Goal: Task Accomplishment & Management: Manage account settings

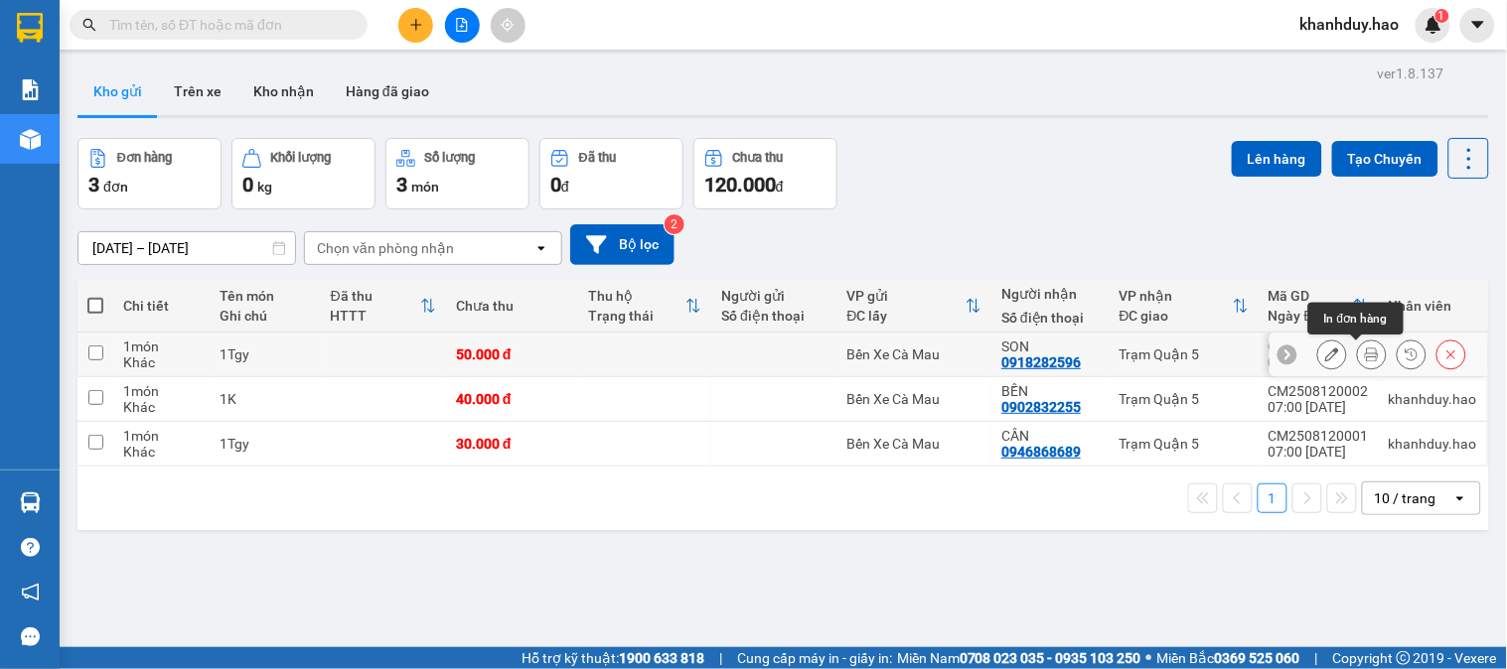
click at [1365, 358] on icon at bounding box center [1372, 355] width 14 height 14
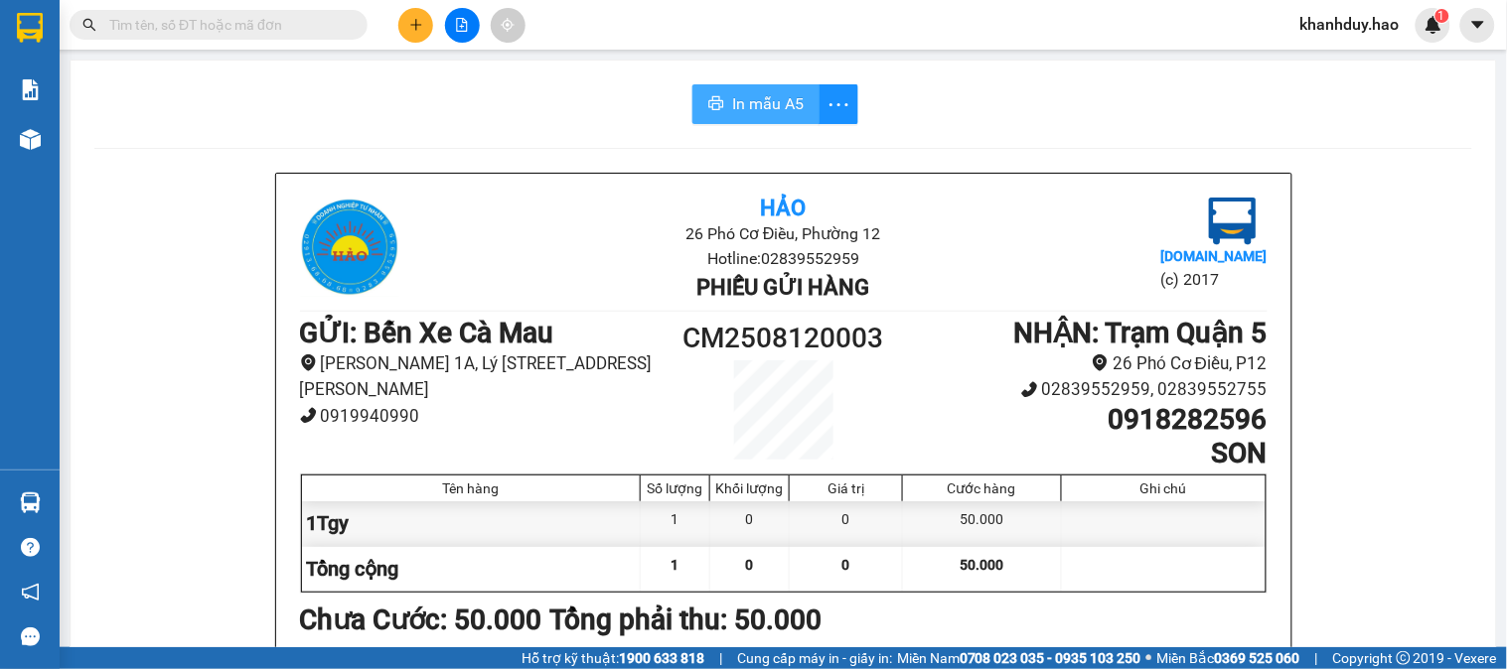
click at [729, 89] on button "In mẫu A5" at bounding box center [755, 104] width 127 height 40
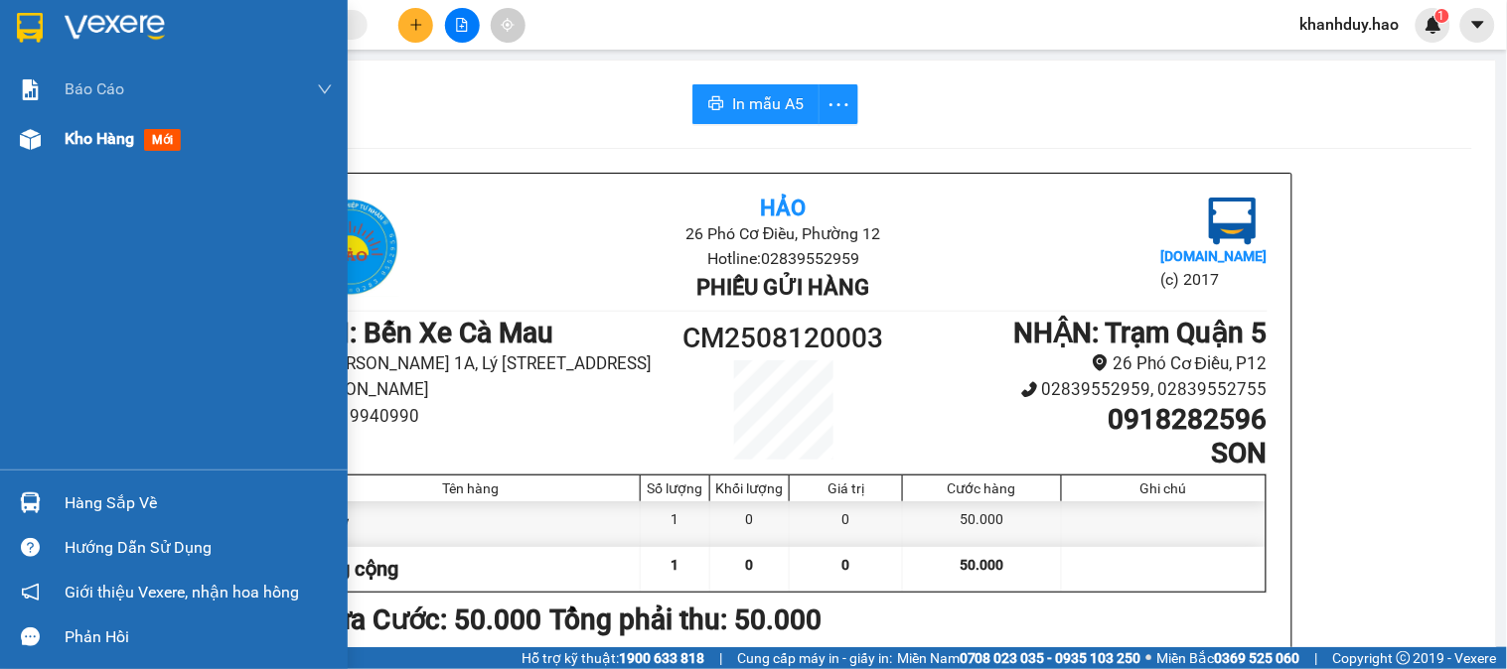
click at [75, 150] on div "Kho hàng mới" at bounding box center [127, 138] width 124 height 25
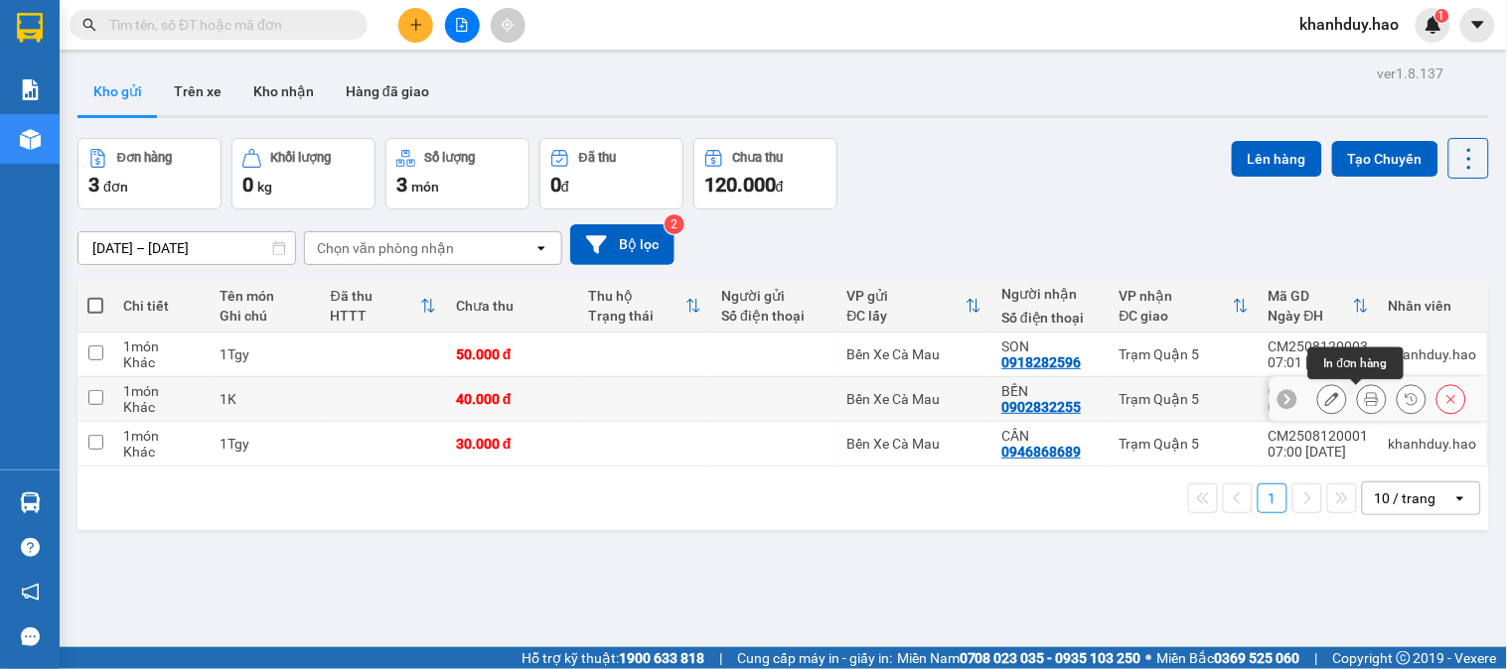
click at [1365, 400] on icon at bounding box center [1372, 399] width 14 height 14
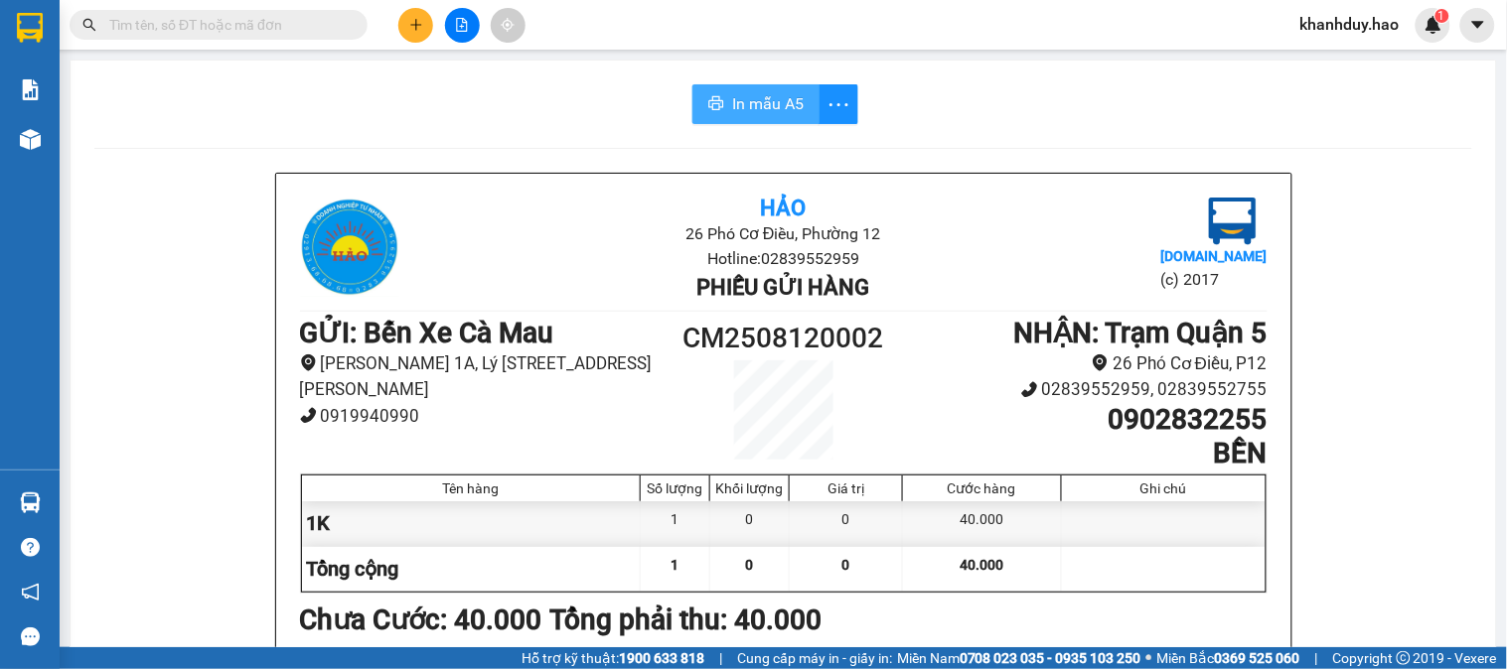
click at [773, 110] on span "In mẫu A5" at bounding box center [768, 103] width 72 height 25
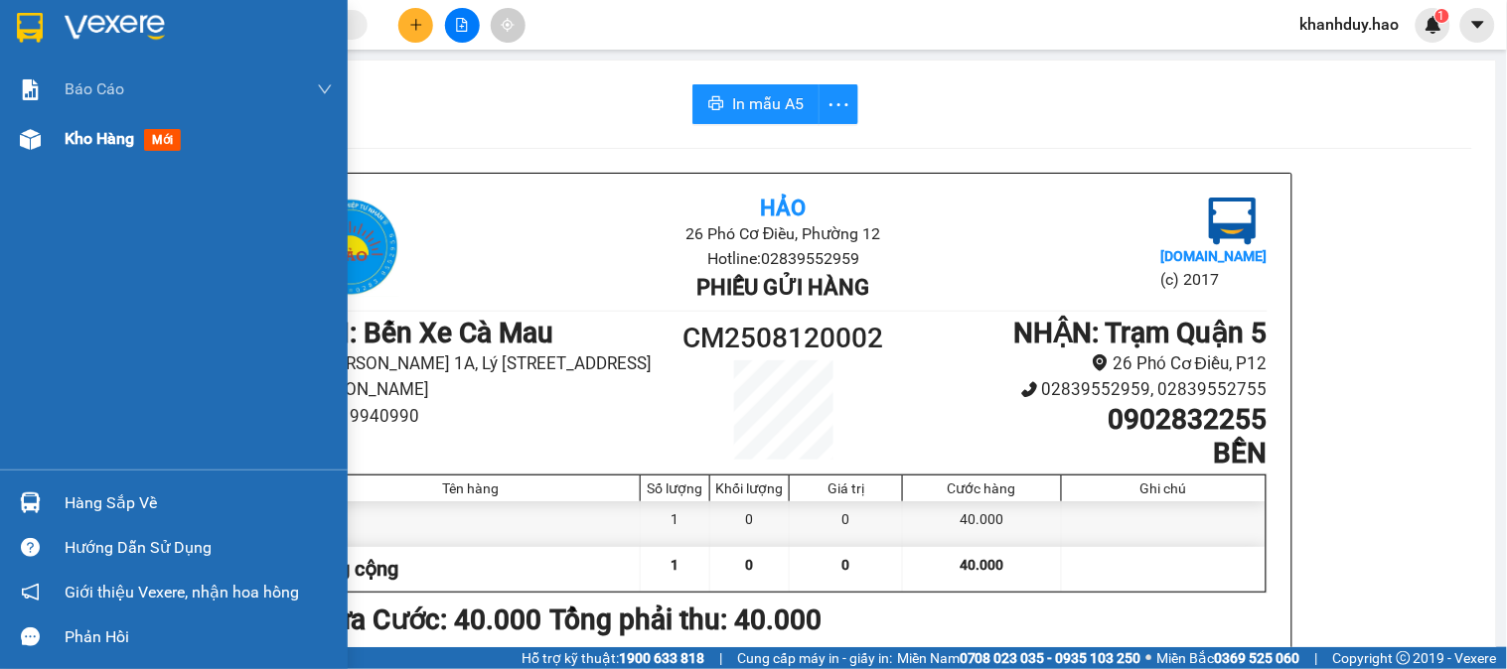
click at [61, 136] on div "Kho hàng mới" at bounding box center [174, 139] width 348 height 50
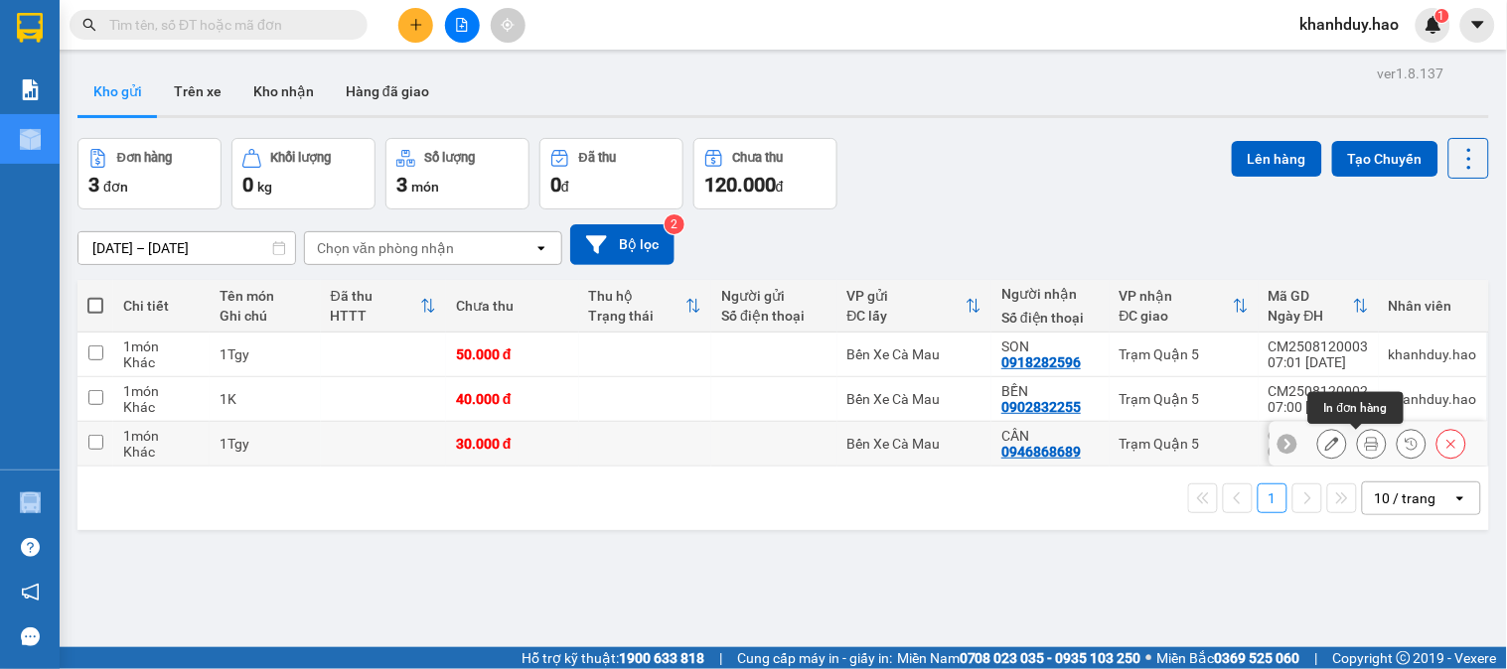
click at [1363, 449] on button at bounding box center [1372, 444] width 28 height 35
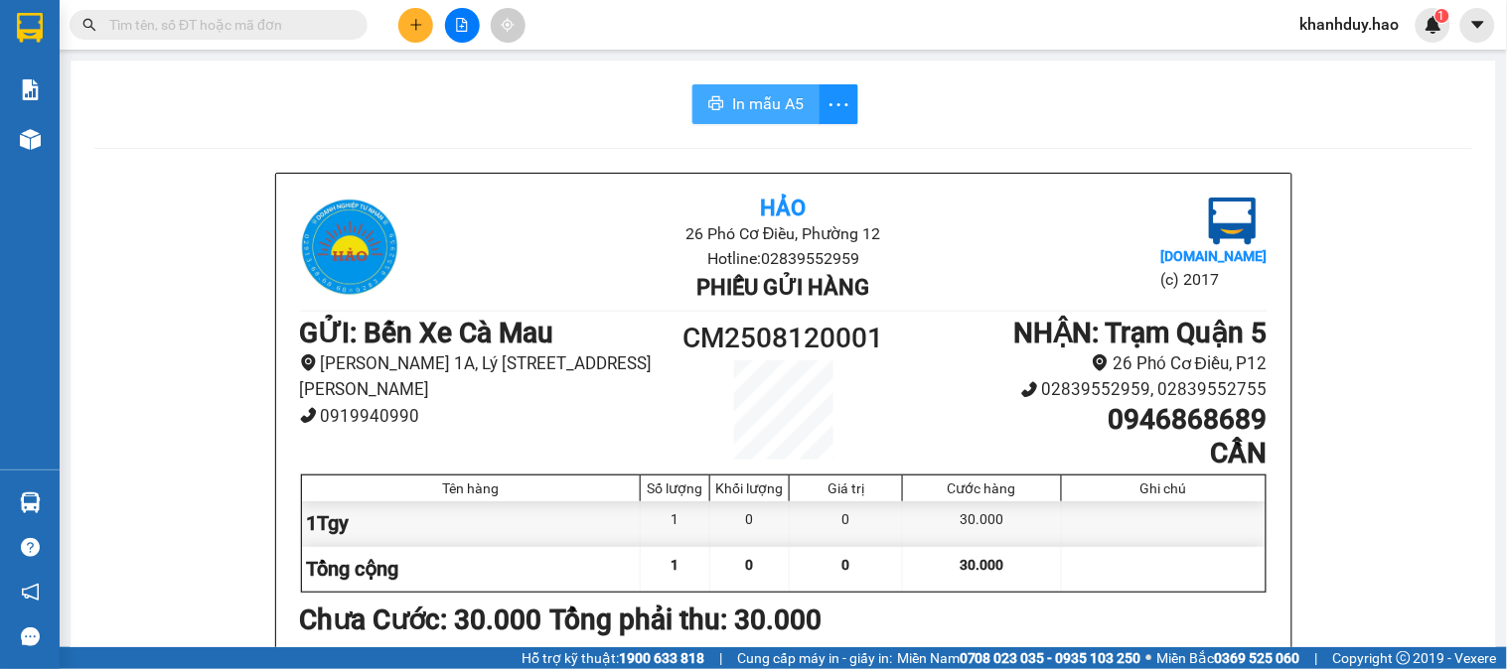
click at [733, 110] on span "In mẫu A5" at bounding box center [768, 103] width 72 height 25
click at [211, 22] on input "text" at bounding box center [226, 25] width 234 height 22
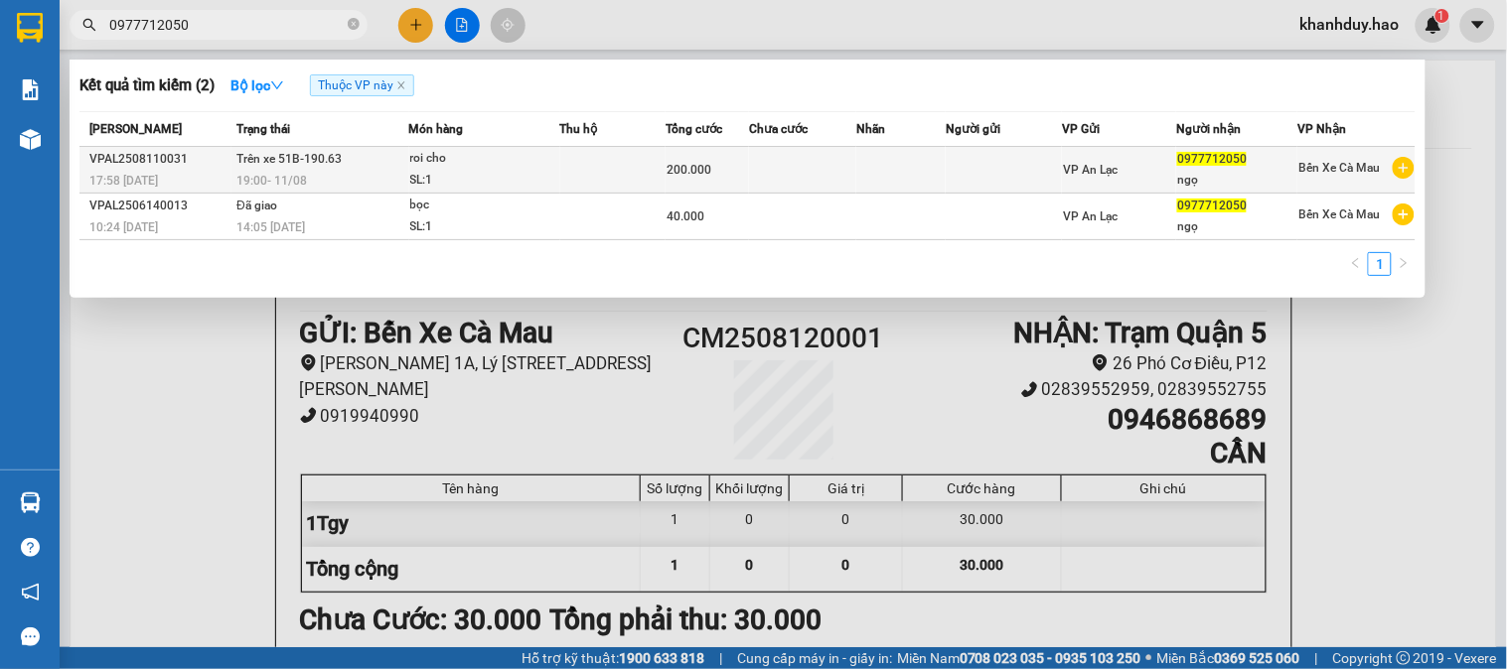
type input "0977712050"
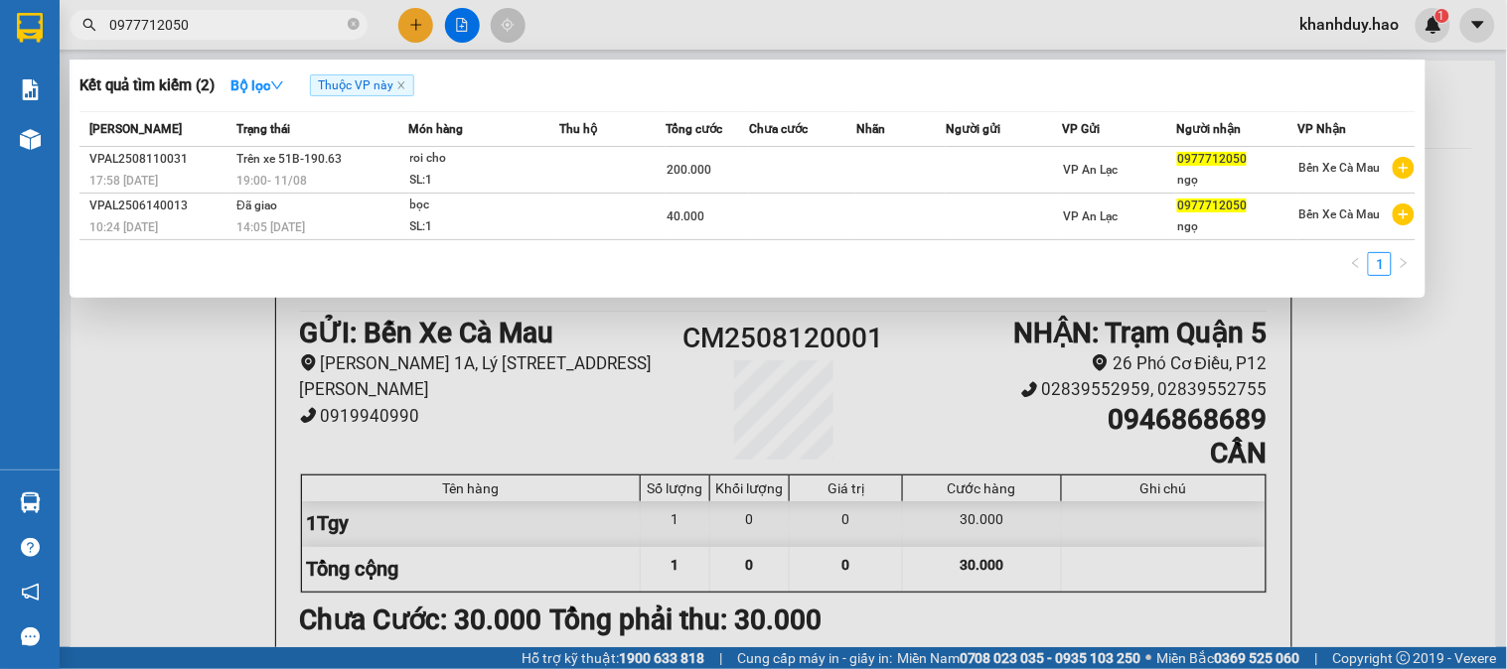
click at [403, 177] on div "19:00 - 11/08" at bounding box center [322, 181] width 172 height 22
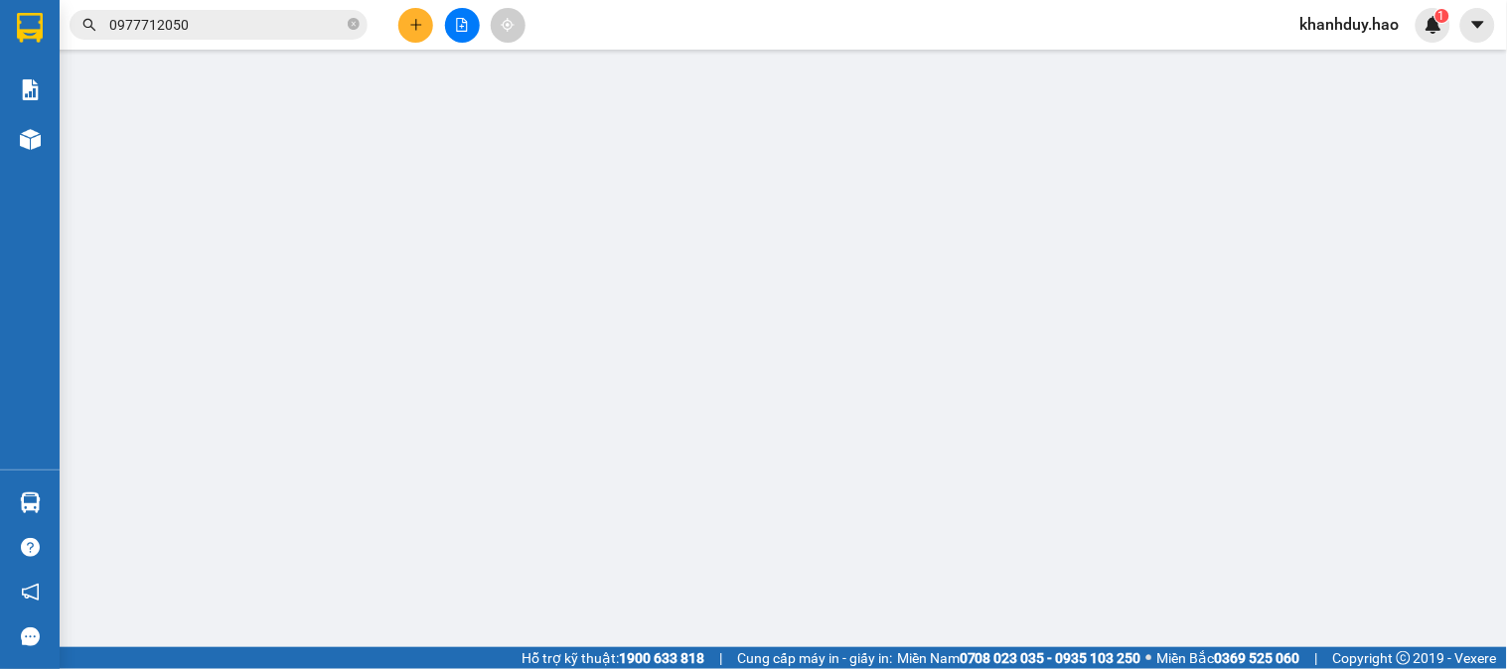
type input "0977712050"
type input "ngọ"
type input "200.000"
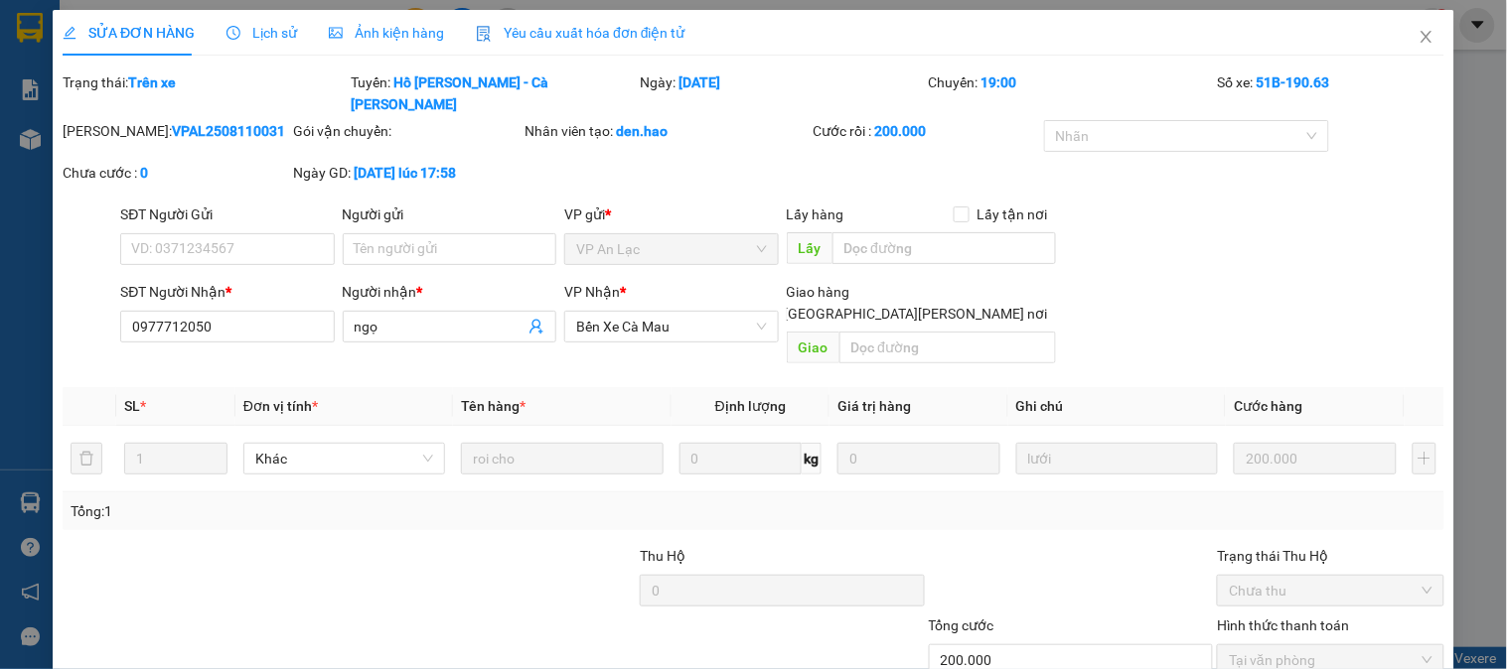
click at [395, 26] on span "Ảnh kiện hàng" at bounding box center [386, 33] width 115 height 16
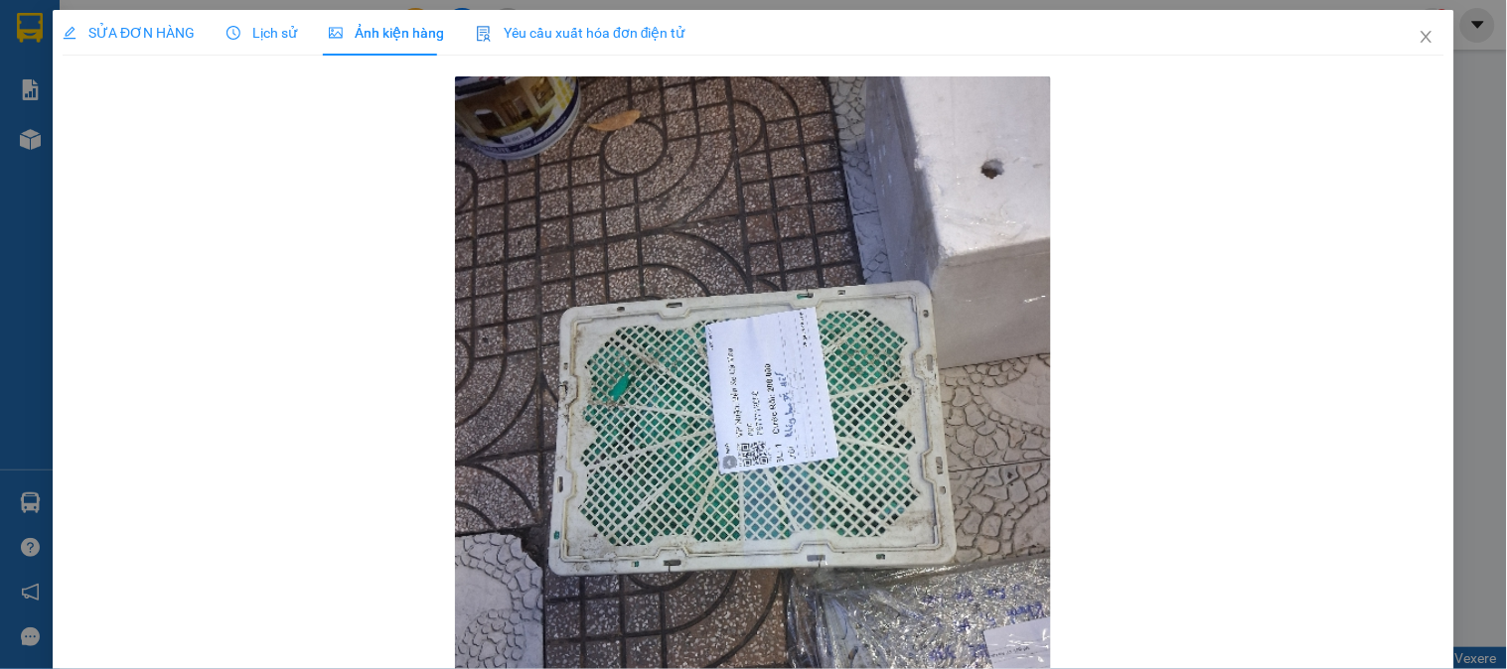
drag, startPoint x: 133, startPoint y: 51, endPoint x: 1506, endPoint y: 245, distance: 1386.5
click at [134, 51] on div "SỬA ĐƠN HÀNG" at bounding box center [129, 33] width 132 height 46
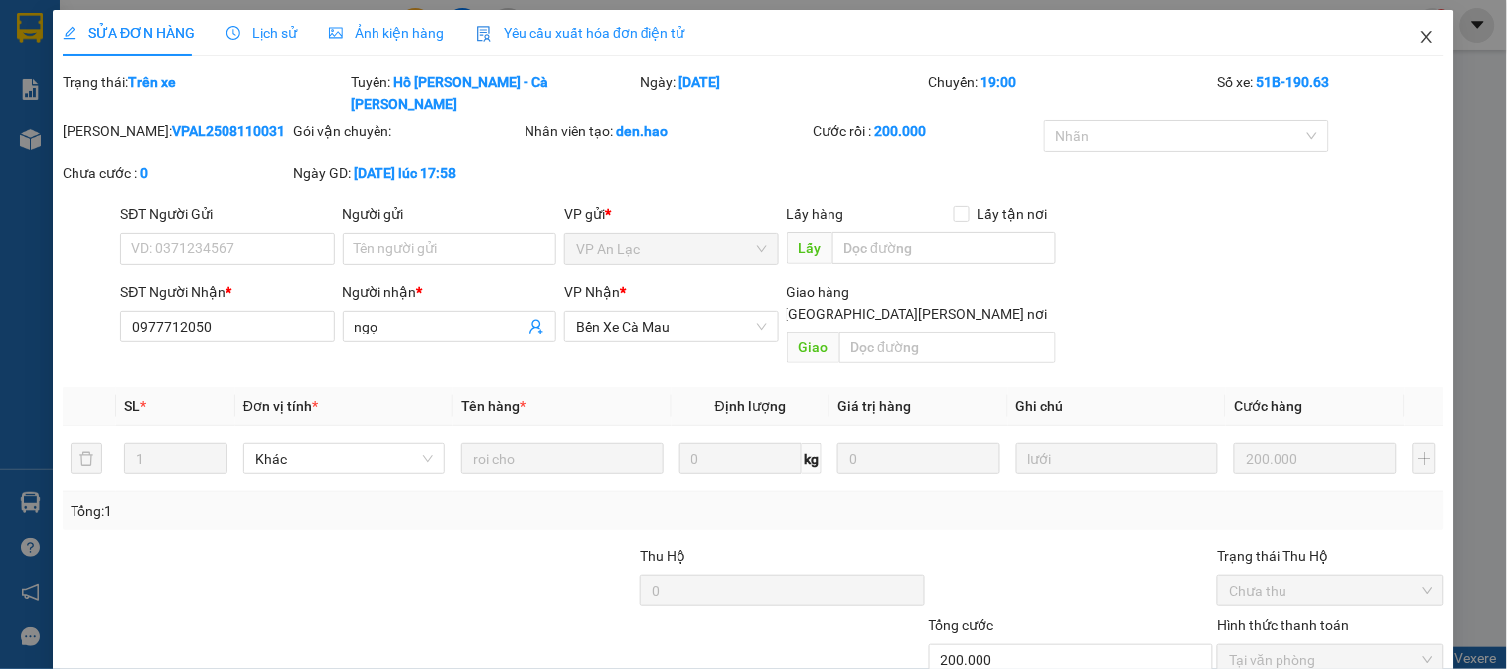
click at [1399, 36] on span "Close" at bounding box center [1427, 38] width 56 height 56
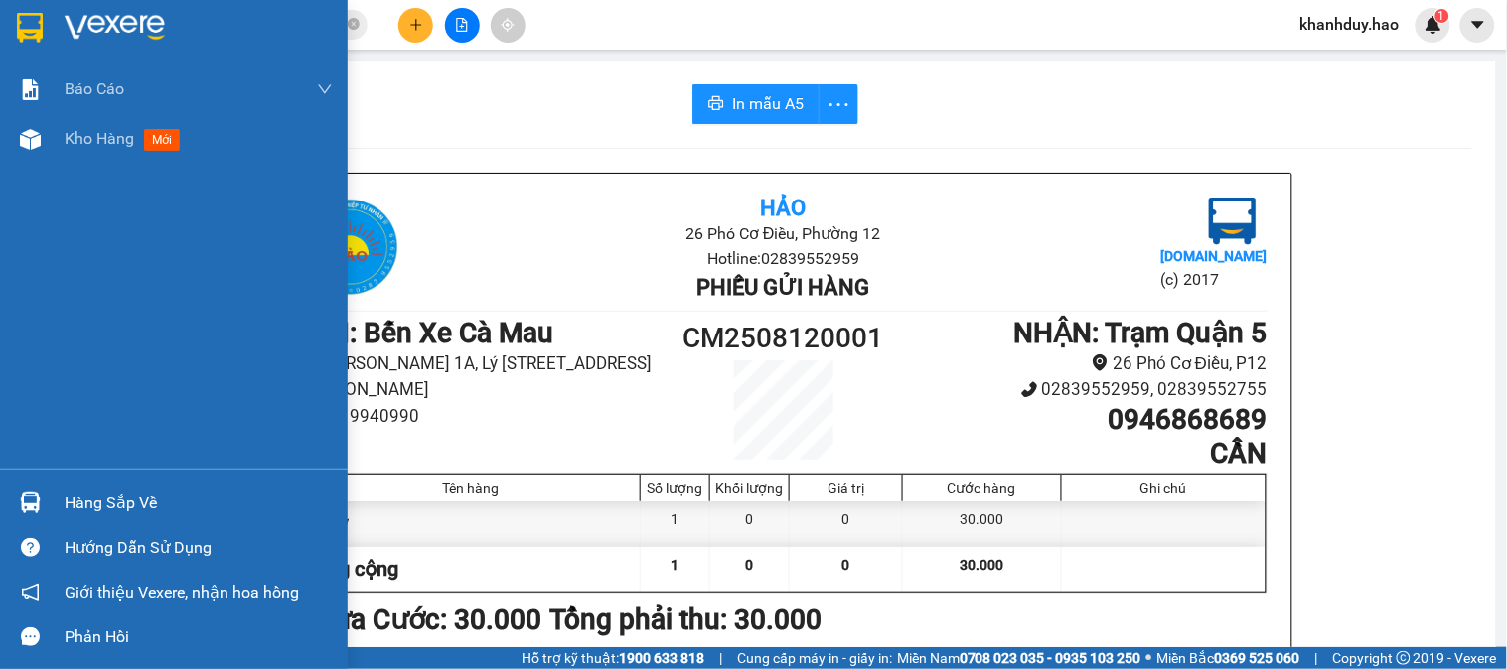
click at [109, 489] on div "Hàng sắp về" at bounding box center [199, 504] width 268 height 30
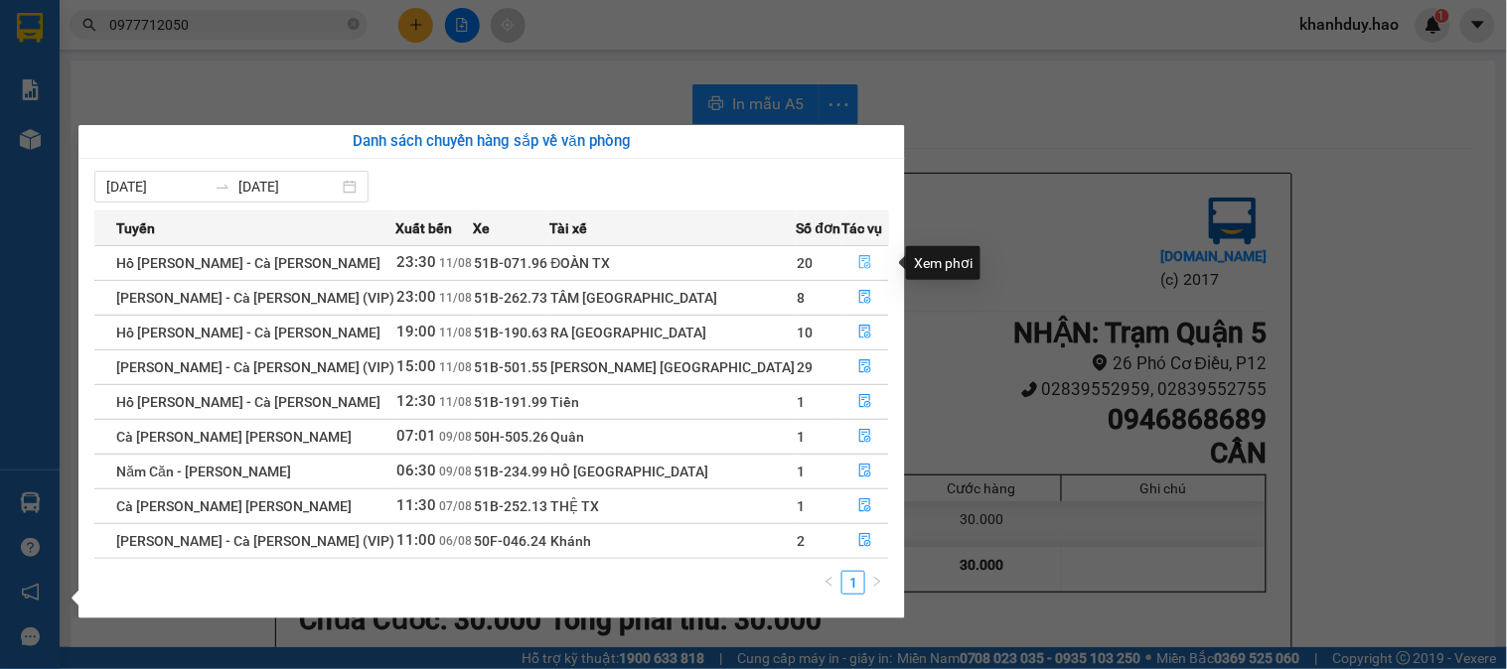
click at [858, 253] on button "button" at bounding box center [865, 263] width 46 height 32
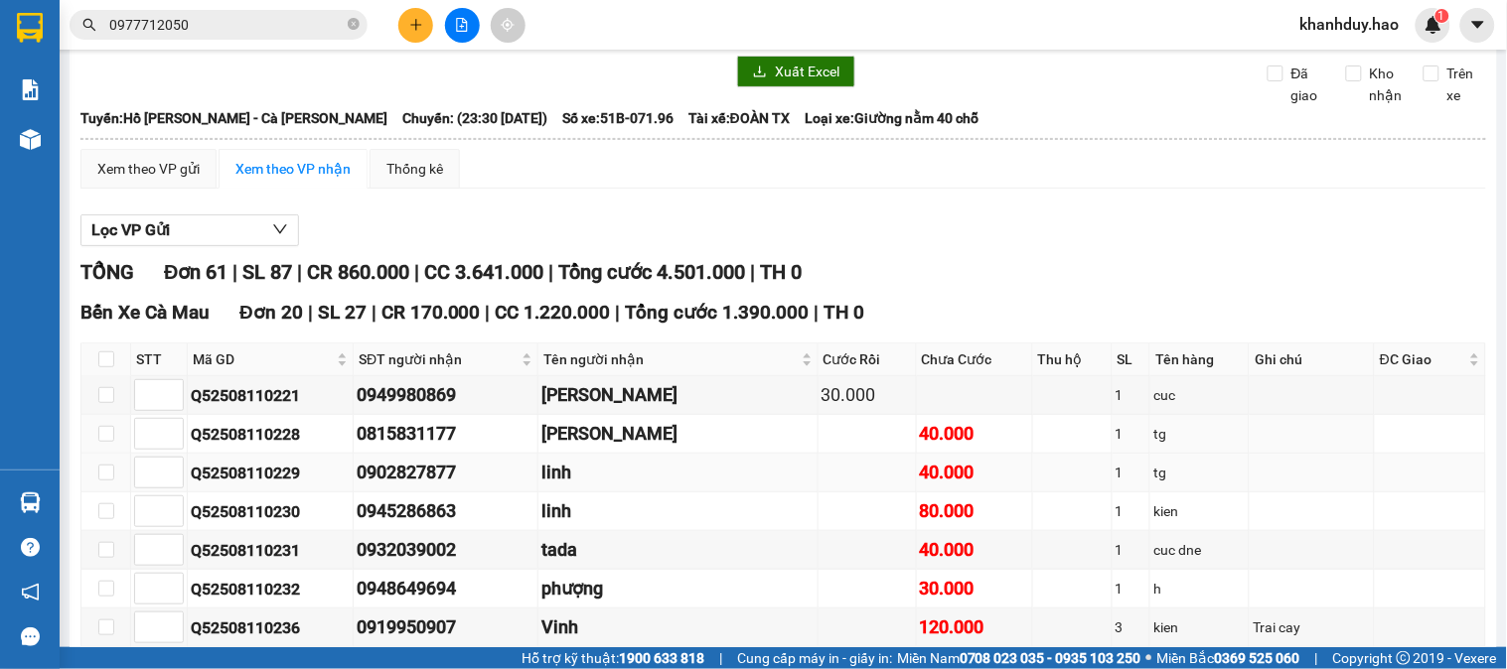
scroll to position [110, 0]
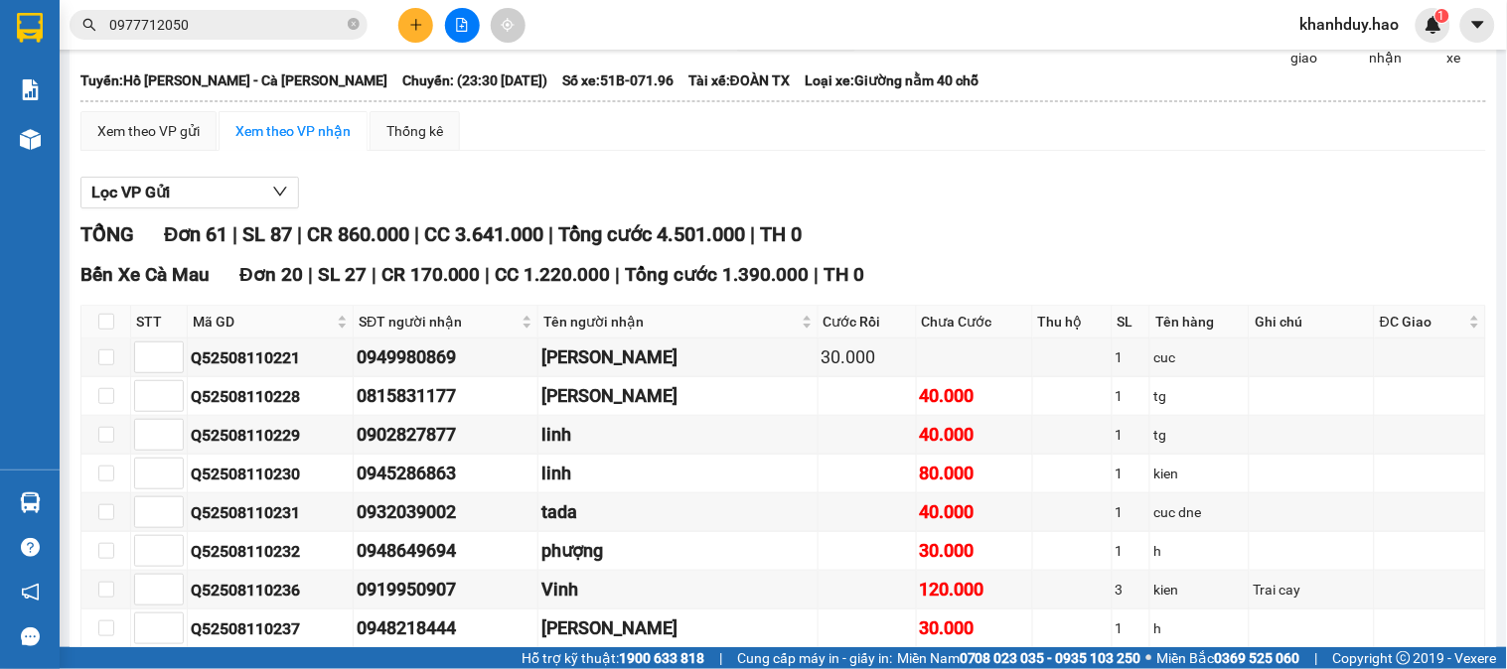
click at [103, 339] on th at bounding box center [106, 322] width 50 height 33
click at [103, 330] on input "checkbox" at bounding box center [106, 322] width 16 height 16
checkbox input "true"
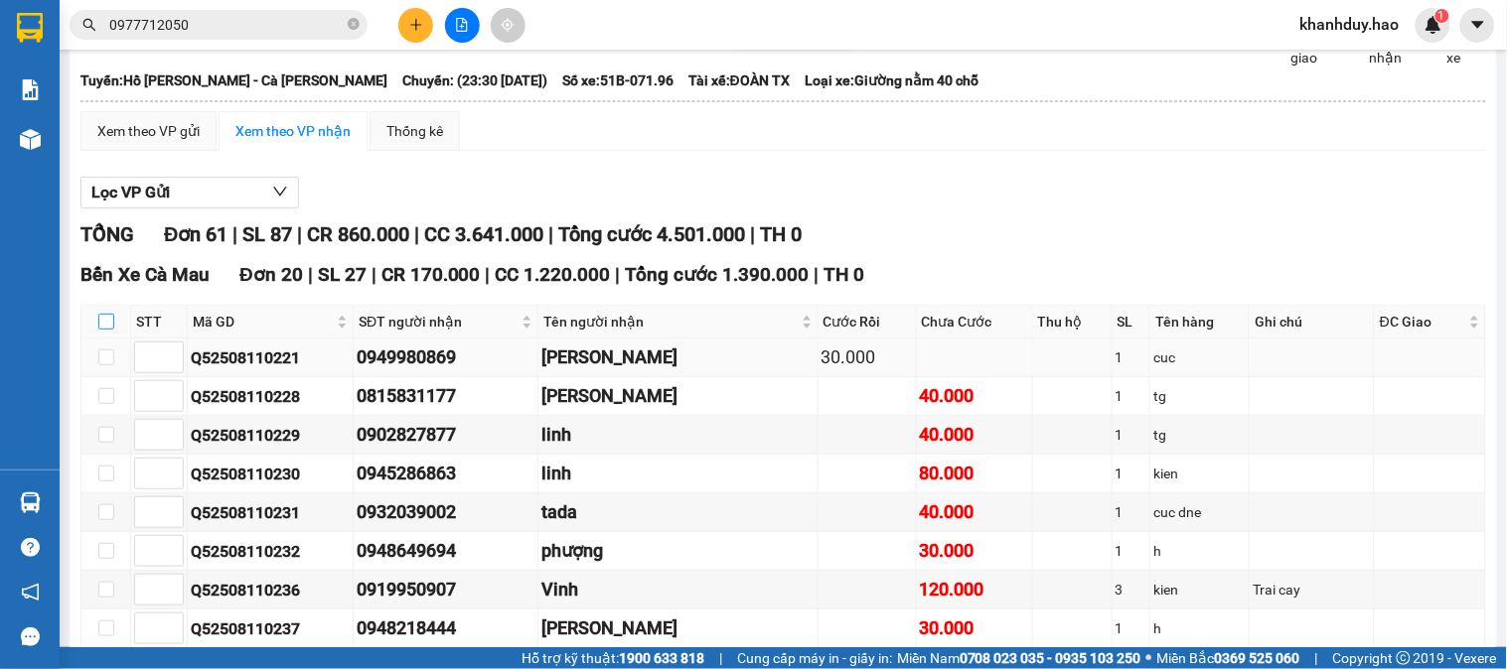
checkbox input "true"
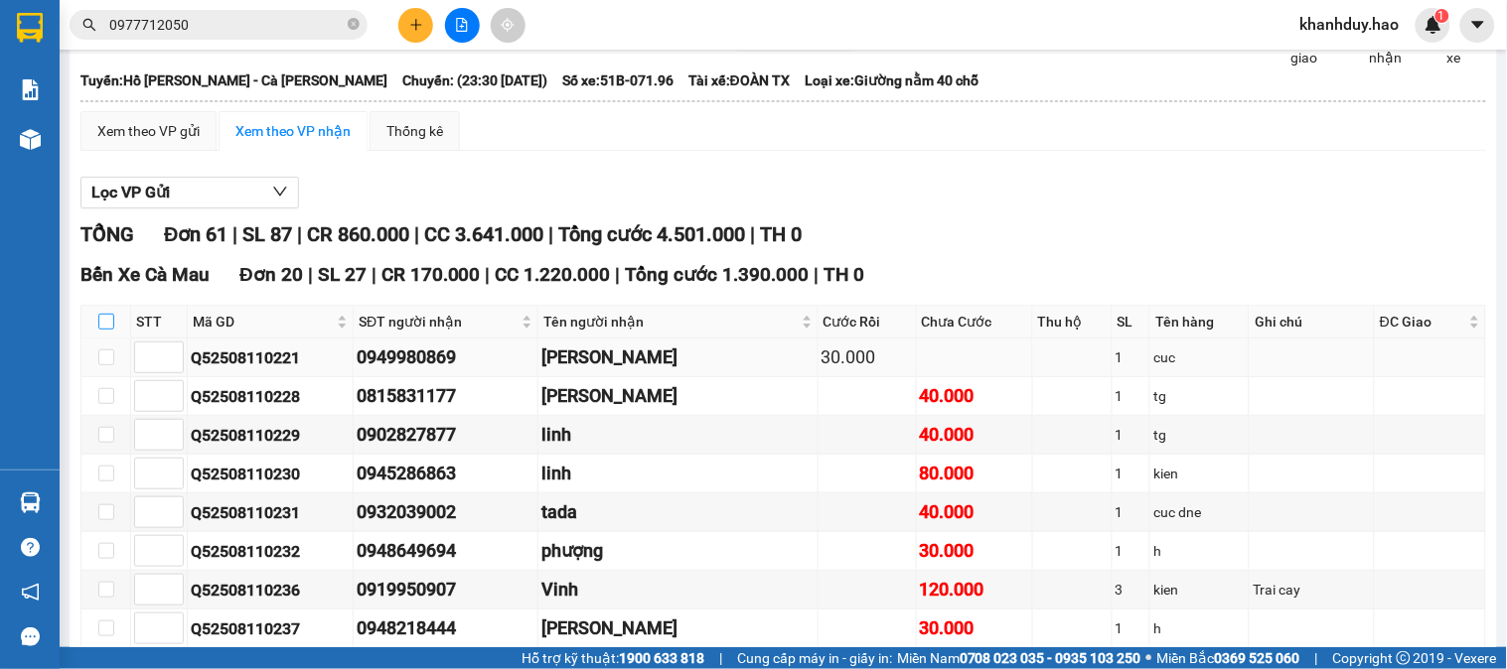
checkbox input "true"
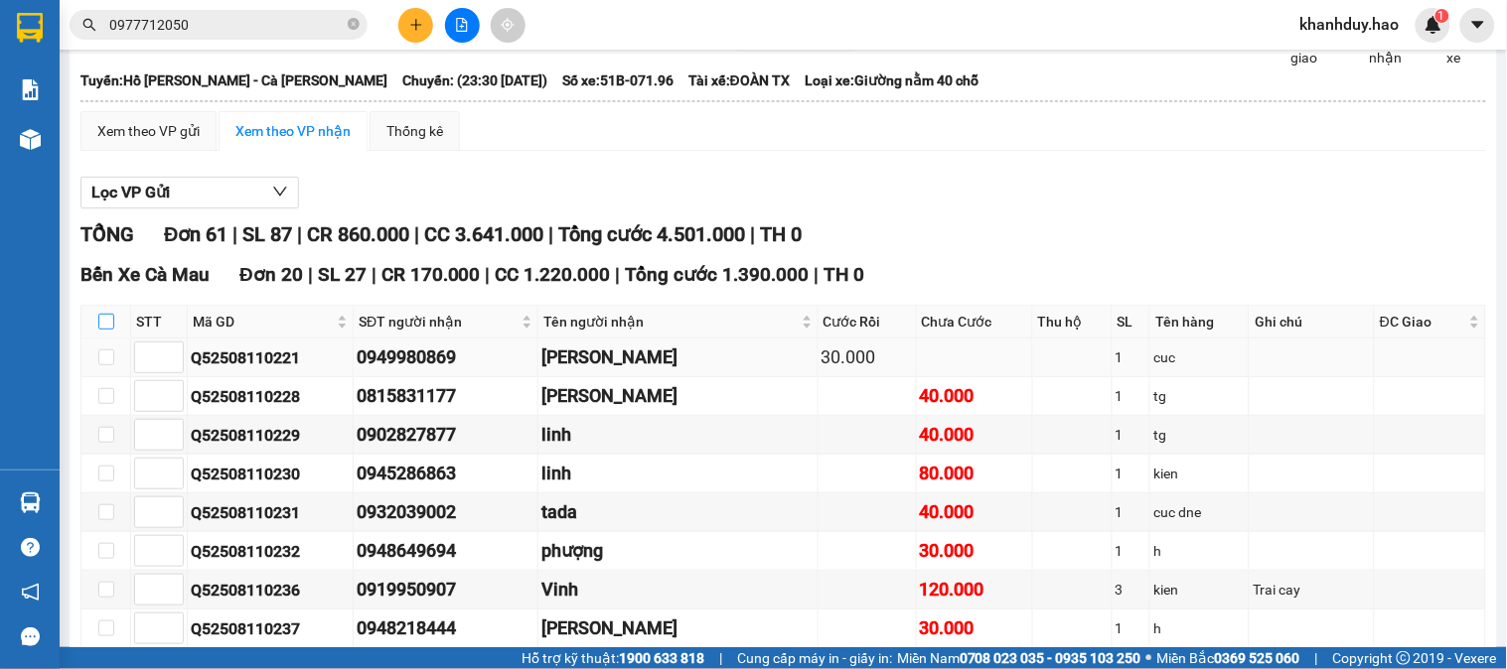
checkbox input "true"
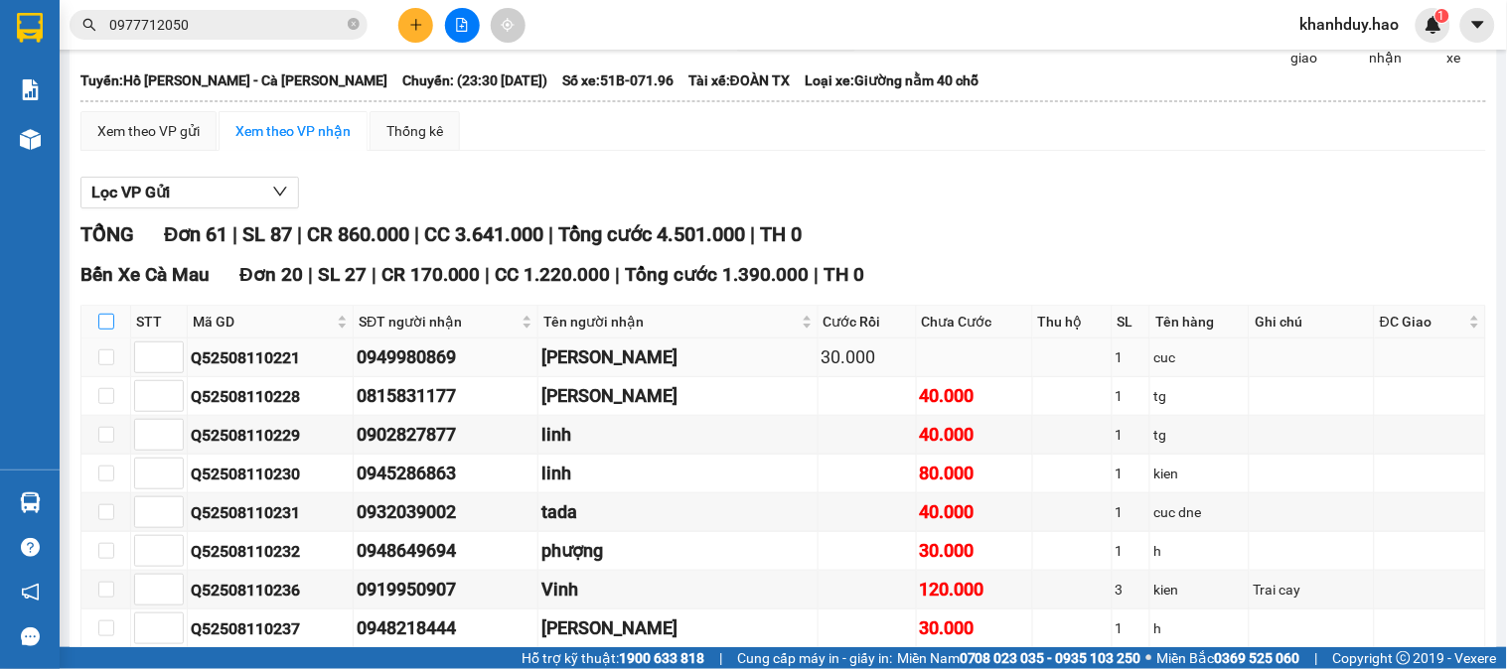
checkbox input "true"
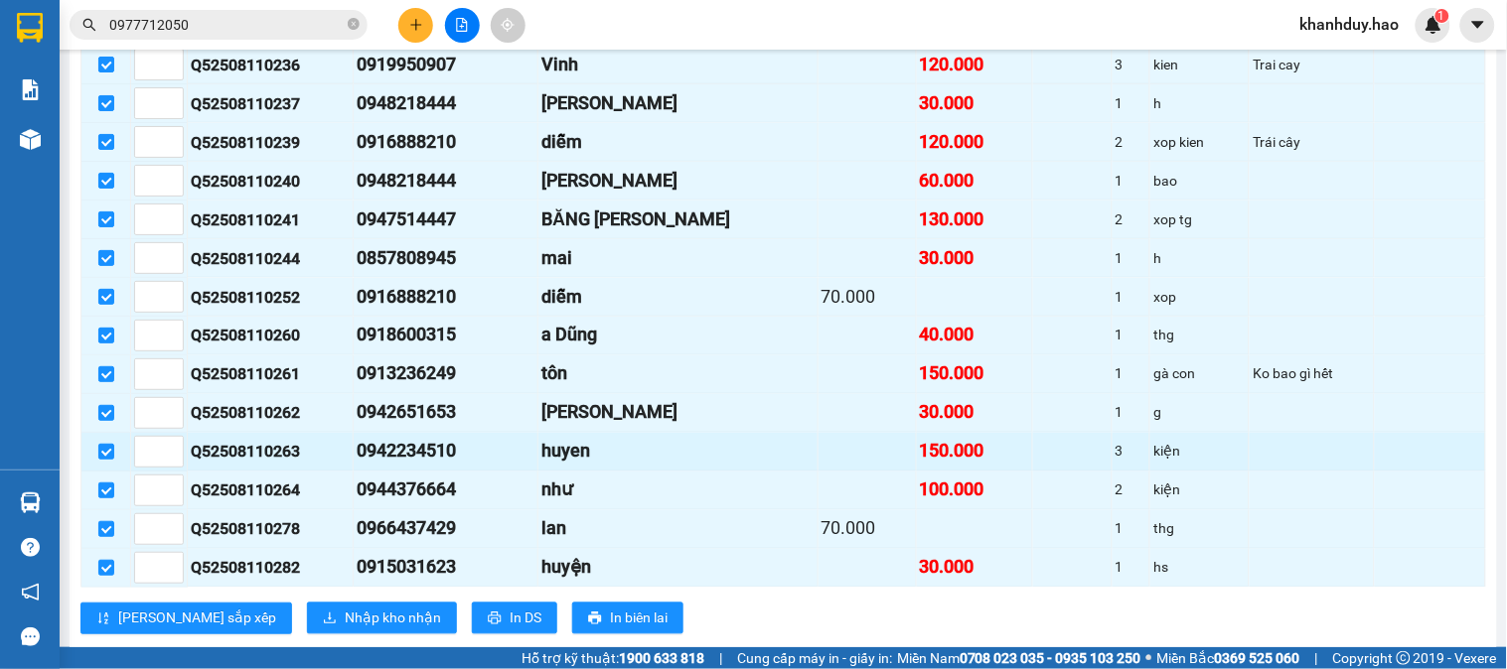
scroll to position [882, 0]
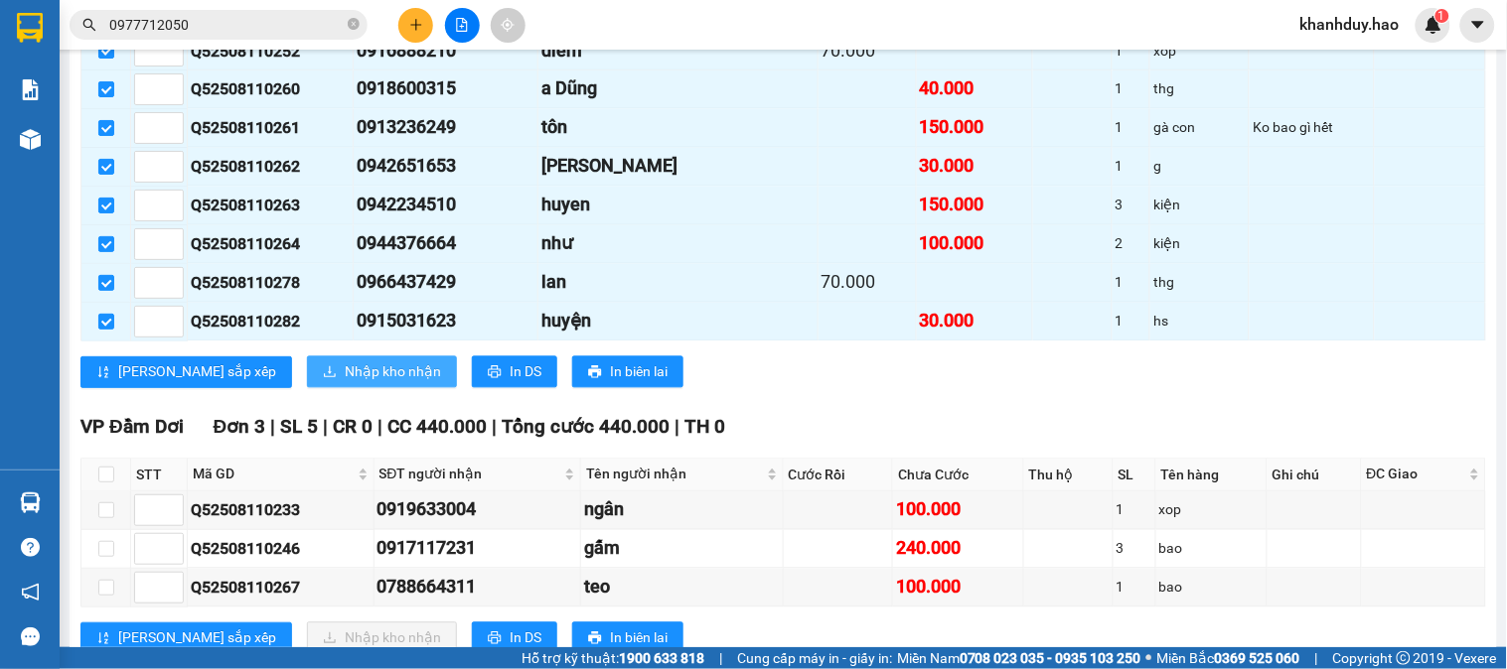
click at [345, 383] on span "Nhập kho nhận" at bounding box center [393, 373] width 96 height 22
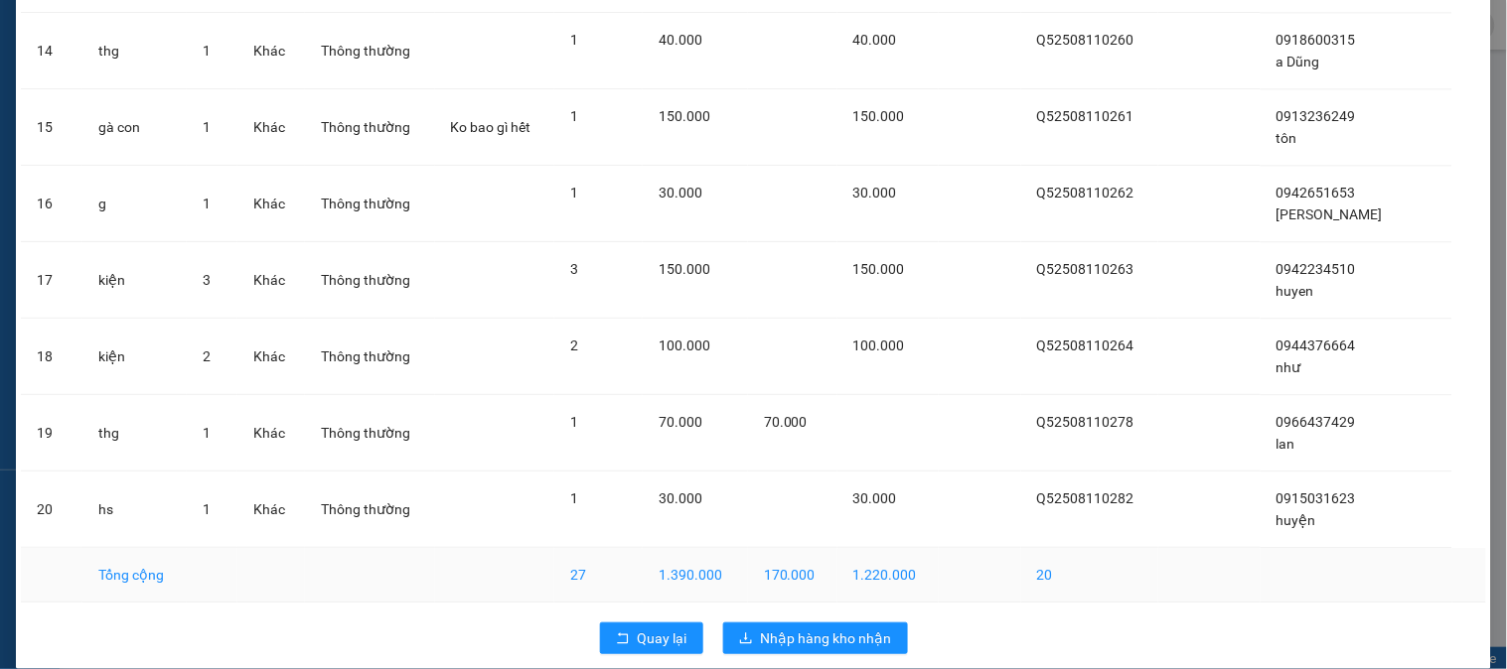
scroll to position [1173, 0]
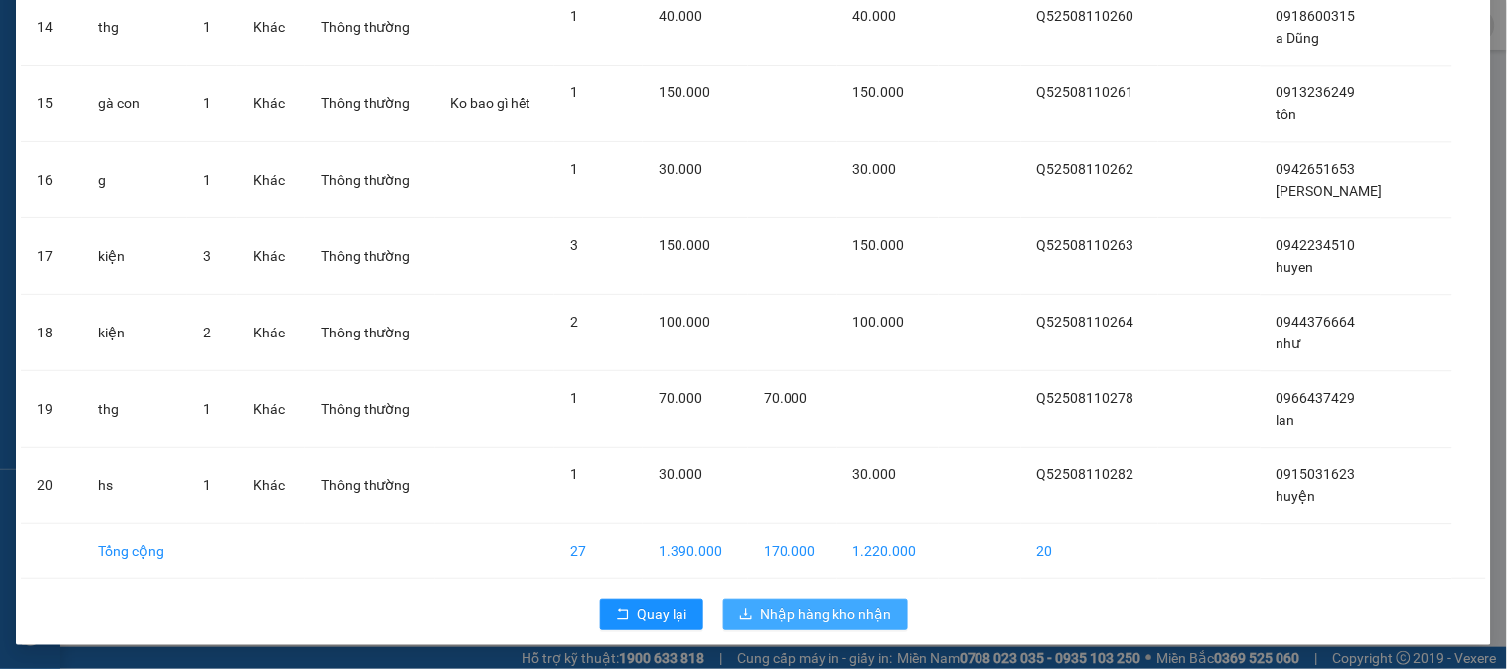
click at [770, 609] on span "Nhập hàng kho nhận" at bounding box center [826, 615] width 131 height 22
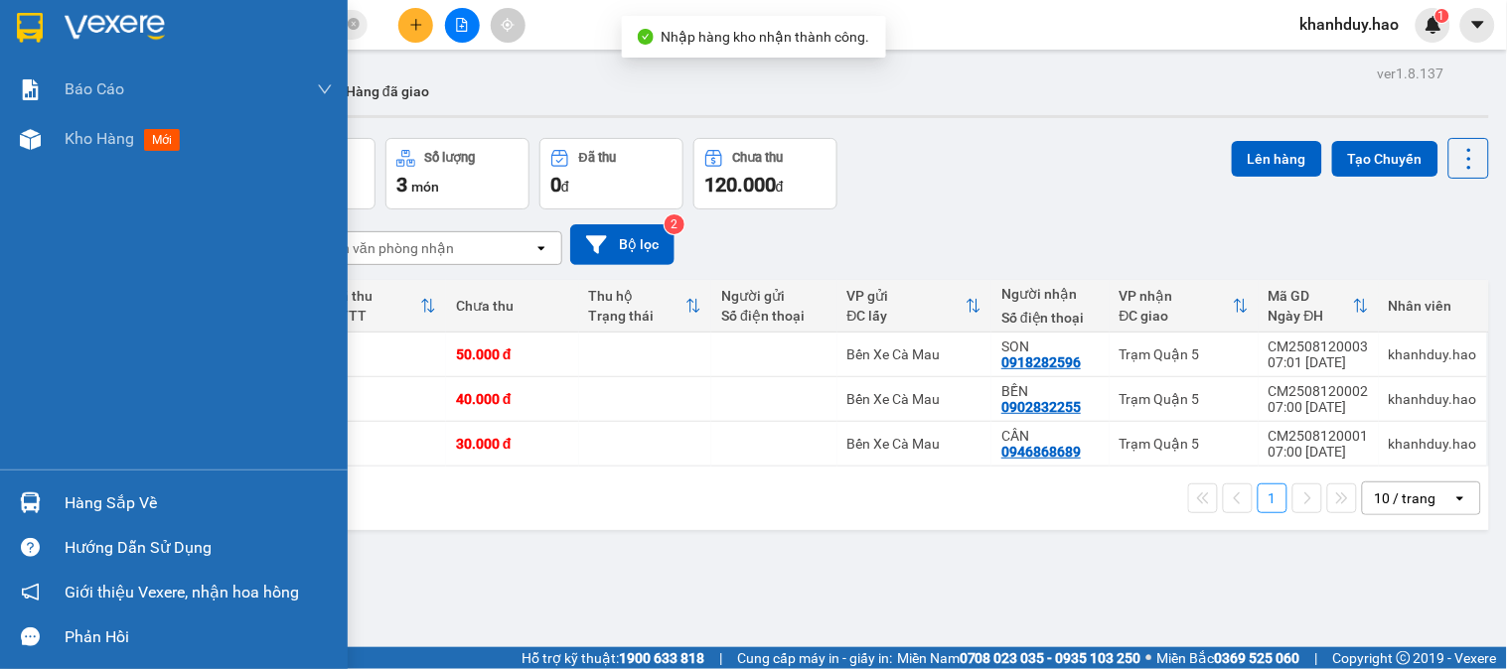
click at [65, 492] on div "Hàng sắp về" at bounding box center [199, 504] width 268 height 30
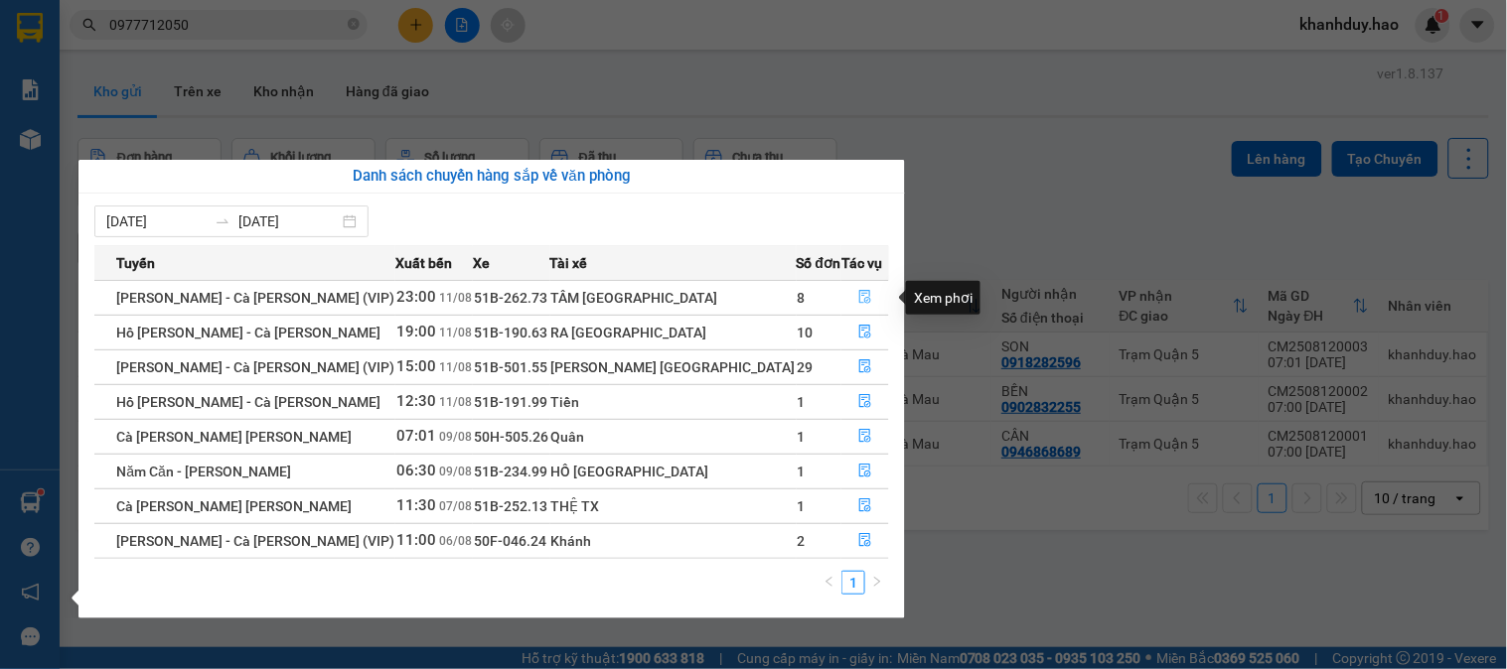
click at [858, 299] on icon "file-done" at bounding box center [865, 297] width 14 height 14
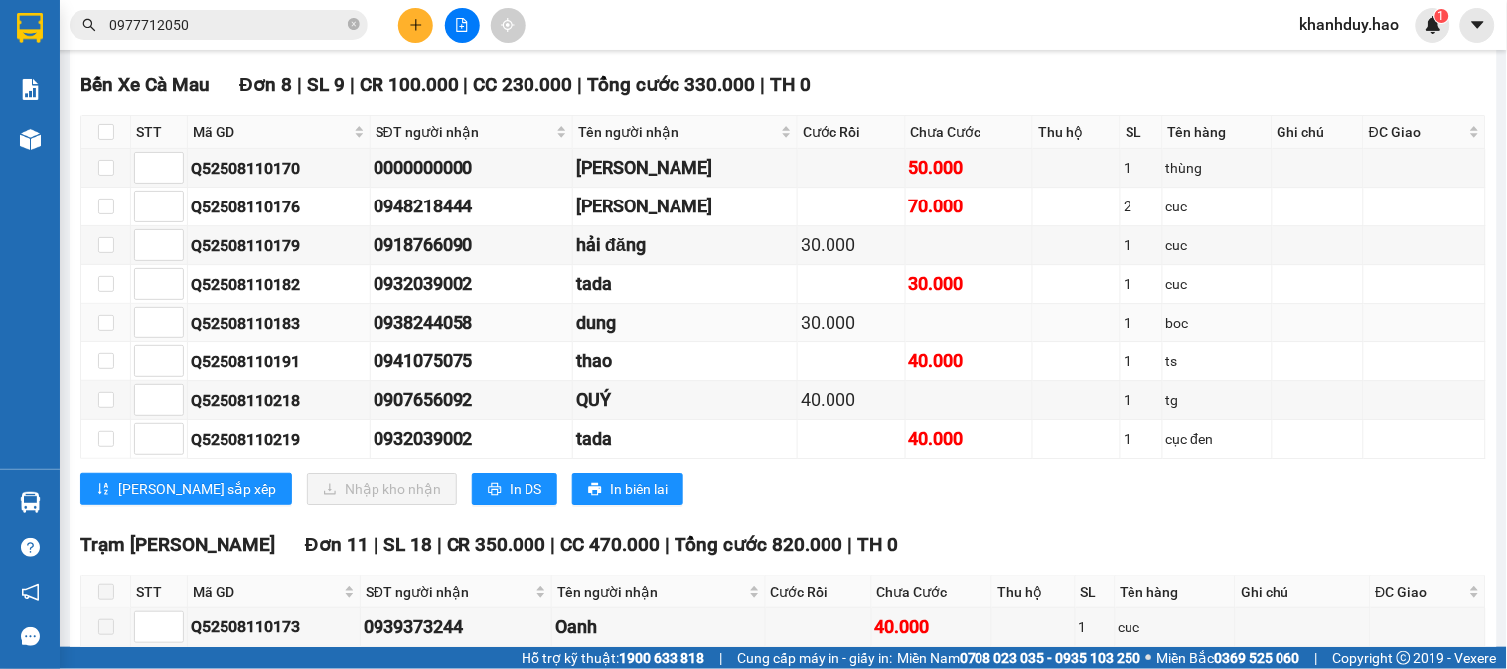
scroll to position [1434, 0]
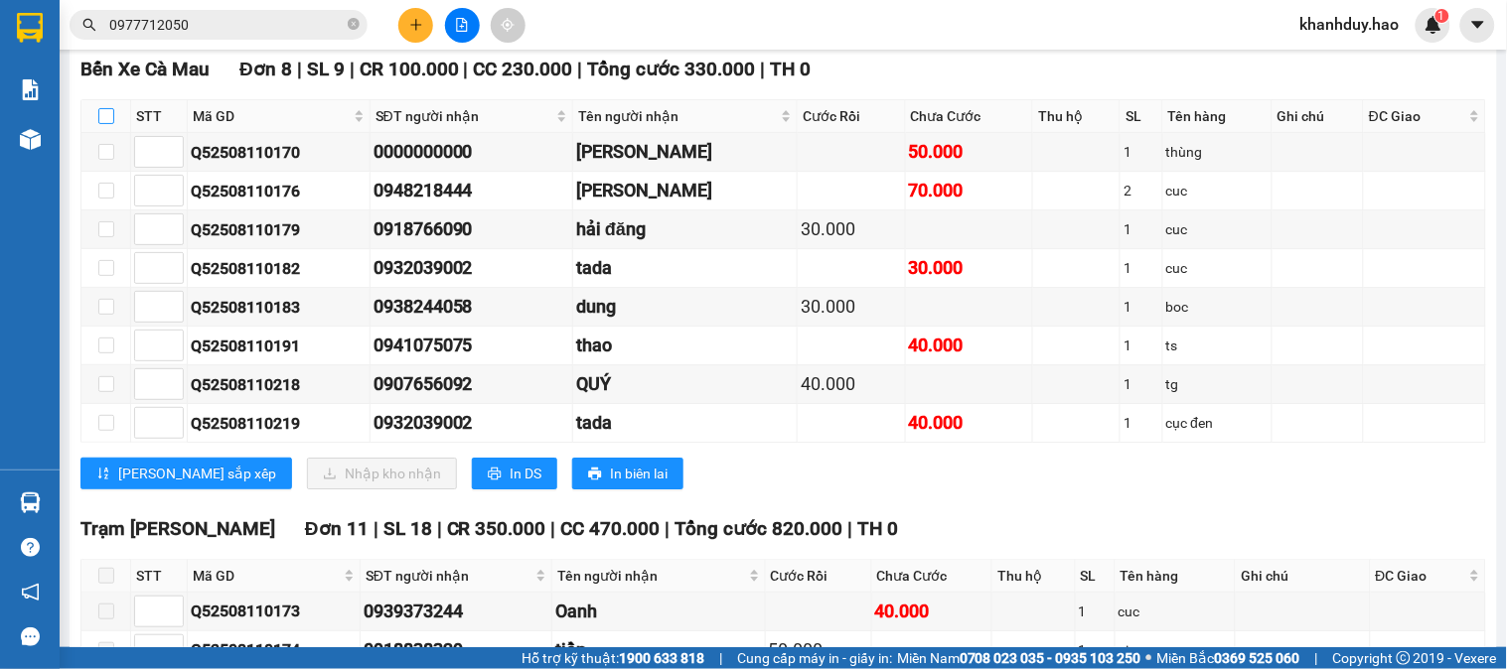
click at [105, 124] on input "checkbox" at bounding box center [106, 116] width 16 height 16
checkbox input "true"
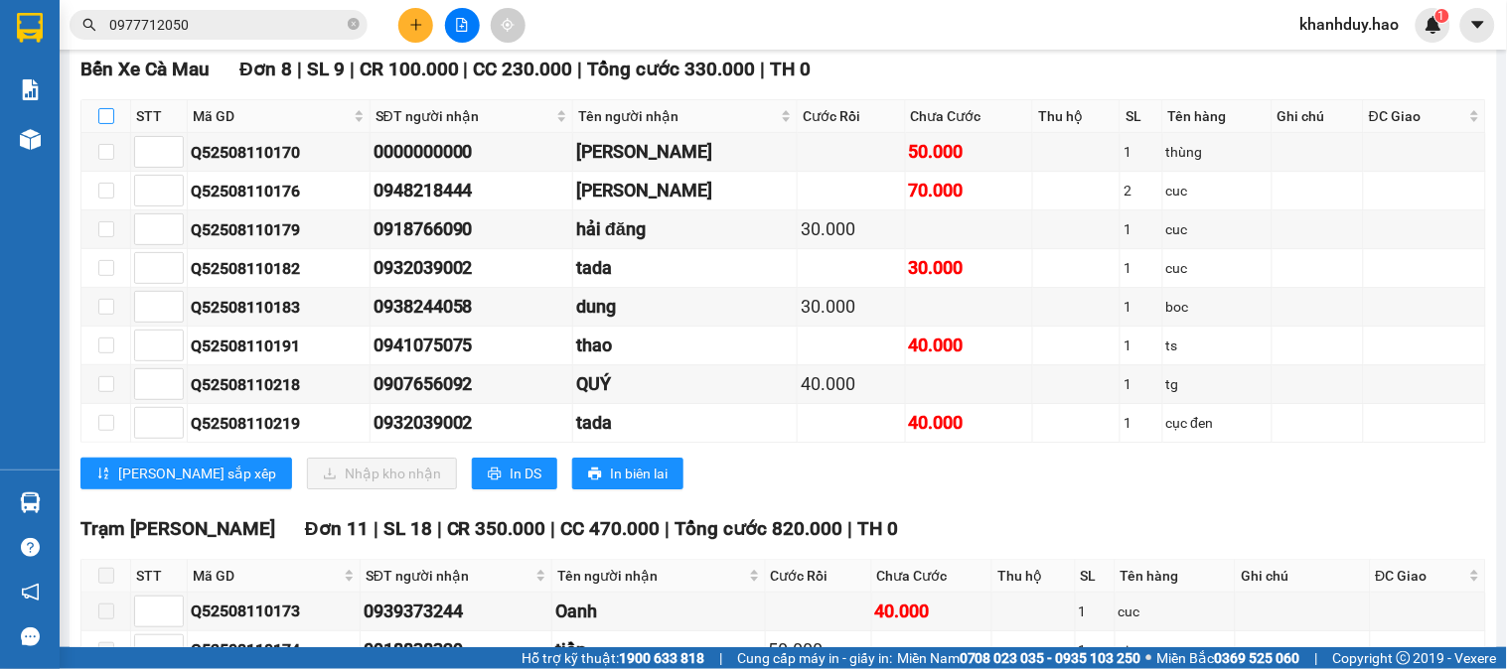
checkbox input "true"
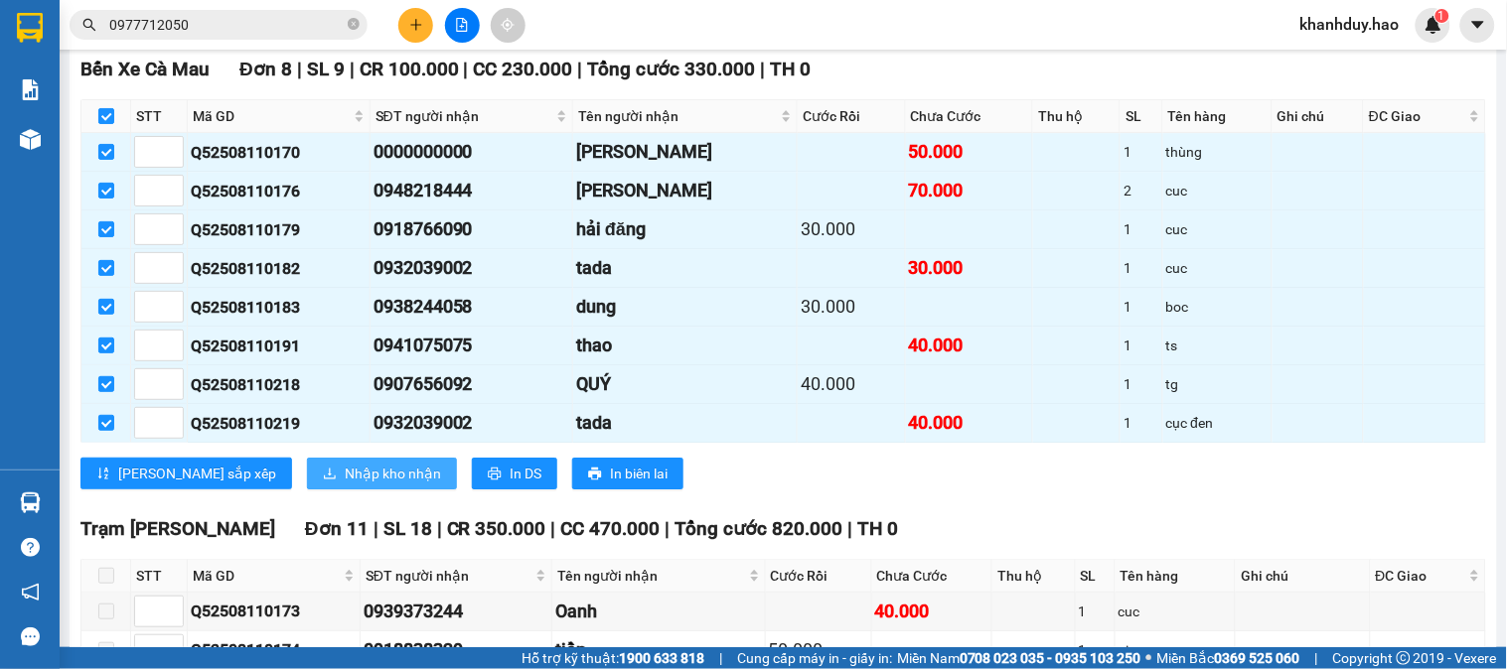
click at [345, 485] on span "Nhập kho nhận" at bounding box center [393, 474] width 96 height 22
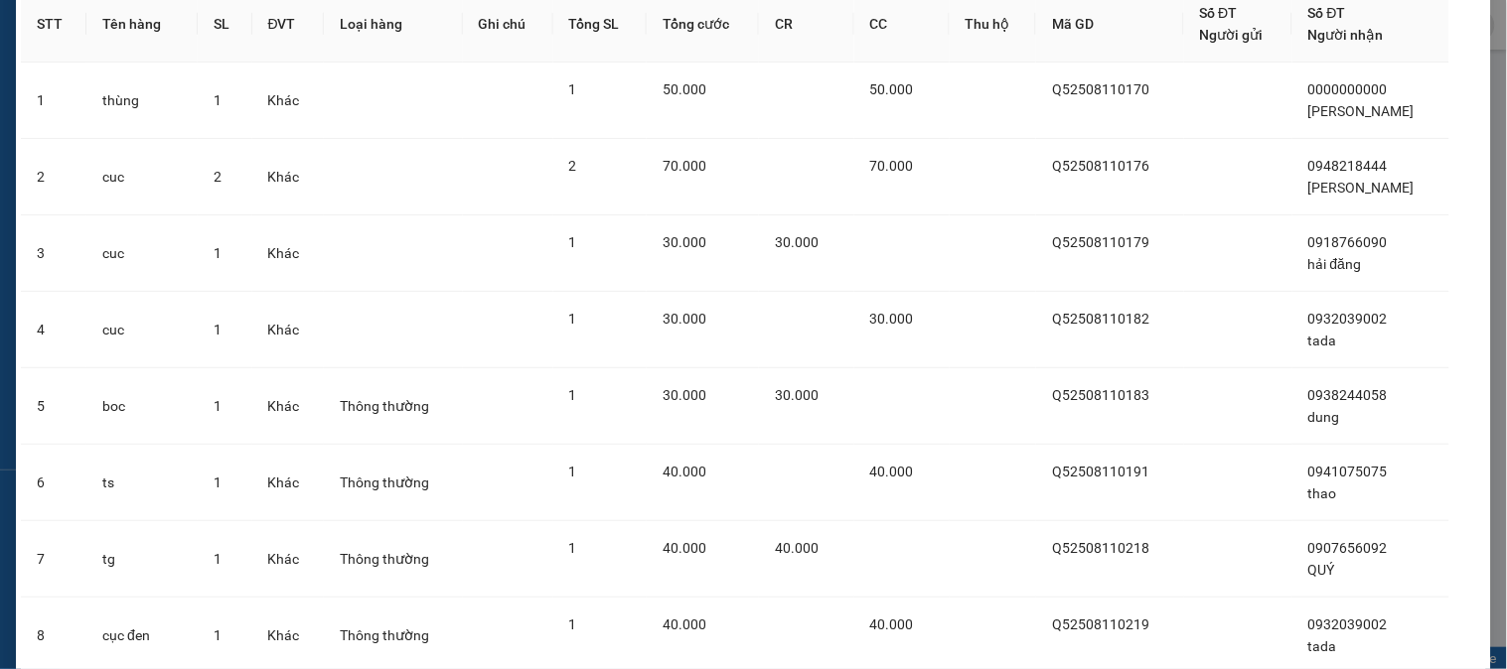
scroll to position [254, 0]
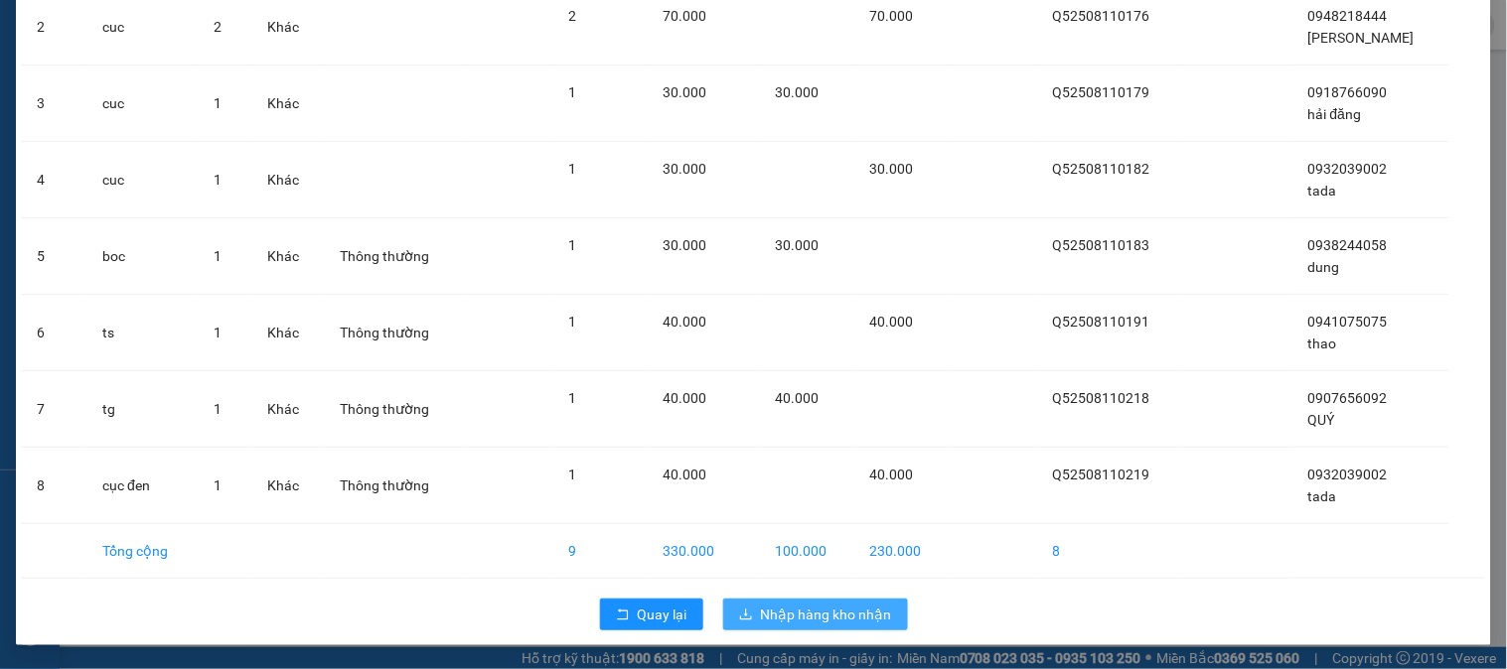
click at [842, 619] on span "Nhập hàng kho nhận" at bounding box center [826, 615] width 131 height 22
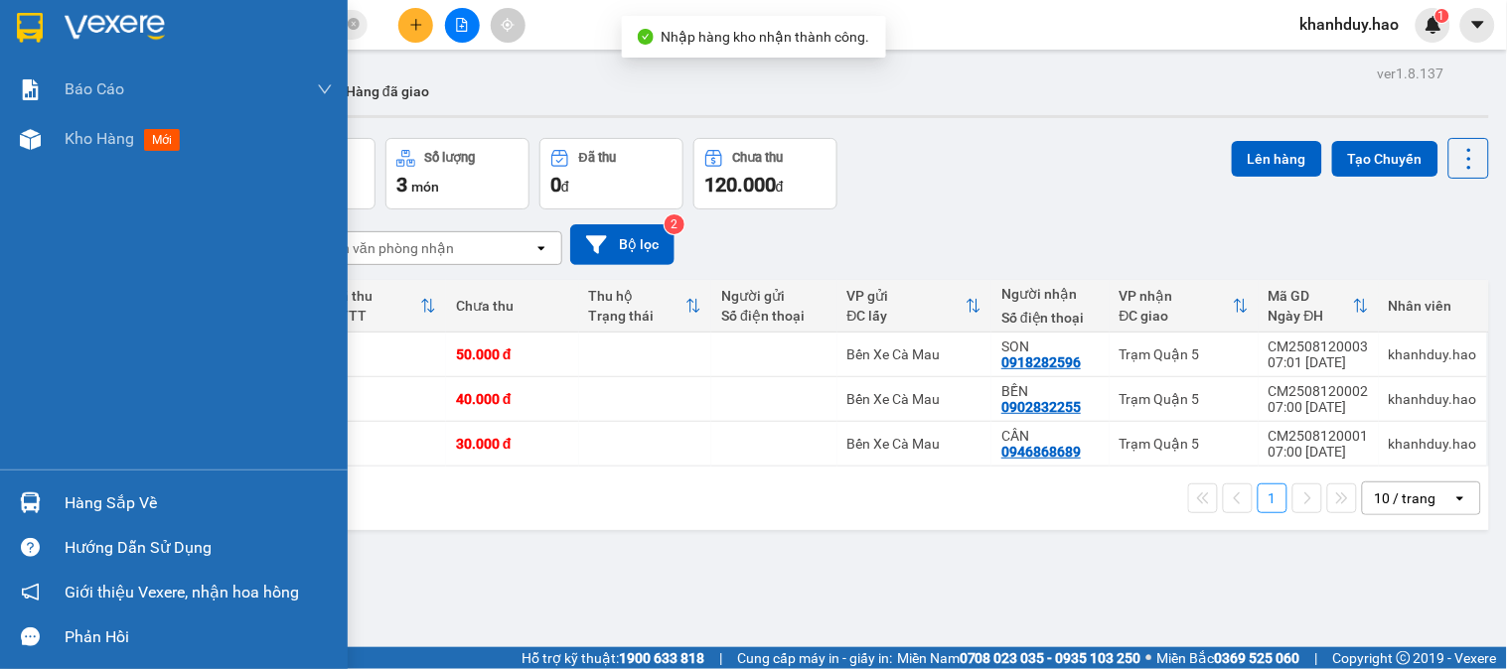
click at [94, 490] on div "Hàng sắp về" at bounding box center [199, 504] width 268 height 30
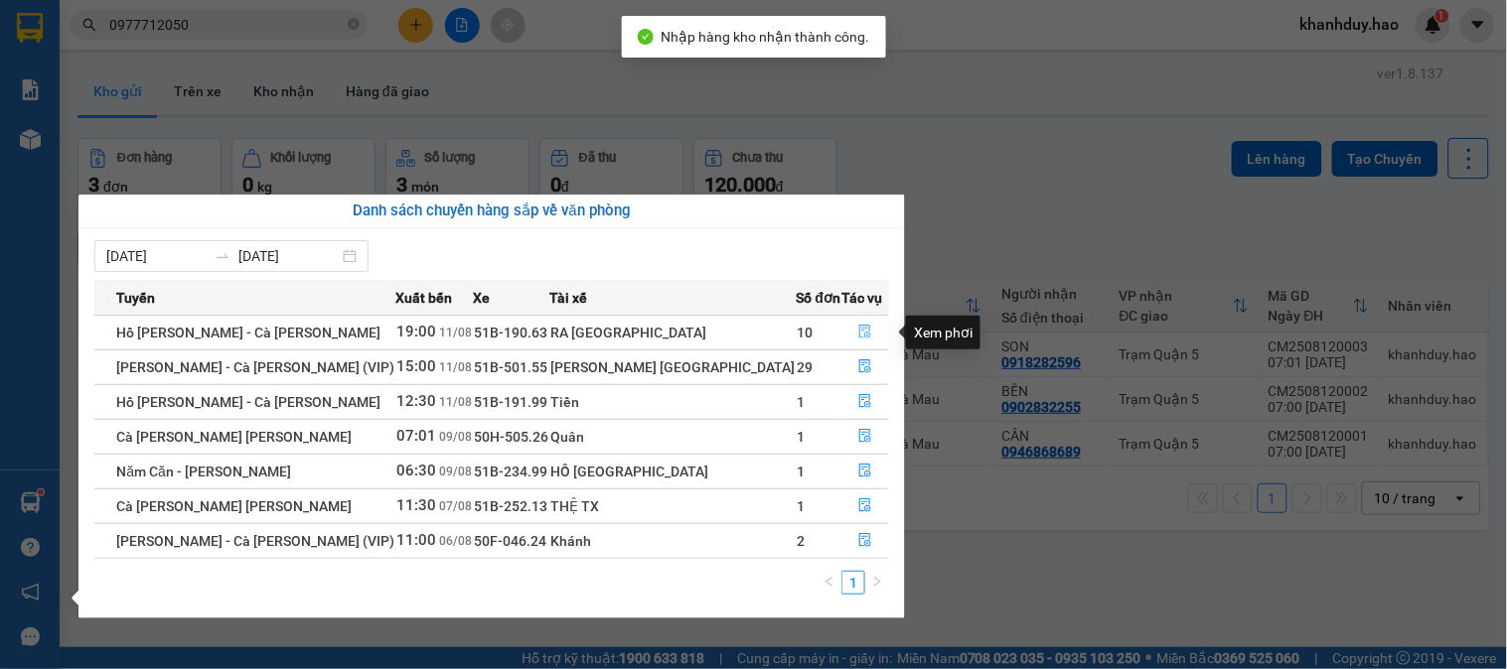
click at [842, 336] on button "button" at bounding box center [865, 333] width 46 height 32
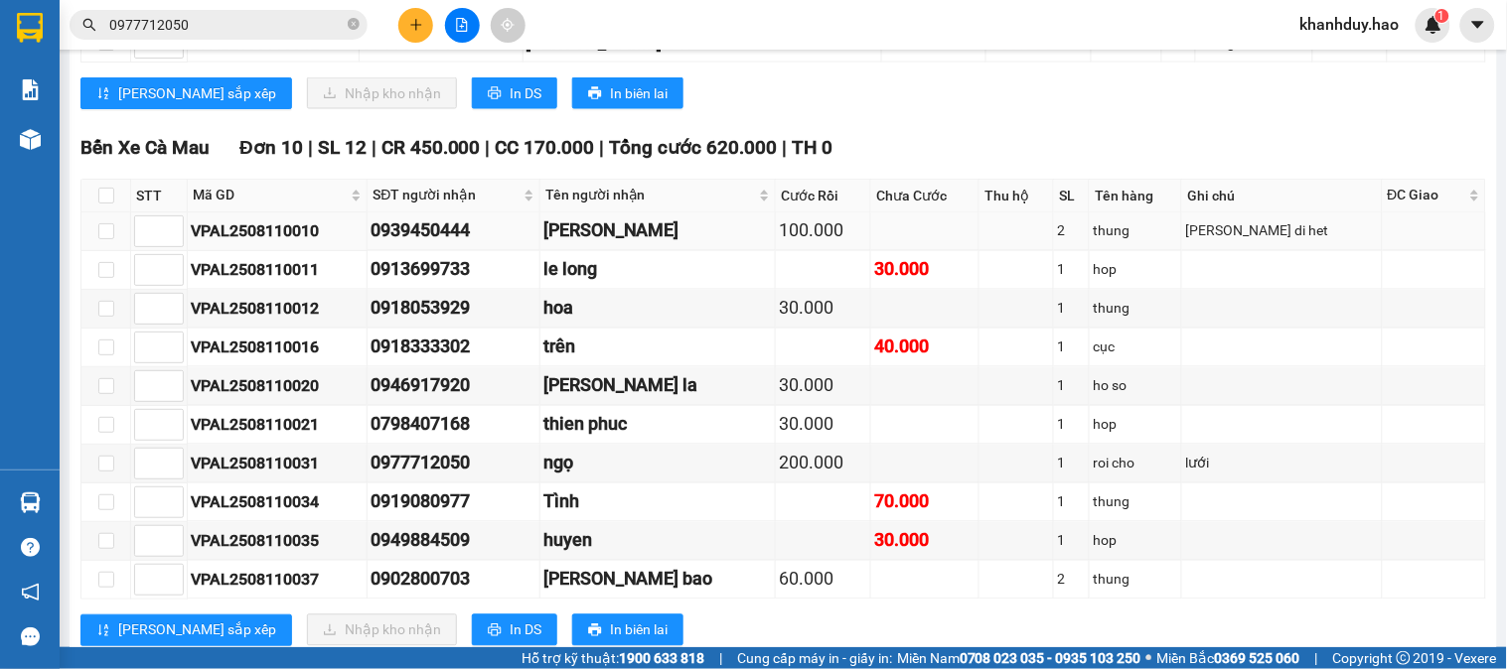
scroll to position [882, 0]
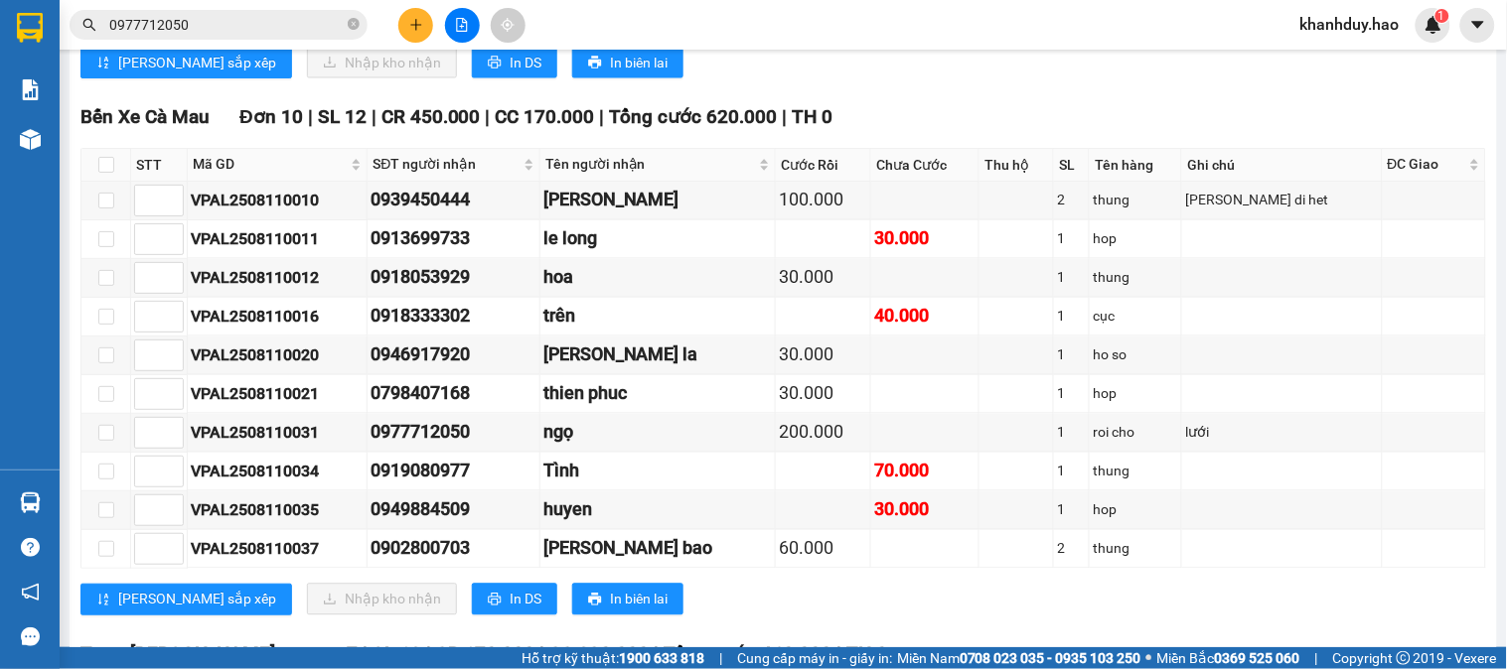
click at [92, 182] on th at bounding box center [106, 165] width 50 height 33
click at [106, 173] on input "checkbox" at bounding box center [106, 165] width 16 height 16
checkbox input "true"
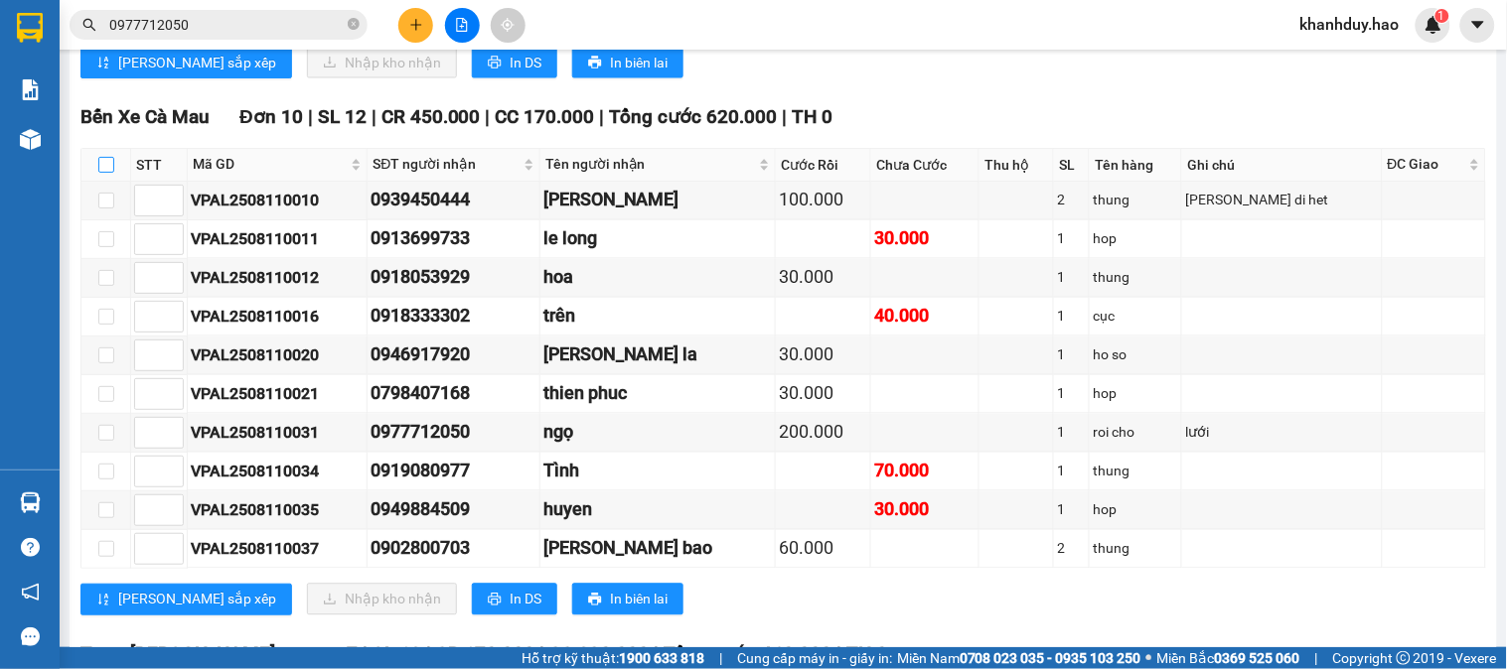
checkbox input "true"
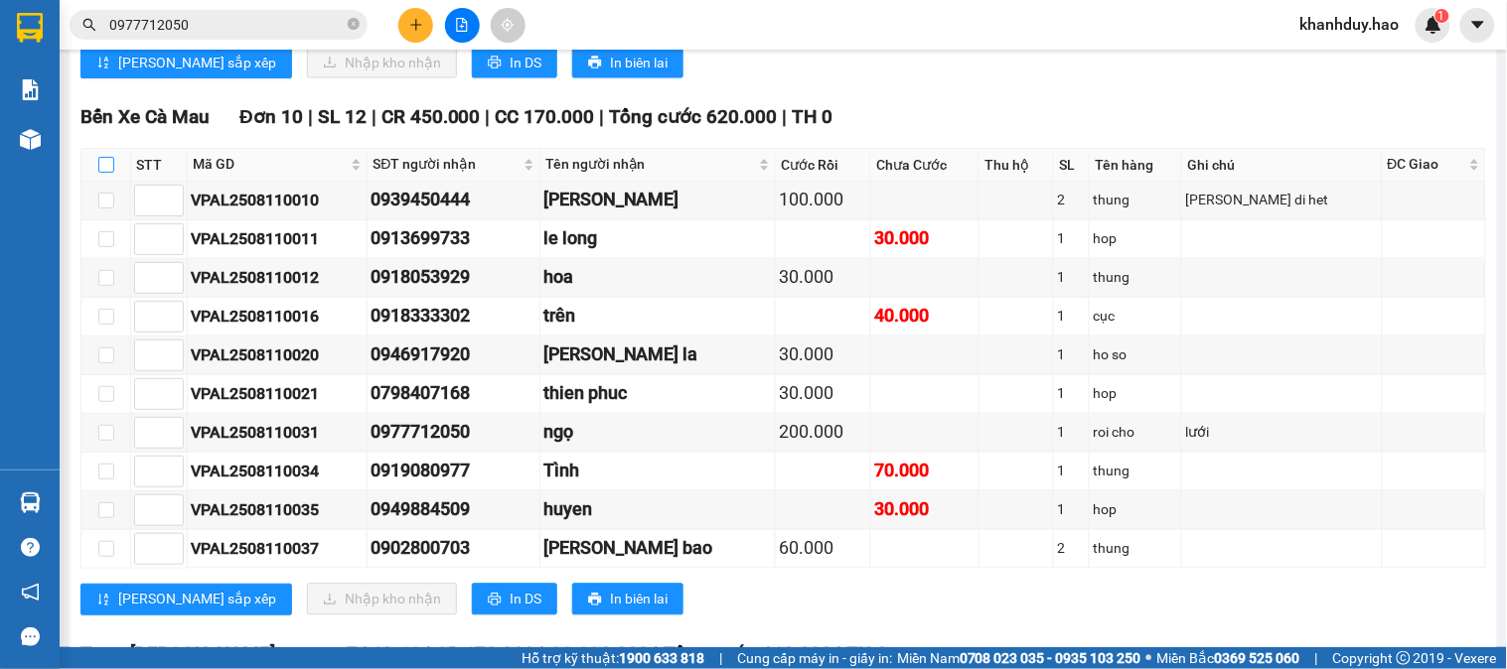
checkbox input "true"
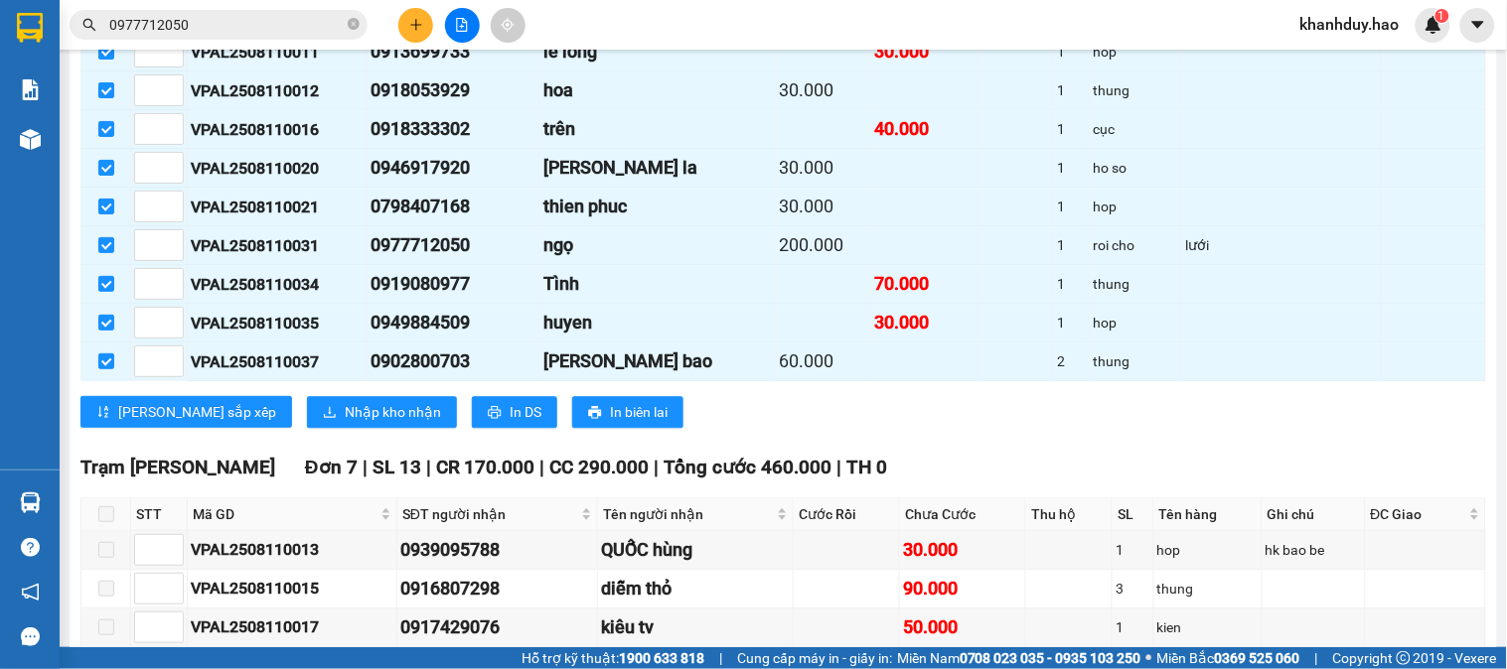
scroll to position [1104, 0]
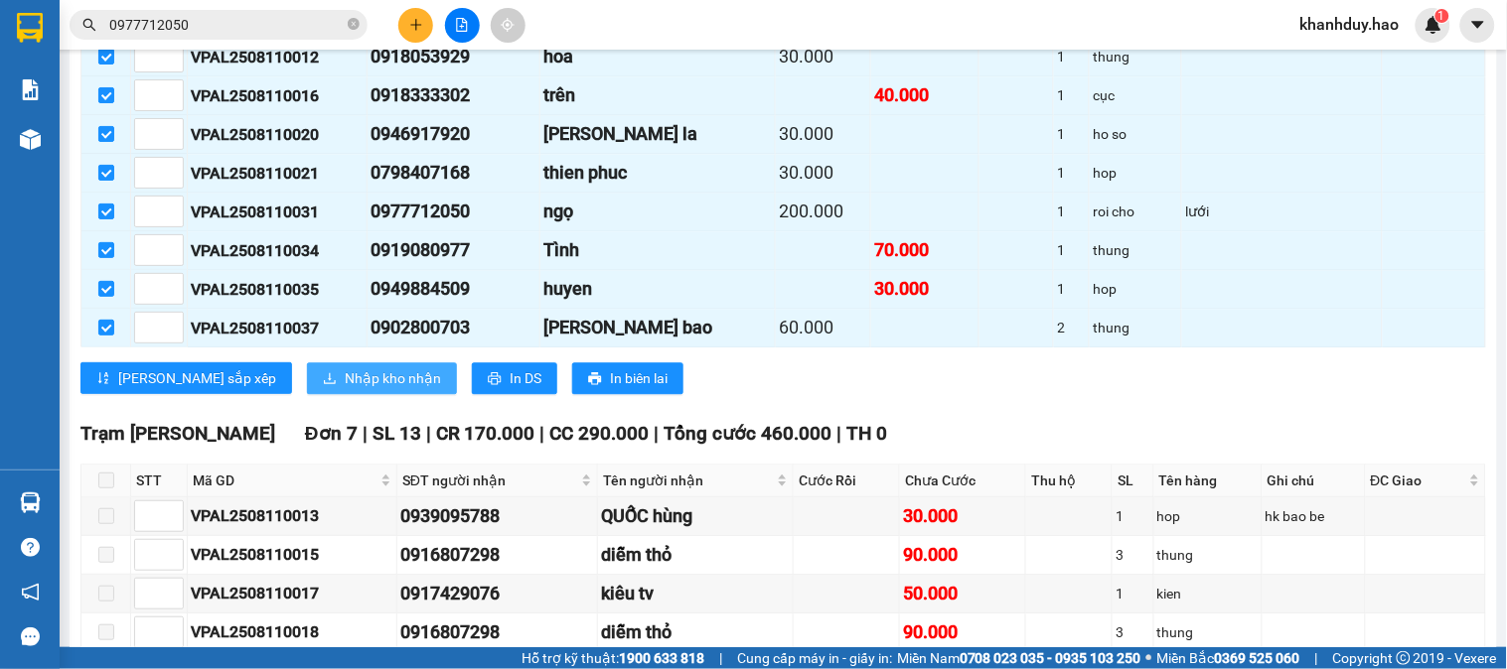
click at [345, 389] on span "Nhập kho nhận" at bounding box center [393, 379] width 96 height 22
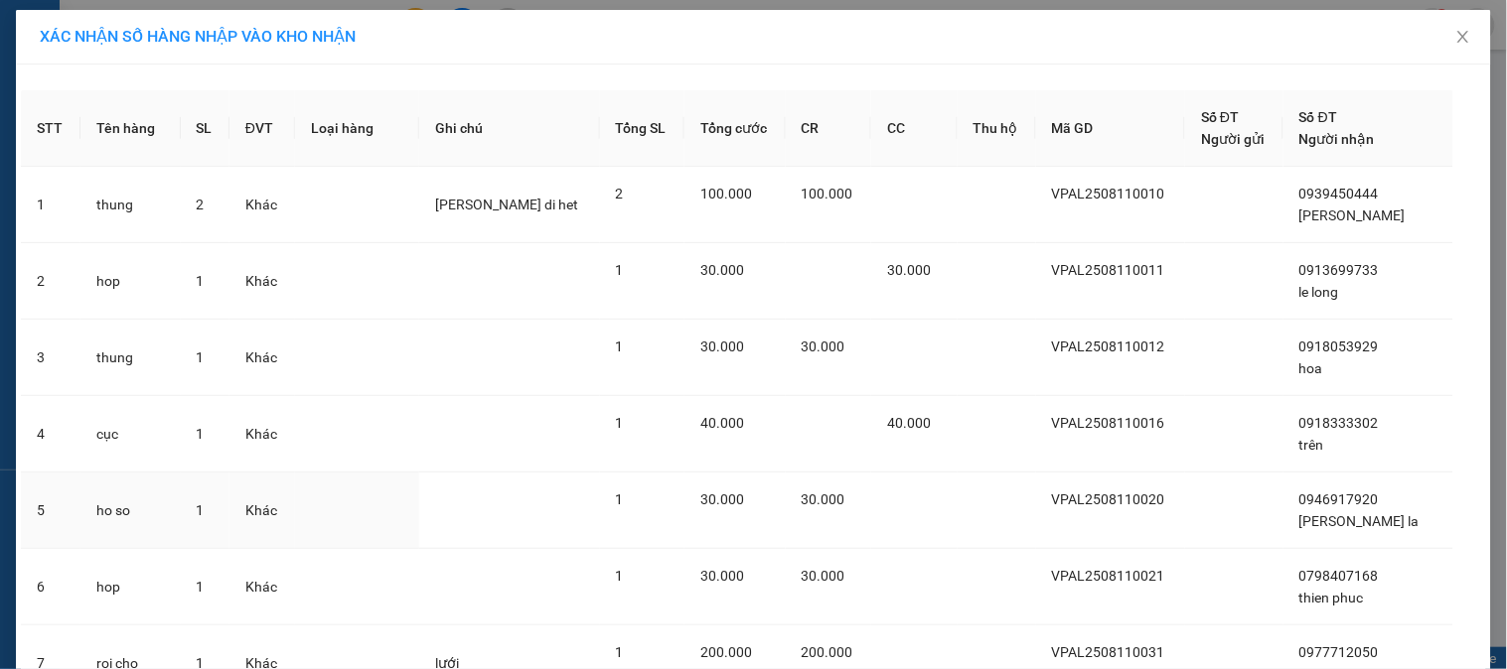
scroll to position [407, 0]
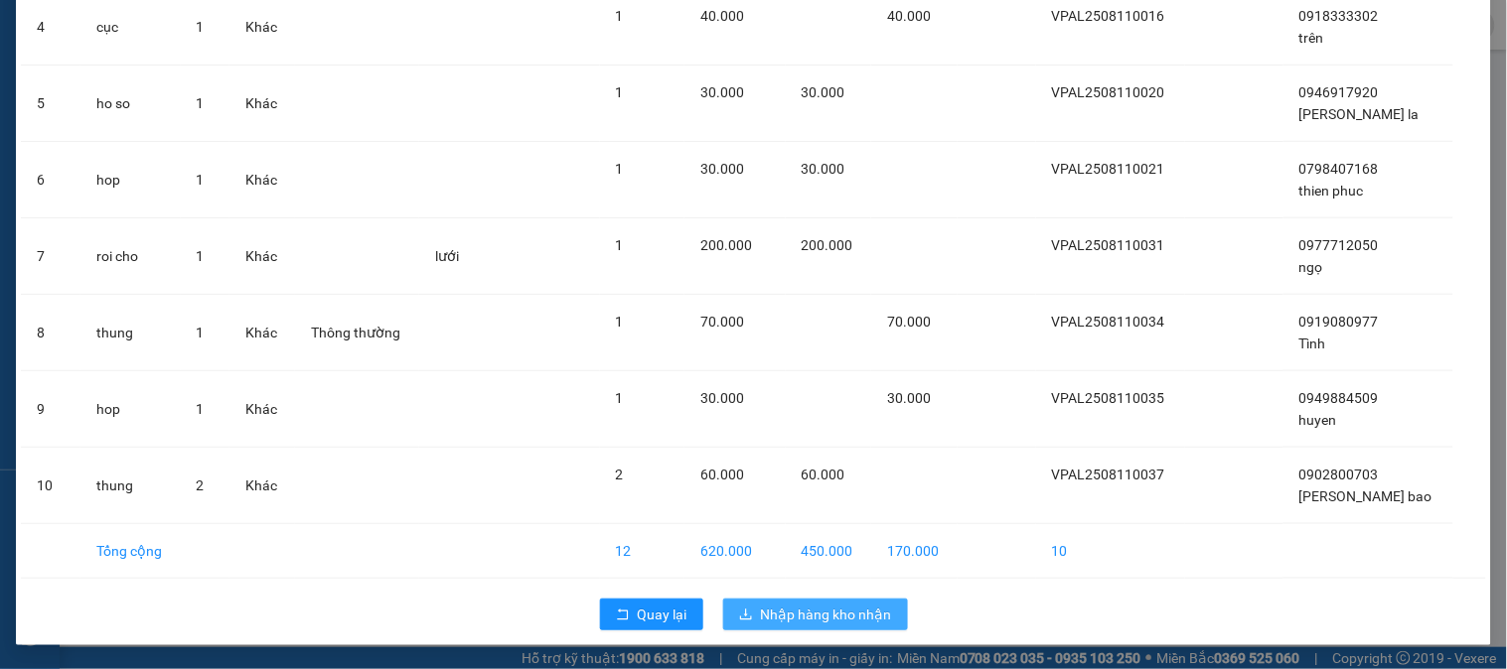
click at [809, 604] on span "Nhập hàng kho nhận" at bounding box center [826, 615] width 131 height 22
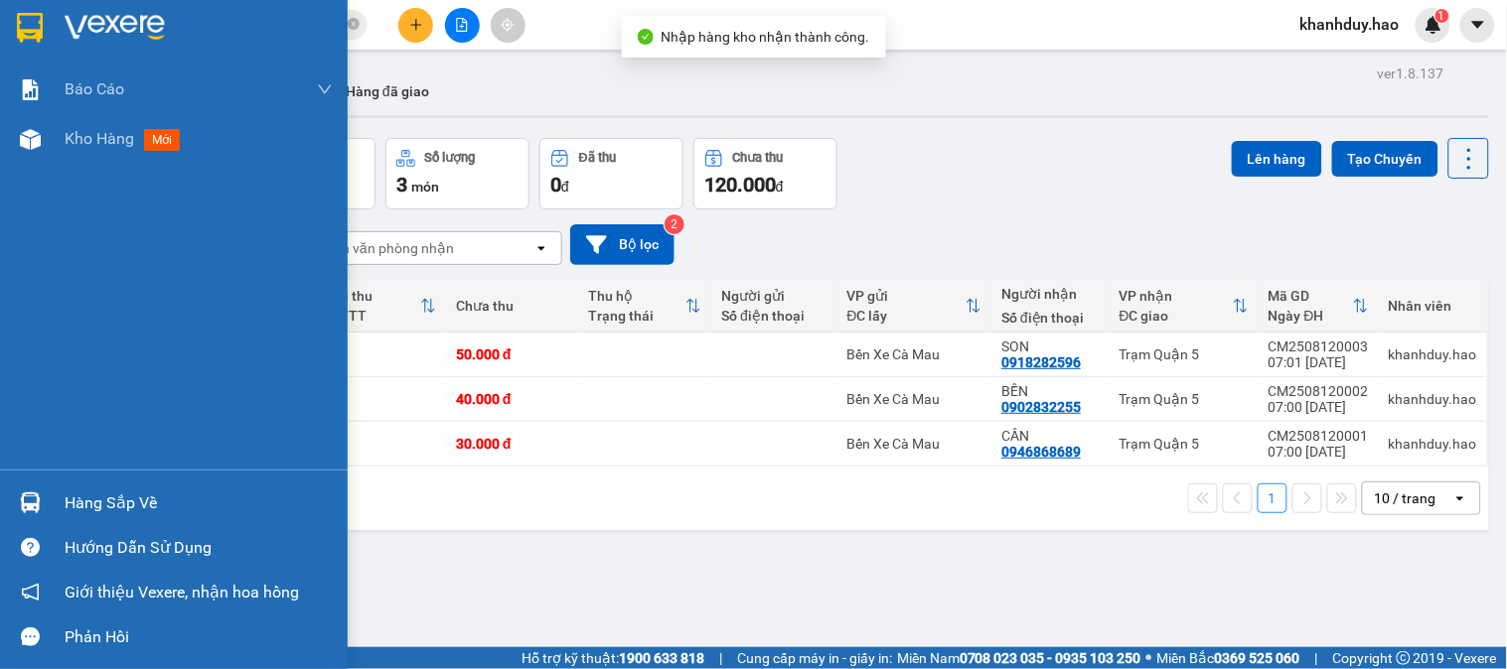
click at [169, 510] on div "Hàng sắp về" at bounding box center [199, 504] width 268 height 30
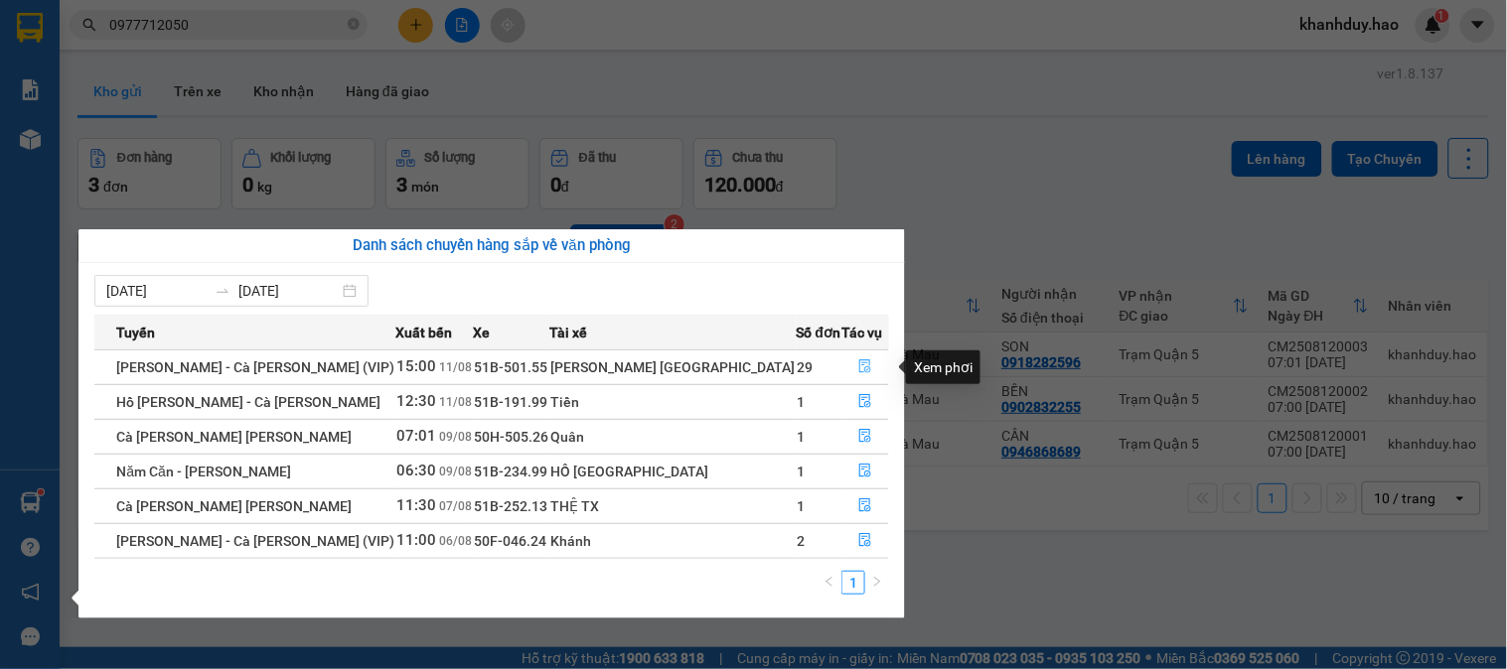
click at [858, 372] on icon "file-done" at bounding box center [865, 367] width 14 height 14
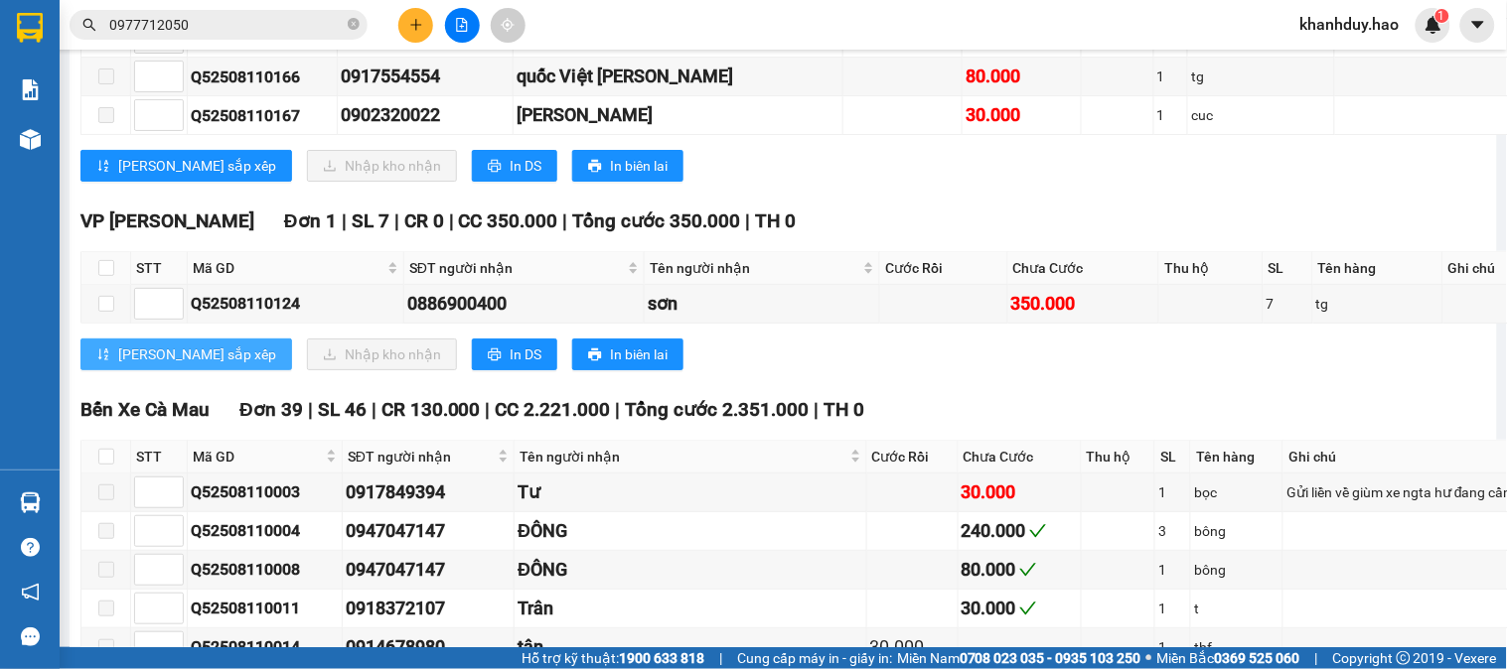
scroll to position [3862, 0]
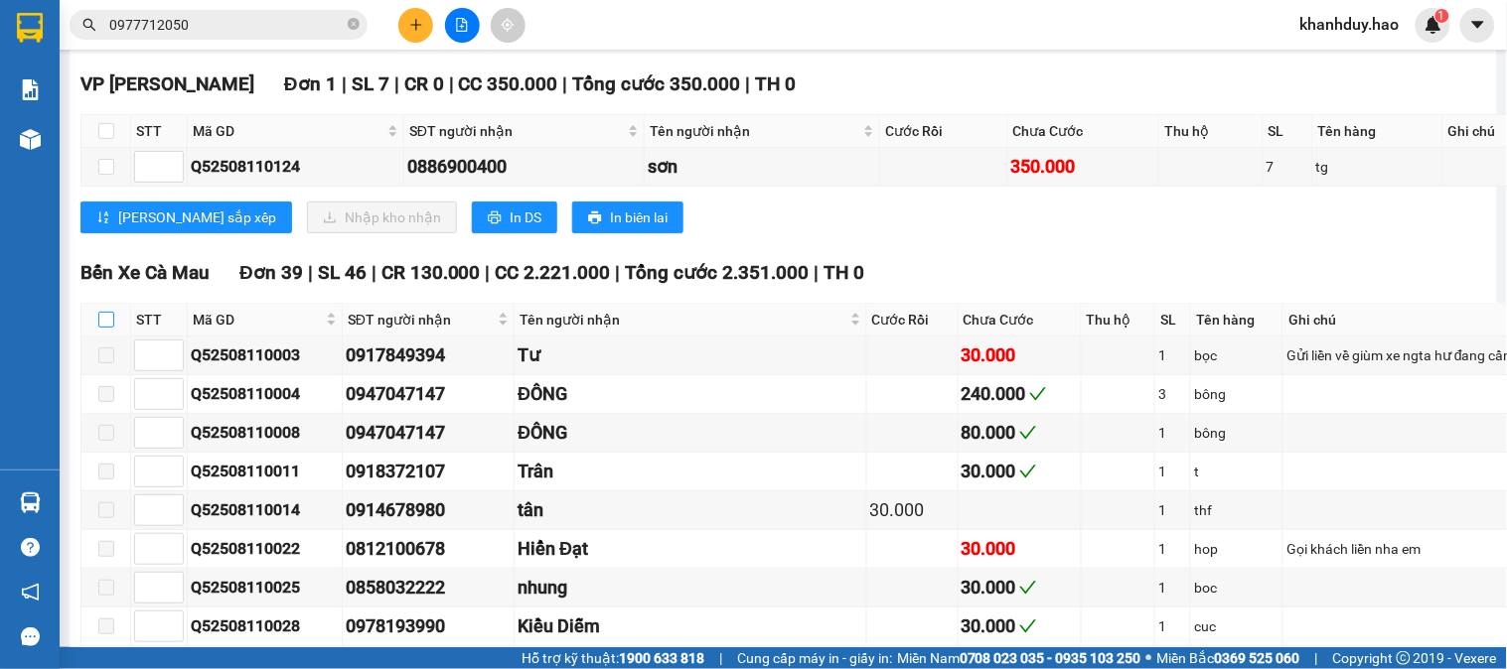
click at [102, 312] on input "checkbox" at bounding box center [106, 320] width 16 height 16
checkbox input "true"
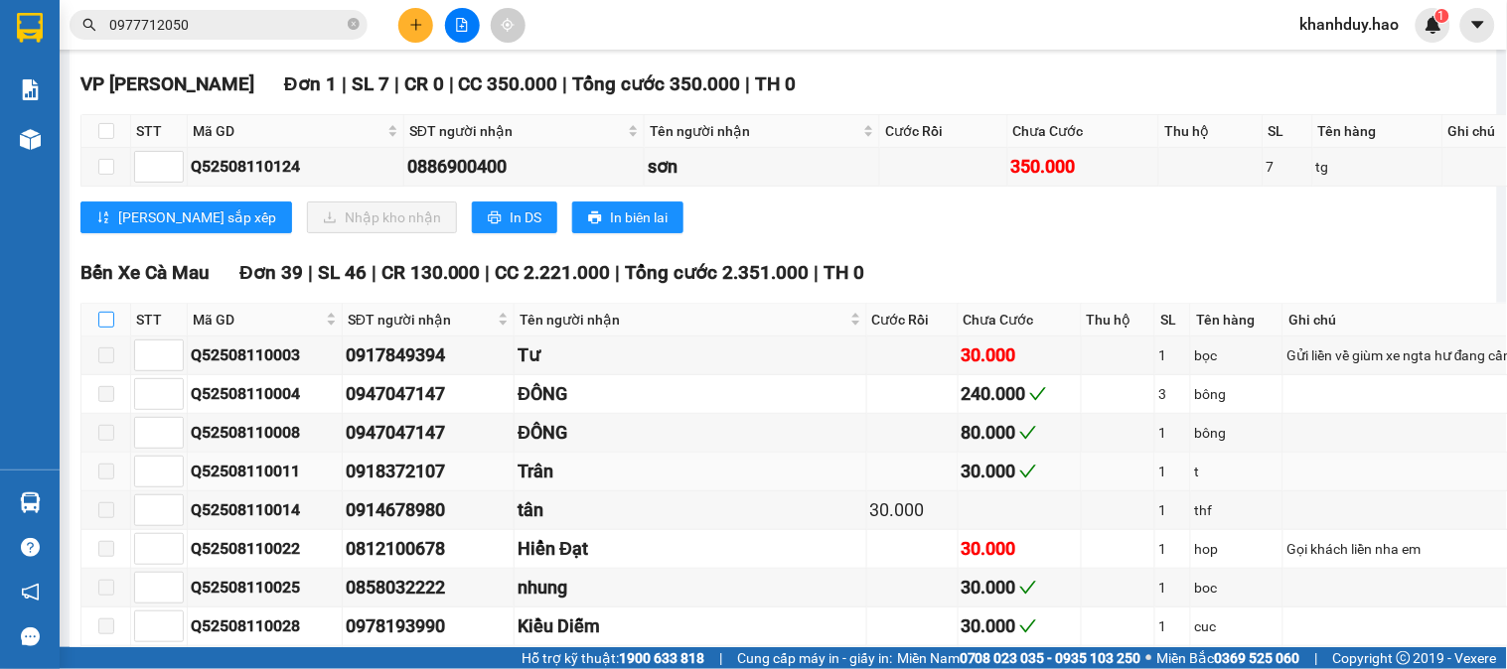
checkbox input "true"
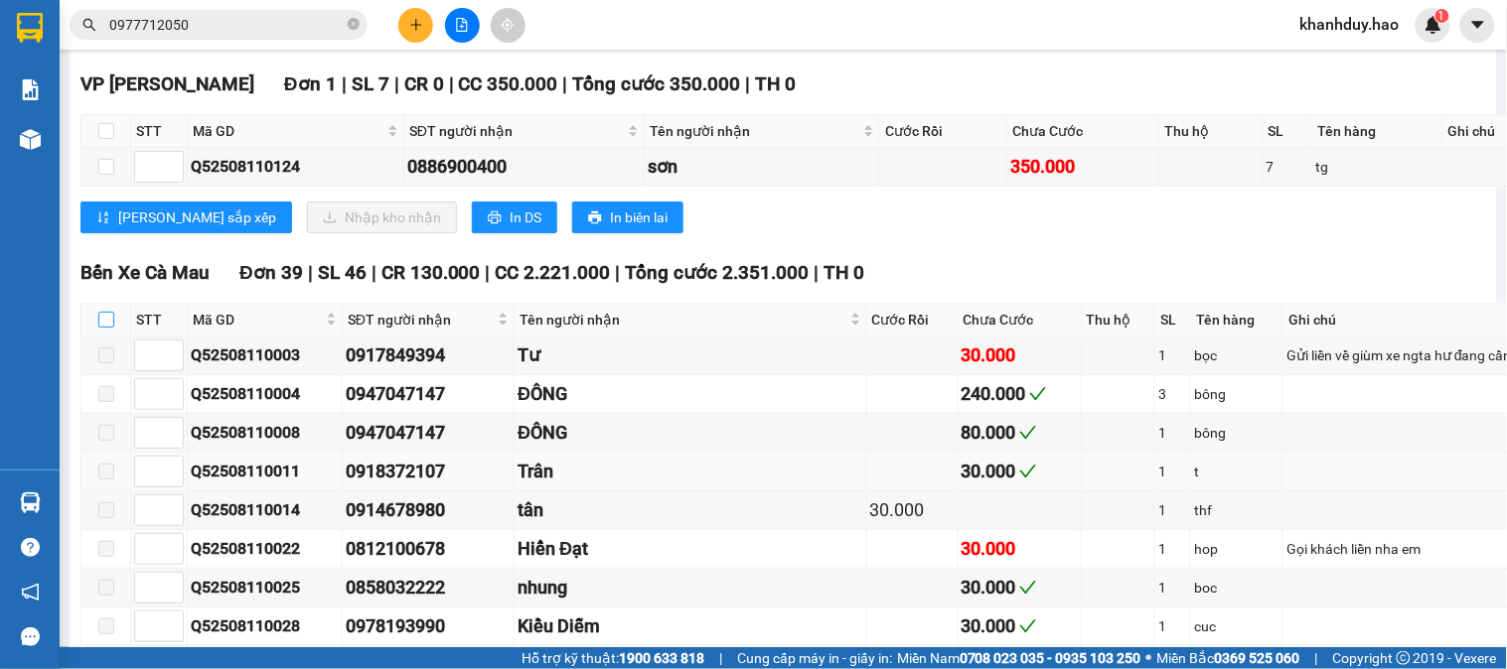
checkbox input "true"
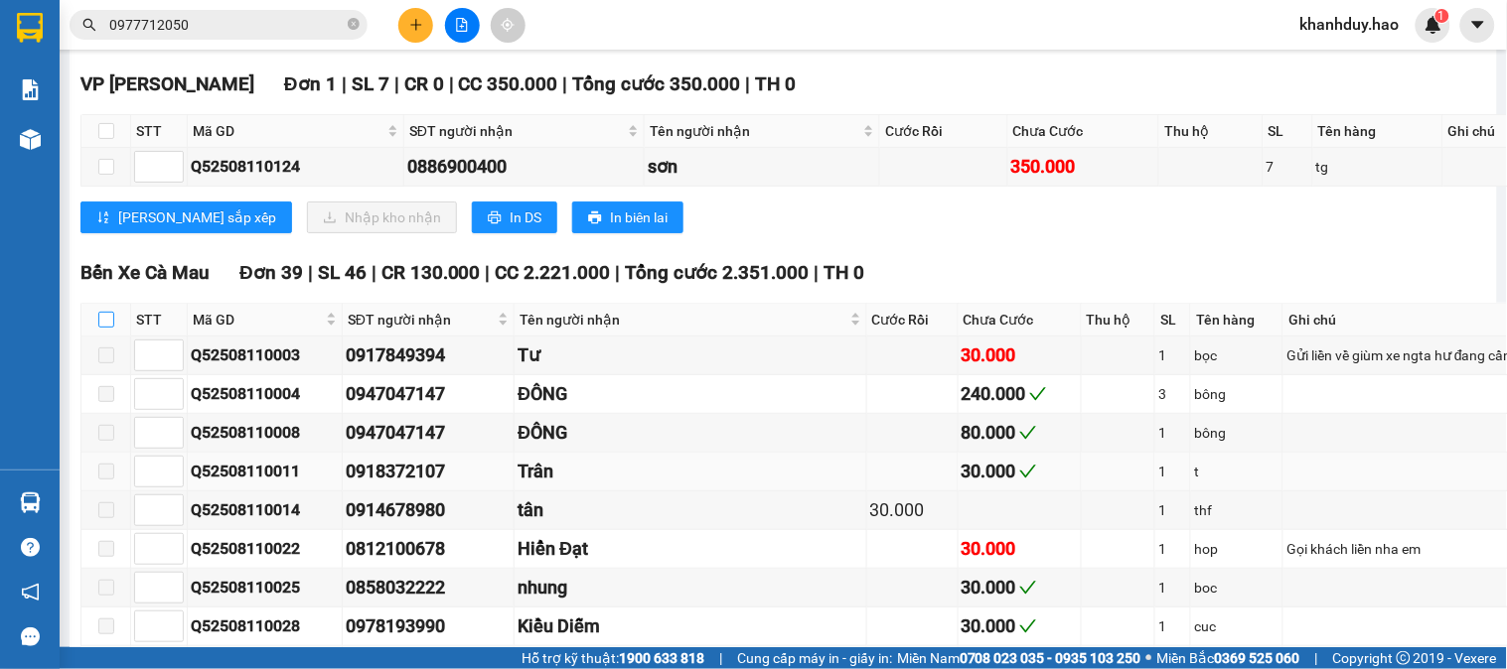
checkbox input "true"
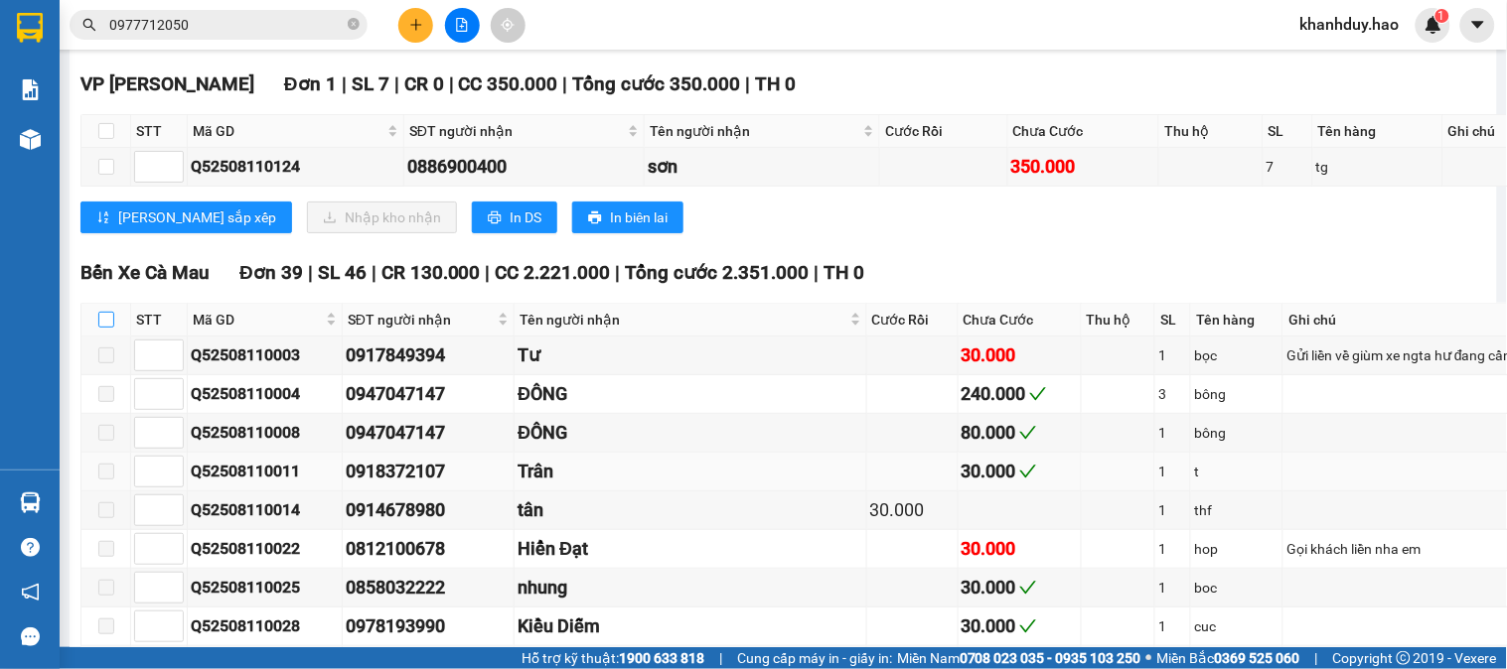
checkbox input "true"
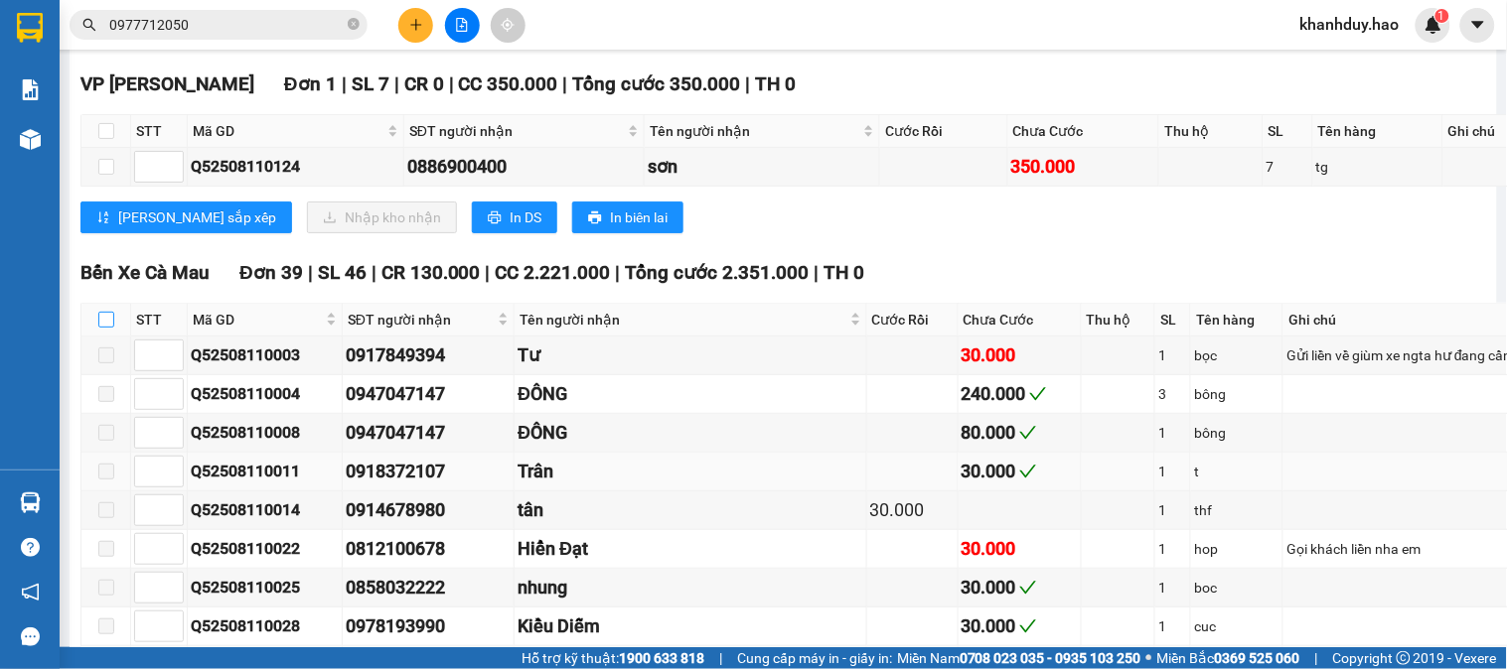
checkbox input "true"
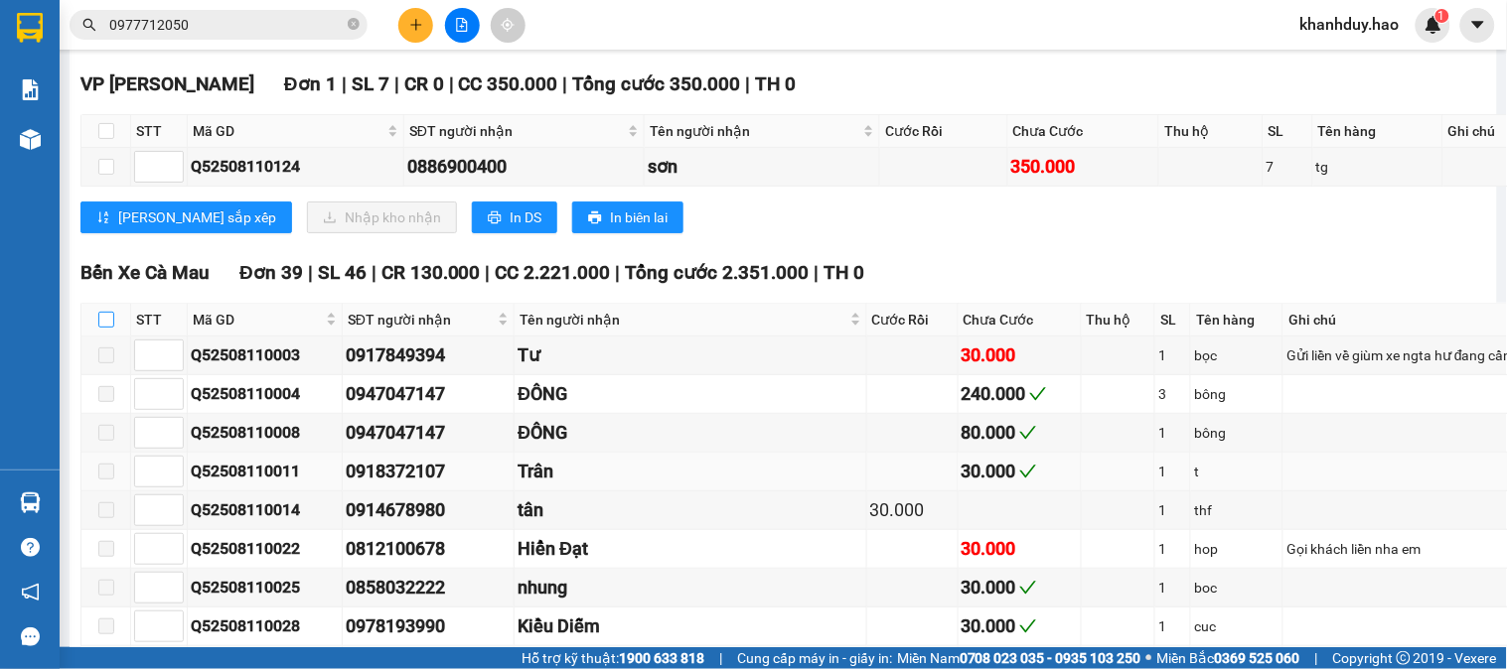
checkbox input "true"
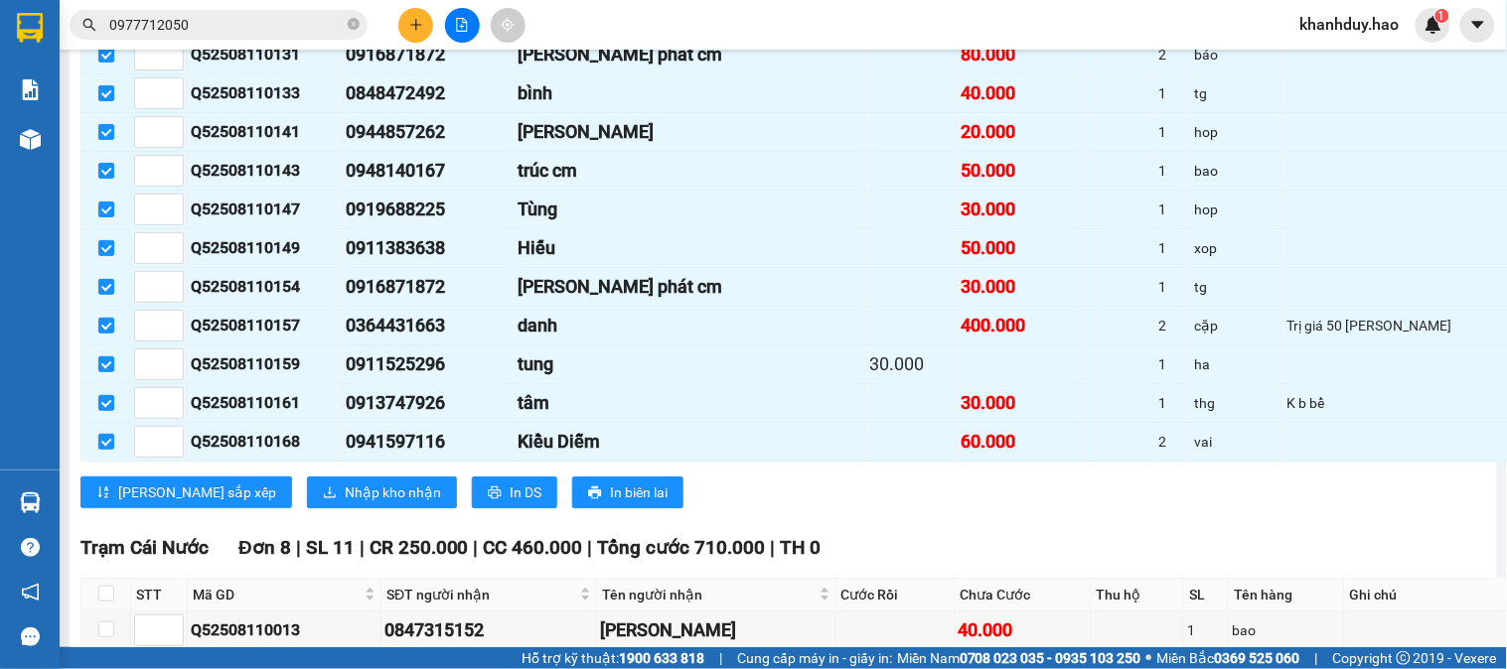
scroll to position [5297, 0]
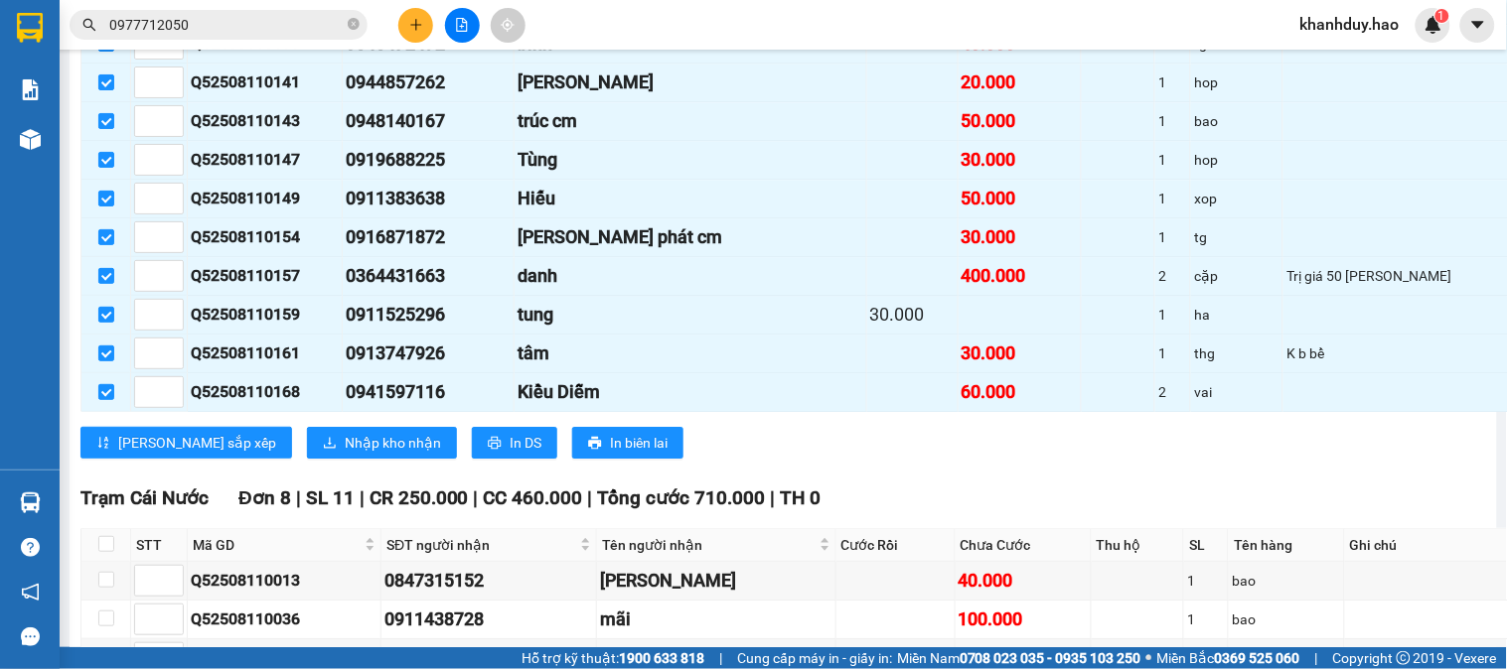
click at [345, 444] on span "Nhập kho nhận" at bounding box center [393, 443] width 96 height 22
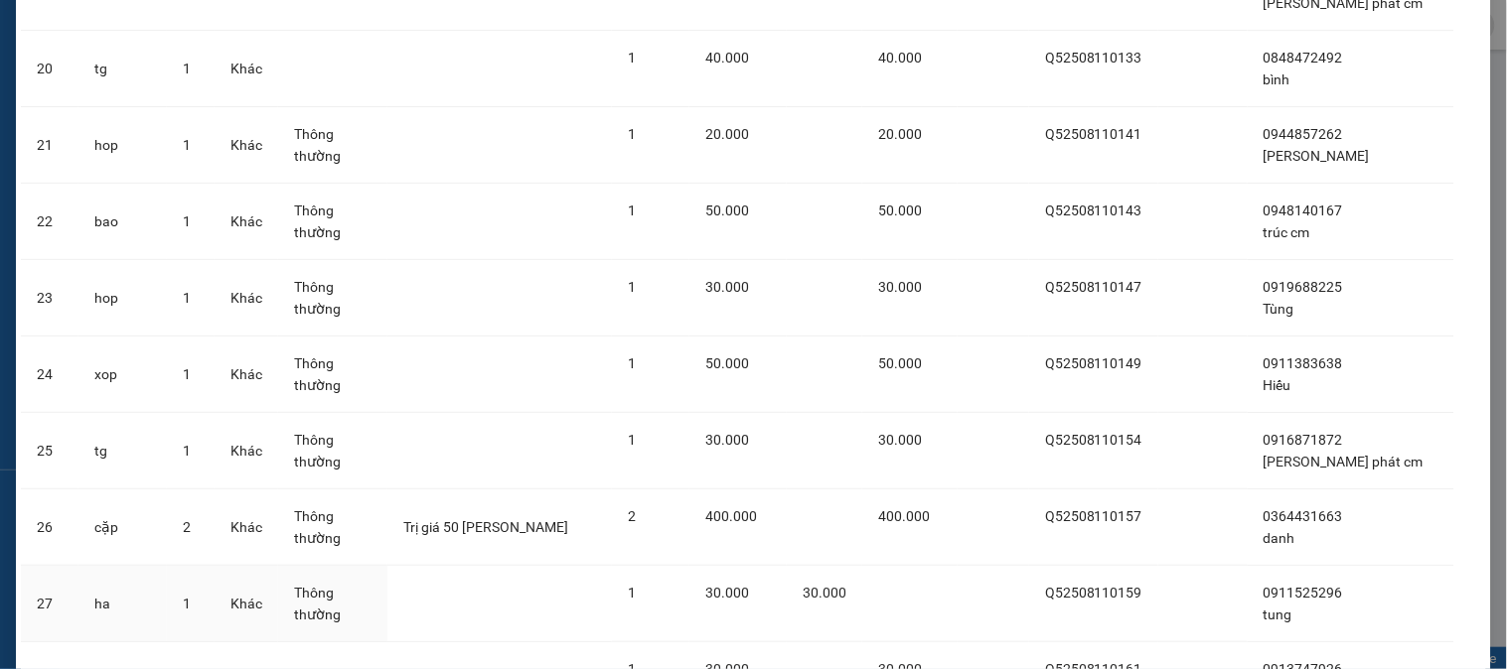
scroll to position [1848, 0]
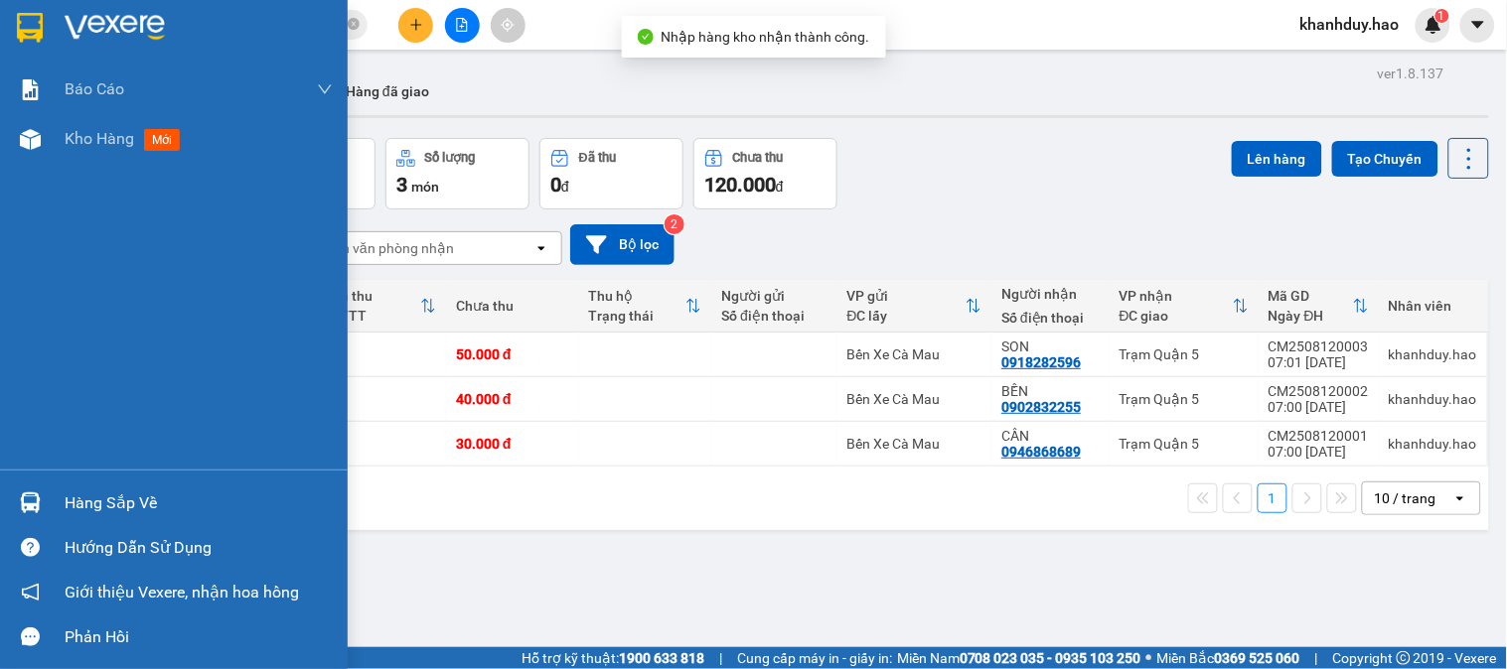
click at [56, 518] on div "Hàng sắp về" at bounding box center [174, 503] width 348 height 45
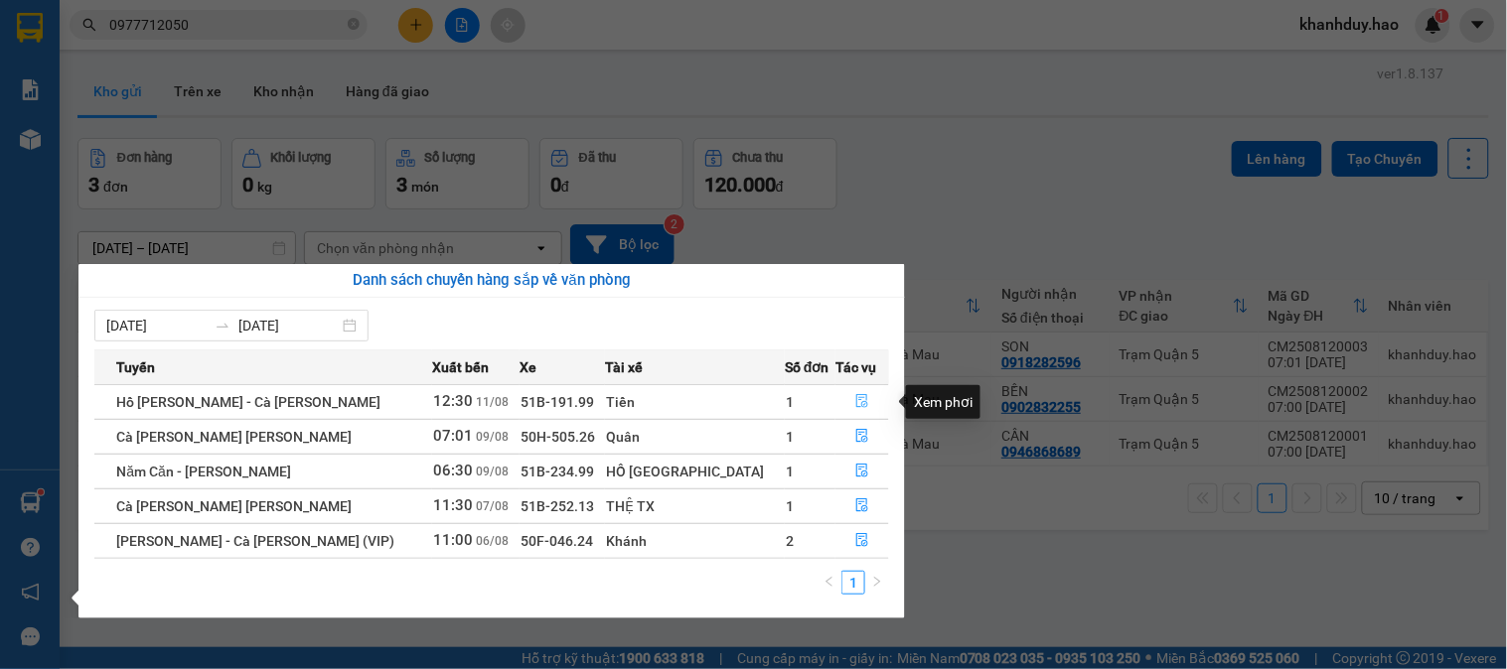
click at [855, 403] on icon "file-done" at bounding box center [862, 401] width 14 height 14
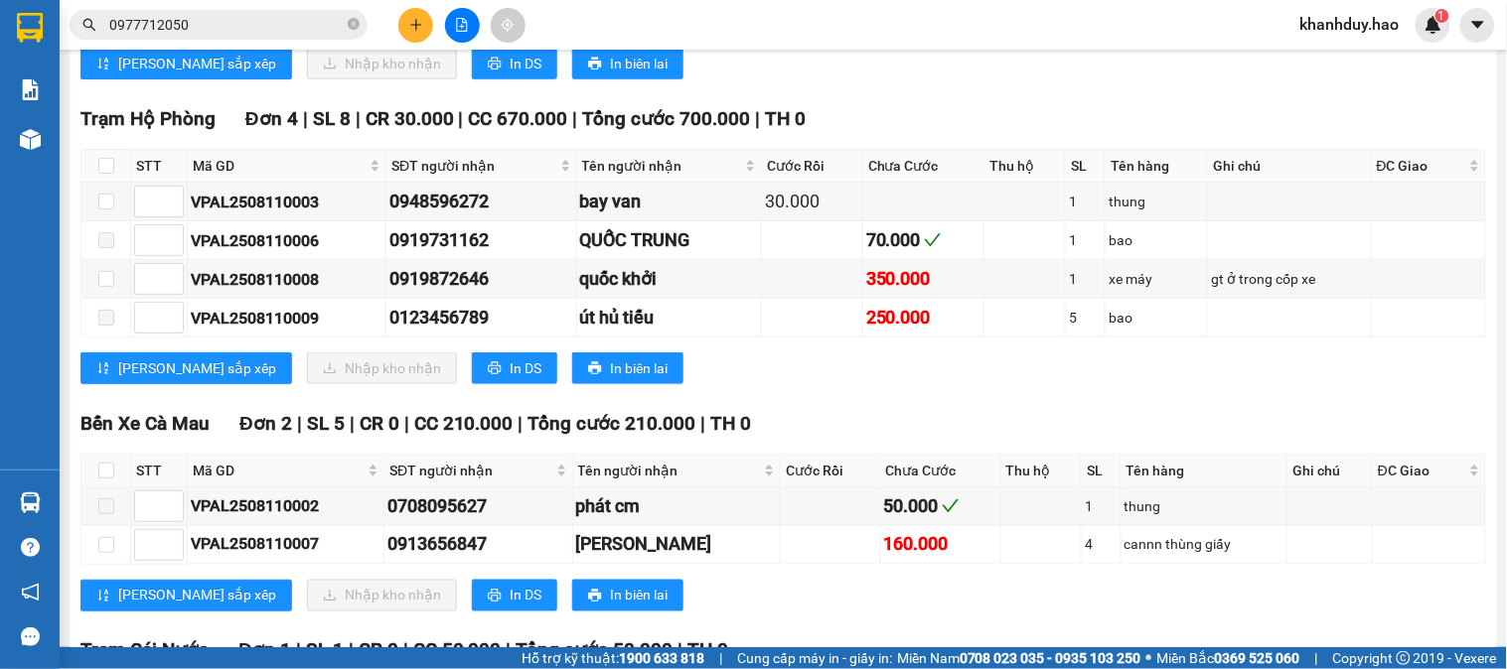
scroll to position [662, 0]
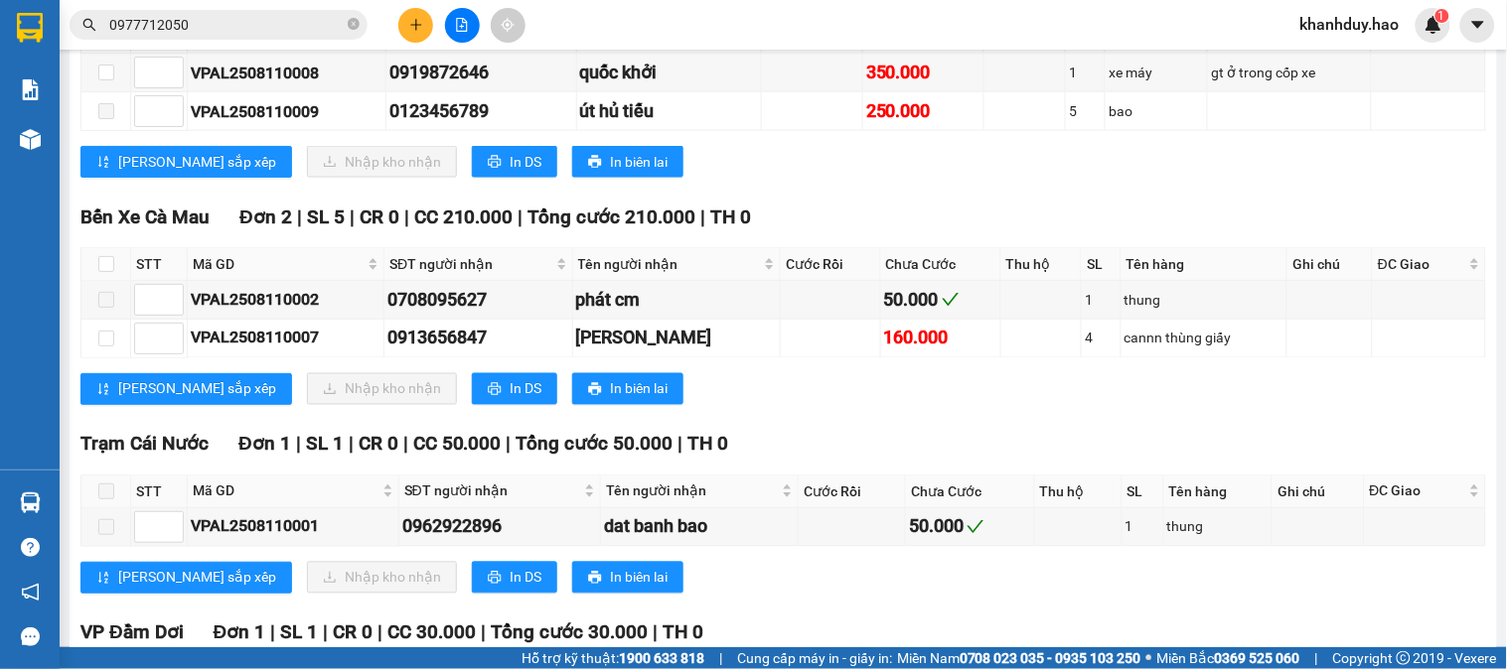
click at [82, 281] on th at bounding box center [106, 264] width 50 height 33
click at [100, 272] on input "checkbox" at bounding box center [106, 264] width 16 height 16
checkbox input "true"
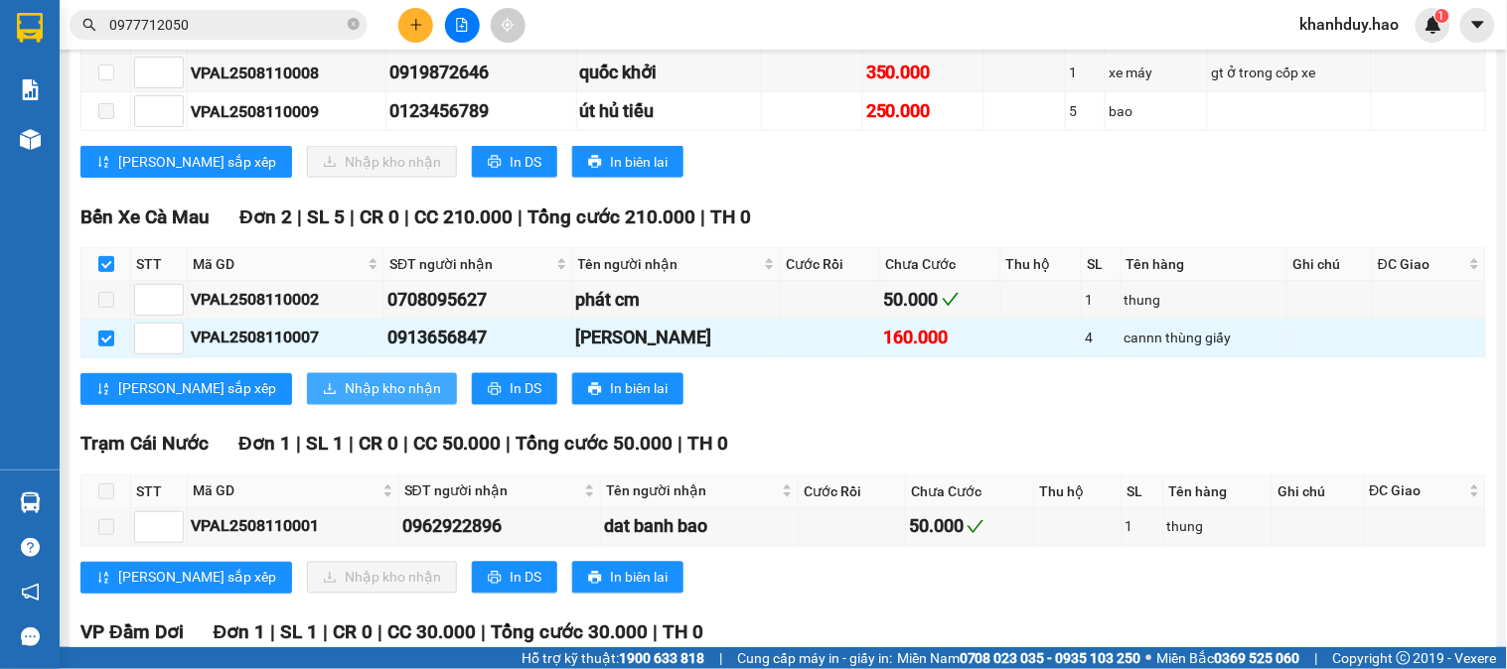
click at [349, 405] on button "Nhập kho nhận" at bounding box center [382, 389] width 150 height 32
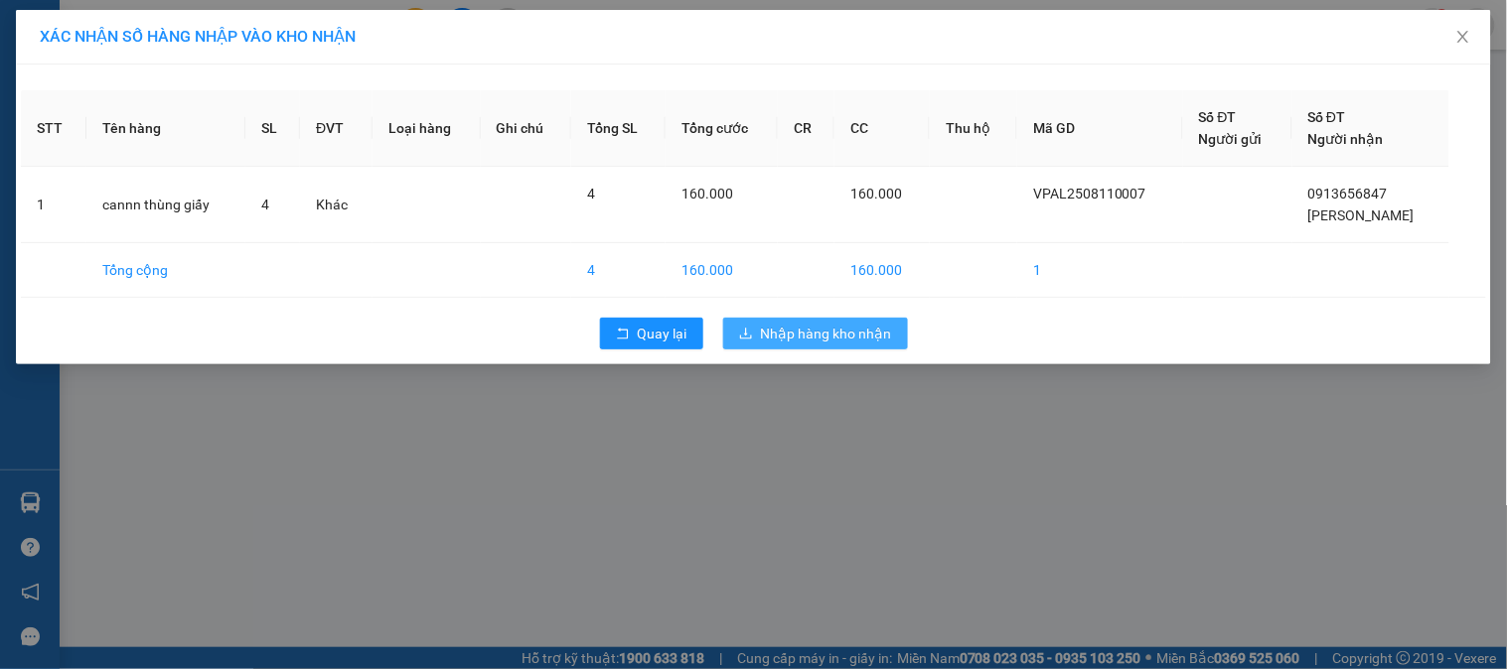
click at [812, 336] on span "Nhập hàng kho nhận" at bounding box center [826, 334] width 131 height 22
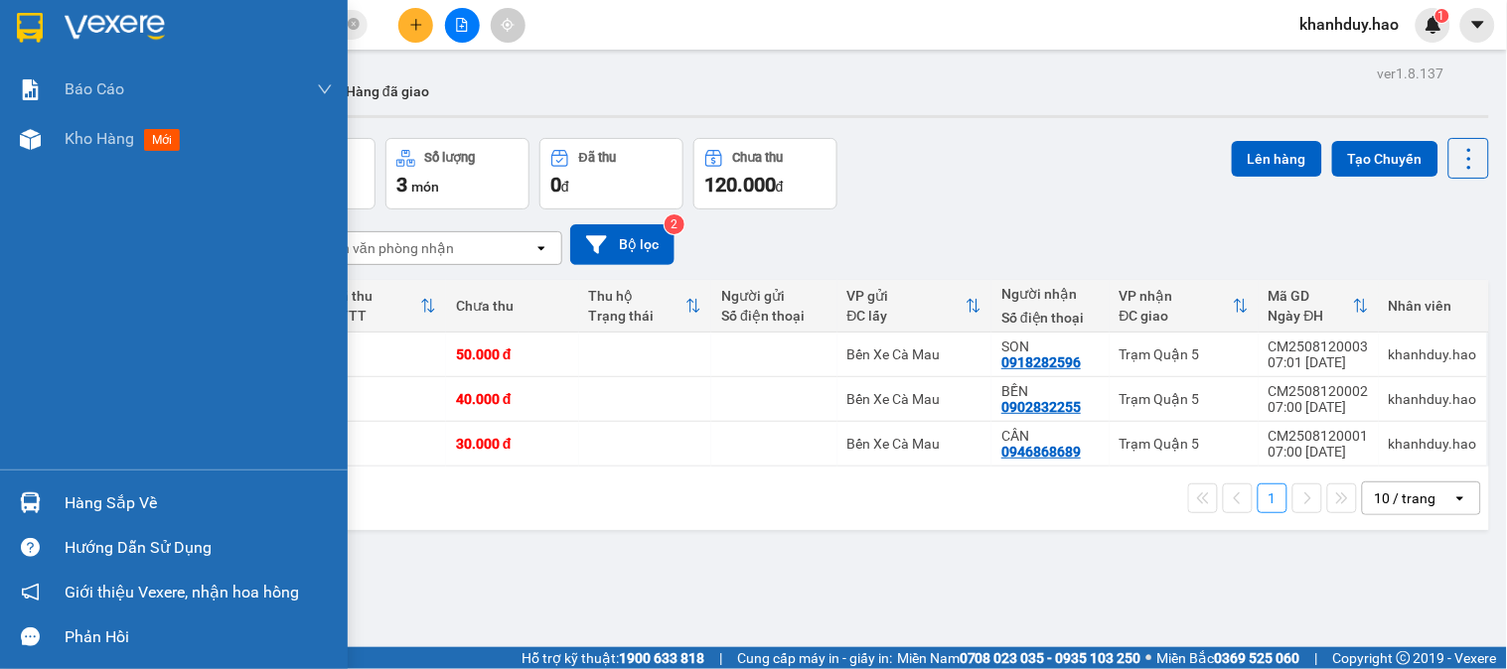
click at [175, 514] on div "Hàng sắp về" at bounding box center [199, 504] width 268 height 30
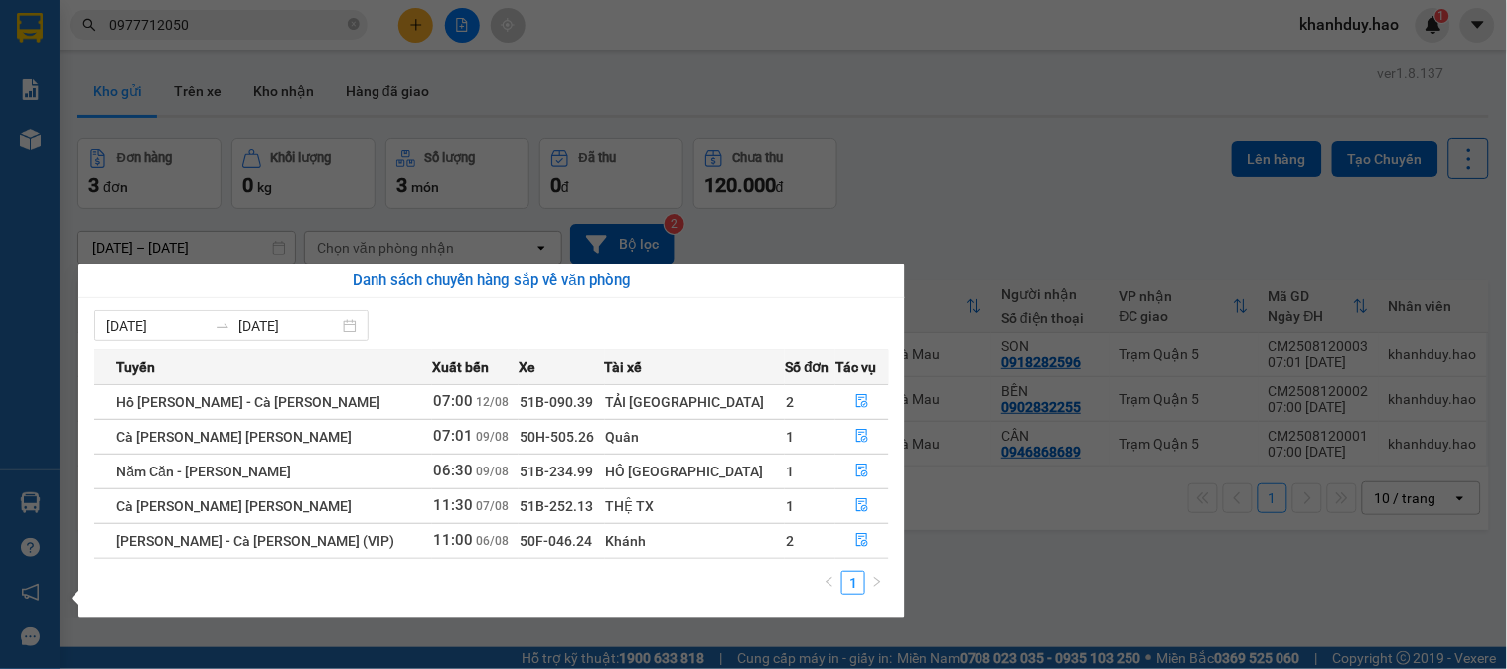
click at [477, 200] on section "Kết quả tìm kiếm ( 2 ) Bộ lọc Thuộc VP này Mã ĐH Trạng thái Món hàng Thu hộ Tổn…" at bounding box center [753, 334] width 1507 height 669
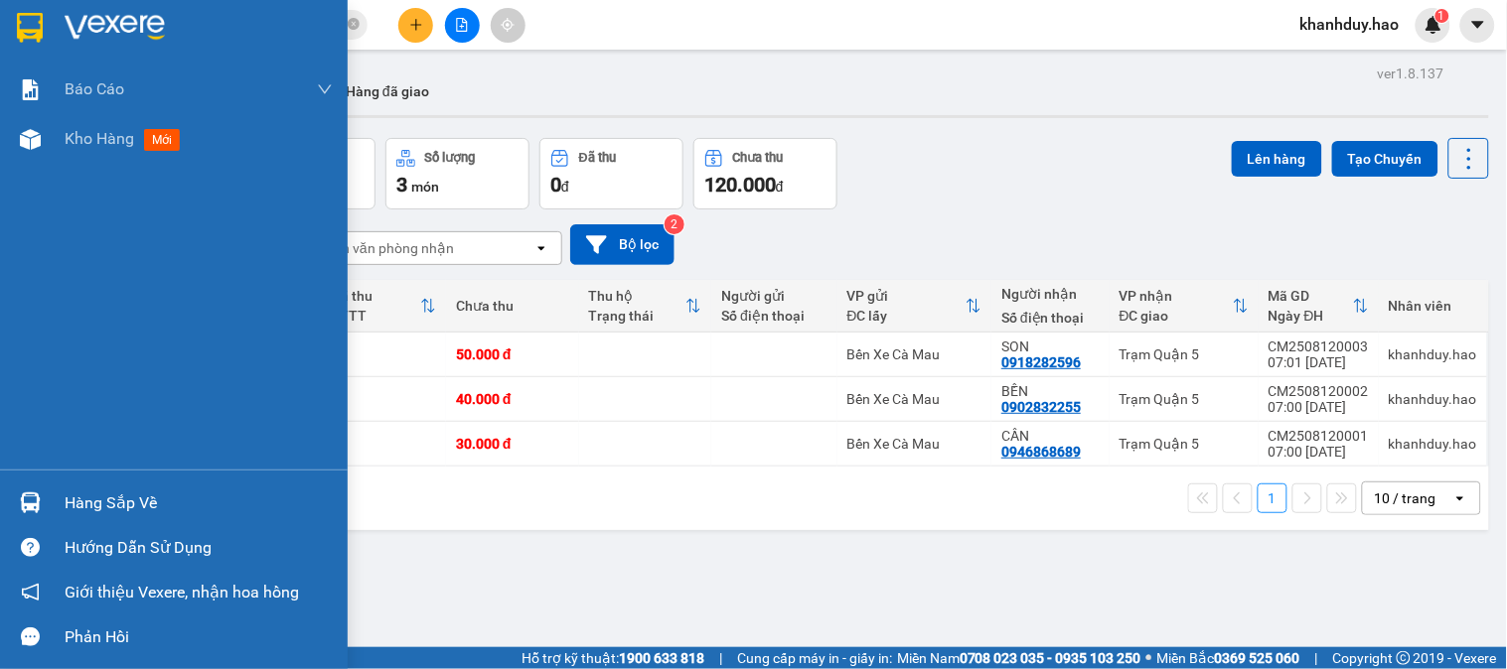
click at [13, 507] on div at bounding box center [30, 503] width 35 height 35
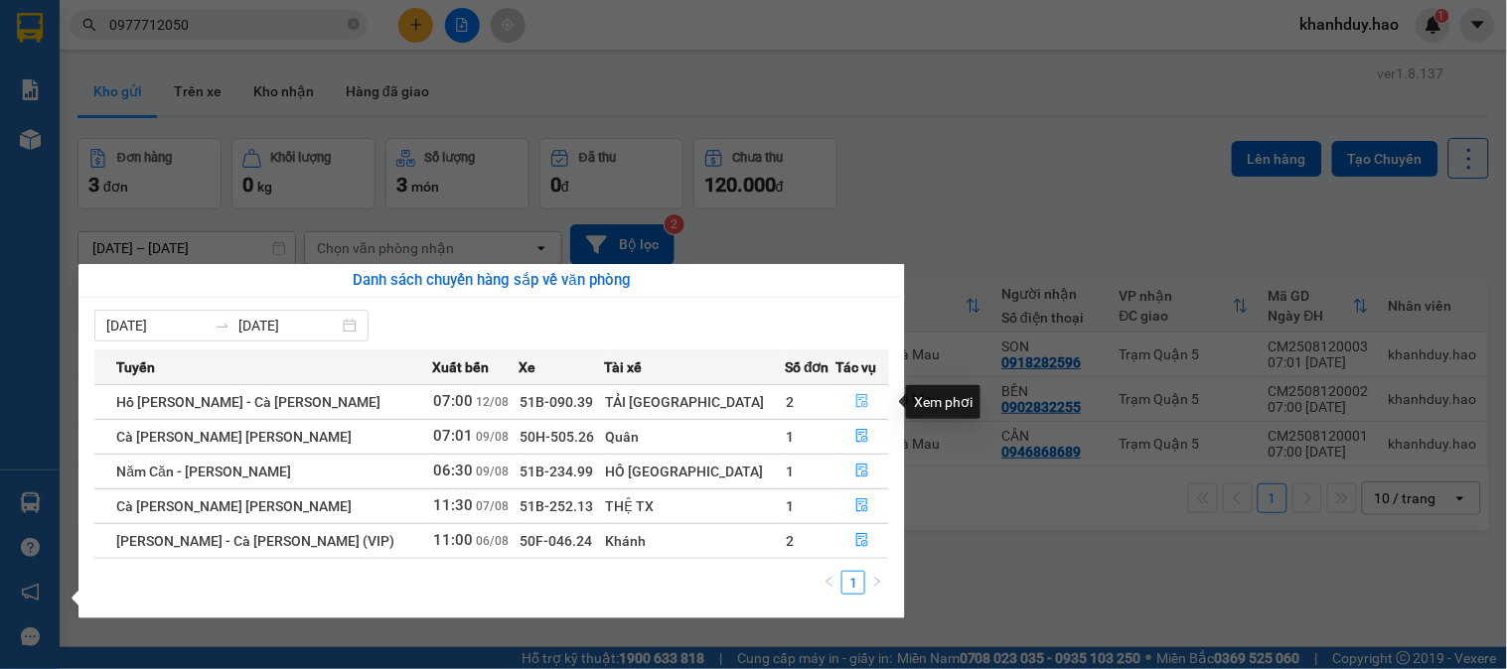
click at [855, 400] on icon "file-done" at bounding box center [862, 401] width 14 height 14
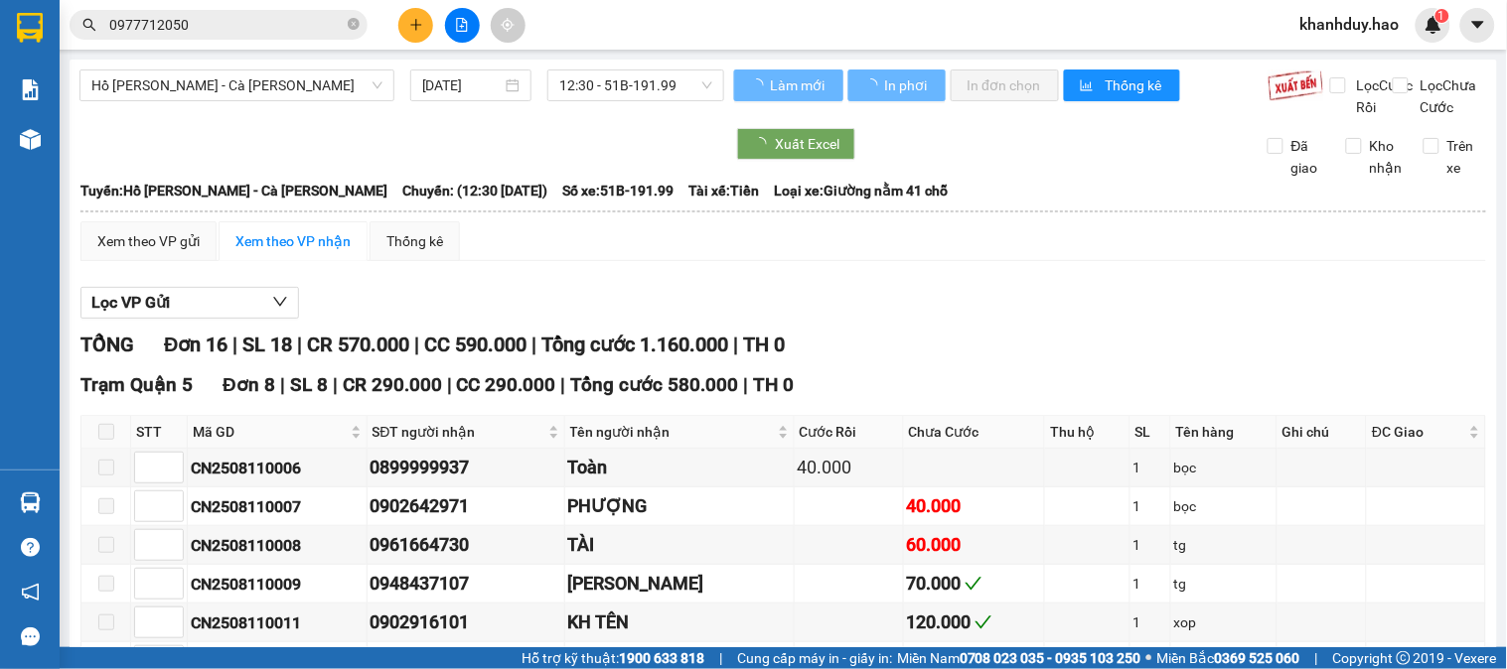
type input "[DATE]"
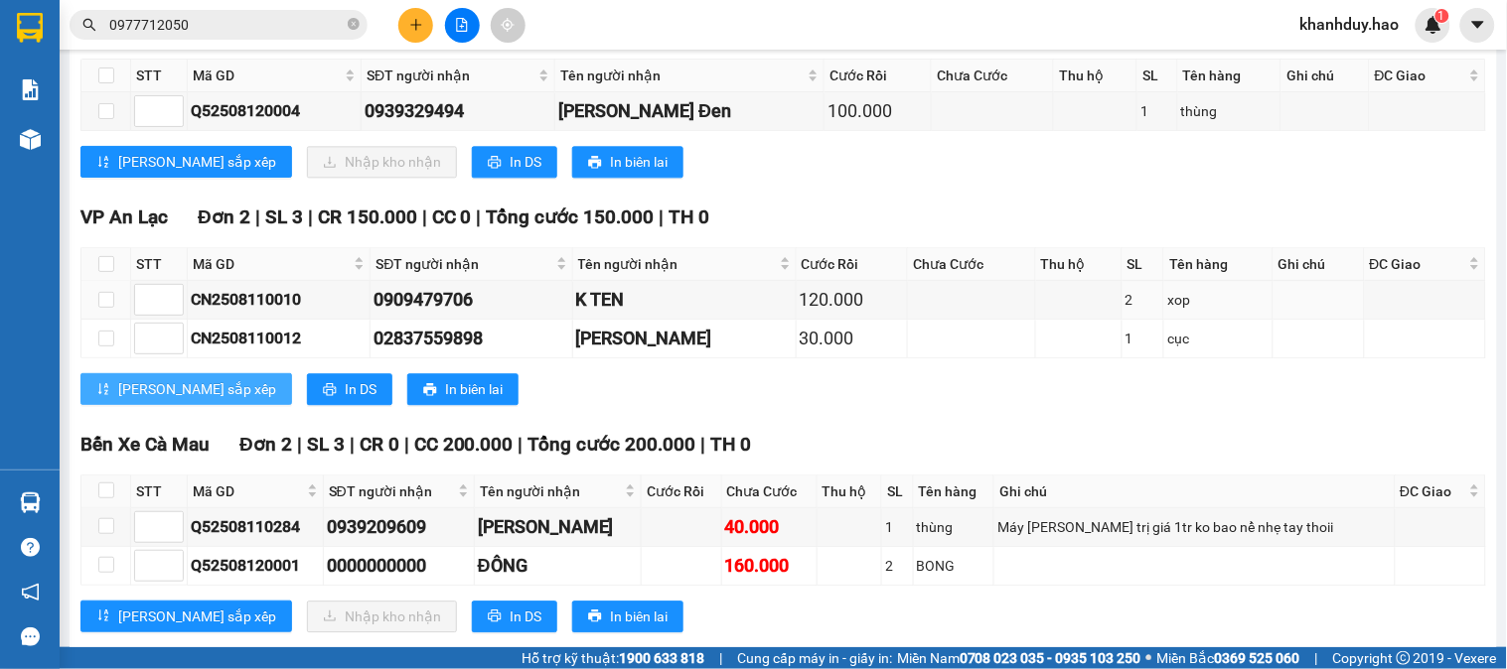
scroll to position [1150, 0]
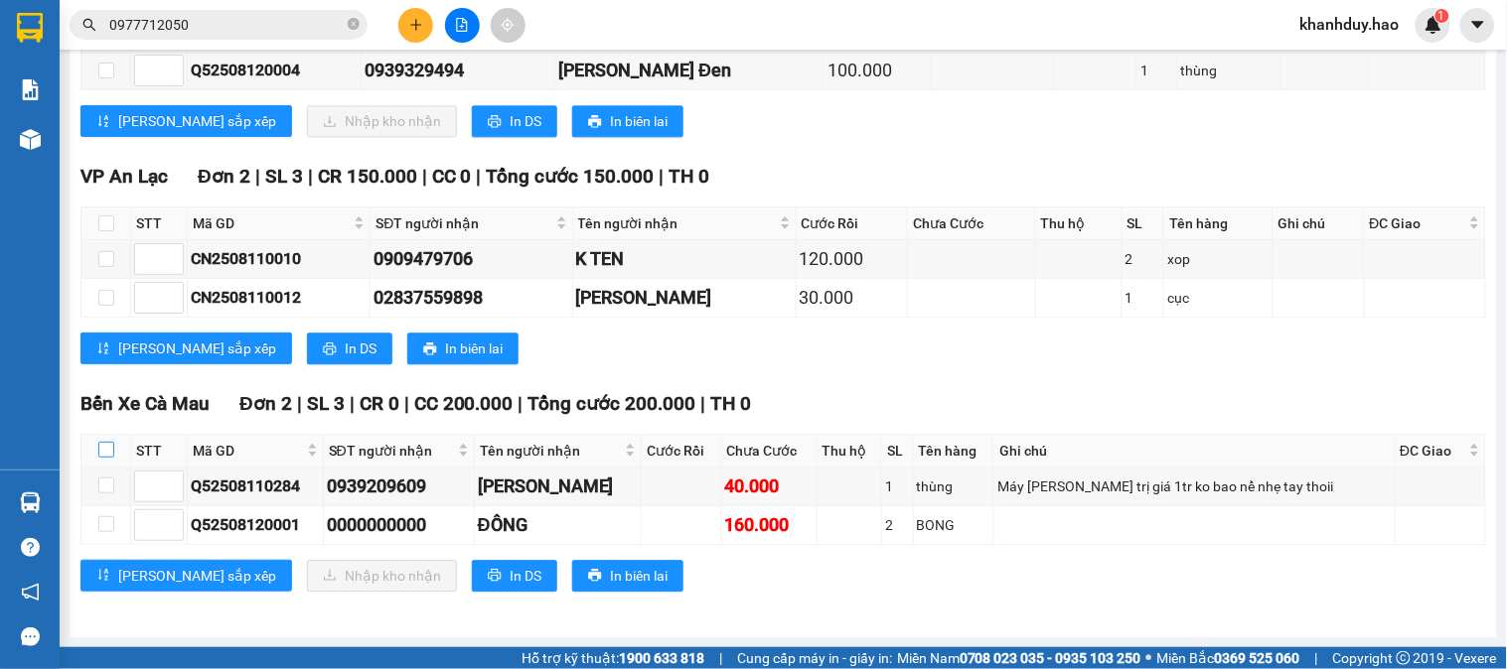
click at [98, 452] on input "checkbox" at bounding box center [106, 450] width 16 height 16
checkbox input "true"
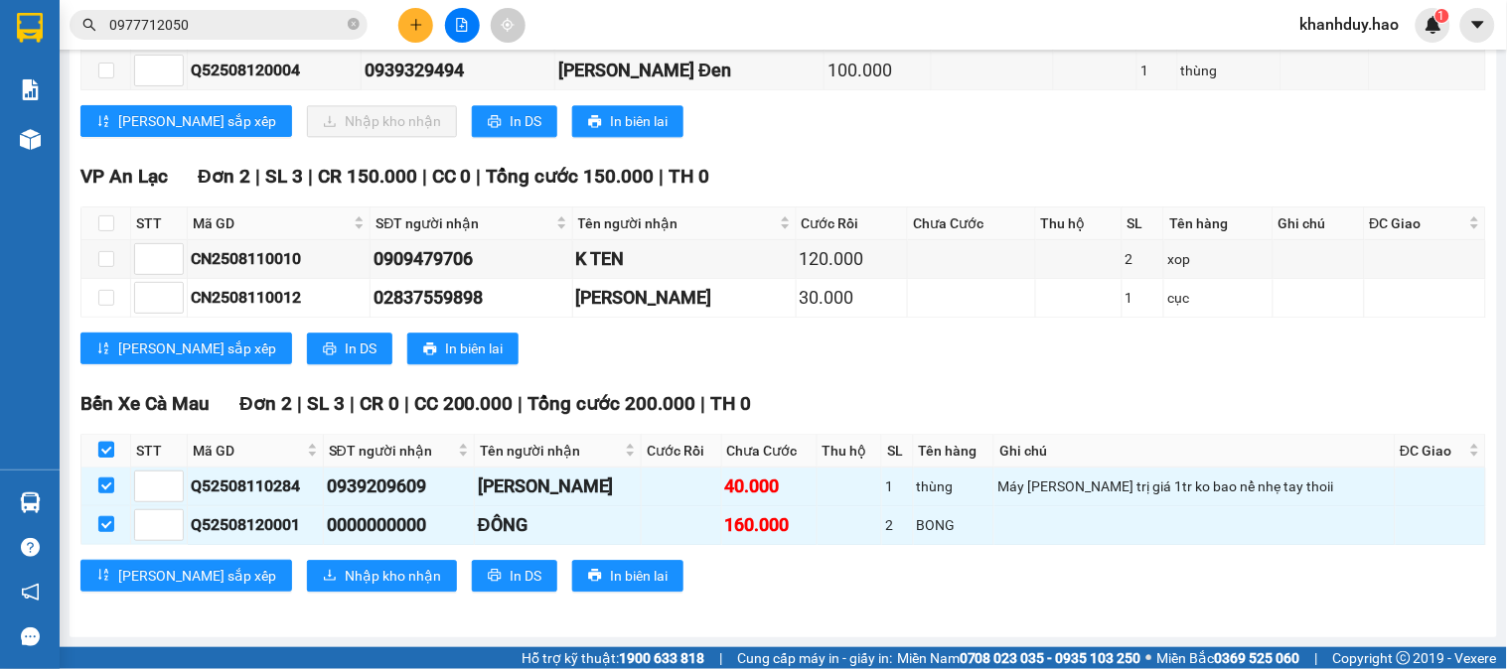
click at [98, 452] on input "checkbox" at bounding box center [106, 450] width 16 height 16
checkbox input "false"
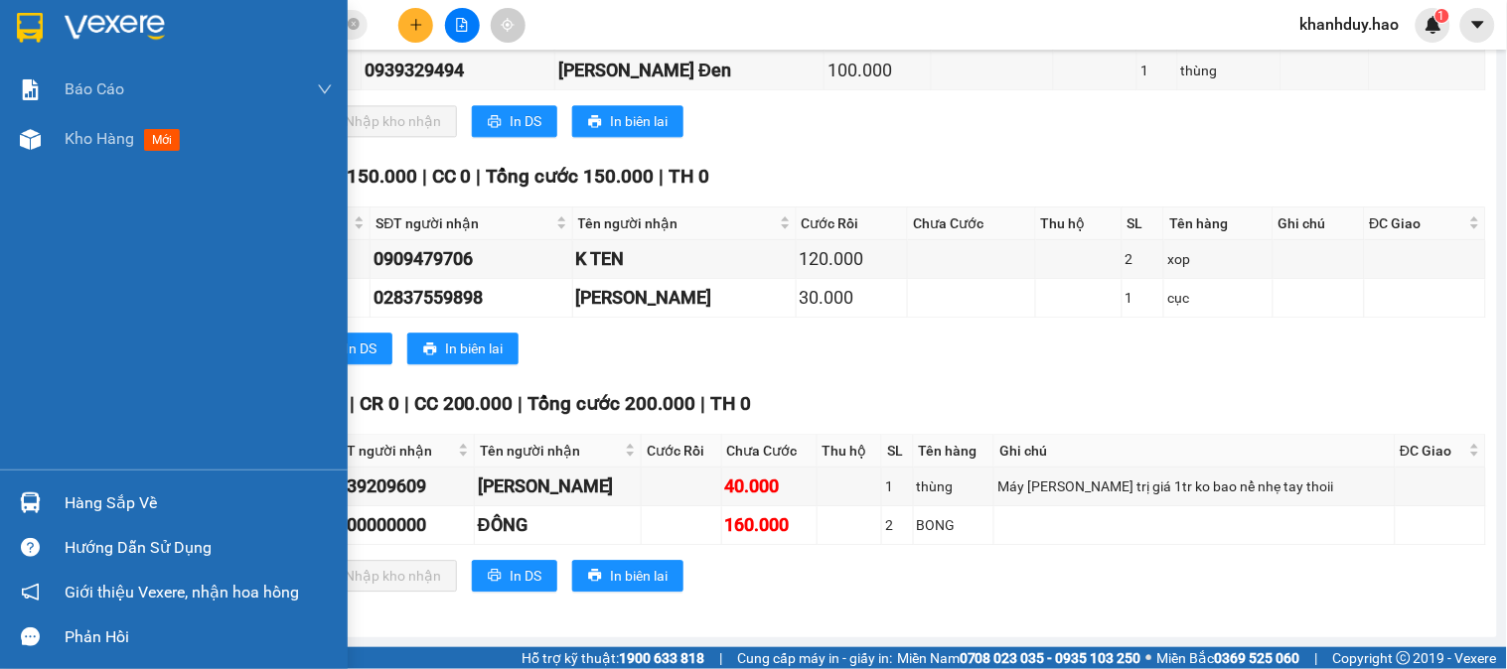
click at [100, 502] on div "Hàng sắp về" at bounding box center [199, 504] width 268 height 30
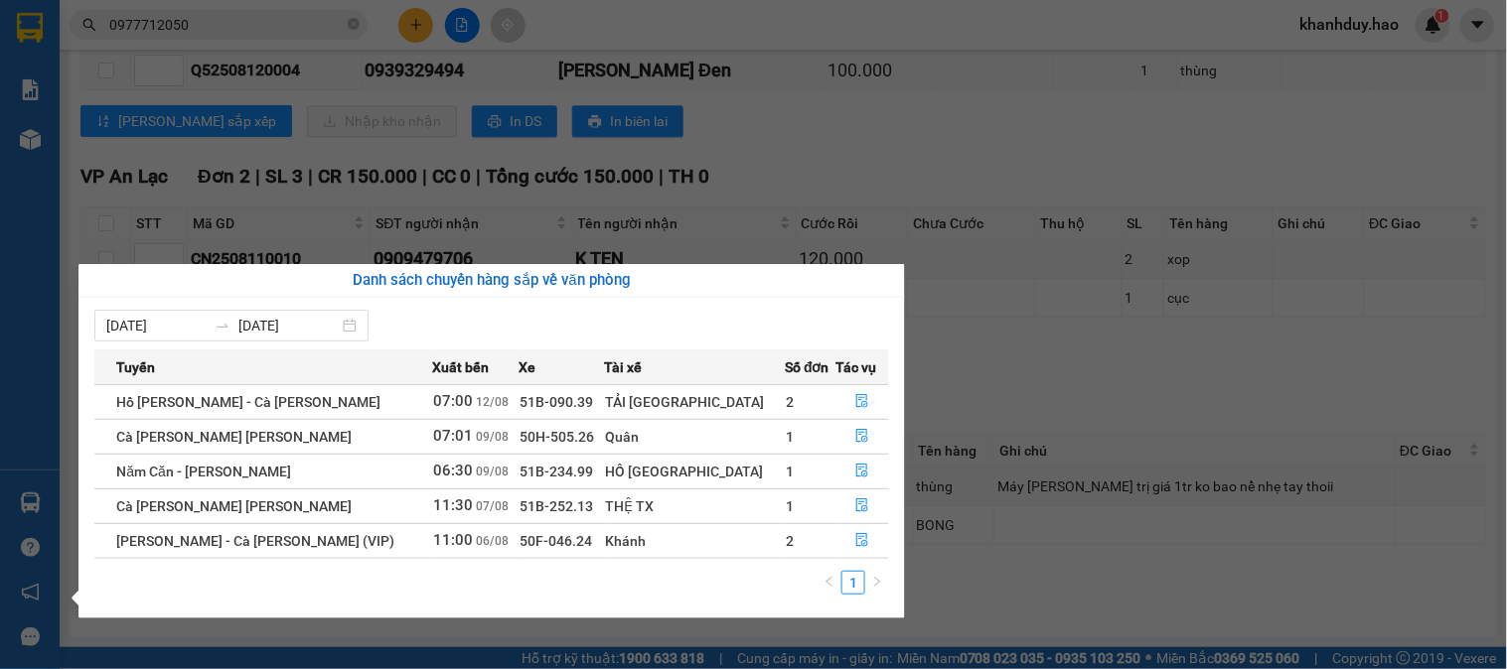
click at [304, 212] on section "Kết quả tìm kiếm ( 2 ) Bộ lọc Thuộc VP này Mã ĐH Trạng thái Món hàng Thu hộ Tổn…" at bounding box center [753, 334] width 1507 height 669
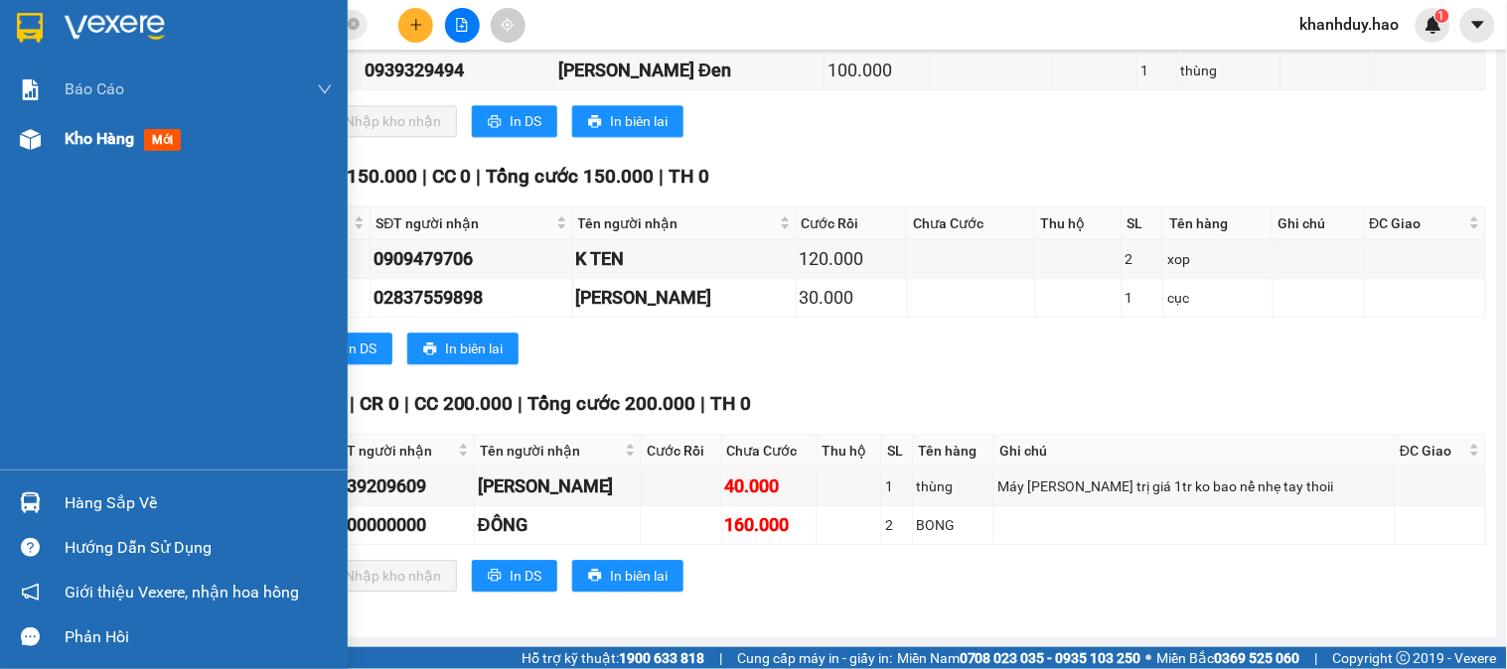
click at [47, 133] on div "Kho hàng mới" at bounding box center [174, 139] width 348 height 50
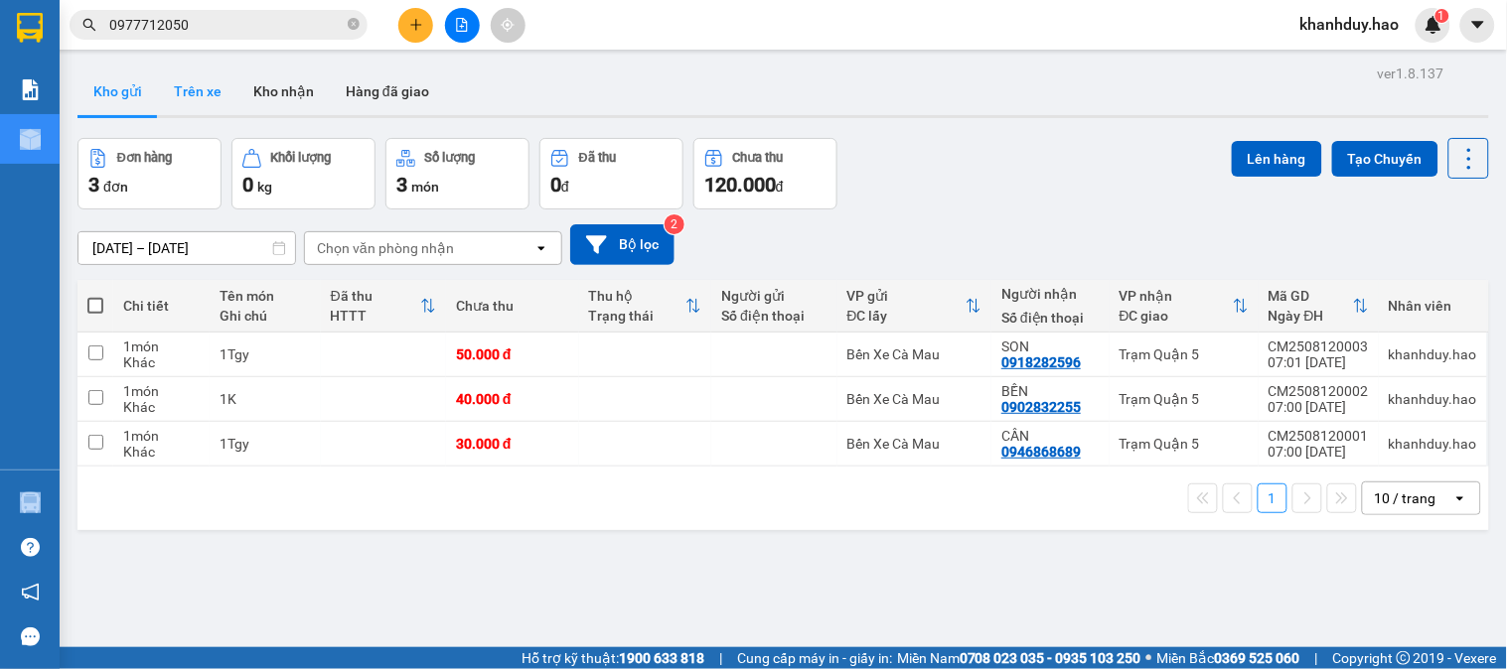
click at [214, 77] on button "Trên xe" at bounding box center [197, 92] width 79 height 48
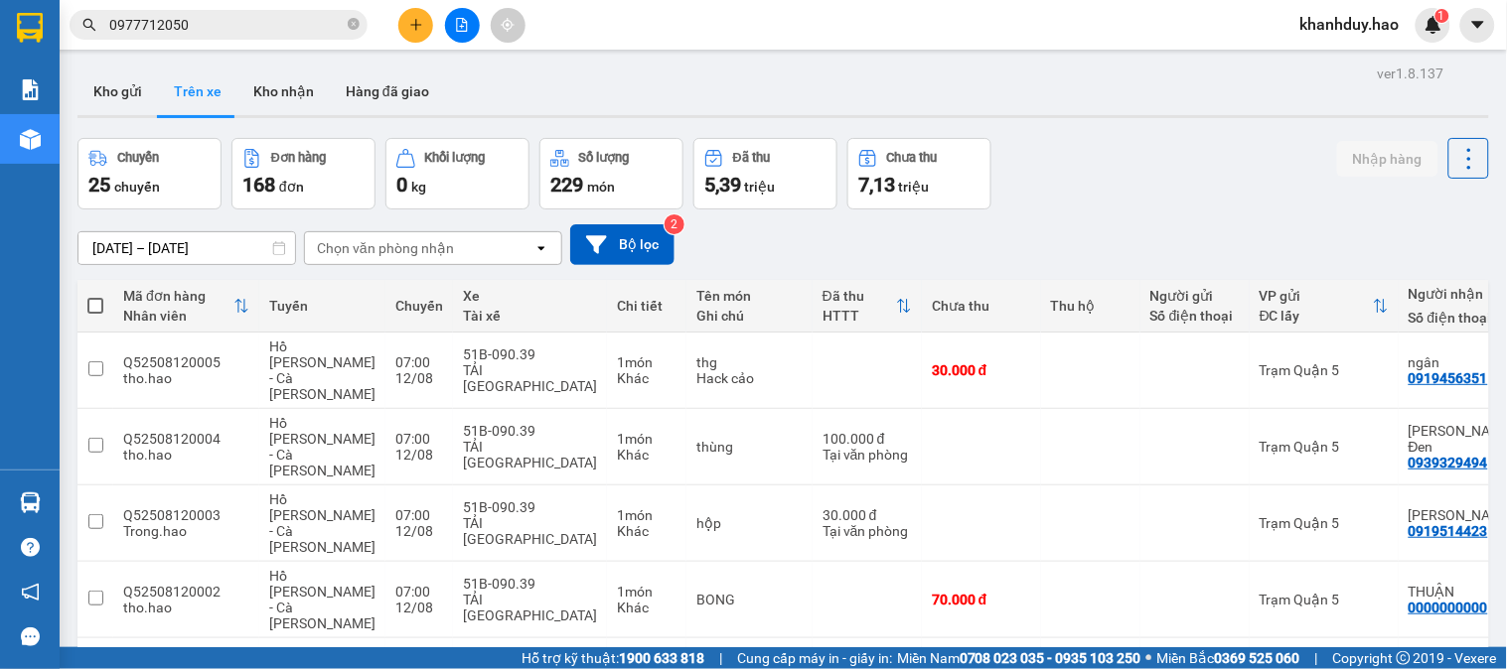
click at [353, 212] on div "10/08/2025 – 12/08/2025 Press the down arrow key to interact with the calendar …" at bounding box center [782, 245] width 1411 height 71
click at [359, 232] on div "Chọn văn phòng nhận" at bounding box center [419, 248] width 228 height 32
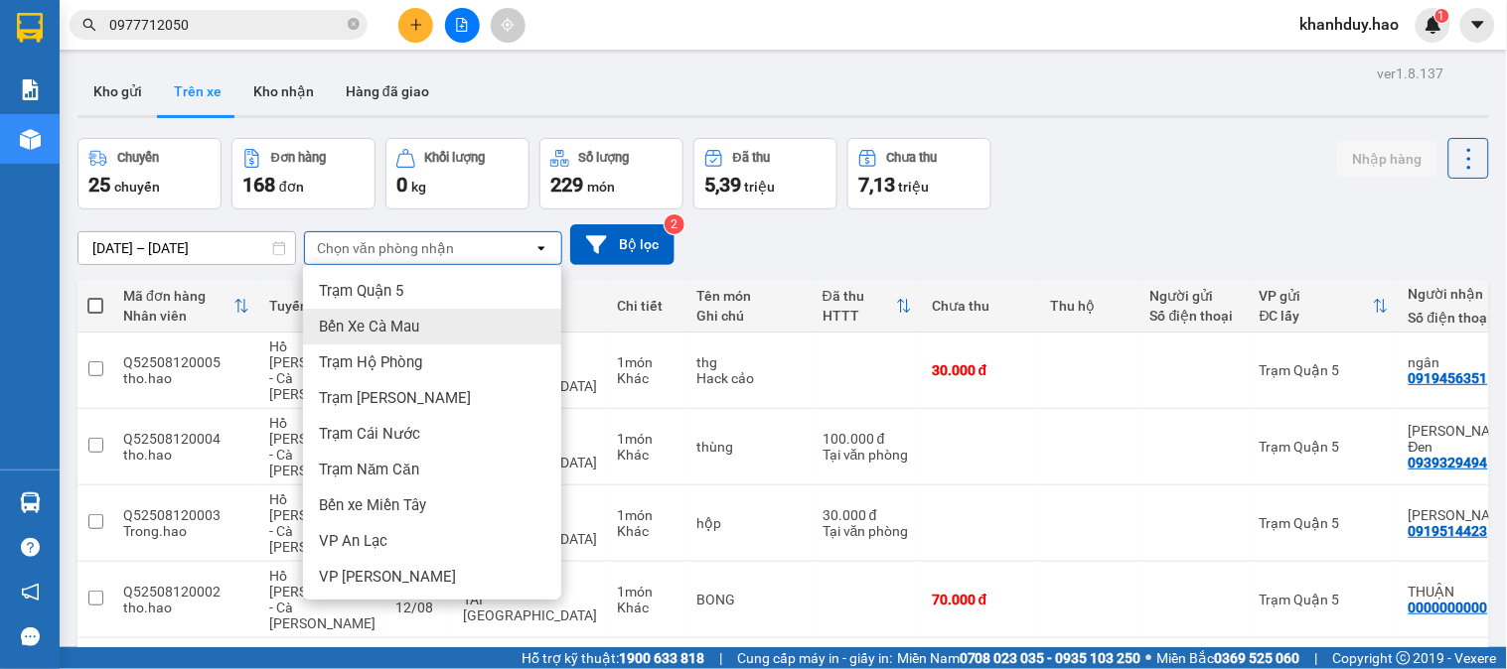
click at [381, 309] on div "Bến Xe Cà Mau" at bounding box center [432, 327] width 258 height 36
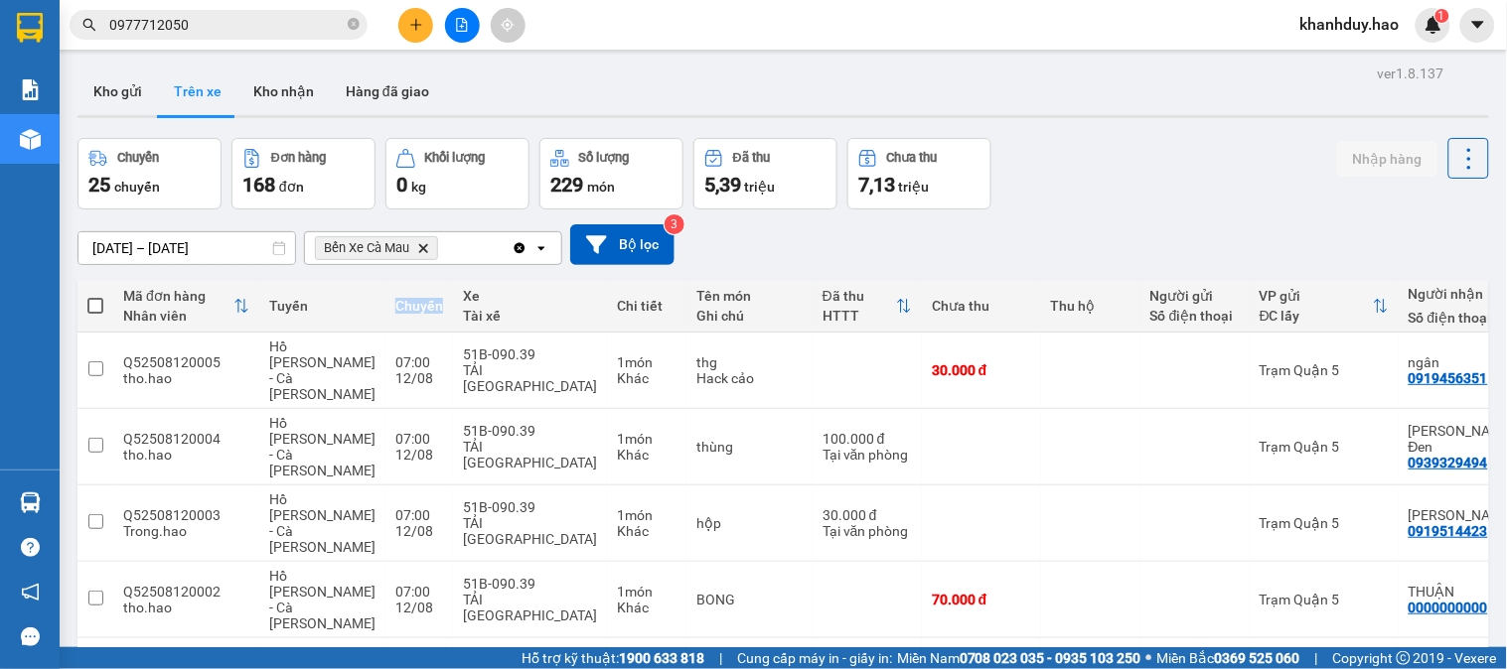
click at [395, 309] on div "Chuyến" at bounding box center [419, 306] width 48 height 16
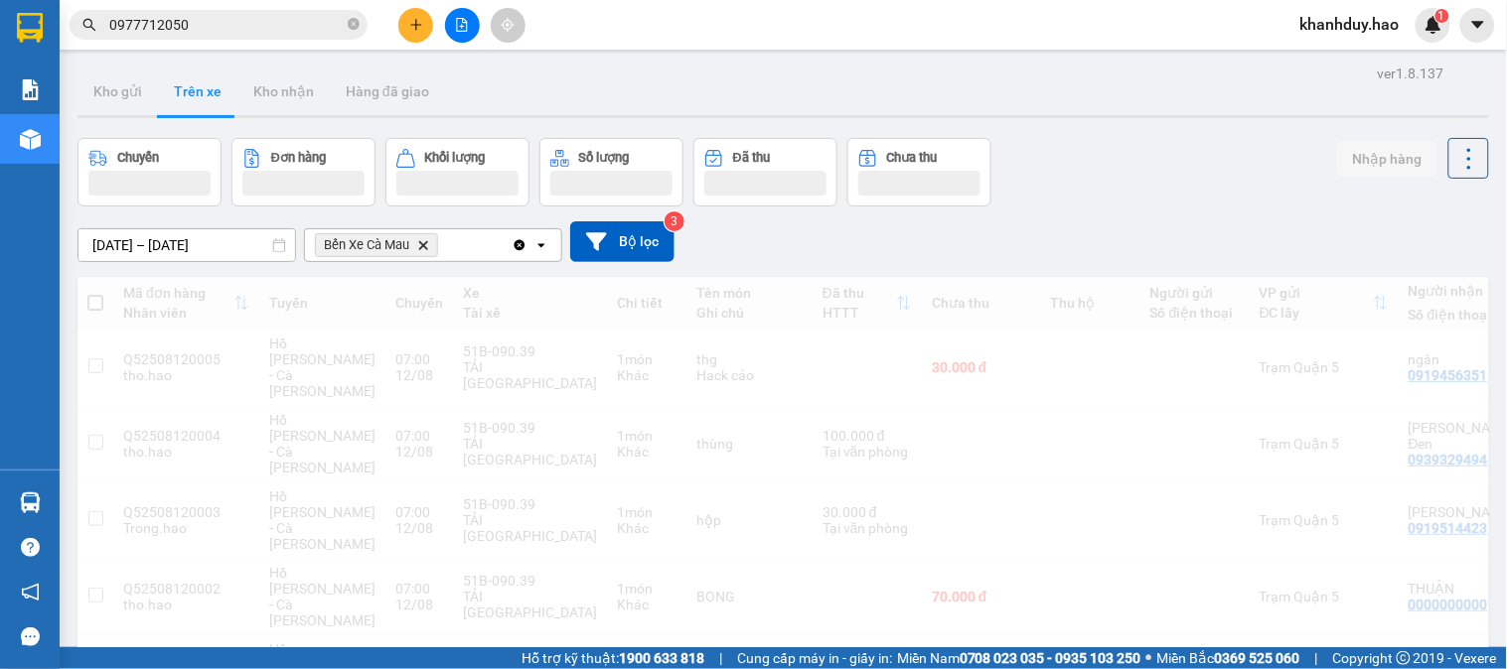
click at [145, 223] on div "10/08/2025 – 12/08/2025 Press the down arrow key to interact with the calendar …" at bounding box center [782, 242] width 1411 height 41
click at [149, 240] on input "[DATE] – [DATE]" at bounding box center [186, 245] width 217 height 32
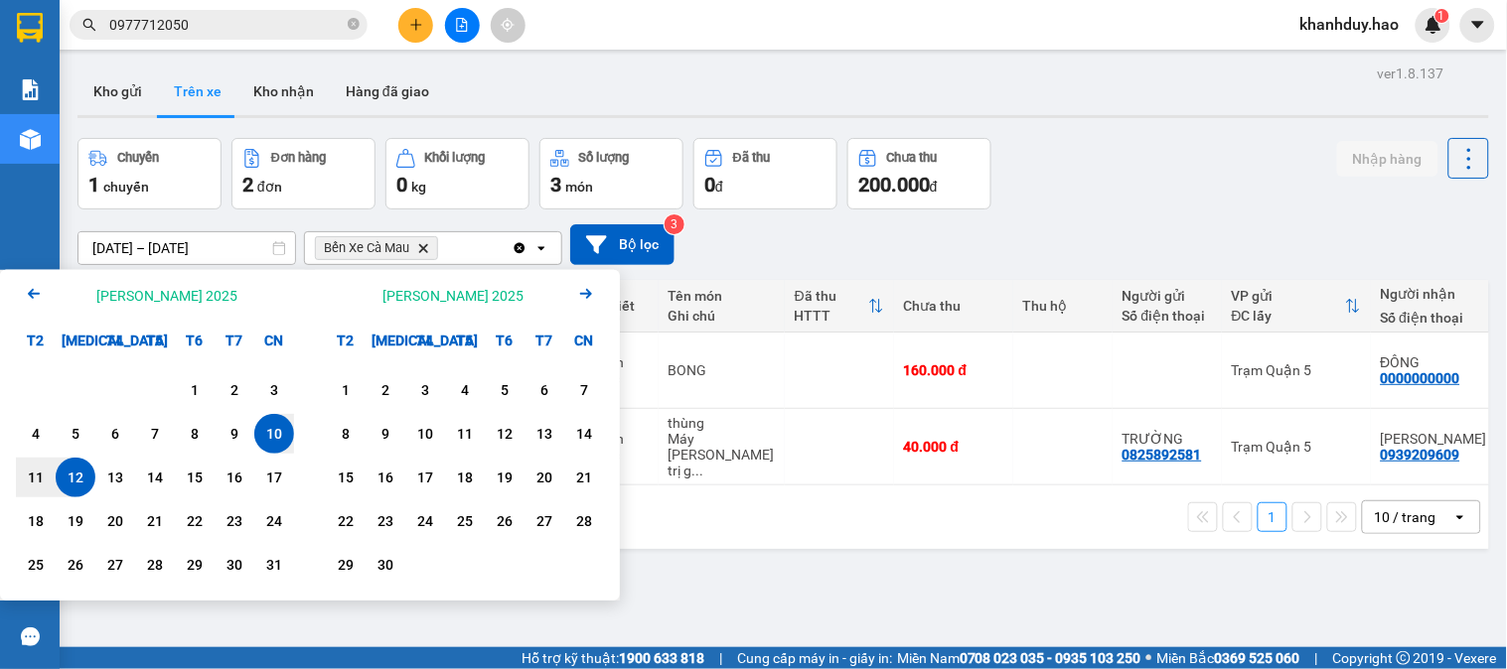
click at [65, 474] on div "12" at bounding box center [76, 478] width 28 height 24
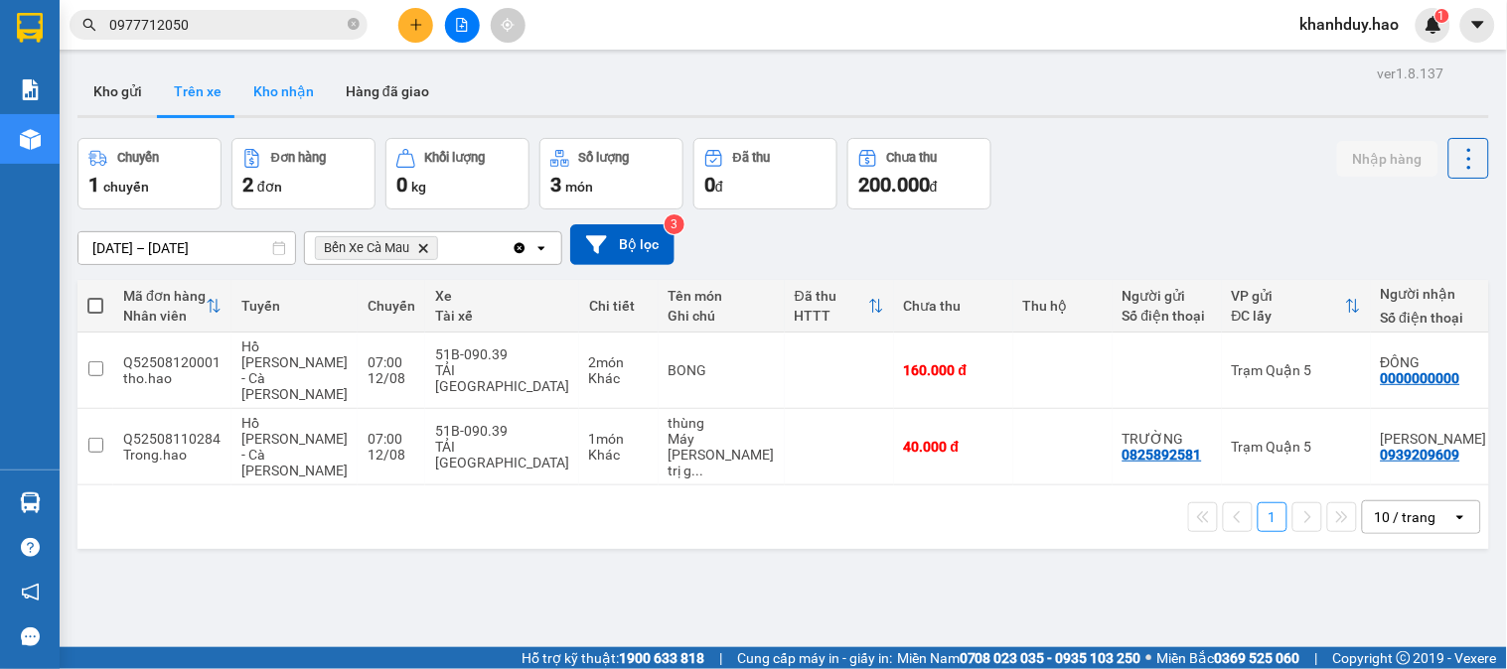
click at [299, 81] on button "Kho nhận" at bounding box center [283, 92] width 92 height 48
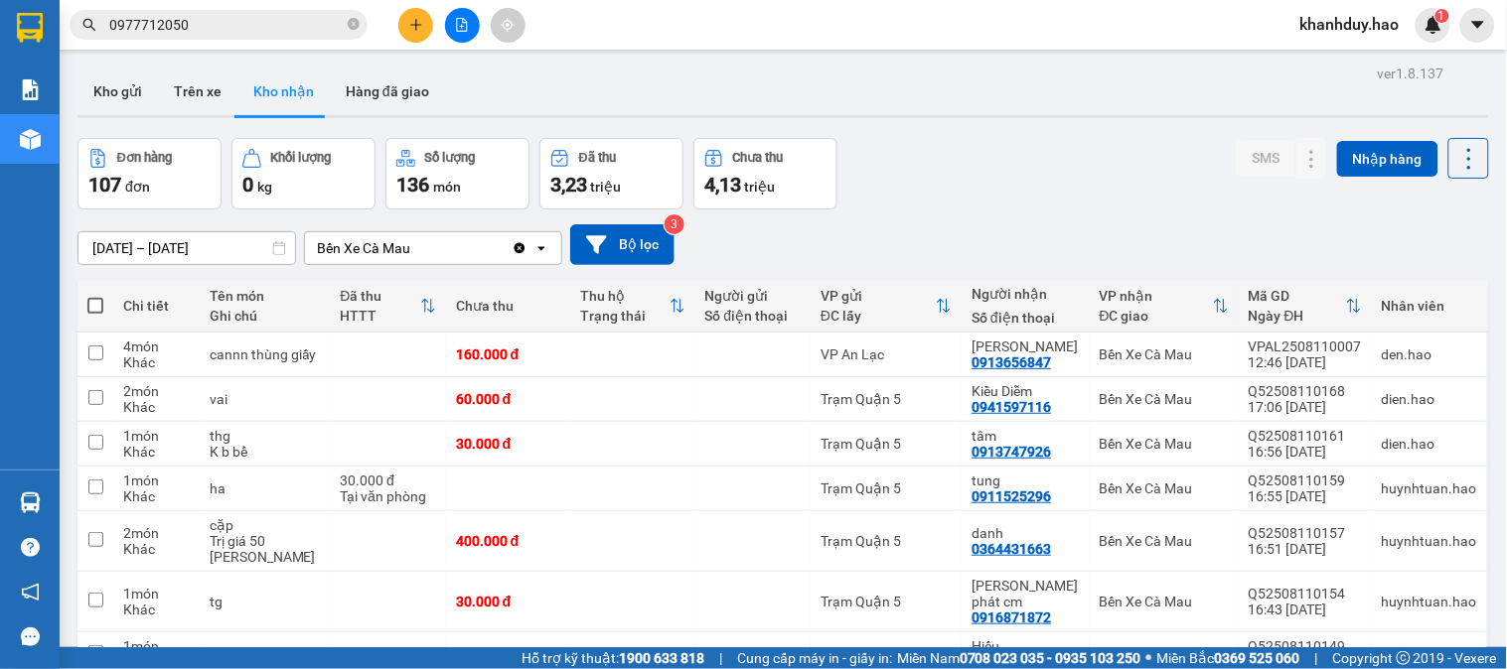
click at [182, 253] on input "[DATE] – [DATE]" at bounding box center [186, 248] width 217 height 32
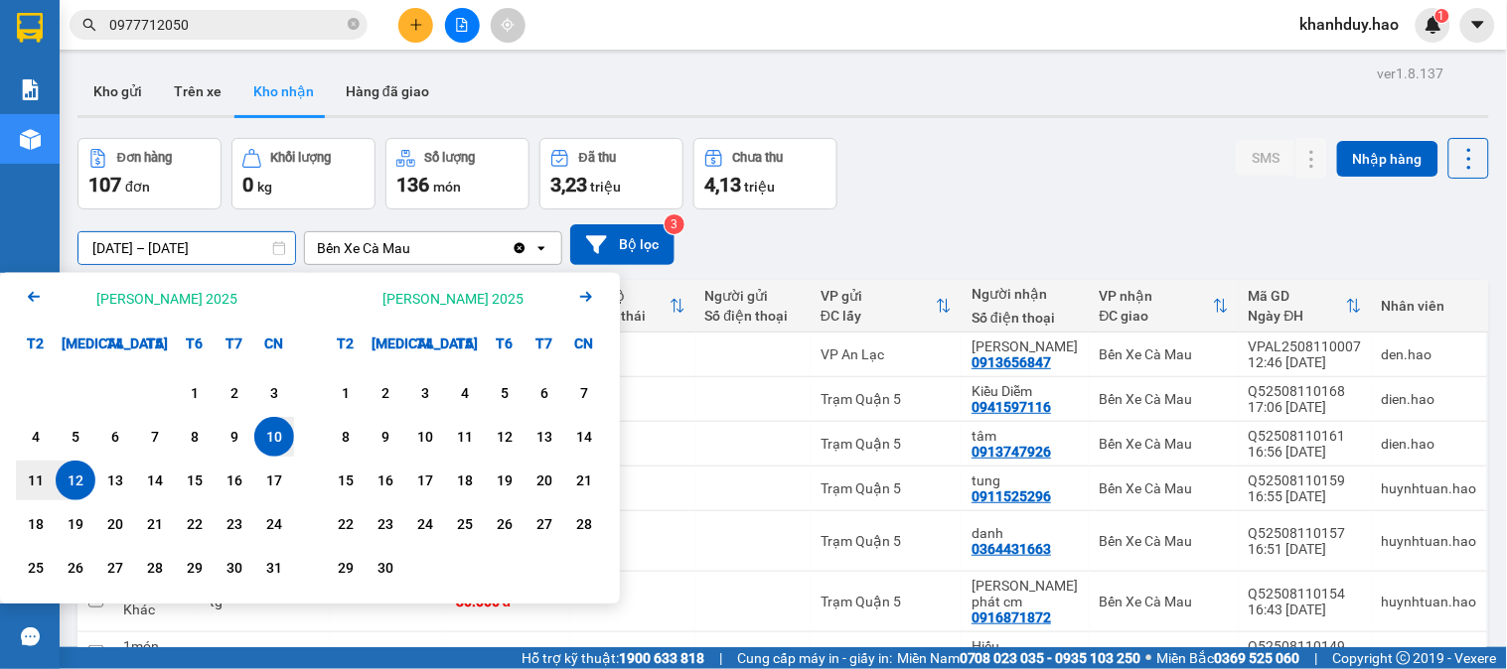
click at [273, 442] on div "10" at bounding box center [274, 437] width 28 height 24
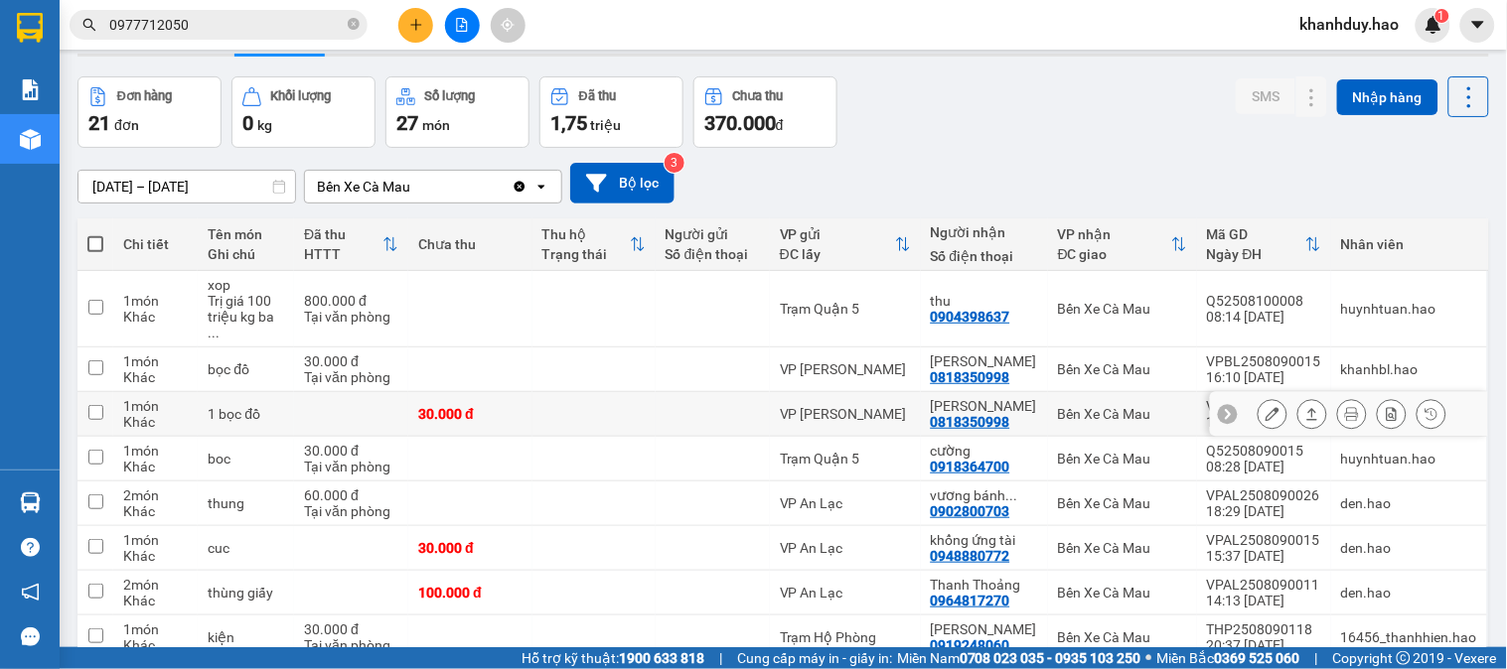
scroll to position [110, 0]
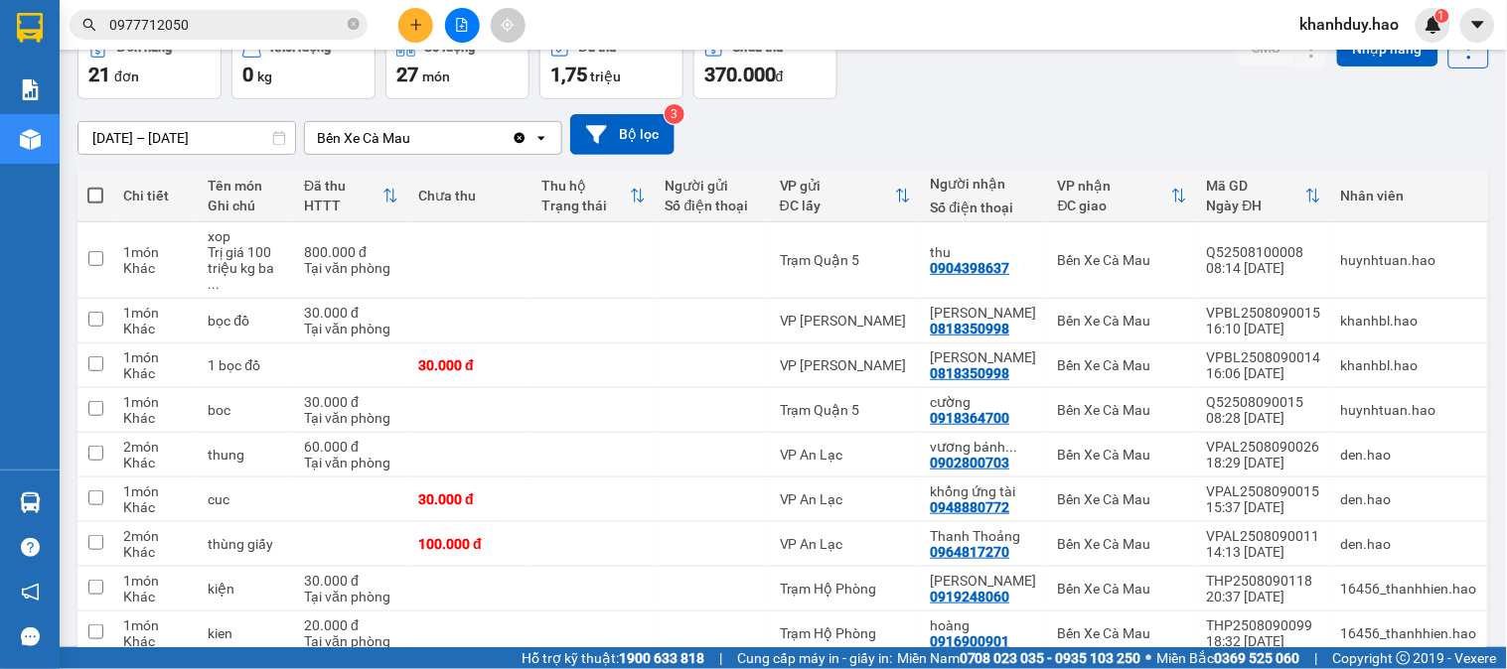
click at [397, 187] on div at bounding box center [390, 195] width 16 height 17
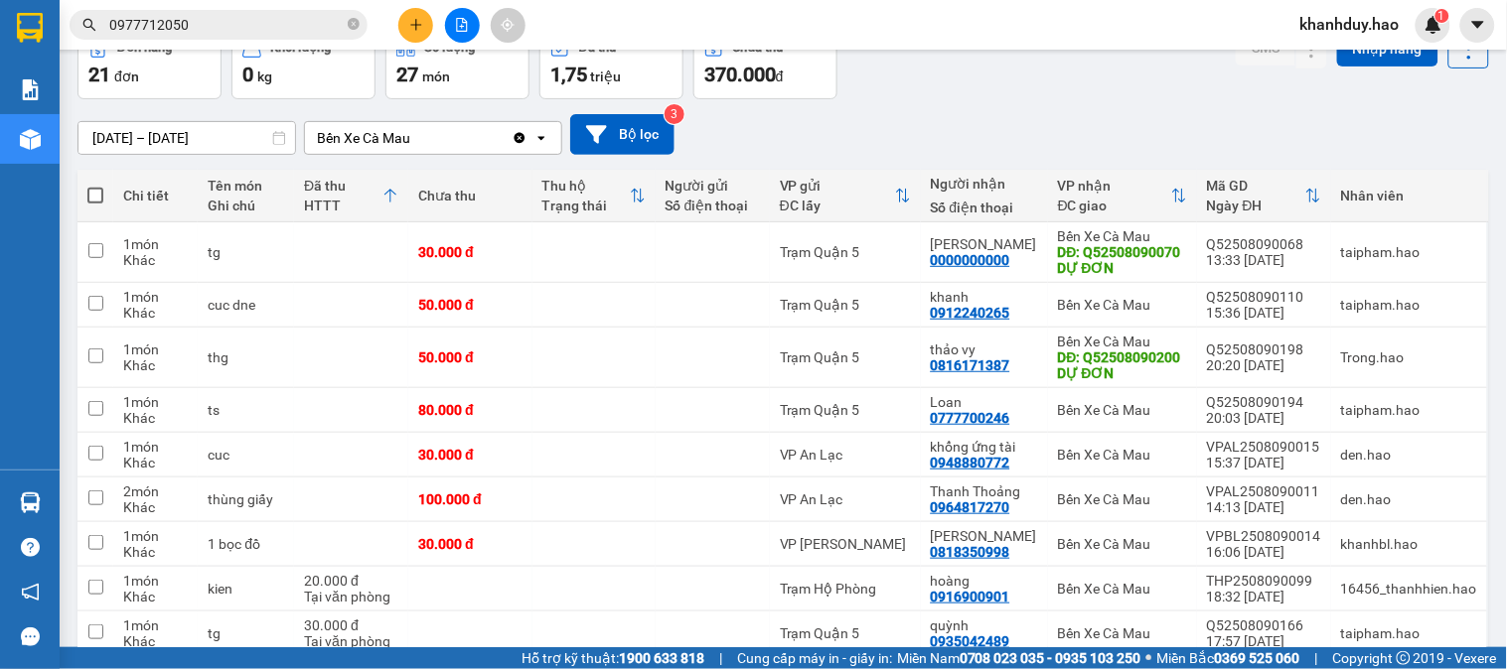
click at [233, 142] on input "[DATE] – [DATE]" at bounding box center [186, 138] width 217 height 32
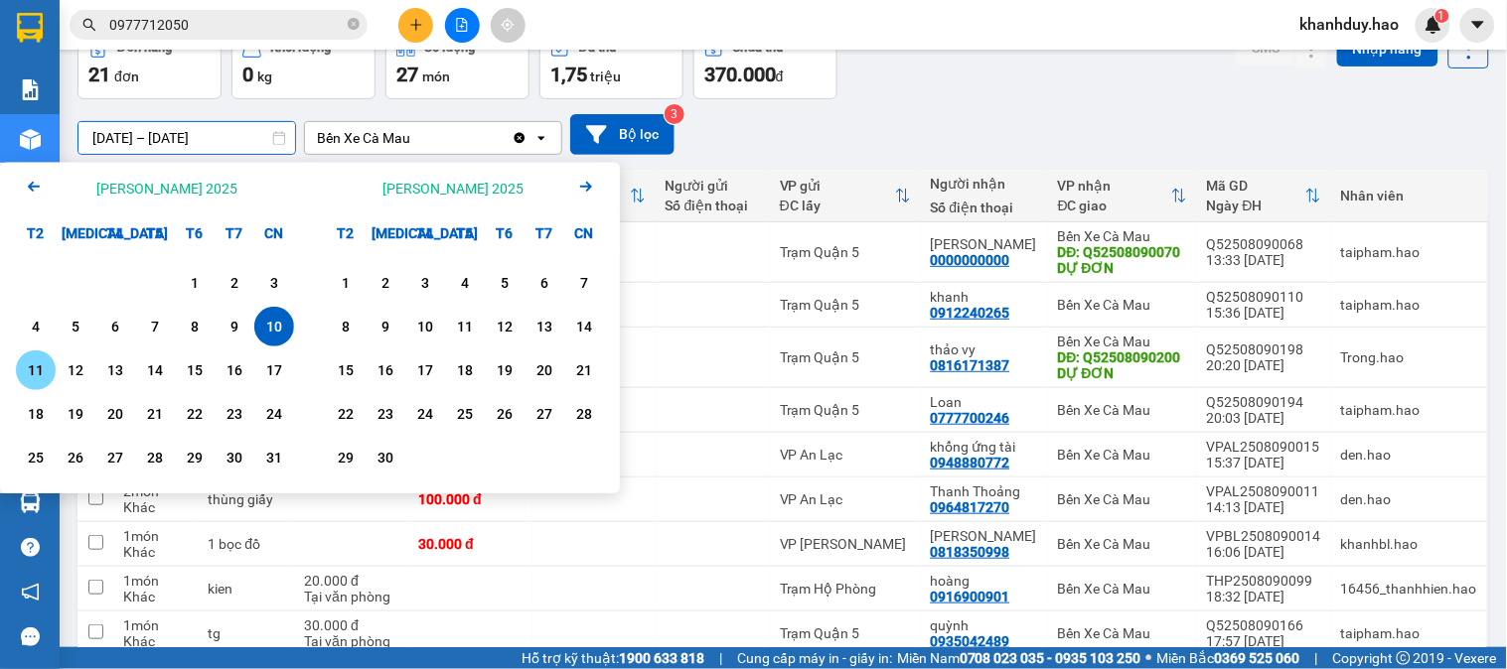
click at [42, 370] on div "11" at bounding box center [36, 371] width 28 height 24
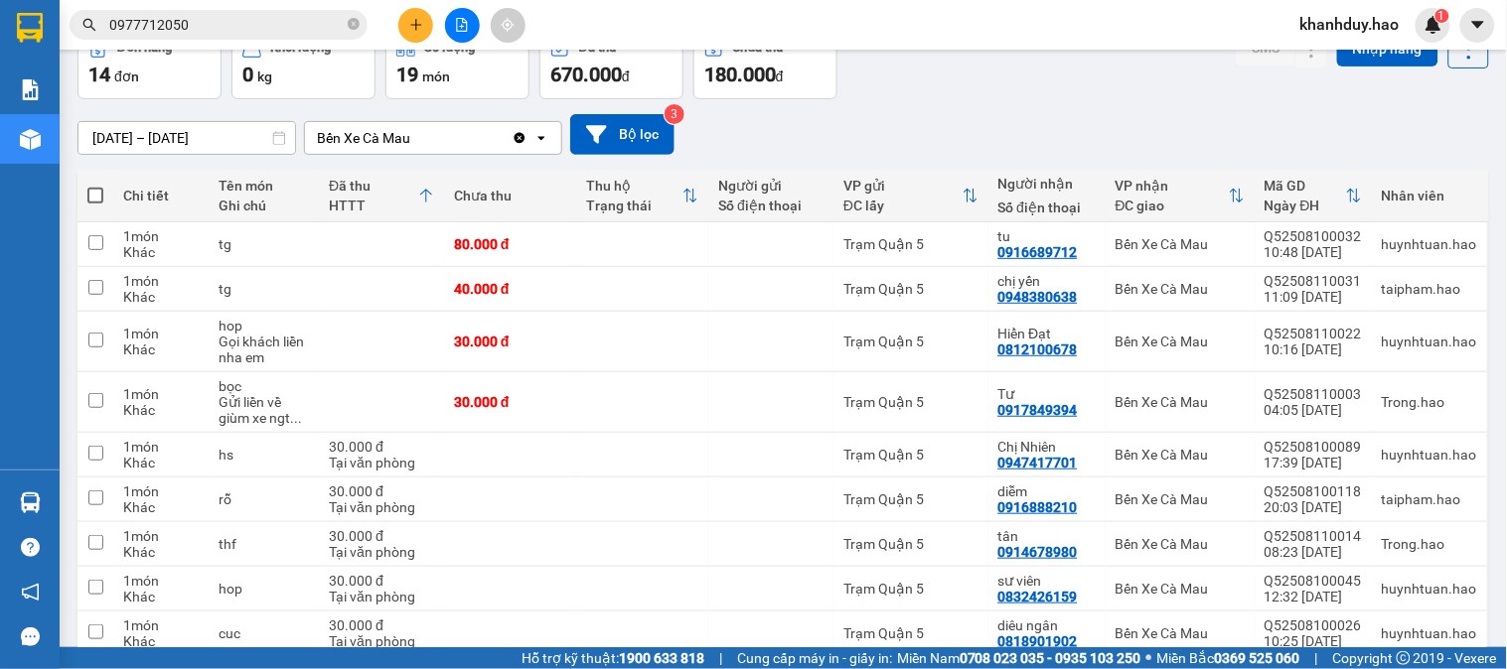
click at [144, 139] on input "[DATE] – [DATE]" at bounding box center [186, 138] width 217 height 32
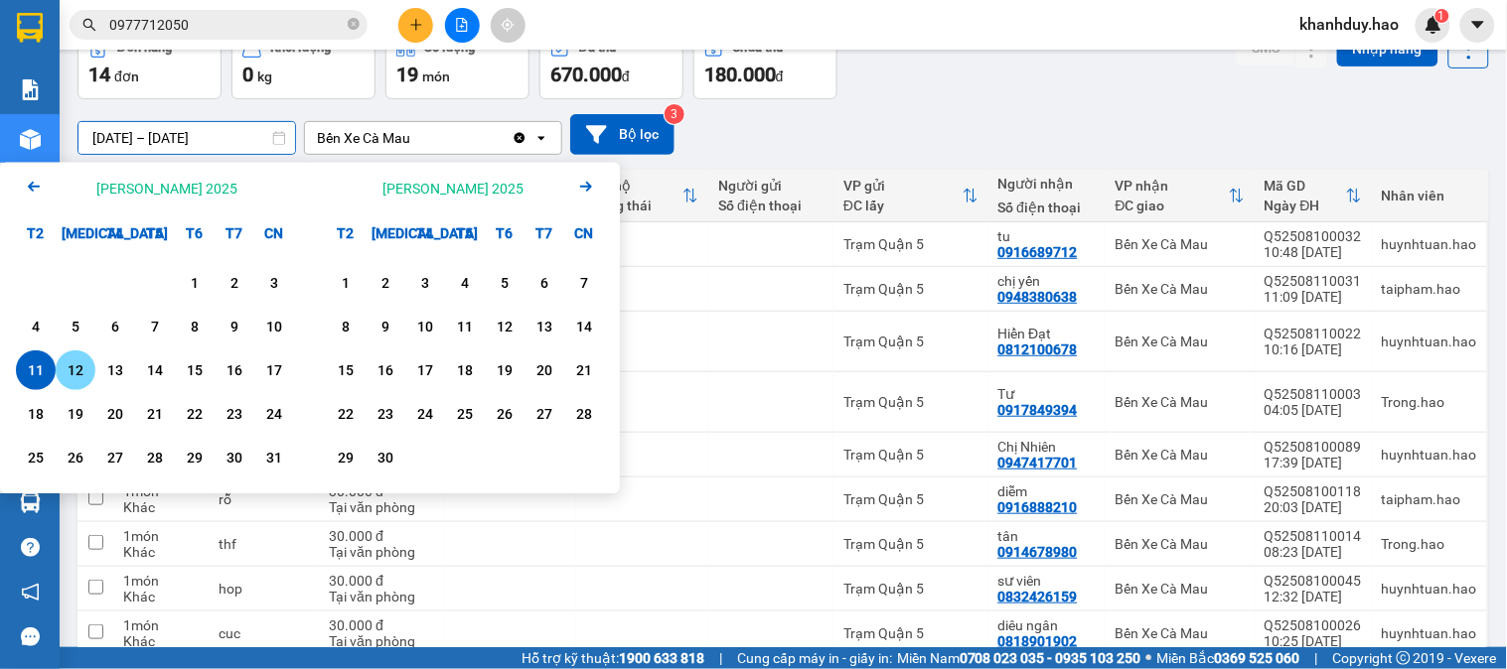
click at [62, 370] on div "12" at bounding box center [76, 371] width 28 height 24
type input "[DATE] – [DATE]"
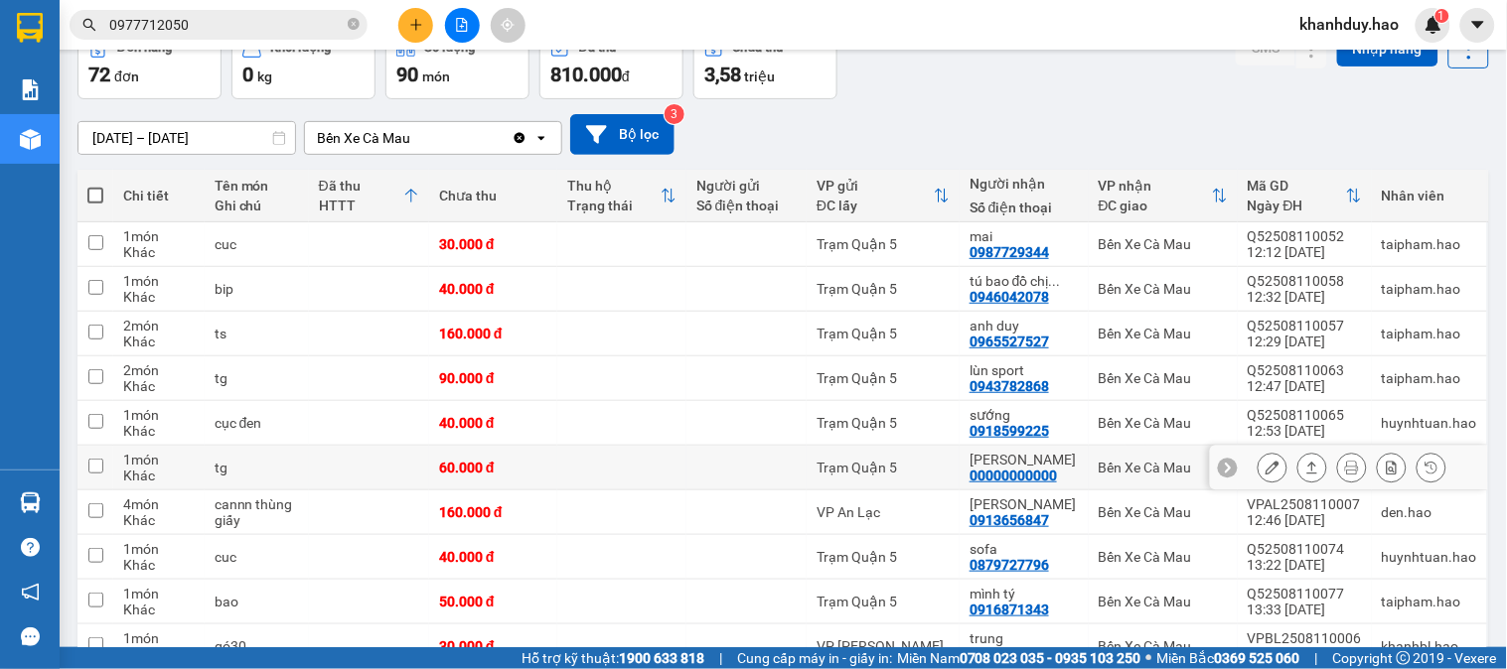
scroll to position [215, 0]
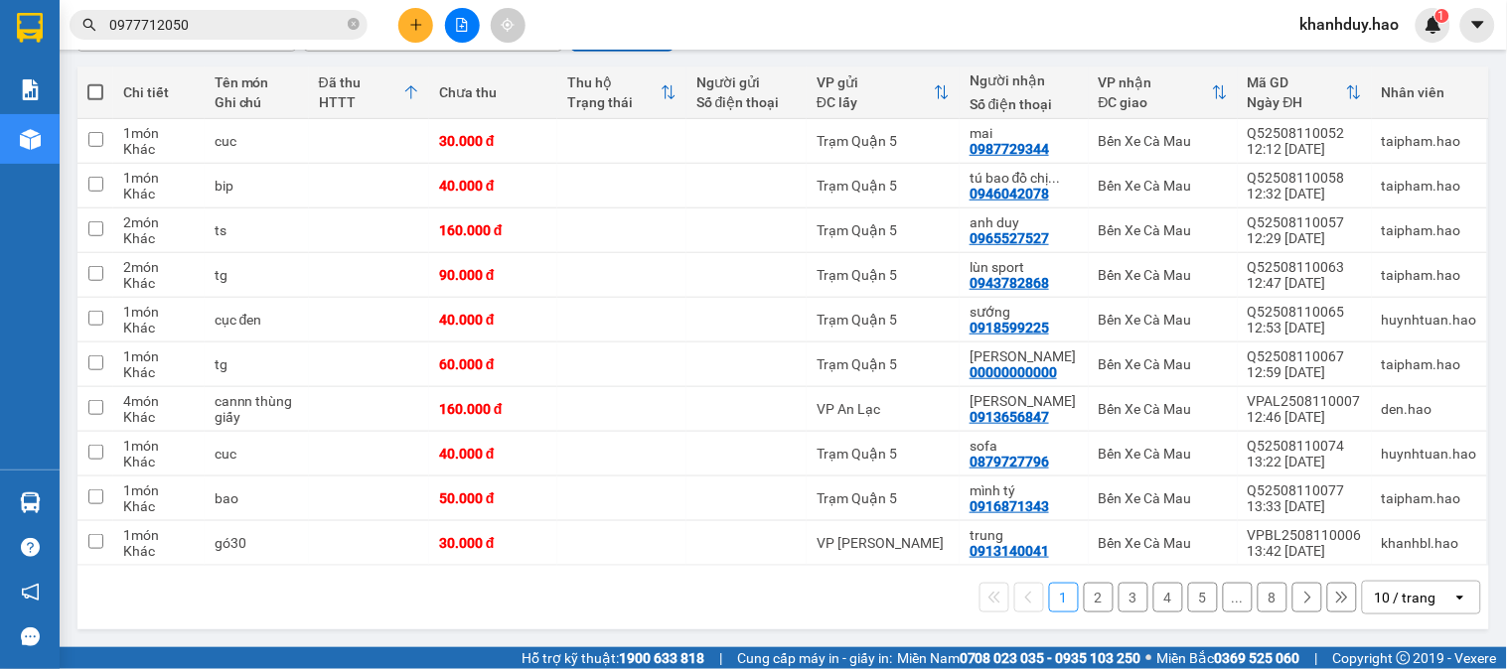
click at [1397, 599] on div "10 / trang" at bounding box center [1406, 598] width 62 height 20
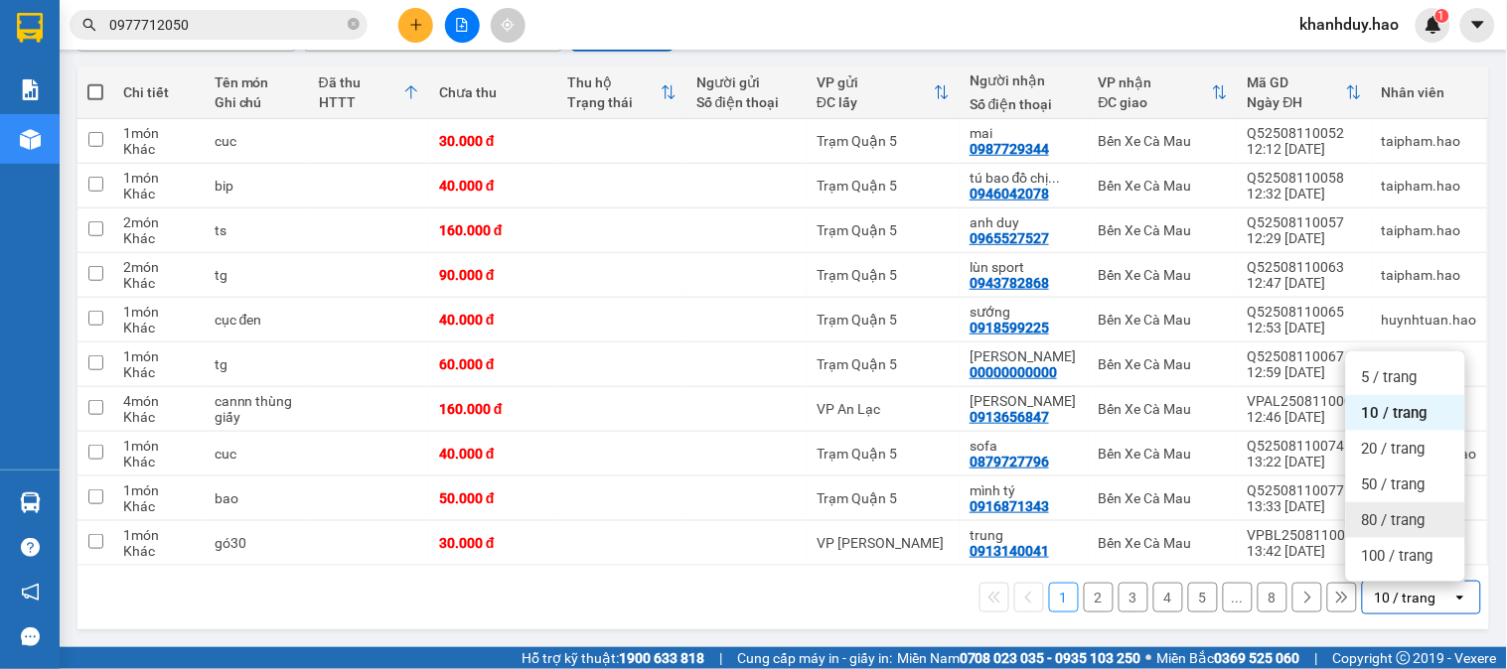
click at [1404, 532] on div "80 / trang" at bounding box center [1405, 521] width 119 height 36
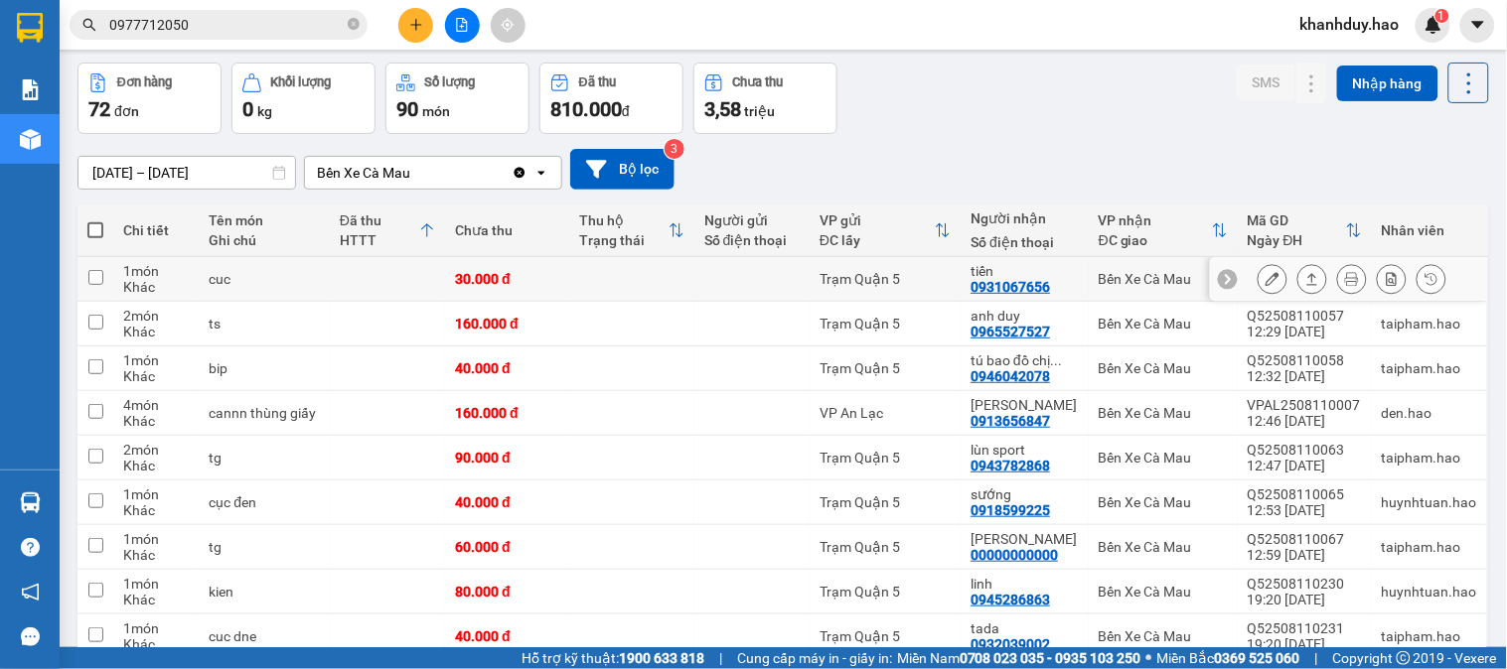
scroll to position [0, 0]
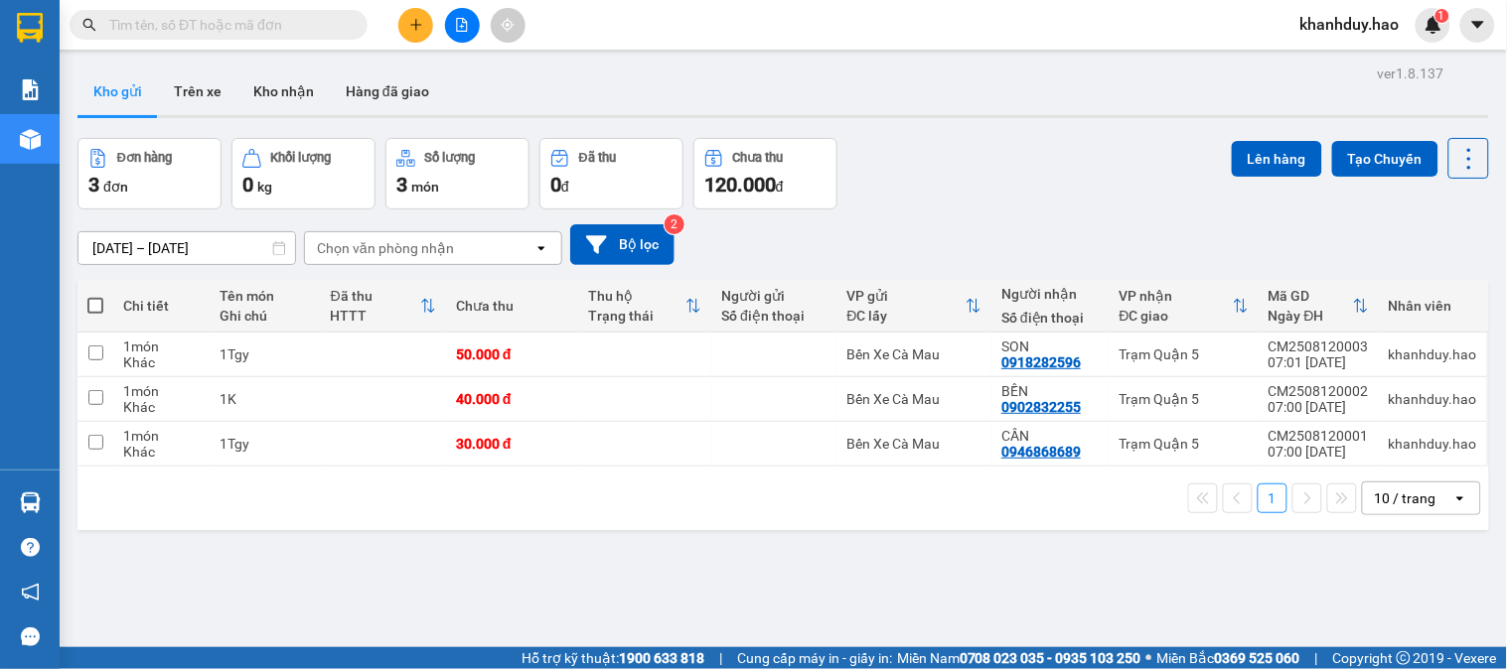
click at [280, 31] on input "text" at bounding box center [226, 25] width 234 height 22
type input "0"
click at [264, 100] on button "Kho nhận" at bounding box center [283, 92] width 92 height 48
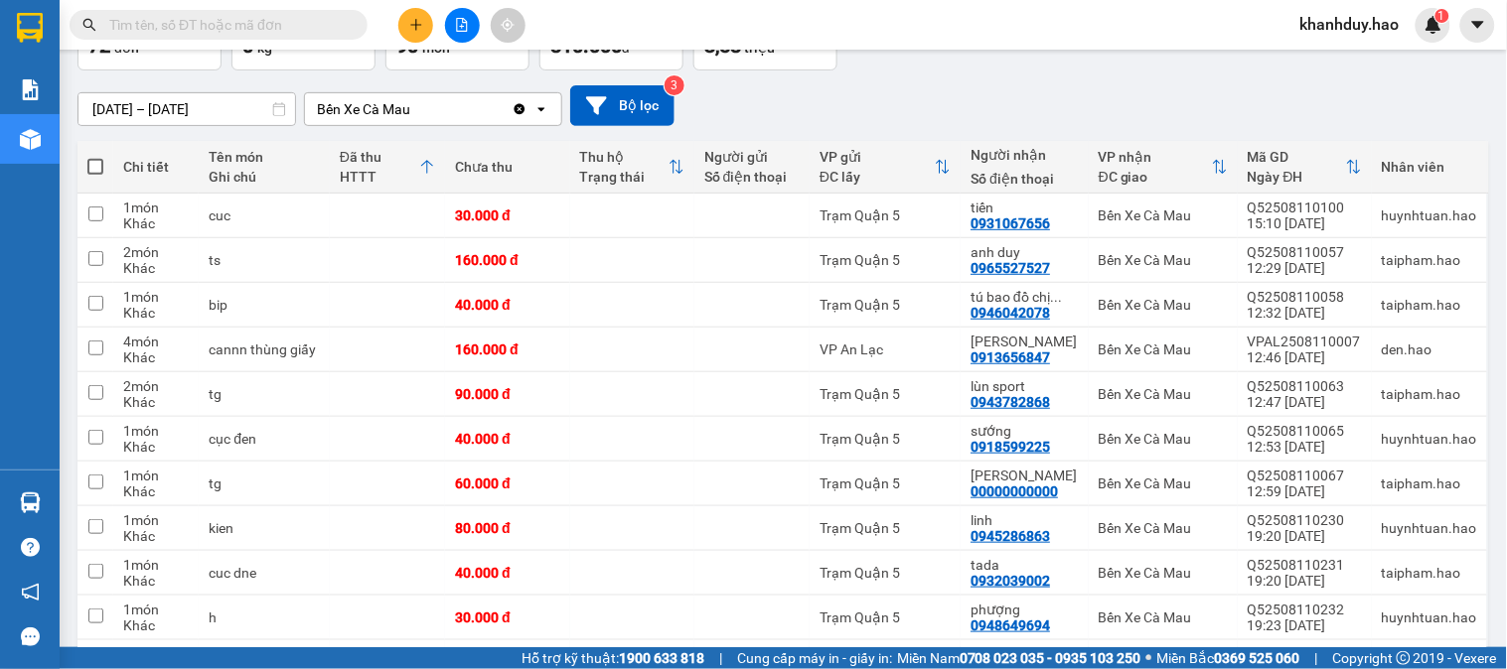
scroll to position [75, 0]
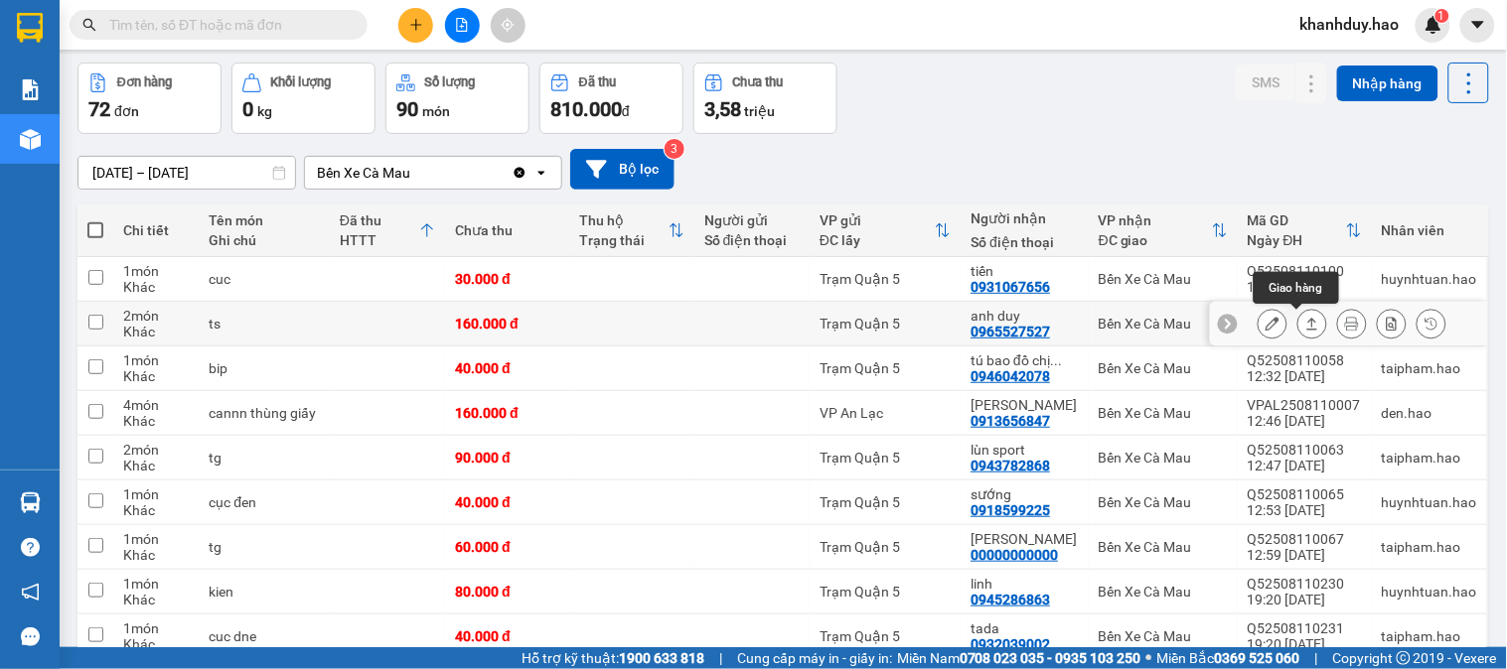
click at [1306, 332] on button at bounding box center [1312, 324] width 28 height 35
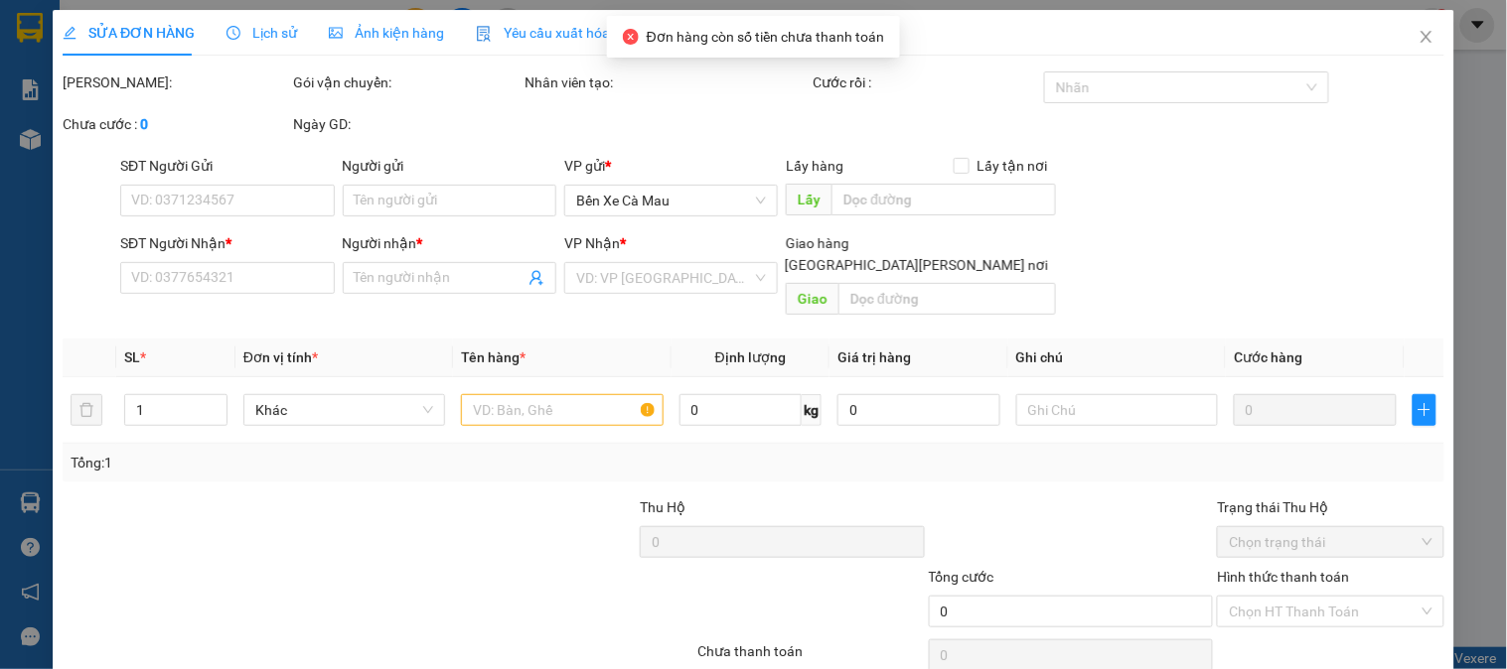
type input "0965527527"
type input "anh duy"
type input "160.000"
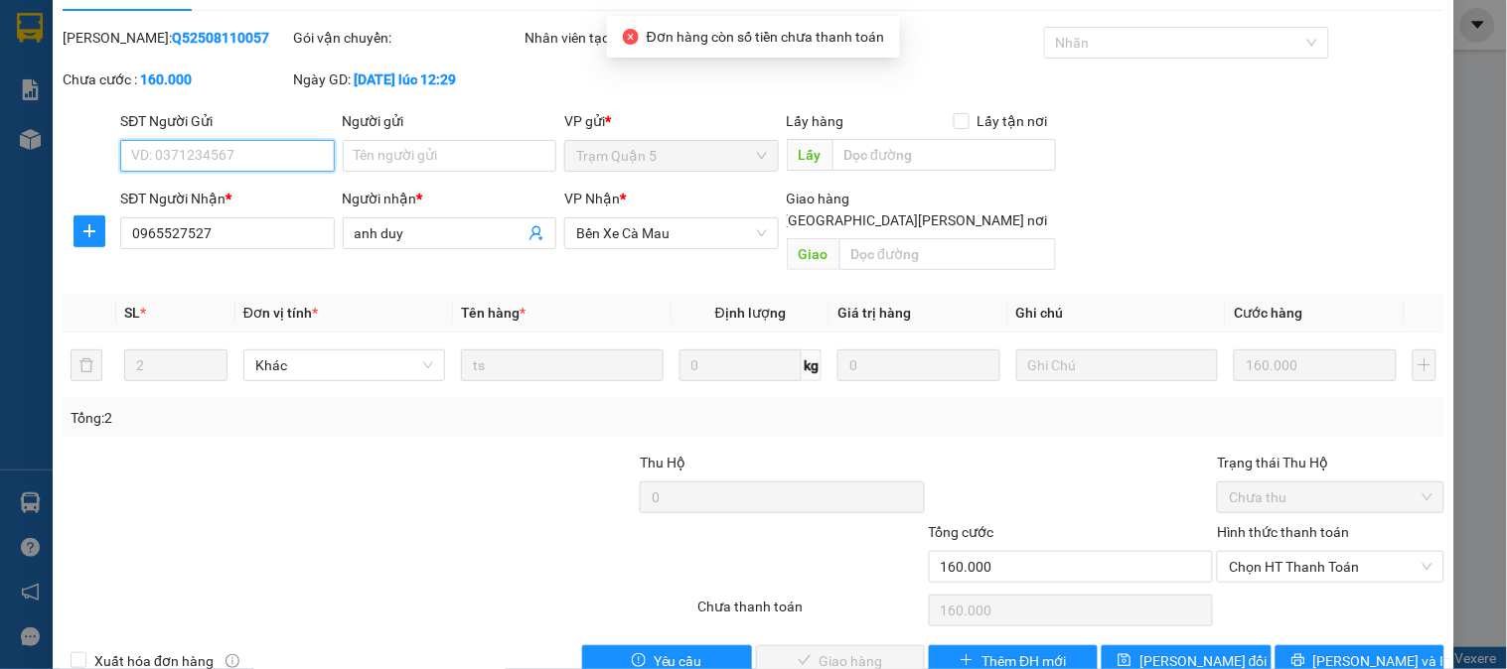
scroll to position [70, 0]
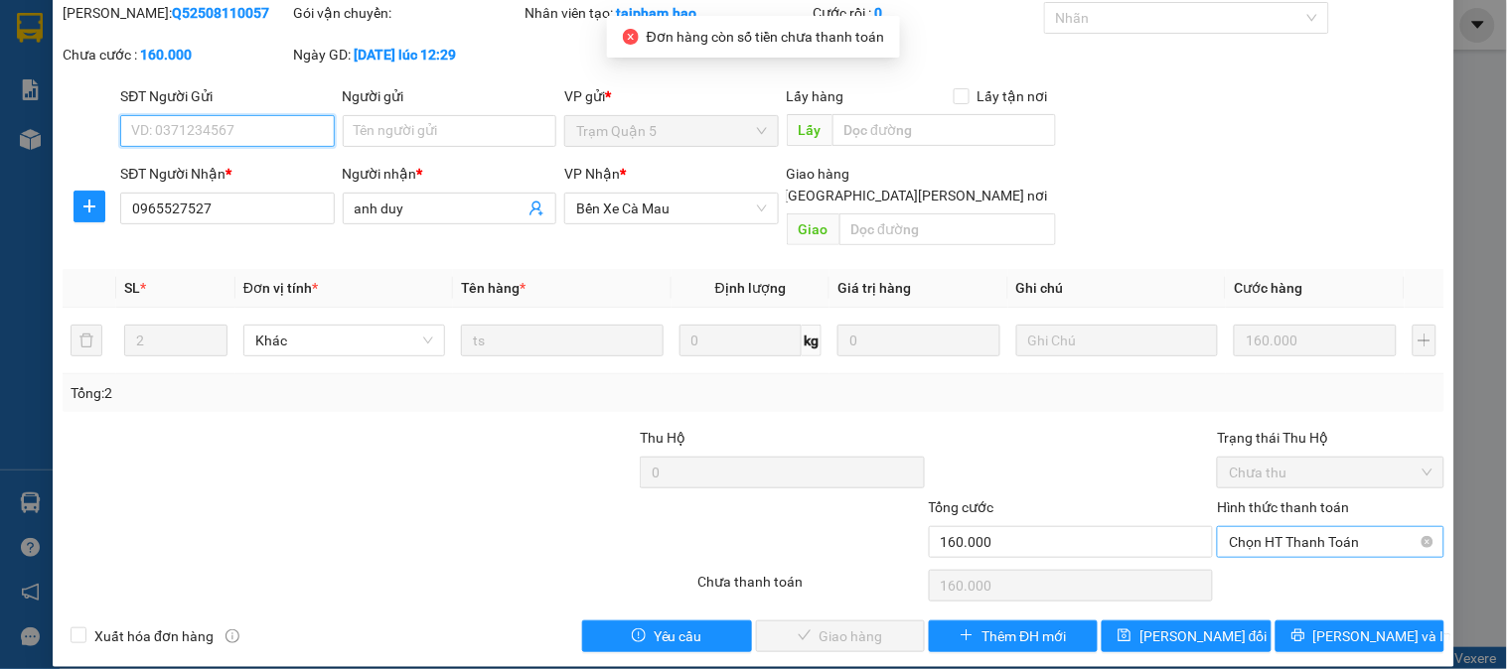
click at [1282, 527] on span "Chọn HT Thanh Toán" at bounding box center [1330, 542] width 203 height 30
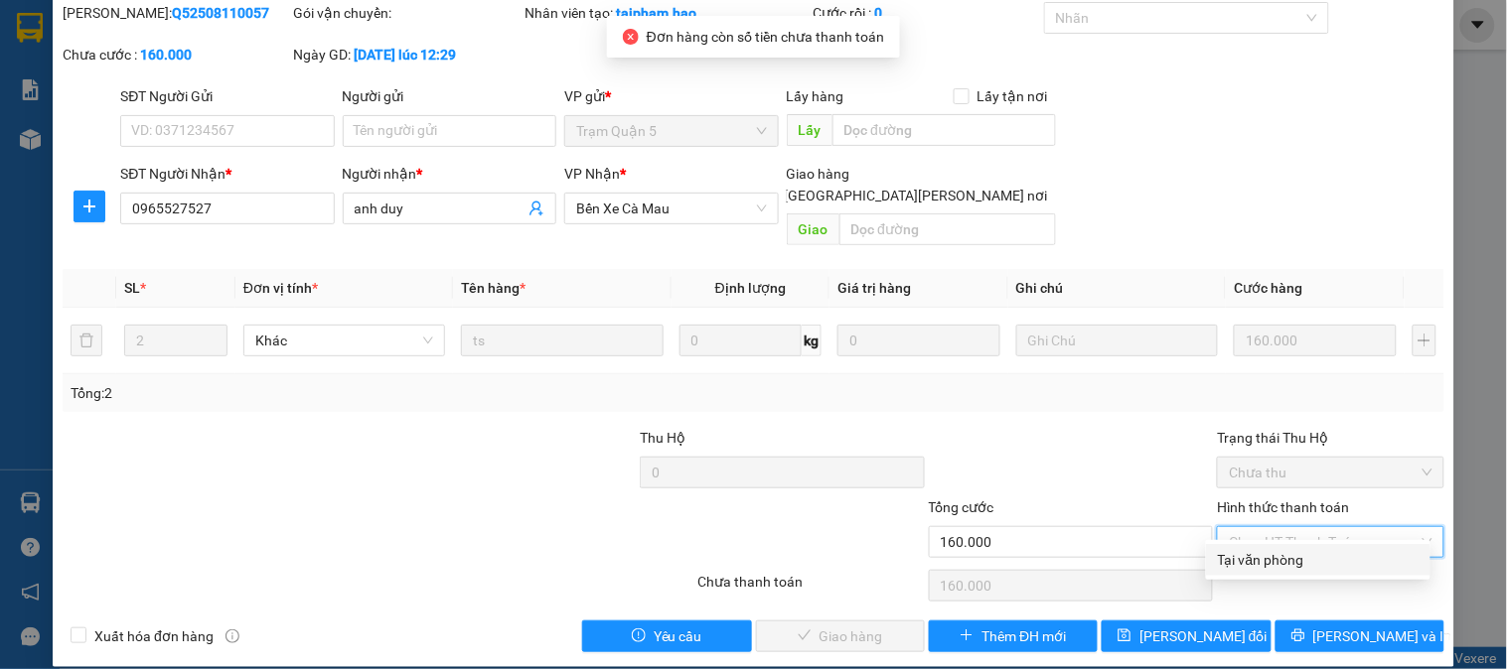
click at [1282, 560] on div "Tại văn phòng" at bounding box center [1318, 560] width 201 height 22
type input "0"
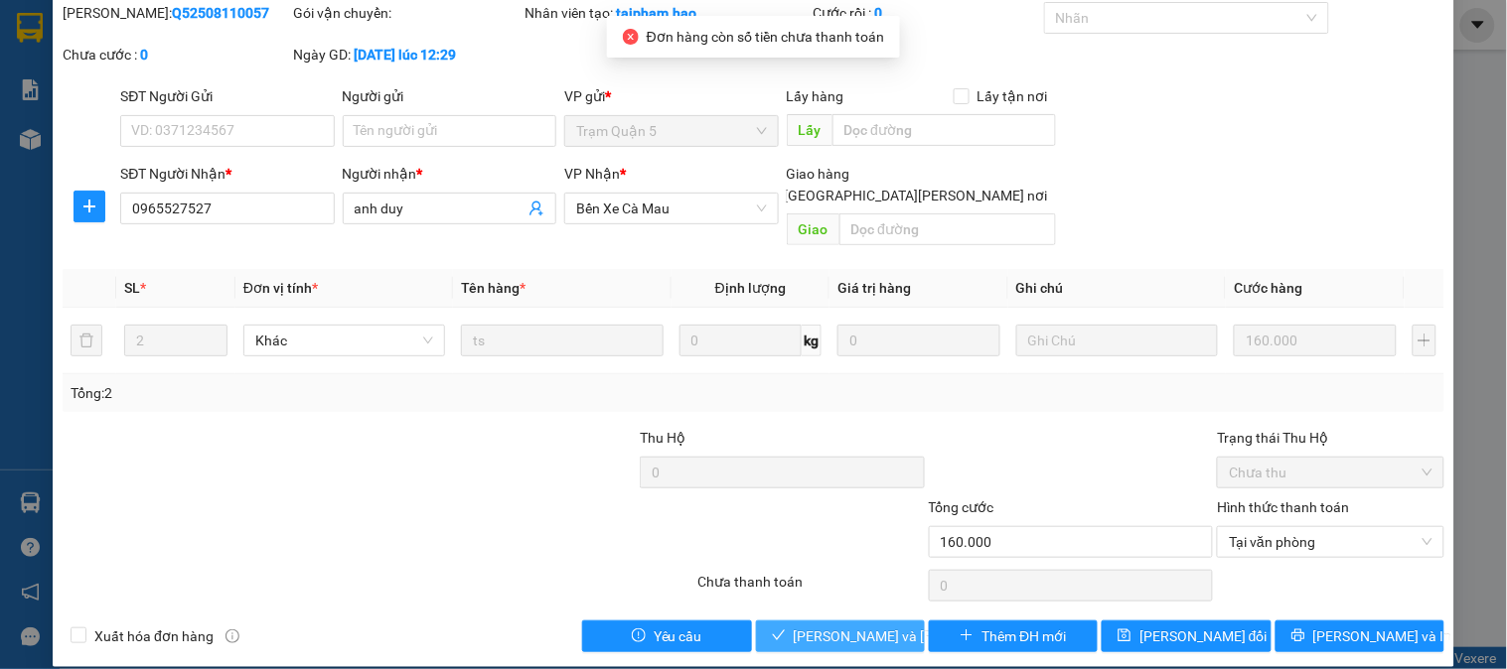
click at [806, 626] on span "[PERSON_NAME] và Giao hàng" at bounding box center [928, 637] width 268 height 22
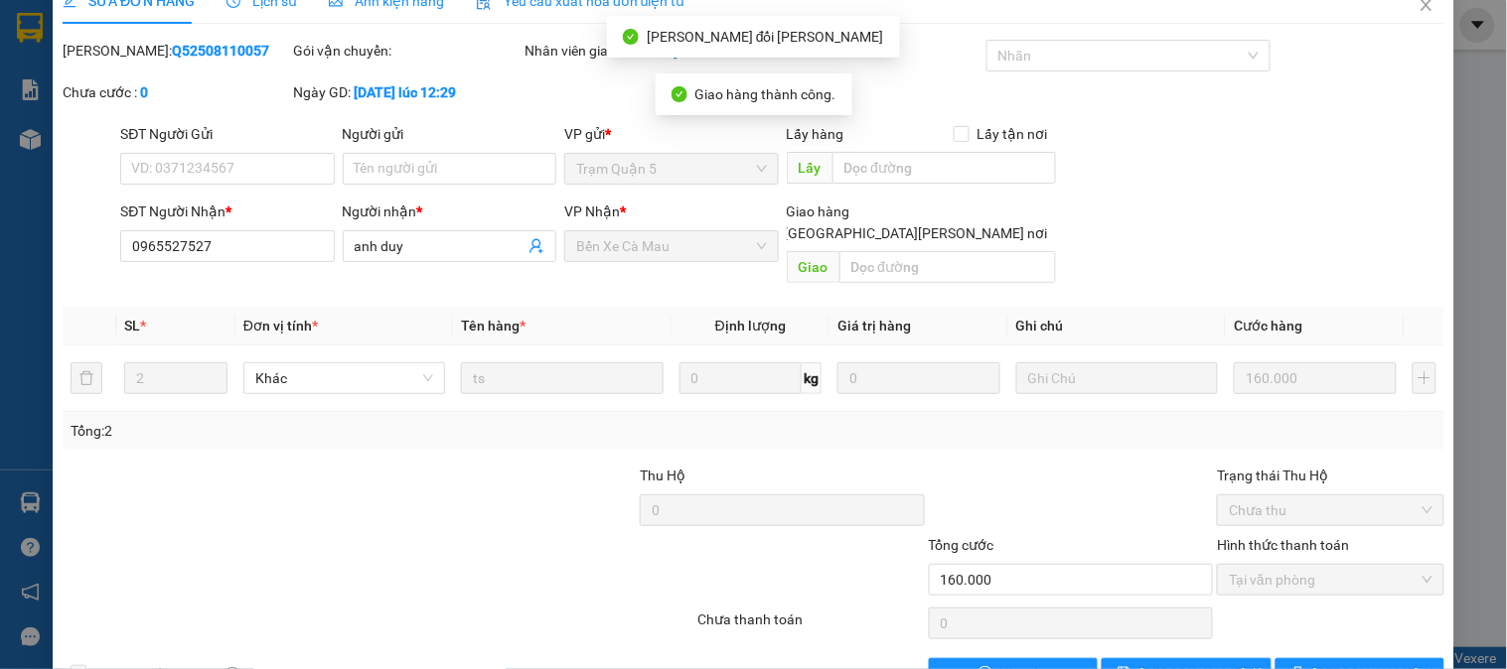
scroll to position [0, 0]
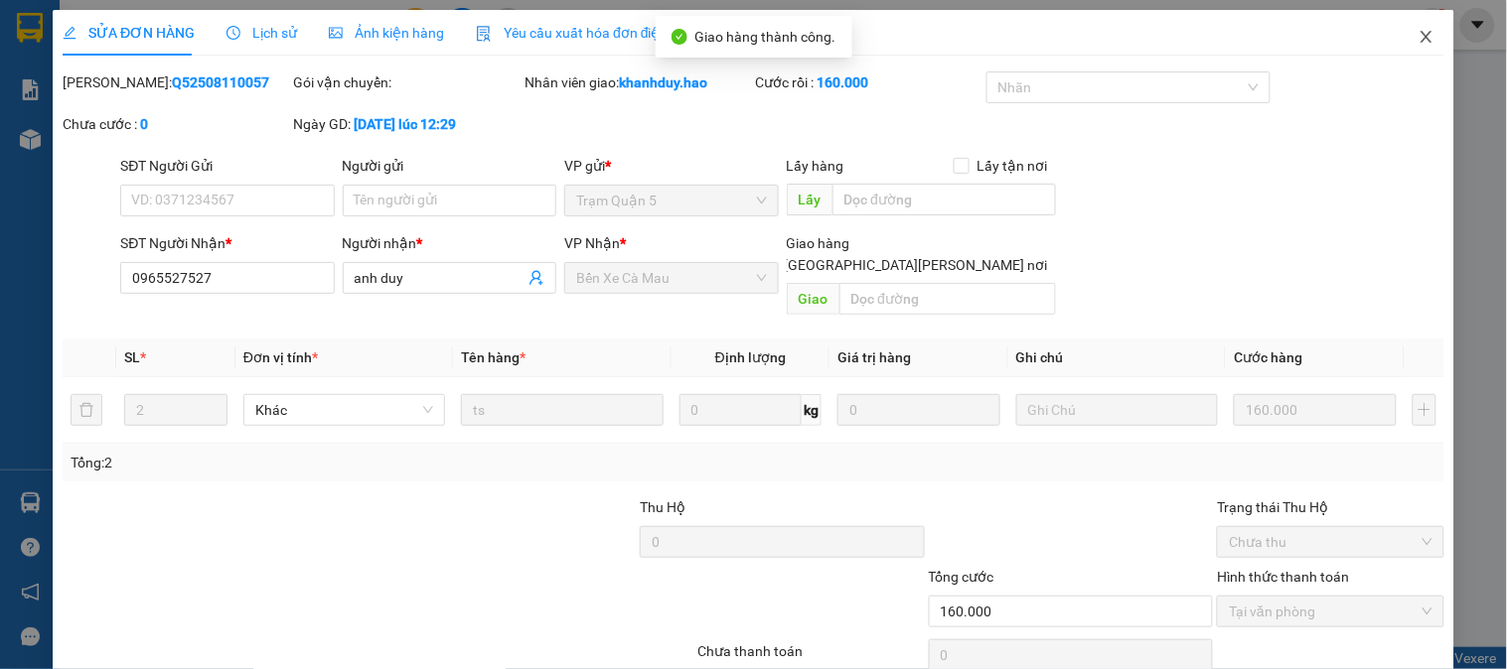
click at [1418, 45] on icon "close" at bounding box center [1426, 37] width 16 height 16
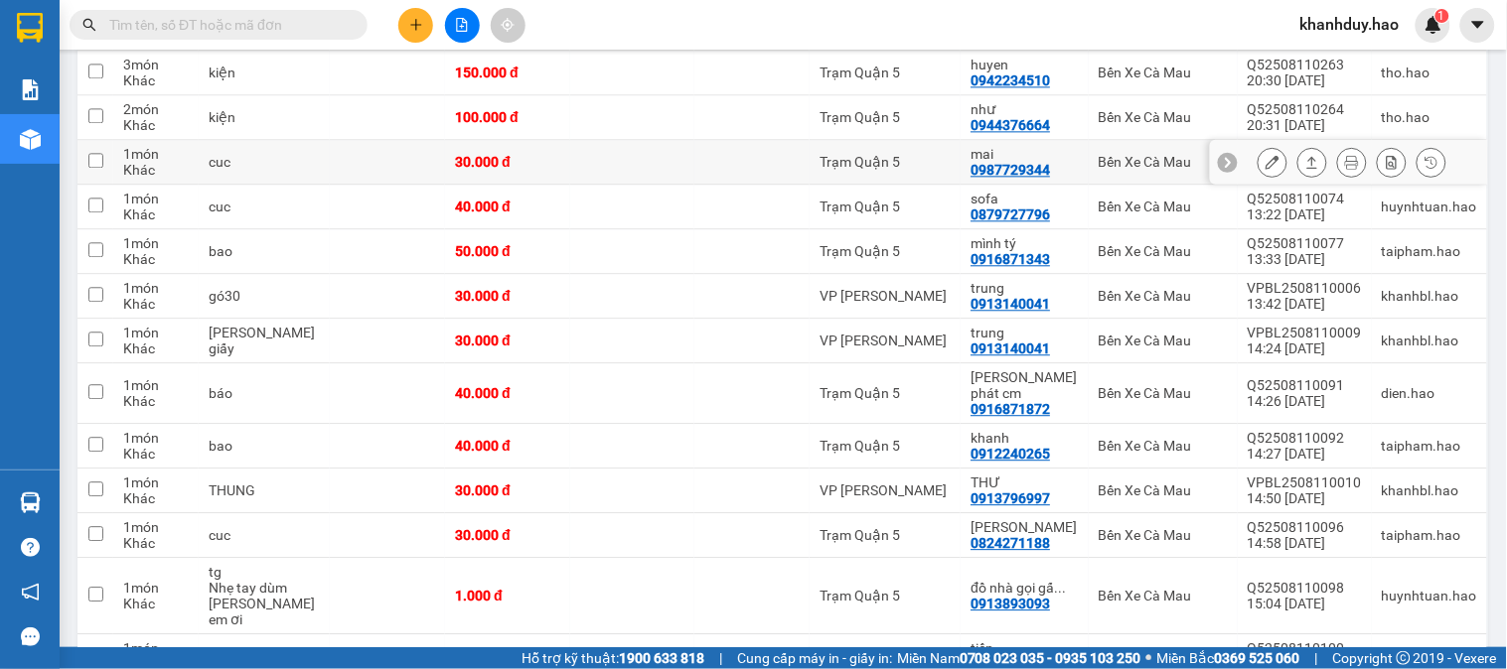
scroll to position [1104, 0]
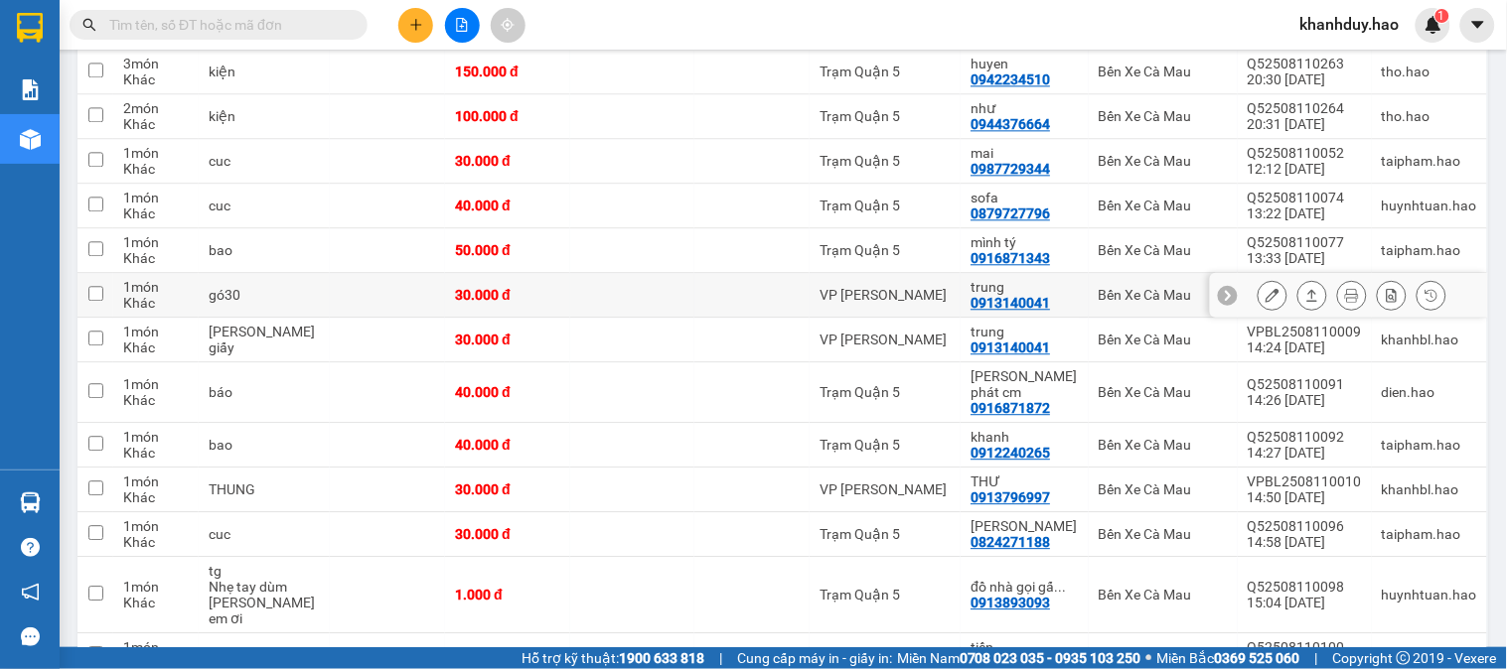
click at [1305, 288] on icon at bounding box center [1312, 295] width 14 height 14
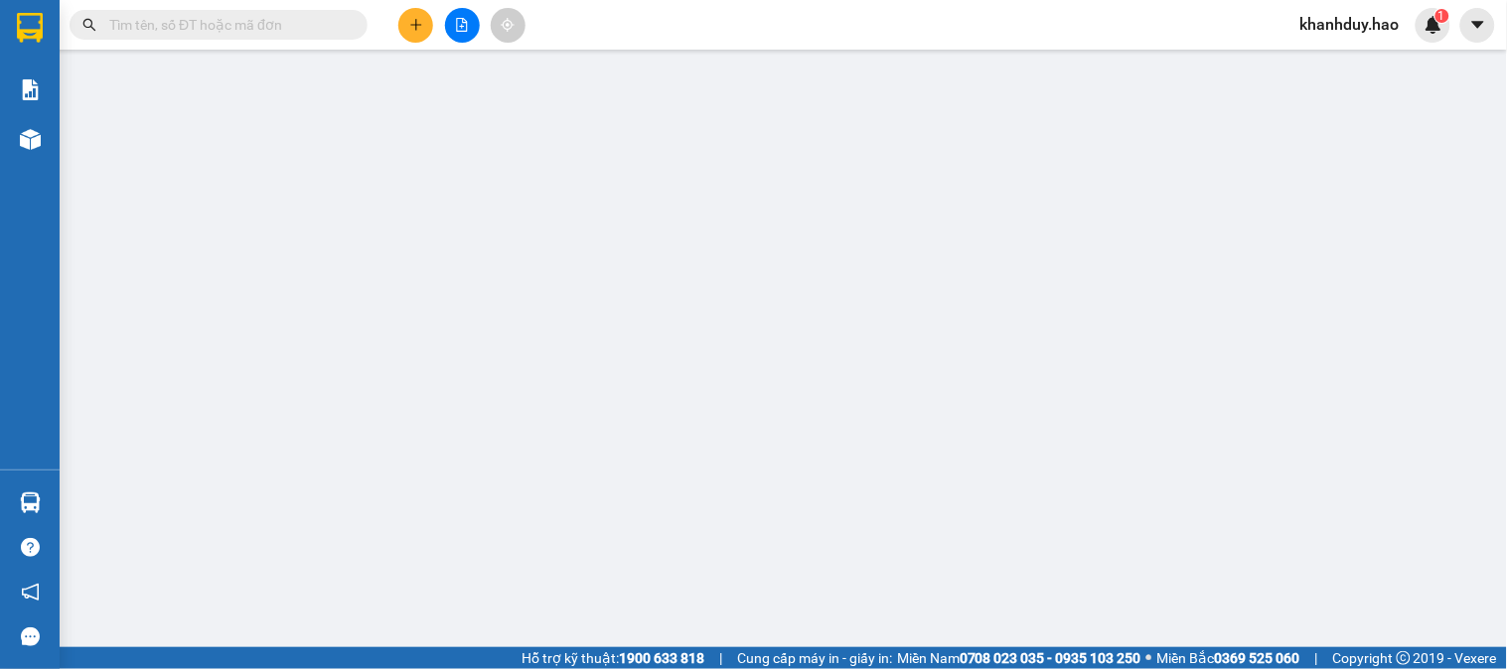
type input "0913140041"
type input "trung"
type input "30.000"
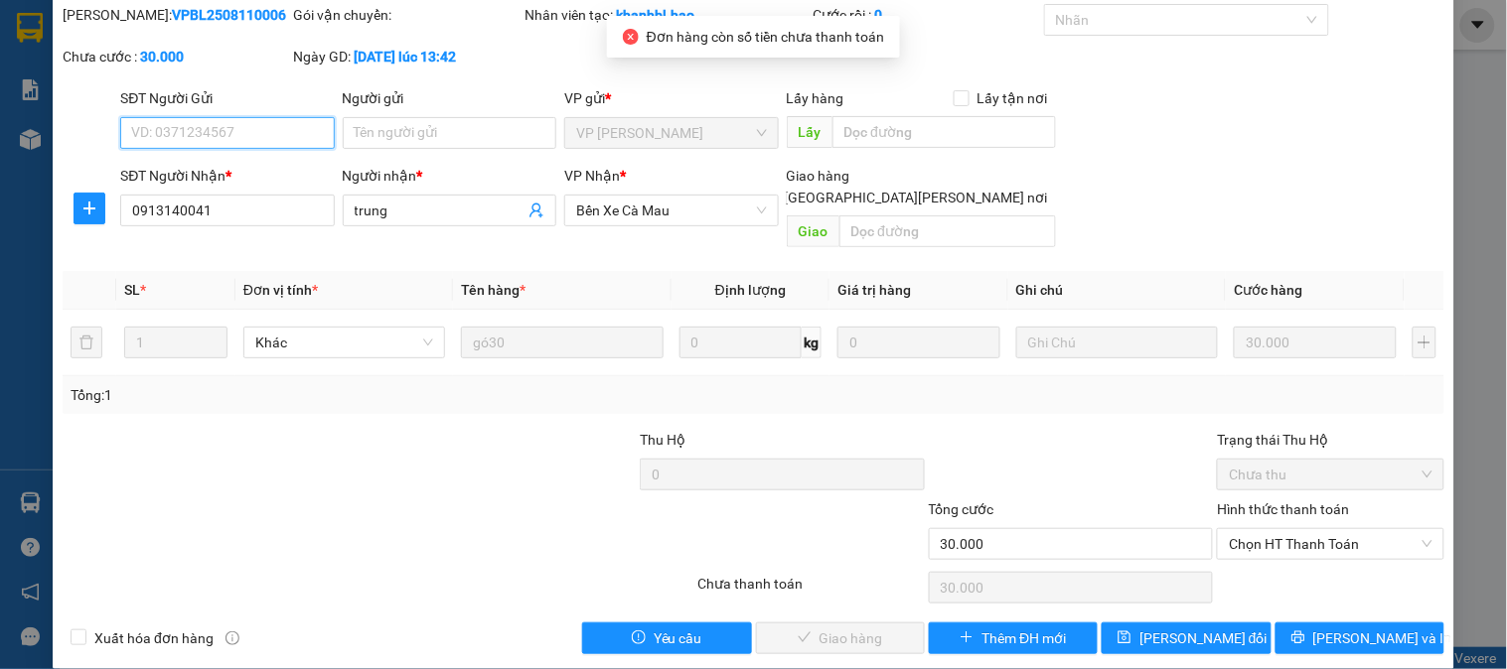
scroll to position [70, 0]
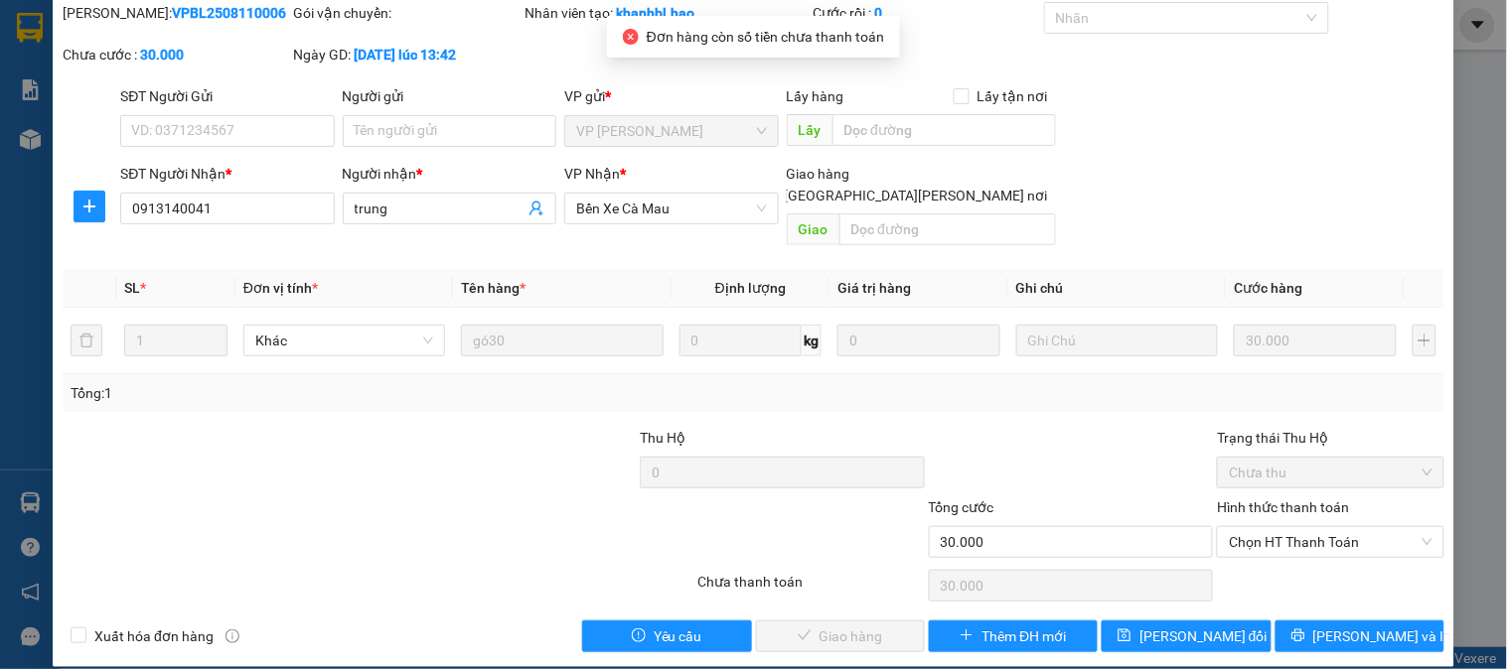
click at [1292, 536] on div "Hình thức thanh toán Chọn HT Thanh Toán" at bounding box center [1330, 532] width 226 height 70
click at [1288, 527] on span "Chọn HT Thanh Toán" at bounding box center [1330, 542] width 203 height 30
click at [1274, 559] on div "Tại văn phòng" at bounding box center [1318, 560] width 201 height 22
type input "0"
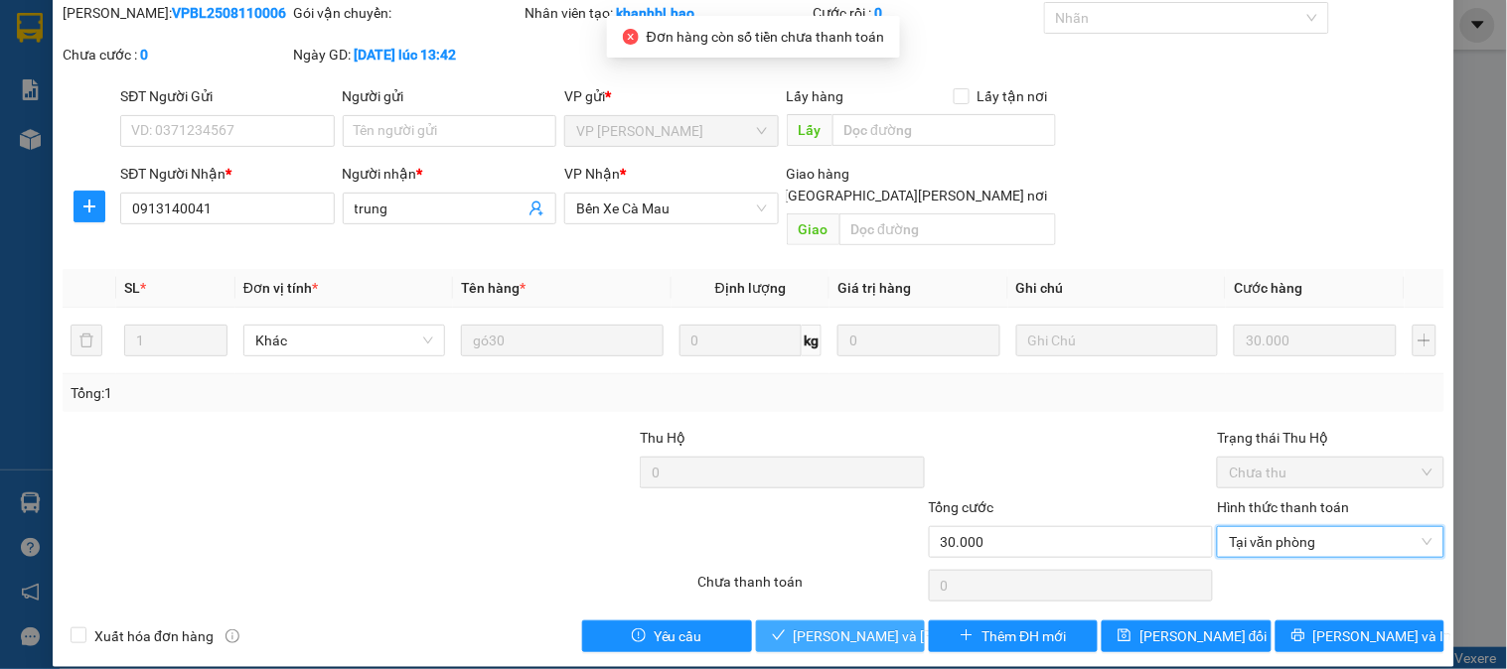
click at [831, 626] on span "[PERSON_NAME] và Giao hàng" at bounding box center [928, 637] width 268 height 22
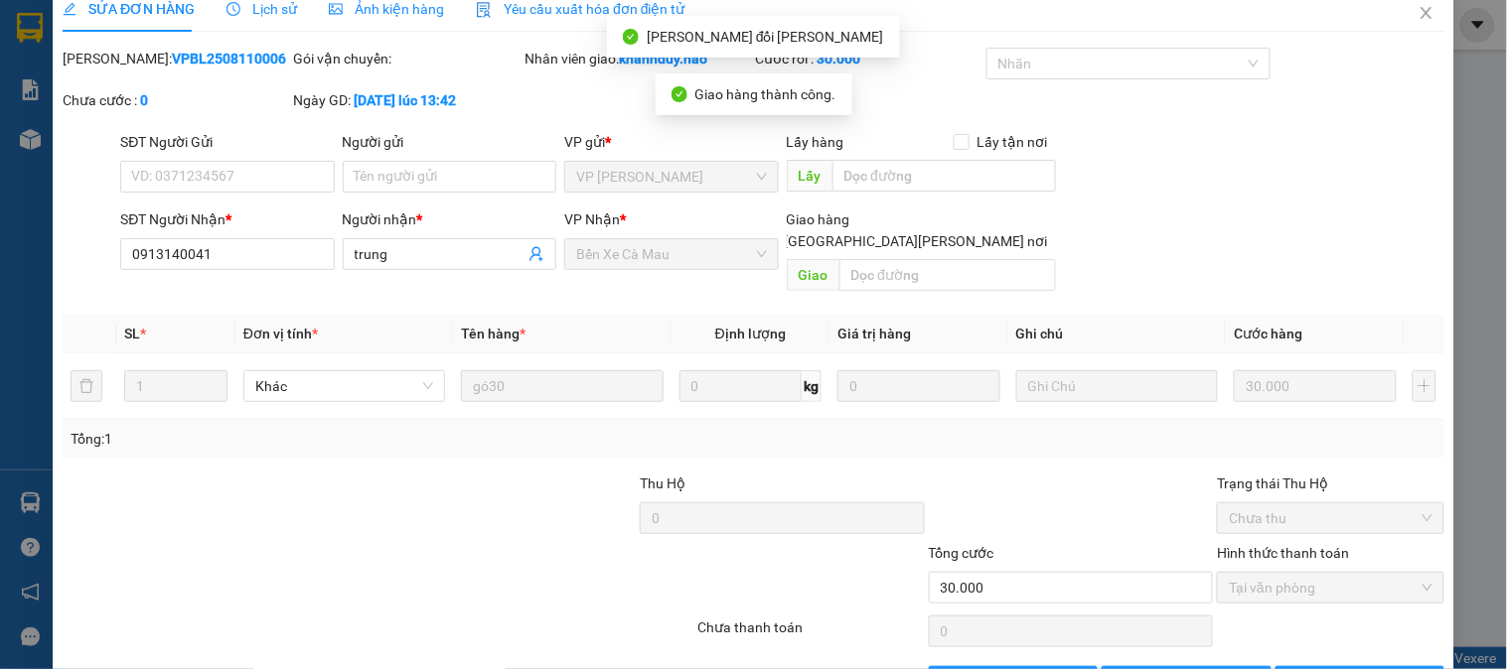
scroll to position [0, 0]
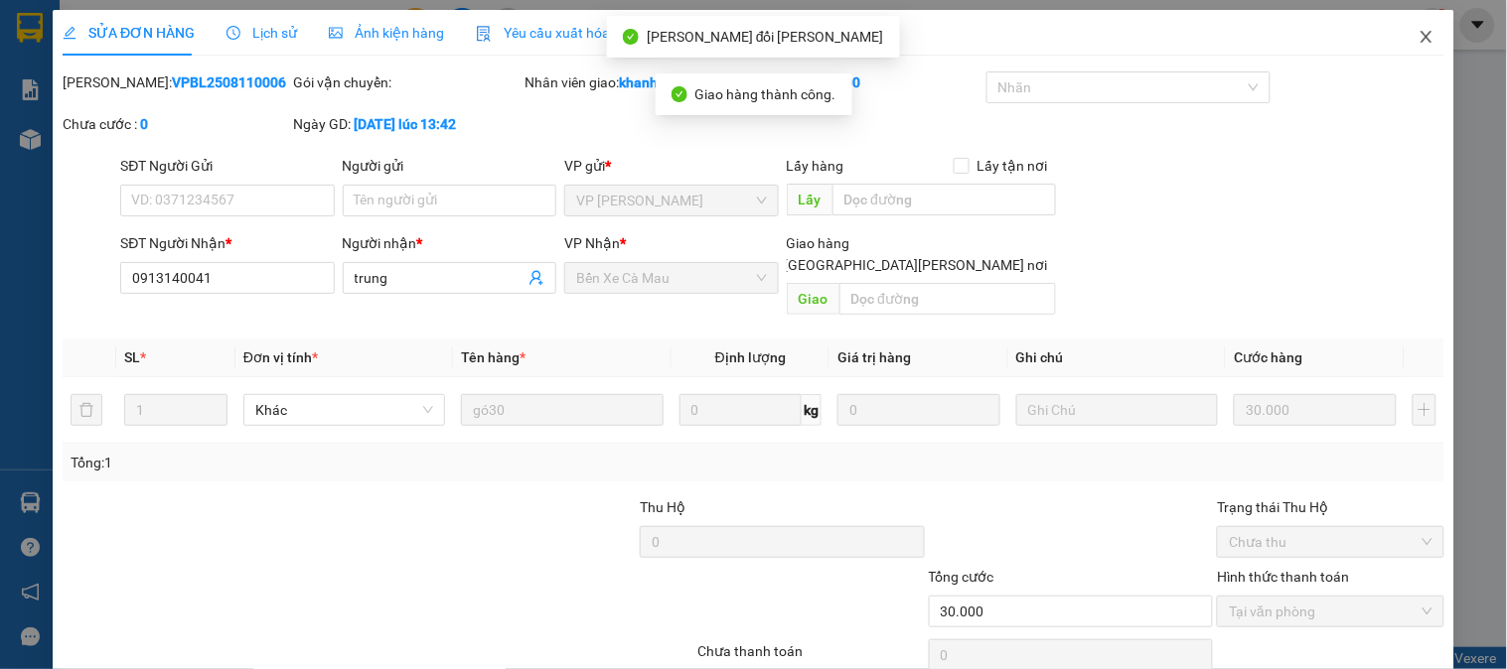
click at [1407, 25] on span "Close" at bounding box center [1427, 38] width 56 height 56
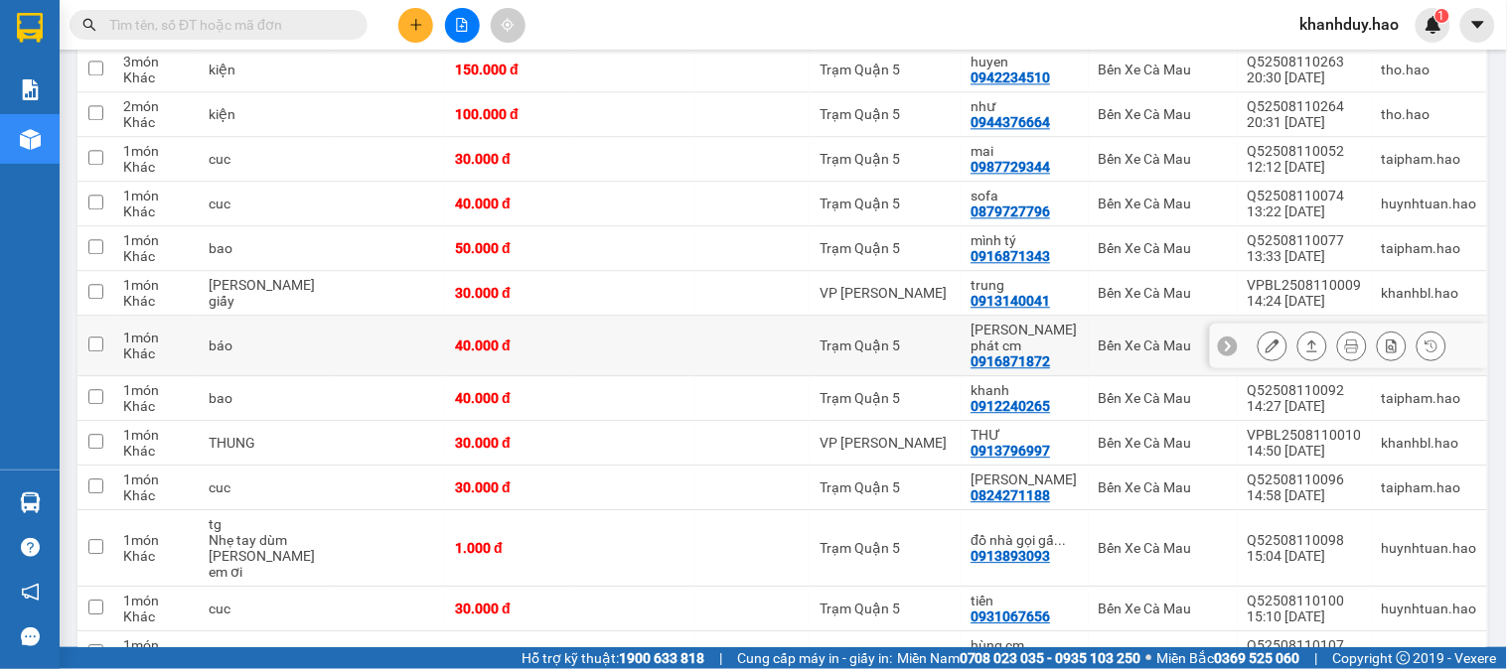
scroll to position [1107, 0]
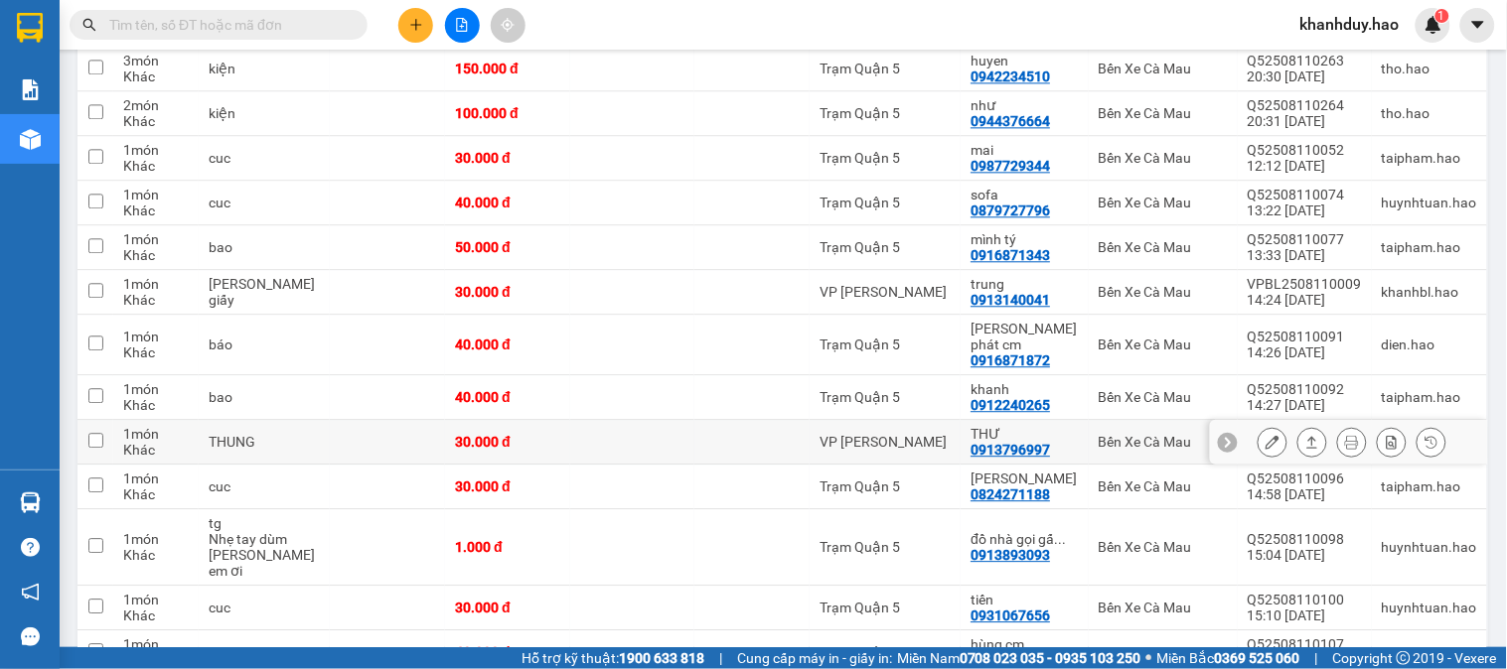
click at [1305, 435] on icon at bounding box center [1312, 442] width 14 height 14
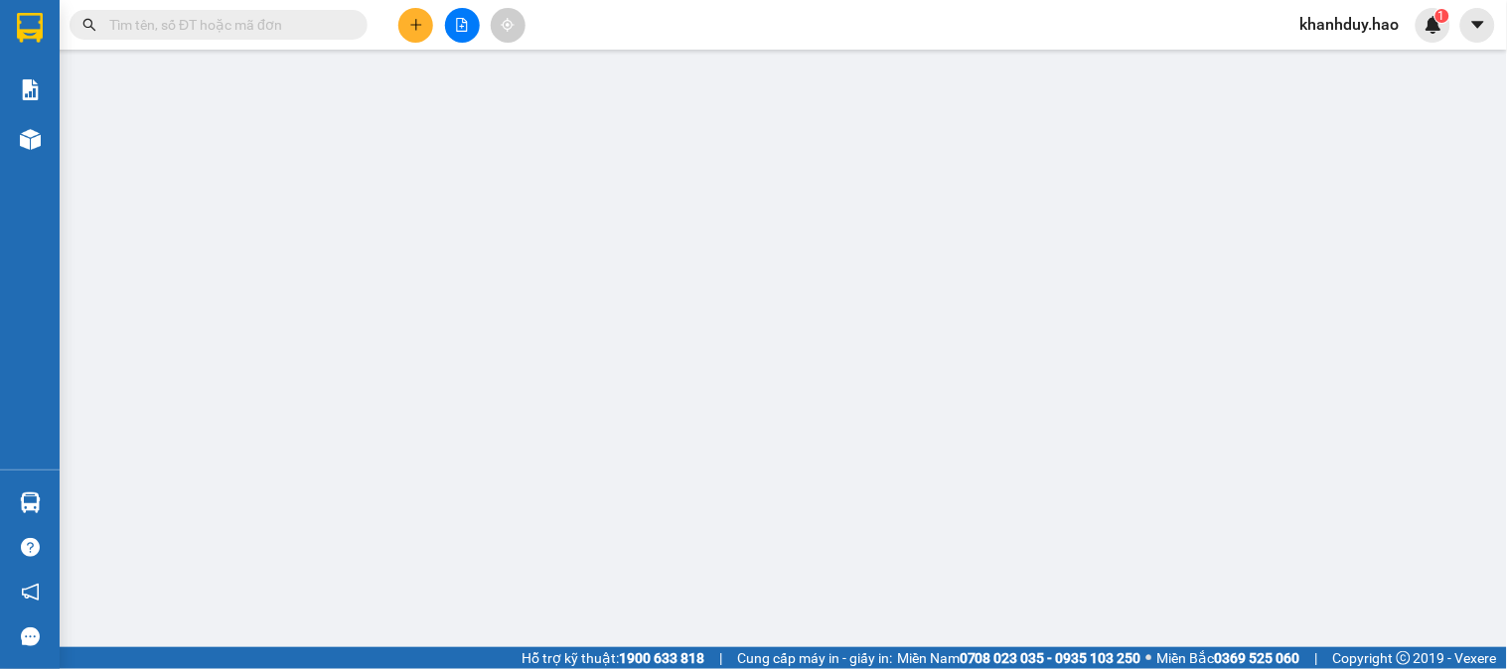
type input "0913796997"
type input "THƯ"
type input "30.000"
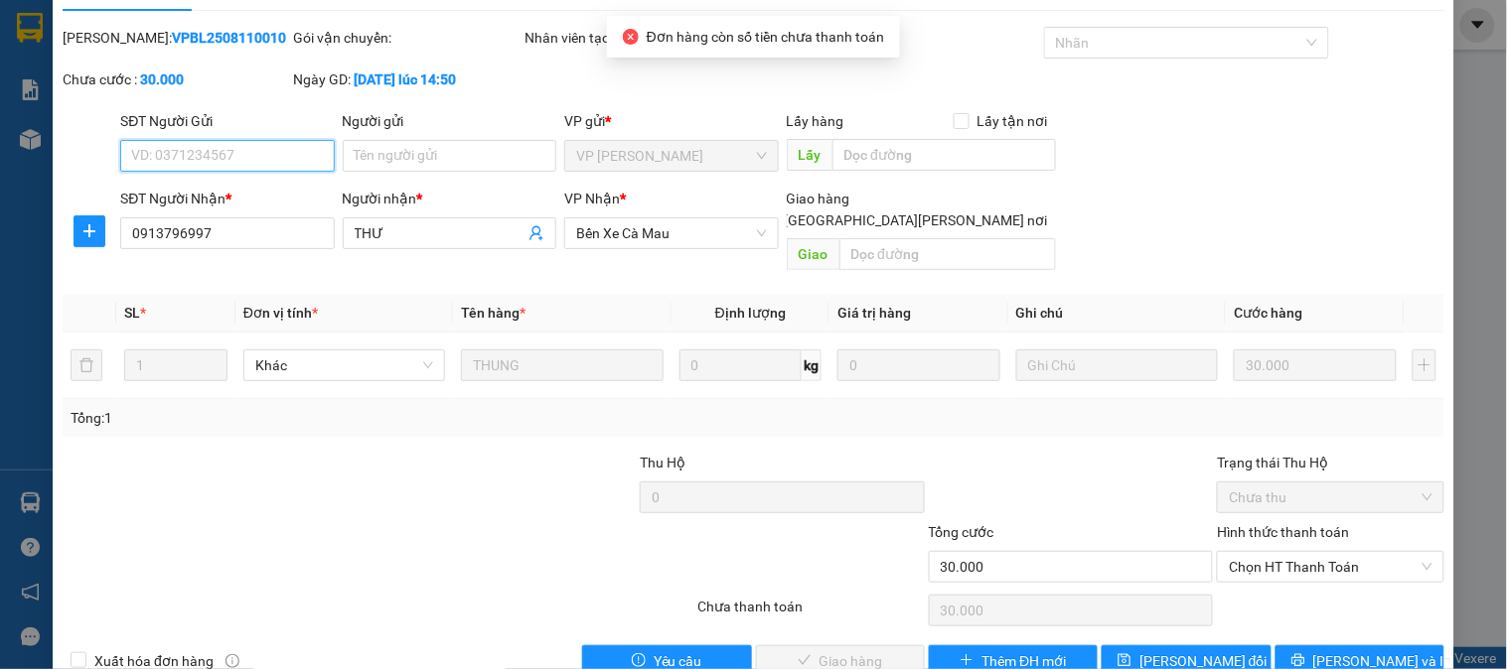
scroll to position [70, 0]
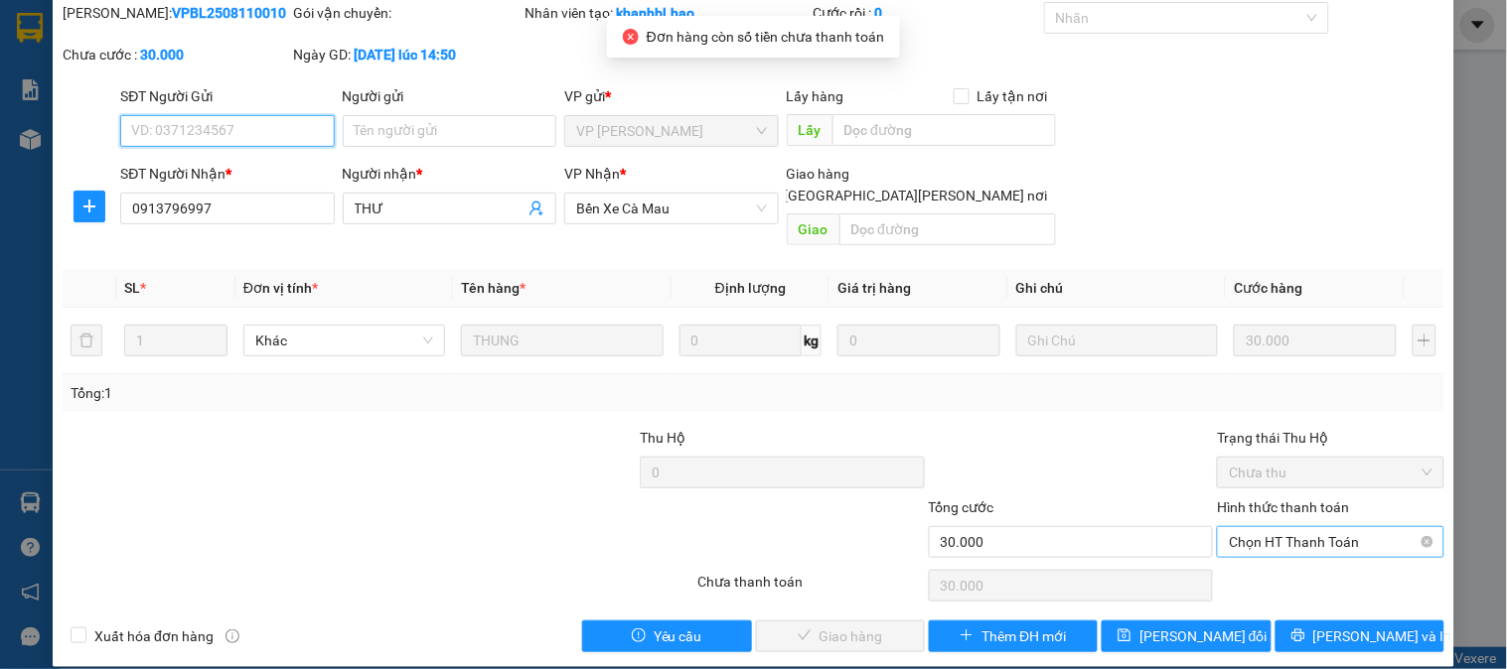
click at [1267, 527] on span "Chọn HT Thanh Toán" at bounding box center [1330, 542] width 203 height 30
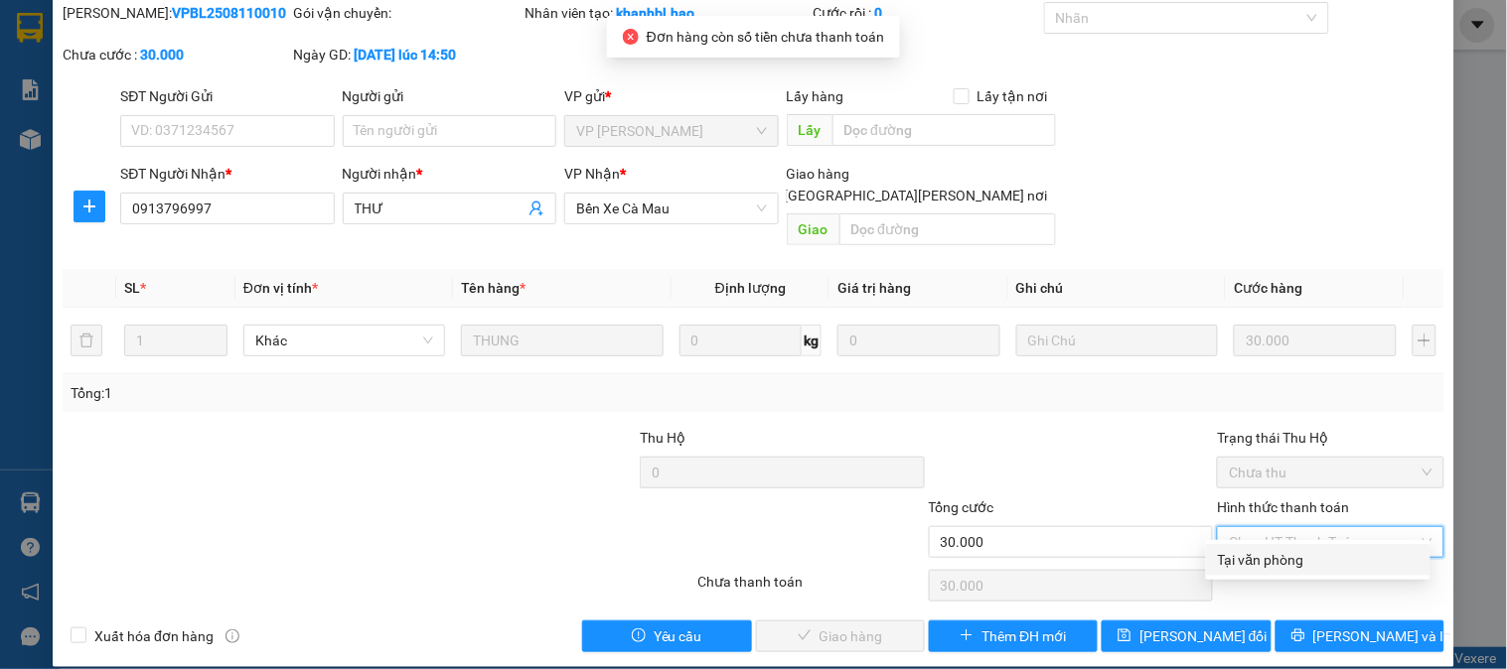
click at [1271, 554] on div "Tại văn phòng" at bounding box center [1318, 560] width 201 height 22
type input "0"
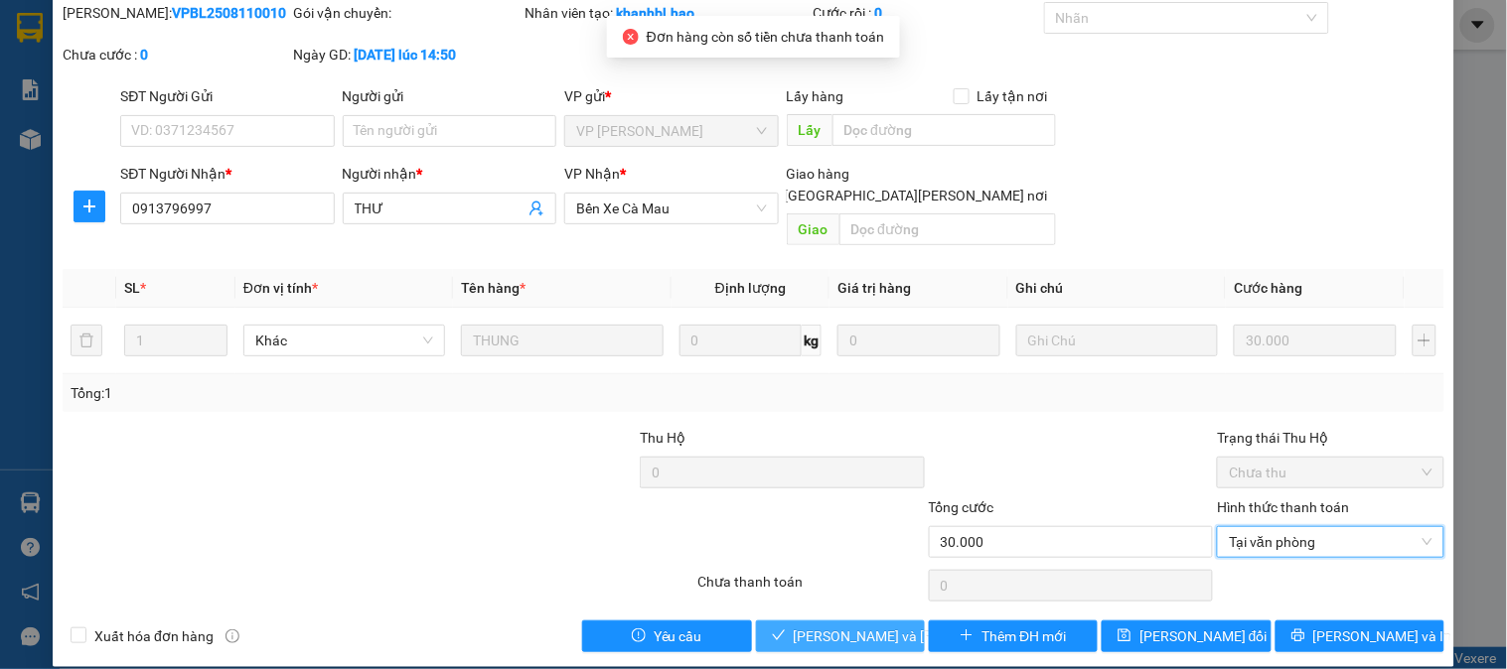
click at [862, 626] on span "[PERSON_NAME] và [PERSON_NAME] hàng" at bounding box center [928, 637] width 268 height 22
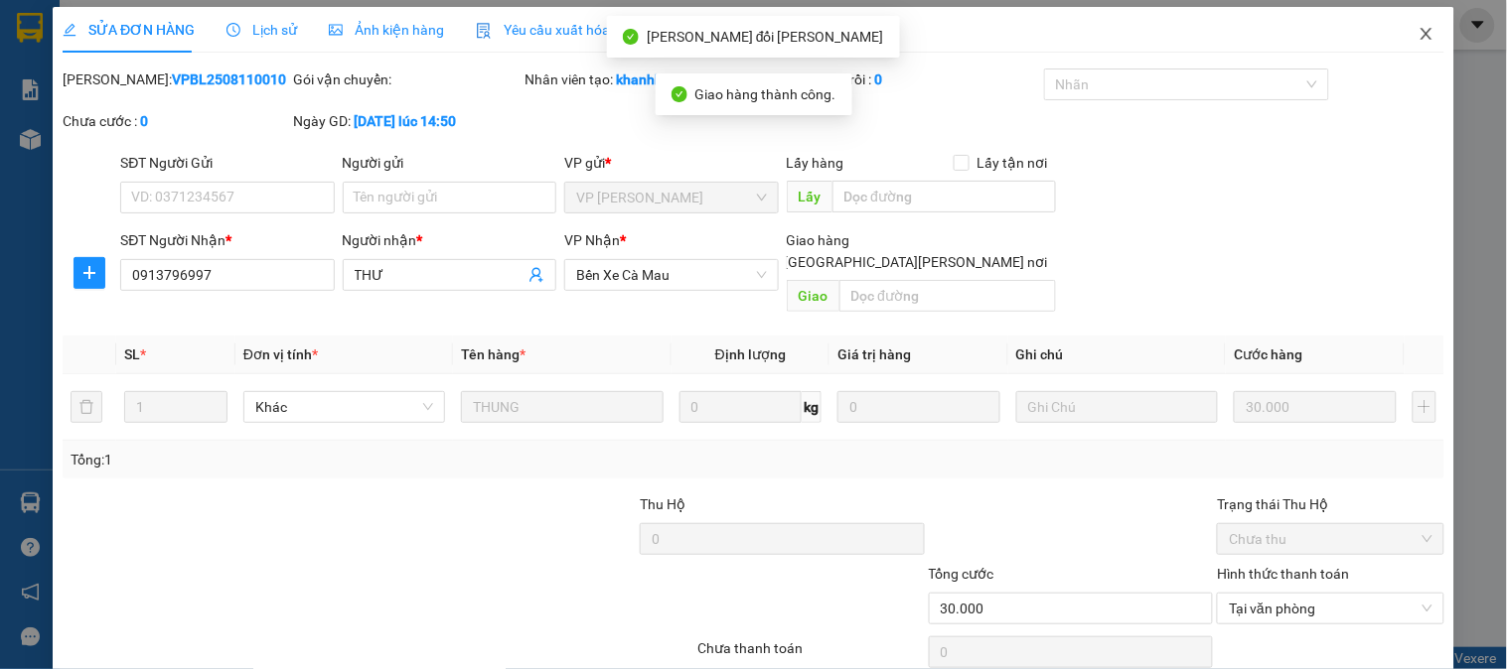
scroll to position [0, 0]
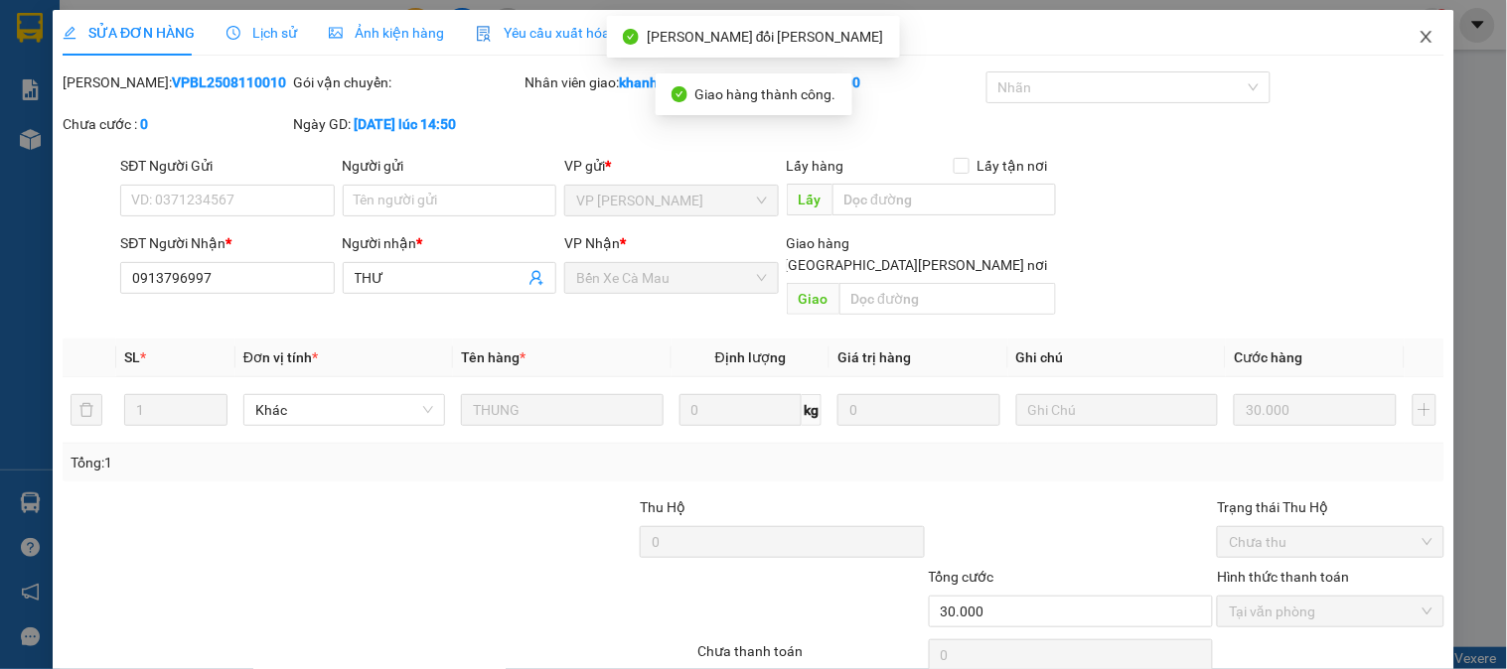
click at [1421, 24] on span "Close" at bounding box center [1427, 38] width 56 height 56
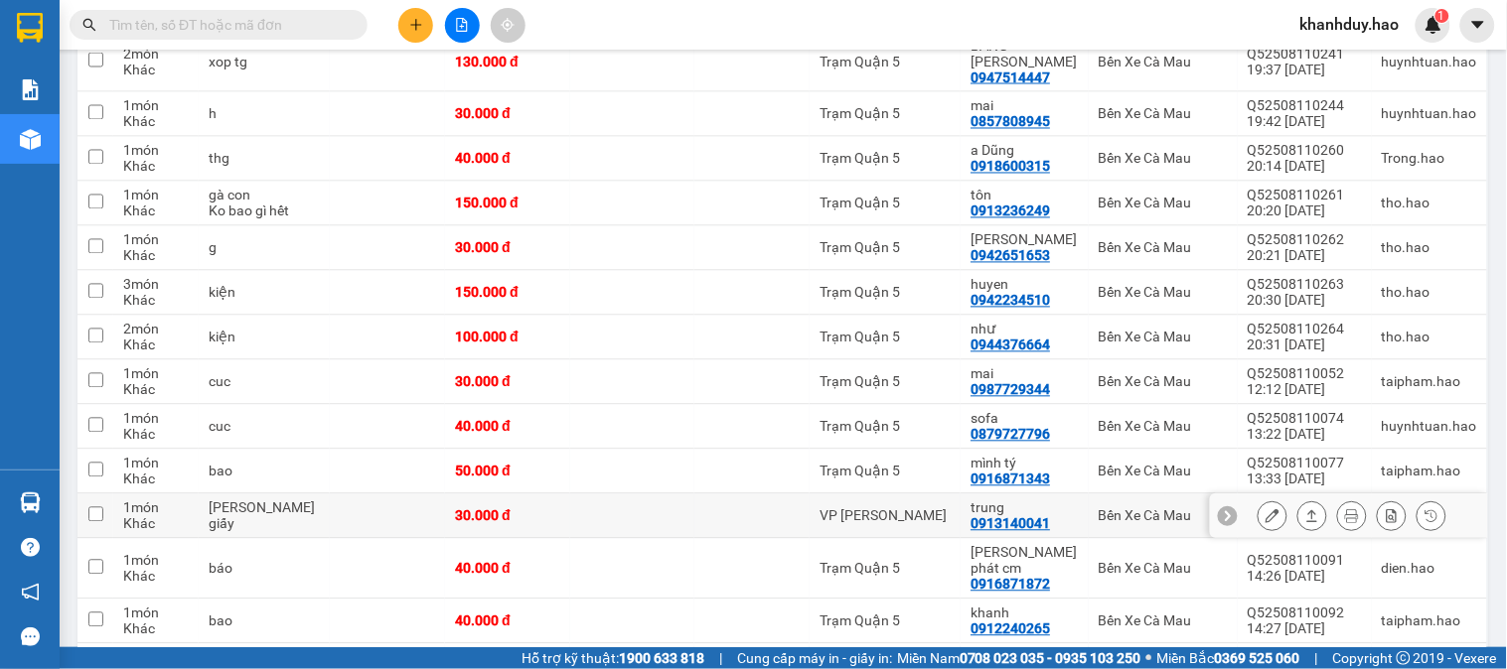
scroll to position [993, 0]
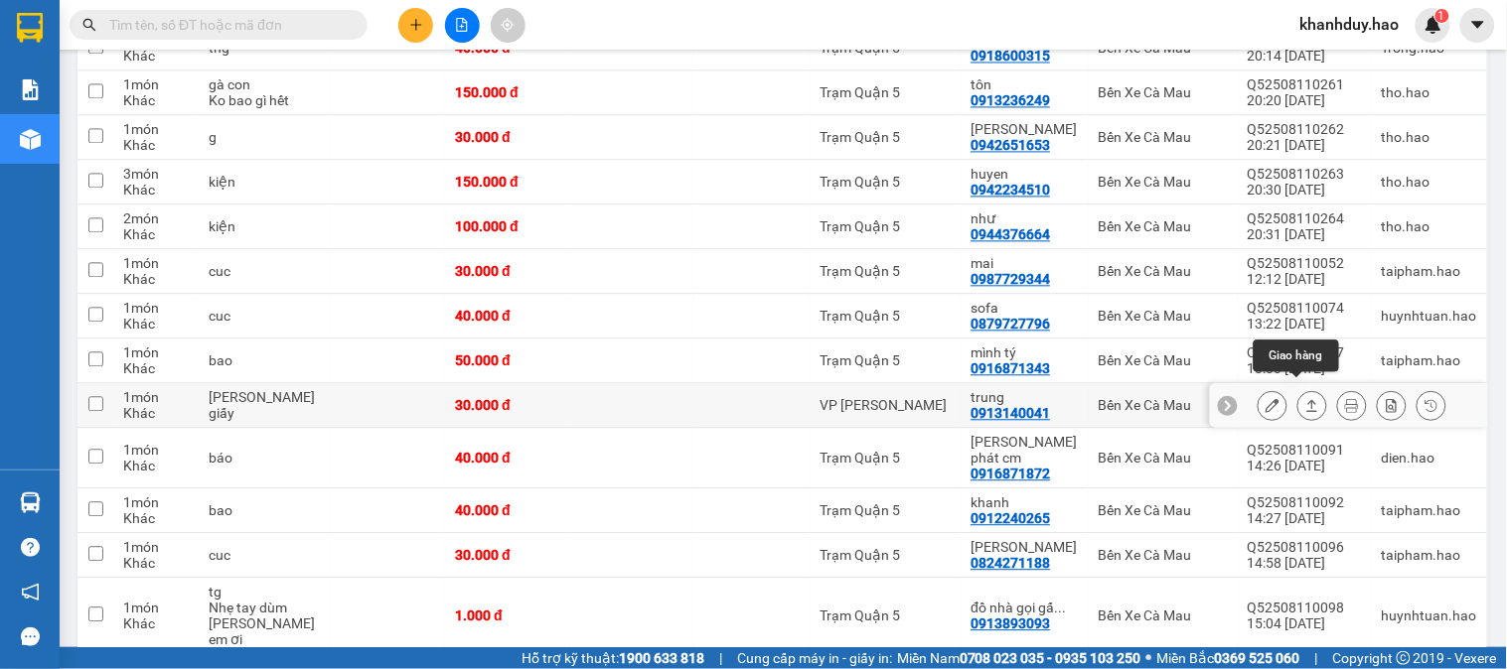
click at [1303, 392] on button at bounding box center [1312, 405] width 28 height 35
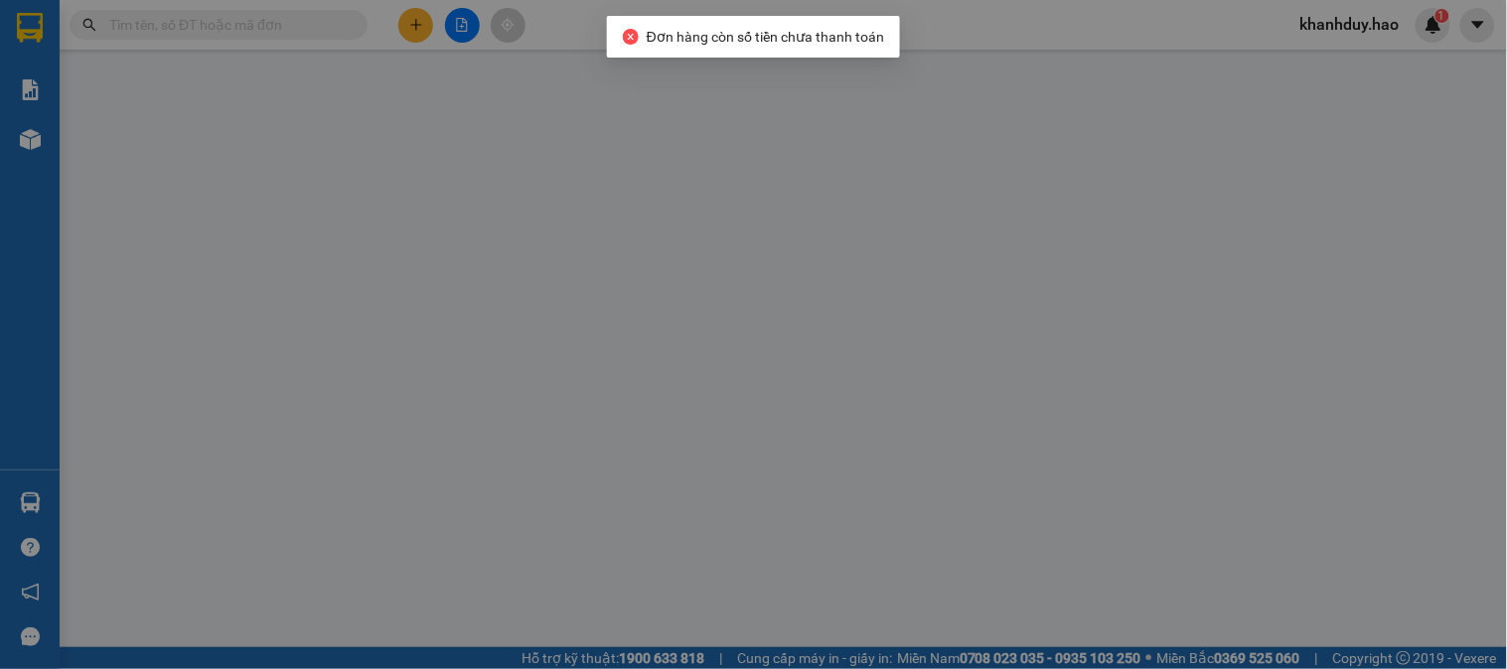
type input "0913140041"
type input "trung"
type input "30.000"
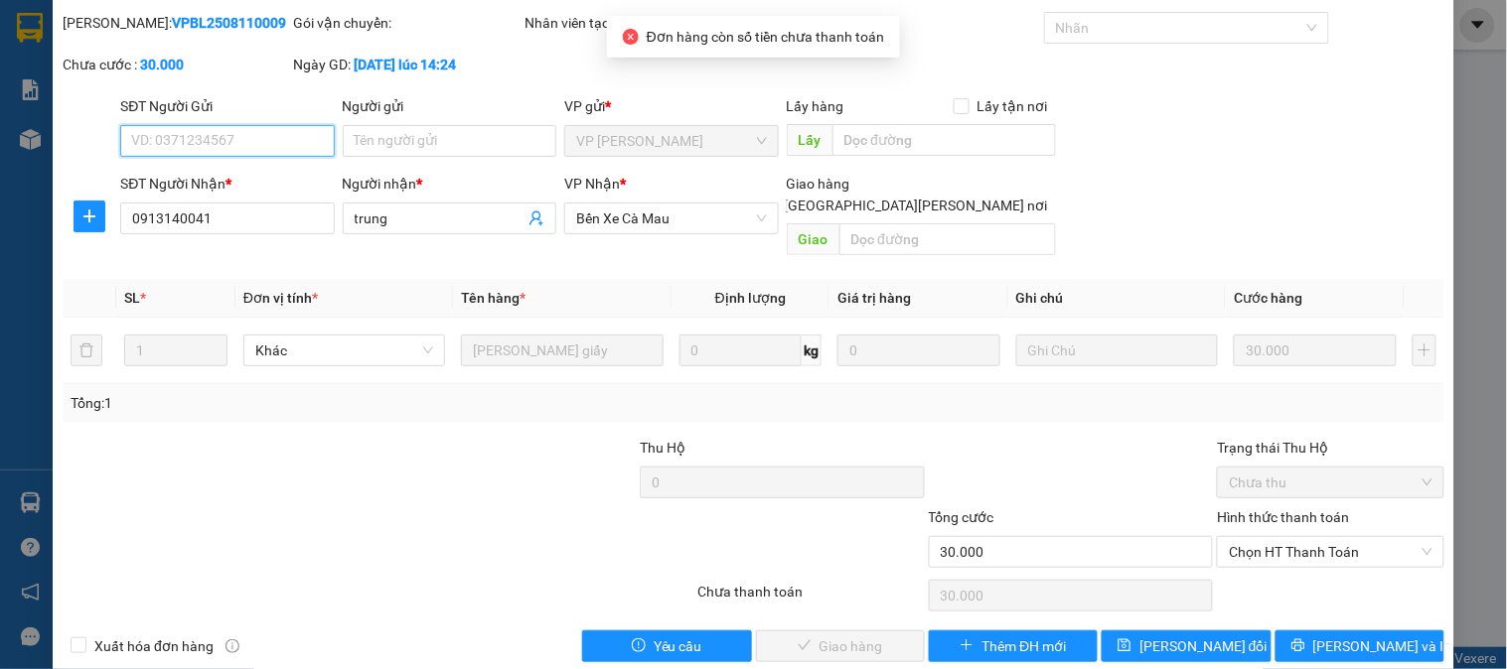
scroll to position [70, 0]
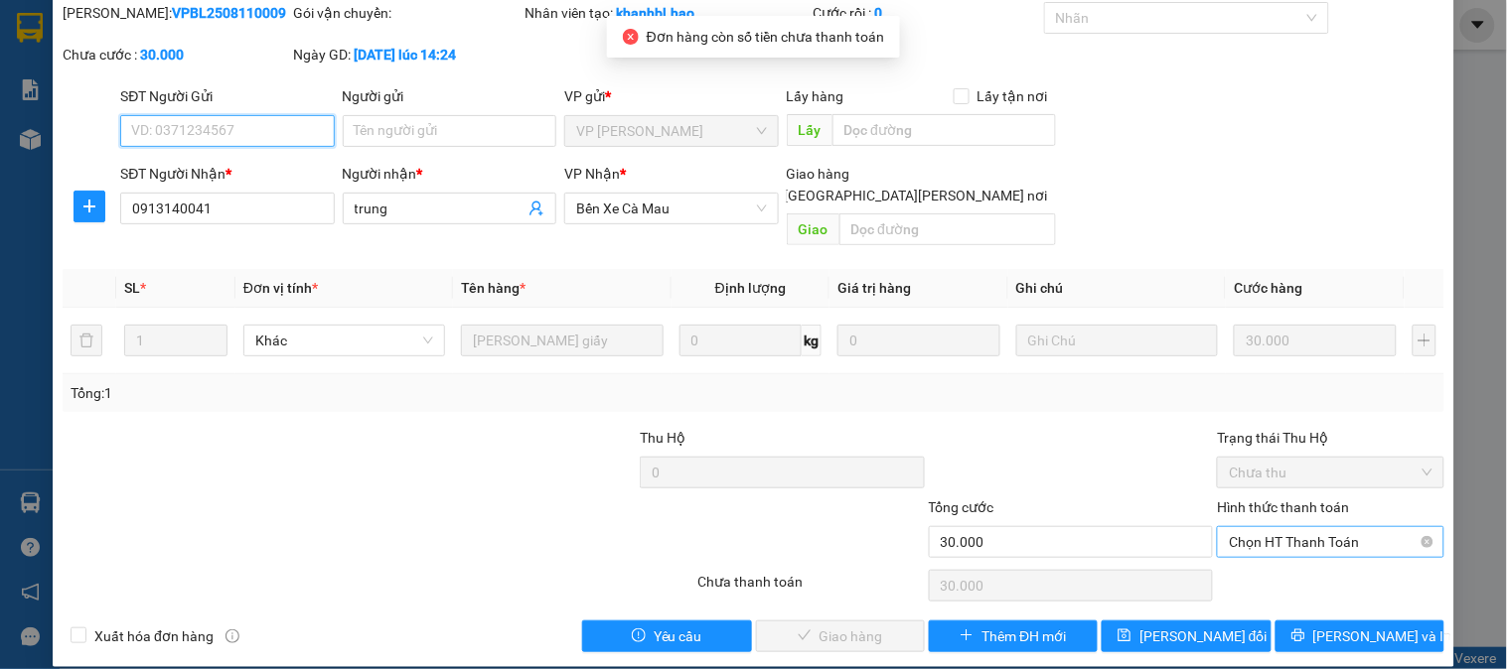
click at [1243, 527] on span "Chọn HT Thanh Toán" at bounding box center [1330, 542] width 203 height 30
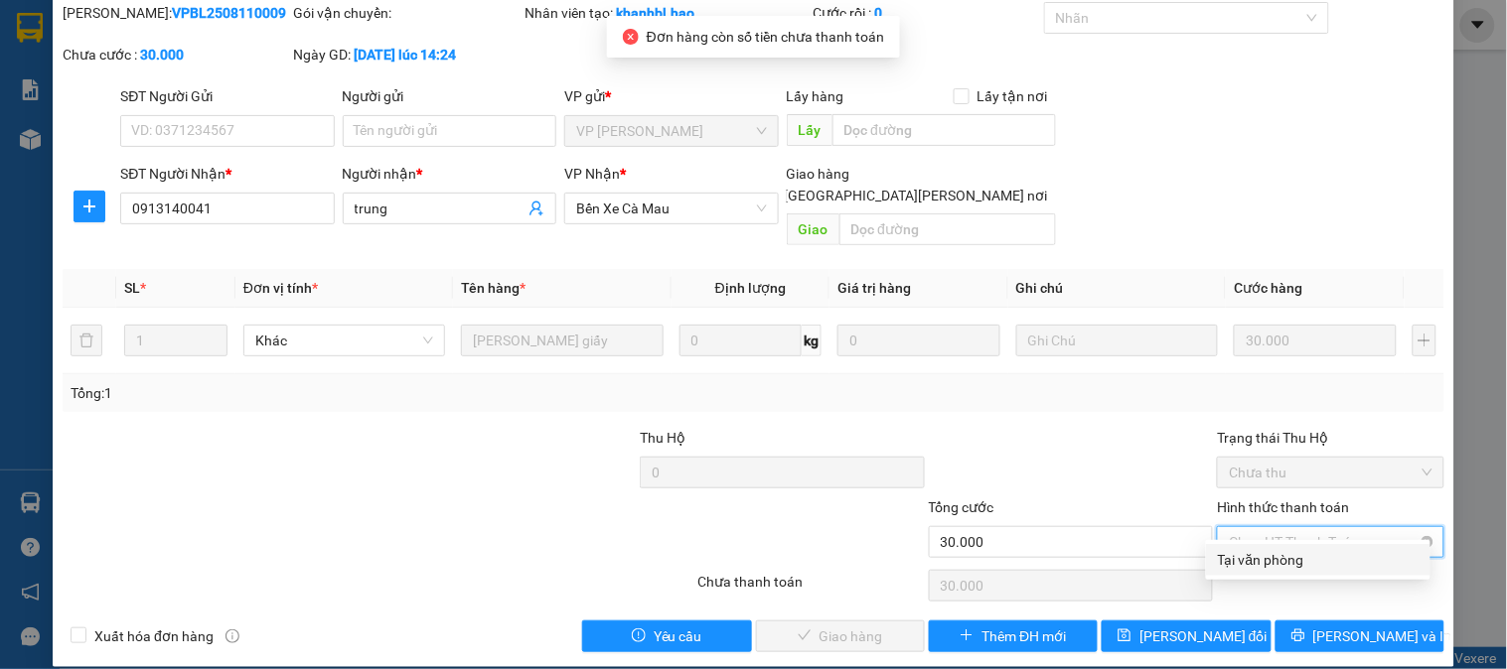
click at [1246, 558] on div "Tại văn phòng" at bounding box center [1318, 560] width 201 height 22
type input "0"
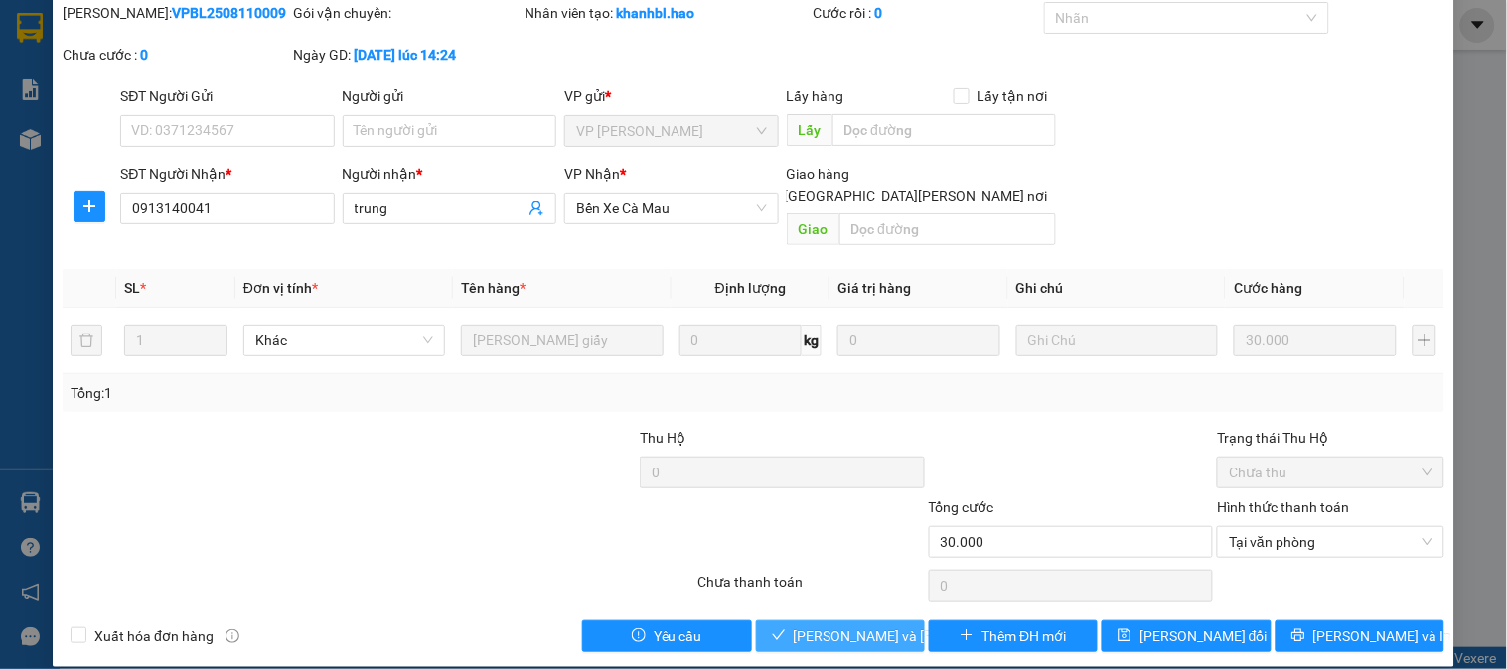
click at [812, 626] on span "[PERSON_NAME] và [PERSON_NAME] hàng" at bounding box center [928, 637] width 268 height 22
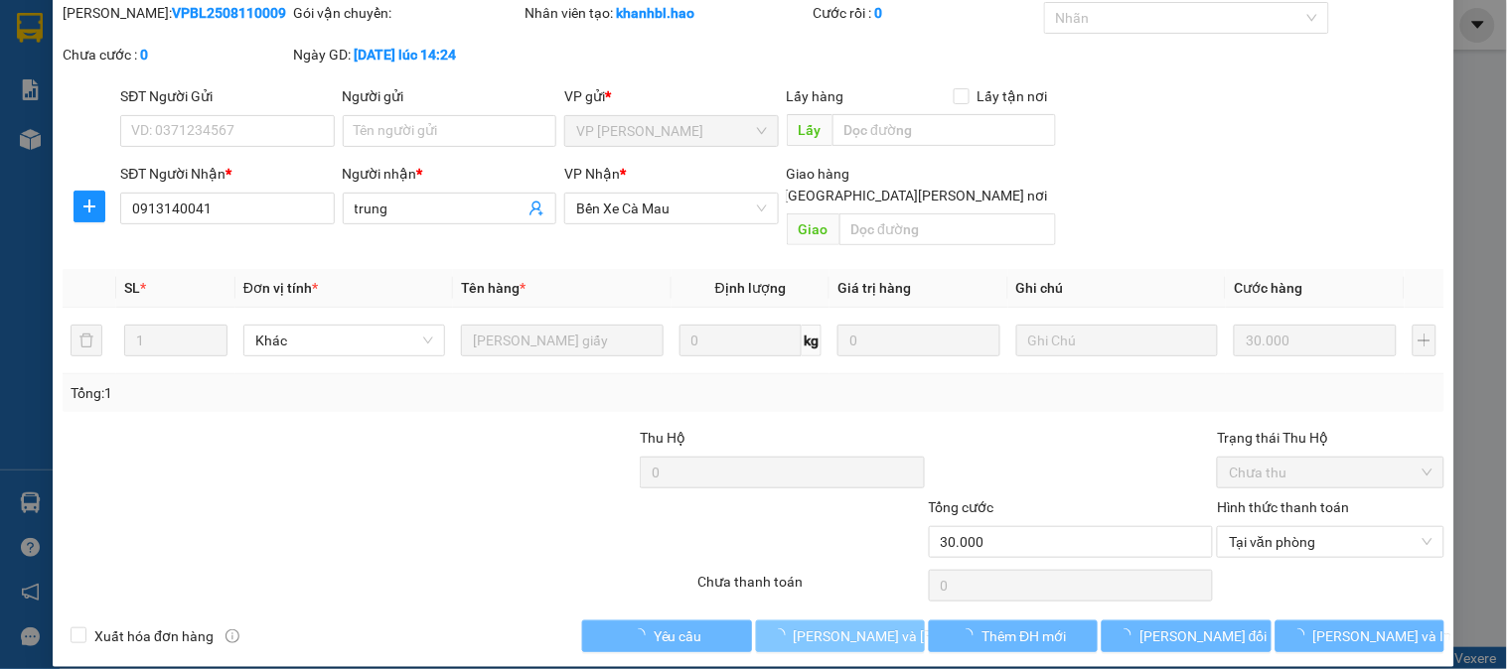
scroll to position [0, 0]
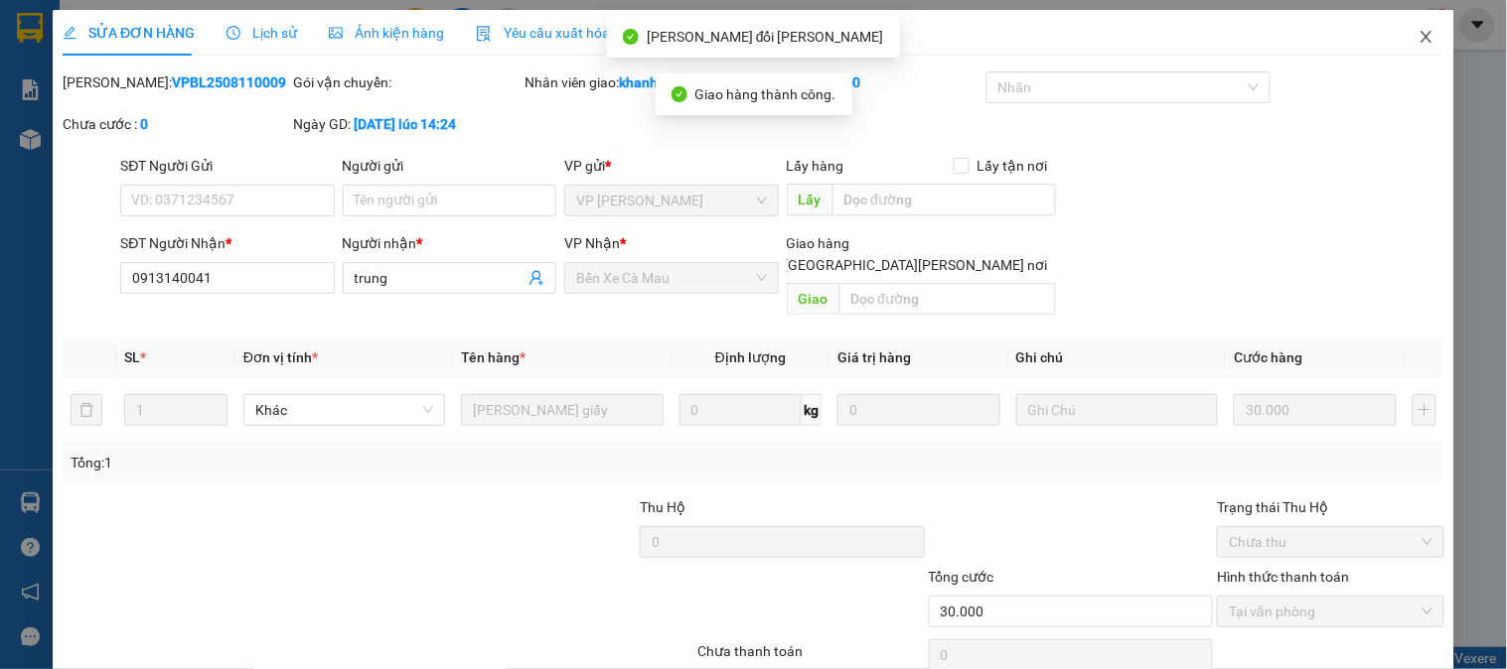
click at [1406, 51] on span "Close" at bounding box center [1427, 38] width 56 height 56
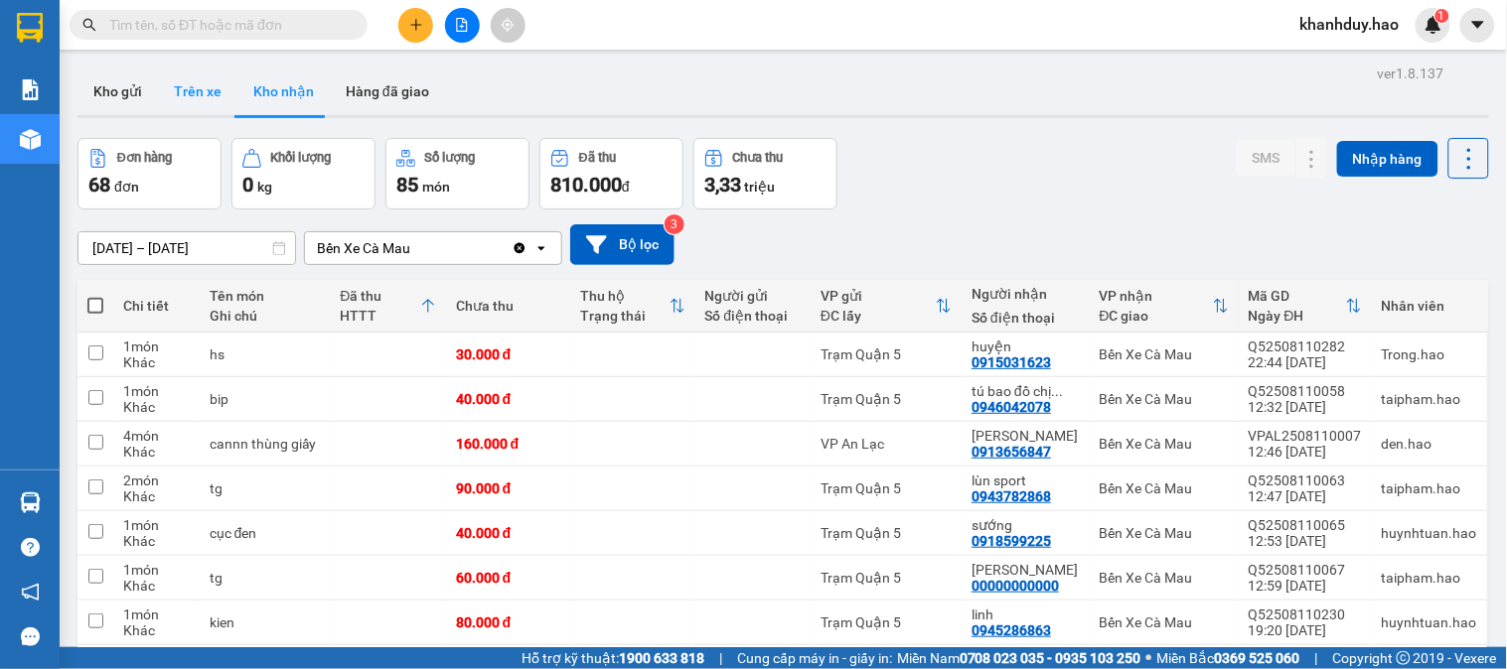
click at [209, 85] on button "Trên xe" at bounding box center [197, 92] width 79 height 48
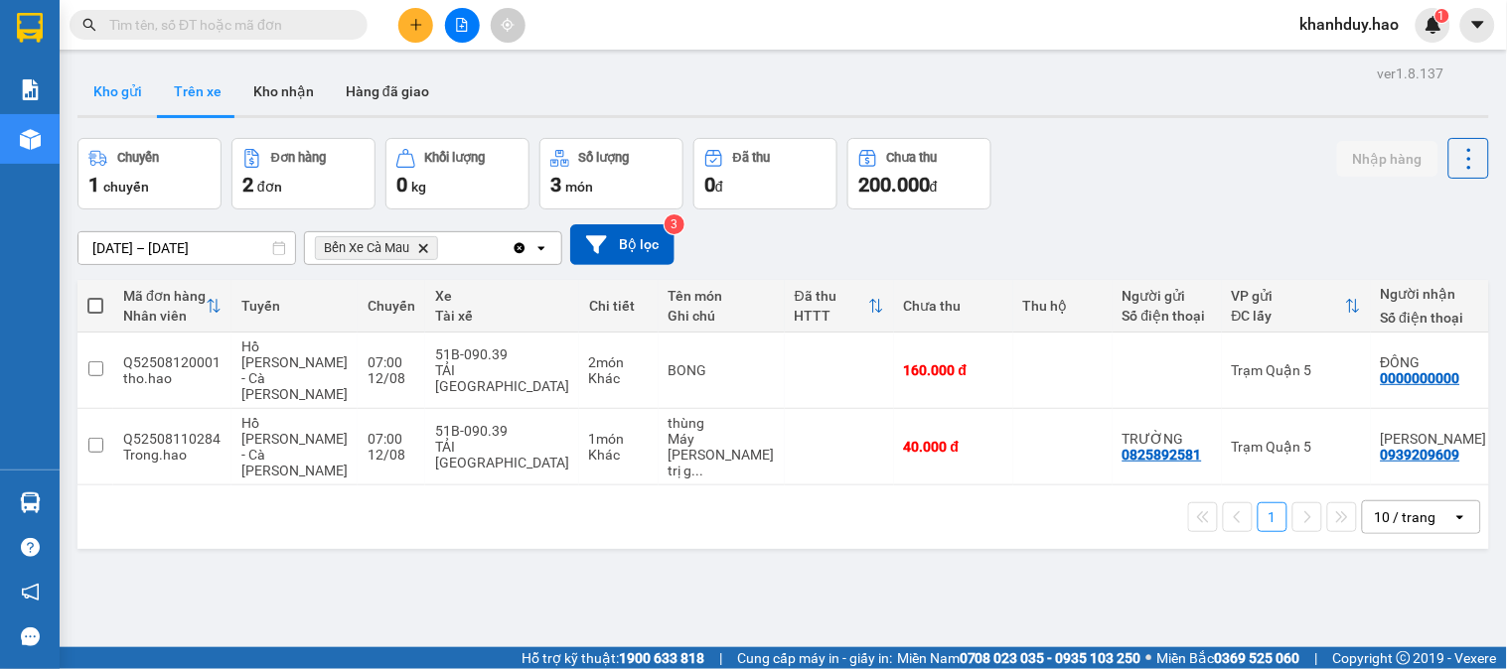
click at [124, 95] on button "Kho gửi" at bounding box center [117, 92] width 80 height 48
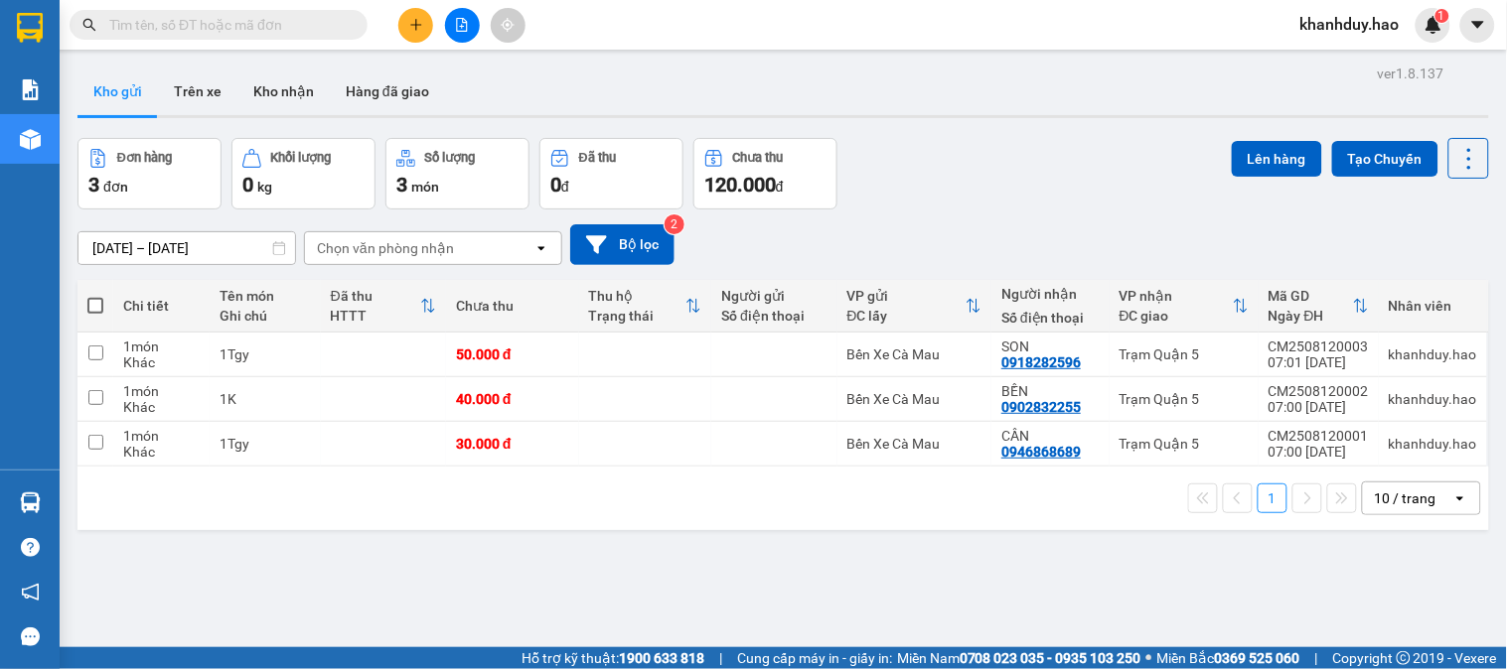
click at [216, 17] on input "text" at bounding box center [226, 25] width 234 height 22
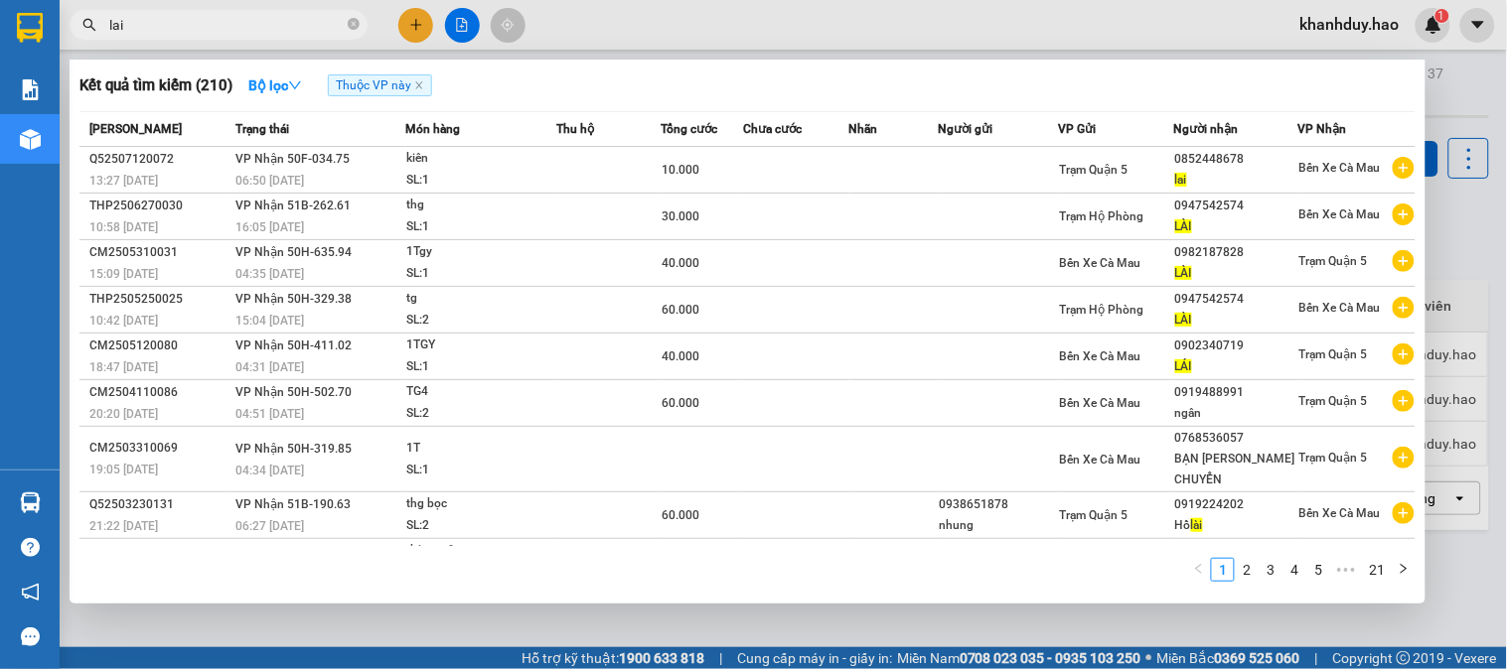
type input "lai"
click at [1506, 448] on div at bounding box center [753, 334] width 1507 height 669
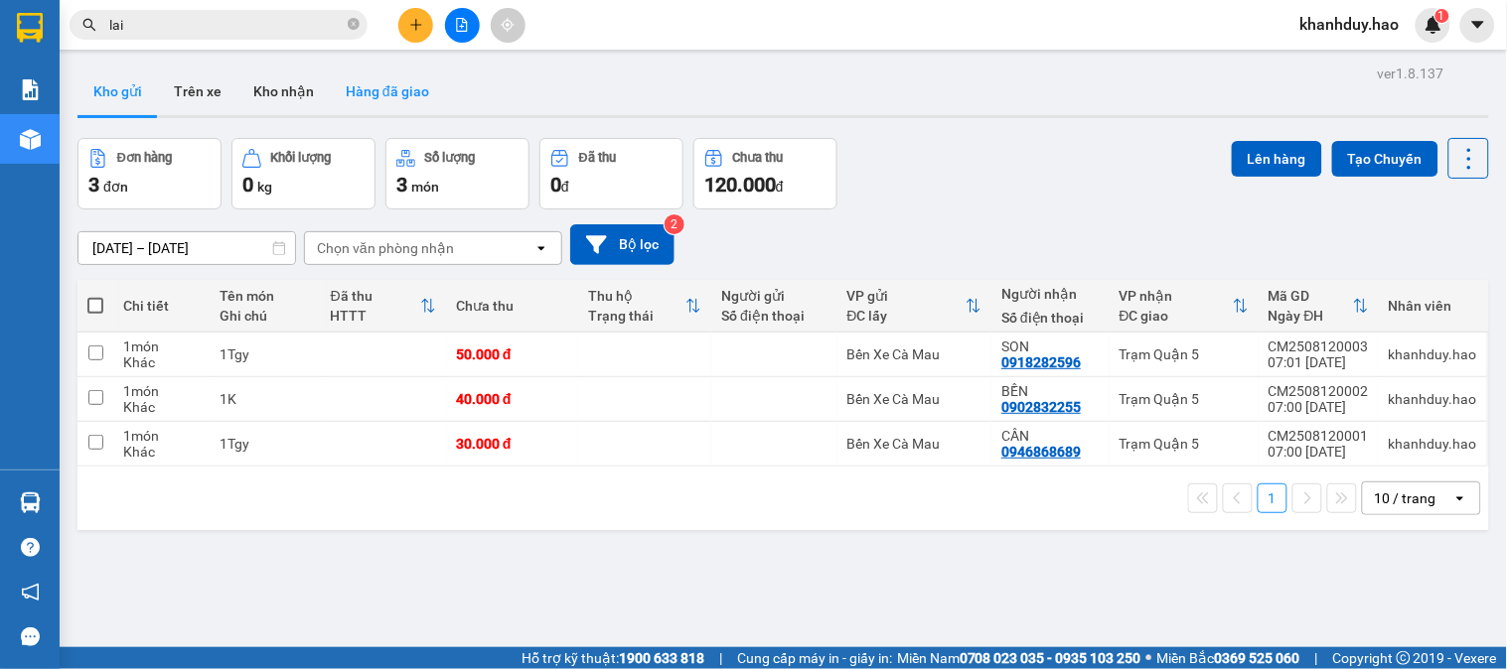
click at [393, 107] on button "Hàng đã giao" at bounding box center [387, 92] width 115 height 48
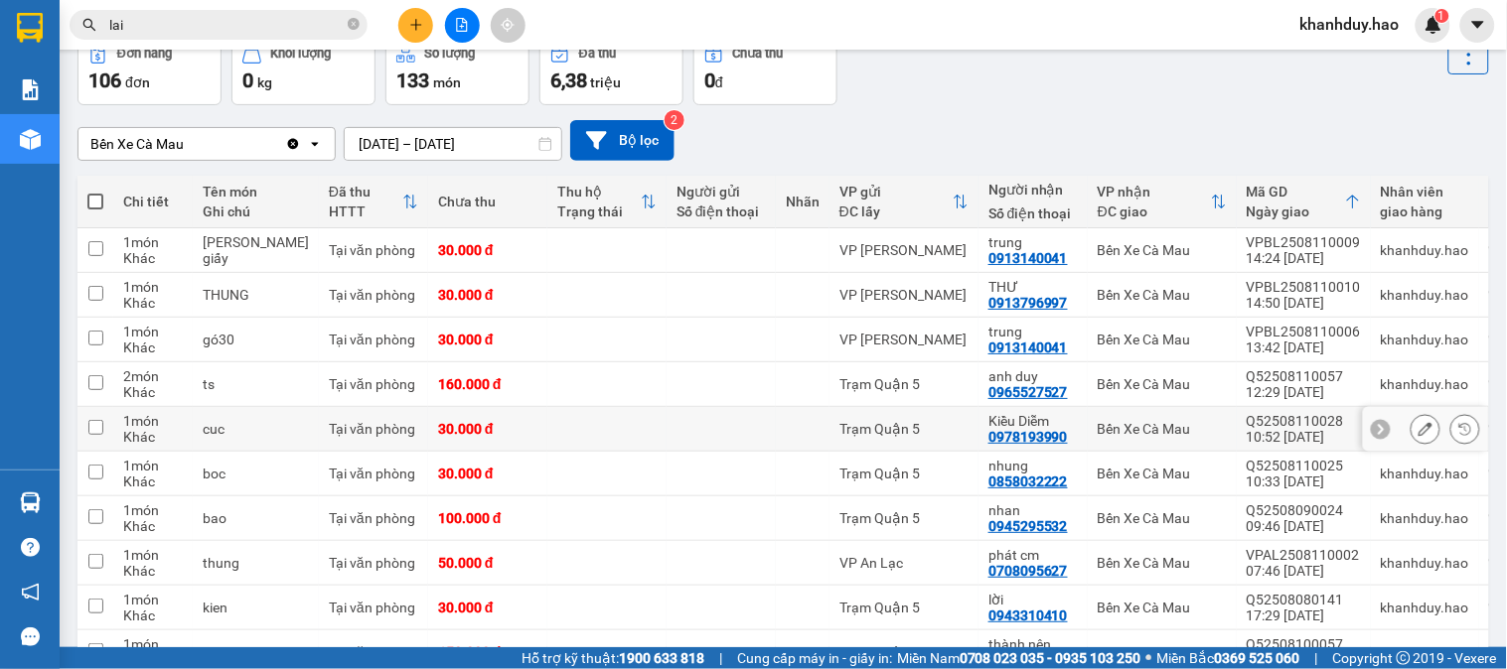
scroll to position [222, 0]
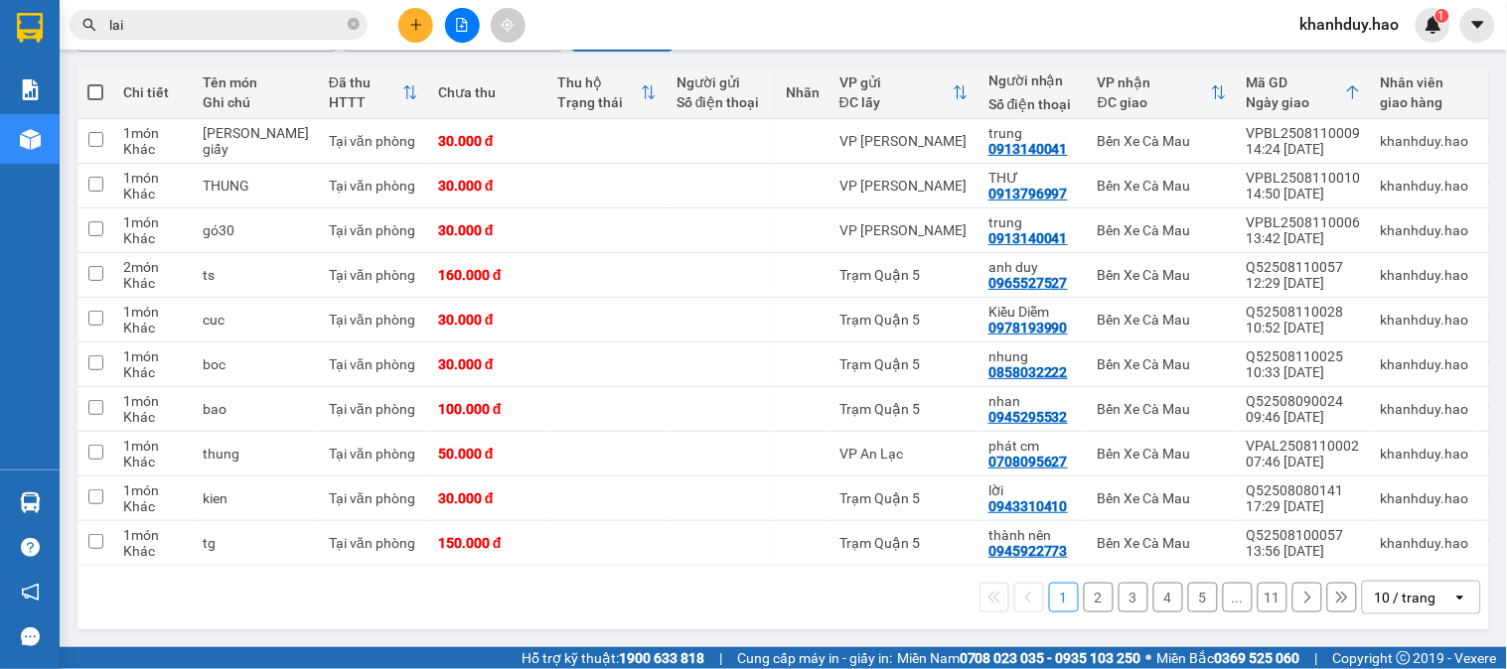
click at [1386, 592] on div "10 / trang" at bounding box center [1406, 598] width 62 height 20
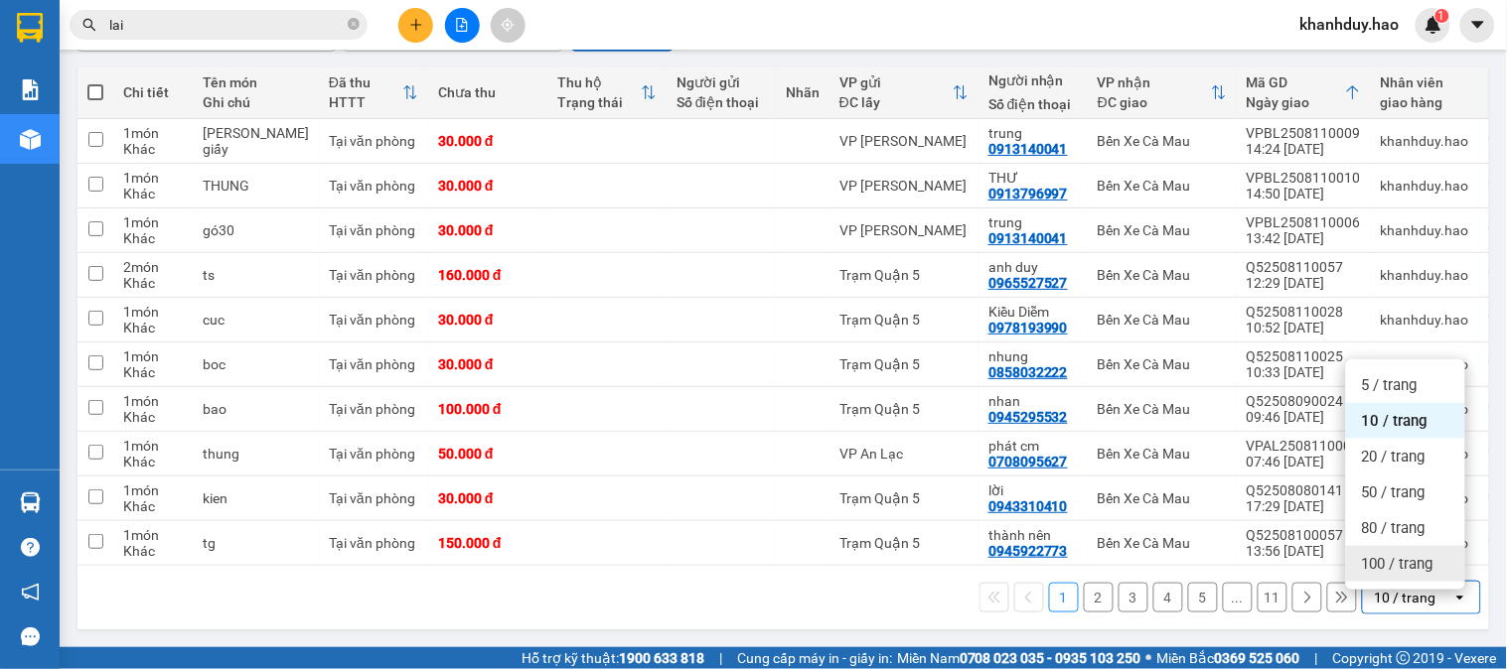
click at [1386, 562] on span "100 / trang" at bounding box center [1398, 564] width 72 height 20
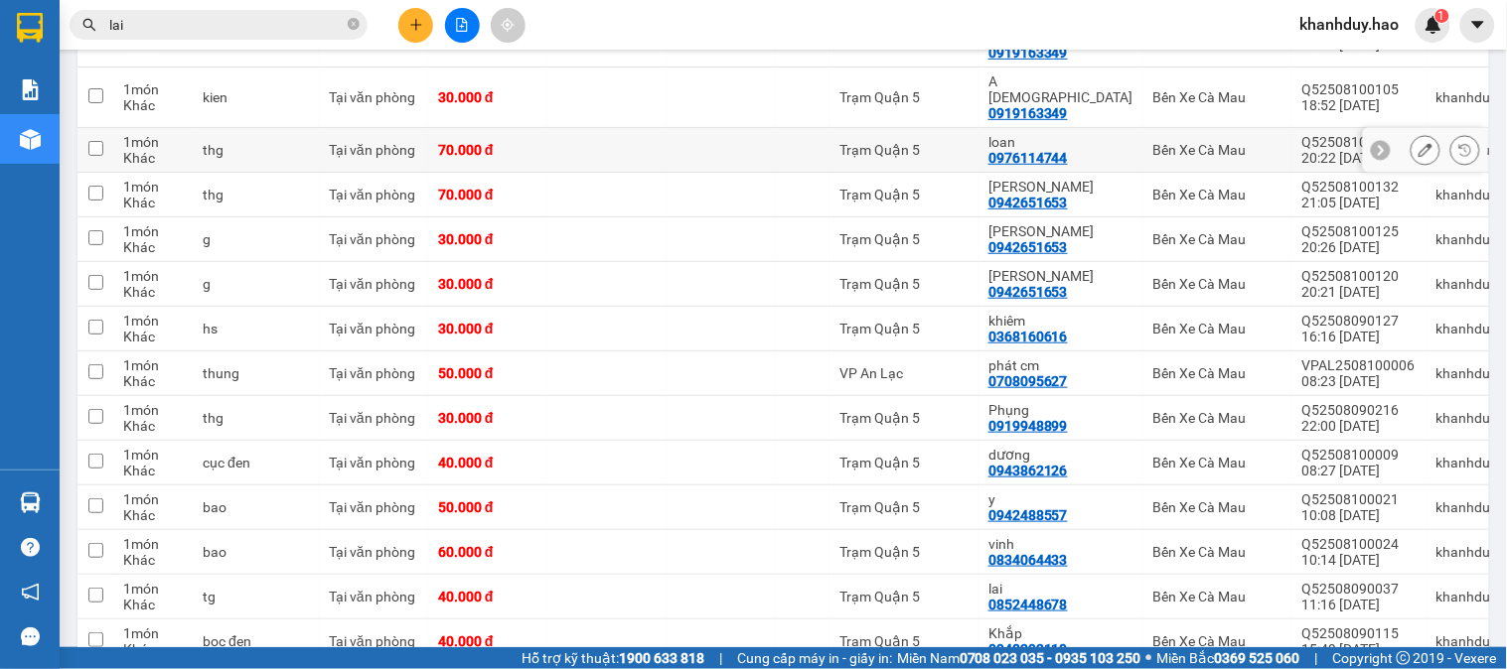
scroll to position [2540, 0]
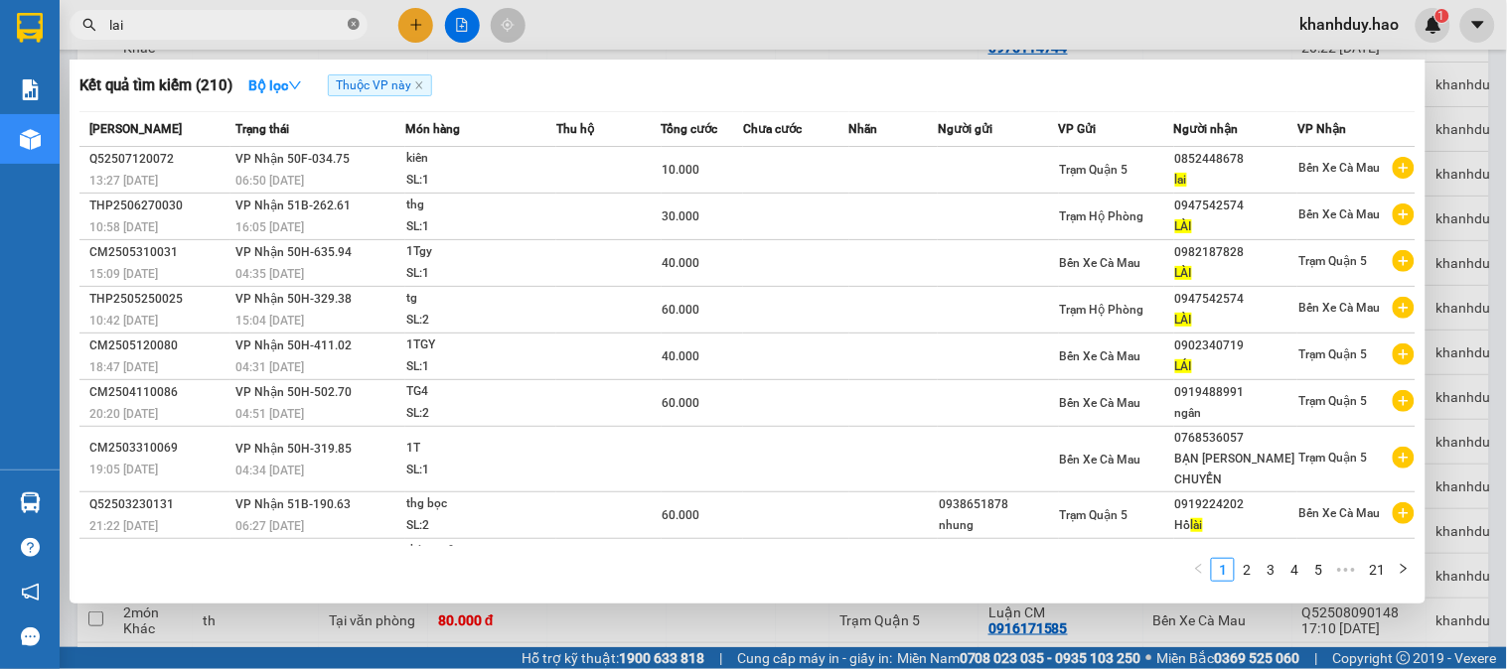
click at [352, 24] on icon "close-circle" at bounding box center [354, 24] width 12 height 12
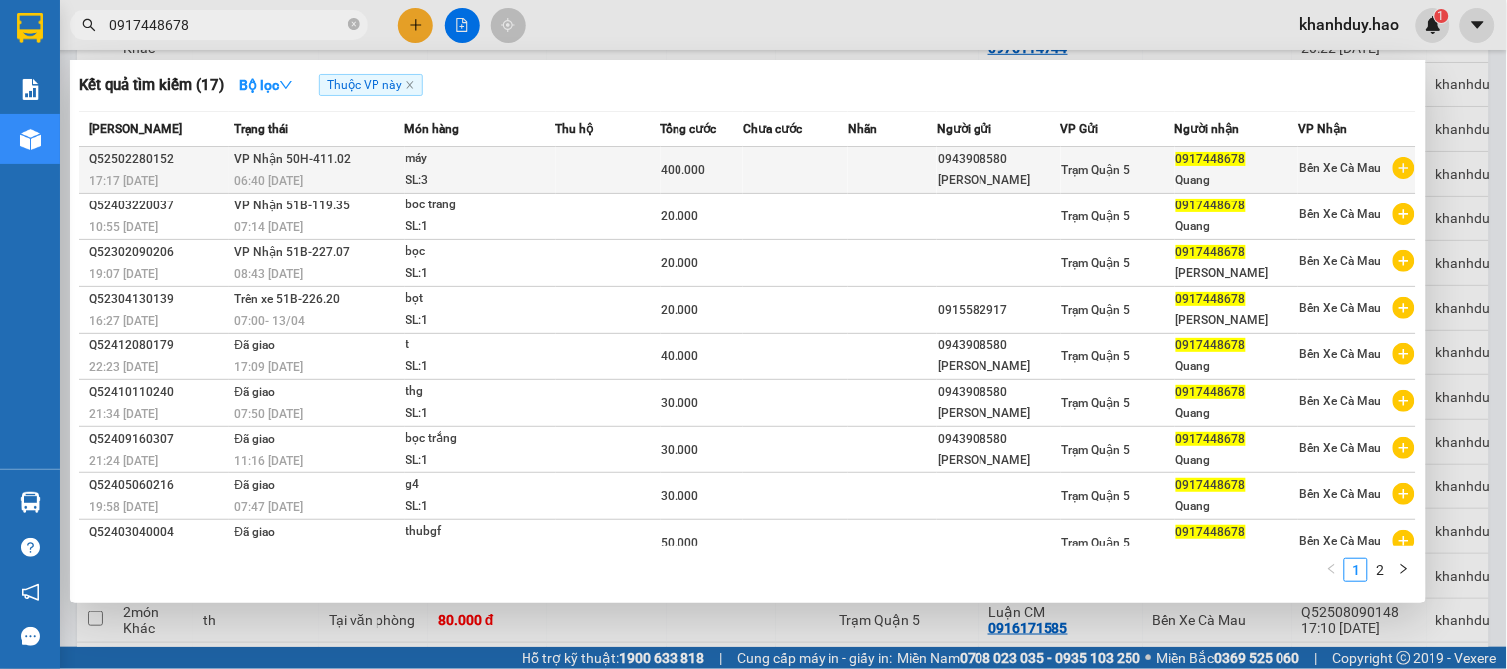
type input "0917448678"
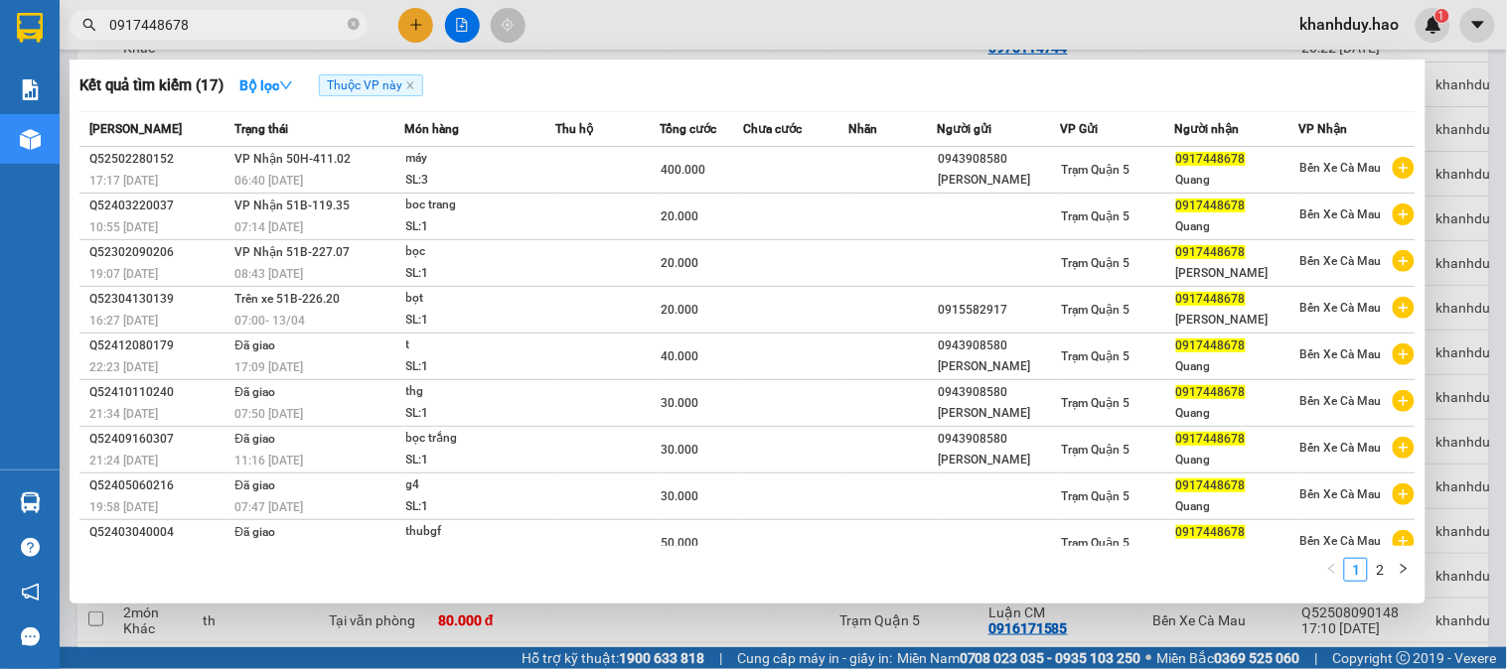
click at [475, 167] on div "máy" at bounding box center [480, 159] width 149 height 22
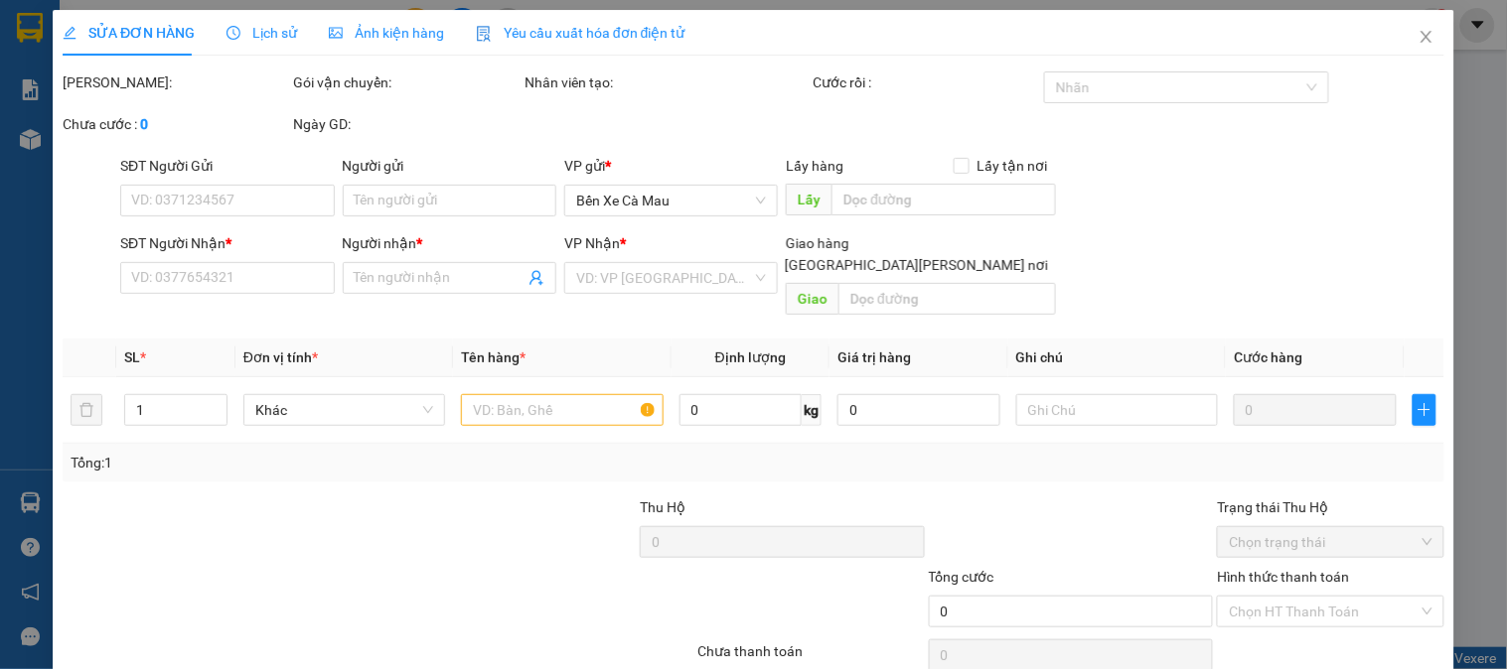
type input "0943908580"
type input "Phượng Ngân"
type input "0917448678"
type input "Quang"
type input "400.000"
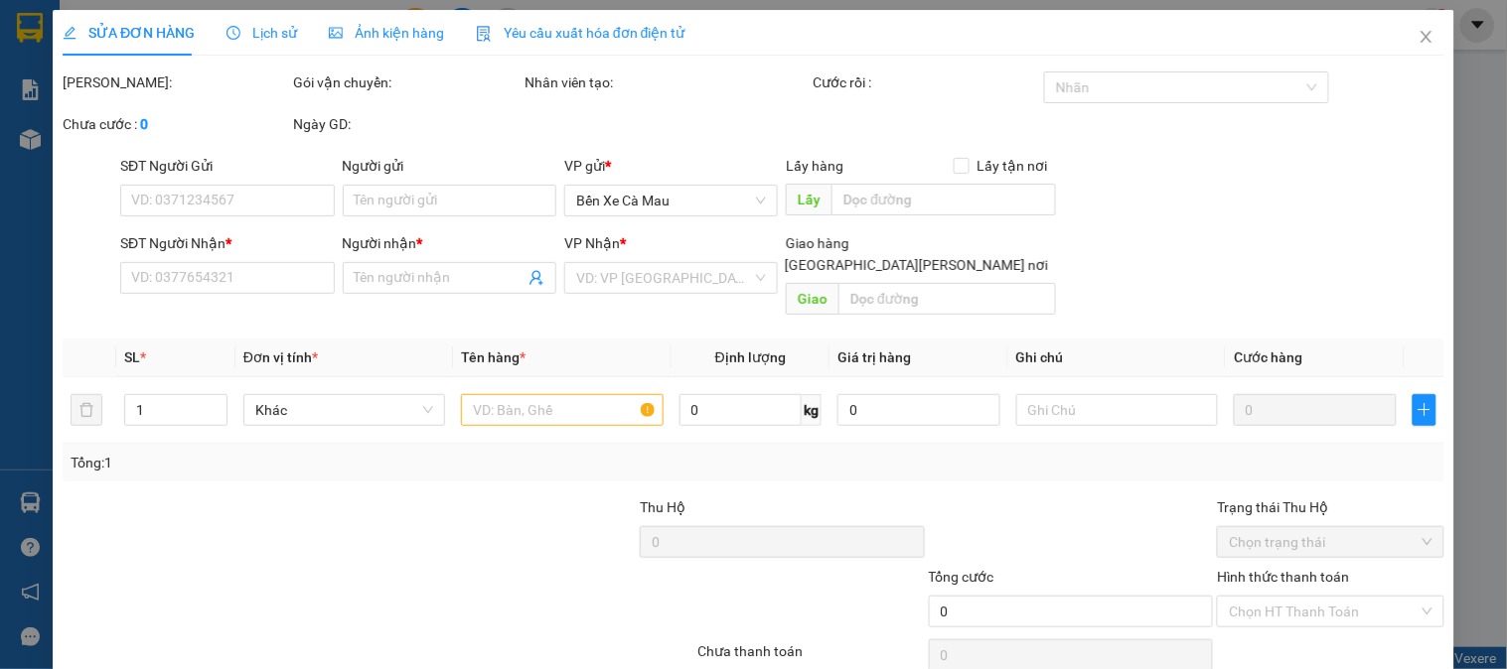
type input "0"
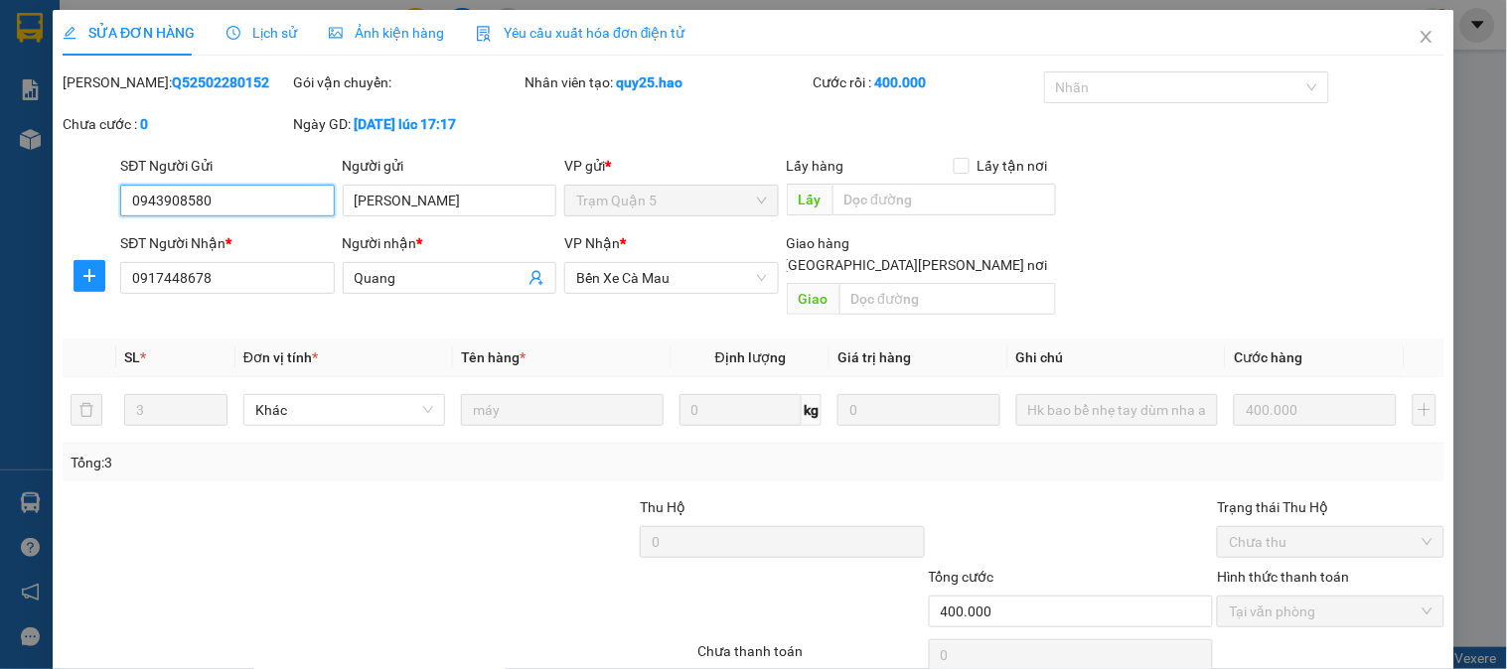
click at [409, 57] on div "SỬA ĐƠN HÀNG Lịch sử Ảnh kiện hàng Yêu cầu xuất hóa đơn điện tử Total Paid Fee …" at bounding box center [754, 366] width 1382 height 712
click at [412, 44] on div "Ảnh kiện hàng" at bounding box center [386, 33] width 115 height 46
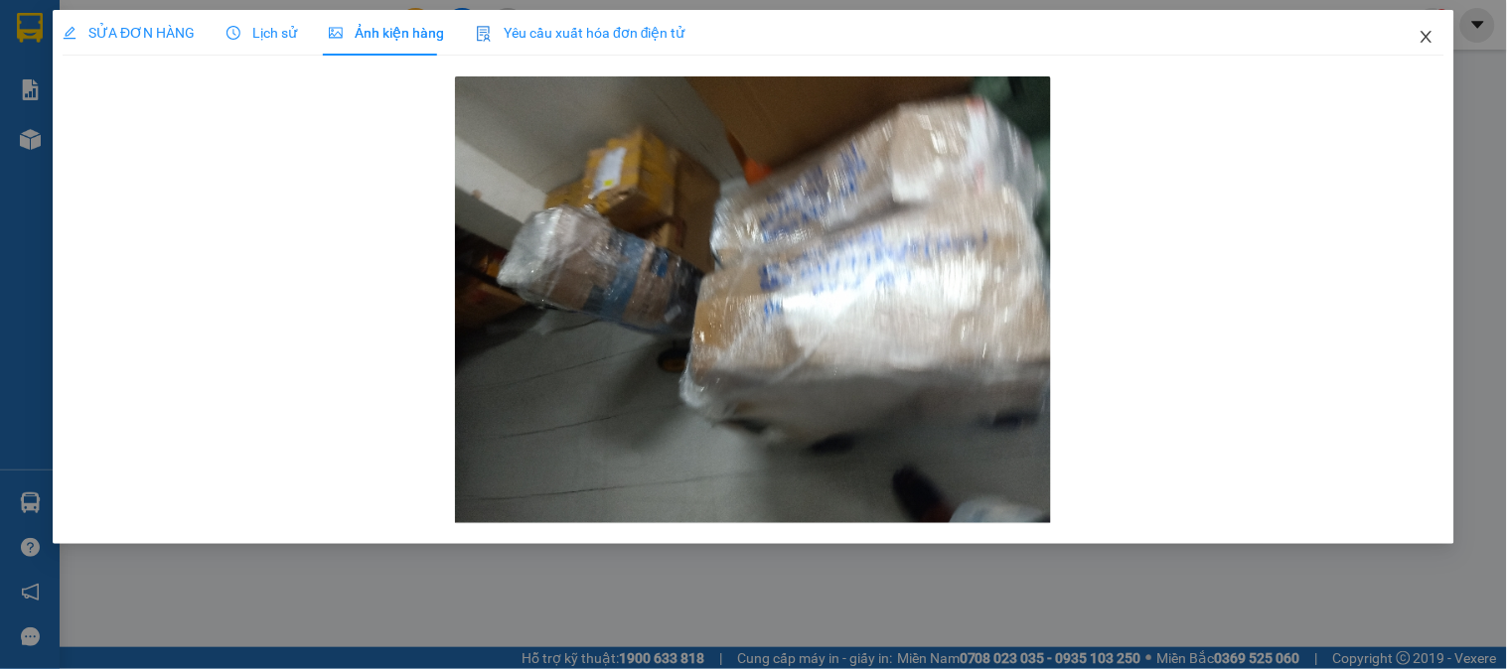
click at [1433, 18] on span "Close" at bounding box center [1427, 38] width 56 height 56
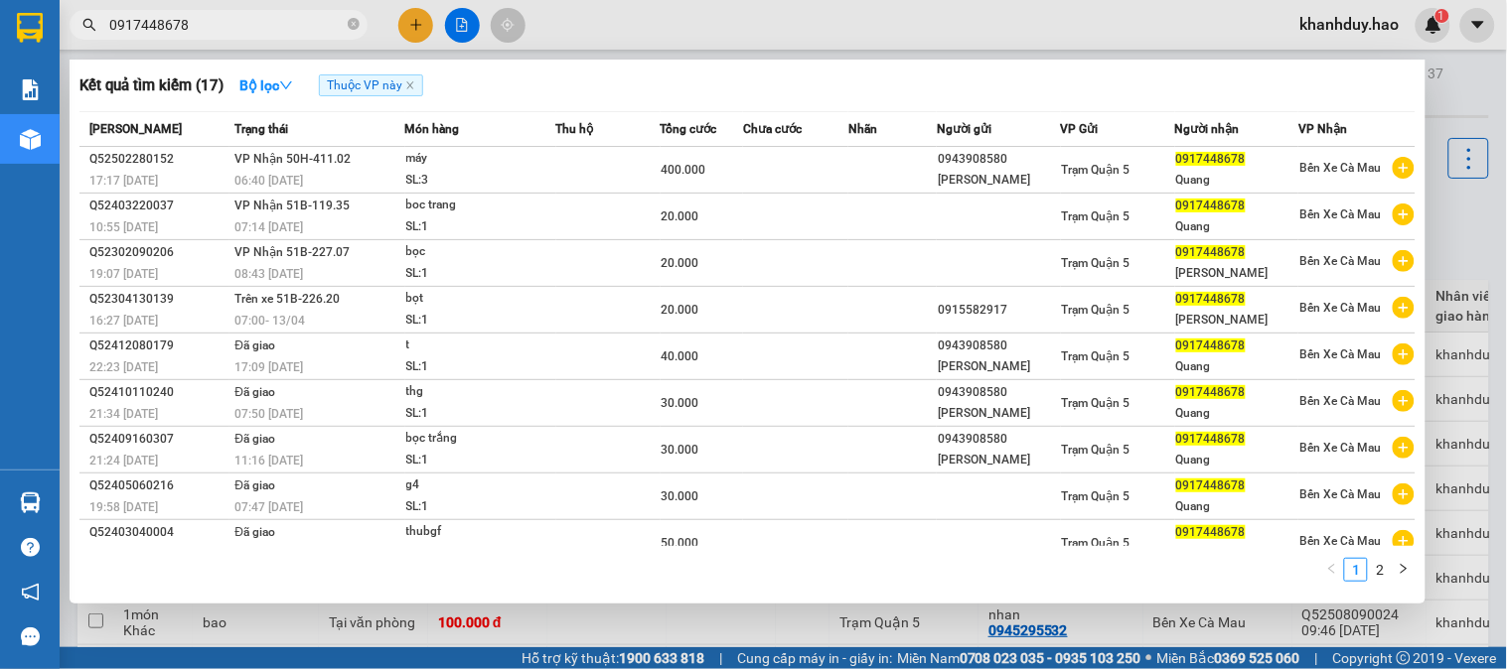
click at [254, 18] on input "0917448678" at bounding box center [226, 25] width 234 height 22
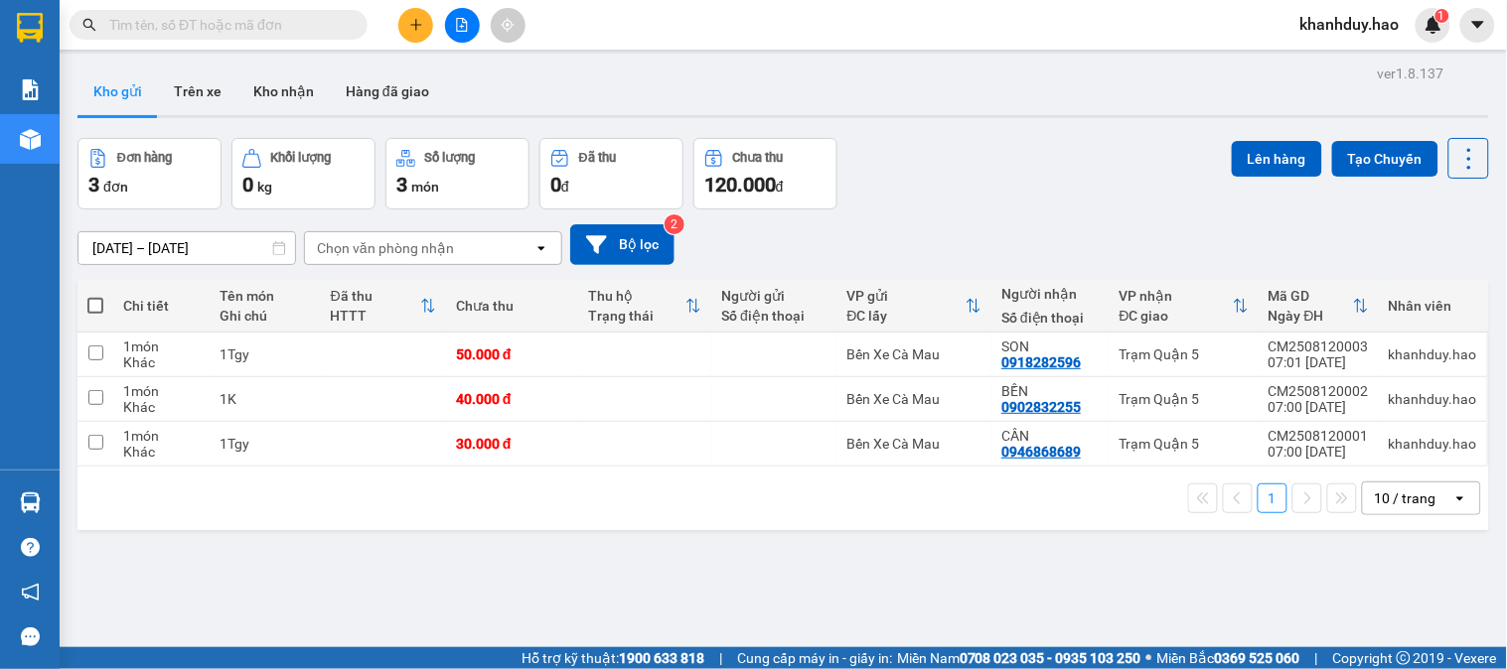
click at [212, 28] on input "text" at bounding box center [226, 25] width 234 height 22
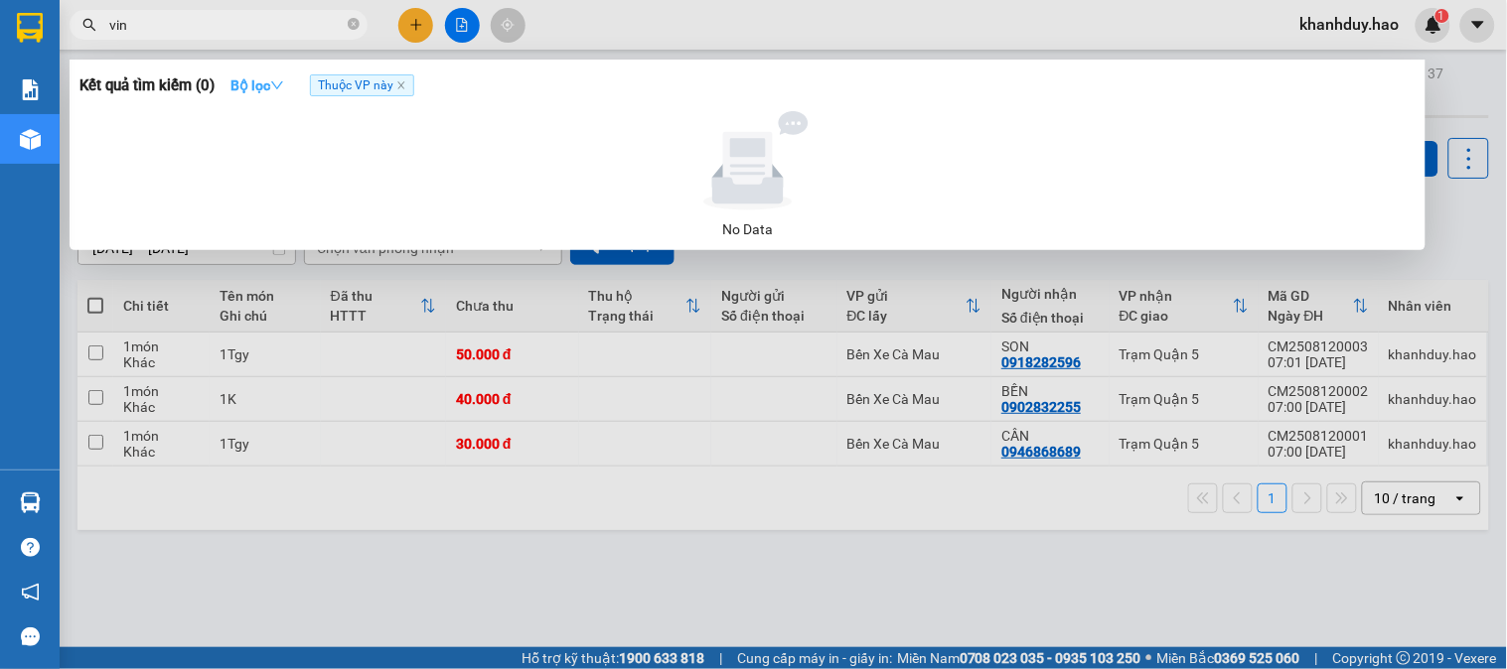
type input "vinh"
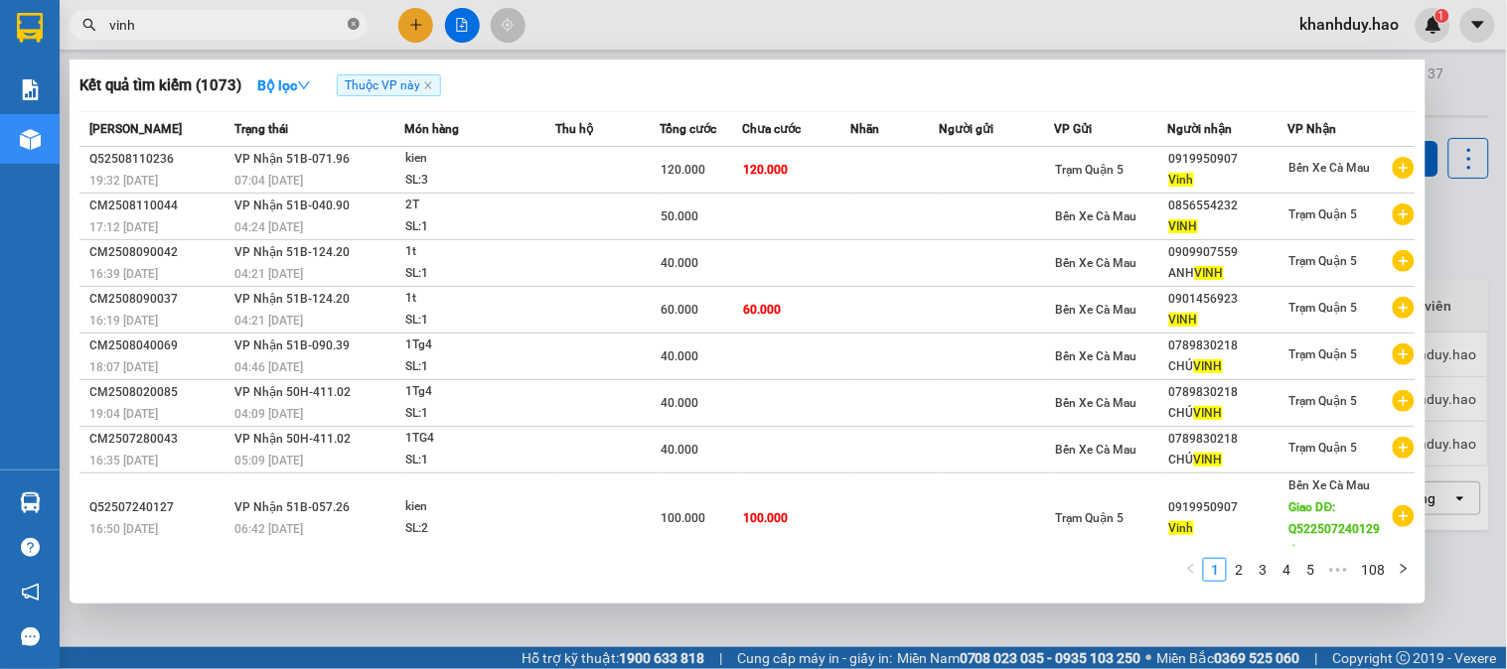
click at [351, 23] on icon "close-circle" at bounding box center [354, 24] width 12 height 12
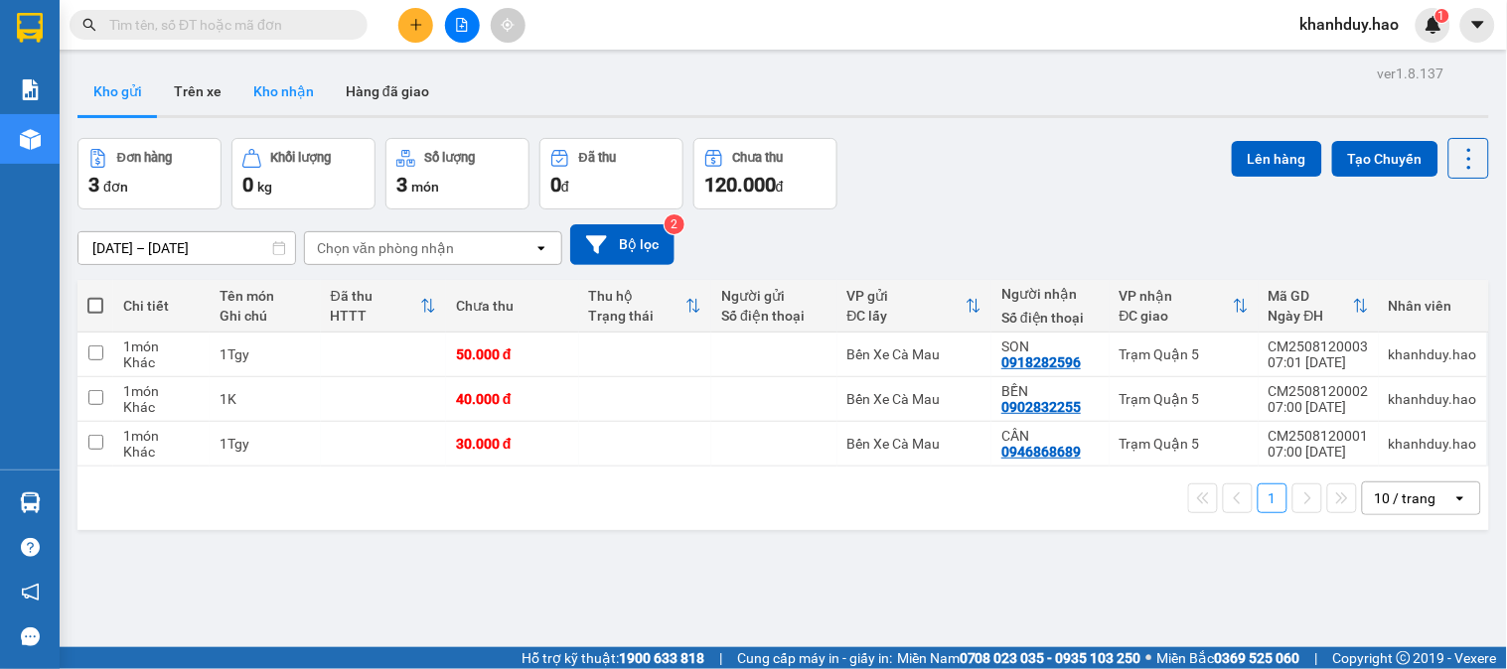
click at [283, 107] on button "Kho nhận" at bounding box center [283, 92] width 92 height 48
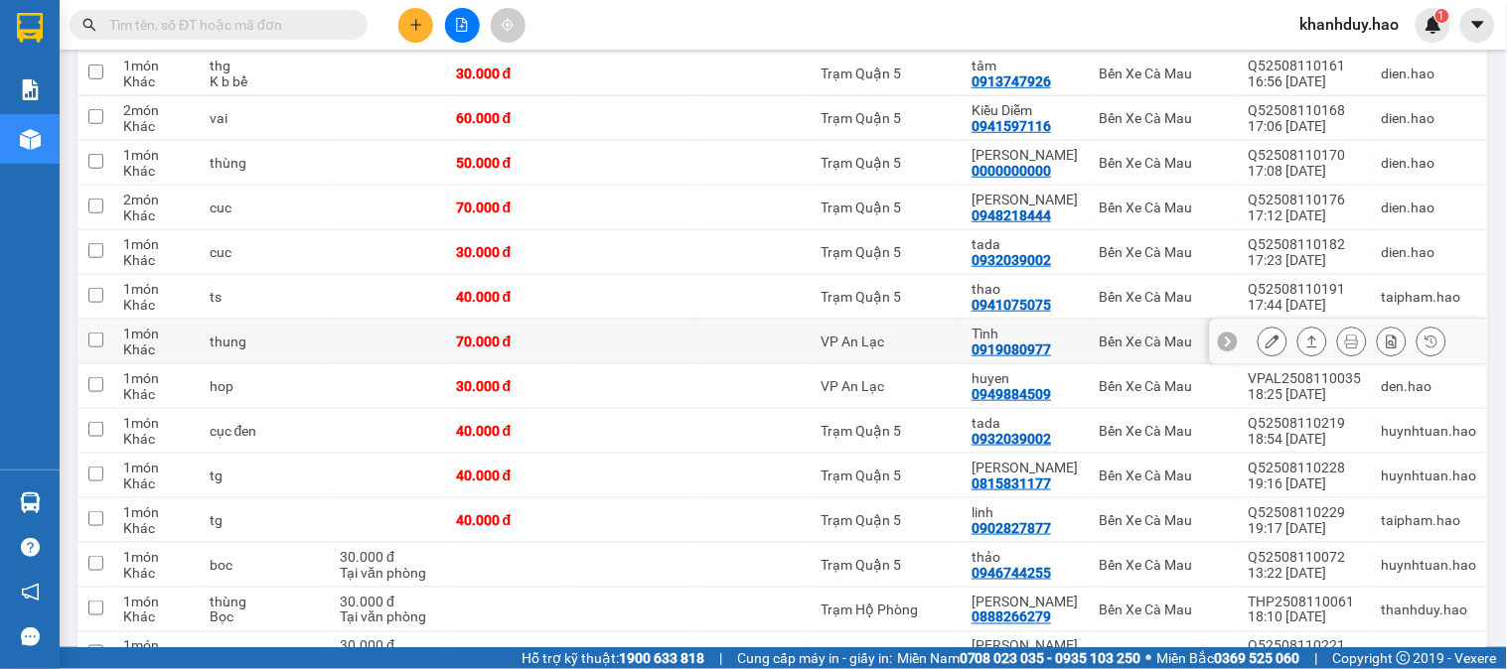
scroll to position [2317, 0]
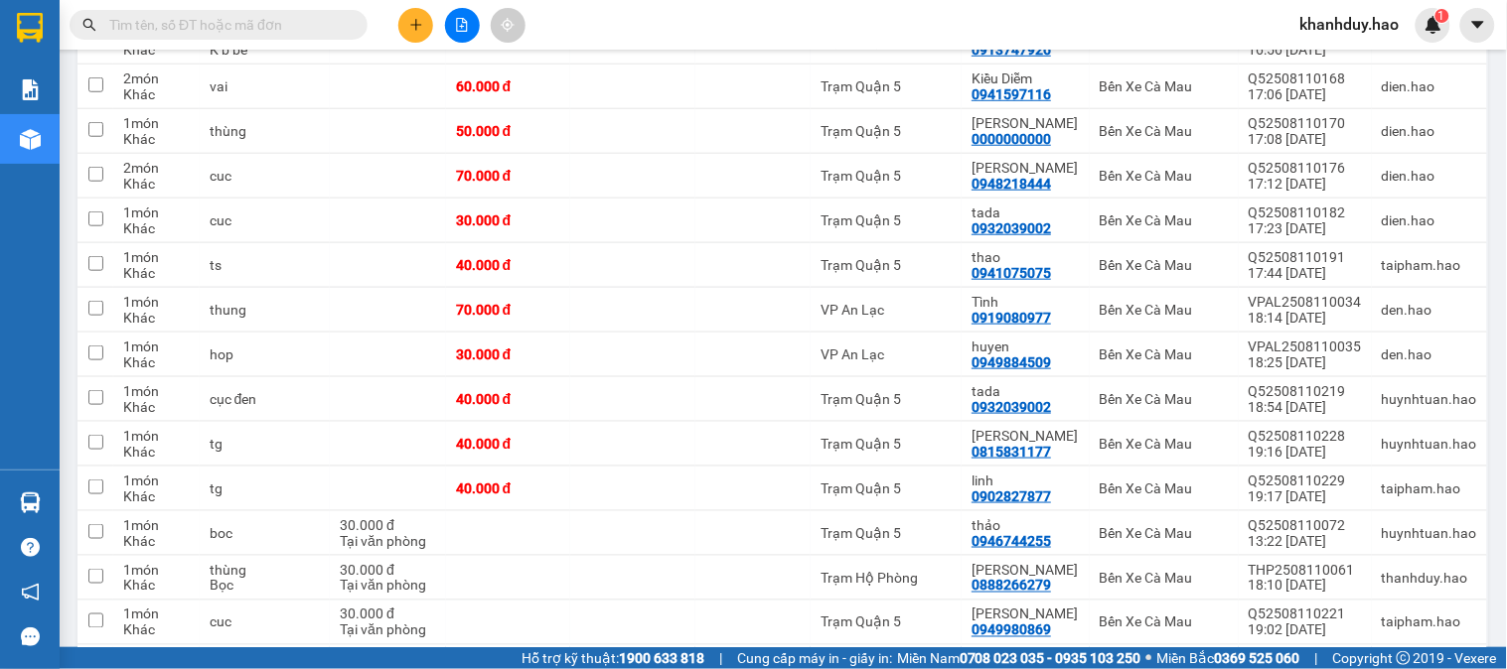
click at [186, 14] on input "text" at bounding box center [226, 25] width 234 height 22
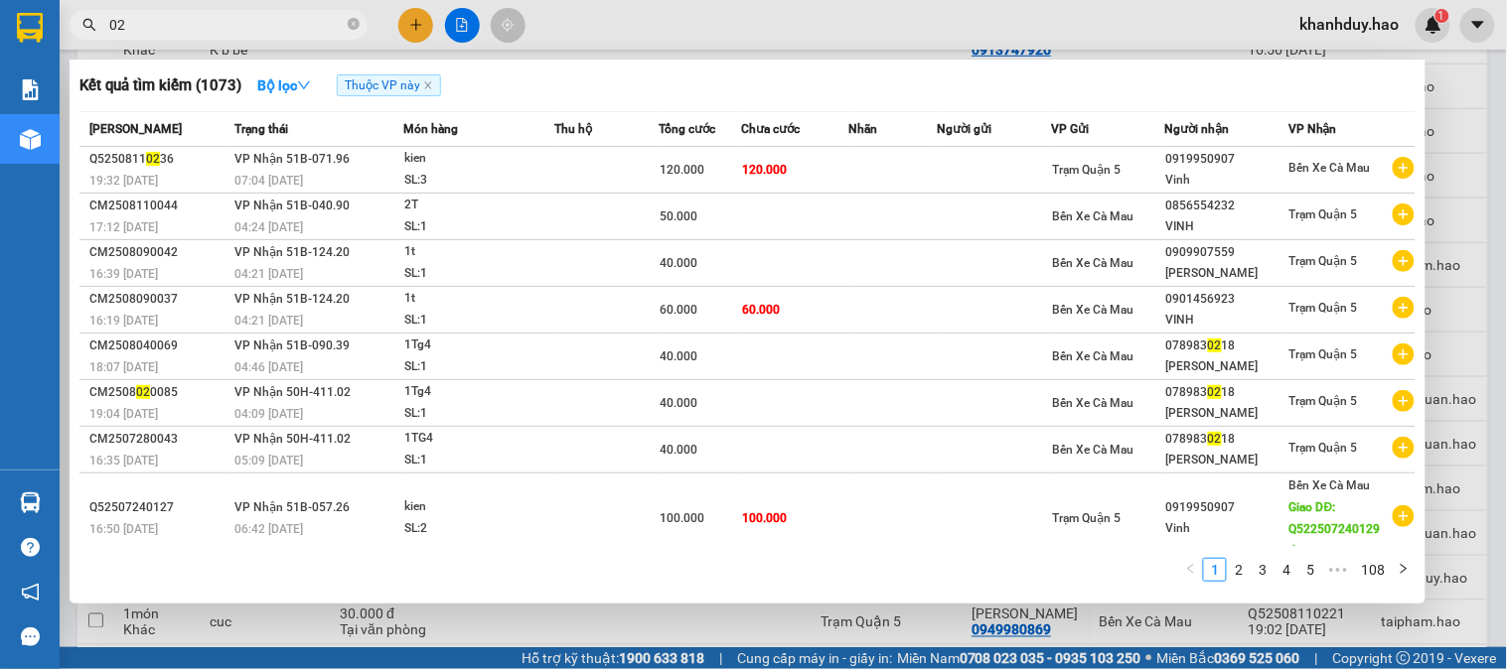
type input "0"
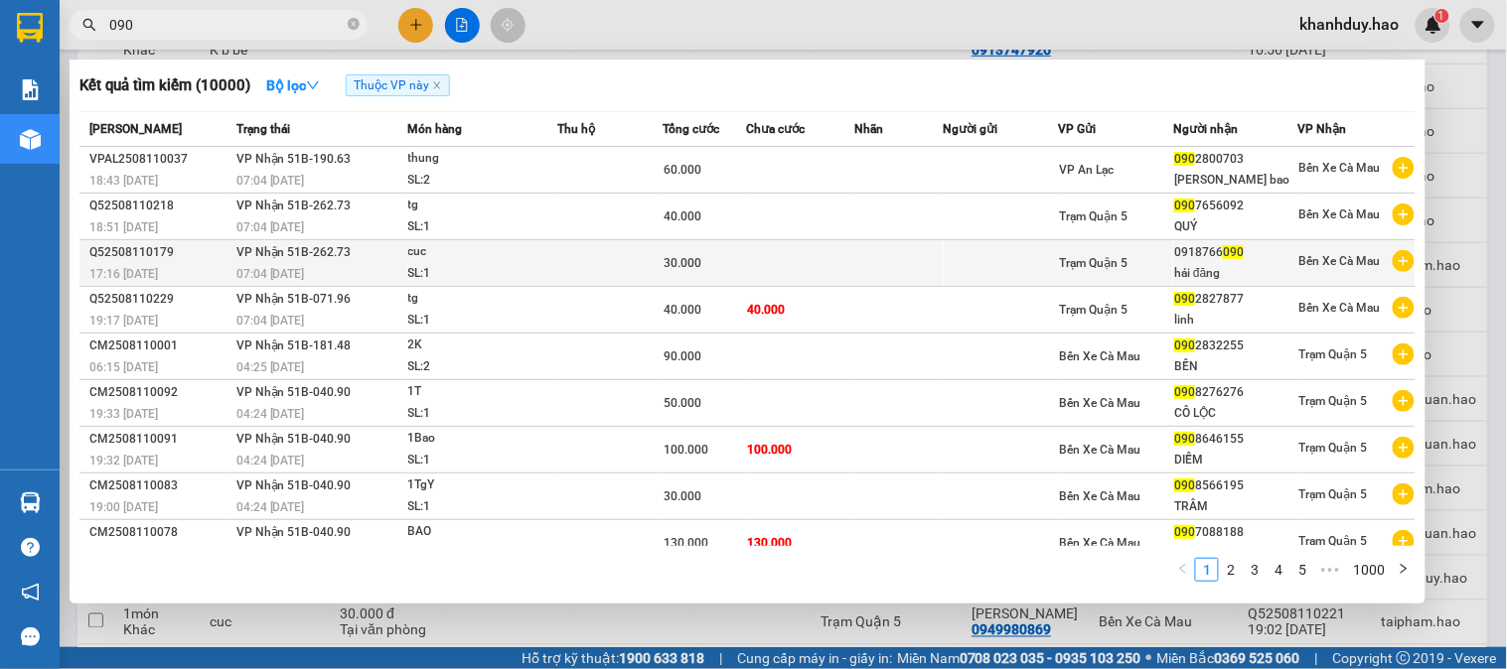
type input "090"
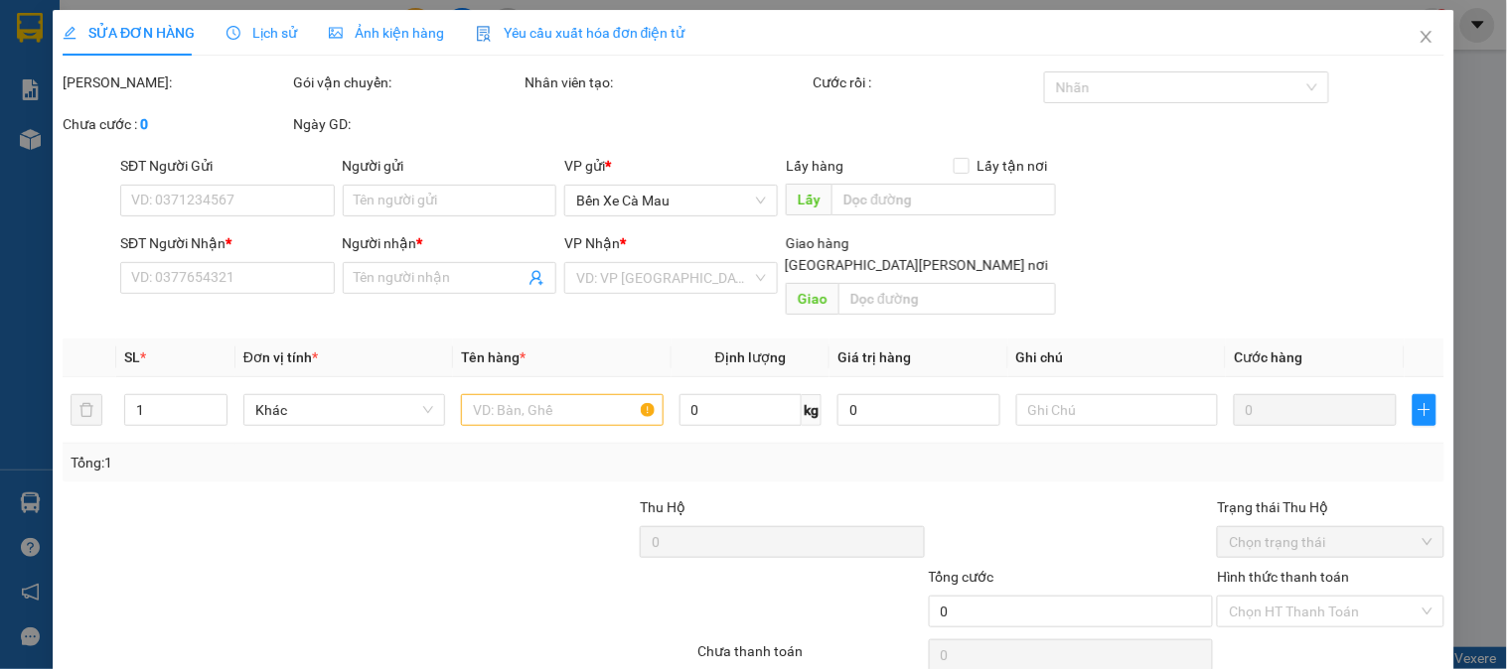
type input "0918766090"
type input "hải đăng"
type input "30.000"
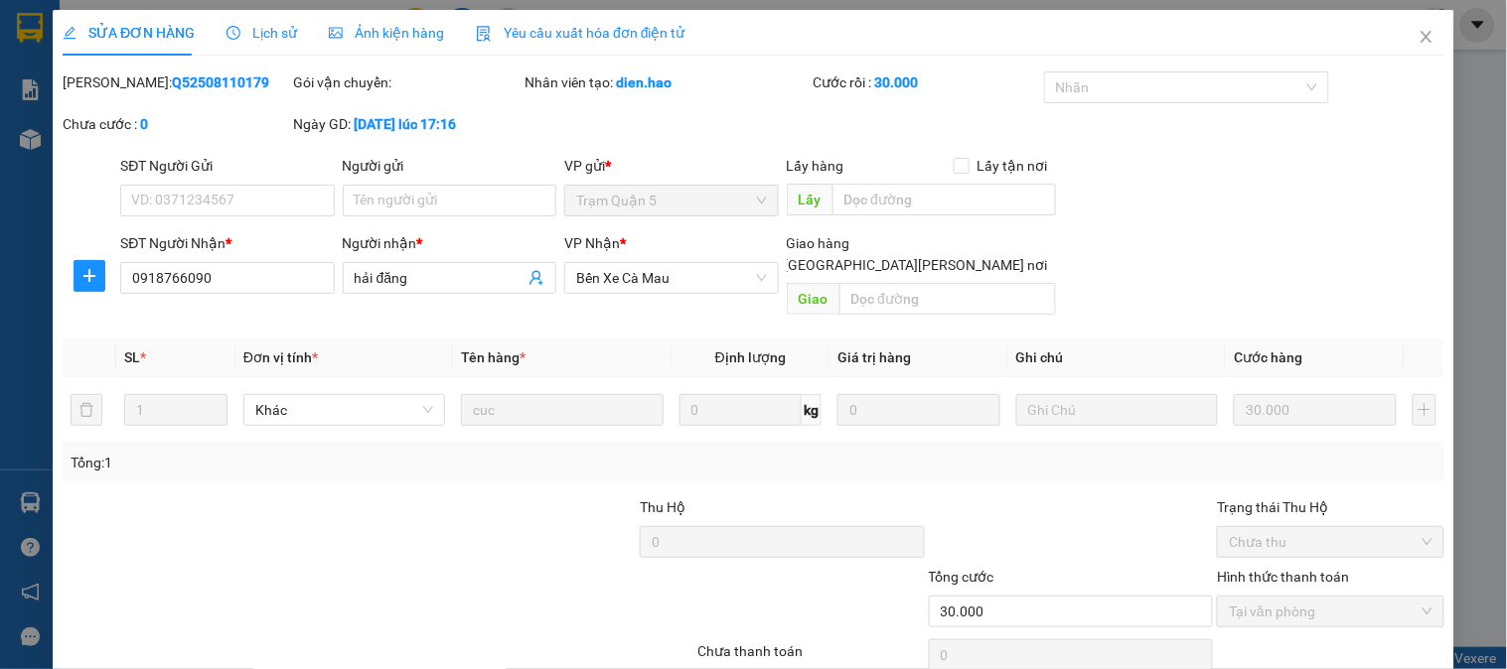
click at [295, 6] on div "SỬA ĐƠN HÀNG Lịch sử Ảnh kiện hàng Yêu cầu xuất hóa đơn điện tử Total Paid Fee …" at bounding box center [753, 334] width 1507 height 669
click at [333, 8] on div "SỬA ĐƠN HÀNG Lịch sử Ảnh kiện hàng Yêu cầu xuất hóa đơn điện tử Total Paid Fee …" at bounding box center [753, 334] width 1507 height 669
click at [331, 18] on div "Ảnh kiện hàng" at bounding box center [386, 33] width 115 height 46
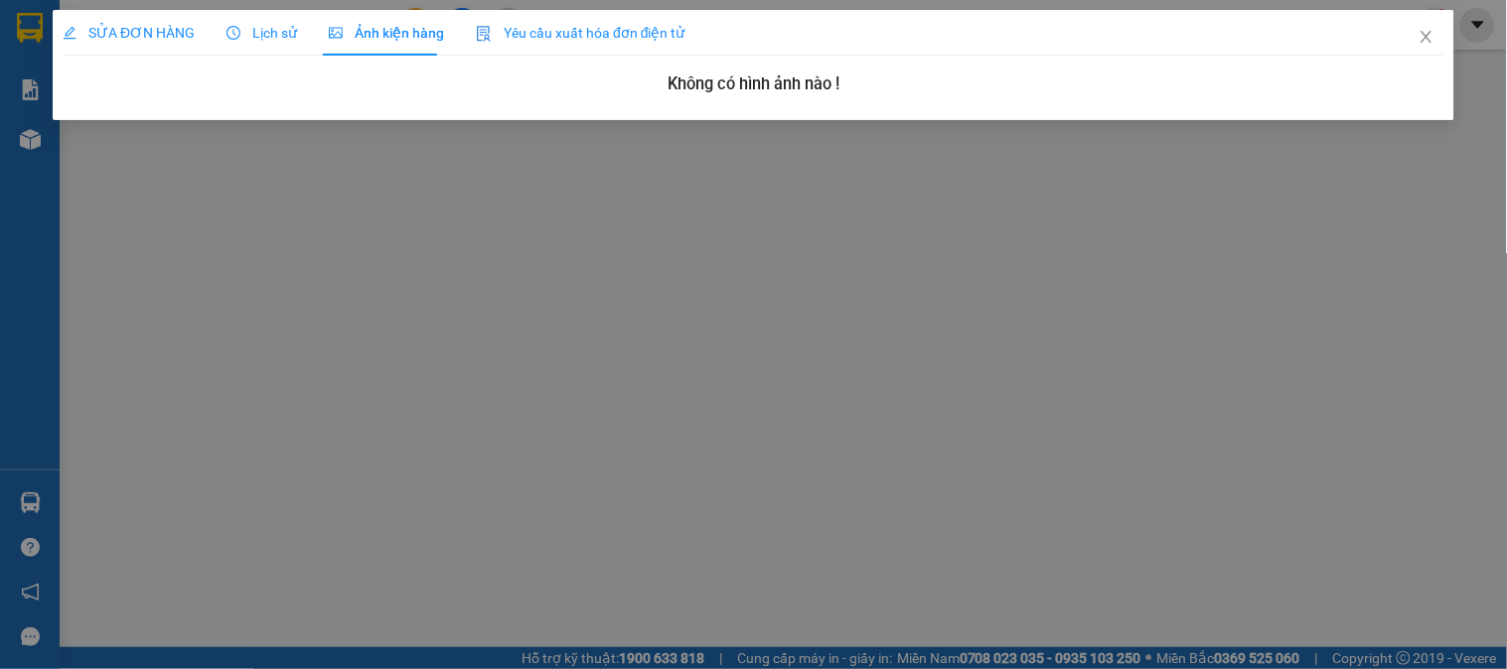
click at [274, 47] on div "Lịch sử" at bounding box center [261, 33] width 71 height 46
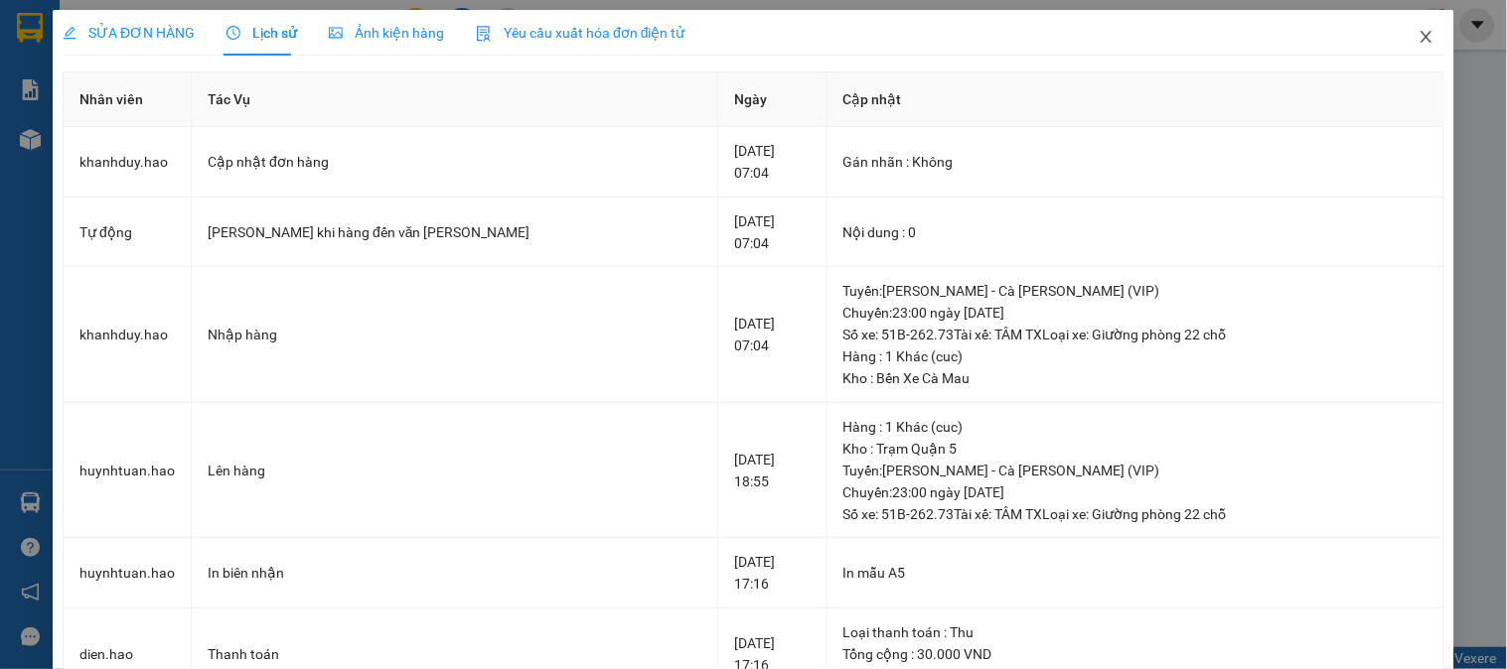
click at [1418, 44] on icon "close" at bounding box center [1426, 37] width 16 height 16
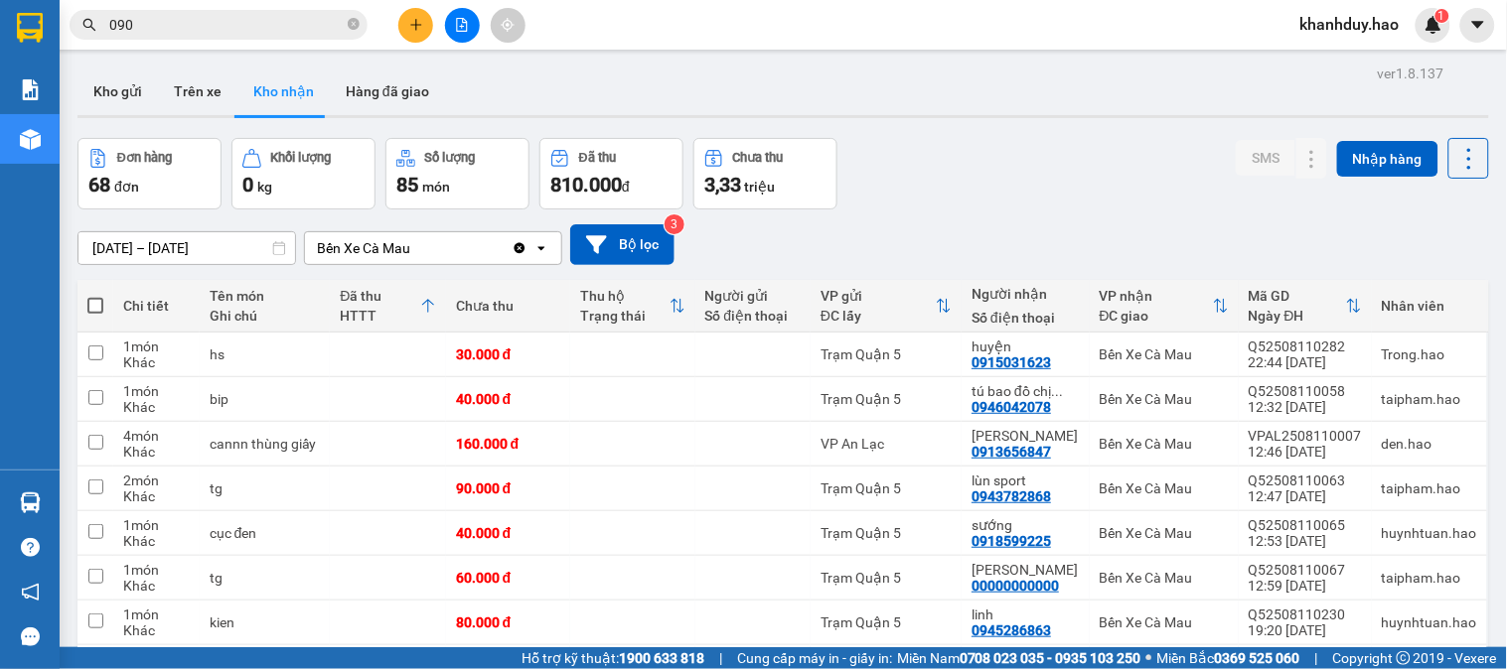
click at [252, 31] on input "090" at bounding box center [226, 25] width 234 height 22
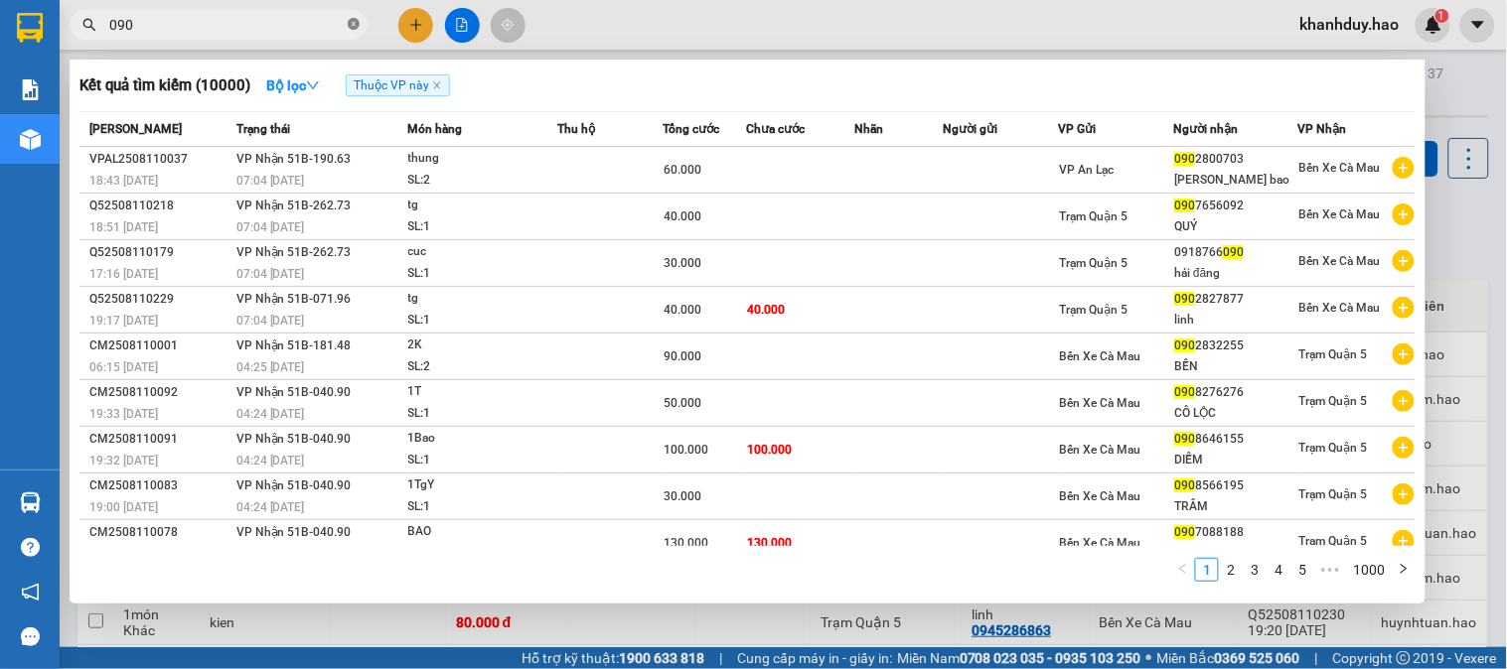
click at [352, 25] on icon "close-circle" at bounding box center [354, 24] width 12 height 12
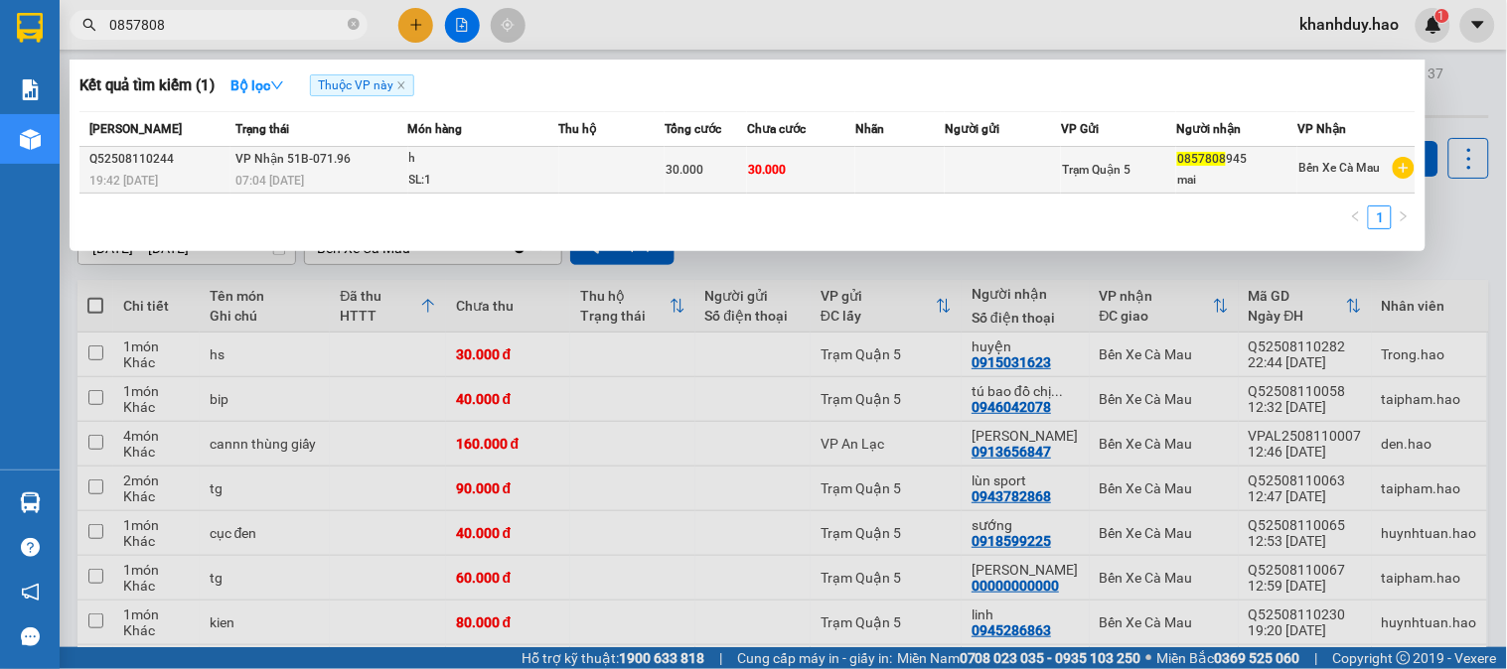
type input "0857808"
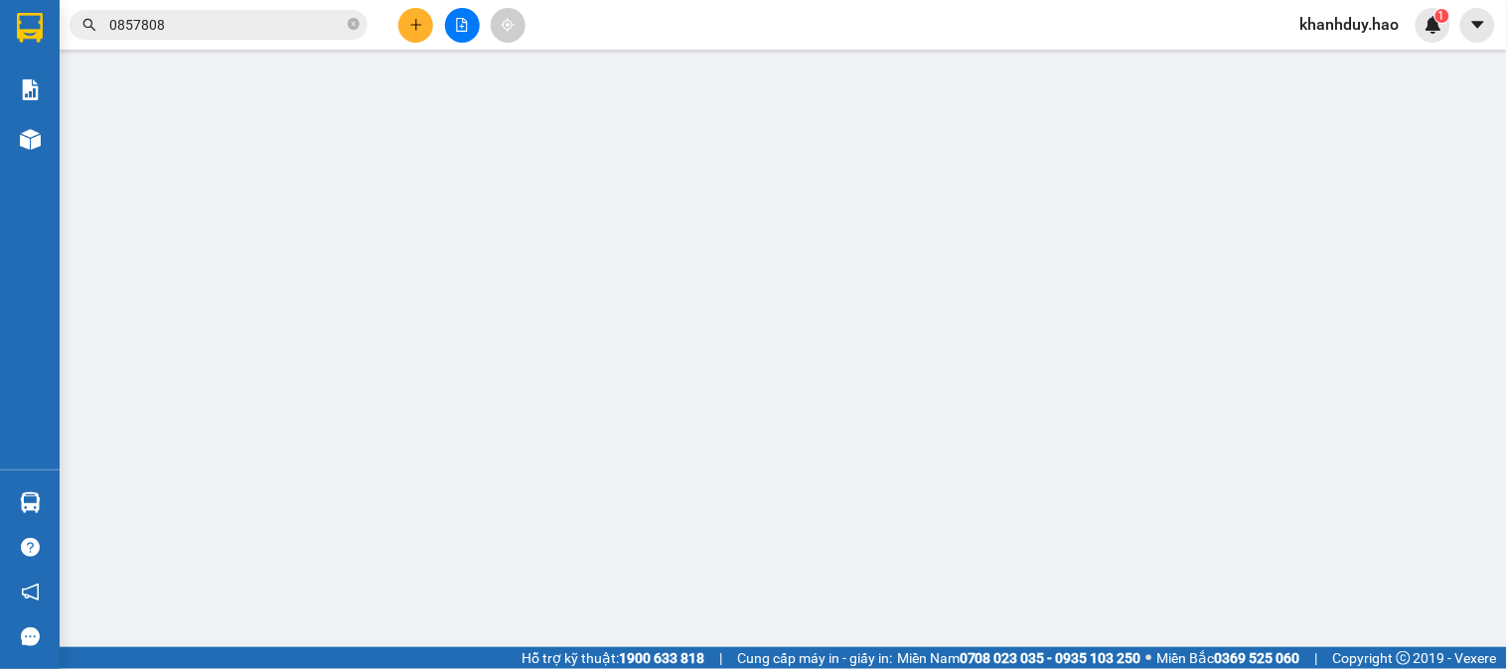
type input "0857808945"
type input "mai"
type input "30.000"
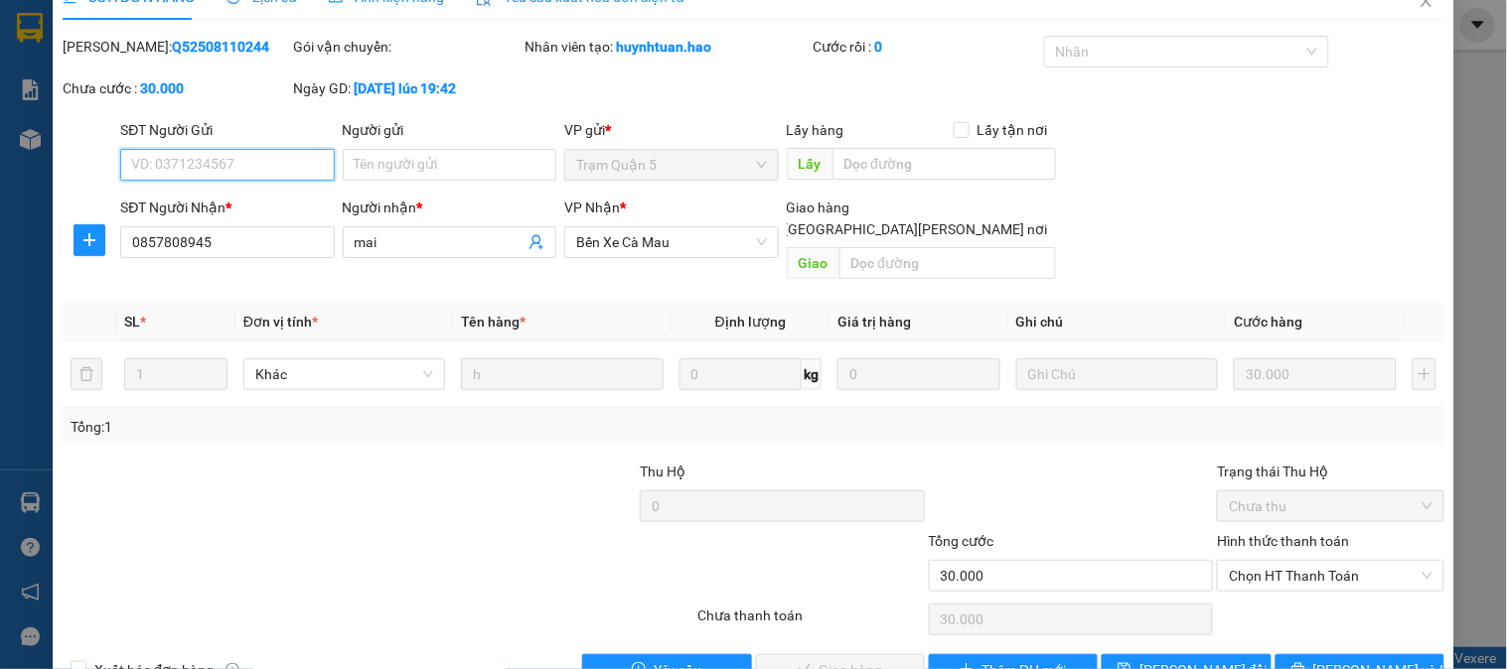
scroll to position [70, 0]
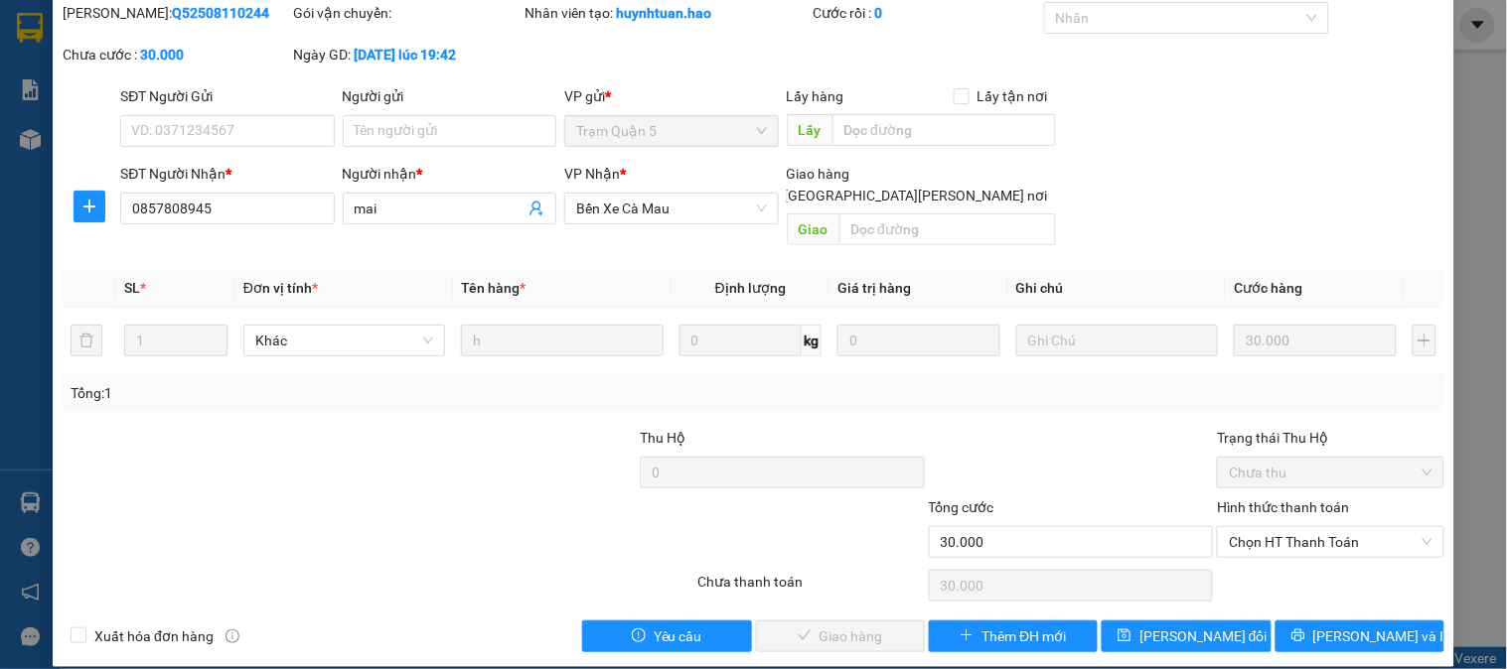
click at [1301, 566] on div "Chọn HT Thanh Toán" at bounding box center [1330, 586] width 230 height 40
click at [1293, 527] on span "Chọn HT Thanh Toán" at bounding box center [1330, 542] width 203 height 30
click at [1282, 559] on div "Tại văn phòng" at bounding box center [1318, 560] width 201 height 22
type input "0"
click at [871, 626] on span "[PERSON_NAME] và Giao hàng" at bounding box center [928, 637] width 268 height 22
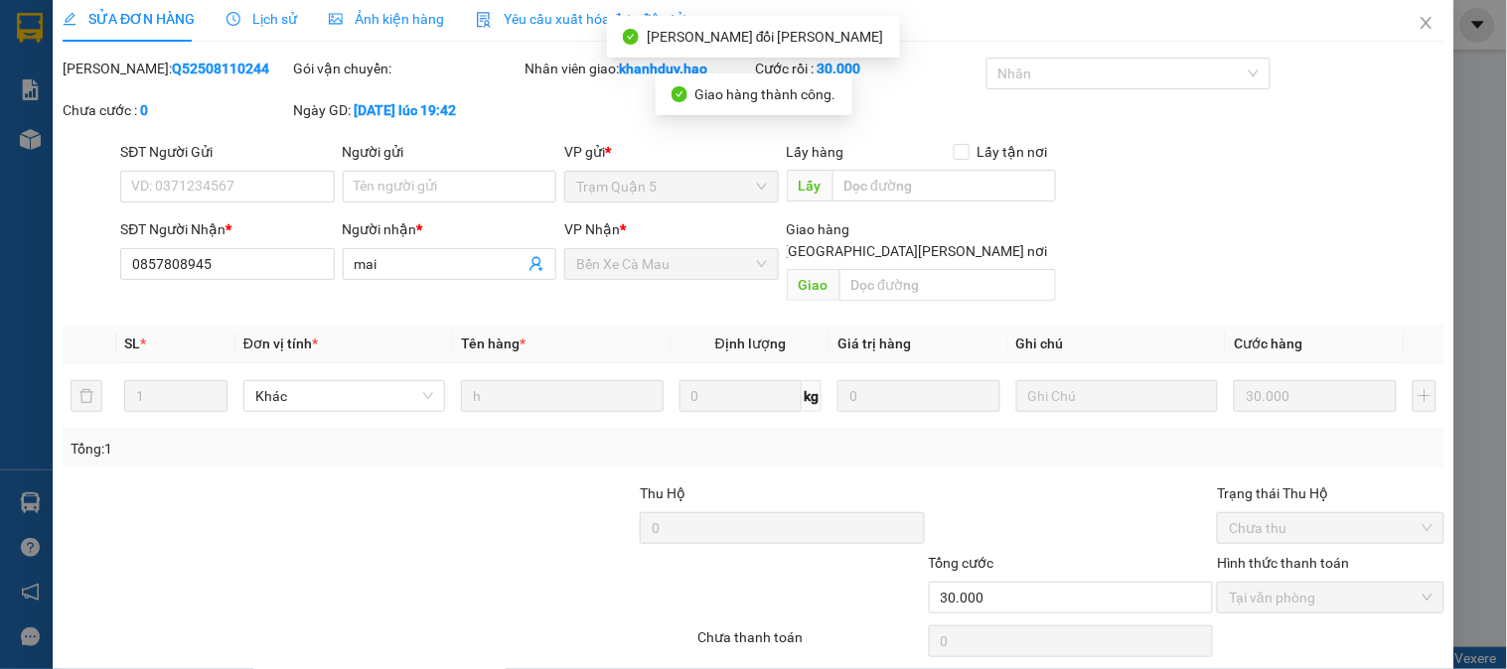
scroll to position [0, 0]
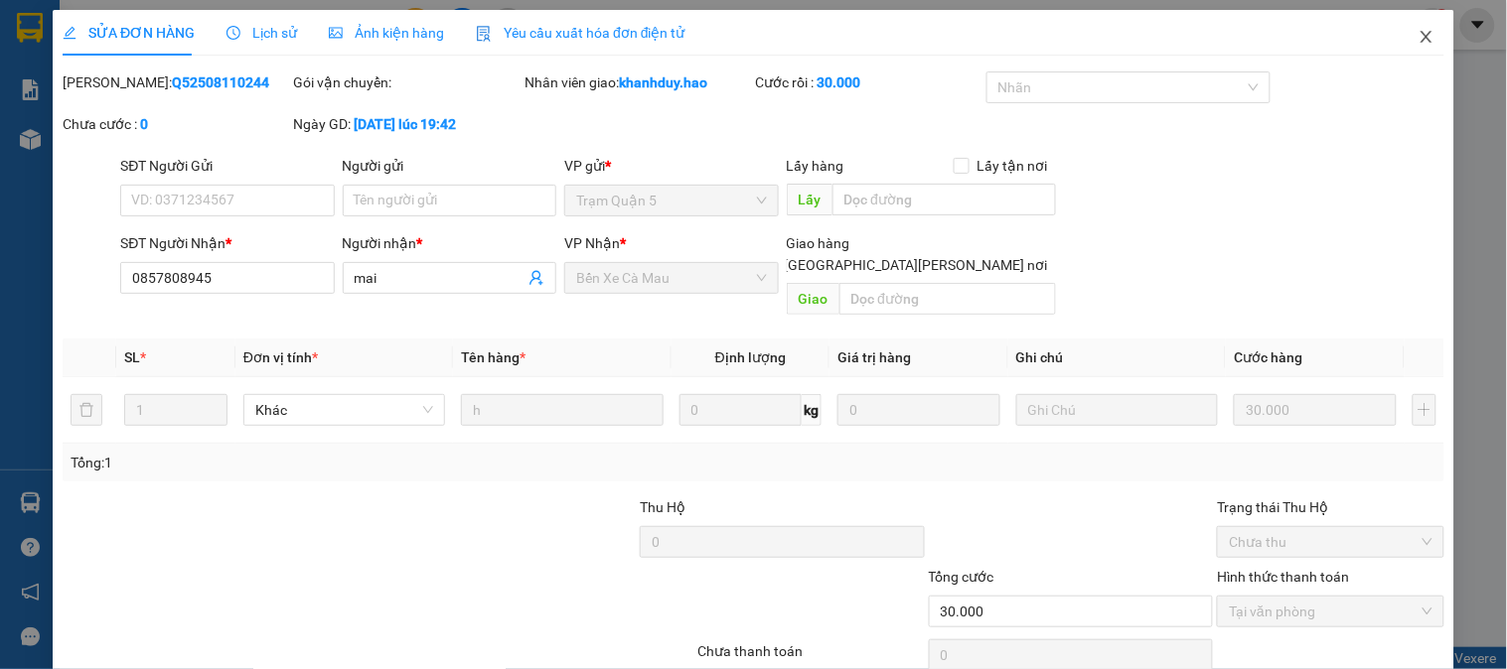
click at [1399, 41] on span "Close" at bounding box center [1427, 38] width 56 height 56
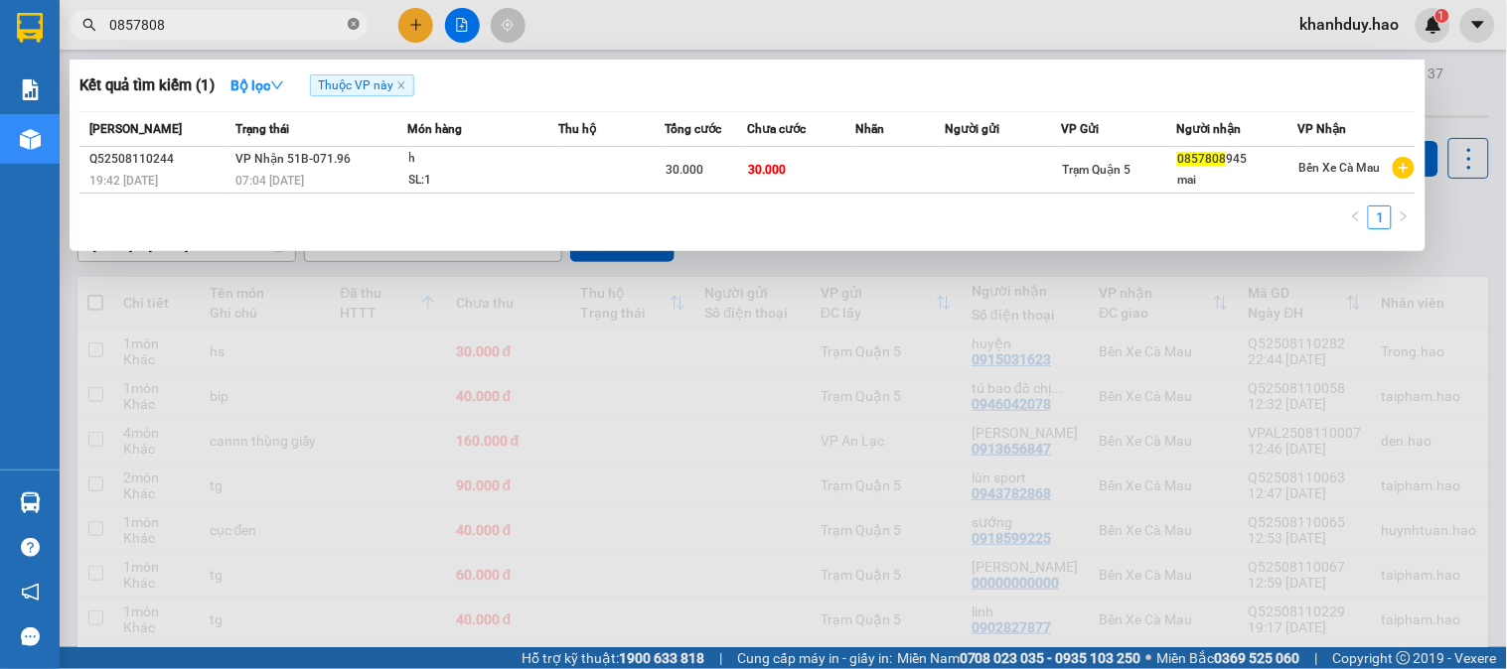
click at [348, 26] on icon "close-circle" at bounding box center [354, 24] width 12 height 12
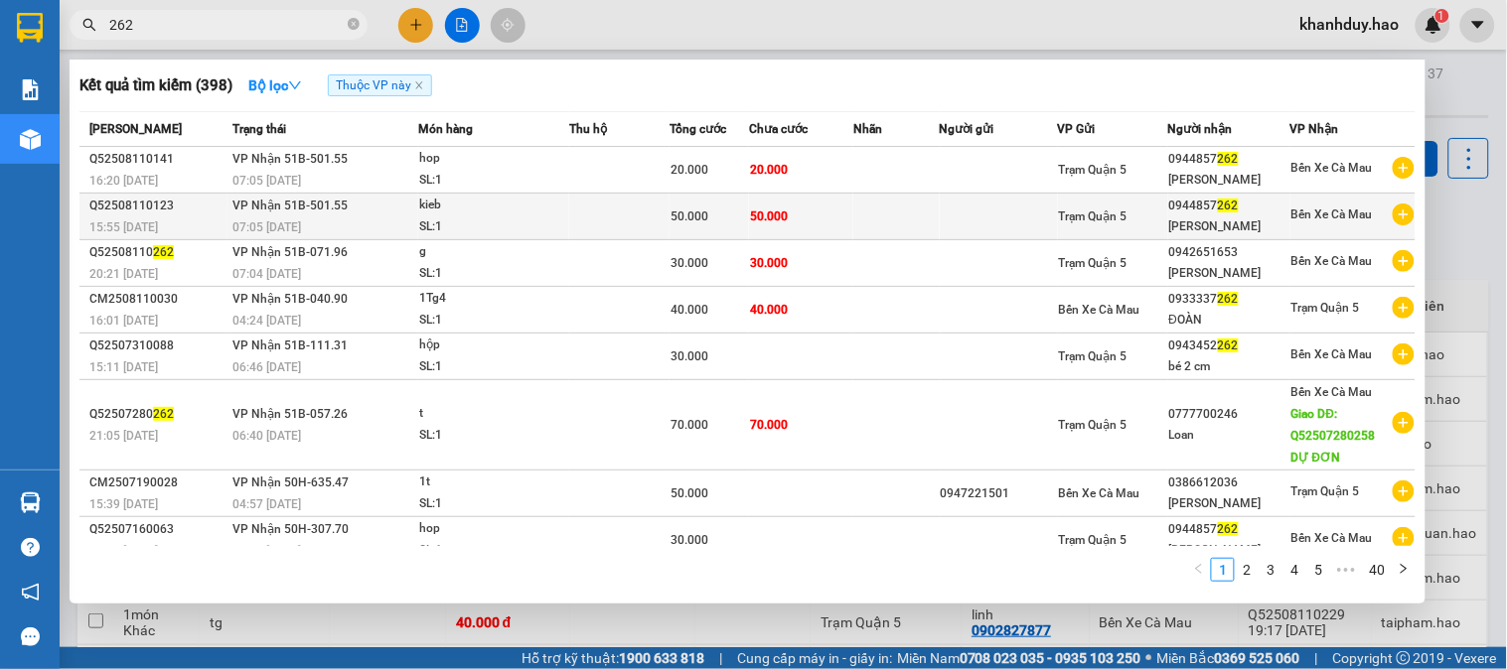
type input "262"
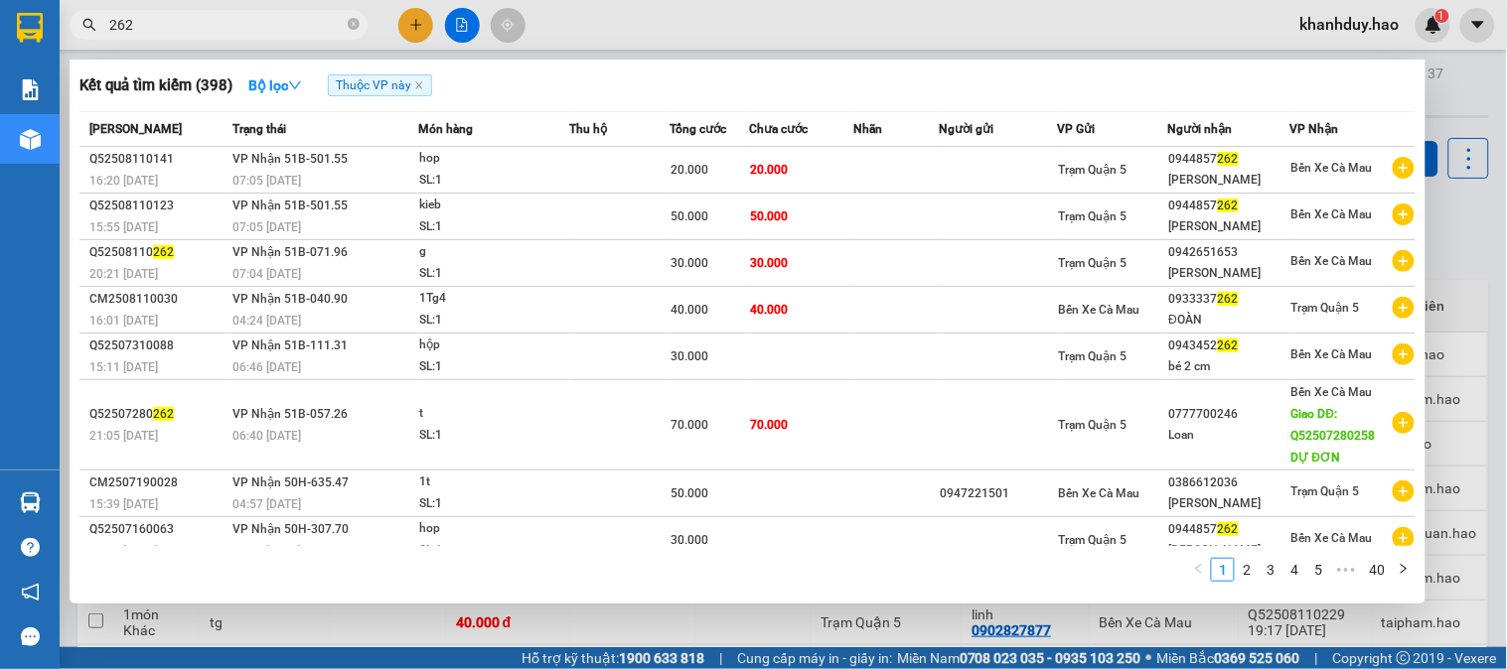
click at [1039, 213] on td at bounding box center [999, 217] width 118 height 47
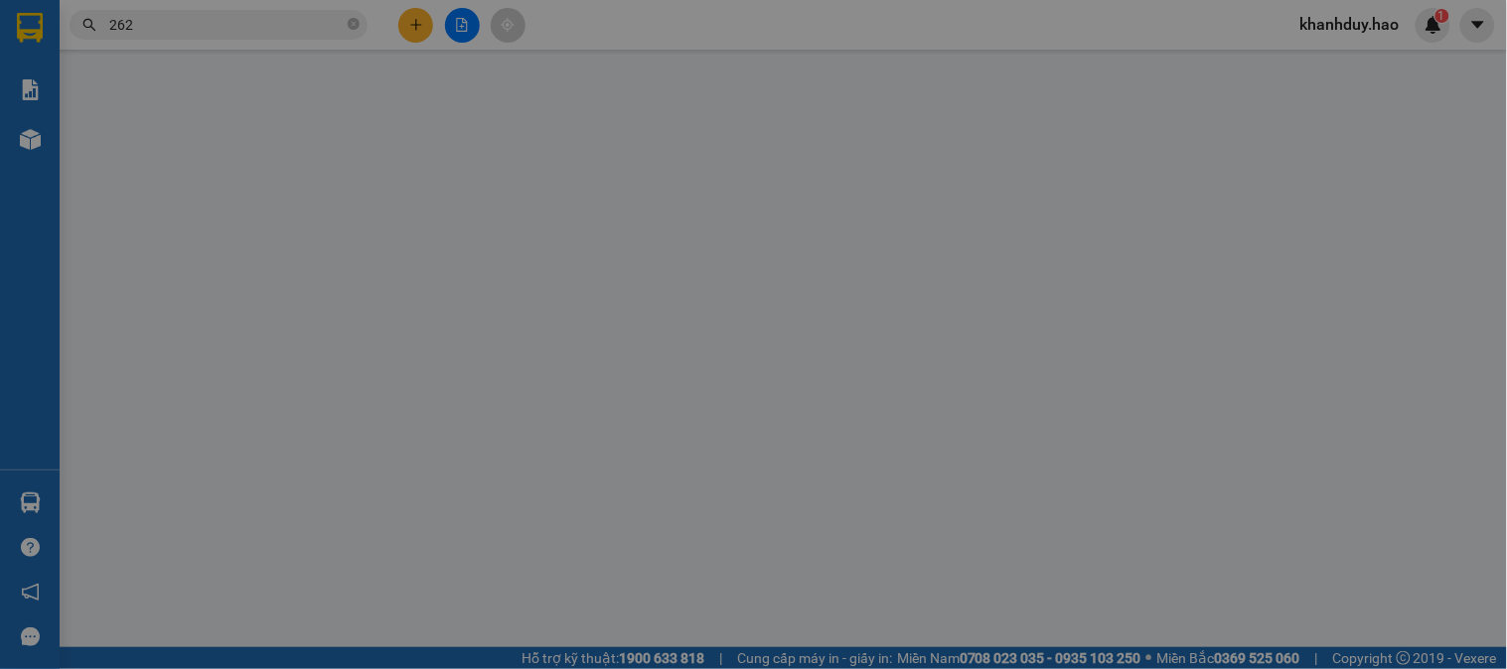
type input "0944857262"
type input "Quốc Diện"
type input "50.000"
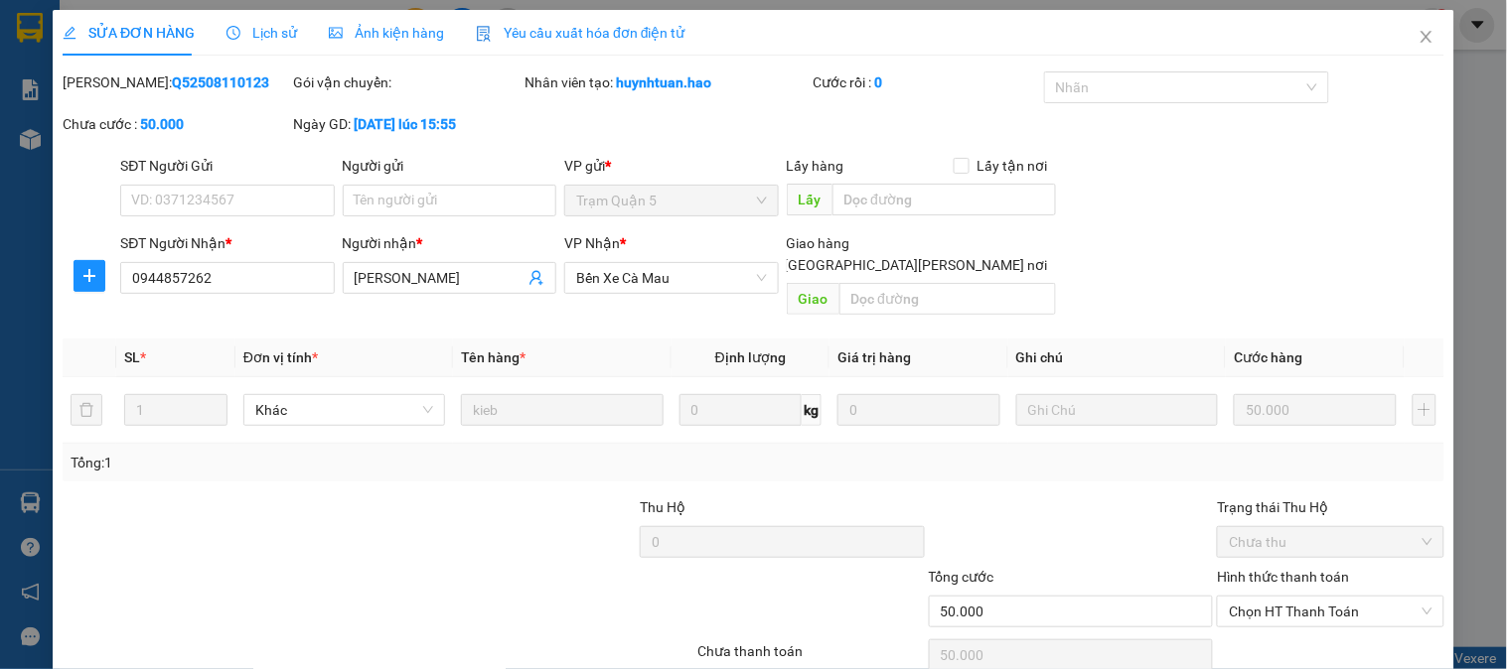
click at [418, 41] on span "Ảnh kiện hàng" at bounding box center [386, 33] width 115 height 16
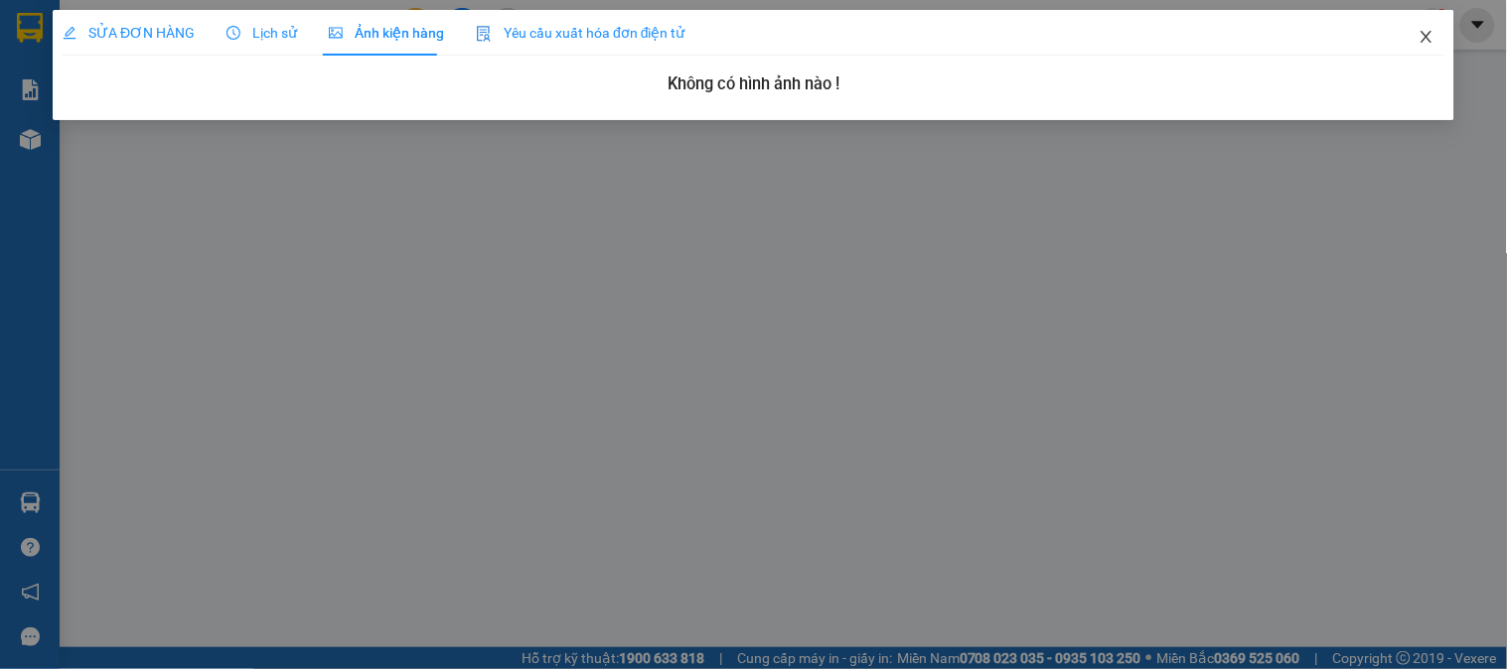
click at [1431, 32] on icon "close" at bounding box center [1426, 37] width 16 height 16
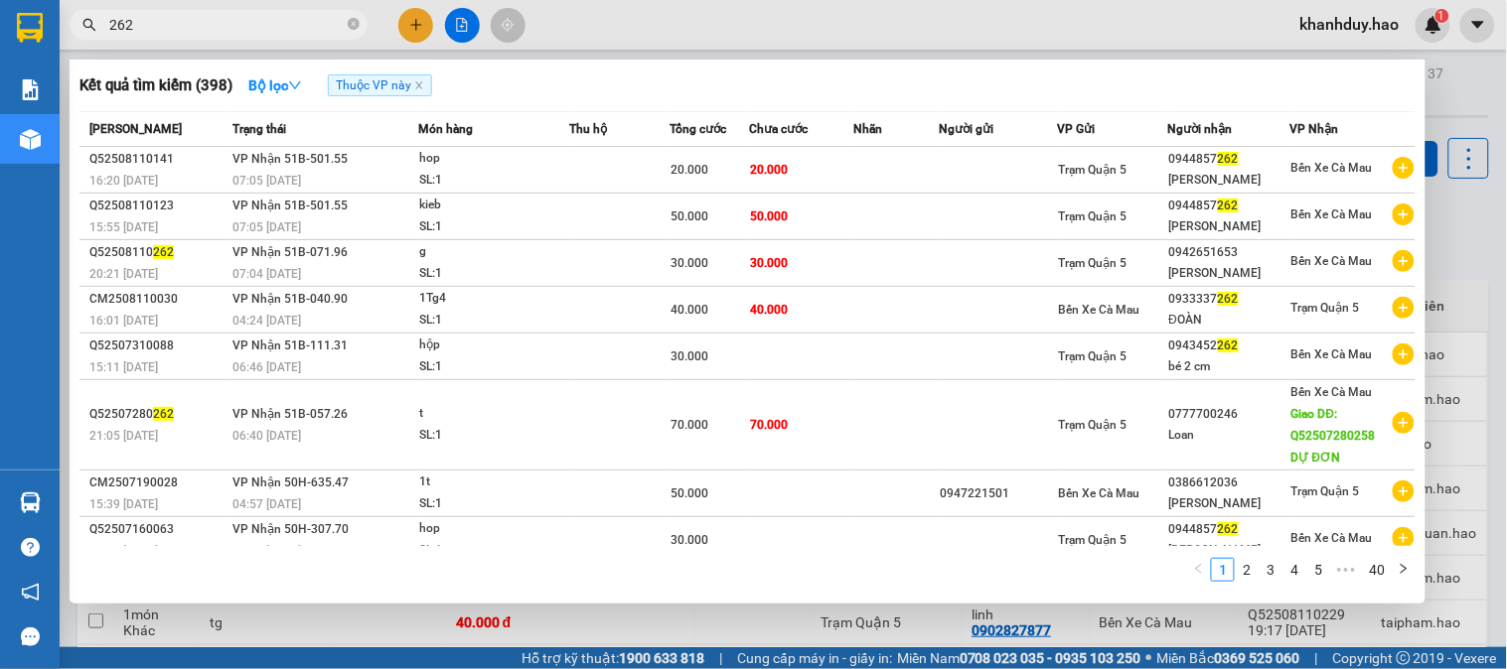
click at [256, 18] on input "262" at bounding box center [226, 25] width 234 height 22
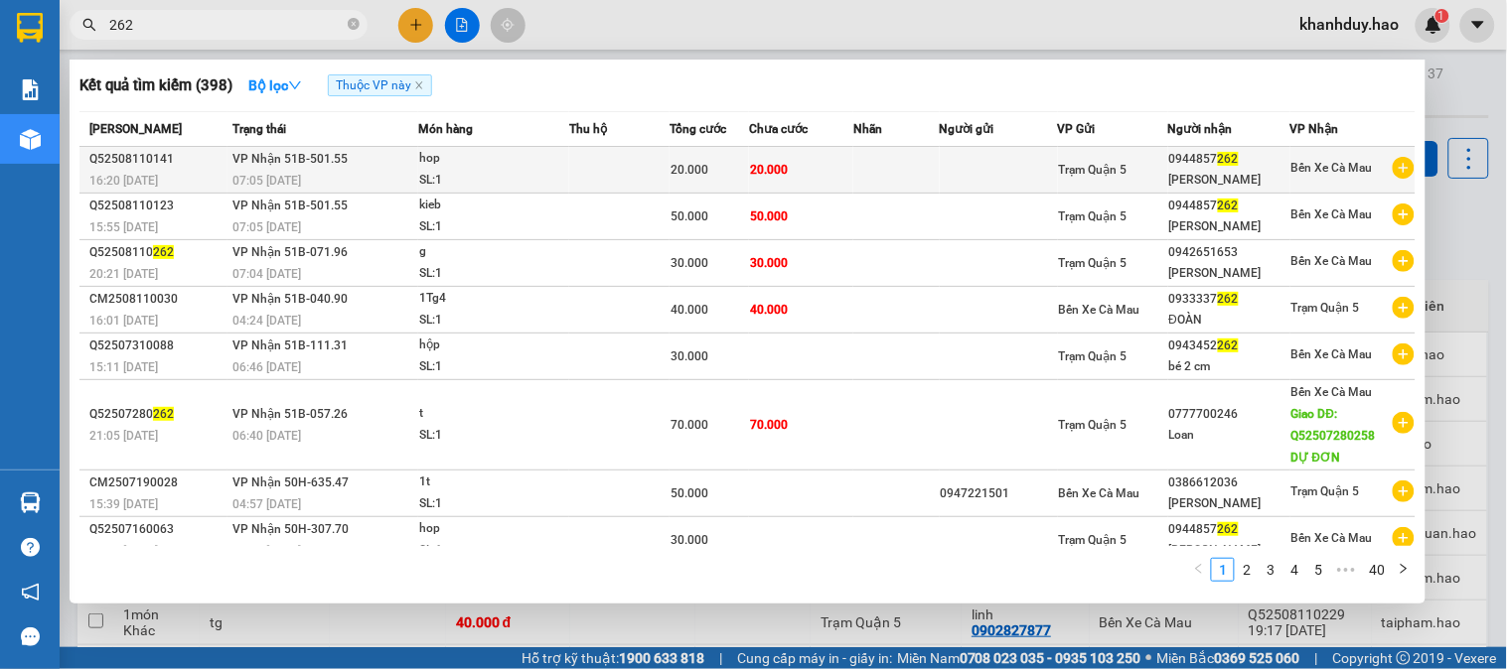
click at [771, 173] on span "20.000" at bounding box center [769, 170] width 38 height 14
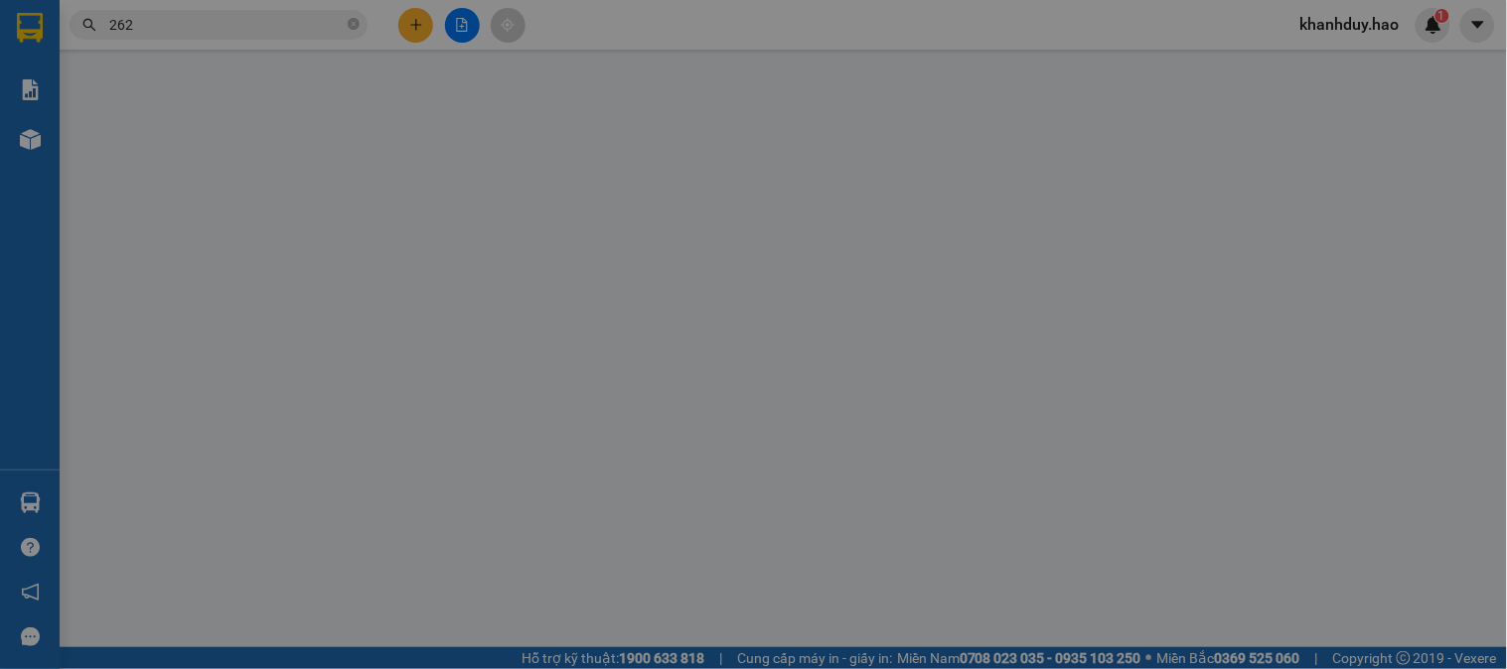
type input "0944857262"
type input "Quốc Diện"
type input "20.000"
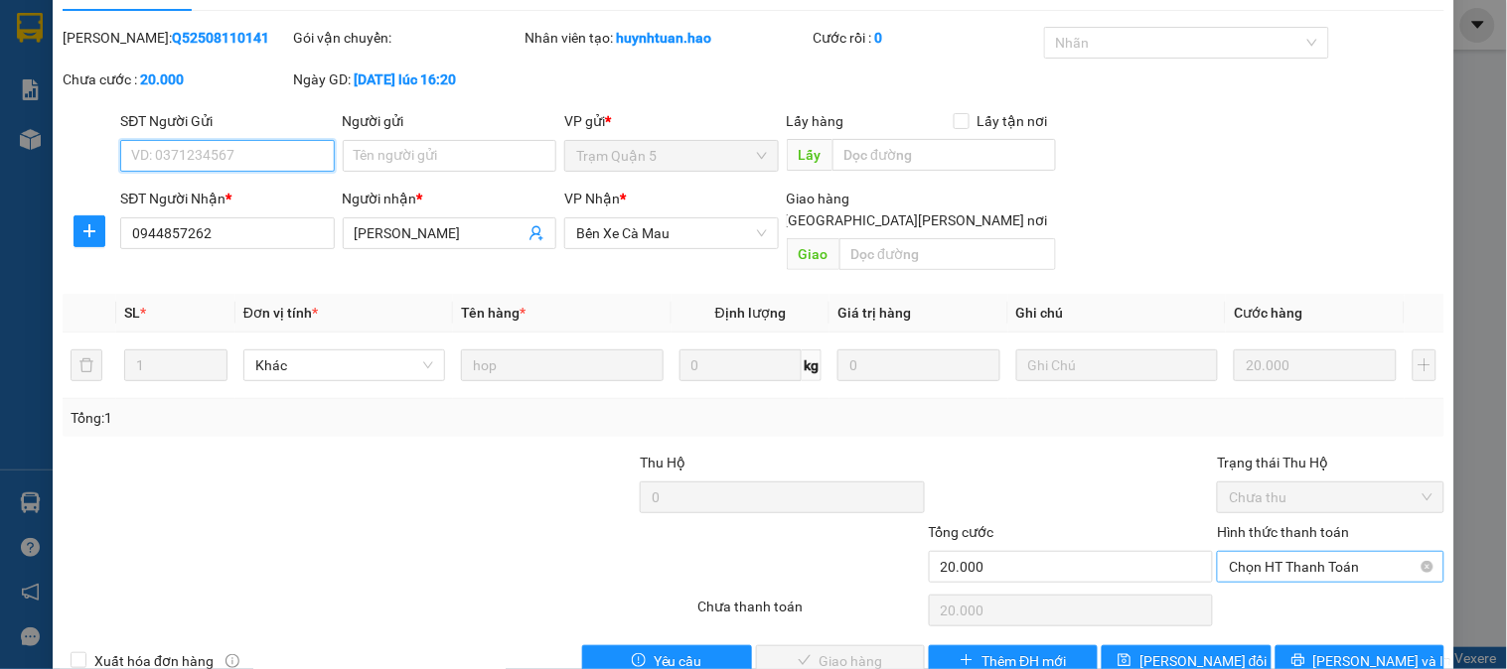
scroll to position [70, 0]
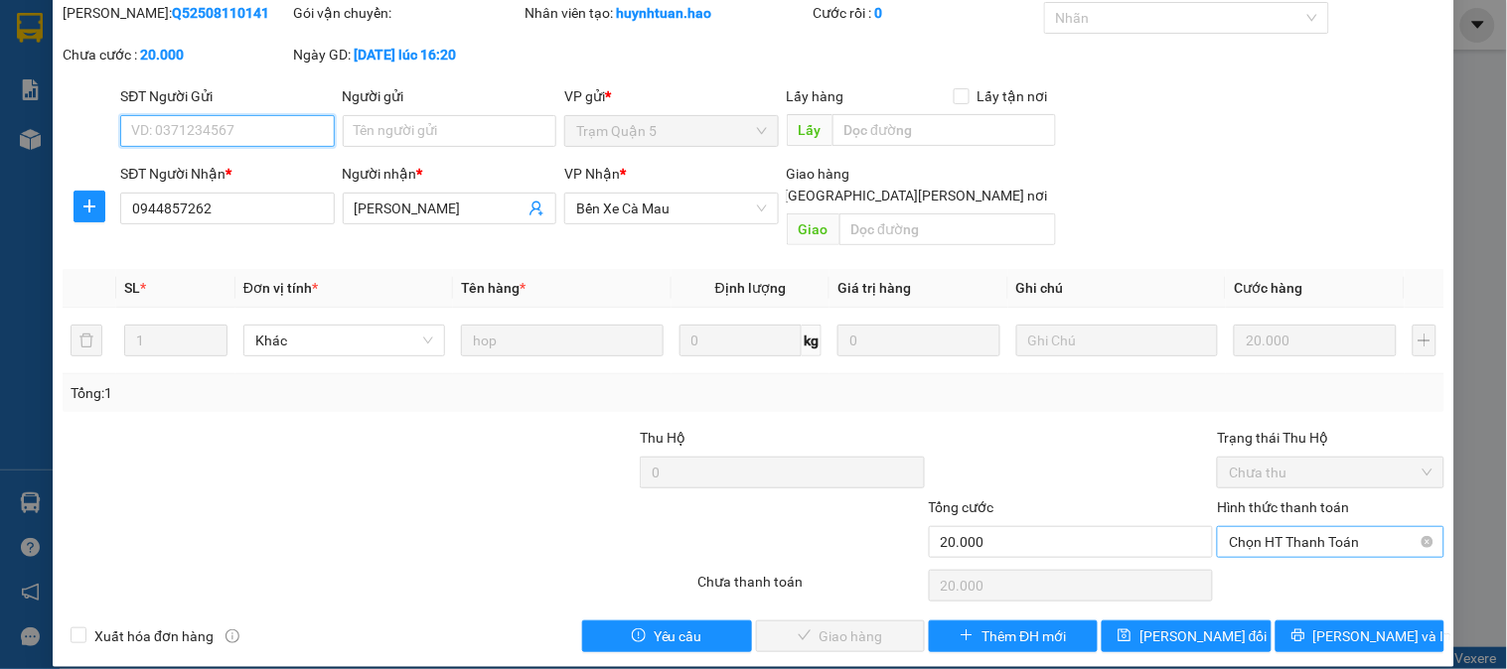
click at [1293, 529] on span "Chọn HT Thanh Toán" at bounding box center [1330, 542] width 203 height 30
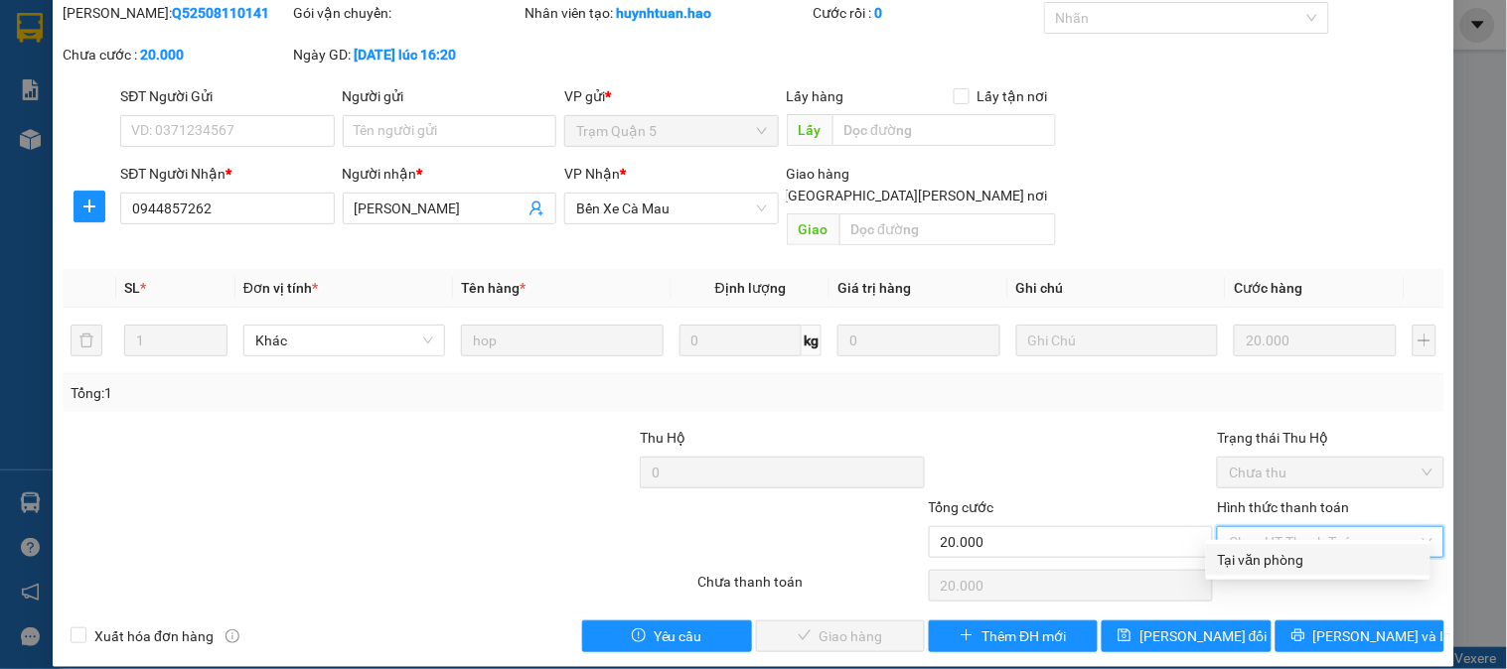
click at [1294, 559] on div "Tại văn phòng" at bounding box center [1318, 560] width 201 height 22
type input "0"
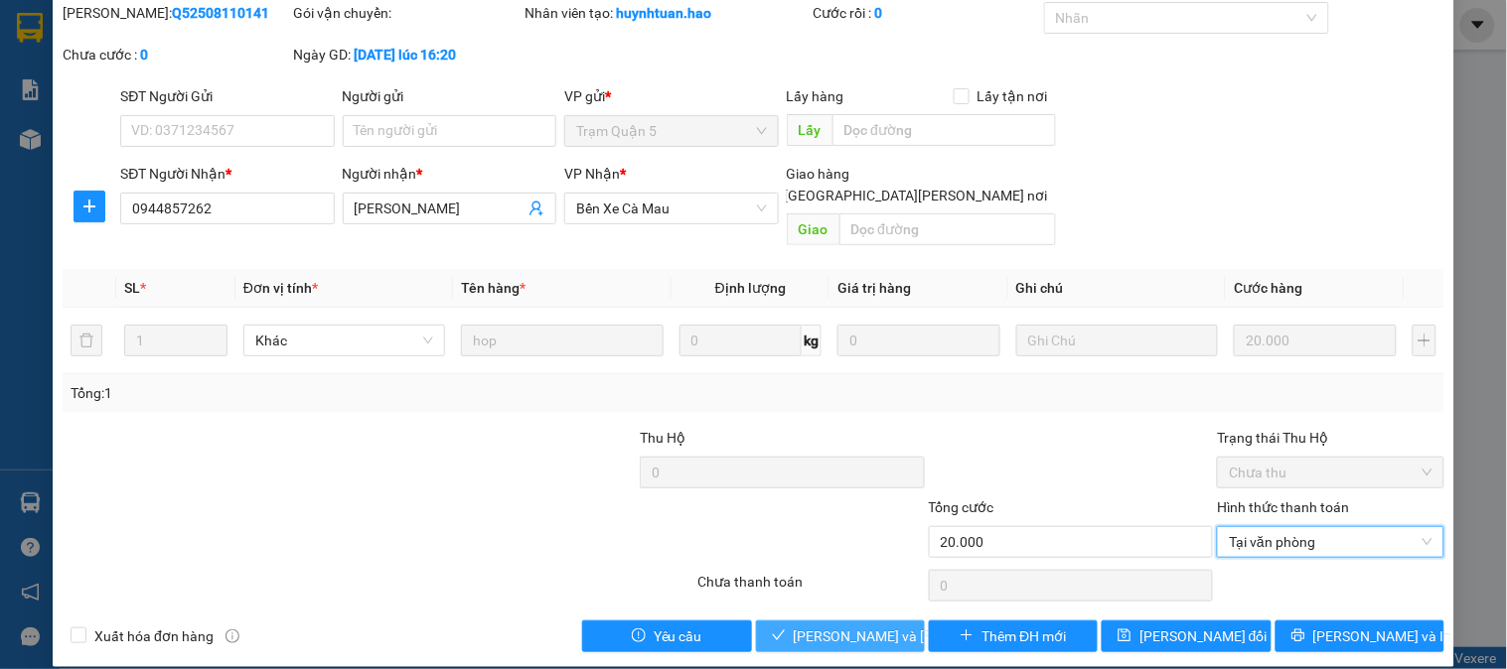
click at [829, 626] on span "[PERSON_NAME] và Giao hàng" at bounding box center [928, 637] width 268 height 22
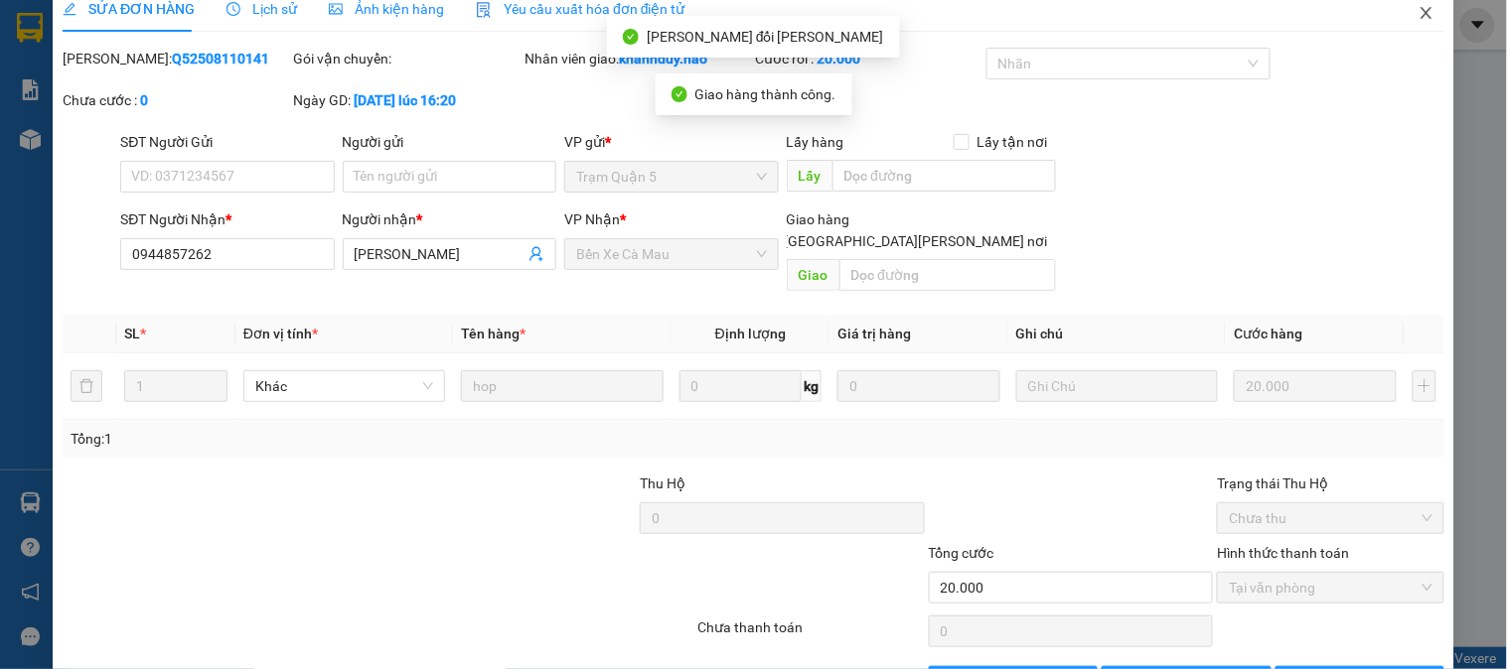
scroll to position [0, 0]
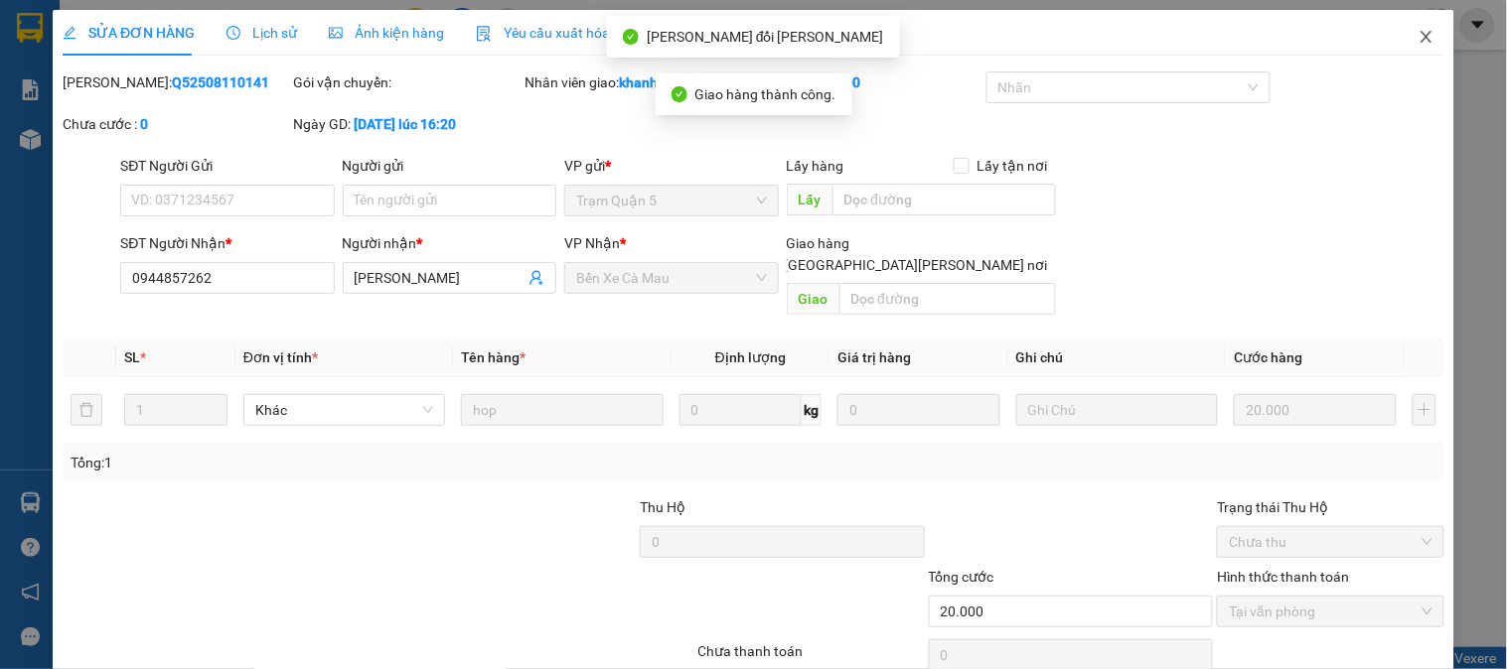
click at [1404, 26] on span "Close" at bounding box center [1427, 38] width 56 height 56
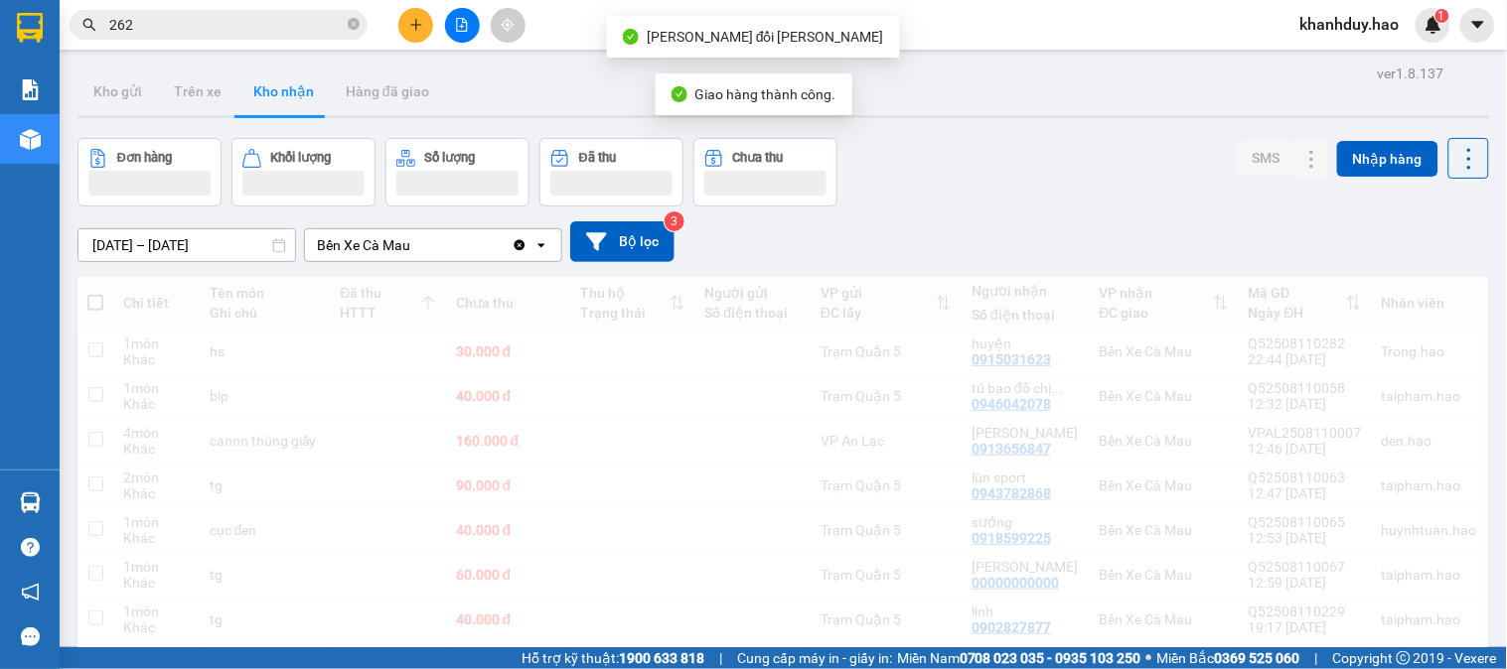
click at [324, 31] on input "262" at bounding box center [226, 25] width 234 height 22
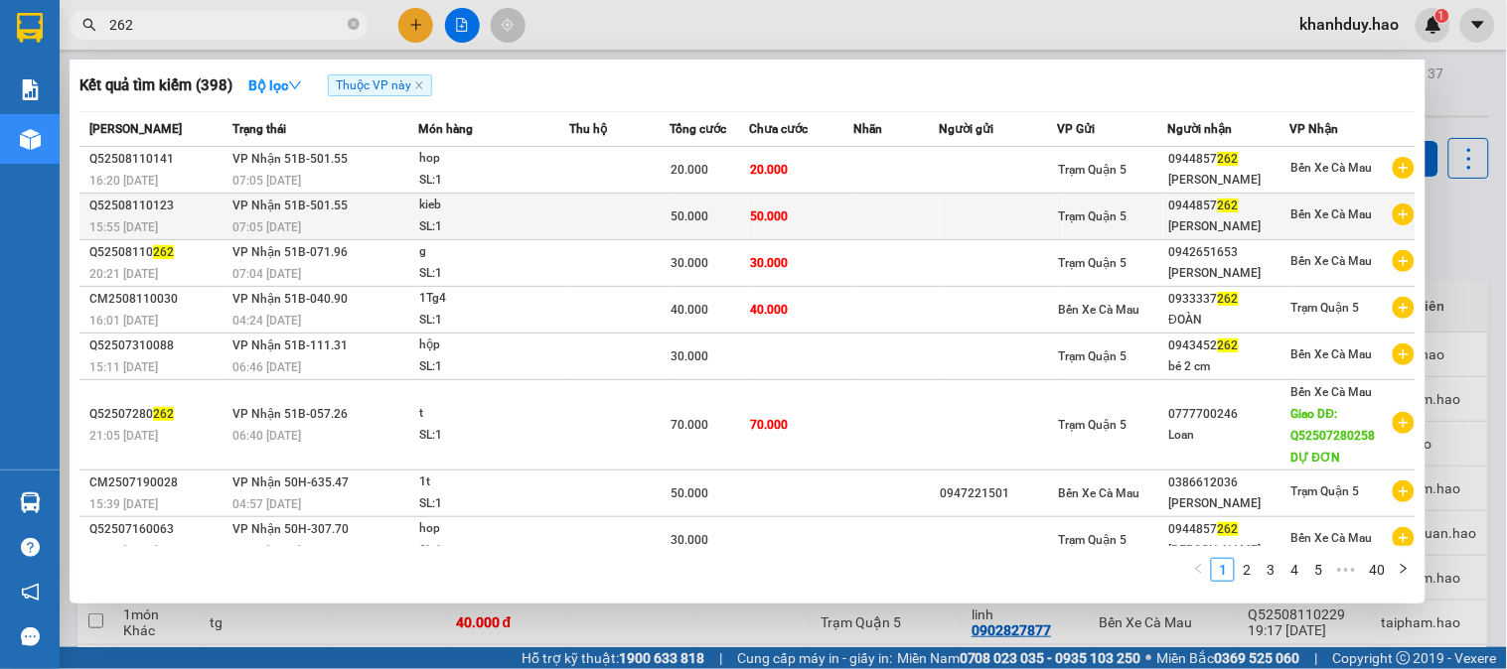
click at [817, 214] on td "50.000" at bounding box center [801, 217] width 104 height 47
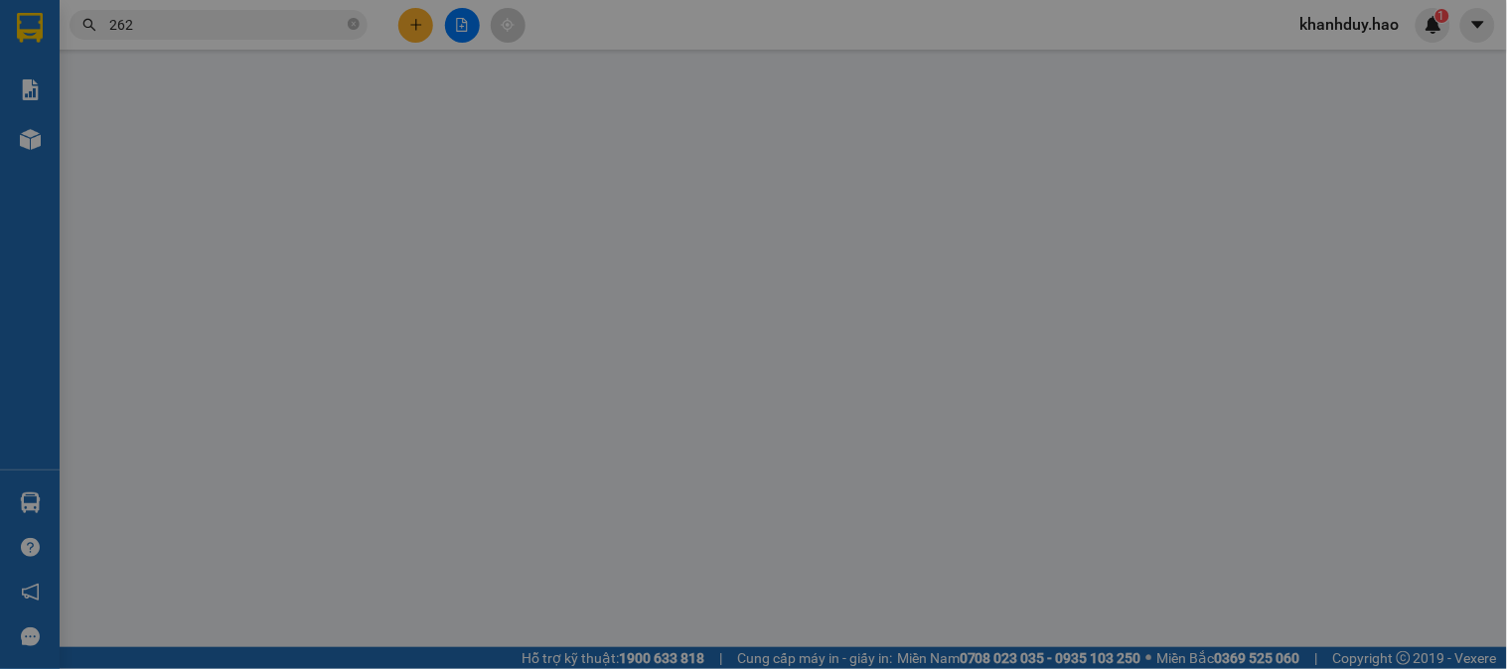
type input "0944857262"
type input "Quốc Diện"
type input "50.000"
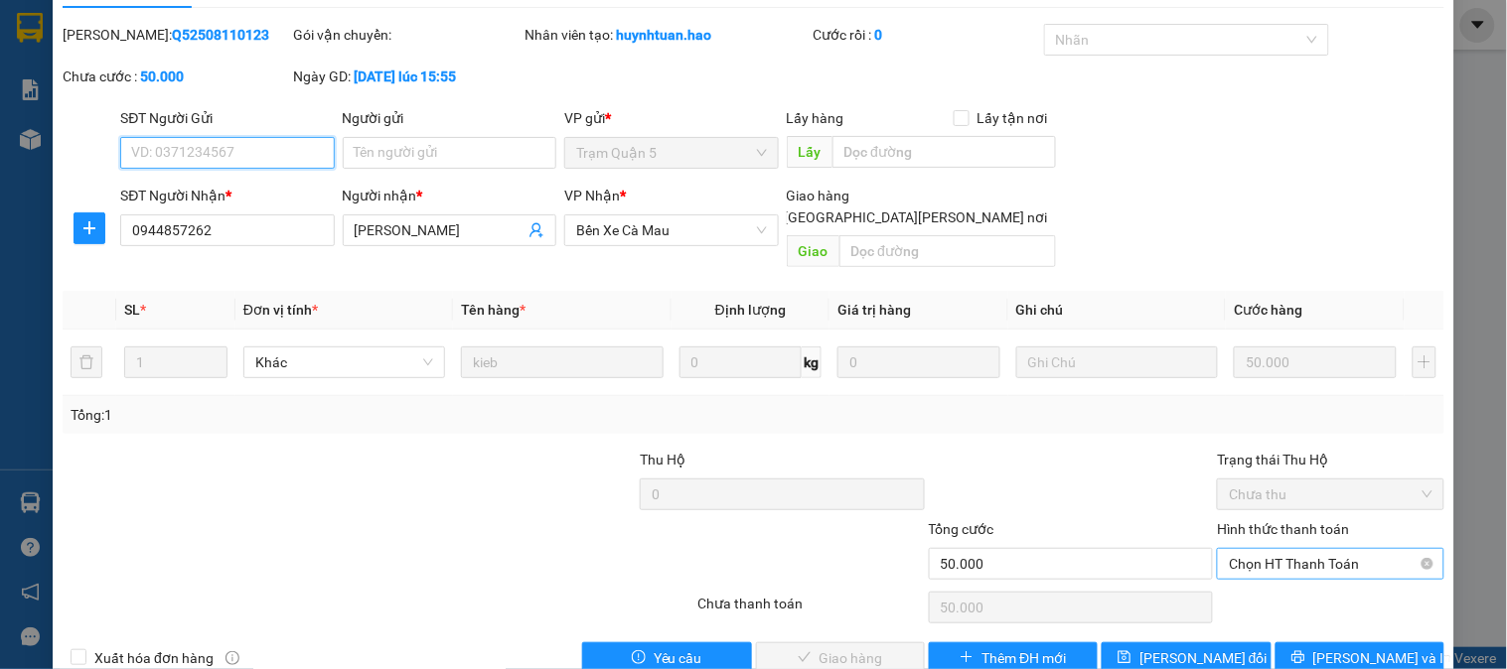
scroll to position [70, 0]
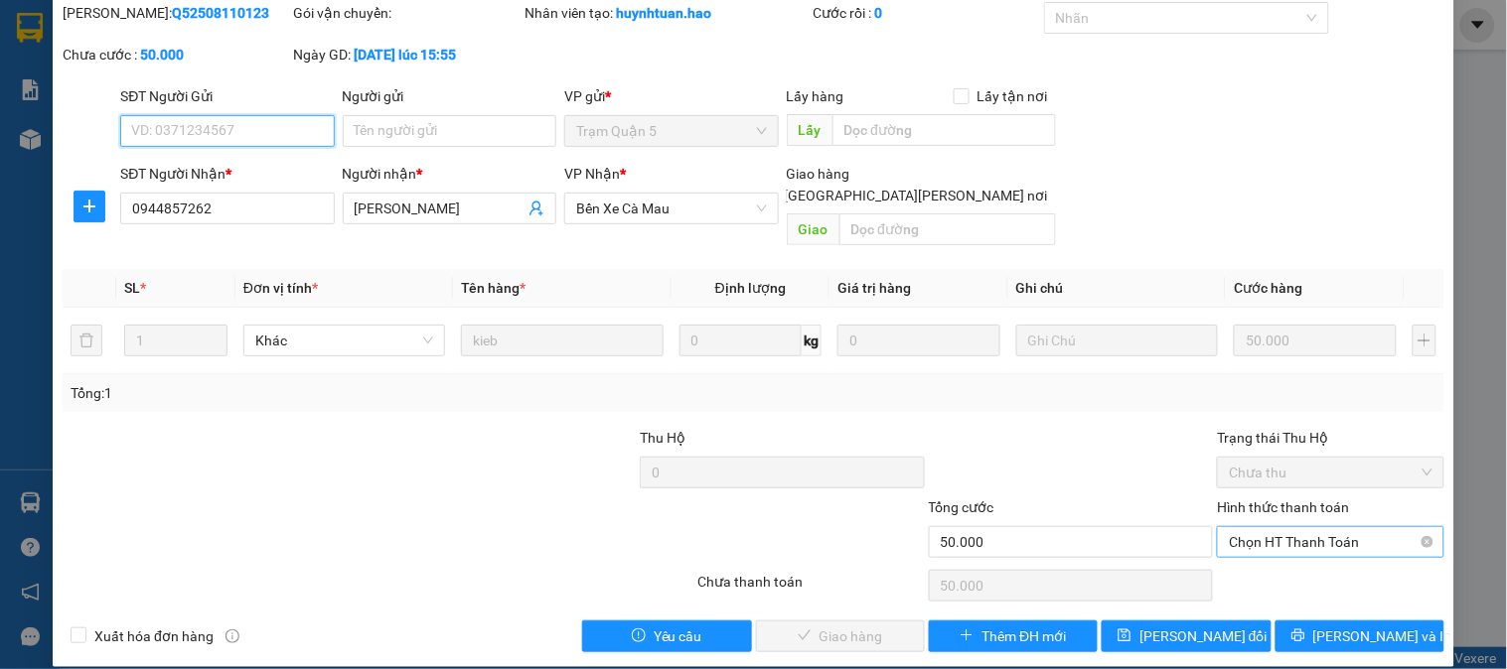
click at [1309, 527] on span "Chọn HT Thanh Toán" at bounding box center [1330, 542] width 203 height 30
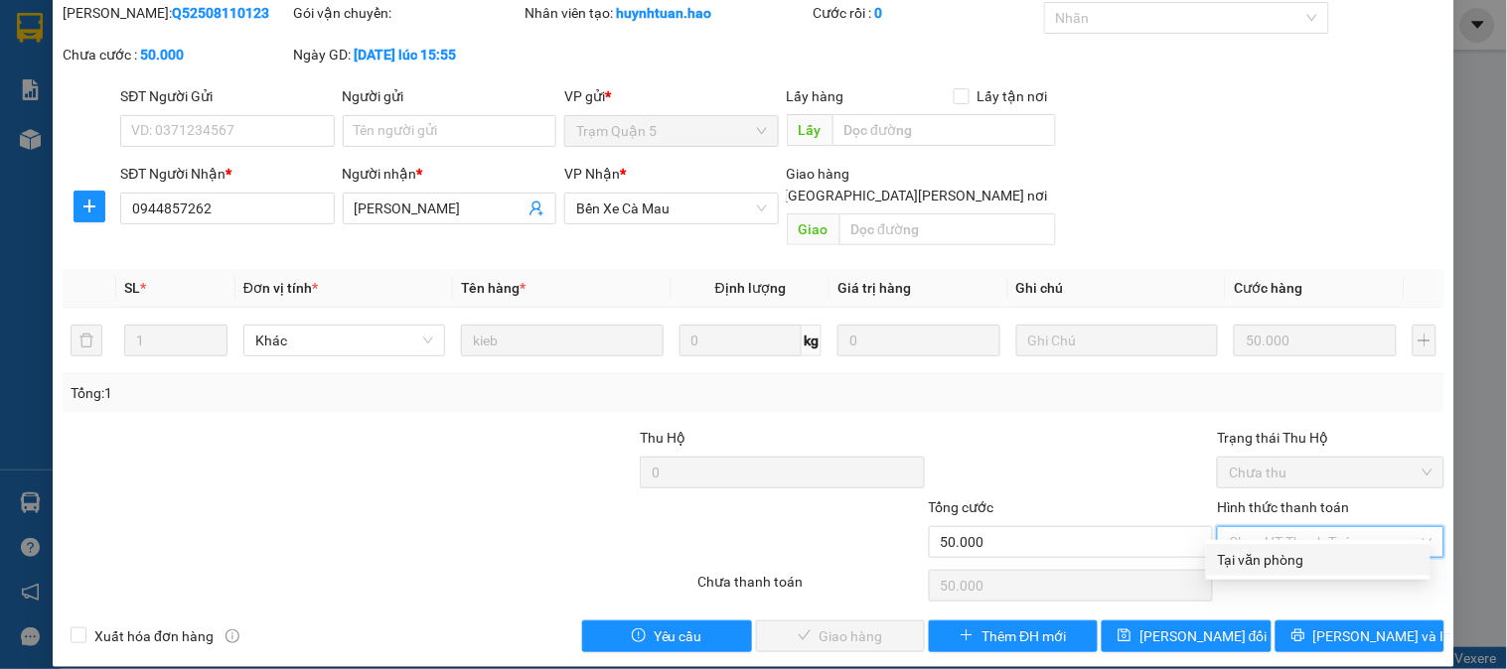
drag, startPoint x: 1291, startPoint y: 537, endPoint x: 1038, endPoint y: 588, distance: 258.3
click at [1263, 552] on div "Tại văn phòng" at bounding box center [1318, 560] width 201 height 22
type input "0"
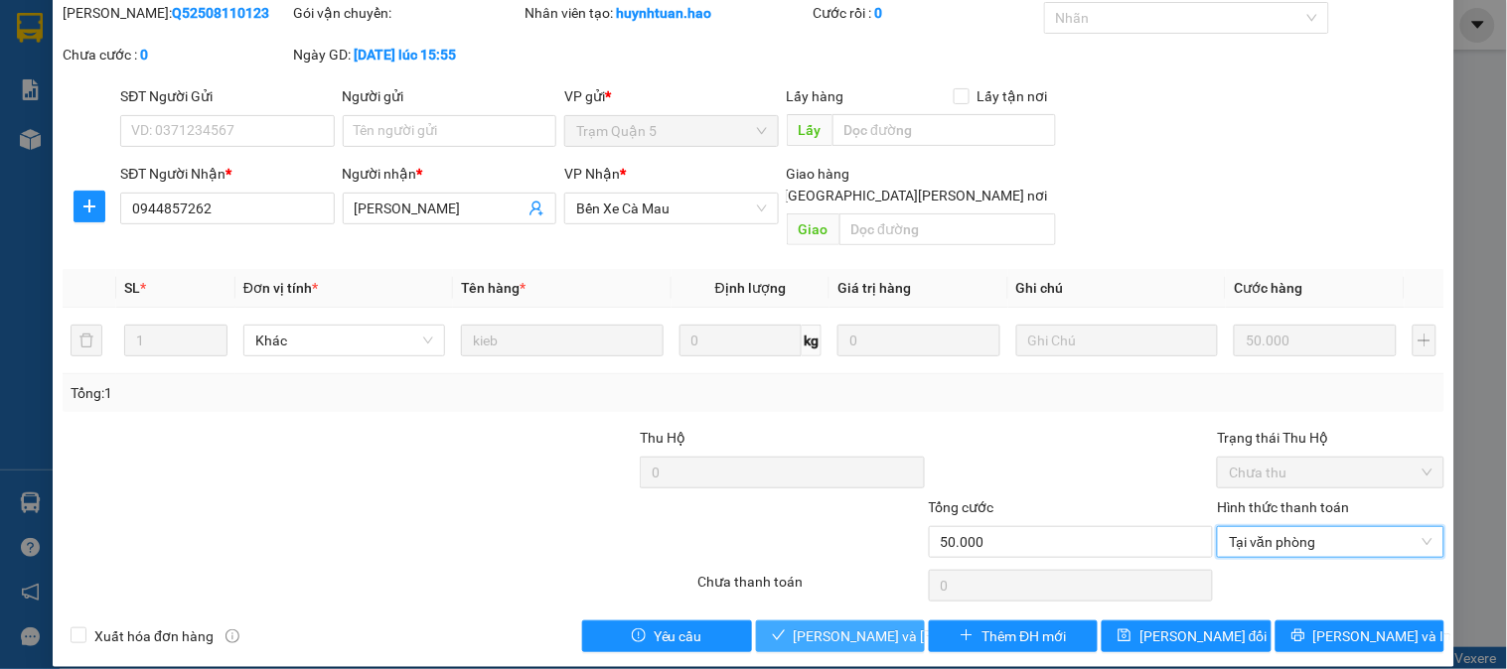
drag, startPoint x: 826, startPoint y: 607, endPoint x: 813, endPoint y: 609, distance: 14.0
click at [818, 626] on span "[PERSON_NAME] và Giao hàng" at bounding box center [928, 637] width 268 height 22
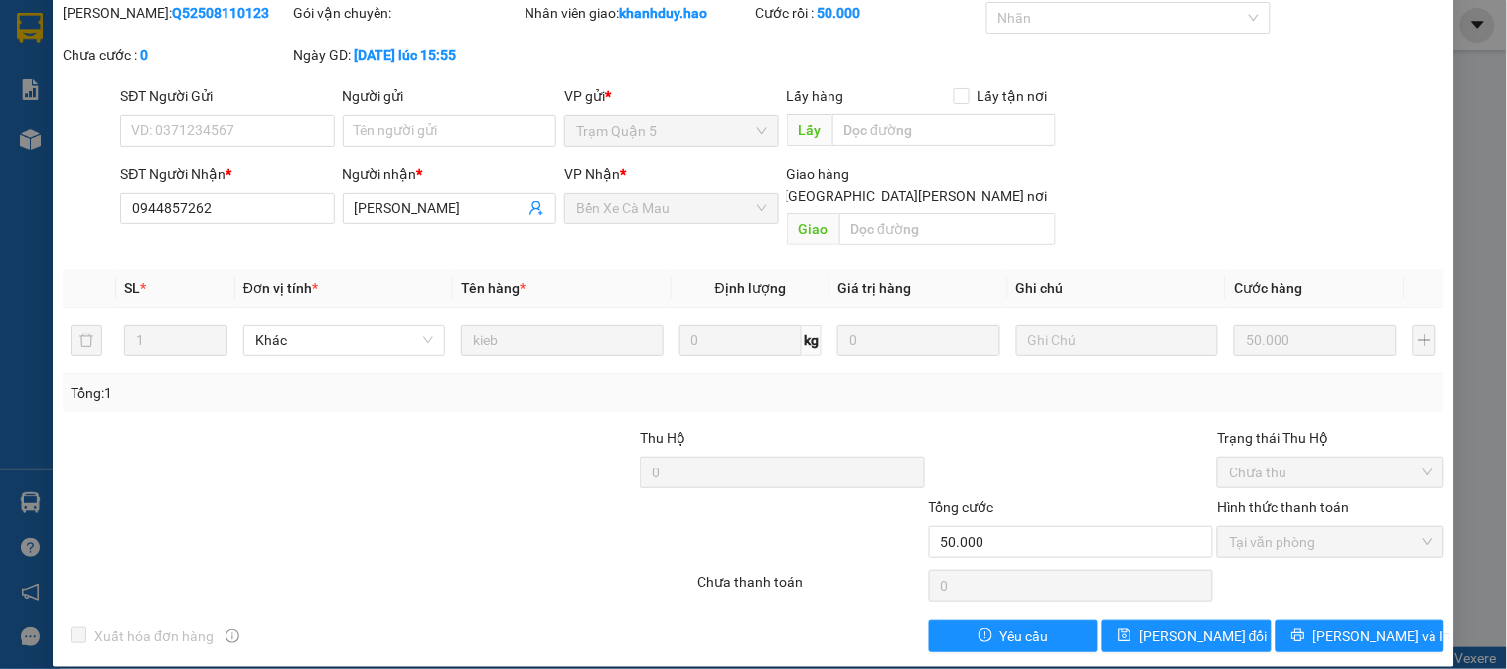
scroll to position [0, 0]
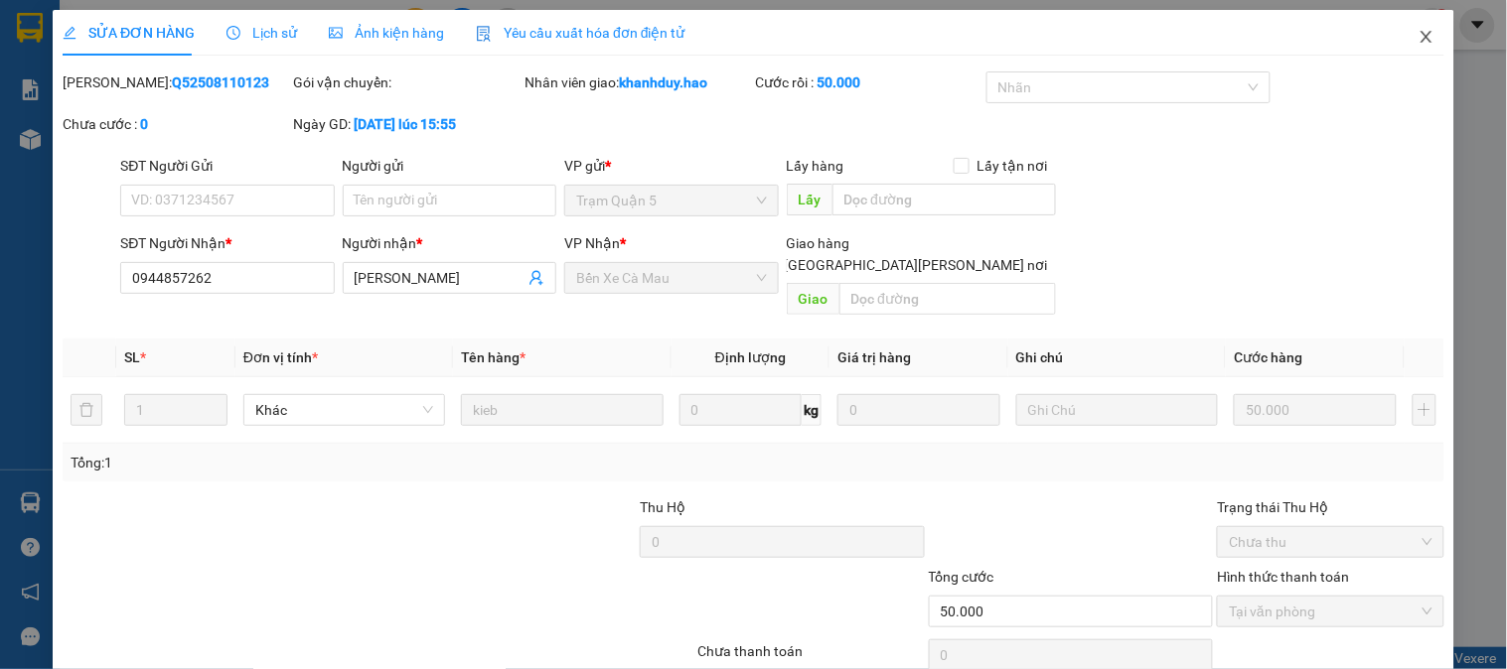
click at [1418, 38] on icon "close" at bounding box center [1426, 37] width 16 height 16
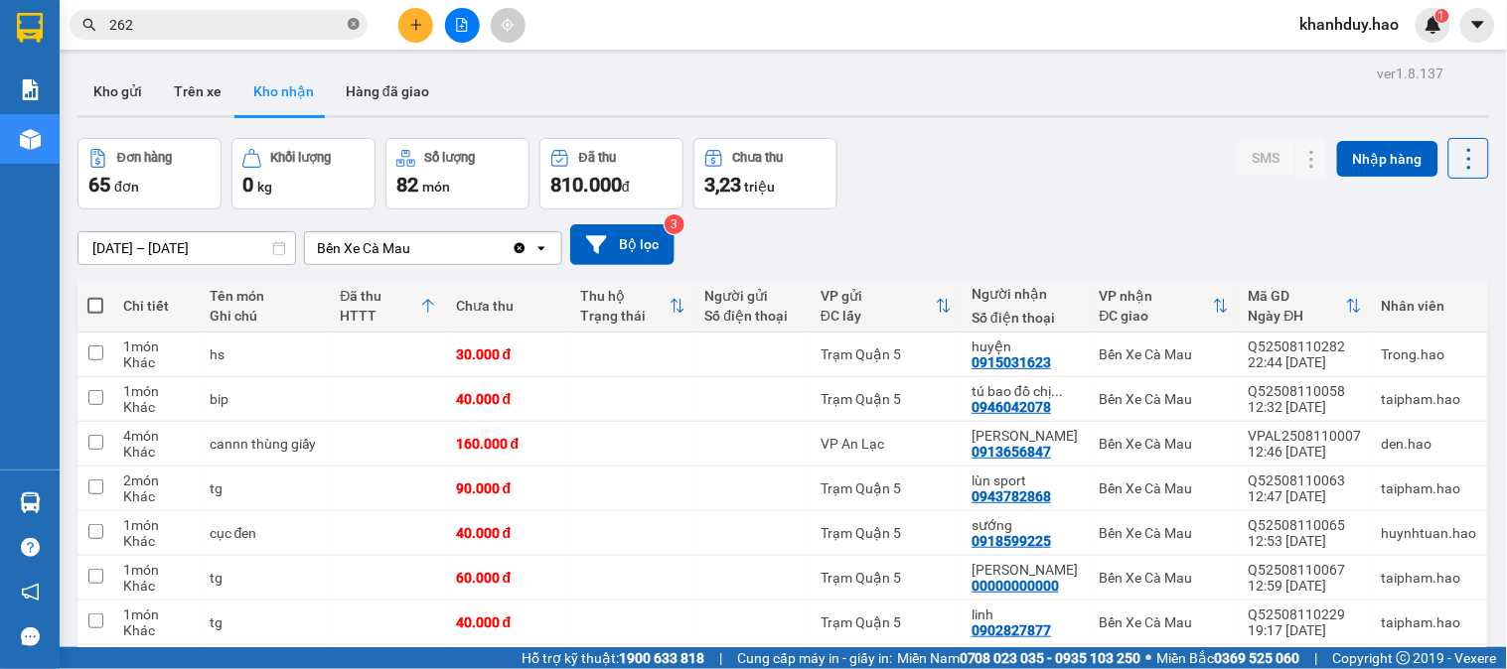
click at [353, 26] on icon "close-circle" at bounding box center [354, 24] width 12 height 12
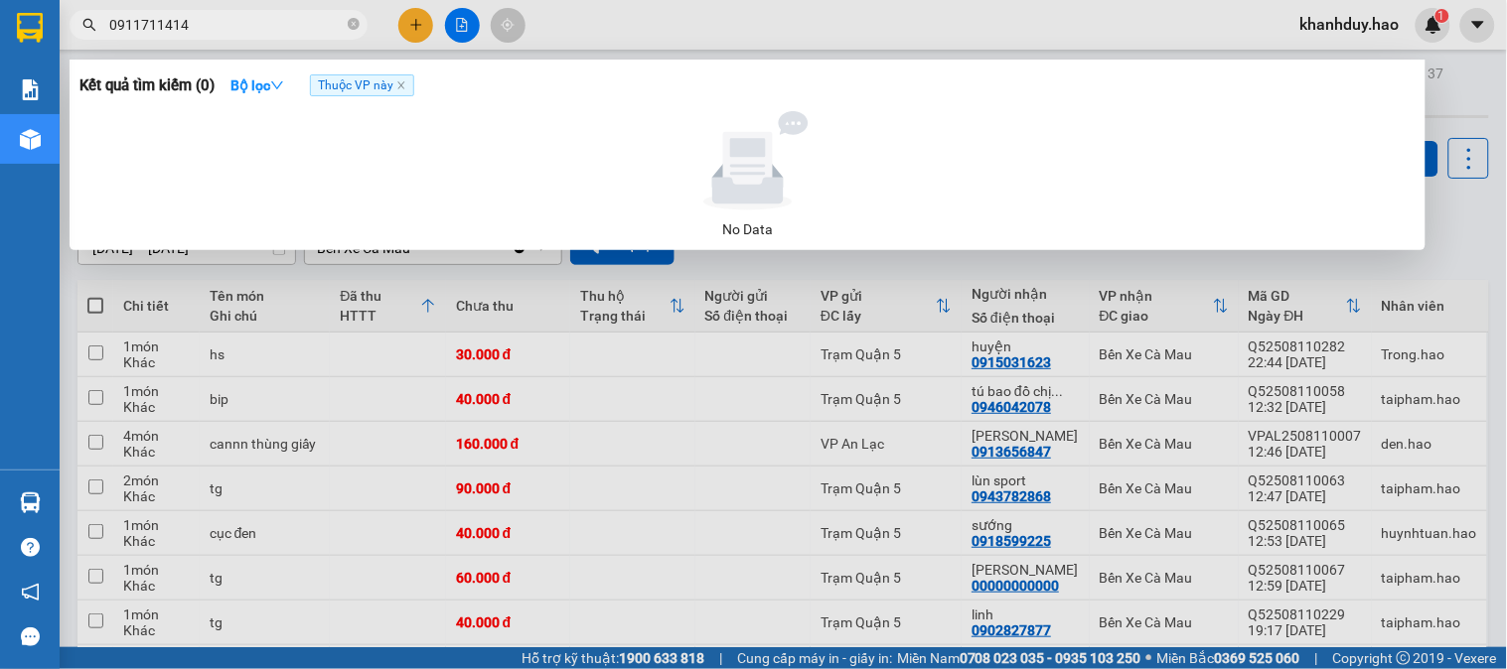
type input "0911711414"
click at [365, 26] on span "0911711414" at bounding box center [219, 25] width 298 height 30
click at [359, 26] on icon "close-circle" at bounding box center [354, 24] width 12 height 12
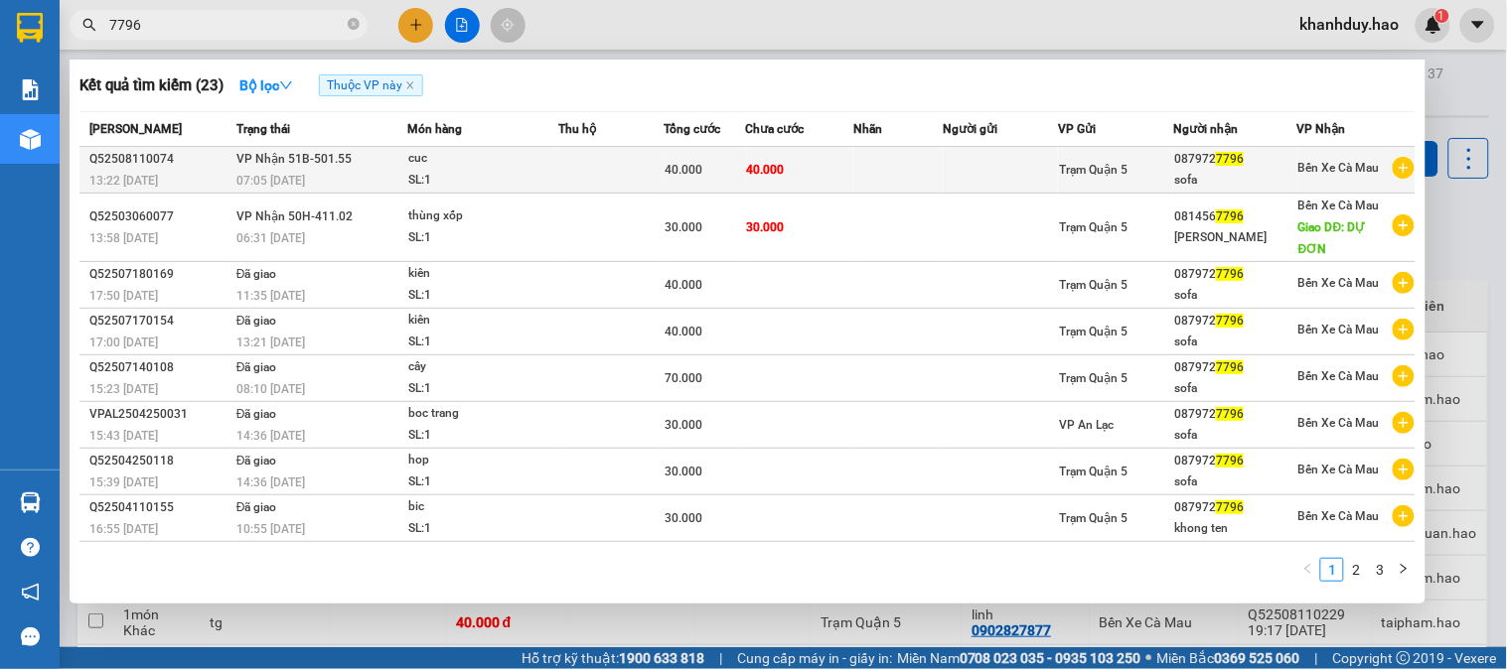
type input "7796"
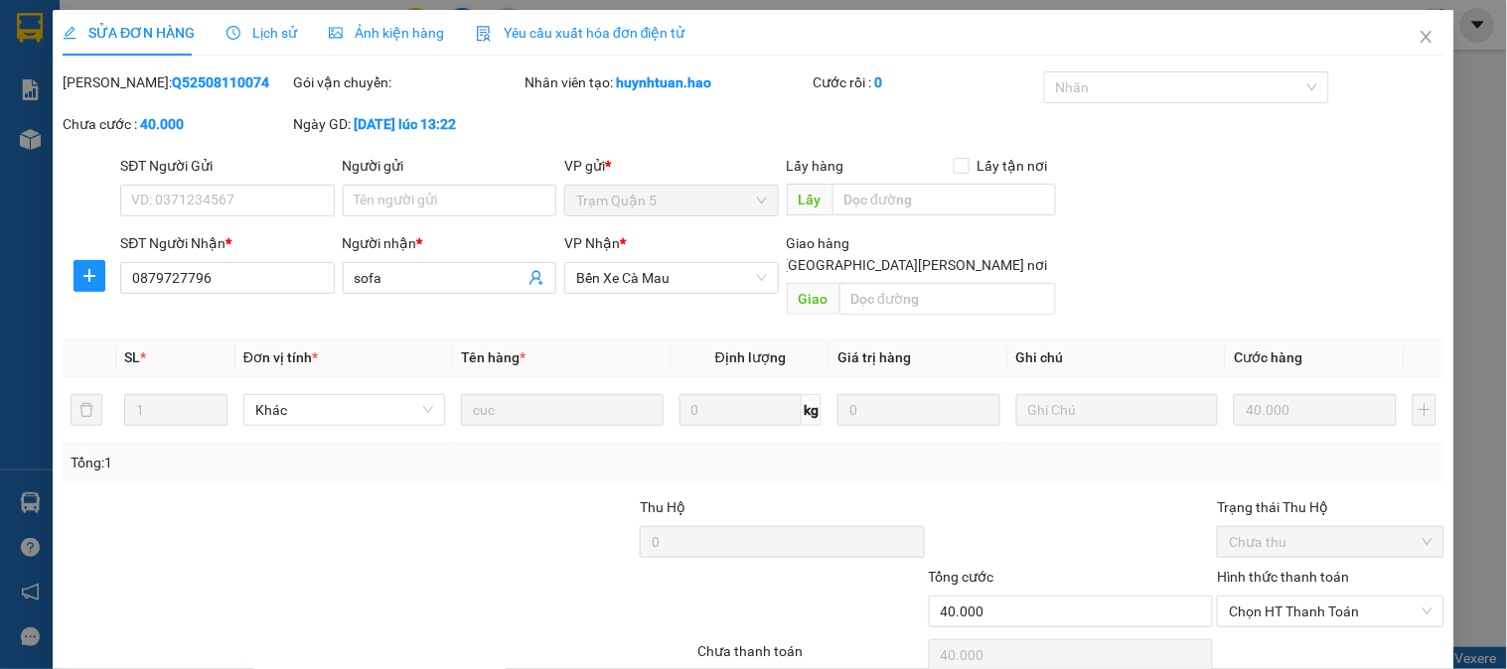
type input "0879727796"
type input "sofa"
type input "40.000"
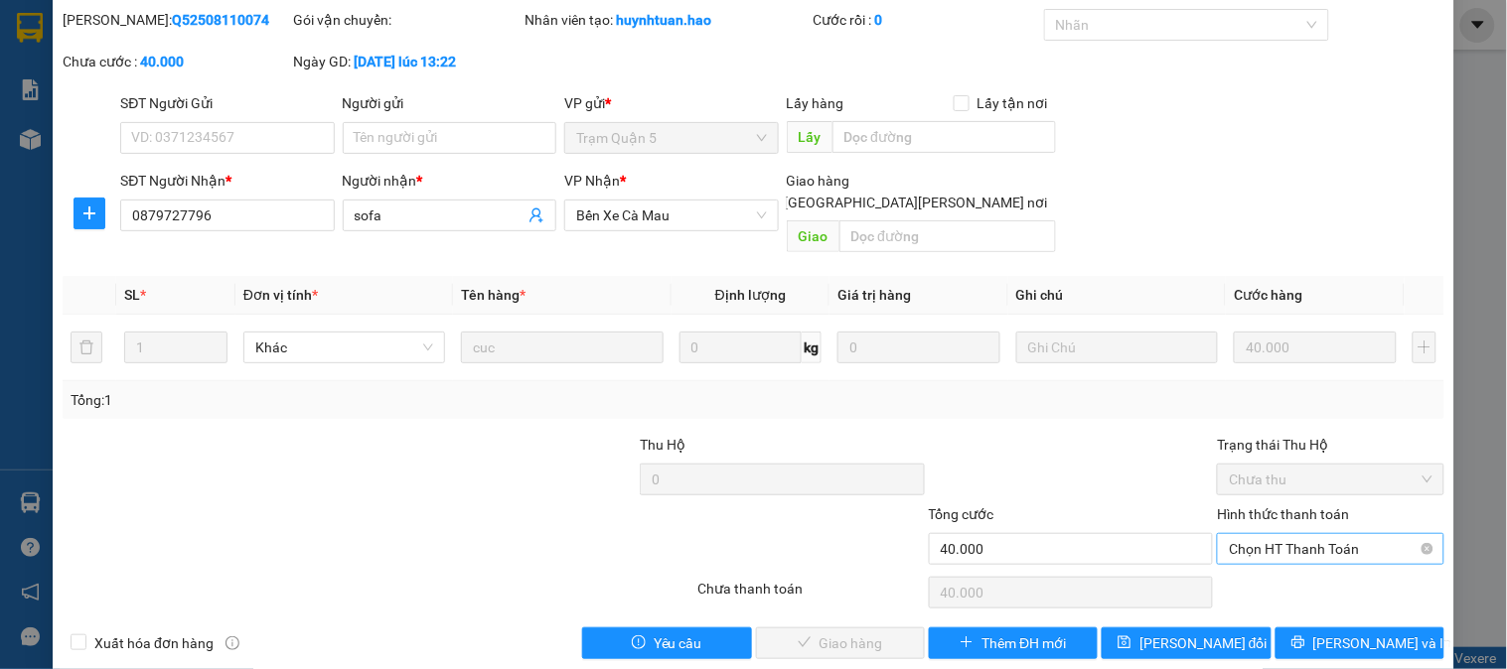
click at [1333, 541] on input "Hình thức thanh toán" at bounding box center [1323, 549] width 189 height 30
click at [1293, 573] on div "Tại văn phòng" at bounding box center [1318, 567] width 201 height 22
type input "0"
click at [806, 628] on button "[PERSON_NAME] và Giao hàng" at bounding box center [840, 644] width 169 height 32
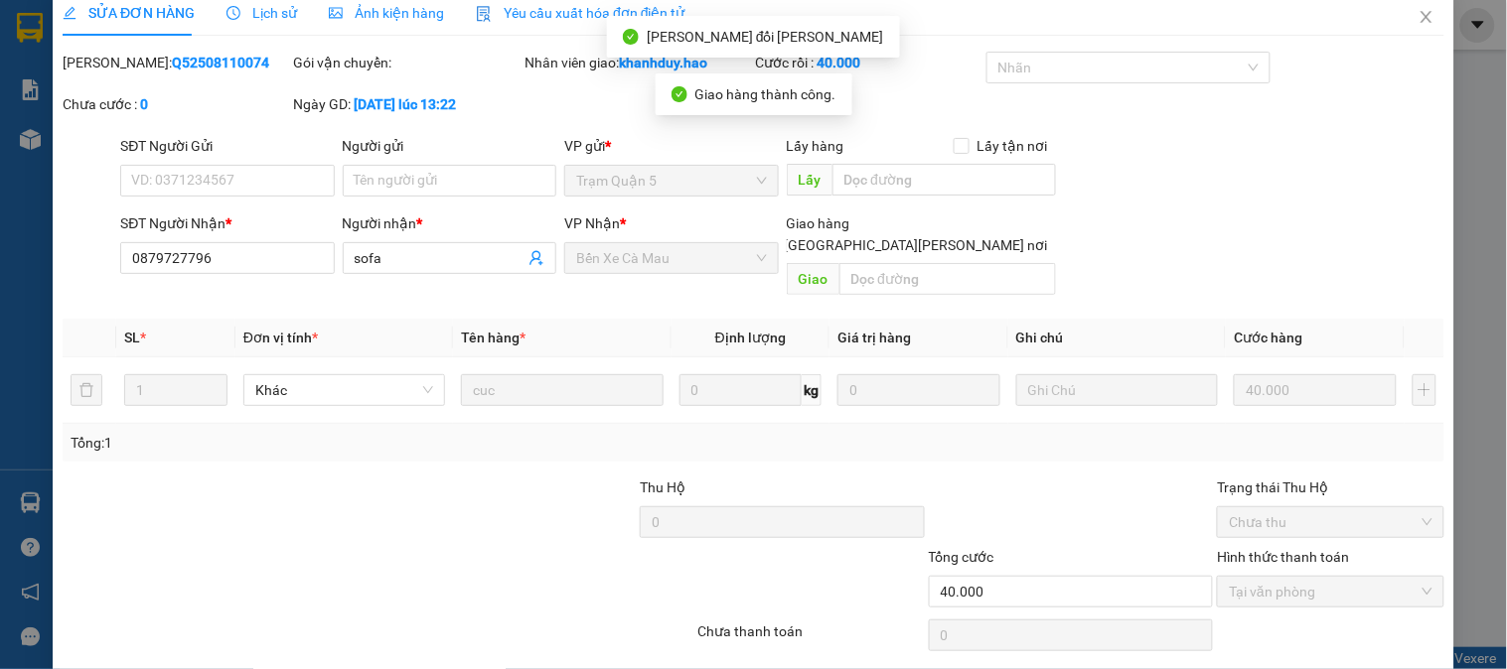
scroll to position [0, 0]
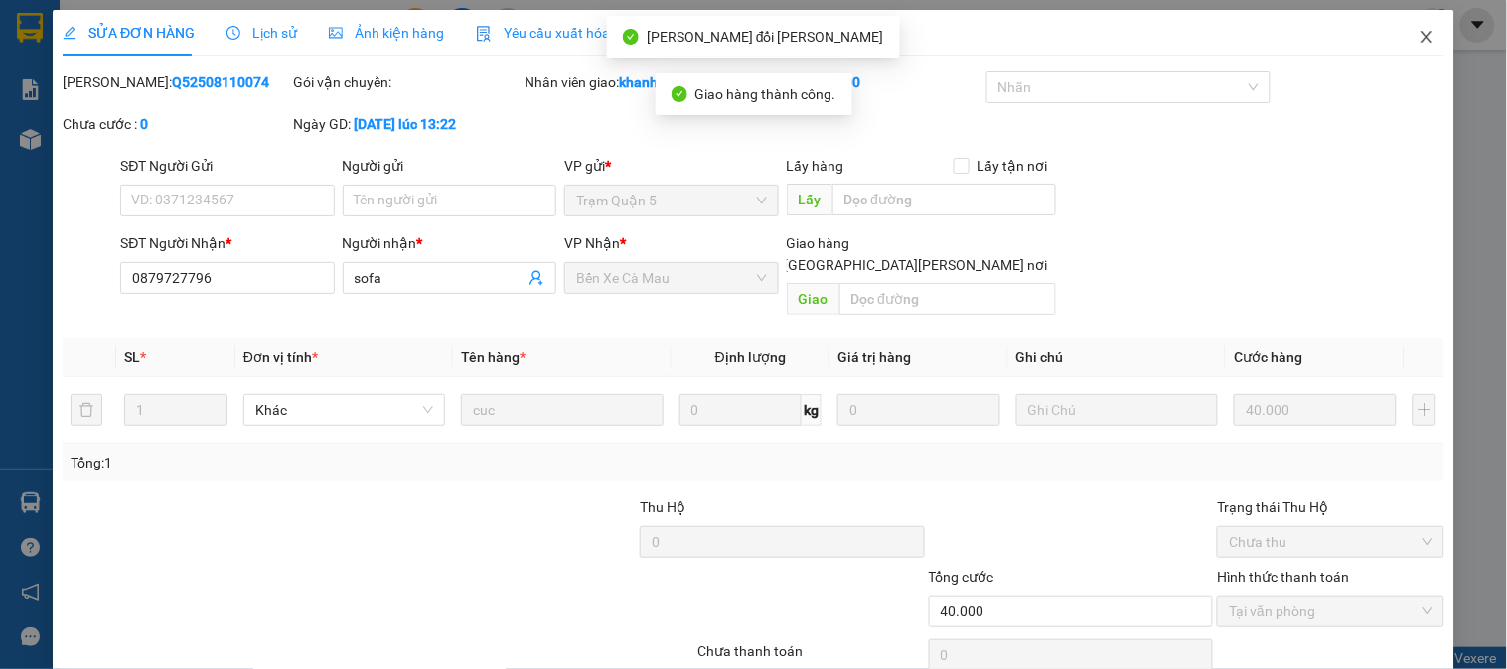
click at [1420, 33] on icon "close" at bounding box center [1425, 37] width 11 height 12
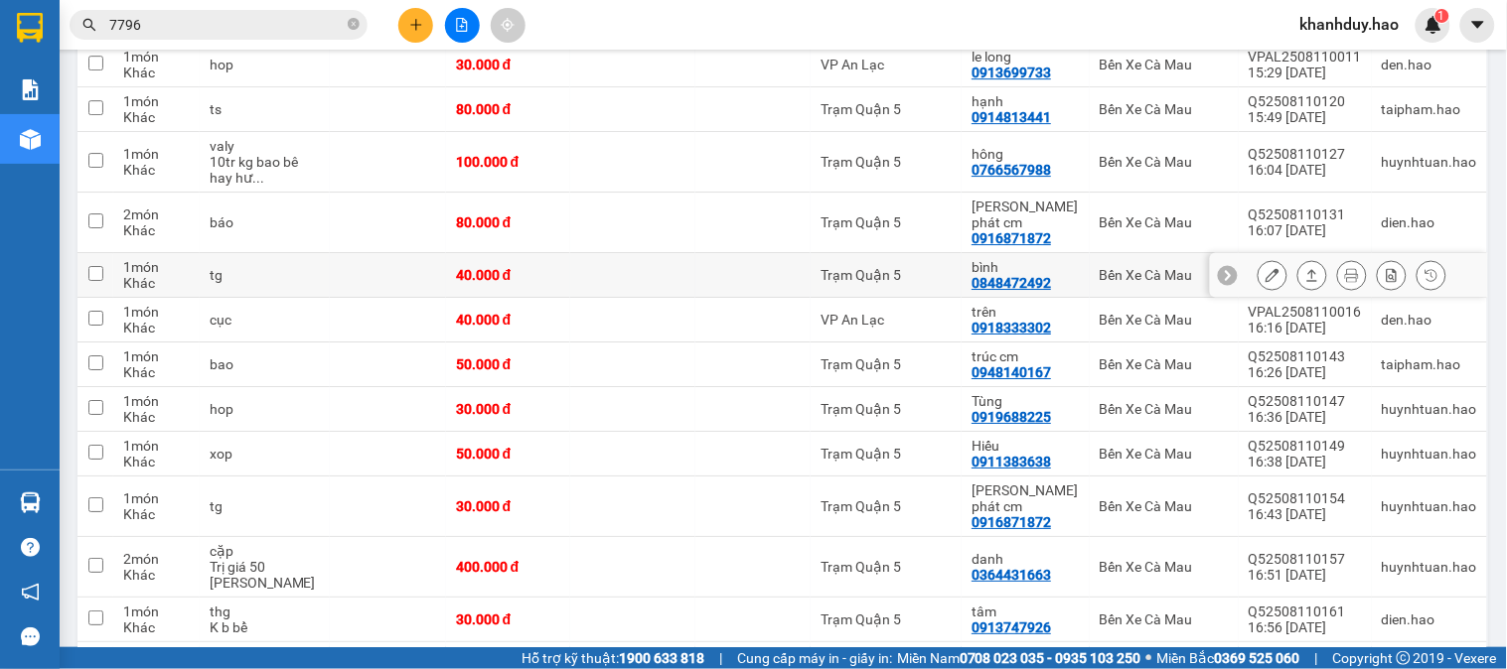
scroll to position [1655, 0]
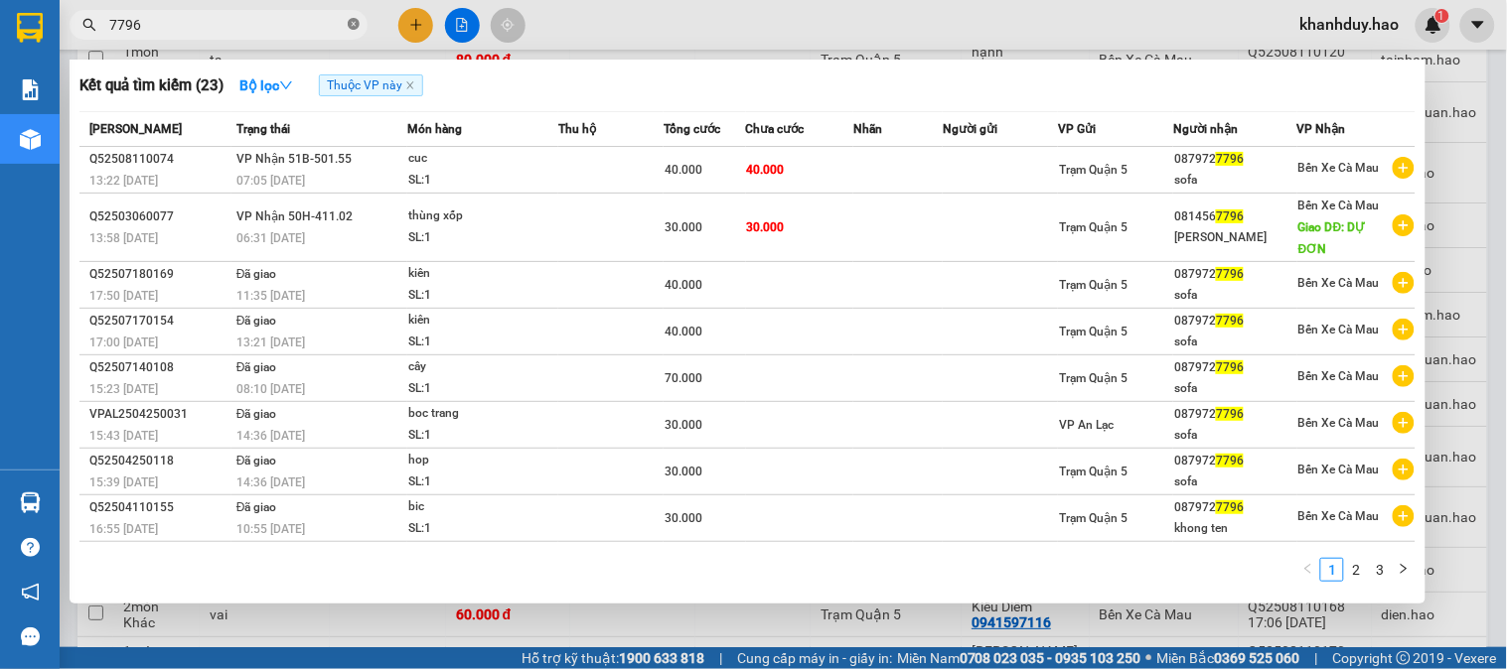
click at [351, 25] on icon "close-circle" at bounding box center [354, 24] width 12 height 12
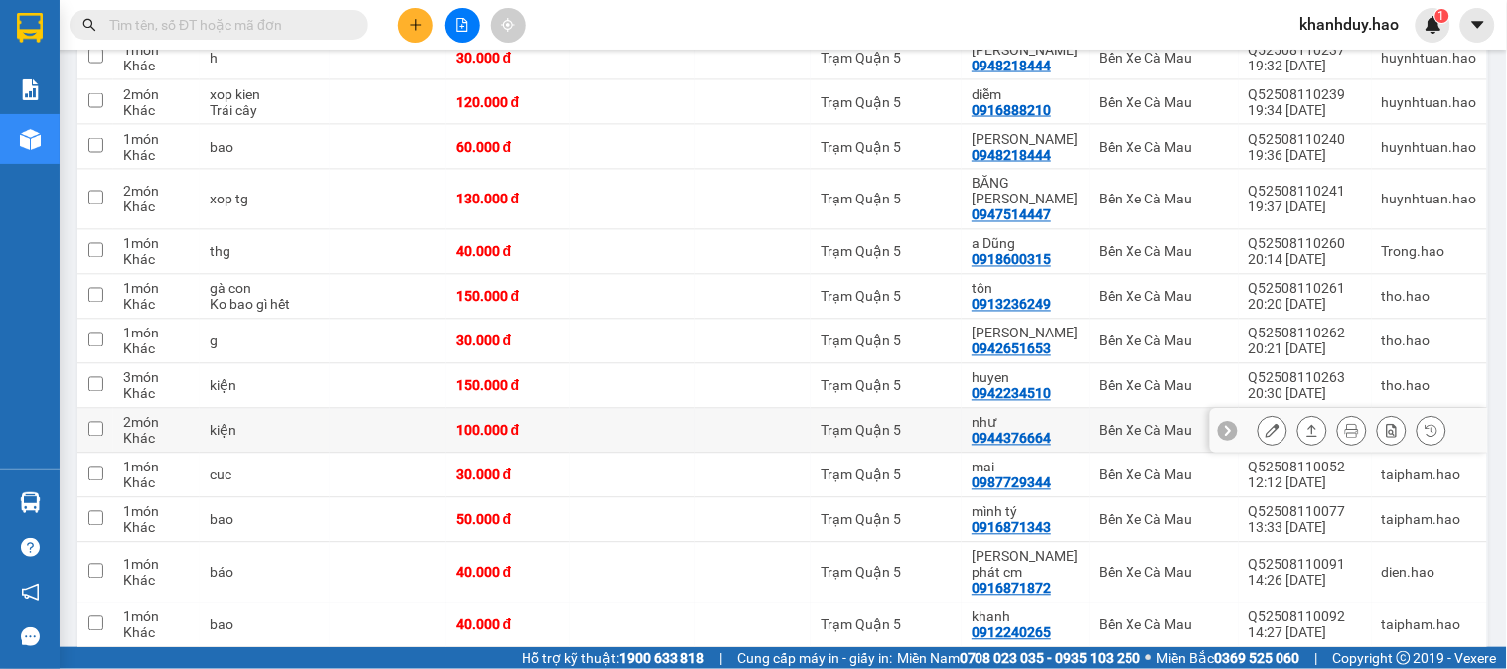
scroll to position [662, 0]
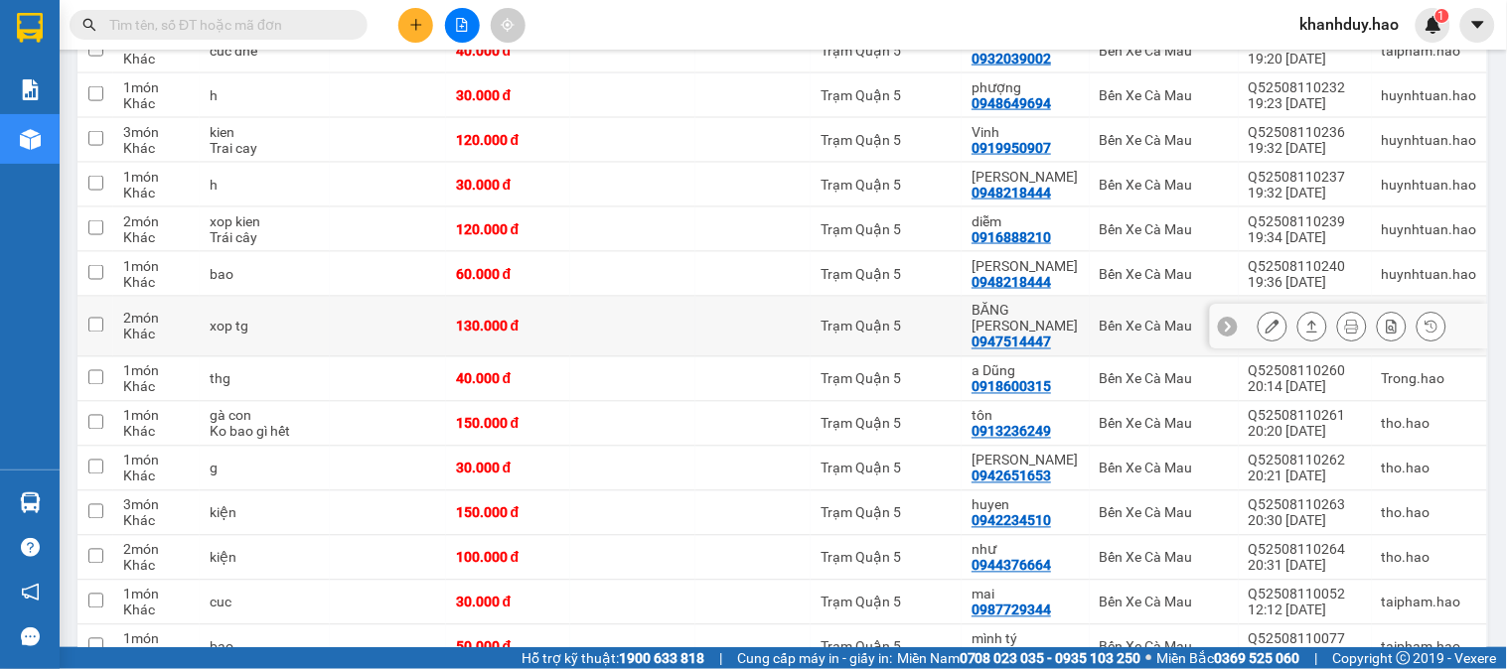
click at [1305, 324] on button at bounding box center [1312, 327] width 28 height 35
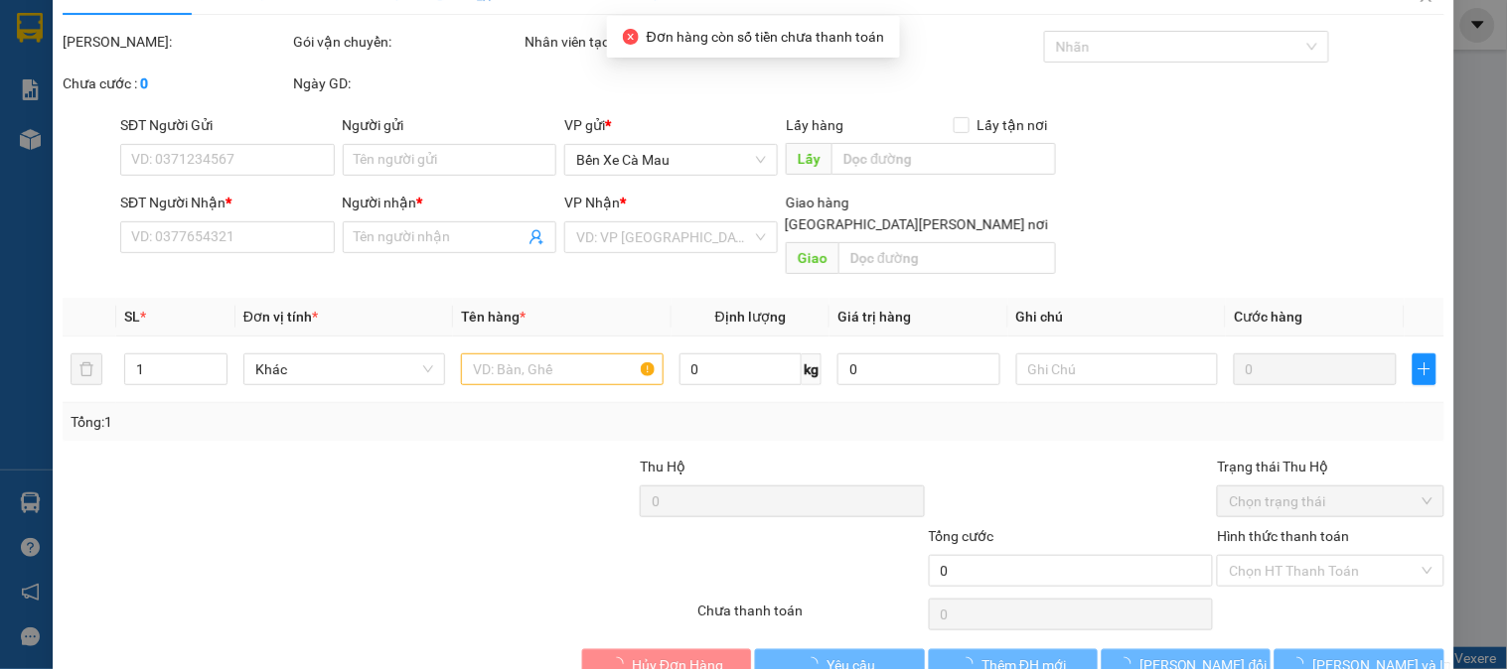
type input "0947514447"
type input "BĂNG TUYỀN"
type input "130.000"
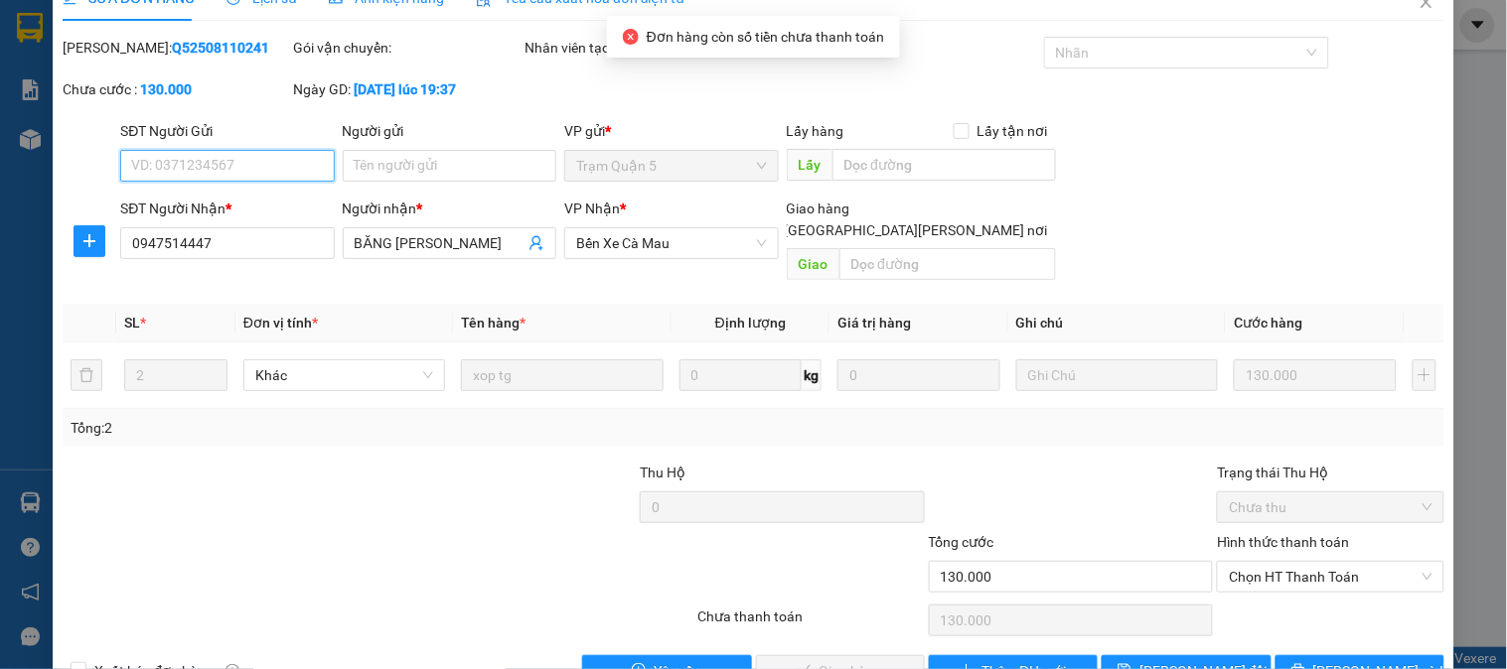
scroll to position [70, 0]
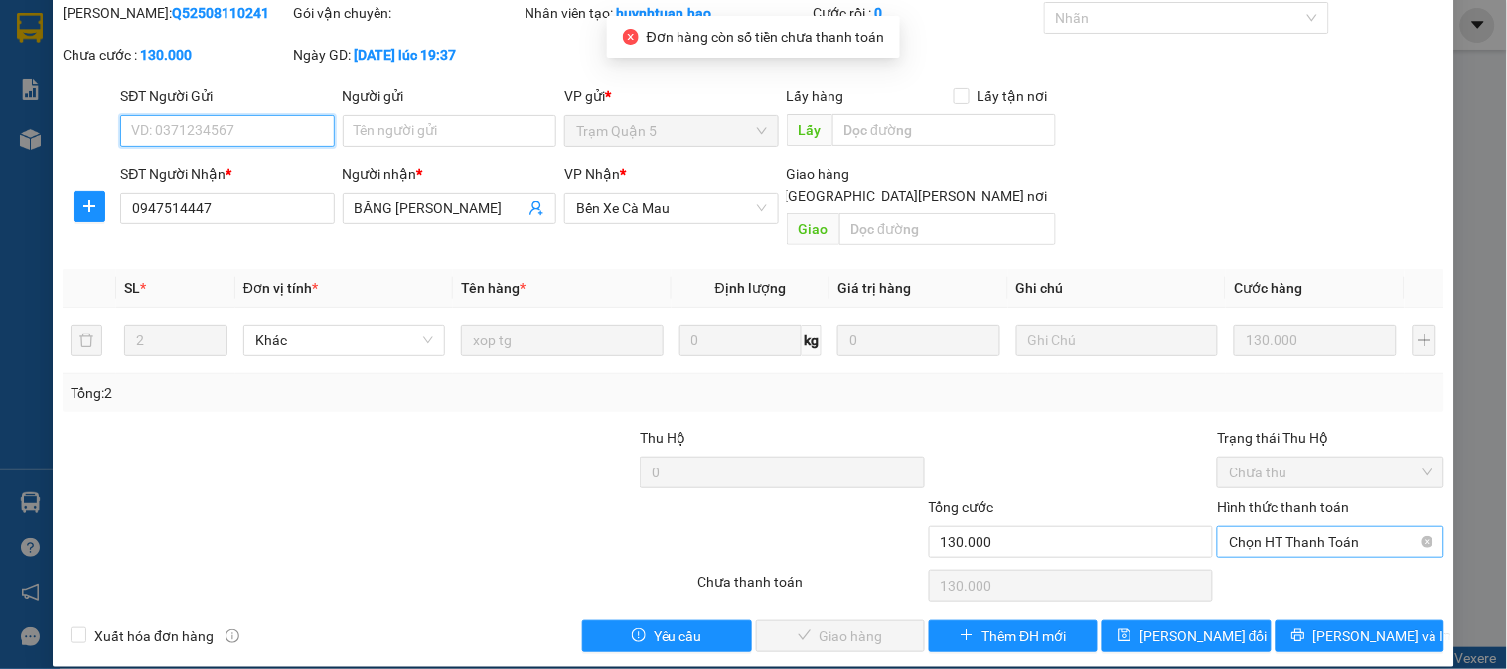
click at [1303, 527] on span "Chọn HT Thanh Toán" at bounding box center [1330, 542] width 203 height 30
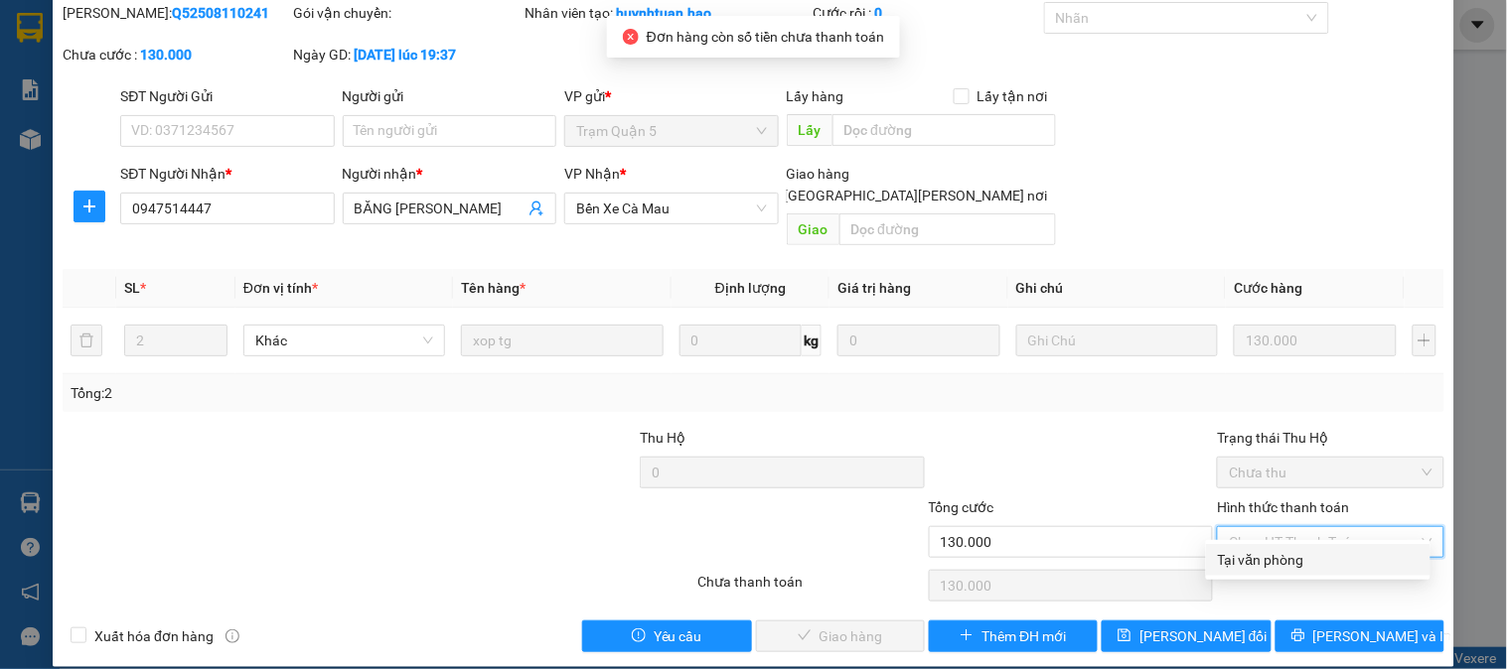
click at [1283, 558] on div "Tại văn phòng" at bounding box center [1318, 560] width 201 height 22
type input "0"
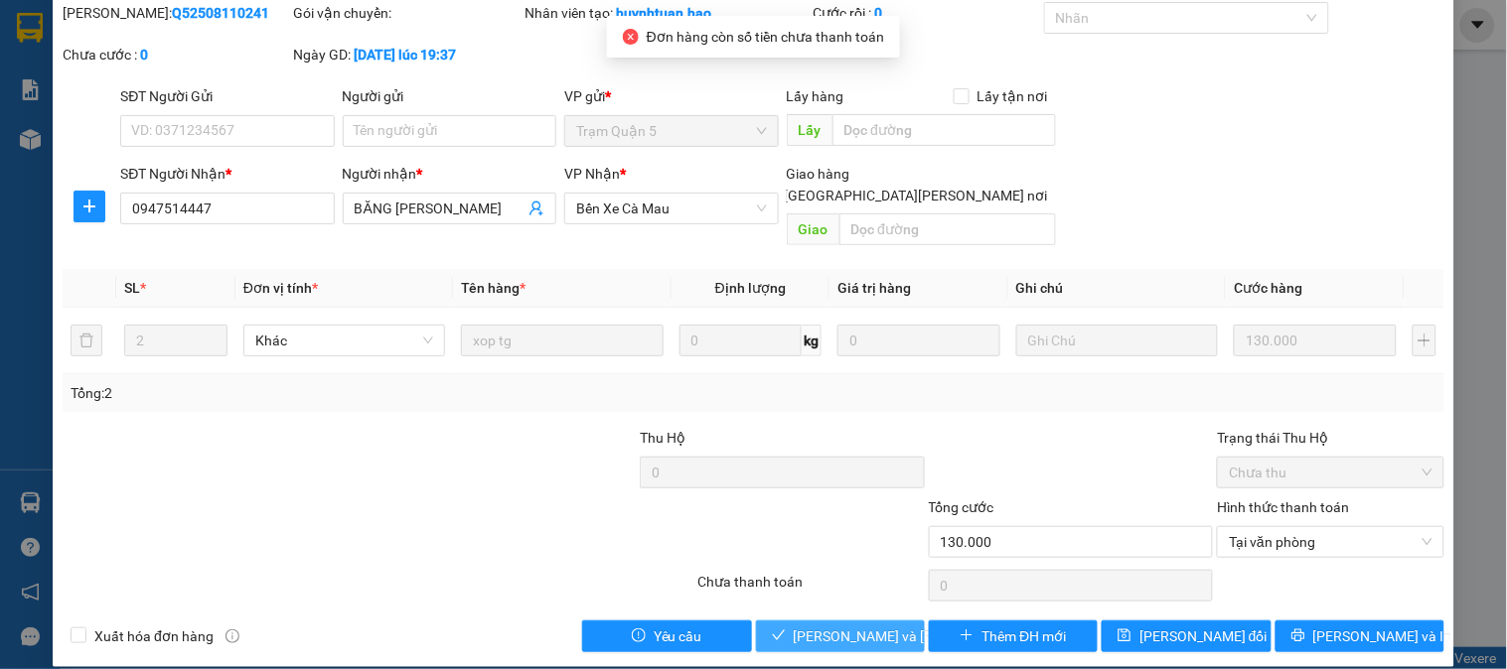
click at [837, 626] on span "[PERSON_NAME] và Giao hàng" at bounding box center [928, 637] width 268 height 22
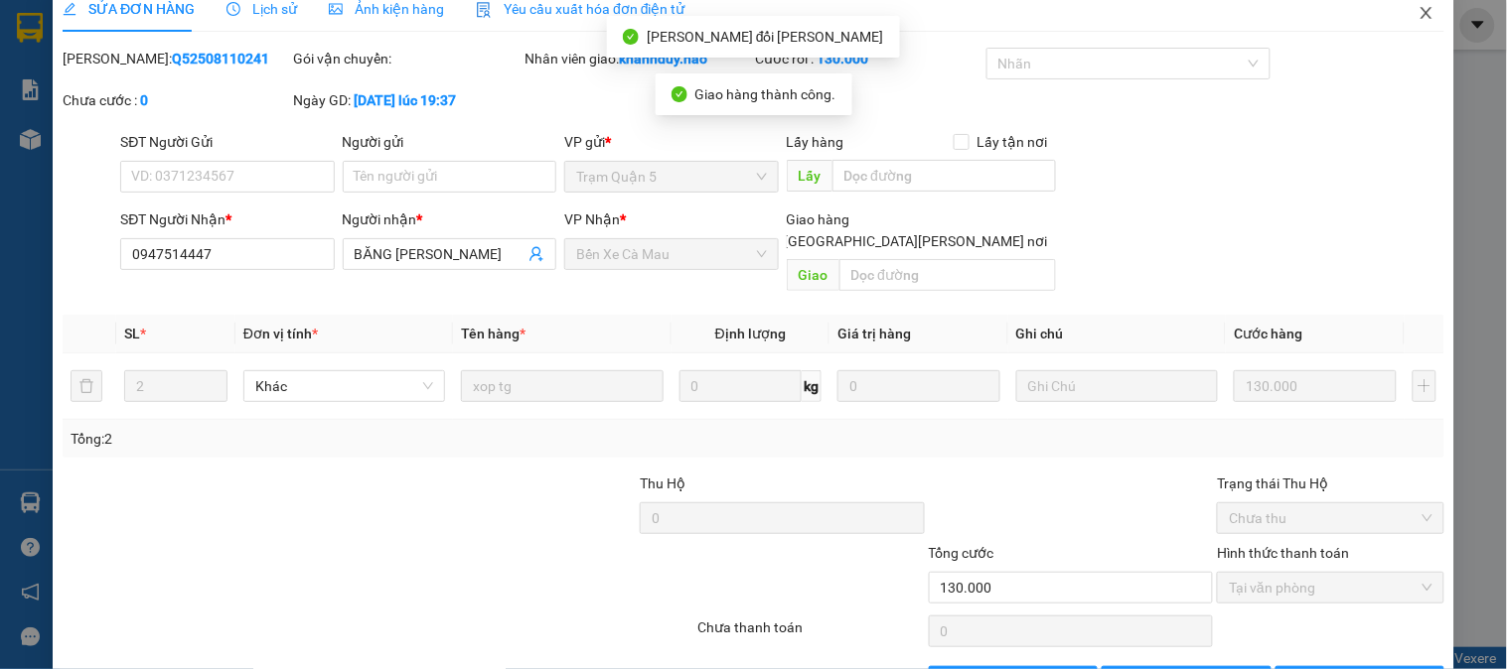
scroll to position [0, 0]
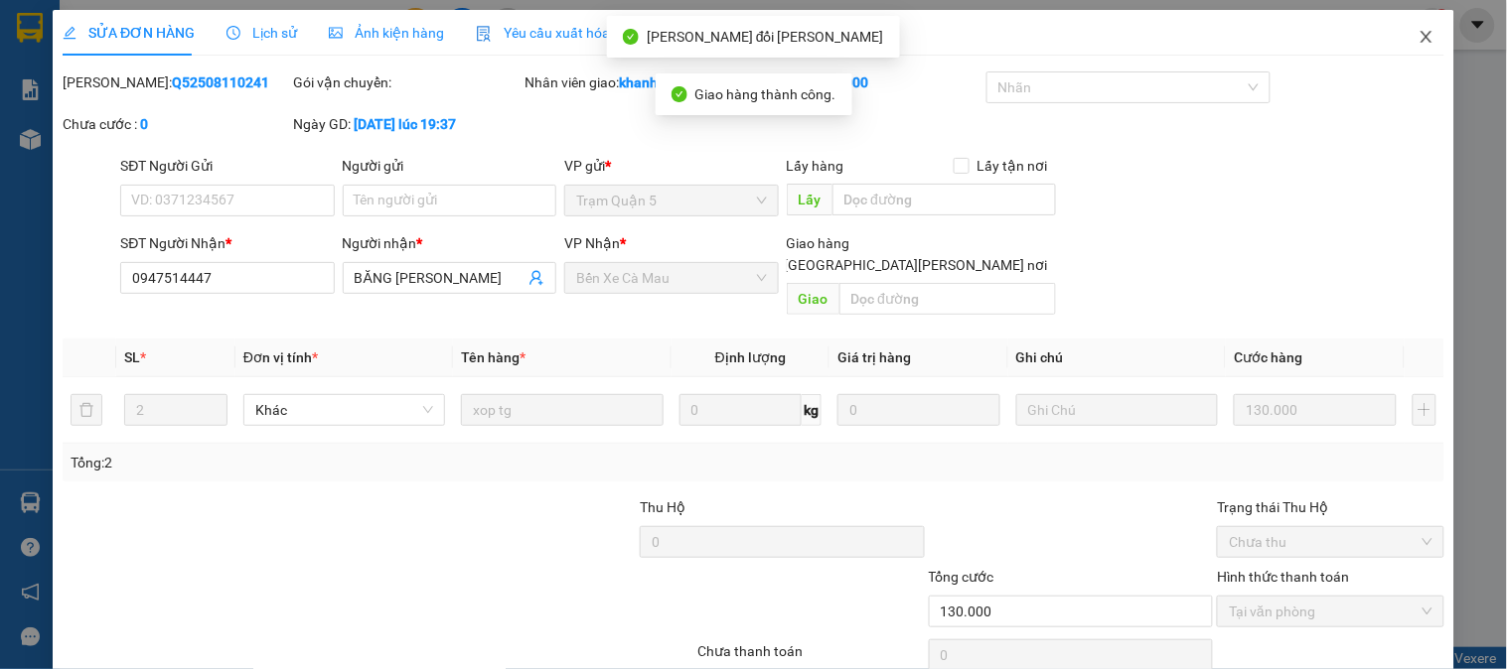
click at [1418, 43] on icon "close" at bounding box center [1426, 37] width 16 height 16
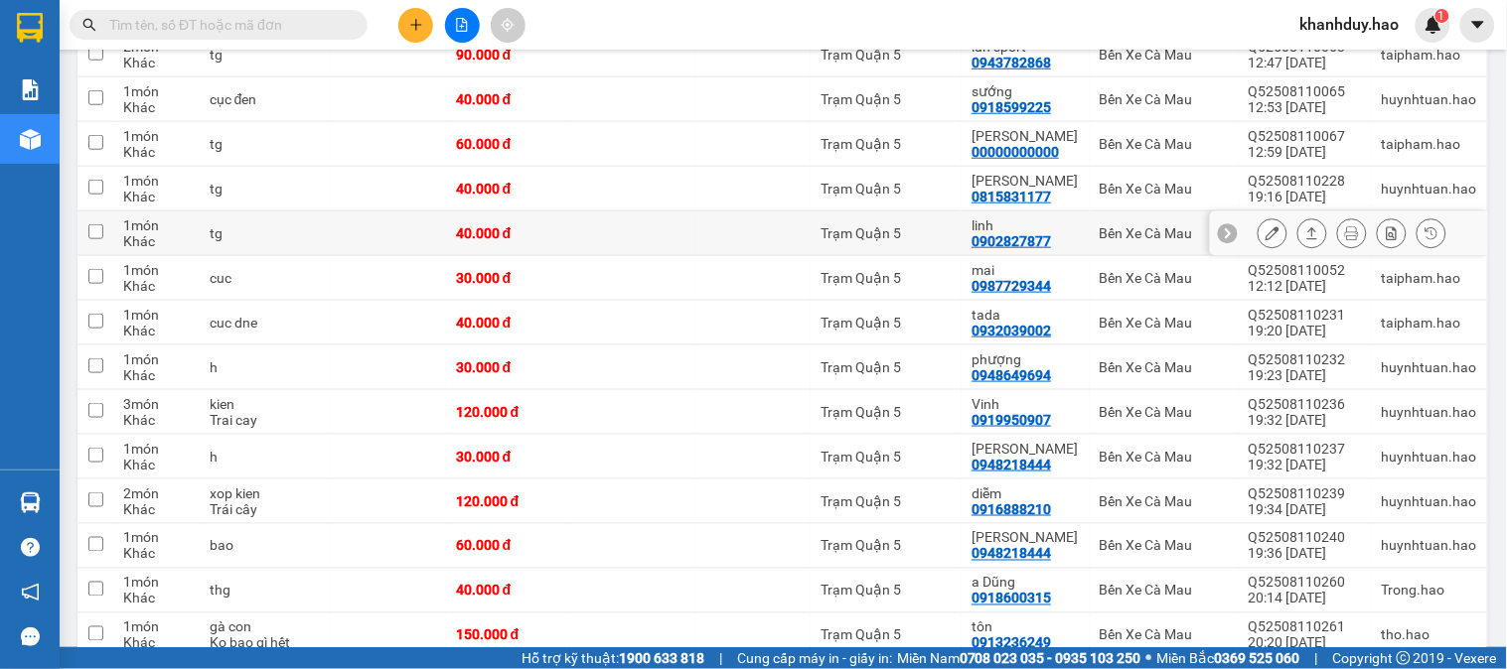
scroll to position [441, 0]
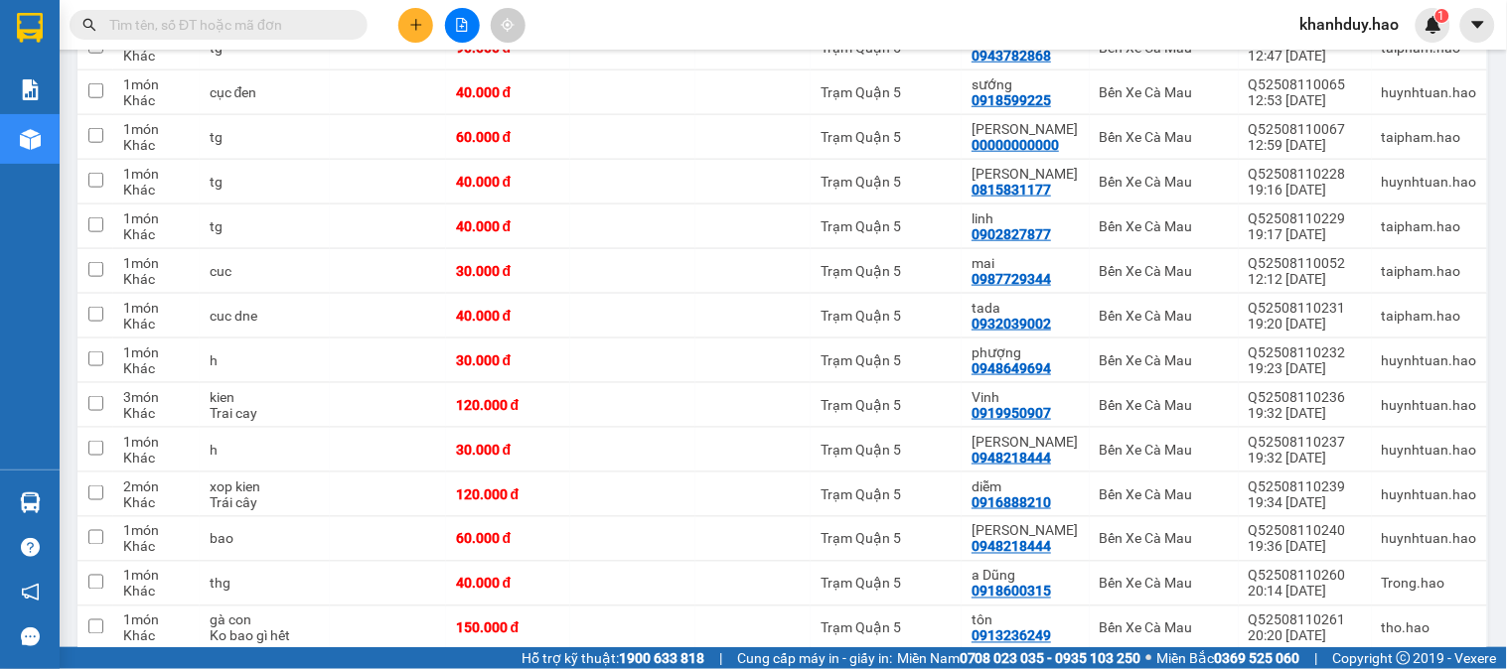
click at [279, 18] on input "text" at bounding box center [226, 25] width 234 height 22
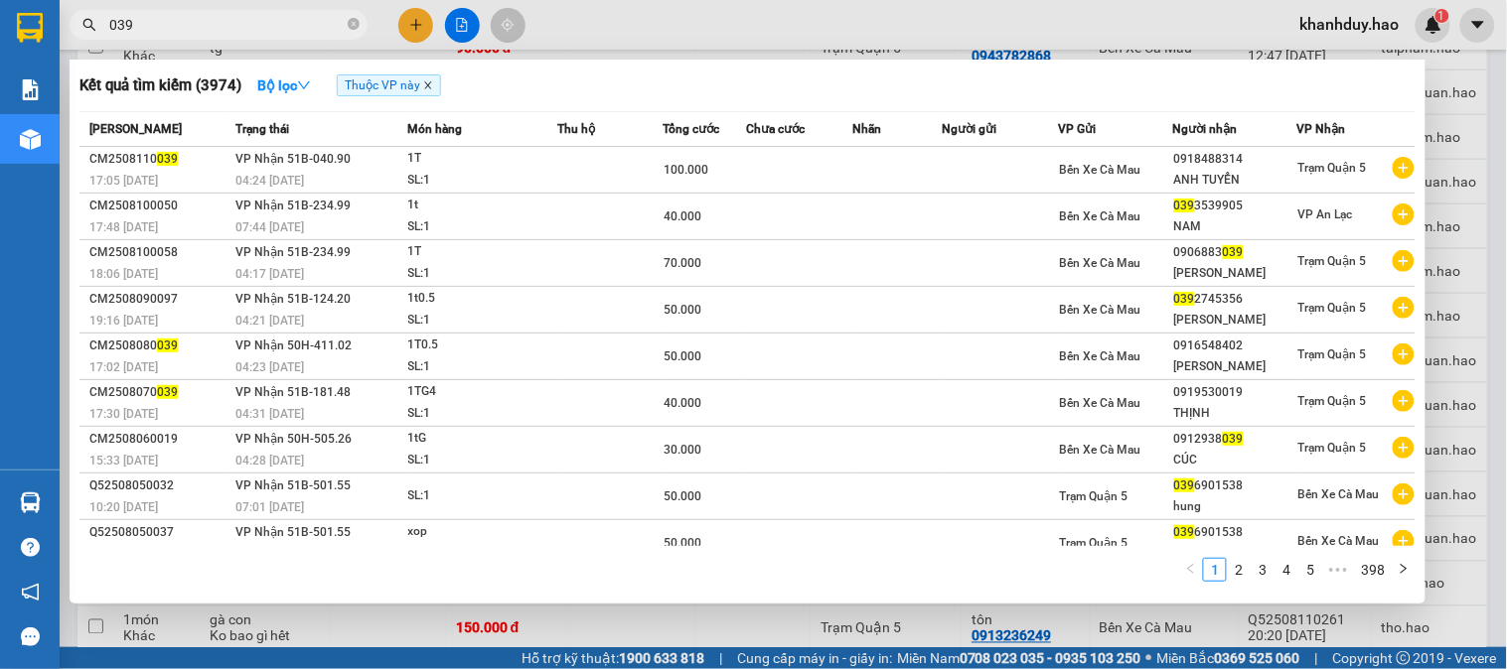
type input "039"
click at [432, 87] on icon "close" at bounding box center [428, 85] width 10 height 10
click at [352, 16] on span at bounding box center [354, 25] width 12 height 19
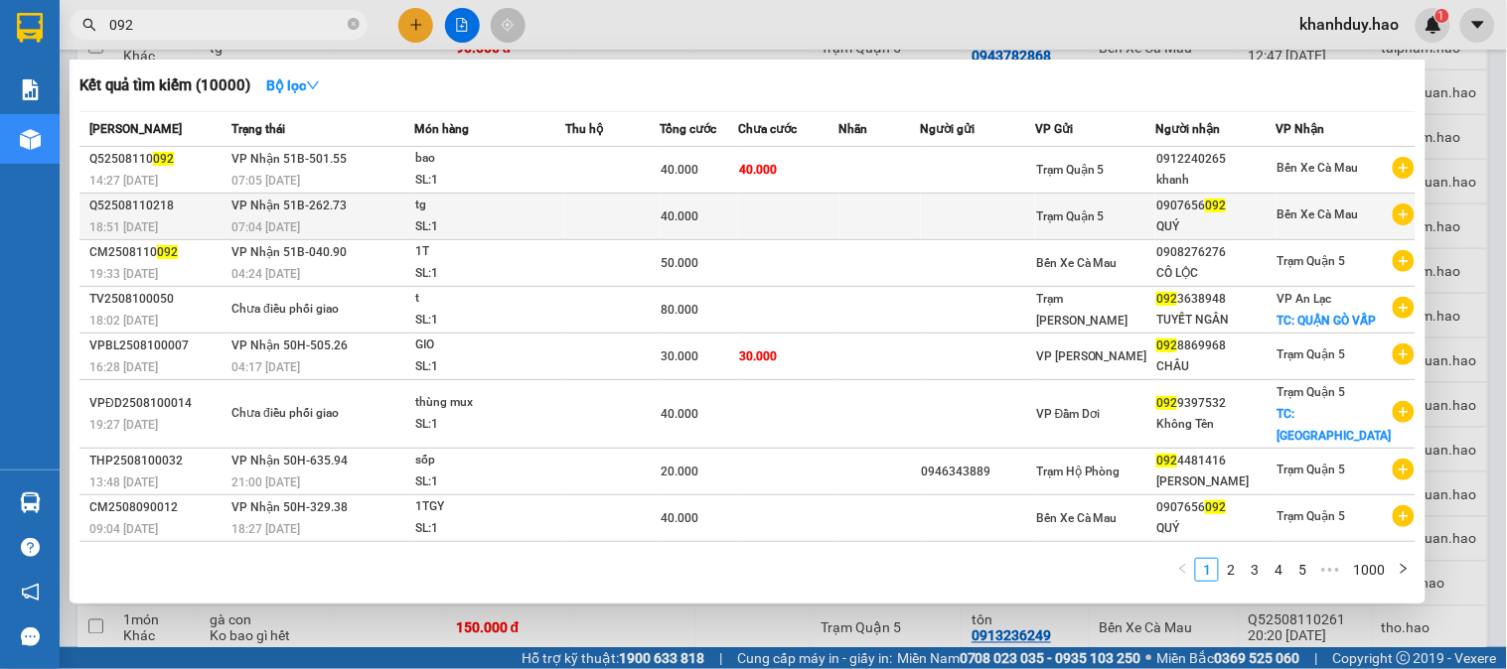
type input "092"
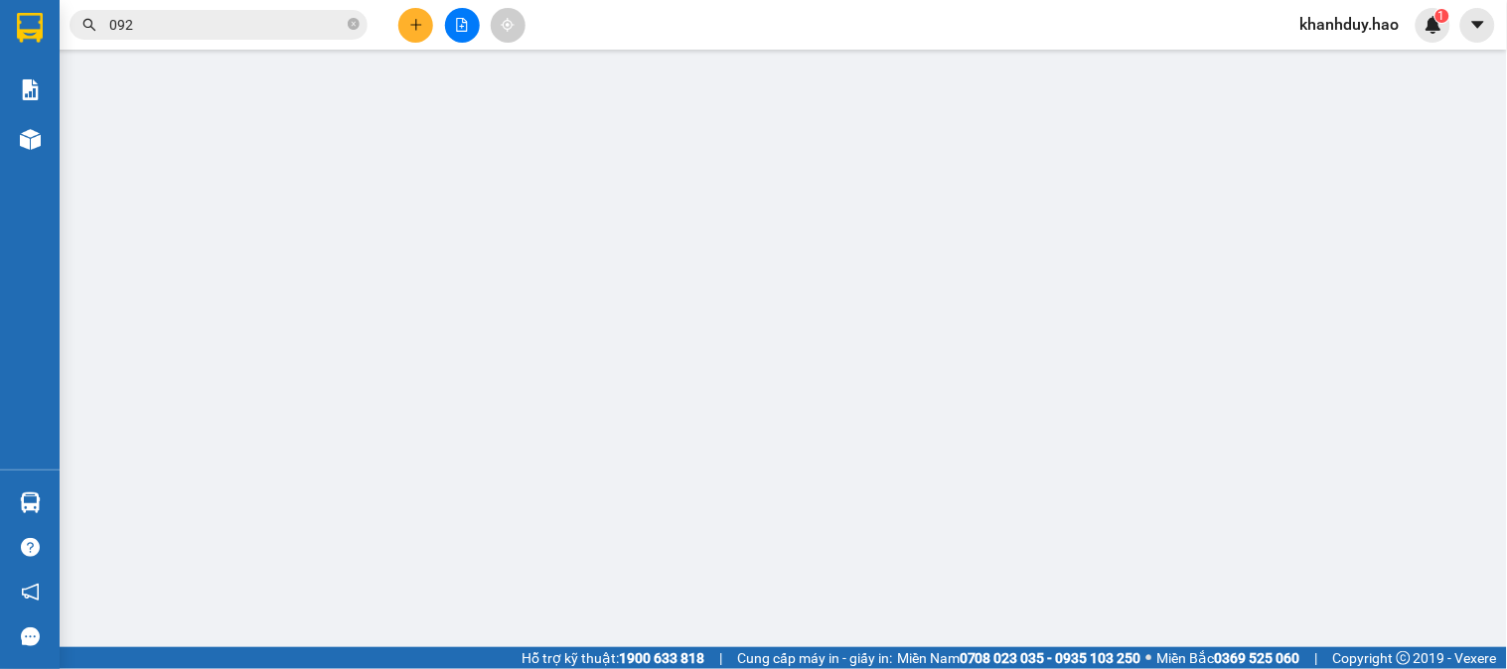
type input "0907656092"
type input "QUÝ"
type input "40.000"
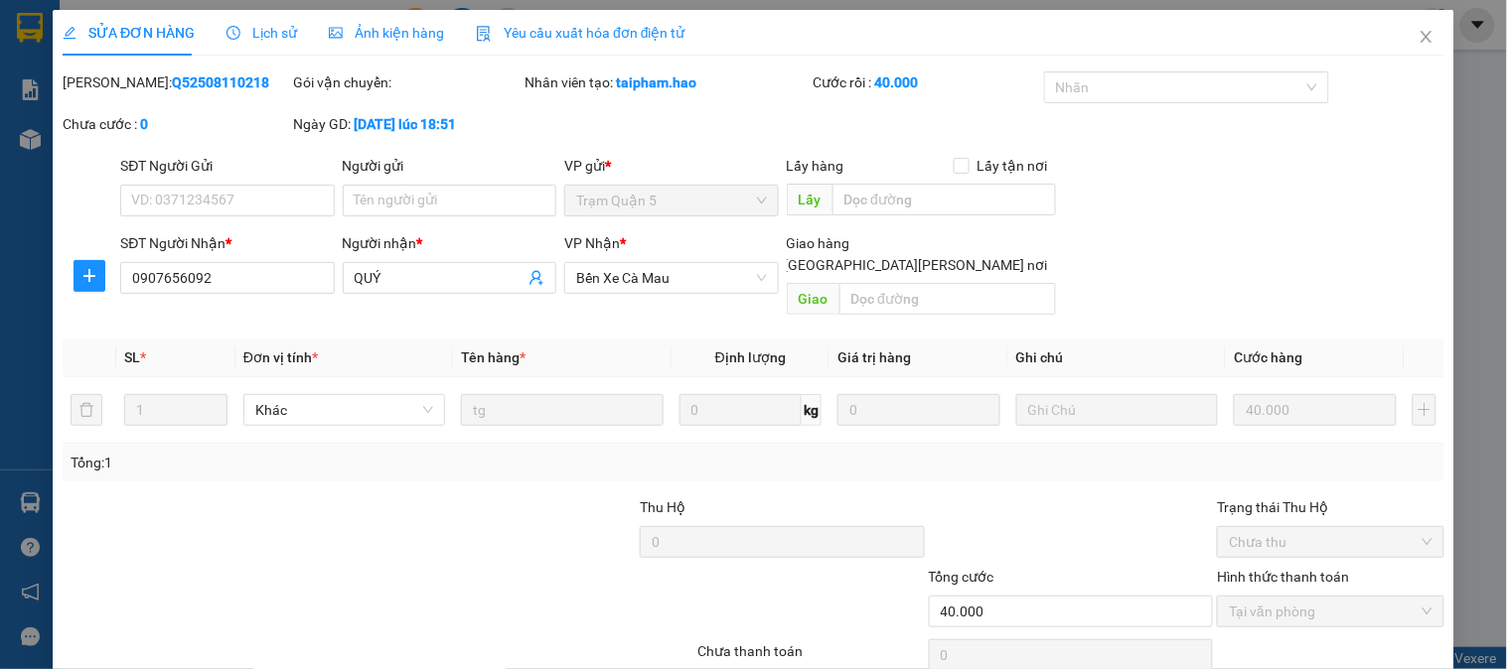
click at [348, 22] on div "Ảnh kiện hàng" at bounding box center [386, 33] width 115 height 22
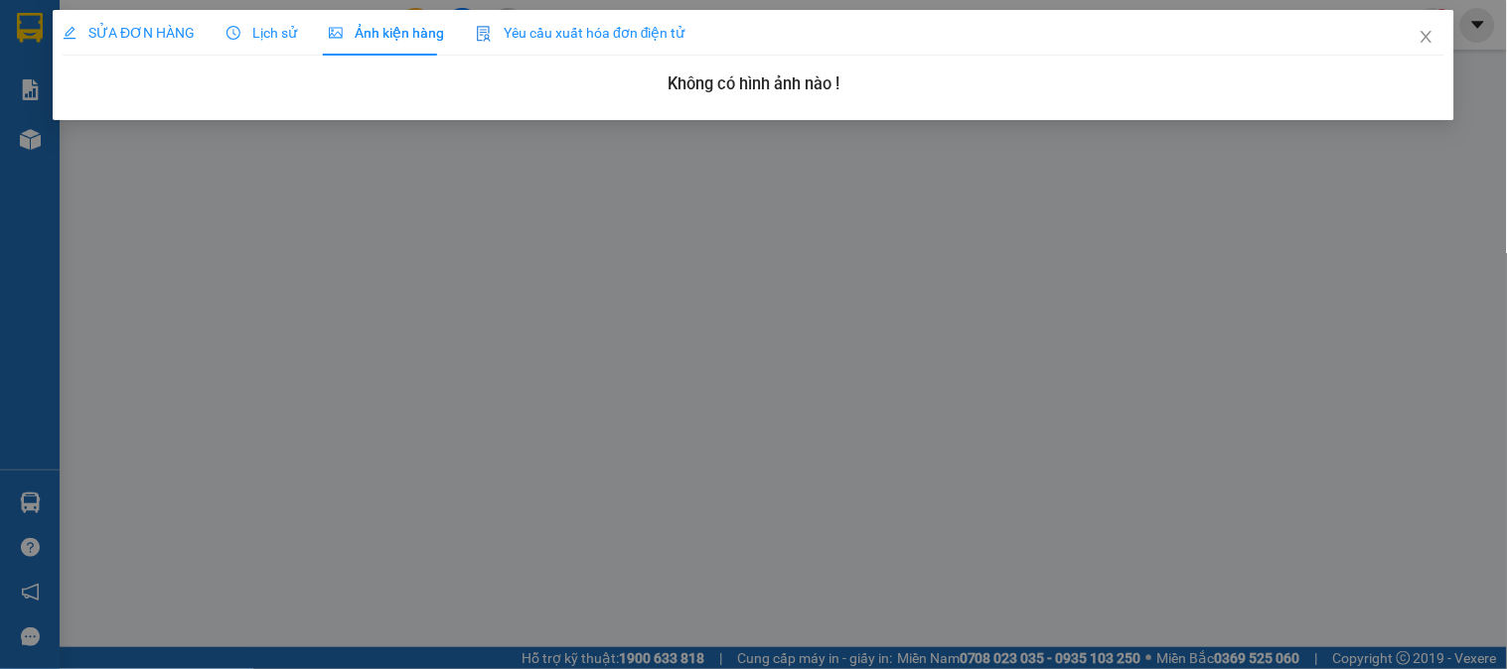
click at [211, 21] on div "SỬA ĐƠN HÀNG Lịch sử Ảnh kiện hàng Yêu cầu xuất hóa đơn điện tử" at bounding box center [374, 33] width 623 height 46
click at [243, 33] on span "Lịch sử" at bounding box center [261, 33] width 71 height 16
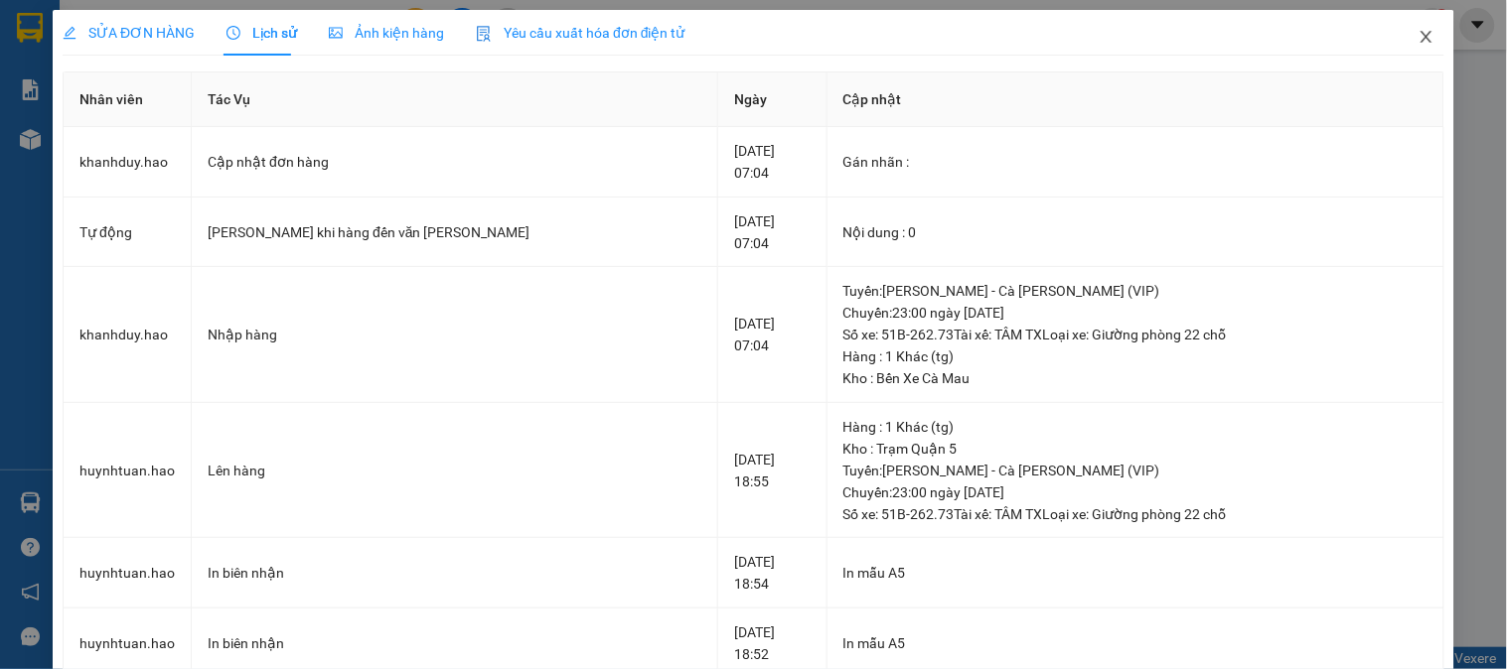
click at [1418, 45] on icon "close" at bounding box center [1426, 37] width 16 height 16
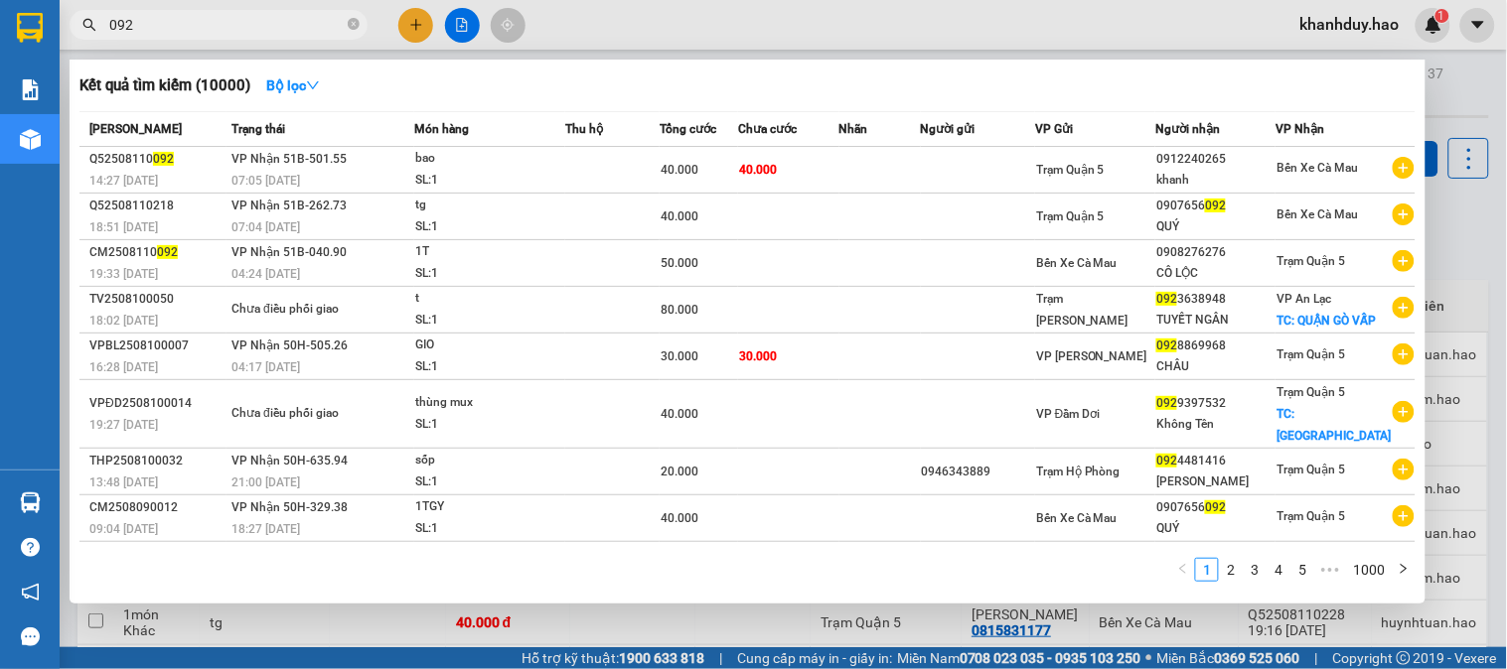
click at [284, 14] on input "092" at bounding box center [226, 25] width 234 height 22
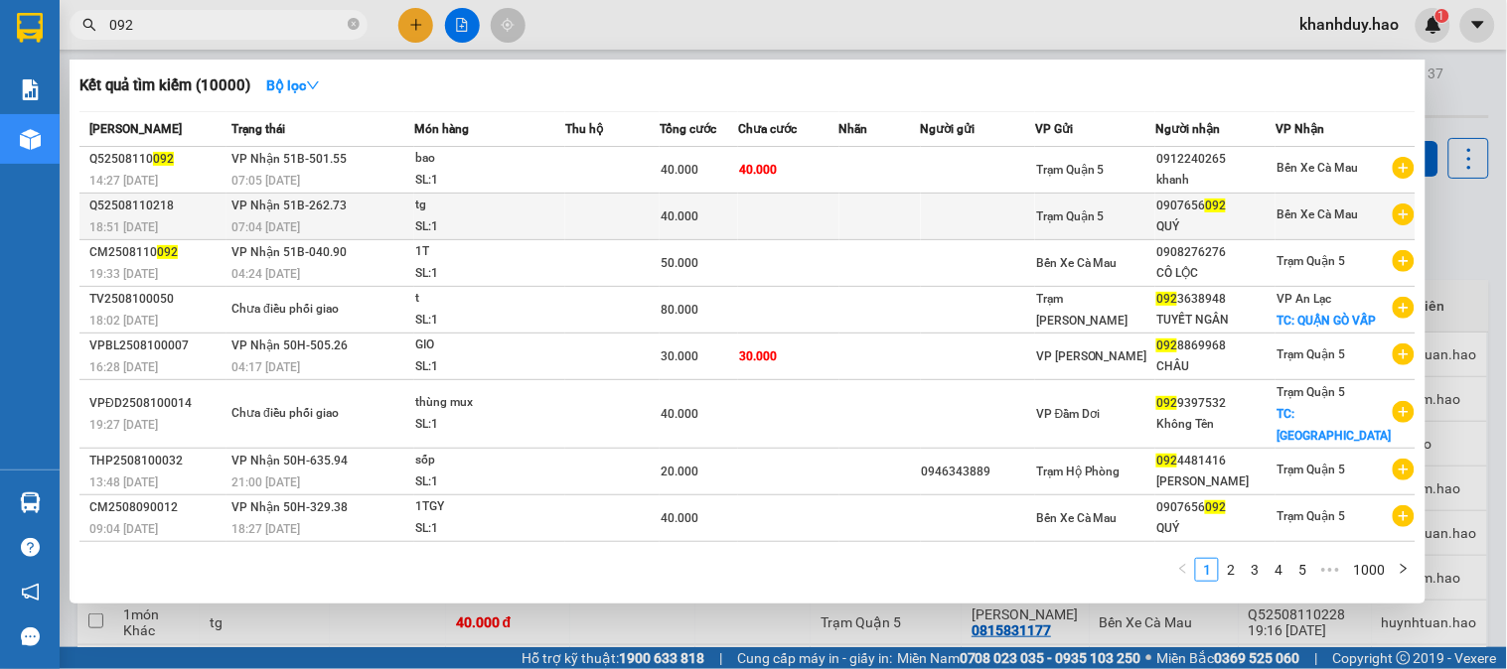
click at [711, 223] on div "40.000" at bounding box center [699, 217] width 76 height 22
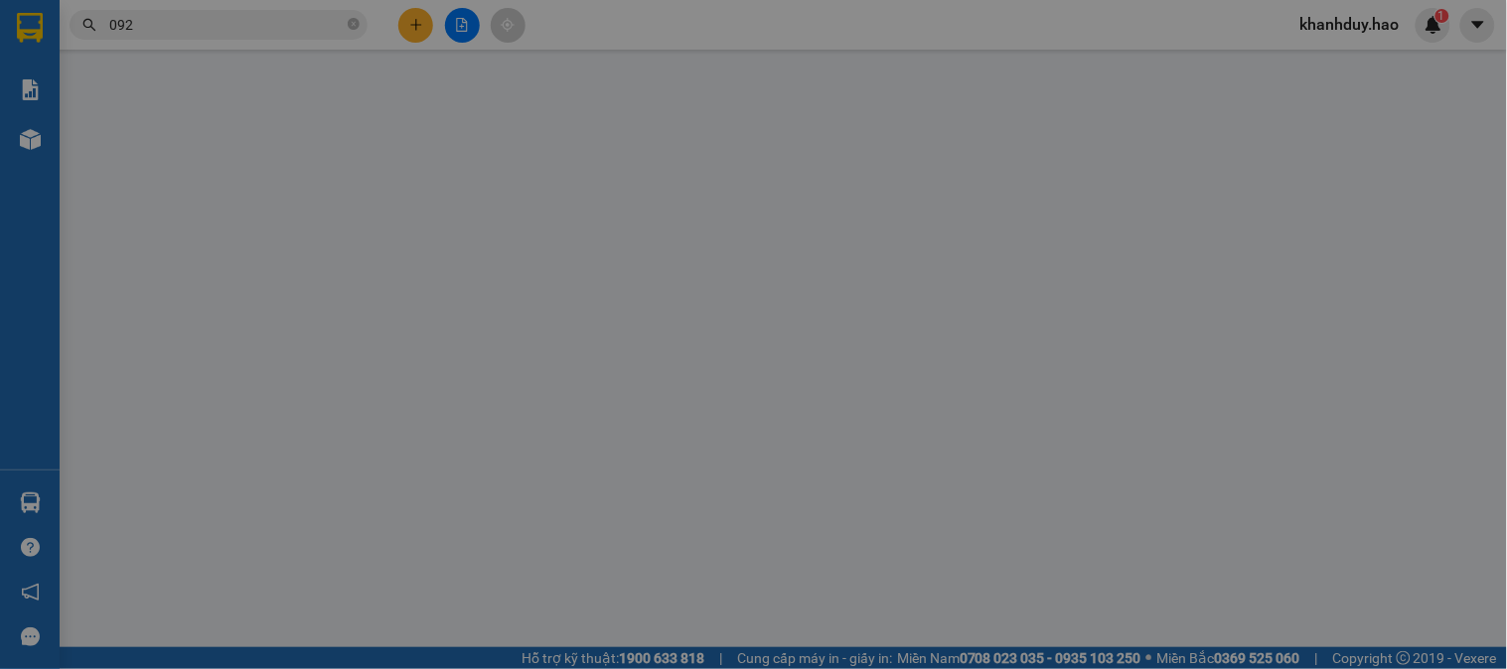
type input "0907656092"
type input "QUÝ"
type input "40.000"
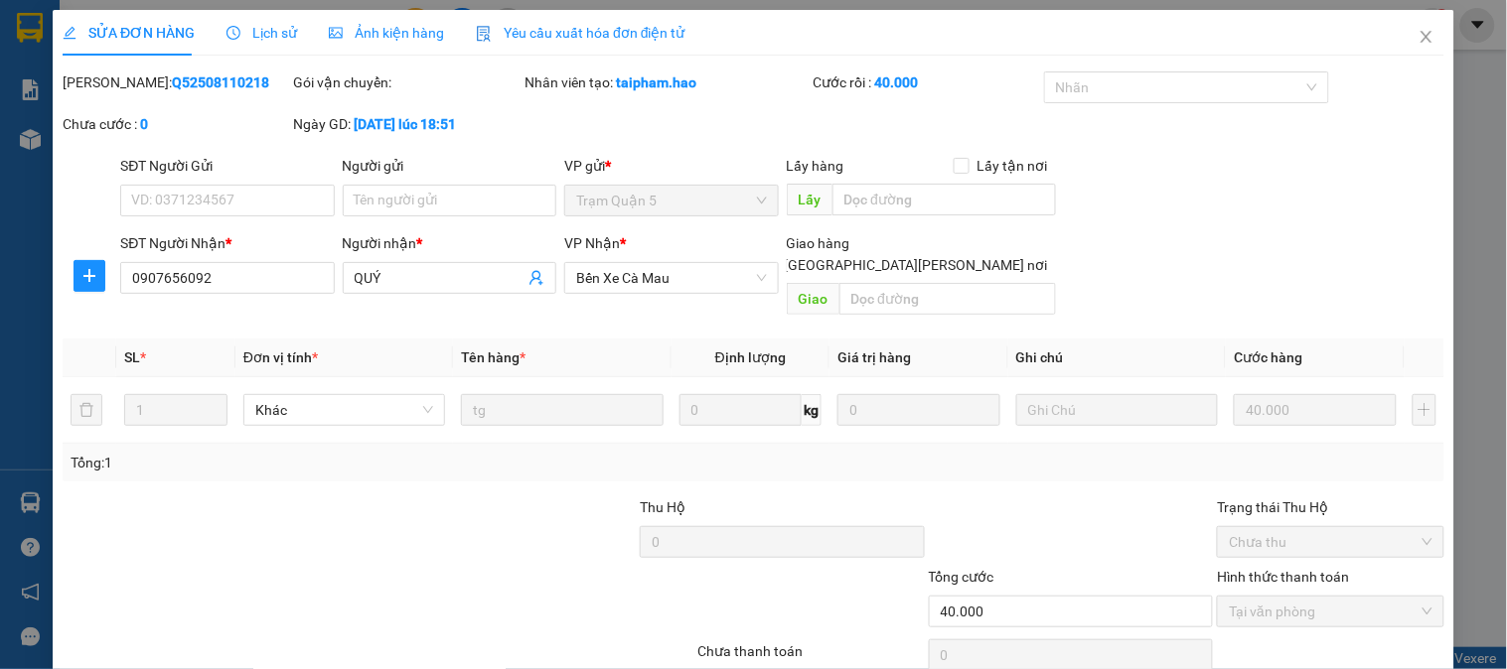
click at [358, 8] on div "SỬA ĐƠN HÀNG Lịch sử Ảnh kiện hàng Yêu cầu xuất hóa đơn điện tử Total Paid Fee …" at bounding box center [753, 334] width 1507 height 669
click at [379, 16] on div "Ảnh kiện hàng" at bounding box center [386, 33] width 115 height 46
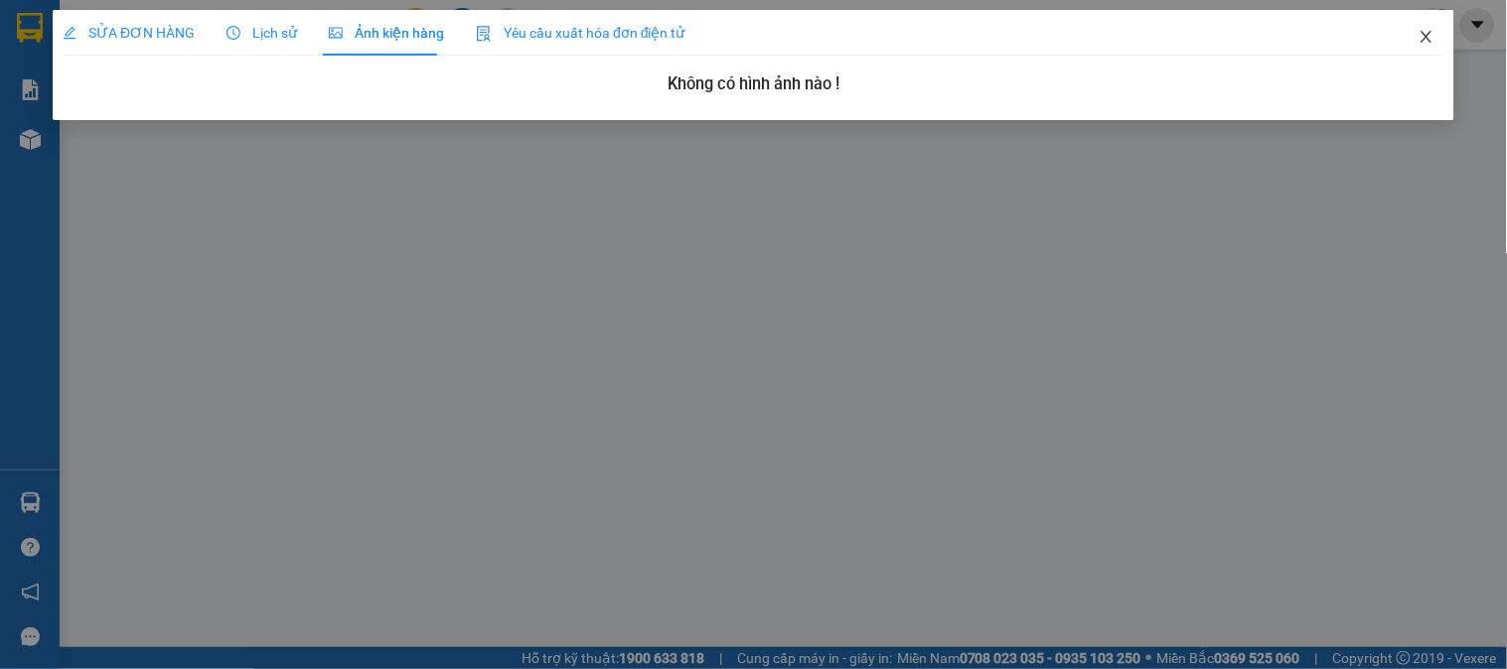
click at [1411, 28] on span "Close" at bounding box center [1427, 38] width 56 height 56
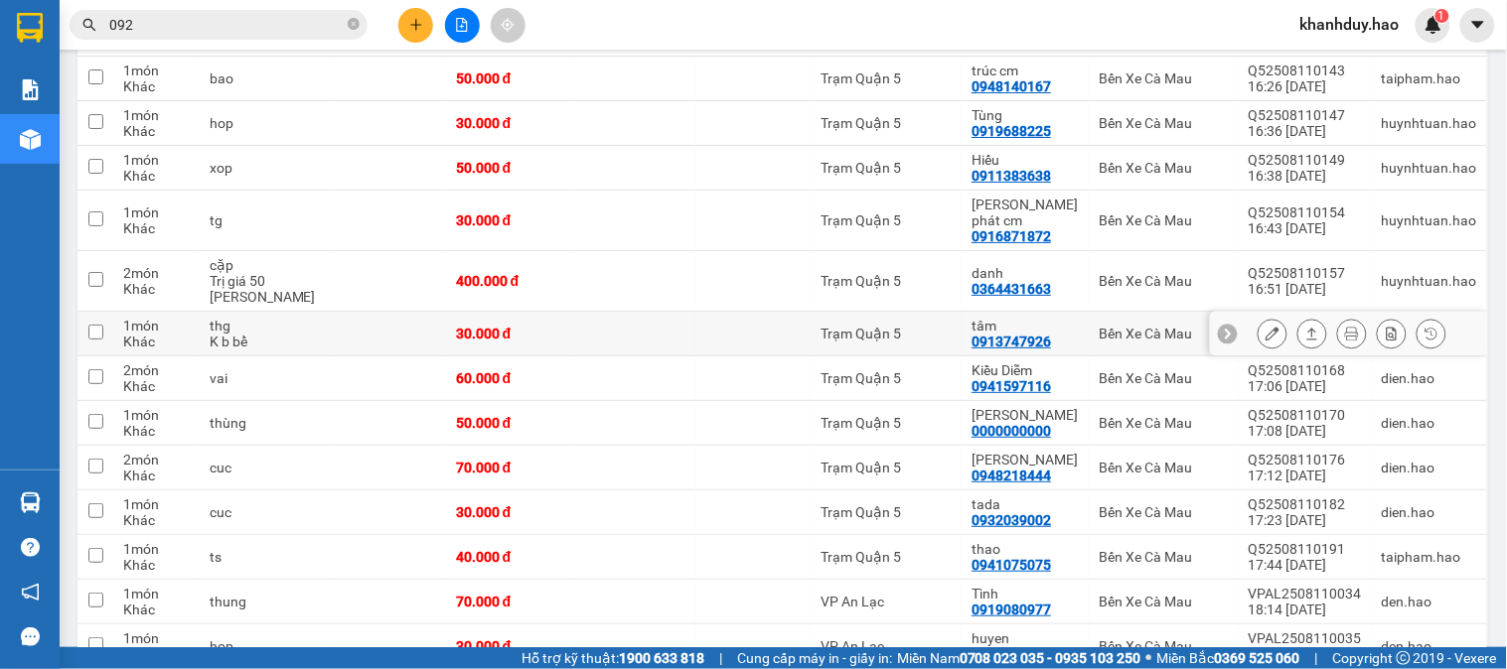
scroll to position [1987, 0]
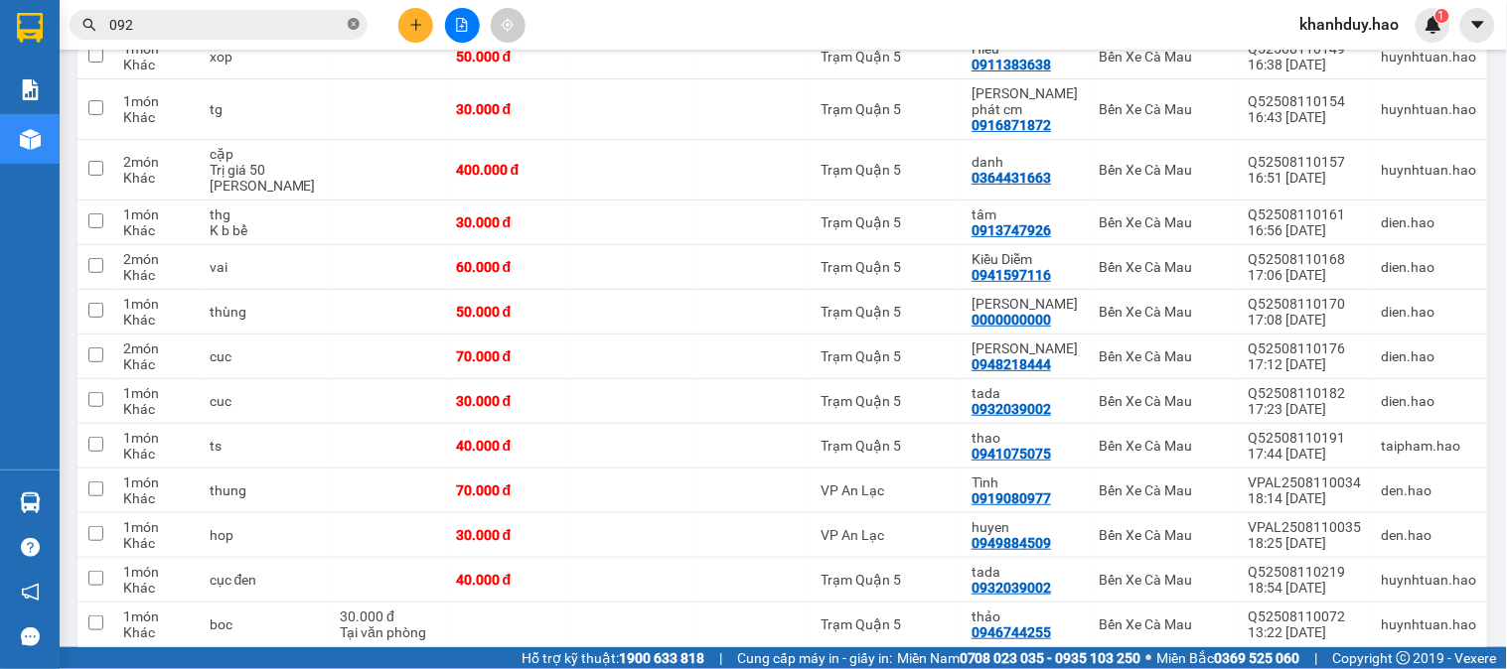
click at [355, 26] on icon "close-circle" at bounding box center [354, 24] width 12 height 12
click at [313, 27] on input "text" at bounding box center [226, 25] width 234 height 22
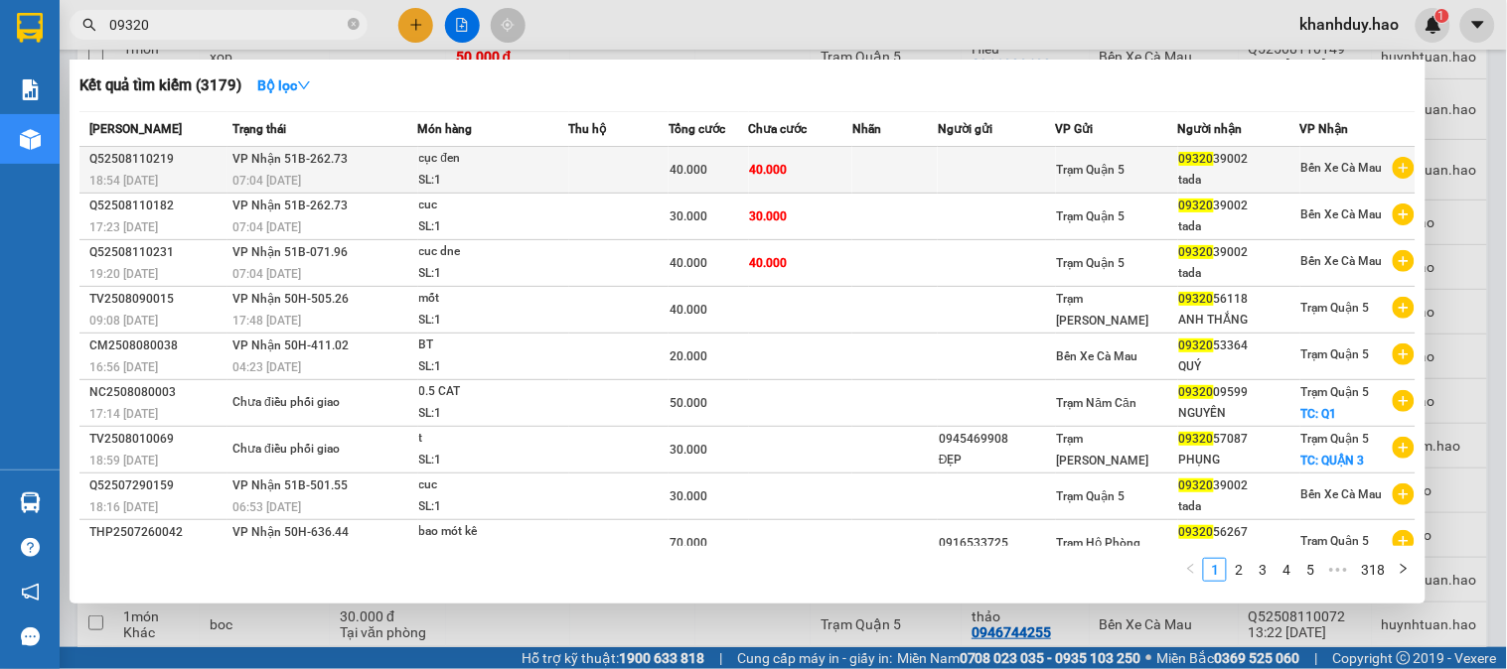
type input "09320"
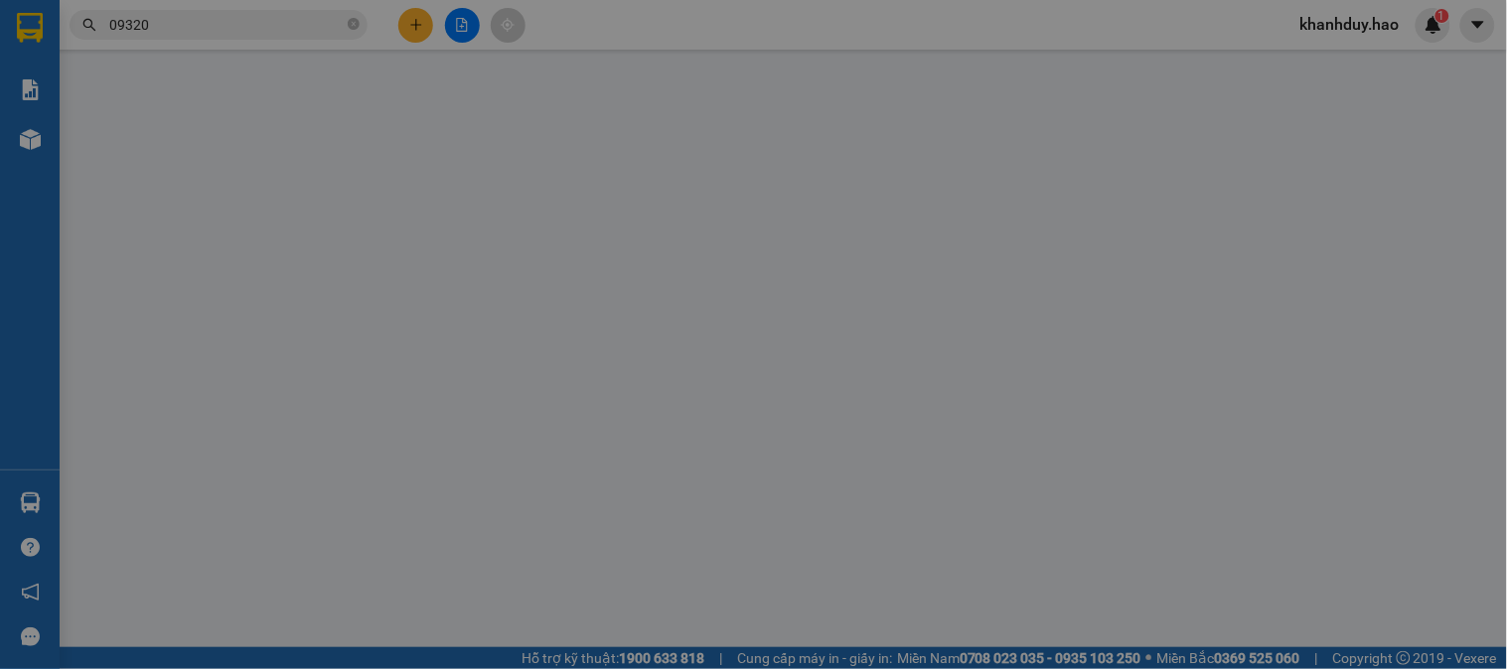
type input "0932039002"
type input "tada"
type input "40.000"
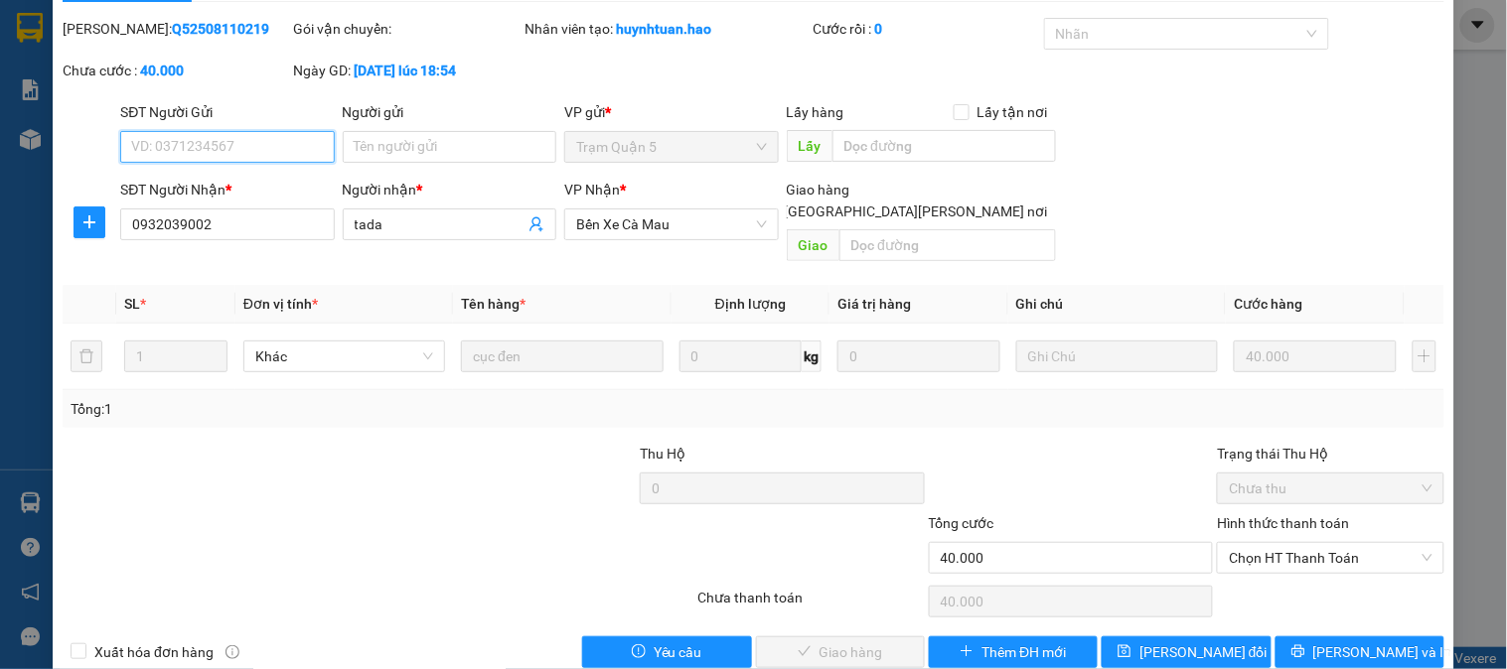
scroll to position [70, 0]
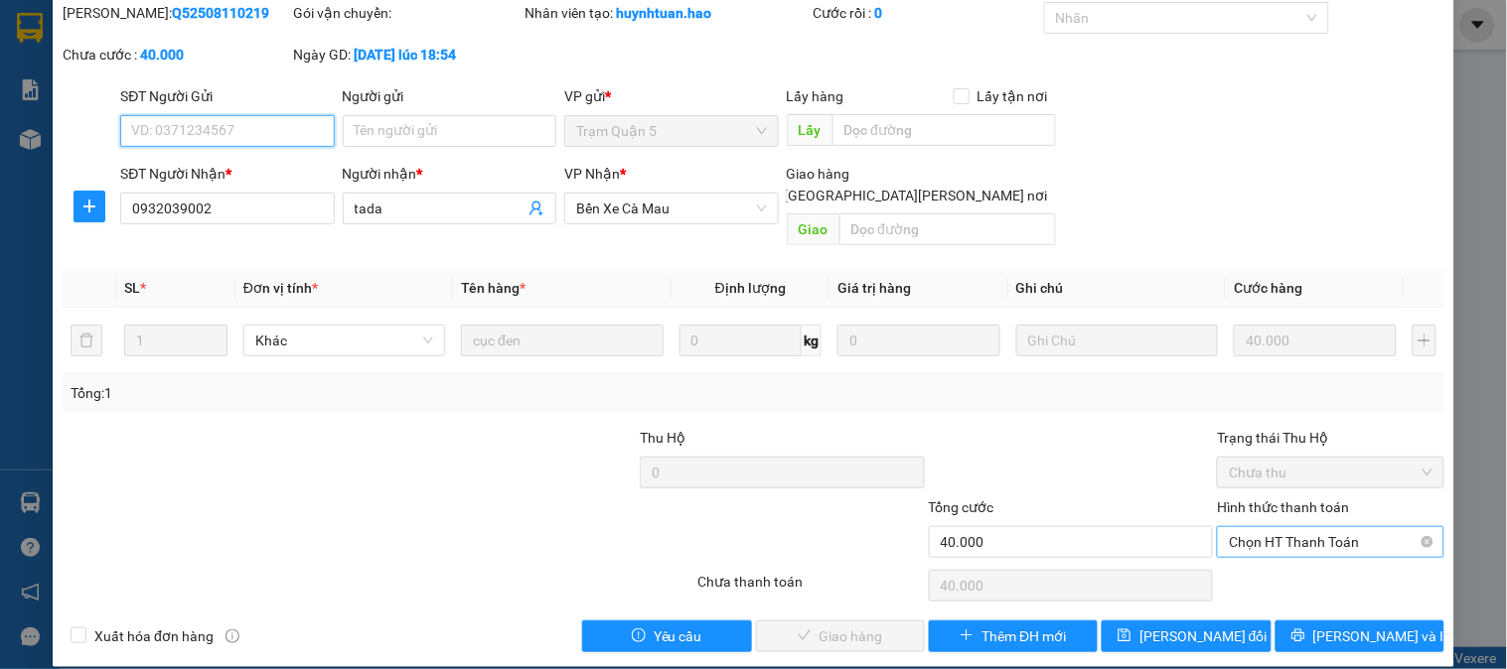
click at [1264, 527] on span "Chọn HT Thanh Toán" at bounding box center [1330, 542] width 203 height 30
drag, startPoint x: 1244, startPoint y: 568, endPoint x: 1194, endPoint y: 574, distance: 50.0
click at [1243, 568] on div "Tại văn phòng" at bounding box center [1318, 560] width 201 height 22
type input "0"
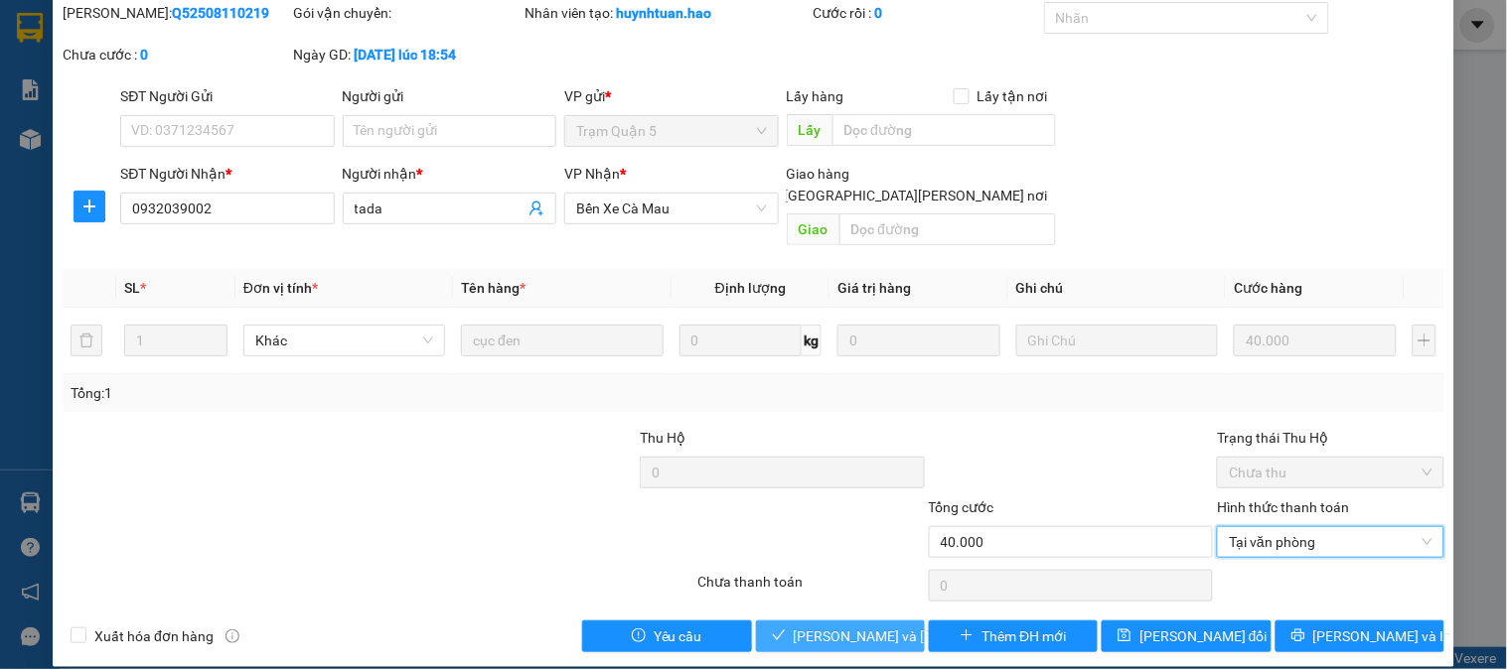
click at [837, 626] on span "[PERSON_NAME] và Giao hàng" at bounding box center [928, 637] width 268 height 22
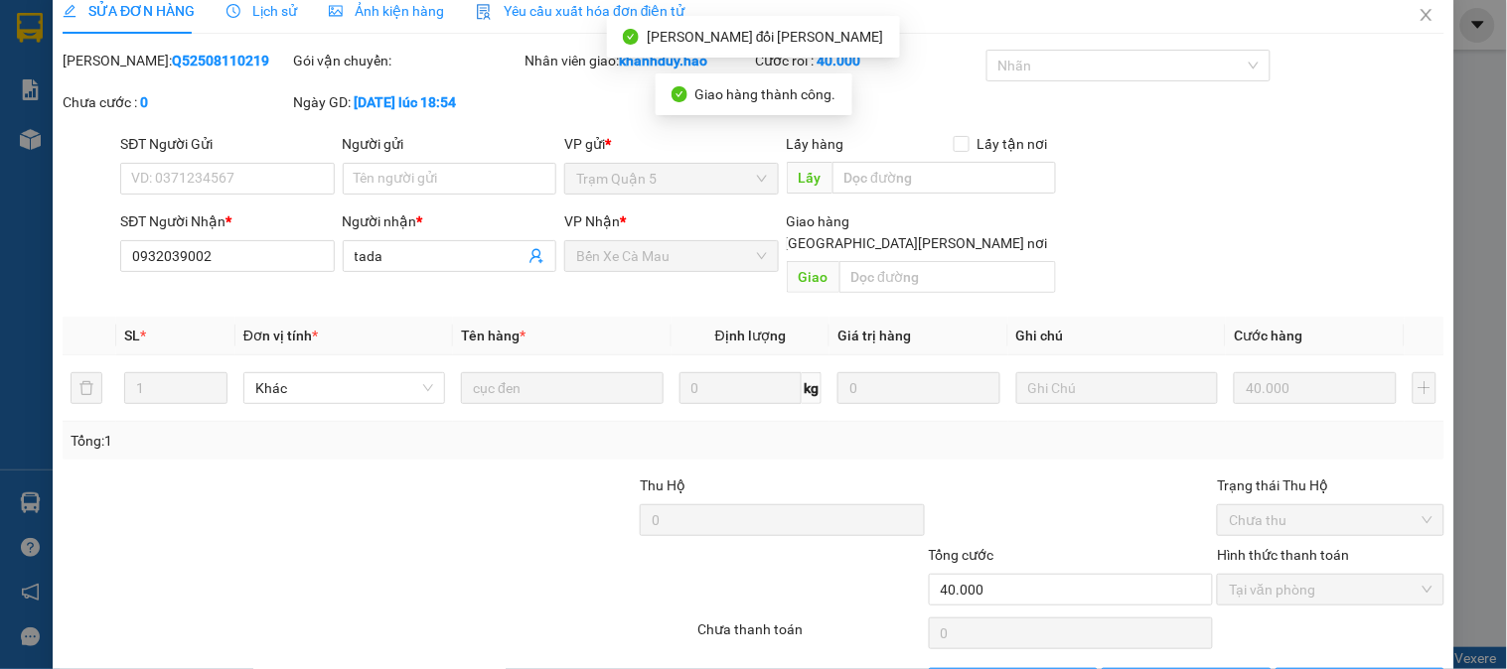
scroll to position [0, 0]
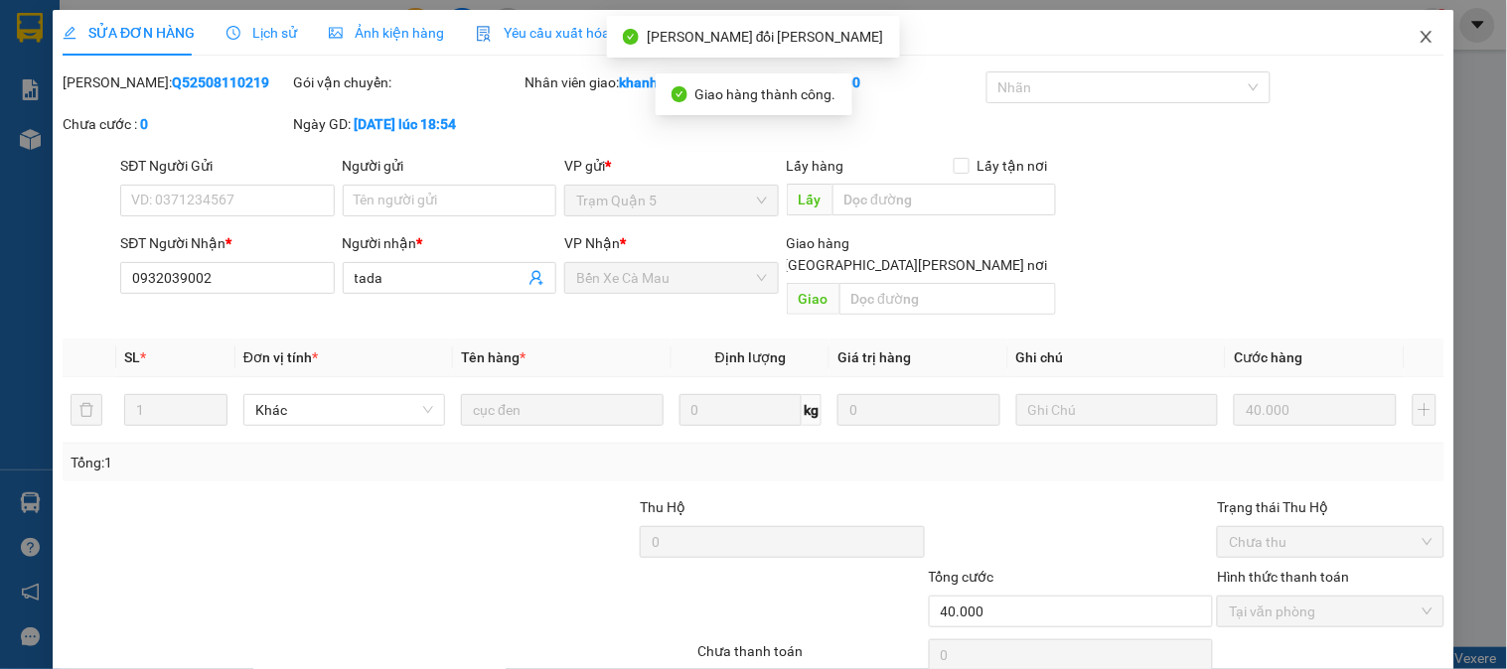
click at [1420, 35] on icon "close" at bounding box center [1425, 37] width 11 height 12
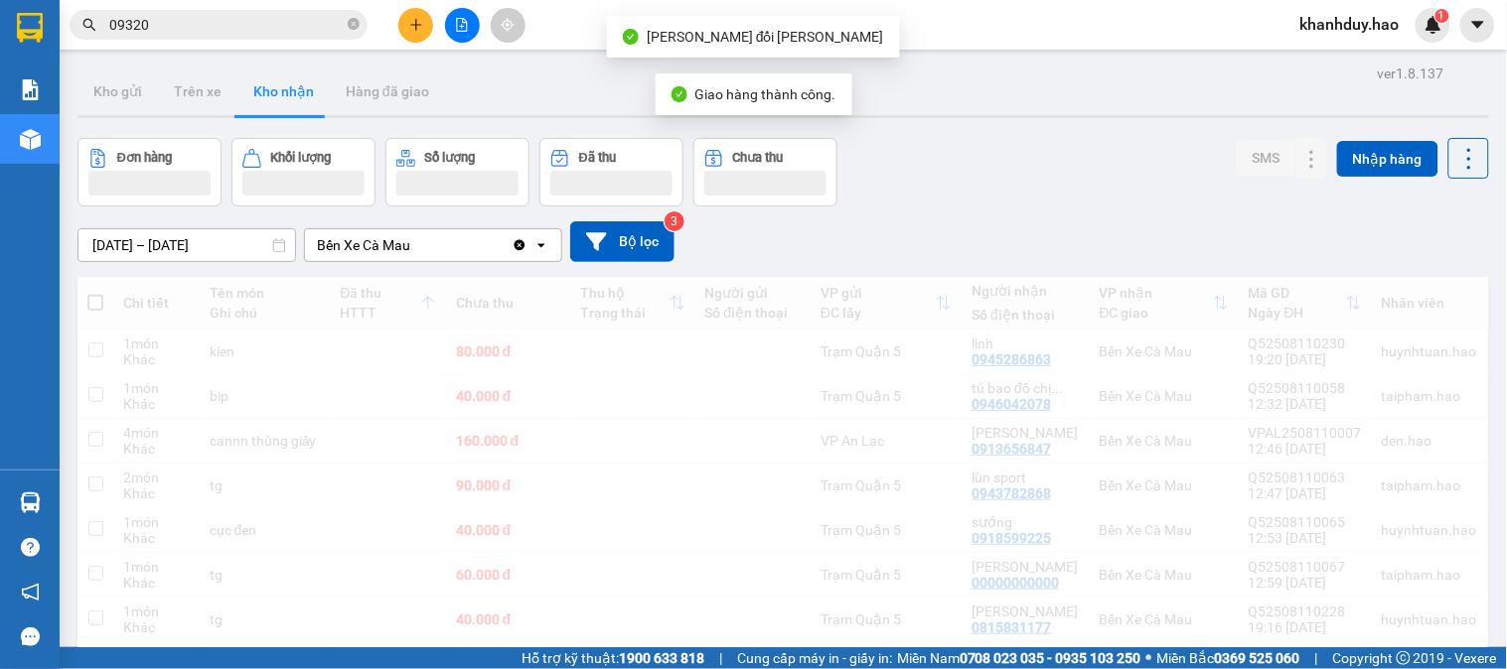
click at [202, 32] on input "09320" at bounding box center [226, 25] width 234 height 22
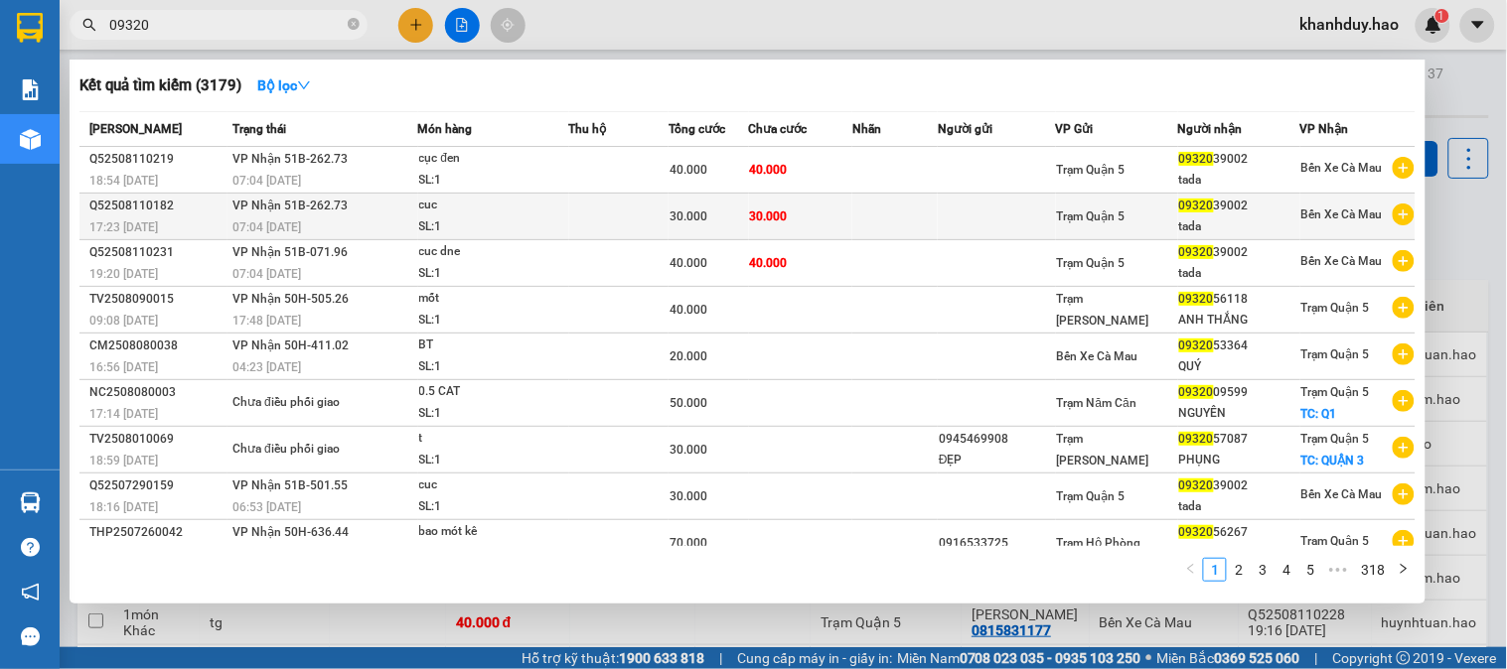
click at [722, 229] on td "30.000" at bounding box center [707, 217] width 79 height 47
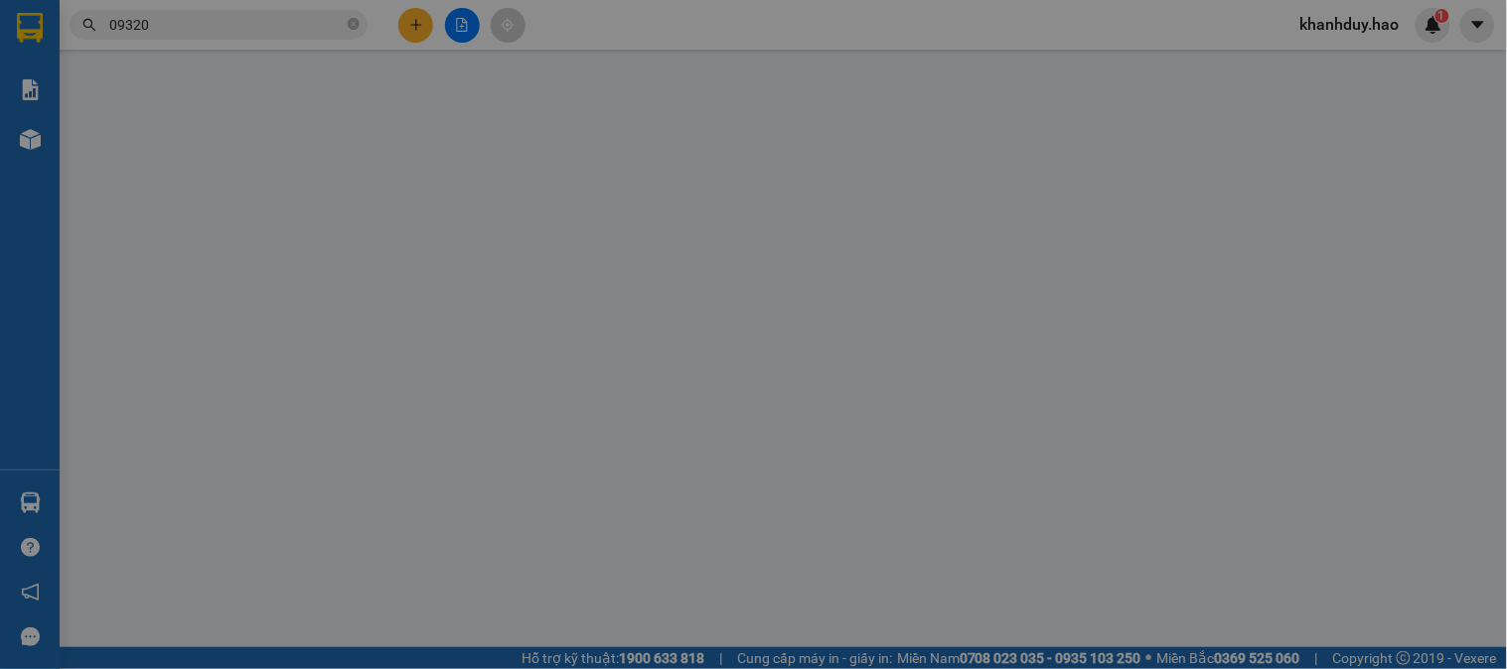
type input "0932039002"
type input "tada"
type input "30.000"
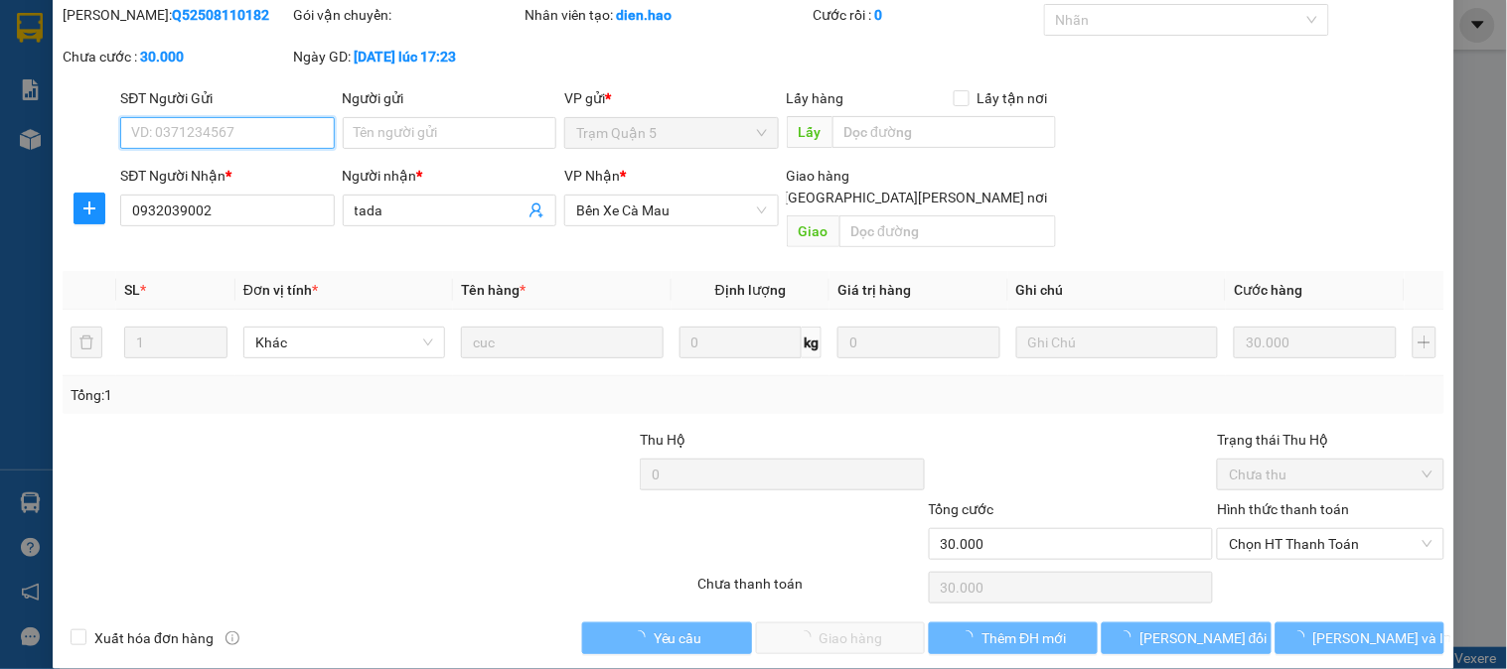
scroll to position [70, 0]
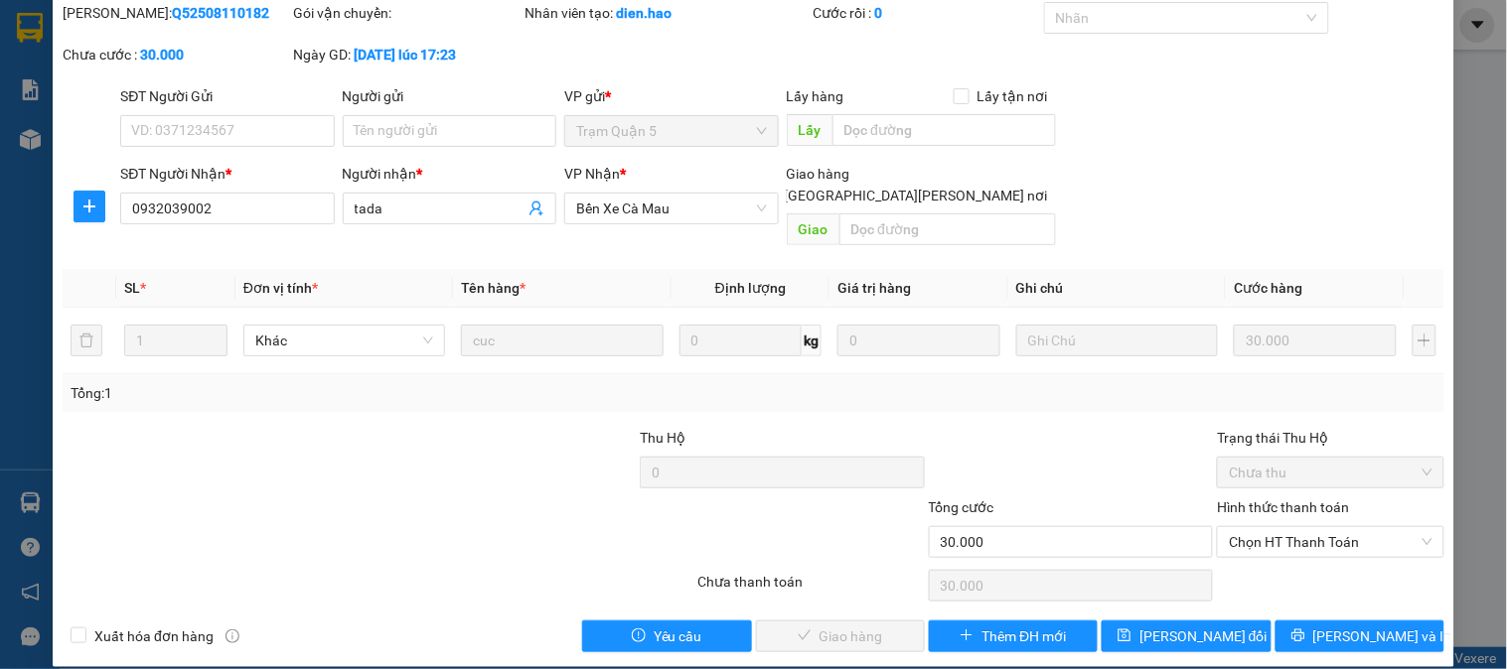
click at [1329, 566] on div "Chọn HT Thanh Toán" at bounding box center [1330, 586] width 230 height 40
drag, startPoint x: 1318, startPoint y: 512, endPoint x: 1305, endPoint y: 527, distance: 20.5
click at [1317, 527] on span "Chọn HT Thanh Toán" at bounding box center [1330, 542] width 203 height 30
click at [1271, 569] on div "Tại văn phòng" at bounding box center [1318, 560] width 201 height 22
type input "0"
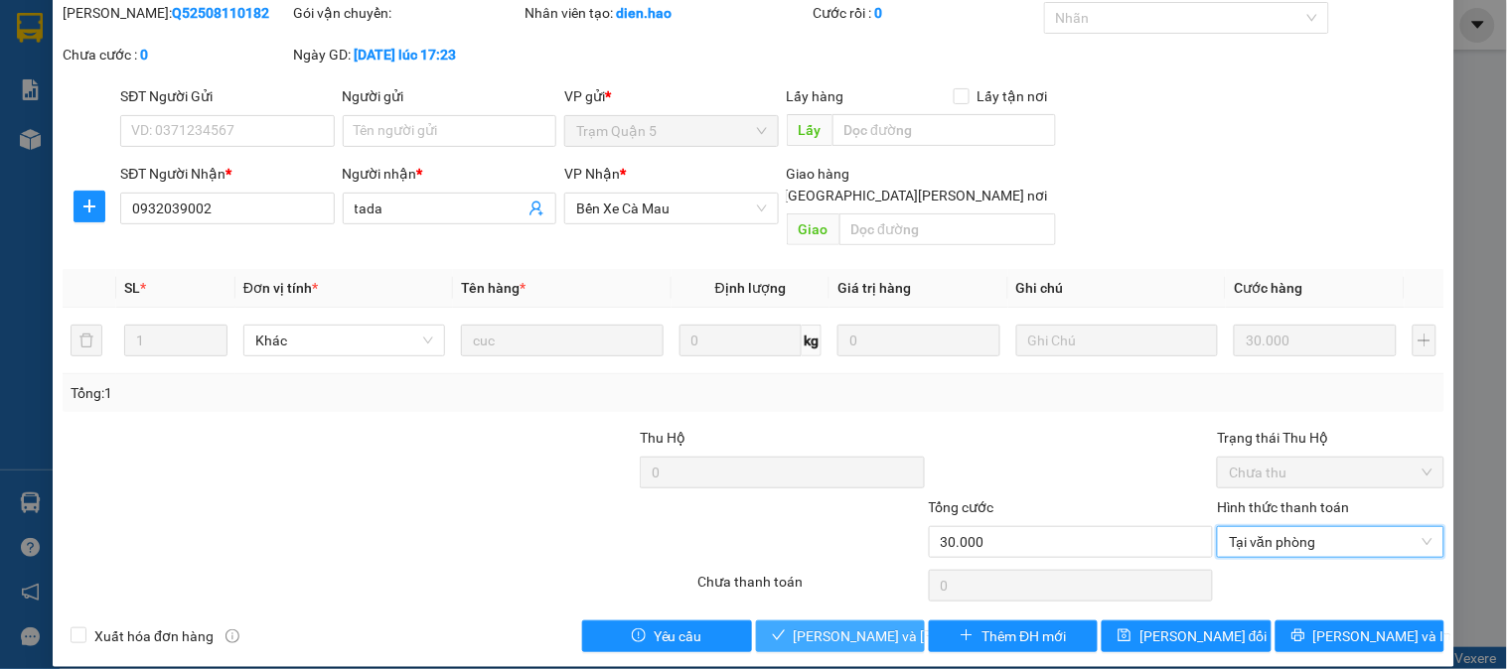
click at [772, 629] on icon "check" at bounding box center [779, 636] width 14 height 14
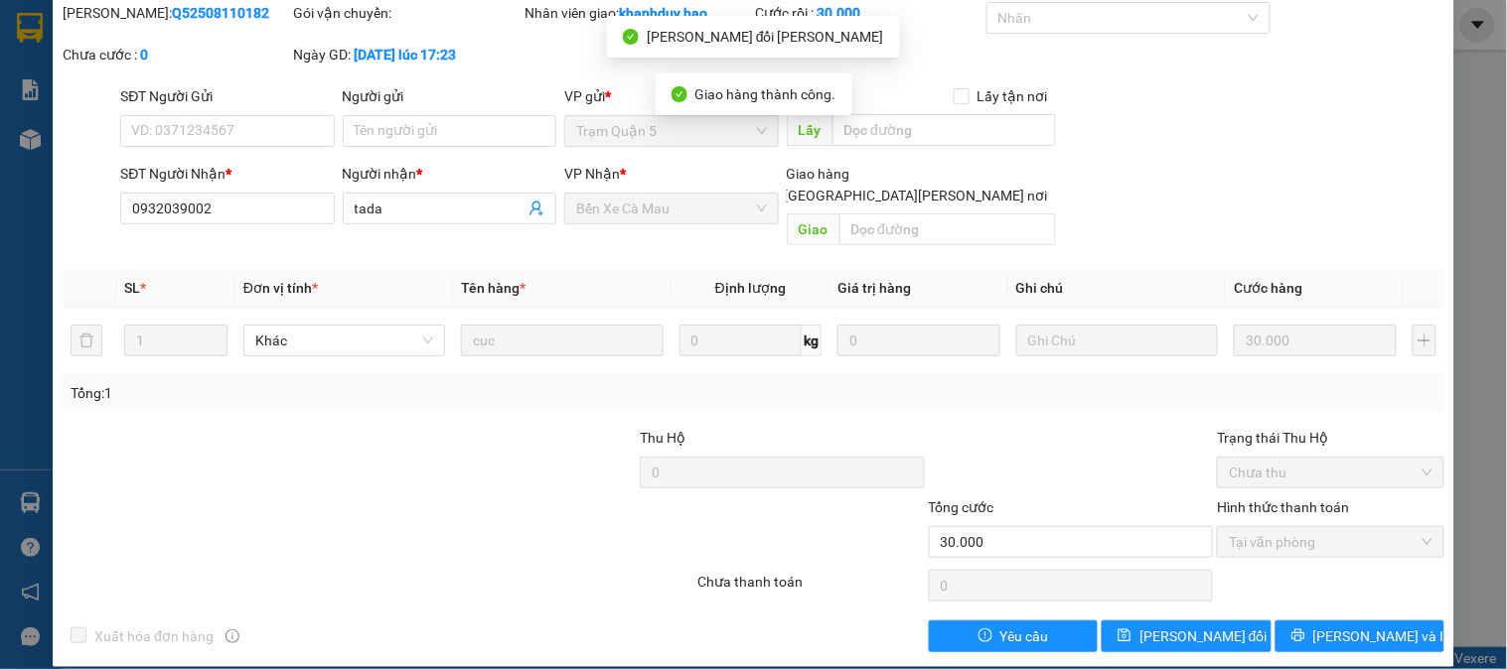
scroll to position [0, 0]
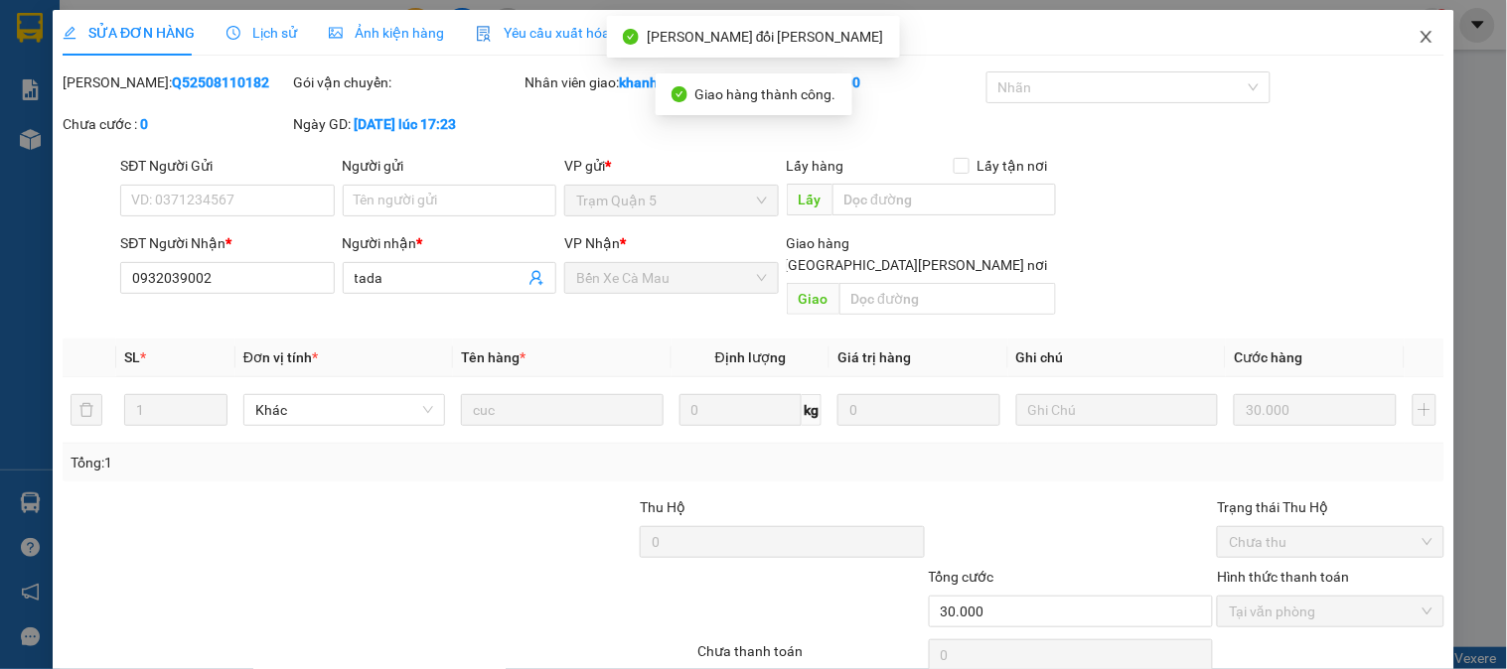
click at [1418, 36] on icon "close" at bounding box center [1426, 37] width 16 height 16
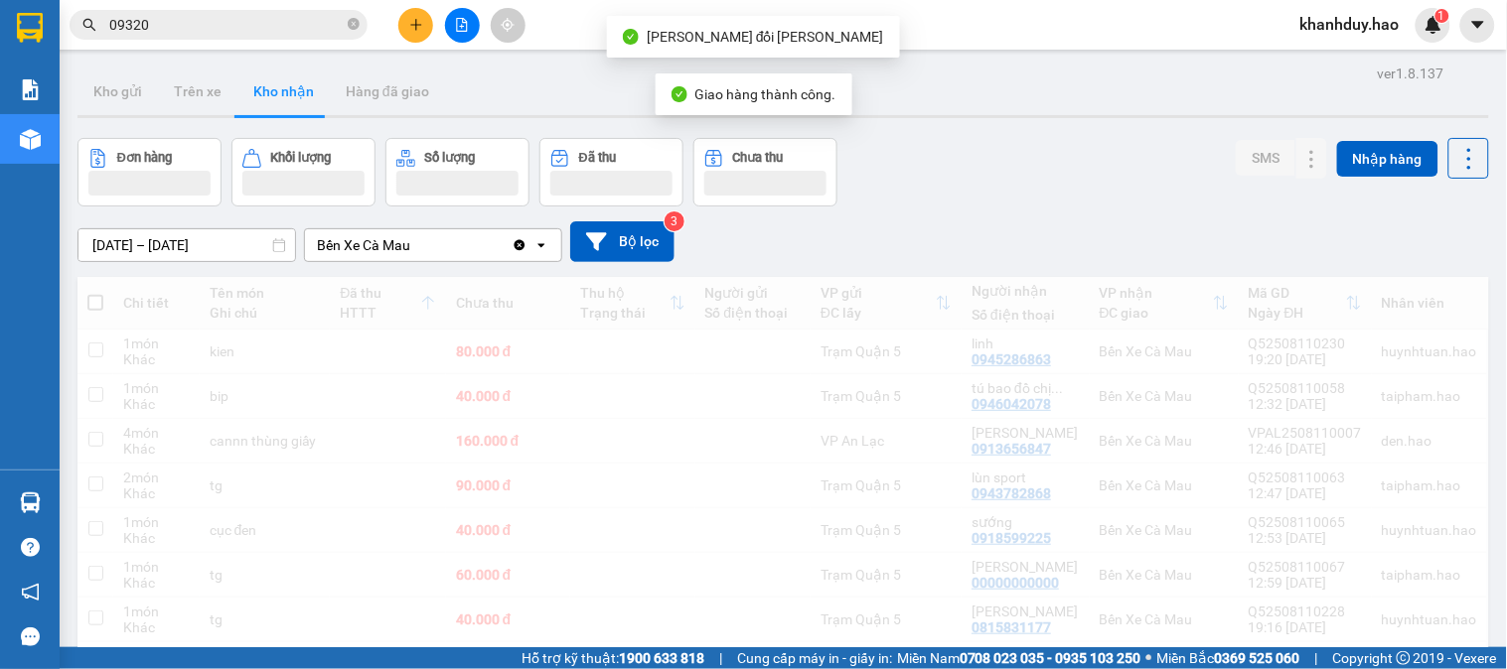
click at [214, 18] on input "09320" at bounding box center [226, 25] width 234 height 22
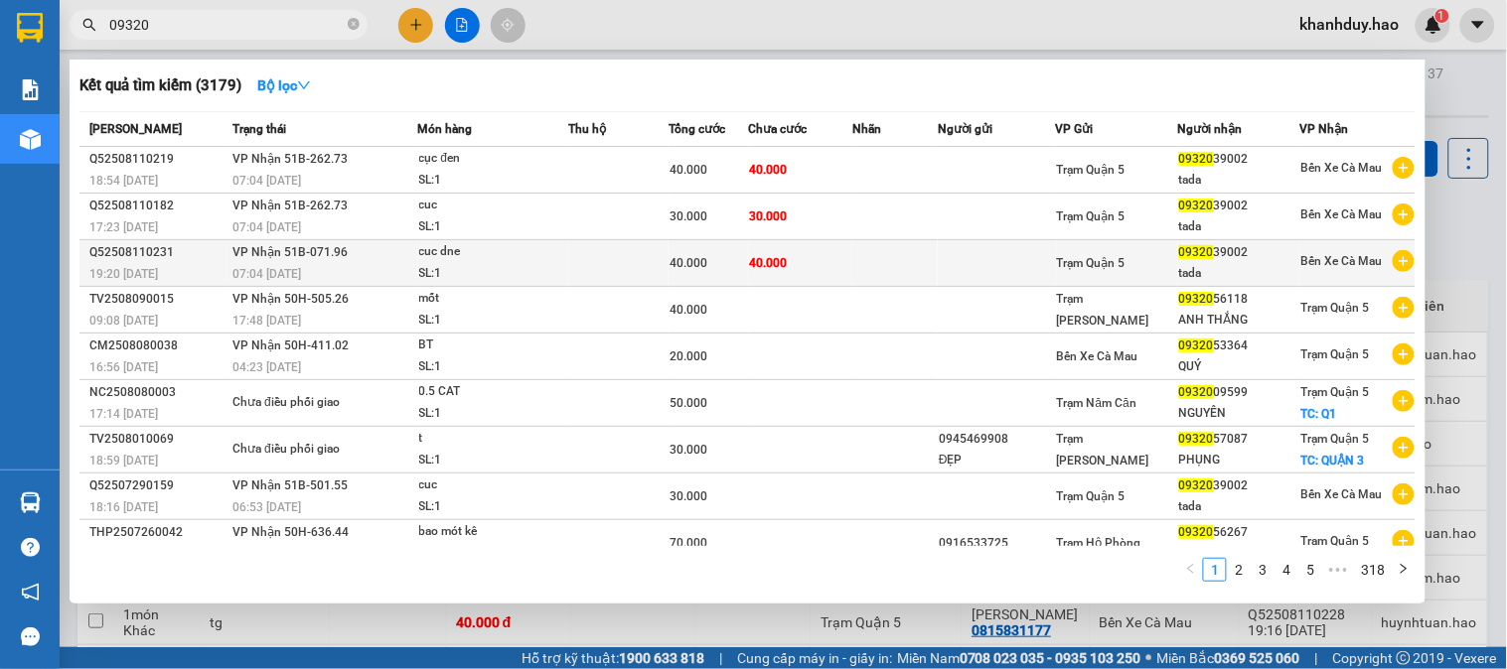
click at [814, 278] on td "40.000" at bounding box center [800, 263] width 103 height 47
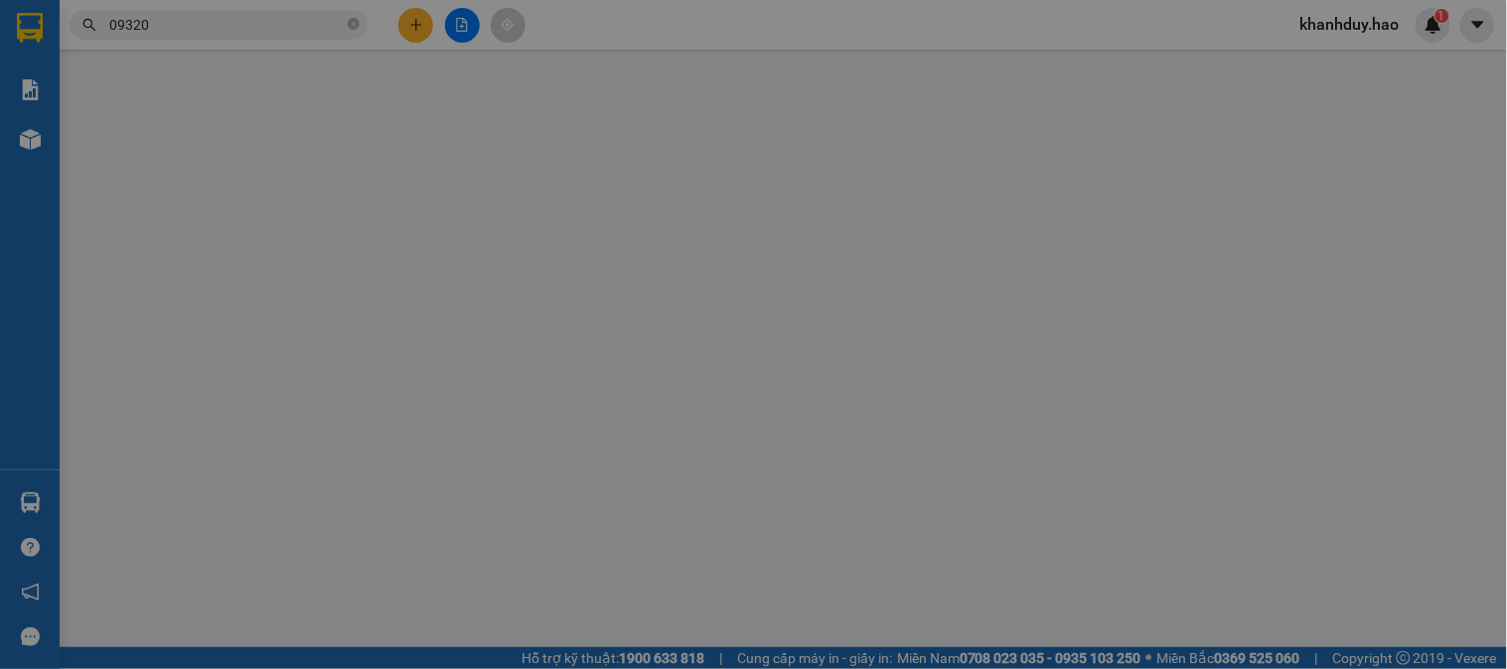
type input "0932039002"
type input "tada"
type input "40.000"
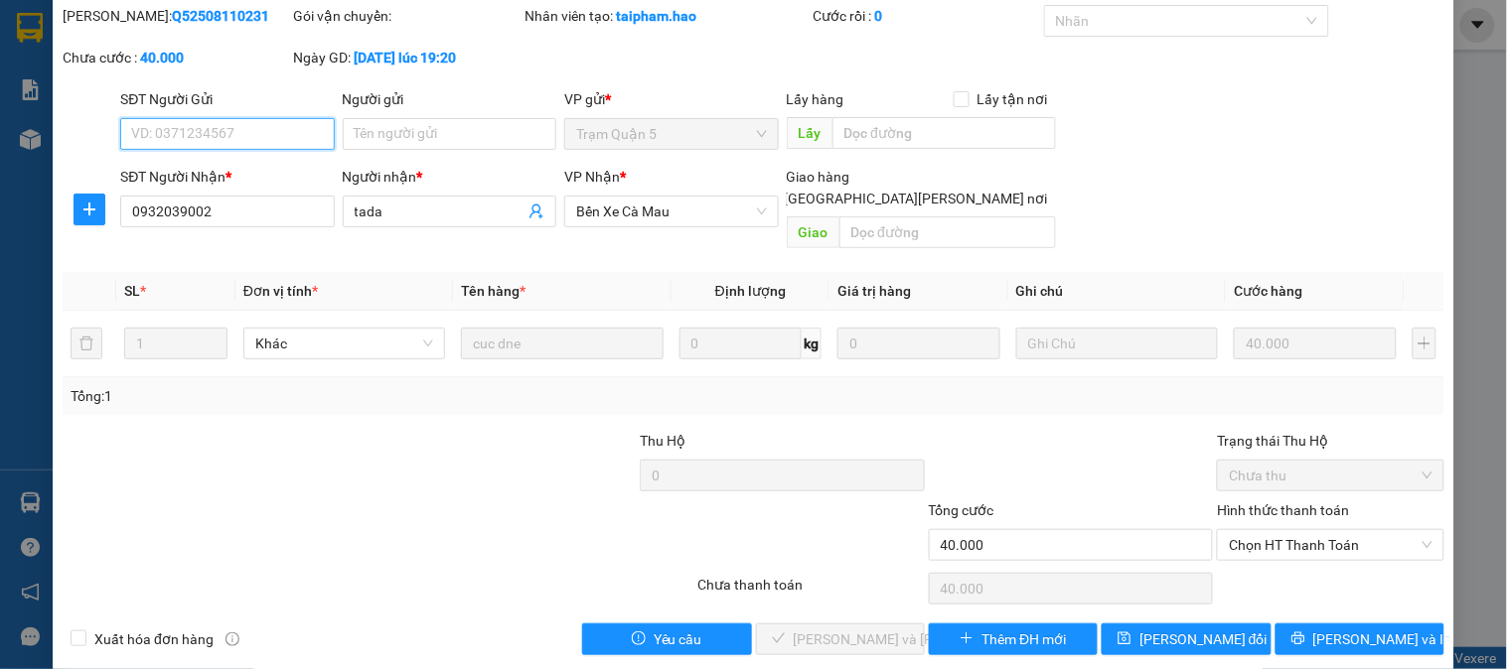
scroll to position [70, 0]
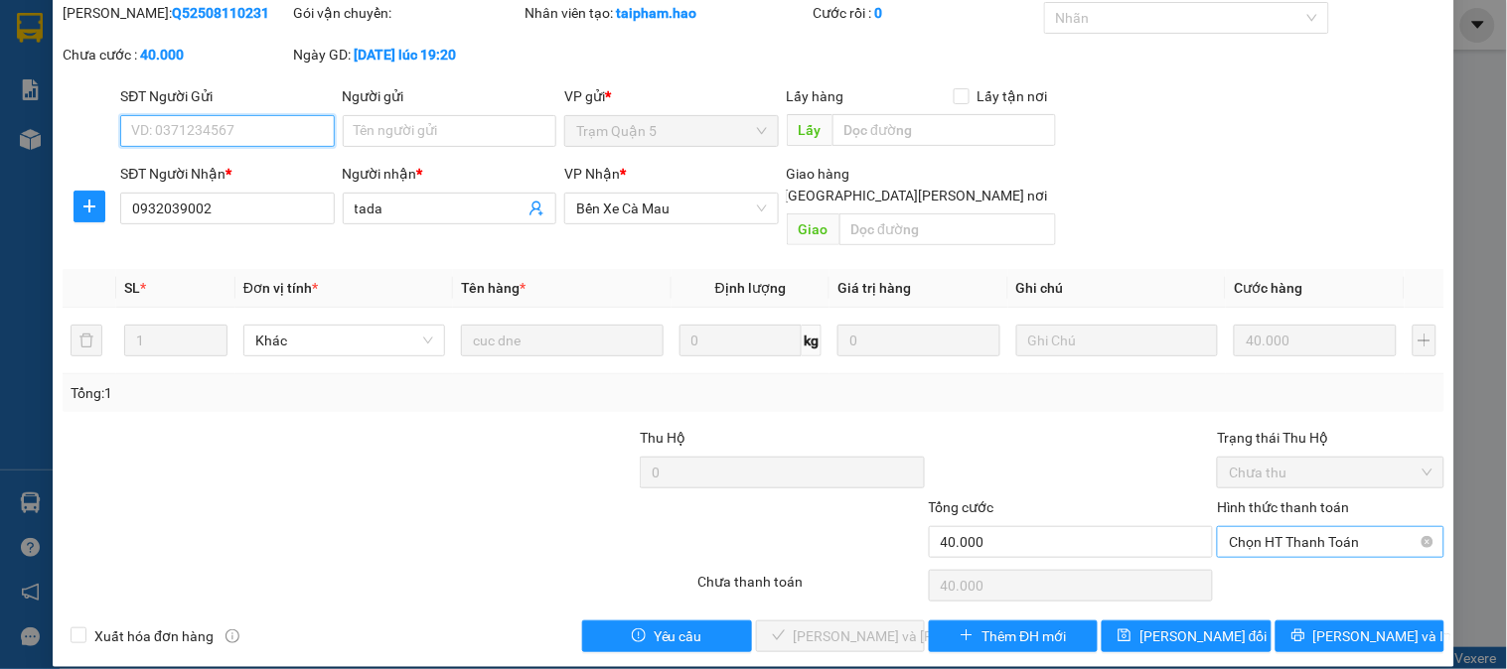
click at [1283, 527] on span "Chọn HT Thanh Toán" at bounding box center [1330, 542] width 203 height 30
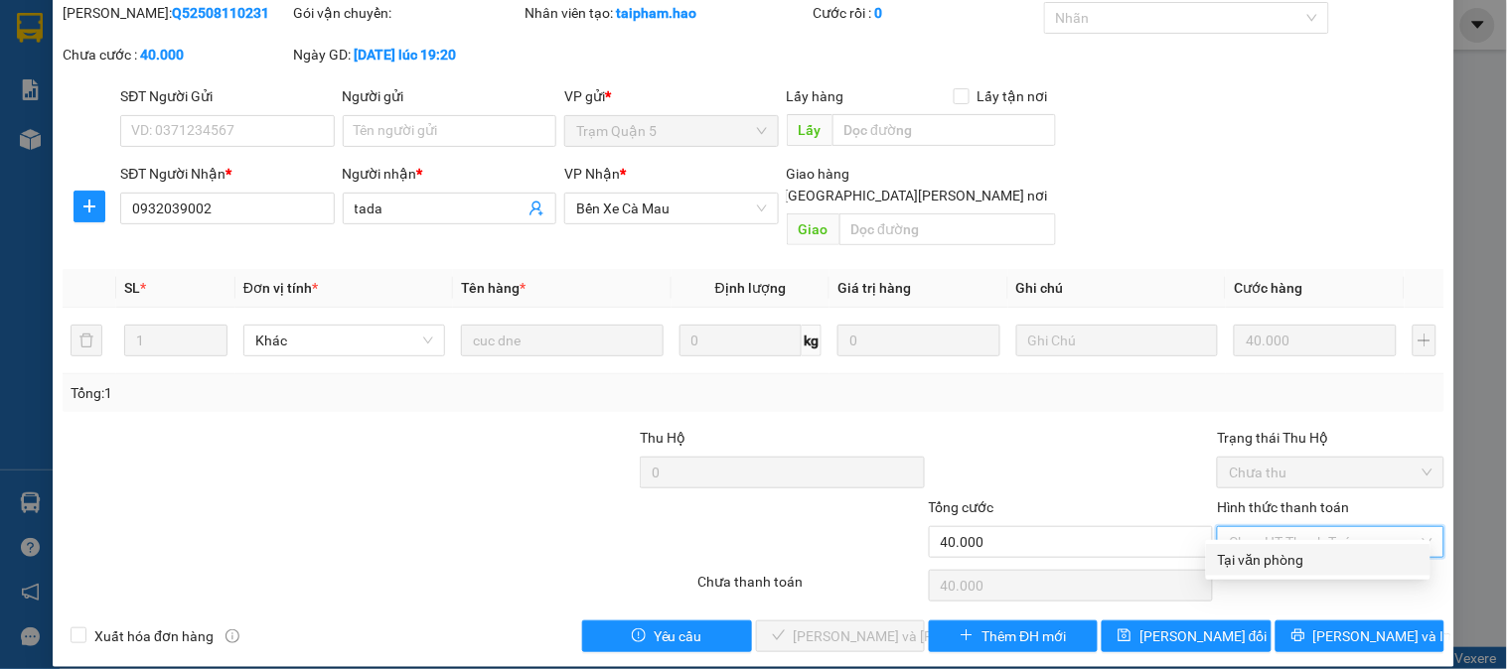
click at [1275, 569] on div "Tại văn phòng" at bounding box center [1318, 560] width 201 height 22
type input "0"
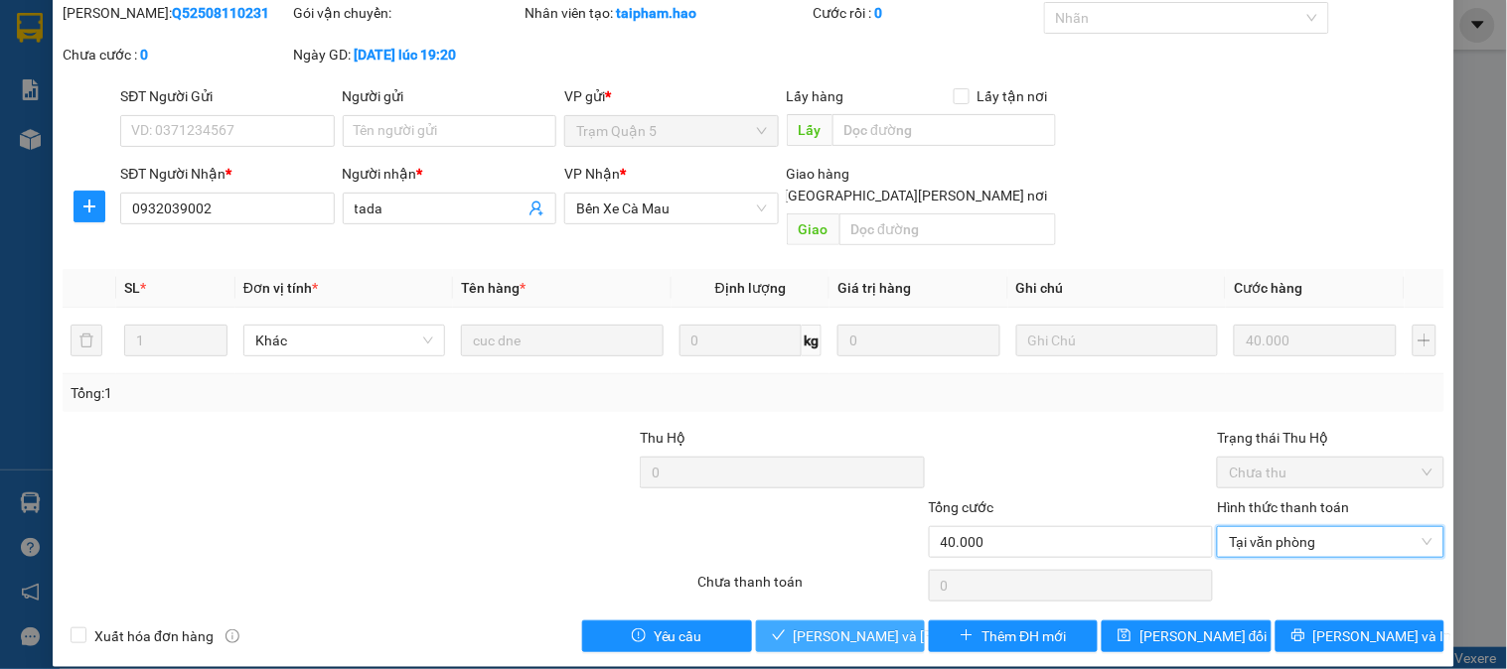
click at [829, 621] on button "[PERSON_NAME] và Giao hàng" at bounding box center [840, 637] width 169 height 32
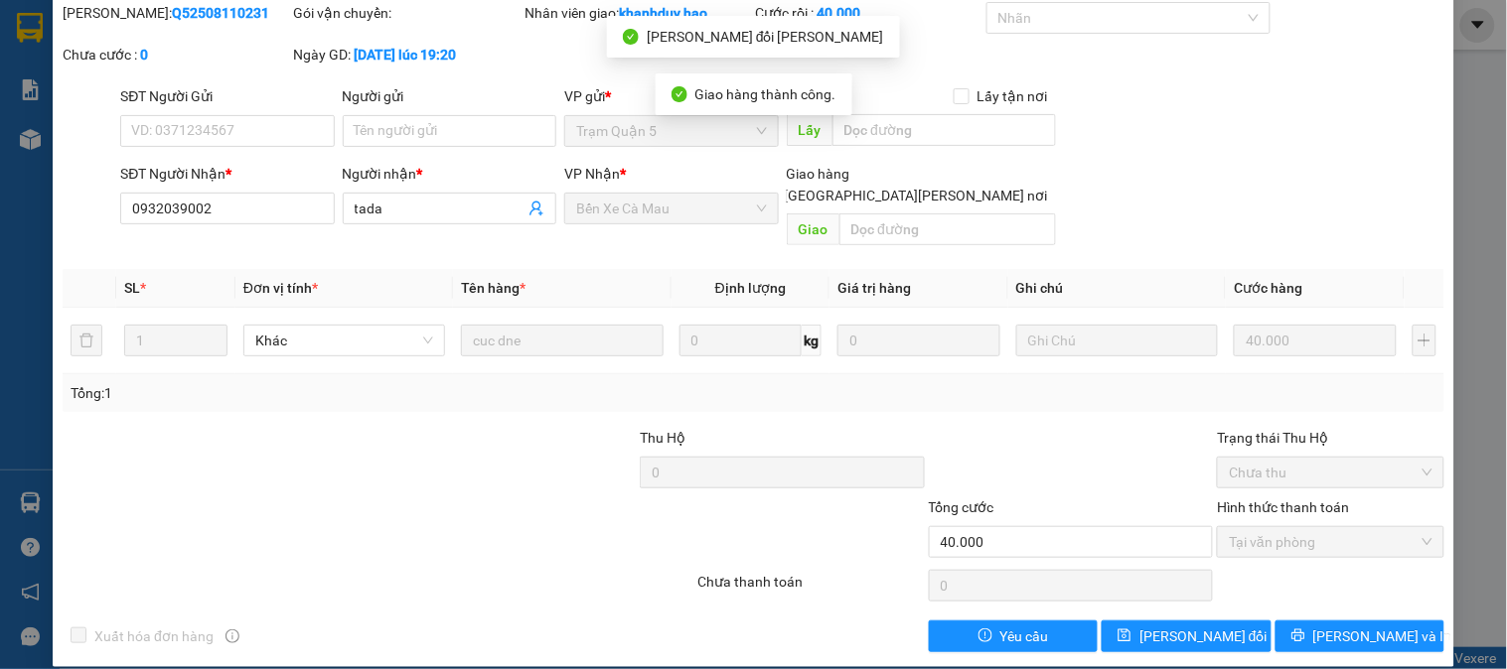
scroll to position [0, 0]
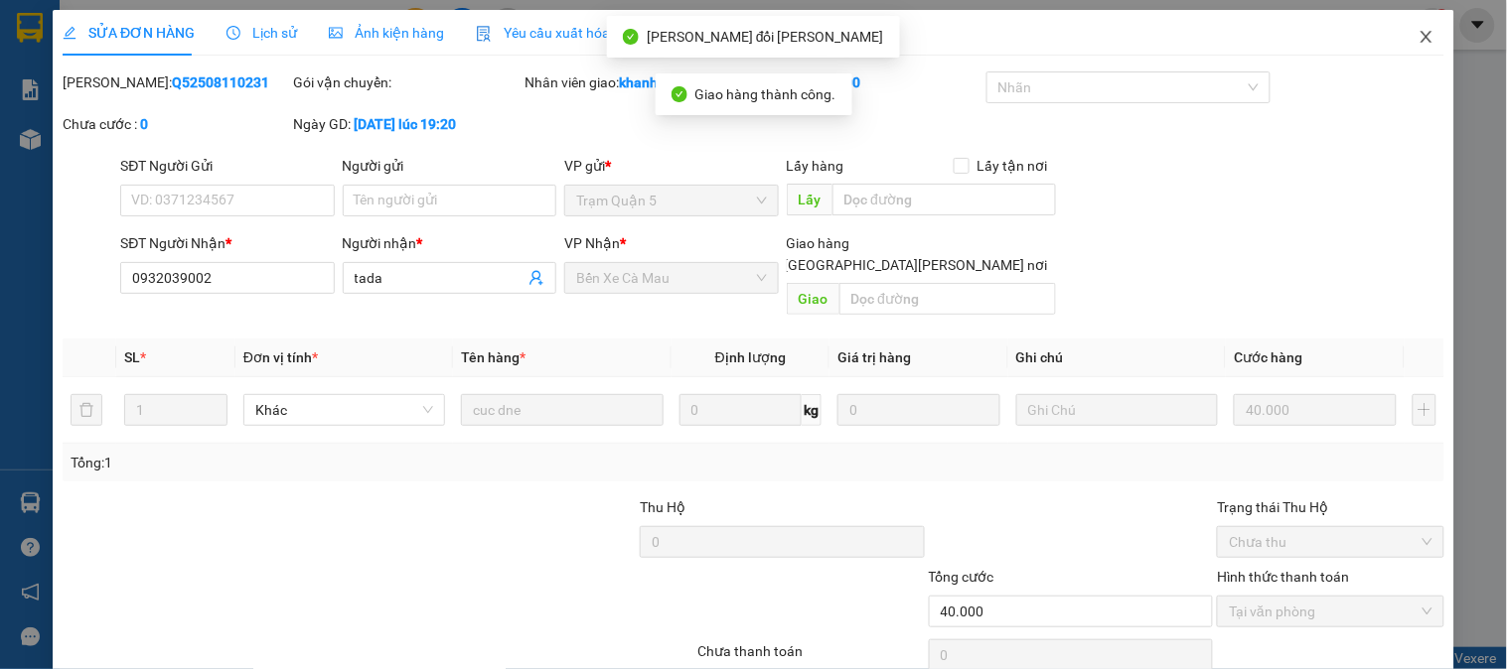
click at [1399, 28] on span "Close" at bounding box center [1427, 38] width 56 height 56
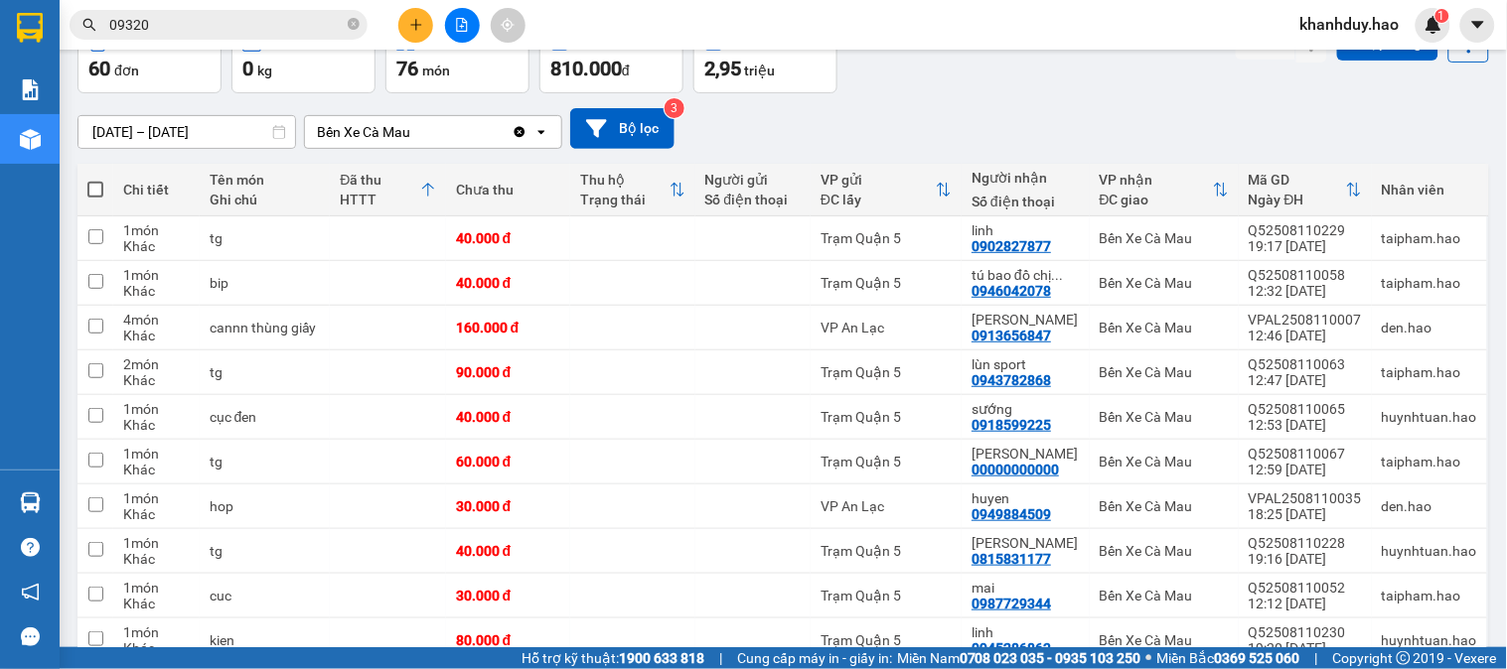
scroll to position [110, 0]
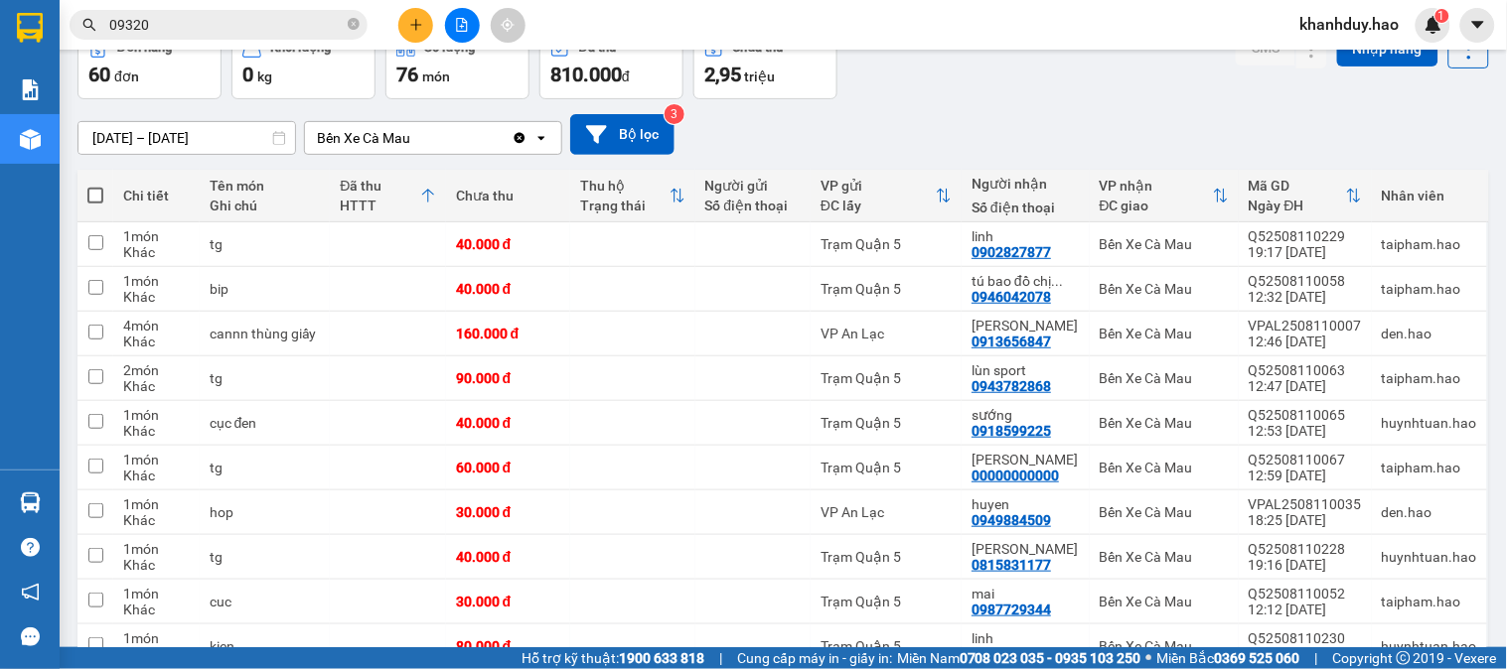
click at [345, 23] on span "09320" at bounding box center [219, 25] width 298 height 30
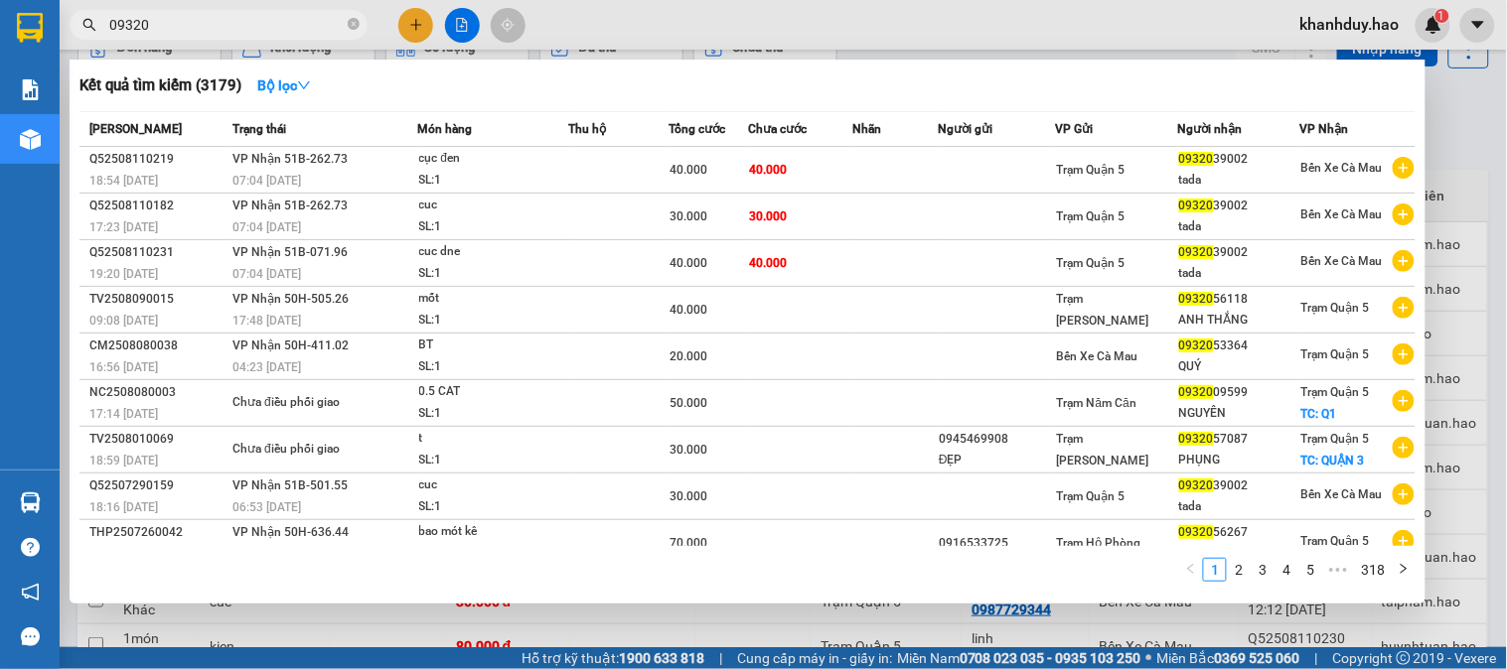
click at [361, 24] on span "09320" at bounding box center [219, 25] width 298 height 30
click at [359, 27] on icon "close-circle" at bounding box center [354, 24] width 12 height 12
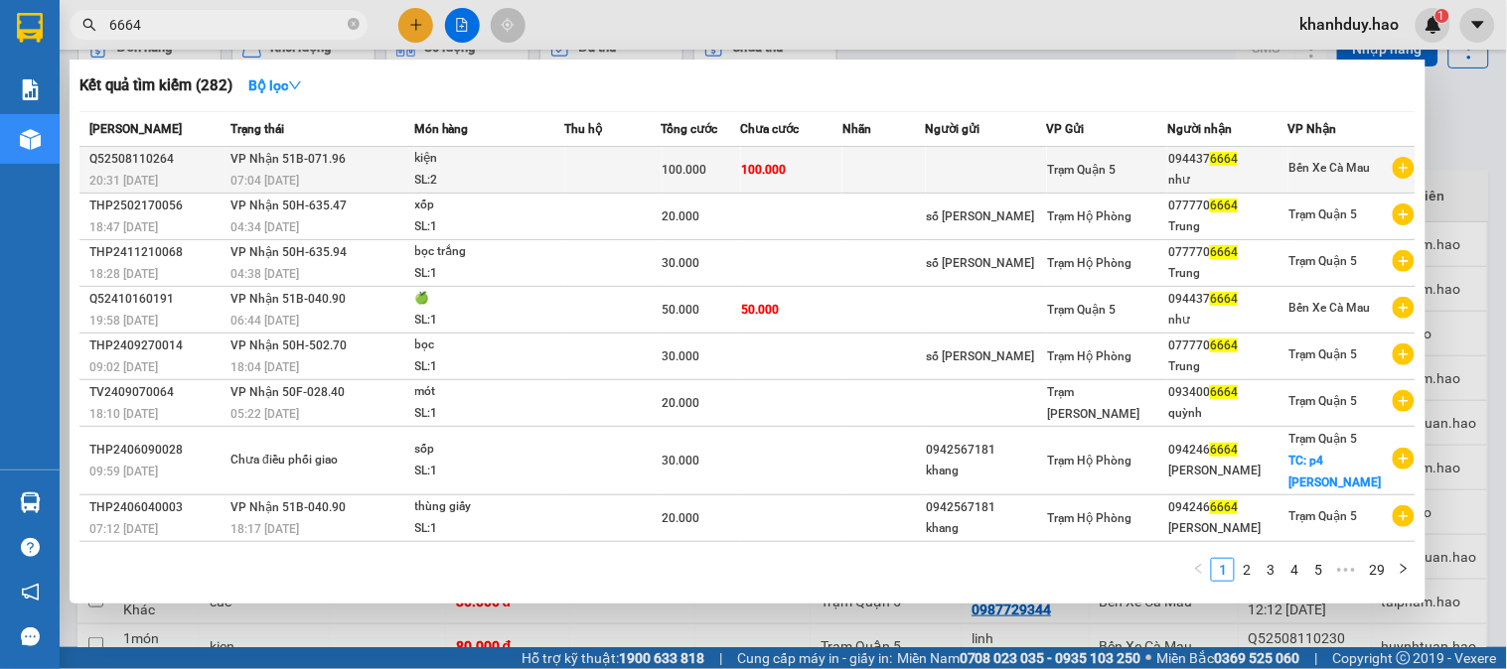
type input "6664"
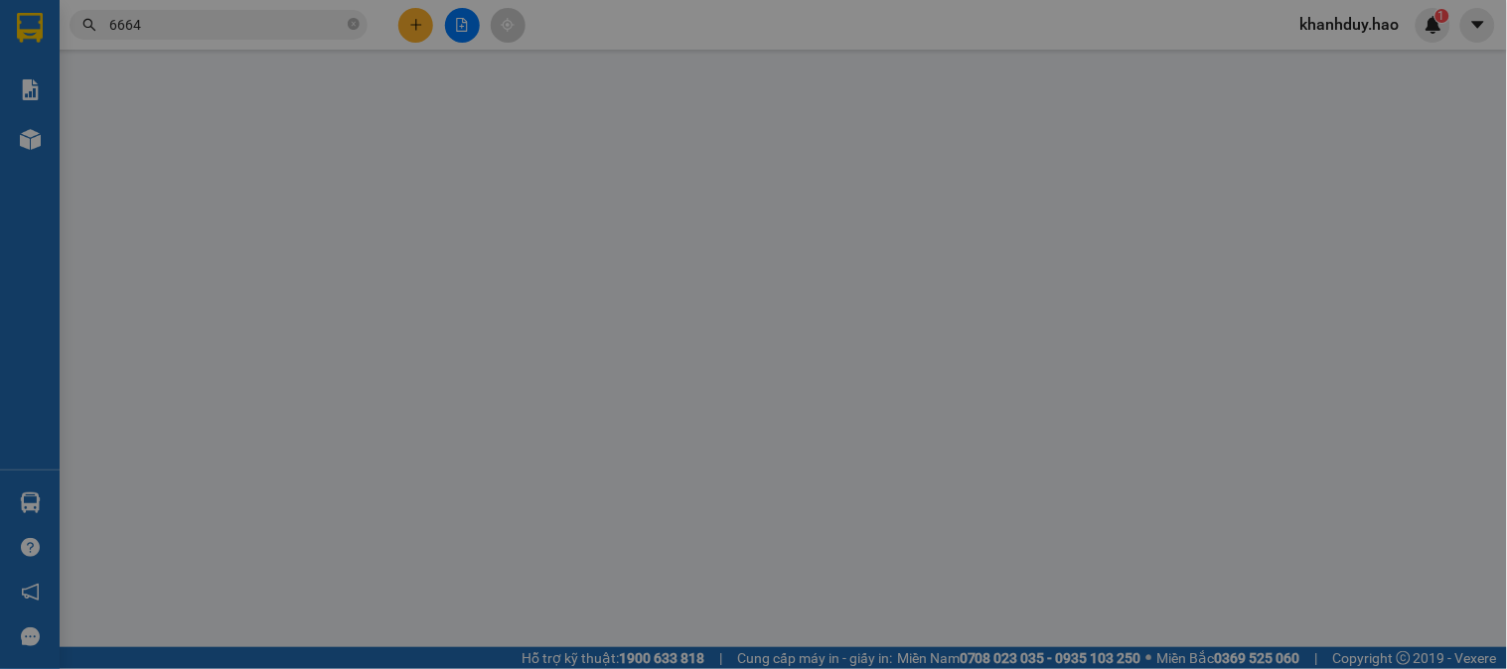
type input "0944376664"
type input "như"
type input "100.000"
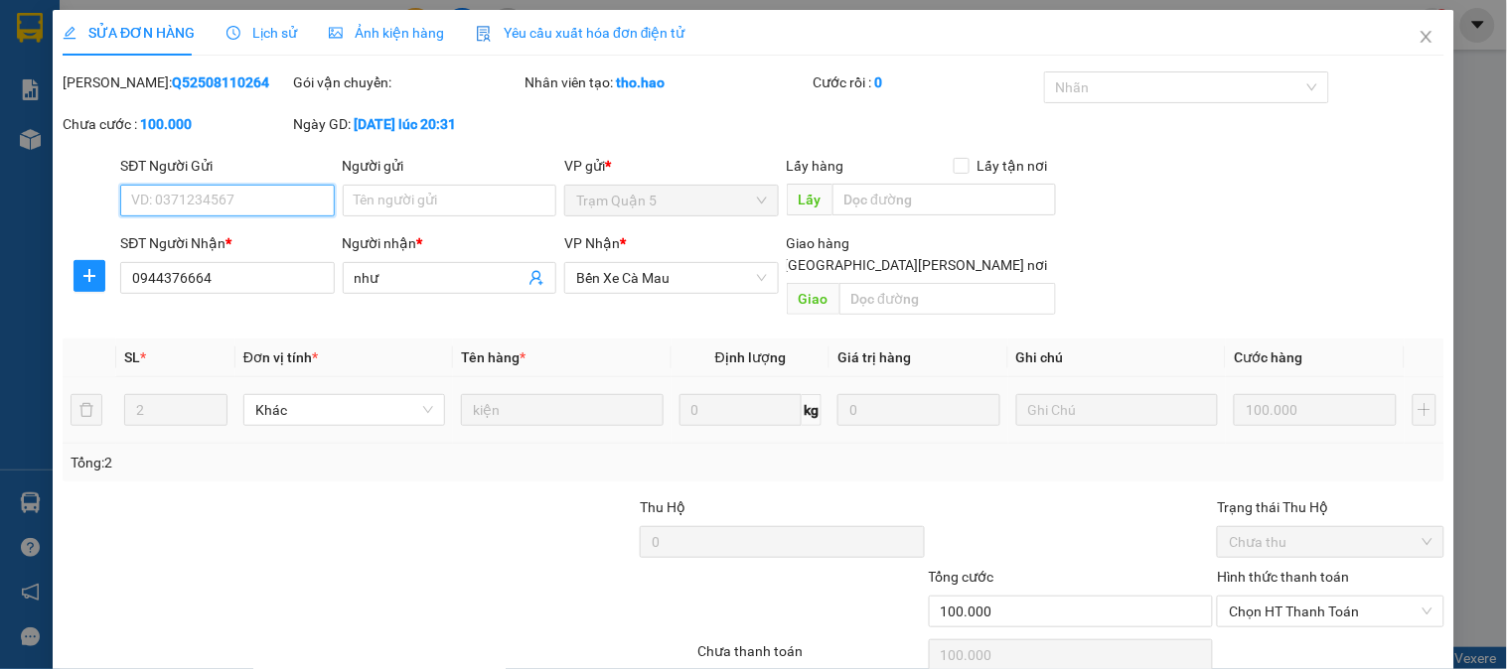
scroll to position [70, 0]
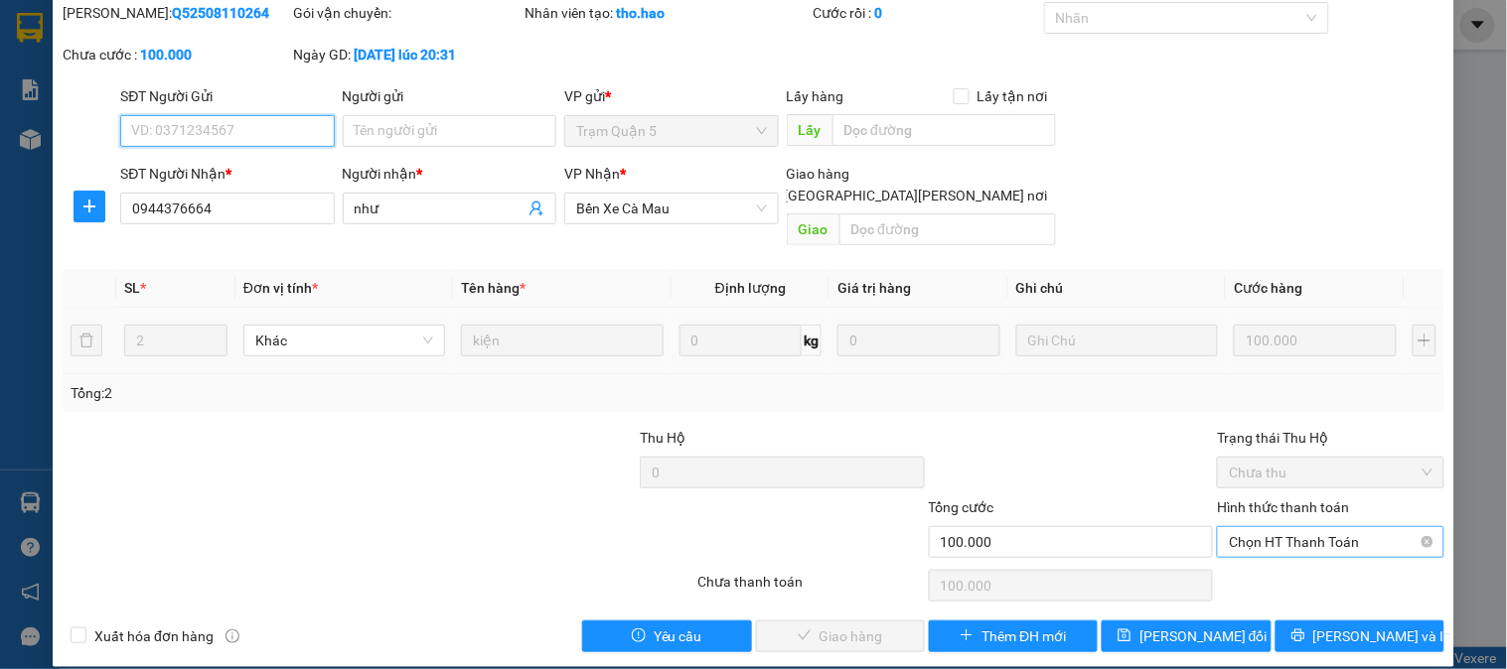
click at [1254, 527] on span "Chọn HT Thanh Toán" at bounding box center [1330, 542] width 203 height 30
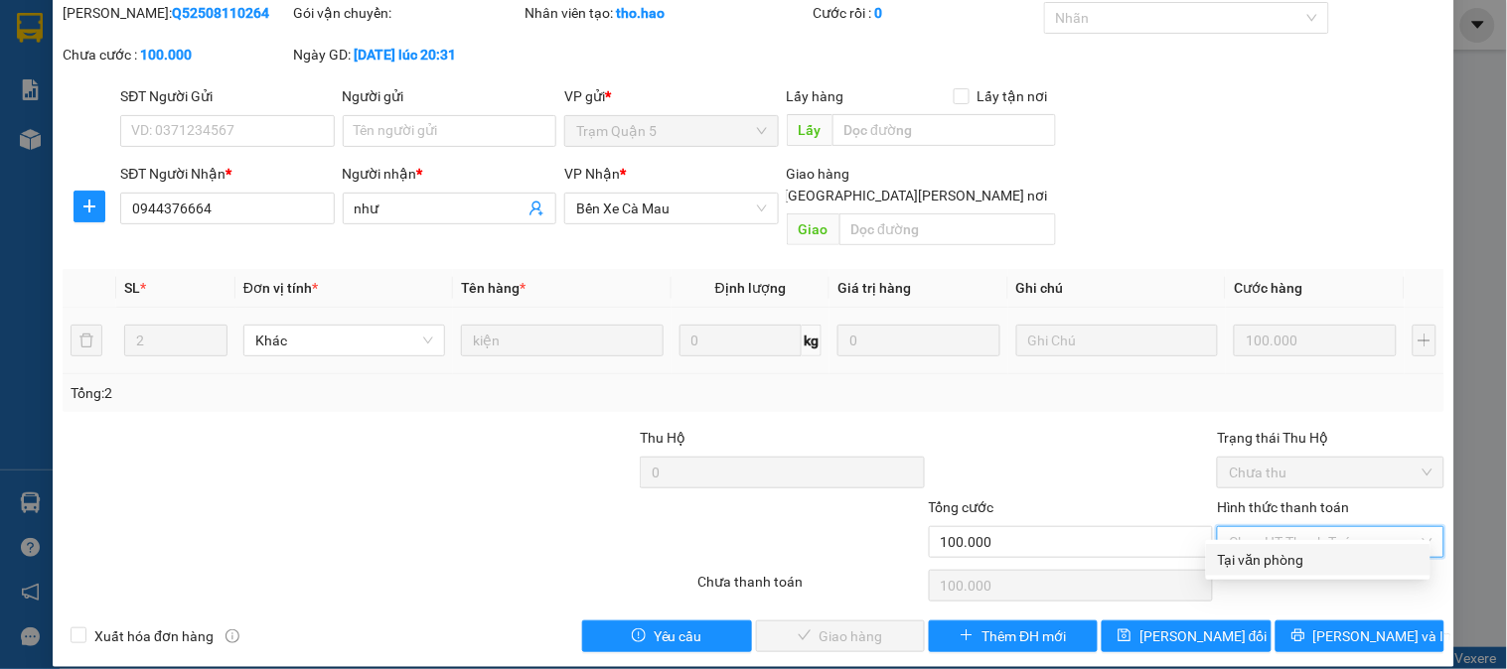
click at [1245, 572] on div "Tại văn phòng" at bounding box center [1318, 560] width 224 height 32
type input "0"
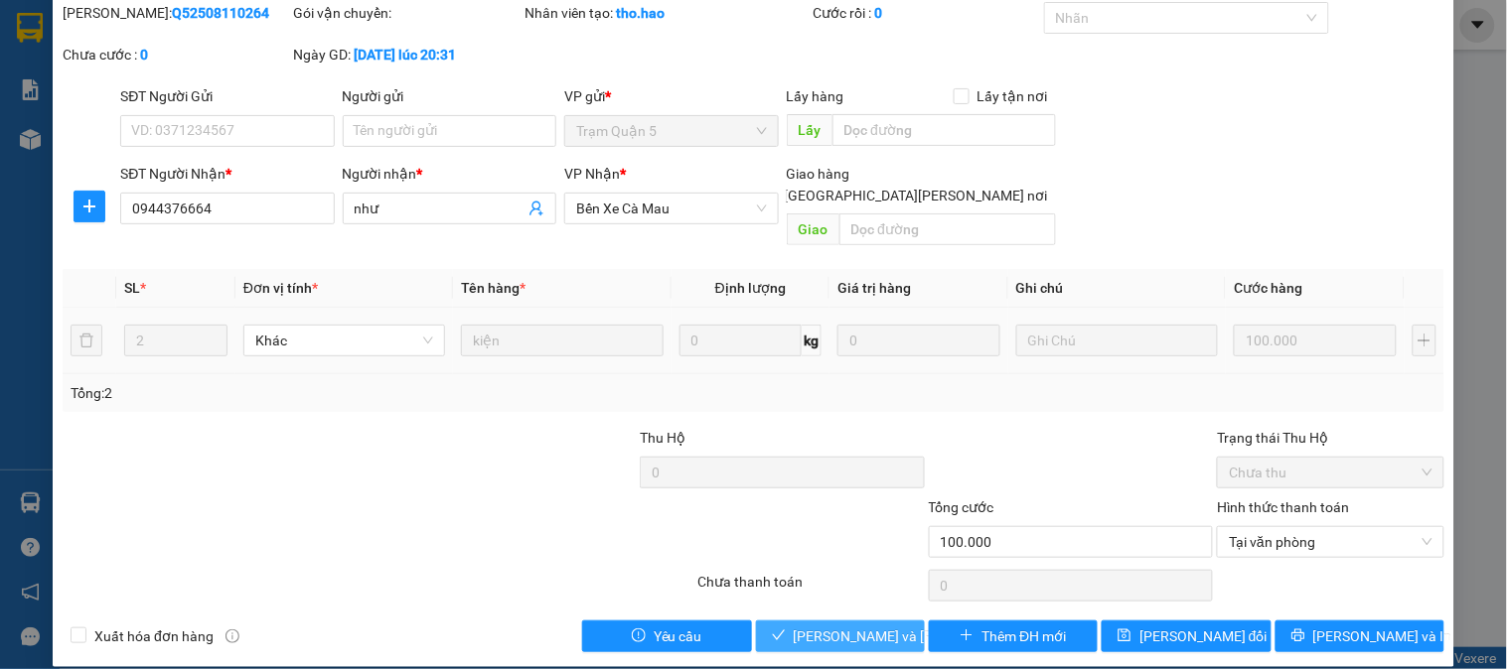
click at [868, 626] on span "[PERSON_NAME] và Giao hàng" at bounding box center [928, 637] width 268 height 22
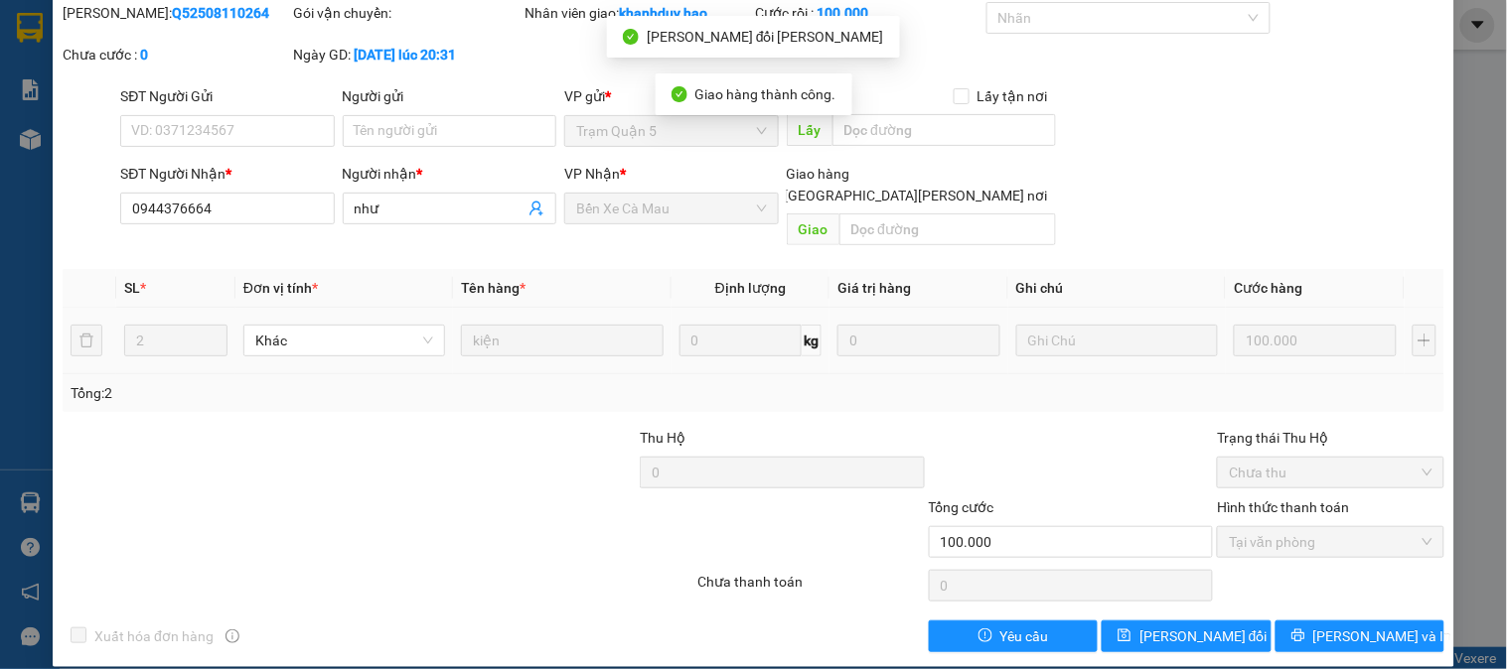
scroll to position [0, 0]
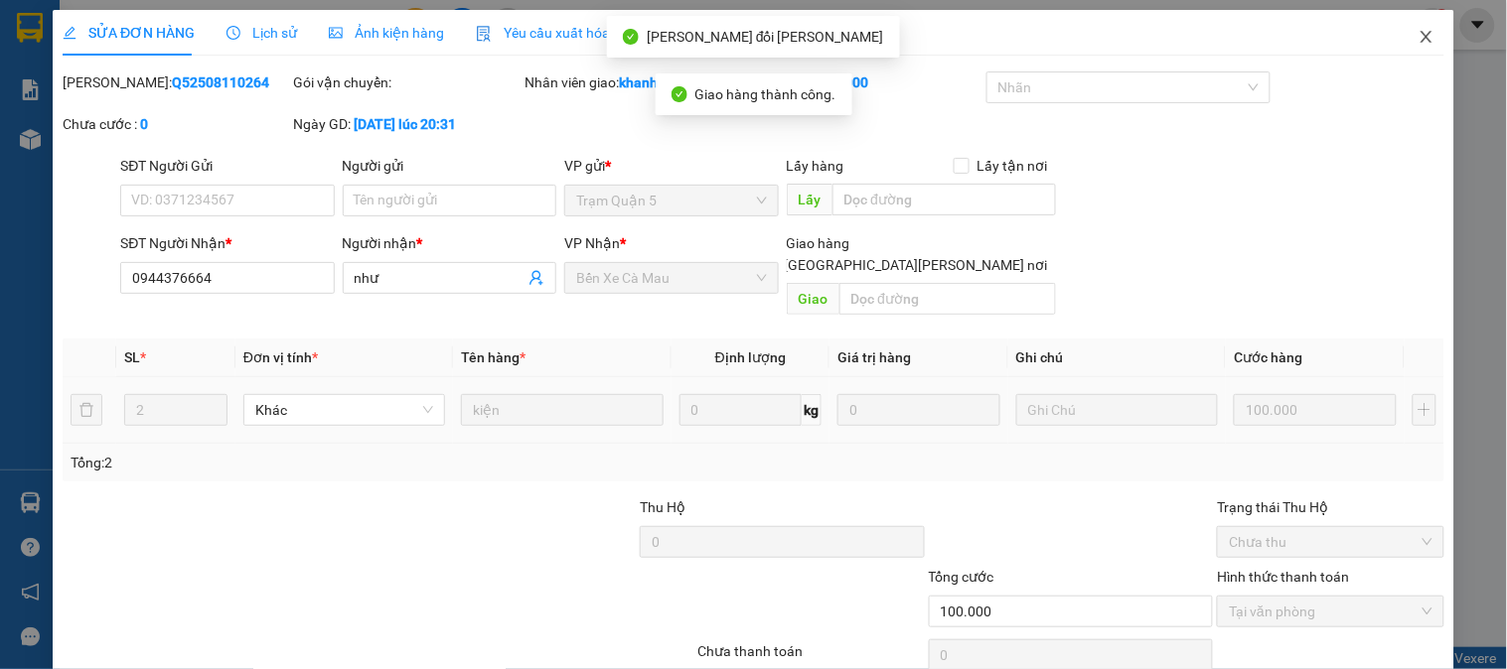
click at [1418, 47] on span "Close" at bounding box center [1427, 38] width 56 height 56
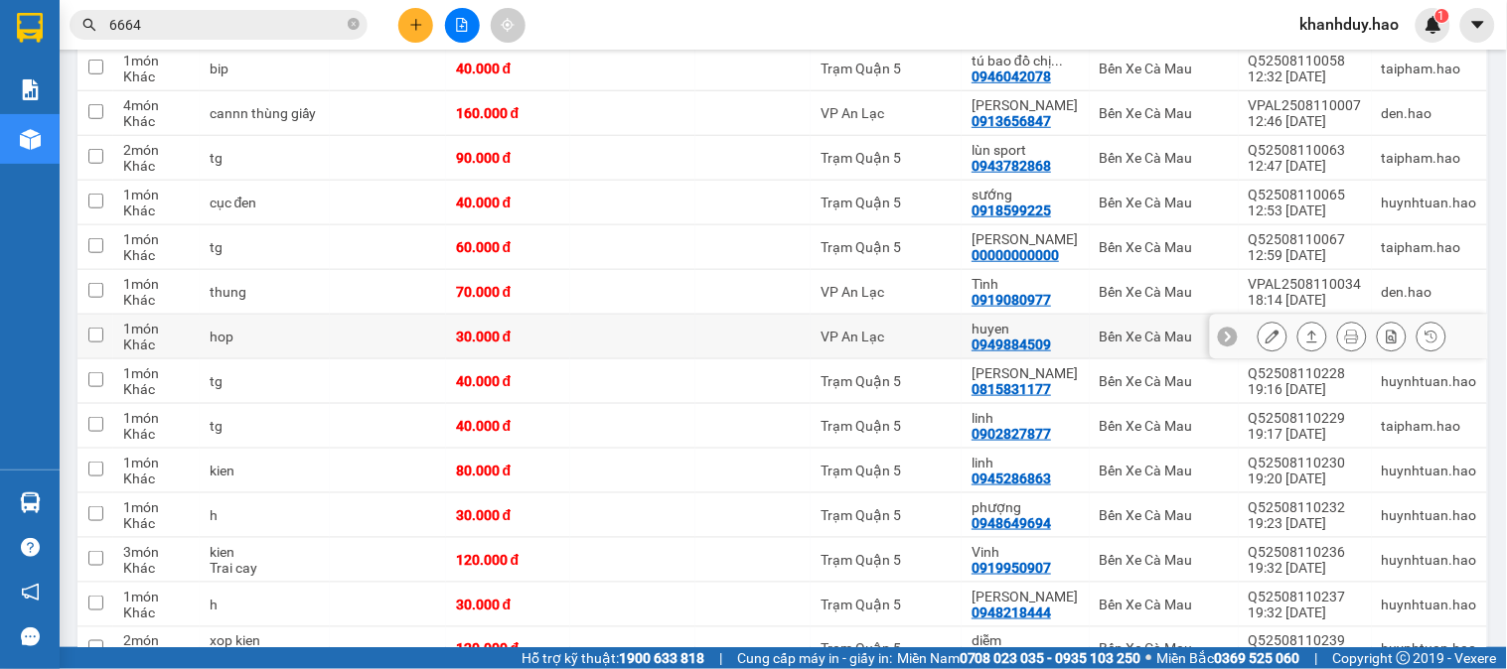
scroll to position [221, 0]
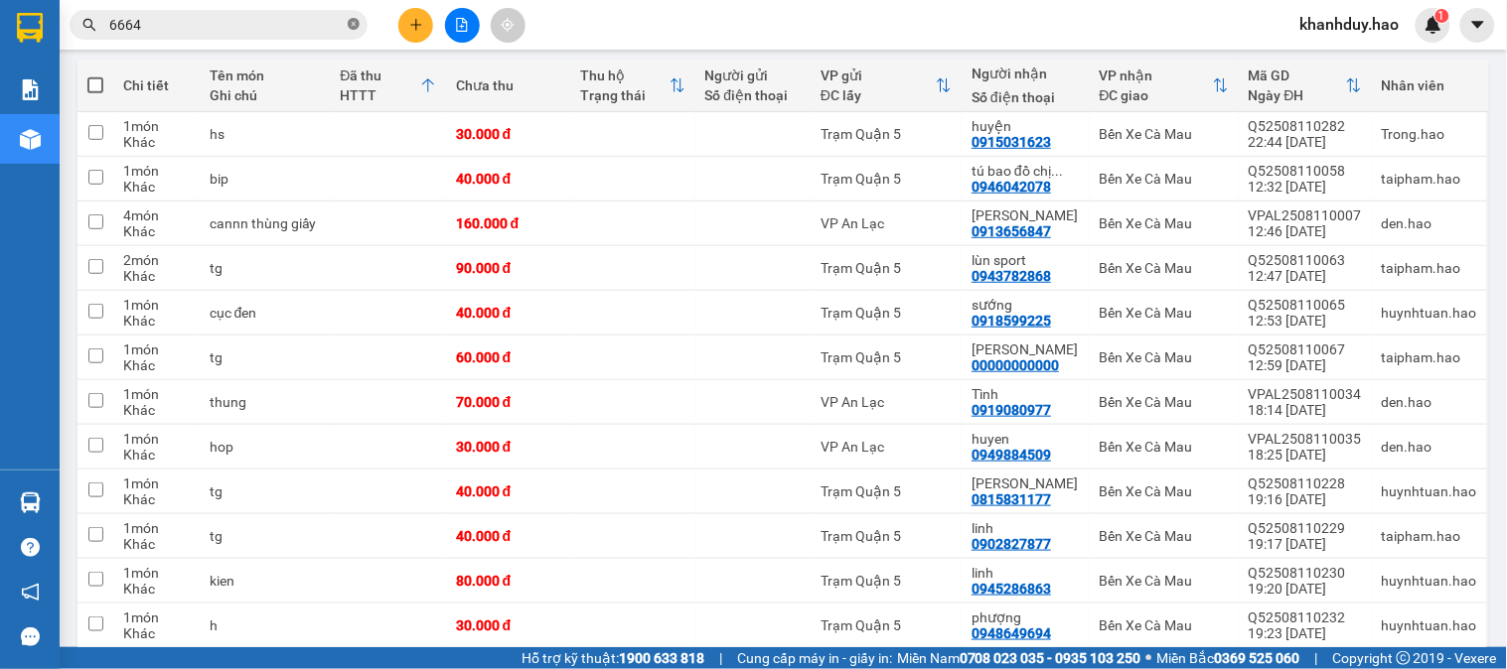
click at [350, 25] on icon "close-circle" at bounding box center [354, 24] width 12 height 12
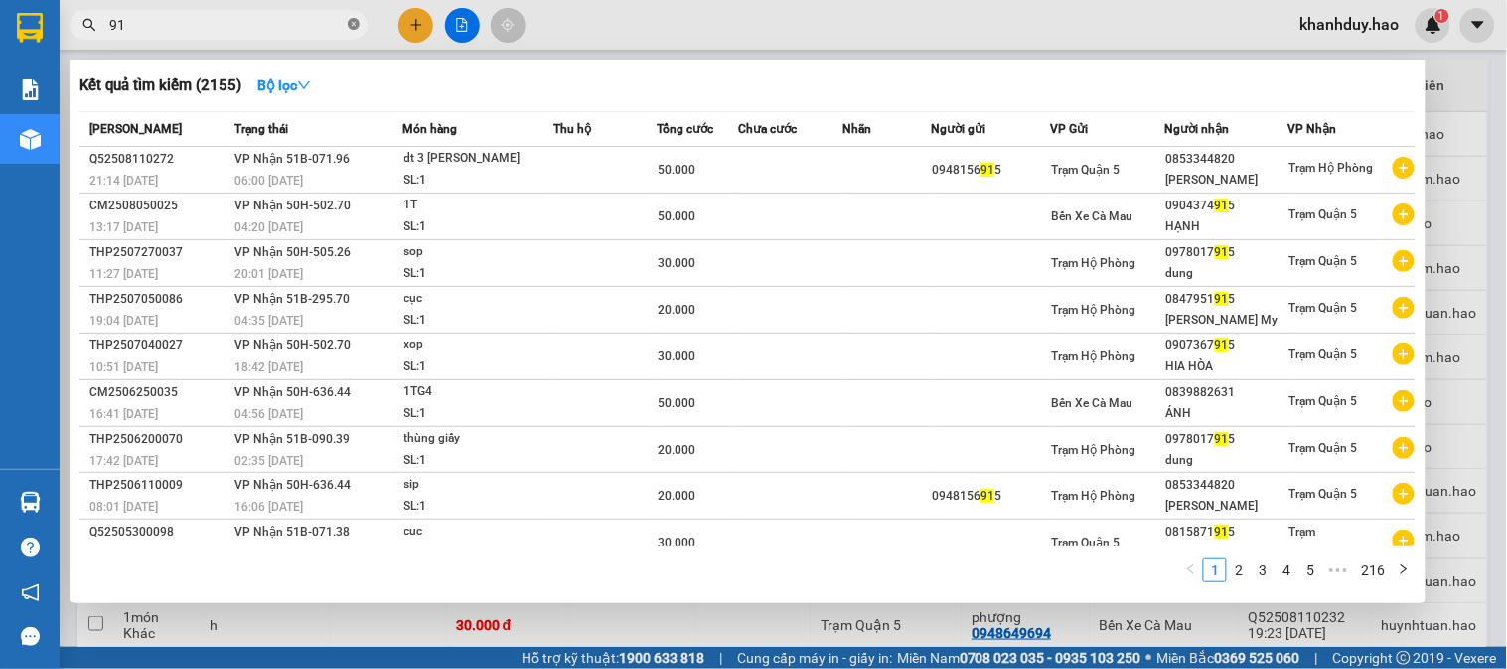
type input "9"
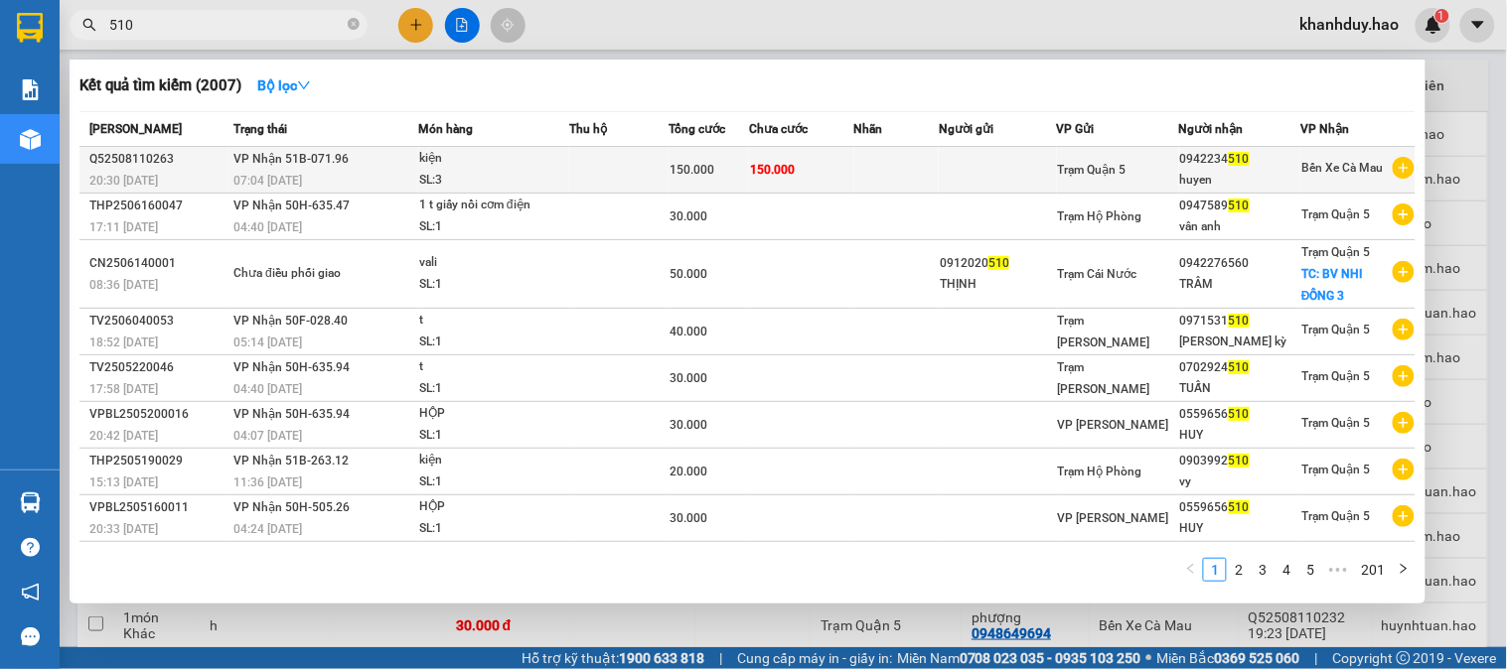
type input "510"
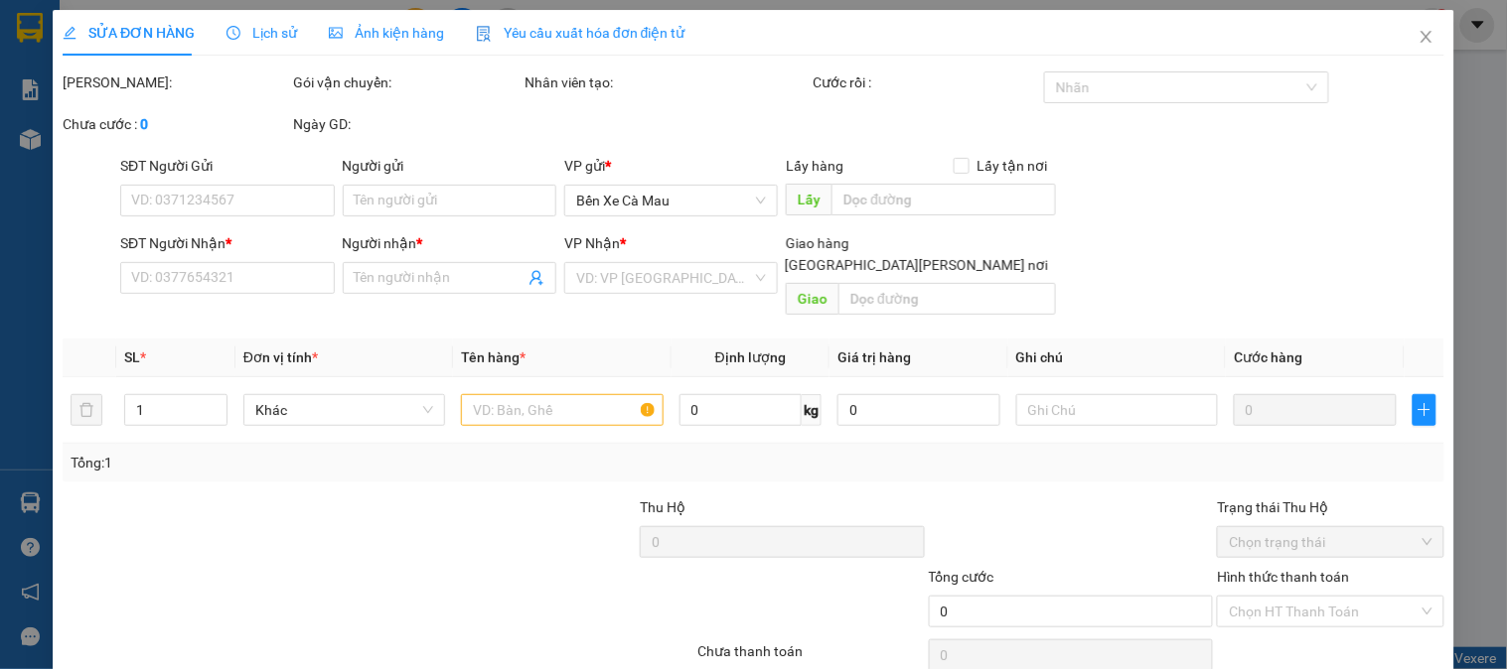
type input "0942234510"
type input "huyen"
type input "150.000"
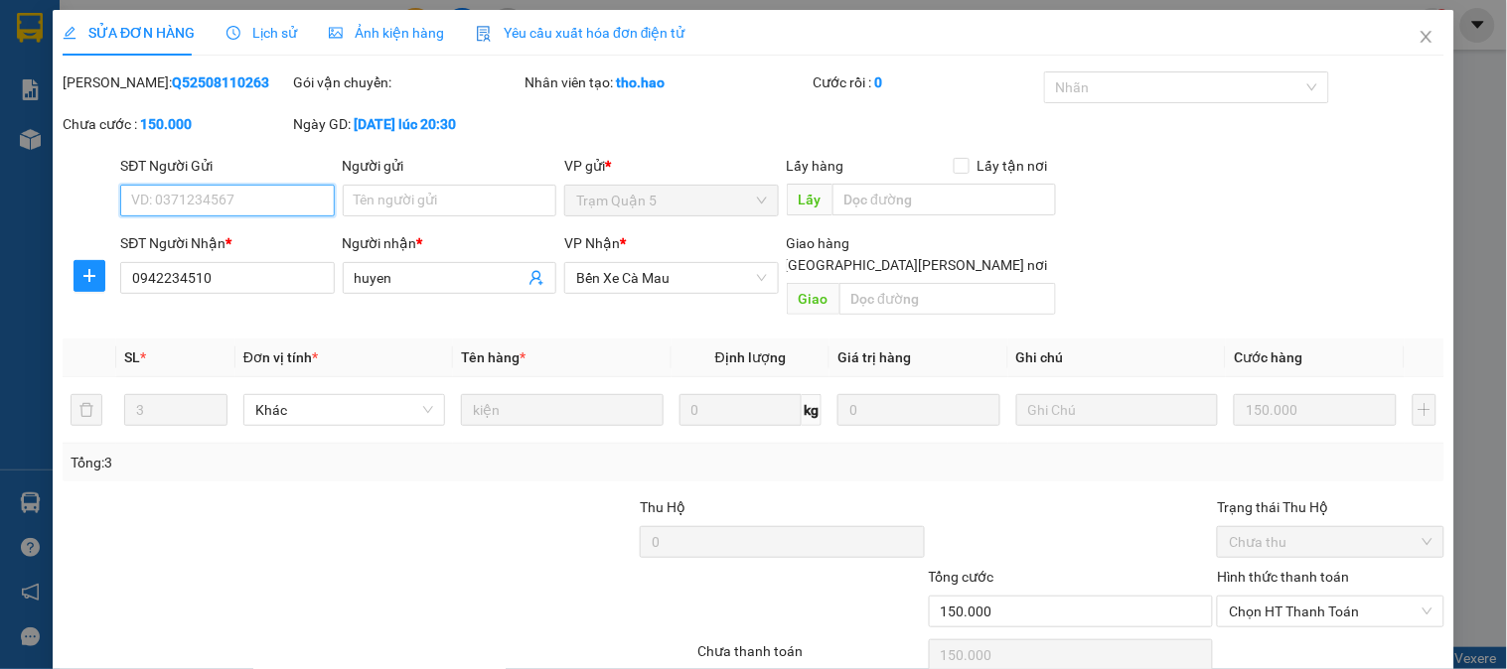
scroll to position [63, 0]
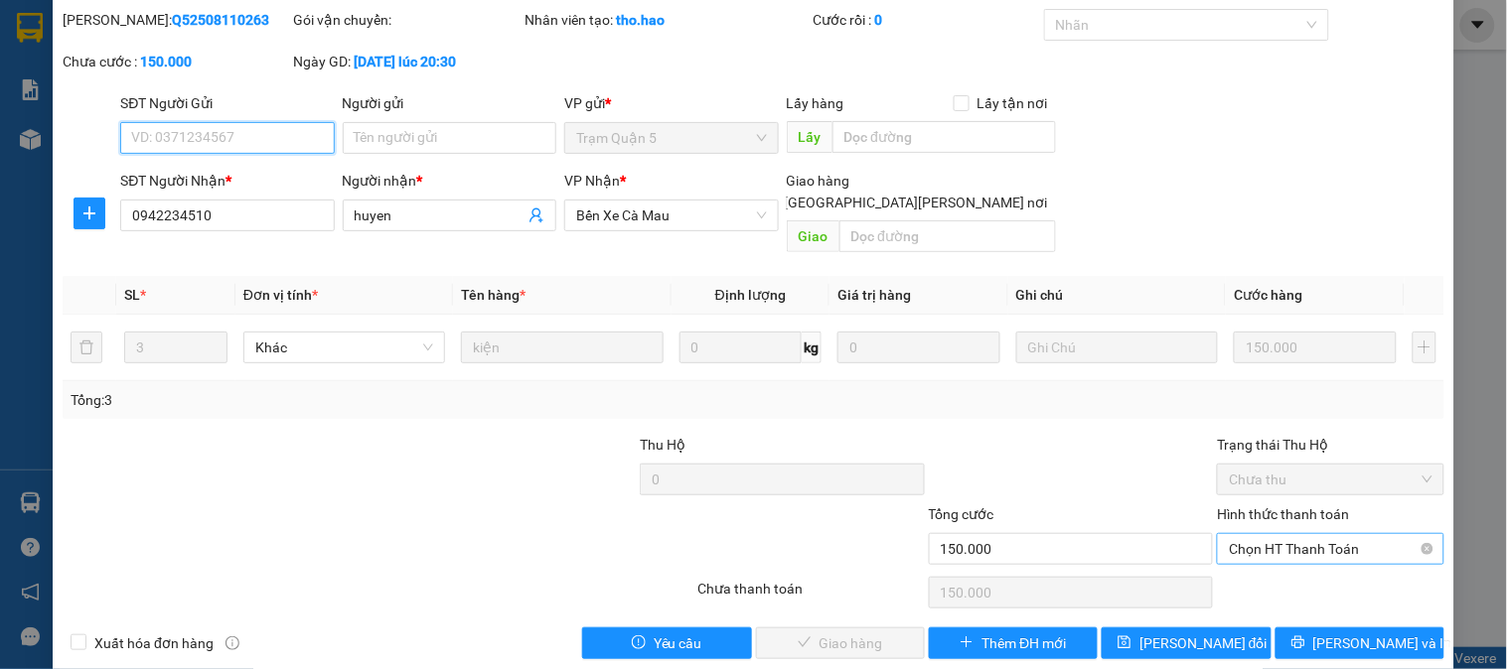
drag, startPoint x: 1334, startPoint y: 537, endPoint x: 1323, endPoint y: 550, distance: 16.9
click at [1333, 537] on span "Chọn HT Thanh Toán" at bounding box center [1330, 549] width 203 height 30
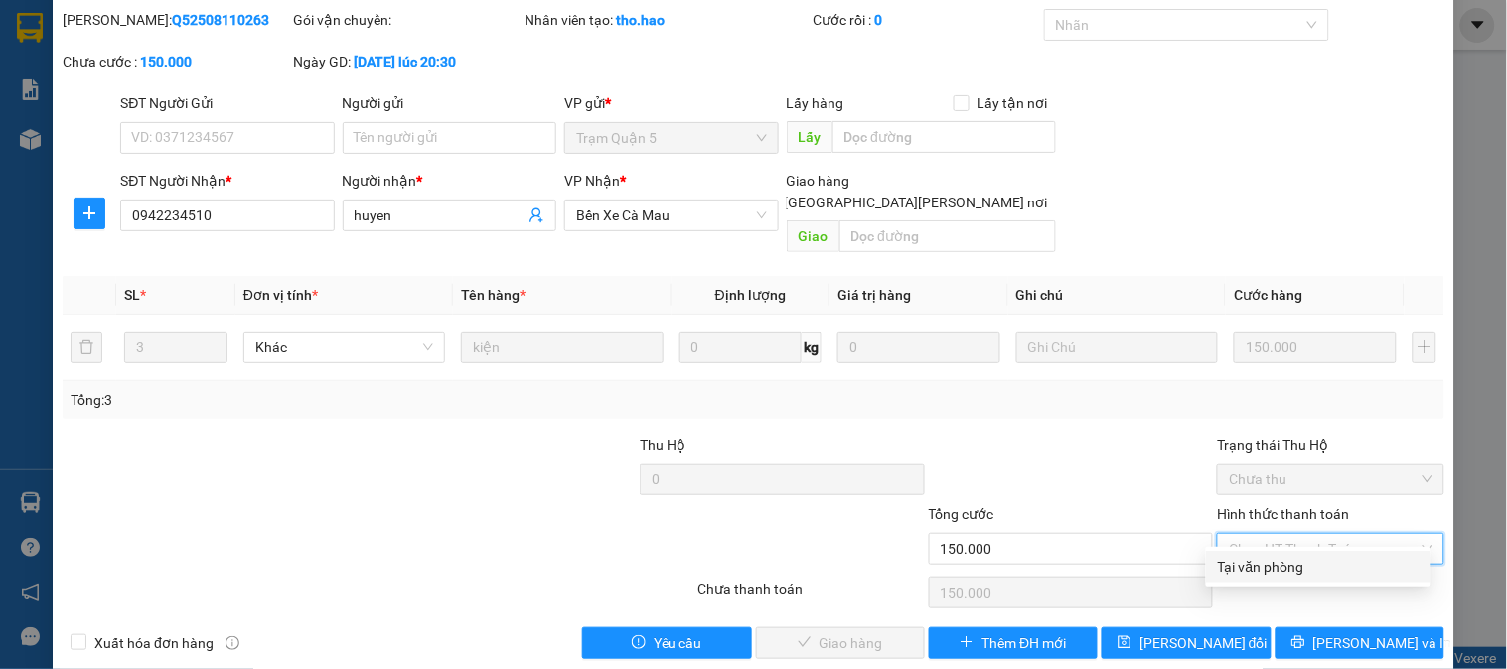
click at [1303, 567] on div "Tại văn phòng" at bounding box center [1318, 567] width 201 height 22
type input "0"
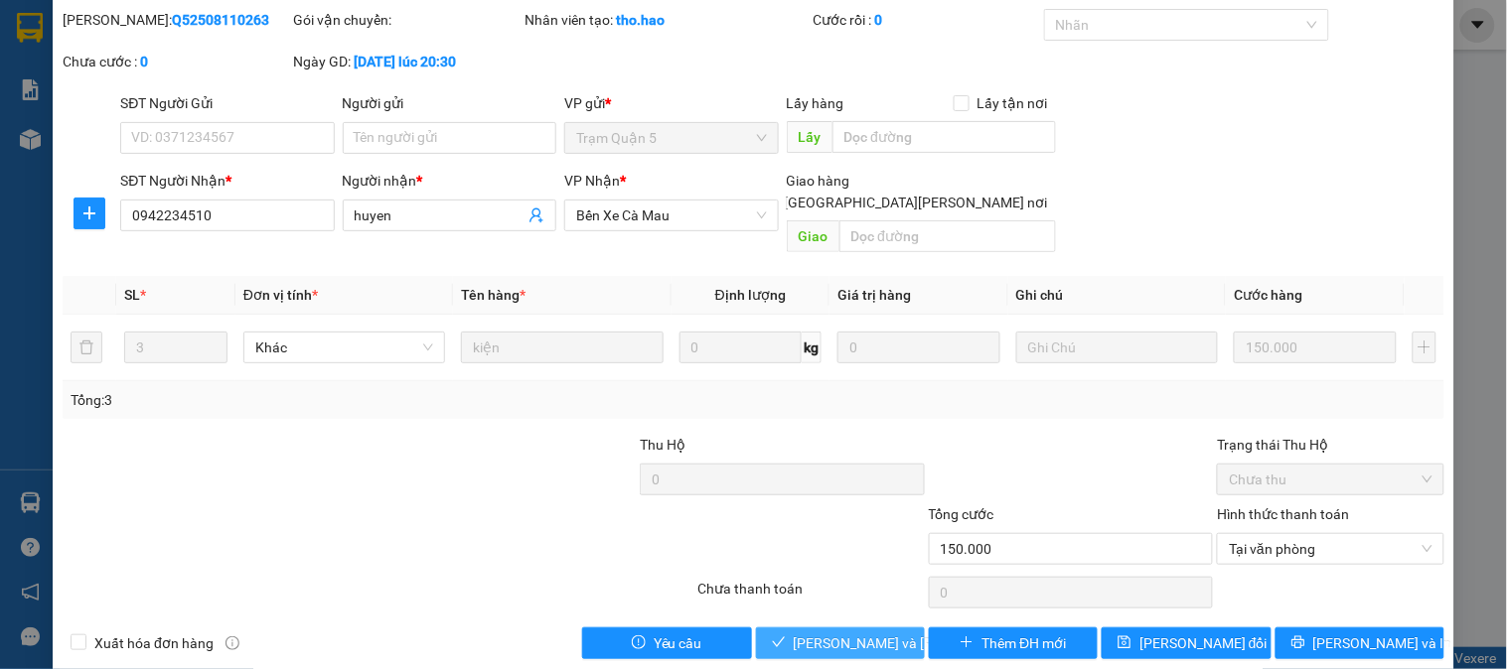
click at [794, 633] on span "[PERSON_NAME] và Giao hàng" at bounding box center [928, 644] width 268 height 22
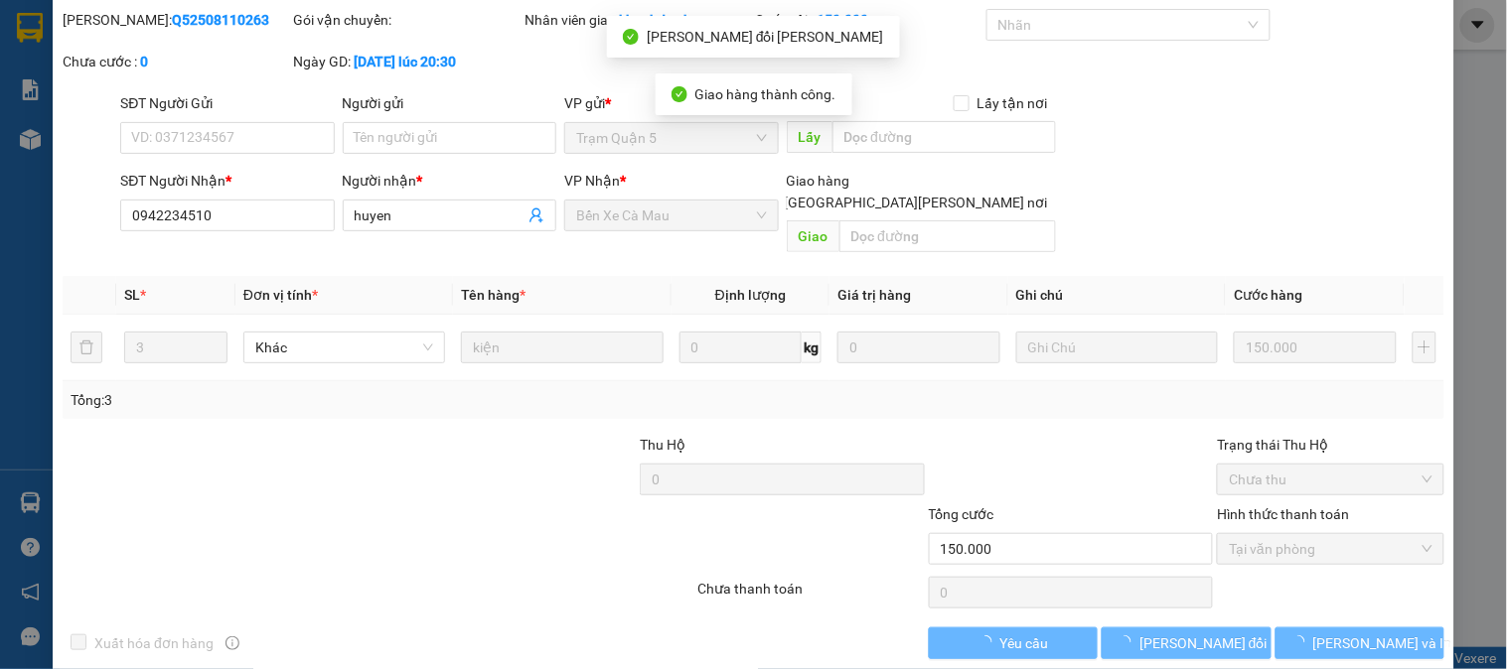
scroll to position [0, 0]
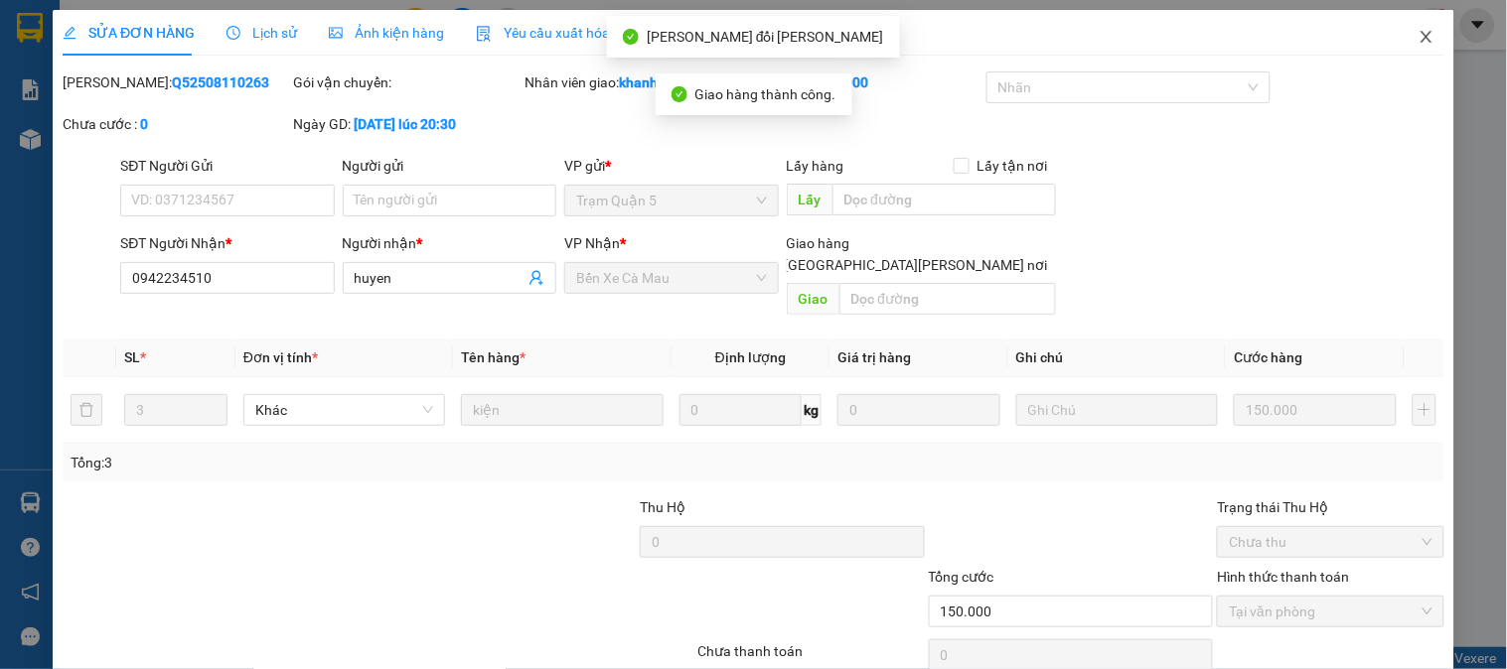
click at [1417, 27] on span "Close" at bounding box center [1427, 38] width 56 height 56
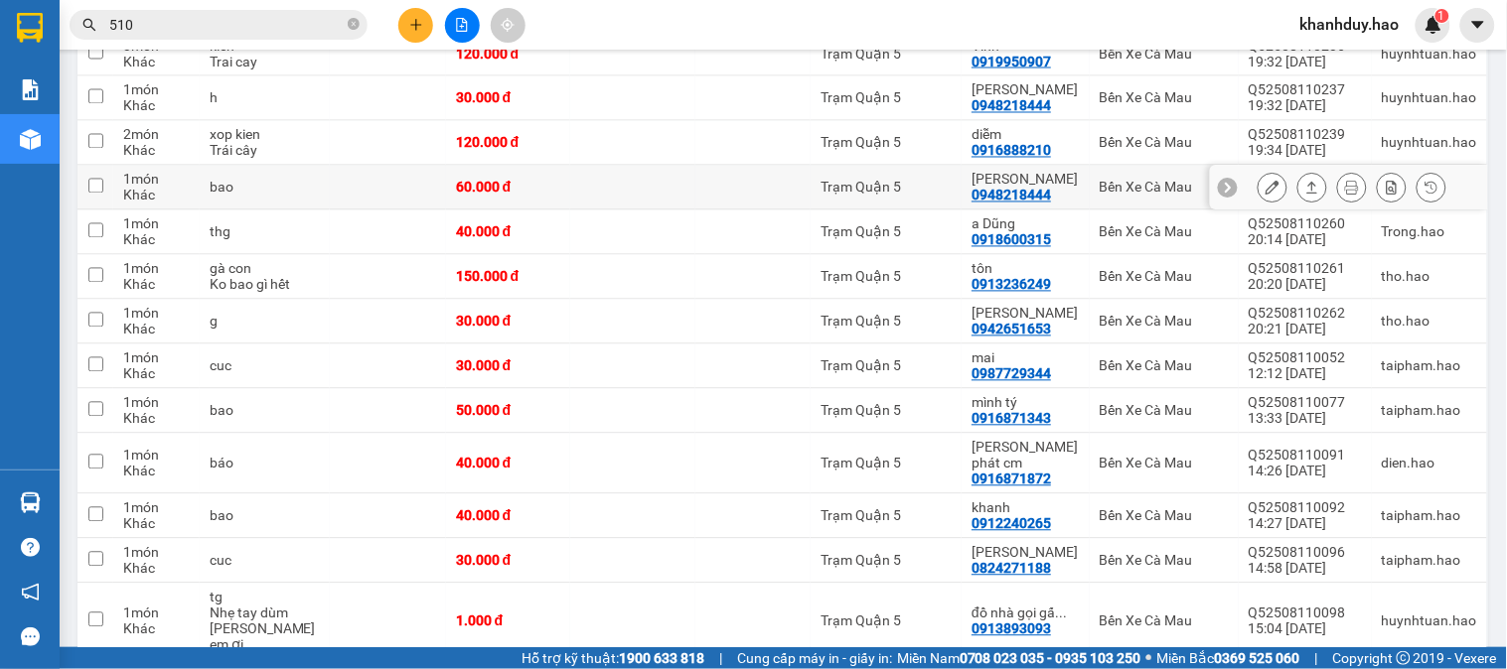
scroll to position [662, 0]
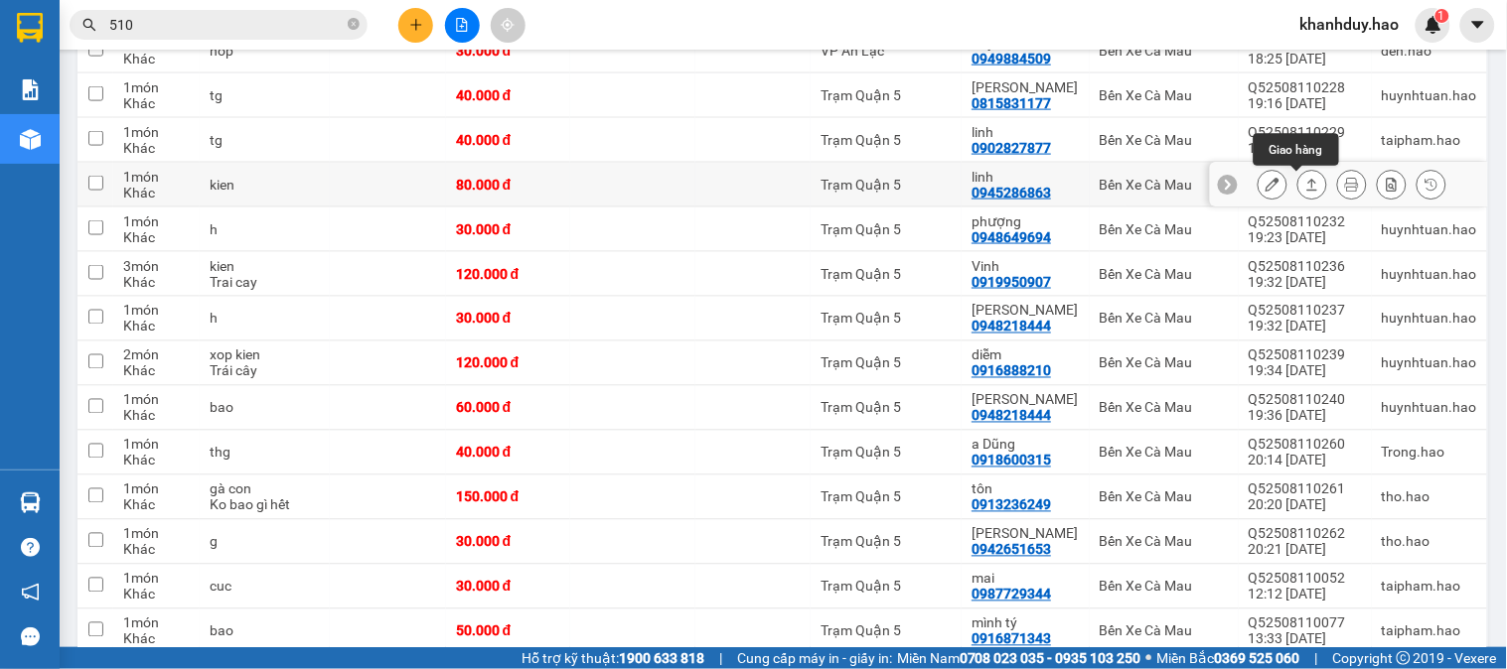
click at [1305, 180] on icon at bounding box center [1312, 185] width 14 height 14
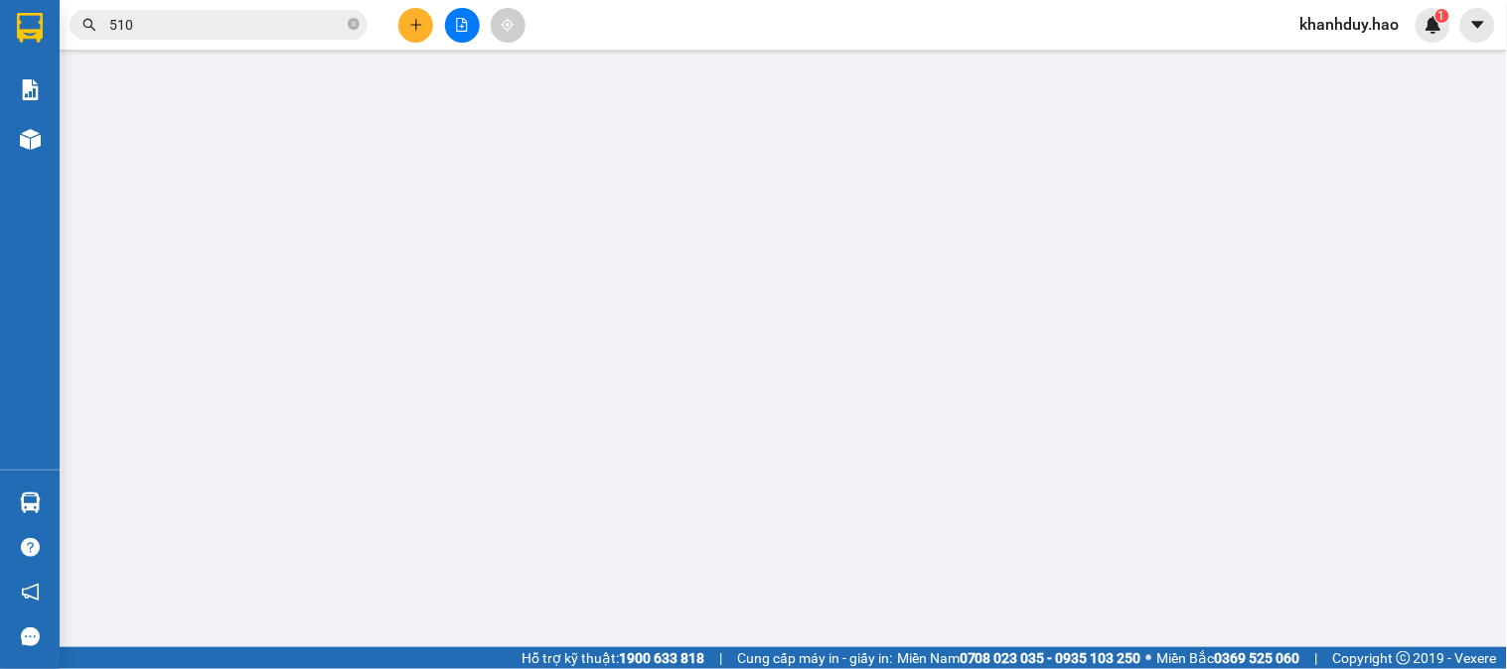
type input "0945286863"
type input "linh"
type input "80.000"
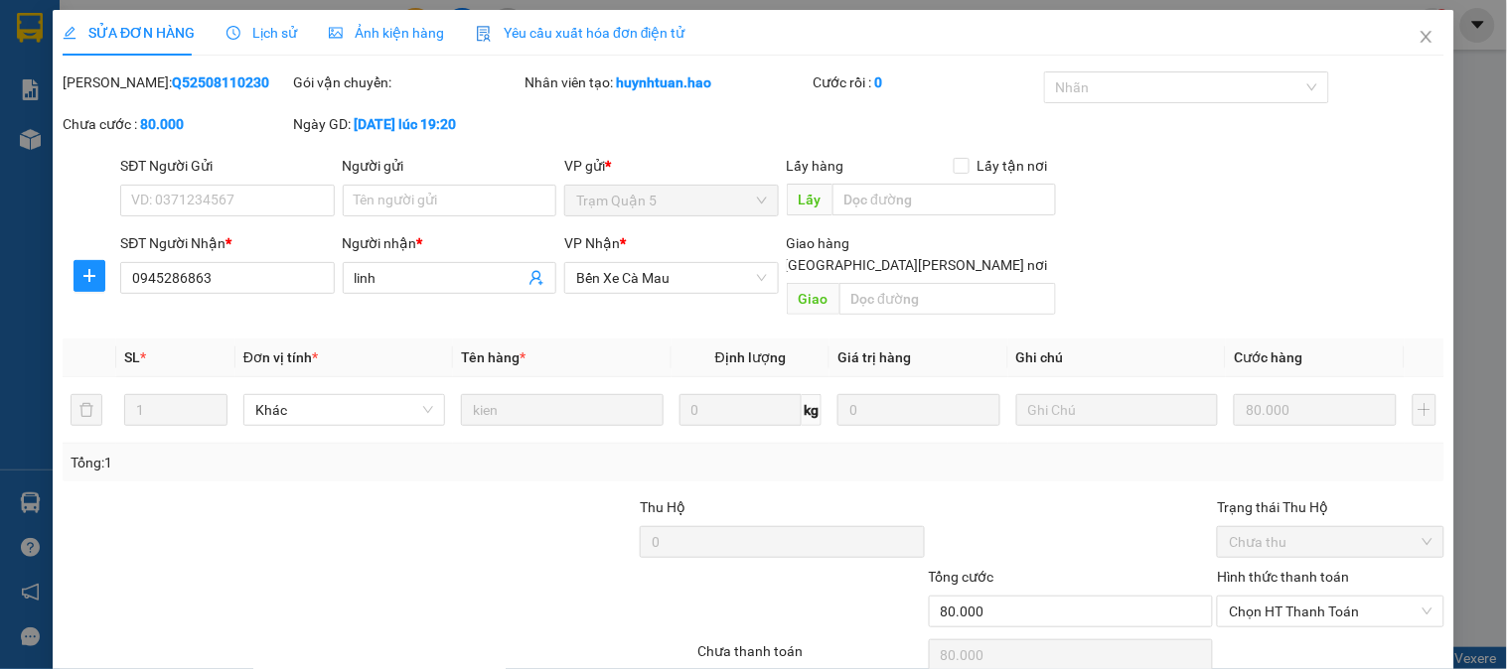
click at [430, 30] on span "Ảnh kiện hàng" at bounding box center [386, 33] width 115 height 16
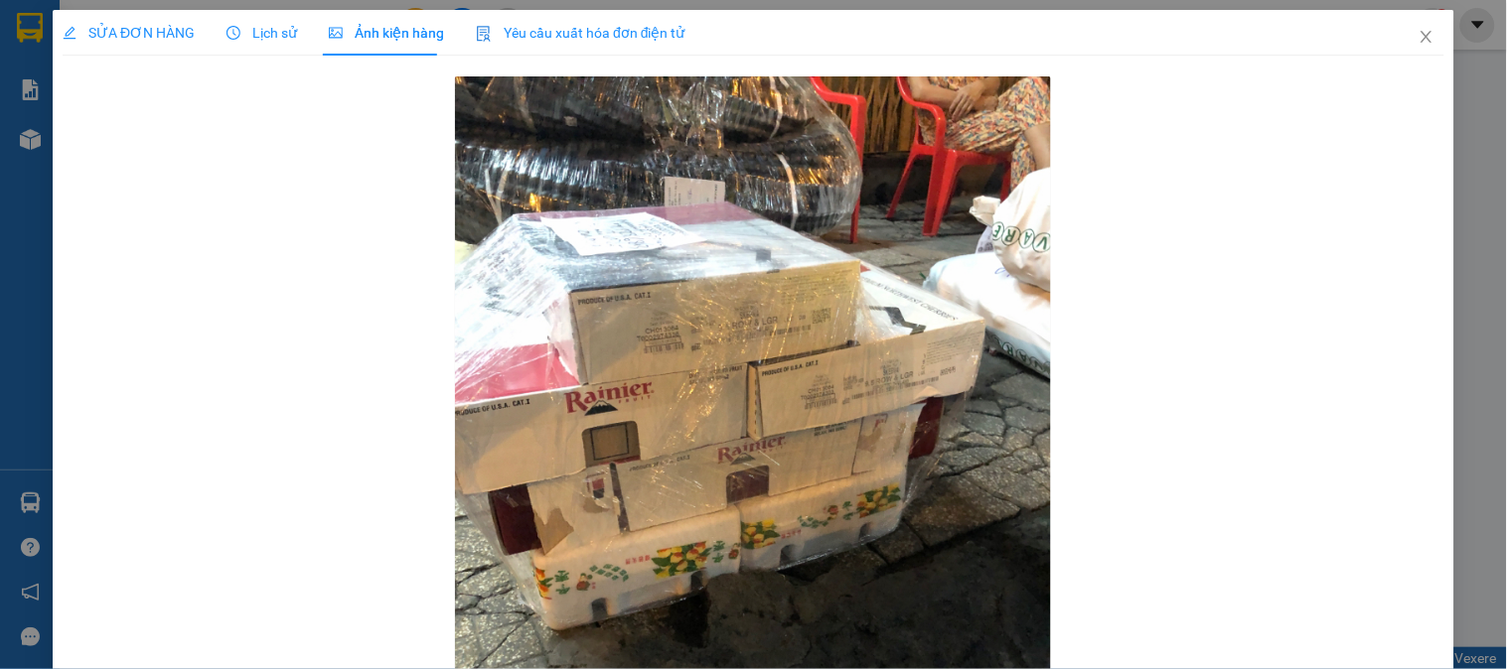
click at [162, 30] on span "SỬA ĐƠN HÀNG" at bounding box center [129, 33] width 132 height 16
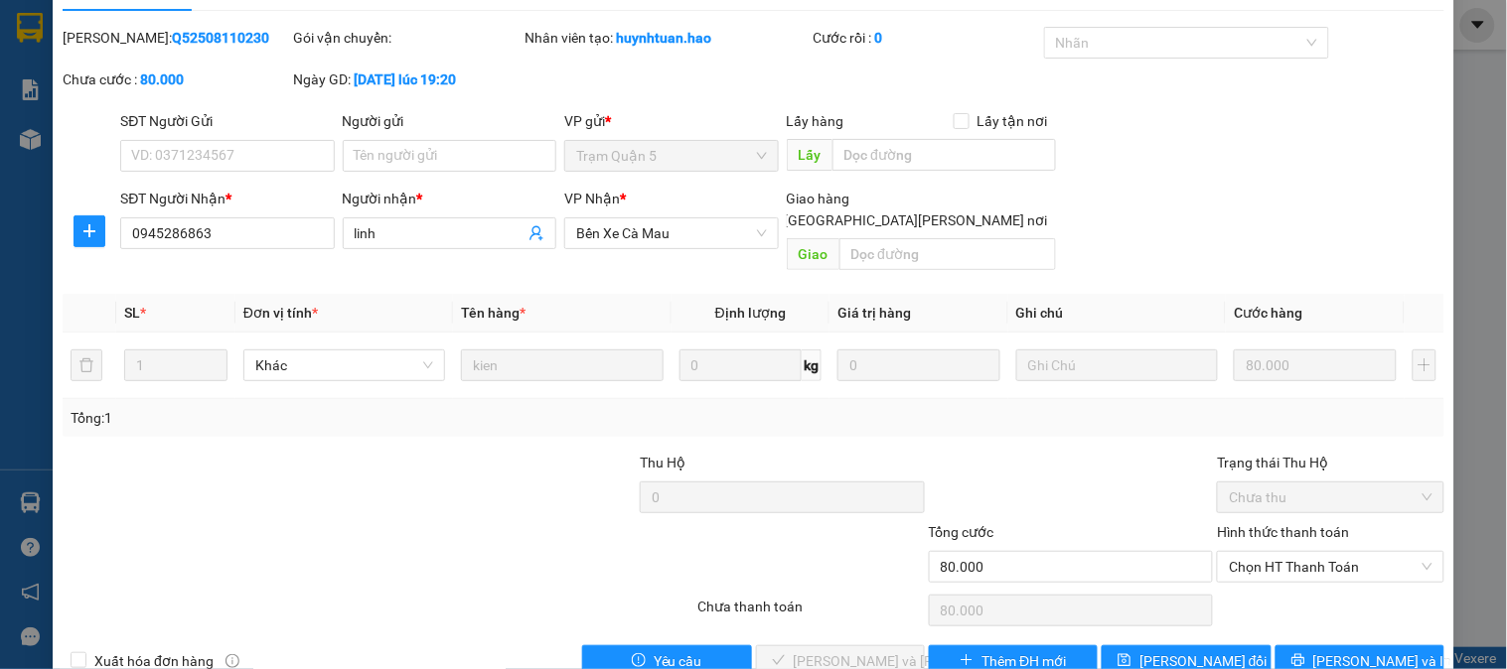
scroll to position [70, 0]
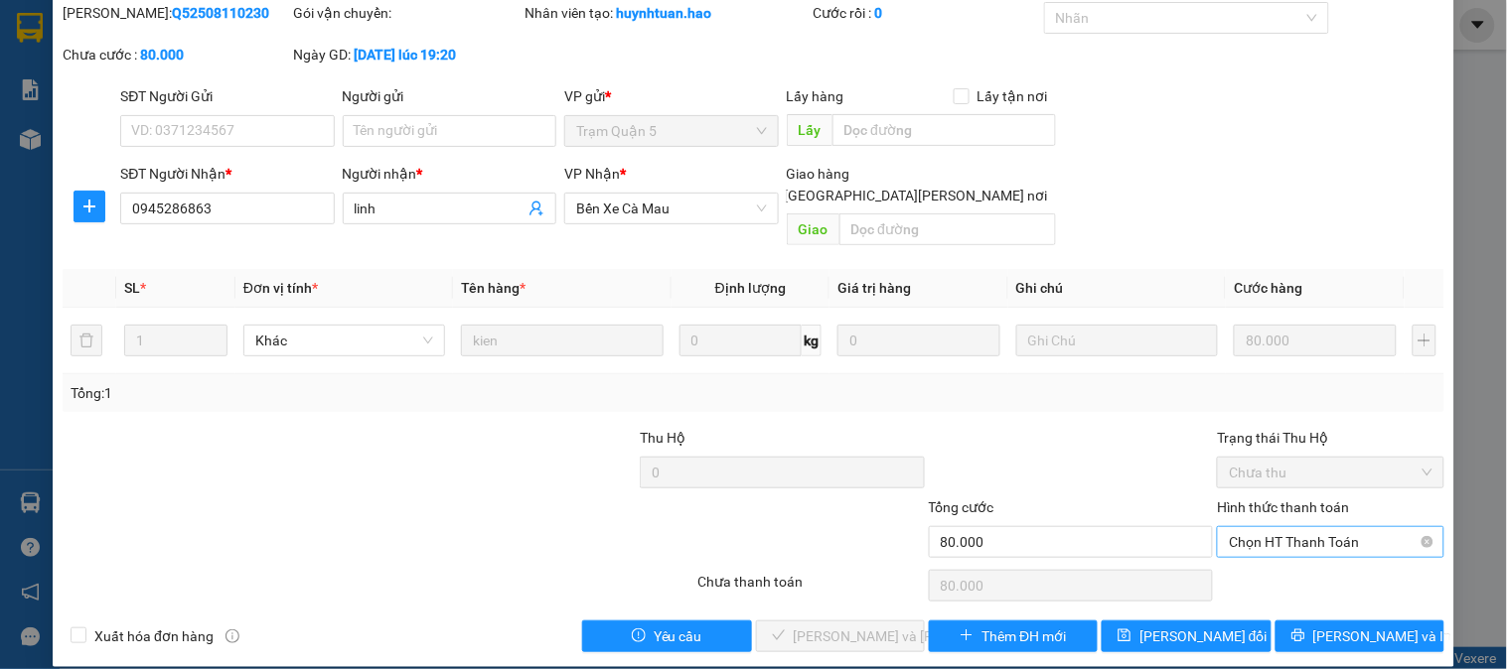
click at [1318, 527] on span "Chọn HT Thanh Toán" at bounding box center [1330, 542] width 203 height 30
click at [1309, 551] on div "Tại văn phòng" at bounding box center [1318, 560] width 201 height 22
type input "0"
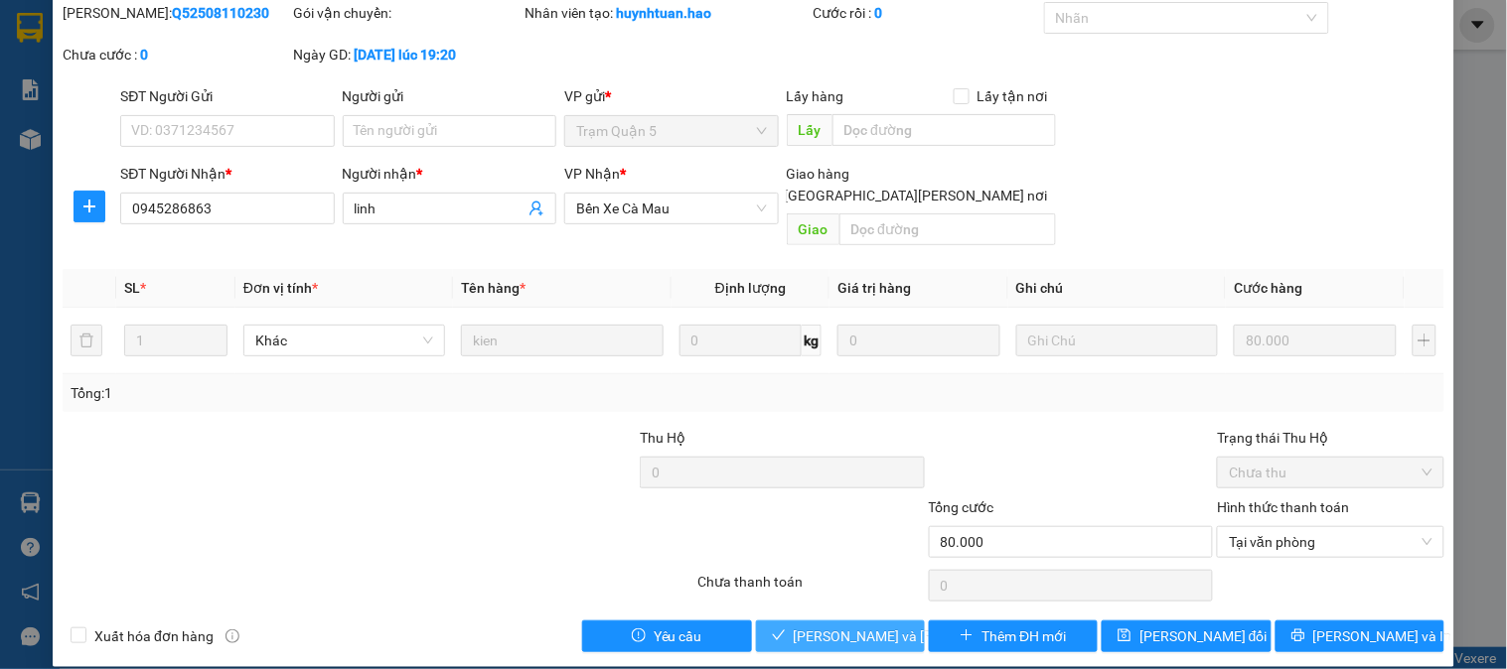
click at [877, 621] on button "[PERSON_NAME] và Giao hàng" at bounding box center [840, 637] width 169 height 32
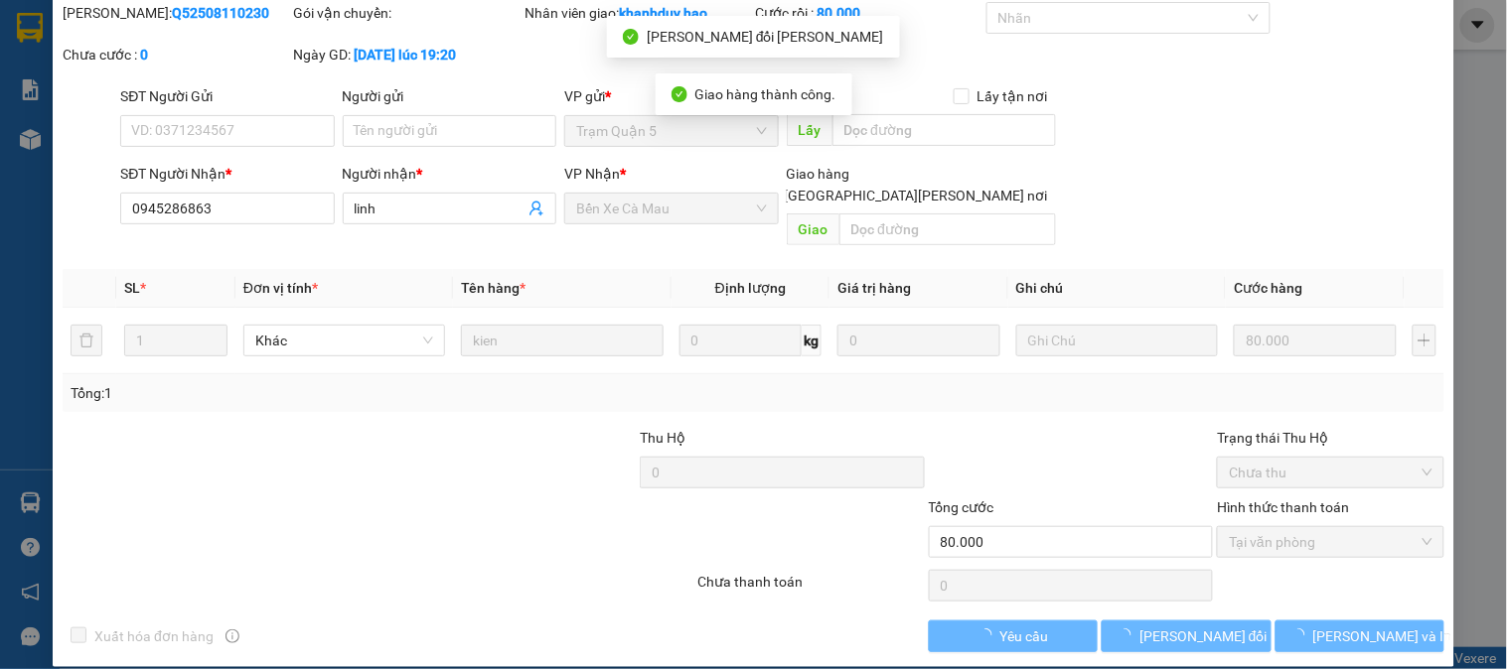
scroll to position [0, 0]
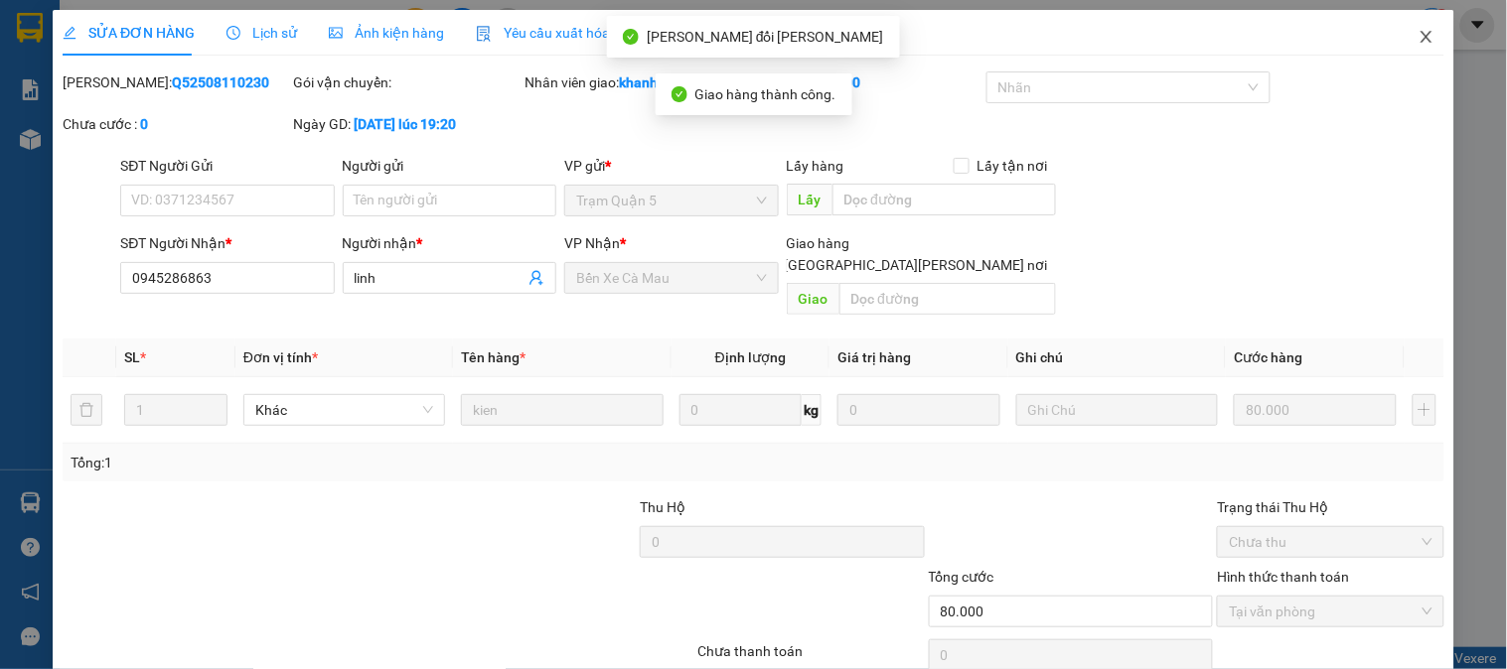
click at [1404, 47] on span "Close" at bounding box center [1427, 38] width 56 height 56
click at [1418, 28] on div "1" at bounding box center [1432, 25] width 35 height 35
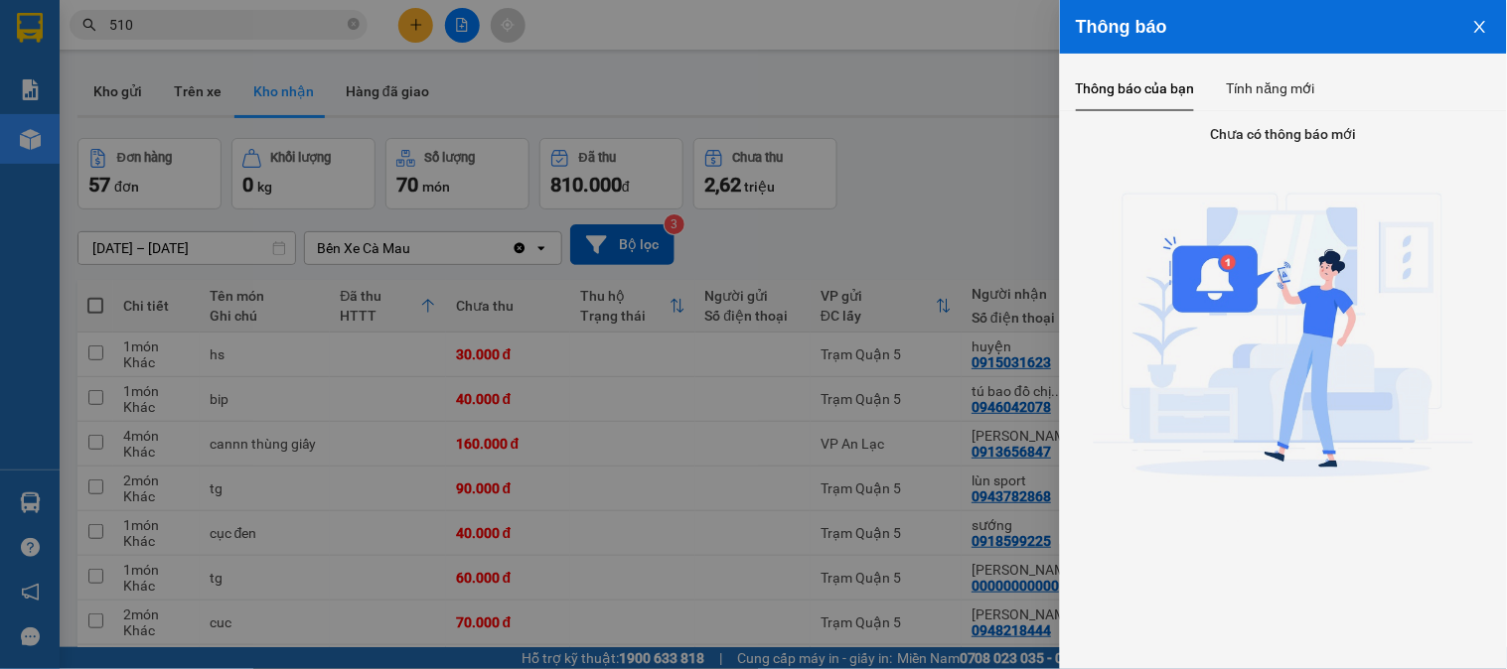
click at [936, 222] on div at bounding box center [753, 334] width 1507 height 669
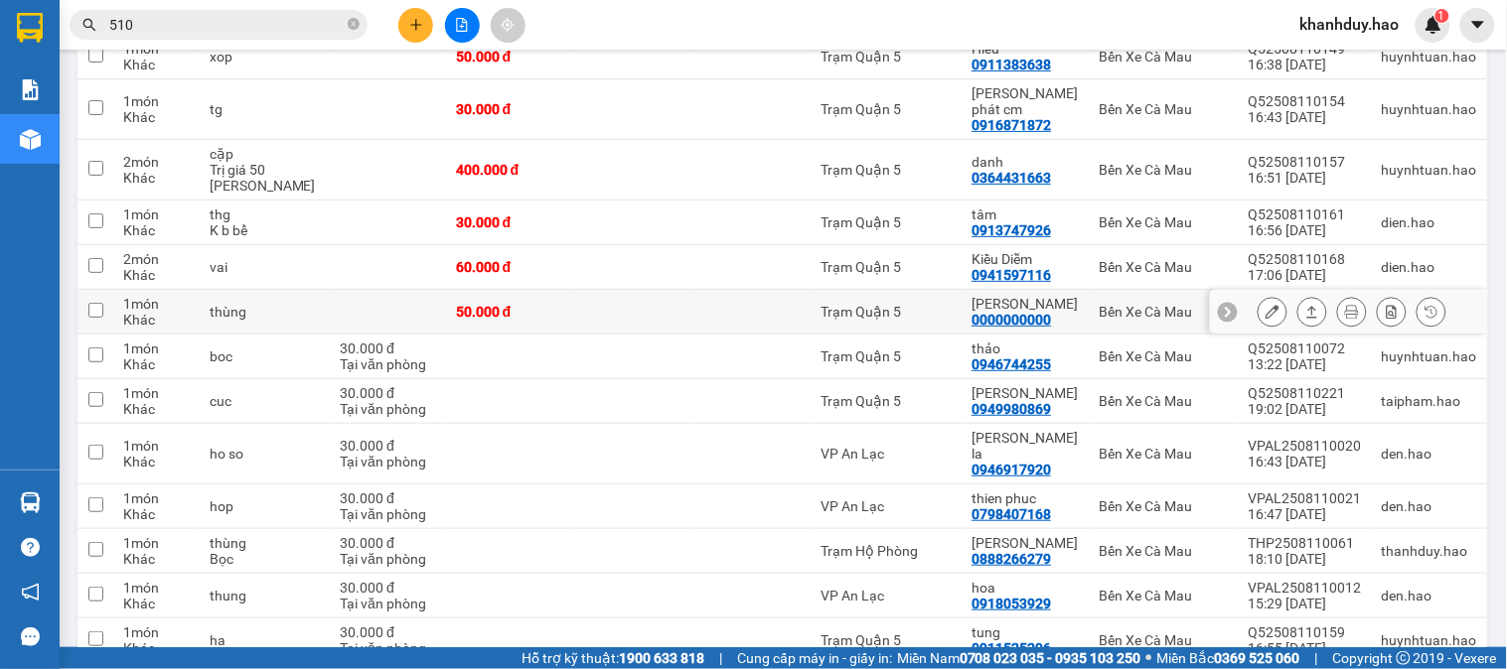
scroll to position [1765, 0]
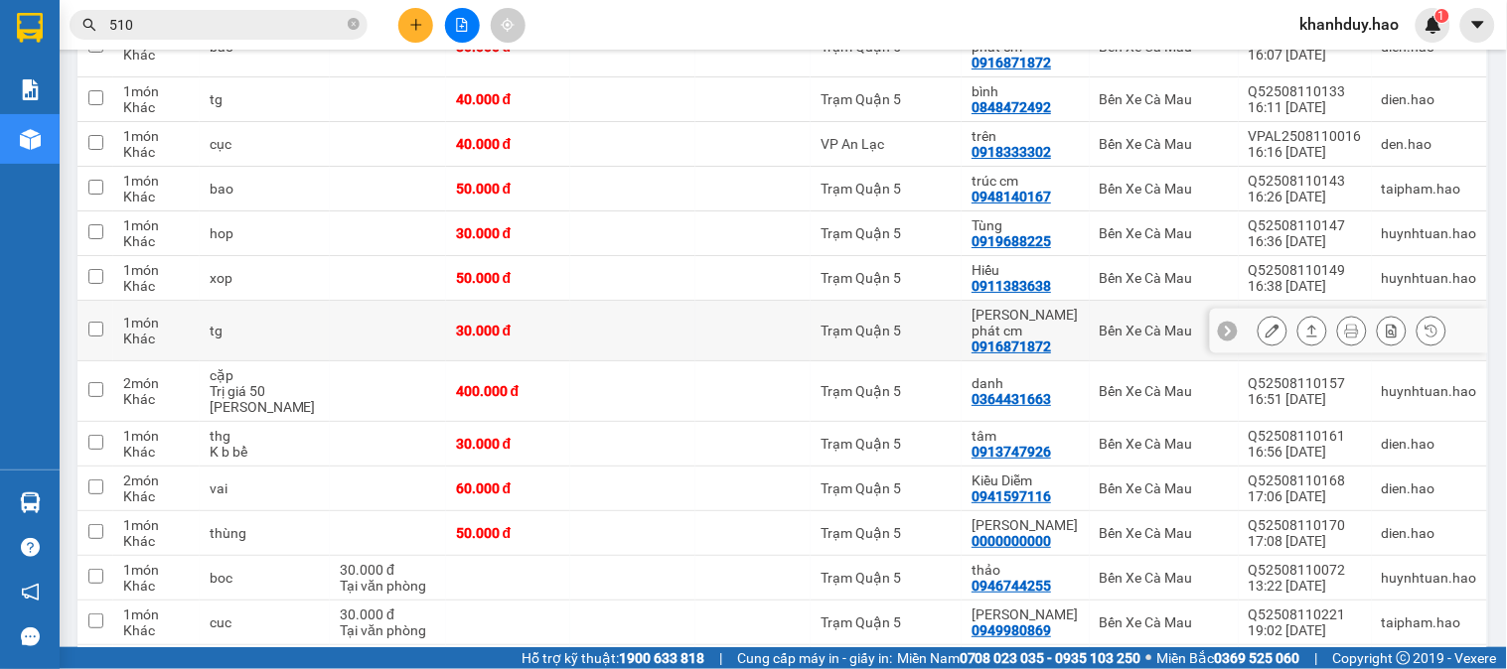
click at [979, 307] on div "khánh phát cm" at bounding box center [1025, 323] width 108 height 32
checkbox input "true"
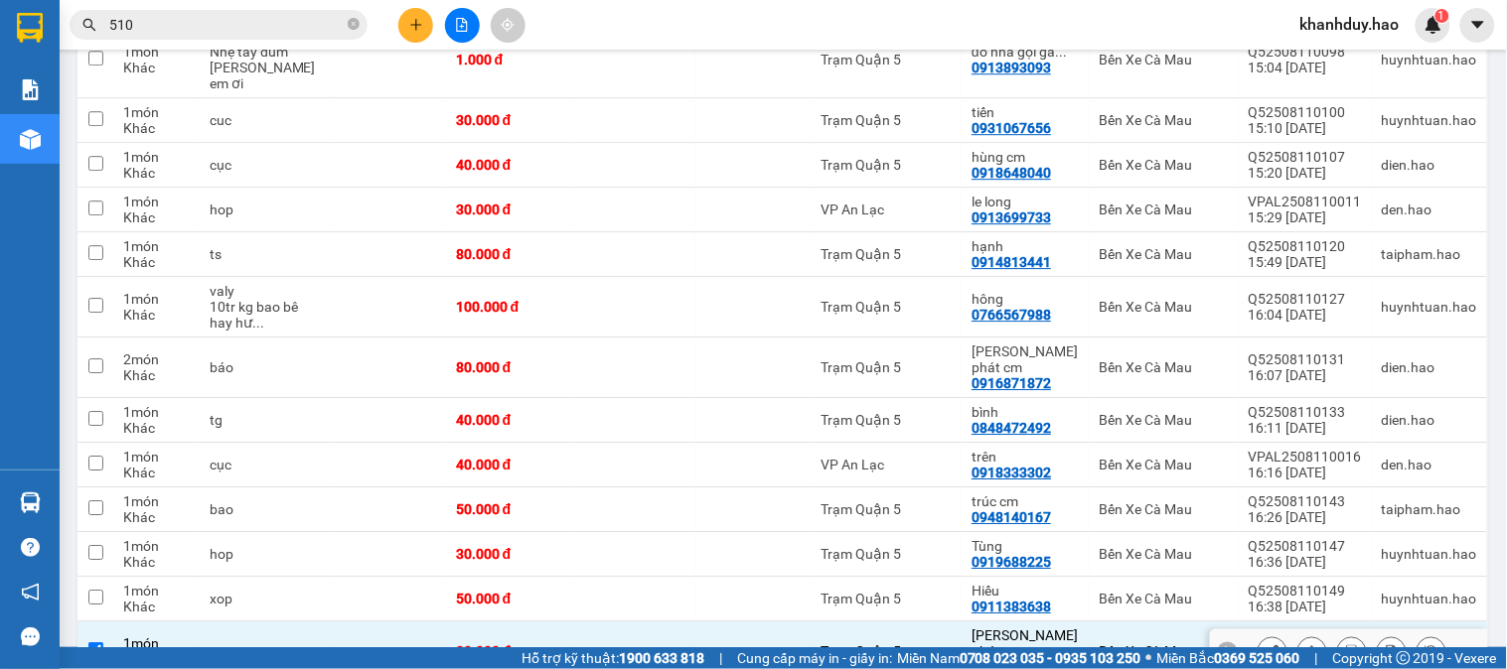
scroll to position [1434, 0]
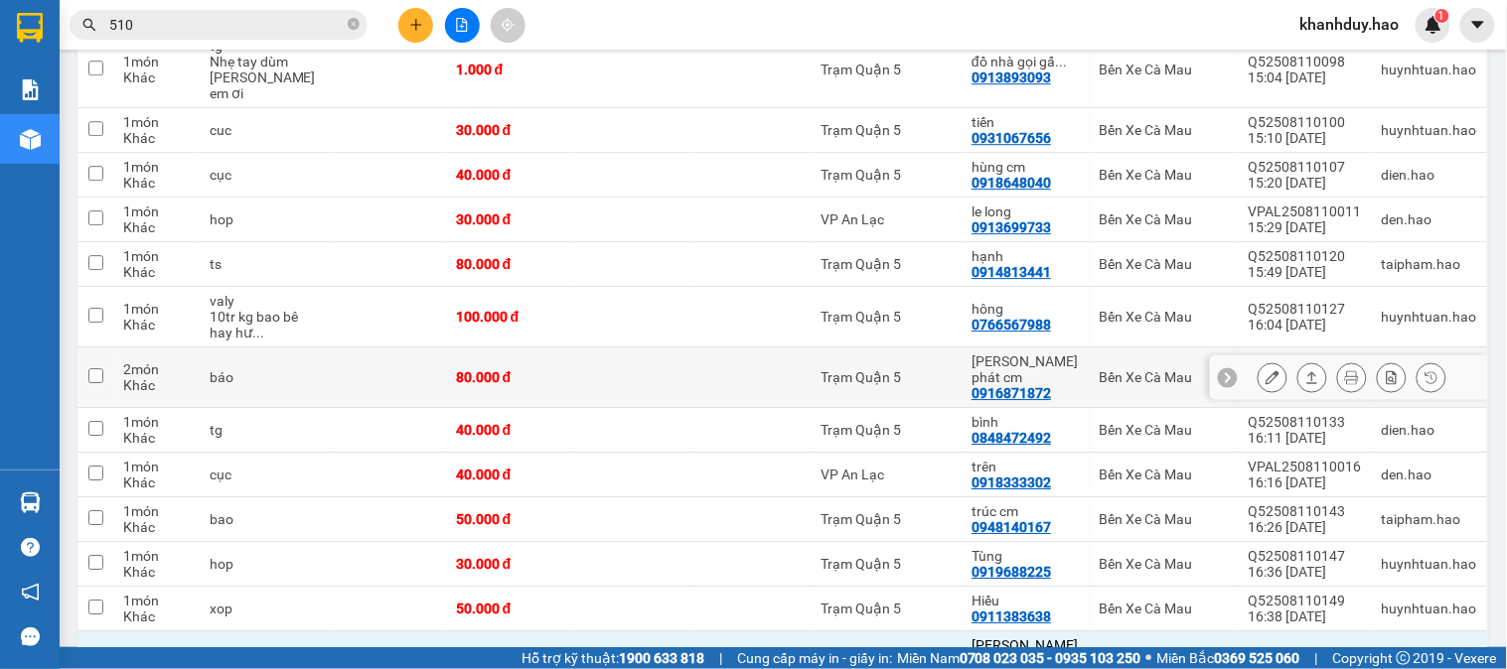
click at [981, 385] on div "0916871872" at bounding box center [1010, 393] width 79 height 16
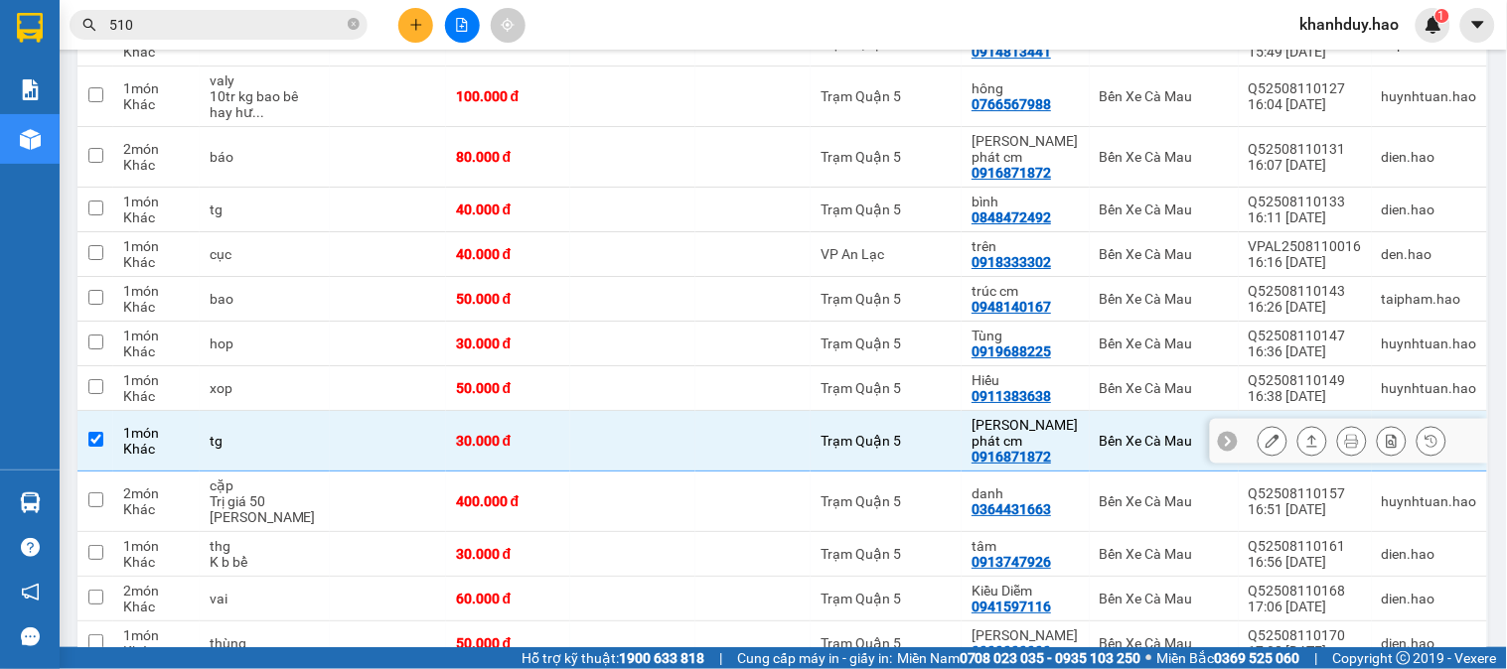
scroll to position [2207, 0]
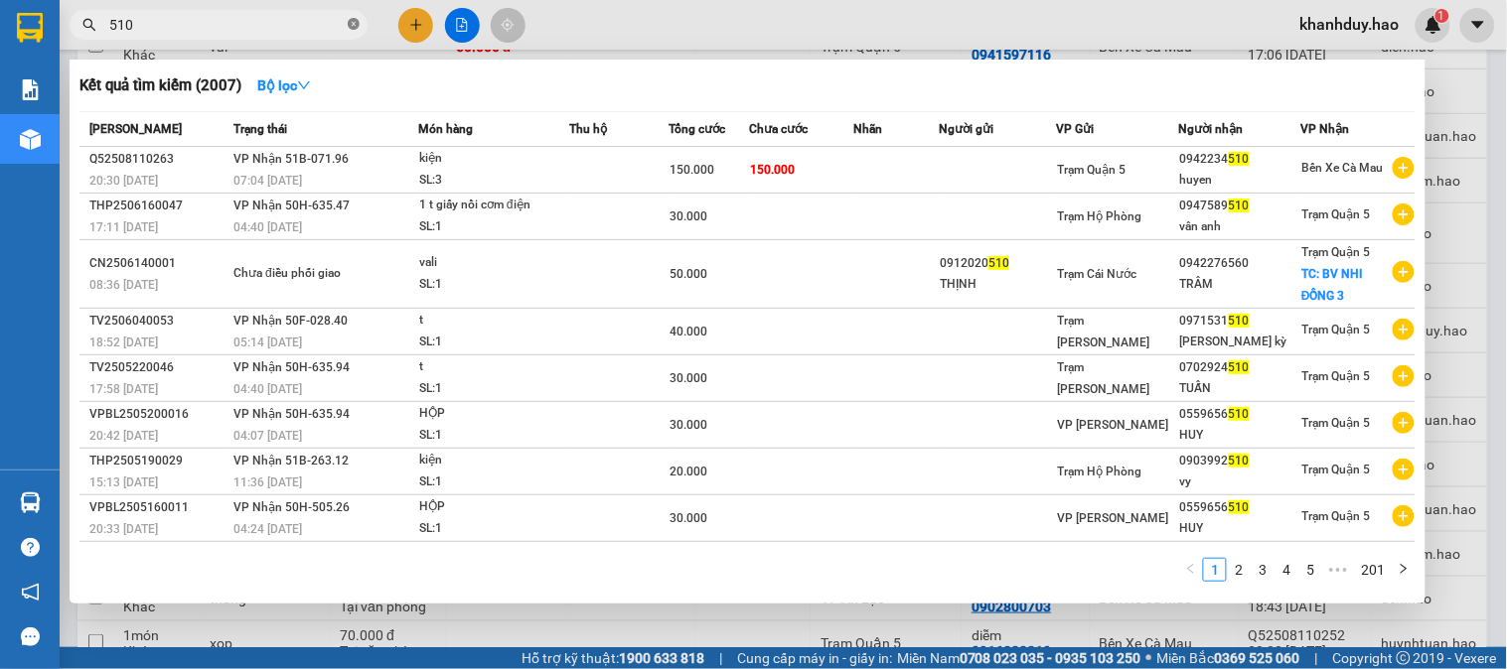
click at [349, 22] on icon "close-circle" at bounding box center [354, 24] width 12 height 12
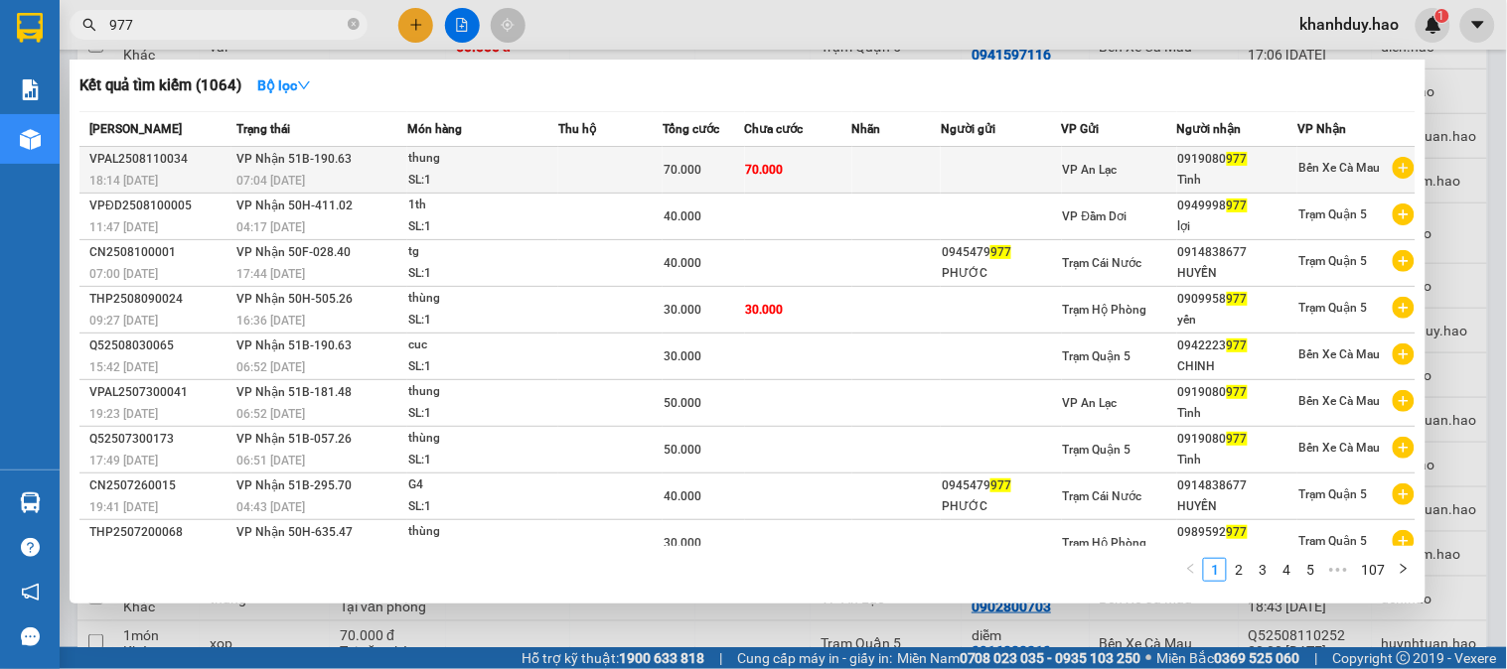
type input "977"
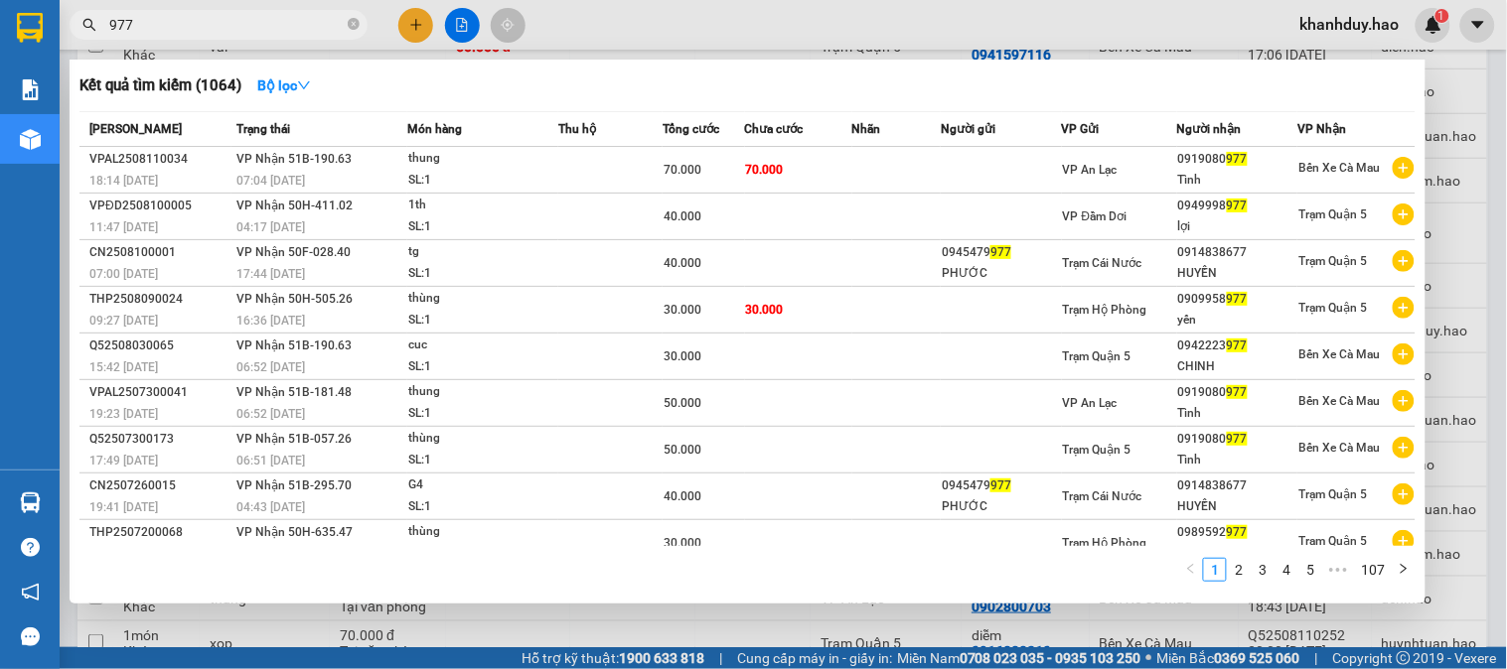
click at [1099, 173] on span "VP An Lạc" at bounding box center [1090, 170] width 55 height 14
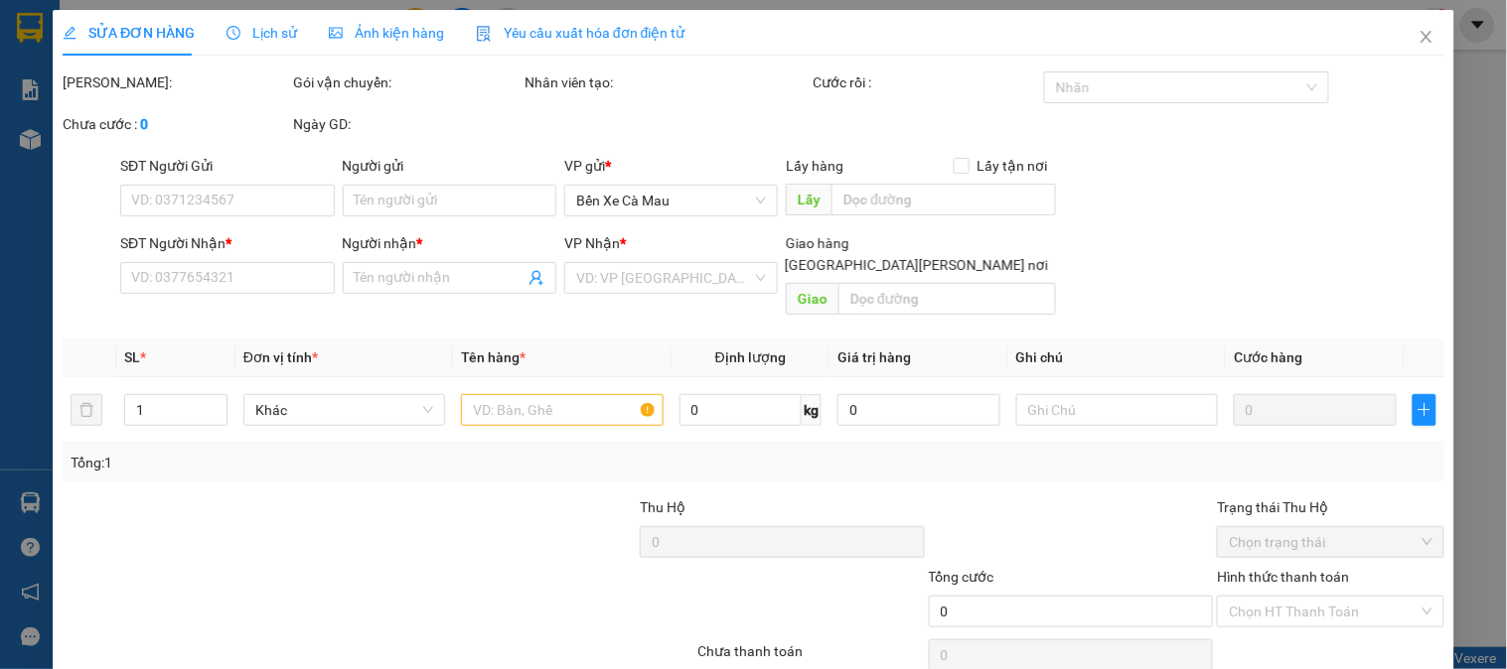
type input "0919080977"
type input "Tình"
type input "70.000"
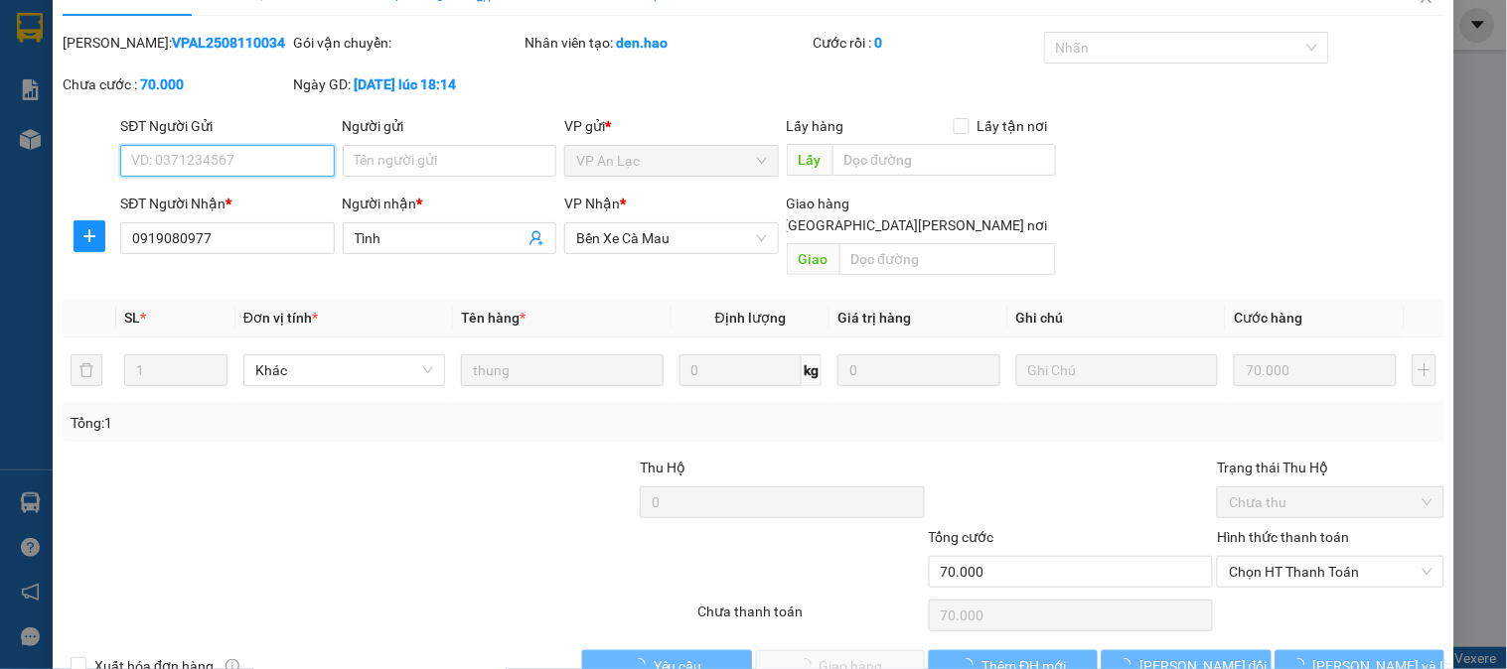
scroll to position [70, 0]
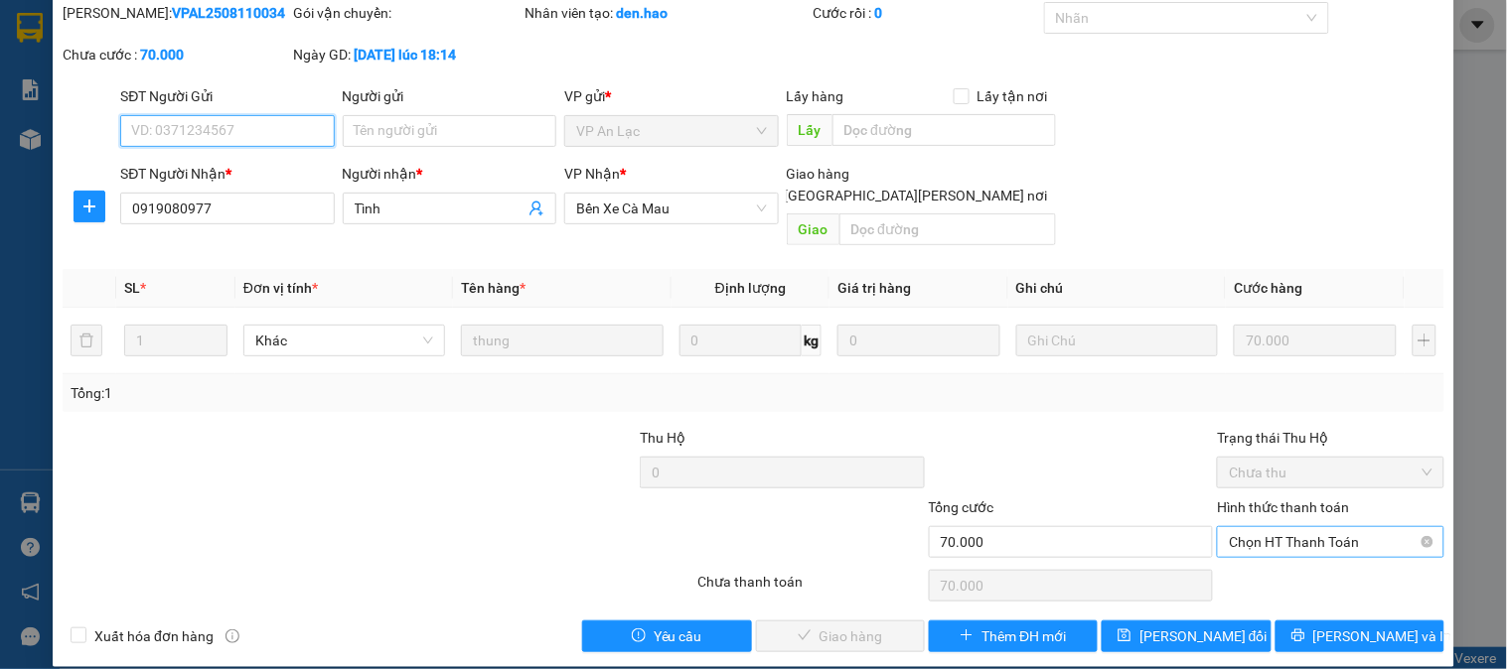
click at [1321, 527] on span "Chọn HT Thanh Toán" at bounding box center [1330, 542] width 203 height 30
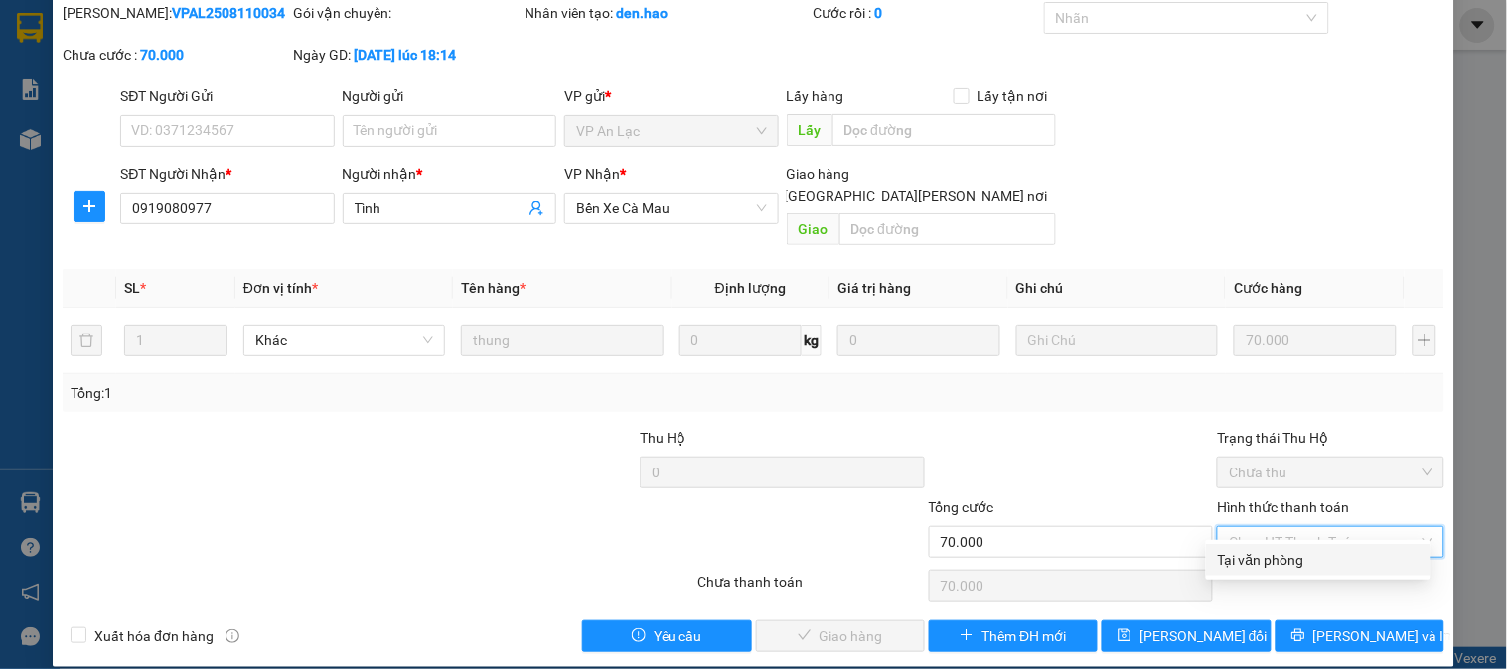
click at [1297, 561] on div "Tại văn phòng" at bounding box center [1318, 560] width 201 height 22
type input "0"
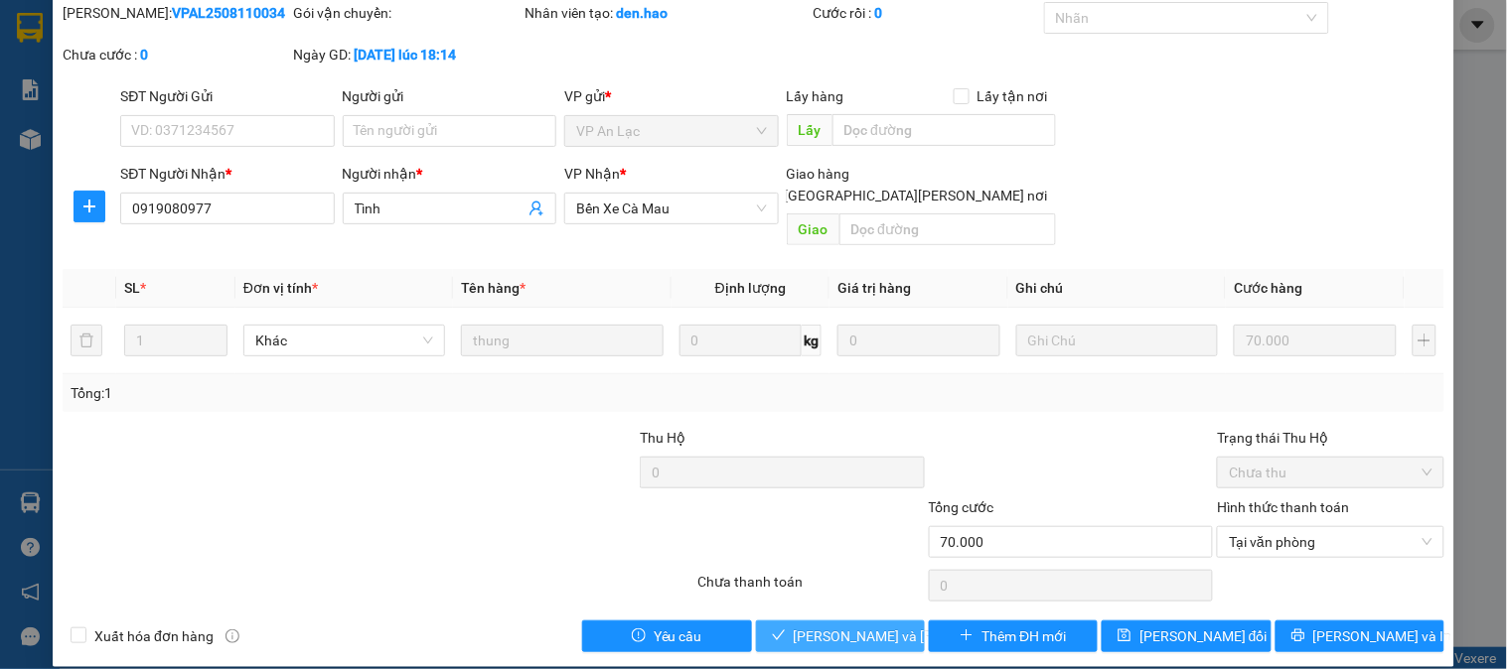
click at [866, 626] on span "[PERSON_NAME] và Giao hàng" at bounding box center [928, 637] width 268 height 22
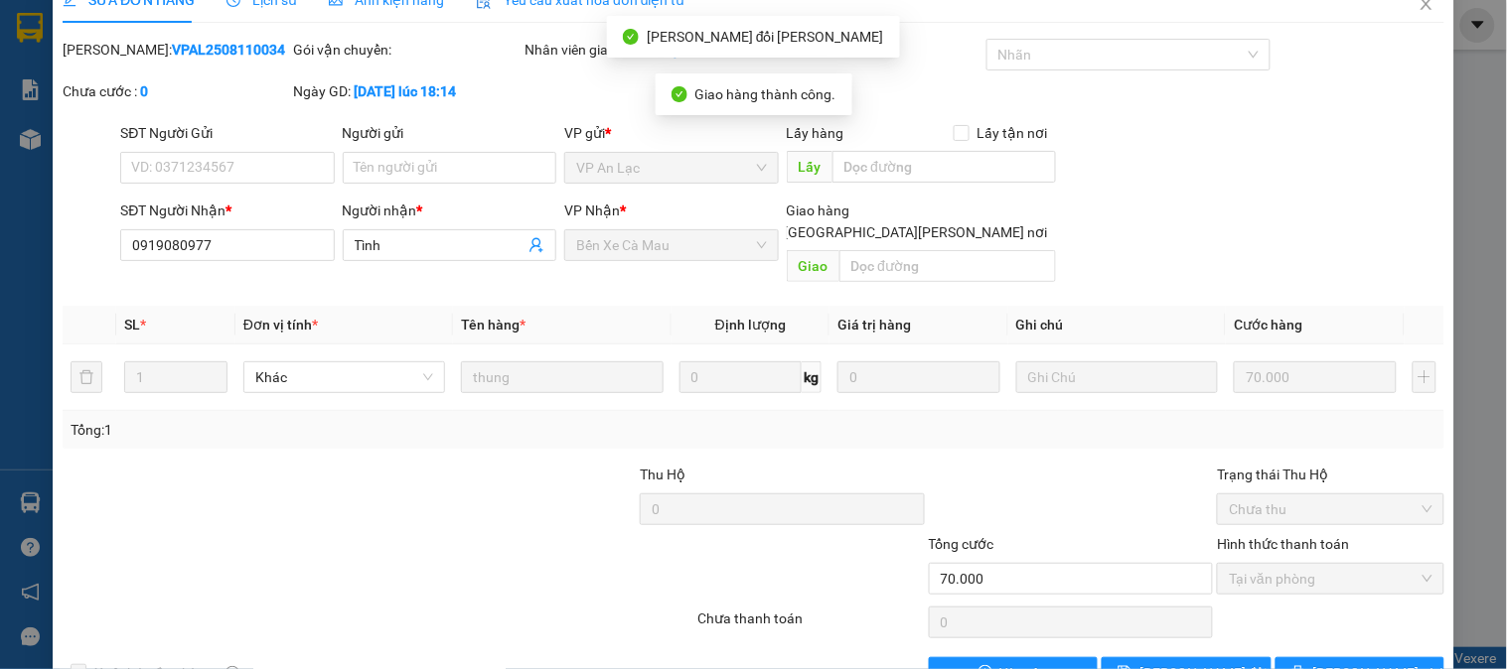
scroll to position [0, 0]
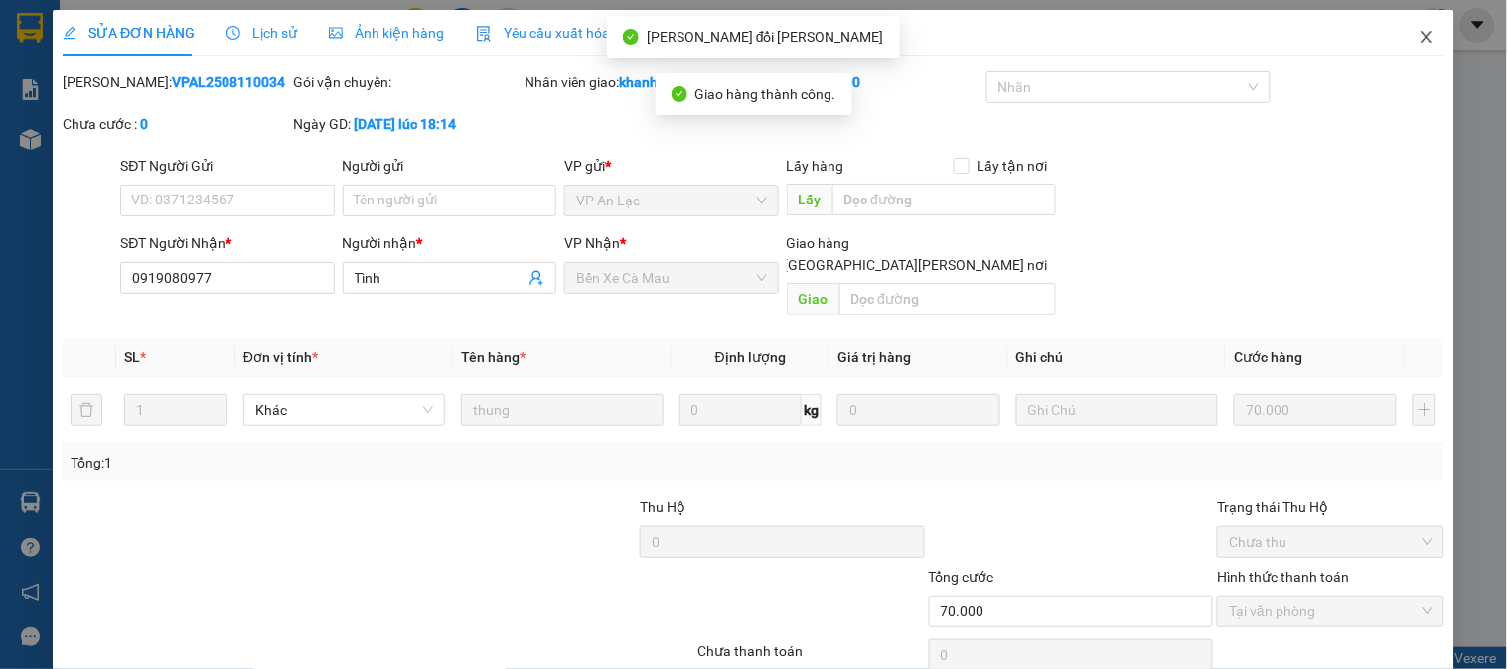
click at [1399, 23] on span "Close" at bounding box center [1427, 38] width 56 height 56
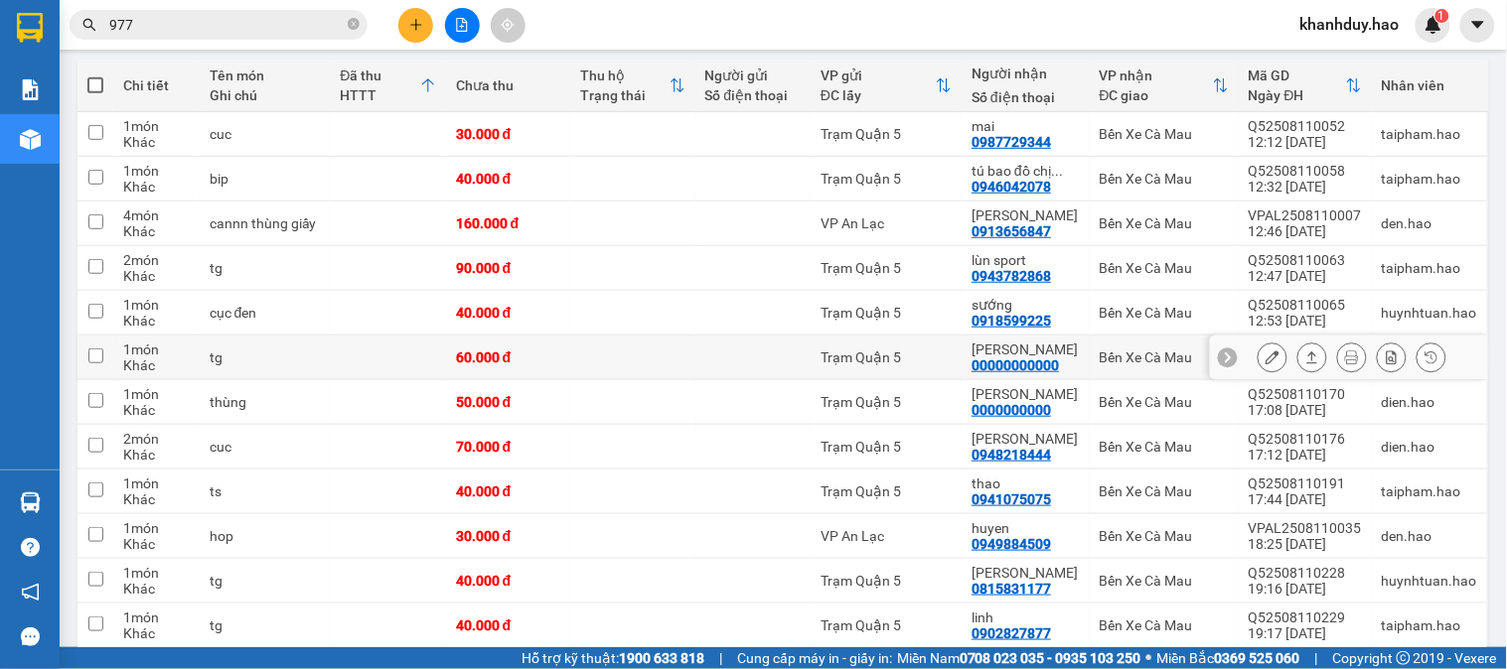
scroll to position [331, 0]
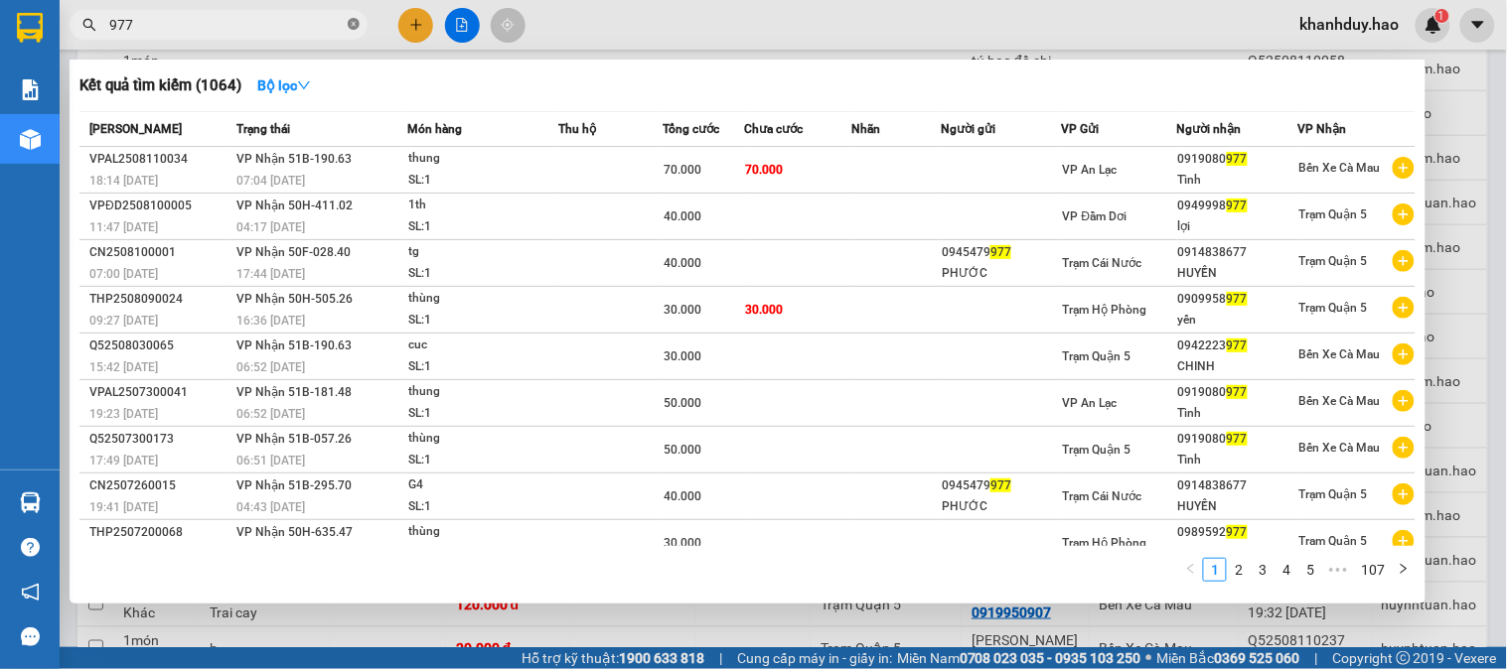
click at [351, 23] on icon "close-circle" at bounding box center [354, 24] width 12 height 12
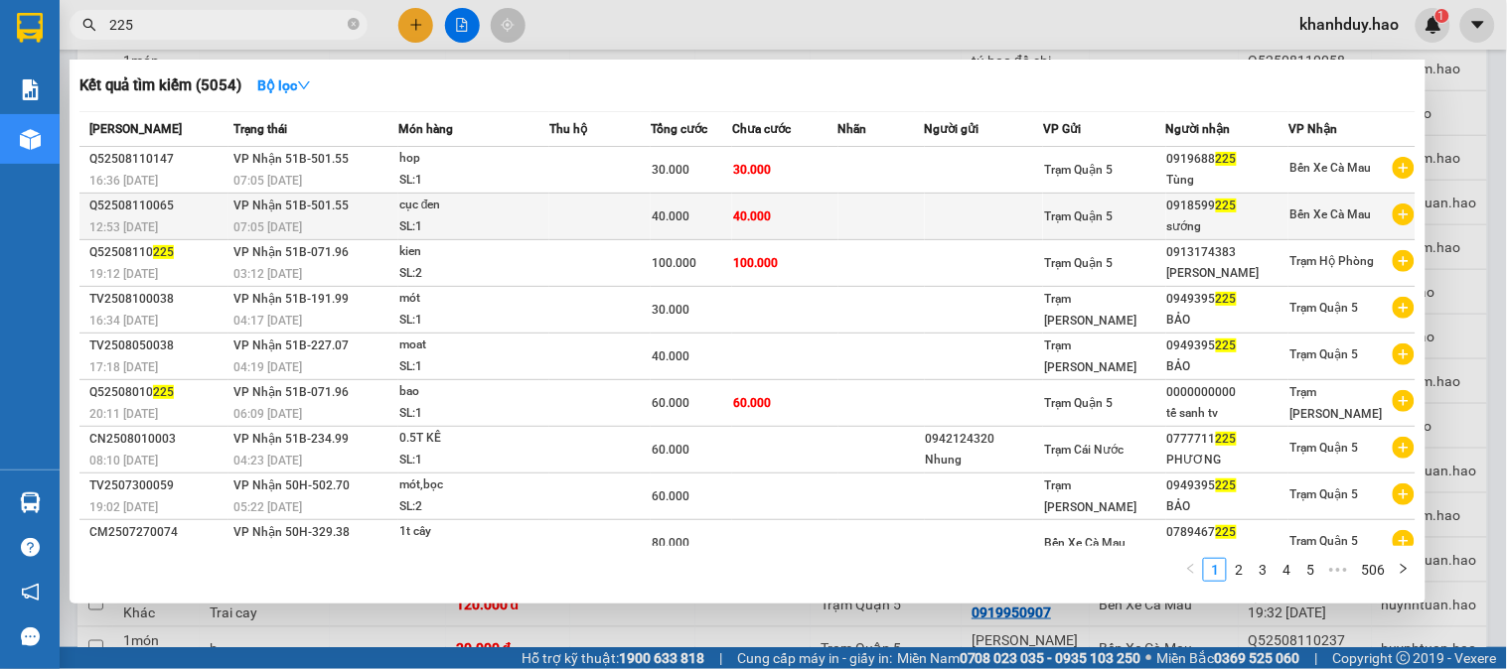
type input "225"
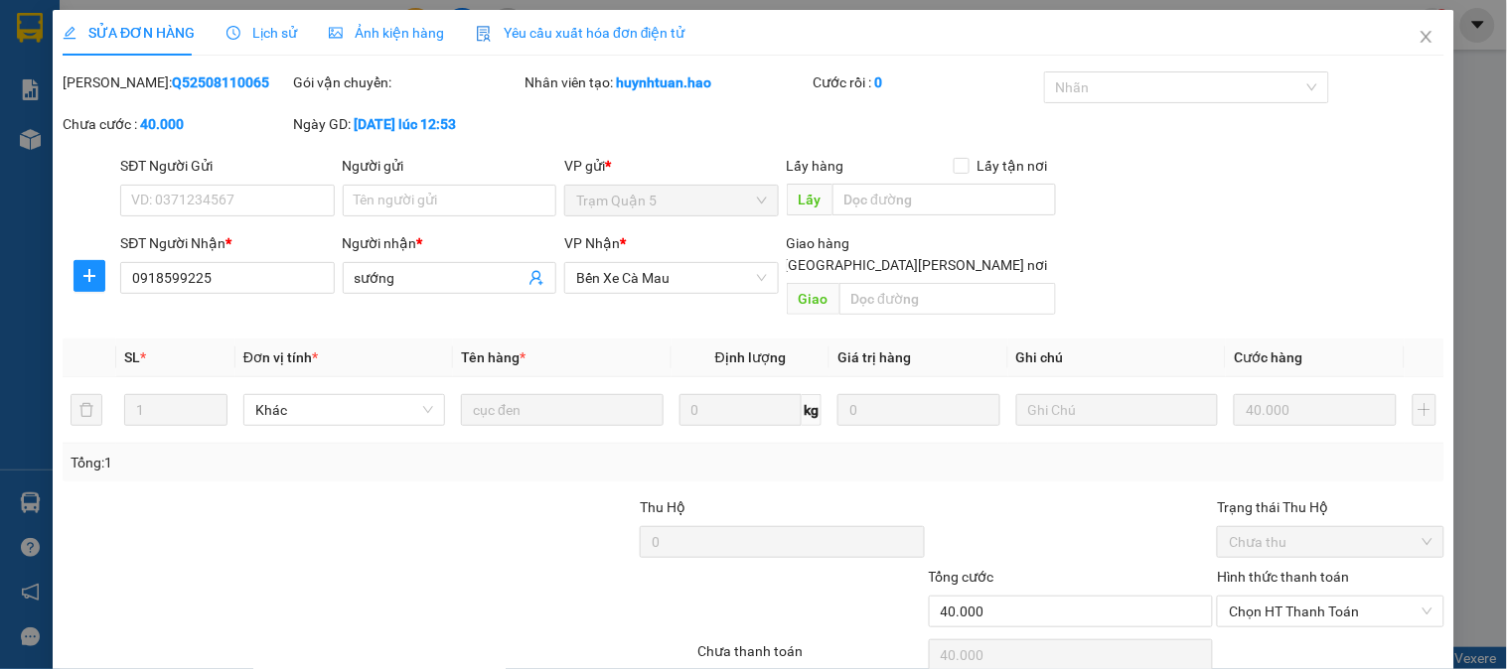
type input "0918599225"
type input "sướng"
type input "40.000"
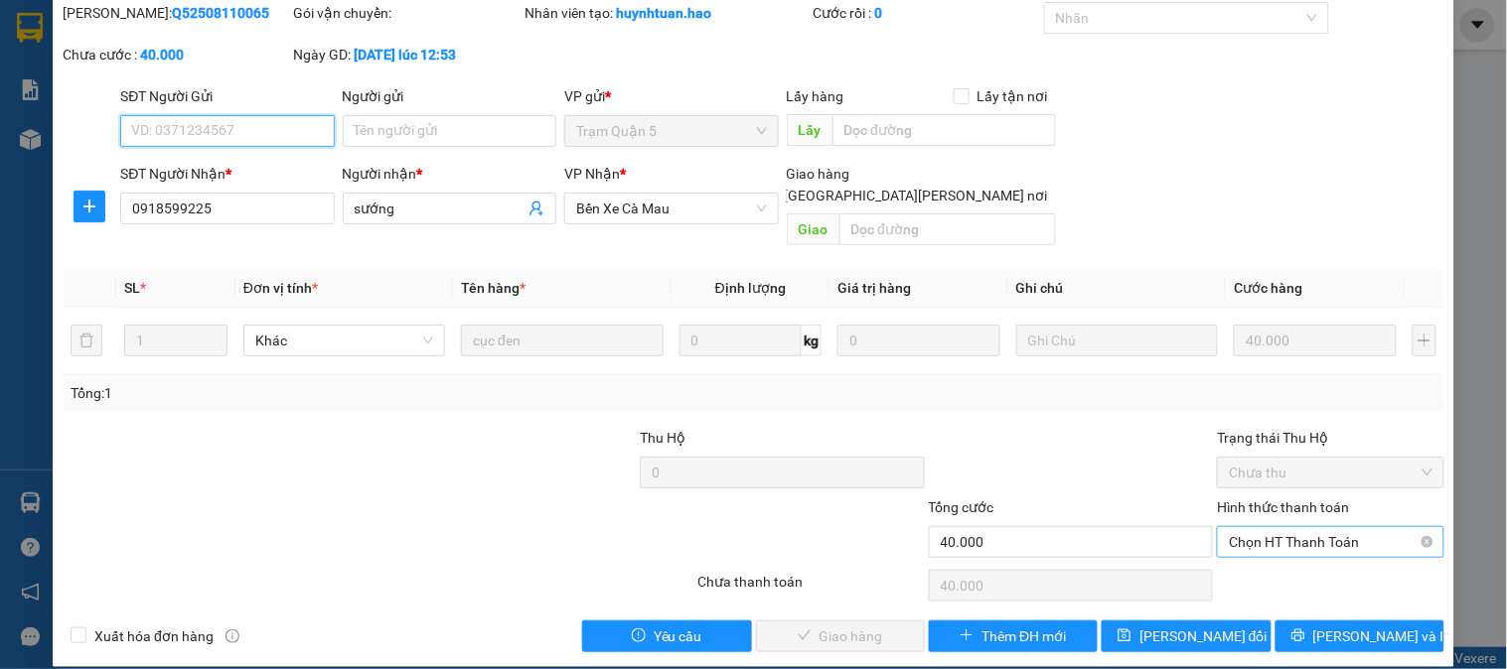
click at [1297, 530] on span "Chọn HT Thanh Toán" at bounding box center [1330, 542] width 203 height 30
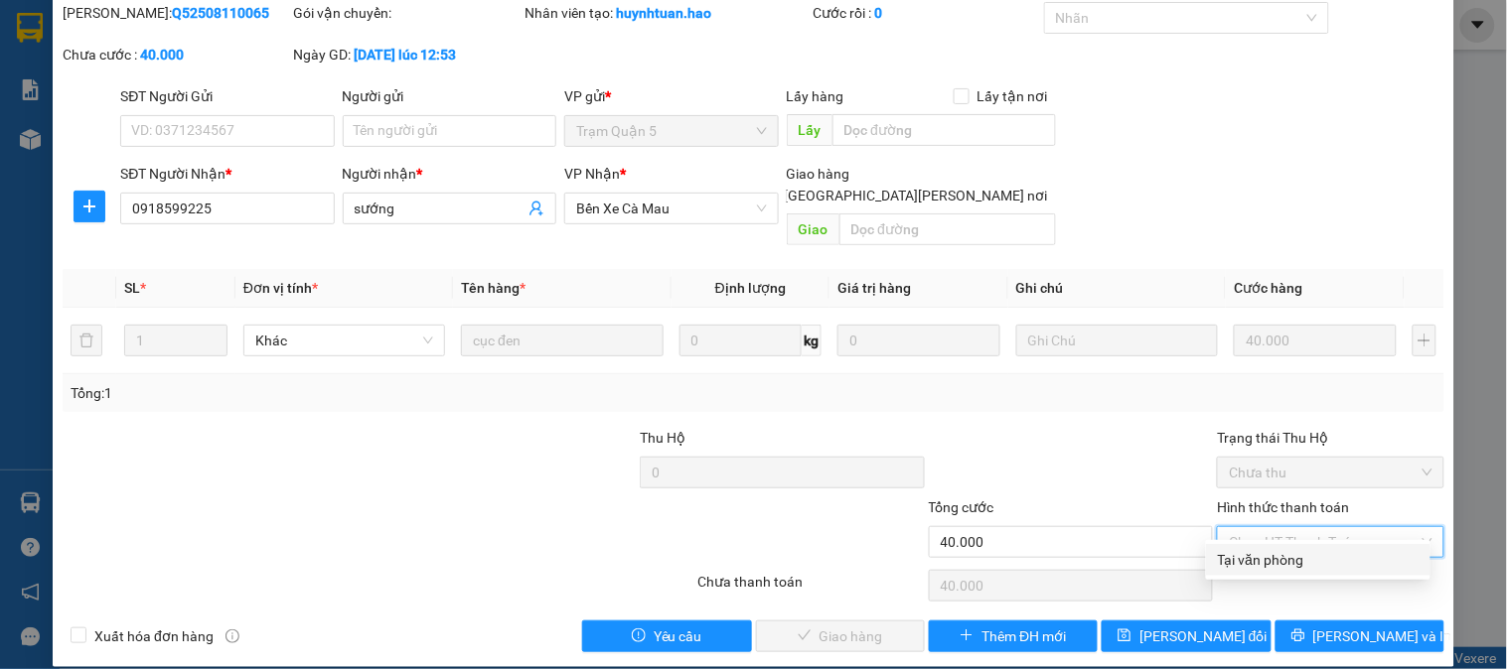
click at [1287, 560] on div "Tại văn phòng" at bounding box center [1318, 560] width 201 height 22
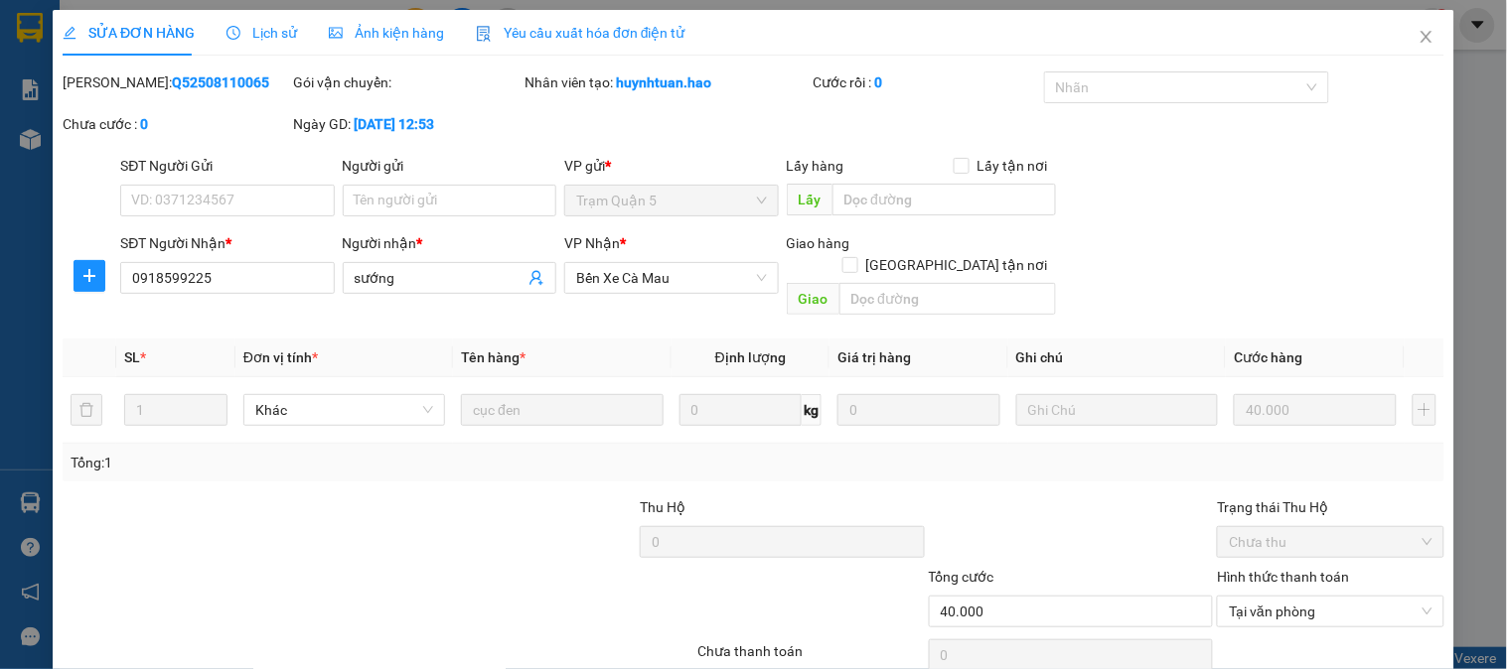
scroll to position [70, 0]
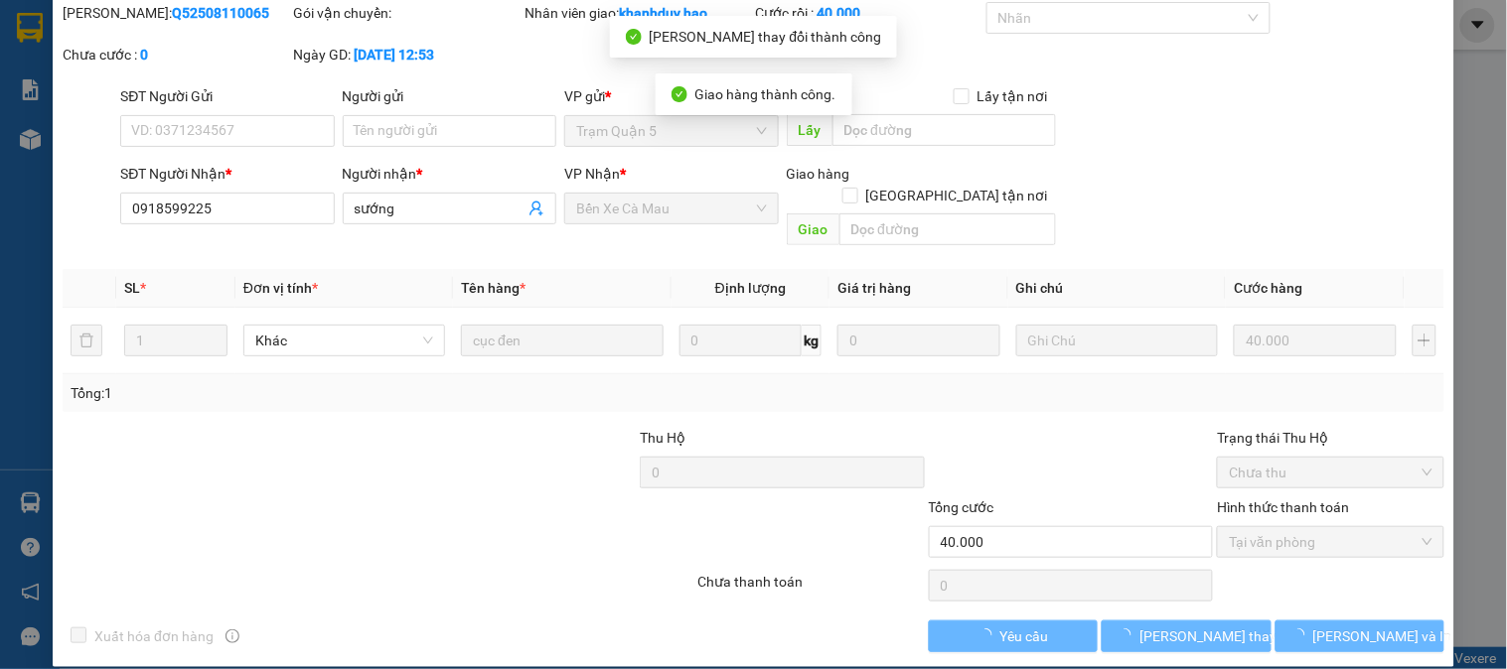
click at [1422, 14] on div "[PERSON_NAME]: Q52508110065 Gói vận chuyển: Nhân viên giao: khanhduy.[PERSON_NA…" at bounding box center [754, 43] width 1386 height 83
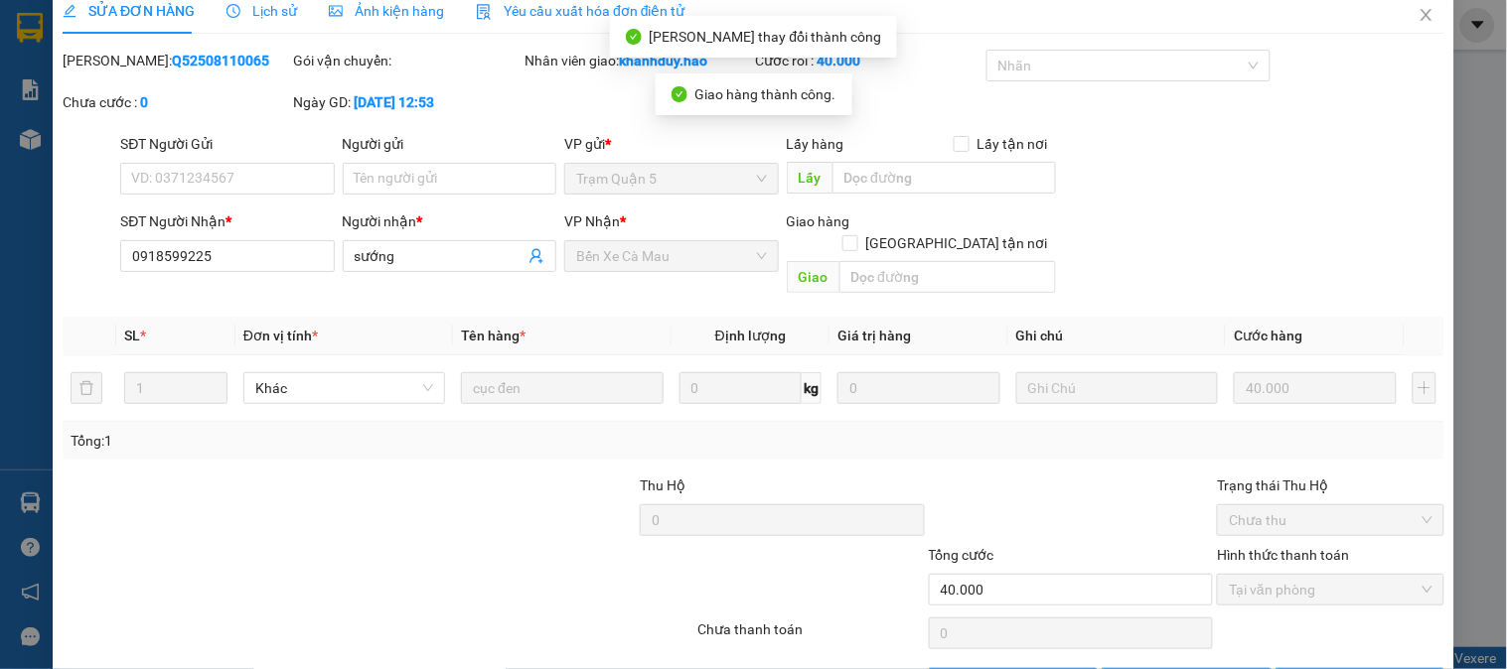
scroll to position [0, 0]
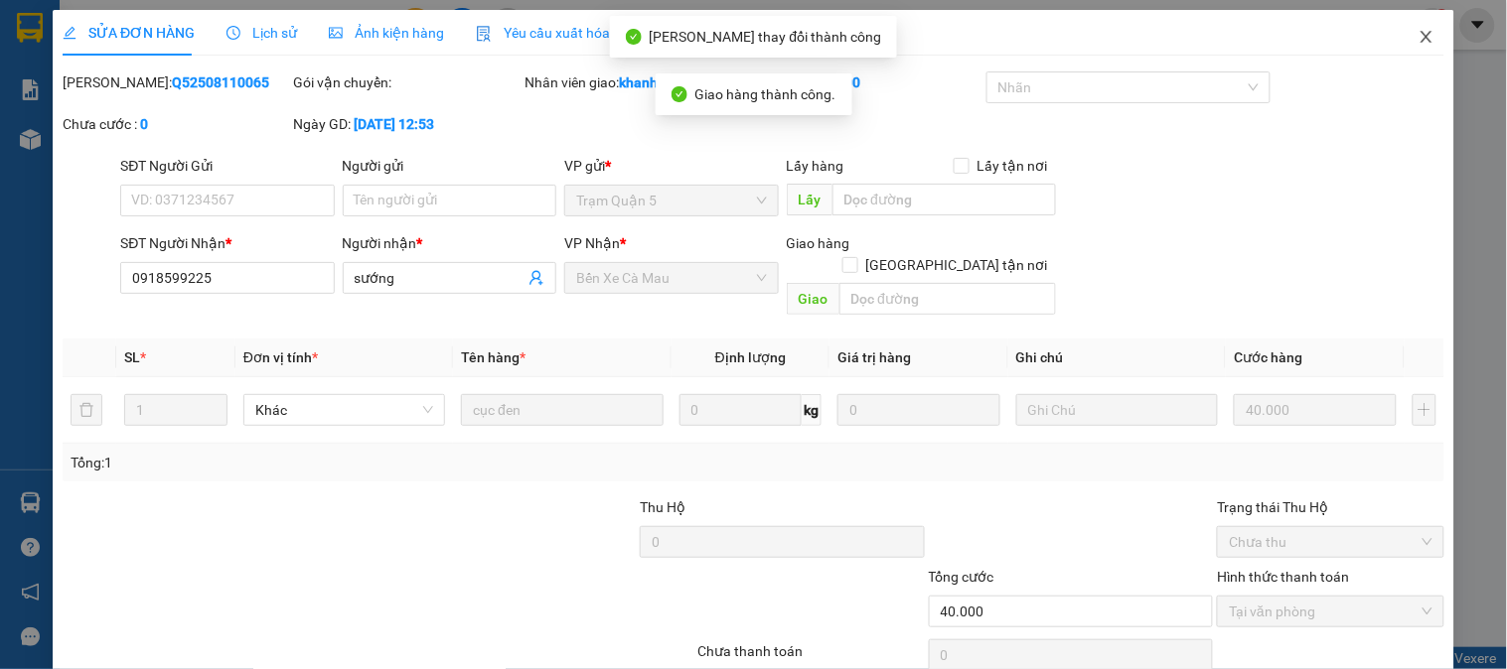
click at [1420, 35] on icon "close" at bounding box center [1425, 37] width 11 height 12
click at [1412, 35] on span "khanhduy.hao" at bounding box center [1349, 24] width 131 height 25
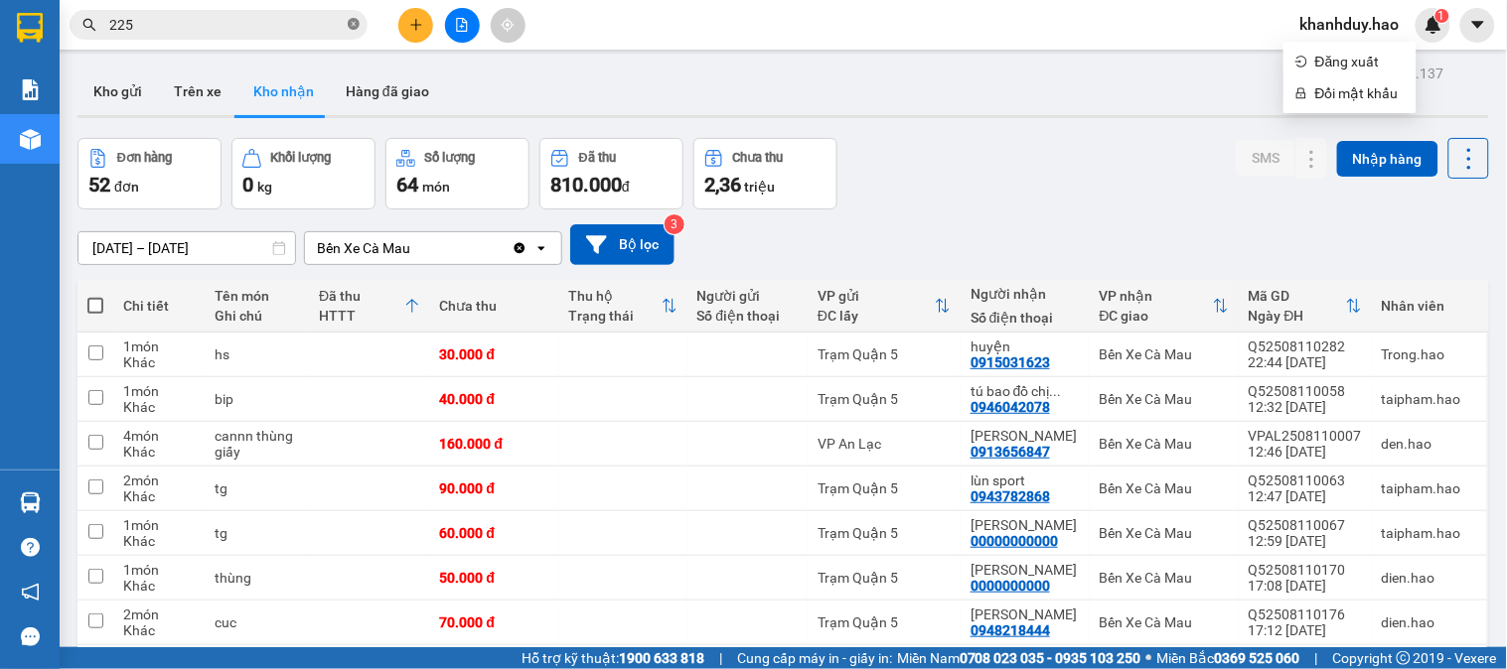
click at [352, 23] on icon "close-circle" at bounding box center [354, 24] width 12 height 12
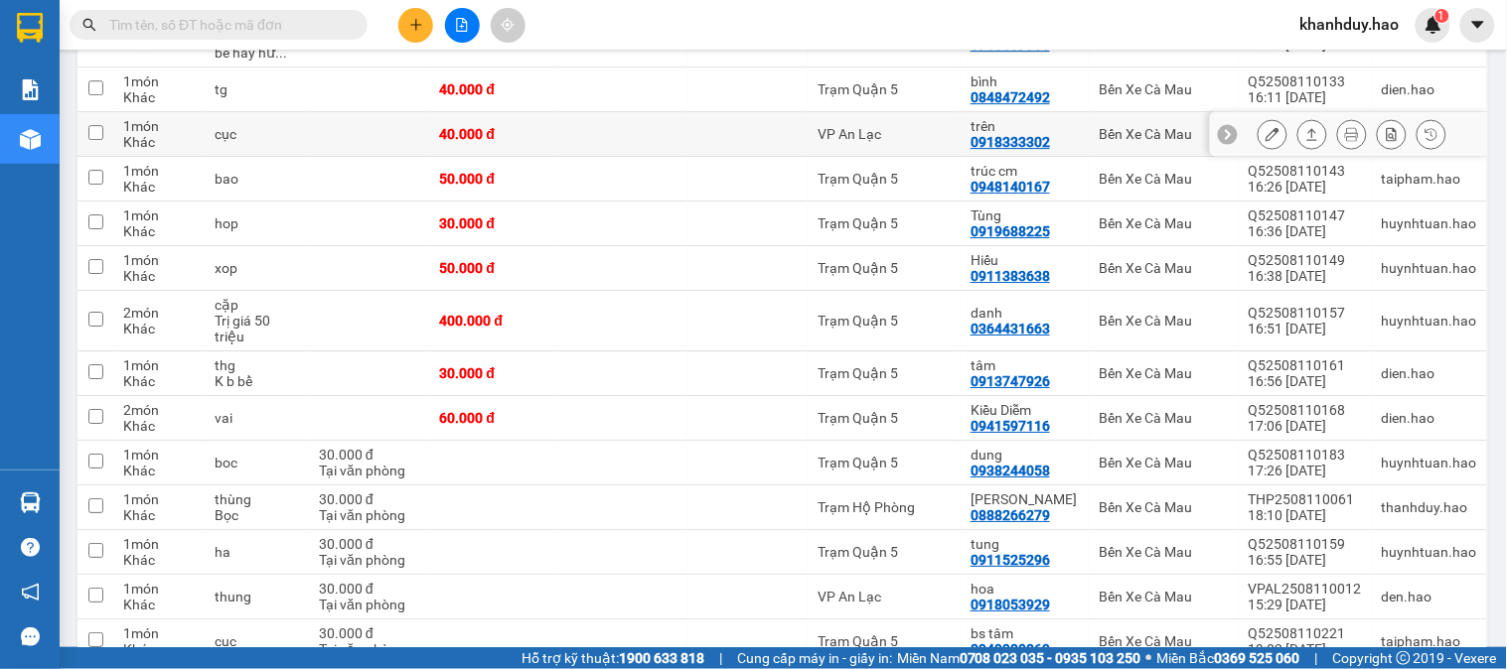
scroll to position [1655, 0]
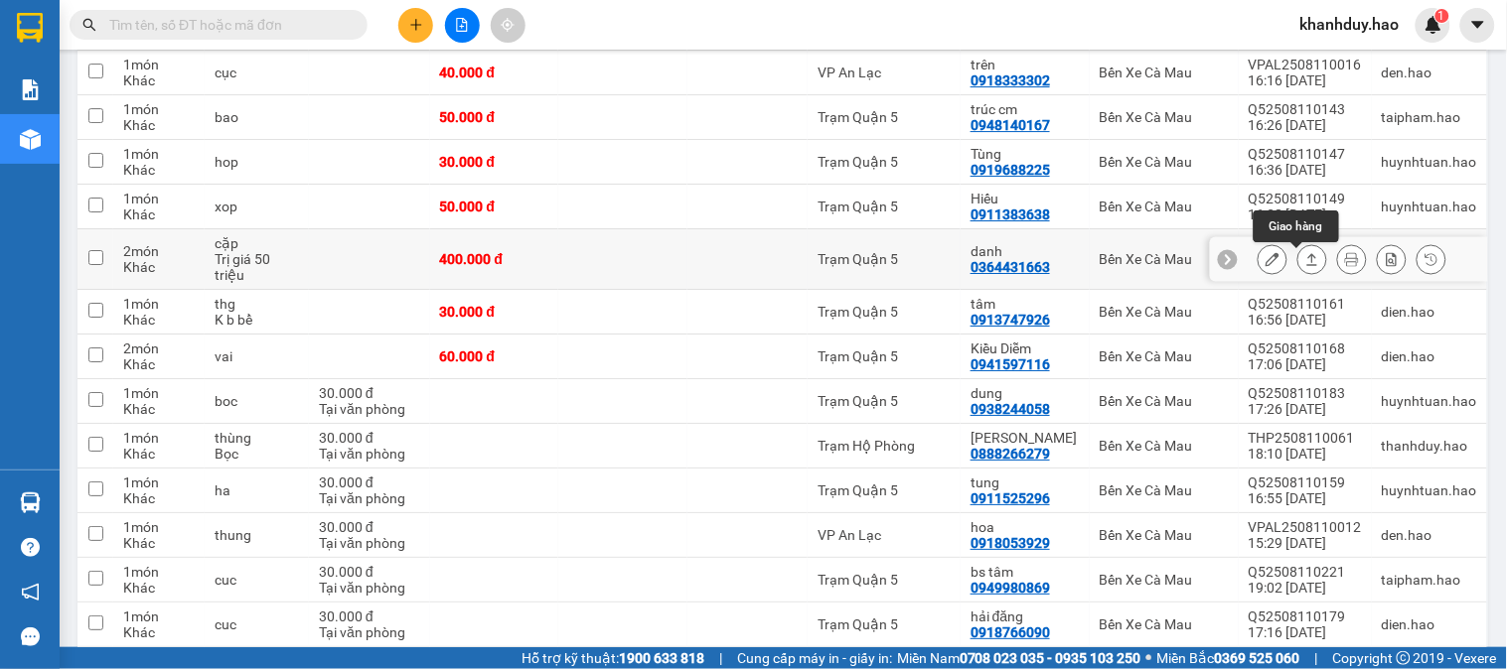
click at [1305, 258] on icon at bounding box center [1312, 259] width 14 height 14
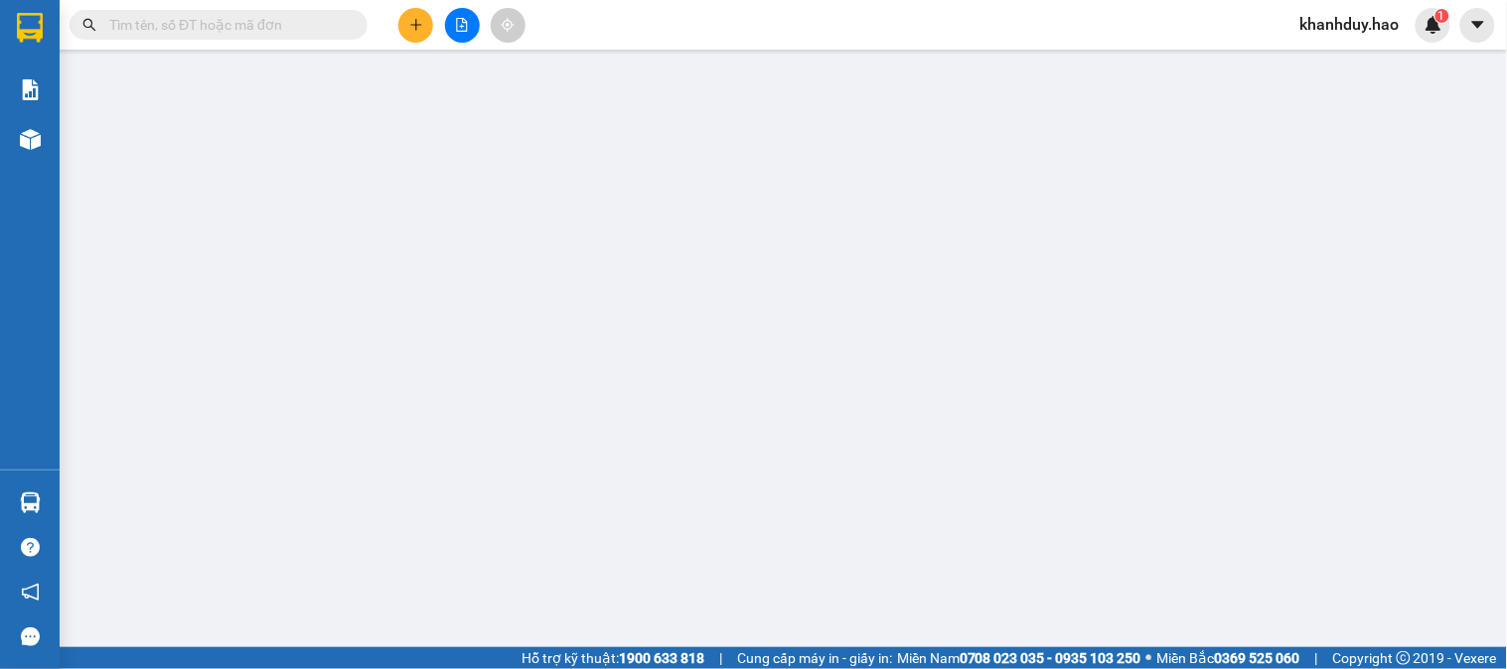
type input "0364431663"
type input "danh"
type input "400.000"
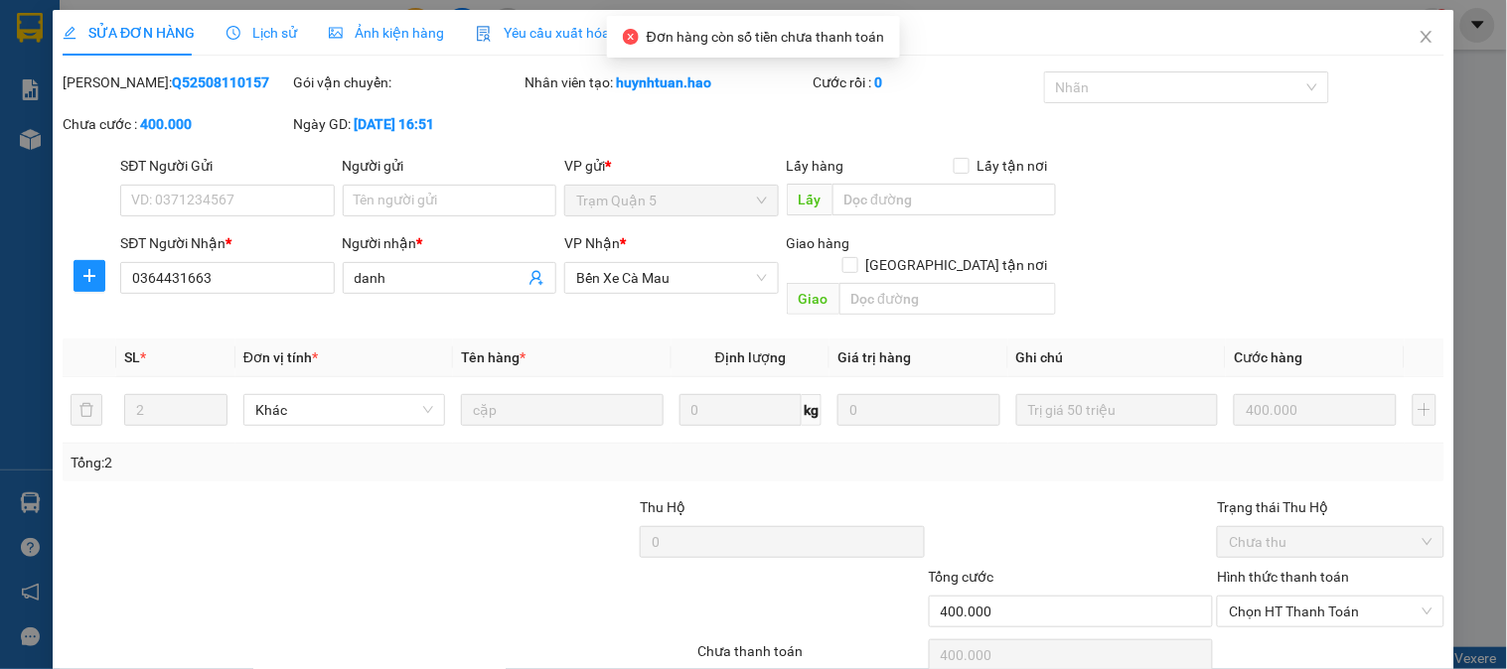
click at [467, 51] on div "SỬA ĐƠN HÀNG Lịch sử Ảnh kiện hàng Yêu cầu xuất hóa đơn điện tử" at bounding box center [374, 33] width 623 height 46
click at [430, 45] on div "Ảnh kiện hàng" at bounding box center [386, 33] width 115 height 46
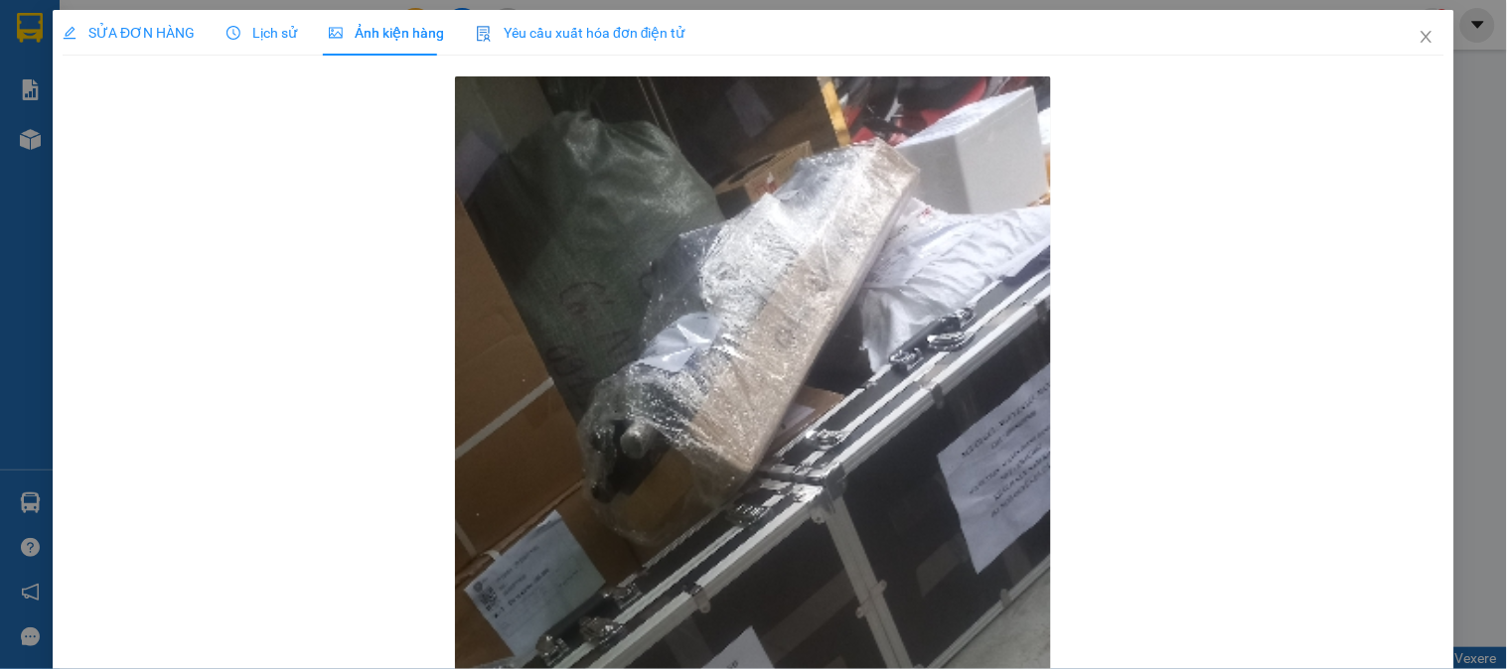
click at [140, 45] on div "SỬA ĐƠN HÀNG" at bounding box center [129, 33] width 132 height 46
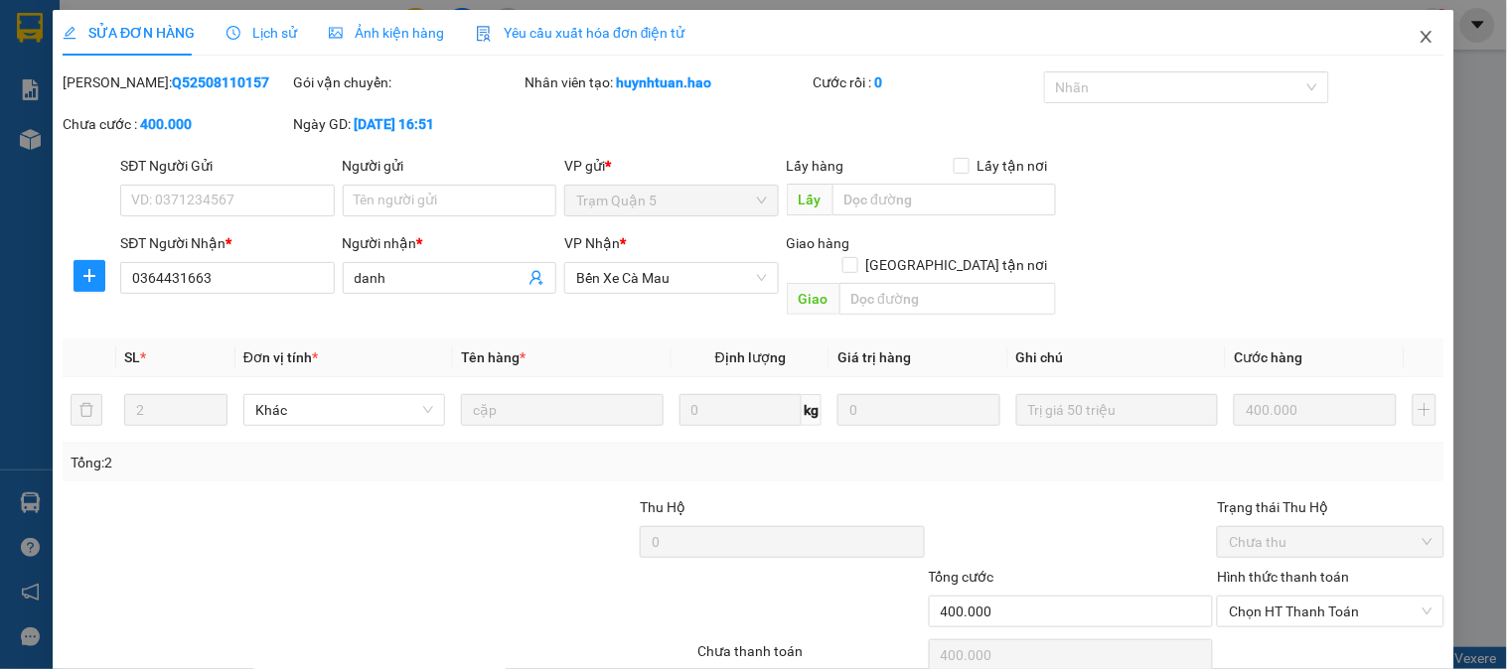
click at [1418, 33] on icon "close" at bounding box center [1426, 37] width 16 height 16
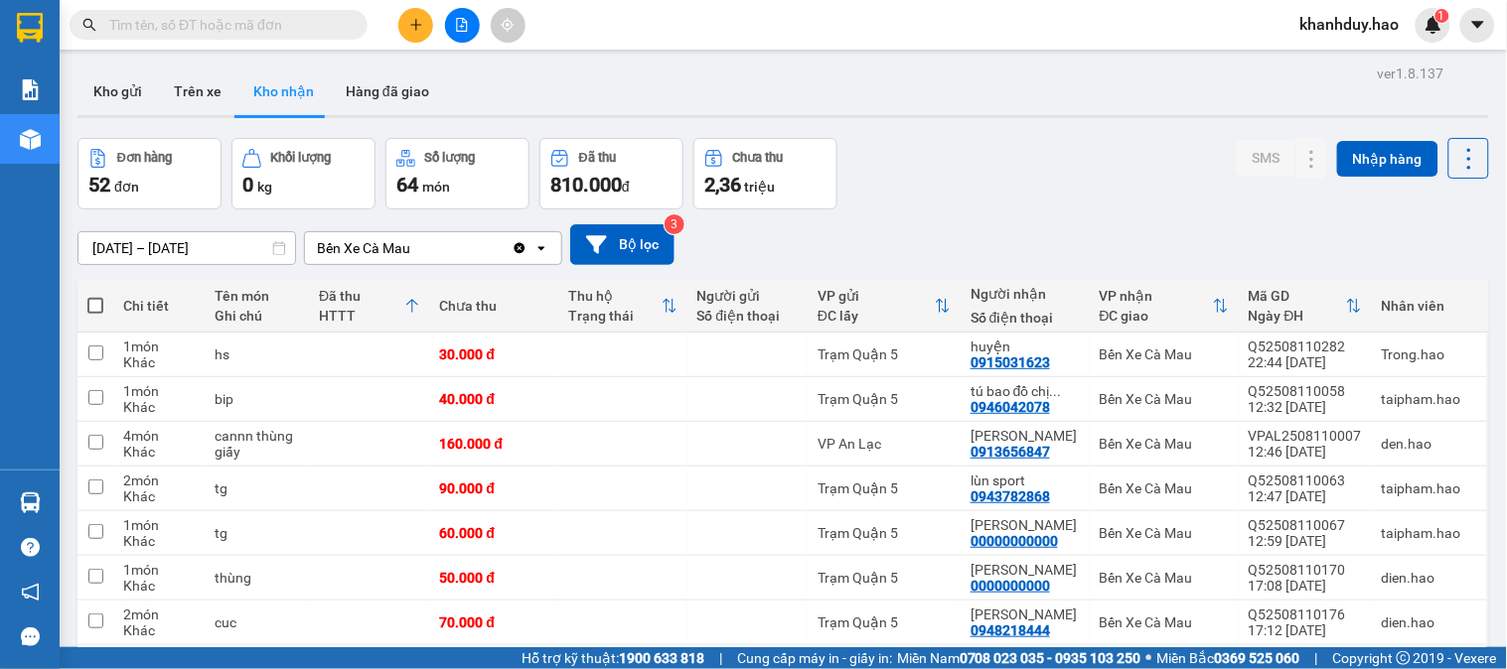
click at [206, 254] on input "[DATE] – [DATE]" at bounding box center [186, 248] width 217 height 32
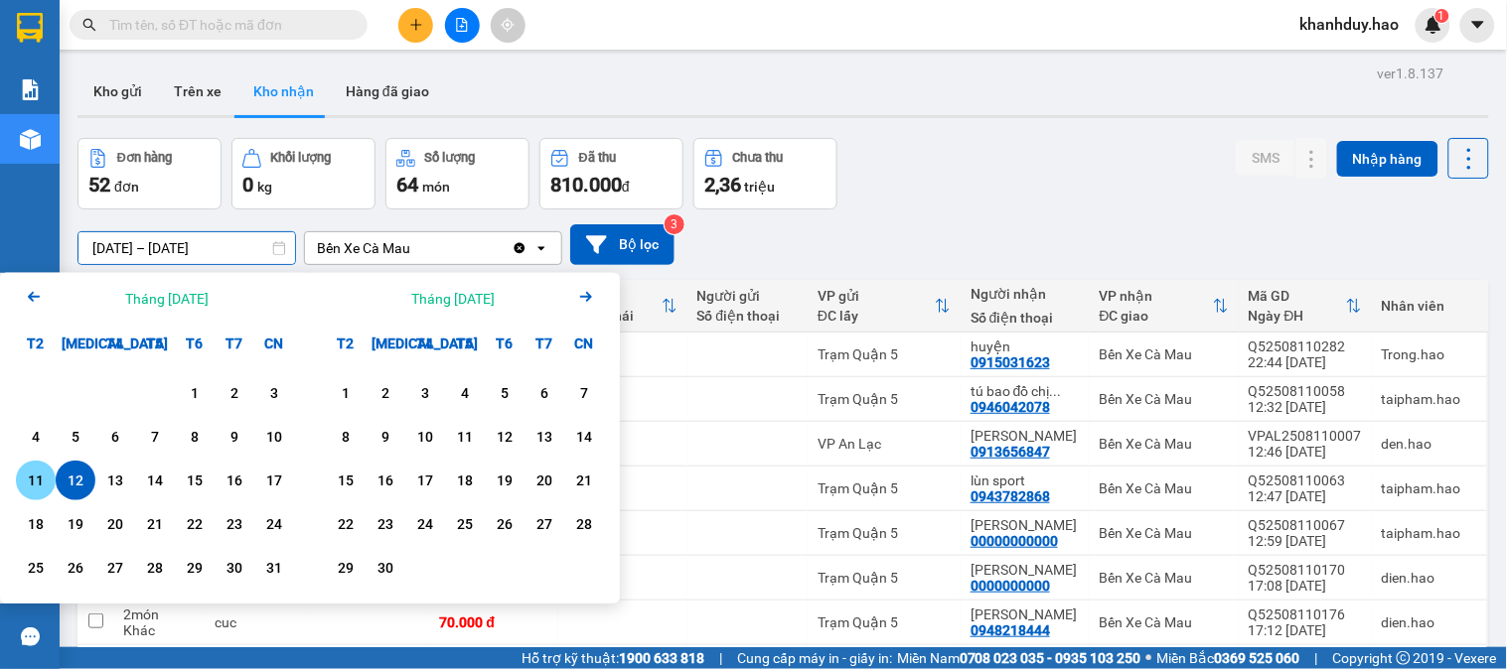
click at [53, 485] on div "11" at bounding box center [36, 481] width 40 height 40
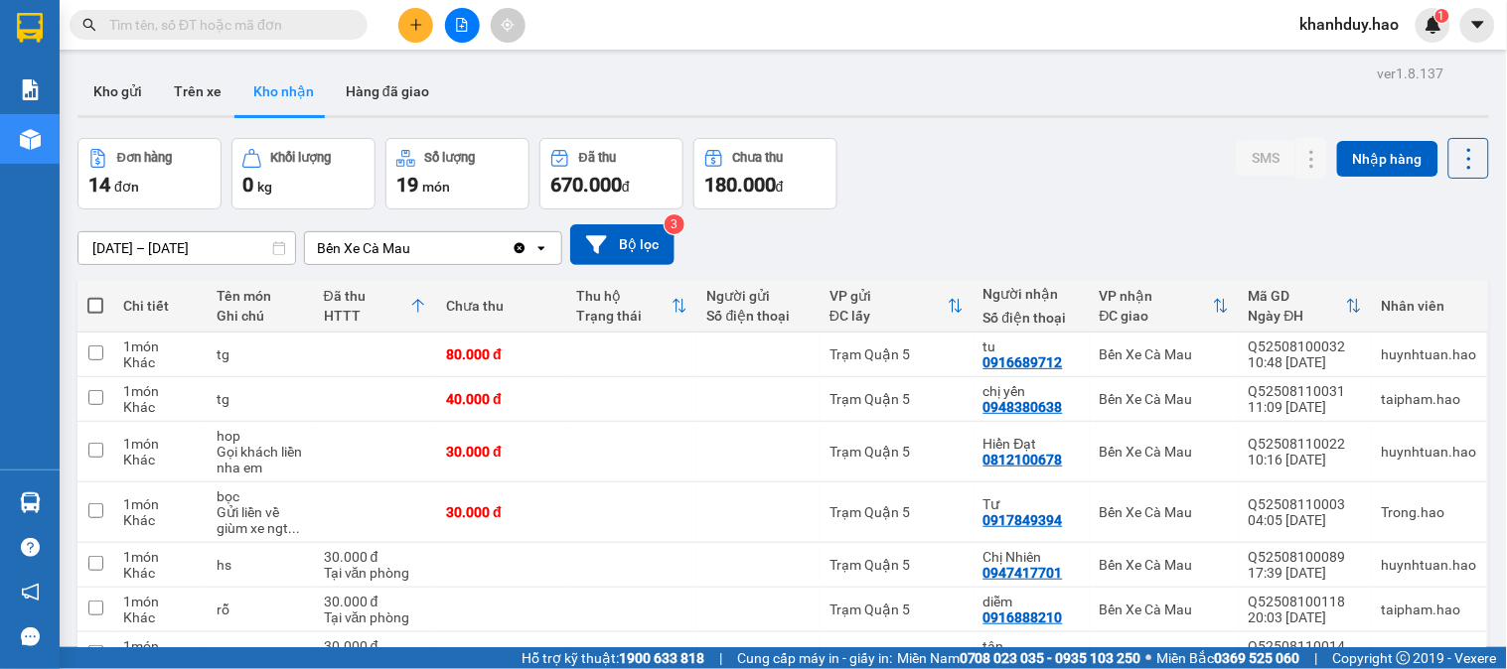
click at [186, 239] on input "[DATE] – [DATE]" at bounding box center [186, 248] width 217 height 32
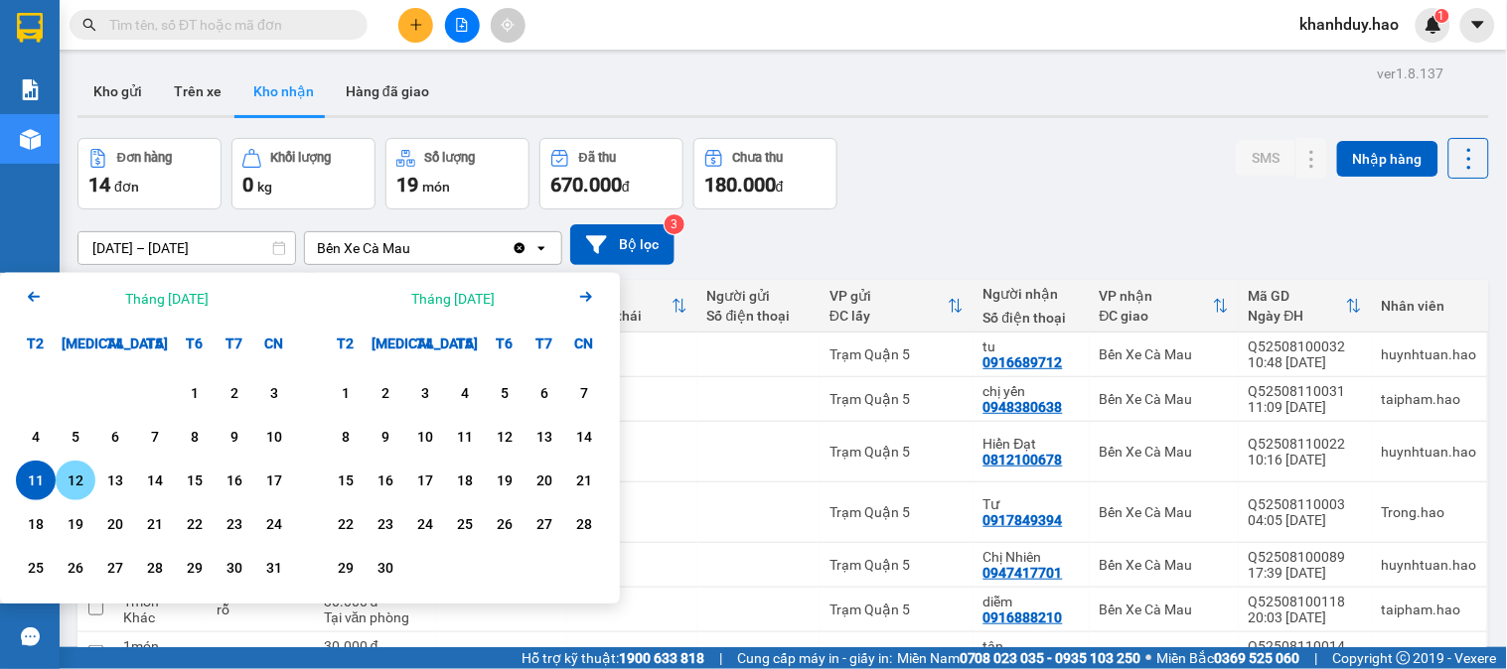
click at [93, 482] on div "12" at bounding box center [76, 481] width 40 height 40
type input "[DATE] – [DATE]"
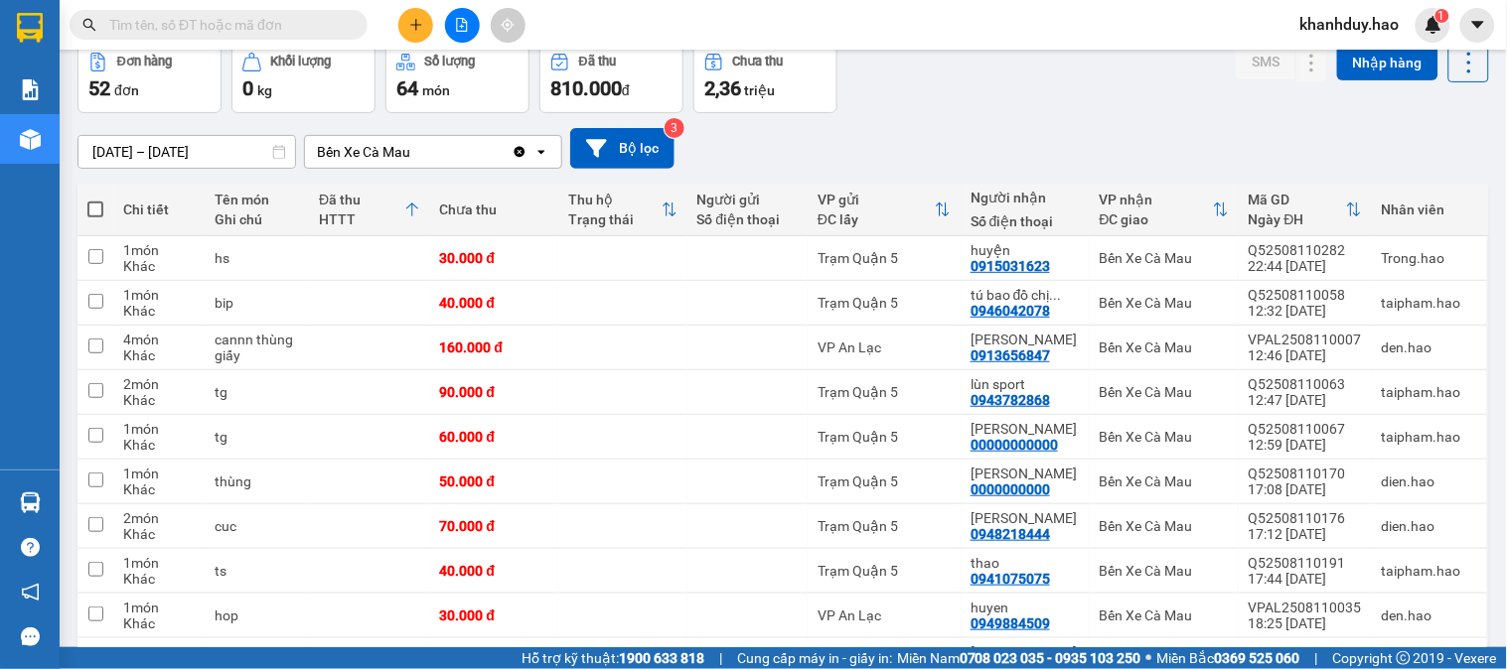
scroll to position [110, 0]
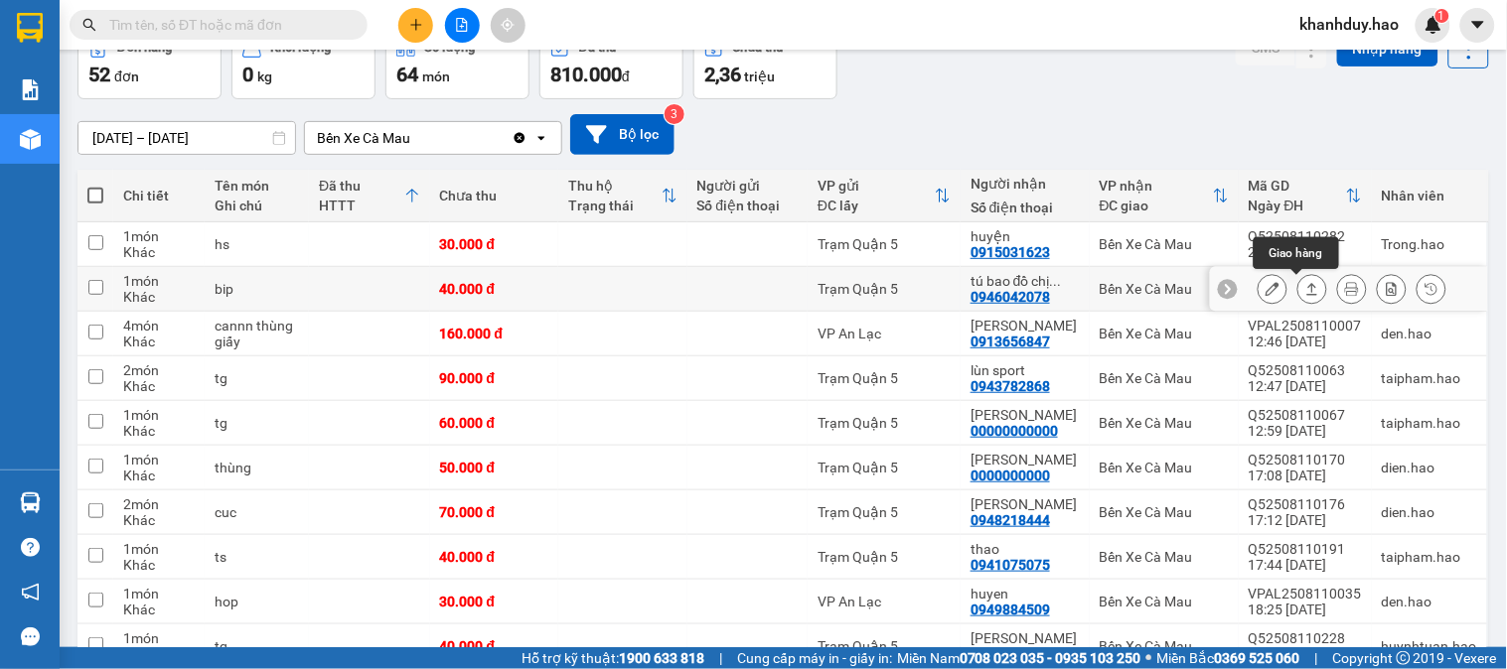
click at [1303, 290] on button at bounding box center [1312, 289] width 28 height 35
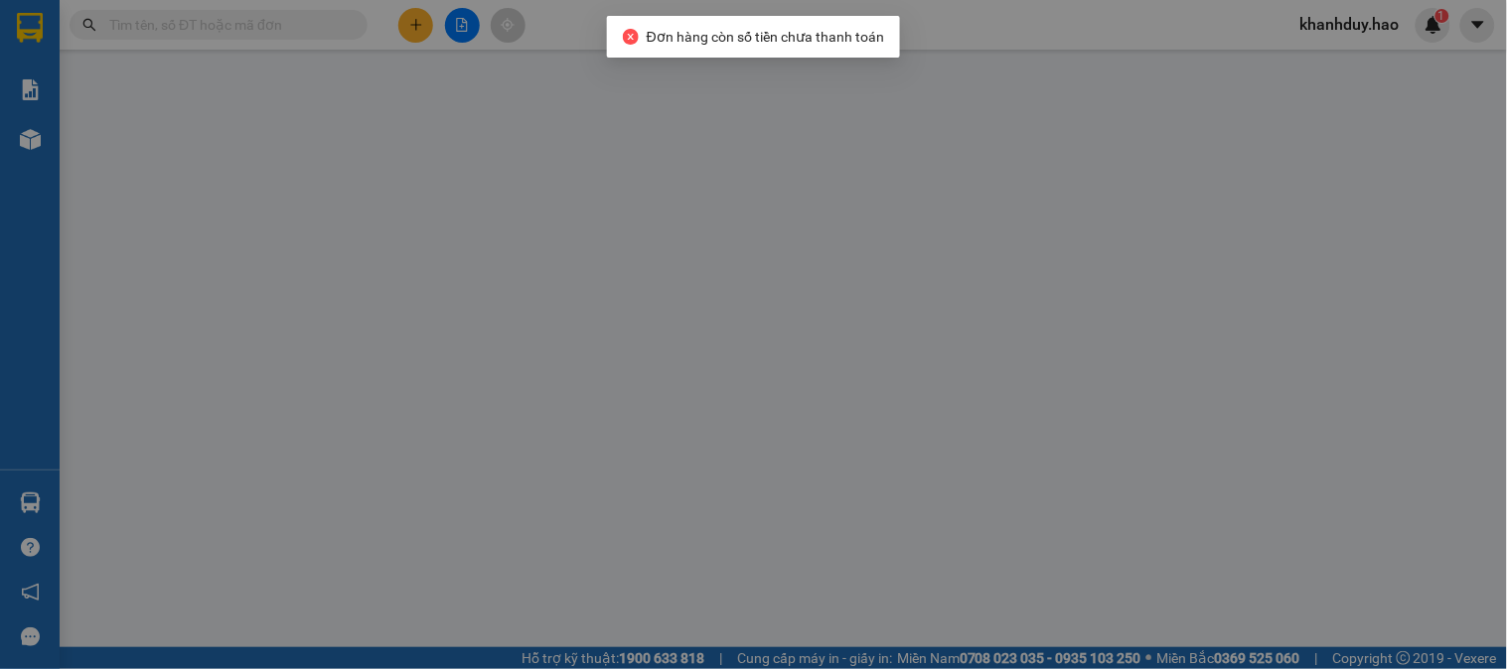
type input "0946042078"
type input "tú bao đồ chị trâm"
type input "40.000"
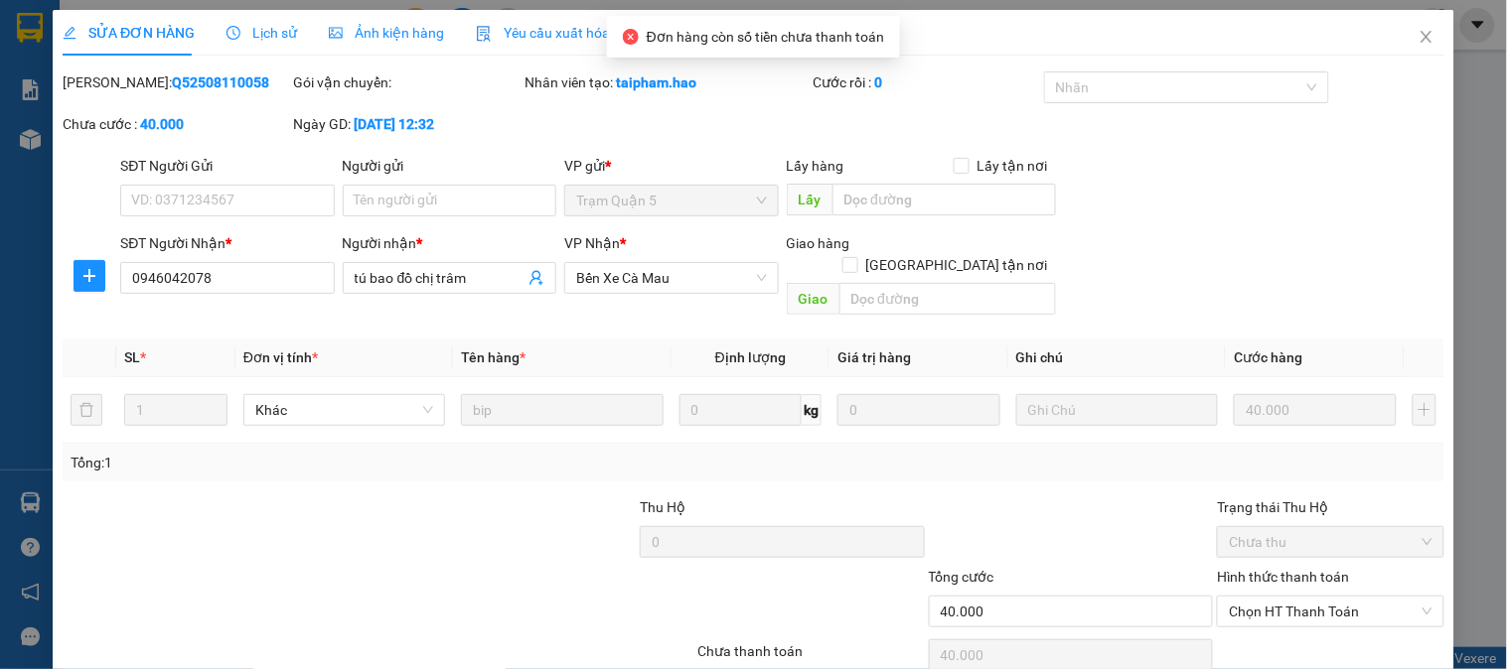
click at [411, 31] on span "Ảnh kiện hàng" at bounding box center [386, 33] width 115 height 16
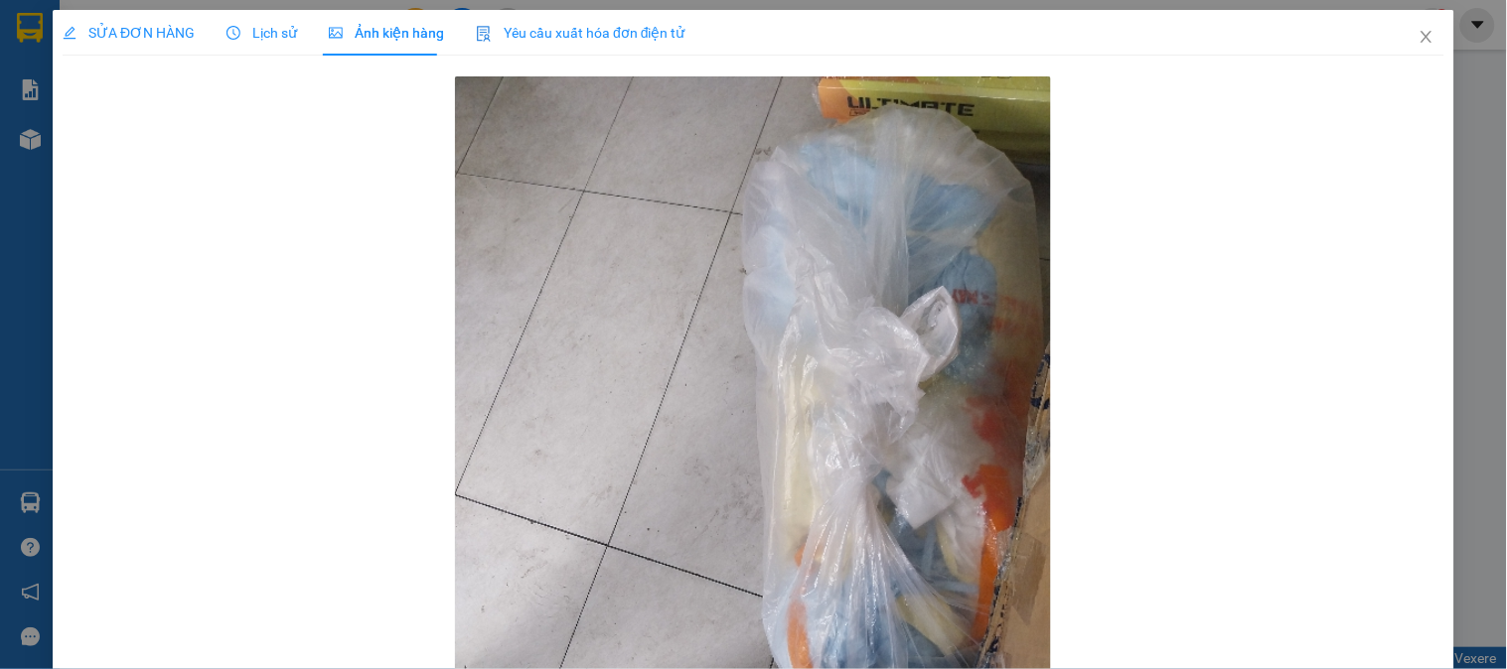
click at [186, 45] on div "SỬA ĐƠN HÀNG" at bounding box center [129, 33] width 132 height 46
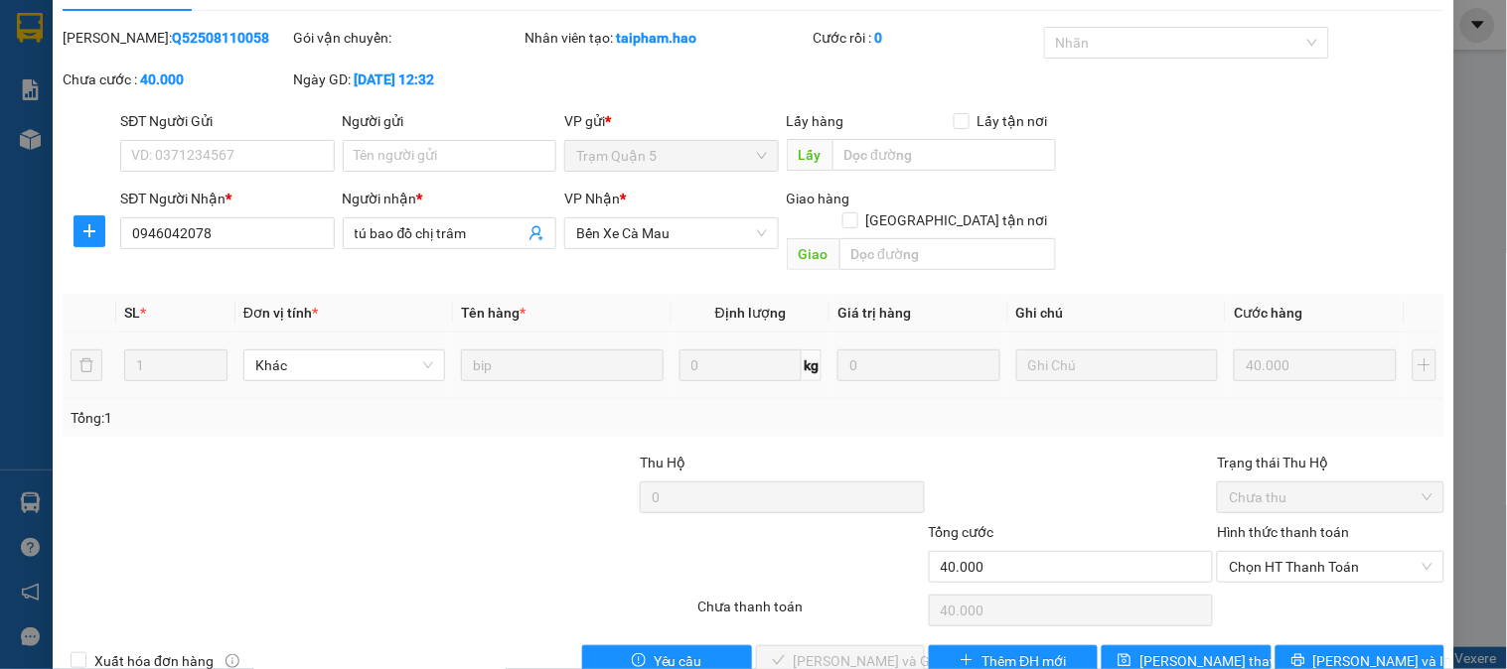
scroll to position [70, 0]
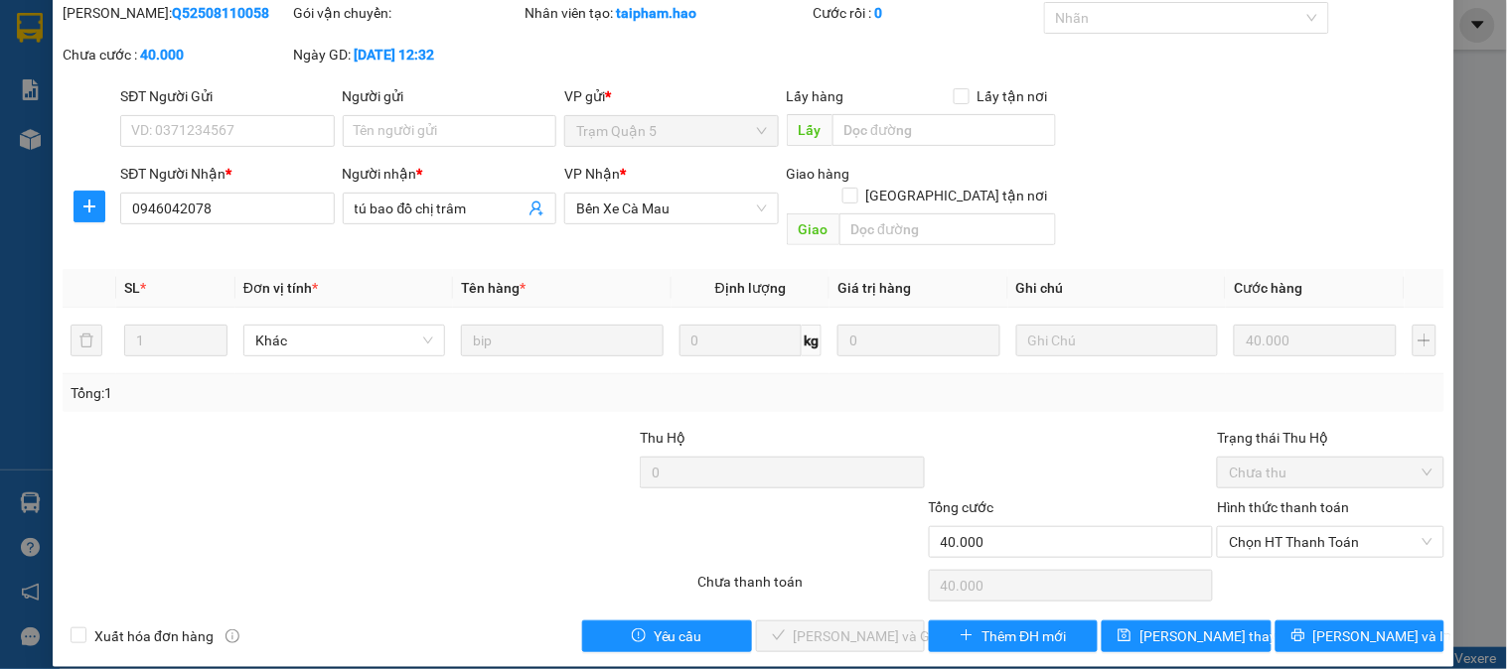
drag, startPoint x: 1242, startPoint y: 487, endPoint x: 1245, endPoint y: 499, distance: 12.3
click at [1243, 500] on label "Hình thức thanh toán" at bounding box center [1283, 508] width 132 height 16
click at [1243, 527] on input "Hình thức thanh toán" at bounding box center [1323, 542] width 189 height 30
click at [1245, 499] on div "Hình thức thanh toán" at bounding box center [1330, 512] width 226 height 30
click at [1247, 527] on span "Chọn HT Thanh Toán" at bounding box center [1330, 542] width 203 height 30
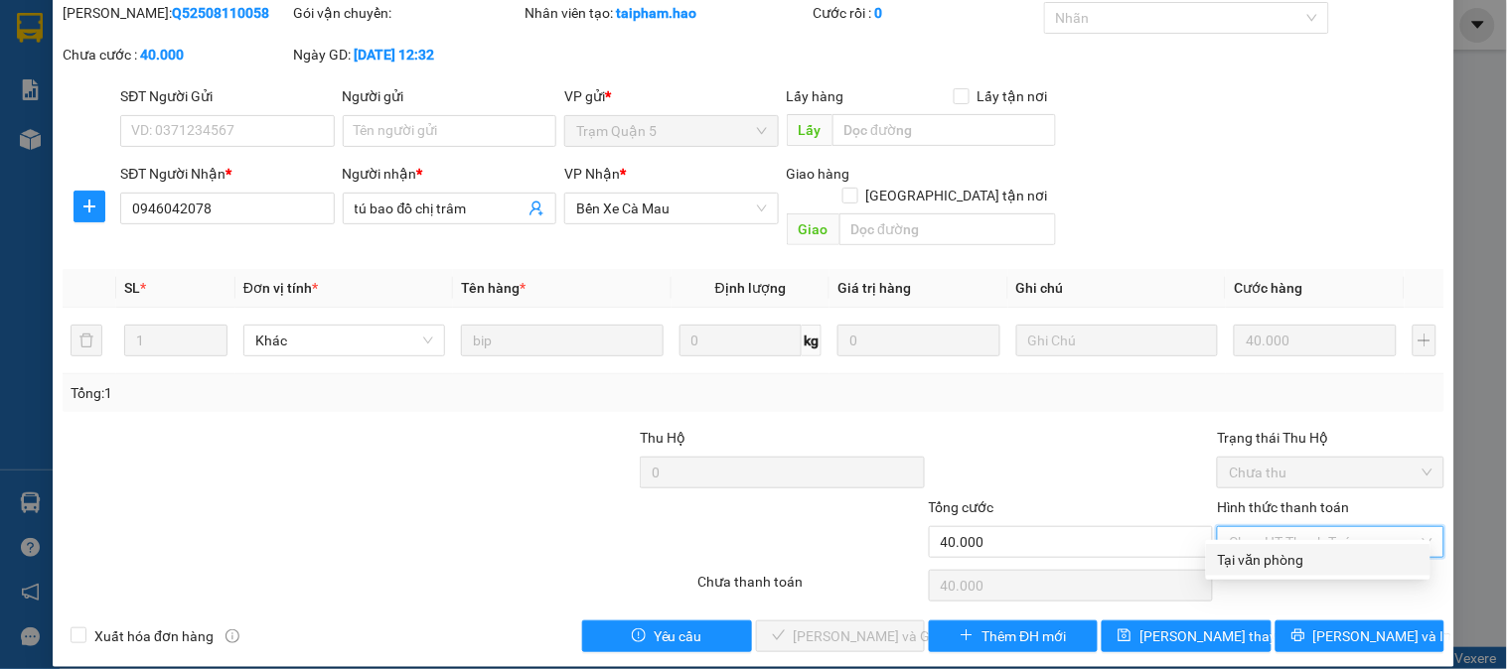
click at [1249, 567] on div "Tại văn phòng" at bounding box center [1318, 560] width 201 height 22
type input "0"
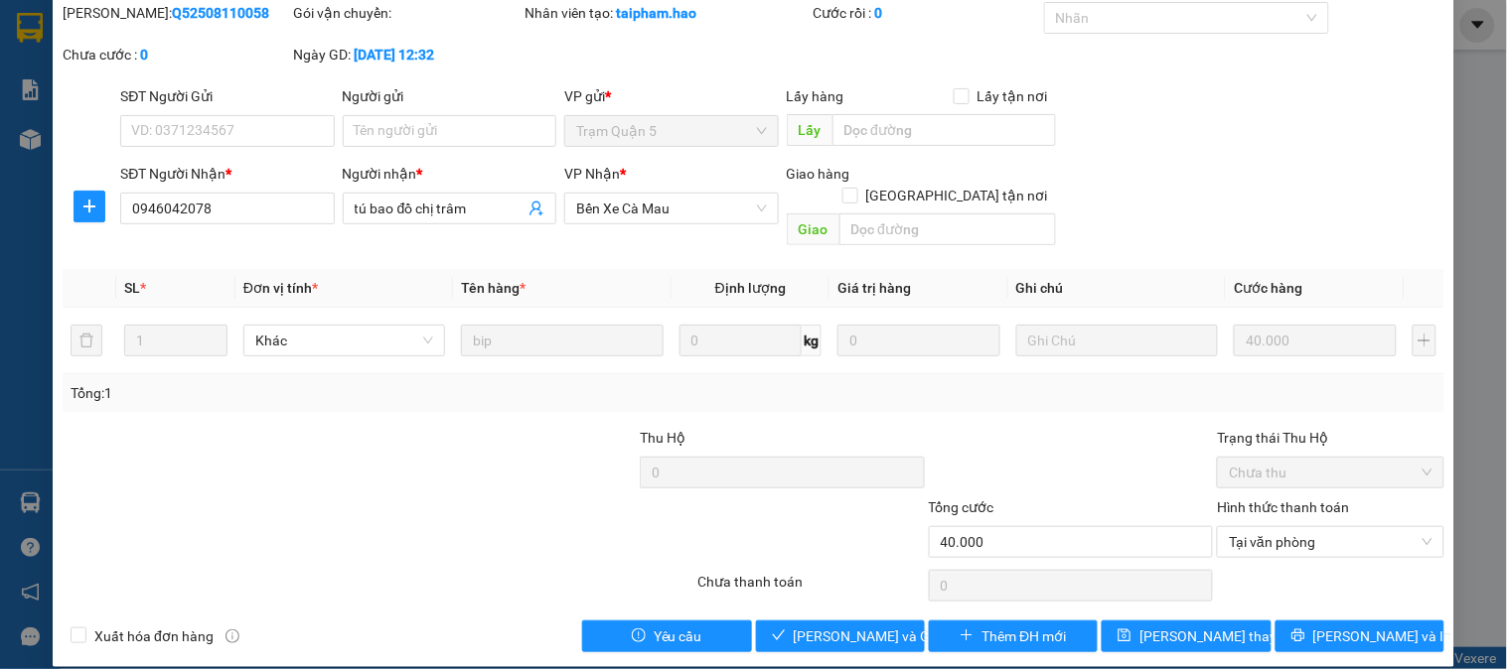
click at [826, 594] on div "Total Paid Fee 0 Total UnPaid Fee 40.000 Cash Collection Total Fee Mã ĐH: Q5250…" at bounding box center [754, 327] width 1382 height 651
click at [821, 626] on span "[PERSON_NAME] và [PERSON_NAME] hàng" at bounding box center [889, 637] width 191 height 22
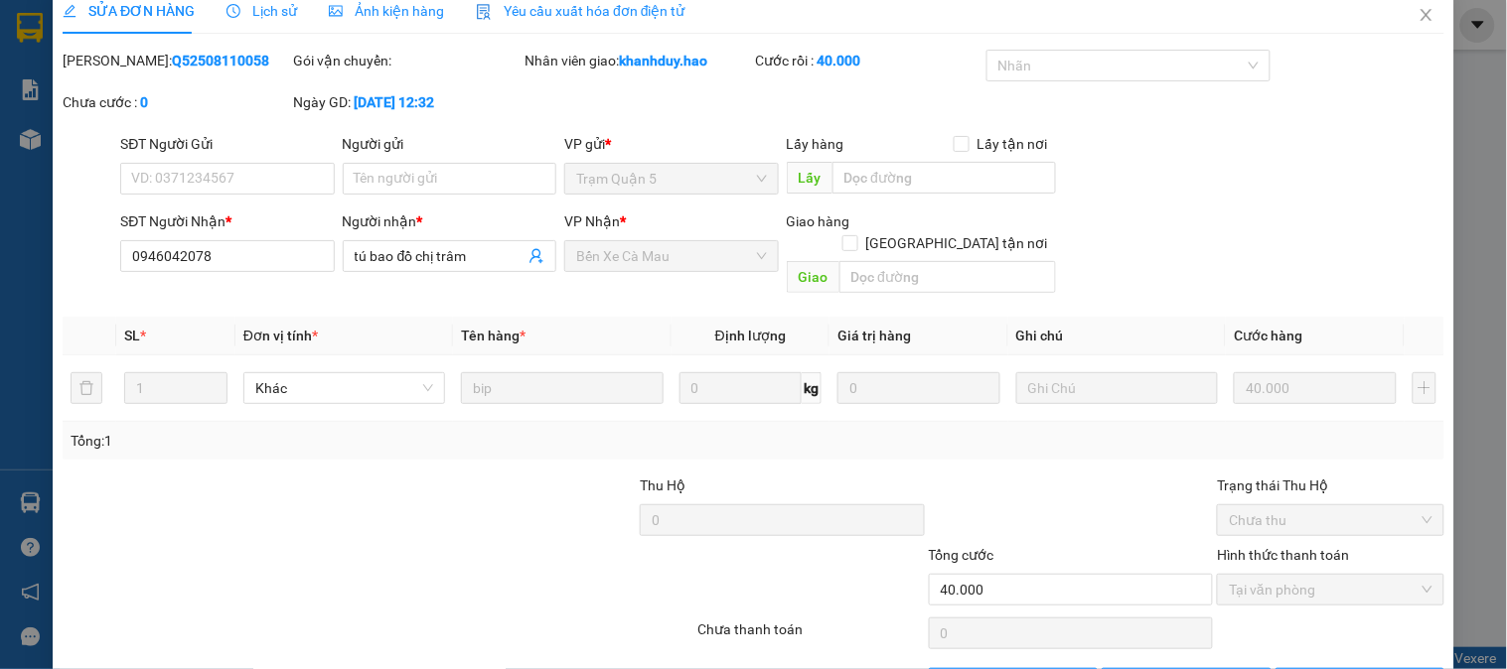
scroll to position [0, 0]
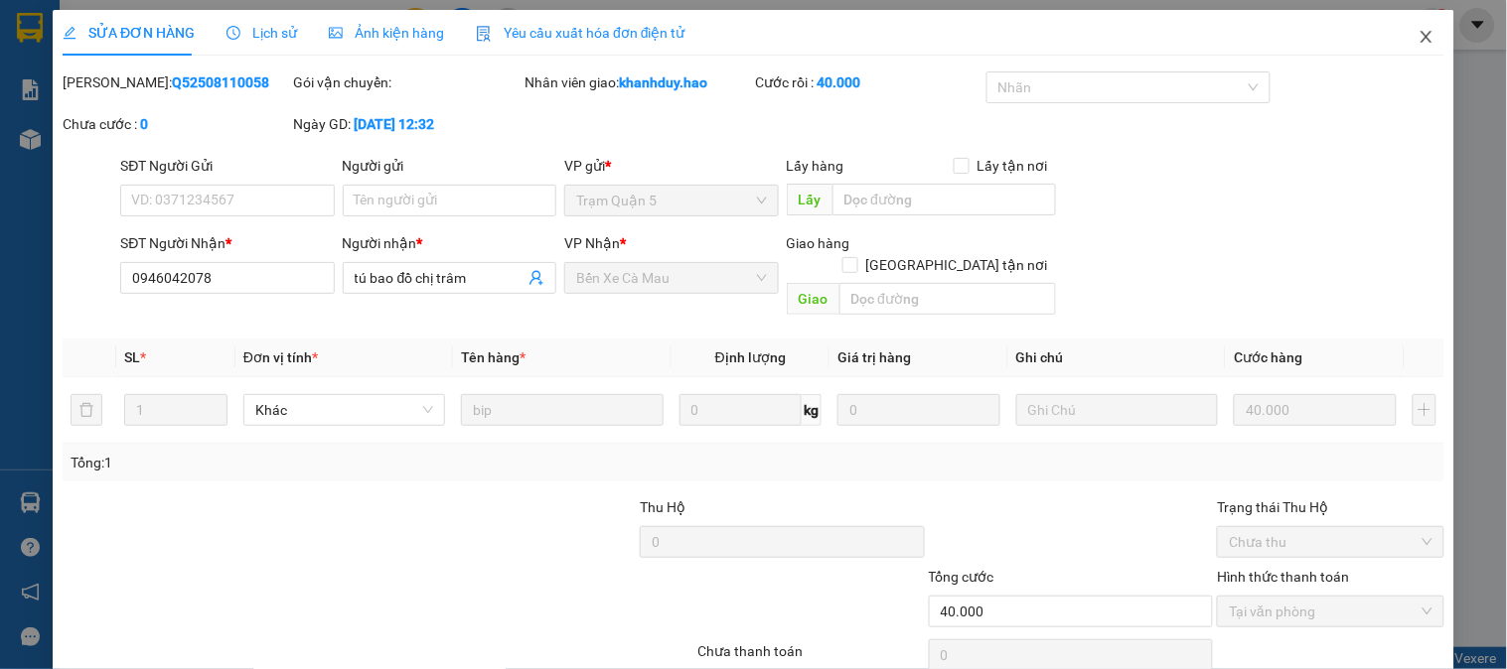
click at [1421, 37] on span "Close" at bounding box center [1427, 38] width 56 height 56
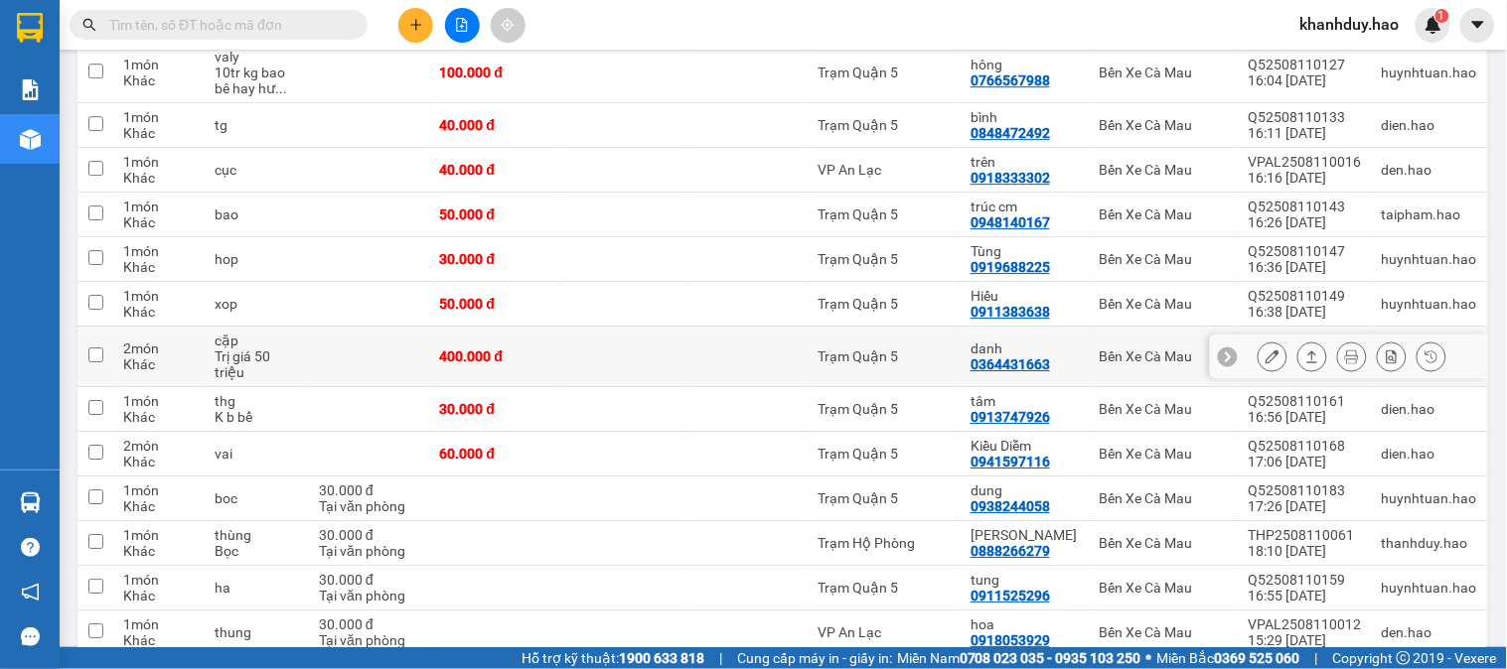
scroll to position [1545, 0]
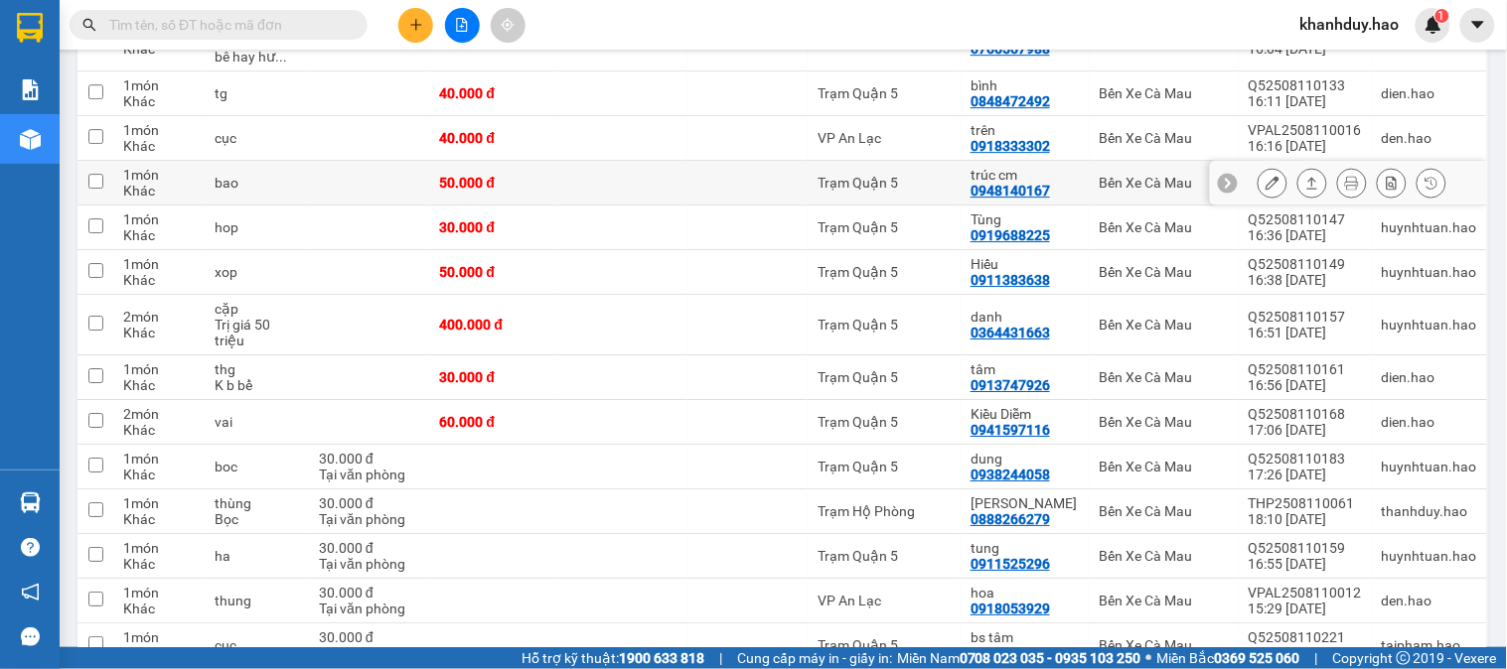
click at [1305, 187] on icon at bounding box center [1312, 183] width 14 height 14
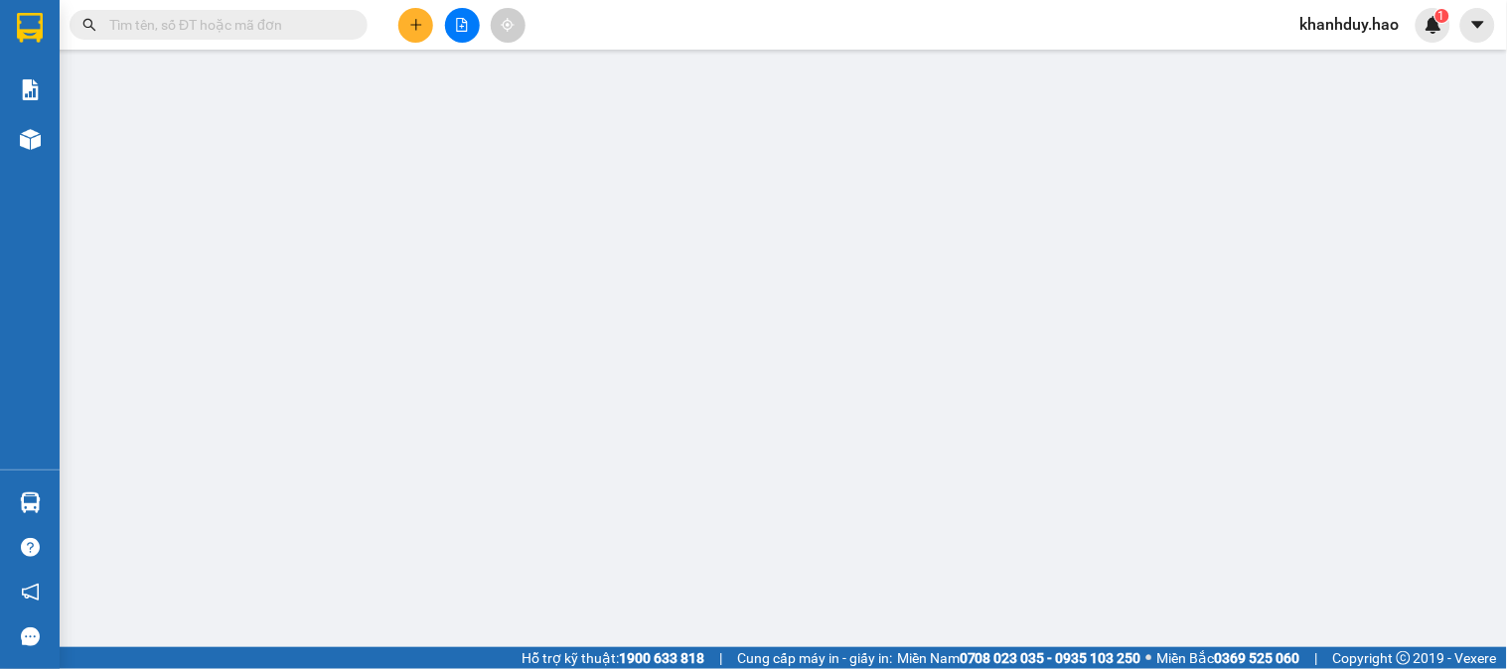
type input "0948140167"
type input "trúc cm"
type input "50.000"
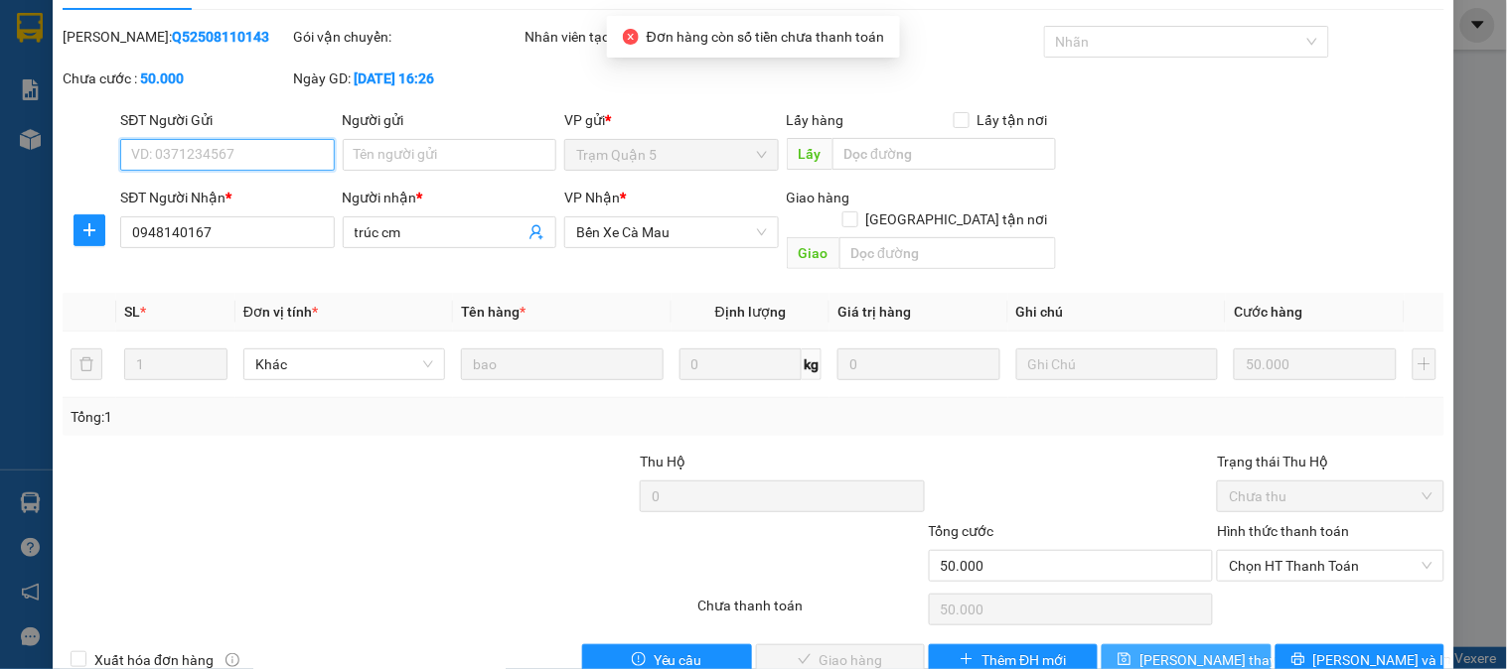
scroll to position [70, 0]
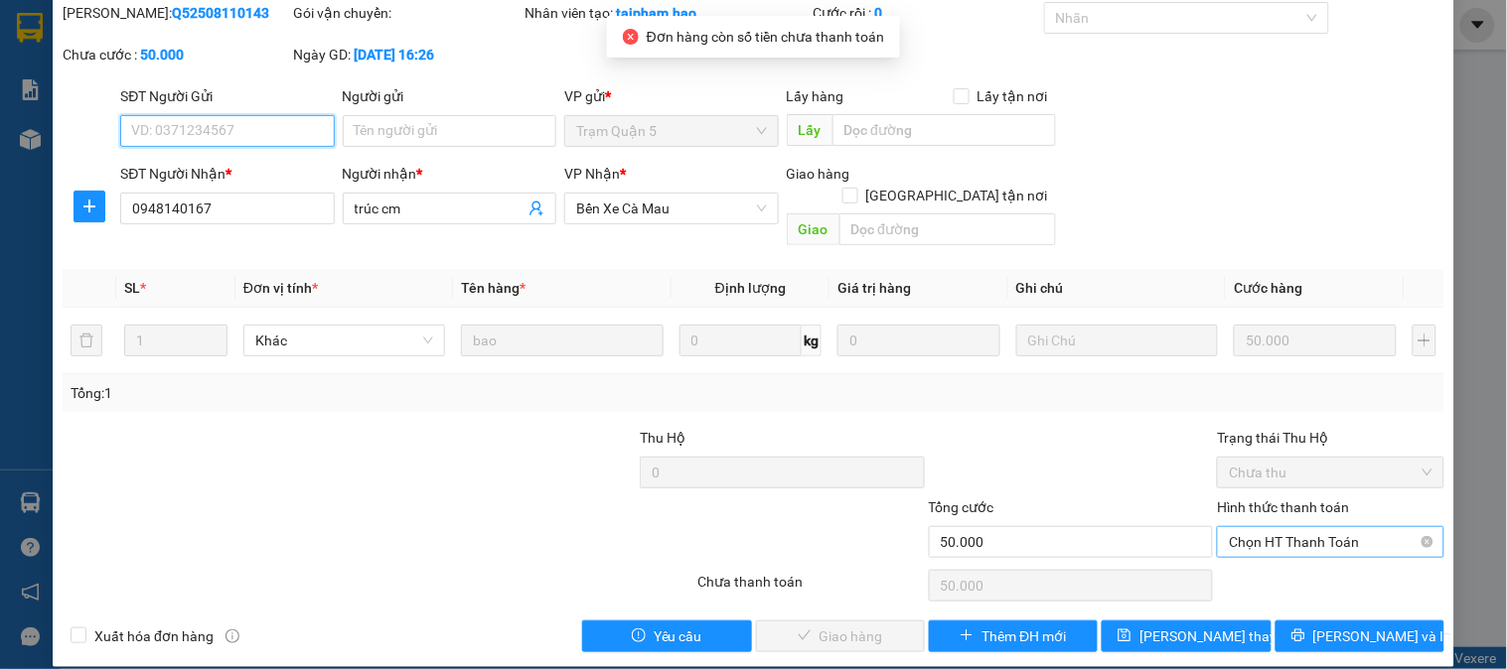
click at [1281, 527] on span "Chọn HT Thanh Toán" at bounding box center [1330, 542] width 203 height 30
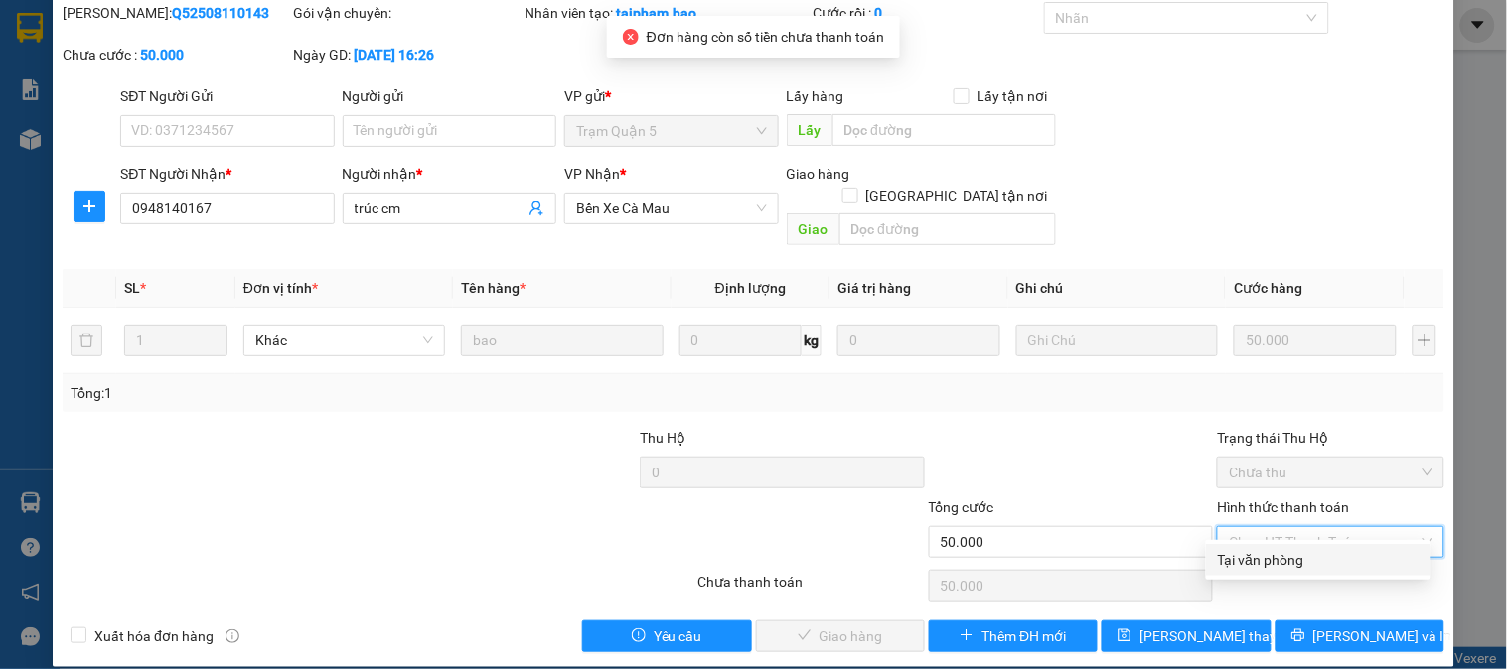
click at [1271, 557] on div "Tại văn phòng" at bounding box center [1318, 560] width 201 height 22
type input "0"
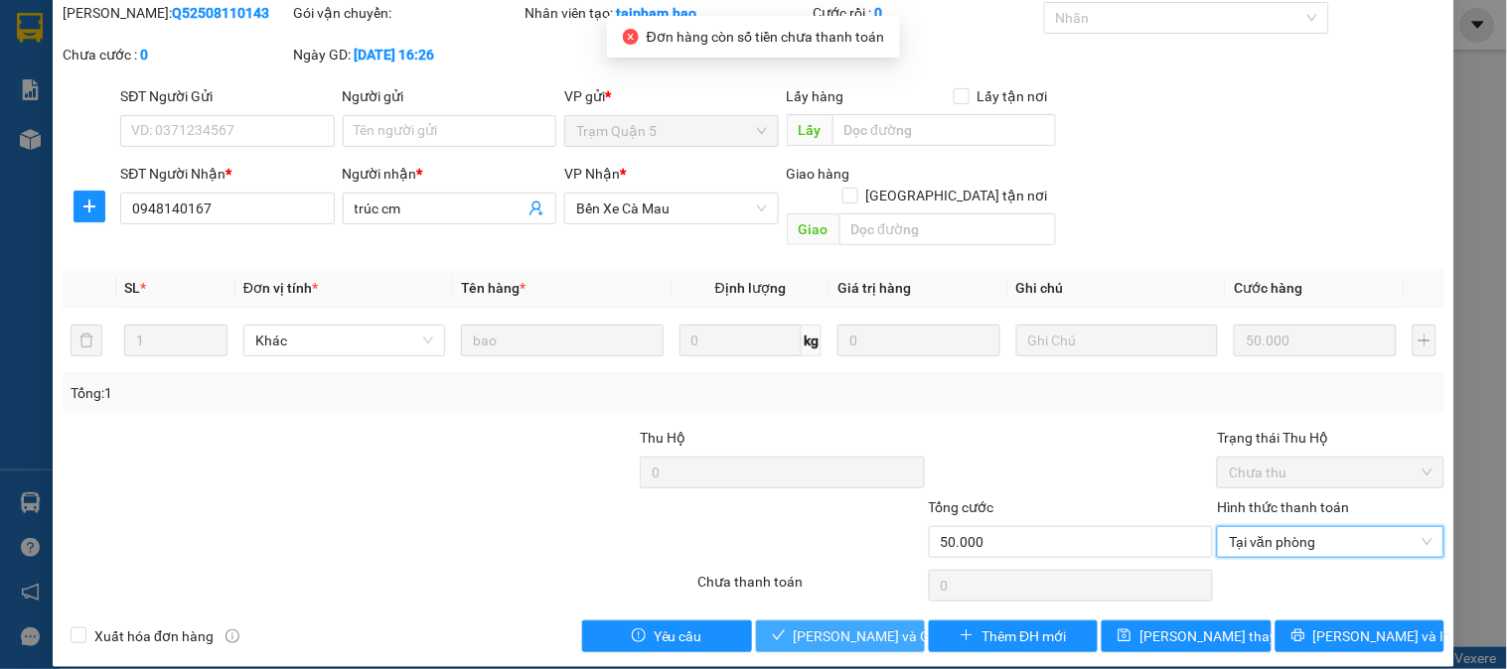
click at [848, 626] on span "[PERSON_NAME] và [PERSON_NAME] hàng" at bounding box center [889, 637] width 191 height 22
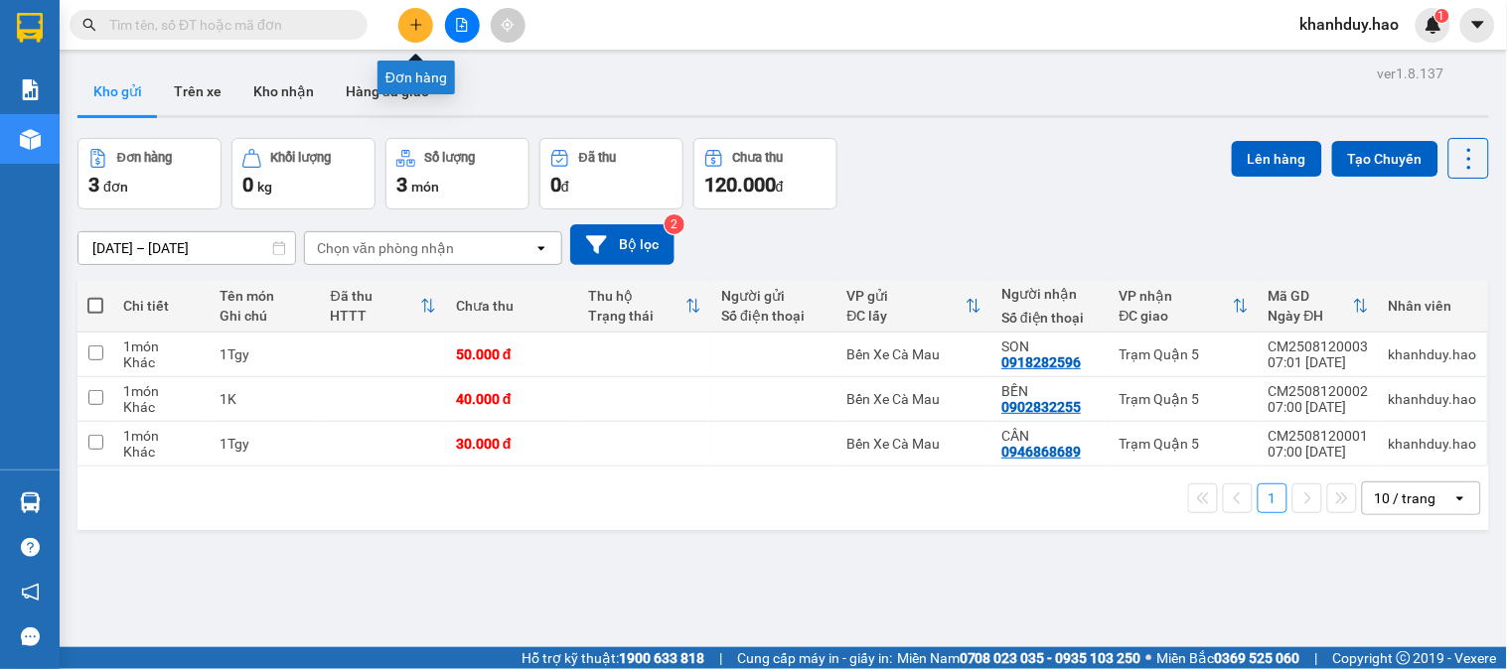
click at [418, 28] on icon "plus" at bounding box center [416, 25] width 14 height 14
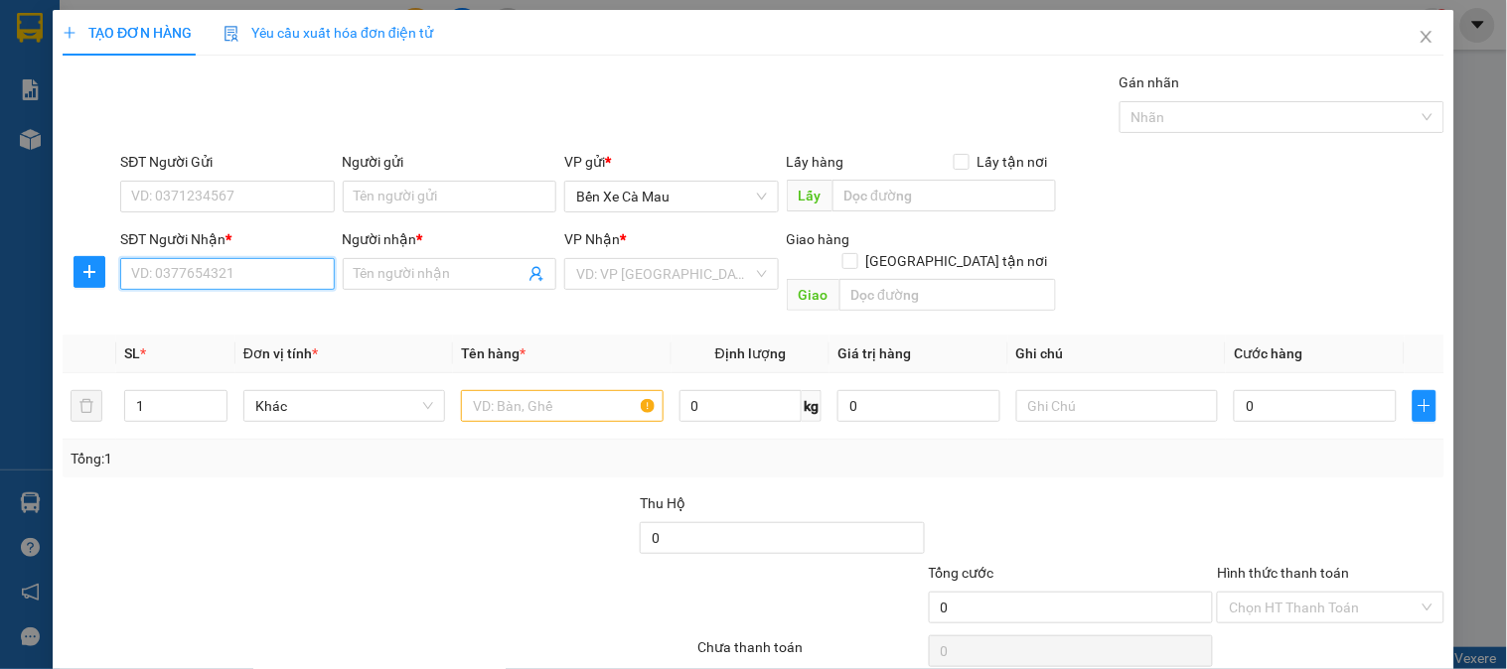
click at [268, 280] on input "SĐT Người Nhận *" at bounding box center [227, 274] width 214 height 32
type input "5"
type input "0563869780"
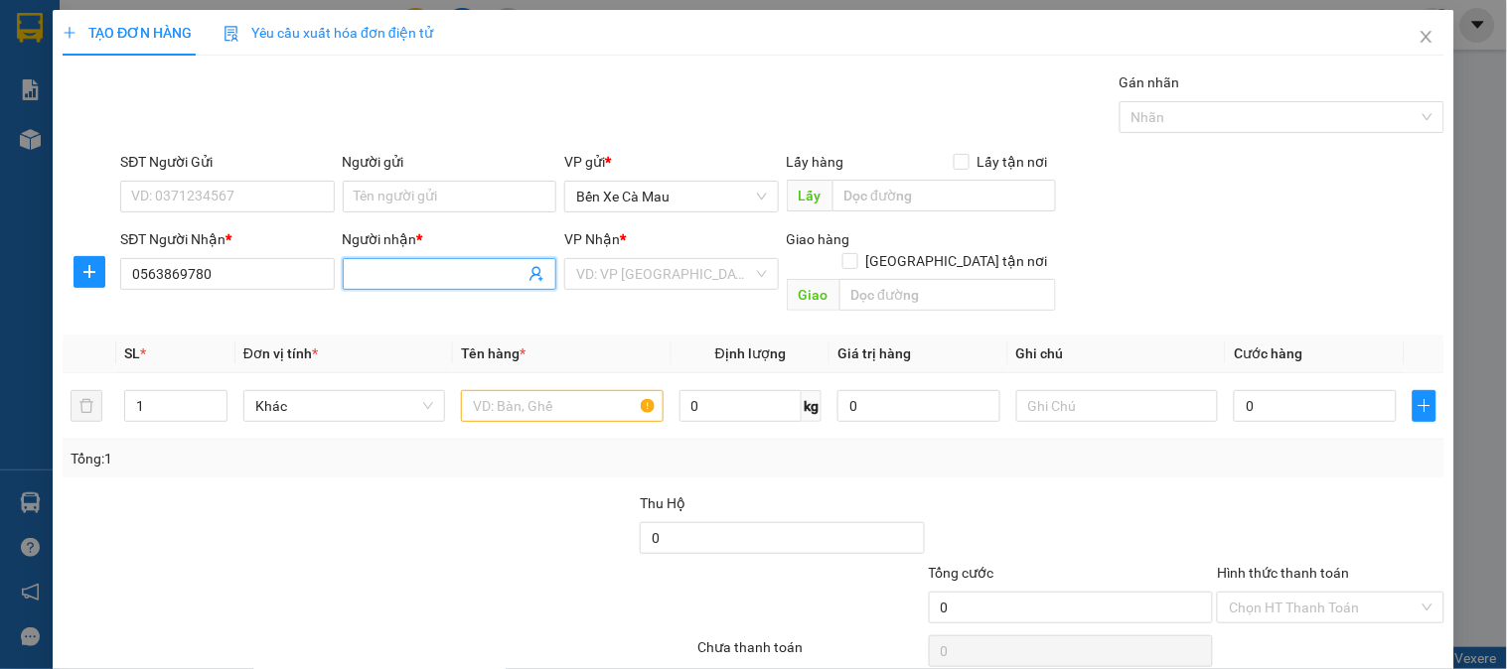
click at [459, 260] on span at bounding box center [450, 274] width 214 height 32
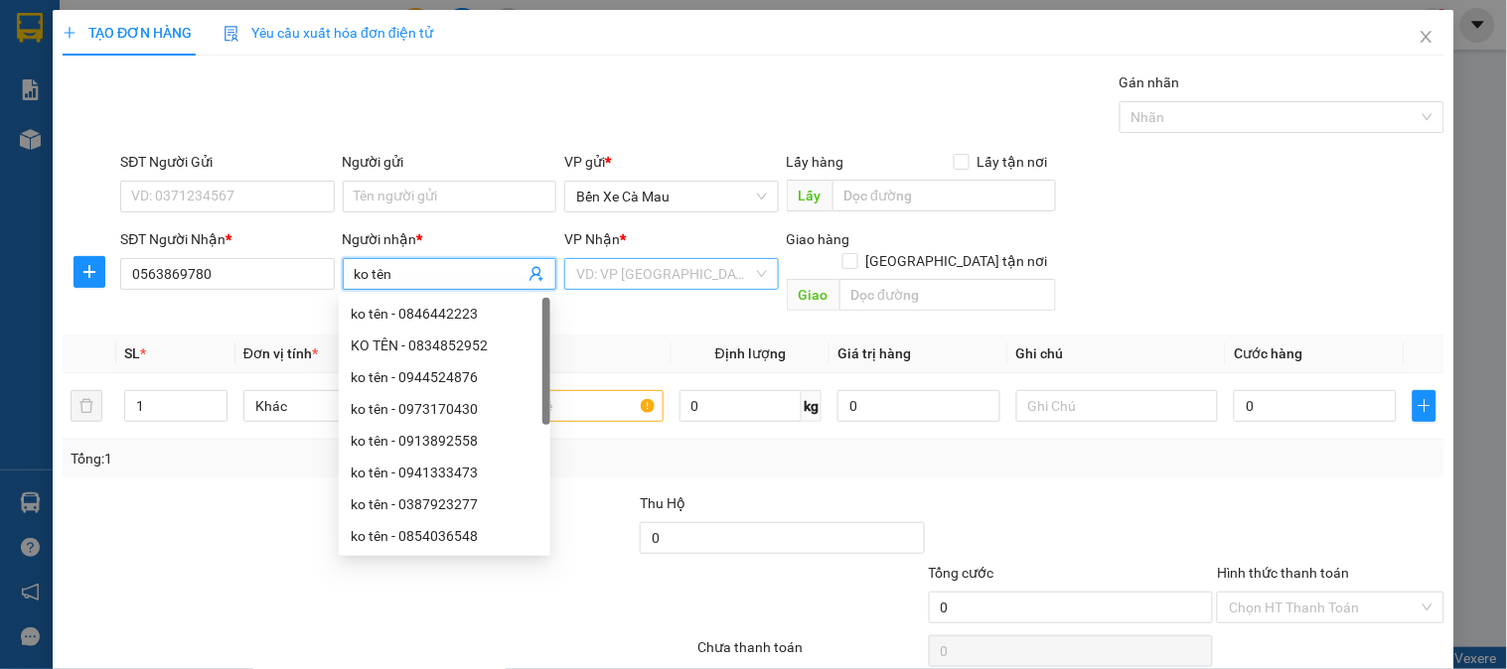
type input "ko tên"
click at [617, 268] on input "search" at bounding box center [664, 274] width 176 height 30
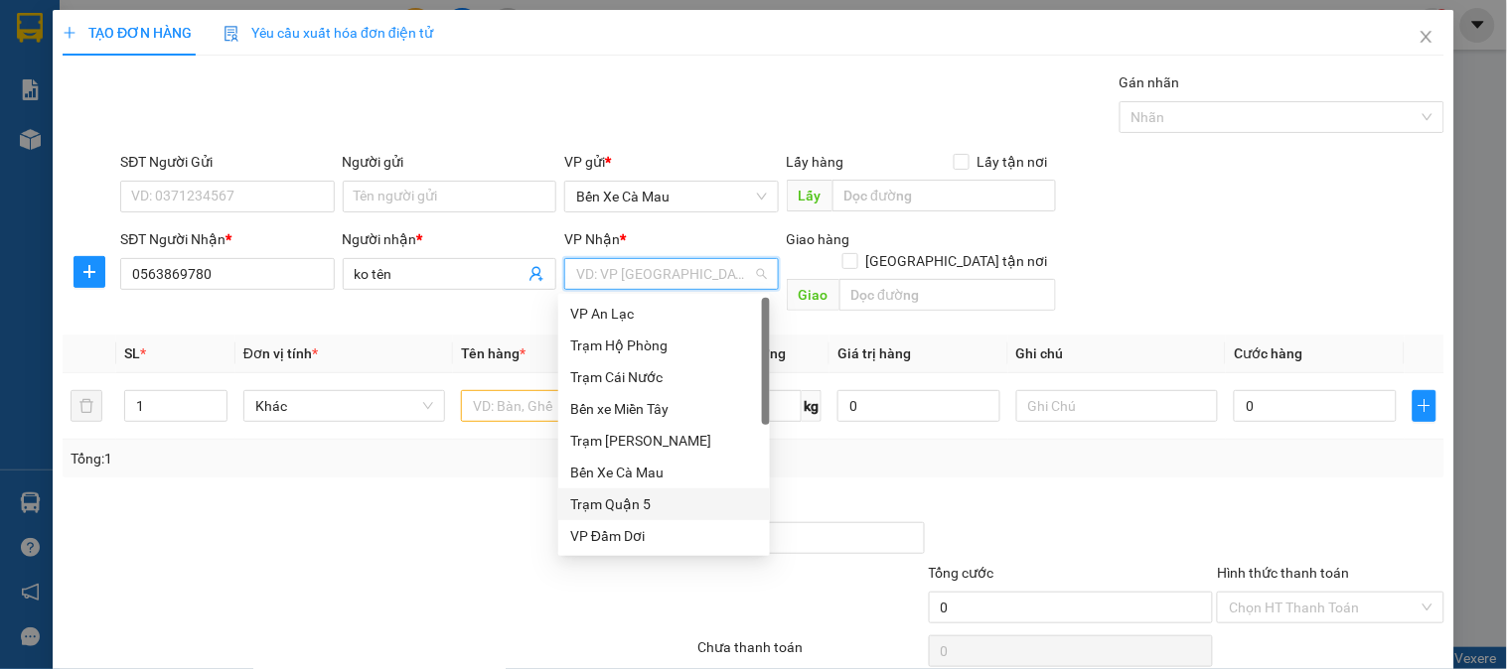
click at [606, 499] on div "Trạm Quận 5" at bounding box center [664, 505] width 188 height 22
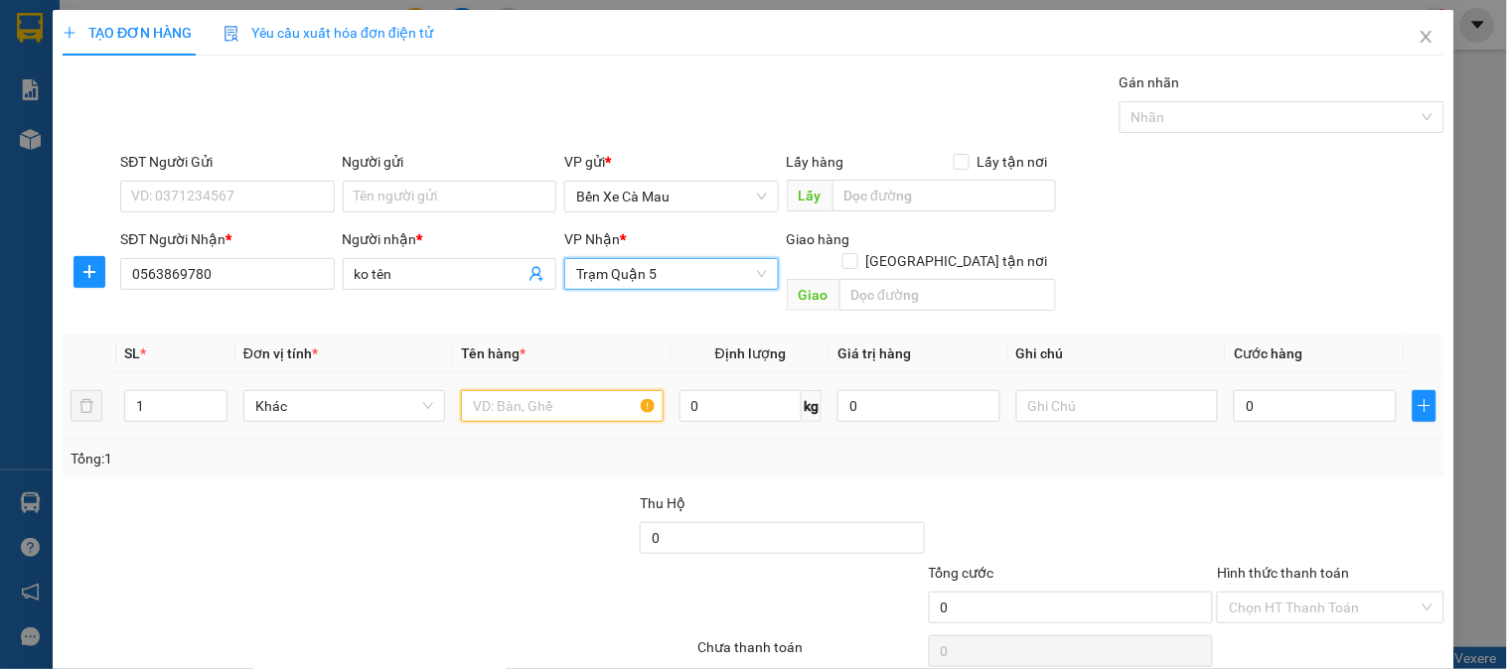
click at [582, 390] on input "text" at bounding box center [562, 406] width 202 height 32
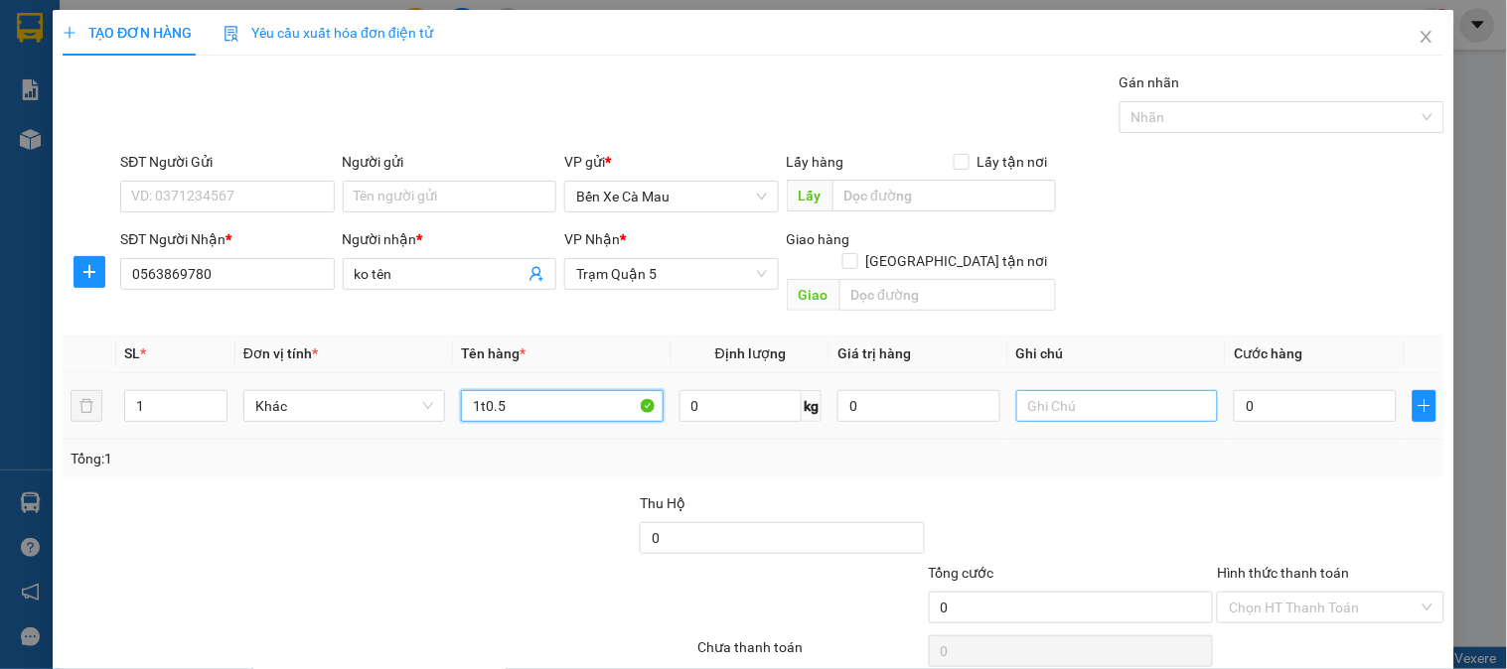
type input "1t0.5"
click at [1033, 390] on input "text" at bounding box center [1117, 406] width 202 height 32
type input "cò10"
click at [1255, 390] on input "0" at bounding box center [1315, 406] width 163 height 32
type input "006"
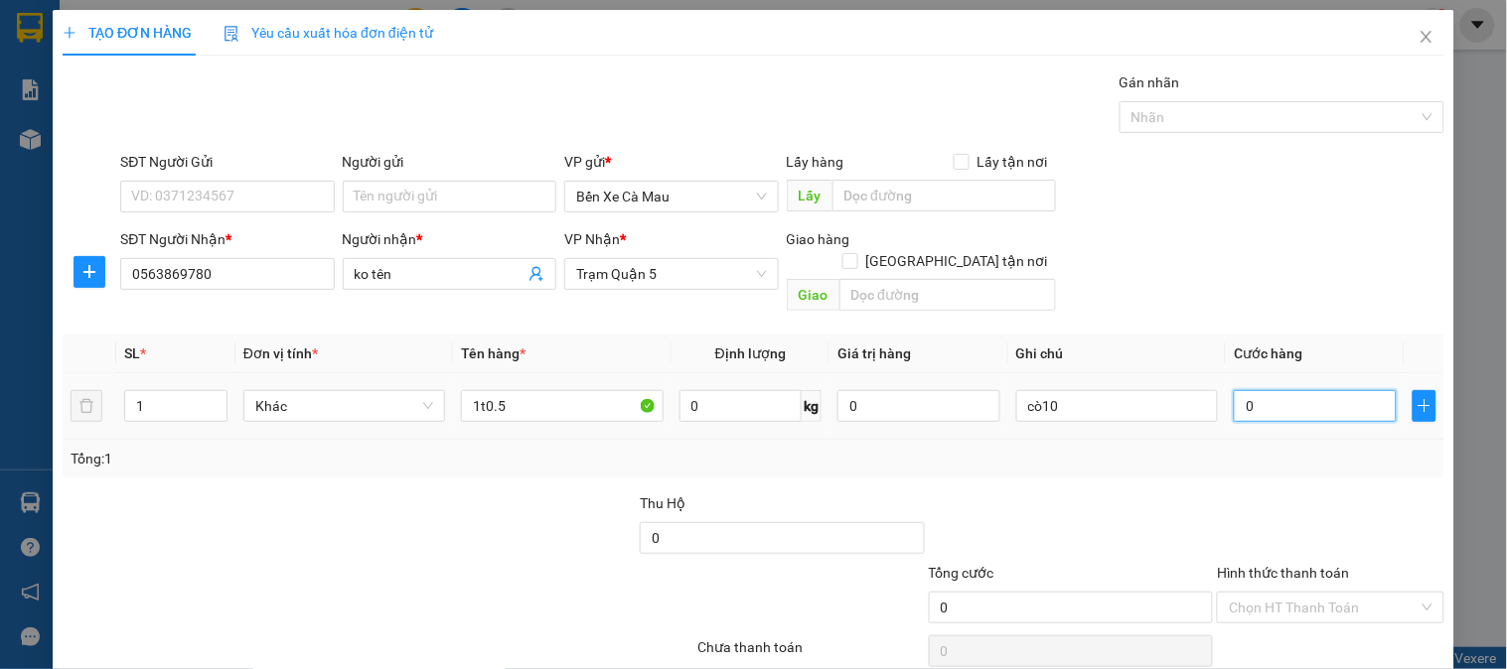
type input "6"
type input "0.060"
type input "60"
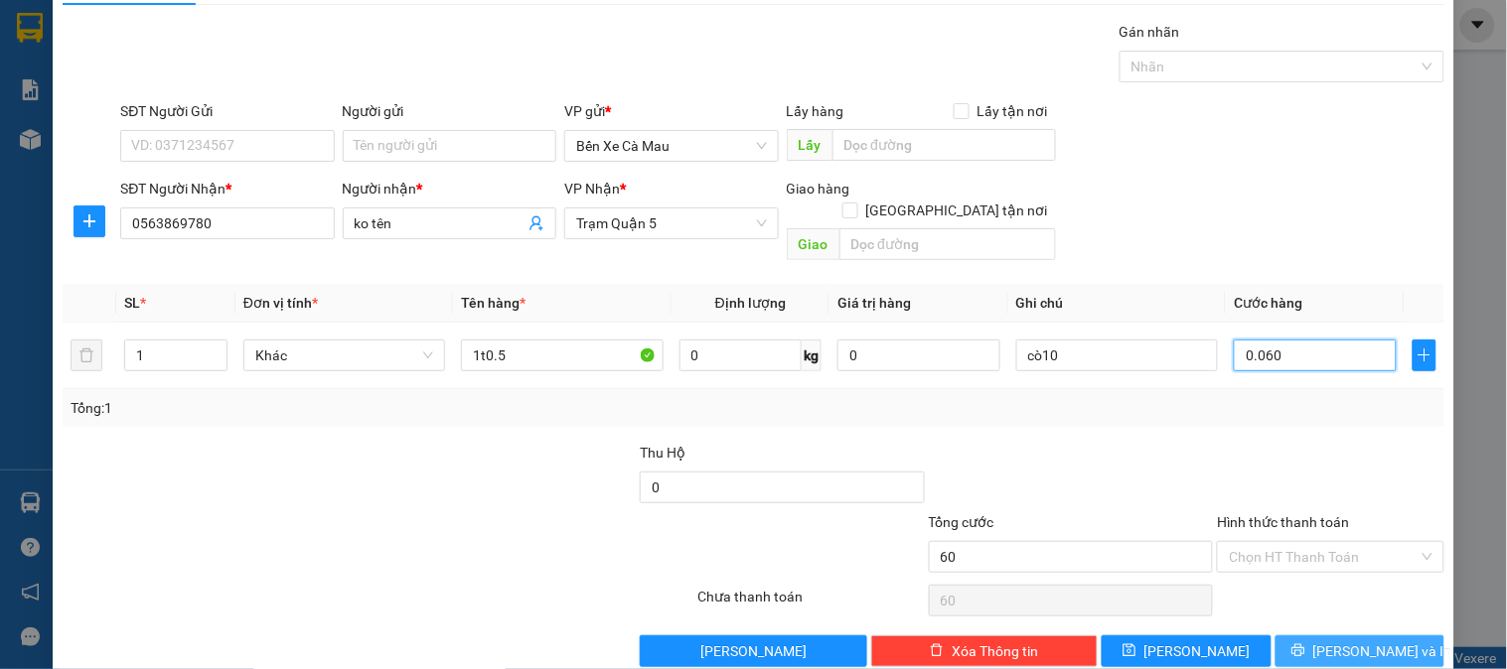
scroll to position [65, 0]
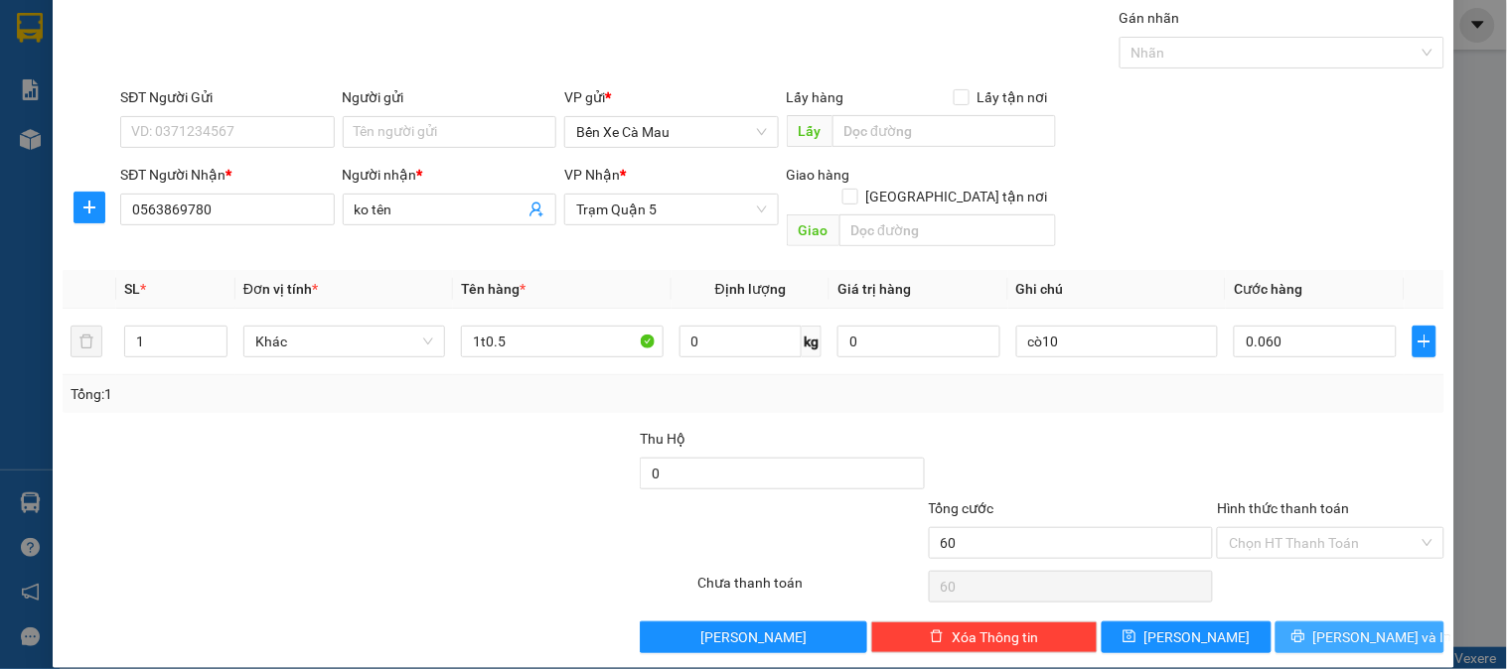
type input "60.000"
click at [1349, 627] on span "[PERSON_NAME] và In" at bounding box center [1382, 638] width 139 height 22
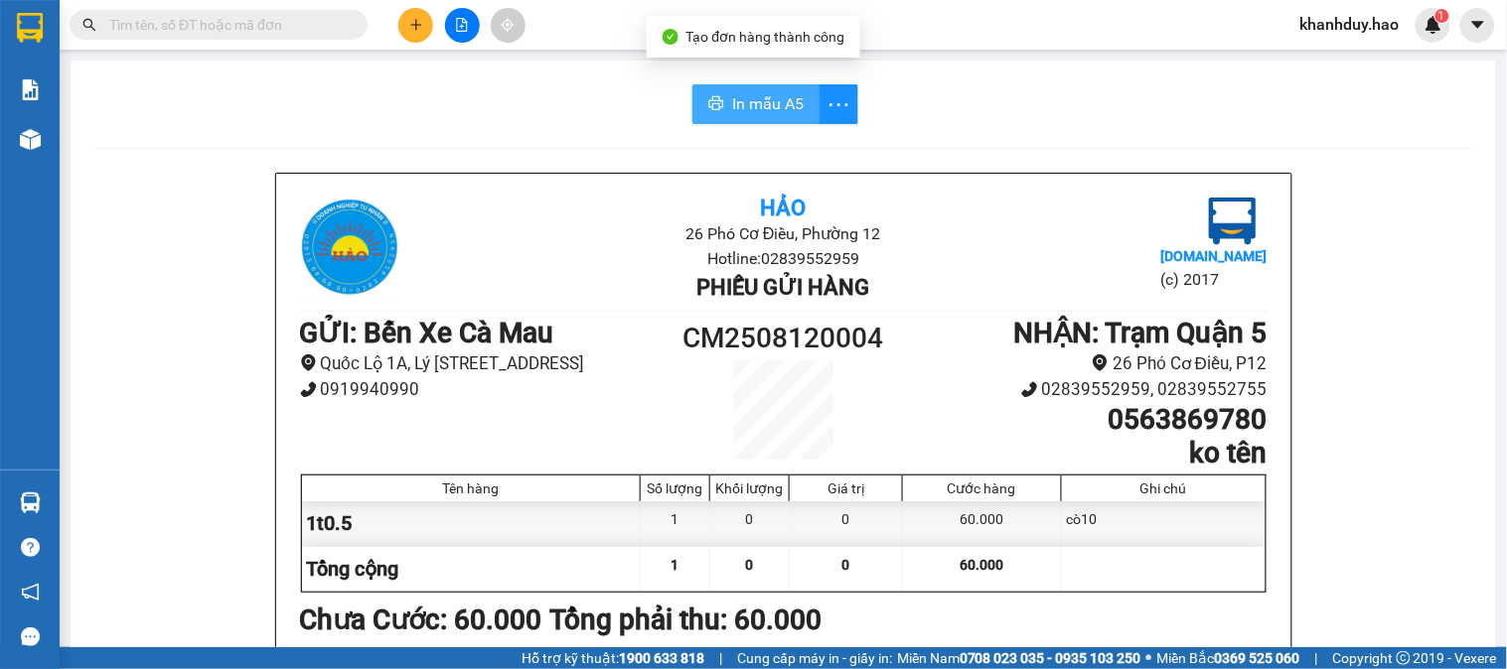
click at [793, 93] on span "In mẫu A5" at bounding box center [768, 103] width 72 height 25
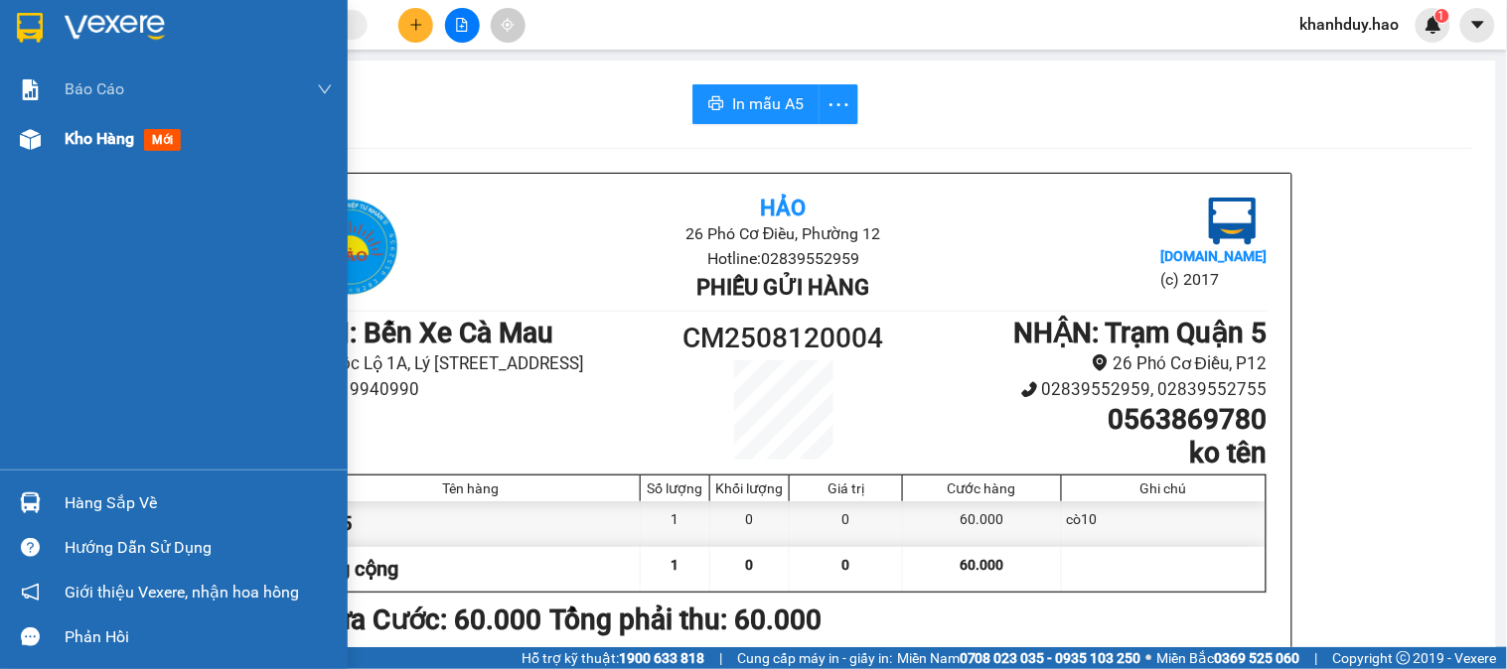
click at [92, 144] on span "Kho hàng" at bounding box center [100, 138] width 70 height 19
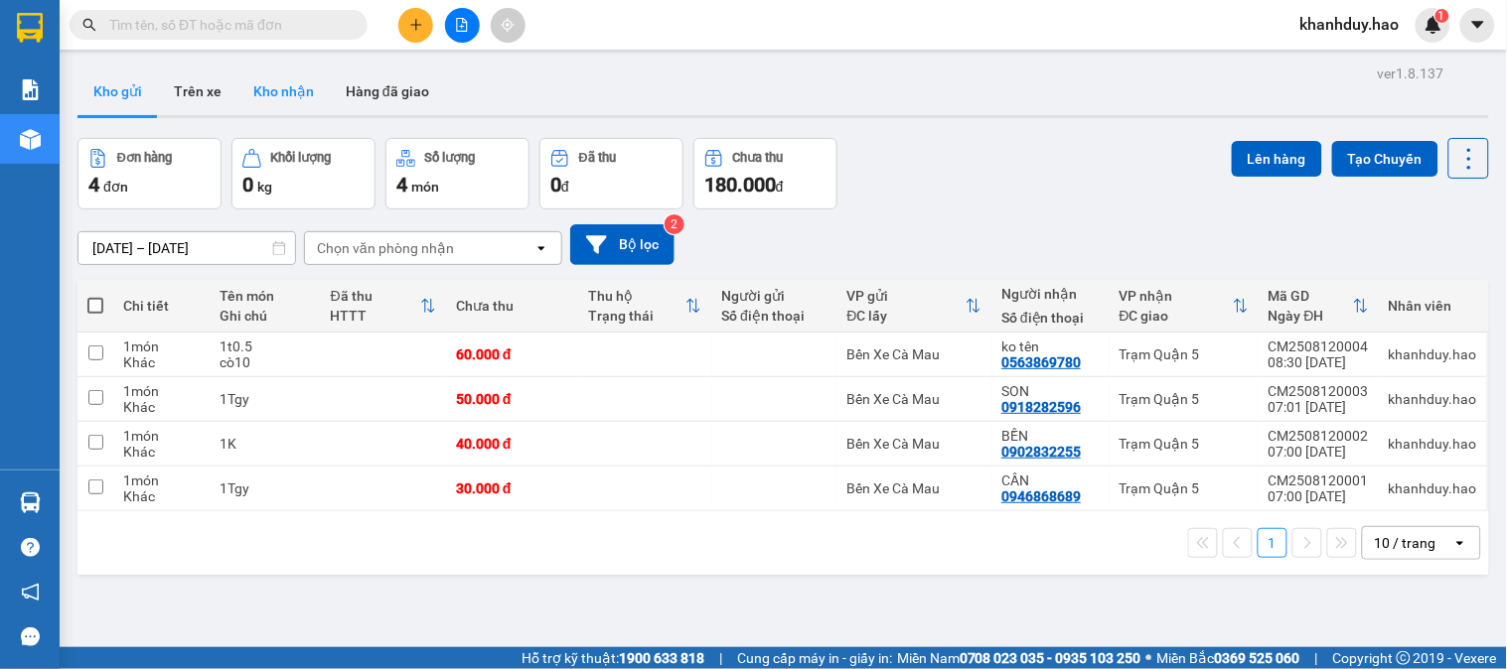
click at [273, 84] on button "Kho nhận" at bounding box center [283, 92] width 92 height 48
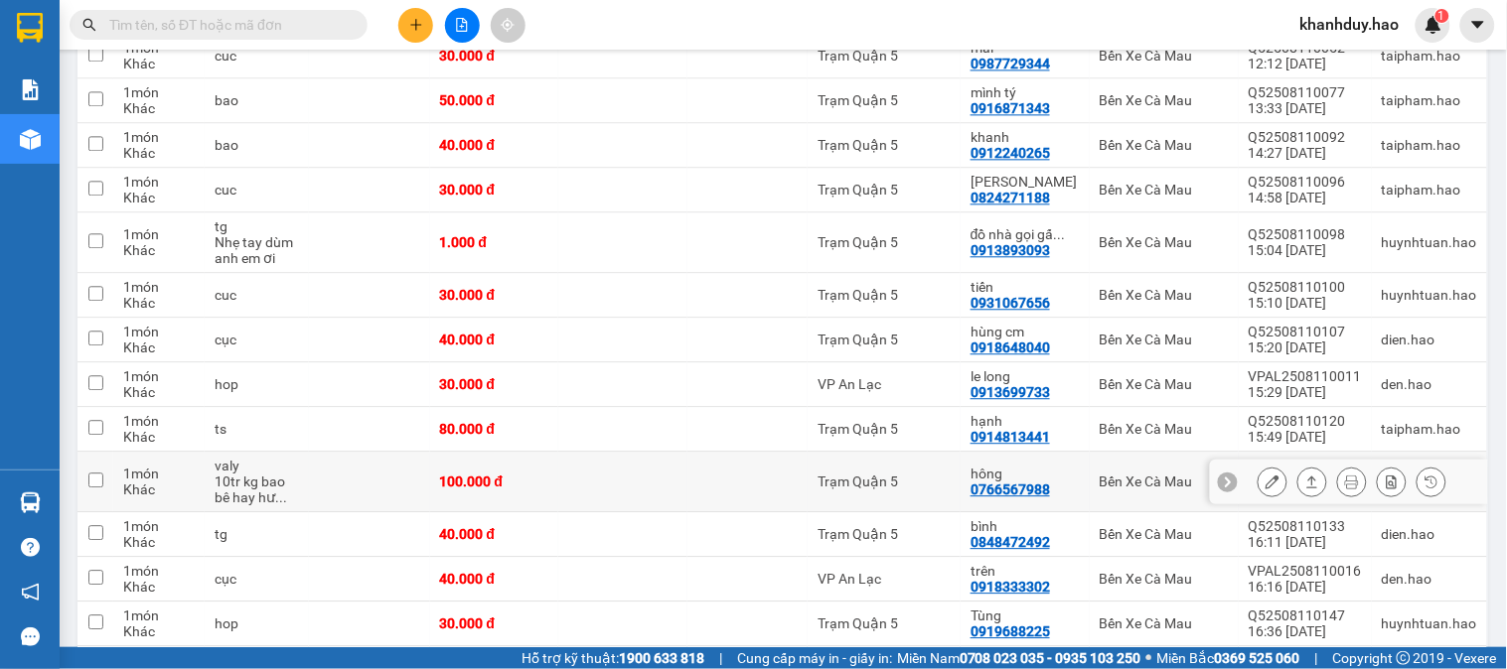
scroll to position [1214, 0]
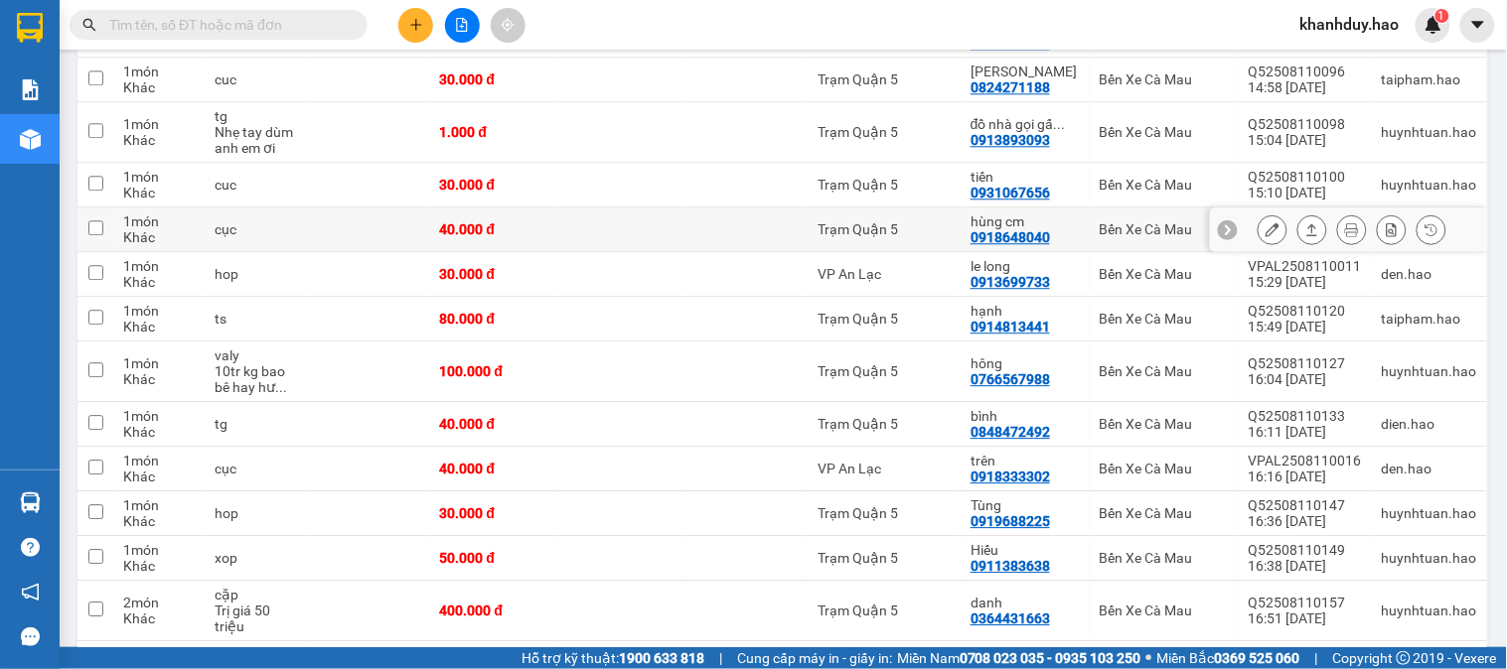
click at [1313, 233] on div at bounding box center [1352, 230] width 189 height 30
click at [1305, 235] on icon at bounding box center [1312, 229] width 14 height 14
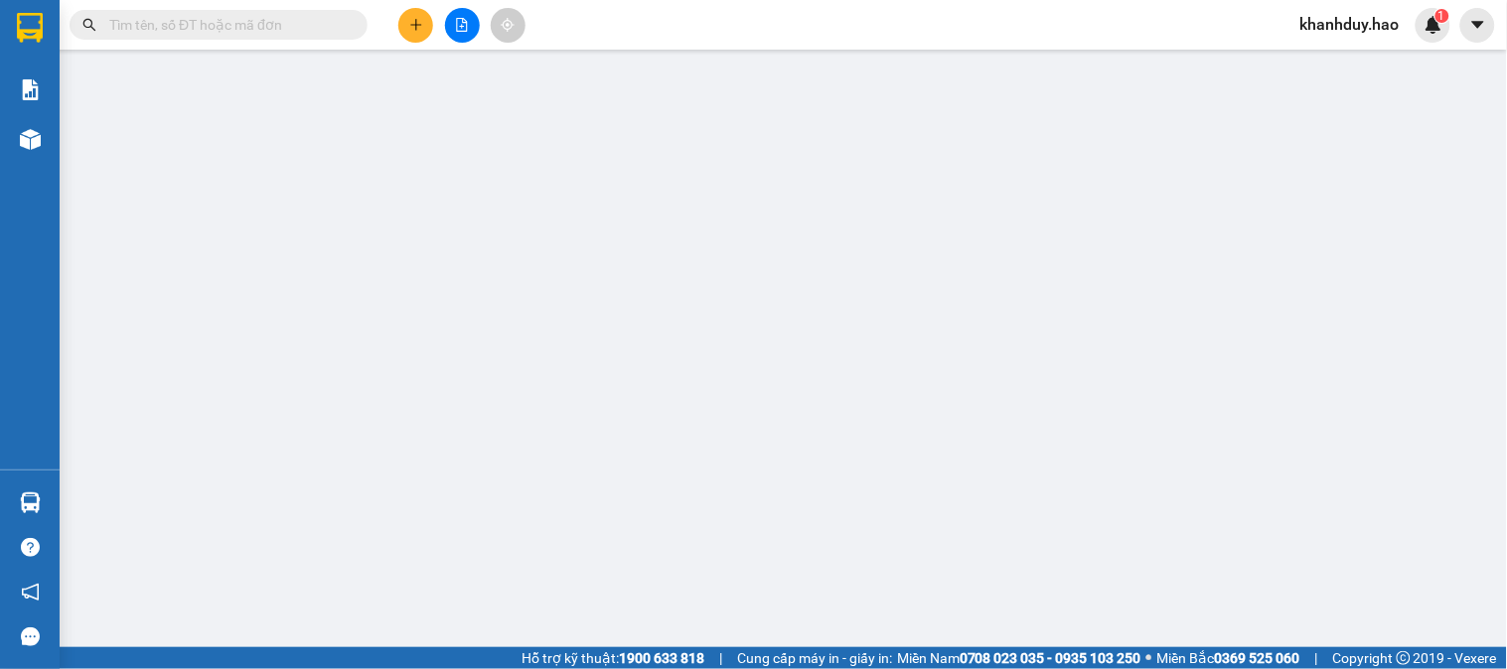
type input "0918648040"
type input "hùng cm"
type input "40.000"
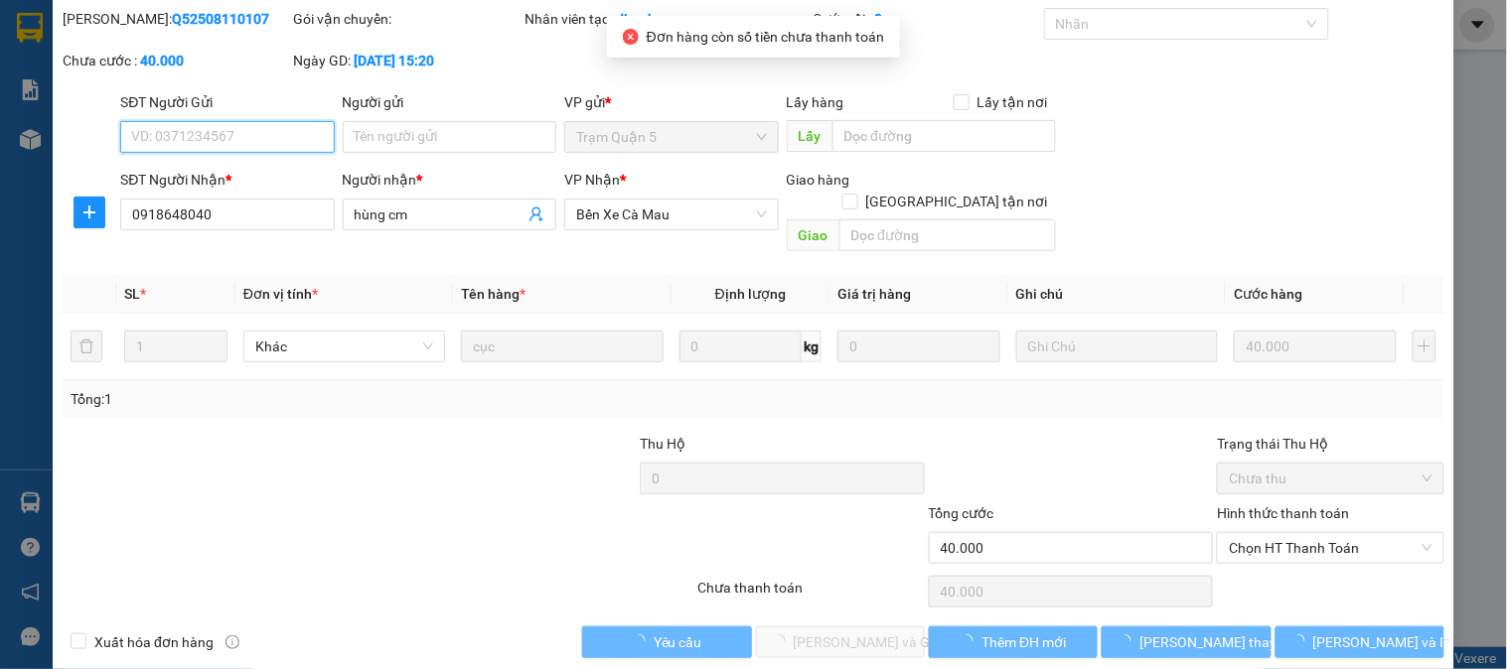
scroll to position [70, 0]
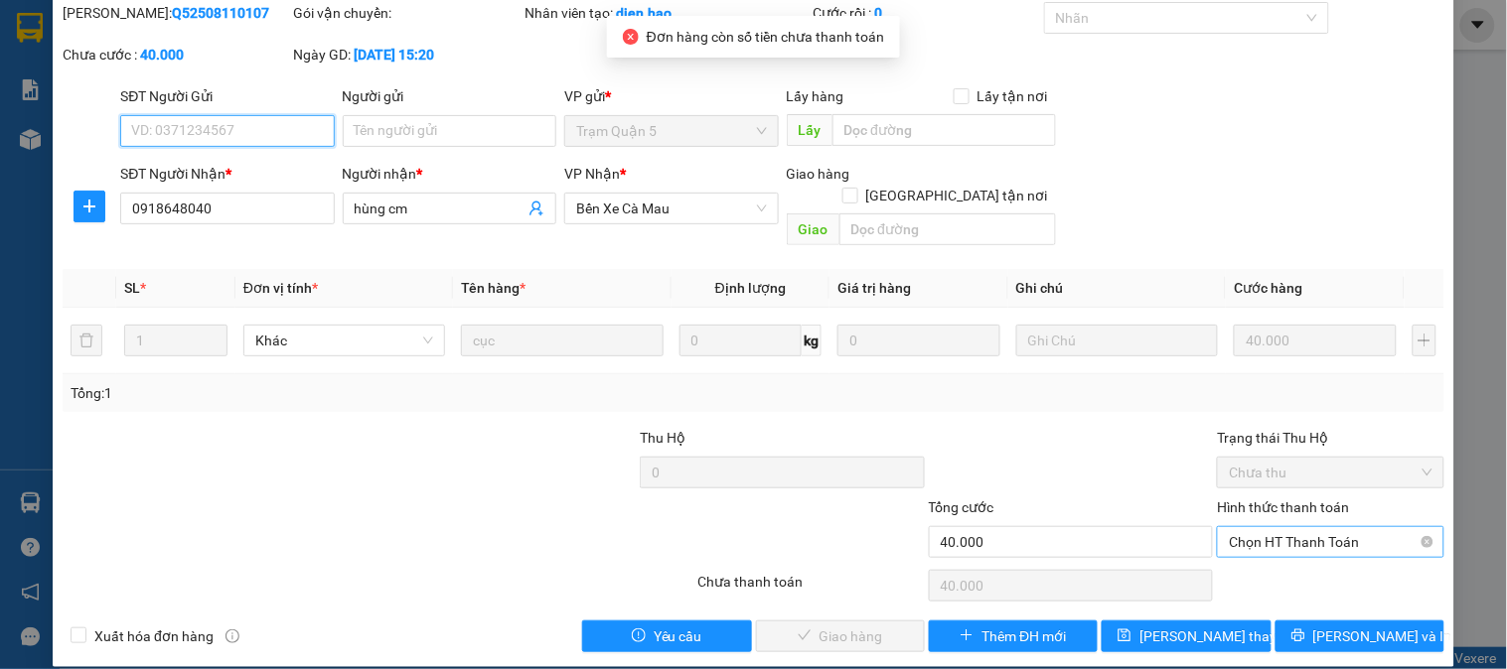
click at [1259, 529] on span "Chọn HT Thanh Toán" at bounding box center [1330, 542] width 203 height 30
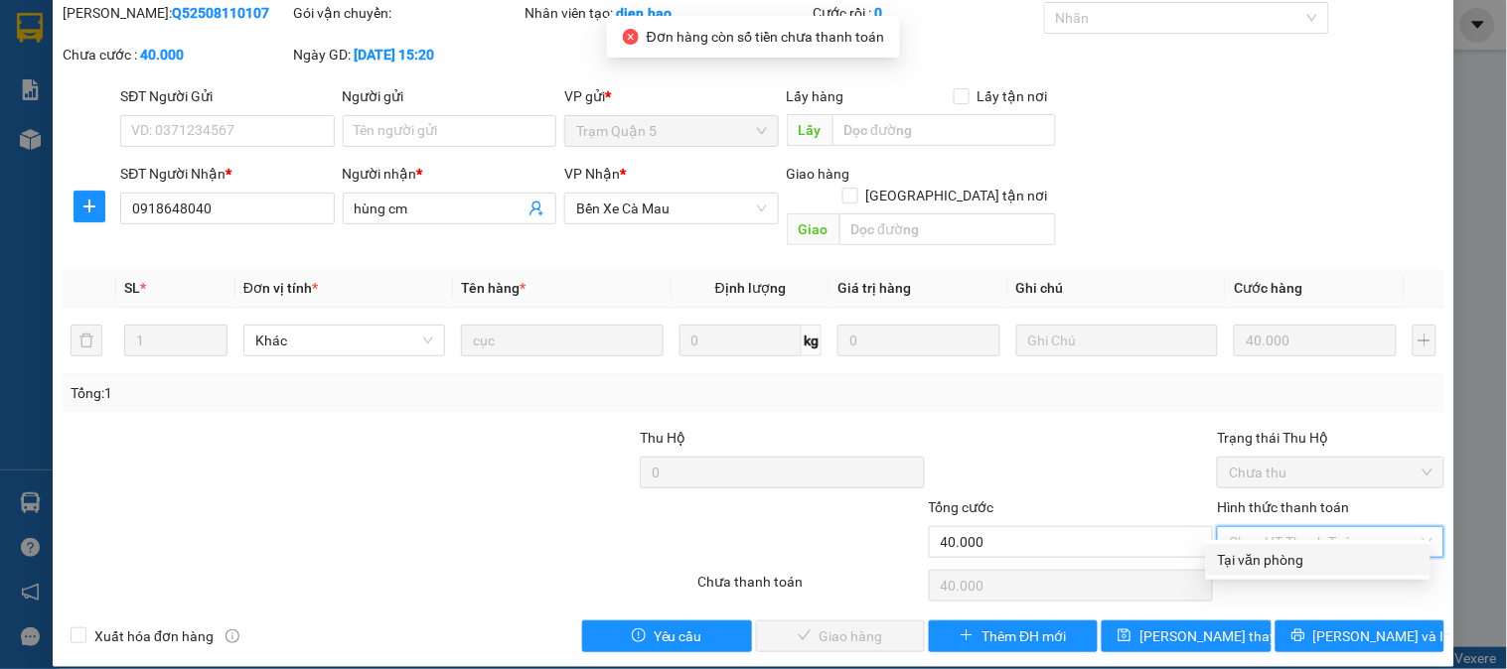
click at [1259, 553] on div "Tại văn phòng" at bounding box center [1318, 560] width 201 height 22
type input "0"
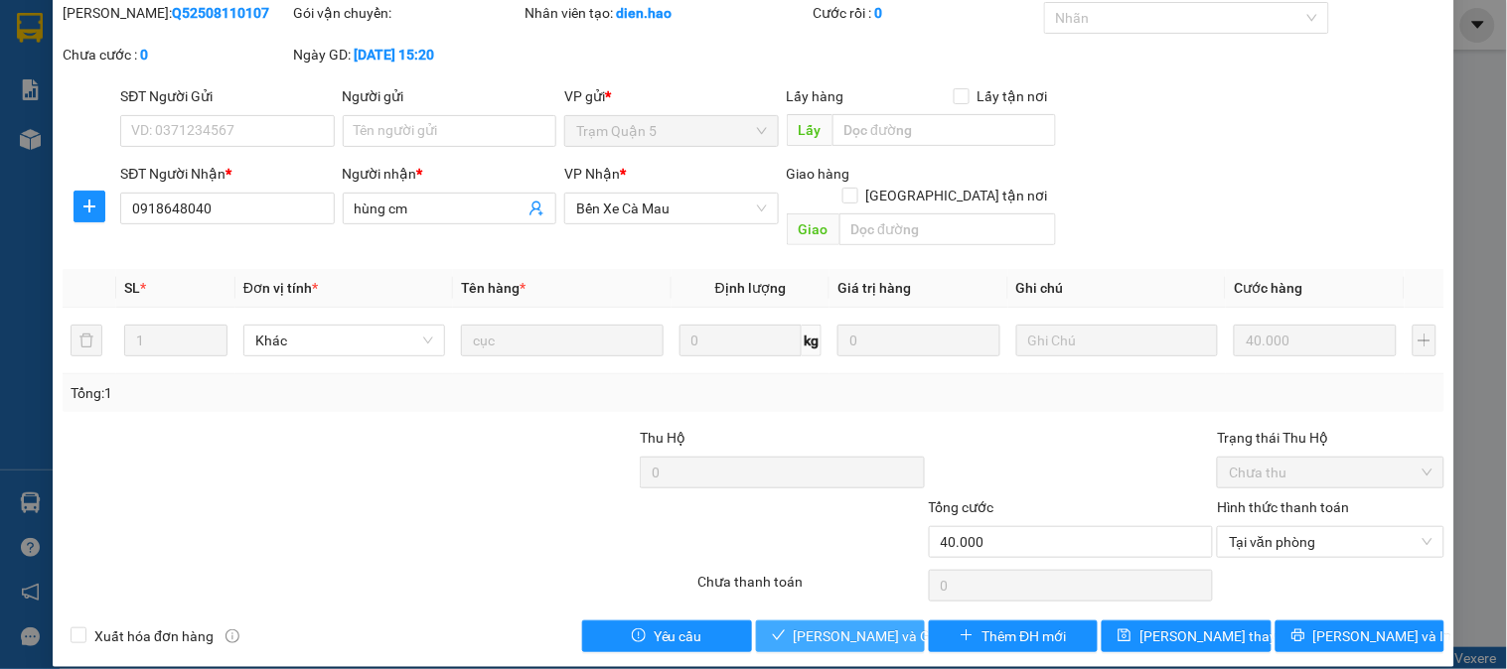
click at [825, 626] on span "[PERSON_NAME] và Giao hàng" at bounding box center [889, 637] width 191 height 22
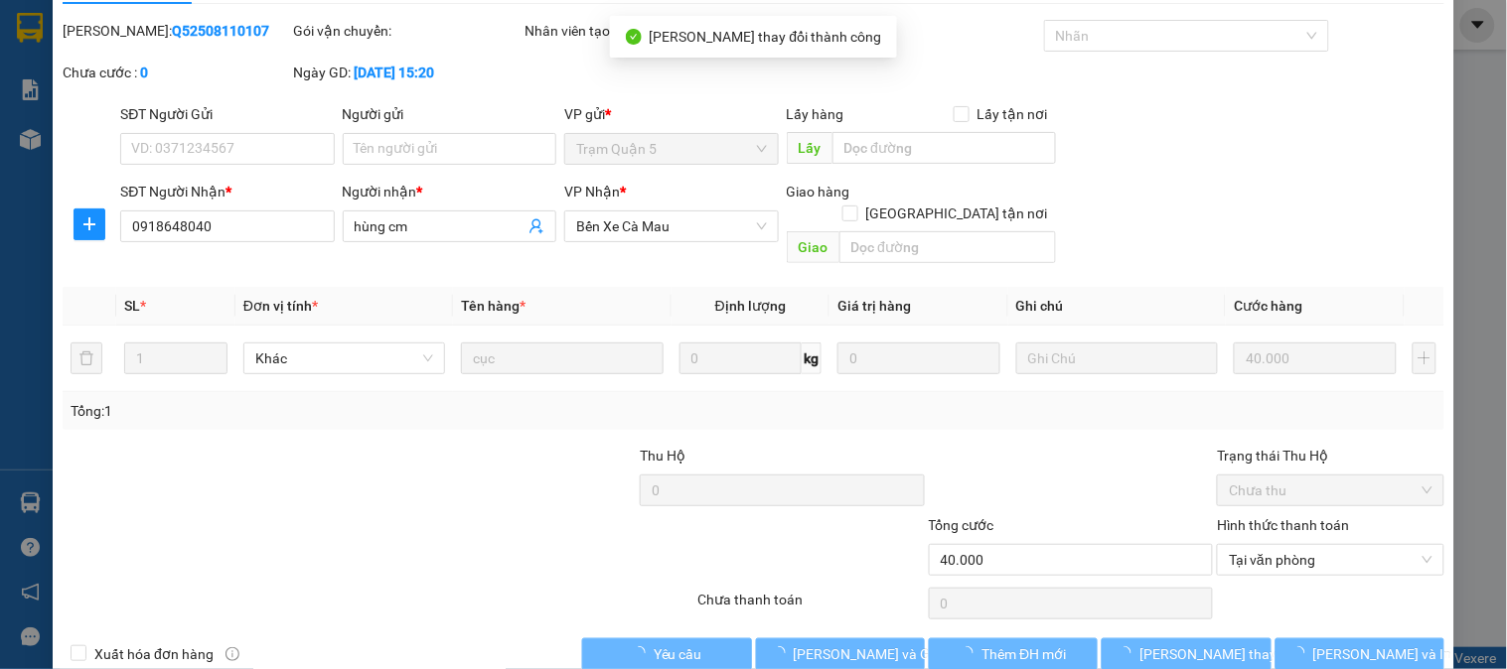
scroll to position [0, 0]
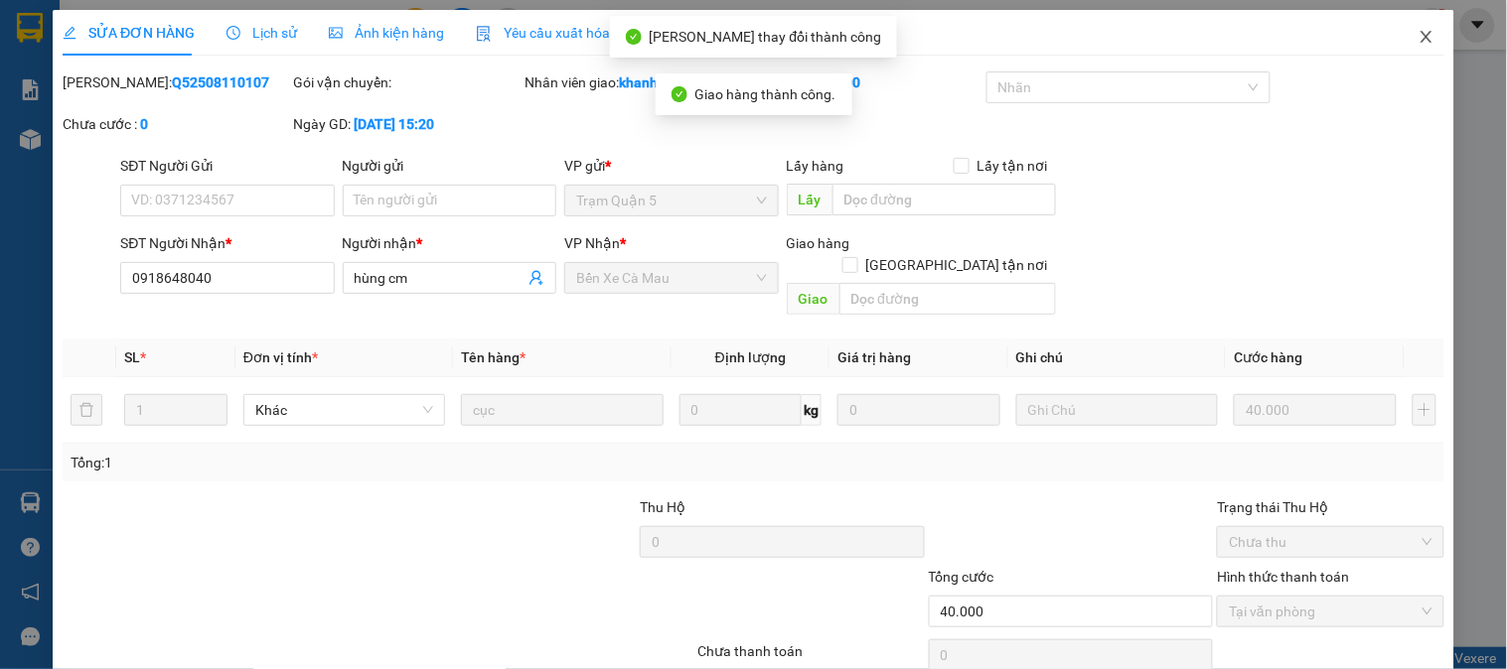
click at [1418, 42] on icon "close" at bounding box center [1426, 37] width 16 height 16
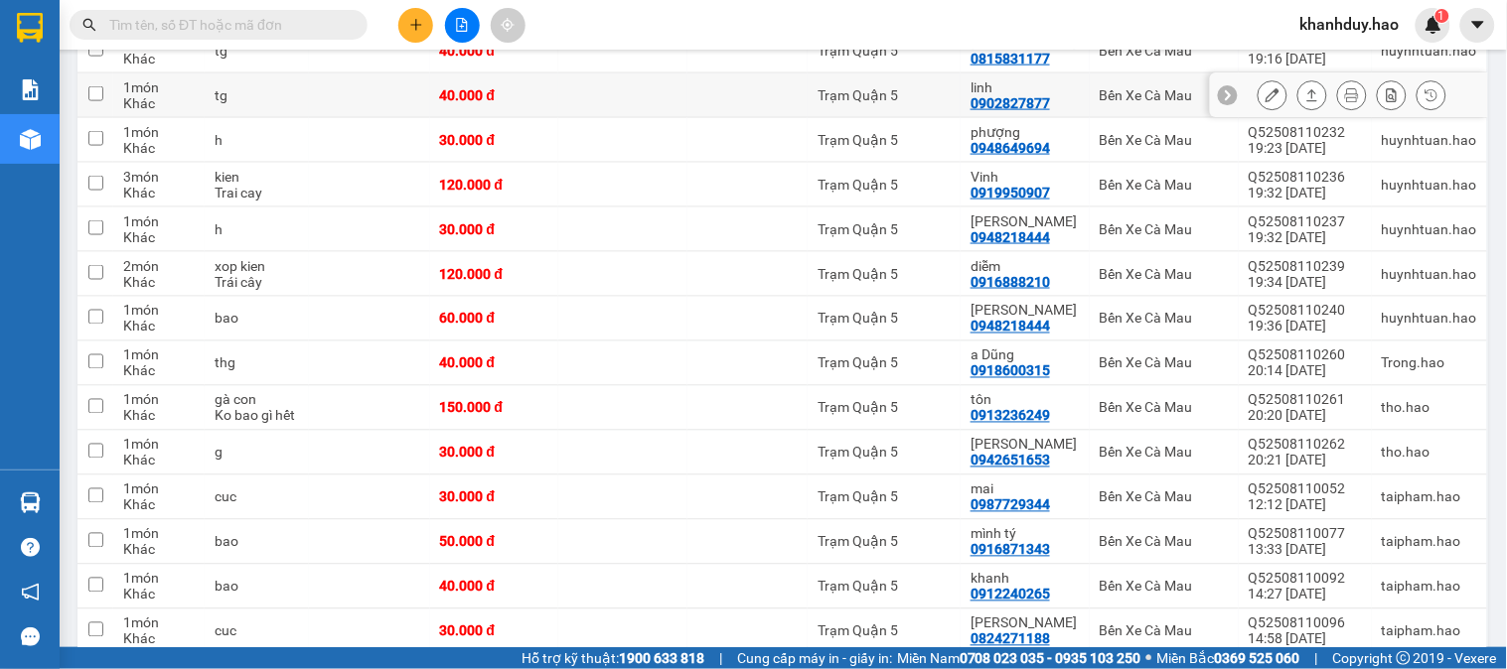
scroll to position [993, 0]
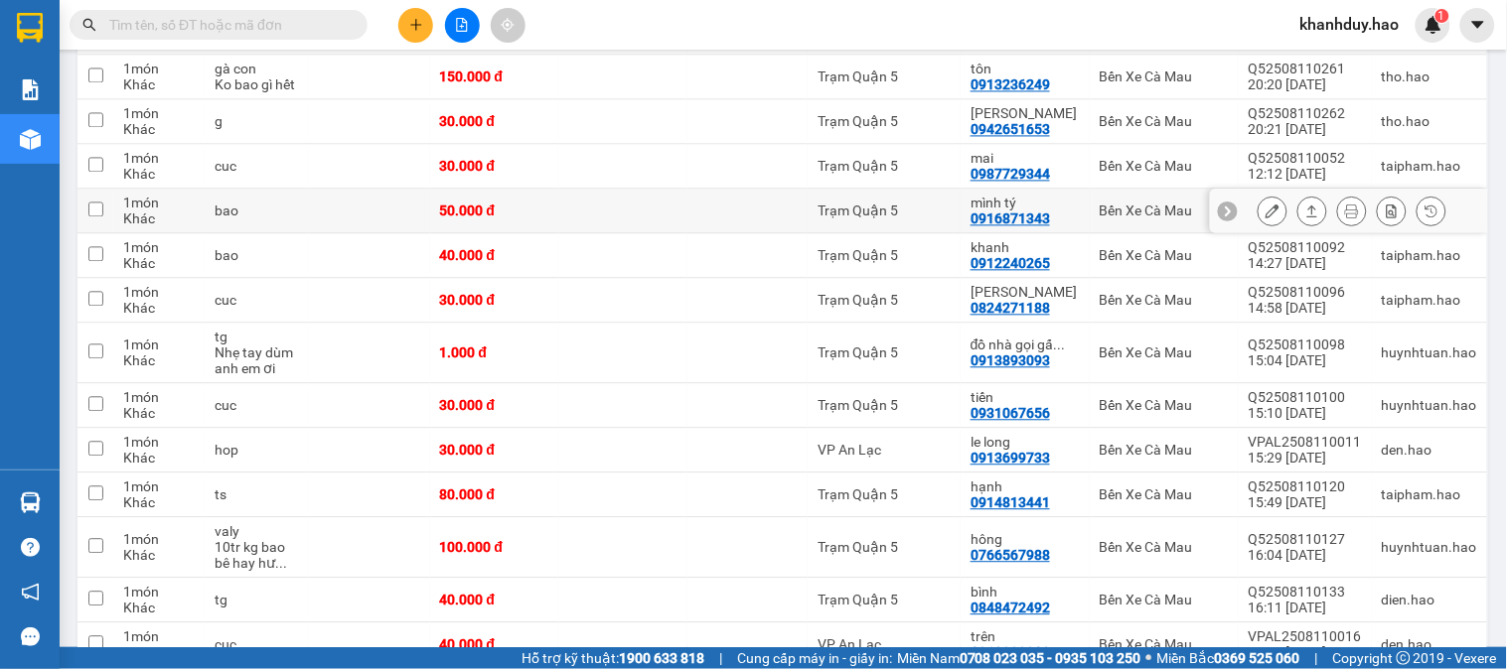
click at [1305, 216] on icon at bounding box center [1312, 211] width 14 height 14
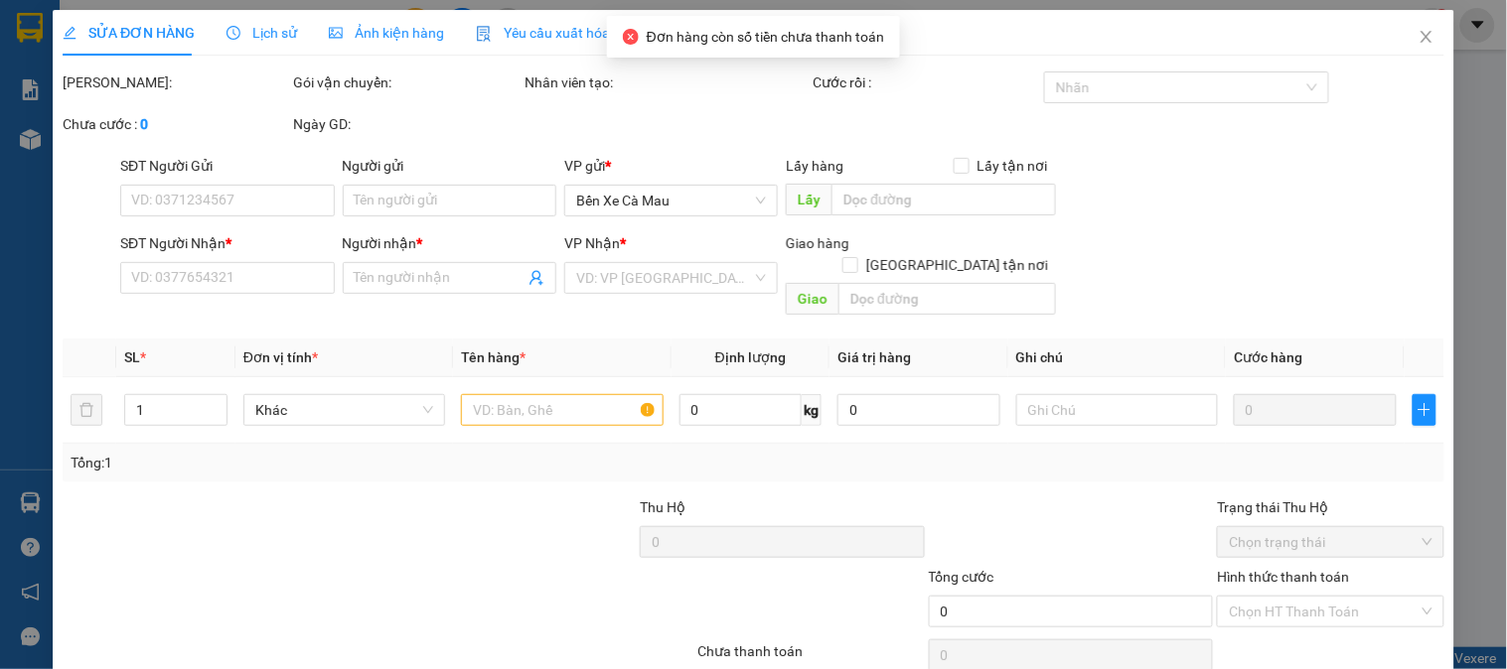
type input "0916871343"
type input "mình tý"
type input "50.000"
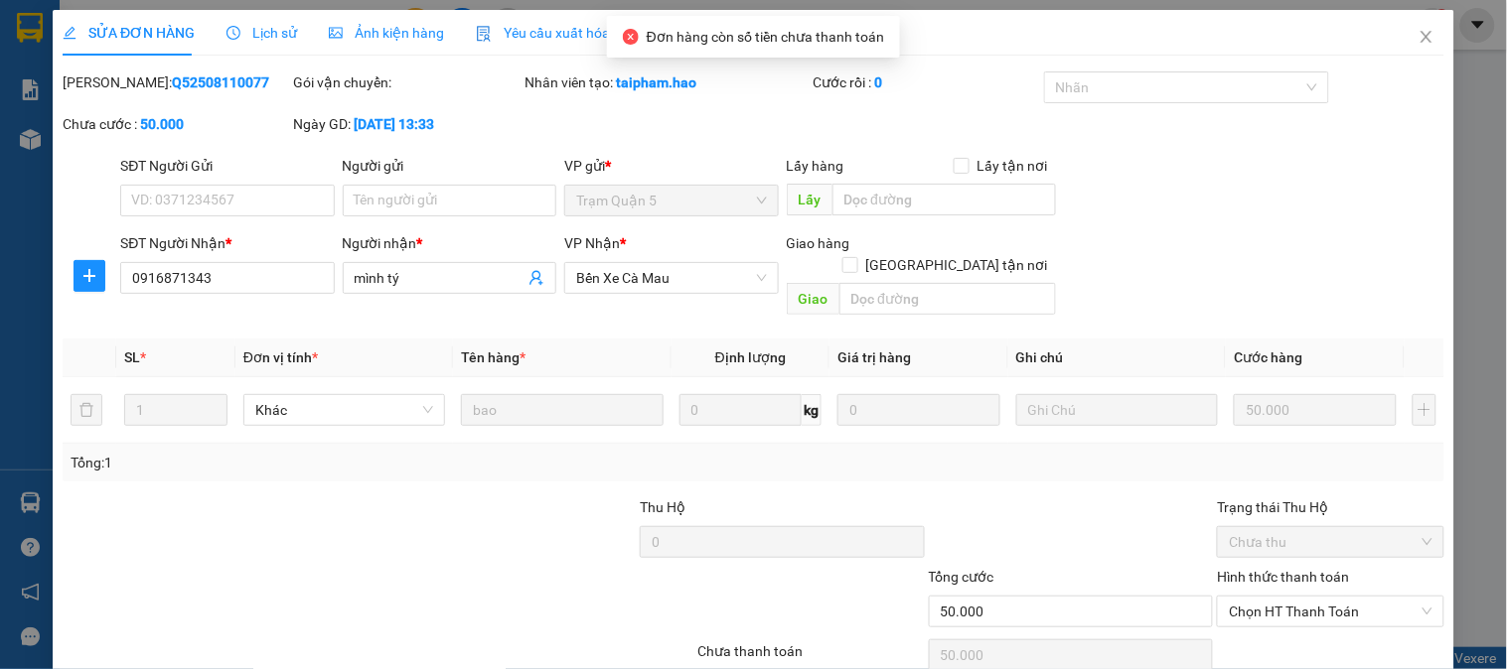
click at [439, 38] on div "SỬA ĐƠN HÀNG Lịch sử Ảnh kiện hàng Yêu cầu xuất hóa đơn điện tử" at bounding box center [374, 33] width 623 height 46
click at [361, 15] on div "Ảnh kiện hàng" at bounding box center [386, 33] width 115 height 46
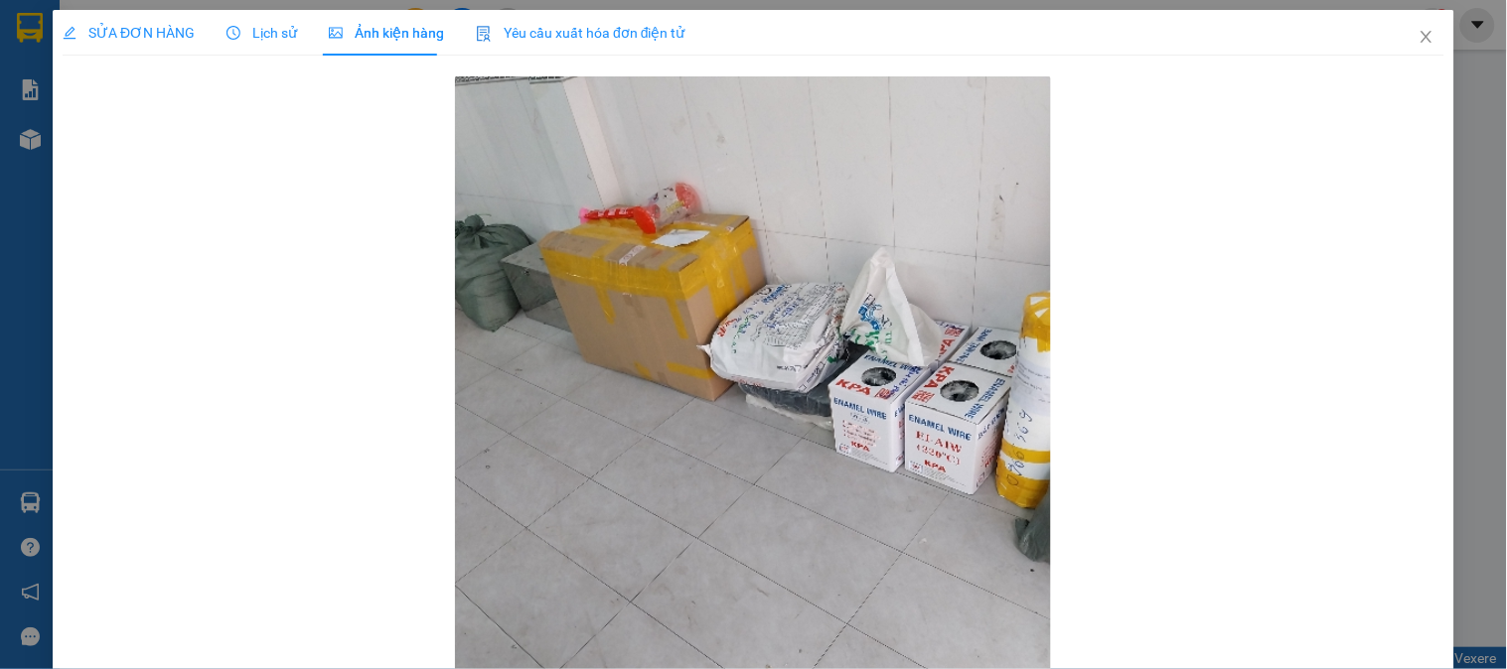
click at [104, 31] on span "SỬA ĐƠN HÀNG" at bounding box center [129, 33] width 132 height 16
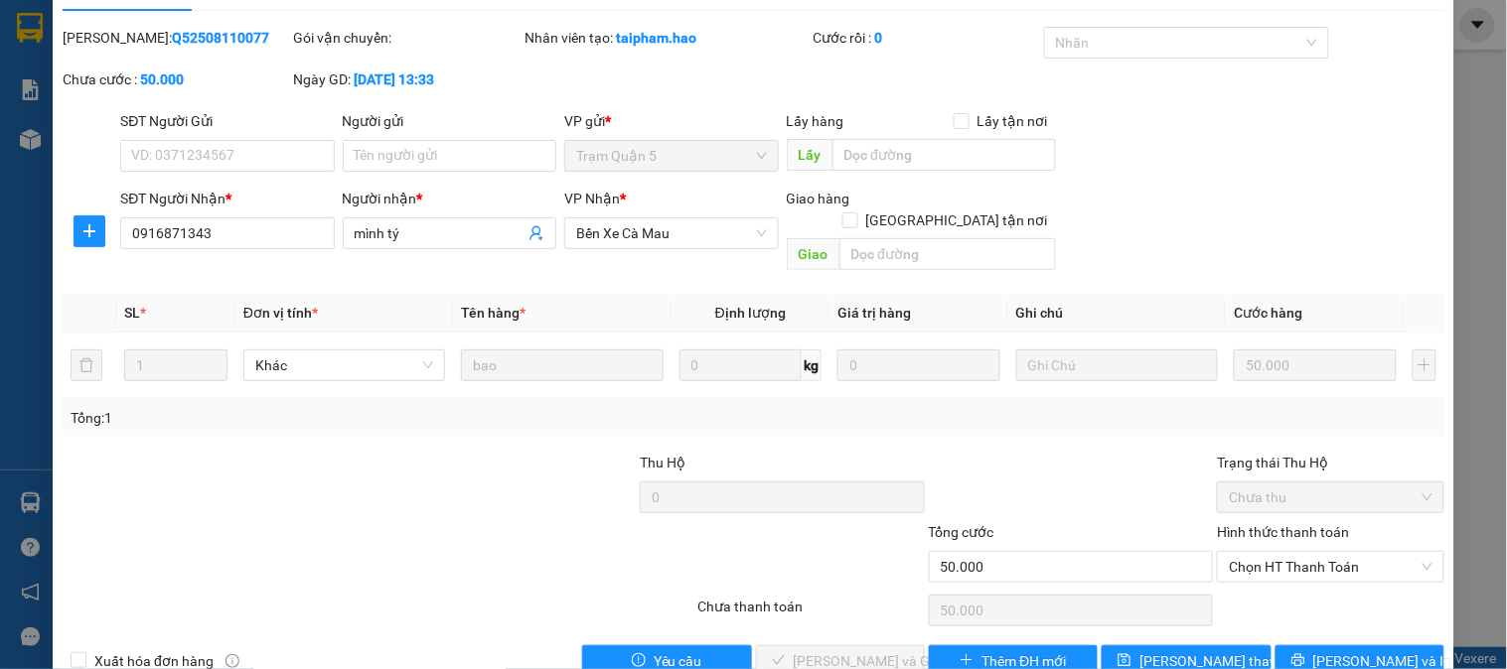
scroll to position [70, 0]
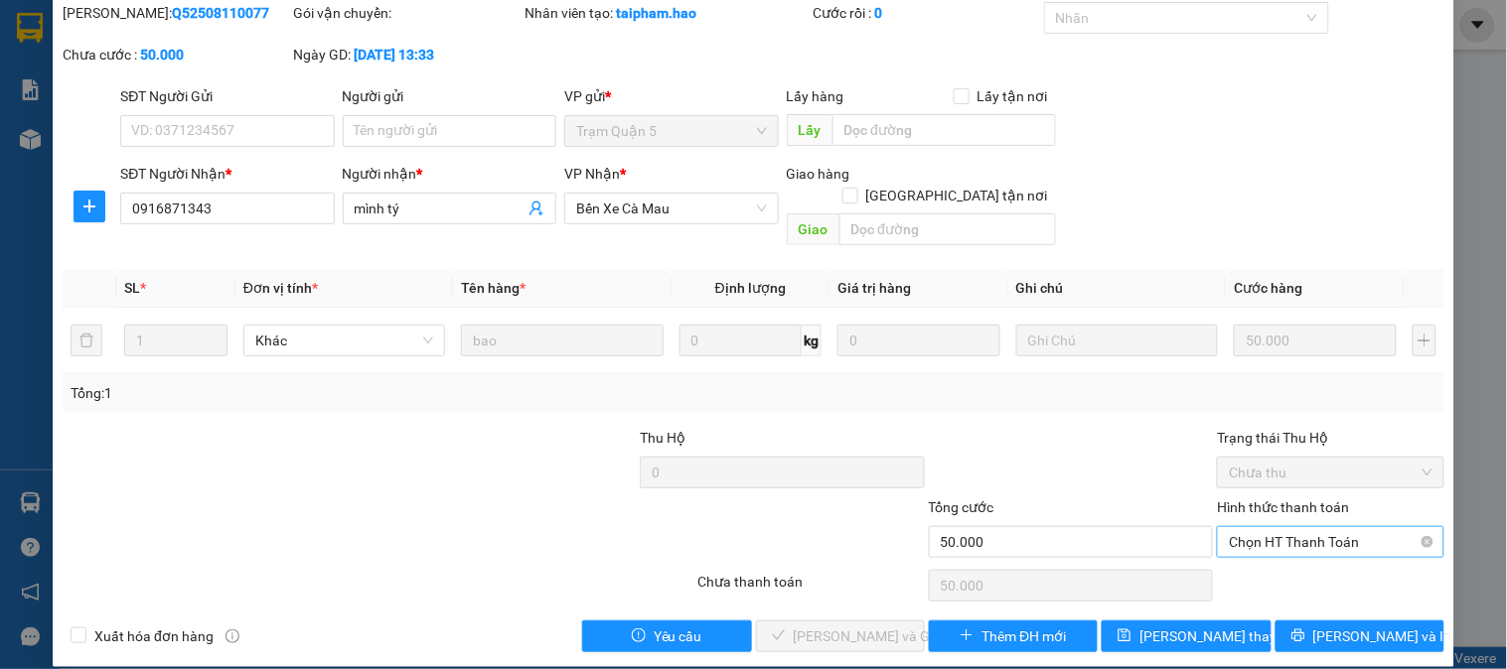
click at [1262, 534] on div "Hình thức thanh toán Chọn HT Thanh Toán" at bounding box center [1330, 532] width 226 height 70
click at [1273, 527] on span "Chọn HT Thanh Toán" at bounding box center [1330, 542] width 203 height 30
click at [1274, 579] on div "Total Paid Fee 0 Total UnPaid Fee 50.000 Cash Collection Total Fee Mã ĐH: Q5250…" at bounding box center [754, 327] width 1382 height 651
click at [1284, 533] on span "Chọn HT Thanh Toán" at bounding box center [1330, 542] width 203 height 30
click at [1291, 558] on div "Tại văn phòng" at bounding box center [1318, 560] width 201 height 22
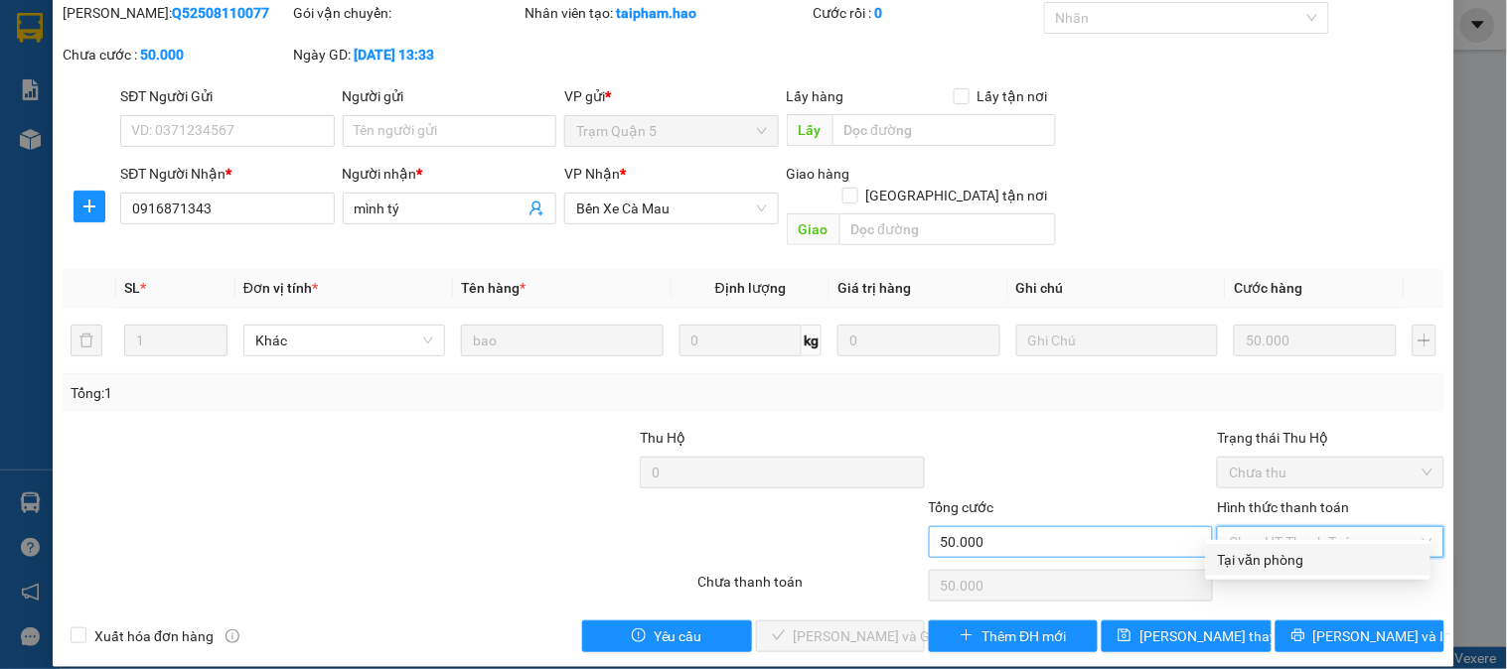
type input "0"
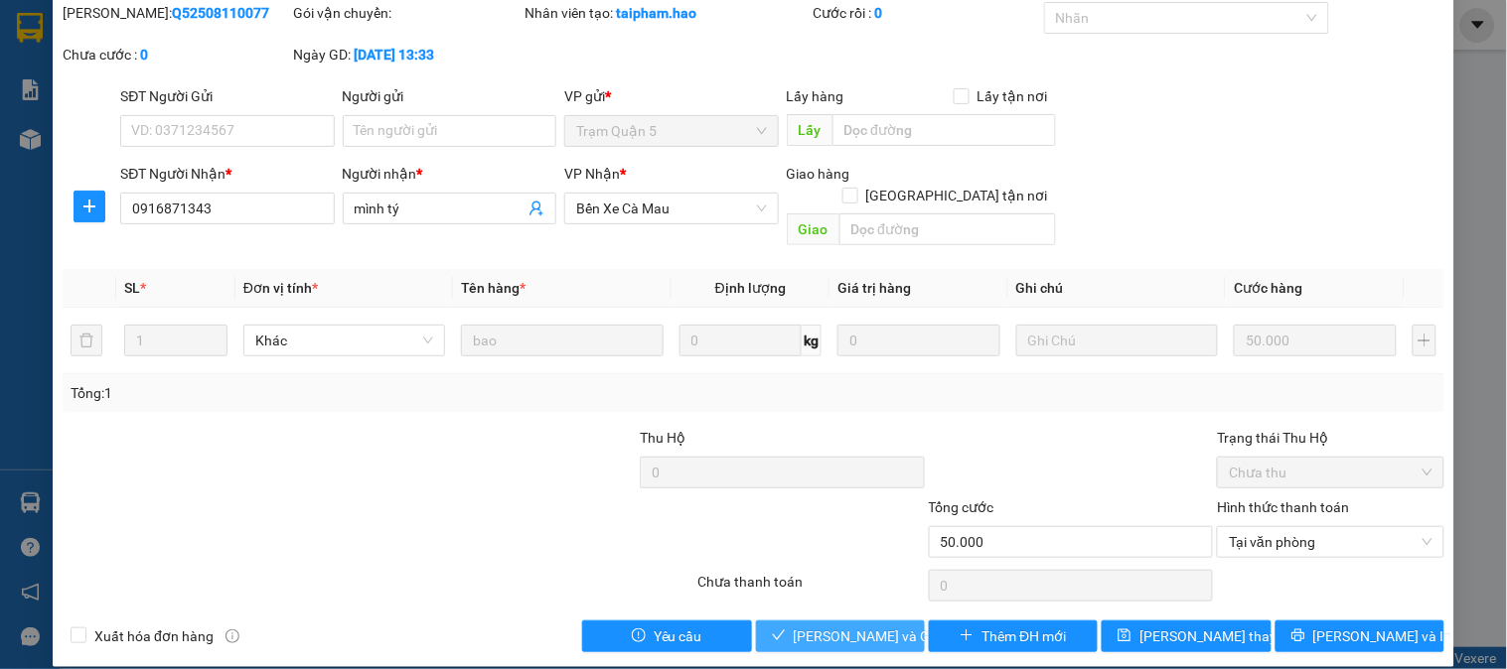
click at [839, 626] on span "[PERSON_NAME] và Giao hàng" at bounding box center [889, 637] width 191 height 22
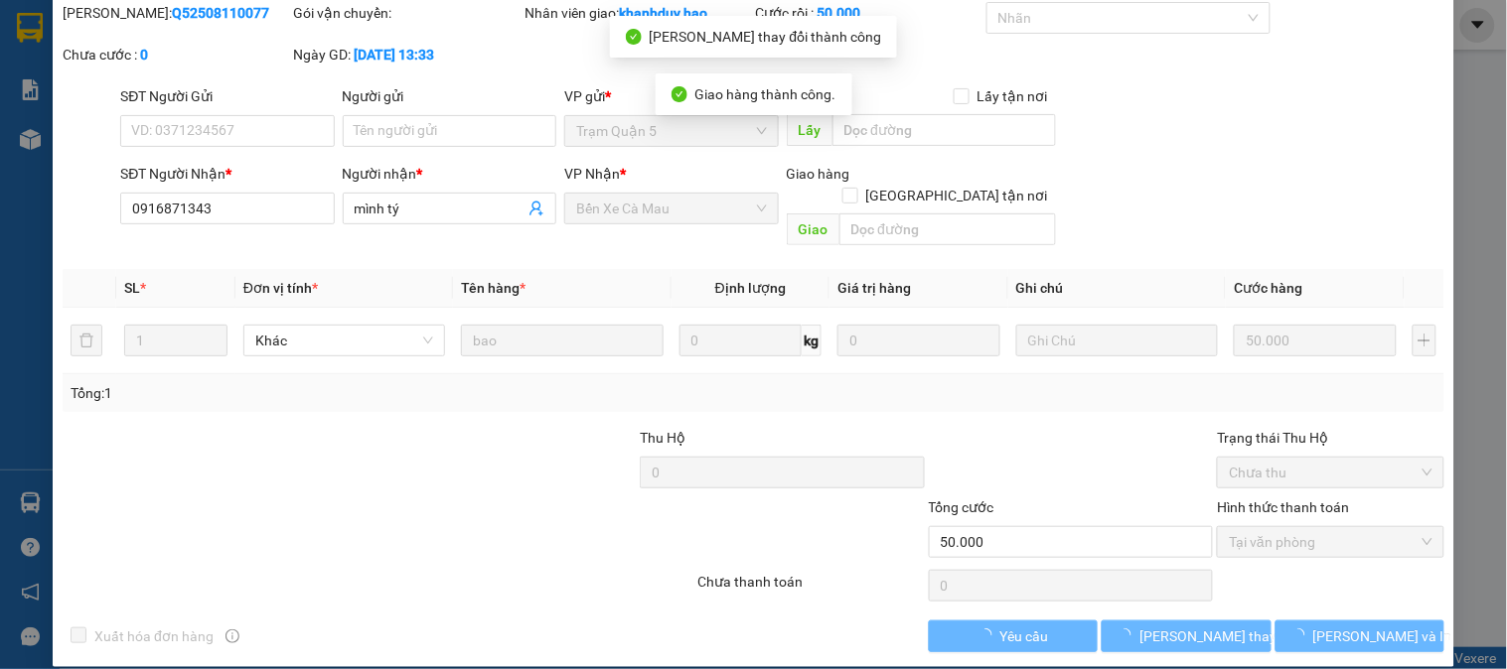
scroll to position [0, 0]
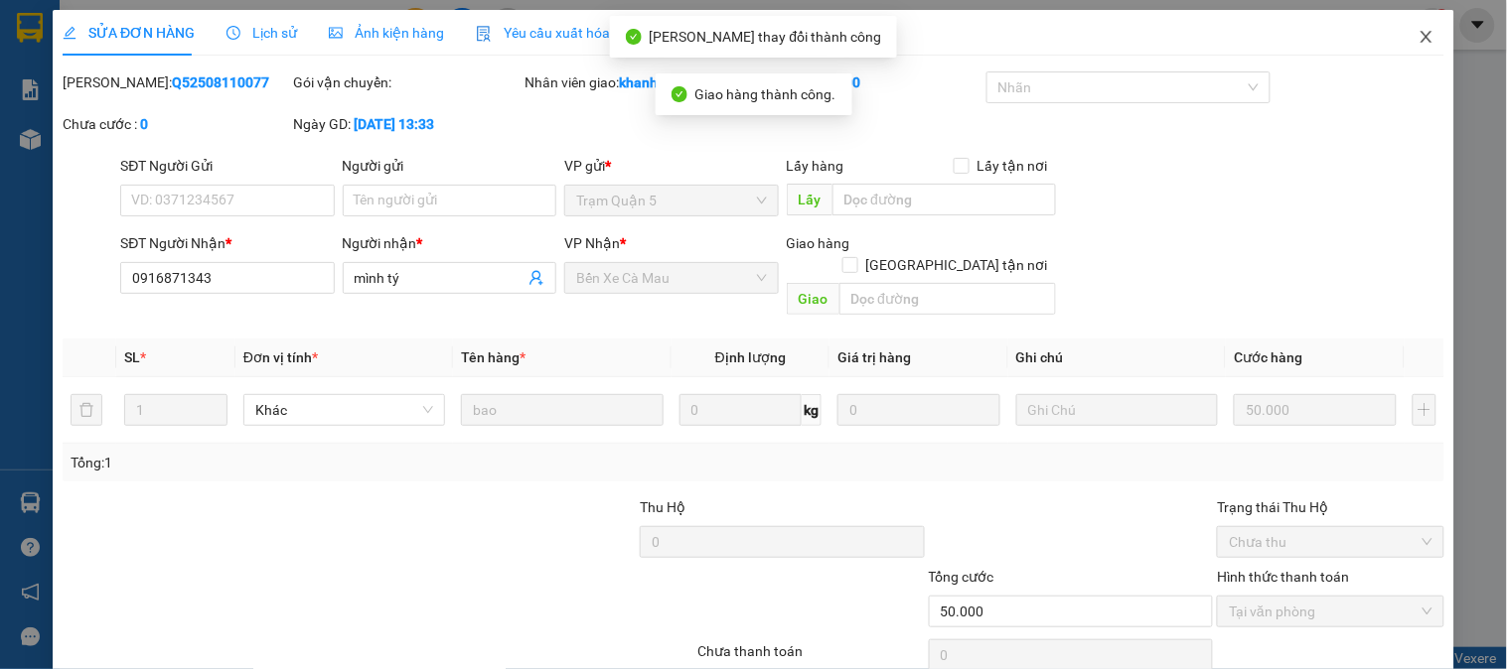
click at [1418, 32] on icon "close" at bounding box center [1426, 37] width 16 height 16
click at [1414, 32] on span "khanhduy.hao" at bounding box center [1349, 24] width 131 height 25
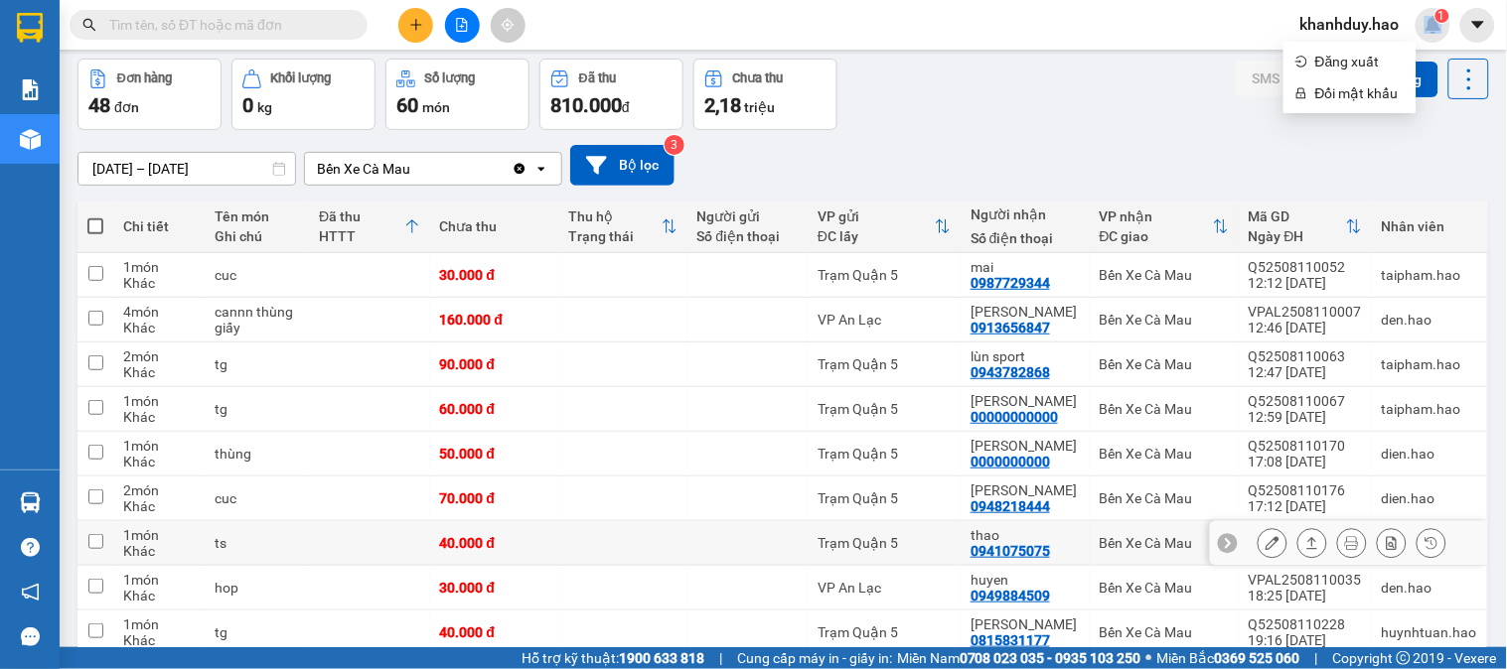
scroll to position [331, 0]
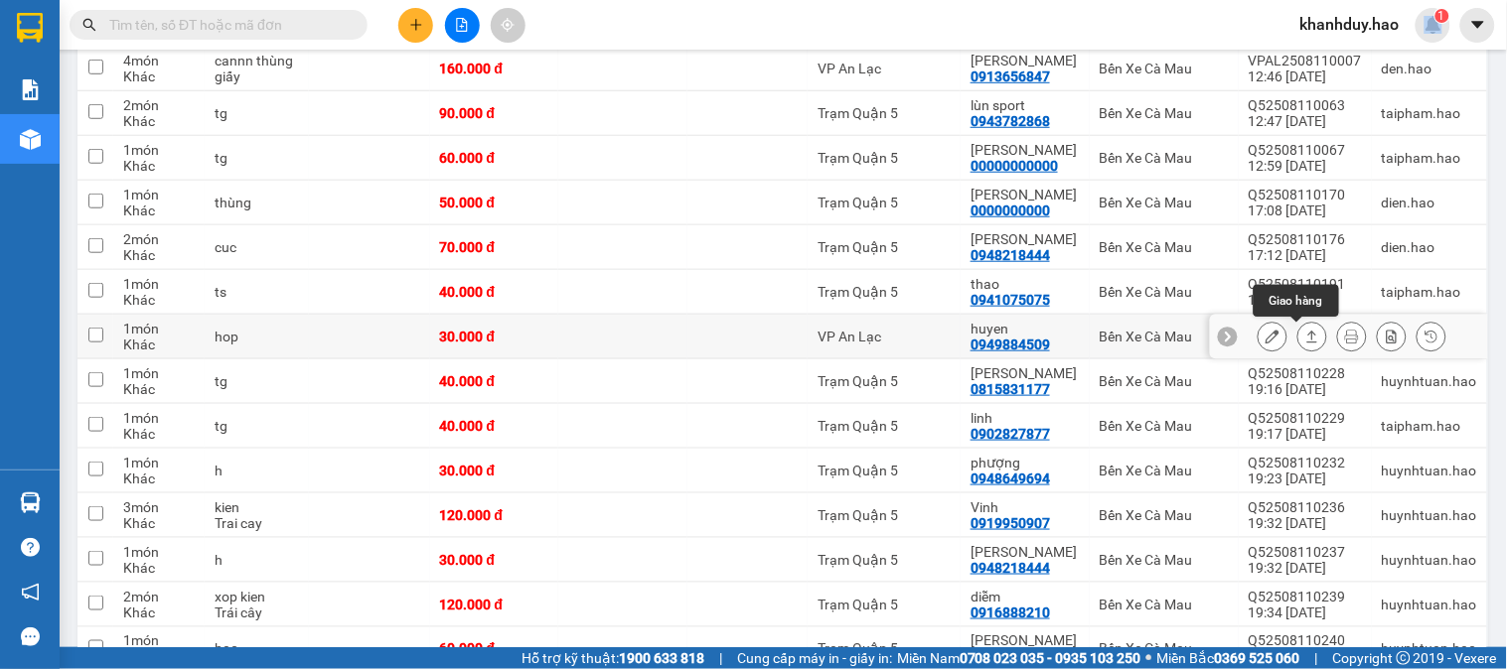
click at [1305, 344] on icon at bounding box center [1312, 337] width 14 height 14
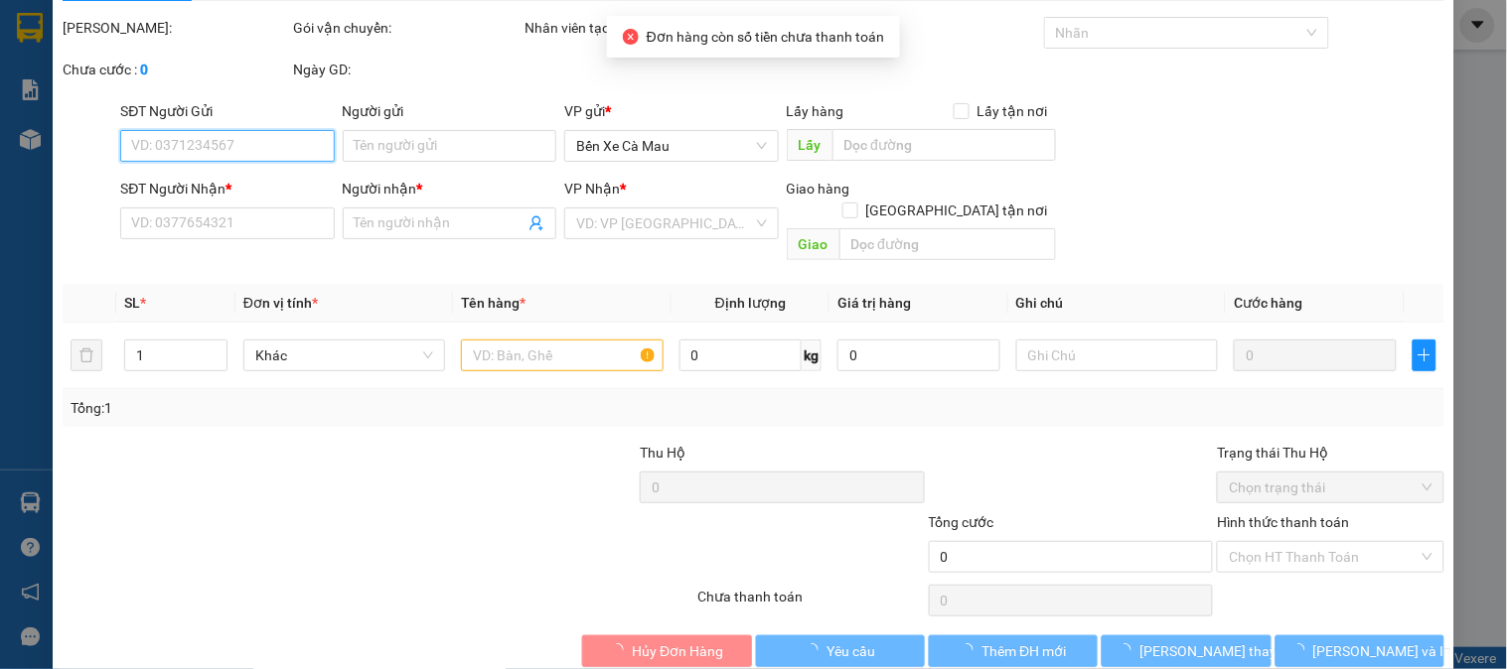
scroll to position [70, 0]
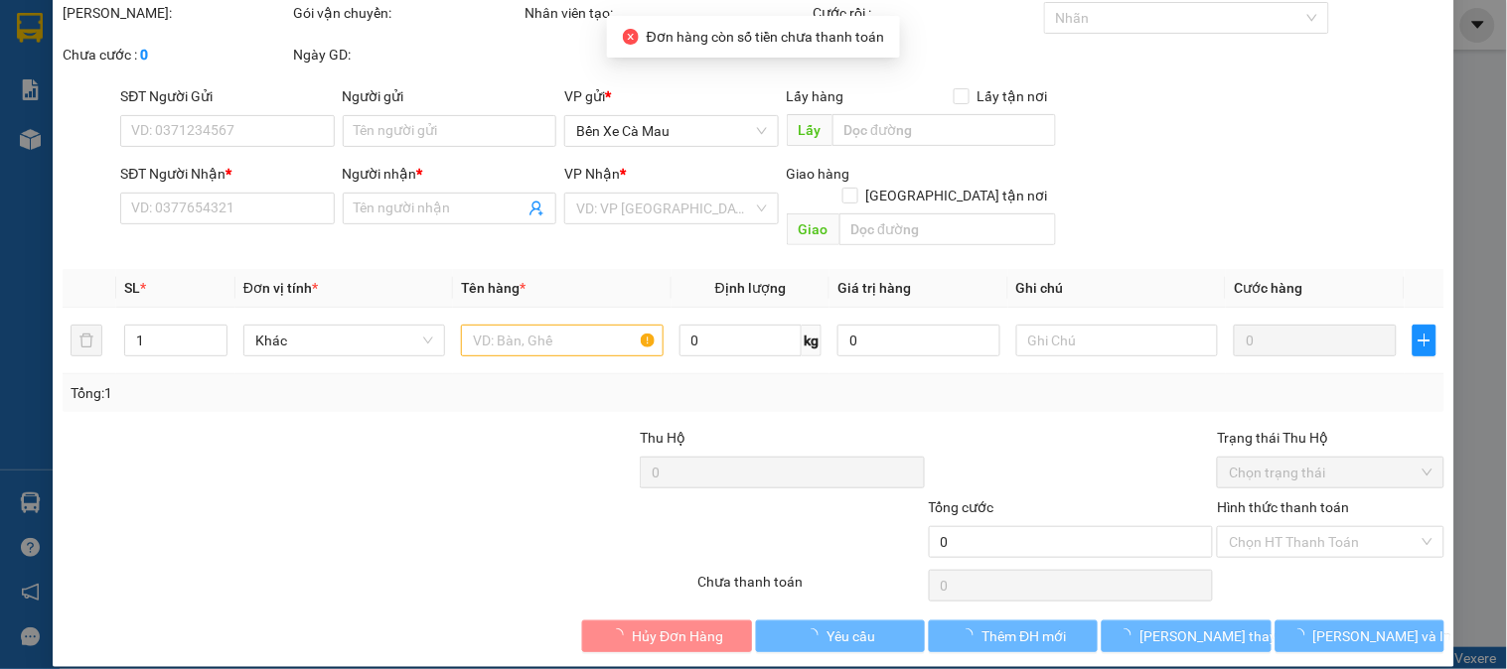
type input "0949884509"
type input "huyen"
type input "30.000"
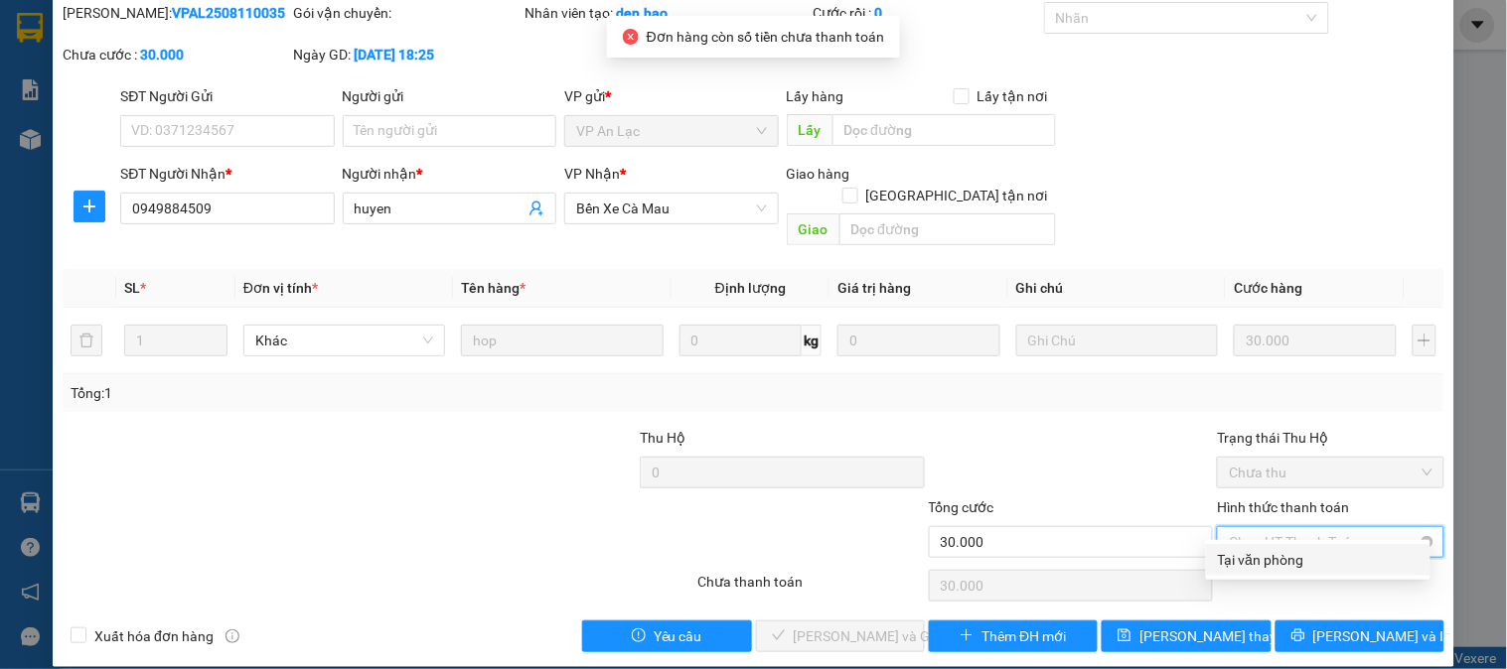
click at [1277, 527] on span "Chọn HT Thanh Toán" at bounding box center [1330, 542] width 203 height 30
click at [1275, 560] on div "Tại văn phòng" at bounding box center [1318, 560] width 201 height 22
type input "0"
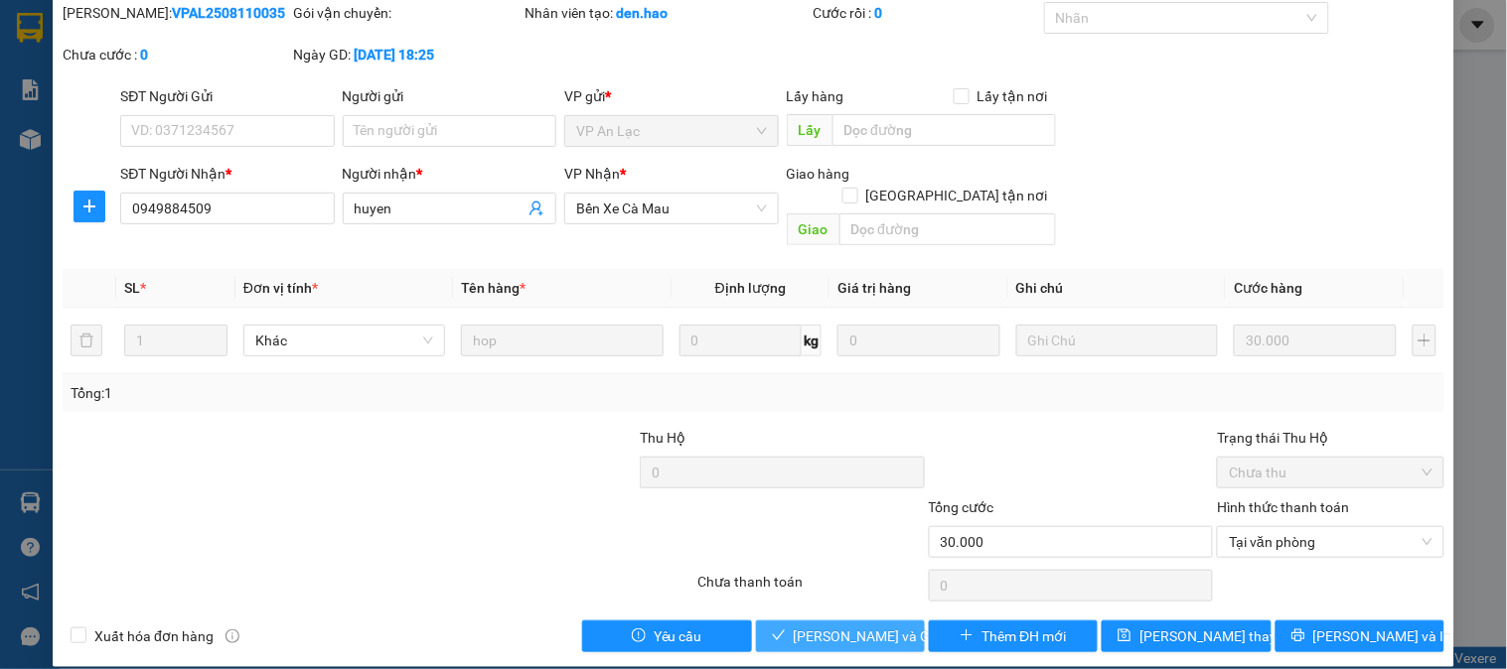
click at [819, 621] on button "[PERSON_NAME] và Giao hàng" at bounding box center [840, 637] width 169 height 32
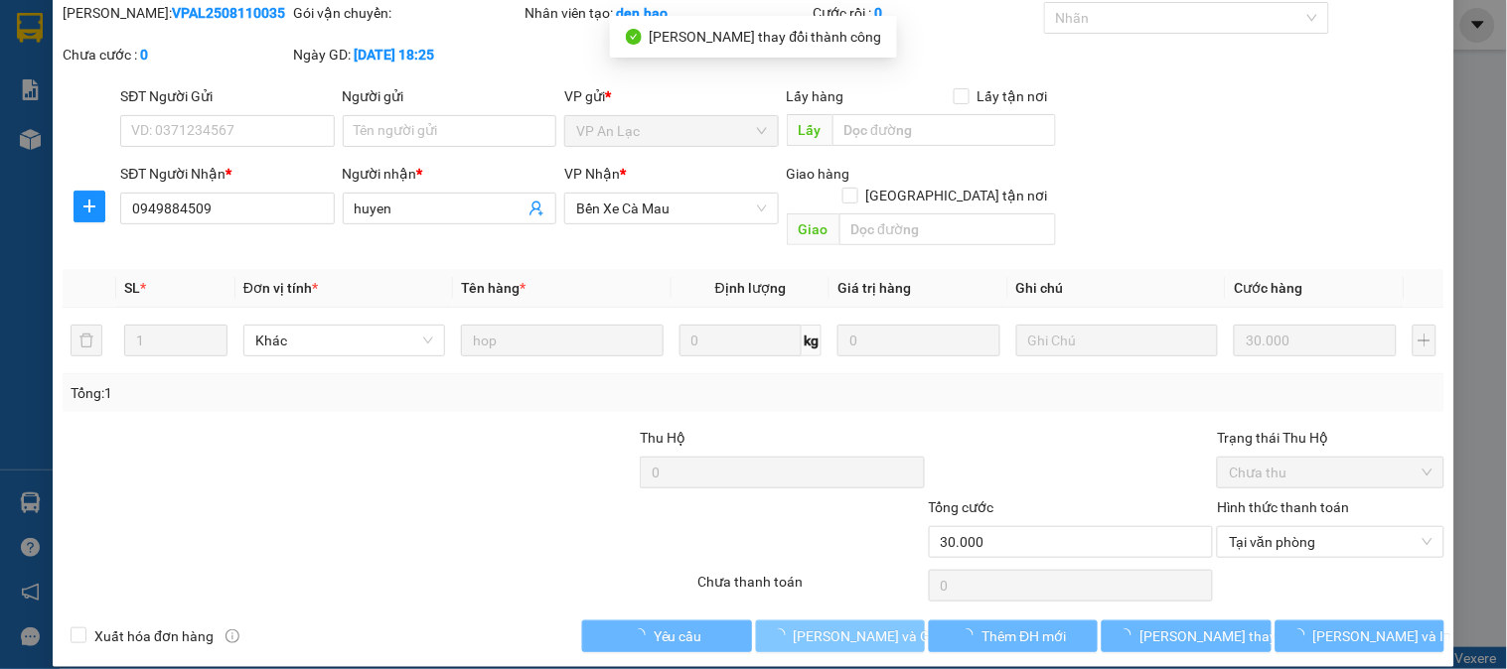
scroll to position [0, 0]
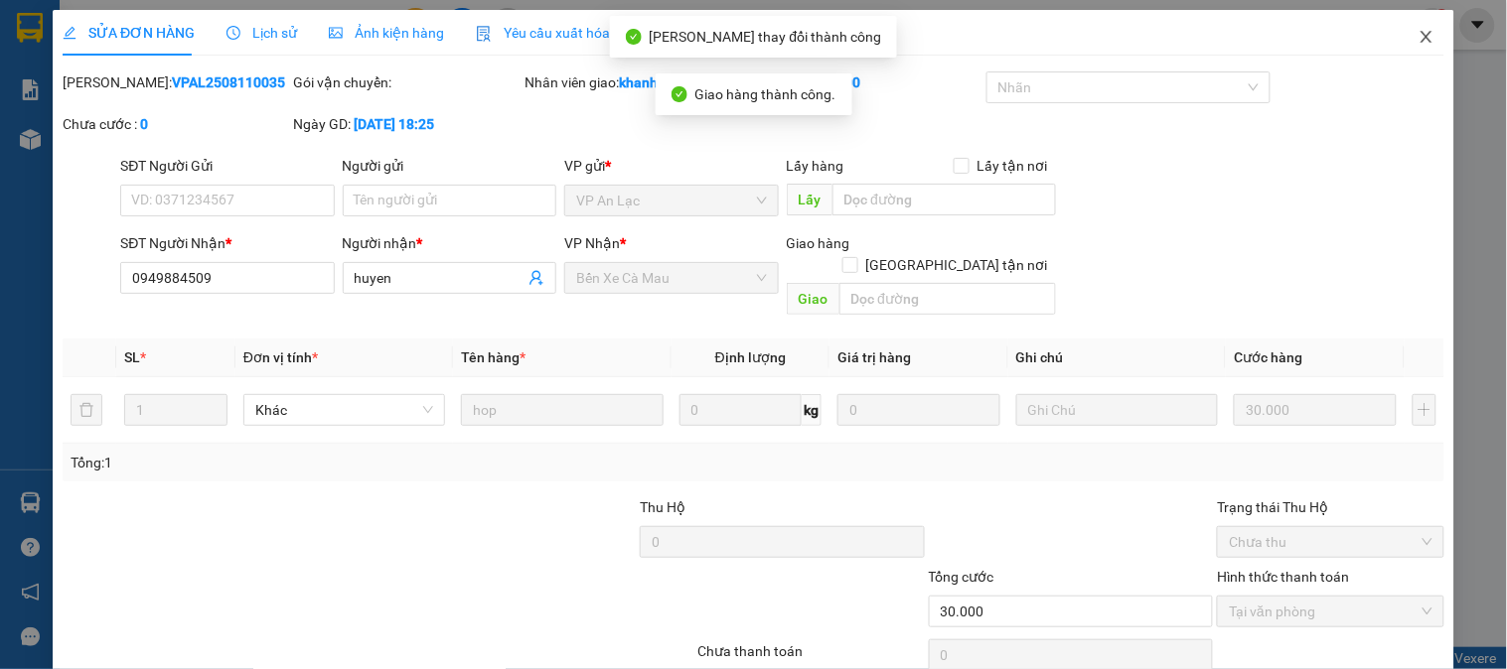
click at [1418, 35] on icon "close" at bounding box center [1426, 37] width 16 height 16
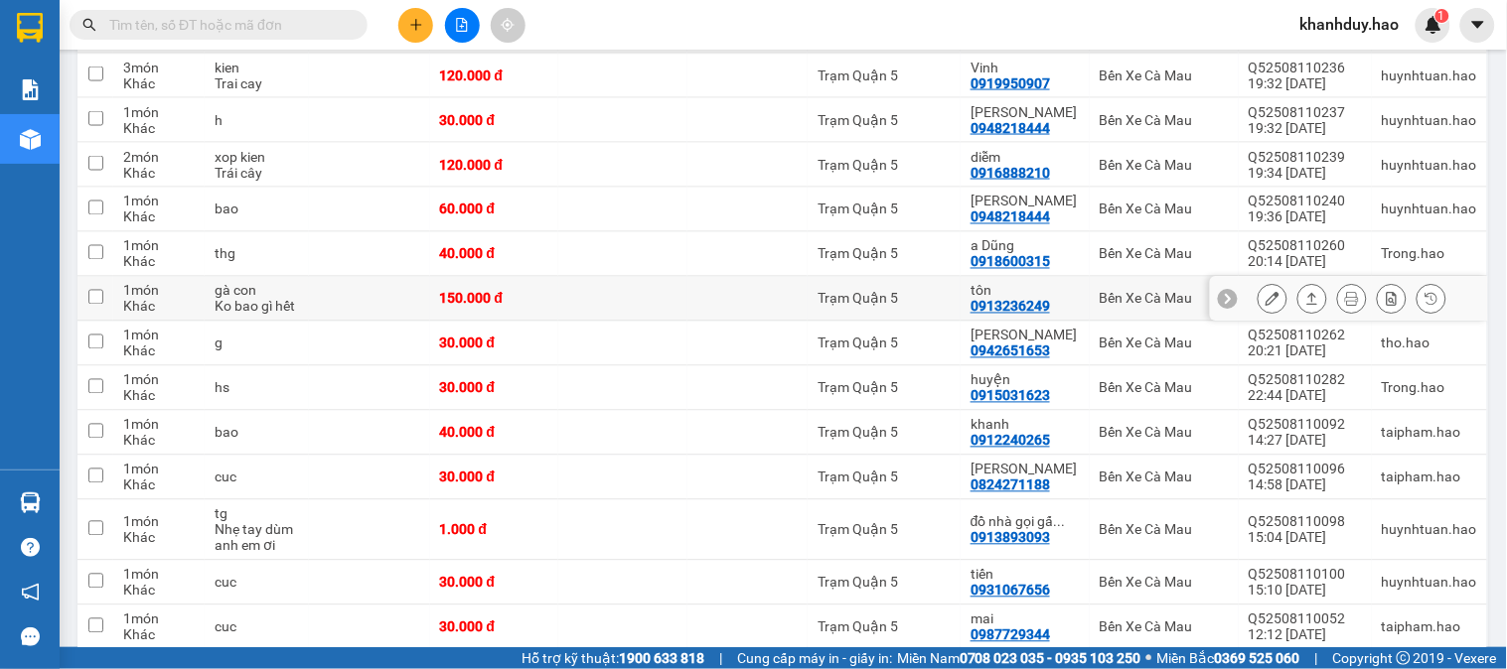
scroll to position [882, 0]
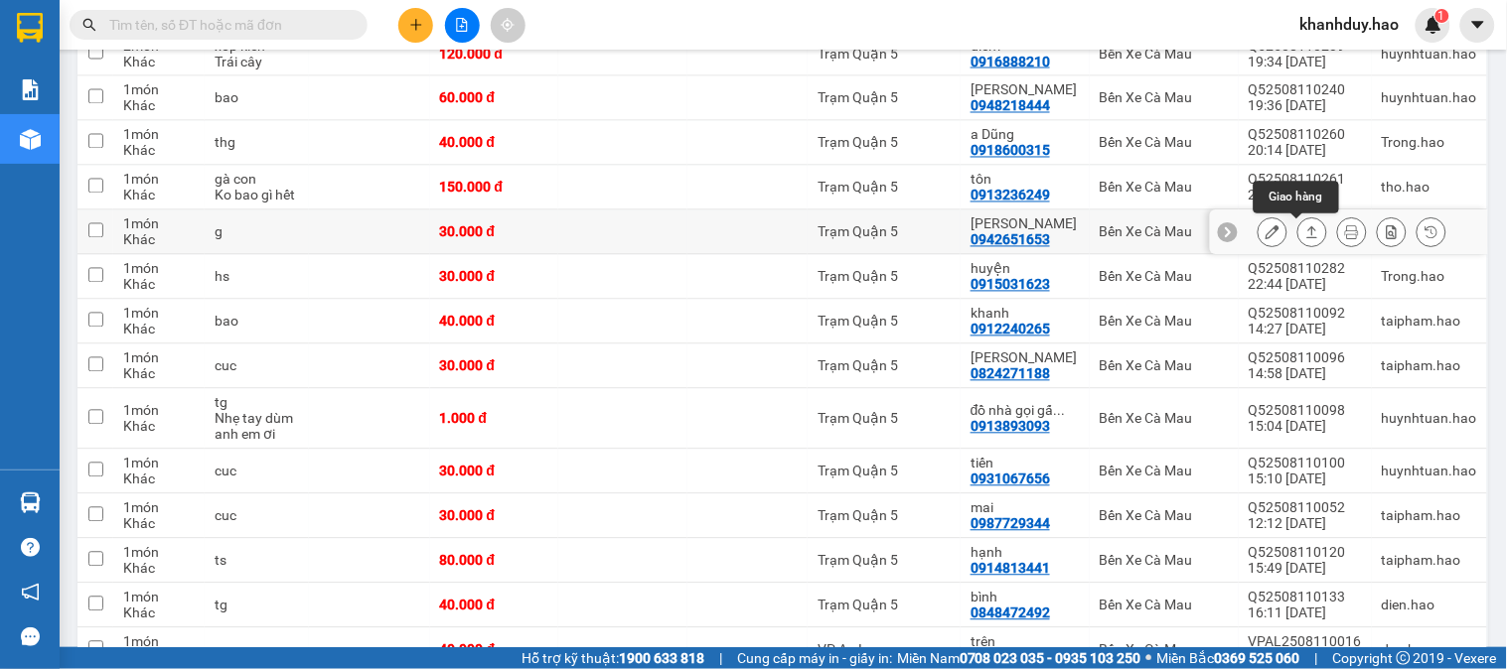
click at [1298, 242] on button at bounding box center [1312, 233] width 28 height 35
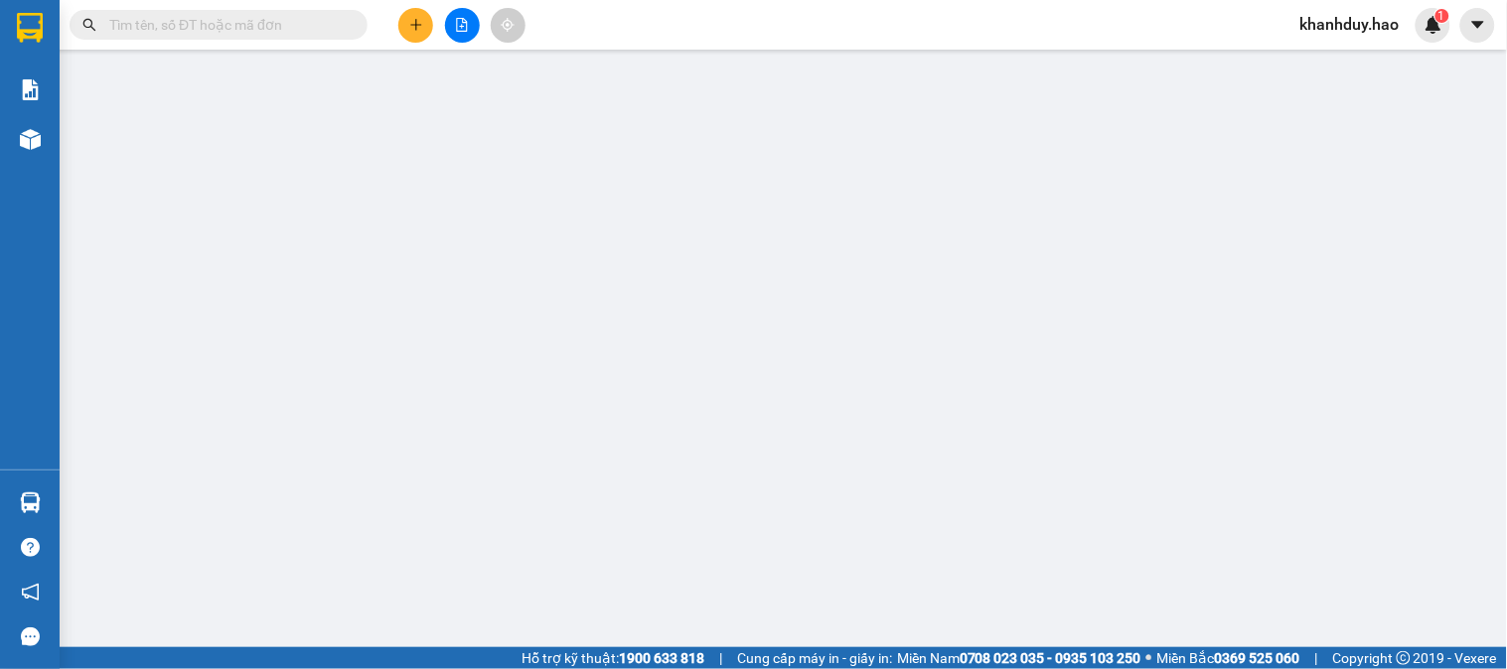
type input "0942651653"
type input "Hồng Vân"
type input "30.000"
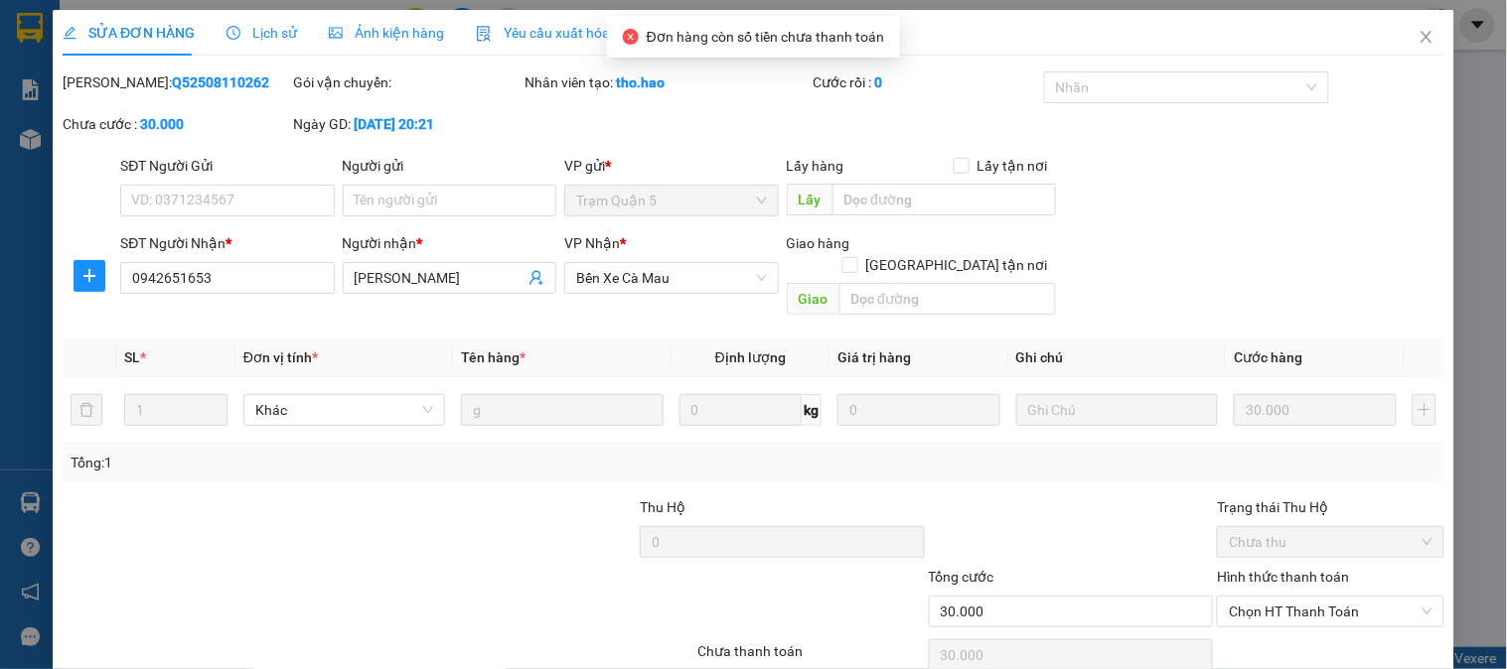
click at [364, 36] on span "Ảnh kiện hàng" at bounding box center [386, 33] width 115 height 16
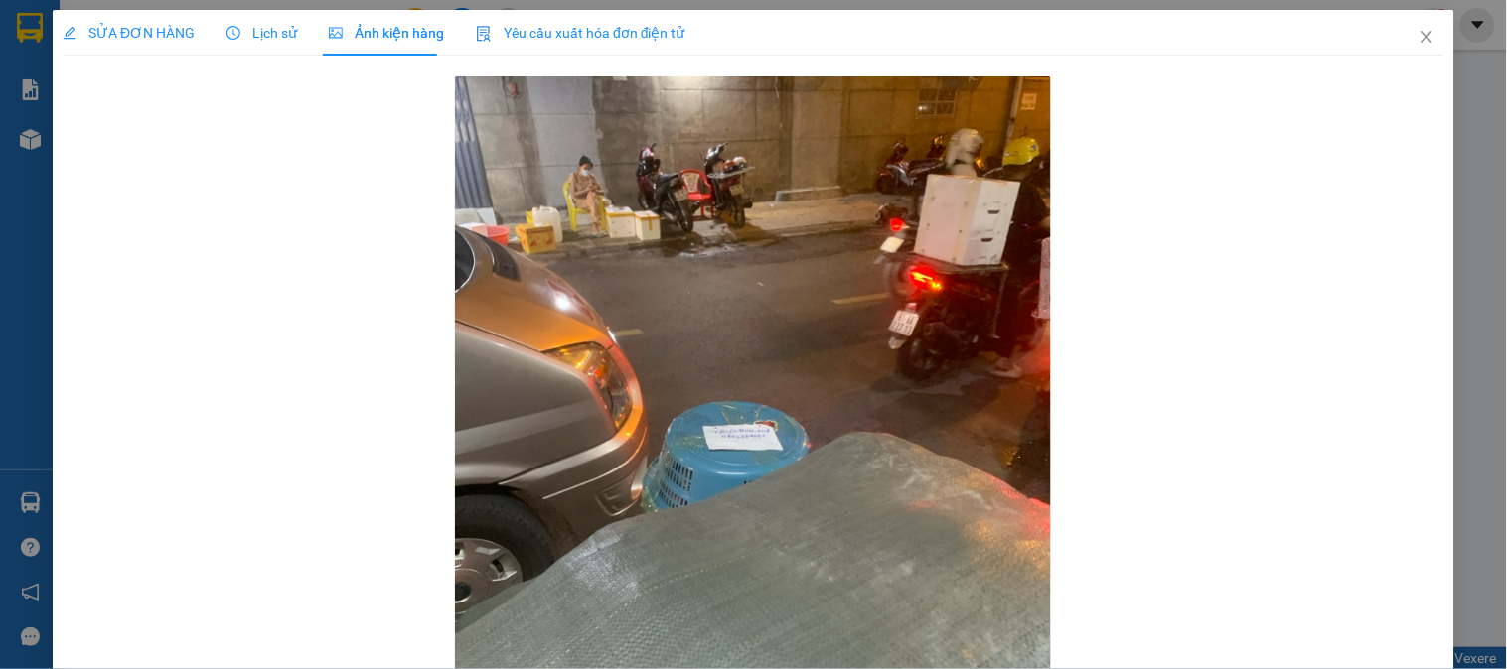
click at [295, 40] on div "SỬA ĐƠN HÀNG Lịch sử Ảnh kiện hàng Yêu cầu xuất hóa đơn điện tử" at bounding box center [374, 33] width 623 height 46
click at [278, 41] on span "Lịch sử" at bounding box center [261, 33] width 71 height 16
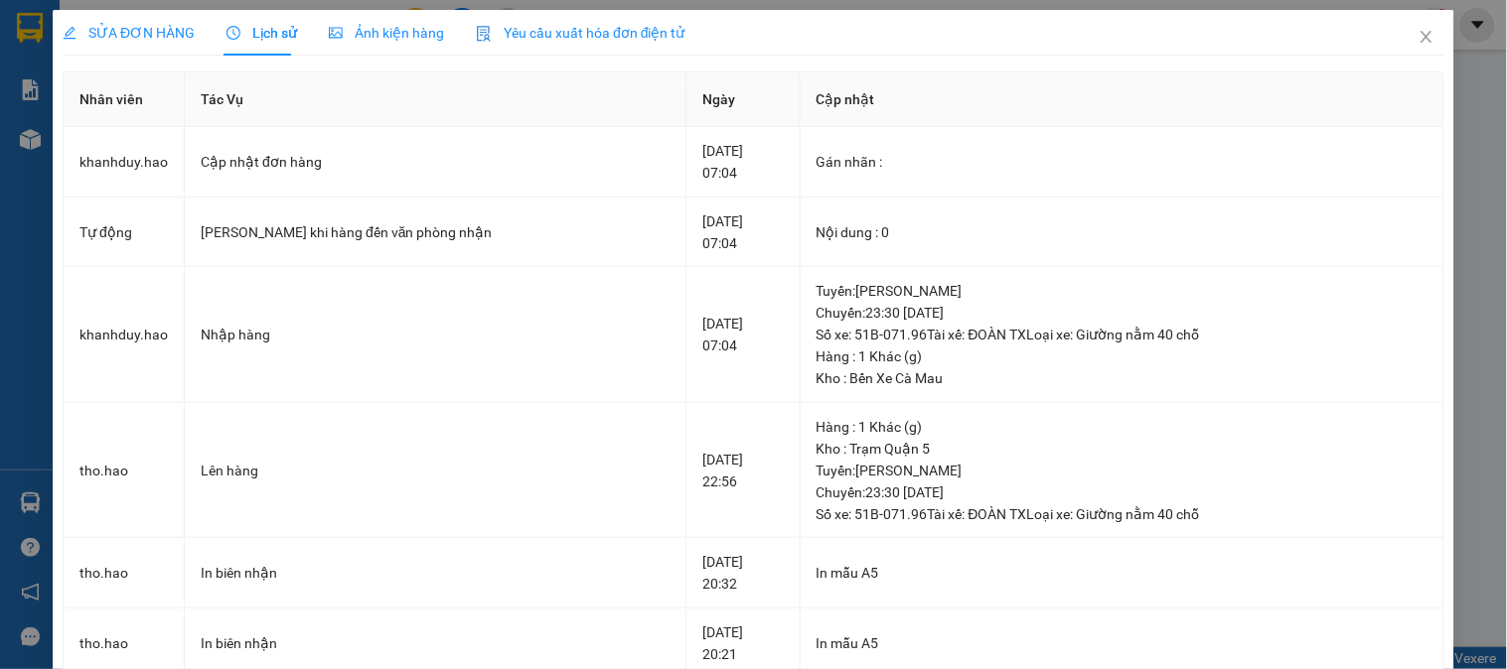
click at [124, 26] on span "SỬA ĐƠN HÀNG" at bounding box center [129, 33] width 132 height 16
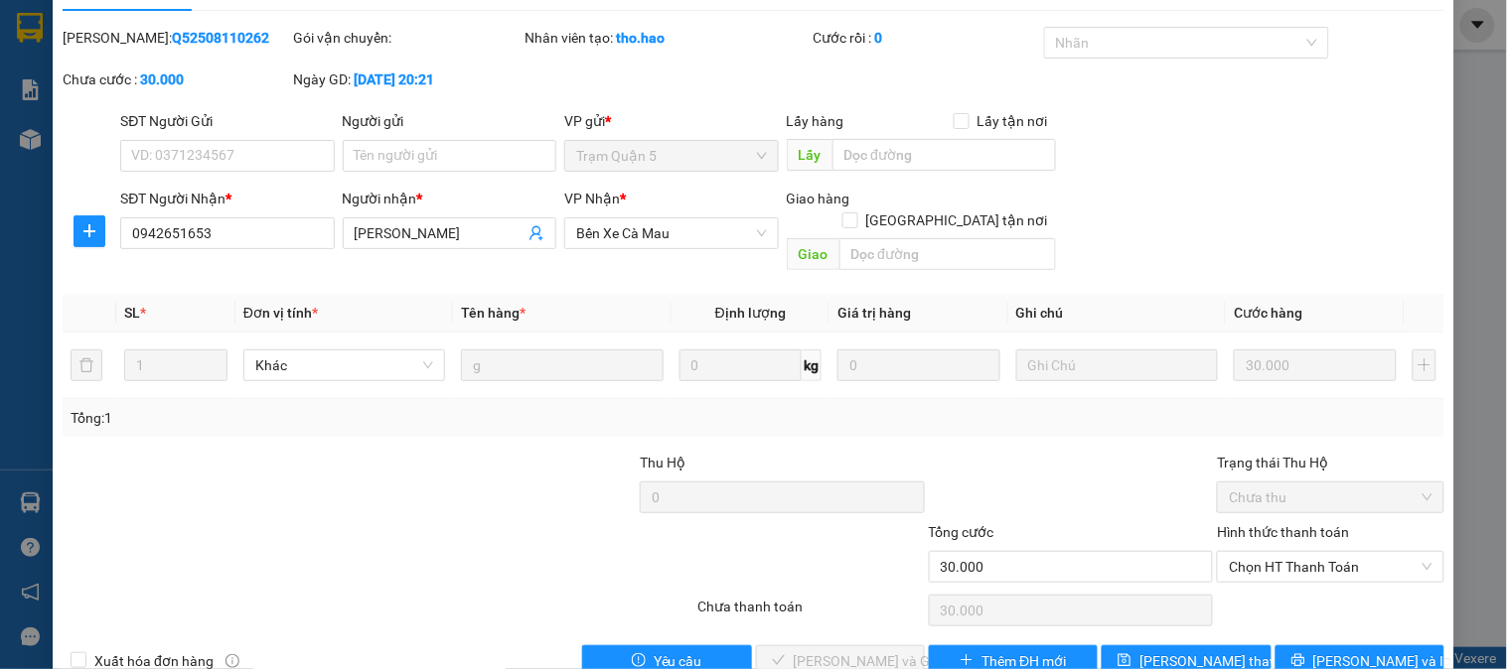
scroll to position [70, 0]
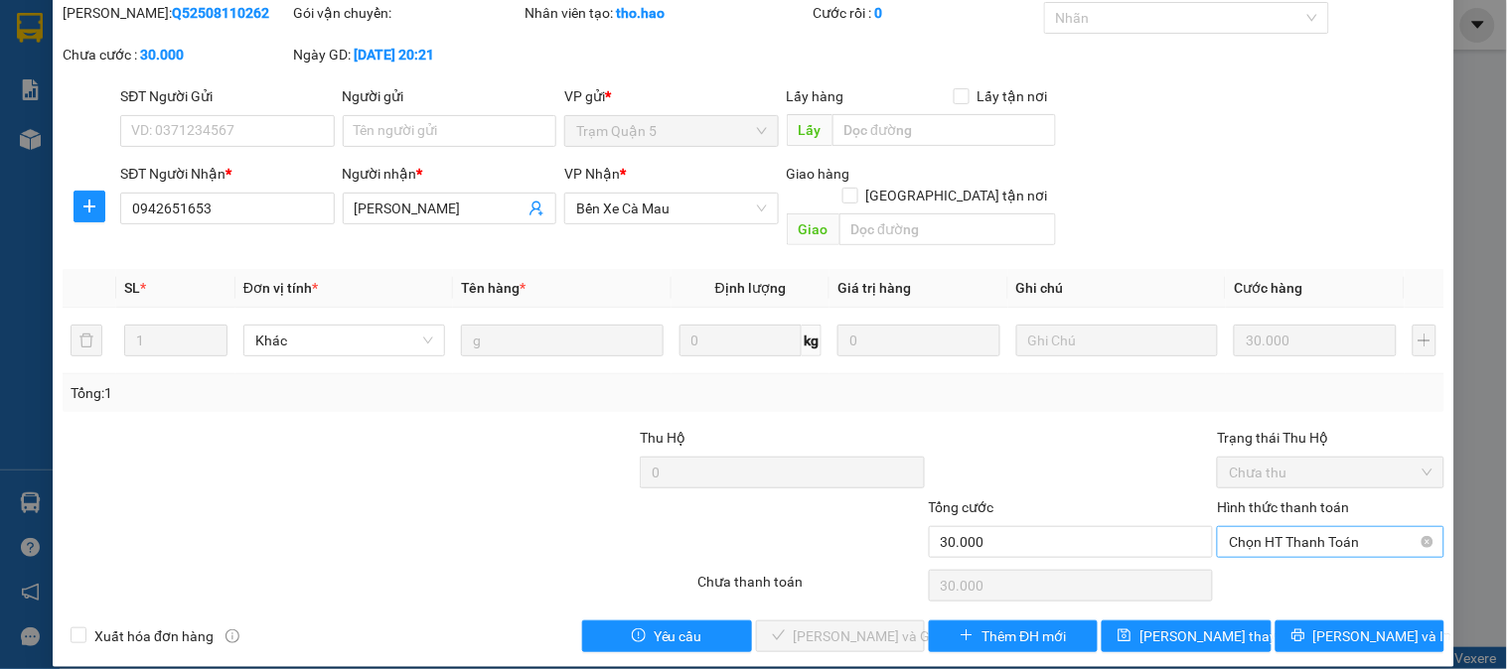
click at [1289, 527] on span "Chọn HT Thanh Toán" at bounding box center [1330, 542] width 203 height 30
click at [1288, 579] on div "Total Paid Fee 0 Total UnPaid Fee 30.000 Cash Collection Total Fee Mã ĐH: Q5250…" at bounding box center [754, 327] width 1382 height 651
click at [1250, 527] on span "Chọn HT Thanh Toán" at bounding box center [1330, 542] width 203 height 30
click at [1250, 554] on div "Tại văn phòng" at bounding box center [1318, 560] width 201 height 22
type input "0"
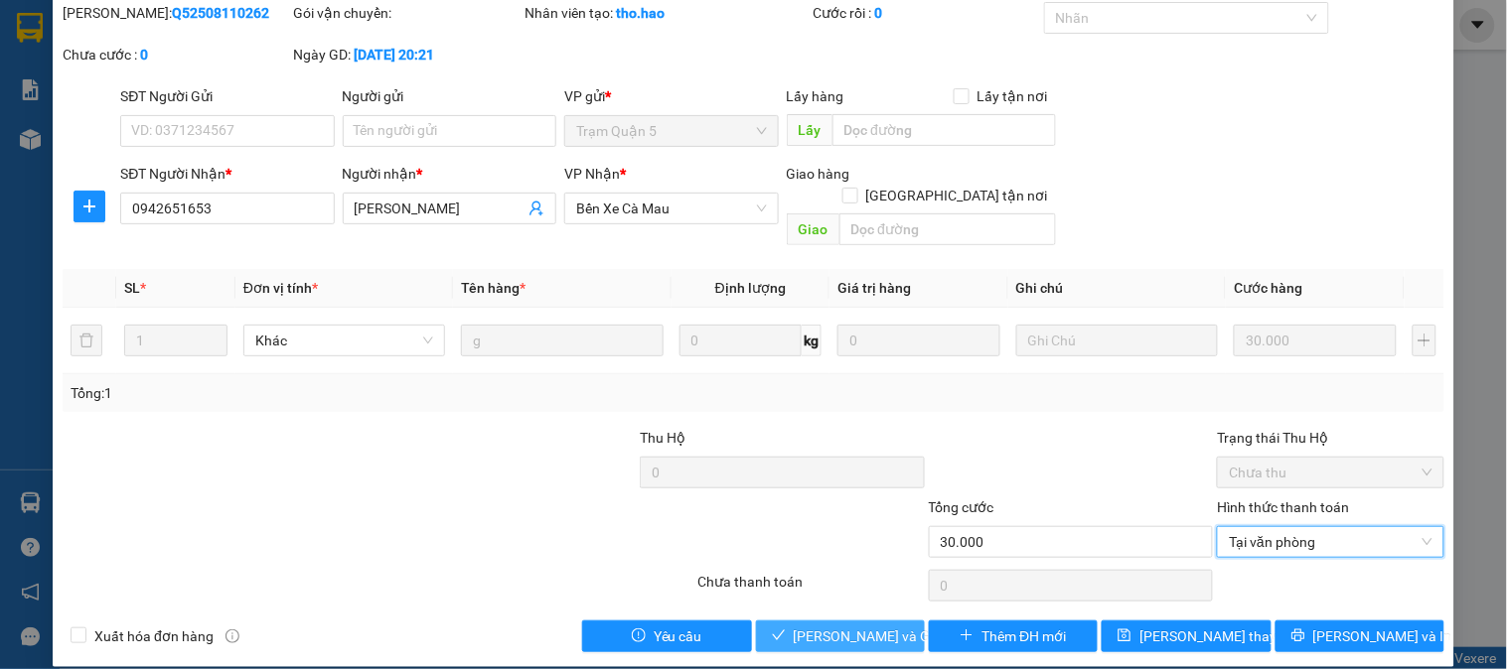
click at [834, 626] on span "[PERSON_NAME] và Giao hàng" at bounding box center [889, 637] width 191 height 22
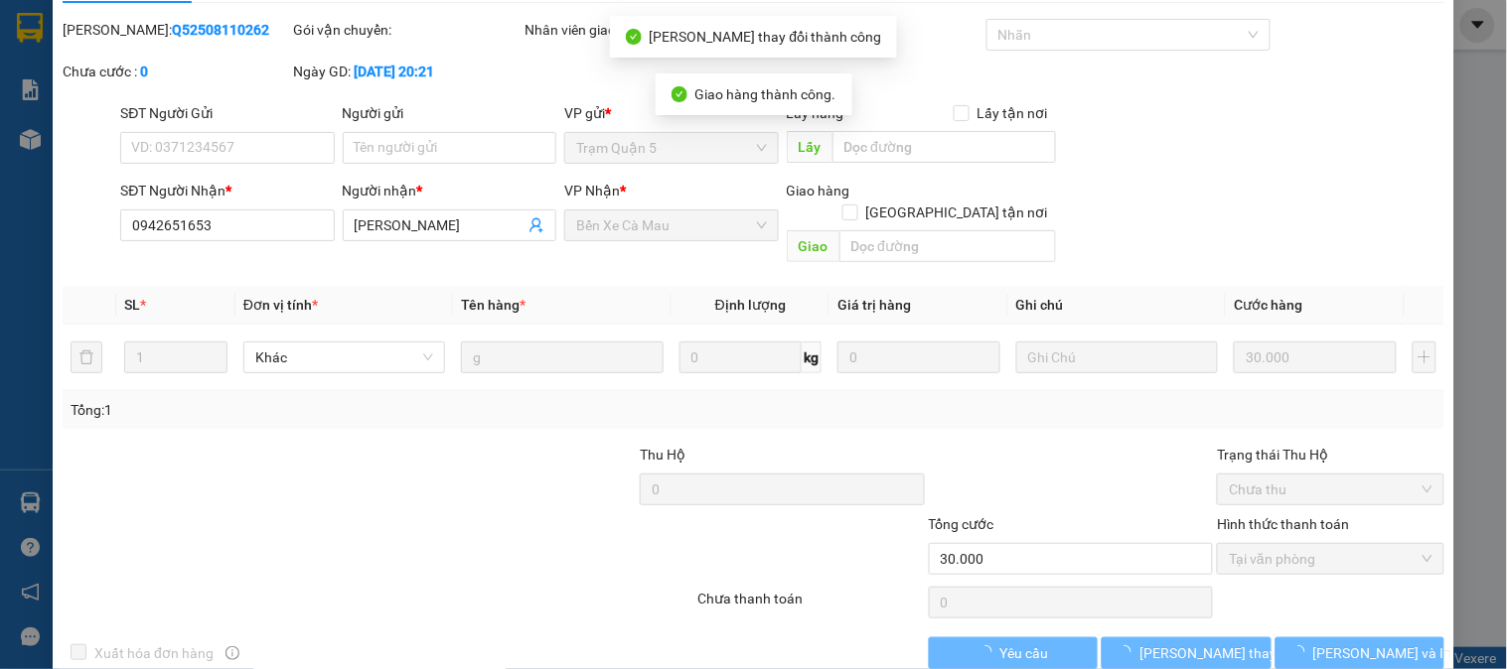
scroll to position [0, 0]
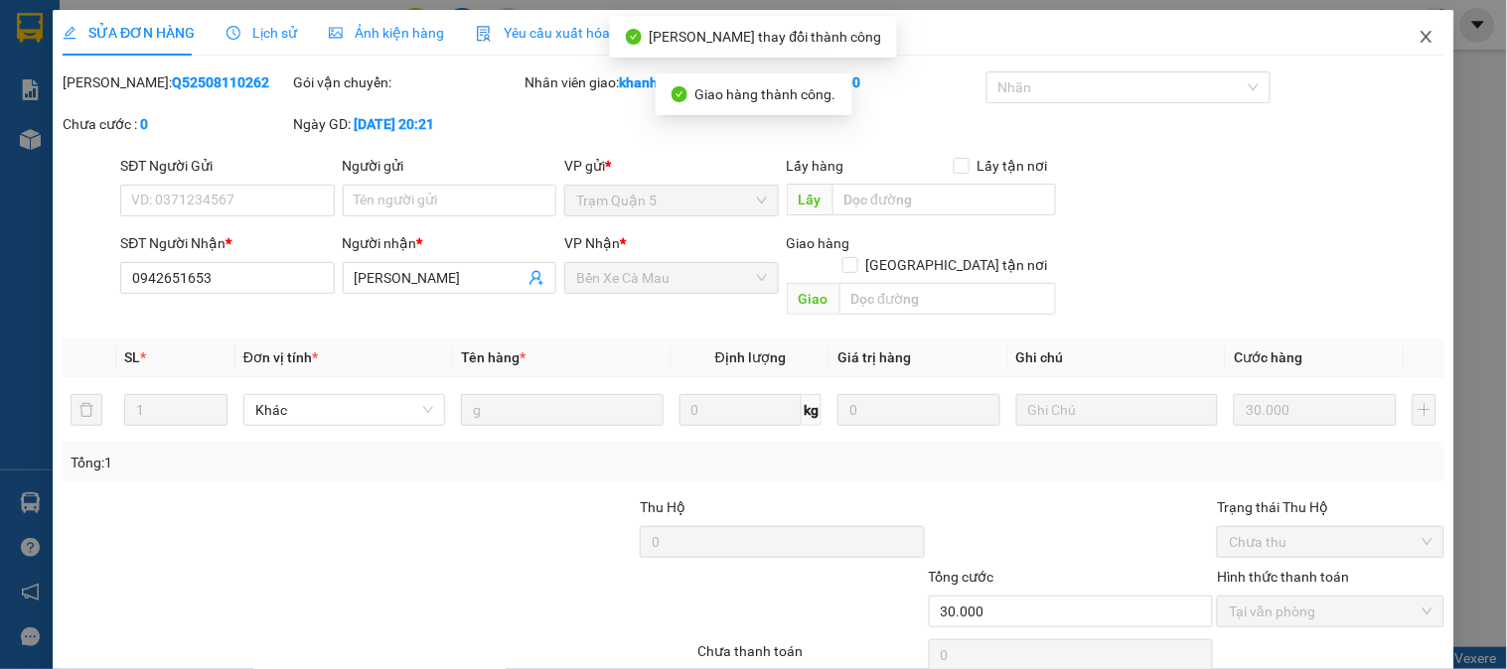
click at [1418, 30] on icon "close" at bounding box center [1426, 37] width 16 height 16
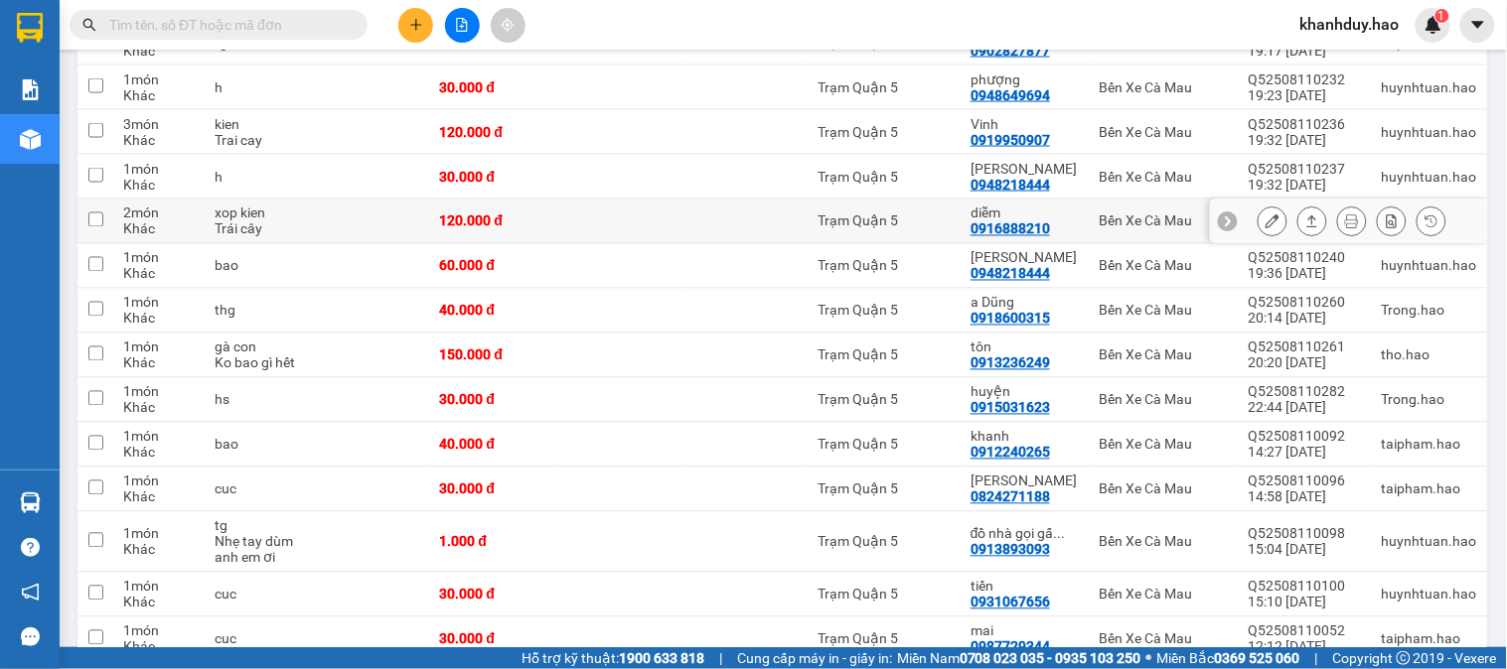
scroll to position [772, 0]
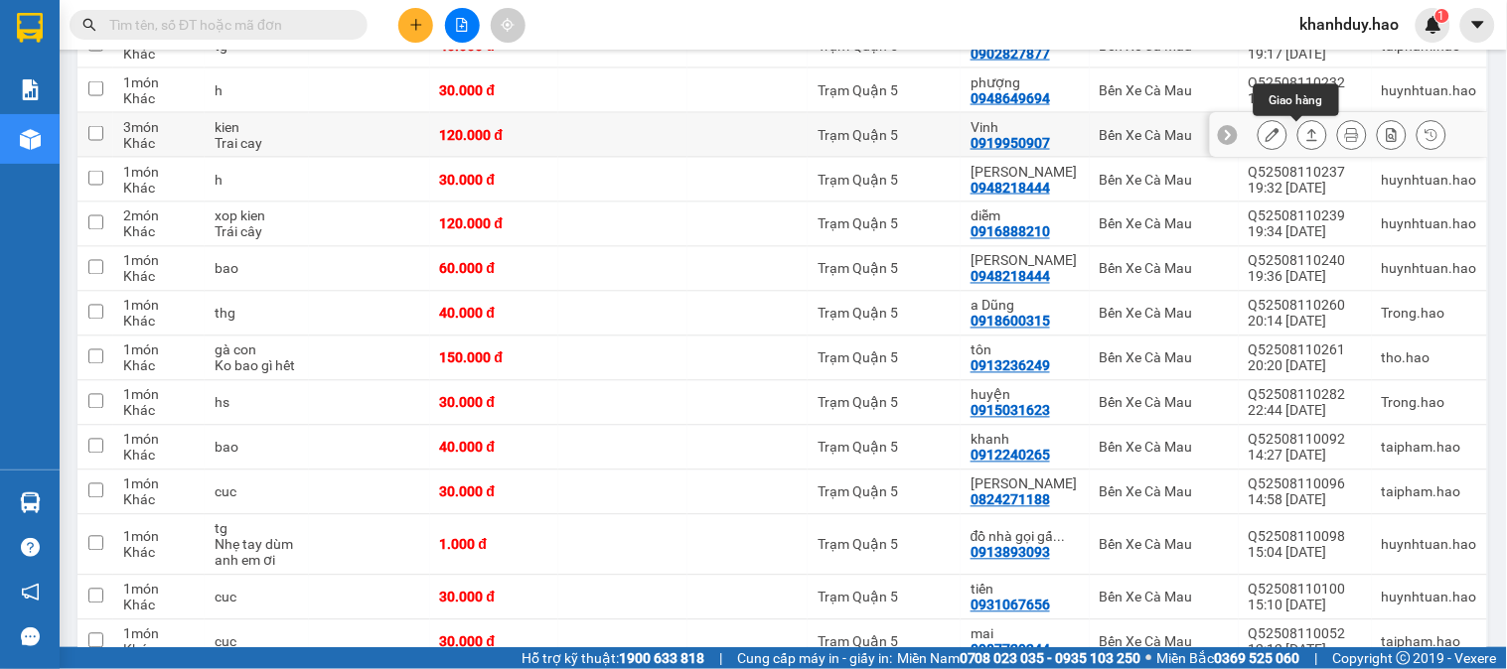
click at [1303, 137] on button at bounding box center [1312, 135] width 28 height 35
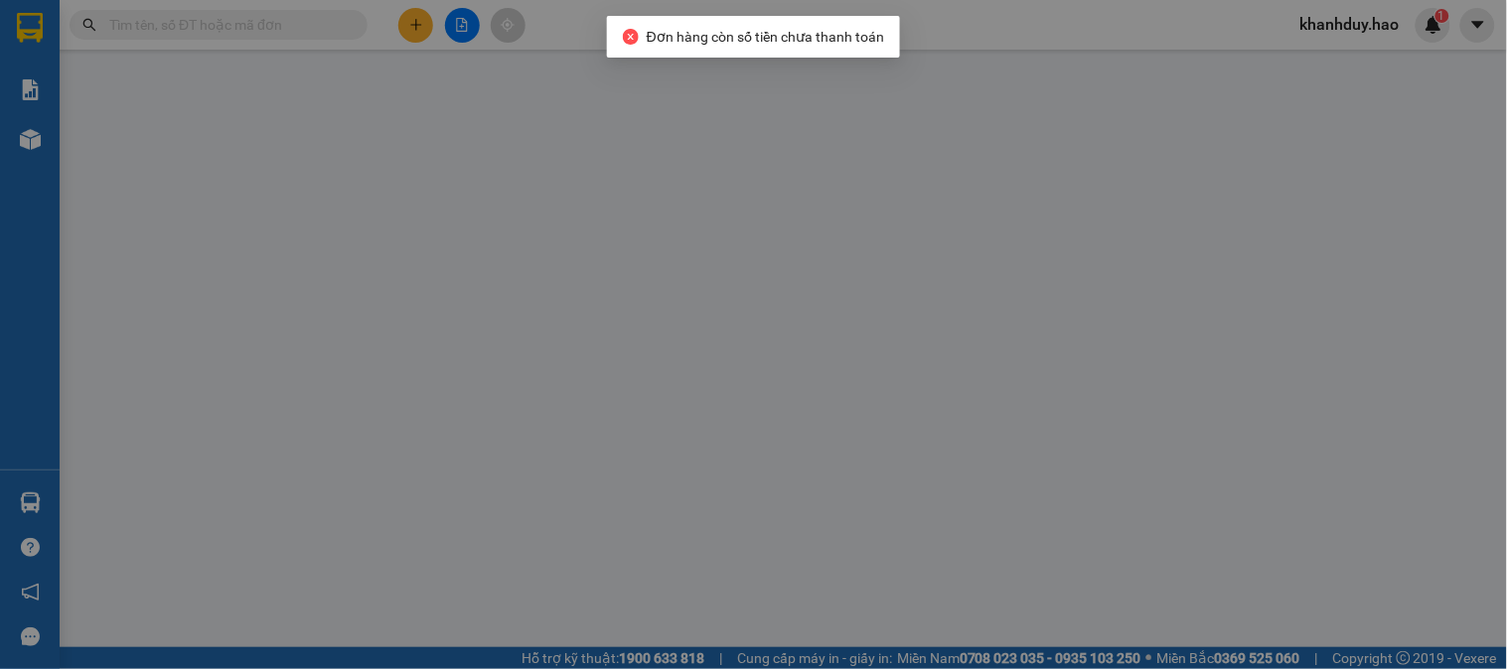
type input "0919950907"
type input "Vinh"
type input "120.000"
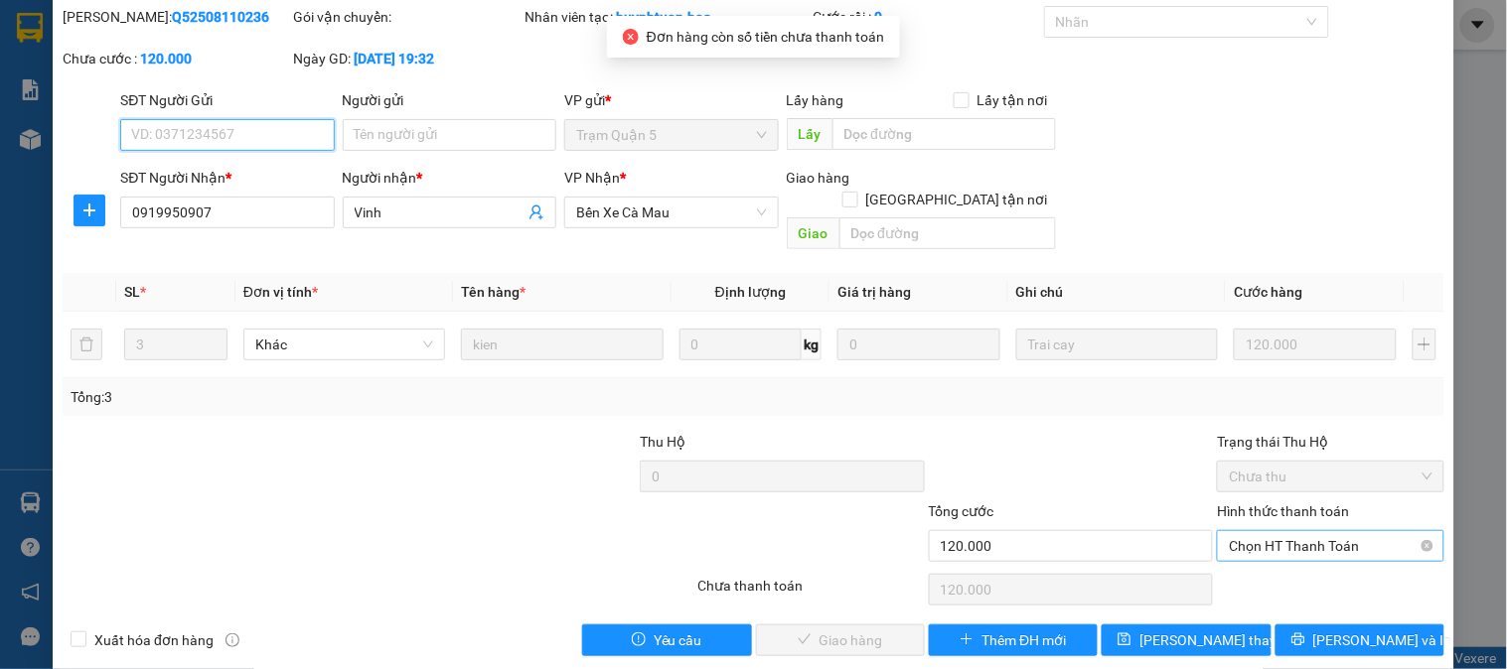
scroll to position [70, 0]
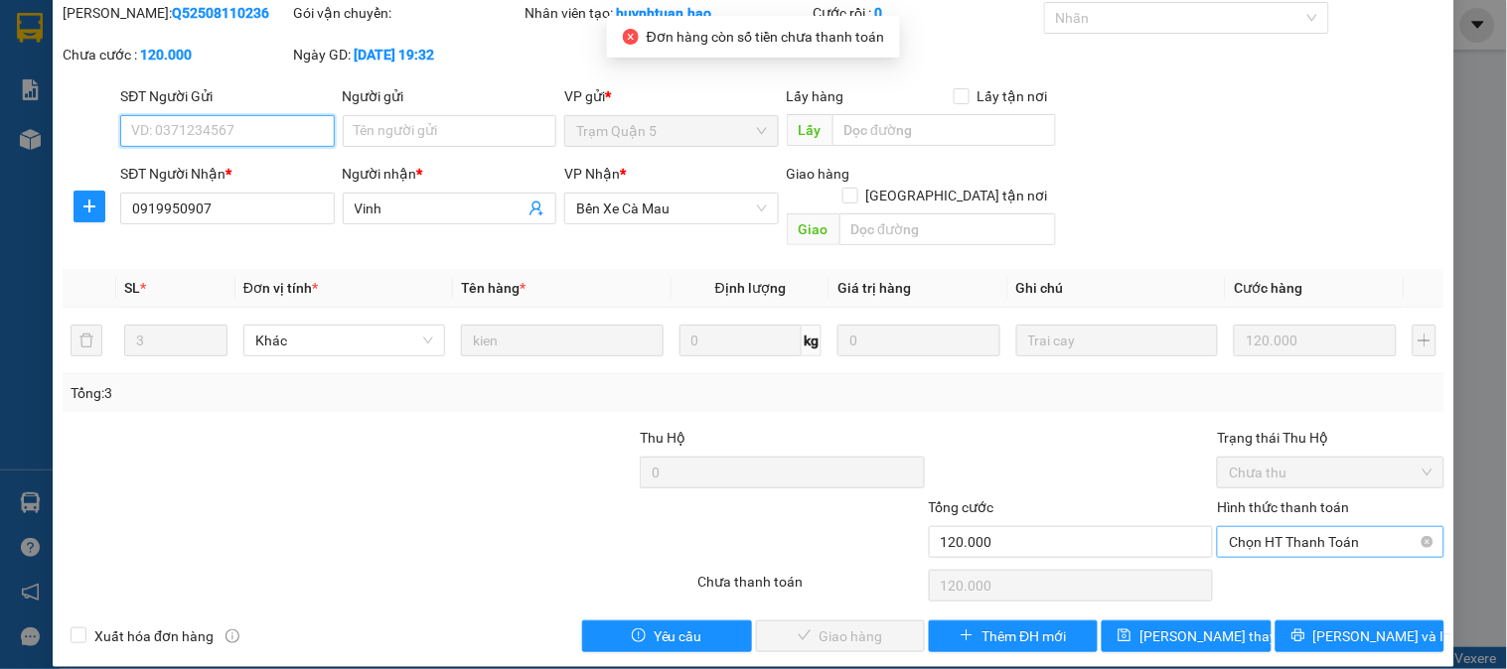
click at [1308, 527] on span "Chọn HT Thanh Toán" at bounding box center [1330, 542] width 203 height 30
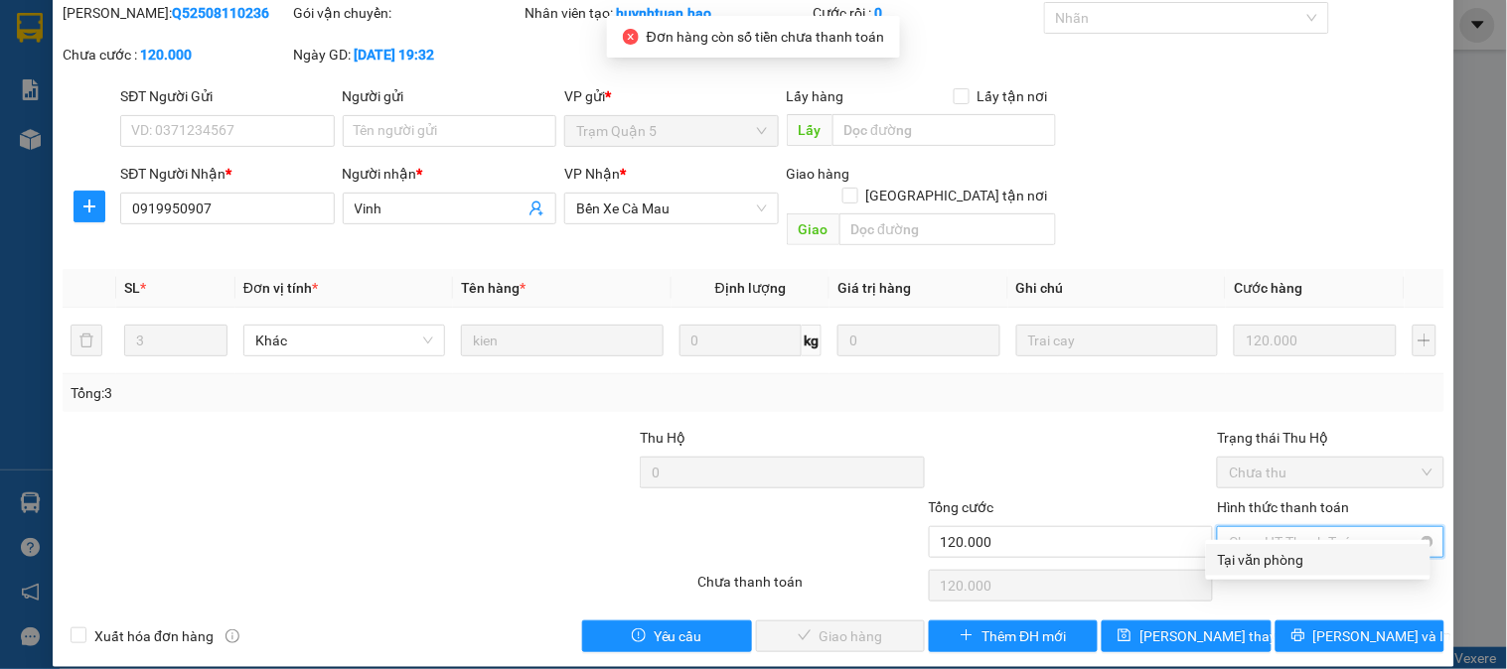
click at [1294, 563] on div "Tại văn phòng" at bounding box center [1318, 560] width 201 height 22
type input "0"
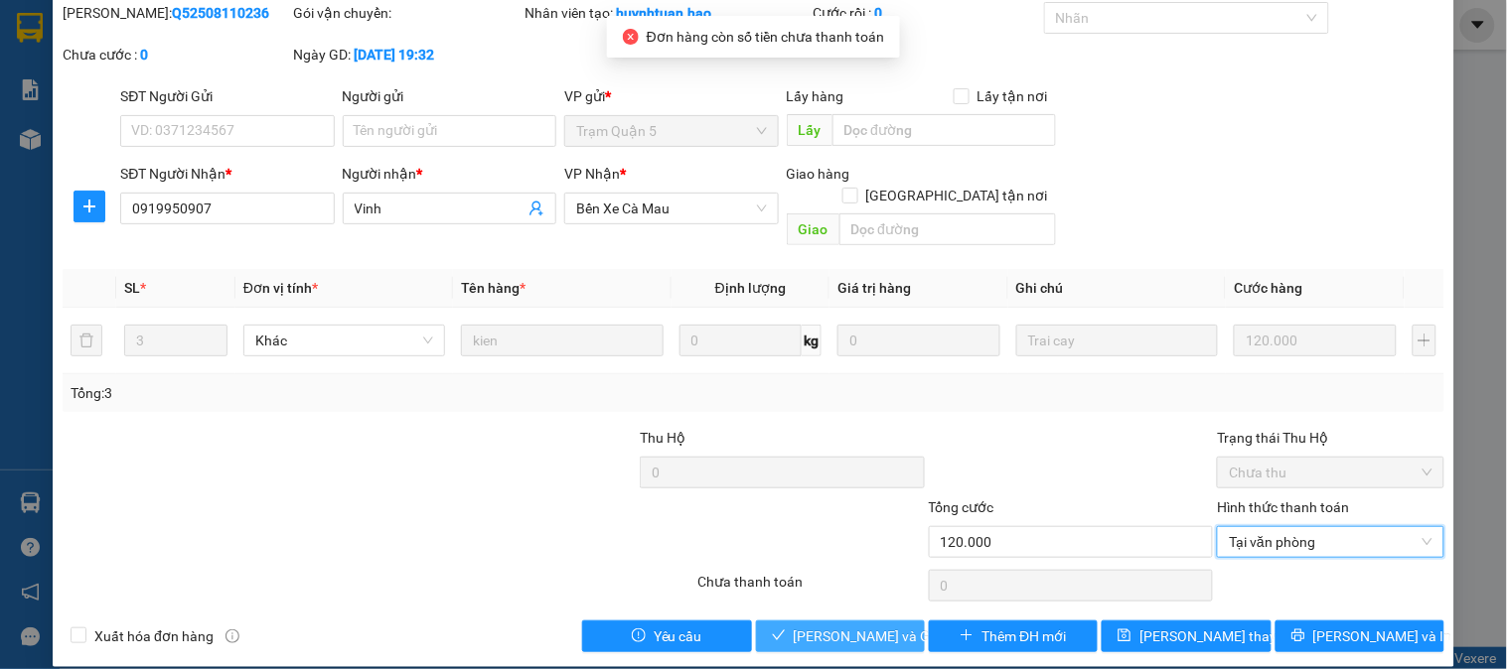
click at [835, 626] on span "[PERSON_NAME] và Giao hàng" at bounding box center [889, 637] width 191 height 22
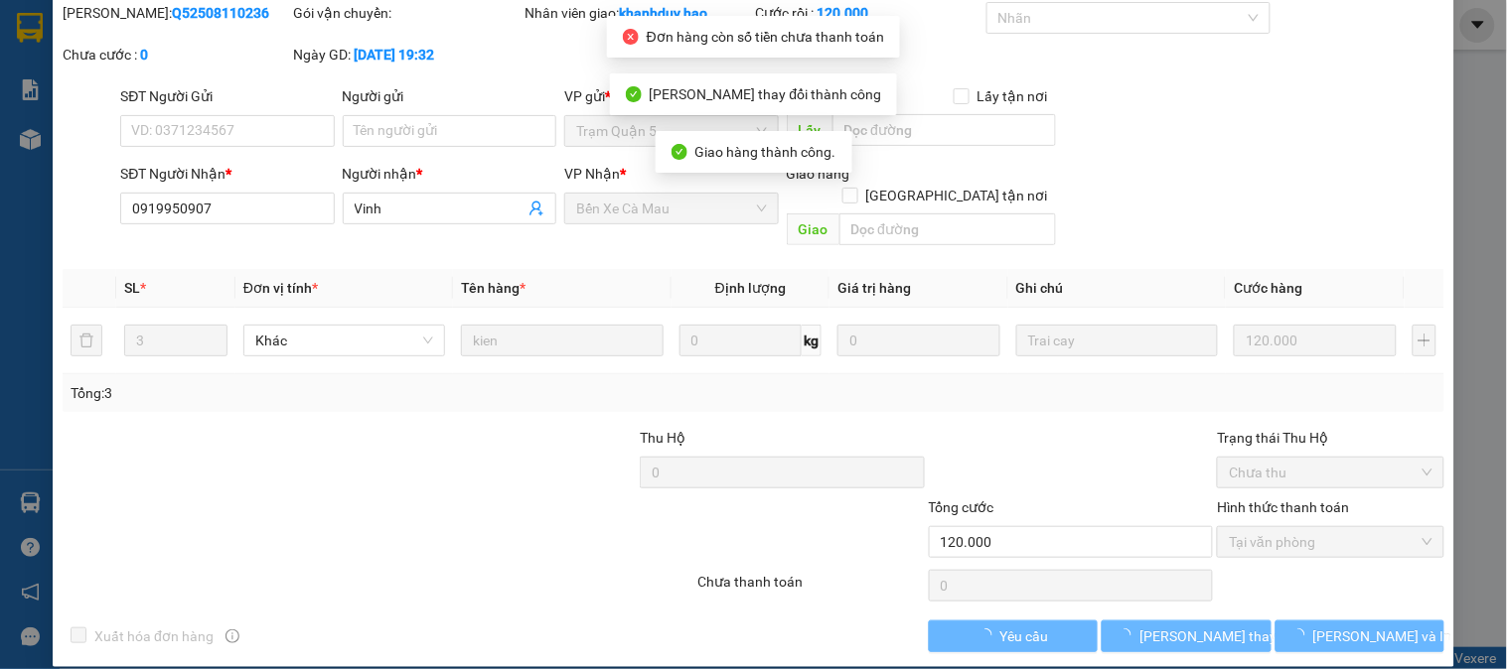
scroll to position [0, 0]
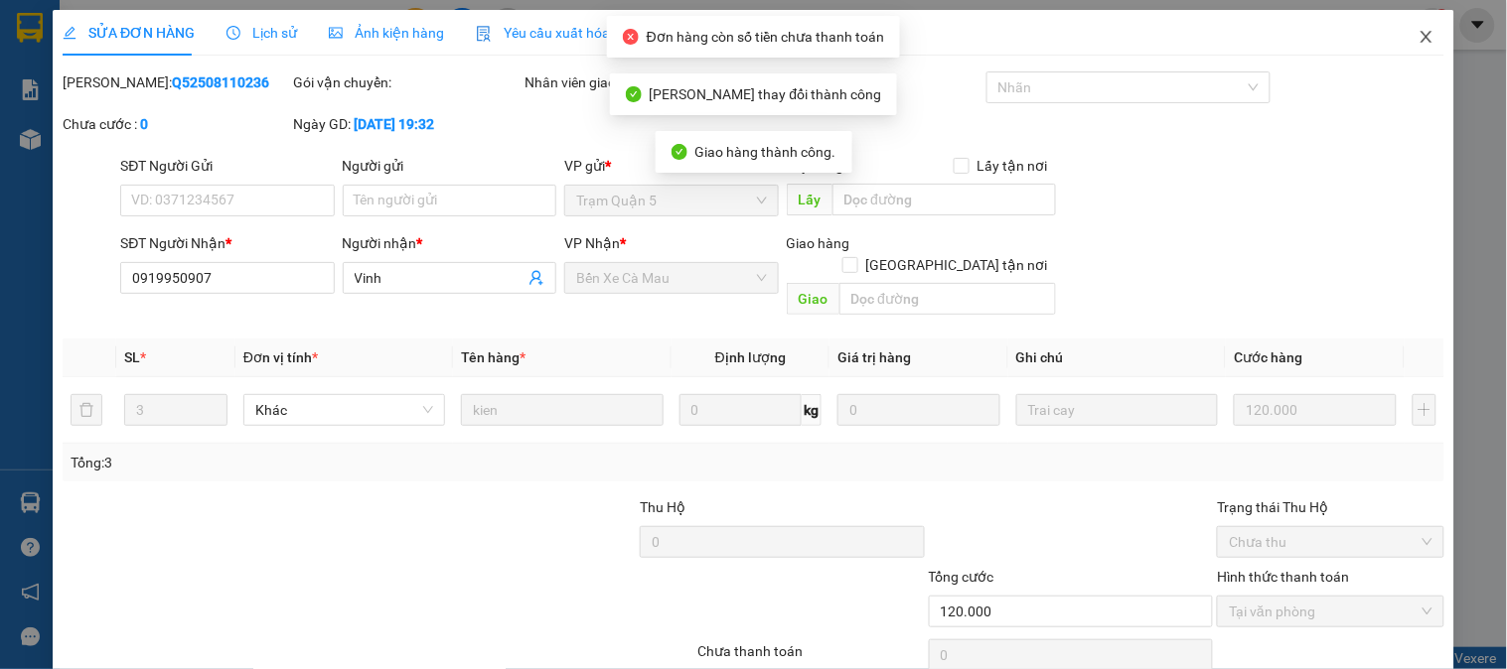
drag, startPoint x: 1416, startPoint y: 22, endPoint x: 865, endPoint y: 2, distance: 551.6
click at [1418, 22] on span "Close" at bounding box center [1427, 38] width 56 height 56
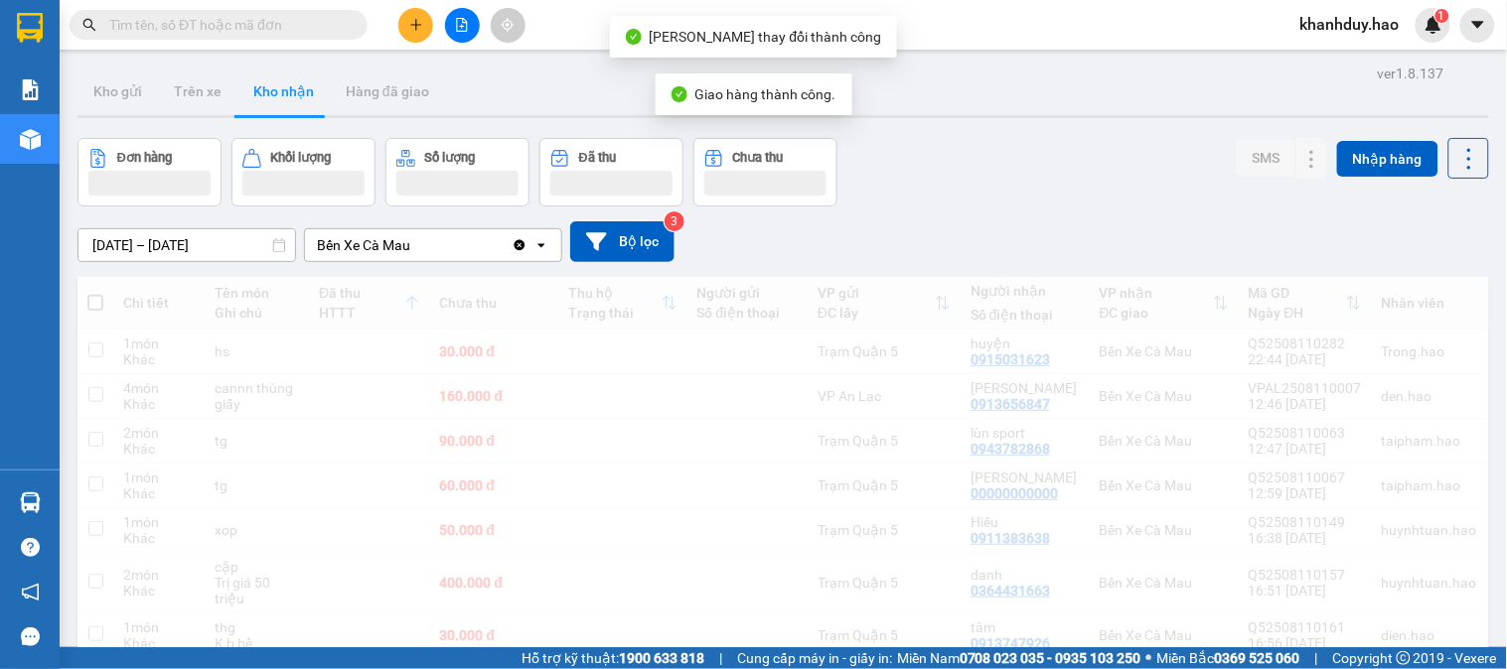
click at [294, 23] on input "text" at bounding box center [226, 25] width 234 height 22
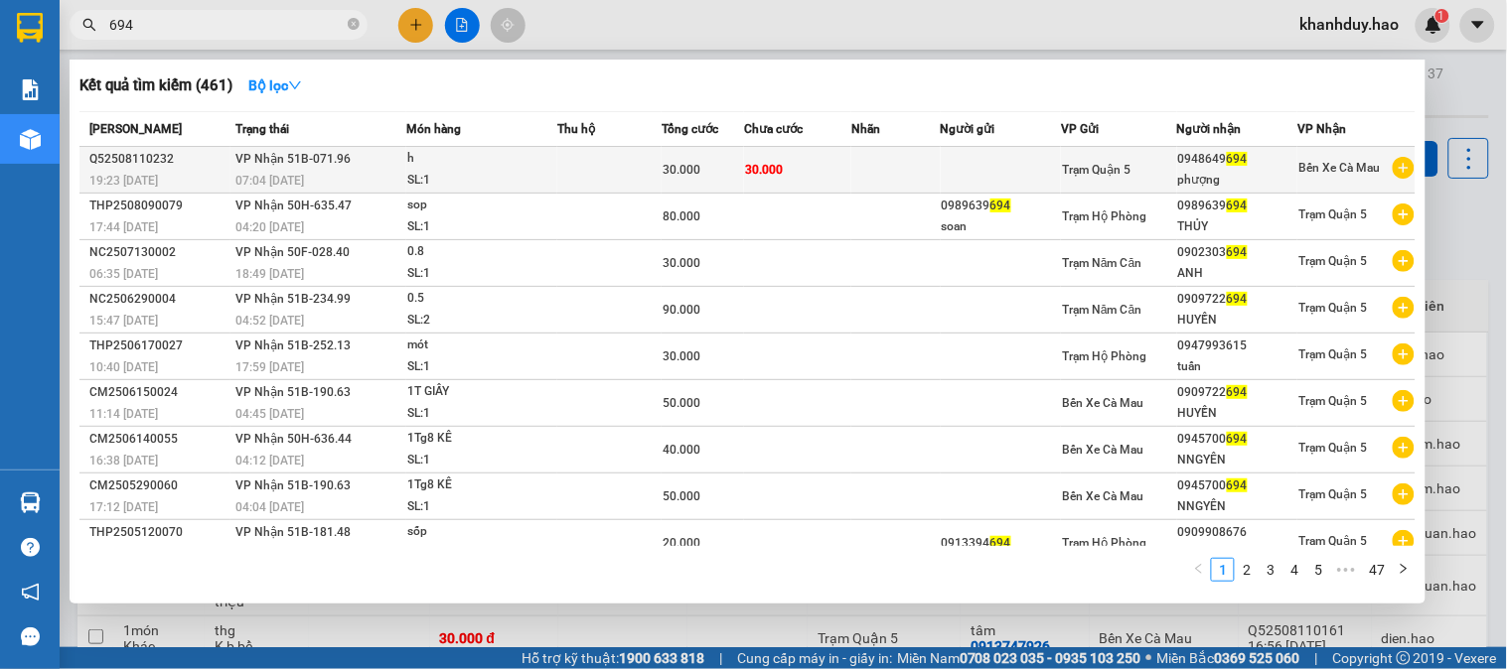
type input "694"
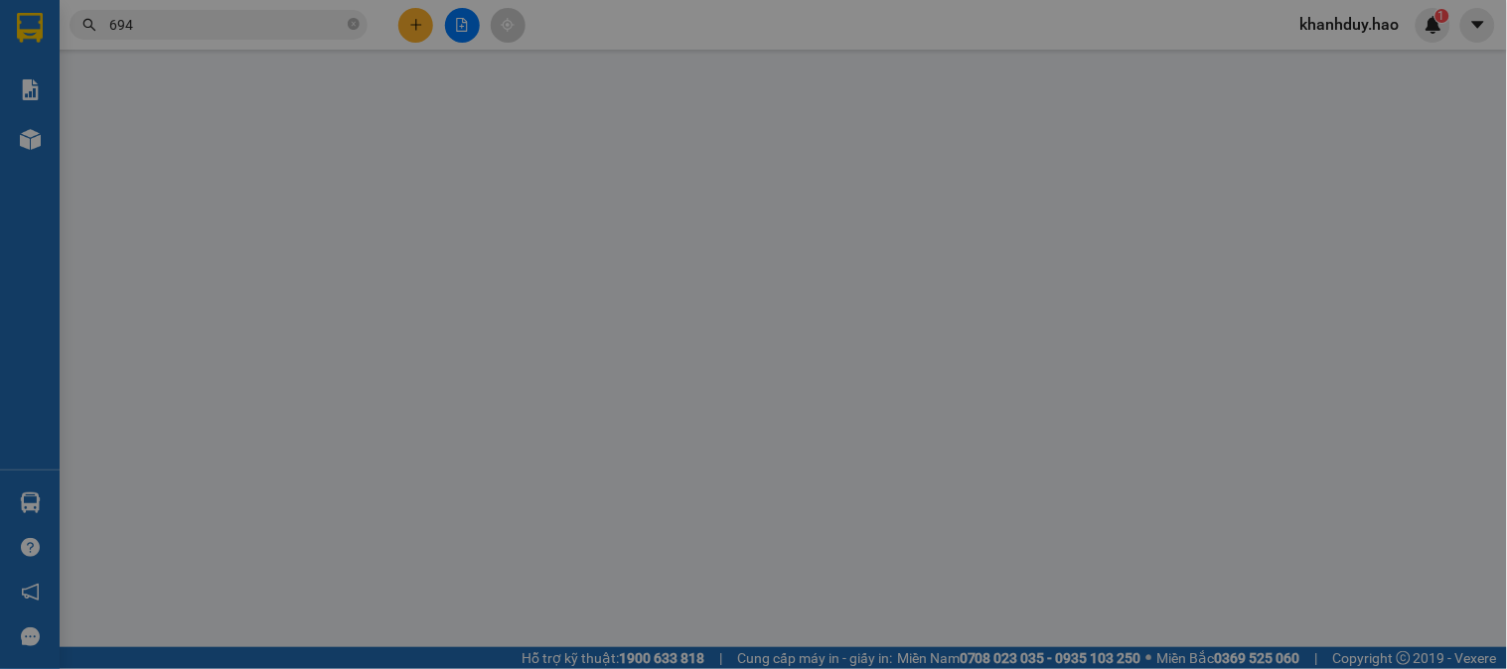
type input "0948649694"
type input "phượng"
type input "30.000"
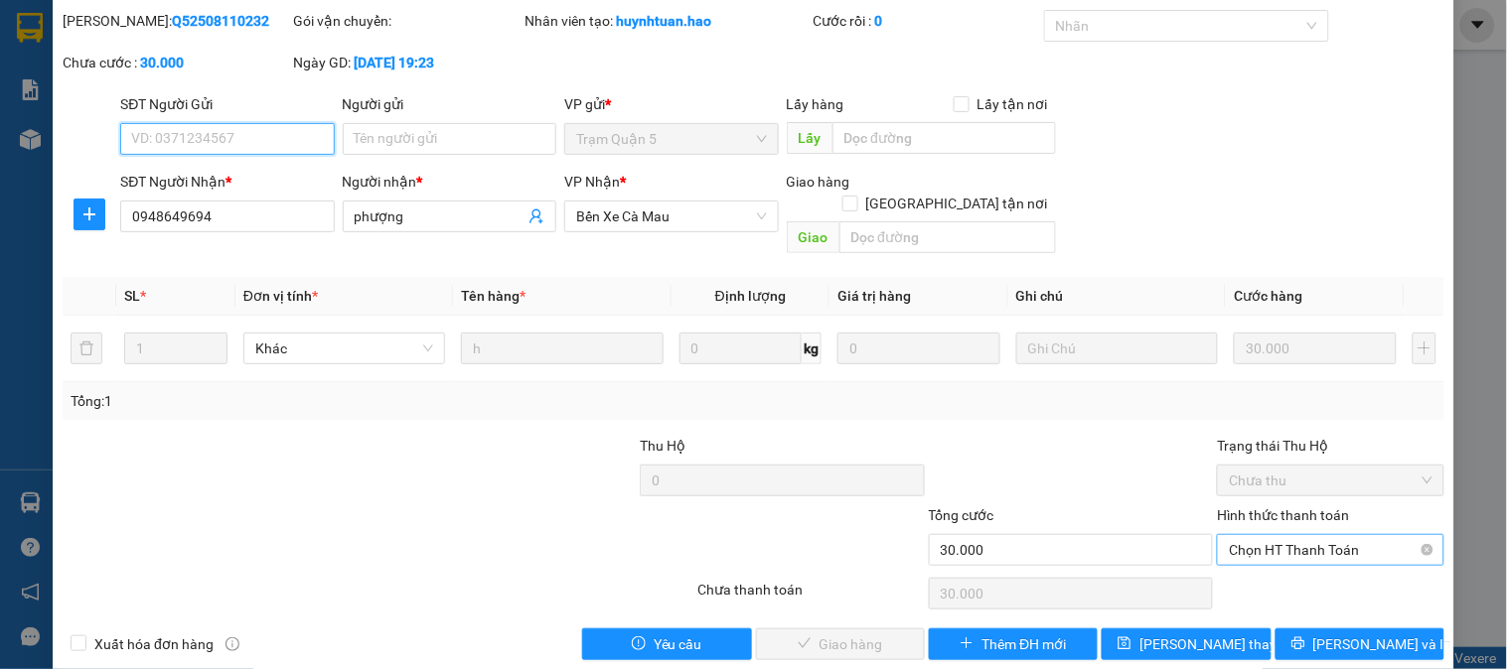
scroll to position [70, 0]
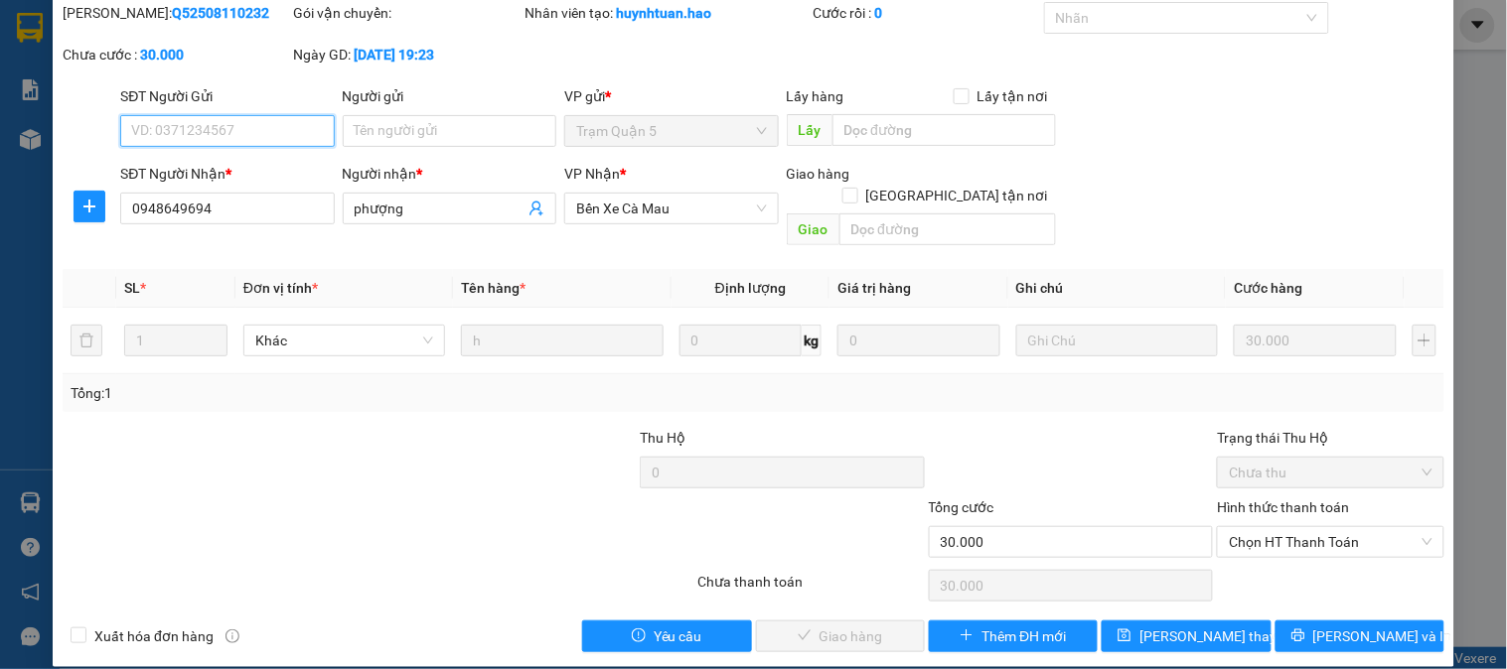
drag, startPoint x: 1273, startPoint y: 515, endPoint x: 1276, endPoint y: 539, distance: 25.0
click at [1274, 529] on span "Chọn HT Thanh Toán" at bounding box center [1330, 542] width 203 height 30
click at [1277, 577] on div "Total Paid Fee 0 Total UnPaid Fee 30.000 Cash Collection Total Fee Mã ĐH: Q5250…" at bounding box center [754, 327] width 1382 height 651
click at [1274, 527] on span "Chọn HT Thanh Toán" at bounding box center [1330, 542] width 203 height 30
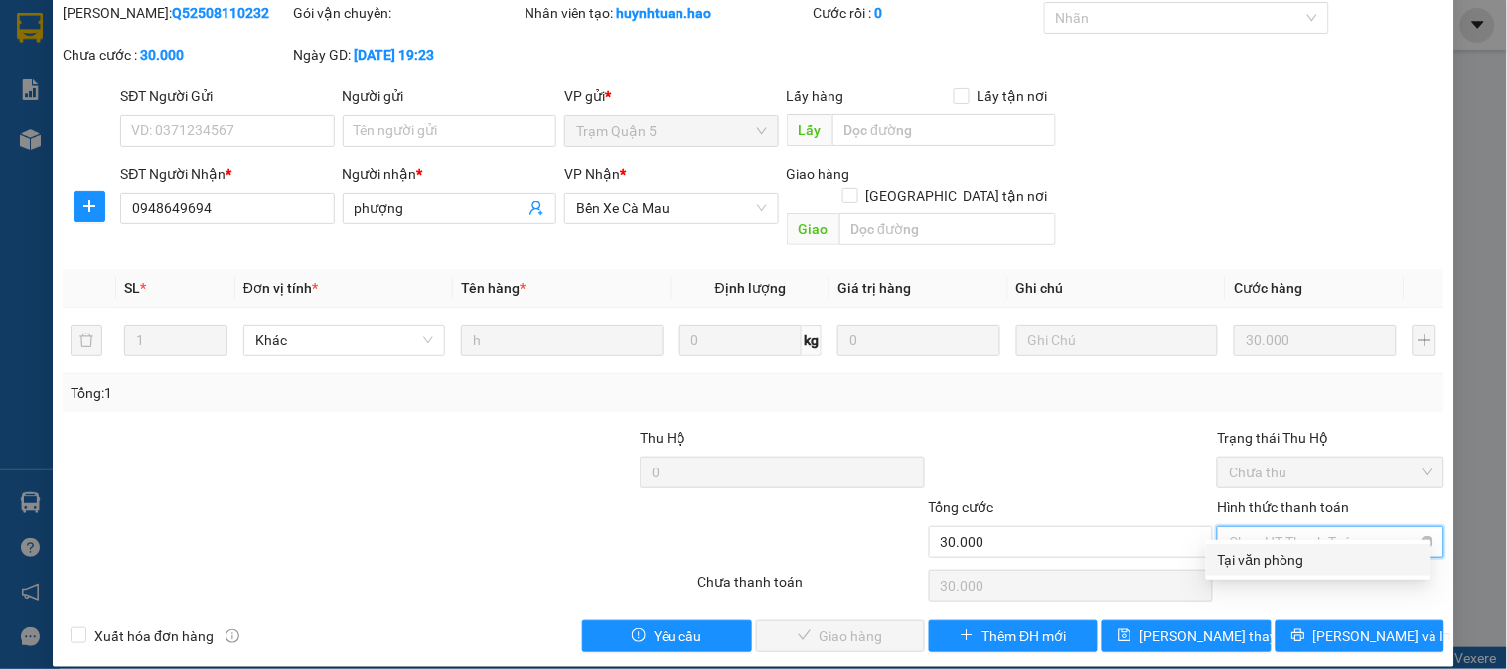
click at [1274, 533] on span "Chọn HT Thanh Toán" at bounding box center [1330, 542] width 203 height 30
drag, startPoint x: 1267, startPoint y: 553, endPoint x: 1005, endPoint y: 568, distance: 262.7
click at [1266, 553] on div "Tại văn phòng" at bounding box center [1318, 560] width 201 height 22
type input "0"
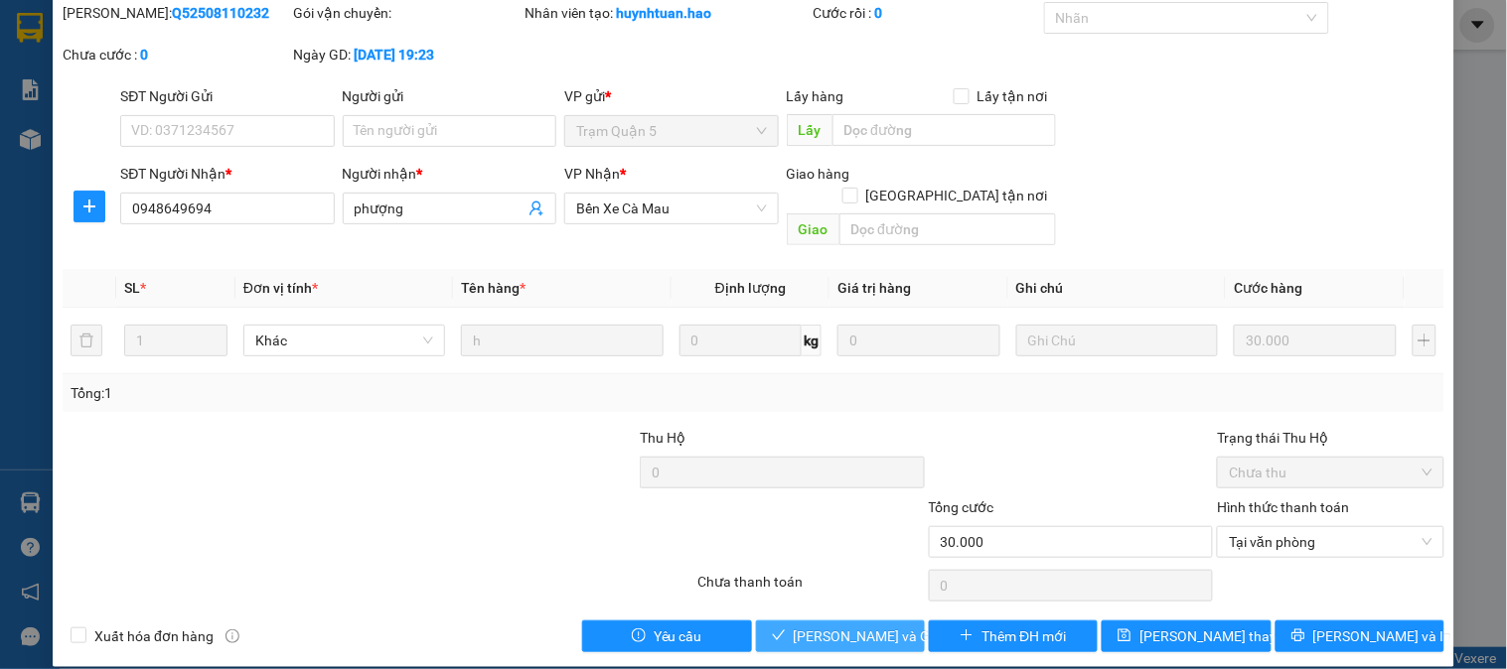
click at [794, 626] on span "[PERSON_NAME] và Giao hàng" at bounding box center [889, 637] width 191 height 22
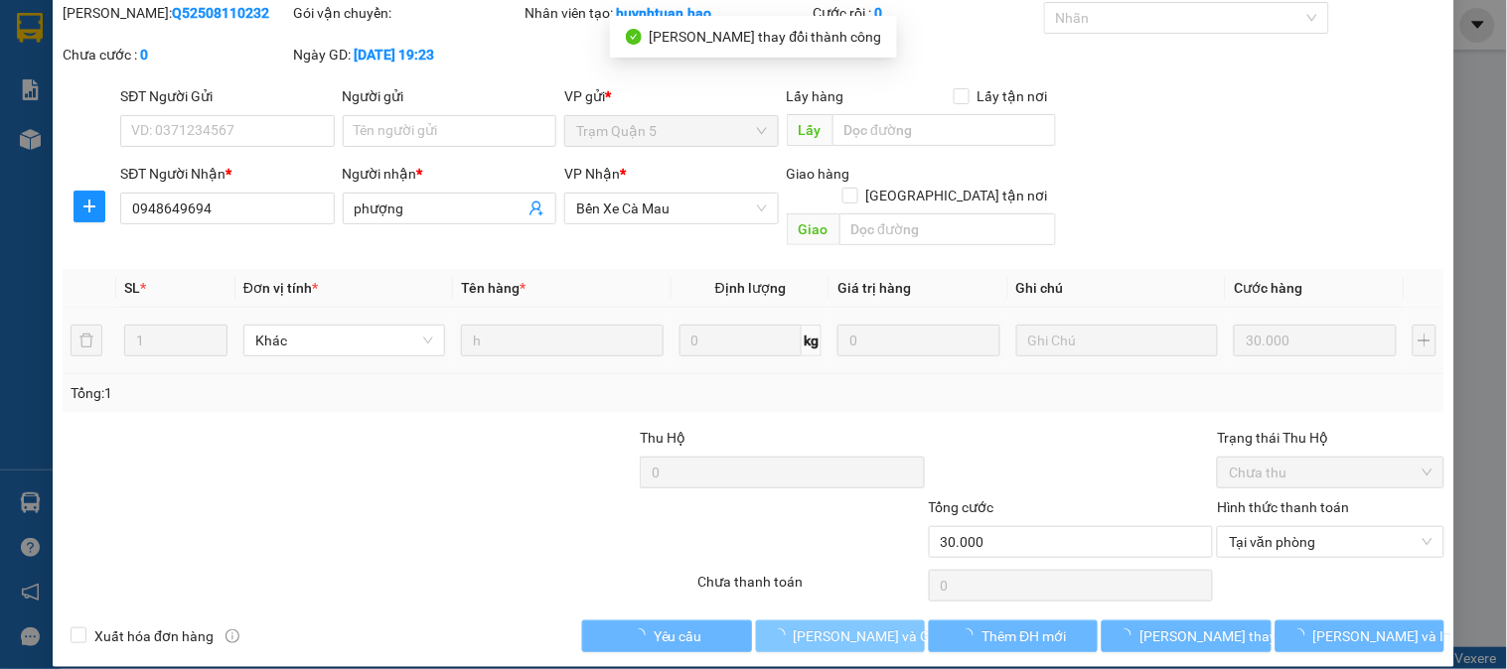
scroll to position [0, 0]
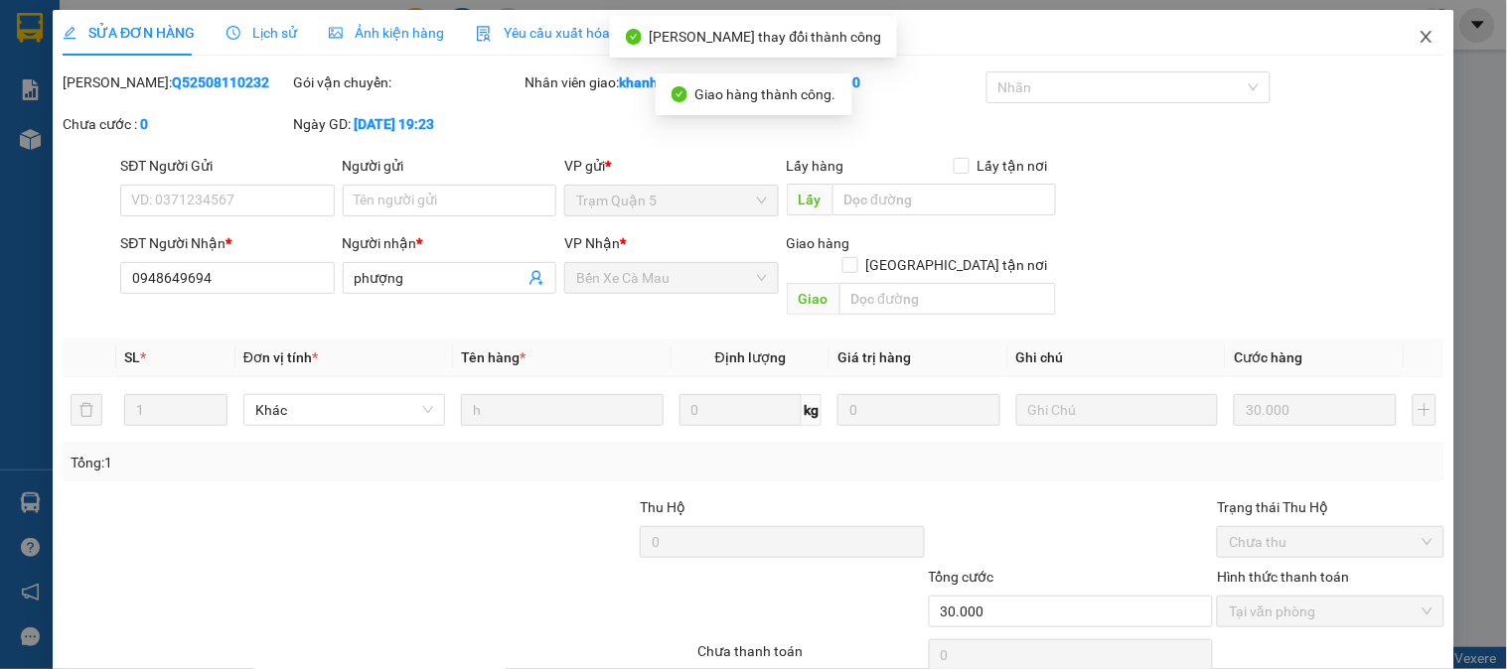
click at [1431, 36] on span "Close" at bounding box center [1427, 38] width 56 height 56
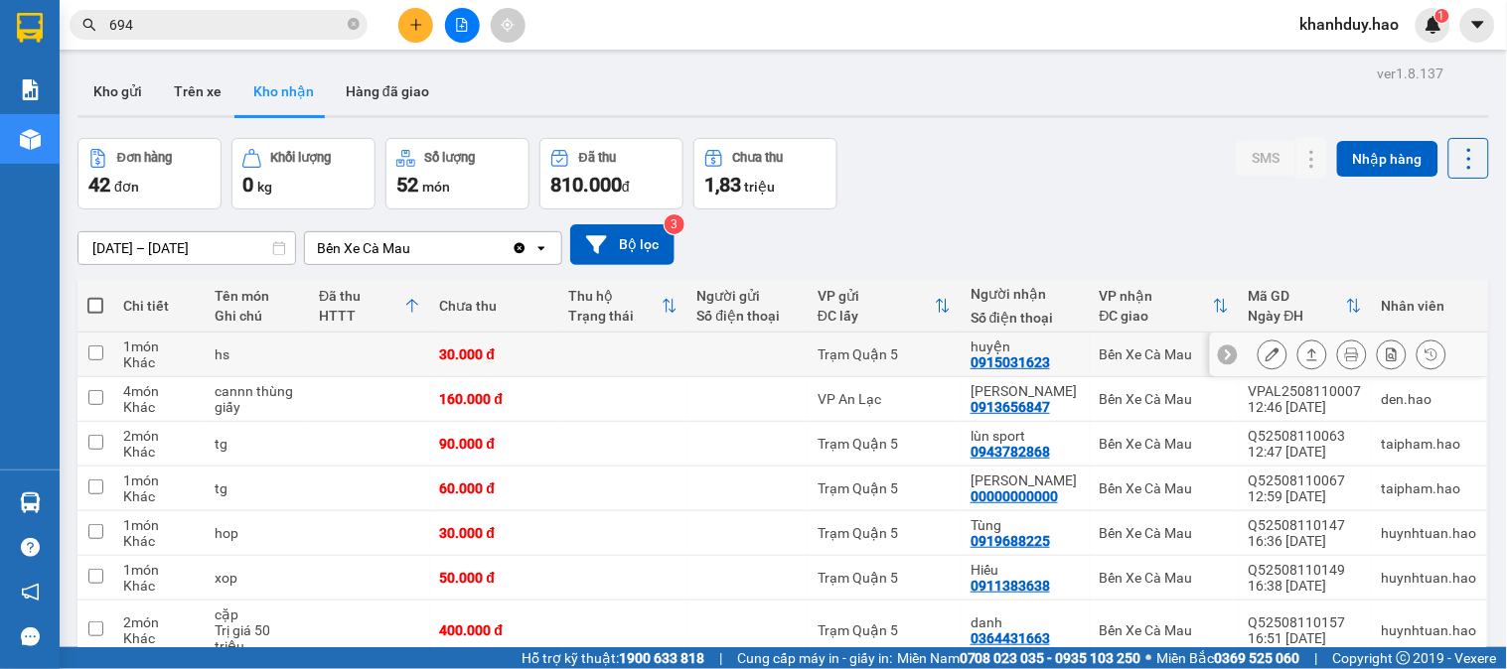
click at [1305, 362] on icon at bounding box center [1312, 355] width 14 height 14
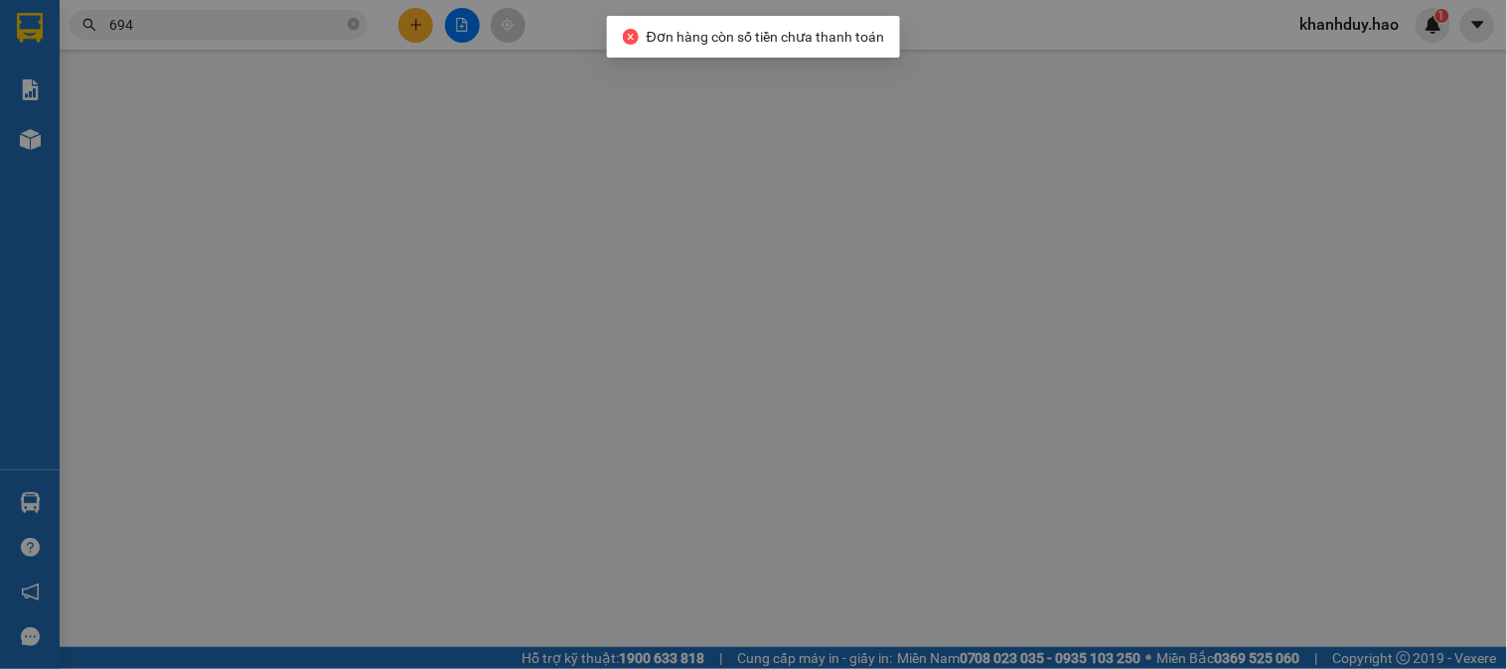
type input "0915031623"
type input "huyện"
type input "30.000"
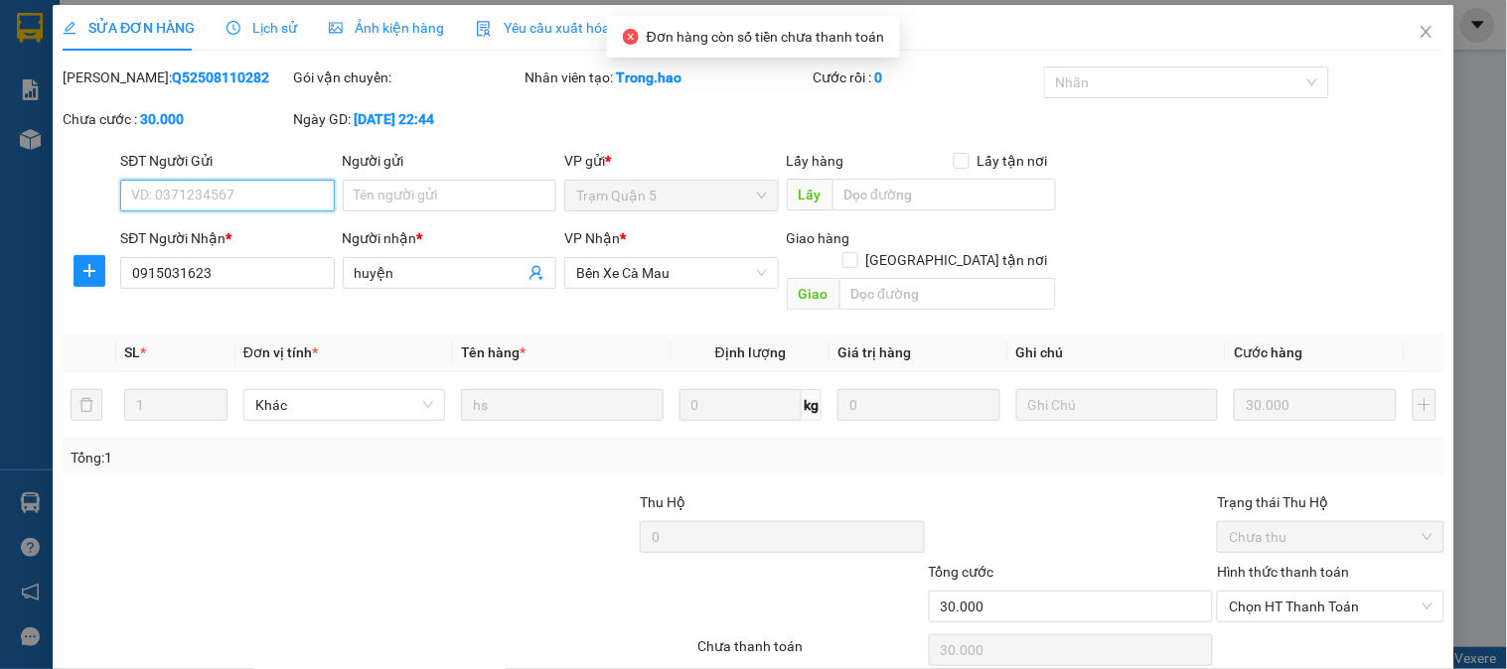
scroll to position [70, 0]
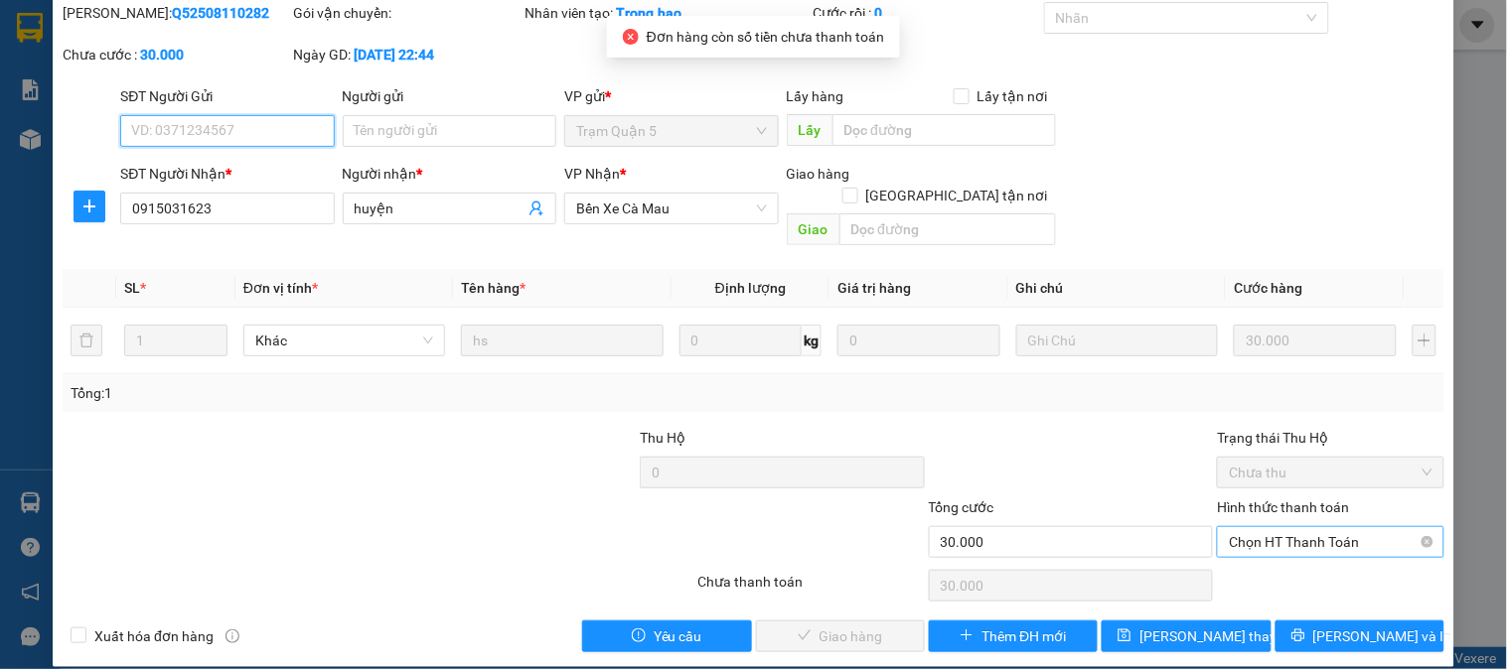
click at [1309, 527] on span "Chọn HT Thanh Toán" at bounding box center [1330, 542] width 203 height 30
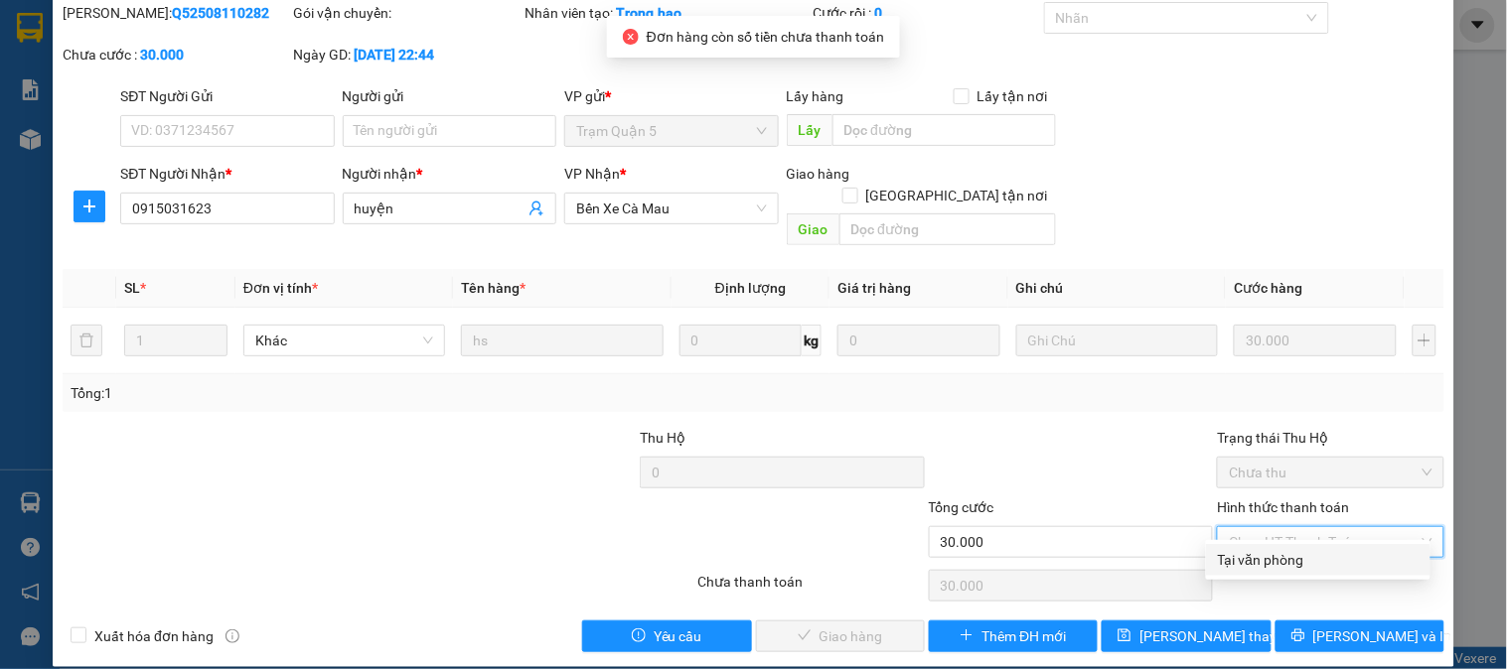
click at [1294, 562] on div "Tại văn phòng" at bounding box center [1318, 560] width 201 height 22
type input "0"
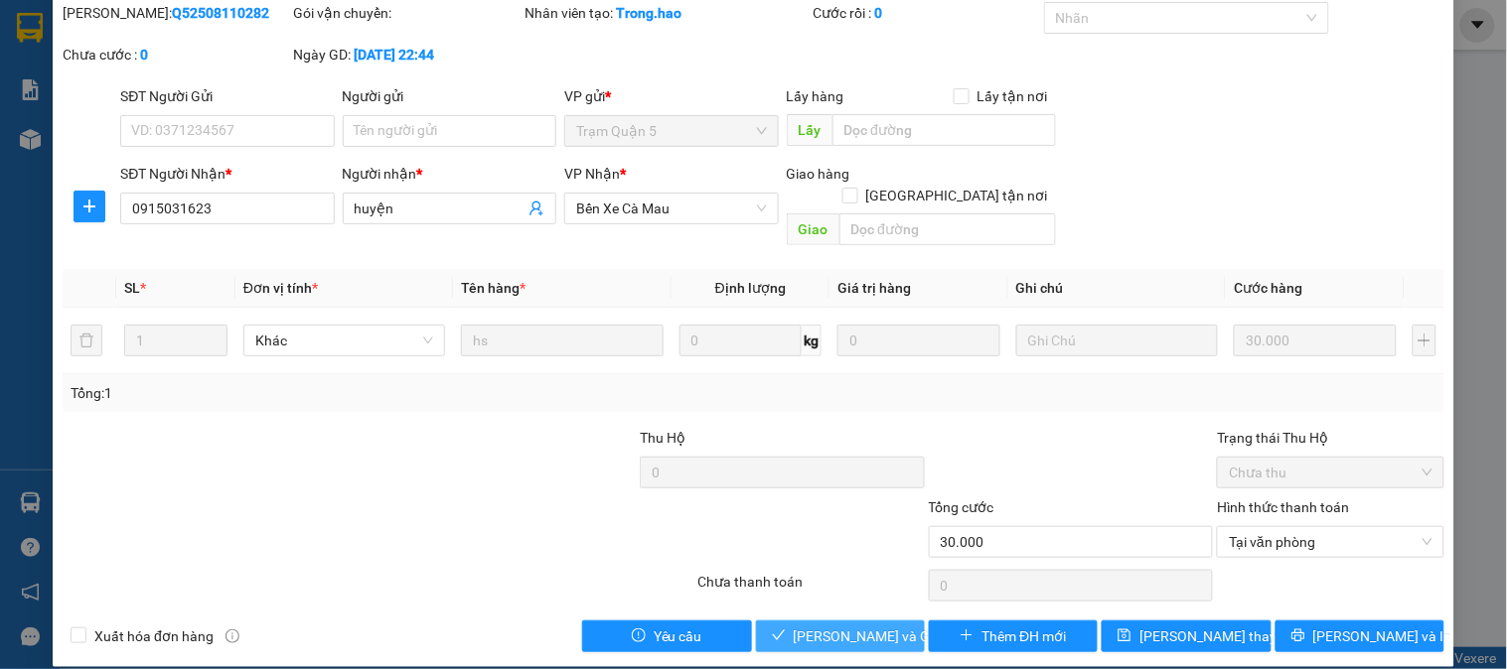
click at [817, 621] on button "[PERSON_NAME] và Giao hàng" at bounding box center [840, 637] width 169 height 32
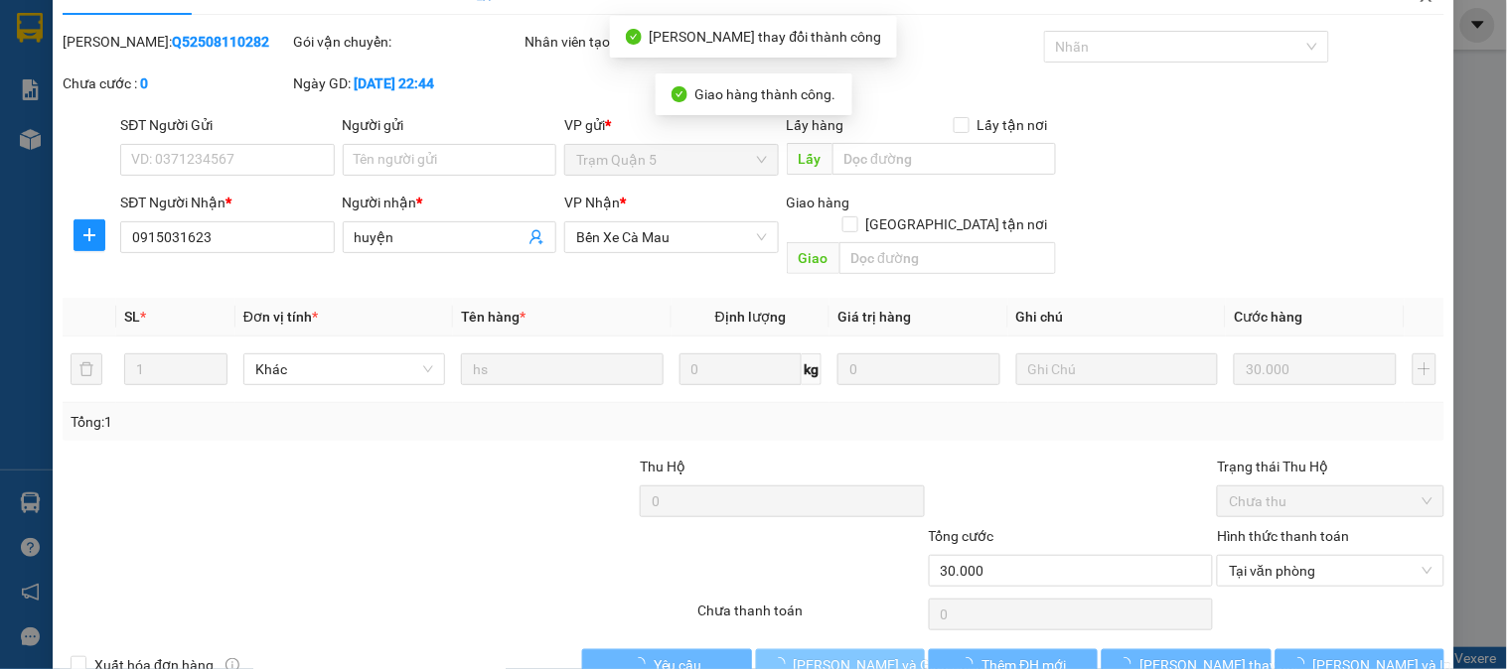
scroll to position [0, 0]
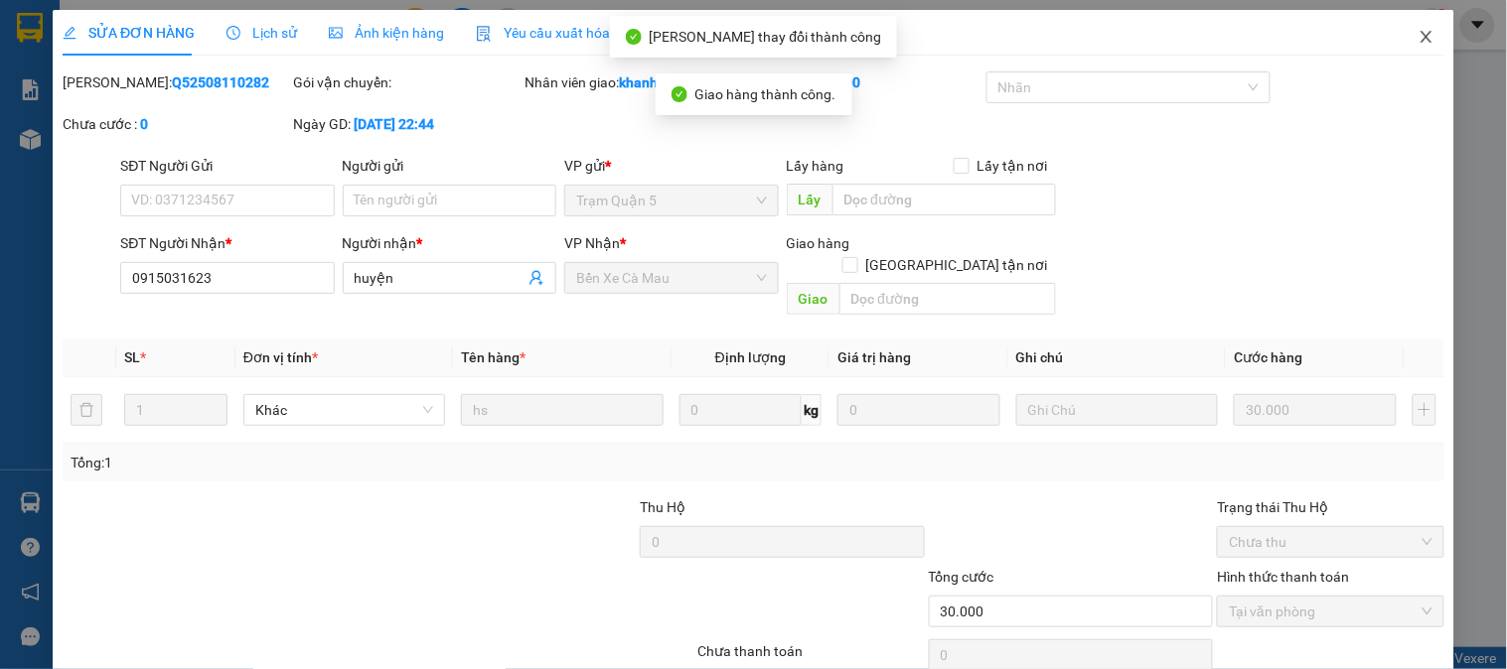
click at [1418, 37] on icon "close" at bounding box center [1426, 37] width 16 height 16
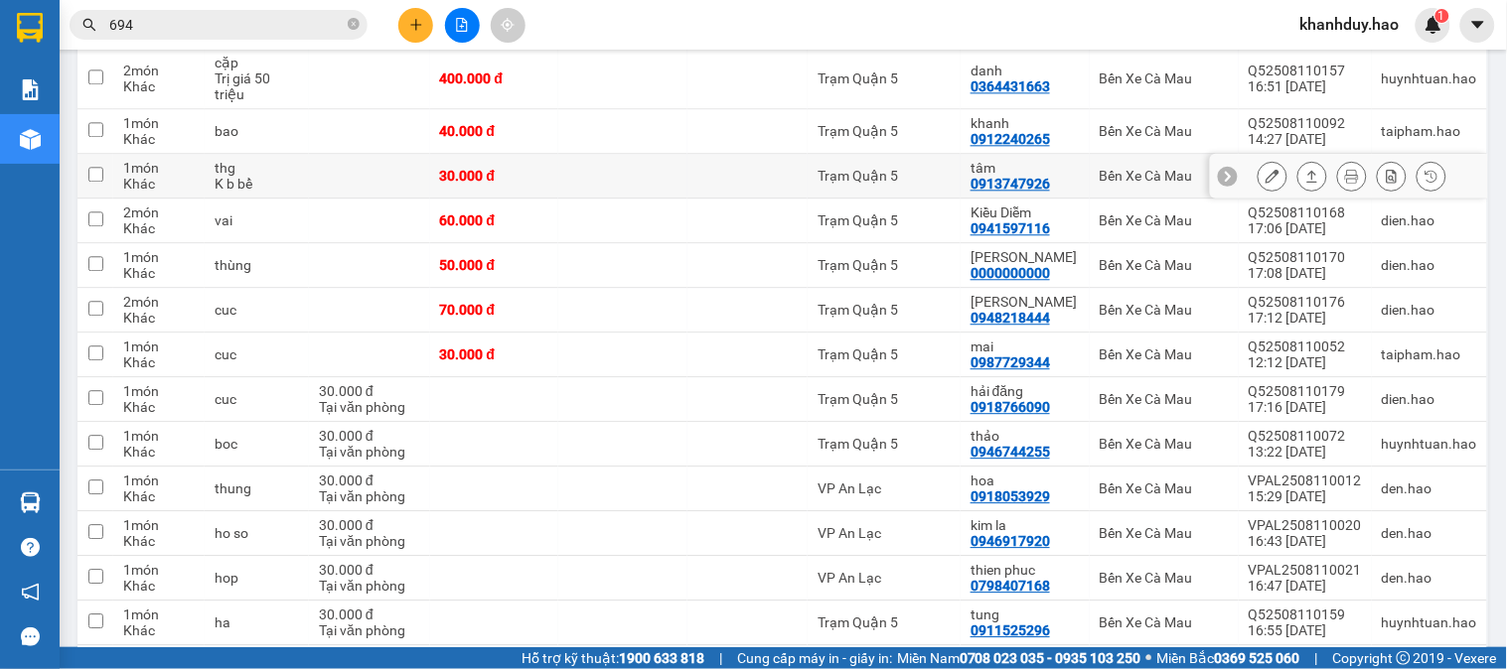
scroll to position [993, 0]
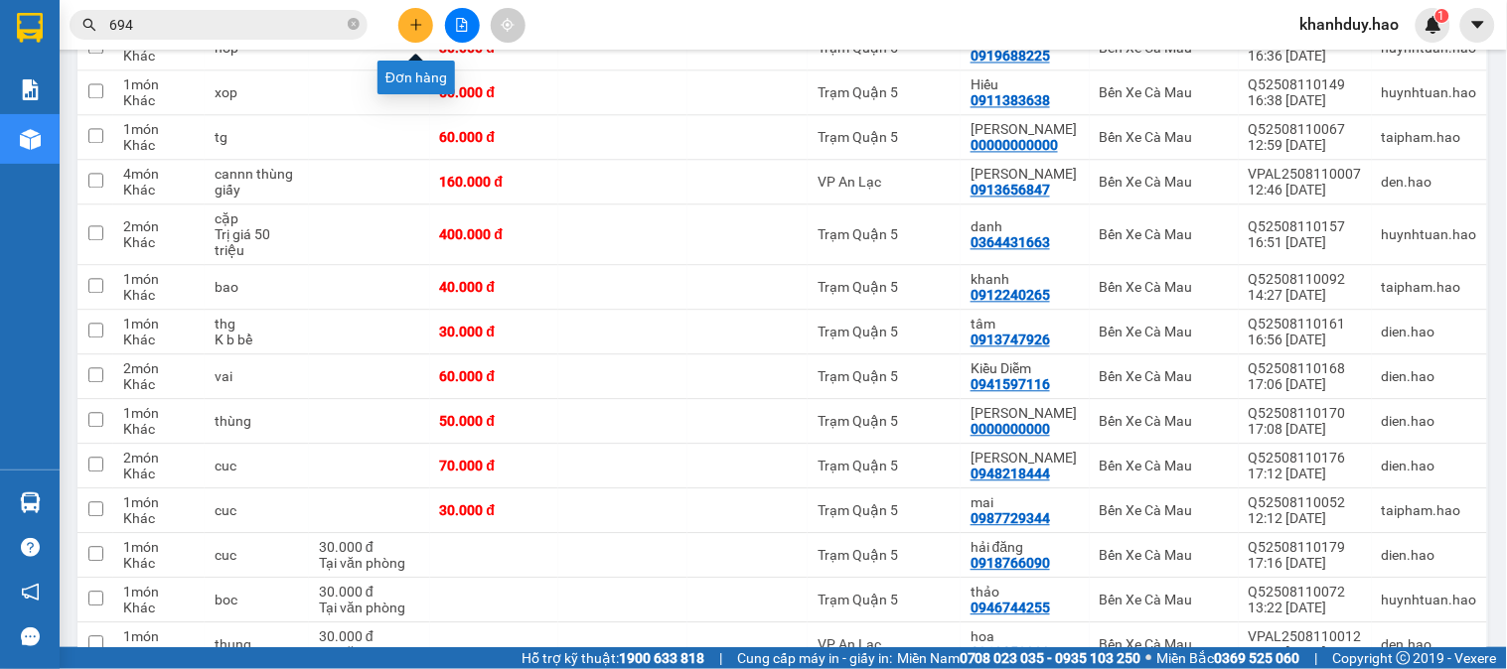
click at [415, 18] on icon "plus" at bounding box center [416, 25] width 14 height 14
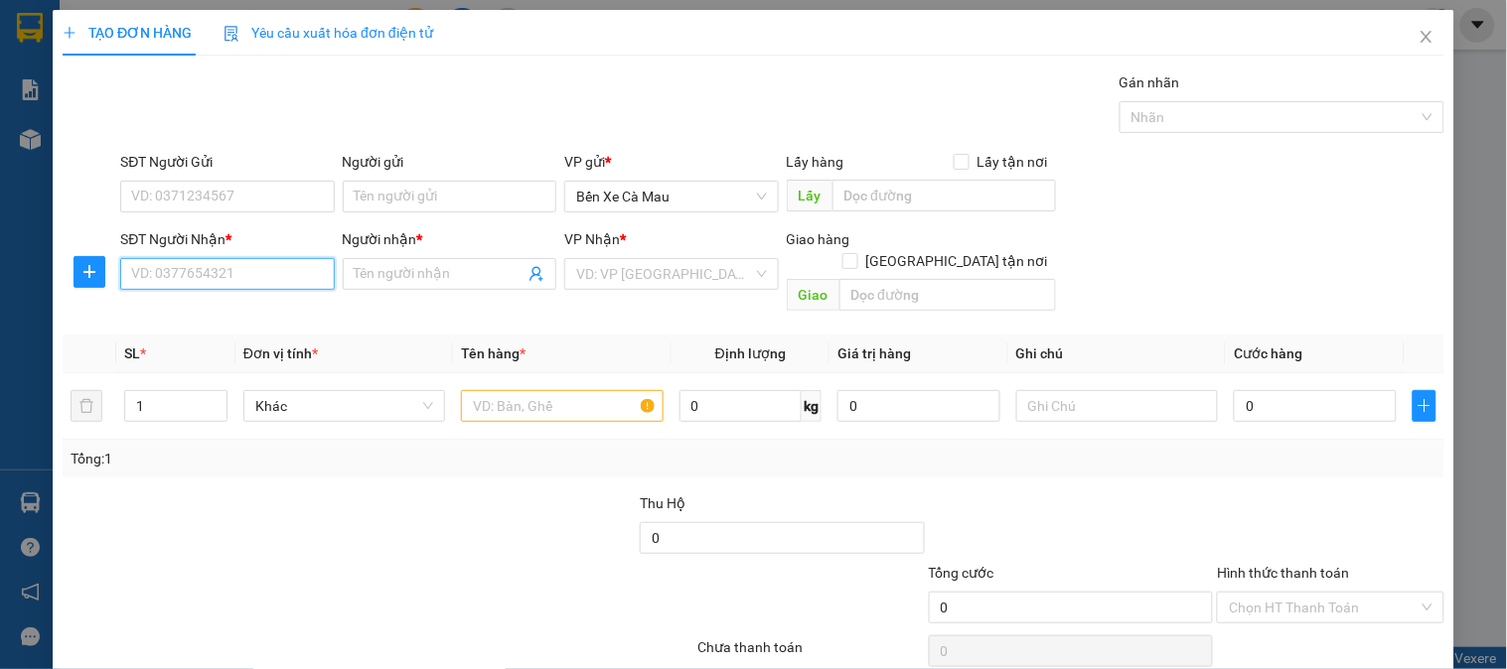
click at [241, 268] on input "SĐT Người Nhận *" at bounding box center [227, 274] width 214 height 32
click at [245, 314] on div "0837175797 - chi" at bounding box center [225, 314] width 188 height 22
type input "0837175797"
type input "chi"
type input "30.000"
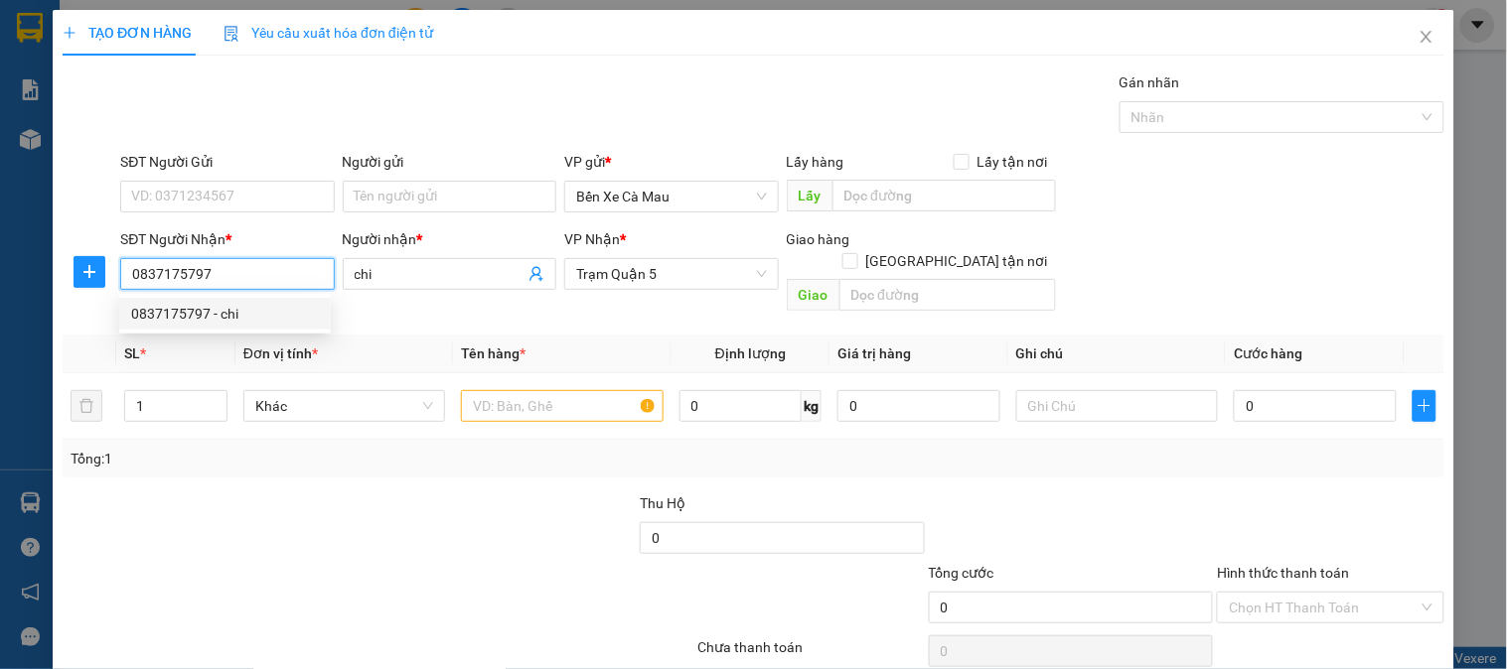
type input "30.000"
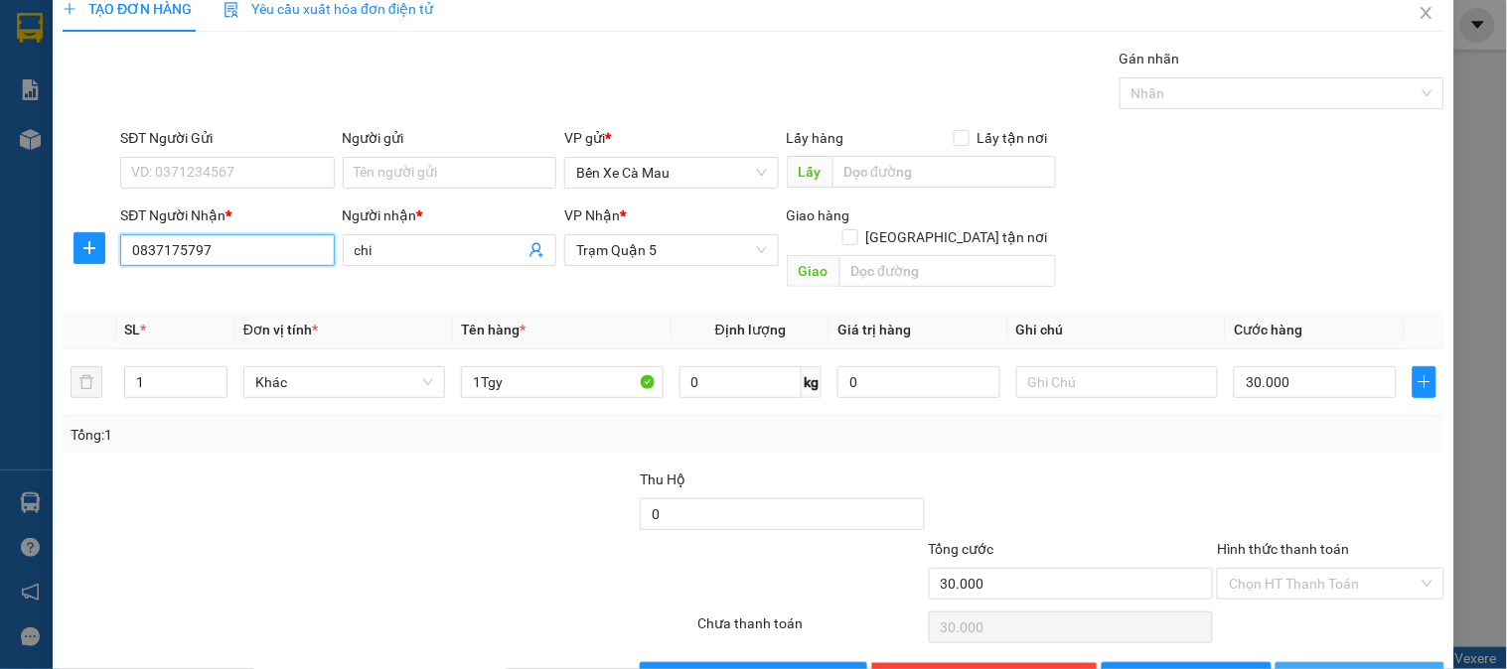
scroll to position [65, 0]
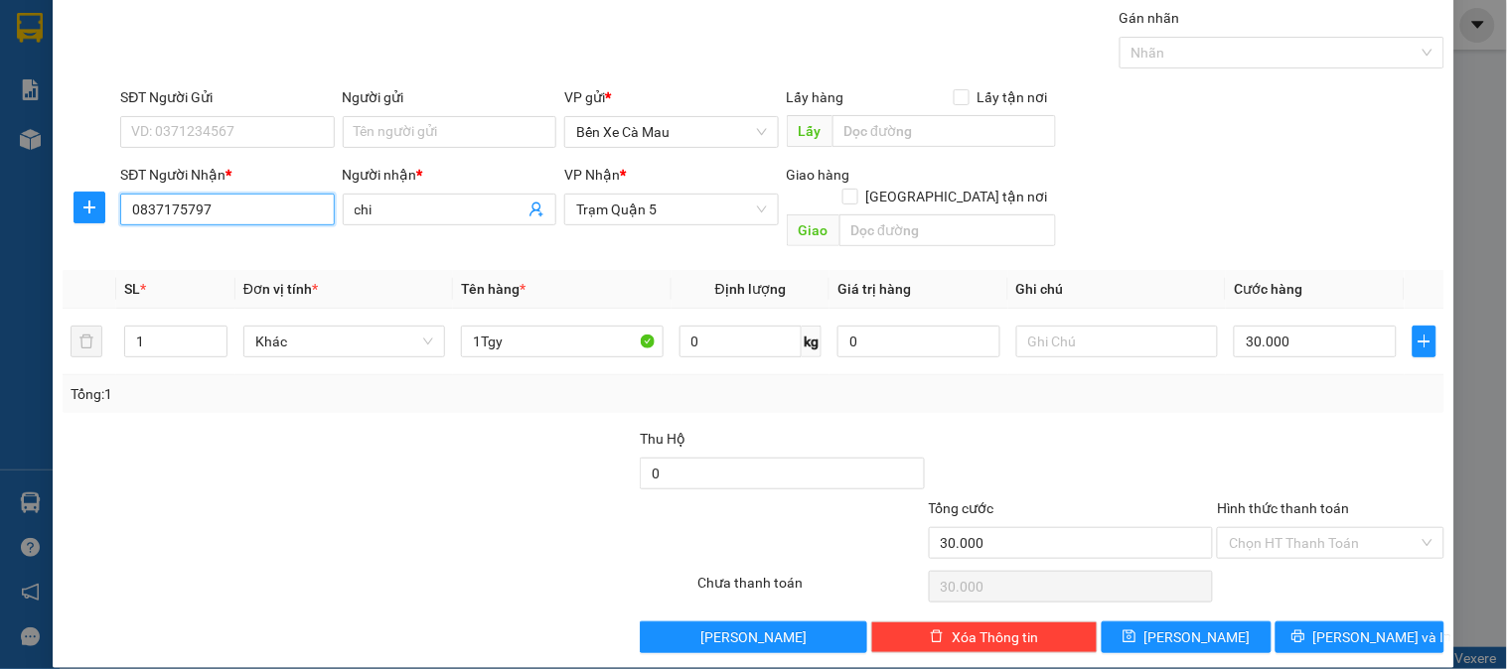
type input "0837175797"
click at [1363, 596] on div "Transit Pickup Surcharge Ids Transit Deliver Surcharge Ids Transit Deliver Surc…" at bounding box center [754, 330] width 1382 height 647
click at [1325, 623] on button "[PERSON_NAME] và In" at bounding box center [1359, 638] width 169 height 32
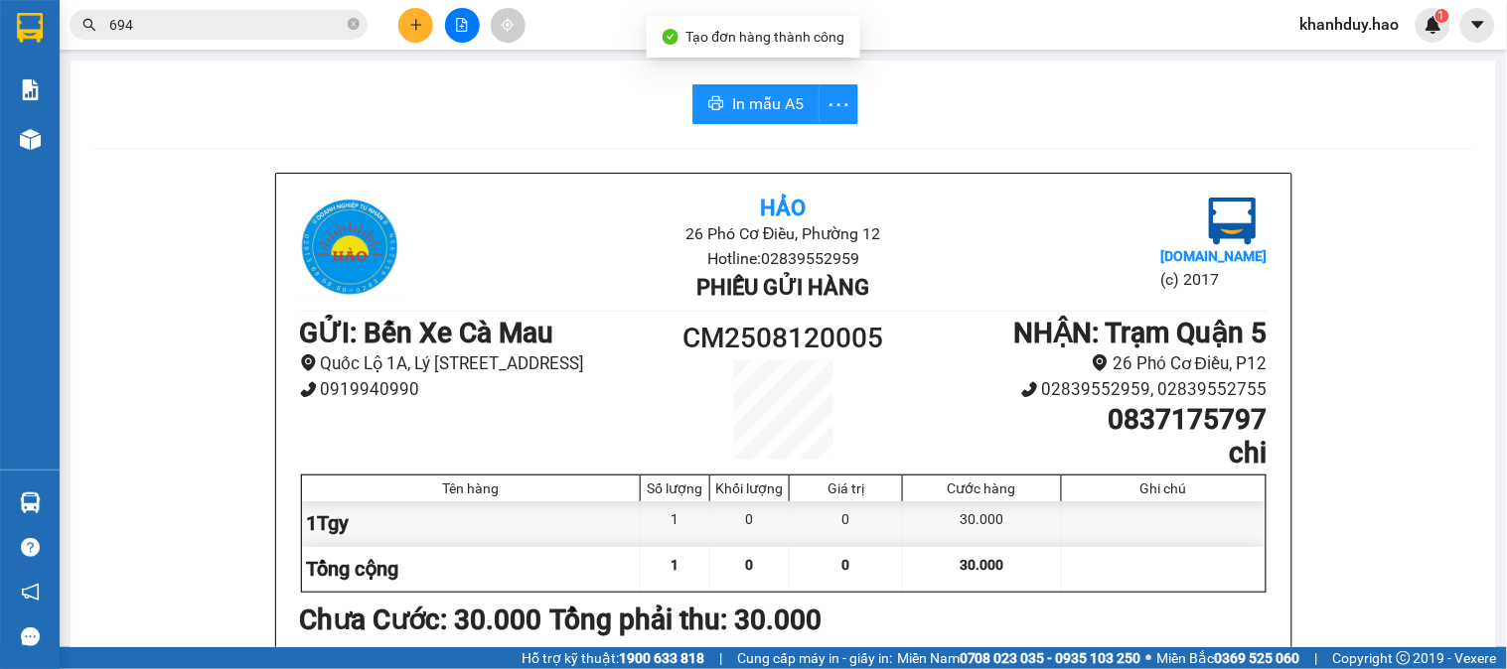
click at [746, 112] on span "In mẫu A5" at bounding box center [768, 103] width 72 height 25
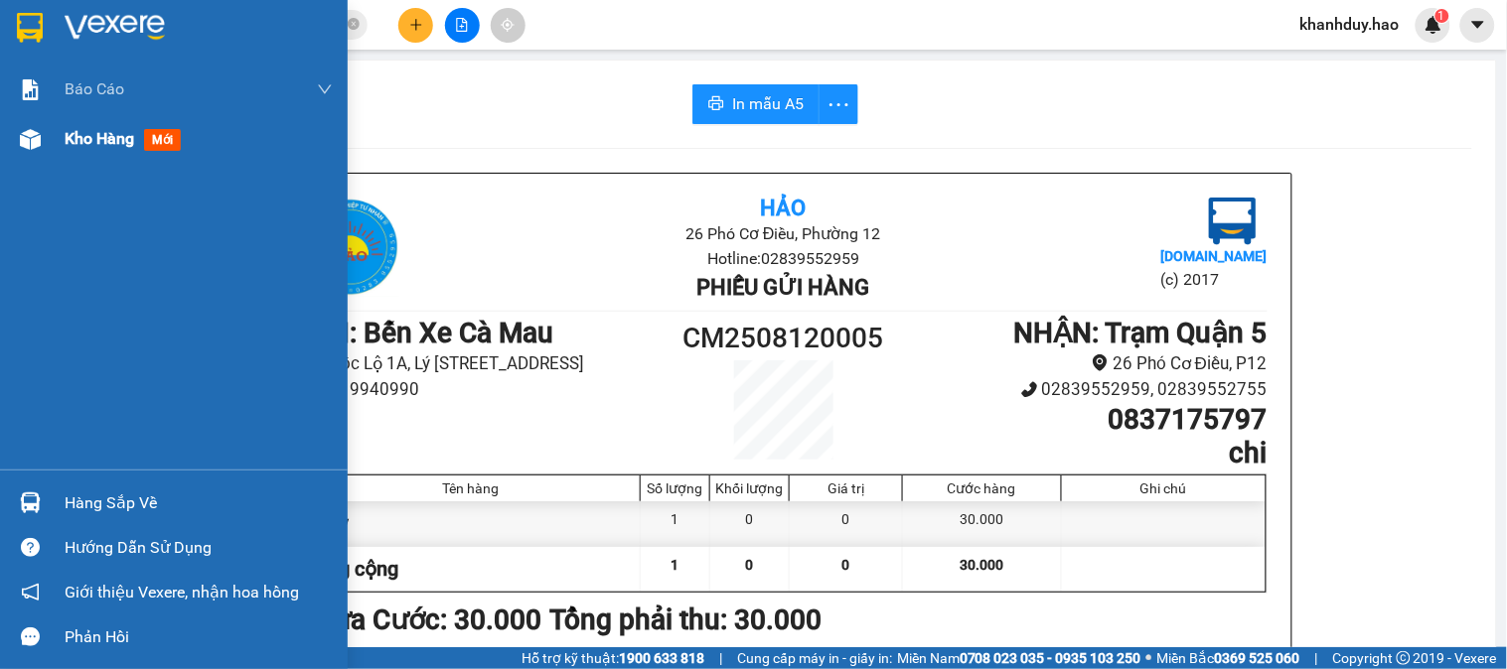
click at [109, 147] on span "Kho hàng" at bounding box center [100, 138] width 70 height 19
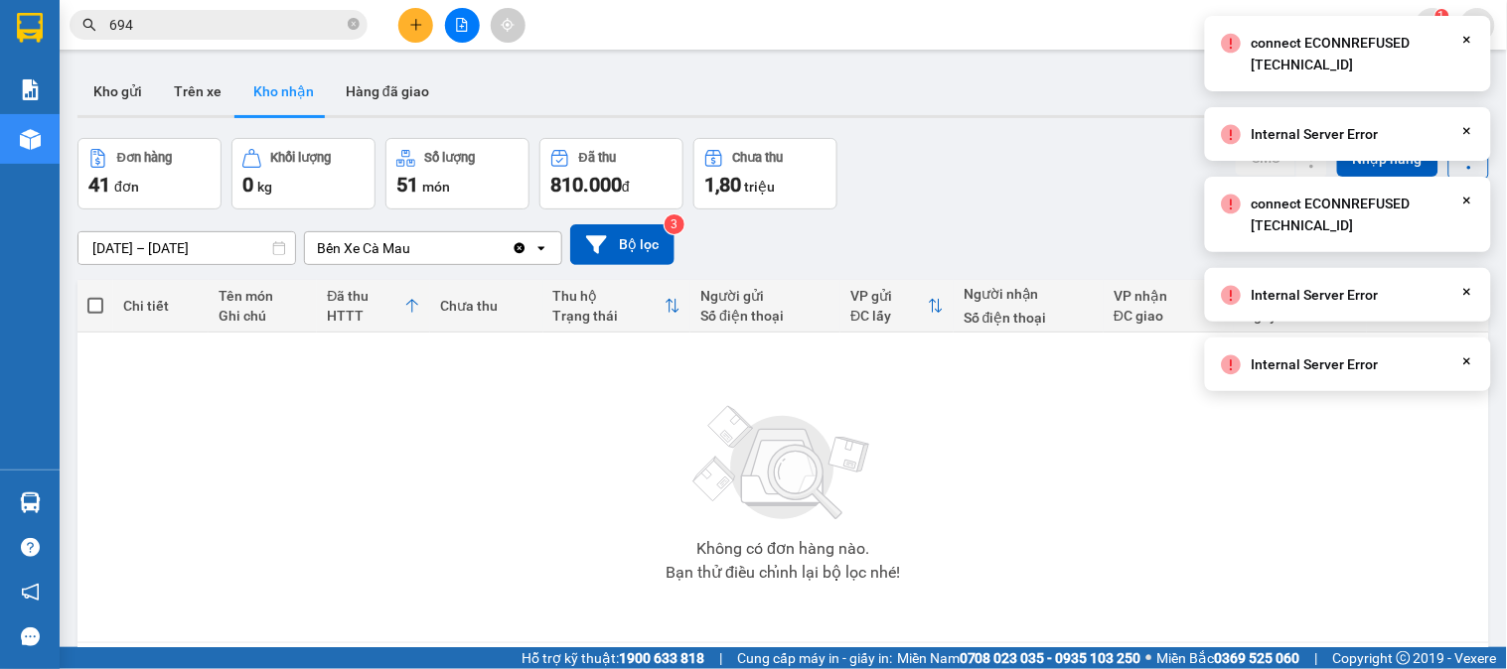
click at [174, 254] on input "12/08/2025 – 12/08/2025" at bounding box center [186, 248] width 217 height 32
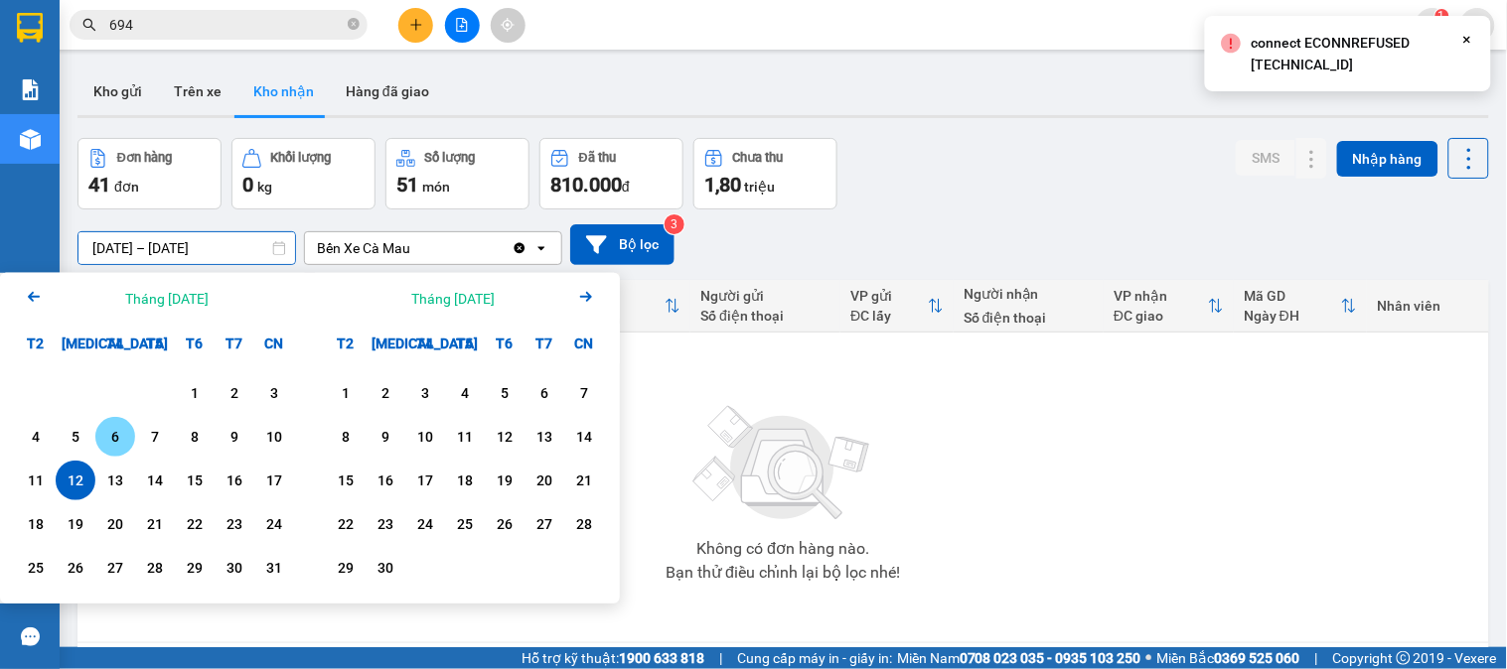
click at [72, 478] on div "12" at bounding box center [76, 481] width 28 height 24
type input "12/08/2025 – 12/08/2025"
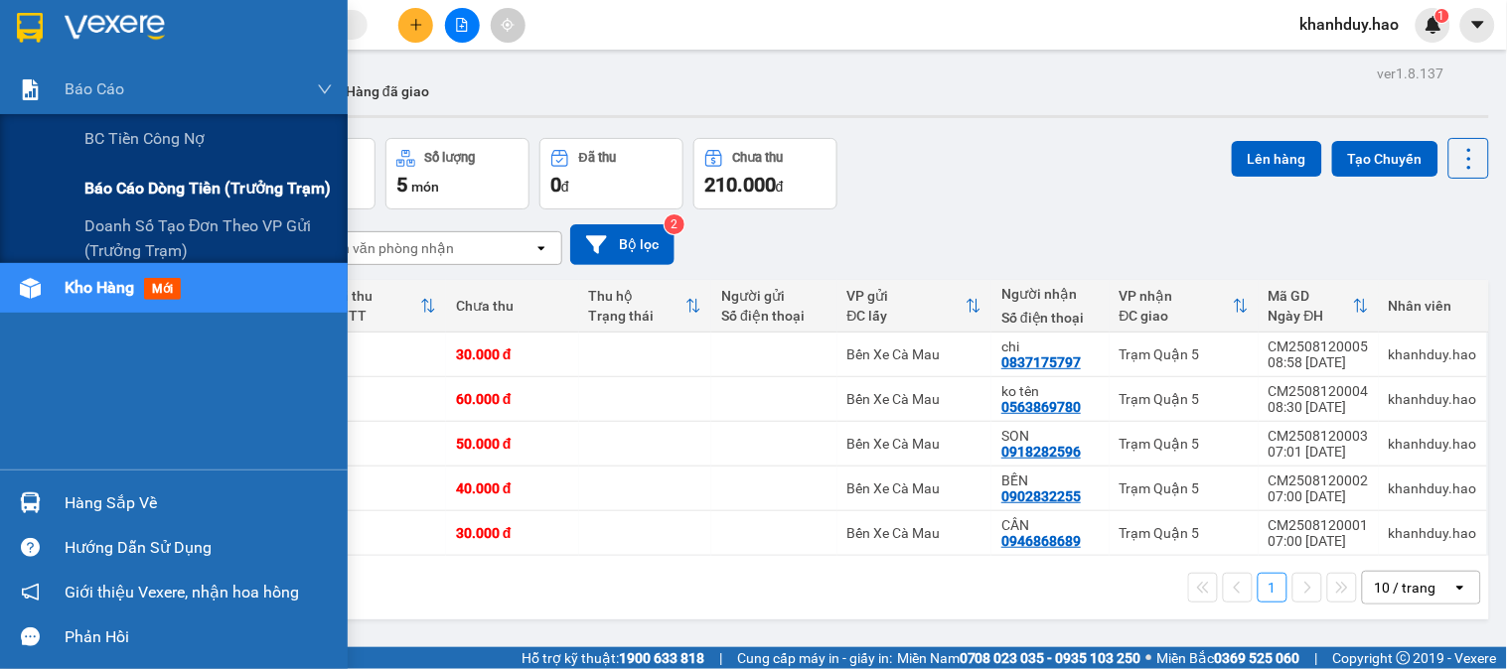
click at [213, 194] on span "Báo cáo dòng tiền (trưởng trạm)" at bounding box center [207, 188] width 246 height 25
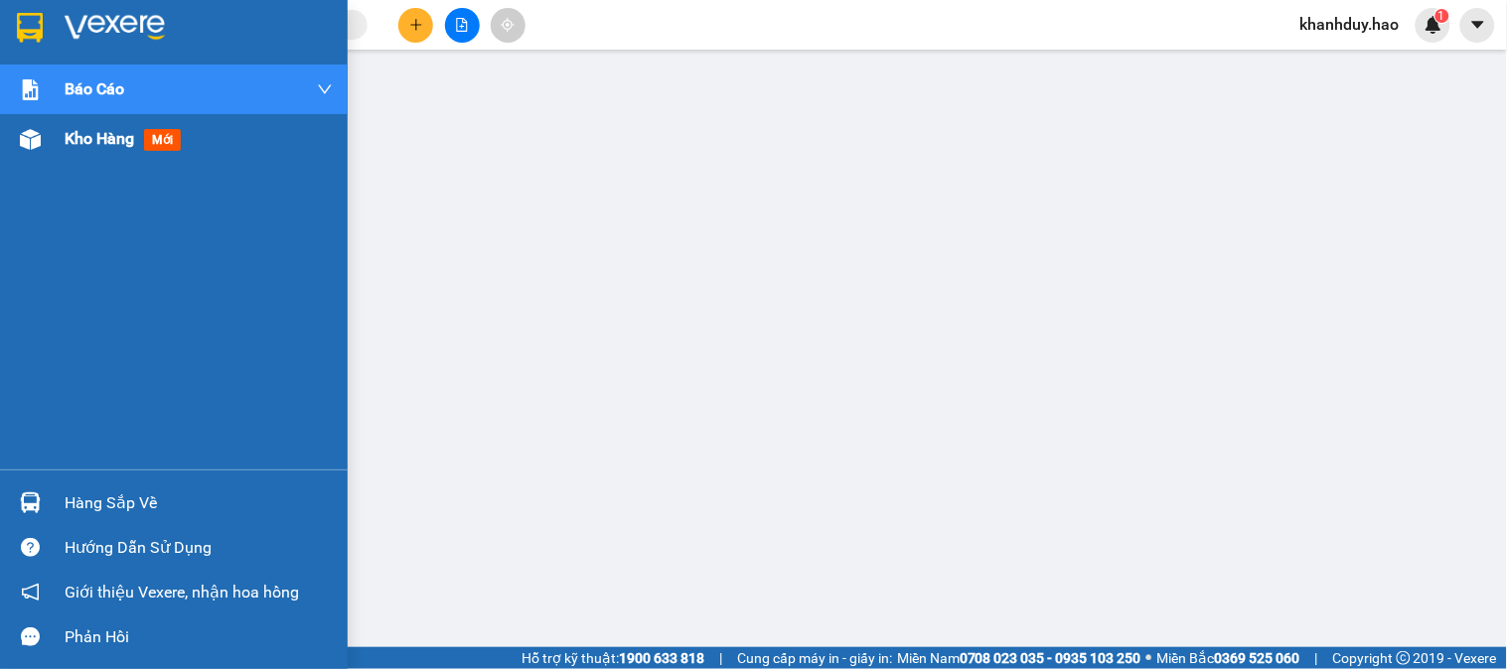
click at [8, 144] on div "Kho hàng mới" at bounding box center [174, 139] width 348 height 50
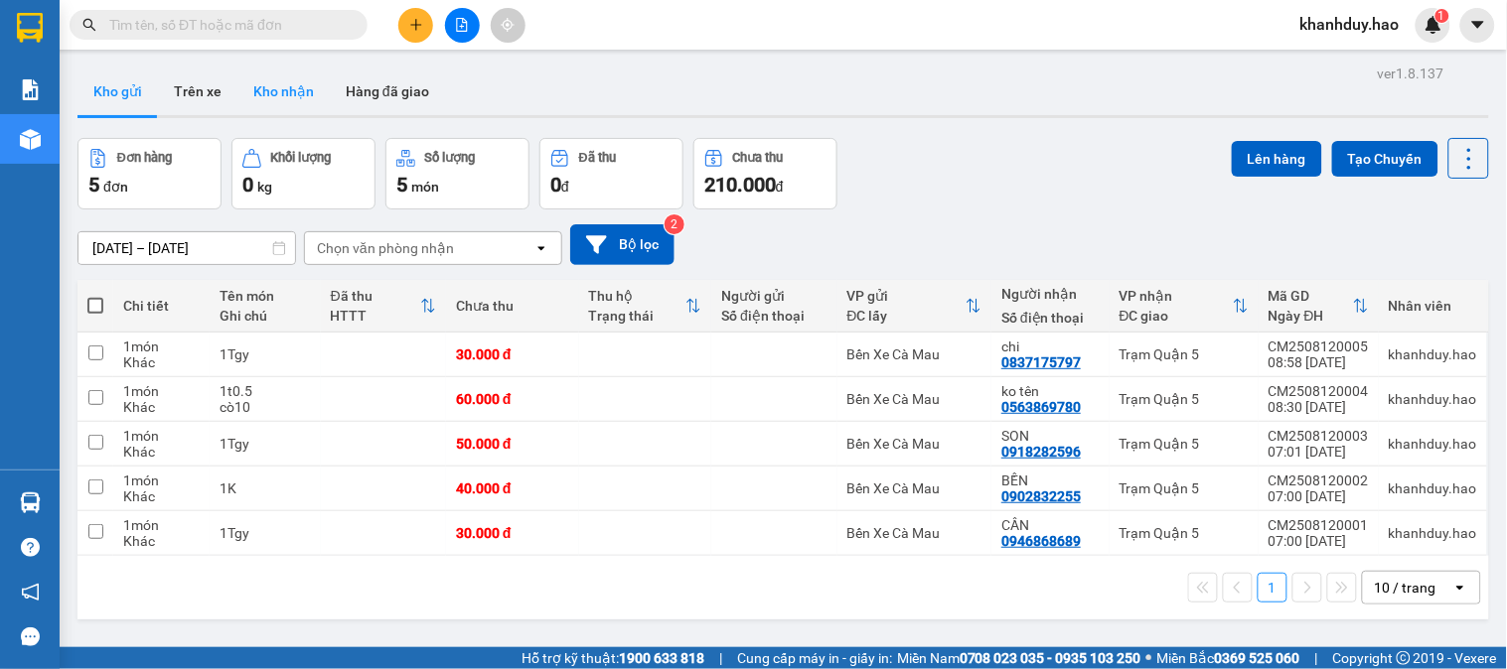
click at [253, 97] on button "Kho nhận" at bounding box center [283, 92] width 92 height 48
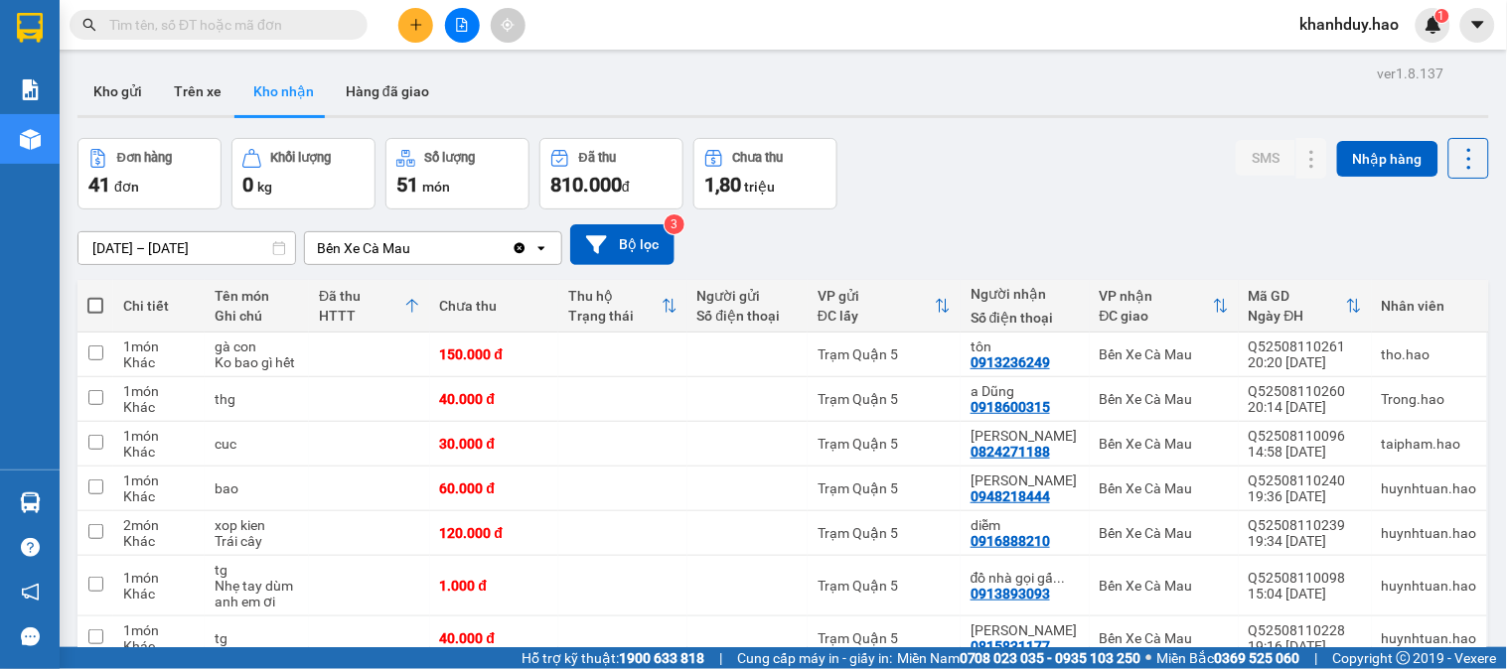
click at [243, 30] on input "text" at bounding box center [226, 25] width 234 height 22
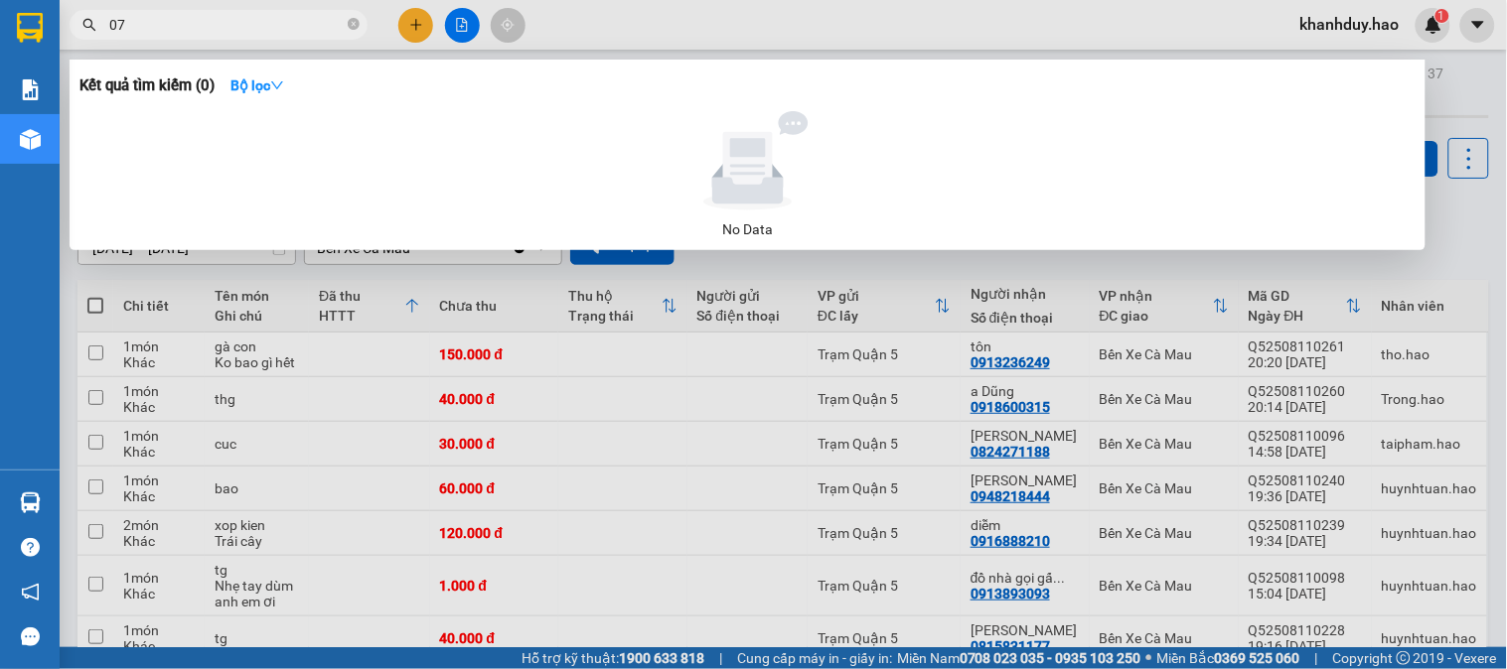
type input "0"
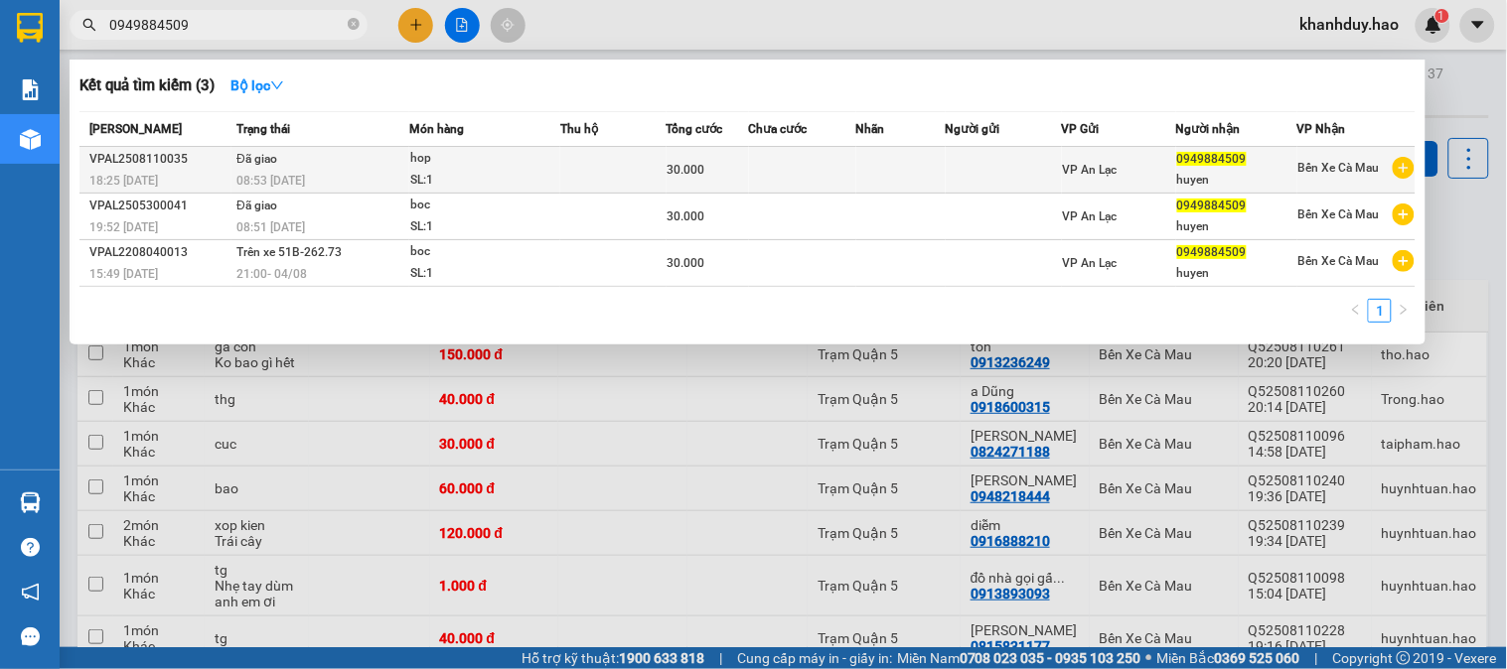
type input "0949884509"
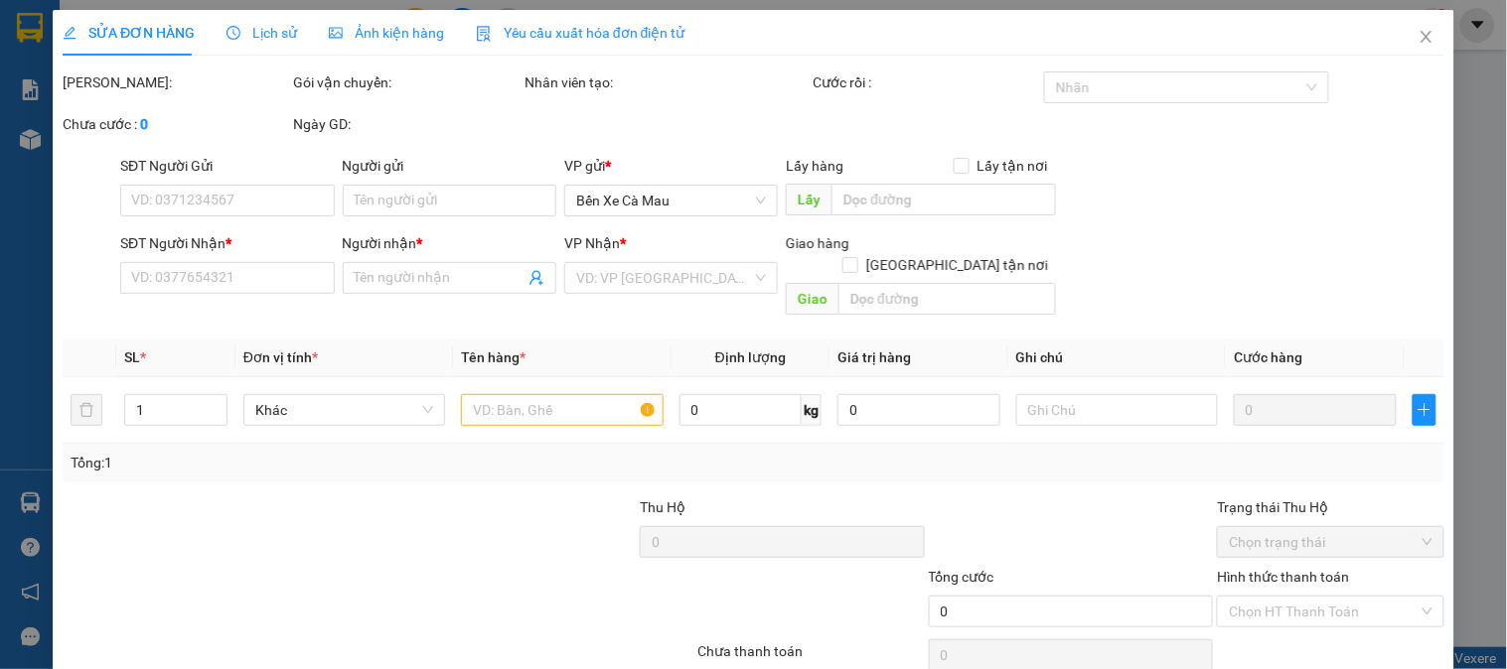
type input "0949884509"
type input "huyen"
type input "30.000"
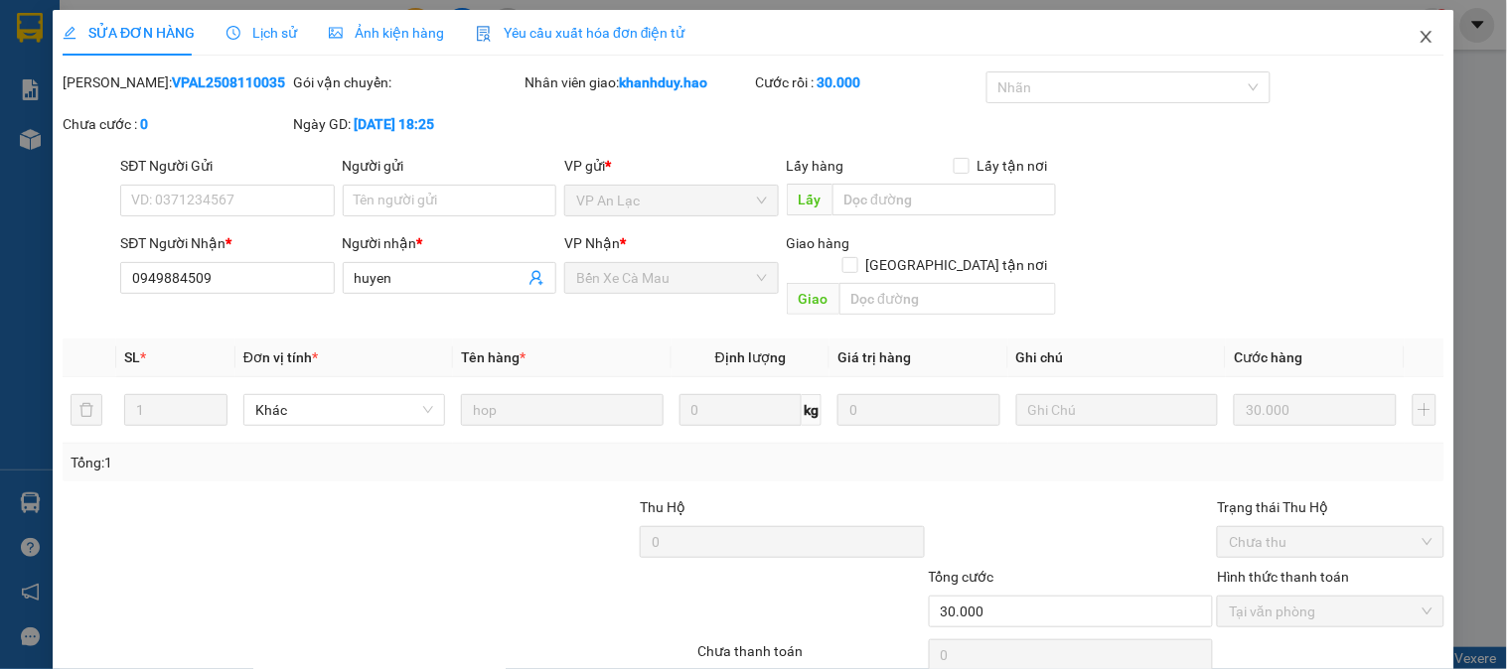
click at [1418, 36] on icon "close" at bounding box center [1426, 37] width 16 height 16
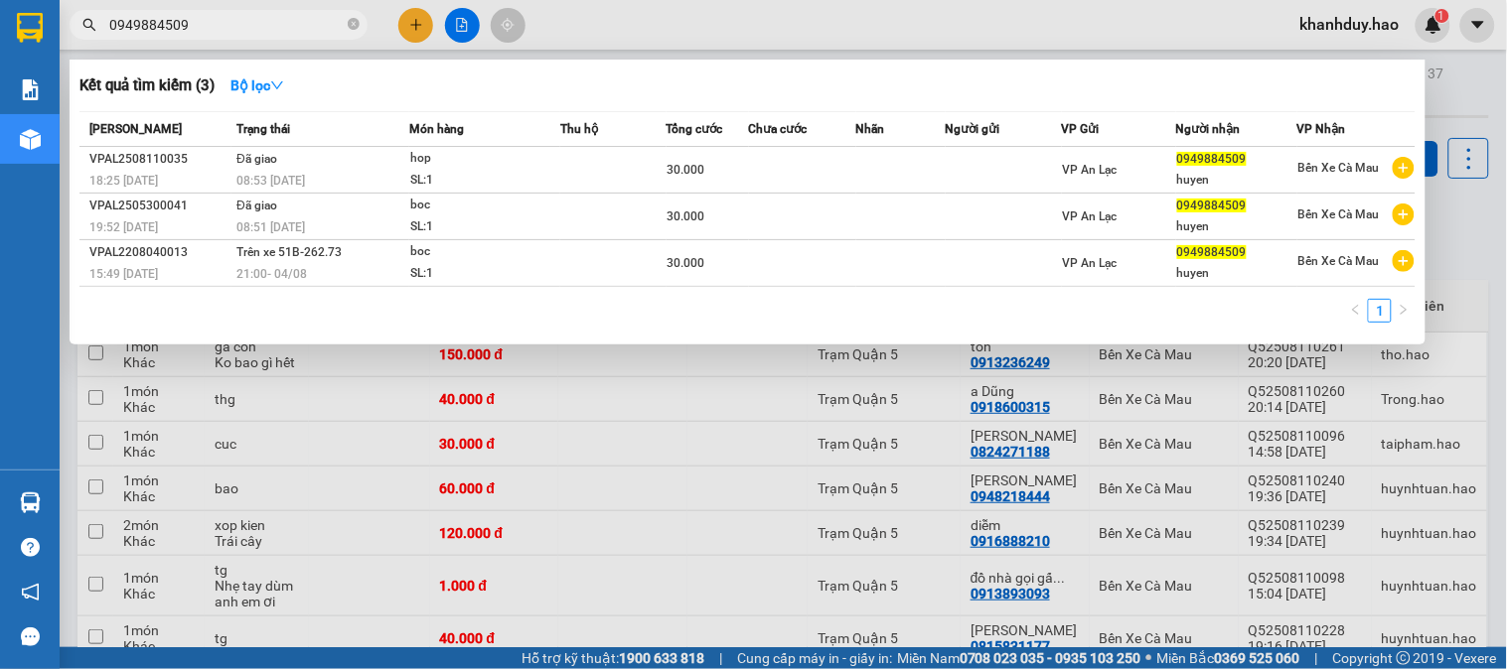
drag, startPoint x: 249, startPoint y: 26, endPoint x: 113, endPoint y: 34, distance: 136.3
click at [113, 34] on input "0949884509" at bounding box center [226, 25] width 234 height 22
click at [225, 28] on input "0949884509" at bounding box center [226, 25] width 234 height 22
drag, startPoint x: 225, startPoint y: 28, endPoint x: 76, endPoint y: 28, distance: 149.0
click at [76, 28] on span "0949884509" at bounding box center [219, 25] width 298 height 30
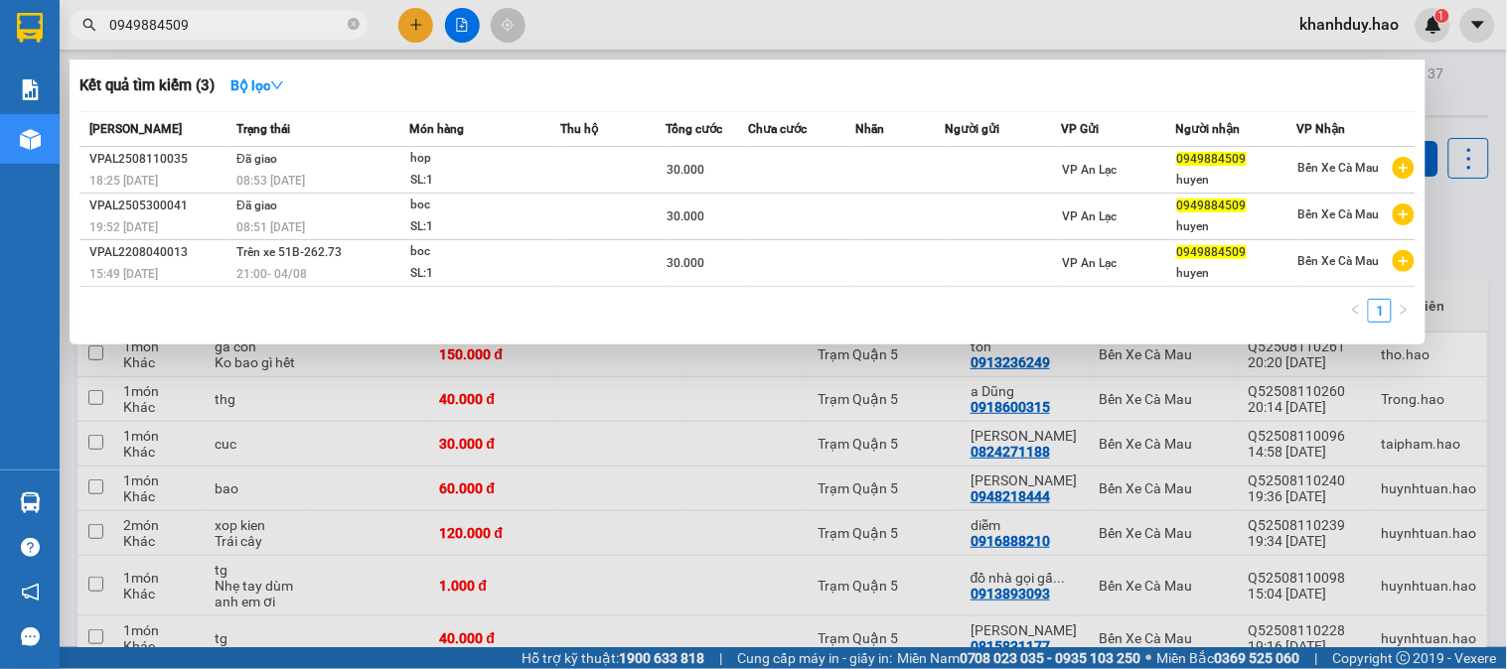
click at [351, 22] on icon "close-circle" at bounding box center [354, 24] width 12 height 12
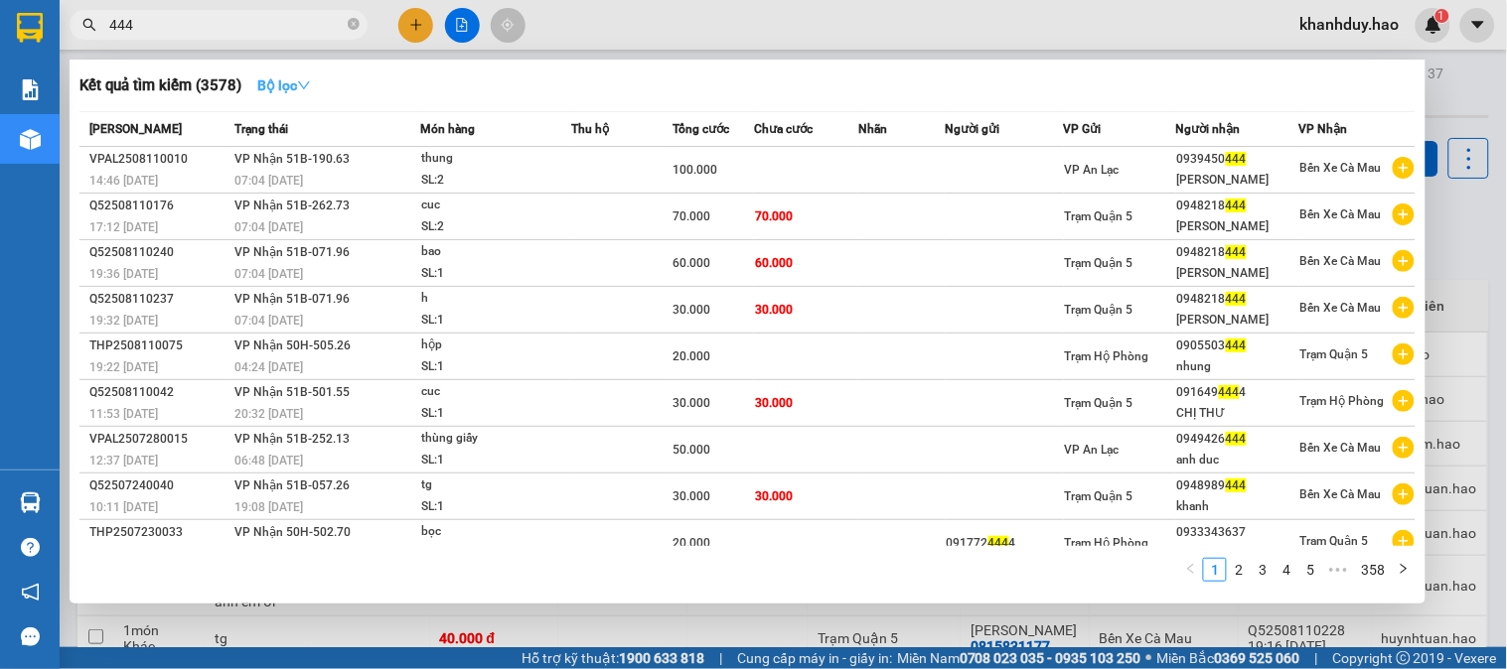
type input "444"
click at [315, 92] on button "Bộ lọc" at bounding box center [283, 86] width 85 height 32
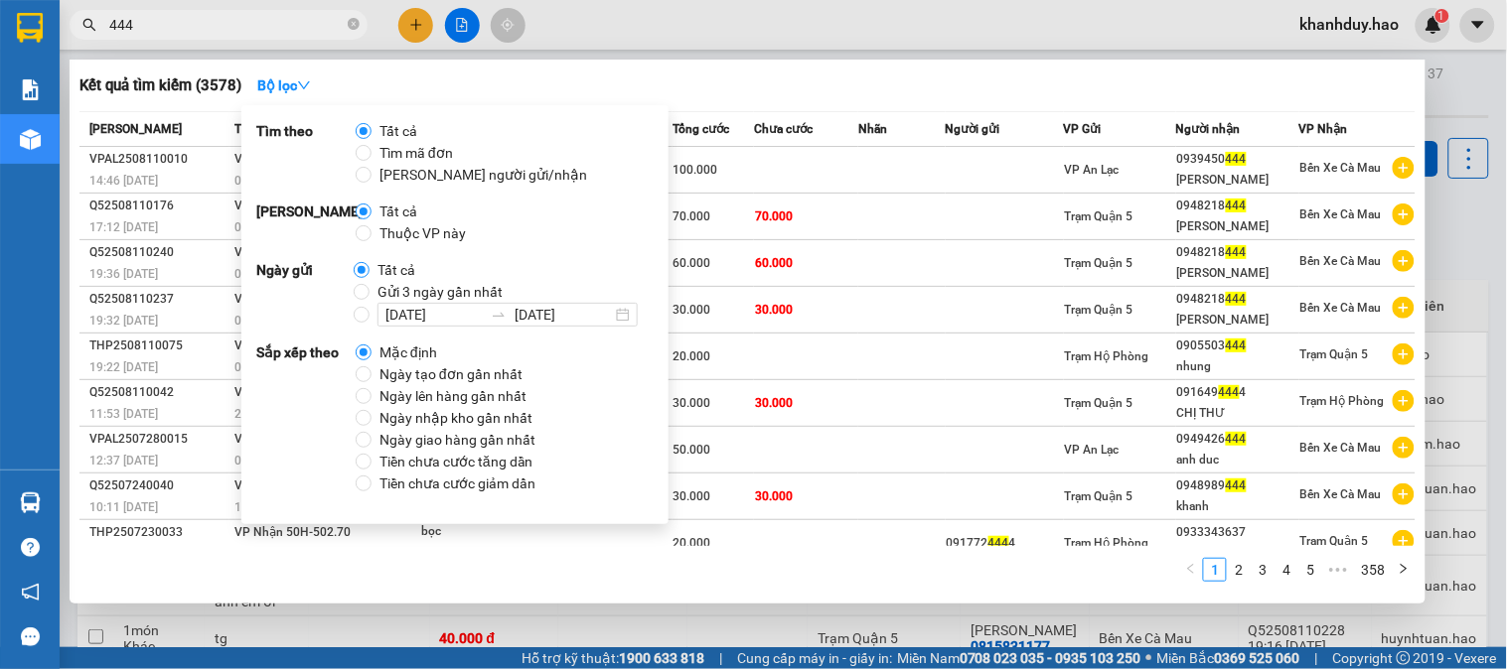
click at [384, 224] on span "Thuộc VP này" at bounding box center [422, 233] width 102 height 22
click at [371, 225] on input "Thuộc VP này" at bounding box center [364, 233] width 16 height 16
radio input "true"
radio input "false"
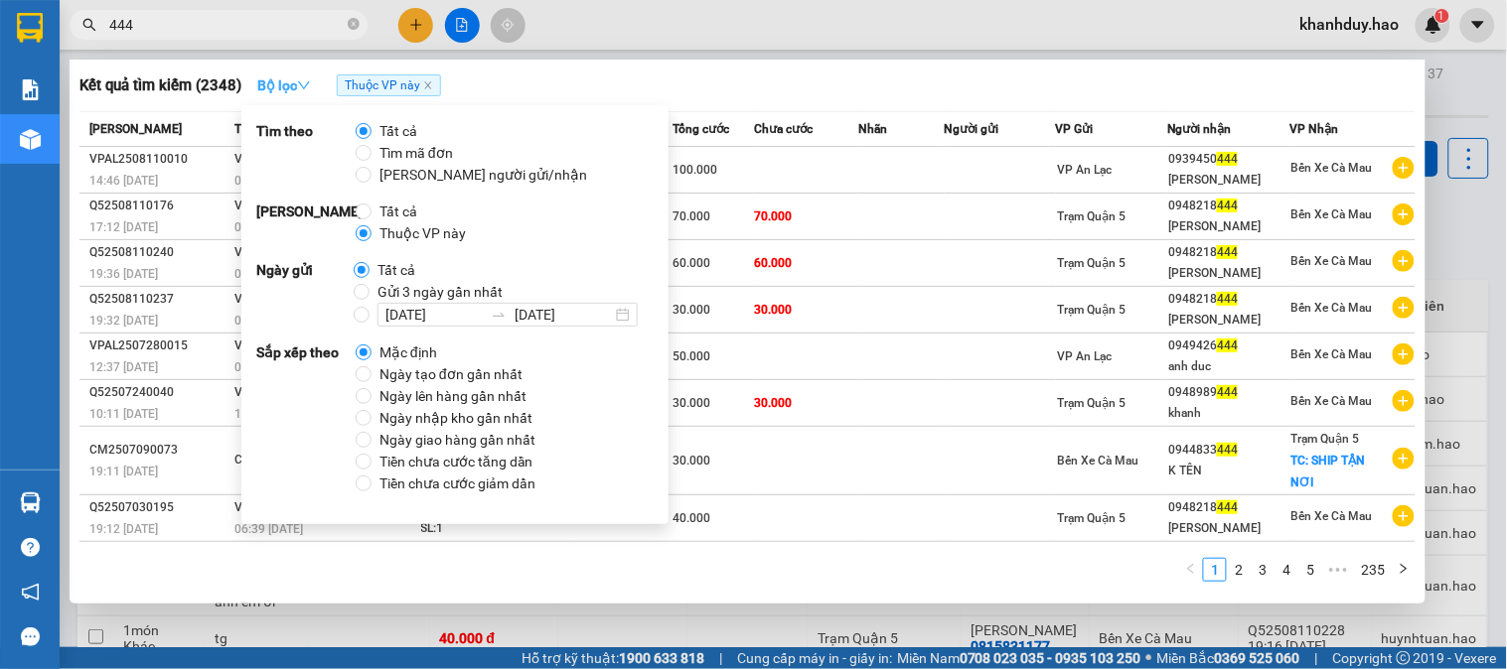
click at [285, 83] on strong "Bộ lọc" at bounding box center [284, 85] width 54 height 16
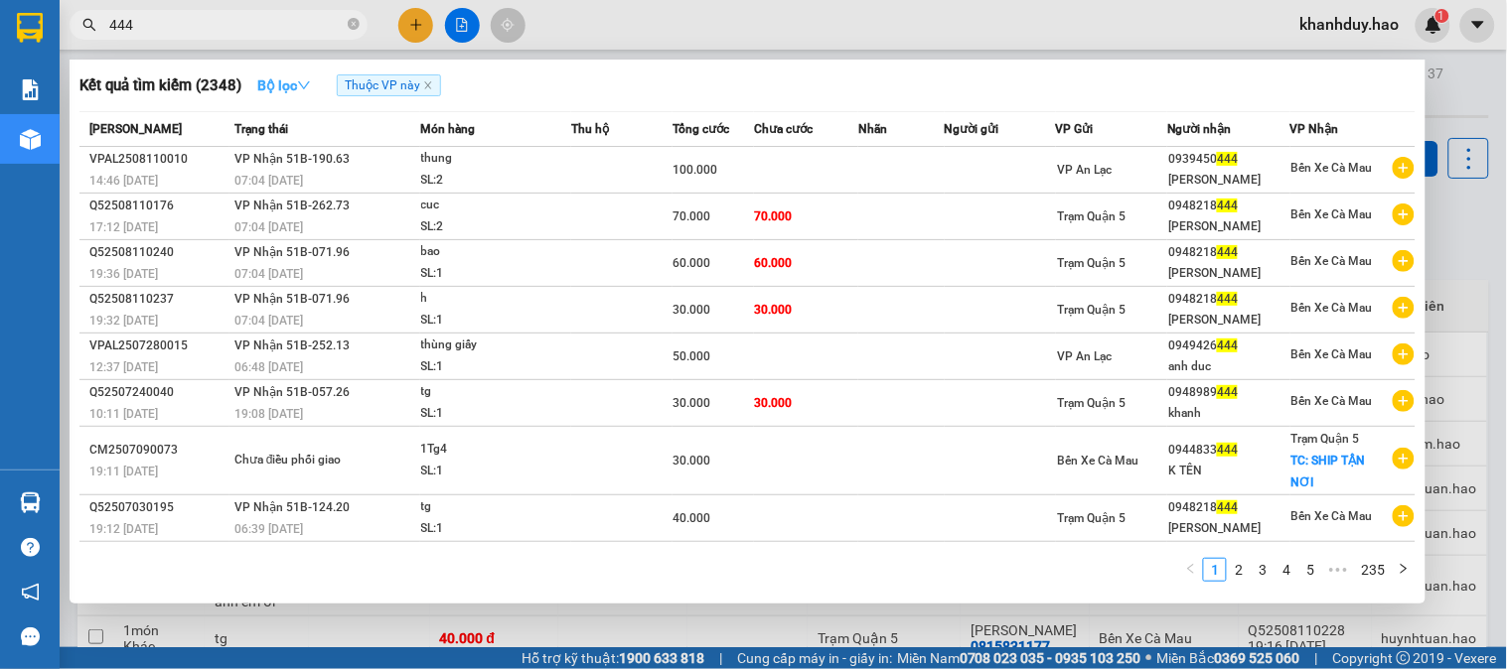
click at [272, 91] on strong "Bộ lọc" at bounding box center [284, 85] width 54 height 16
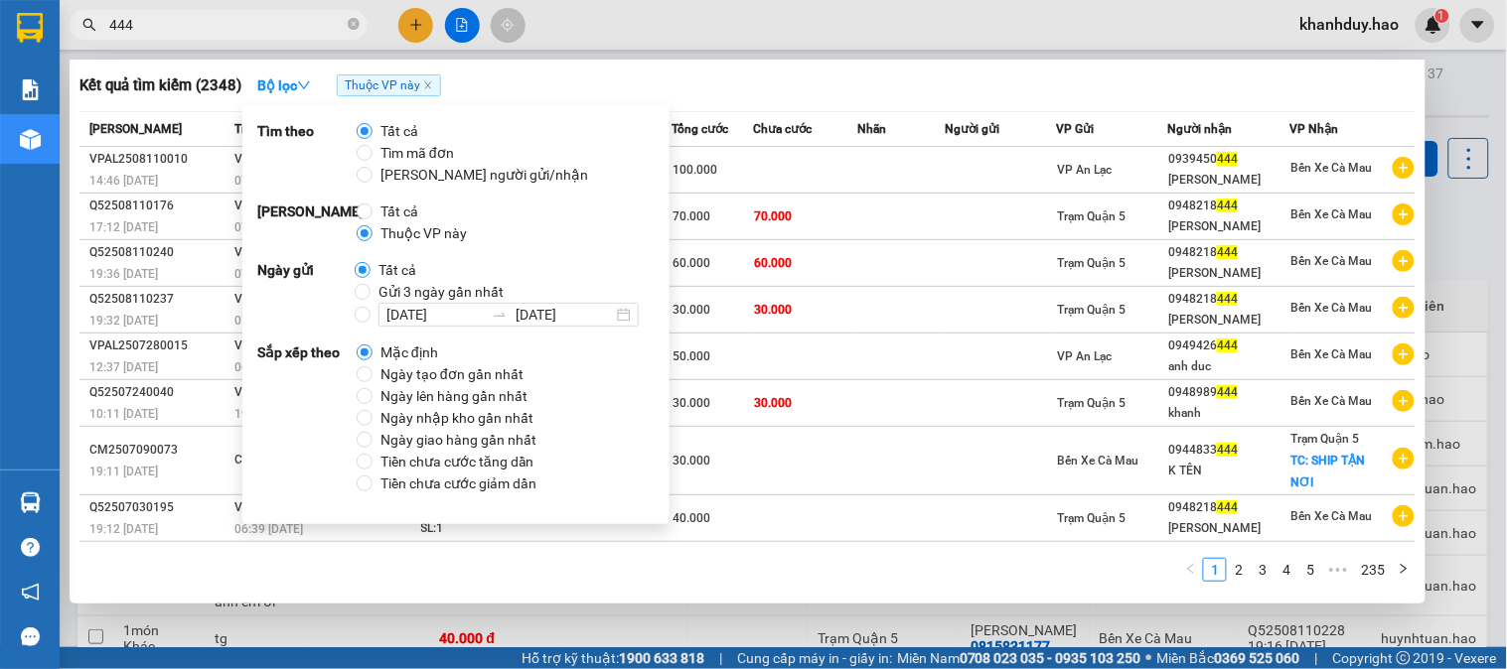
click at [379, 276] on span "Tất cả" at bounding box center [397, 270] width 54 height 22
click at [370, 276] on input "Tất cả" at bounding box center [363, 270] width 16 height 16
click at [419, 303] on div "[DATE] [DATE]" at bounding box center [508, 315] width 260 height 24
click at [370, 307] on input "[DATE] [DATE]" at bounding box center [363, 315] width 16 height 16
radio input "true"
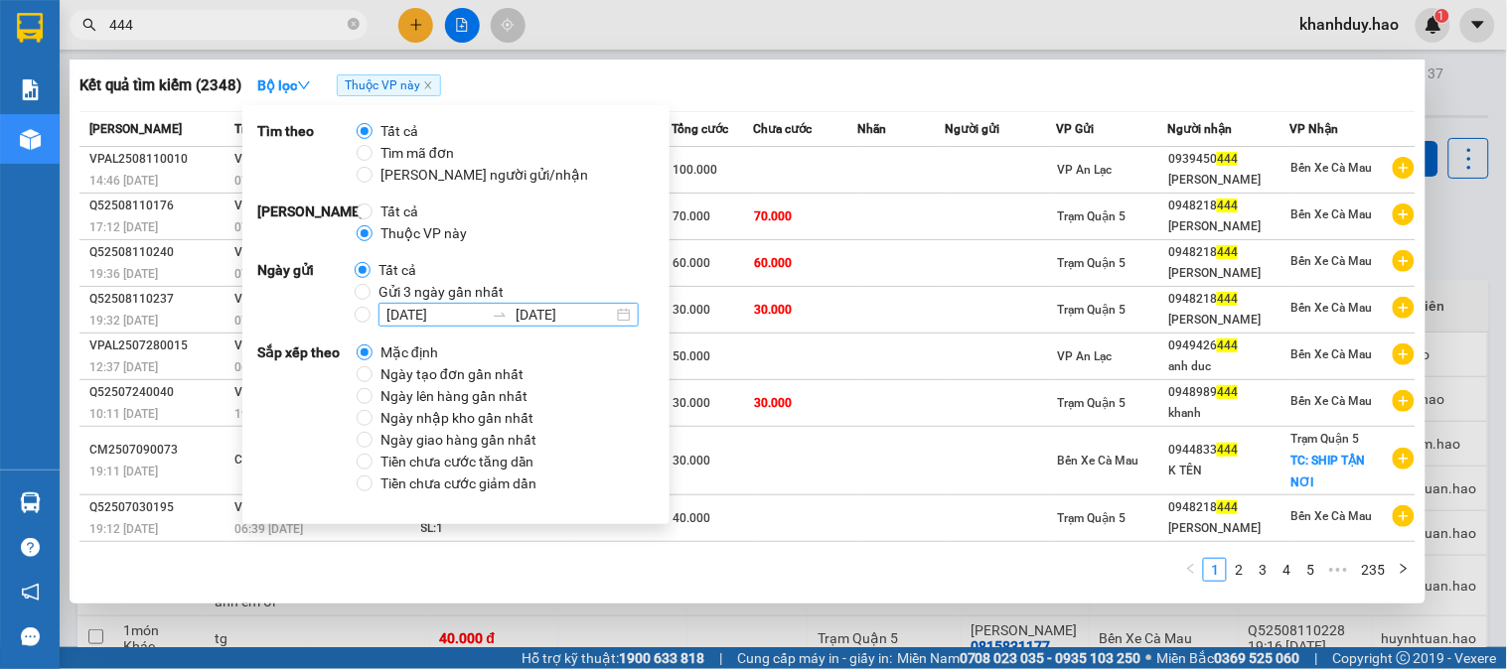
radio input "false"
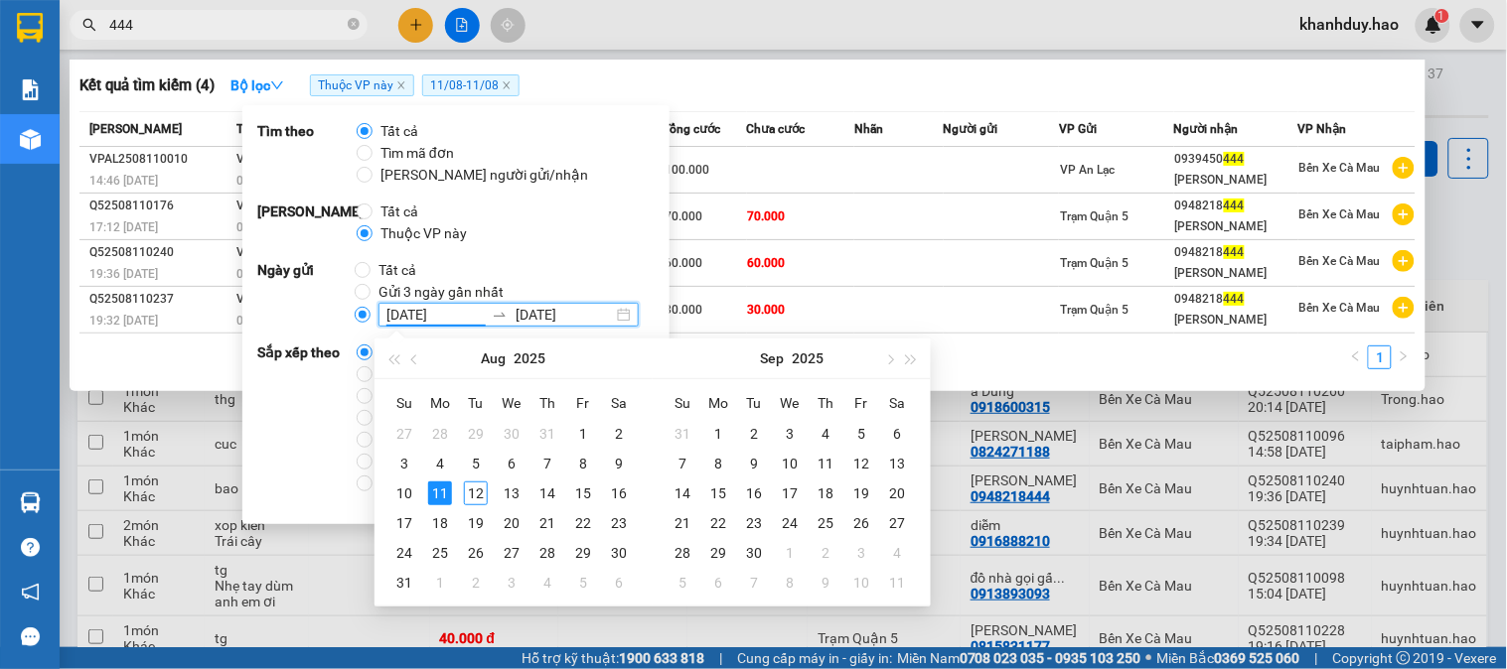
click at [1025, 34] on div at bounding box center [753, 334] width 1507 height 669
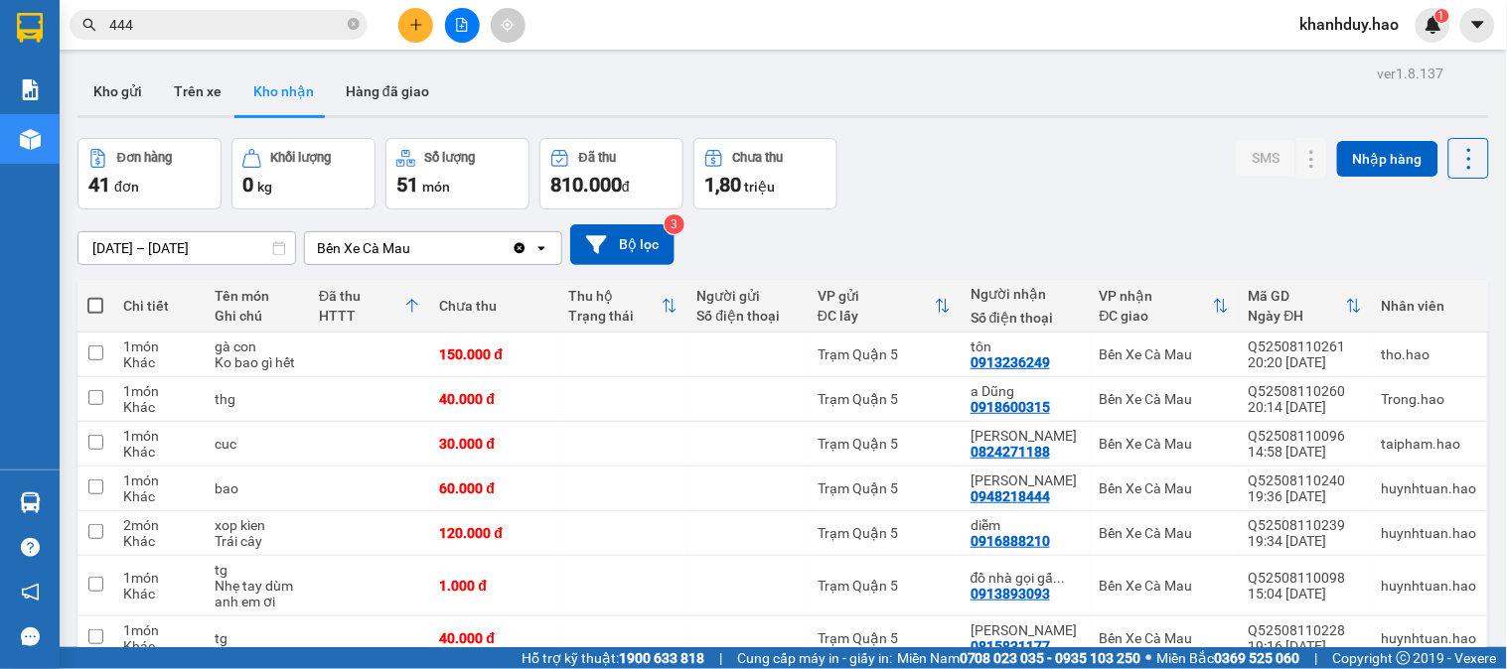
click at [214, 16] on input "444" at bounding box center [226, 25] width 234 height 22
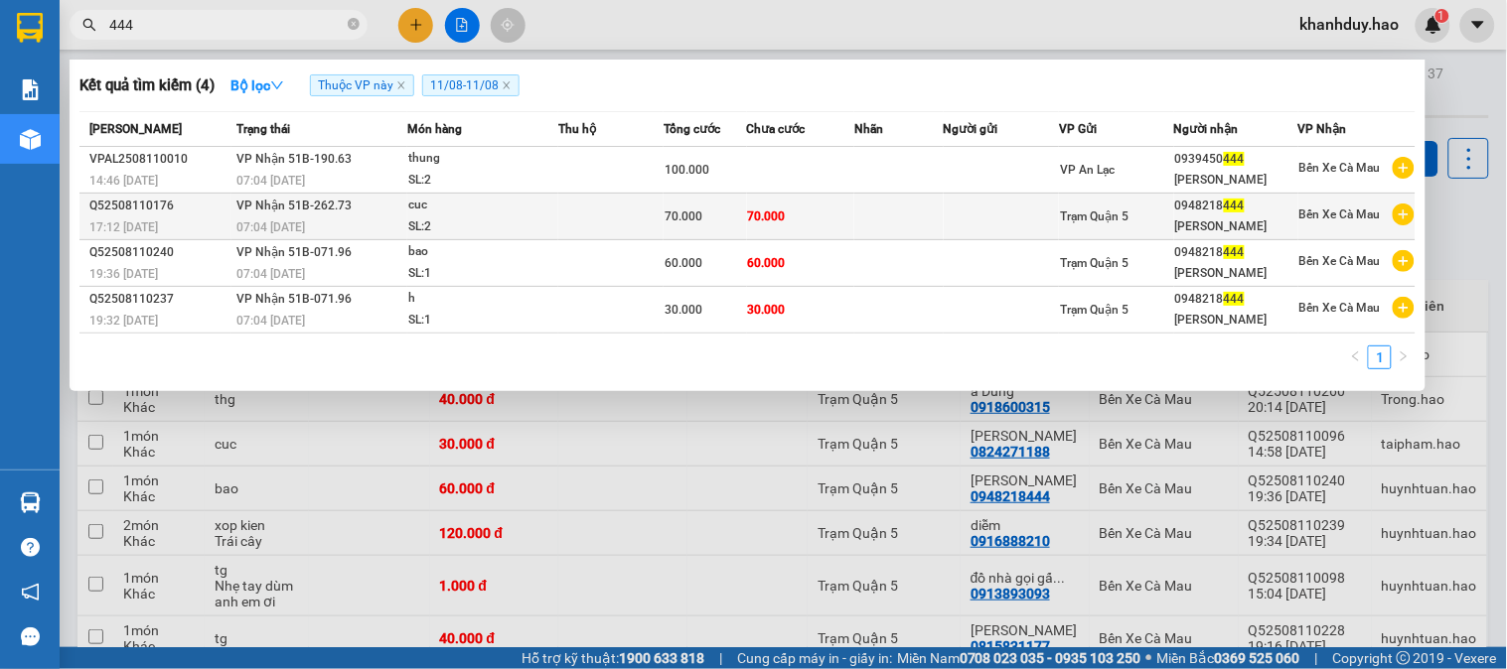
click at [1047, 229] on td at bounding box center [1001, 217] width 115 height 47
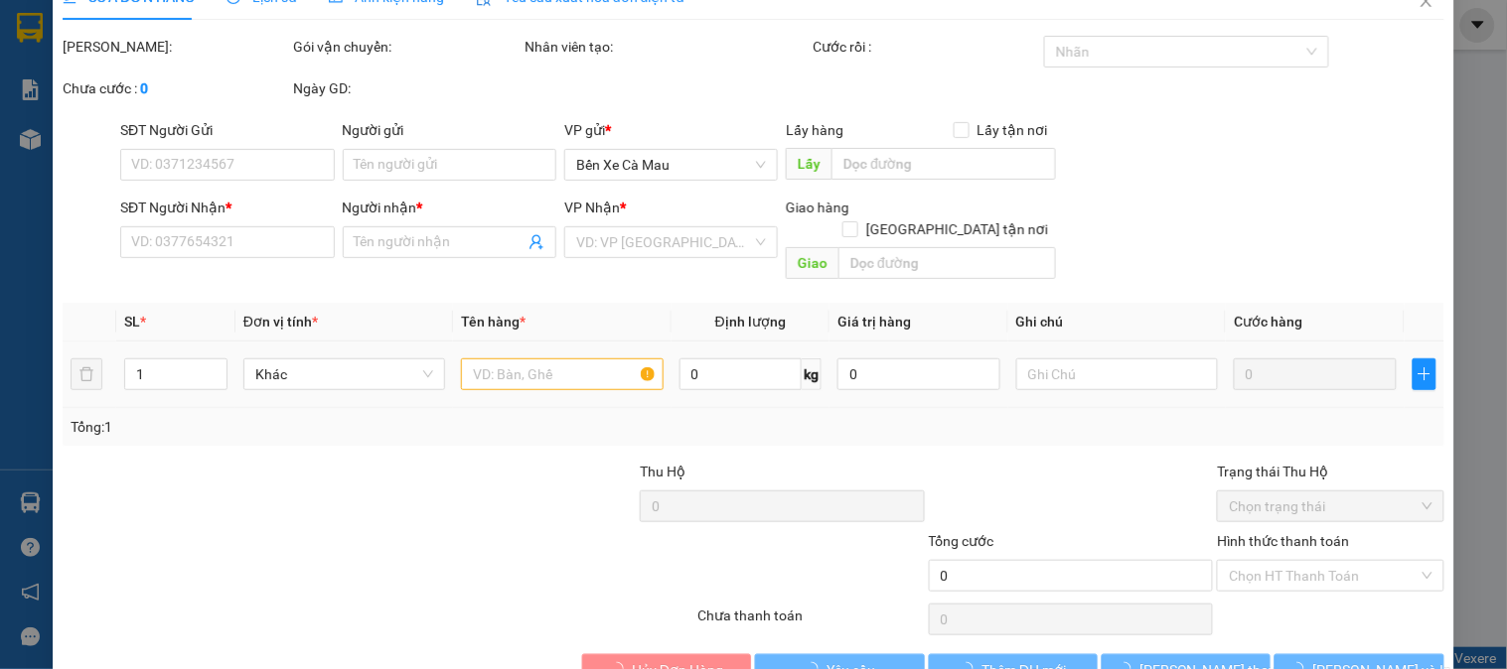
type input "0948218444"
type input "[PERSON_NAME]"
type input "70.000"
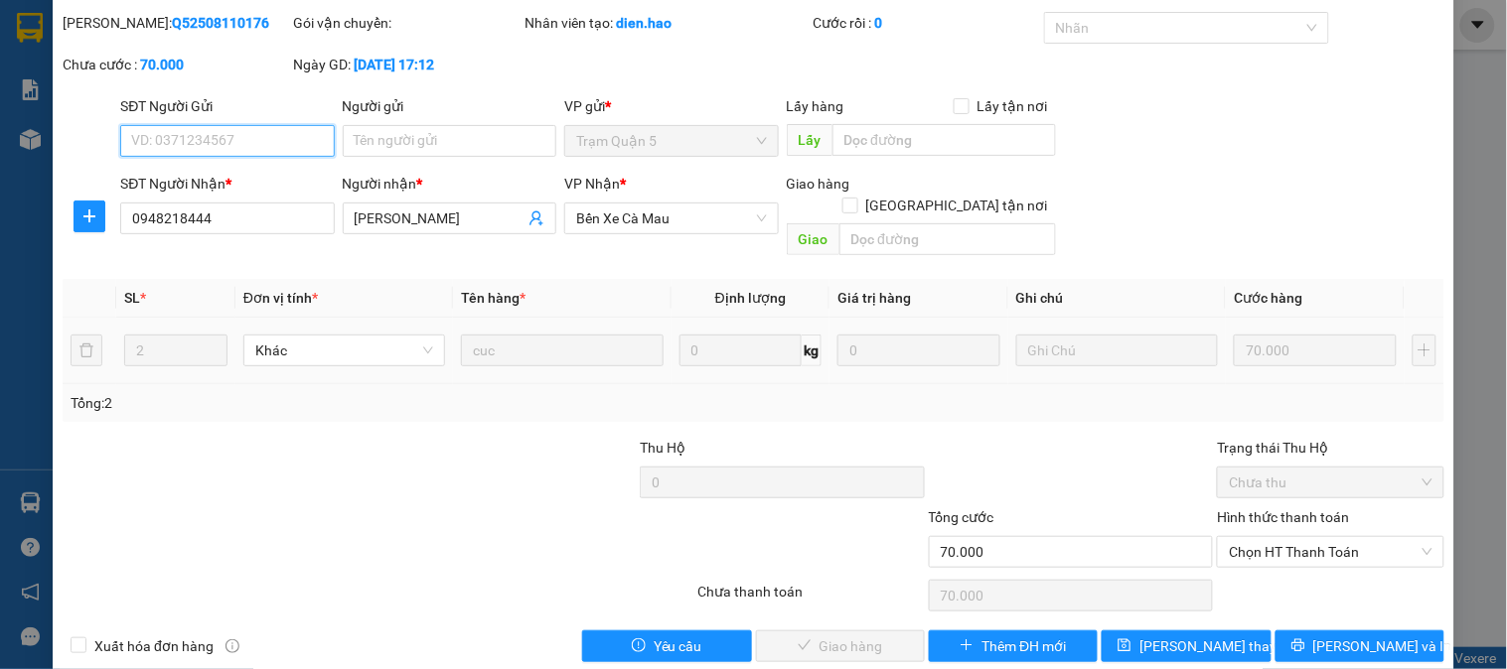
scroll to position [70, 0]
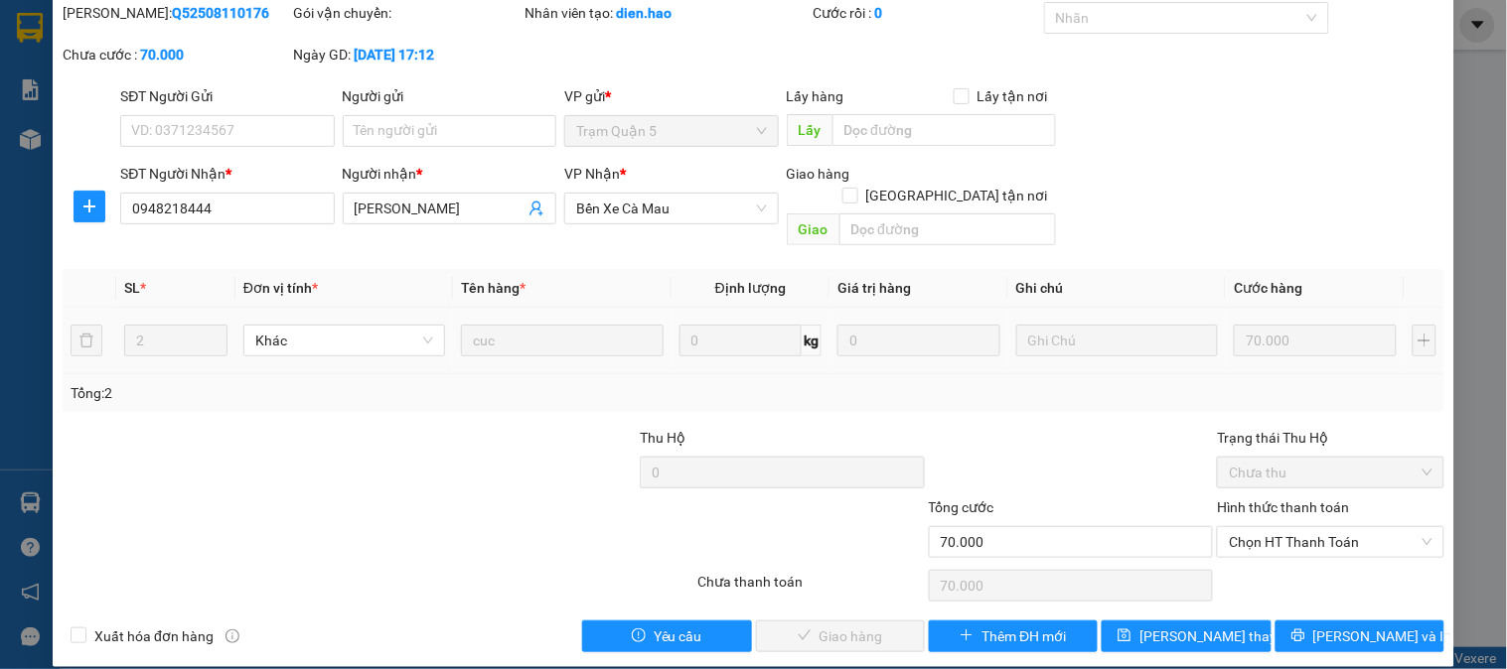
click at [1301, 538] on div "Hình thức thanh toán Chọn HT Thanh Toán" at bounding box center [1330, 532] width 226 height 70
click at [1301, 529] on span "Chọn HT Thanh Toán" at bounding box center [1330, 542] width 203 height 30
click at [1276, 576] on div "Total Paid Fee 0 Total UnPaid Fee 70.000 Cash Collection Total Fee Mã ĐH: Q5250…" at bounding box center [754, 327] width 1382 height 651
click at [1274, 527] on span "Chọn HT Thanh Toán" at bounding box center [1330, 542] width 203 height 30
click at [1238, 568] on div "Tại văn phòng" at bounding box center [1318, 560] width 201 height 22
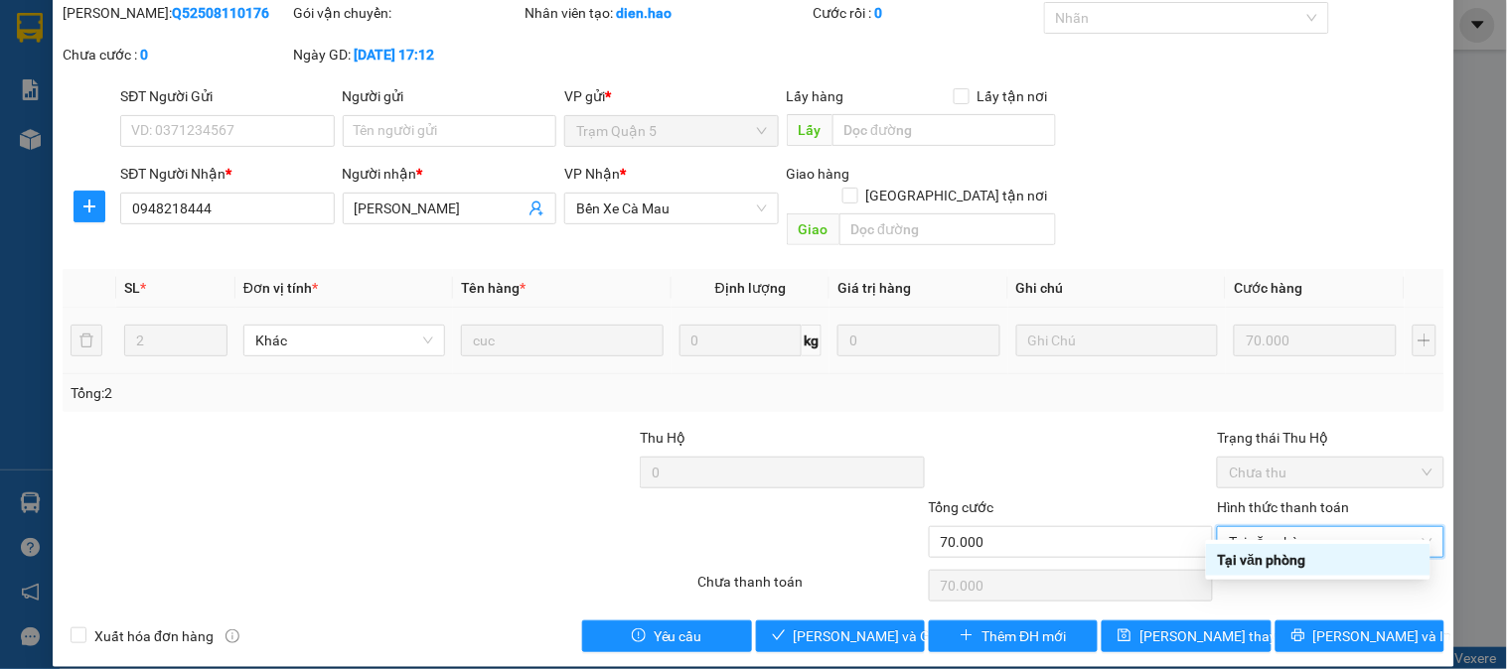
type input "0"
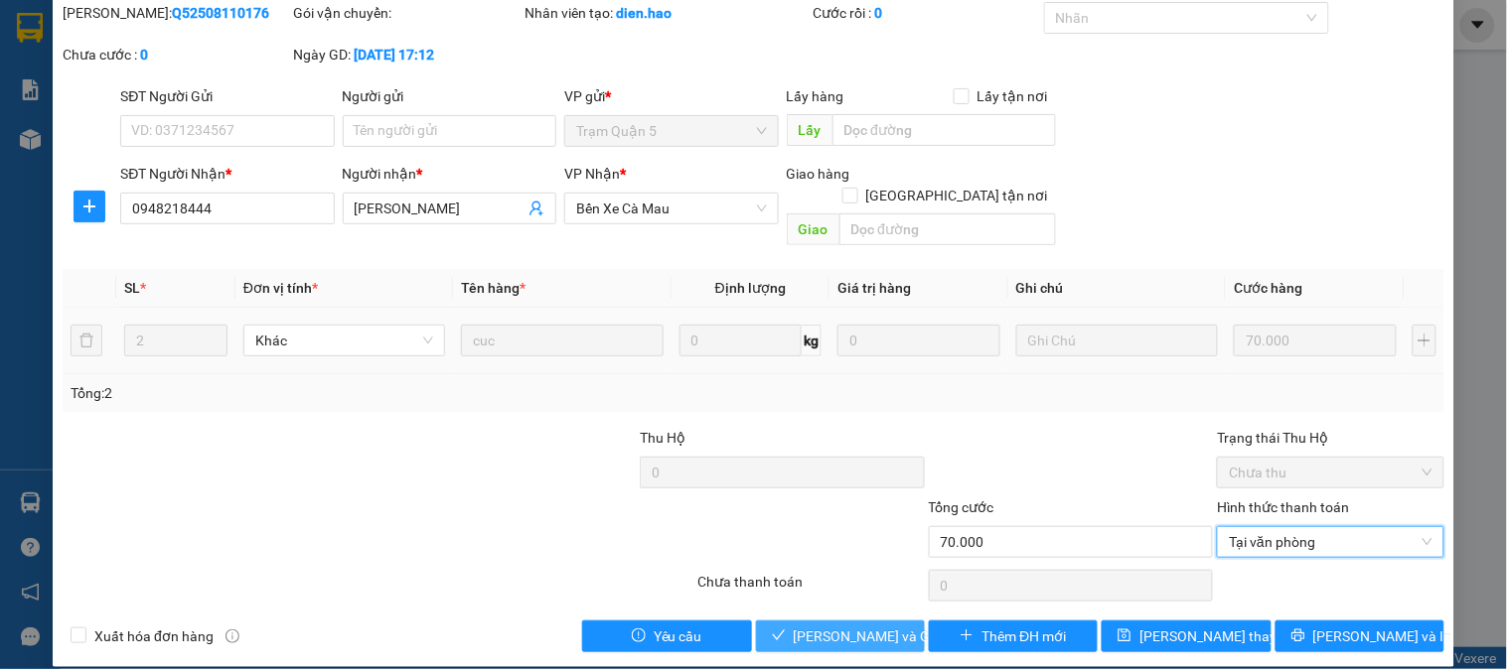
click at [867, 626] on span "[PERSON_NAME] và Giao hàng" at bounding box center [889, 637] width 191 height 22
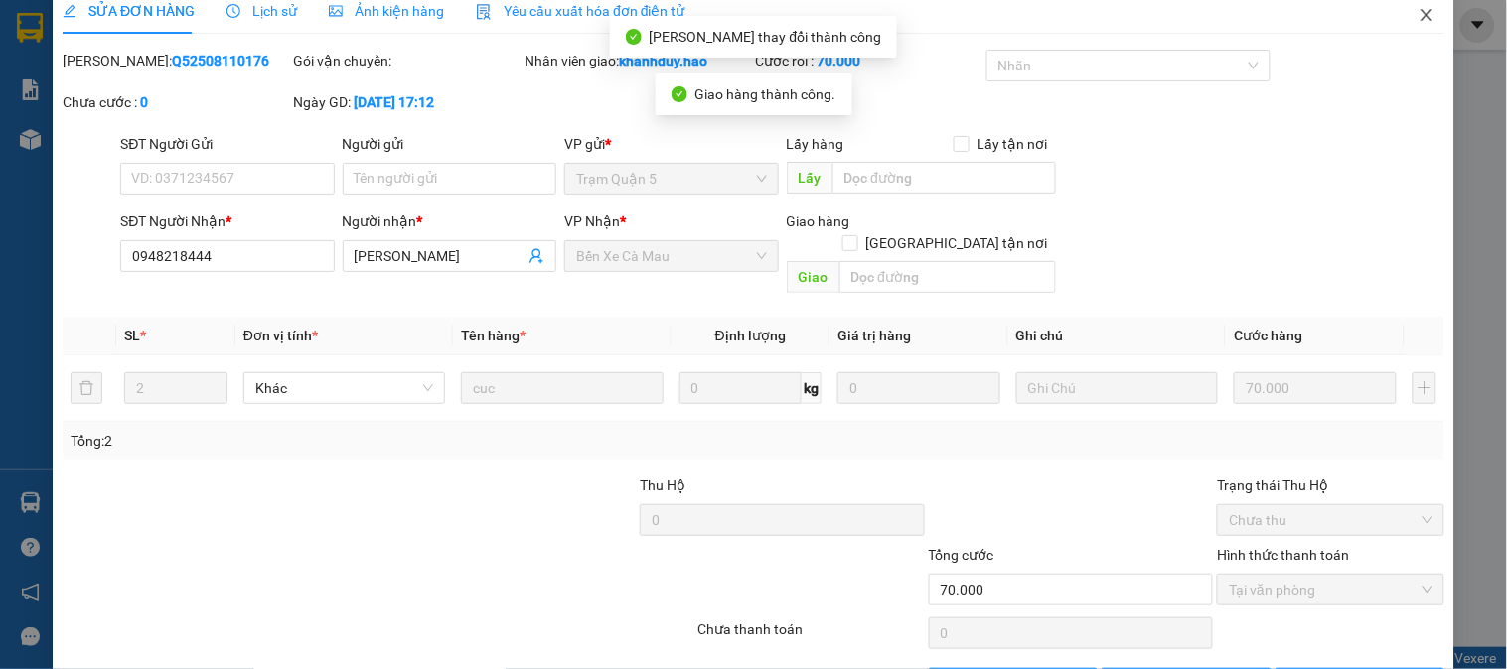
scroll to position [0, 0]
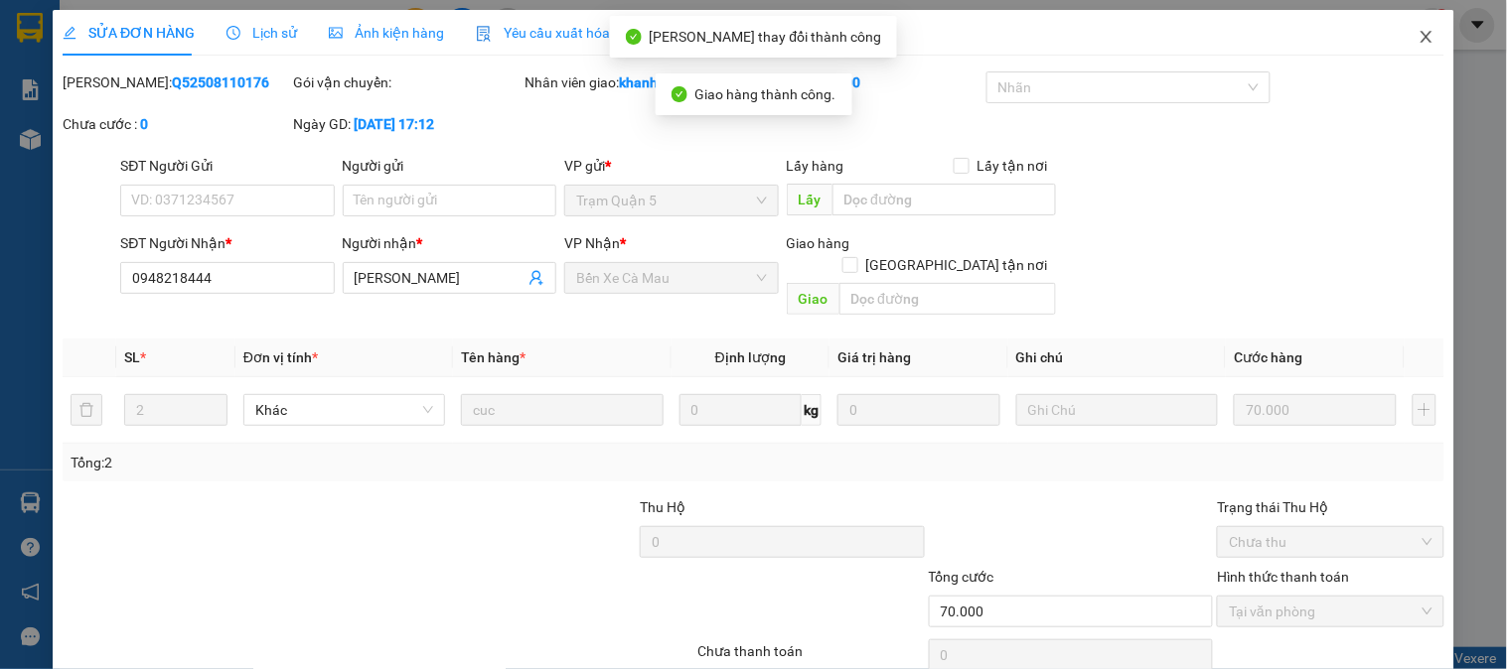
click at [1411, 13] on span "Close" at bounding box center [1427, 38] width 56 height 56
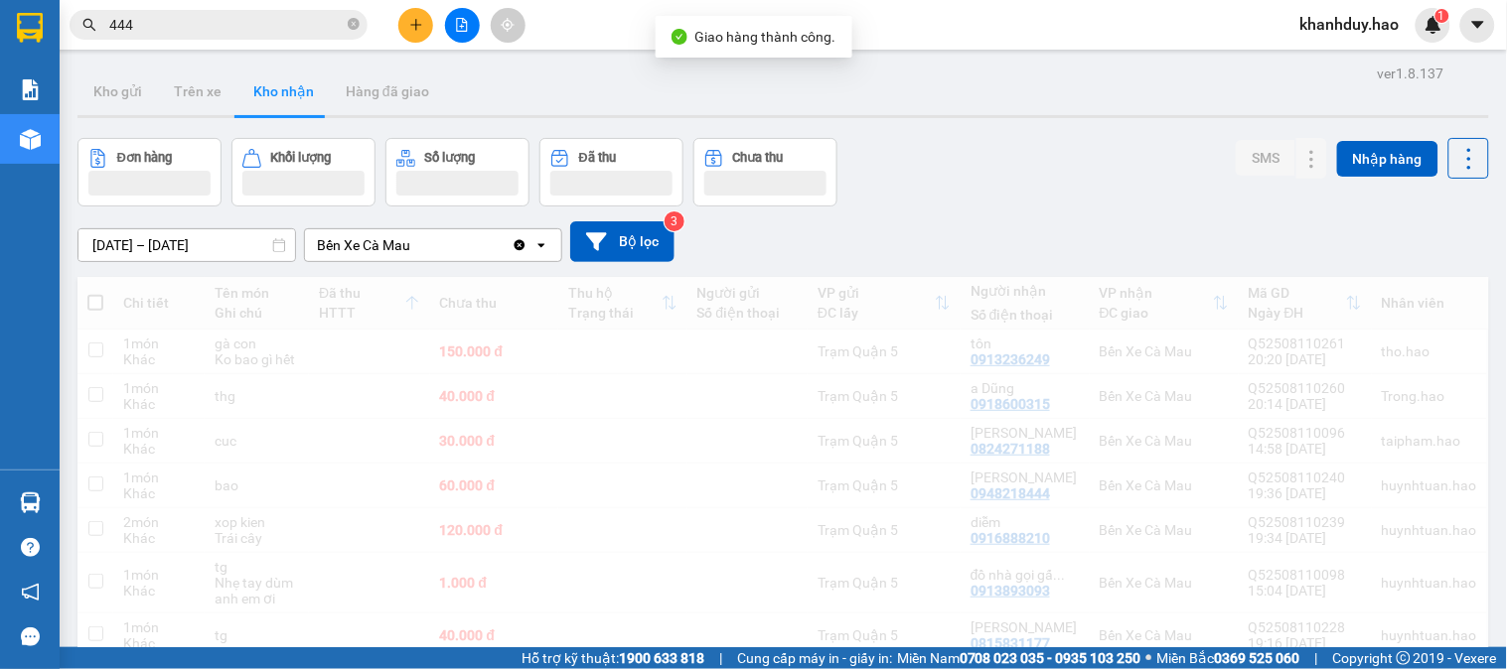
click at [315, 28] on input "444" at bounding box center [226, 25] width 234 height 22
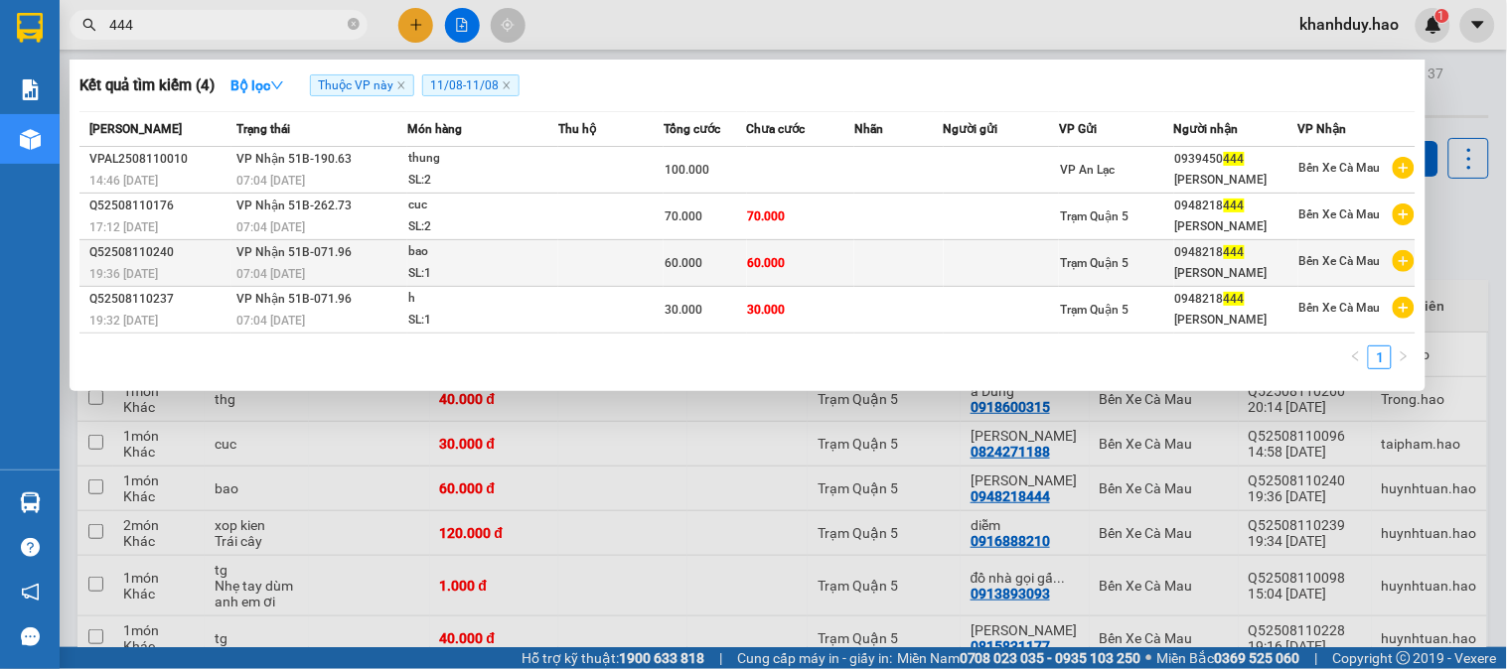
click at [850, 280] on td "60.000" at bounding box center [800, 263] width 107 height 47
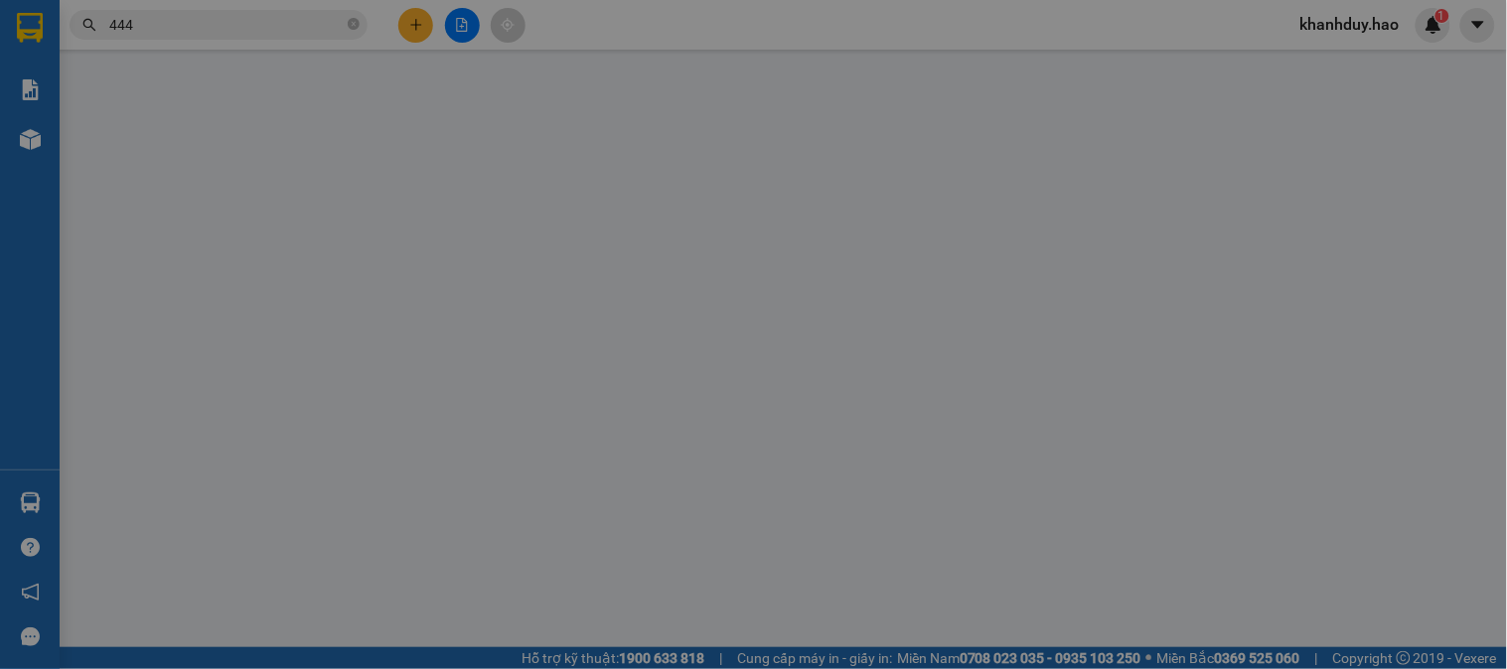
type input "0948218444"
type input "[PERSON_NAME]"
type input "60.000"
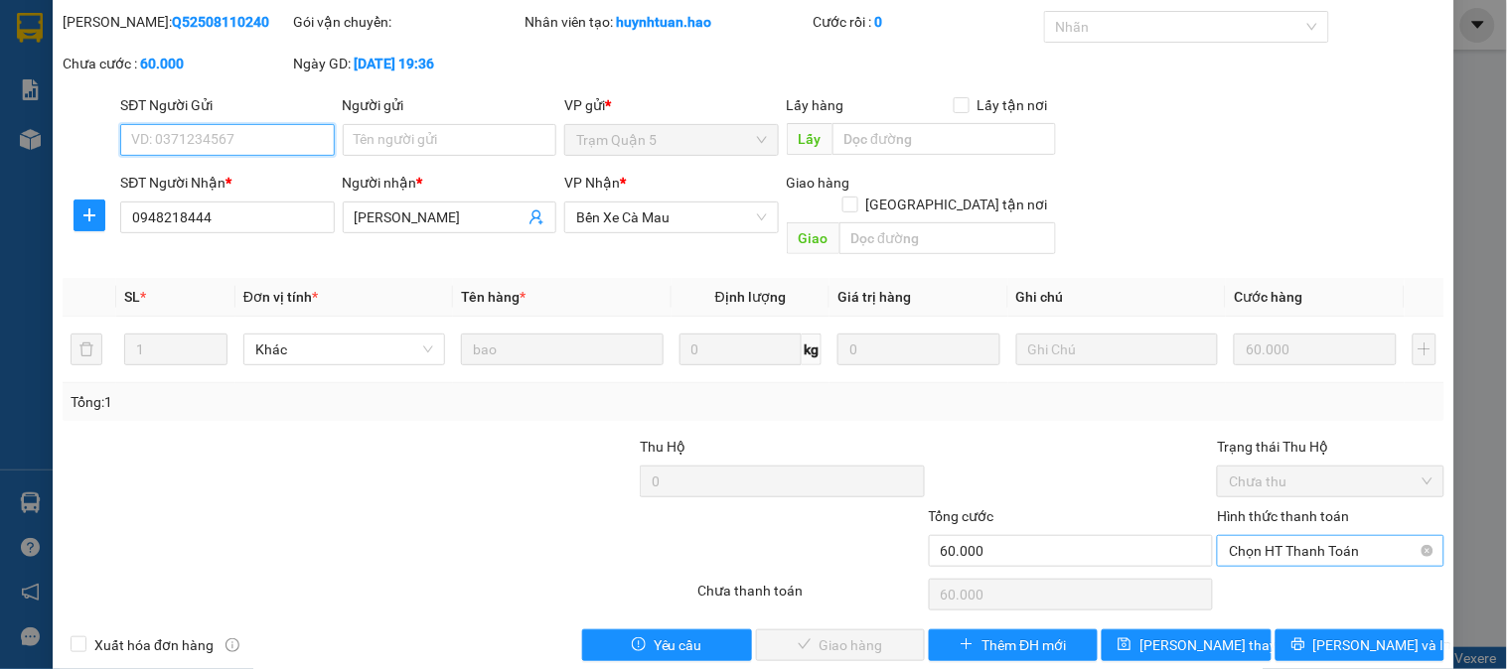
scroll to position [70, 0]
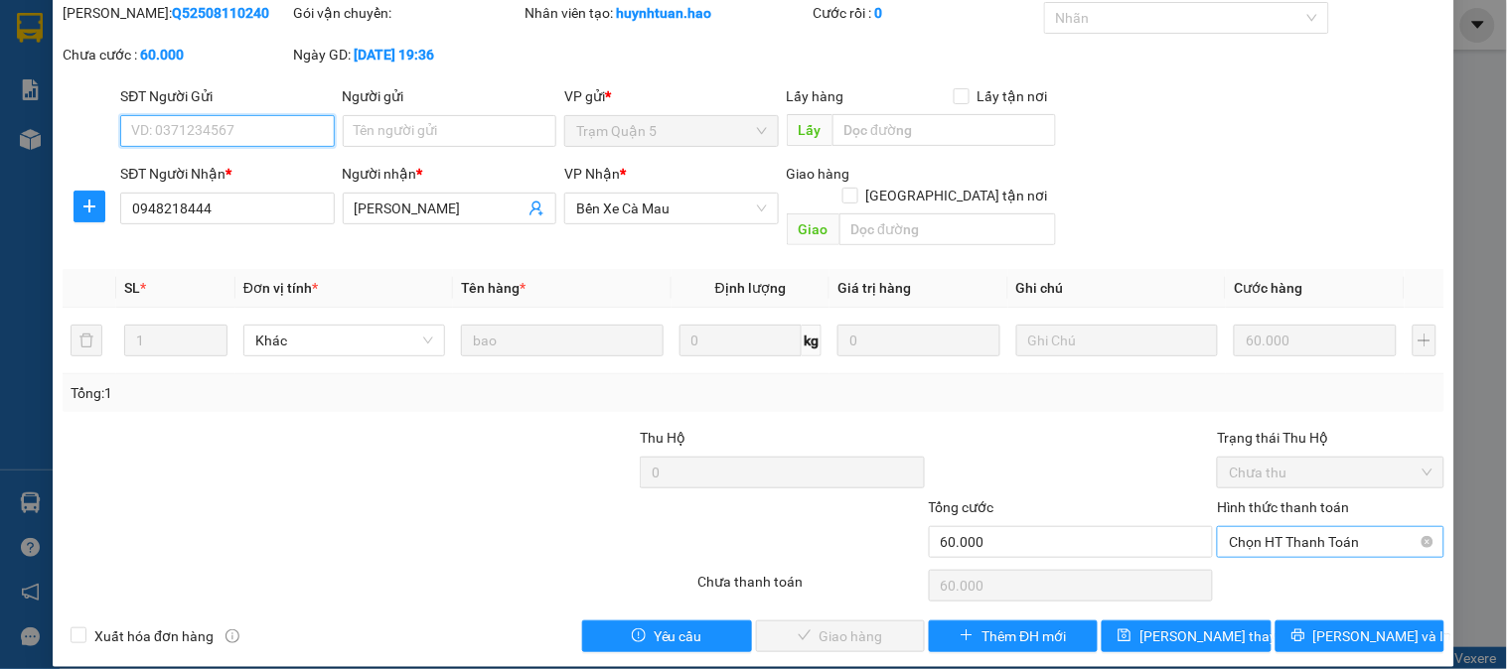
click at [1328, 527] on span "Chọn HT Thanh Toán" at bounding box center [1330, 542] width 203 height 30
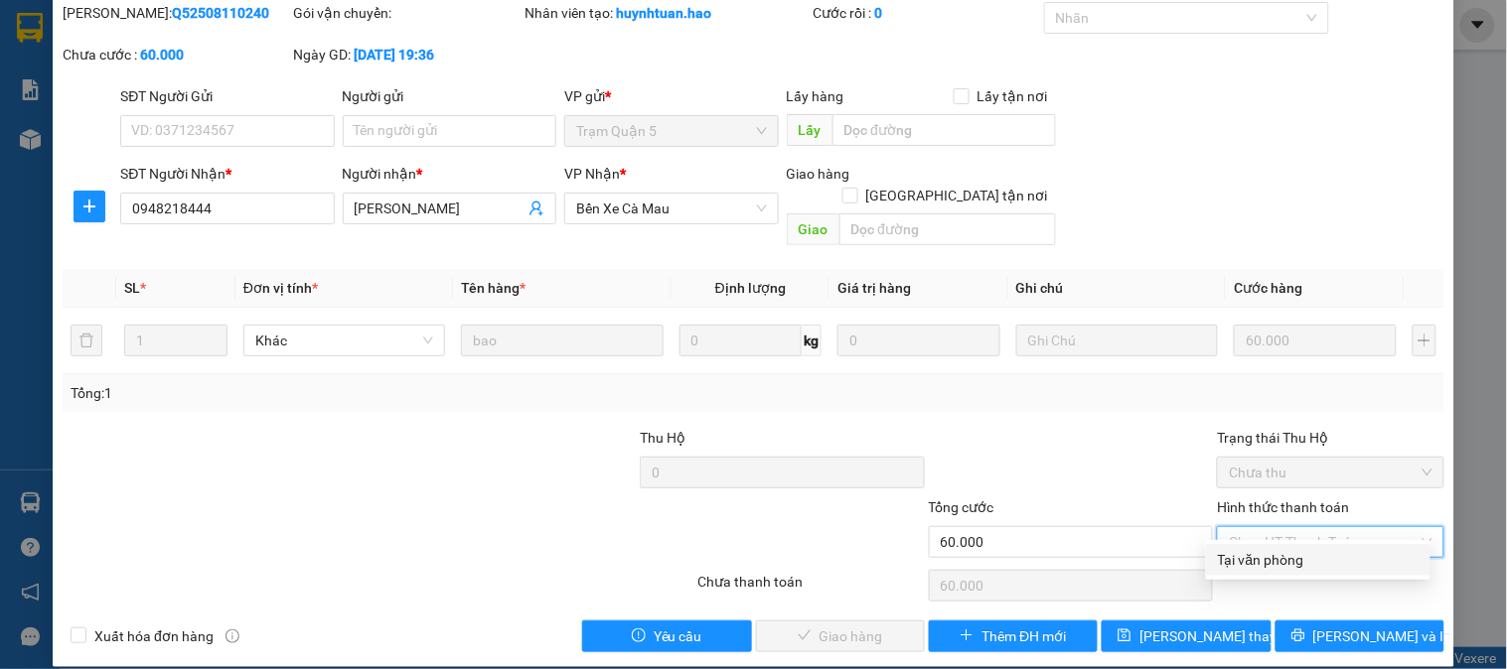
click at [1306, 550] on div "Tại văn phòng" at bounding box center [1318, 560] width 201 height 22
type input "0"
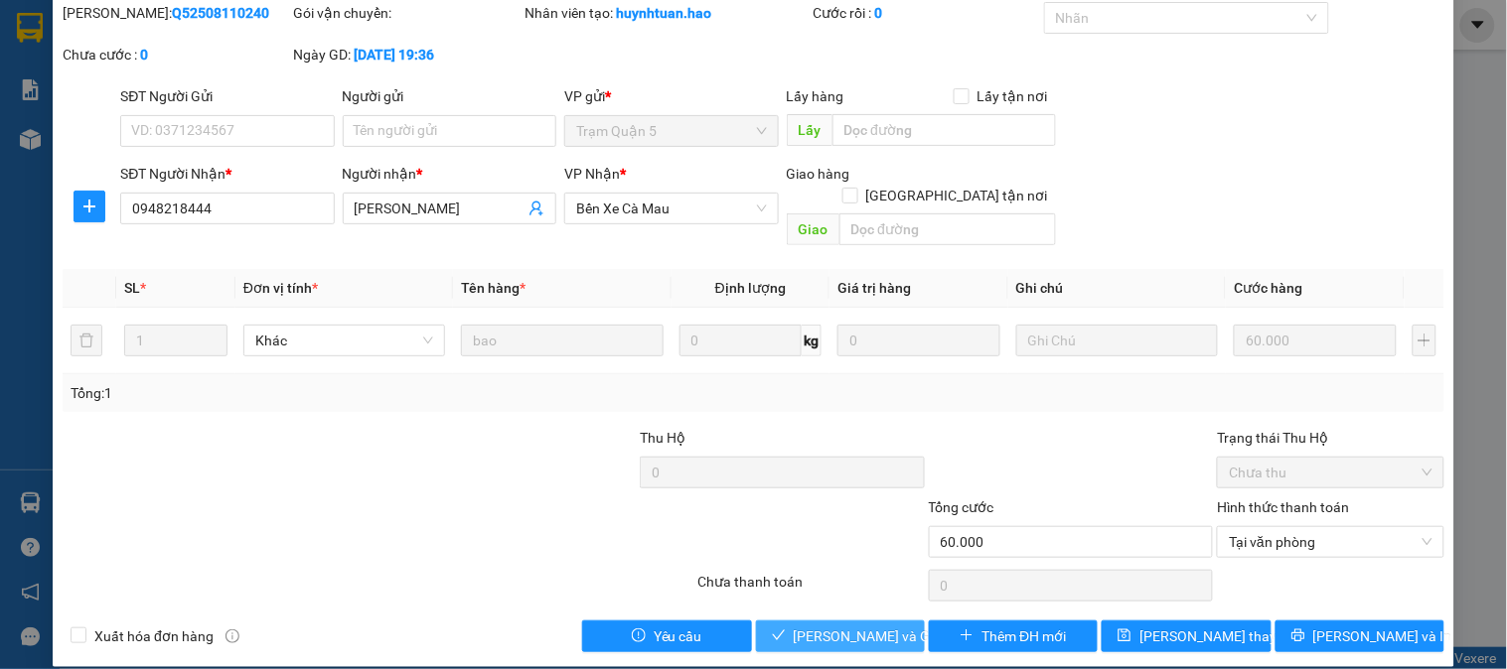
click at [885, 626] on span "[PERSON_NAME] và Giao hàng" at bounding box center [889, 637] width 191 height 22
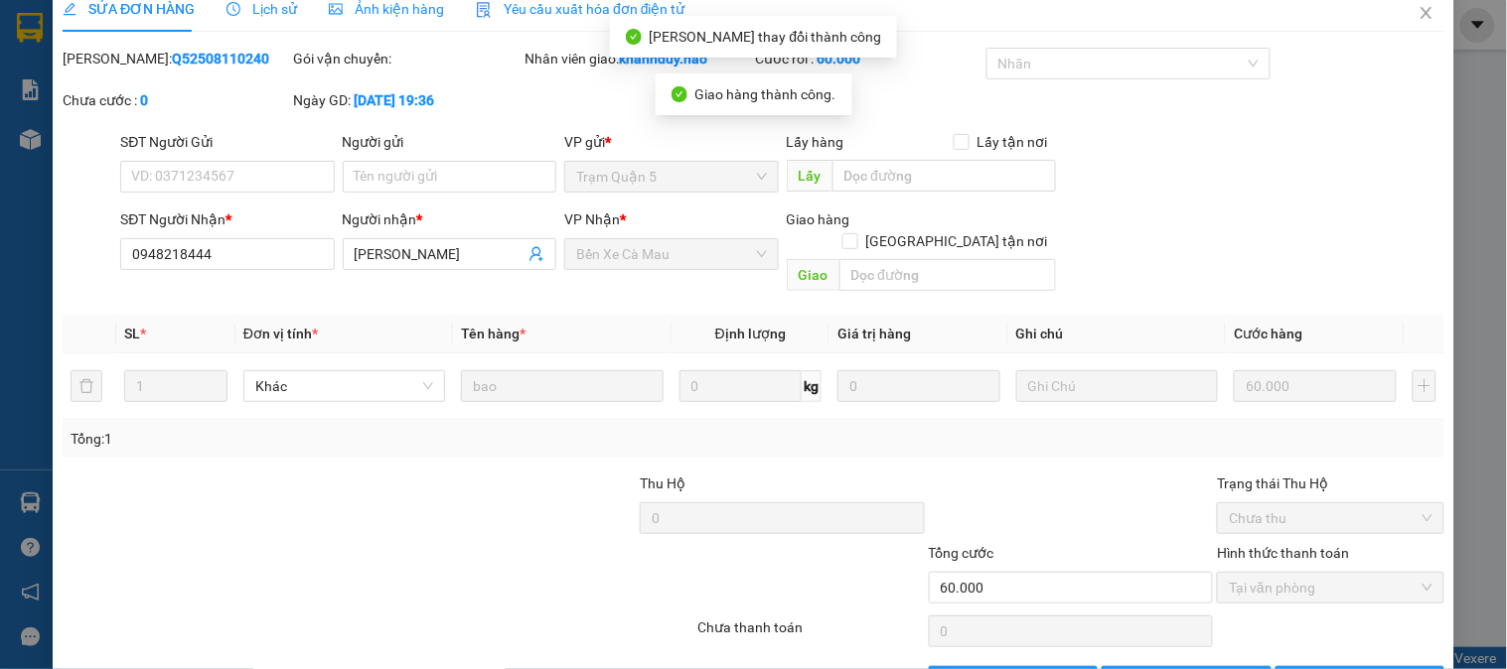
scroll to position [0, 0]
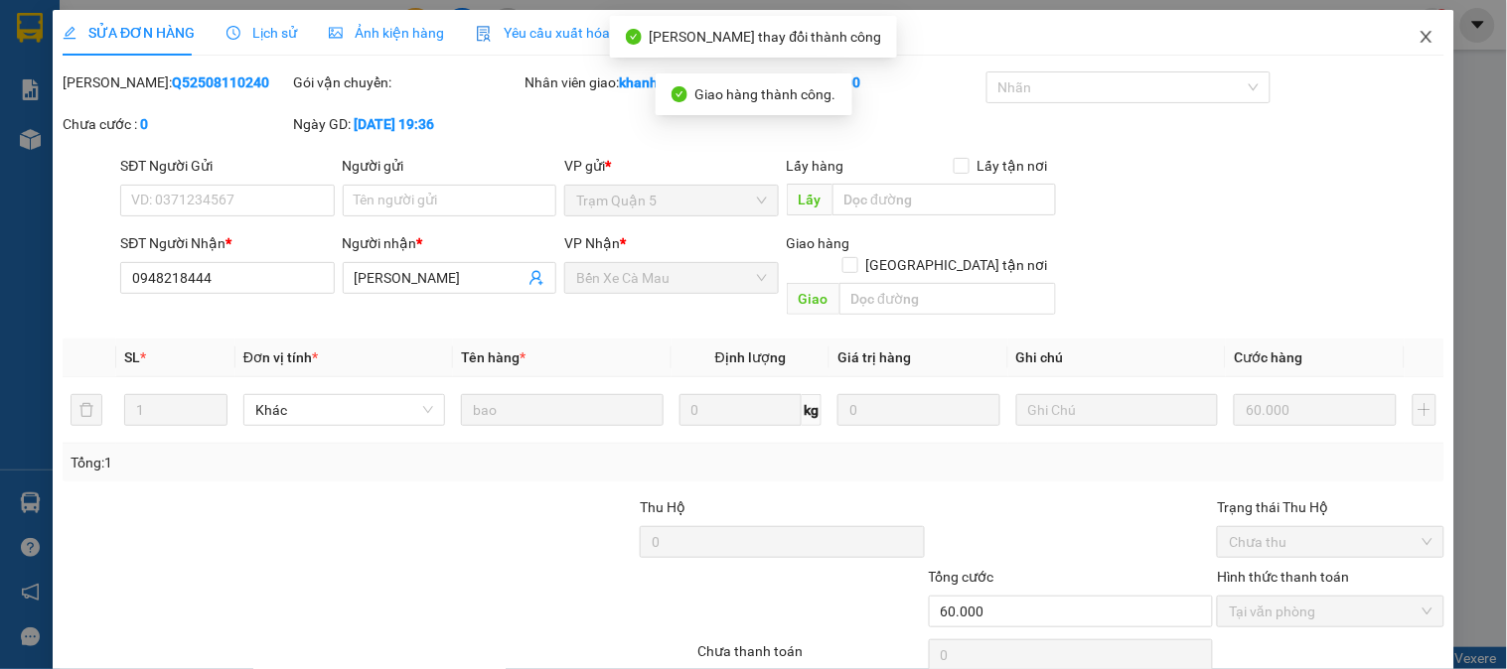
click at [1399, 35] on span "Close" at bounding box center [1427, 38] width 56 height 56
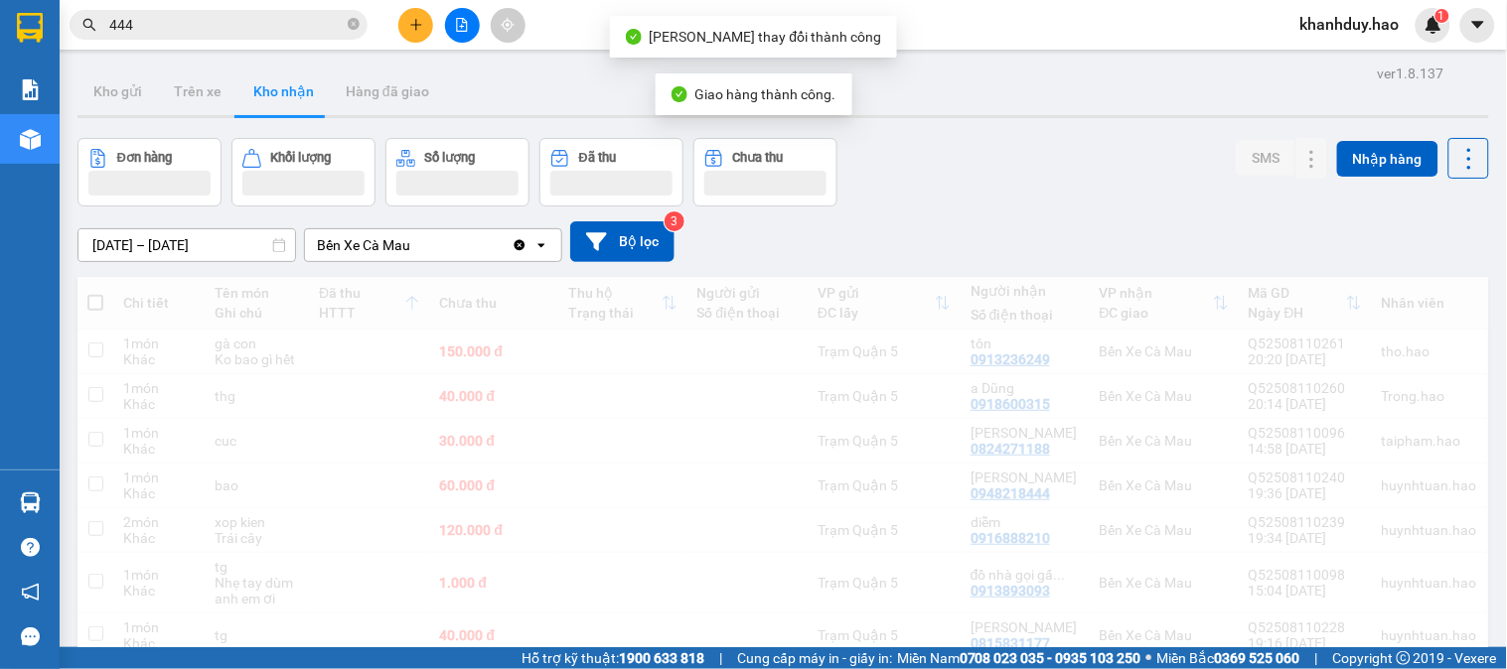
click at [275, 31] on input "444" at bounding box center [226, 25] width 234 height 22
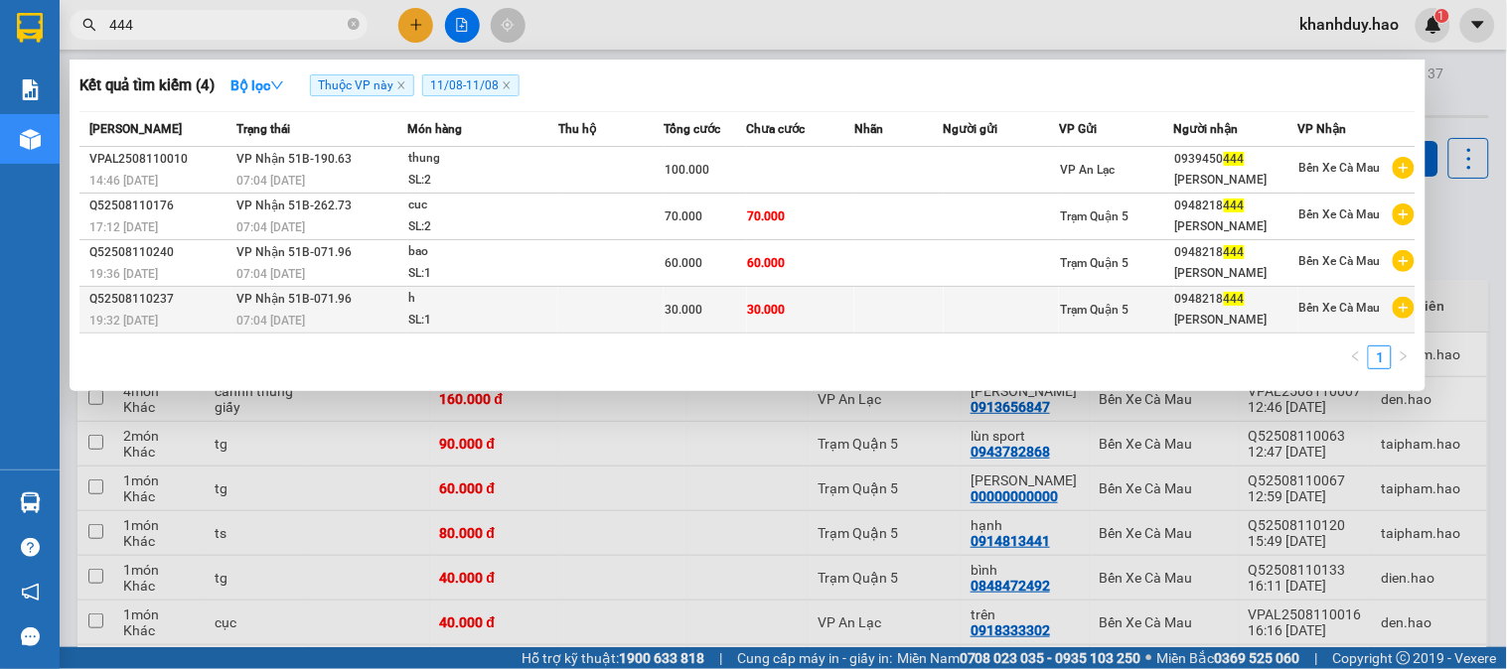
click at [751, 319] on td "30.000" at bounding box center [800, 310] width 107 height 47
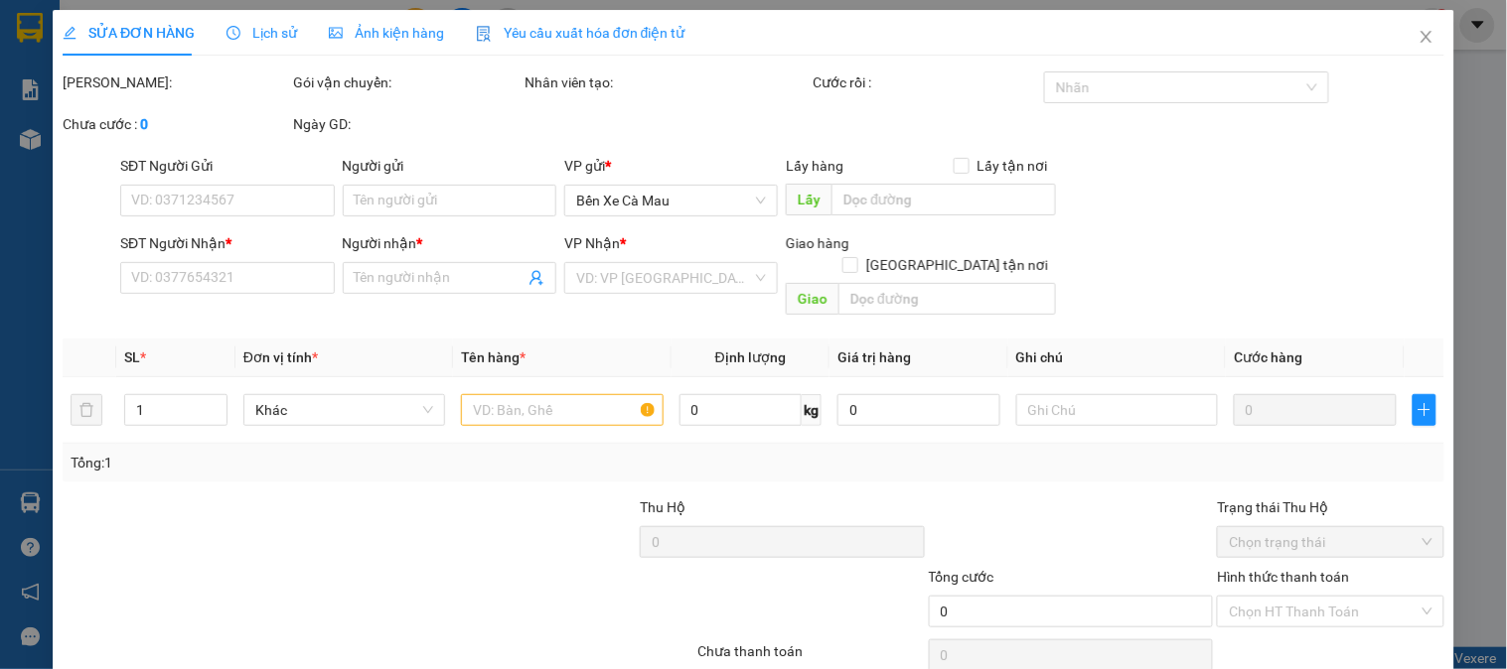
type input "0948218444"
type input "[PERSON_NAME]"
type input "30.000"
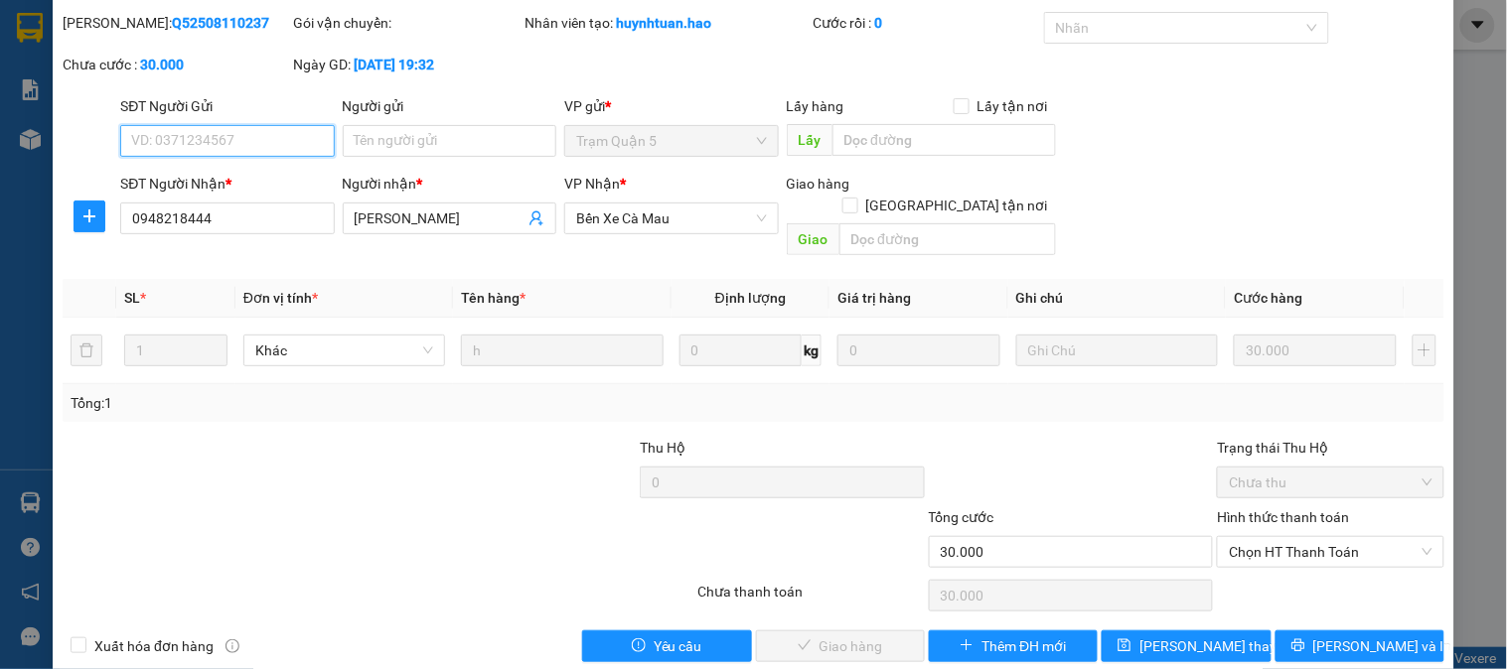
scroll to position [70, 0]
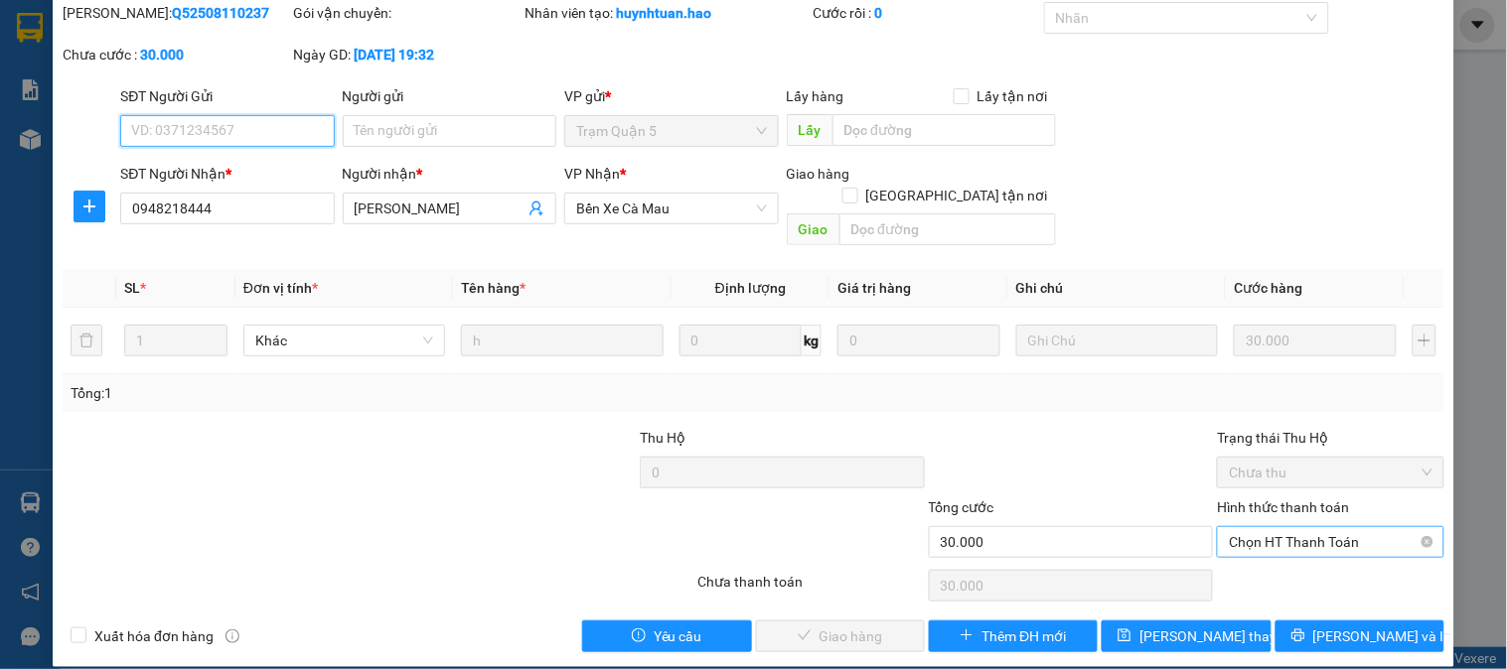
click at [1308, 527] on span "Chọn HT Thanh Toán" at bounding box center [1330, 542] width 203 height 30
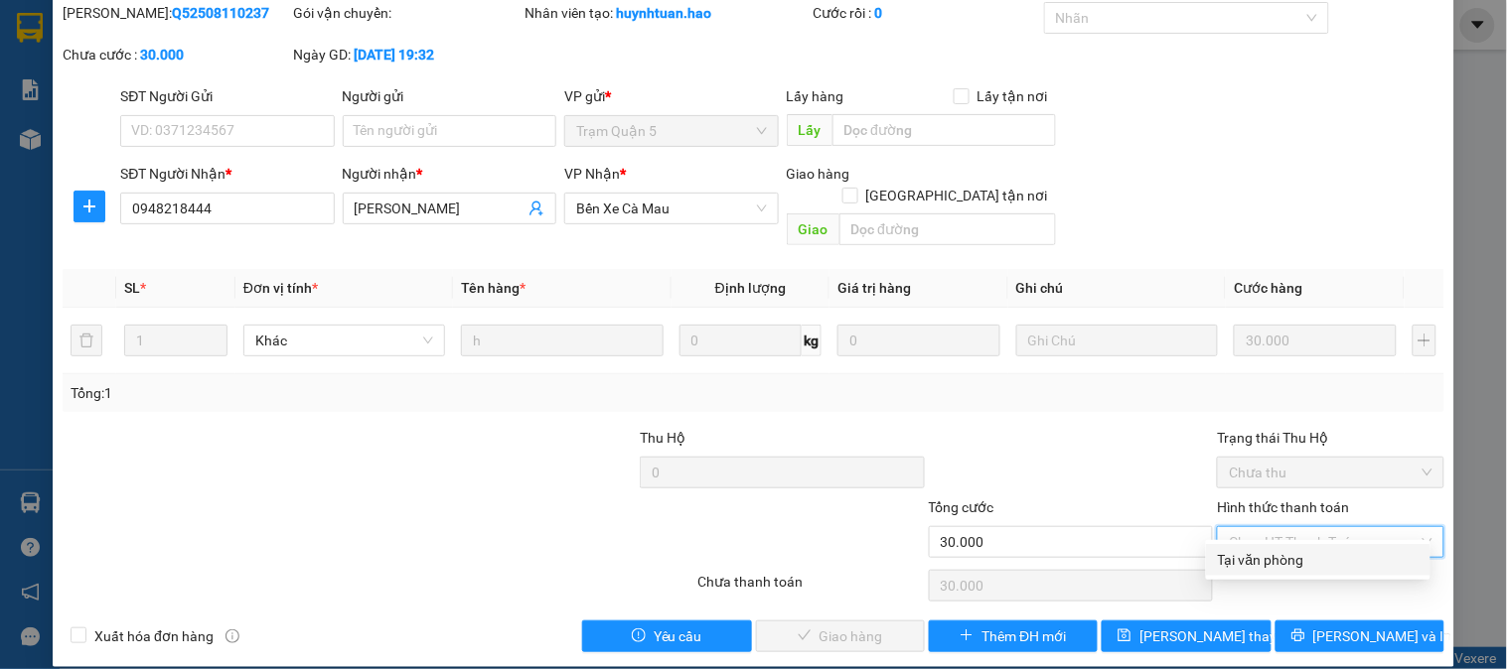
click at [1282, 561] on div "Tại văn phòng" at bounding box center [1318, 560] width 201 height 22
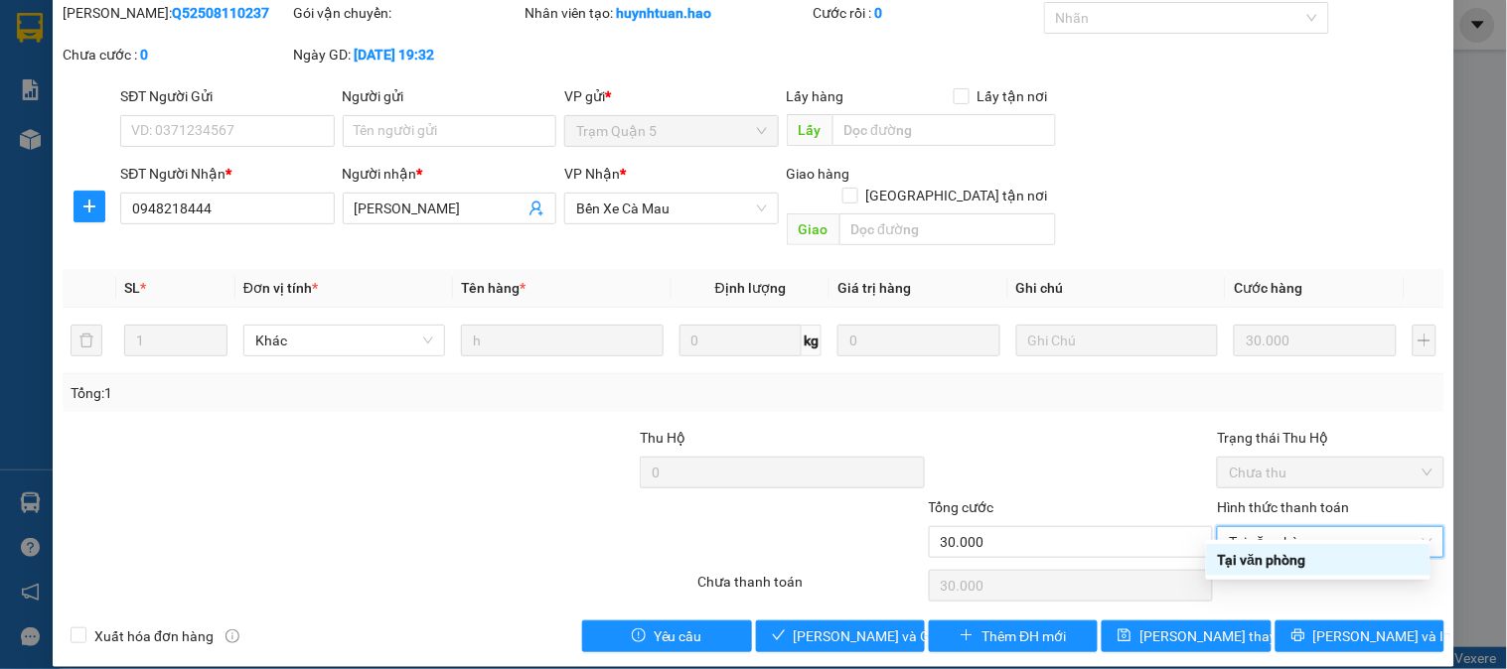
type input "0"
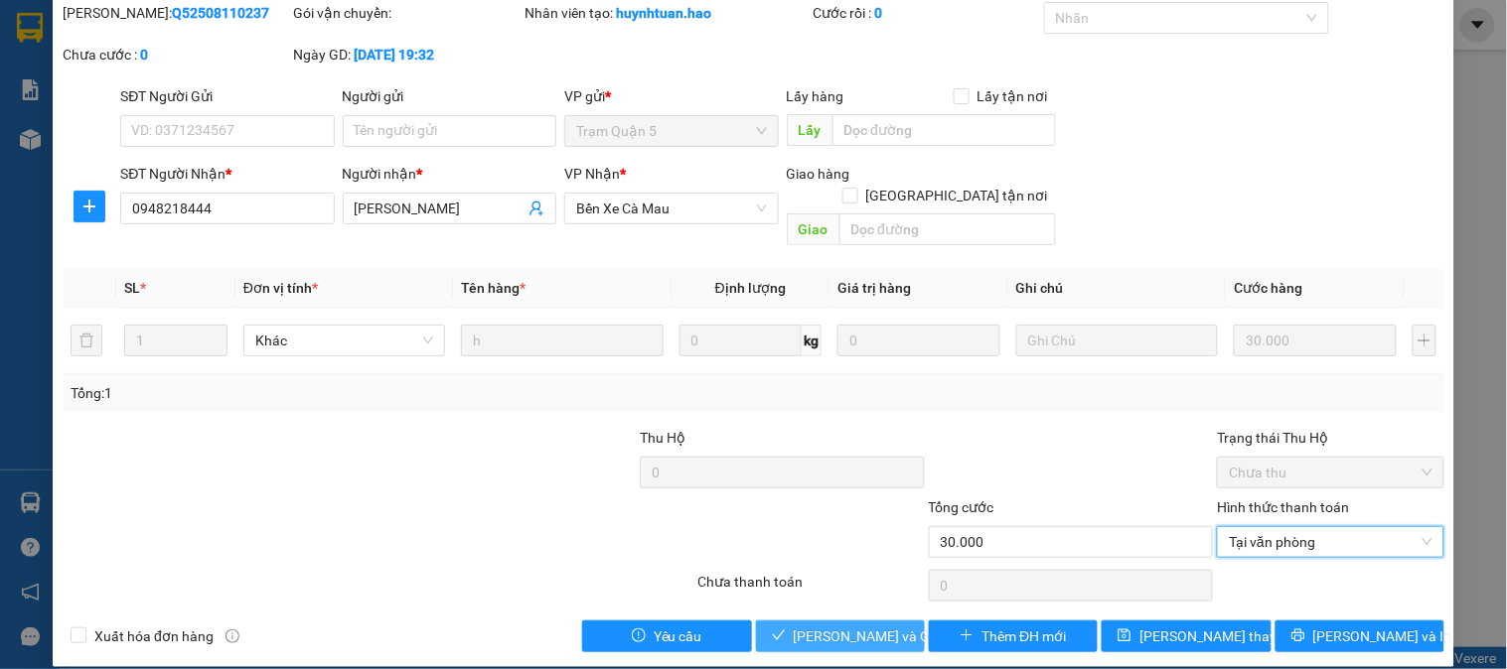
click at [808, 626] on span "[PERSON_NAME] và Giao hàng" at bounding box center [889, 637] width 191 height 22
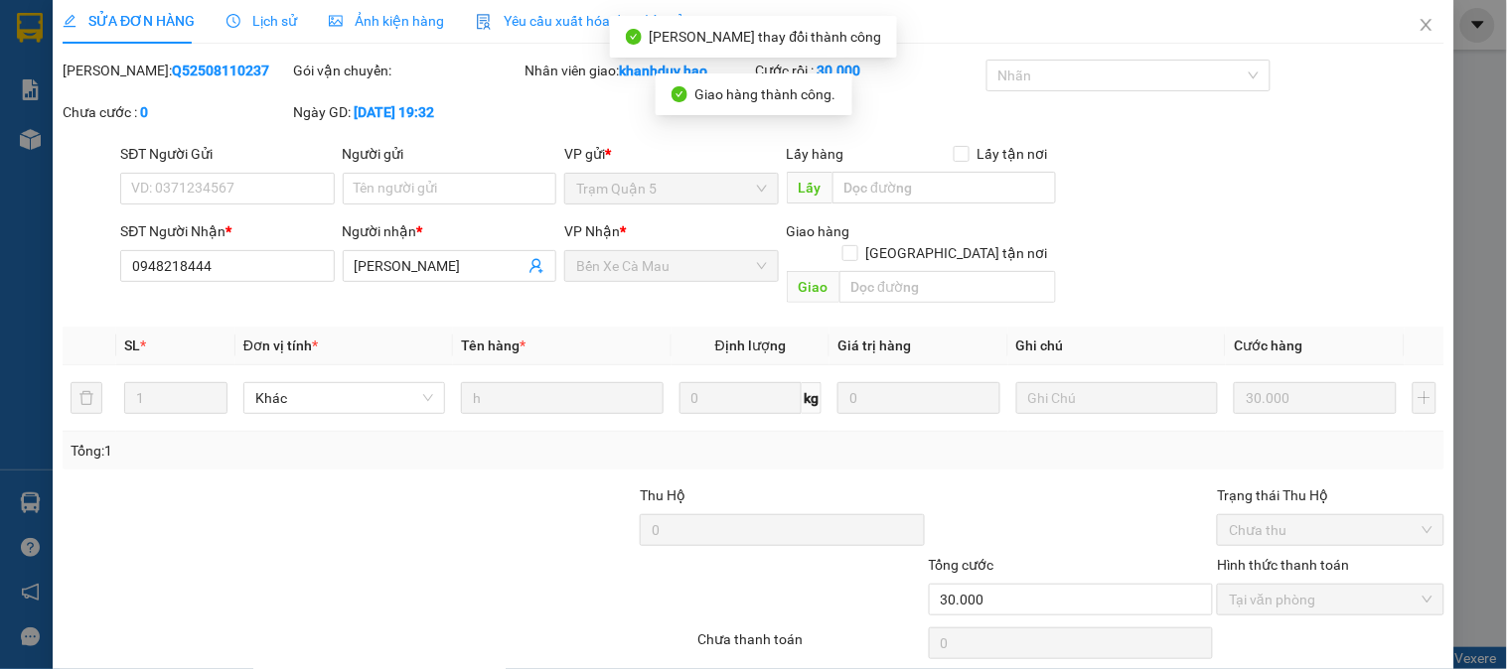
scroll to position [0, 0]
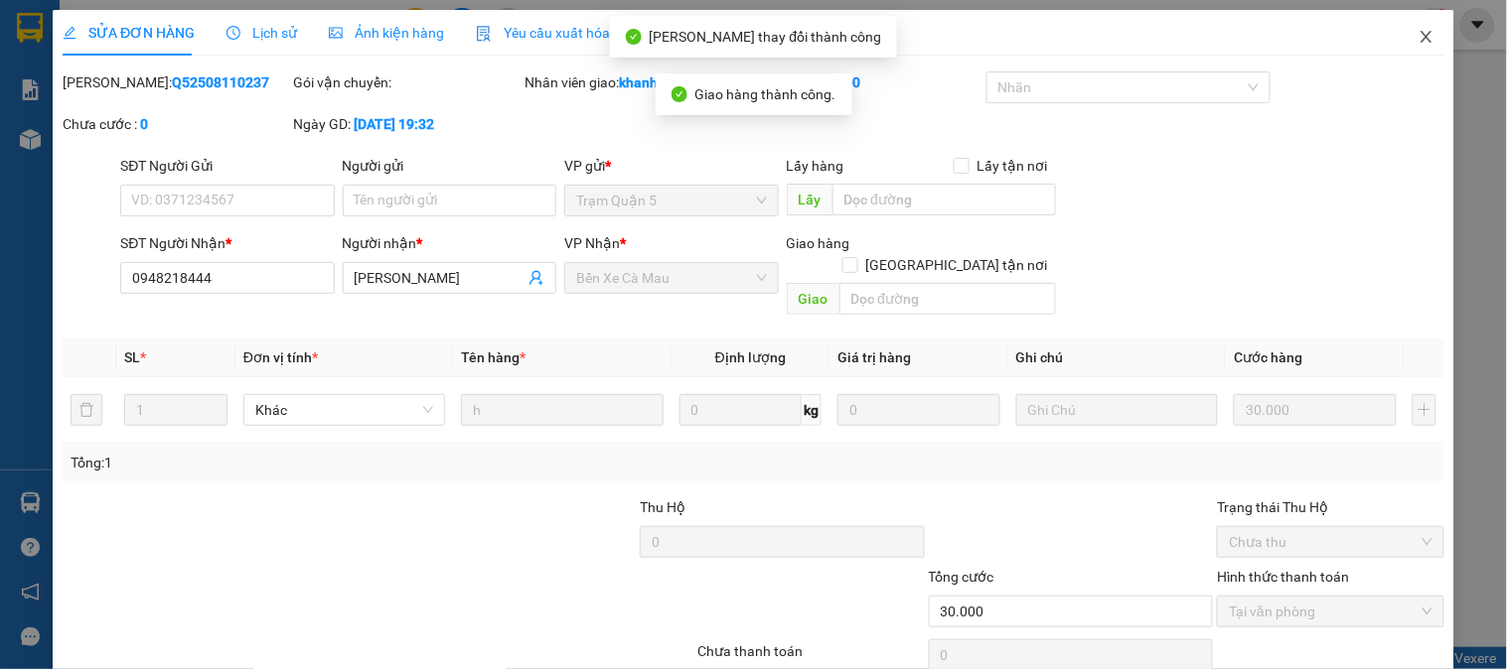
click at [1418, 34] on icon "close" at bounding box center [1426, 37] width 16 height 16
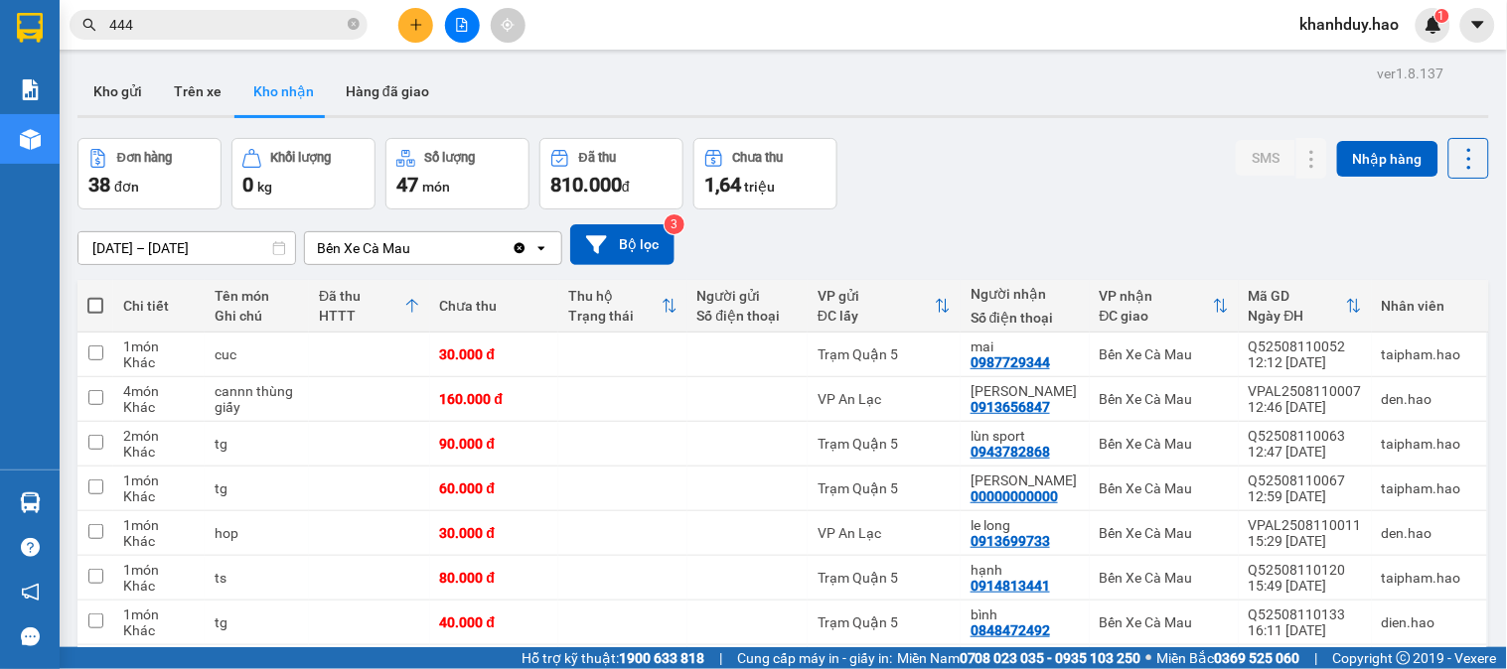
click at [361, 27] on span "444" at bounding box center [219, 25] width 298 height 30
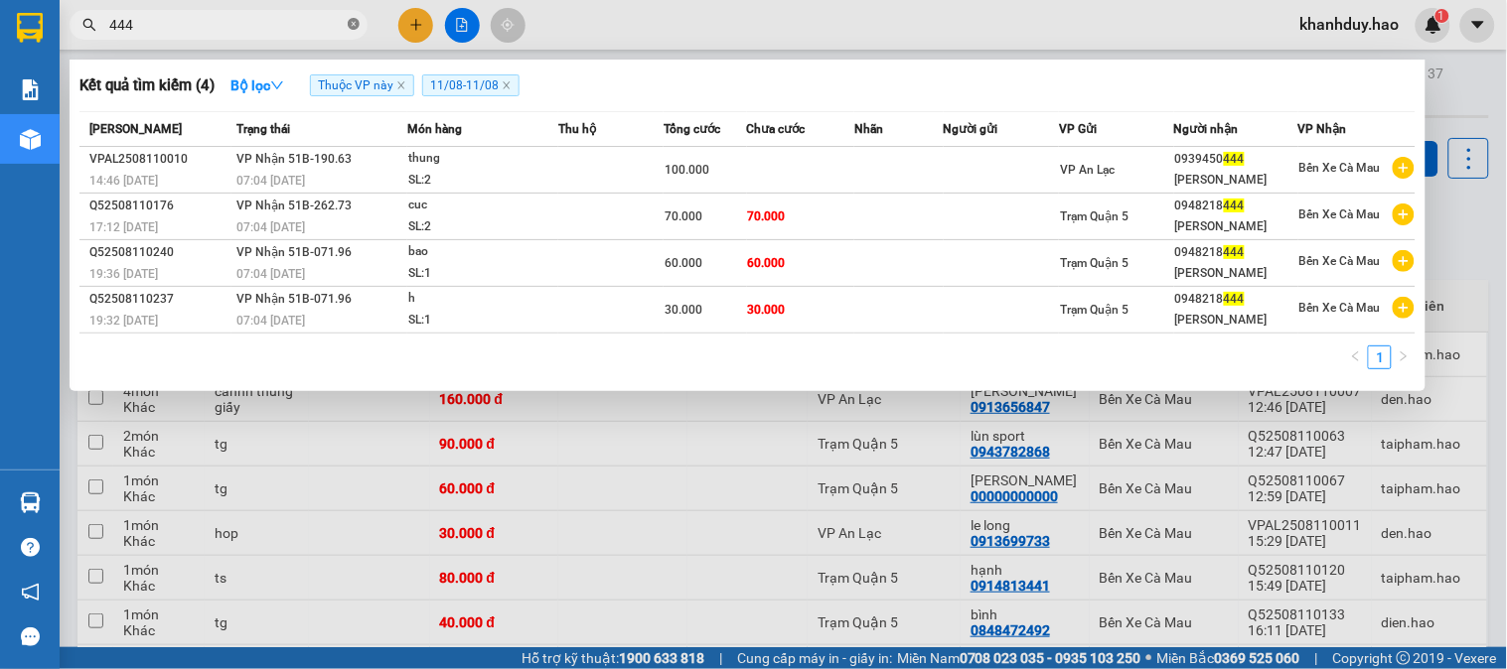
click at [356, 25] on icon "close-circle" at bounding box center [354, 24] width 12 height 12
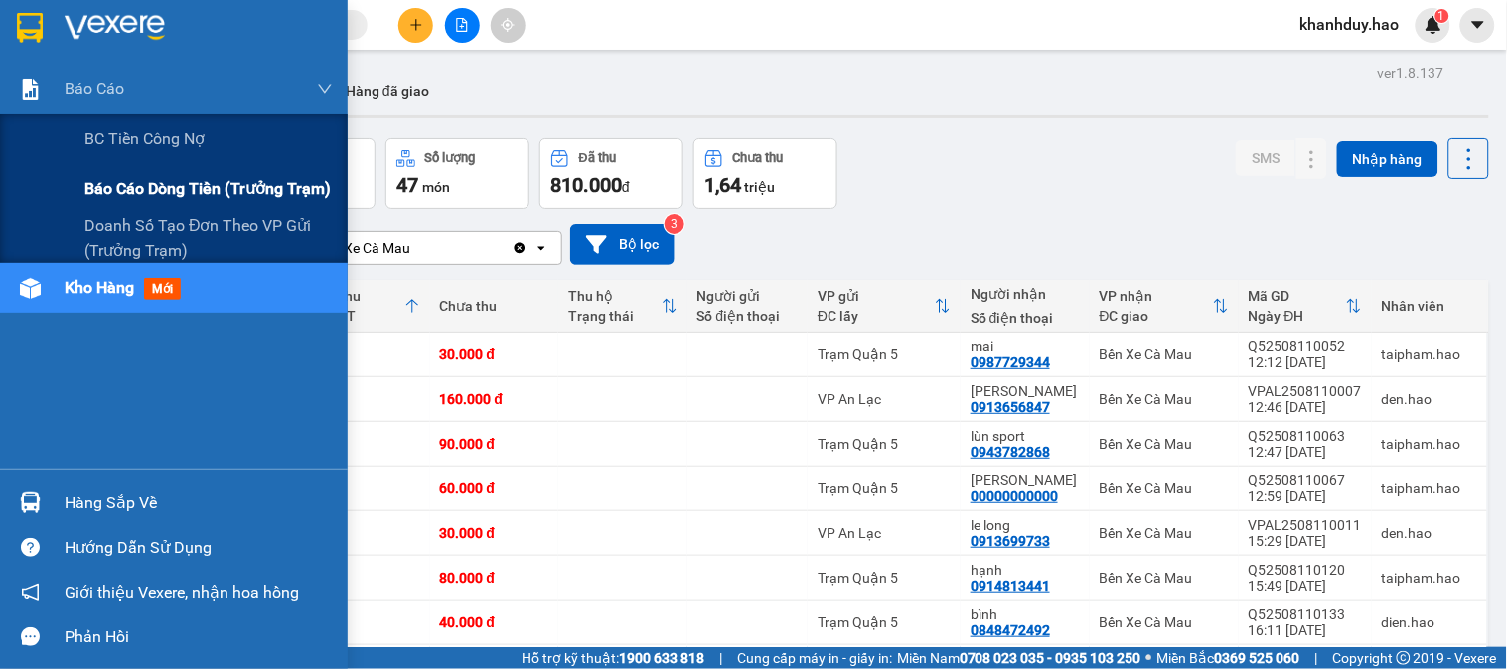
click at [132, 192] on span "Báo cáo dòng tiền (trưởng trạm)" at bounding box center [207, 188] width 246 height 25
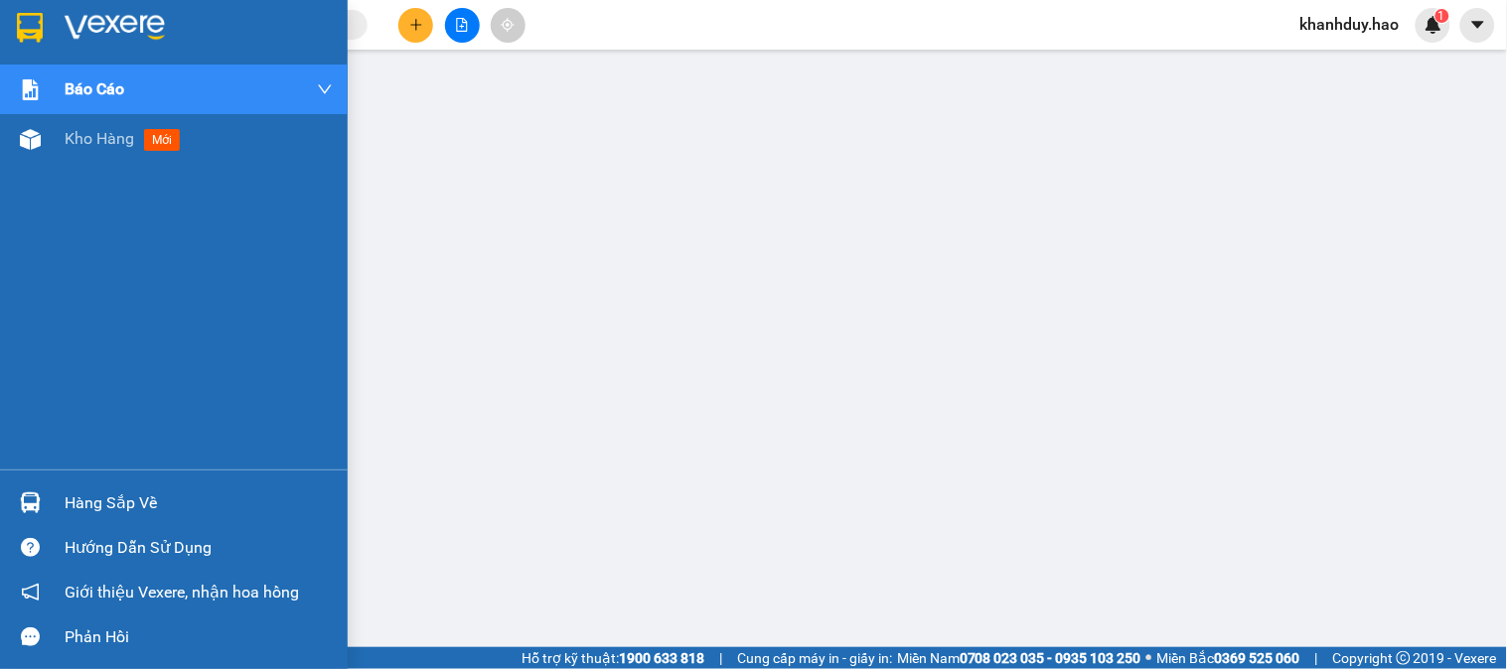
click at [121, 154] on div "Kho hàng mới" at bounding box center [199, 139] width 268 height 50
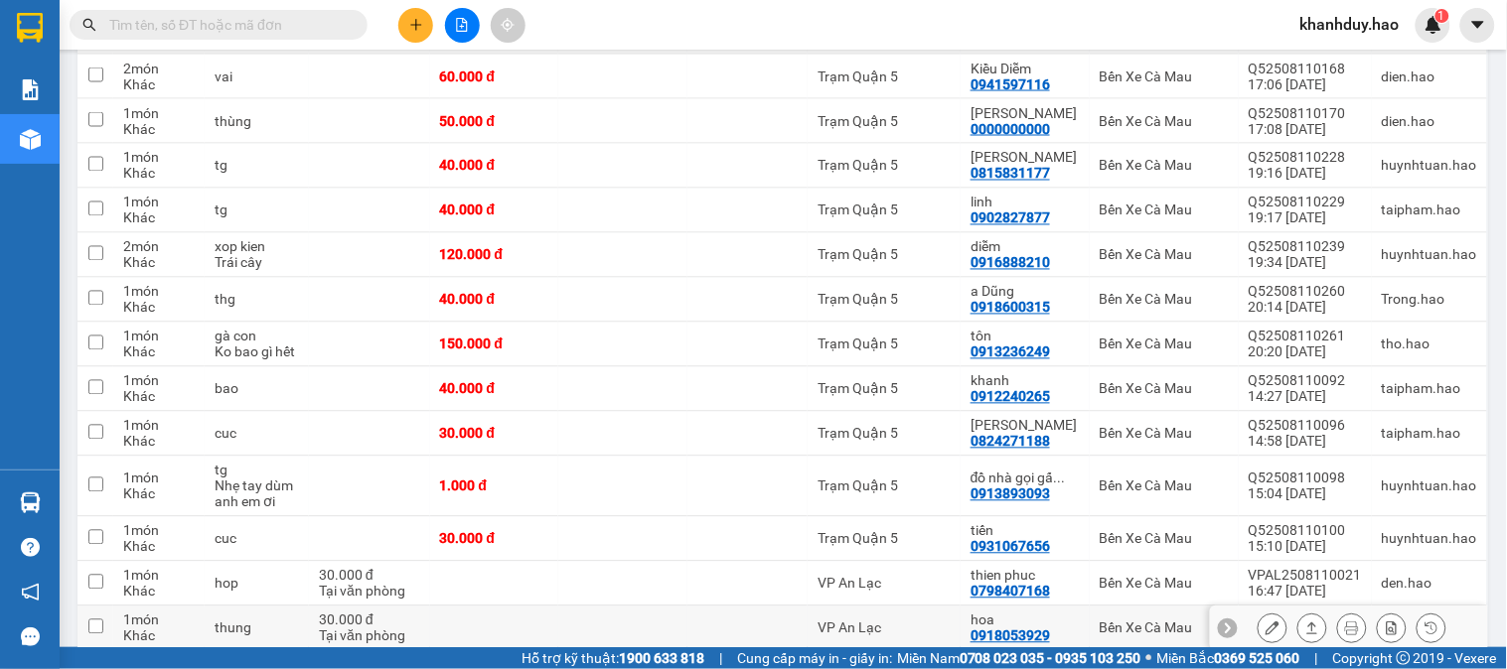
scroll to position [993, 0]
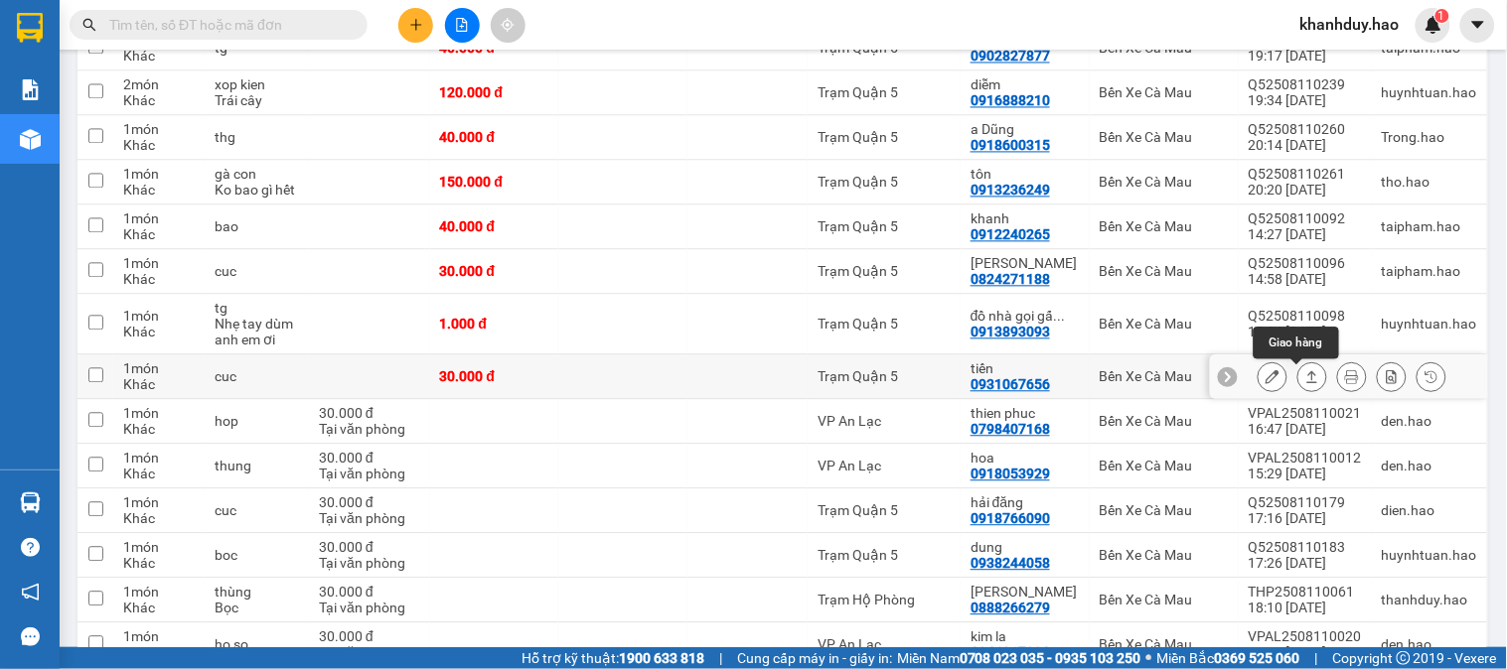
click at [1305, 379] on icon at bounding box center [1312, 377] width 14 height 14
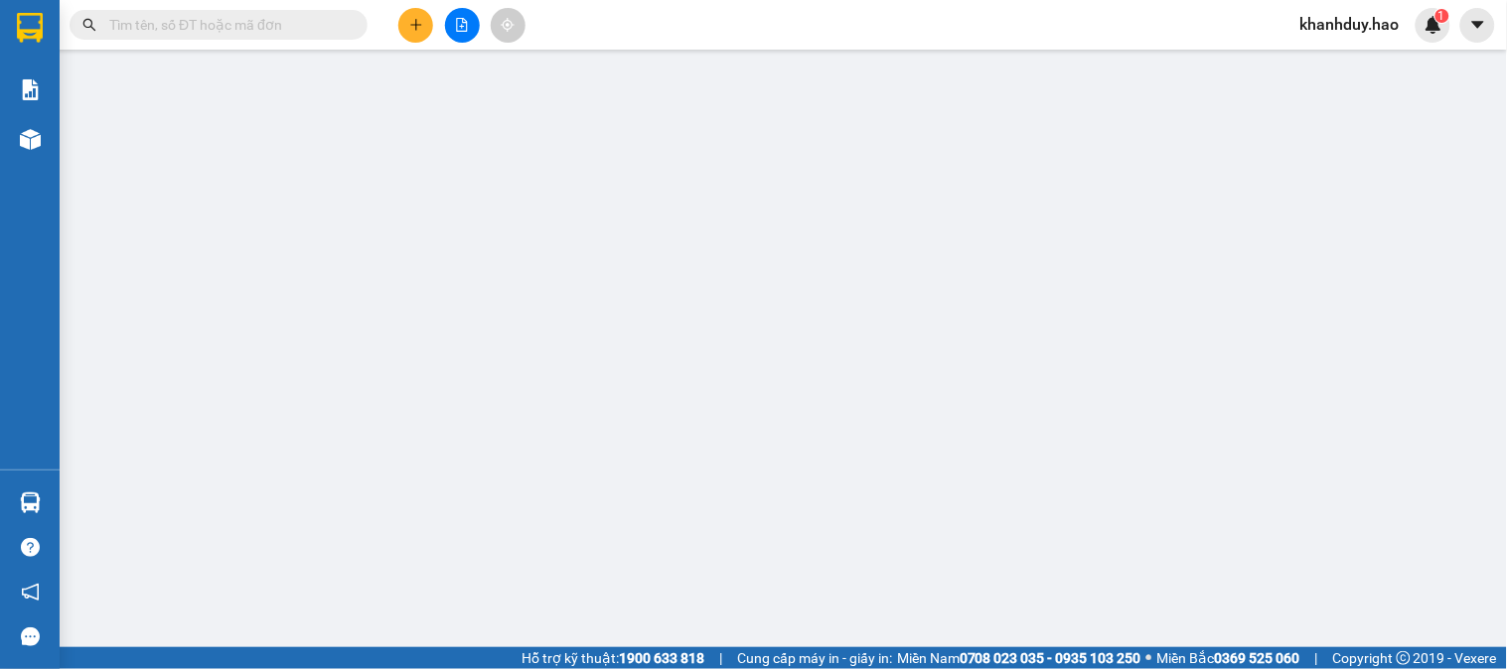
type input "0931067656"
type input "tiến"
type input "30.000"
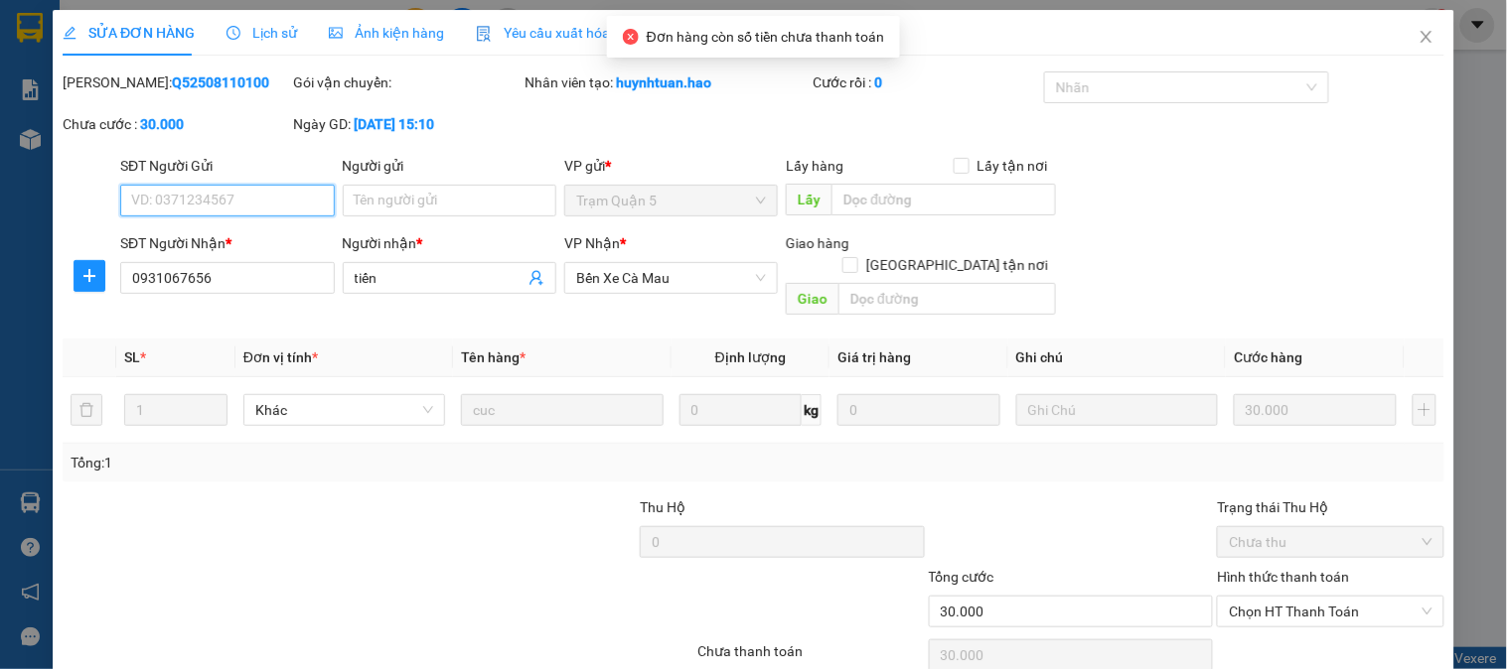
scroll to position [60, 0]
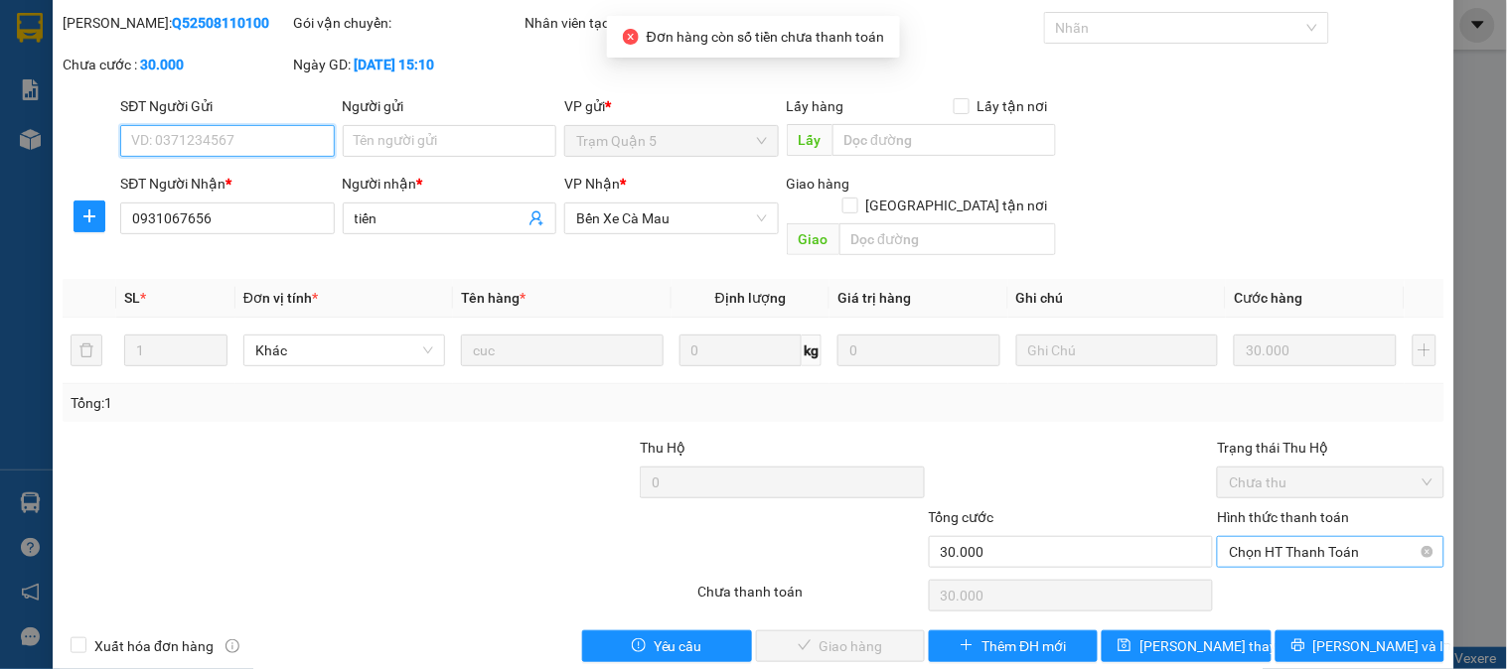
click at [1336, 539] on span "Chọn HT Thanh Toán" at bounding box center [1330, 552] width 203 height 30
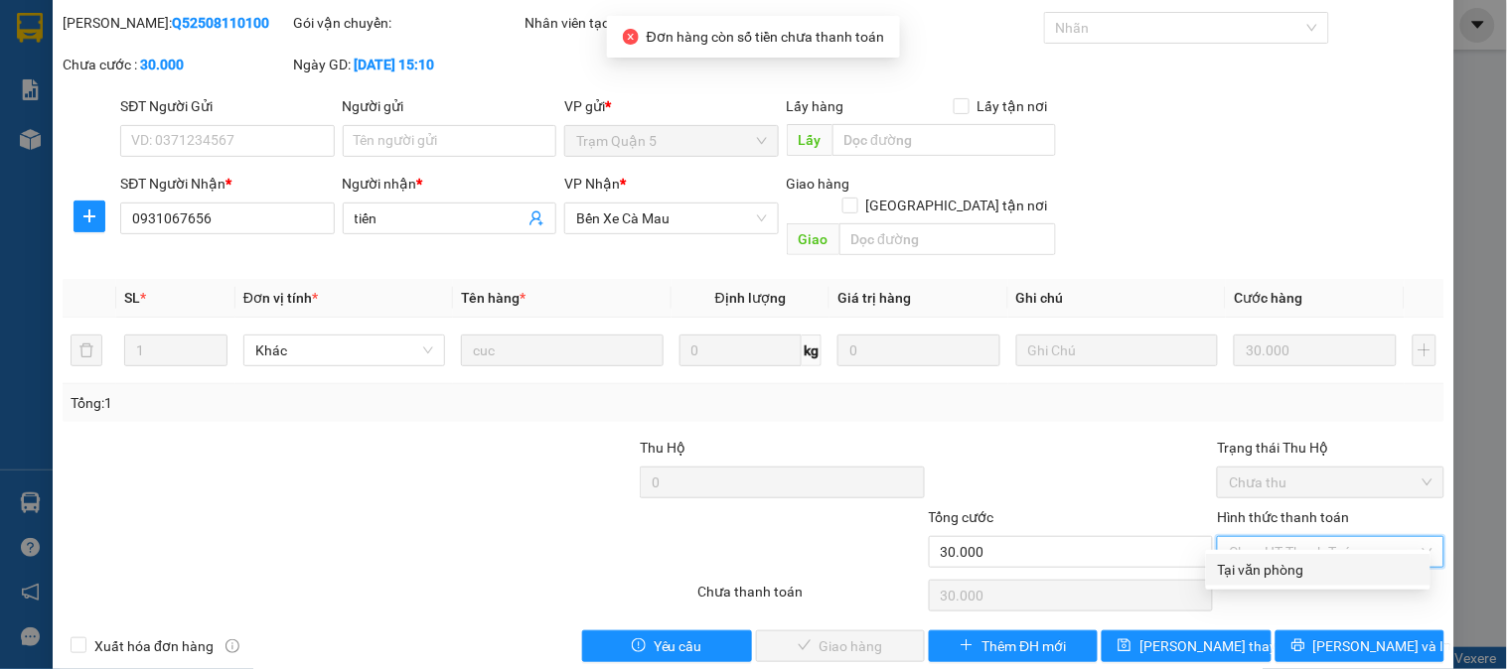
drag, startPoint x: 1316, startPoint y: 567, endPoint x: 1296, endPoint y: 574, distance: 21.0
click at [1315, 567] on div "Tại văn phòng" at bounding box center [1318, 570] width 201 height 22
type input "0"
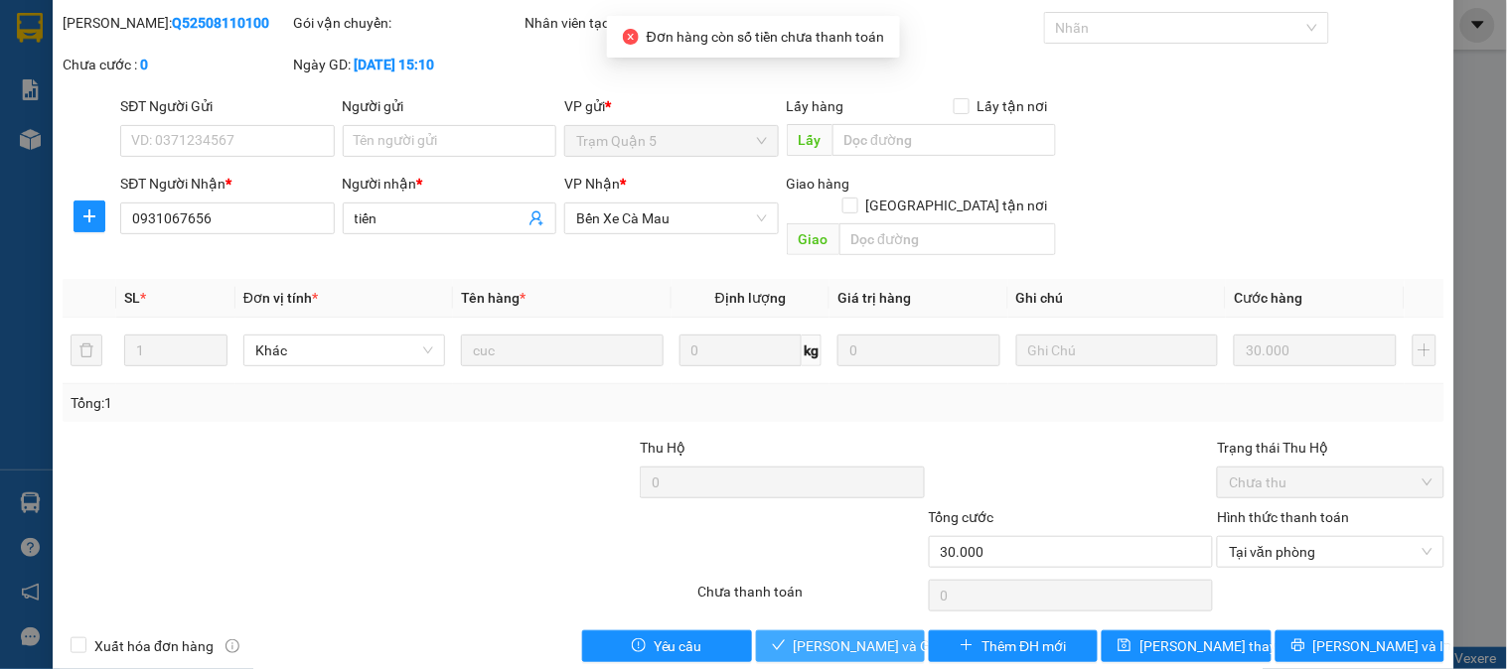
click at [815, 636] on span "[PERSON_NAME] và Giao hàng" at bounding box center [889, 647] width 191 height 22
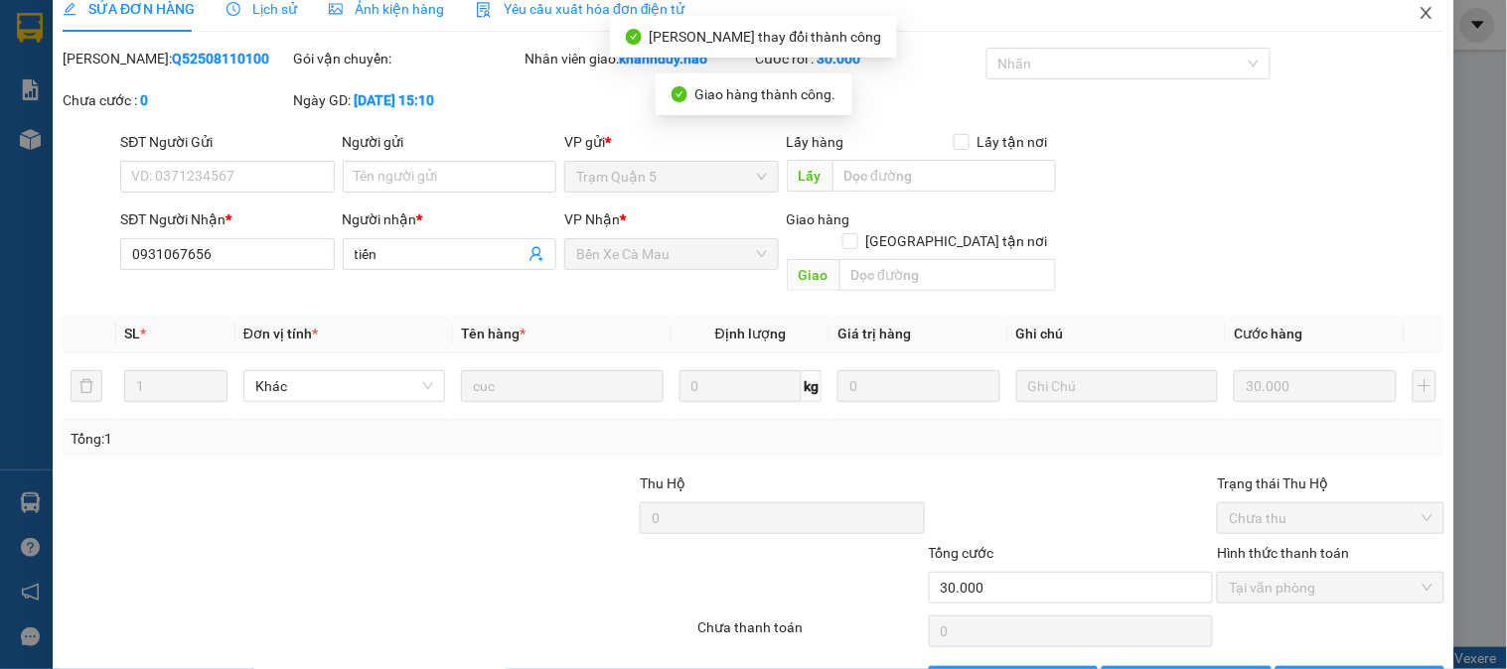
scroll to position [0, 0]
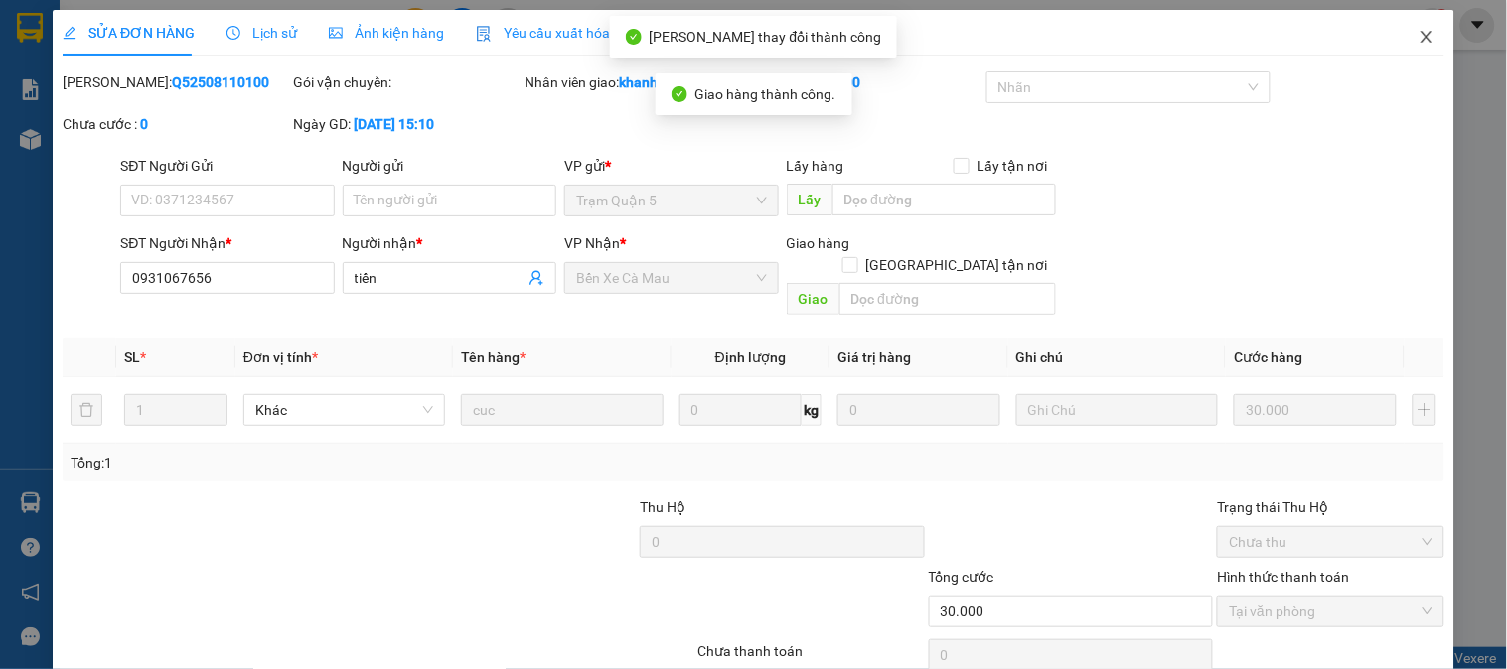
click at [1418, 34] on icon "close" at bounding box center [1426, 37] width 16 height 16
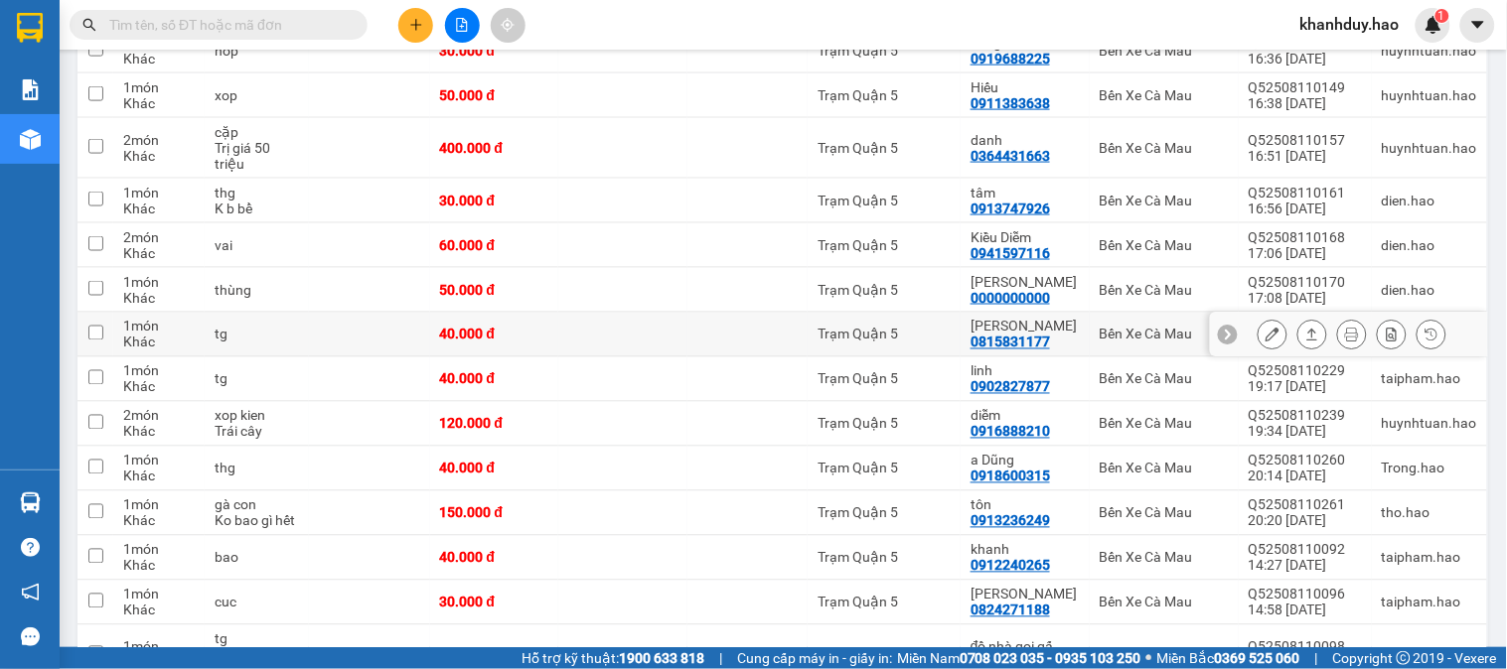
scroll to position [551, 0]
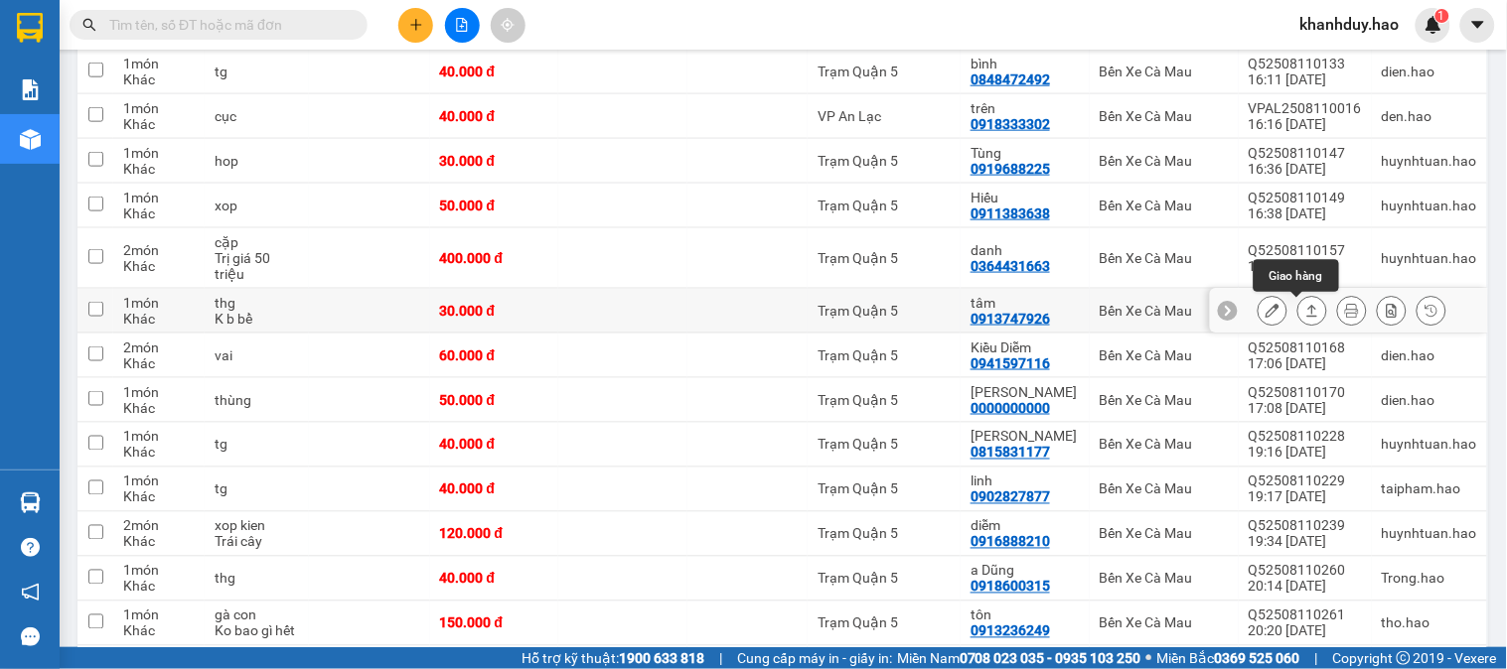
click at [1305, 315] on icon at bounding box center [1312, 311] width 14 height 14
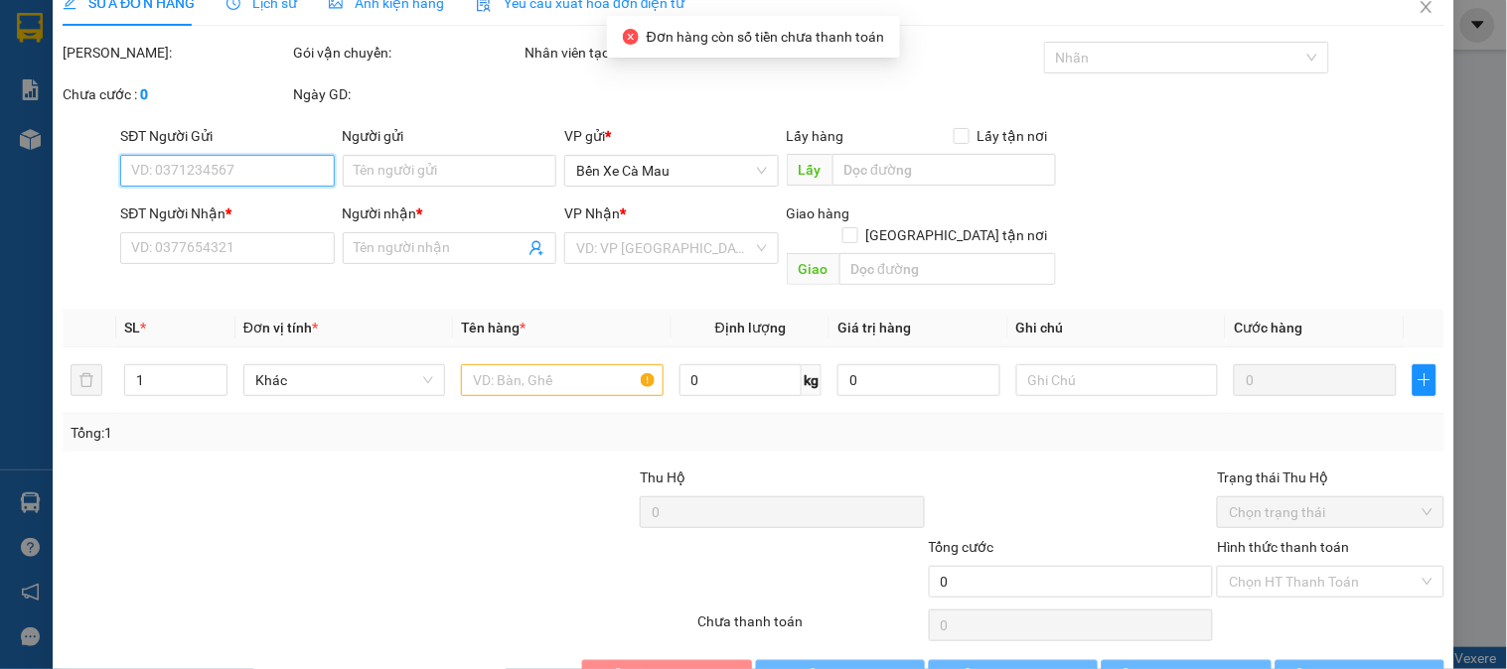
scroll to position [70, 0]
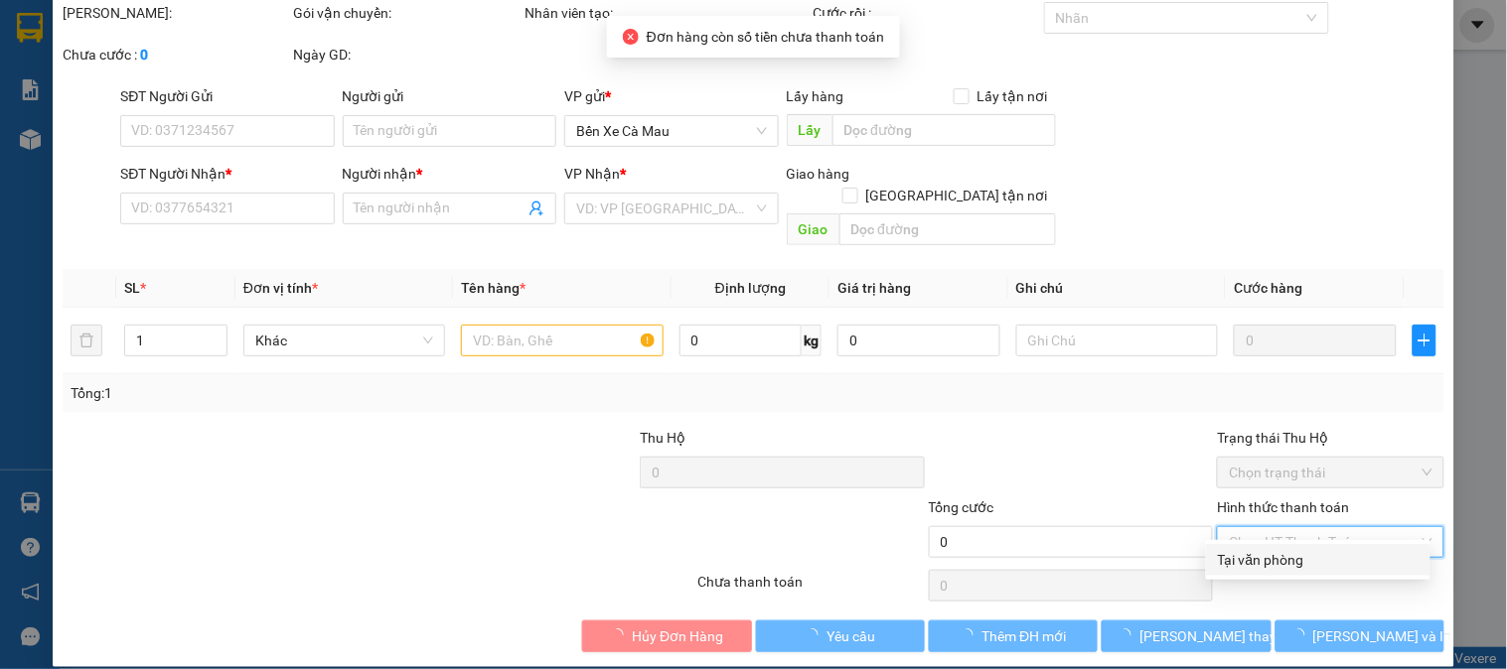
click at [1301, 527] on input "Hình thức thanh toán" at bounding box center [1323, 542] width 189 height 30
click at [1258, 561] on div "Tại văn phòng" at bounding box center [1318, 560] width 201 height 22
type input "0"
type input "0913747926"
type input "tâm"
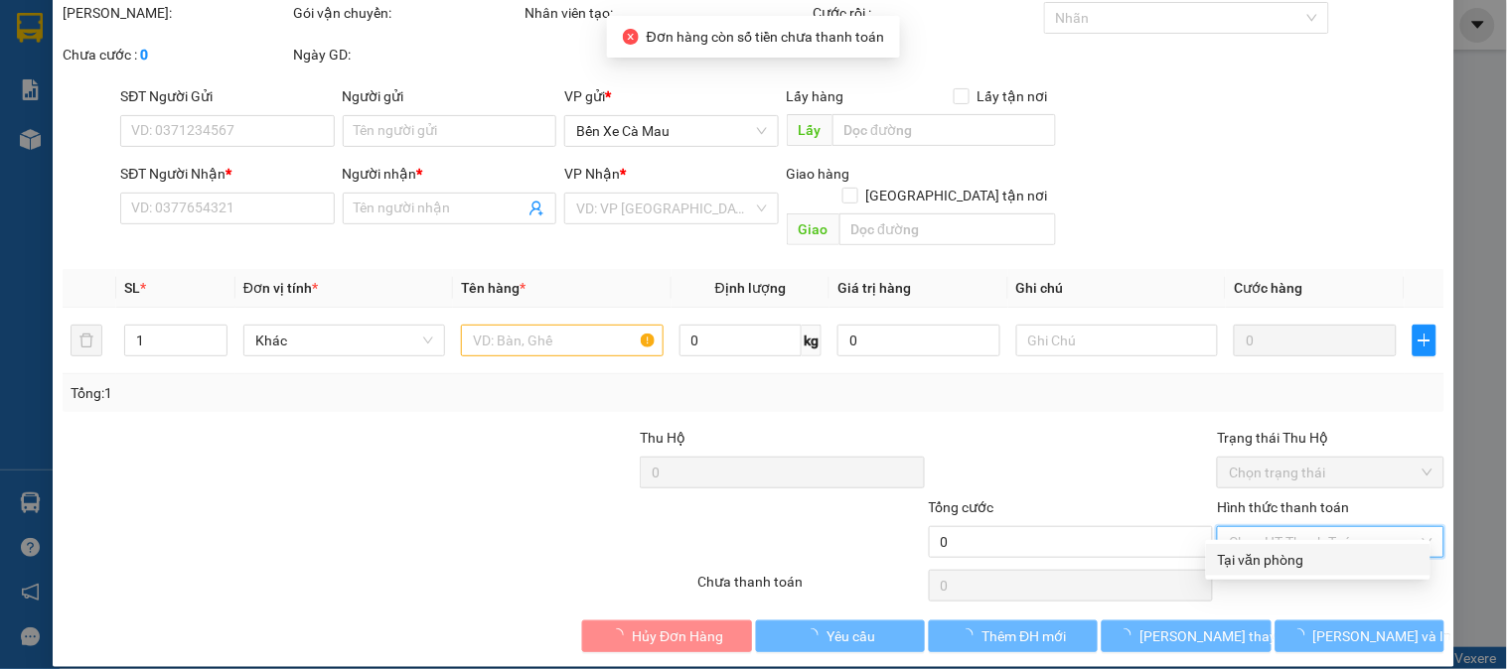
type input "30.000"
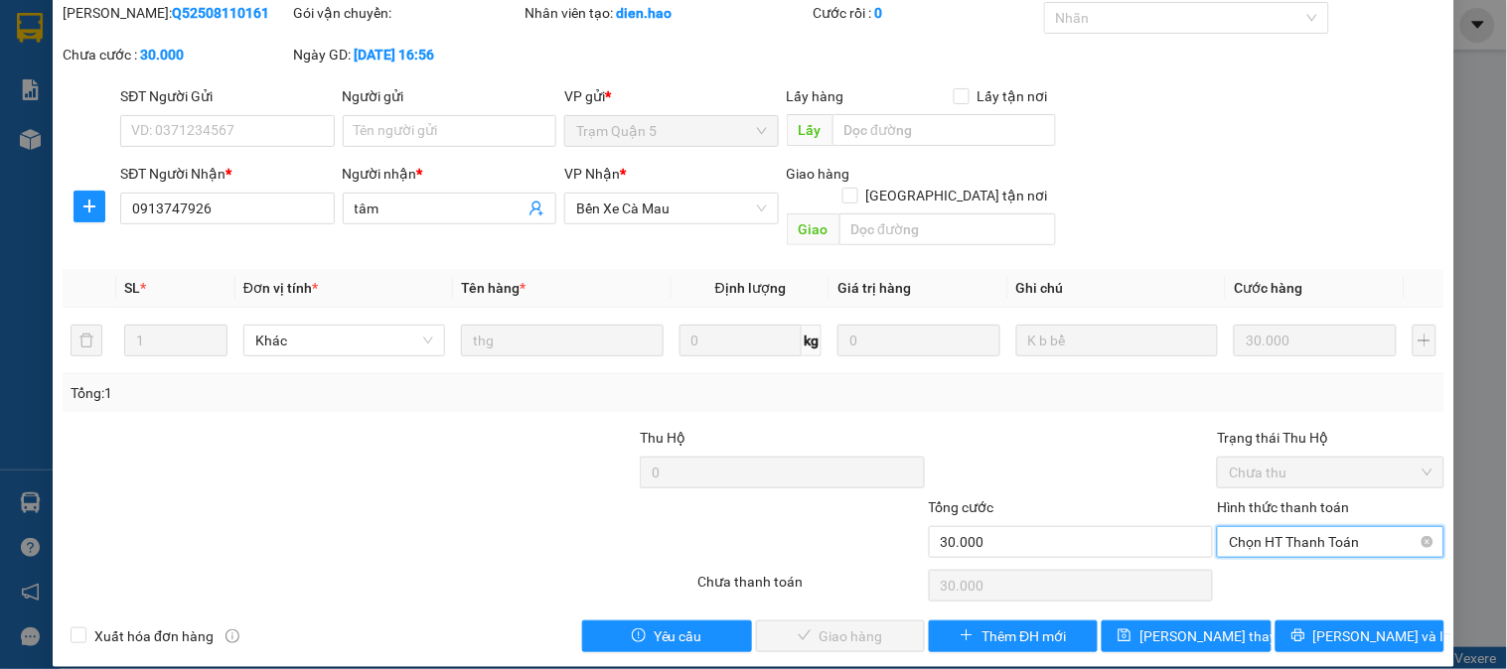
click at [1314, 528] on span "Chọn HT Thanh Toán" at bounding box center [1330, 542] width 203 height 30
click at [1286, 554] on div "Tại văn phòng" at bounding box center [1318, 560] width 201 height 22
type input "0"
click at [819, 626] on span "[PERSON_NAME] và Giao hàng" at bounding box center [889, 637] width 191 height 22
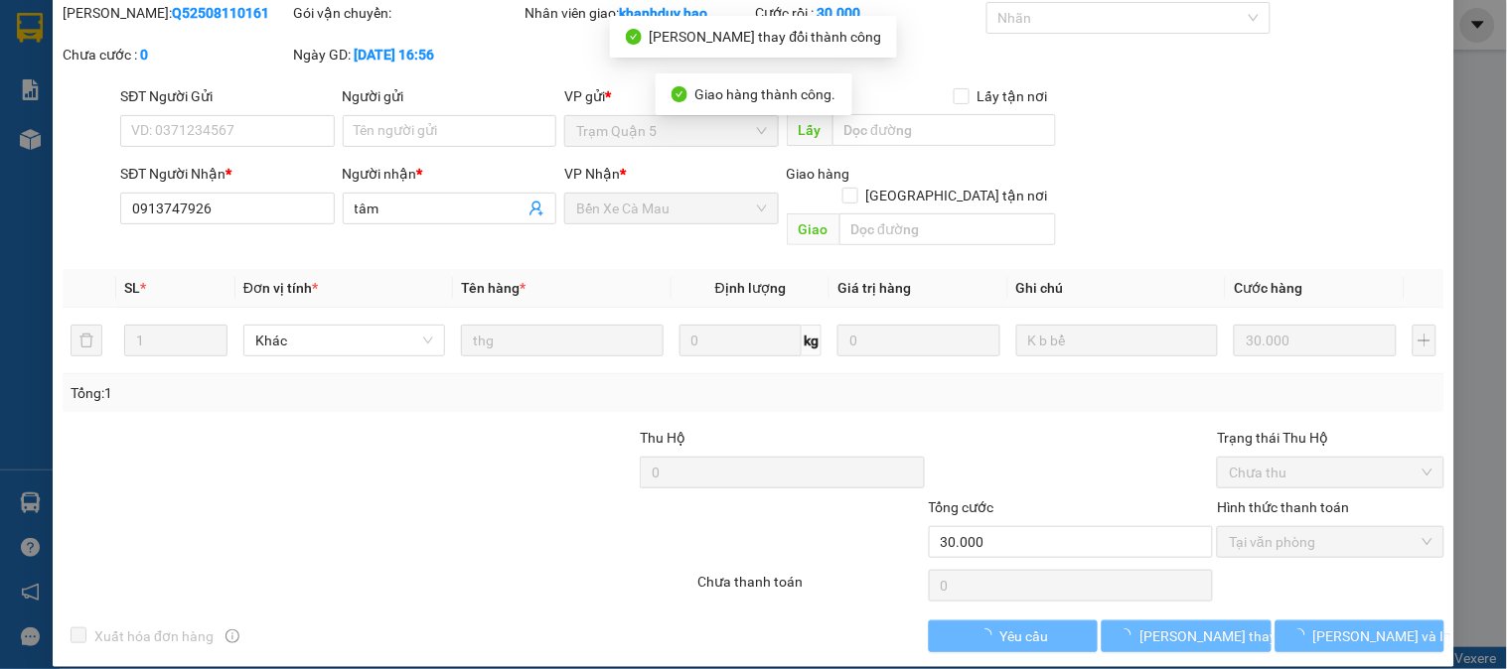
scroll to position [0, 0]
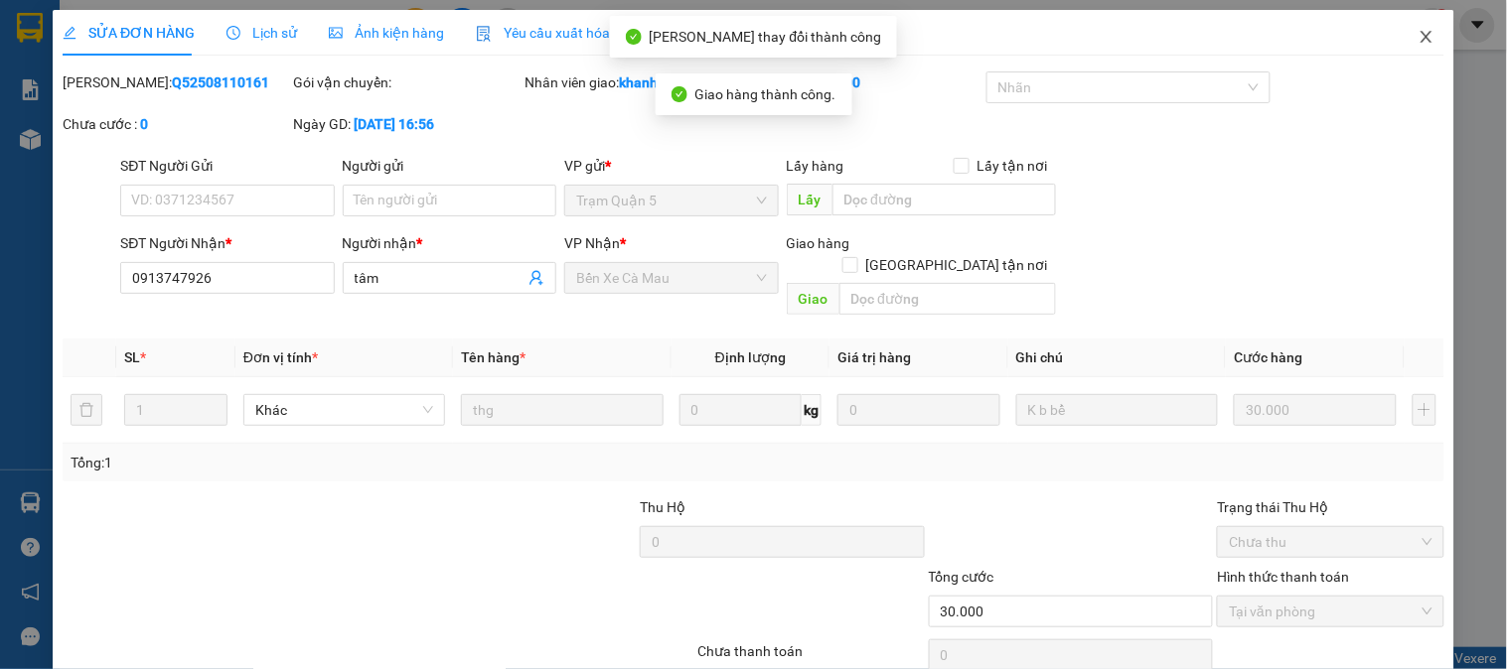
click at [1418, 32] on icon "close" at bounding box center [1426, 37] width 16 height 16
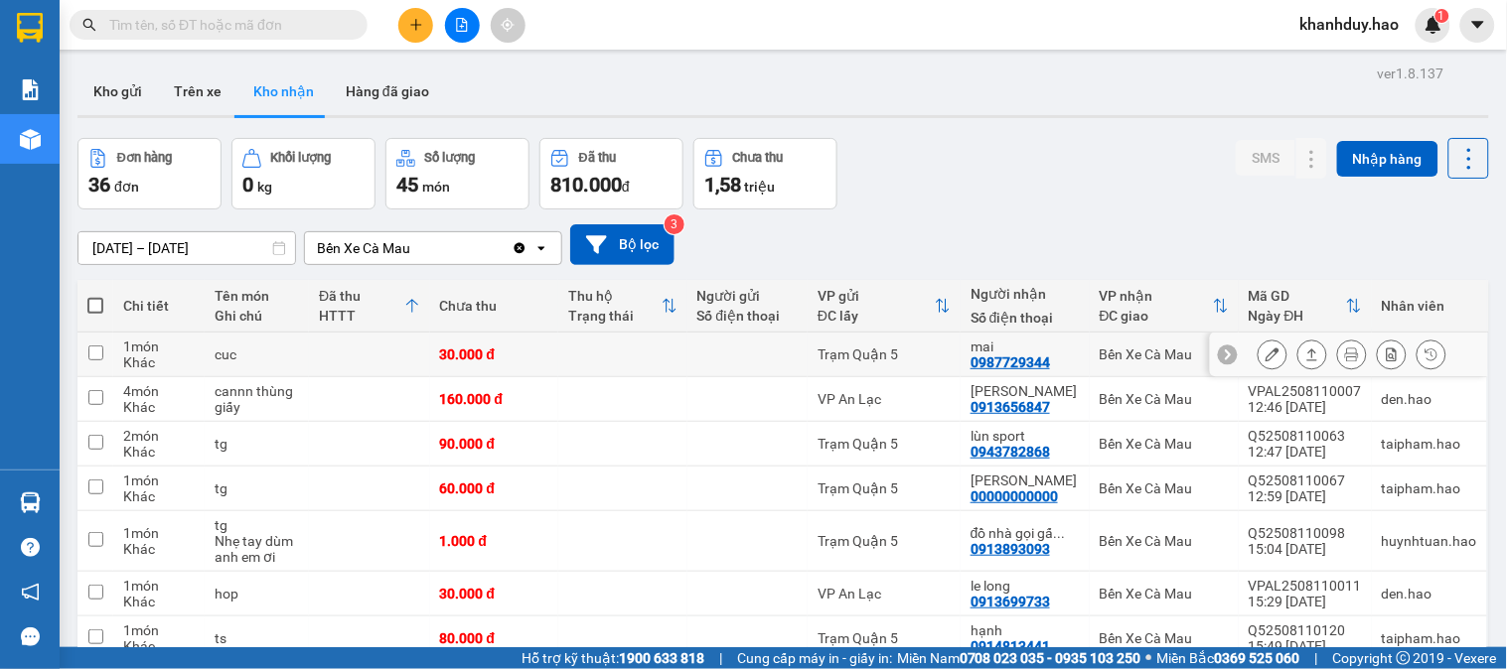
click at [1298, 351] on button at bounding box center [1312, 355] width 28 height 35
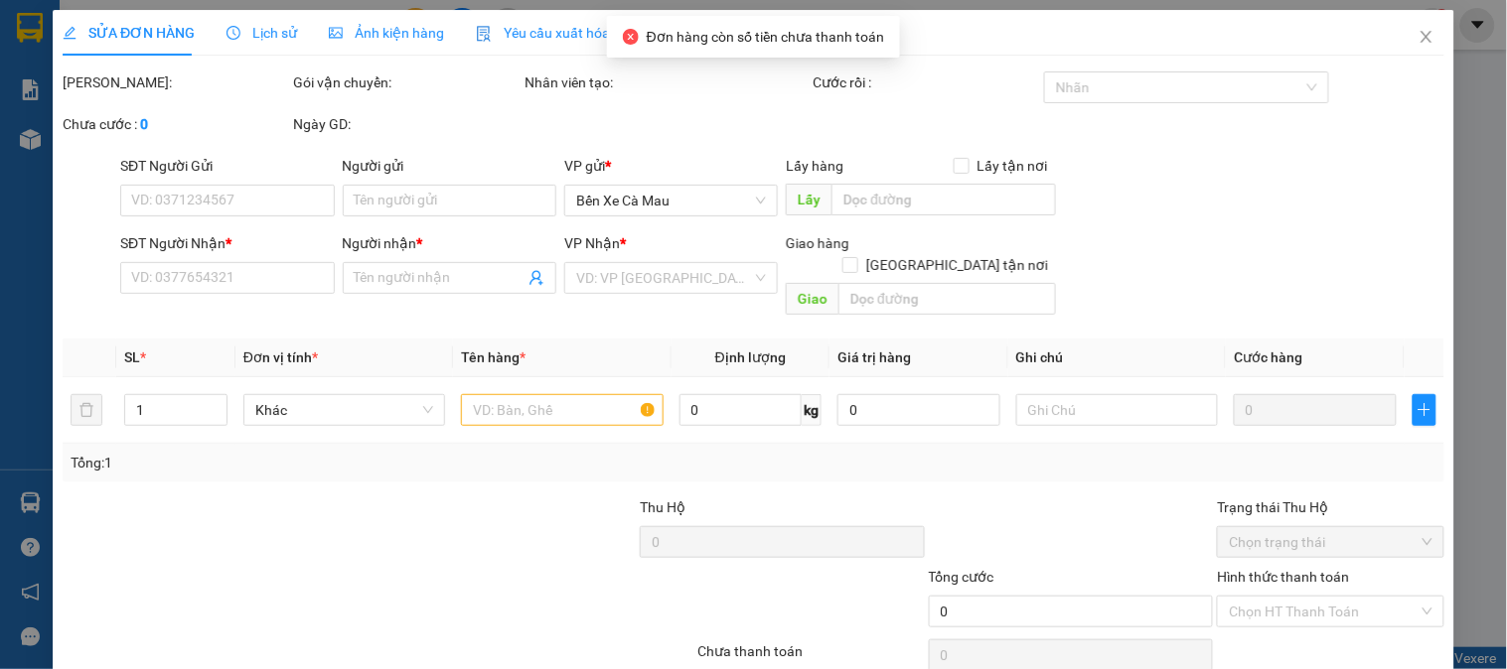
type input "0987729344"
type input "mai"
type input "30.000"
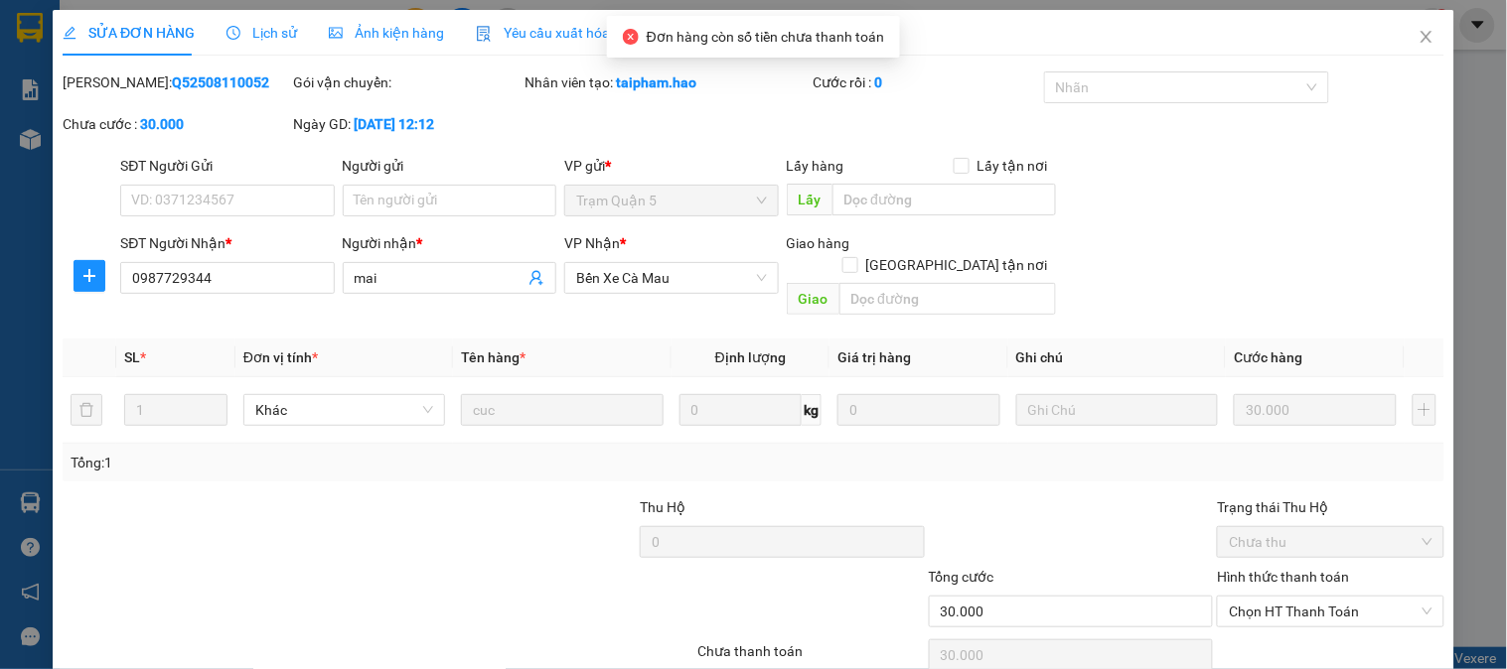
click at [339, 8] on div "SỬA ĐƠN HÀNG Lịch sử Ảnh kiện hàng Yêu cầu xuất hóa đơn điện tử Total Paid Fee …" at bounding box center [753, 334] width 1507 height 669
click at [341, 22] on div "Ảnh kiện hàng" at bounding box center [386, 33] width 115 height 22
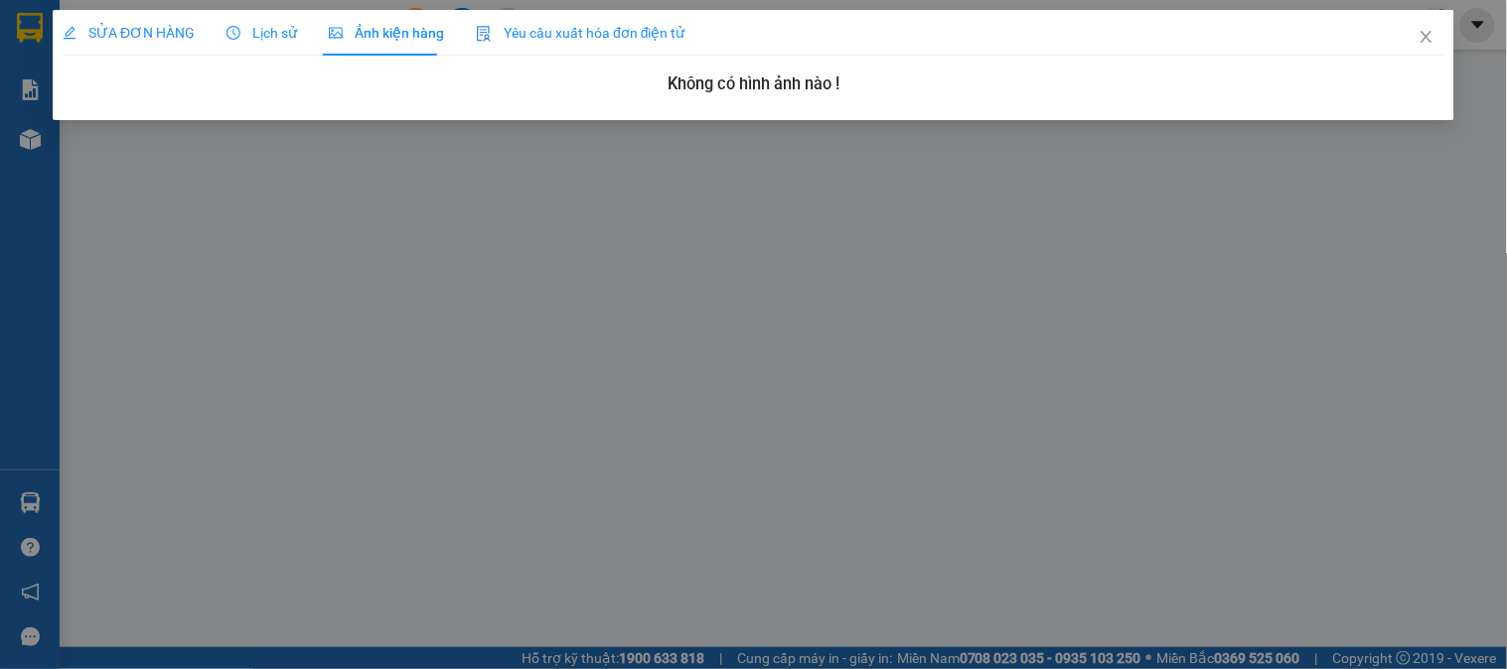
click at [146, 42] on div "SỬA ĐƠN HÀNG" at bounding box center [129, 33] width 132 height 22
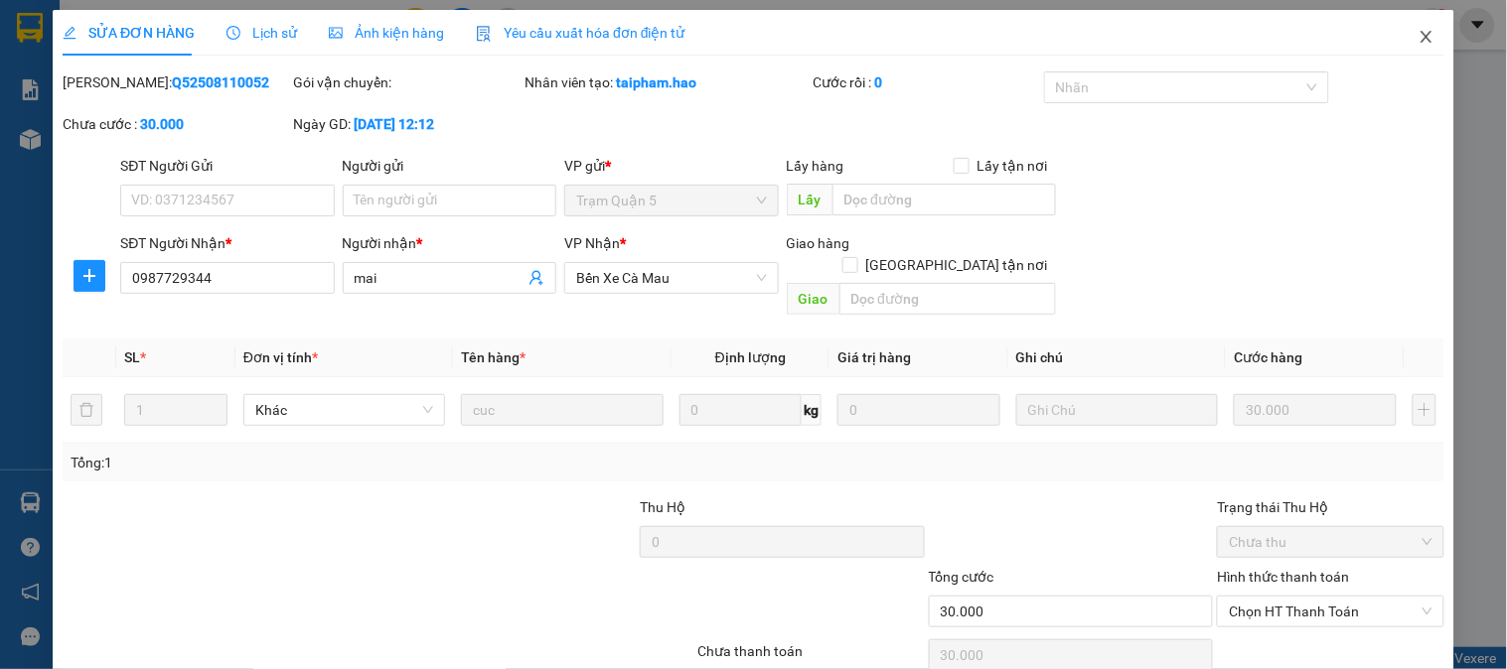
click at [1418, 31] on icon "close" at bounding box center [1426, 37] width 16 height 16
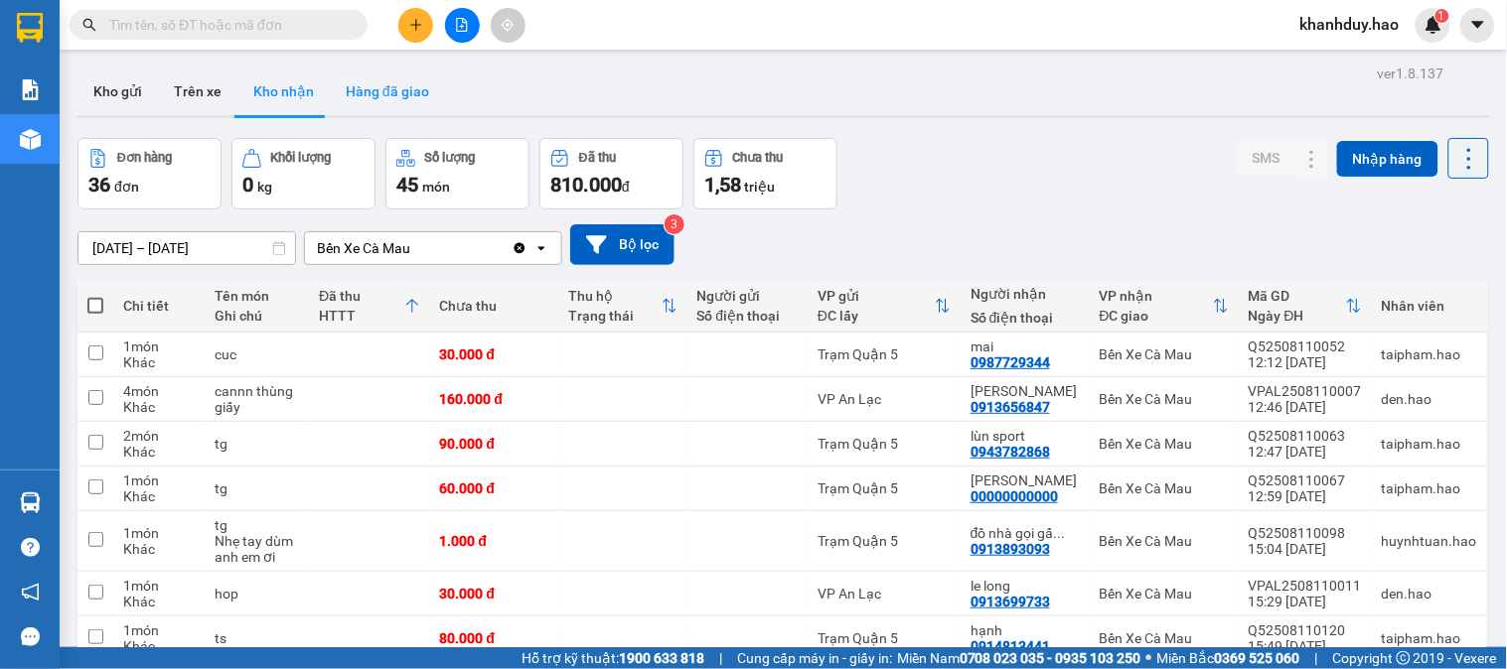
click at [384, 100] on button "Hàng đã giao" at bounding box center [387, 92] width 115 height 48
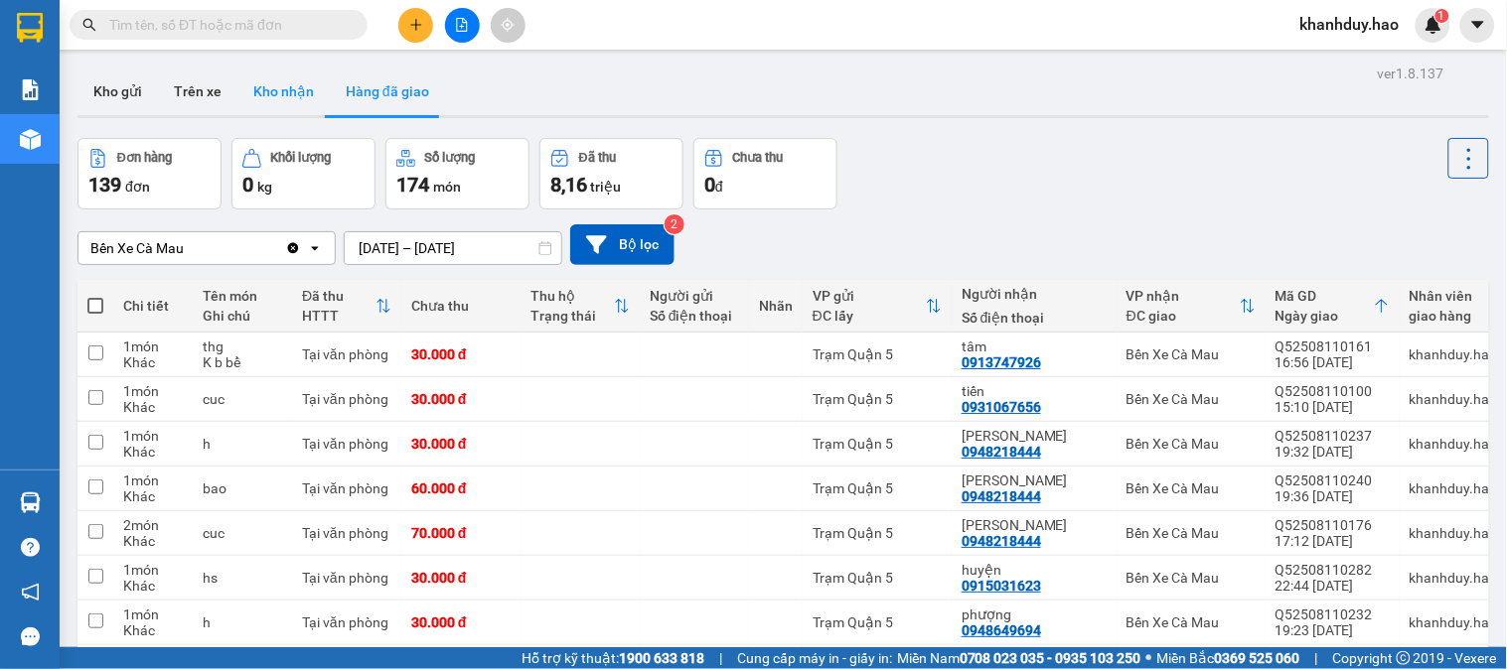
click at [289, 95] on button "Kho nhận" at bounding box center [283, 92] width 92 height 48
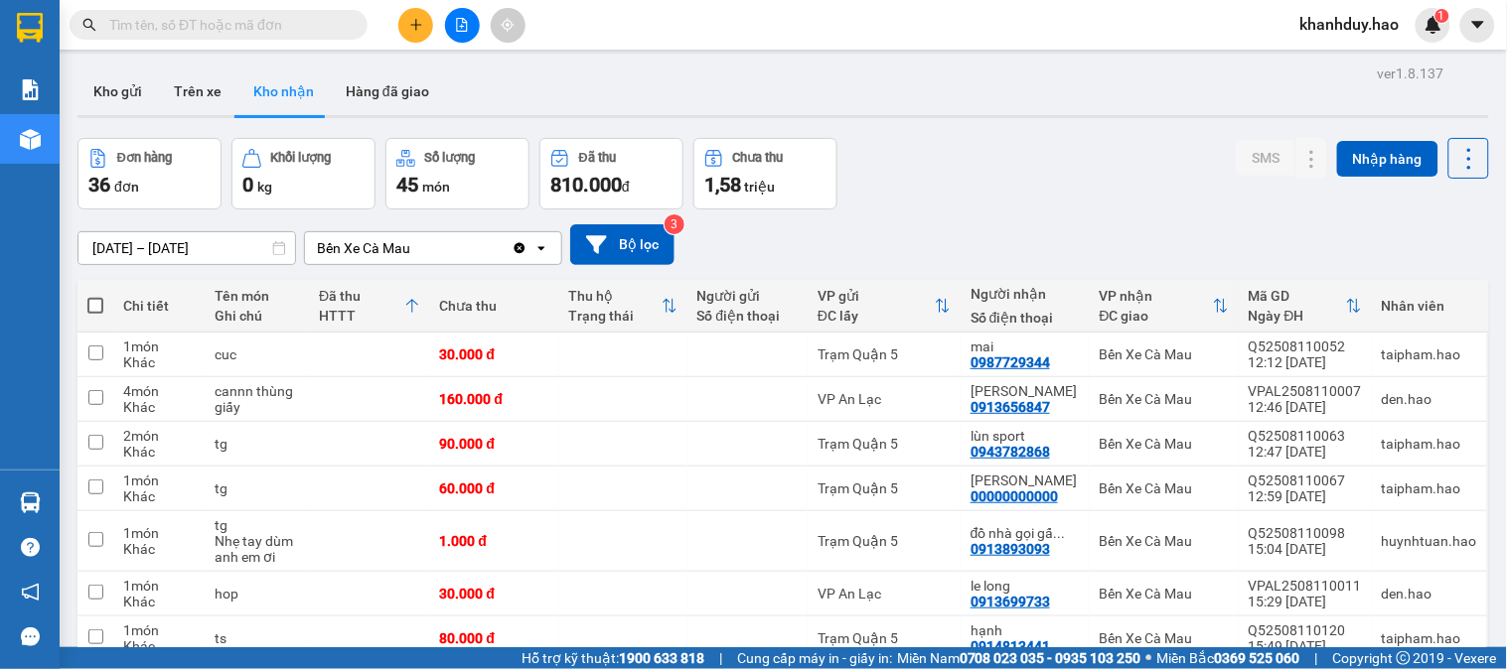
click at [202, 222] on div "[DATE] – [DATE] Press the down arrow key to interact with the calendar and sele…" at bounding box center [782, 245] width 1411 height 71
click at [202, 226] on div "[DATE] – [DATE] Press the down arrow key to interact with the calendar and sele…" at bounding box center [782, 244] width 1411 height 41
click at [202, 248] on input "[DATE] – [DATE]" at bounding box center [186, 248] width 217 height 32
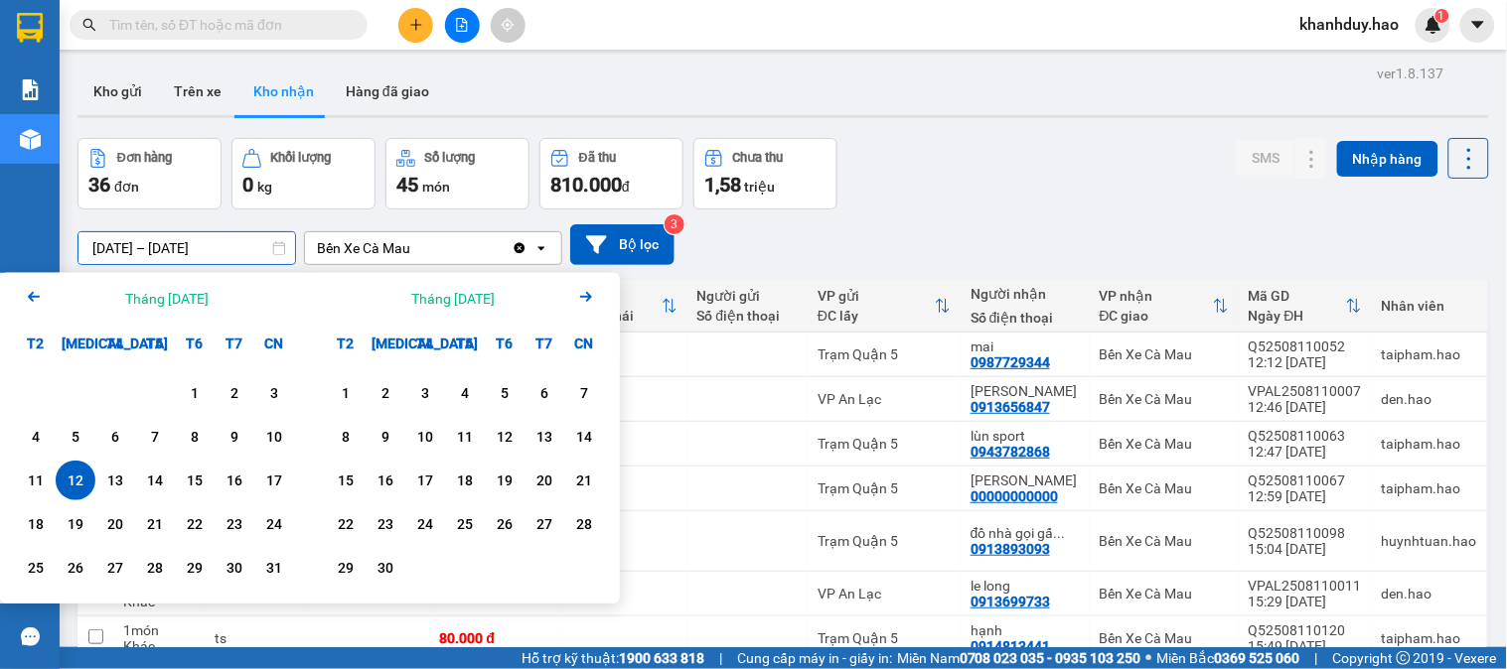
click at [21, 502] on div "1 2 3 4 5 6 7 8 9 10 11 12 13 14 15 16 17 18 19 20 21 22 23 24 25 26 27 28 29 3…" at bounding box center [155, 482] width 278 height 219
click at [4, 497] on div "1 2 3 4 5 6 7 8 9 10 11 12 13 14 15 16 17 18 19 20 21 22 23 24 25 26 27 28 29 3…" at bounding box center [155, 484] width 310 height 240
click at [26, 477] on div "11" at bounding box center [36, 481] width 28 height 24
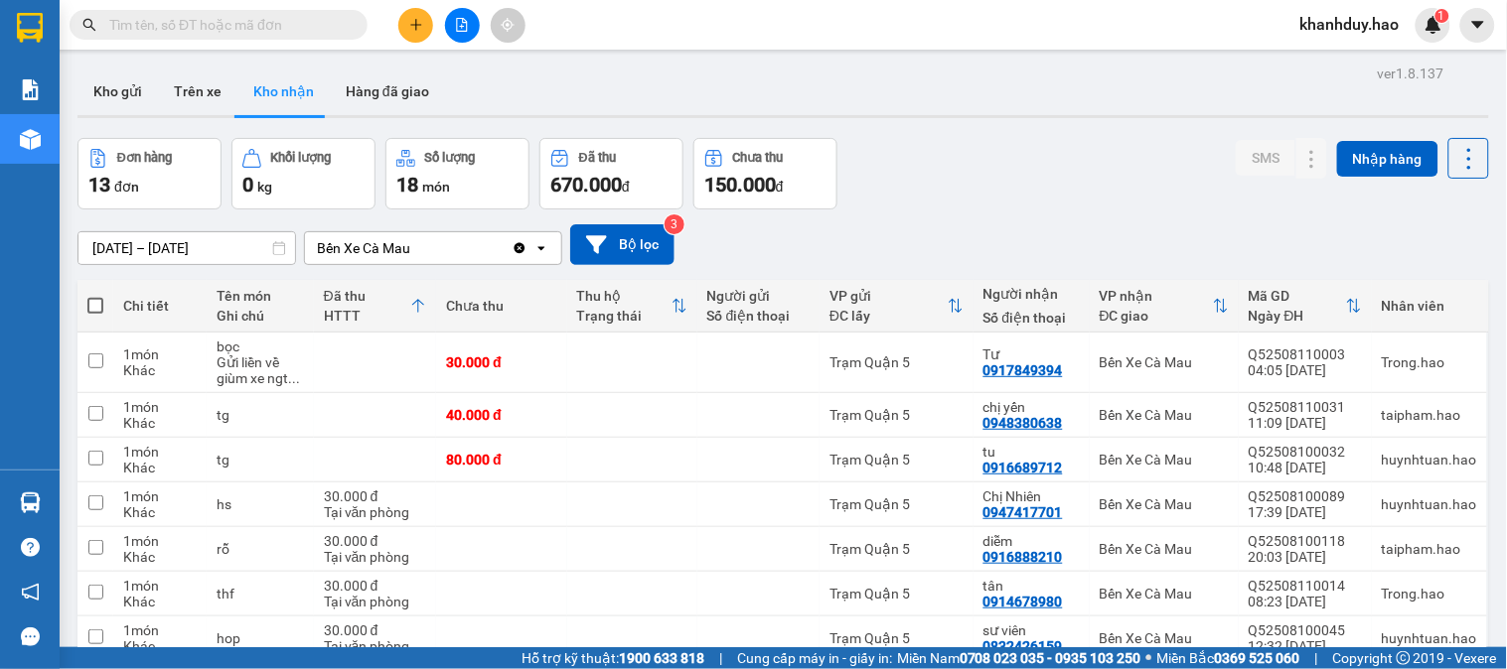
click at [205, 271] on div "[DATE] – [DATE] Press the down arrow key to interact with the calendar and sele…" at bounding box center [782, 245] width 1411 height 71
click at [197, 255] on input "[DATE] – [DATE]" at bounding box center [186, 248] width 217 height 32
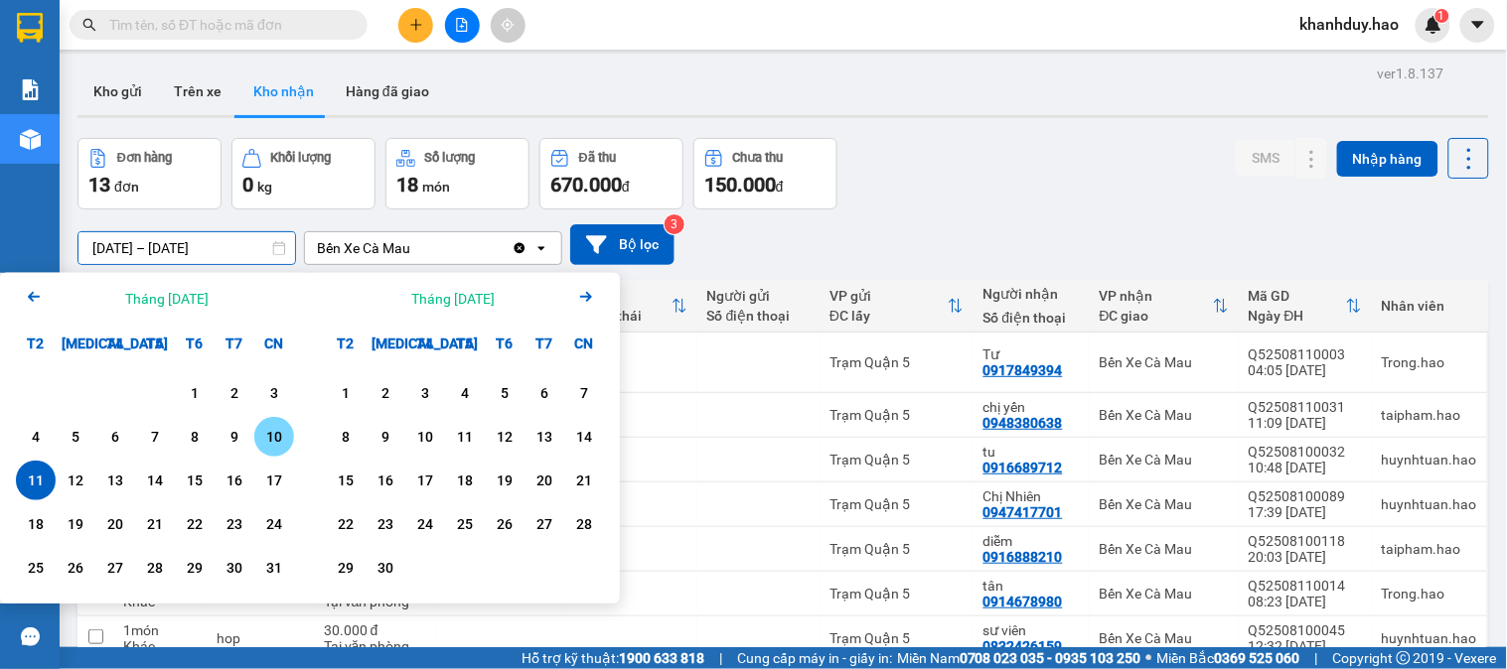
click at [272, 435] on div "10" at bounding box center [274, 437] width 28 height 24
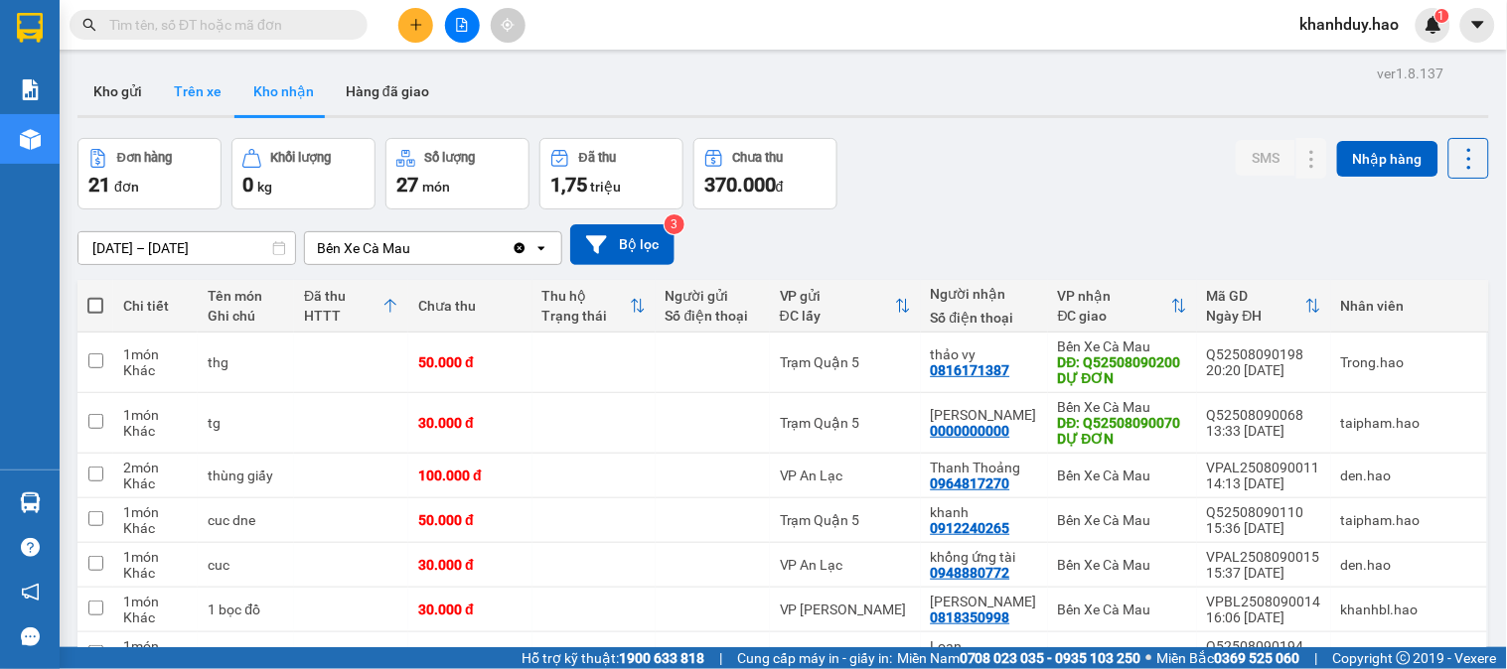
click at [204, 106] on button "Trên xe" at bounding box center [197, 92] width 79 height 48
type input "[DATE] – [DATE]"
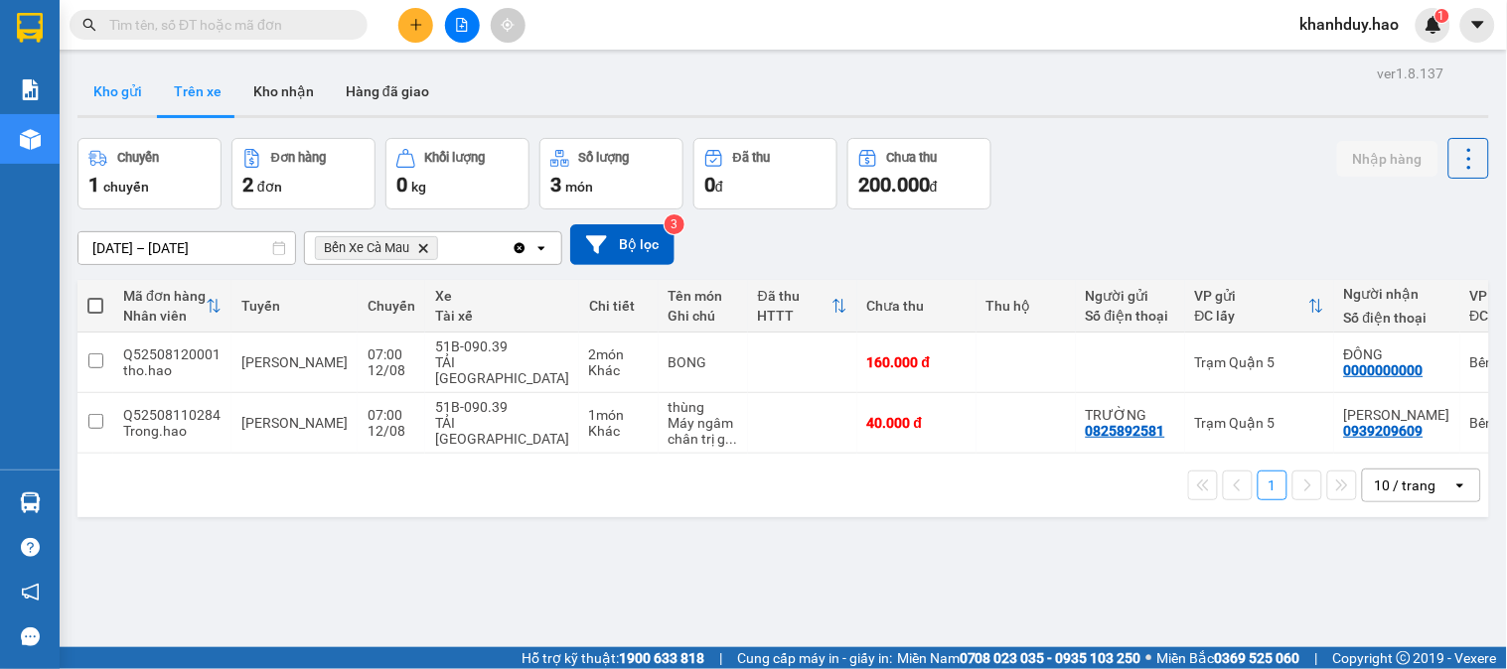
click at [119, 101] on button "Kho gửi" at bounding box center [117, 92] width 80 height 48
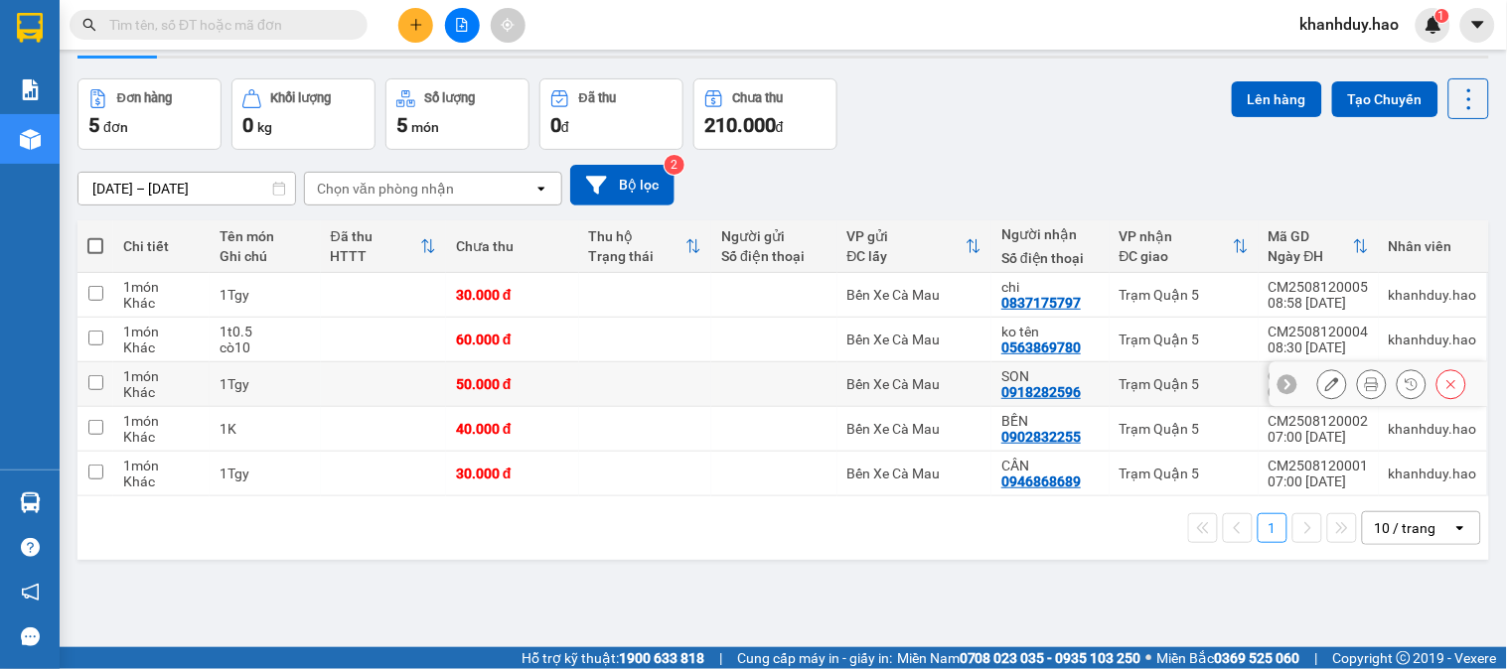
scroll to position [91, 0]
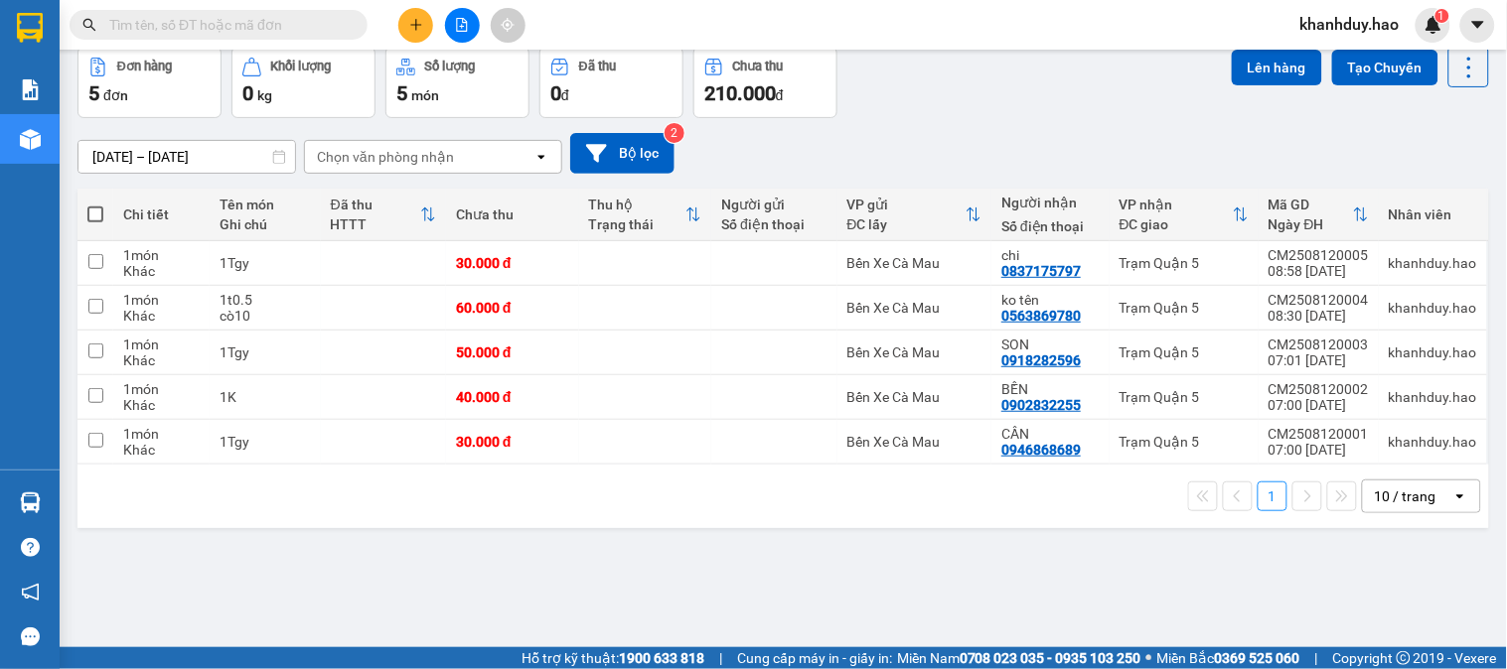
click at [84, 216] on th at bounding box center [95, 215] width 36 height 53
click at [99, 215] on span at bounding box center [95, 215] width 16 height 16
click at [95, 205] on input "checkbox" at bounding box center [95, 205] width 0 height 0
checkbox input "true"
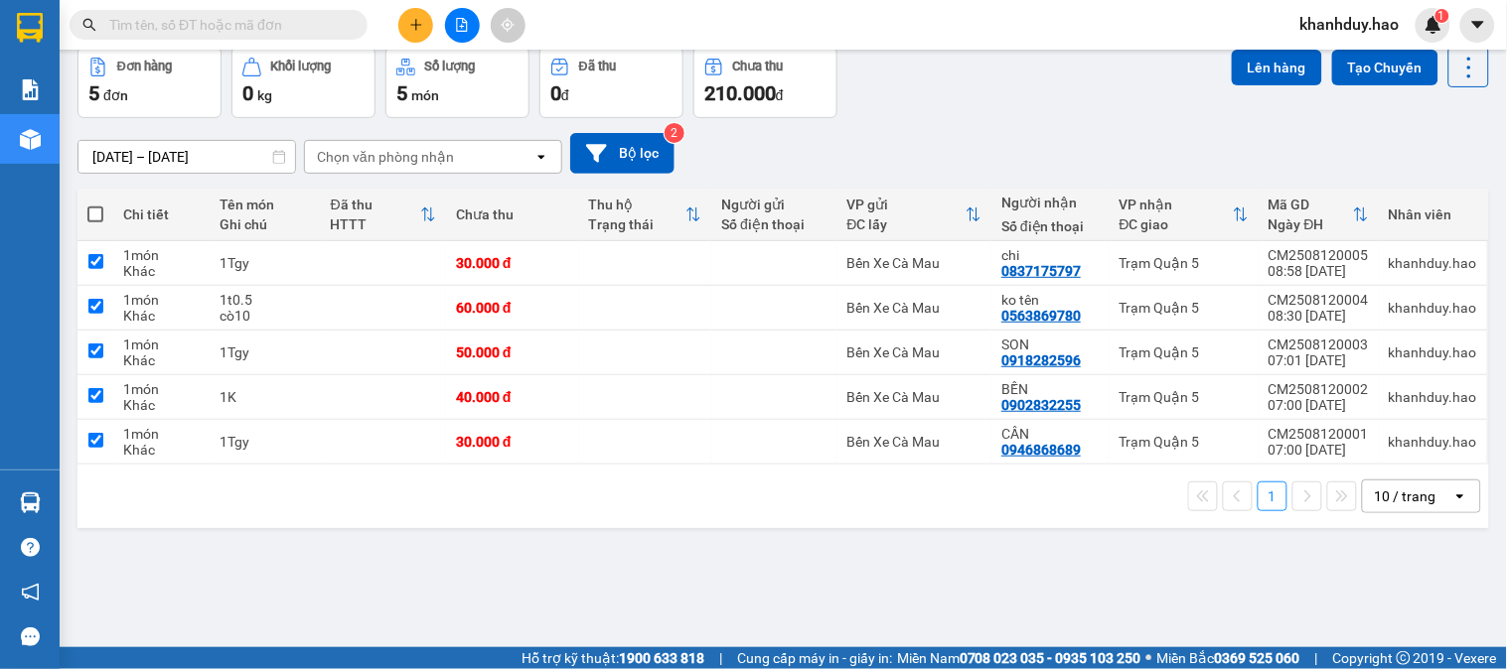
checkbox input "true"
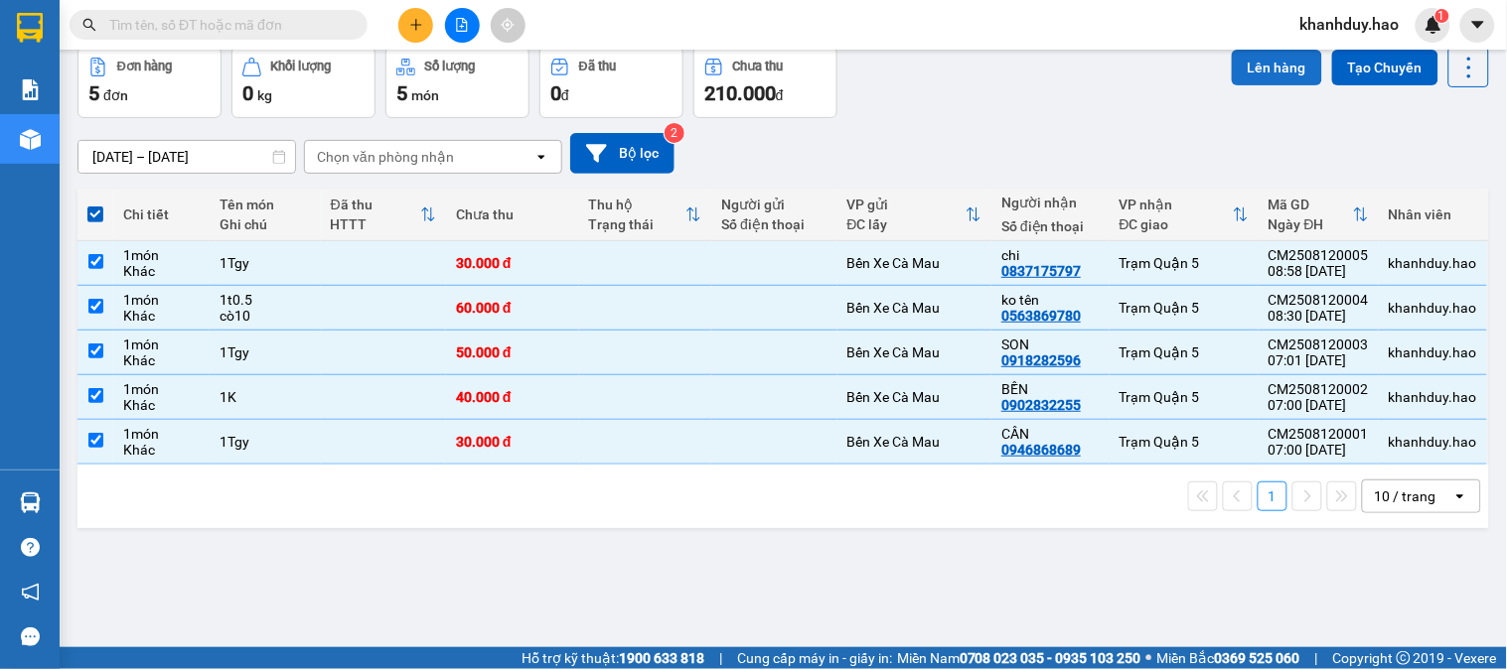
click at [1282, 72] on button "Lên hàng" at bounding box center [1277, 68] width 90 height 36
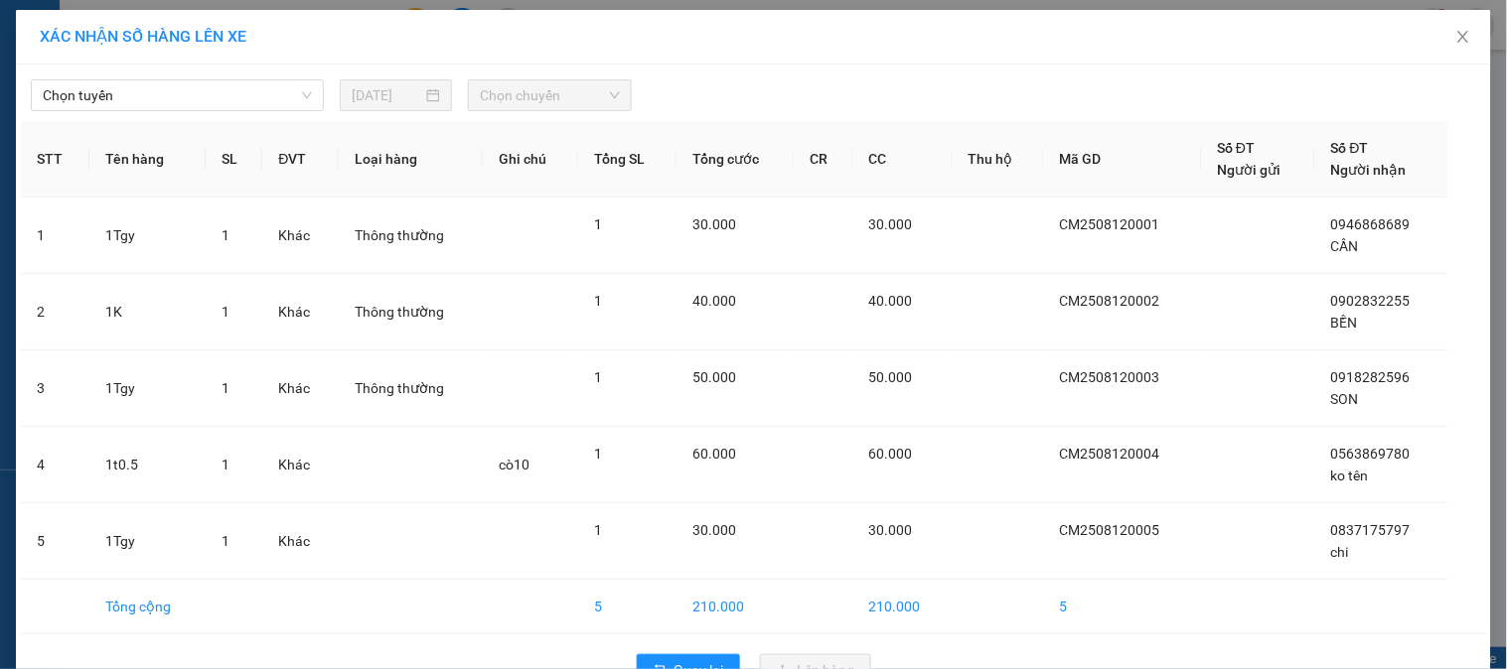
click at [215, 115] on div "Chọn tuyến [DATE] Chọn chuyến STT Tên hàng SL ĐVT Loại hàng Ghi chú Tổng SL Tổn…" at bounding box center [753, 383] width 1475 height 637
click at [212, 115] on div "Chọn tuyến [DATE] Chọn chuyến STT Tên hàng SL ĐVT Loại hàng Ghi chú Tổng SL Tổn…" at bounding box center [753, 383] width 1475 height 637
click at [216, 107] on span "Chọn tuyến" at bounding box center [177, 95] width 269 height 30
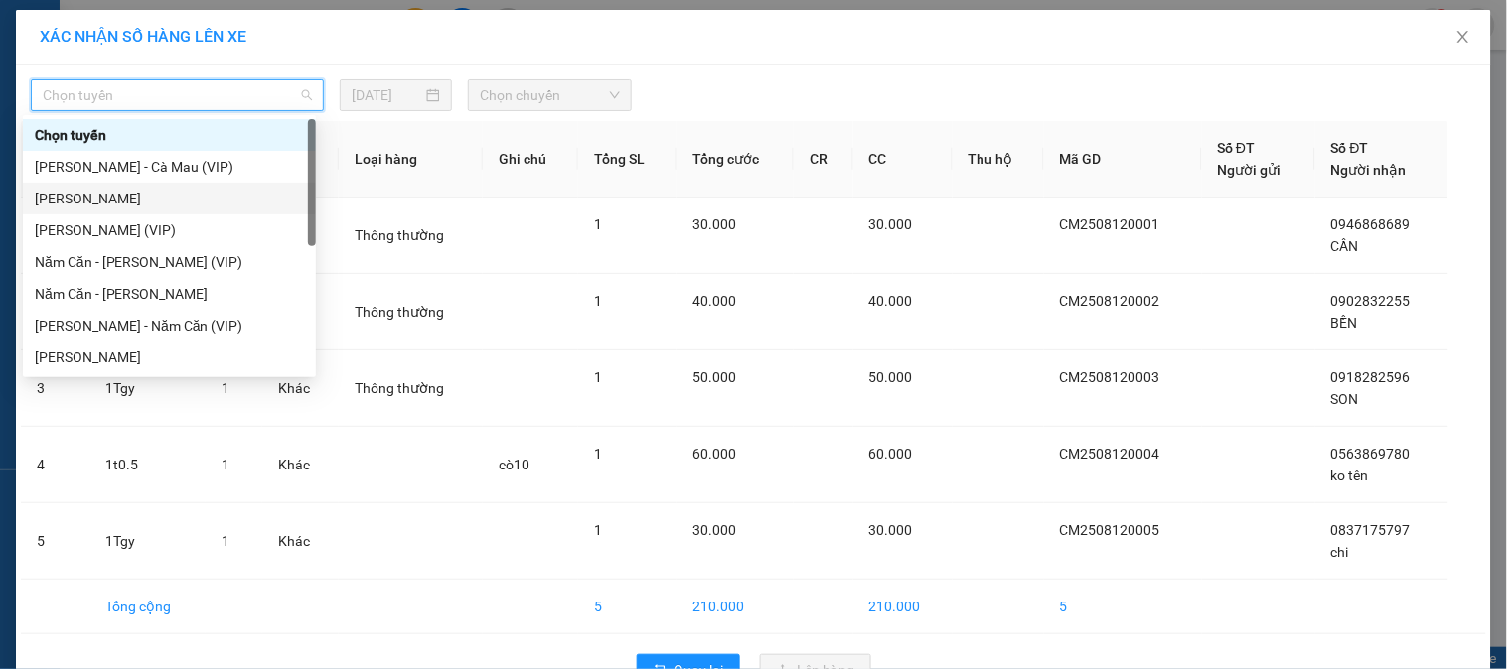
click at [174, 202] on div "[PERSON_NAME]" at bounding box center [169, 199] width 269 height 22
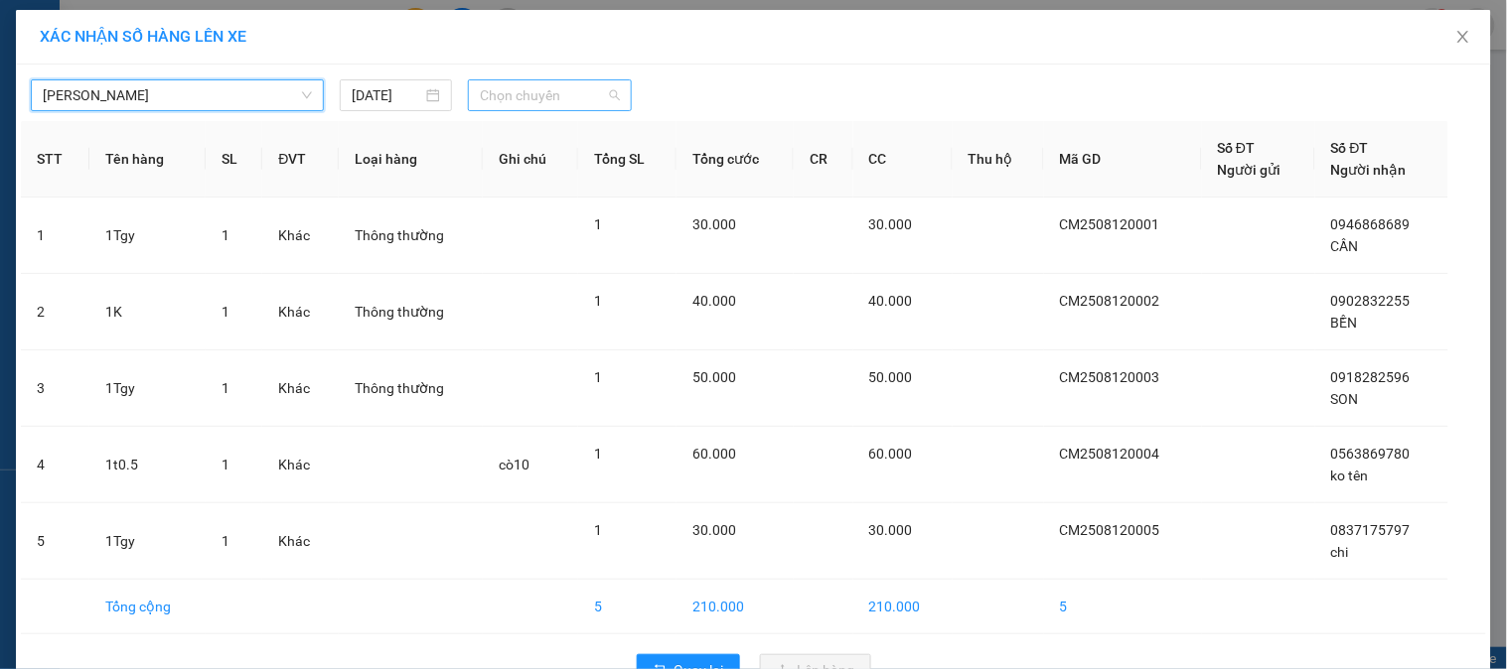
click at [609, 82] on span "Chọn chuyến" at bounding box center [550, 95] width 140 height 30
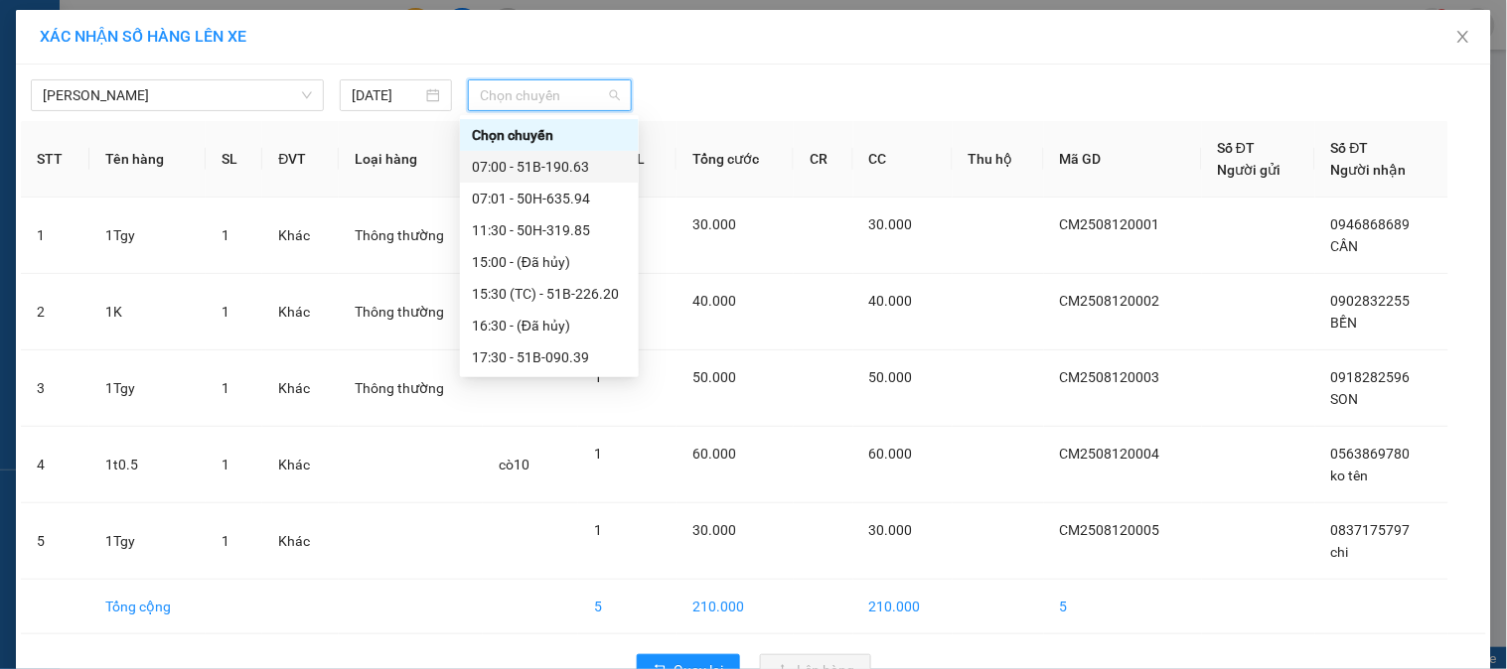
click at [558, 164] on div "07:00 - 51B-190.63" at bounding box center [549, 167] width 155 height 22
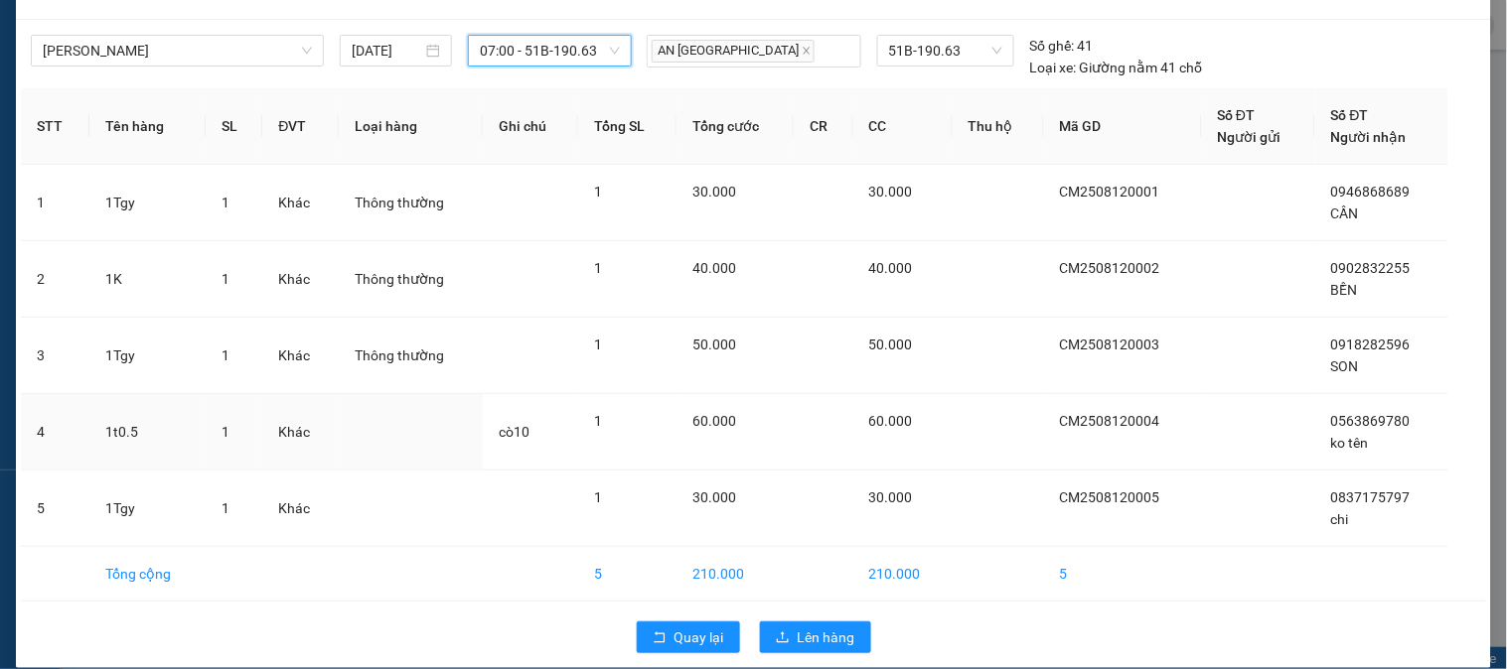
scroll to position [67, 0]
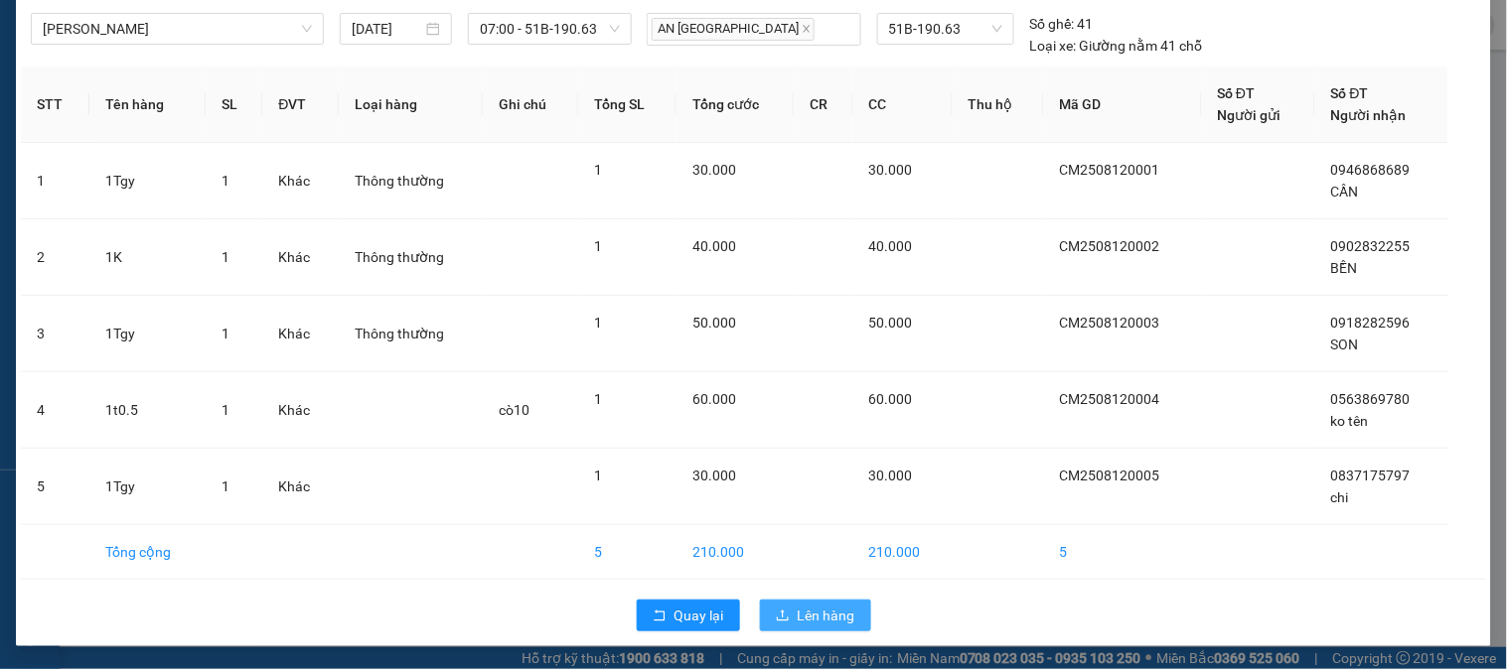
click at [854, 617] on button "Lên hàng" at bounding box center [815, 616] width 111 height 32
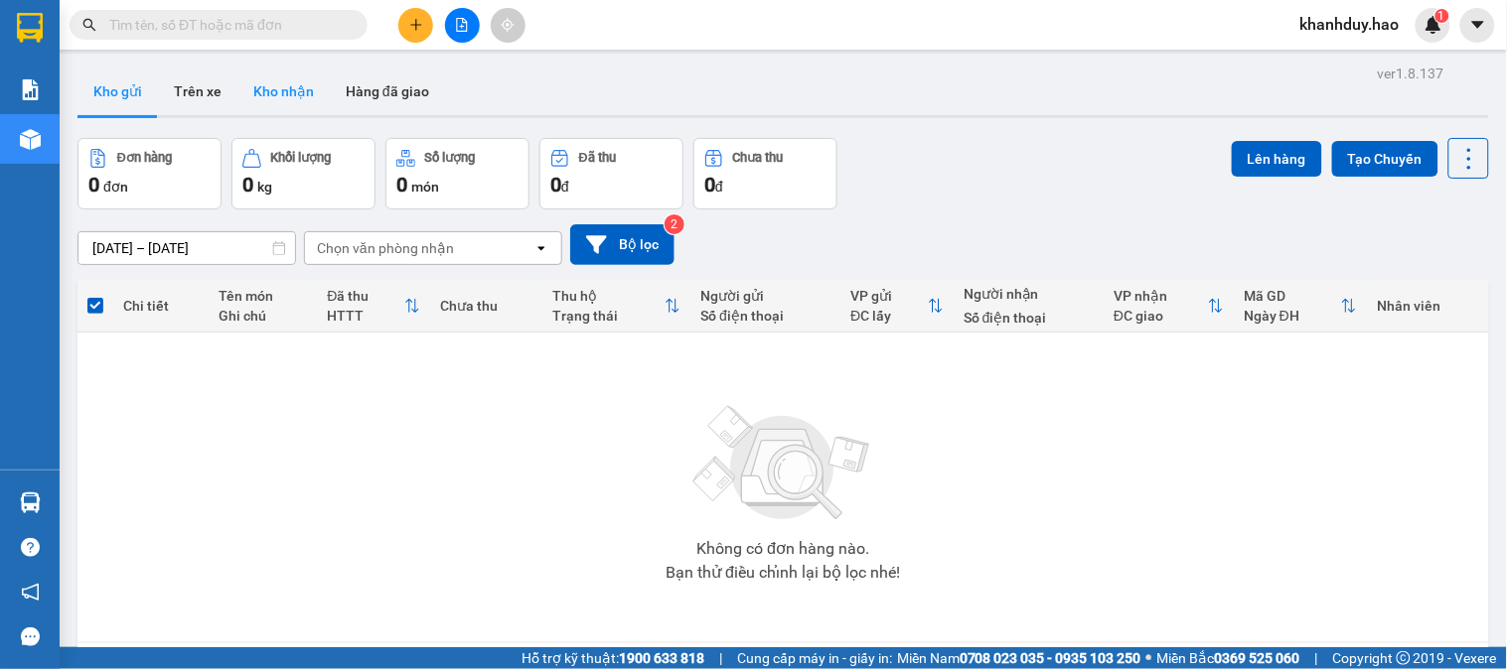
click at [274, 106] on button "Kho nhận" at bounding box center [283, 92] width 92 height 48
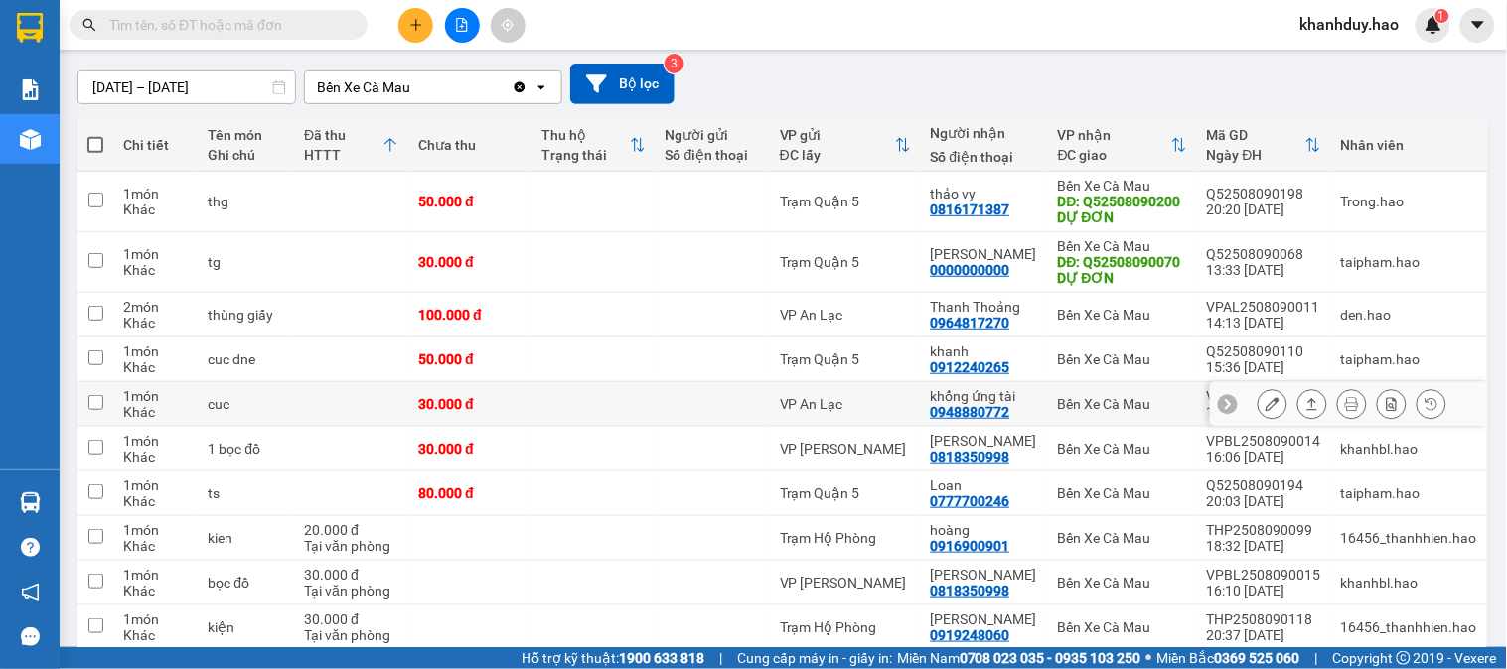
scroll to position [331, 0]
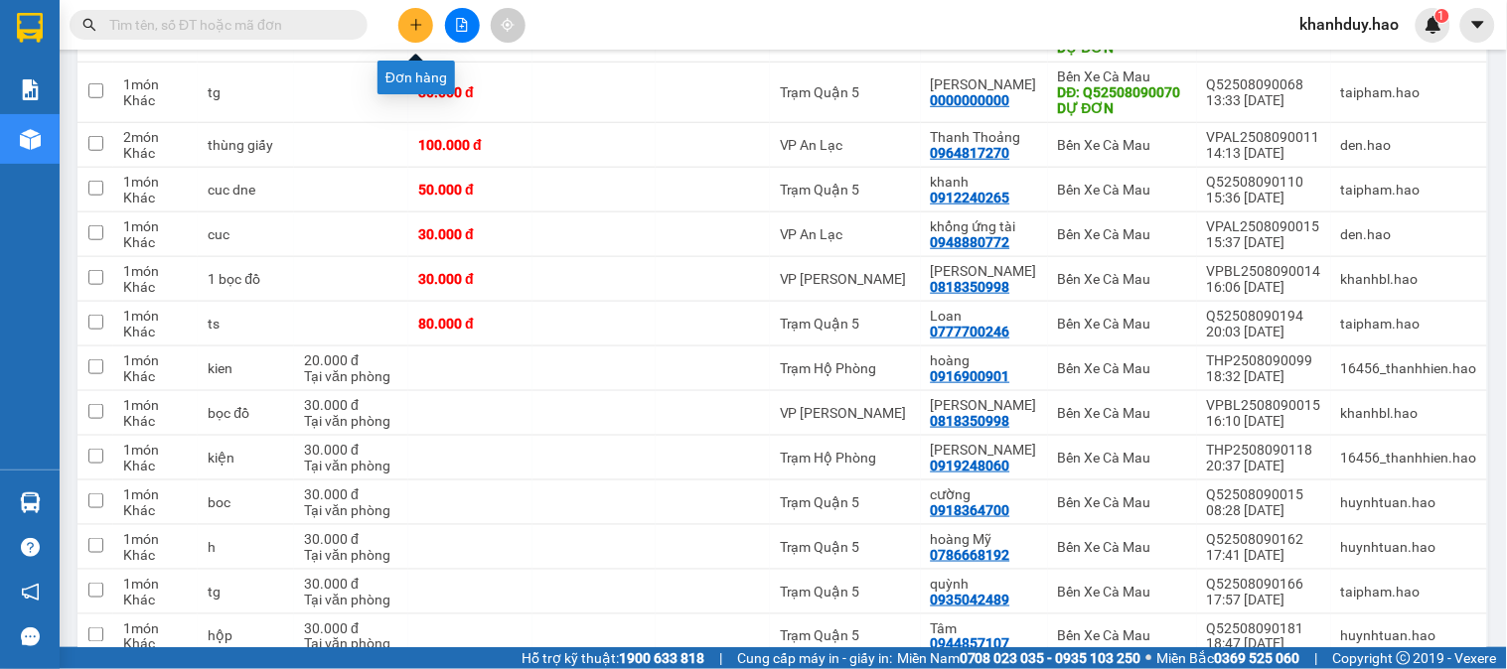
click at [407, 27] on button at bounding box center [415, 25] width 35 height 35
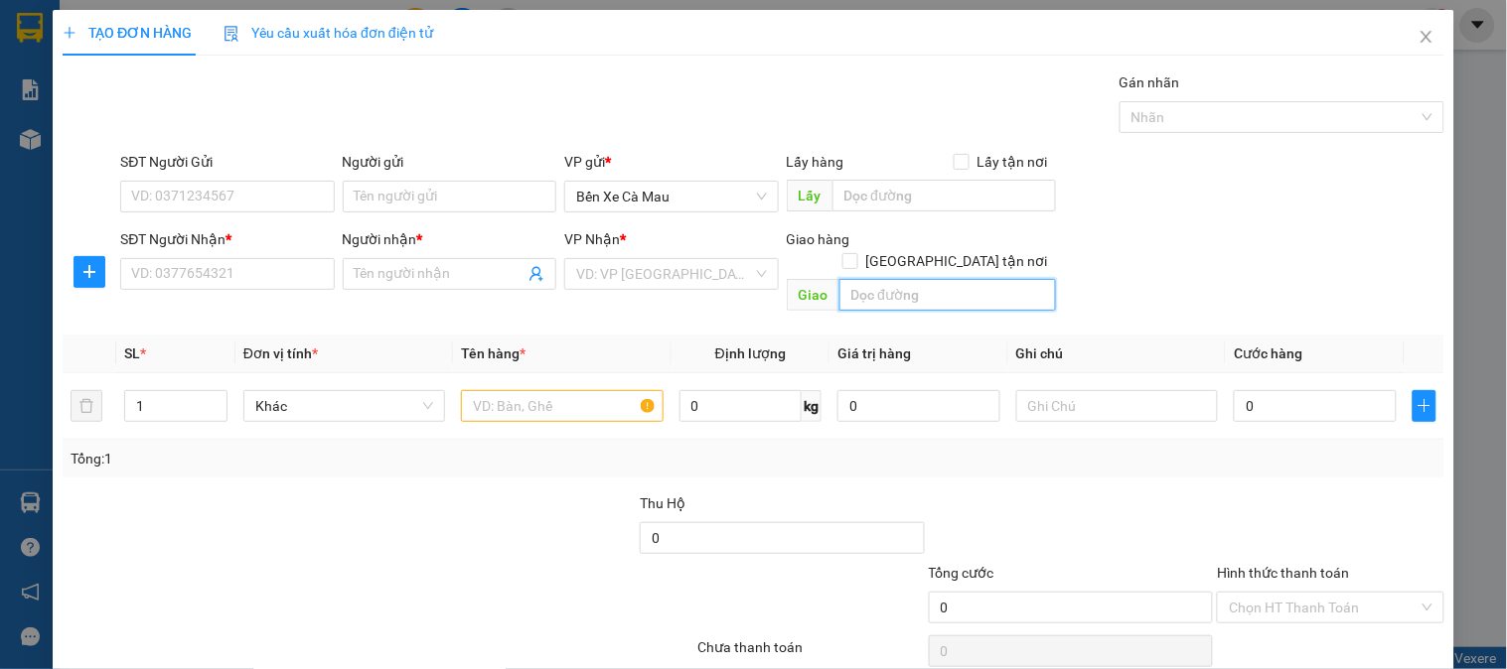
click at [842, 279] on input "text" at bounding box center [947, 295] width 217 height 32
type input "p10 QUẬN 10"
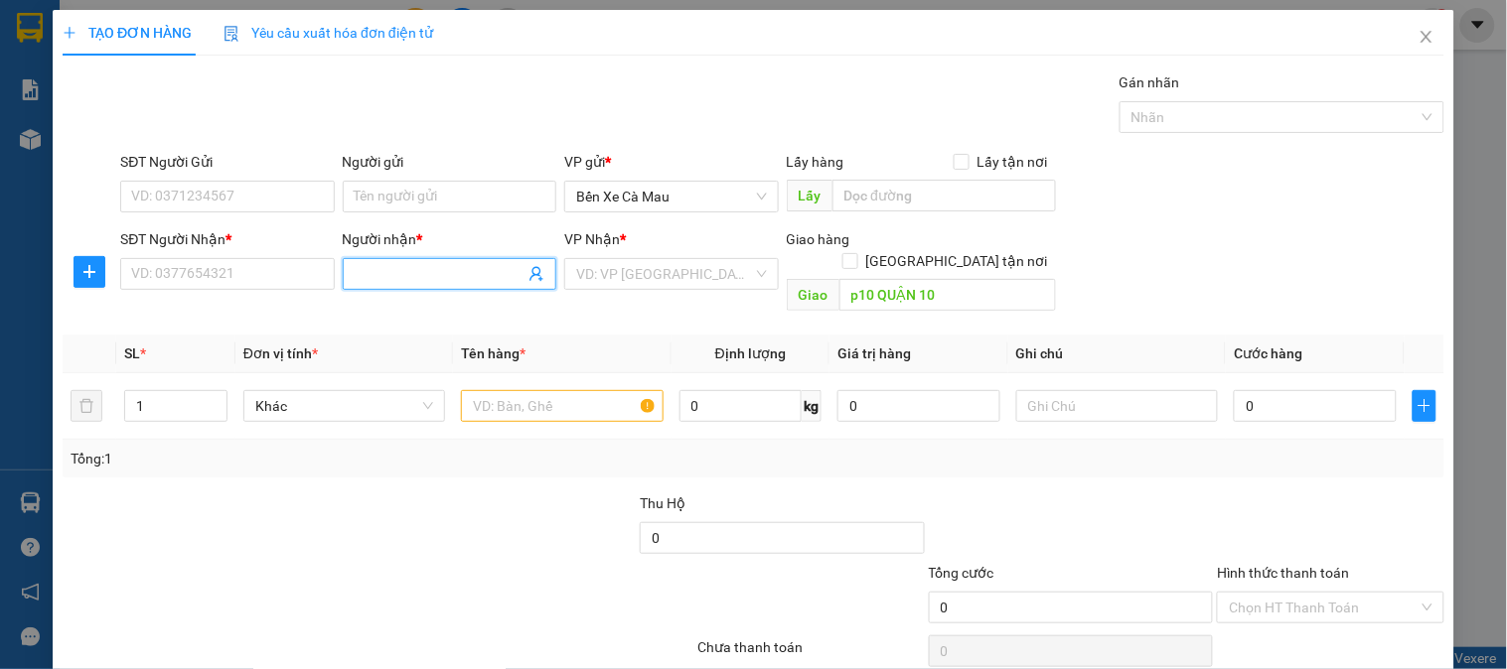
click at [492, 266] on input "Người nhận *" at bounding box center [440, 274] width 170 height 22
type input "S"
type input "ĐÀO"
click at [212, 268] on input "SĐT Người Nhận *" at bounding box center [227, 274] width 214 height 32
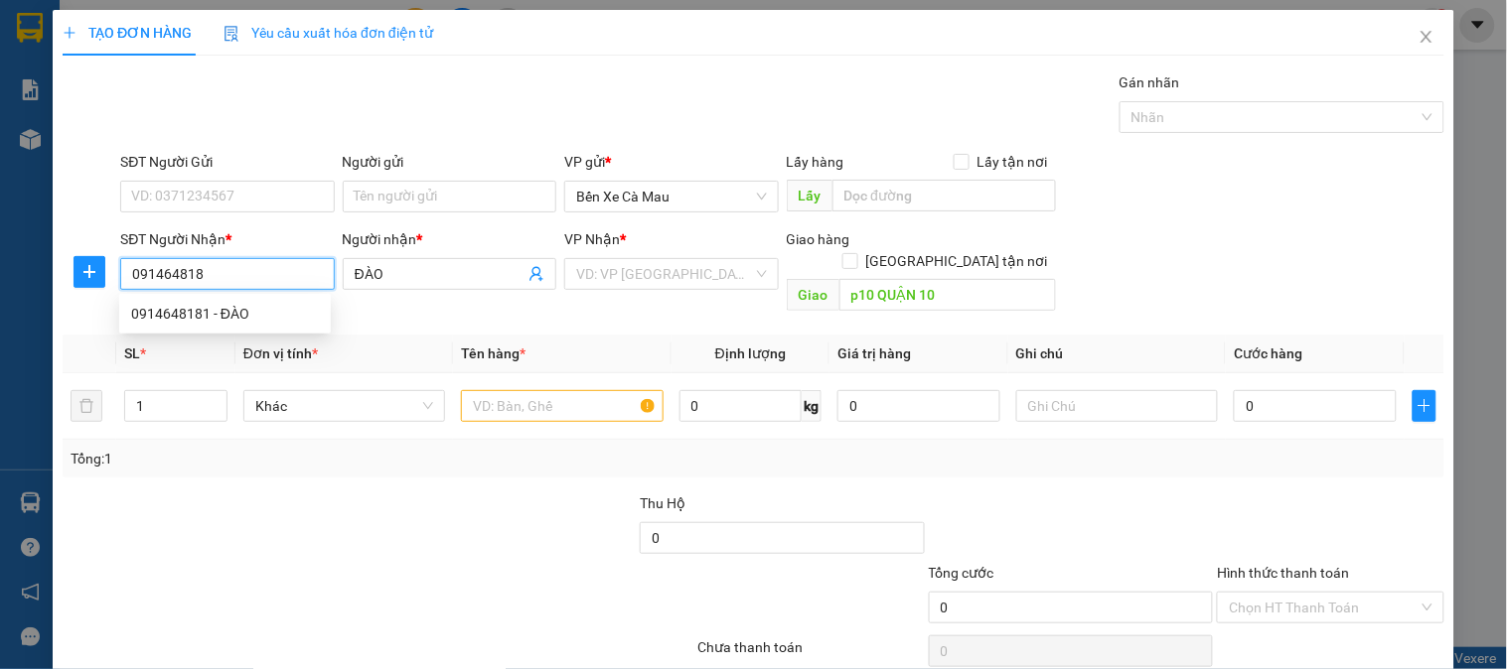
type input "0914648181"
click at [238, 308] on div "0914648181 - ĐÀO" at bounding box center [225, 314] width 188 height 22
type input "50.000"
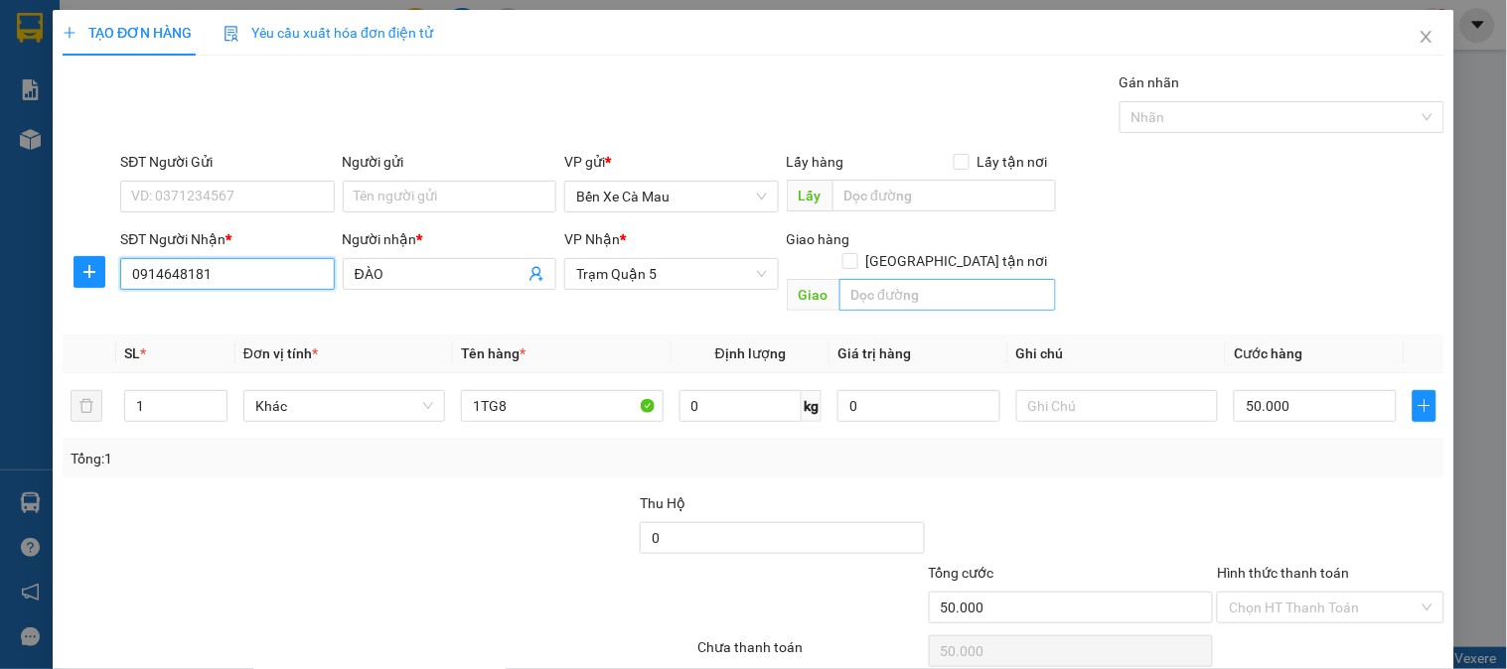
type input "0914648181"
click at [914, 279] on input "text" at bounding box center [947, 295] width 217 height 32
type input "P10 QUẬN 10"
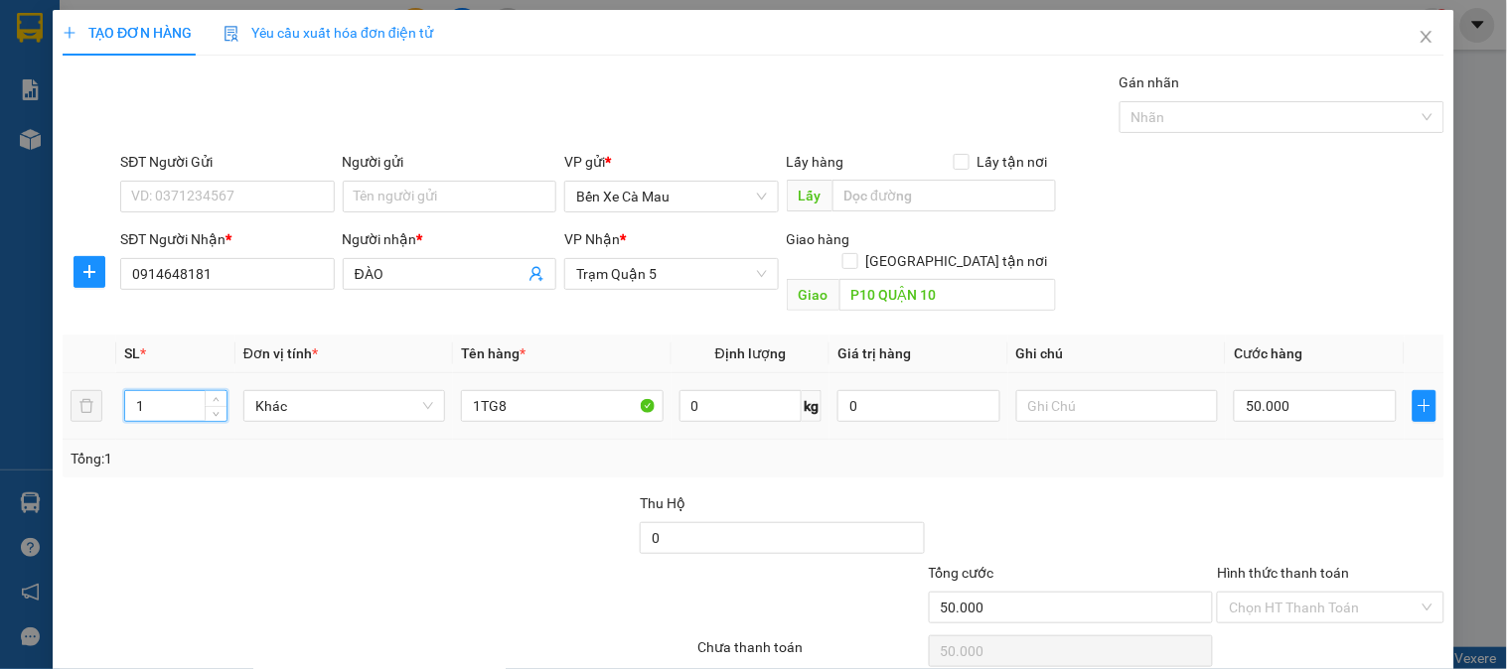
click at [171, 391] on input "1" at bounding box center [175, 406] width 101 height 30
type input "2"
click at [557, 390] on input "1TG8" at bounding box center [562, 406] width 202 height 32
type input "1"
type input "2T"
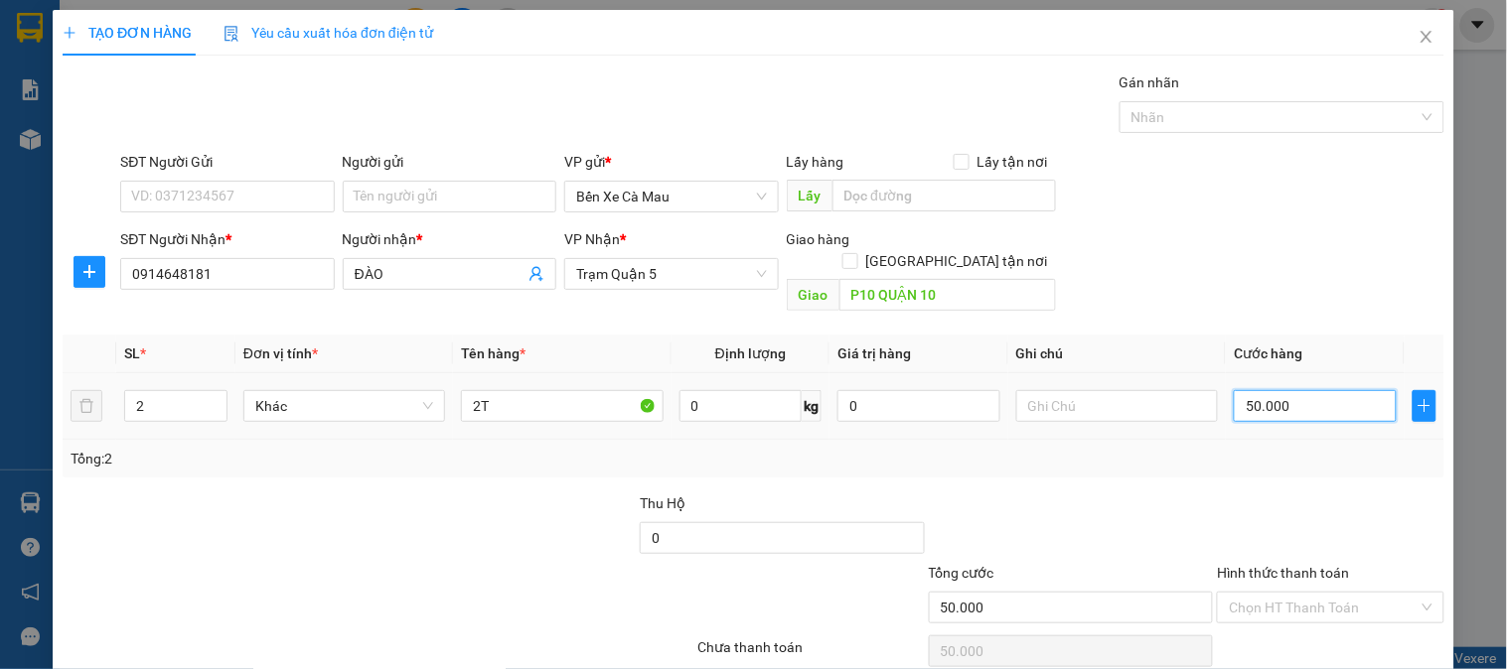
click at [1327, 390] on input "50.000" at bounding box center [1315, 406] width 163 height 32
type input "0"
type input "7"
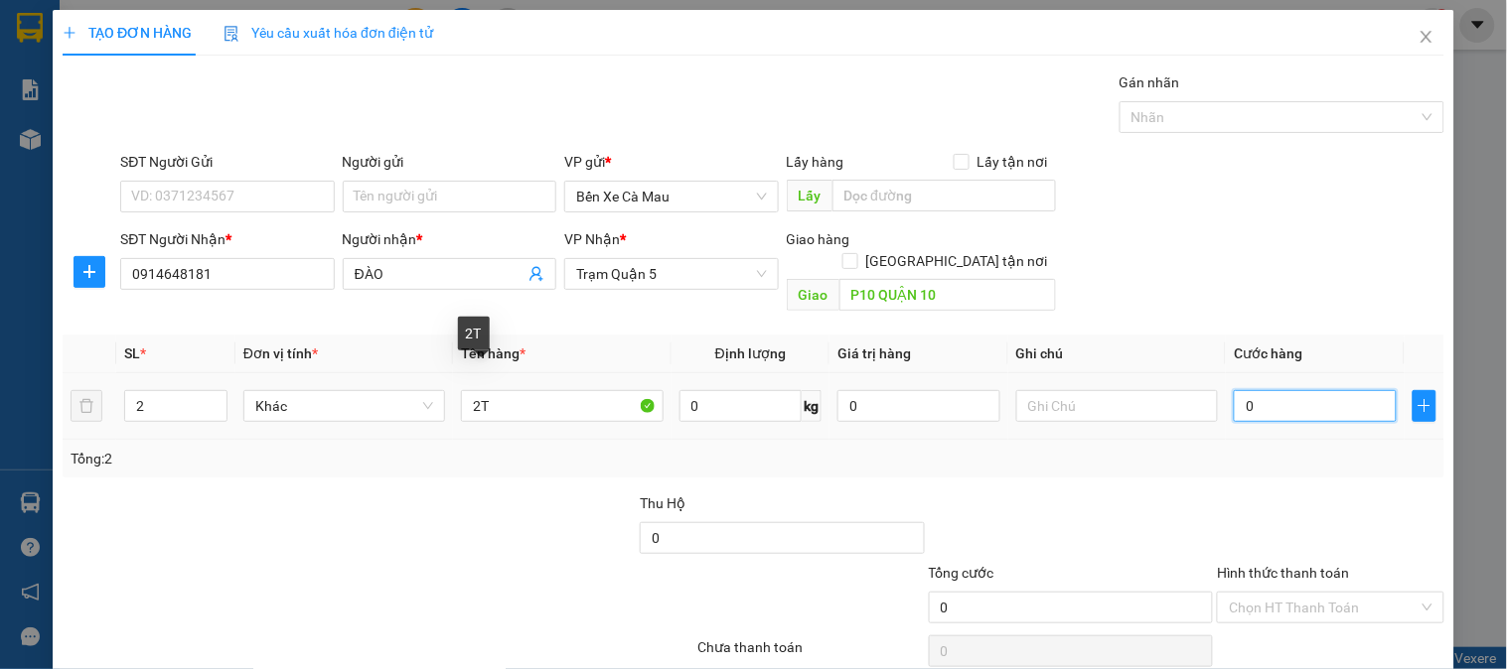
type input "7"
type input "007"
type input "70"
type input "0.070"
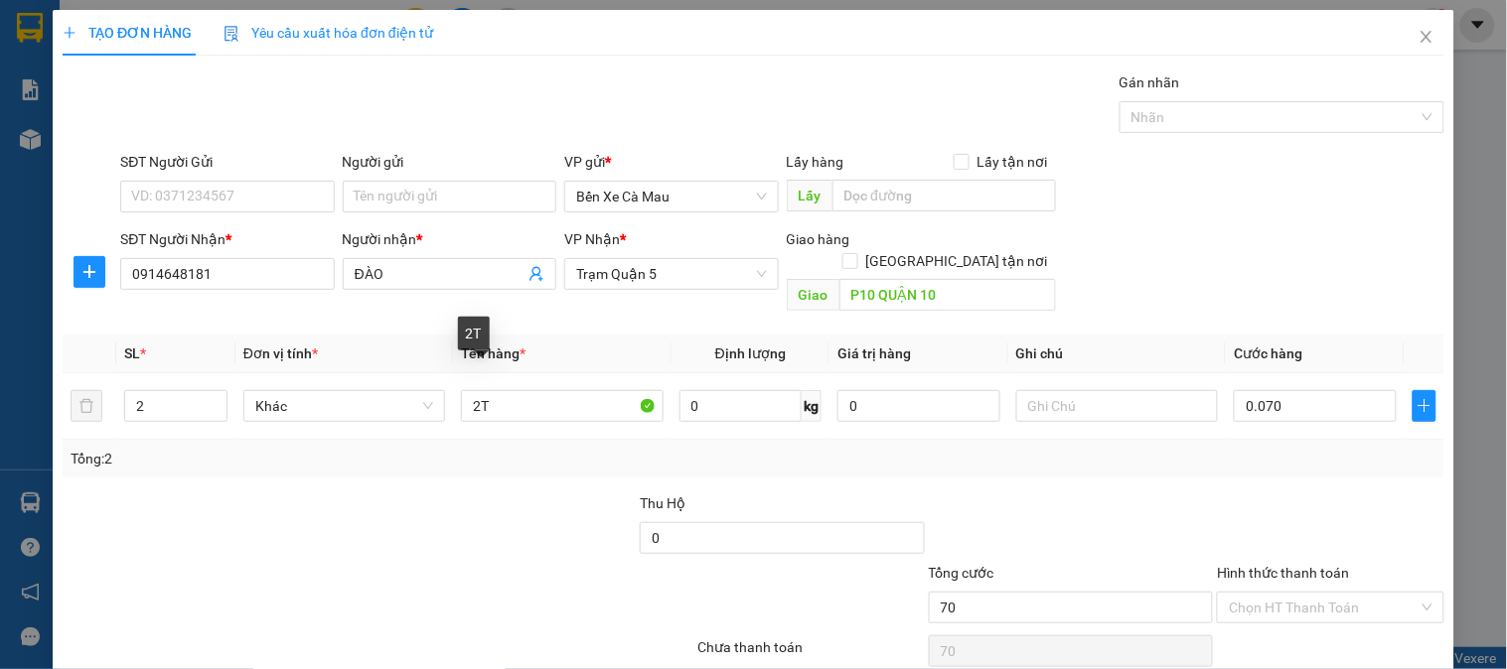
click at [1334, 219] on div "SĐT Người Gửi VD: 0371234567 Người gửi Tên người gửi VP gửi * Bến Xe Cà Mau Lấy…" at bounding box center [782, 186] width 1332 height 70
type input "70.000"
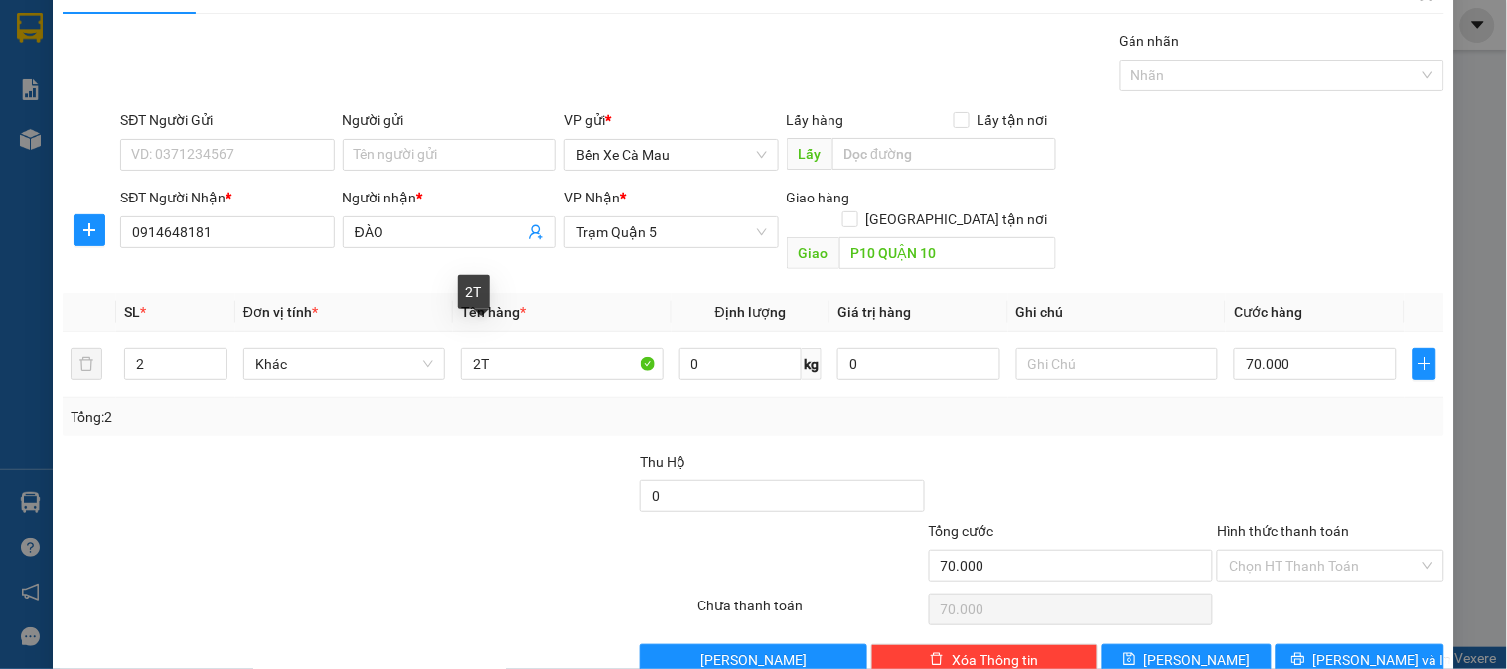
scroll to position [65, 0]
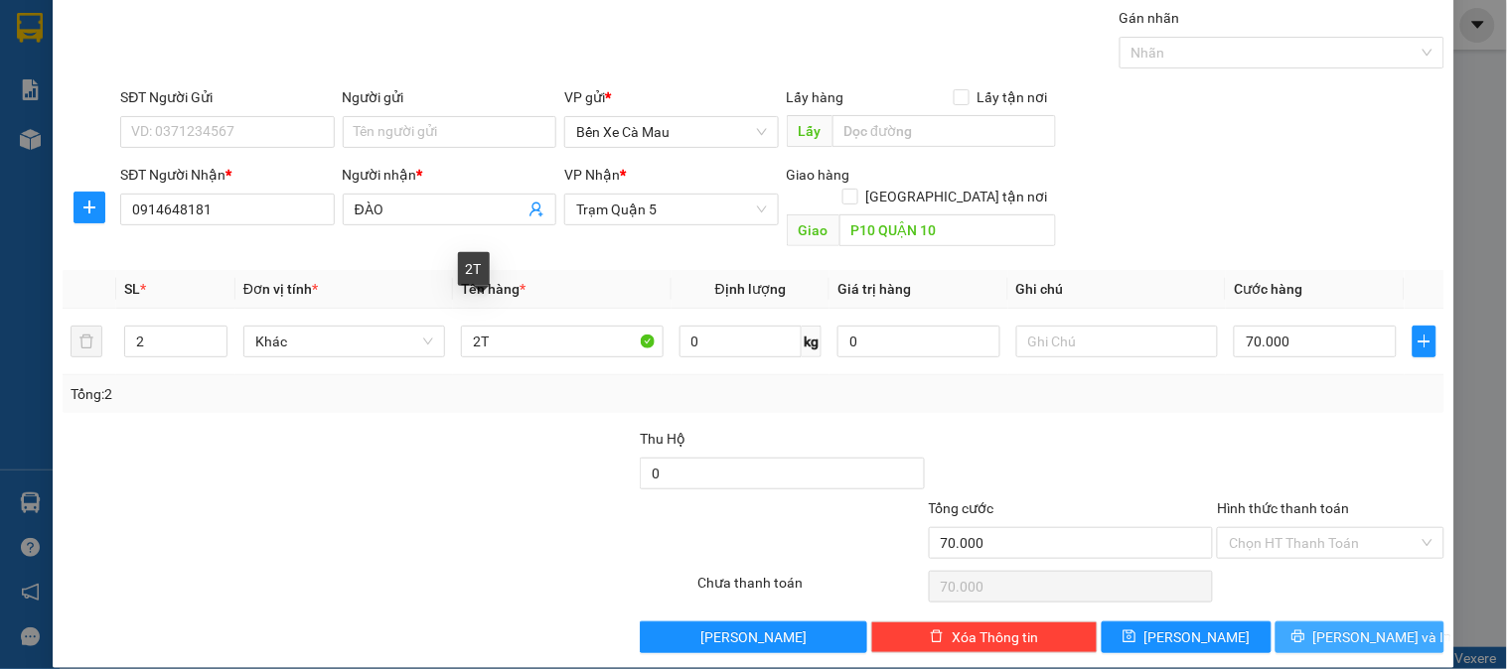
click at [1326, 622] on button "[PERSON_NAME] và In" at bounding box center [1359, 638] width 169 height 32
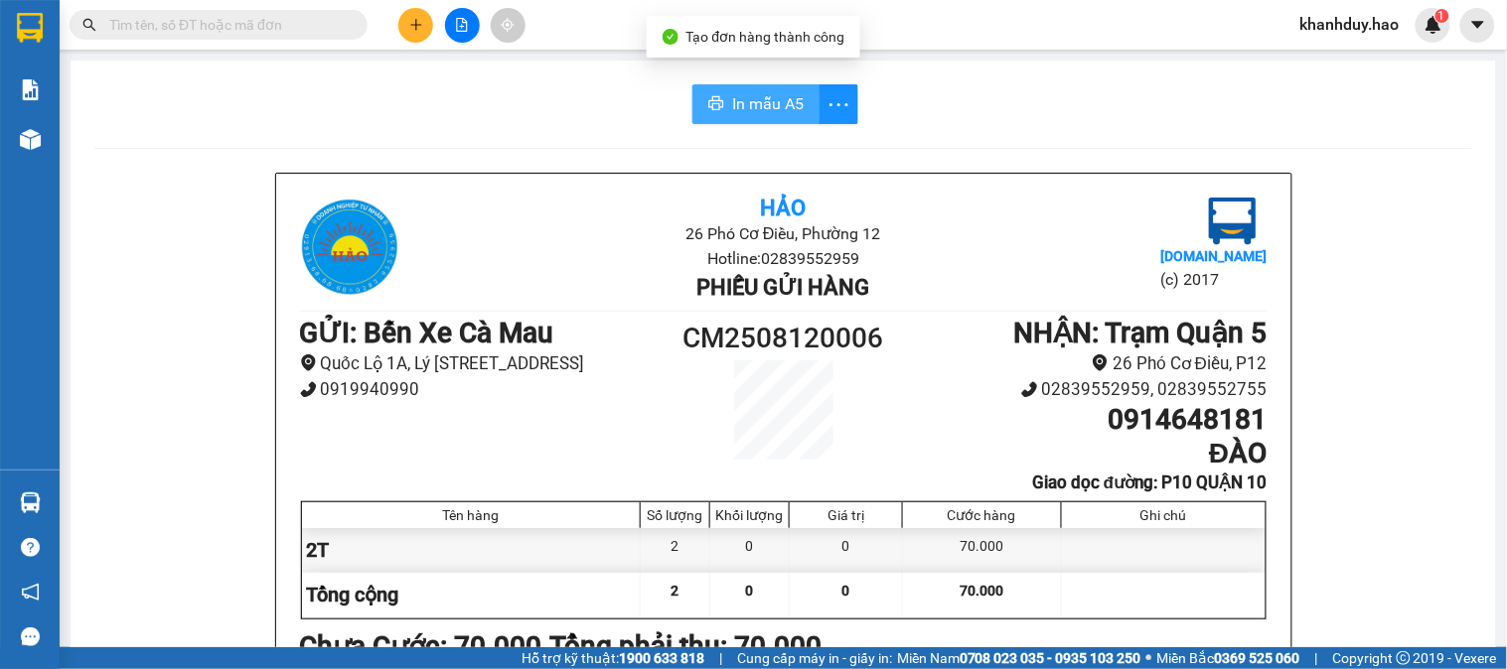
click at [760, 117] on button "In mẫu A5" at bounding box center [755, 104] width 127 height 40
click at [749, 93] on span "In mẫu A5" at bounding box center [768, 103] width 72 height 25
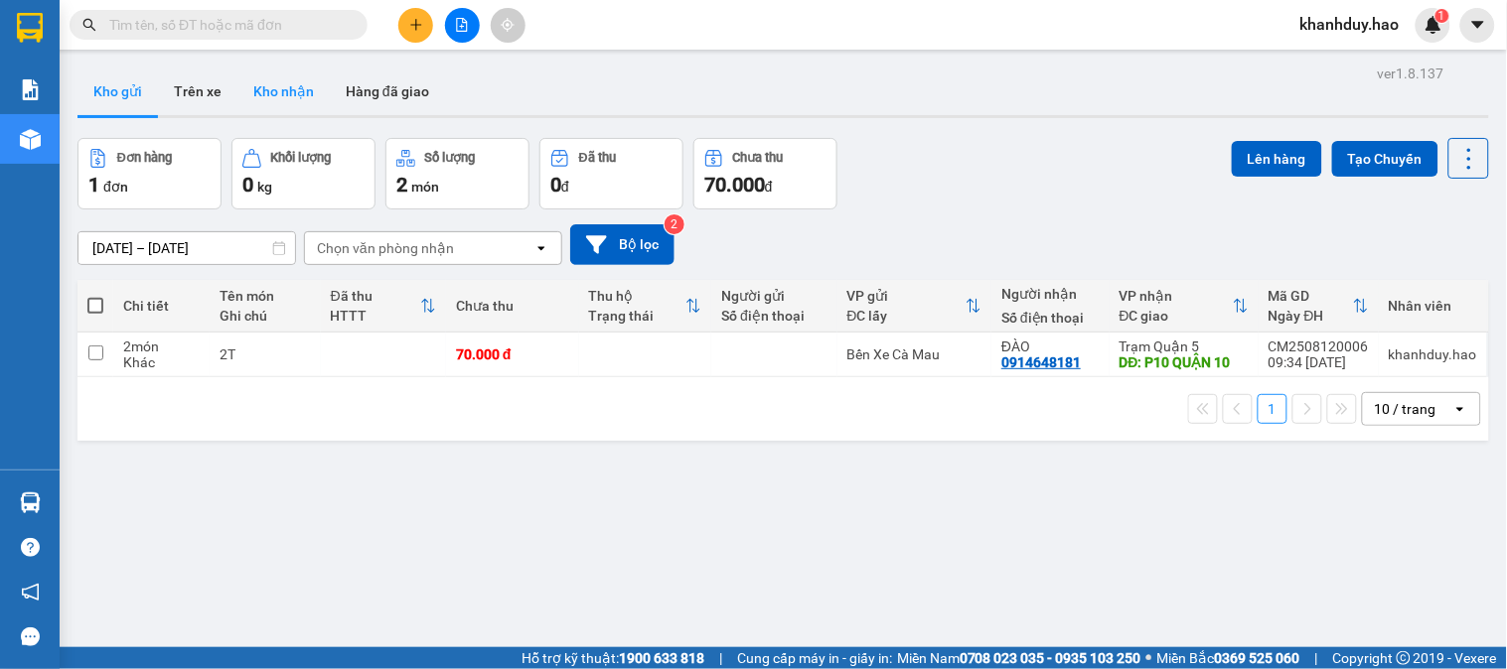
click at [286, 96] on button "Kho nhận" at bounding box center [283, 92] width 92 height 48
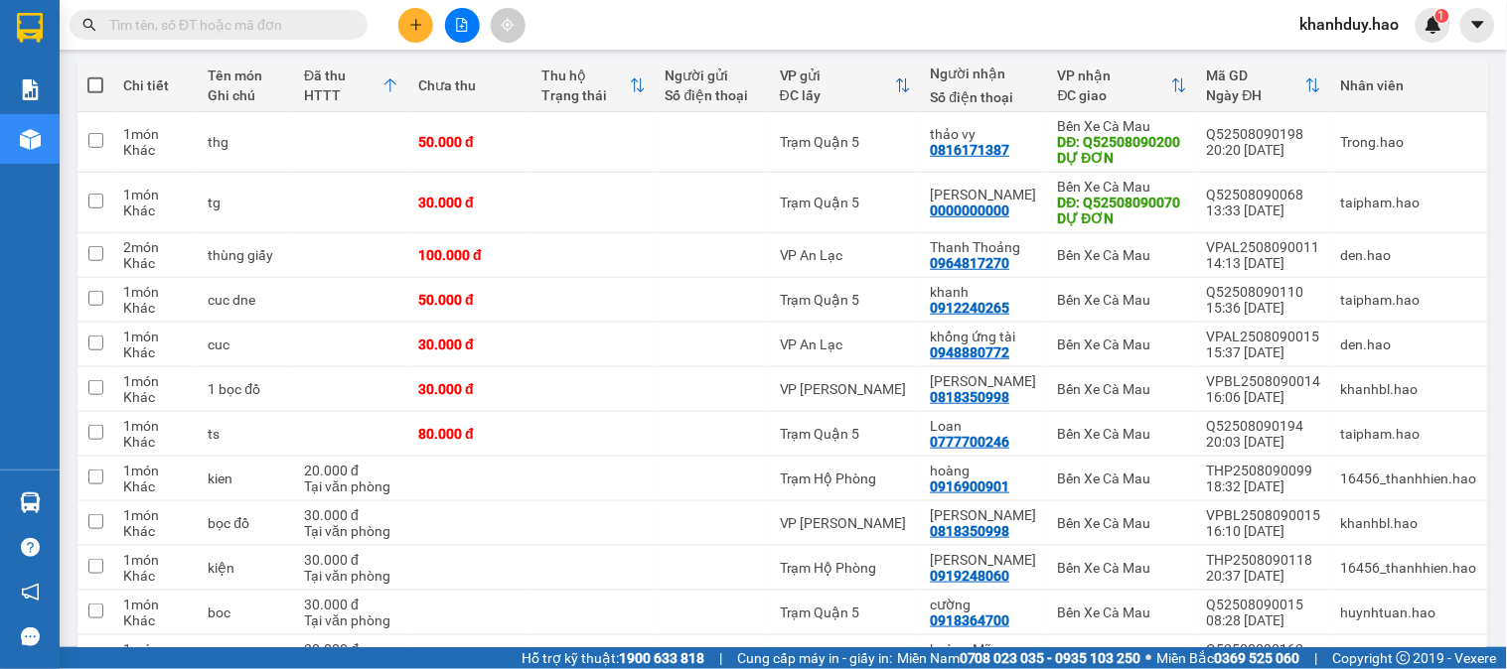
scroll to position [110, 0]
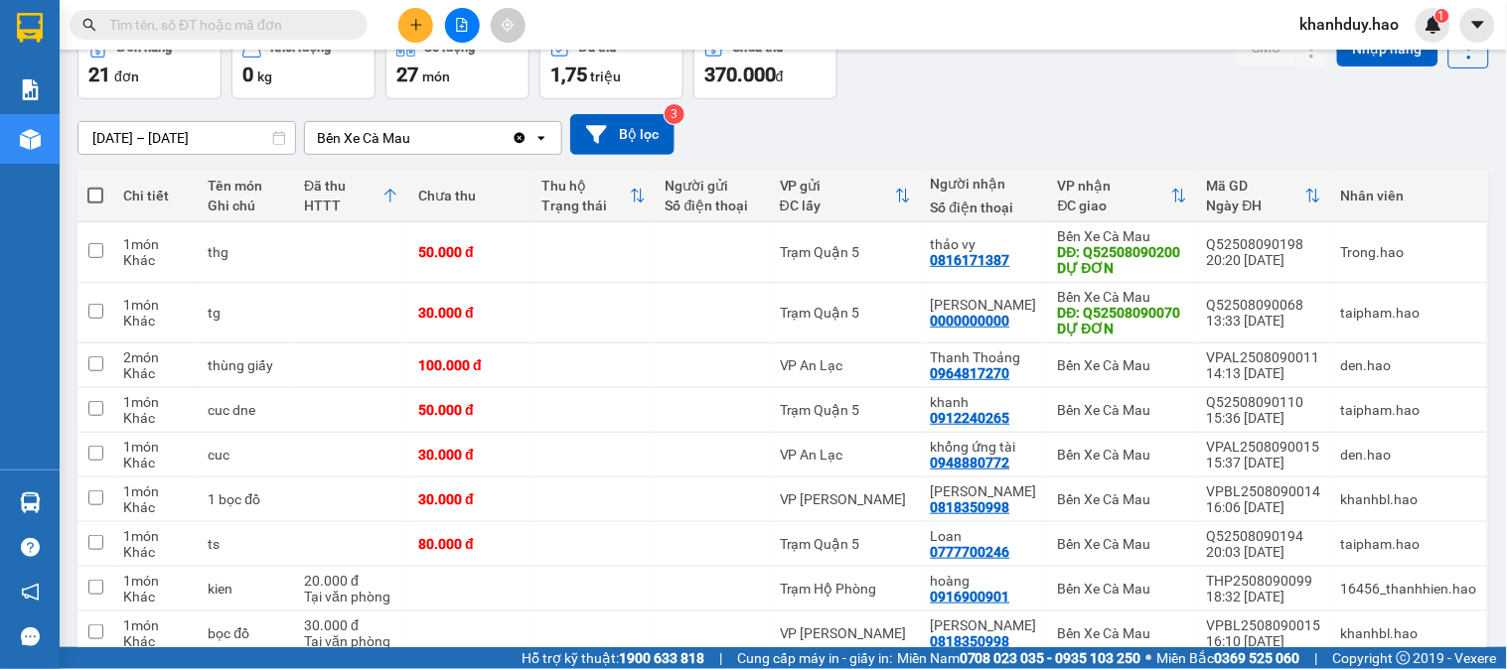
click at [214, 136] on input "[DATE] – [DATE]" at bounding box center [186, 138] width 217 height 32
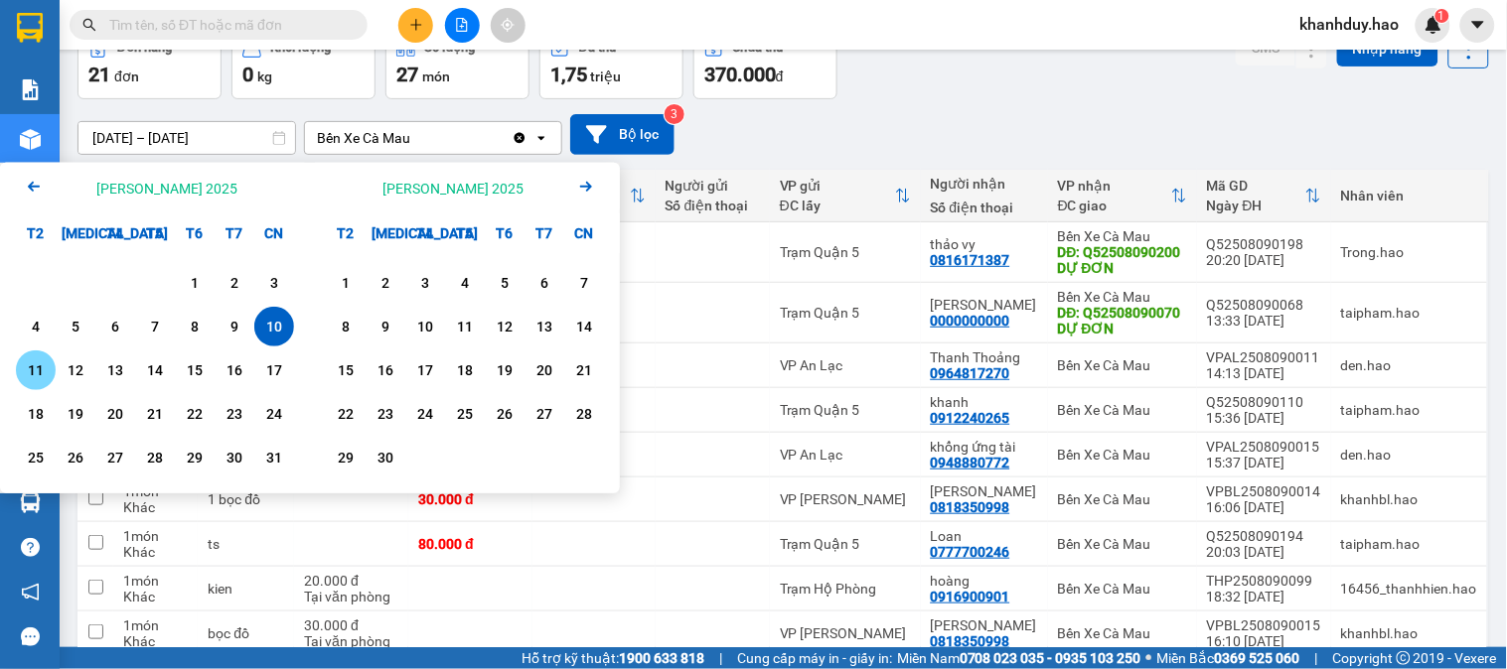
click at [33, 370] on div "11" at bounding box center [36, 371] width 28 height 24
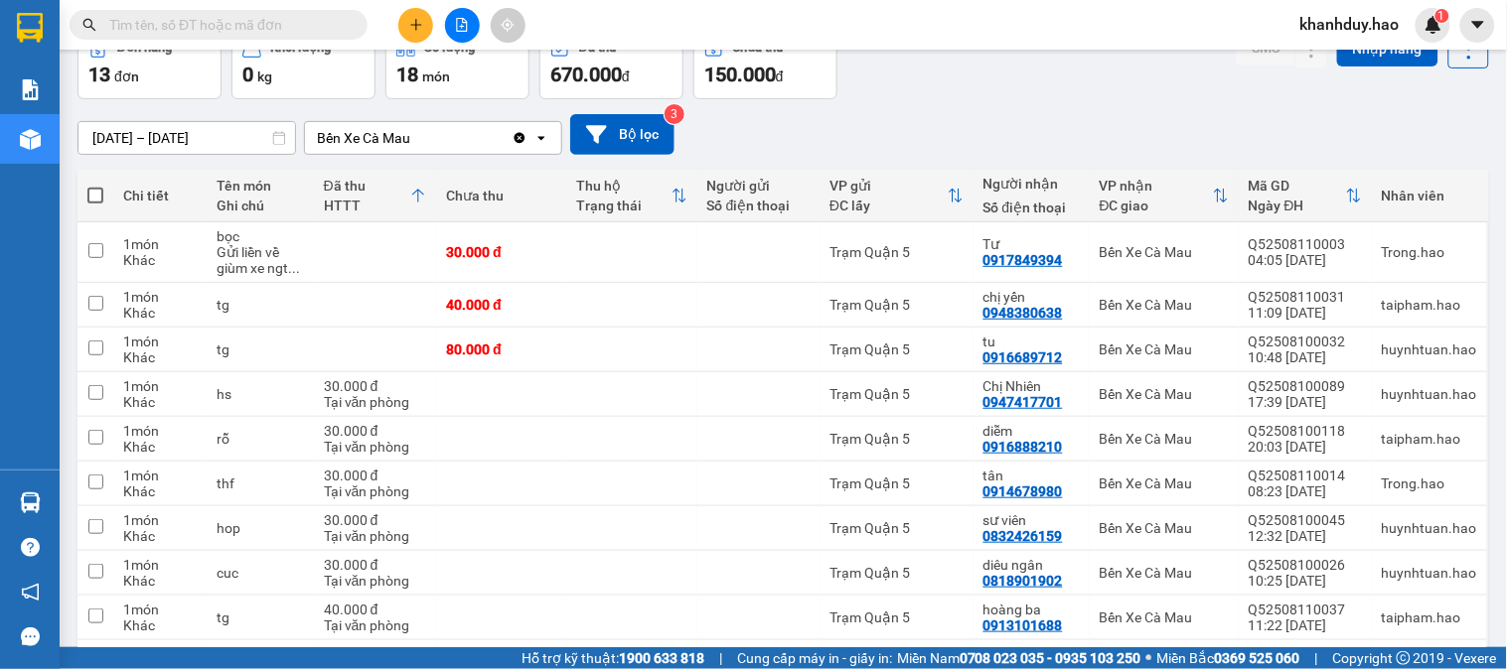
click at [181, 144] on input "[DATE] – [DATE]" at bounding box center [186, 138] width 217 height 32
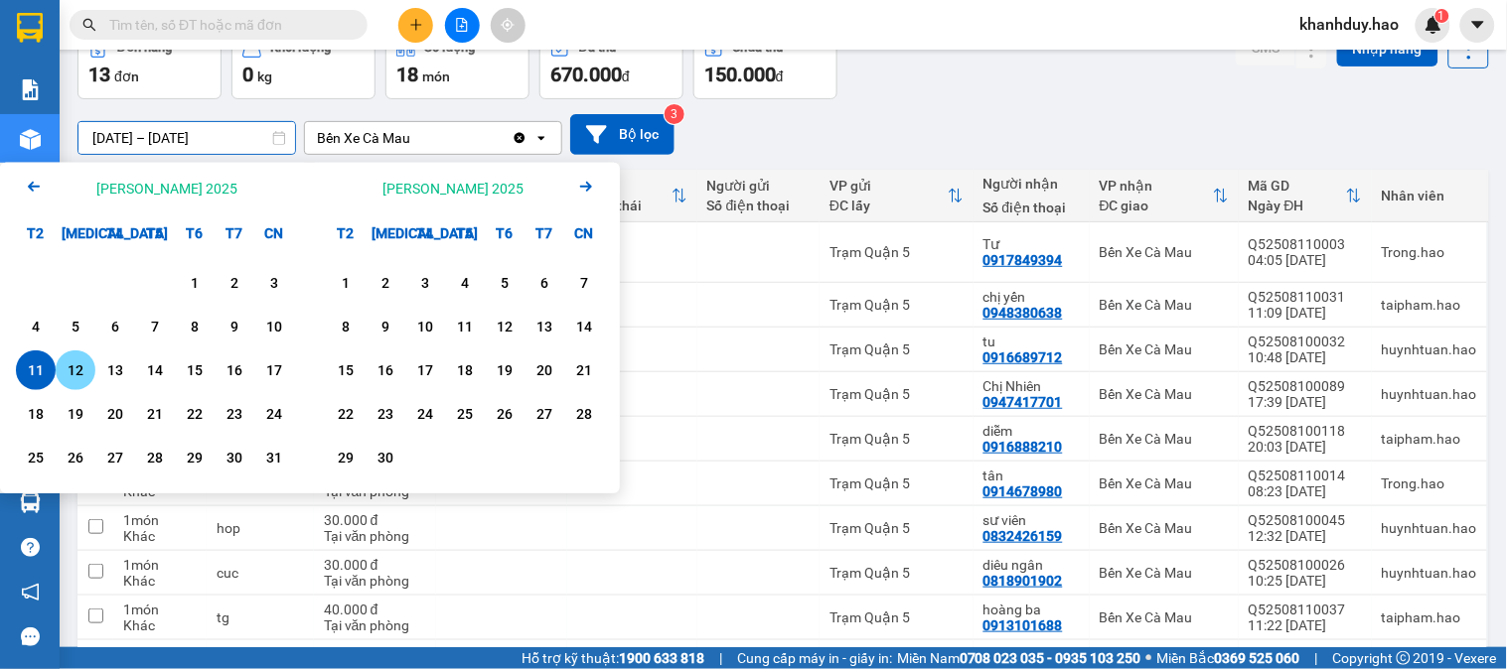
click at [71, 375] on div "12" at bounding box center [76, 371] width 28 height 24
type input "12/08/2025 – 12/08/2025"
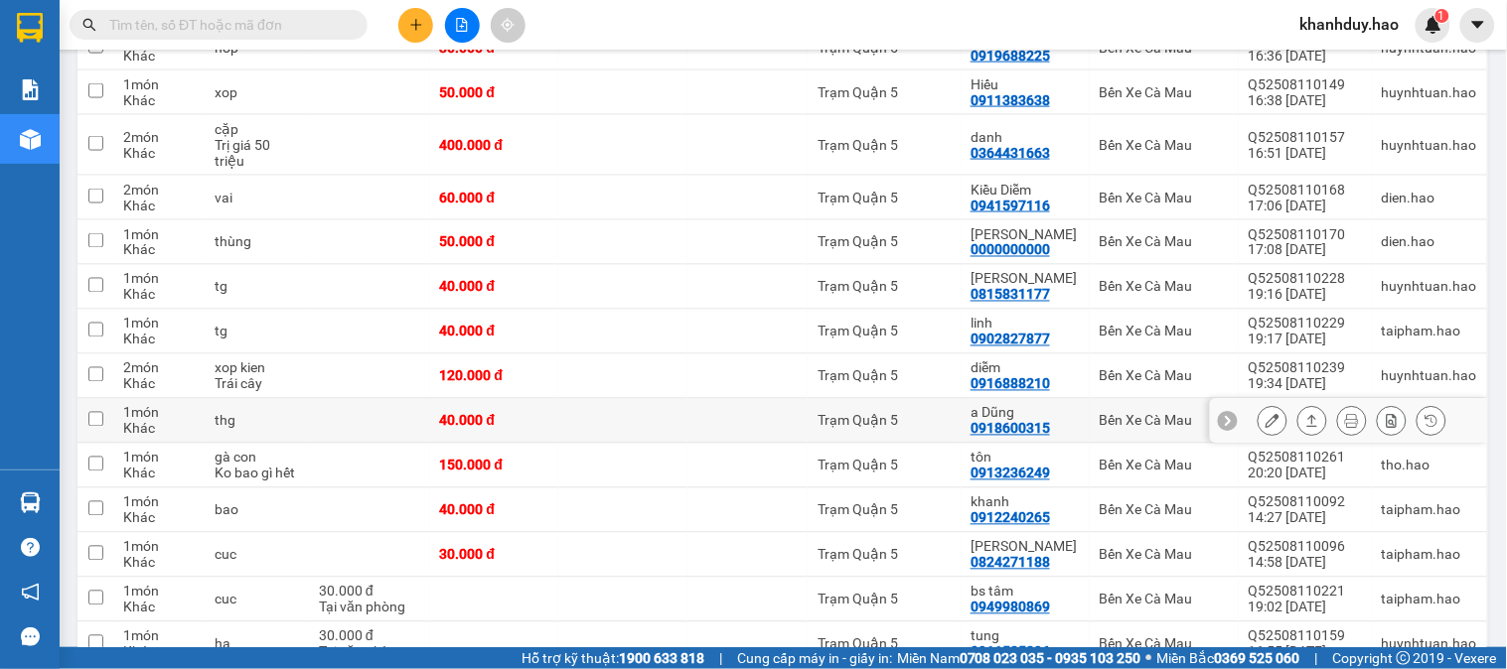
scroll to position [772, 0]
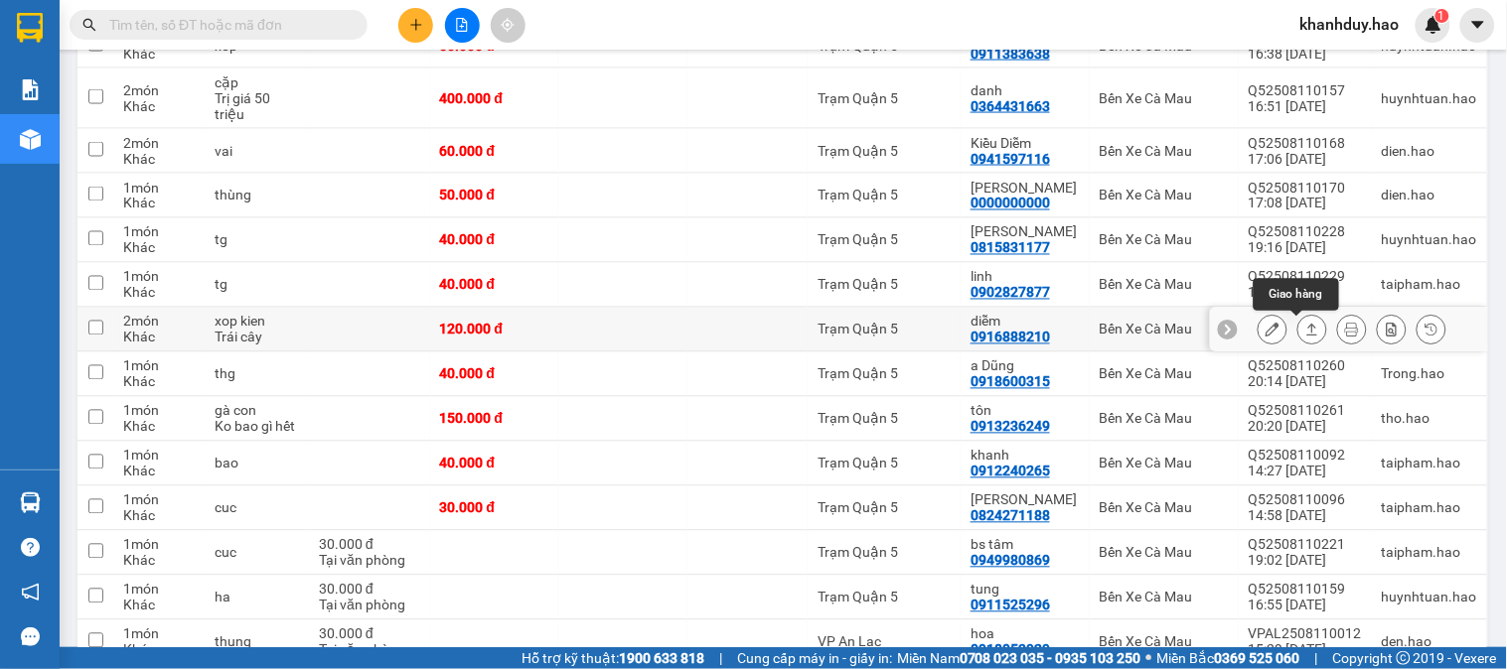
click at [1298, 325] on button at bounding box center [1312, 330] width 28 height 35
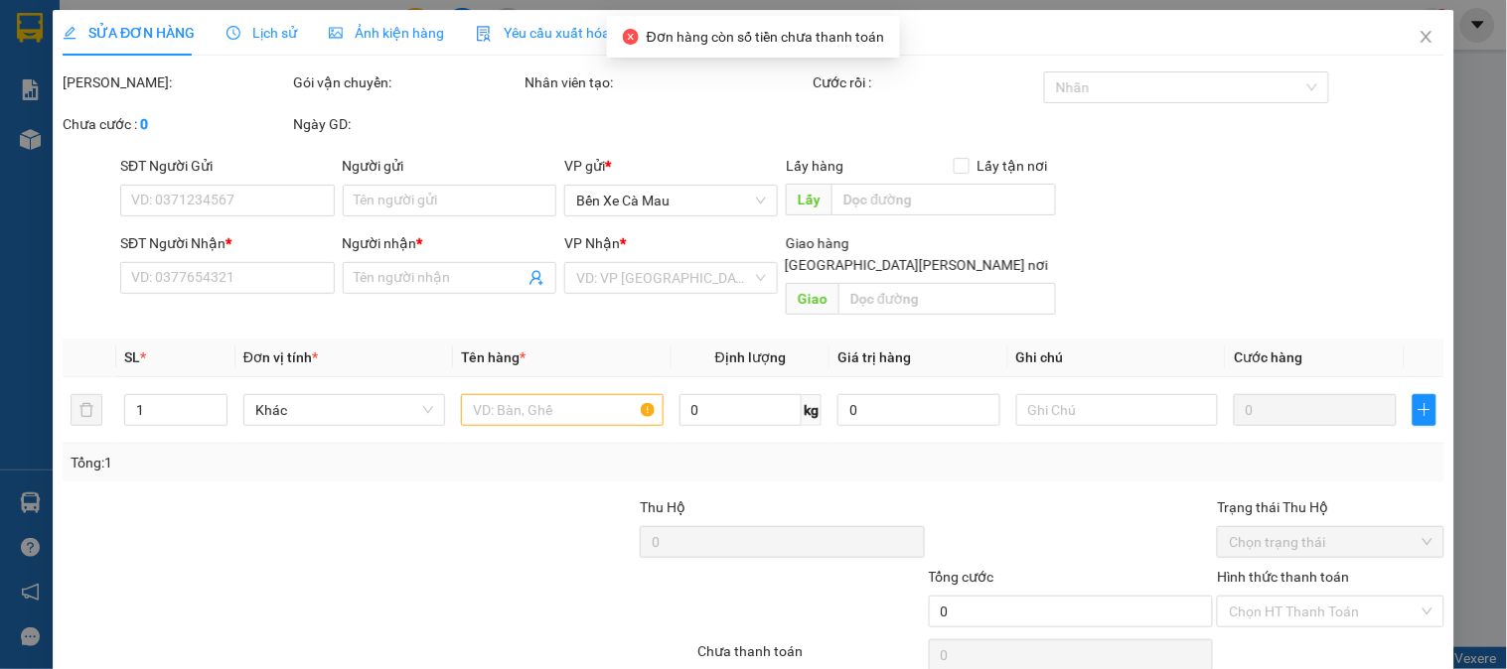
type input "0916888210"
type input "diễm"
type input "120.000"
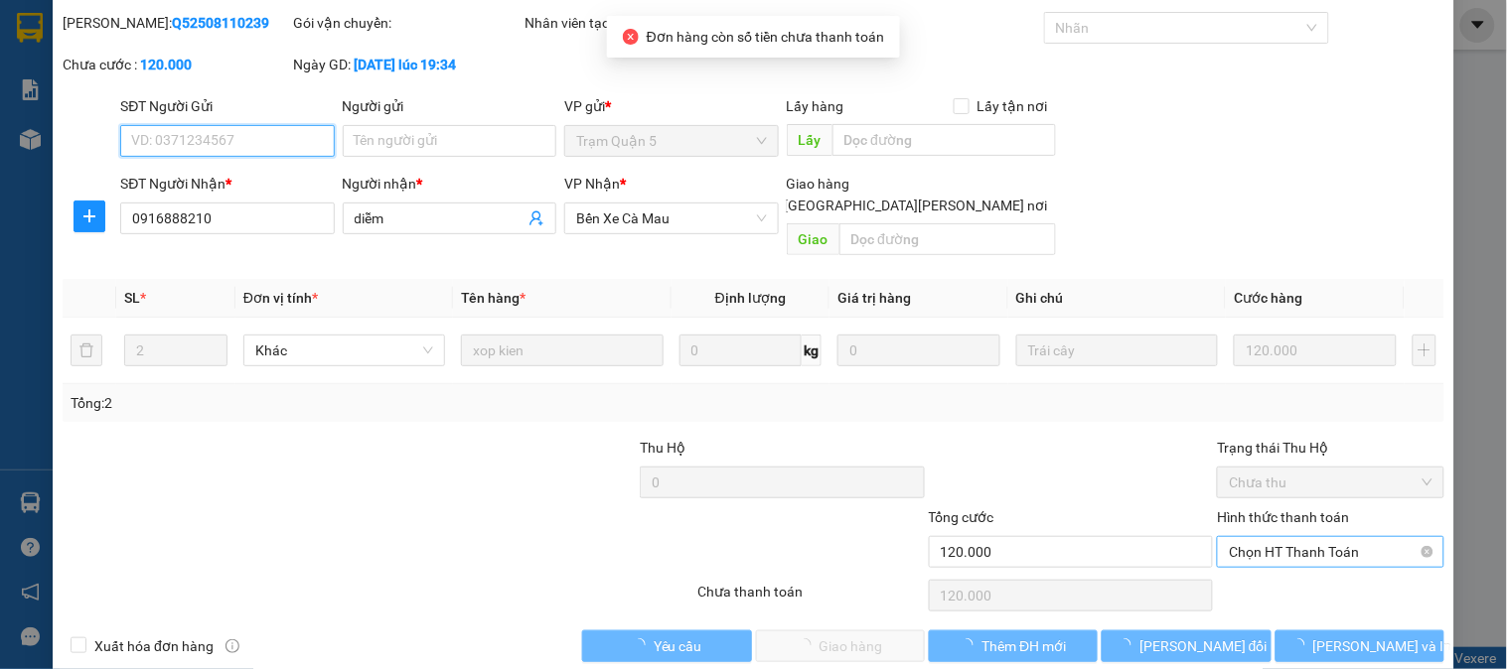
scroll to position [70, 0]
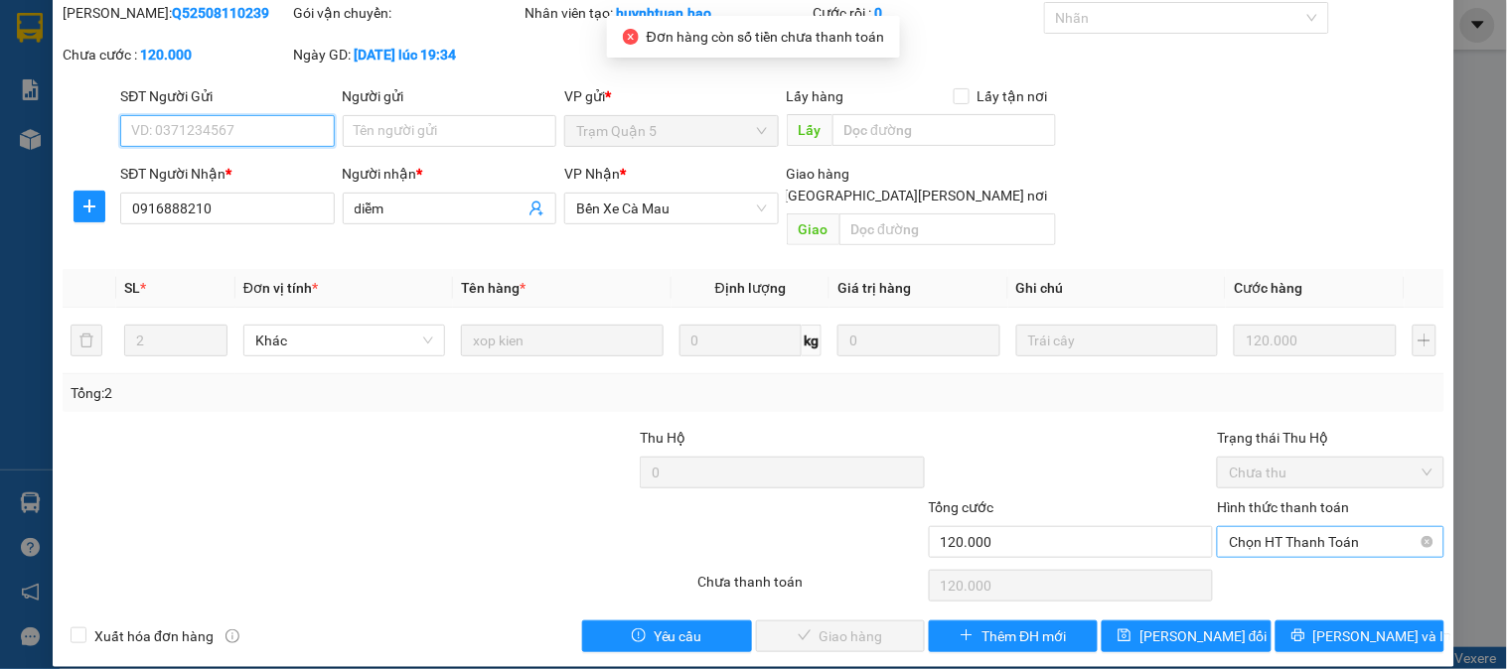
click at [1272, 527] on span "Chọn HT Thanh Toán" at bounding box center [1330, 542] width 203 height 30
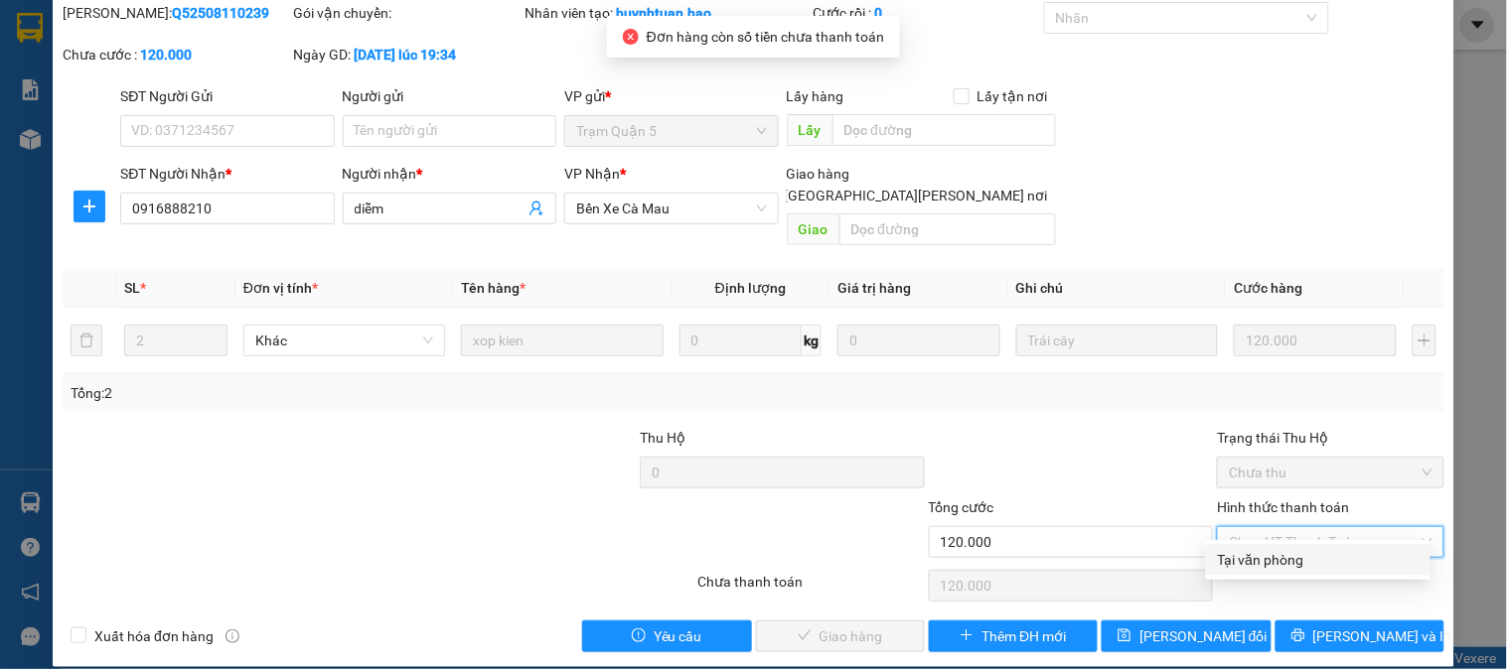
click at [1228, 560] on div "Tại văn phòng" at bounding box center [1318, 560] width 201 height 22
type input "0"
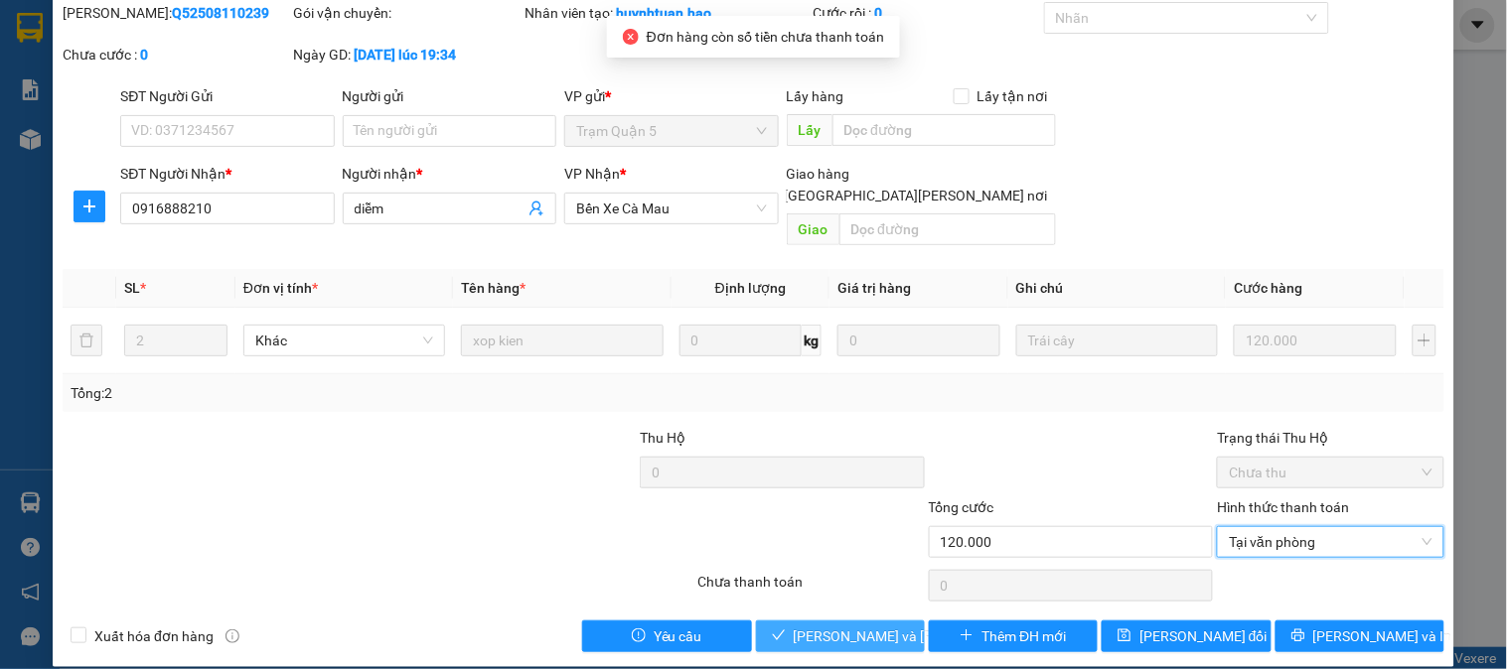
click at [855, 626] on span "Lưu và Giao hàng" at bounding box center [928, 637] width 268 height 22
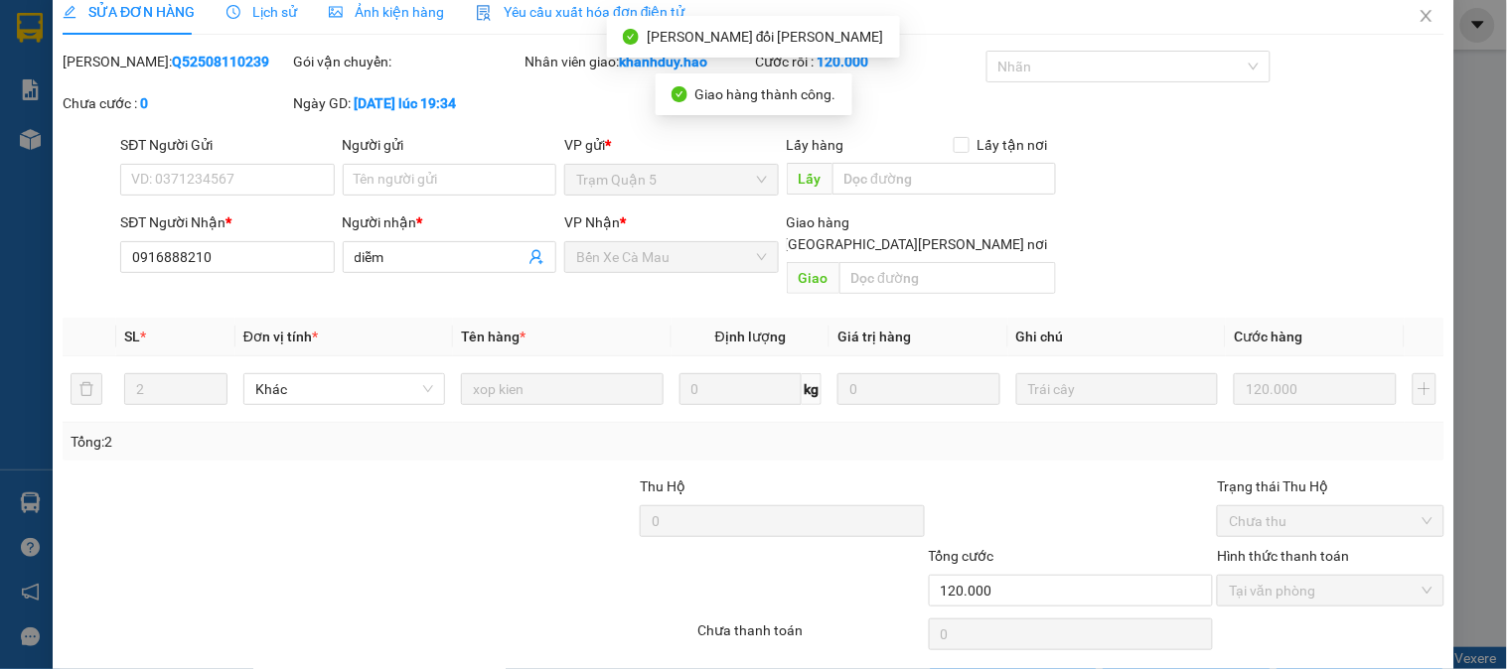
scroll to position [0, 0]
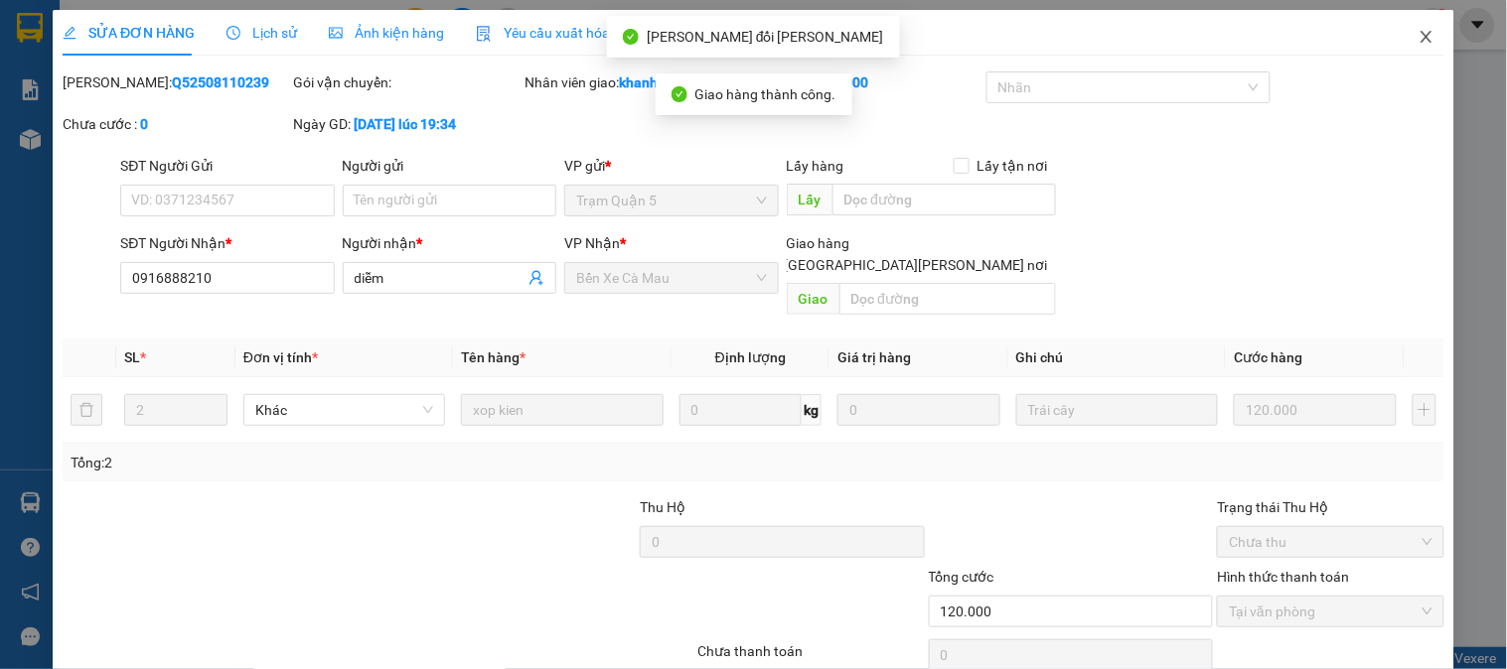
click at [1415, 28] on span "Close" at bounding box center [1427, 38] width 56 height 56
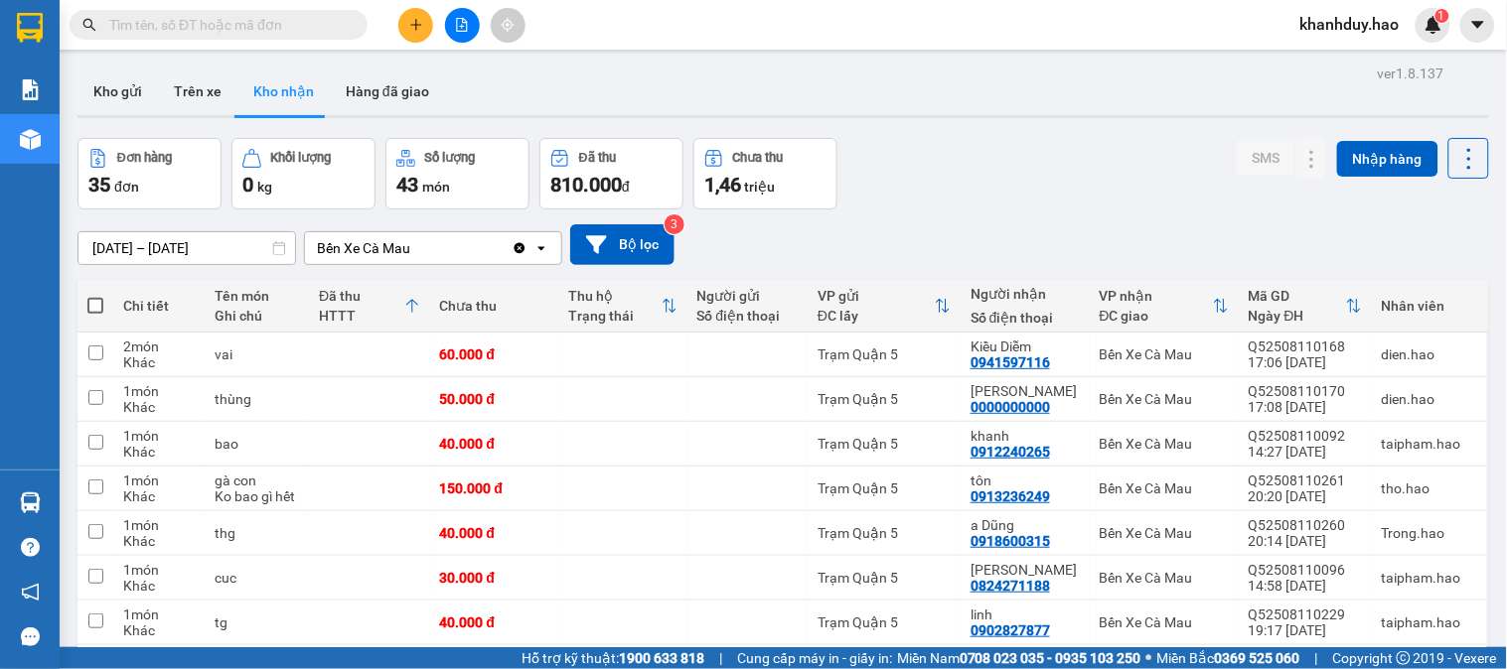
drag, startPoint x: 236, startPoint y: 14, endPoint x: 233, endPoint y: 28, distance: 14.2
click at [236, 20] on input "text" at bounding box center [226, 25] width 234 height 22
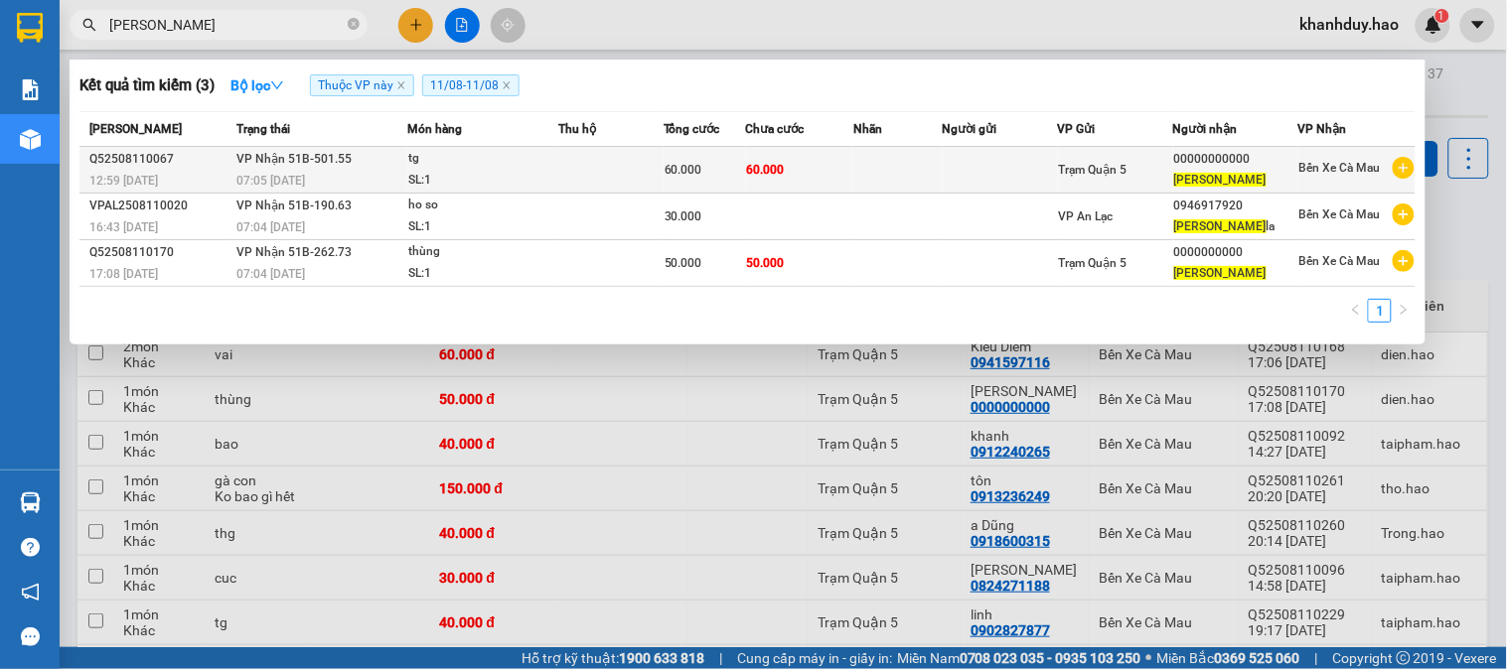
type input "KIM"
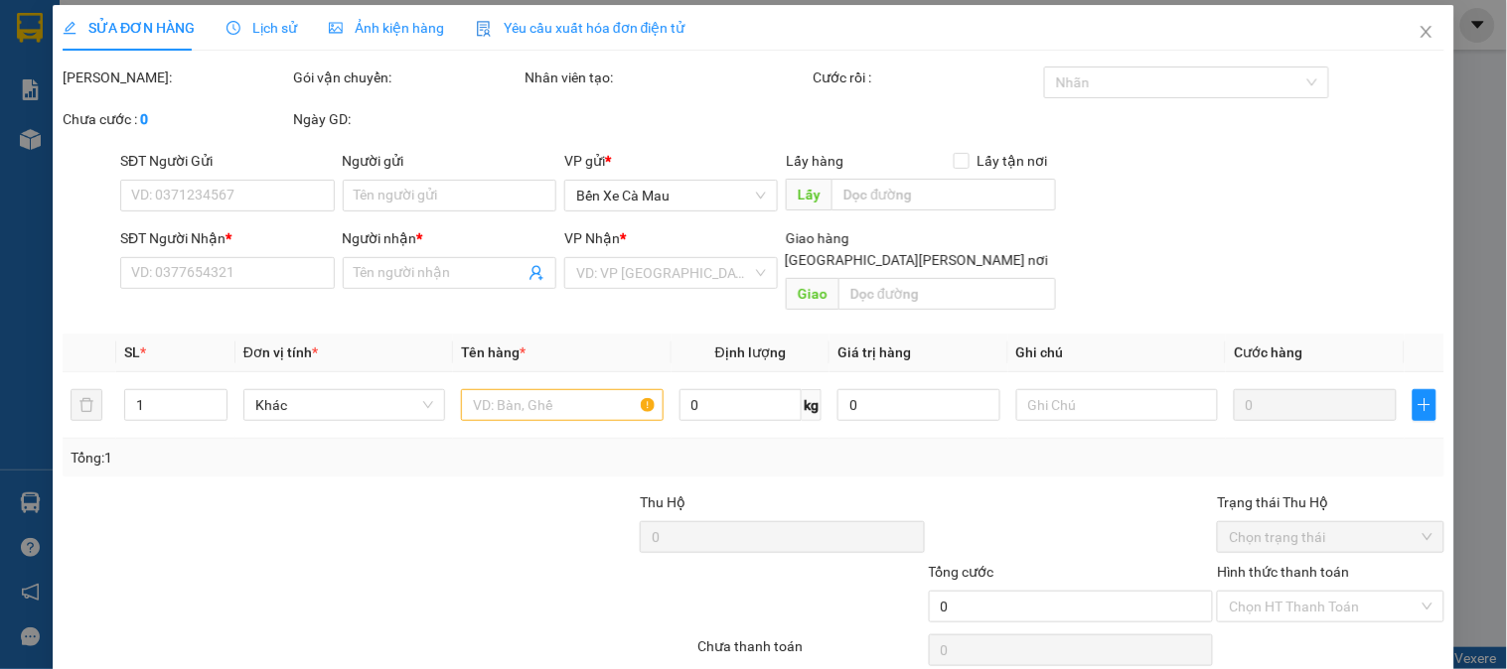
type input "00000000000"
type input "kim"
type input "60.000"
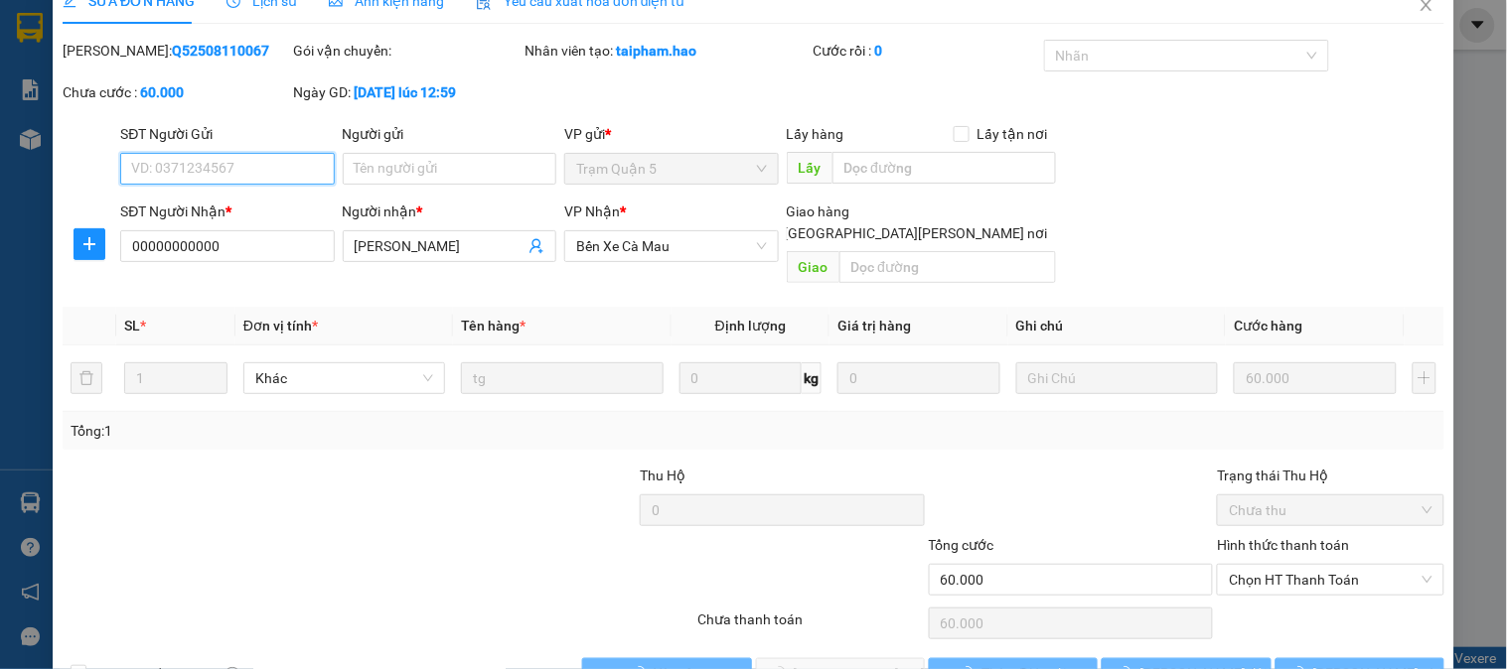
scroll to position [70, 0]
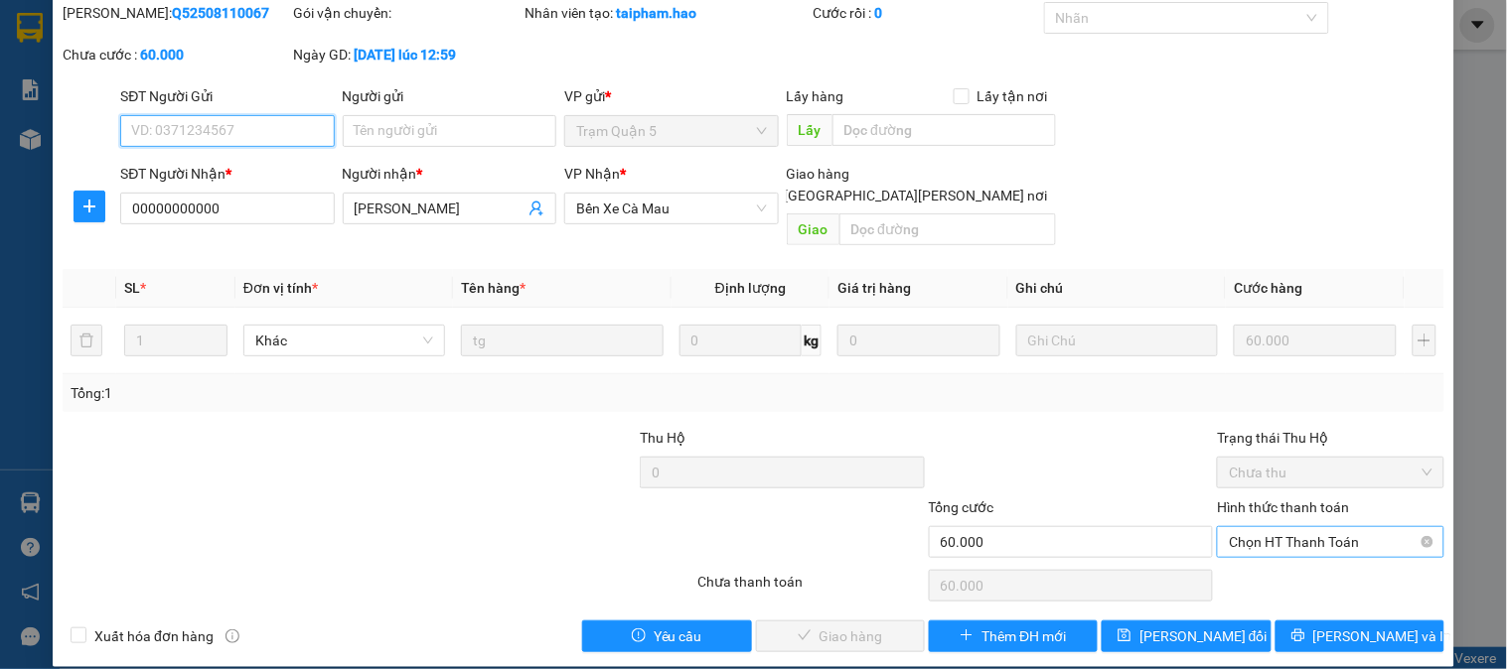
click at [1307, 527] on span "Chọn HT Thanh Toán" at bounding box center [1330, 542] width 203 height 30
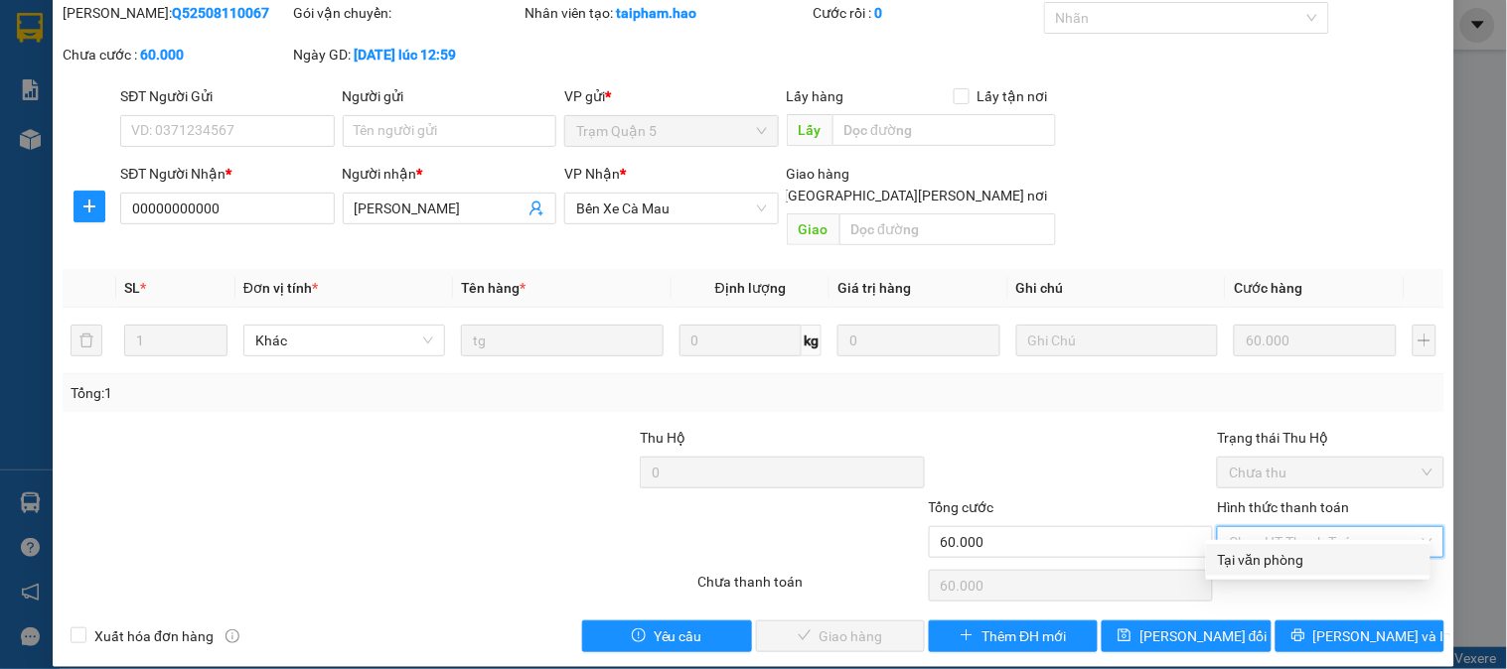
click at [1297, 546] on div "Tại văn phòng" at bounding box center [1318, 560] width 224 height 32
type input "0"
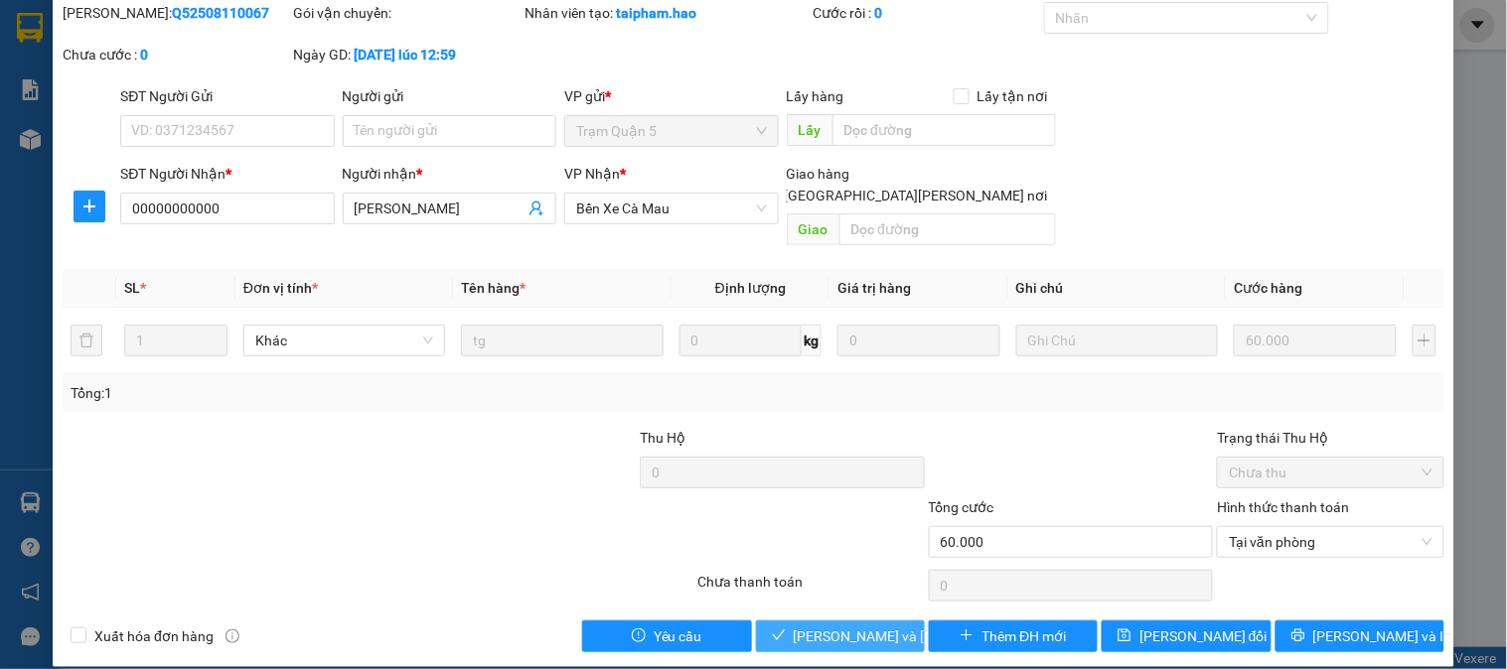
click at [881, 626] on span "Lưu và Giao hàng" at bounding box center [928, 637] width 268 height 22
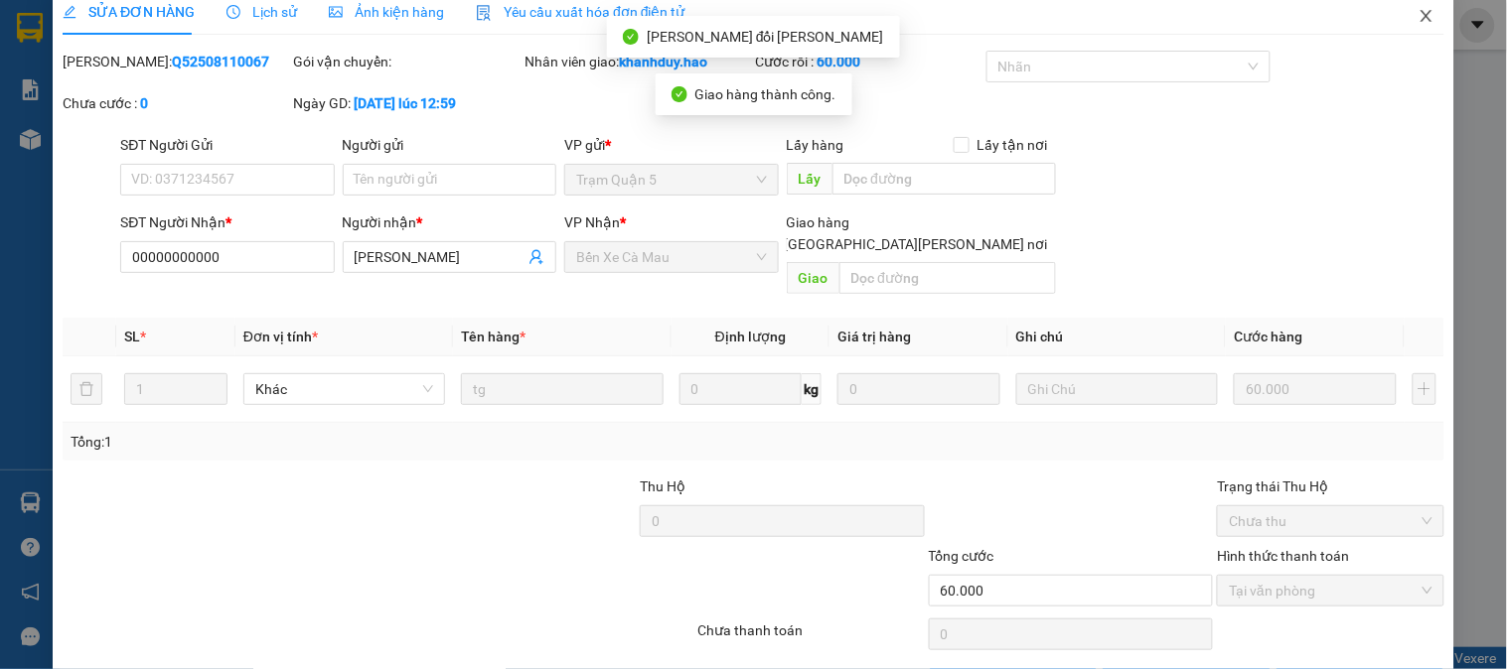
scroll to position [0, 0]
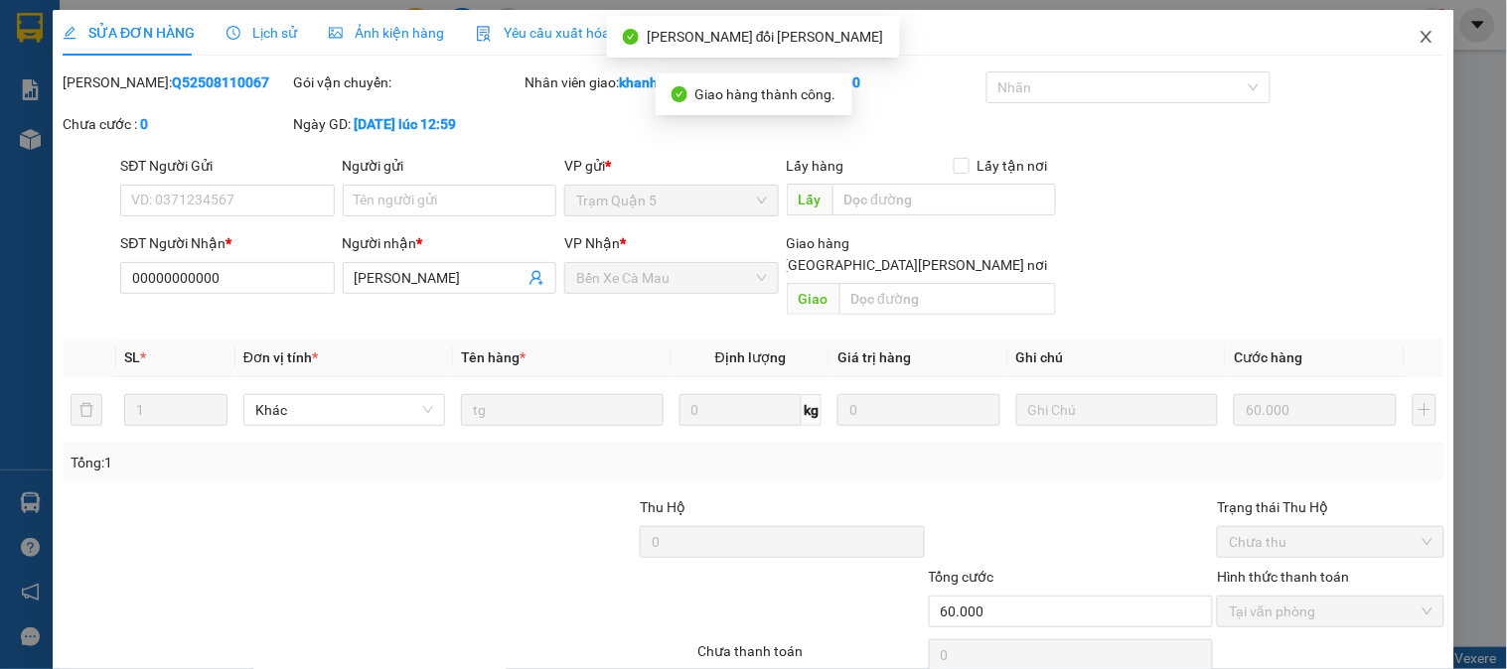
click at [1399, 20] on span "Close" at bounding box center [1427, 38] width 56 height 56
click at [1403, 27] on span "khanhduy.hao" at bounding box center [1349, 24] width 131 height 25
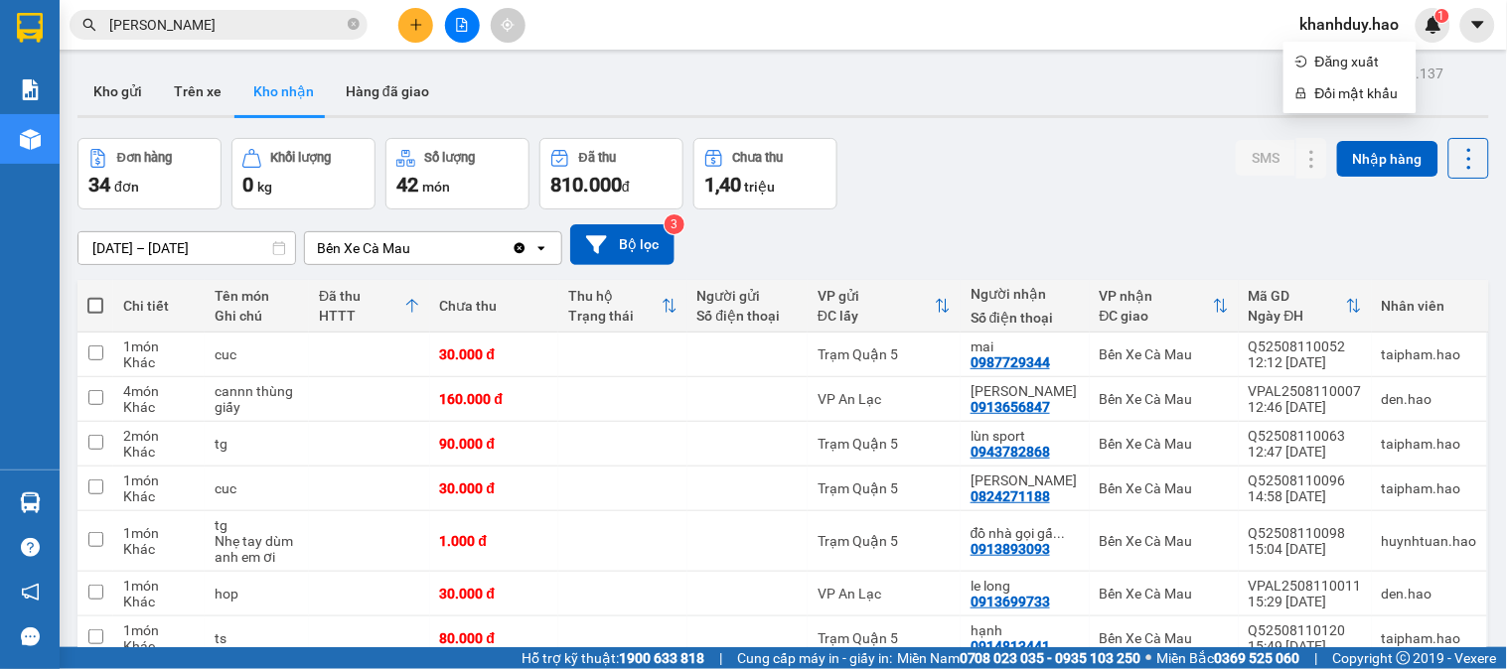
click at [228, 22] on input "KIM" at bounding box center [226, 25] width 234 height 22
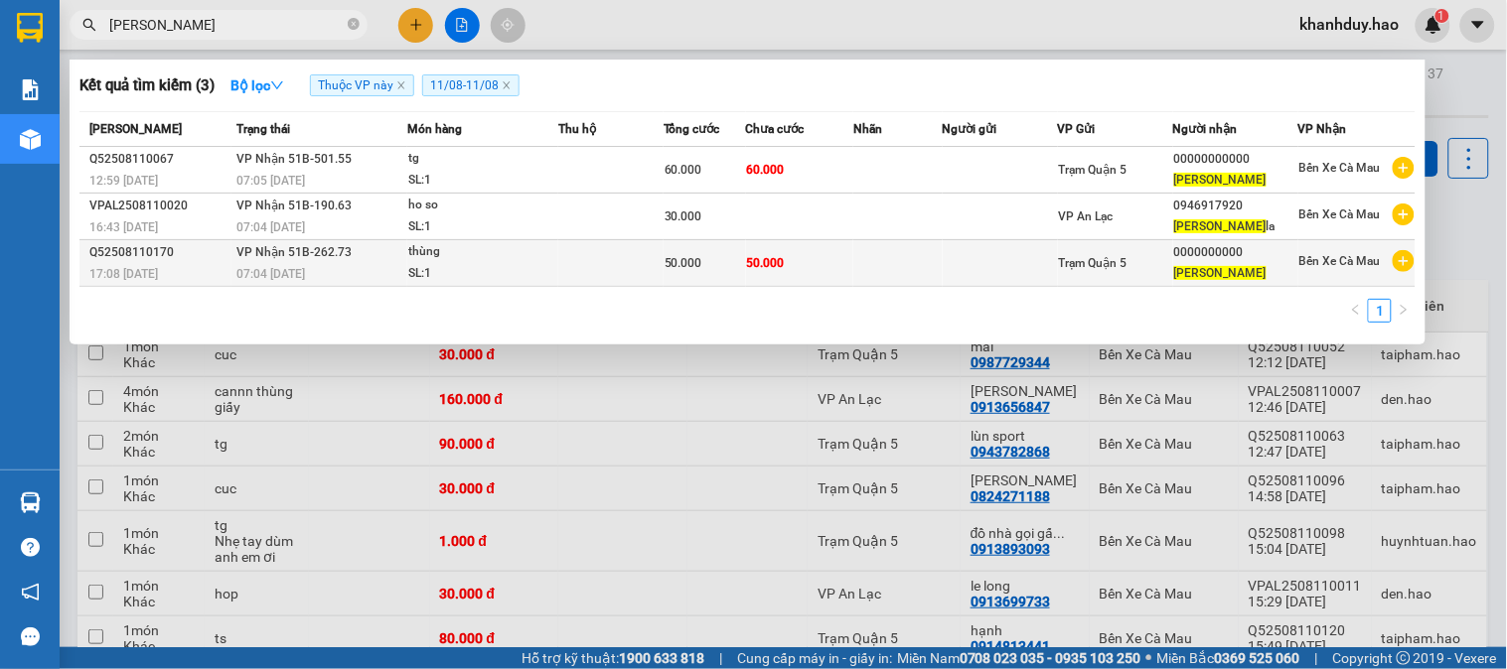
click at [622, 266] on td at bounding box center [610, 263] width 105 height 47
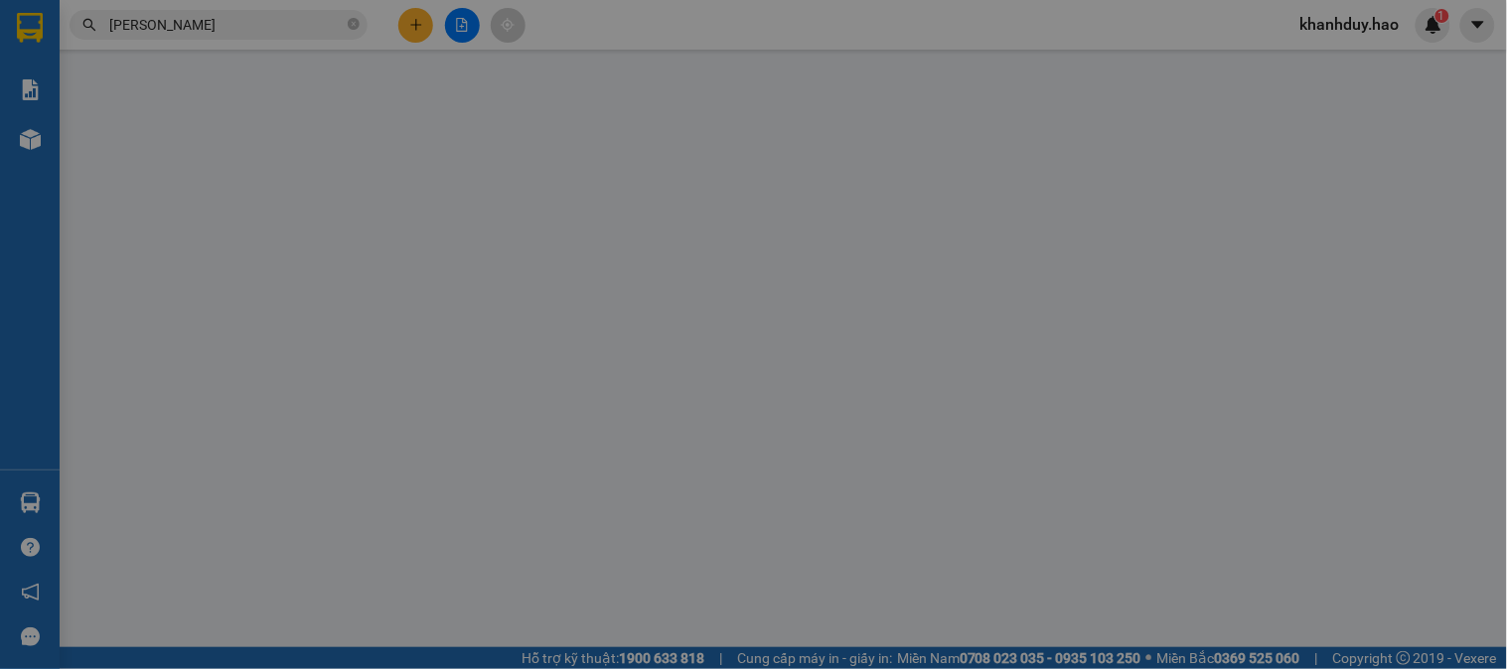
type input "0000000000"
type input "kim"
type input "50.000"
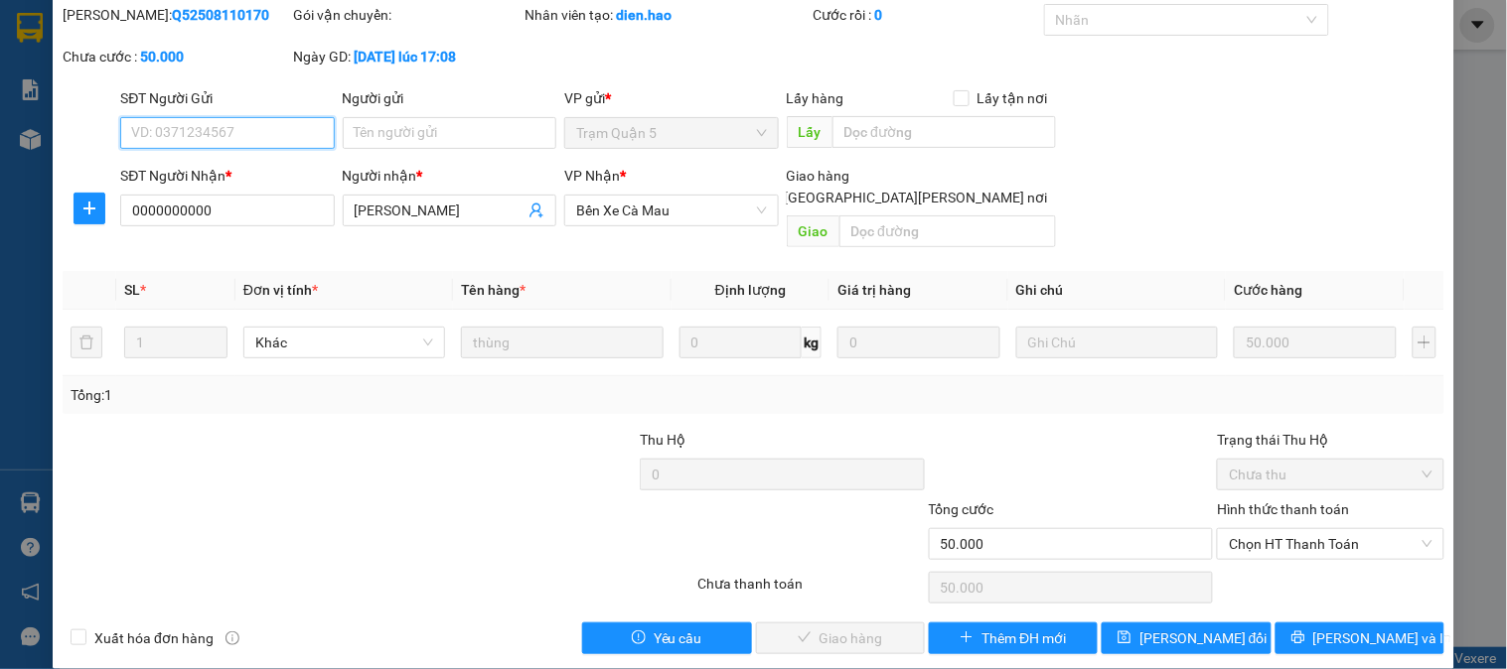
scroll to position [70, 0]
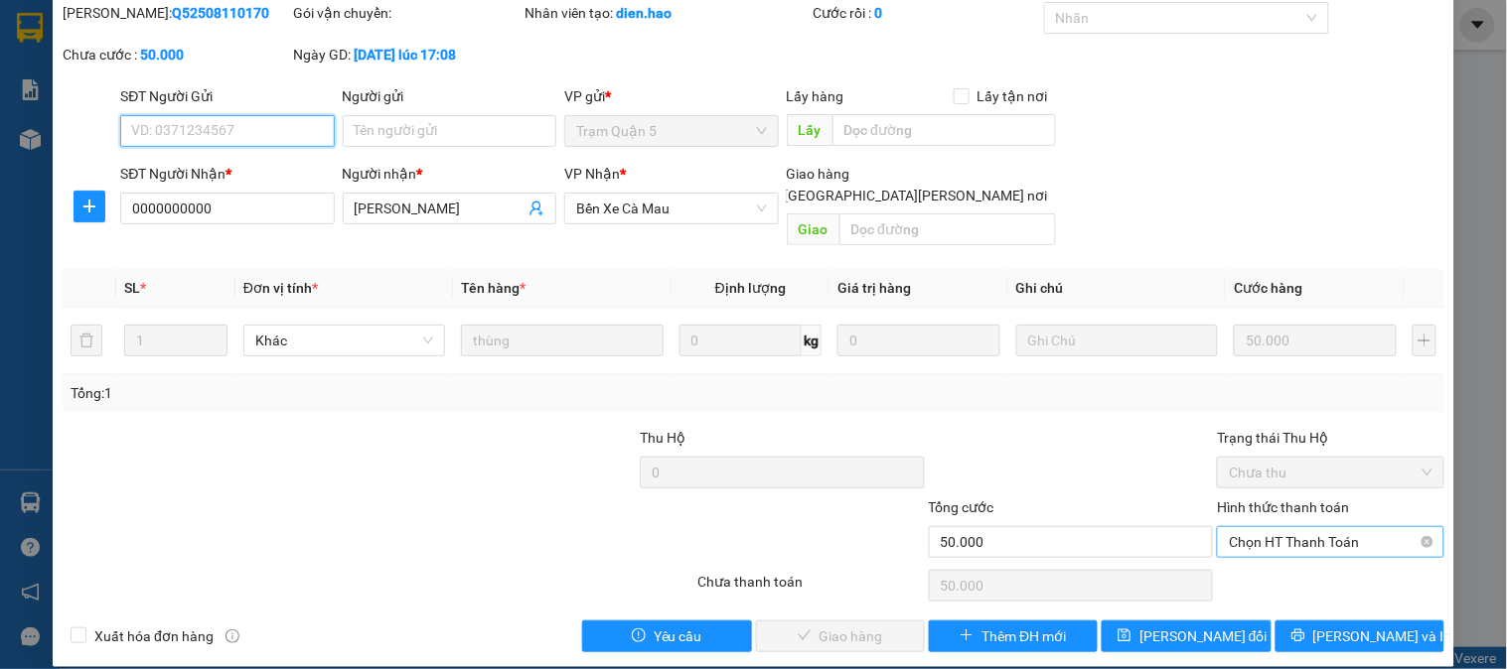
click at [1321, 527] on span "Chọn HT Thanh Toán" at bounding box center [1330, 542] width 203 height 30
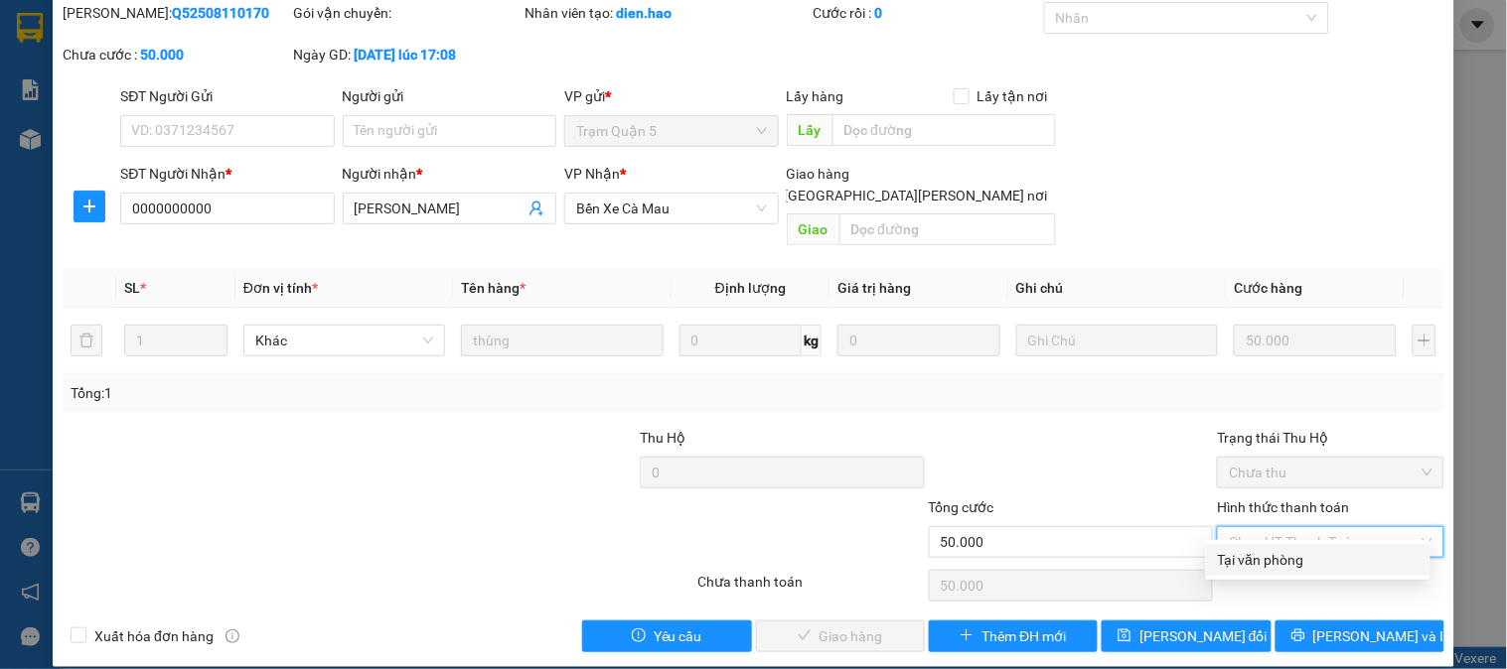
click at [1293, 553] on div "Tại văn phòng" at bounding box center [1318, 560] width 201 height 22
type input "0"
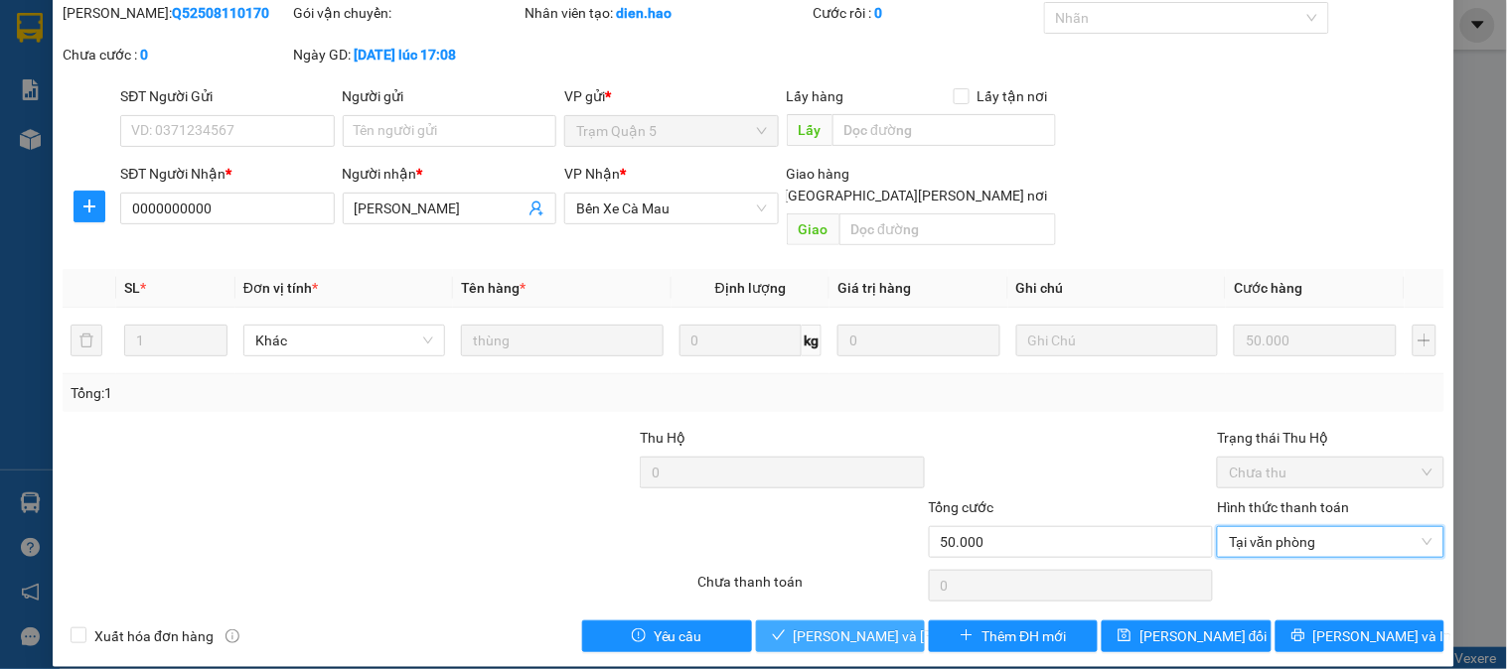
click at [830, 626] on span "Lưu và Giao hàng" at bounding box center [928, 637] width 268 height 22
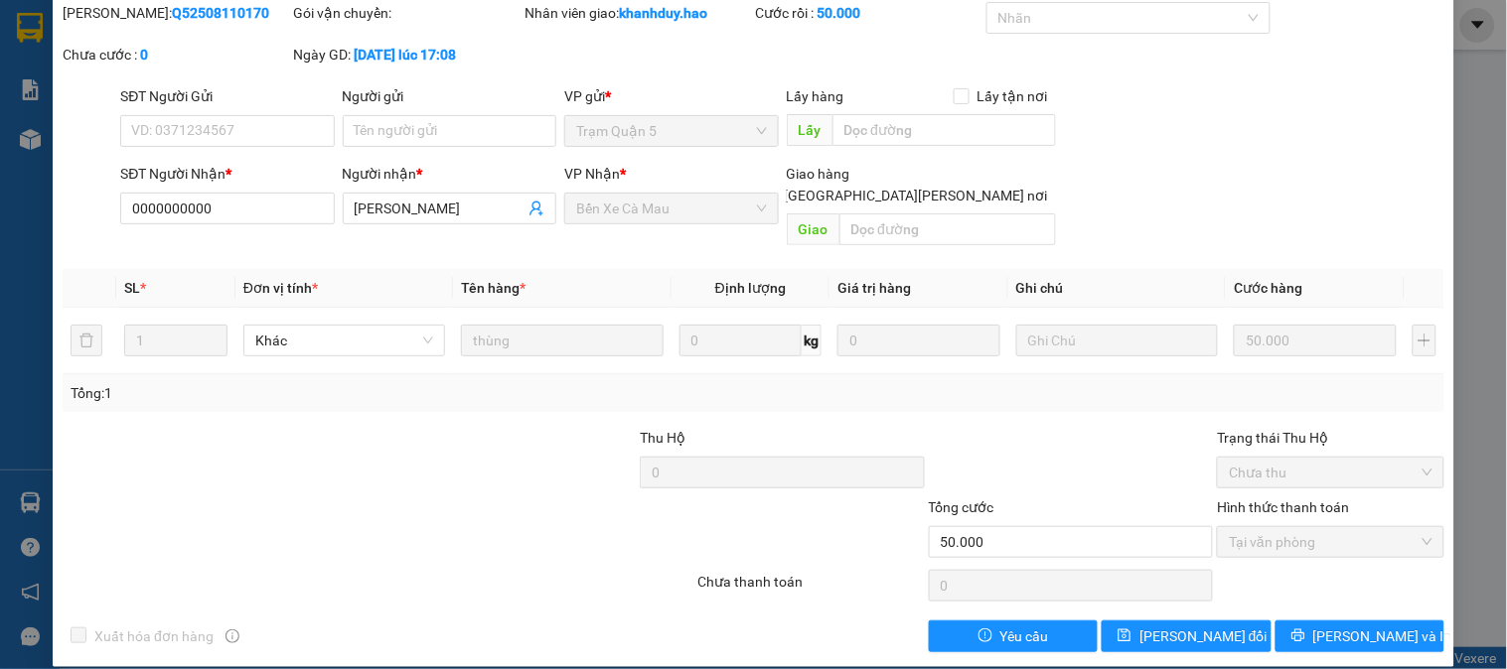
scroll to position [0, 0]
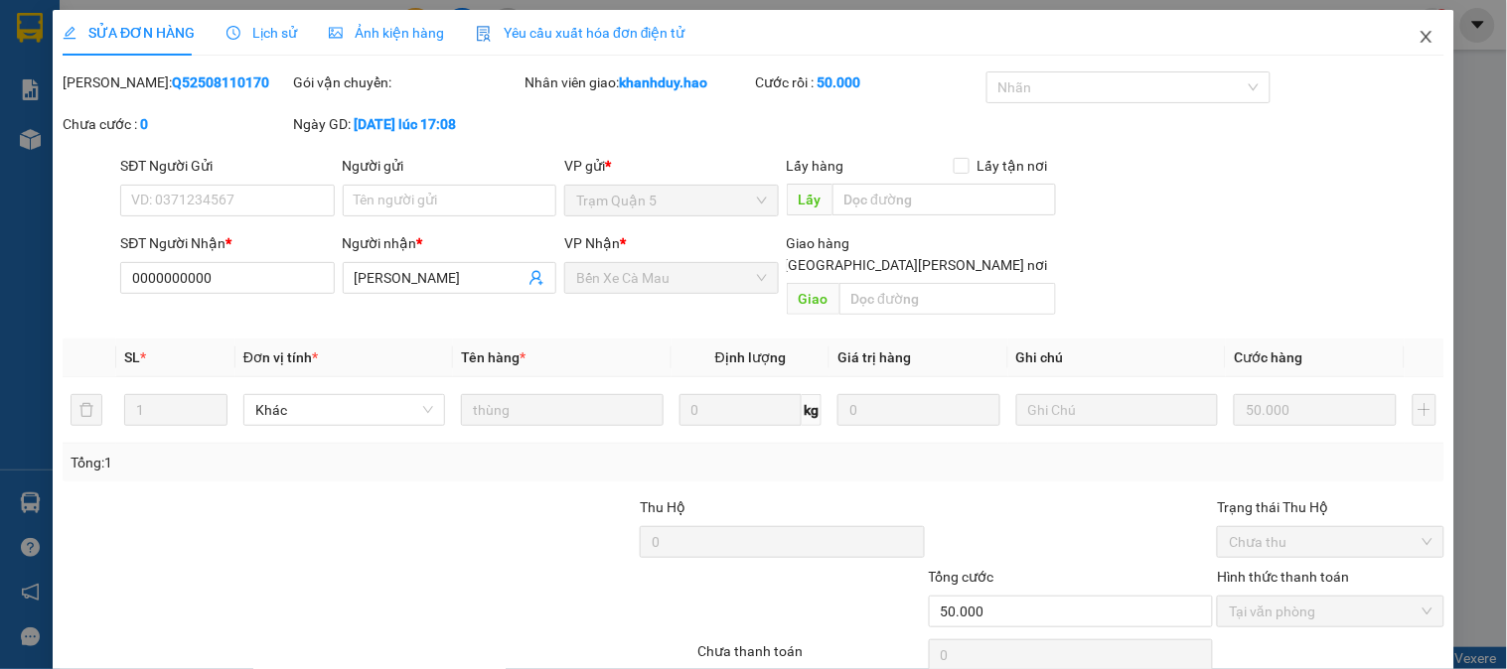
click at [1418, 31] on icon "close" at bounding box center [1426, 37] width 16 height 16
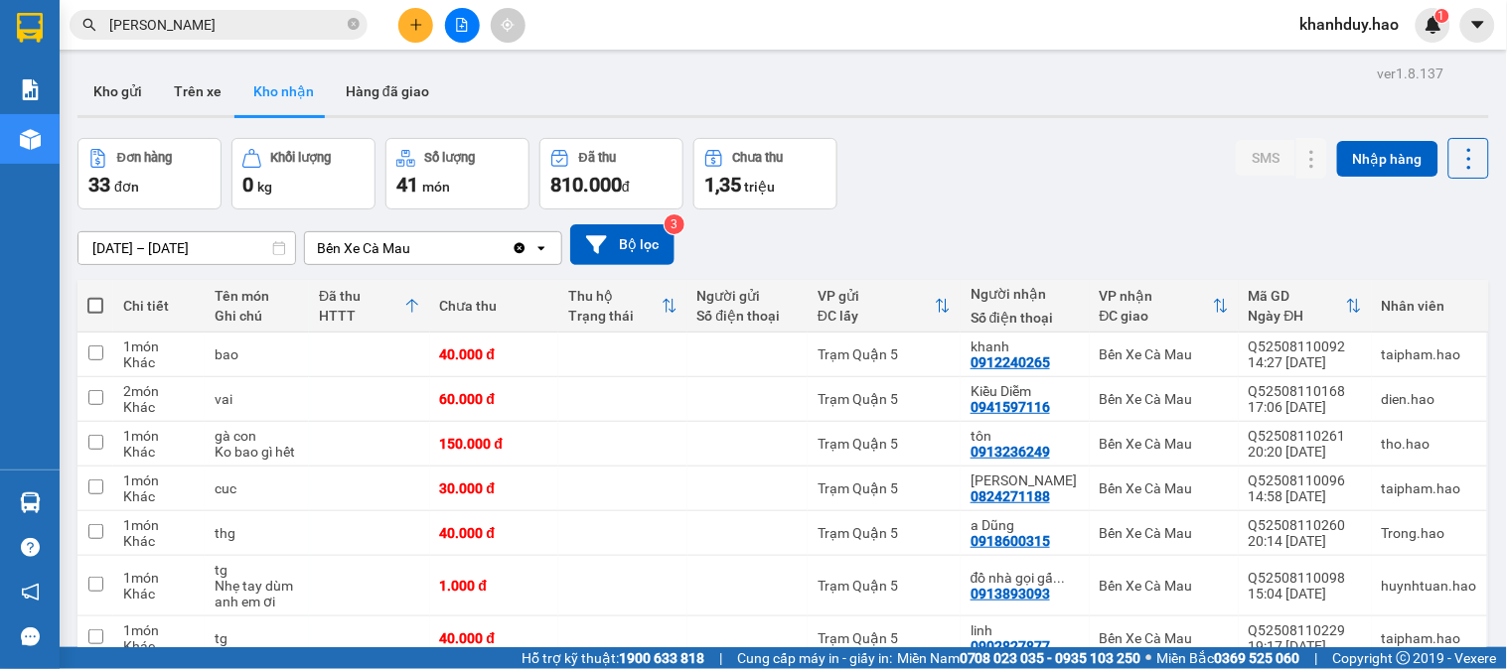
click at [397, 36] on div at bounding box center [461, 25] width 149 height 35
click at [427, 34] on button at bounding box center [415, 25] width 35 height 35
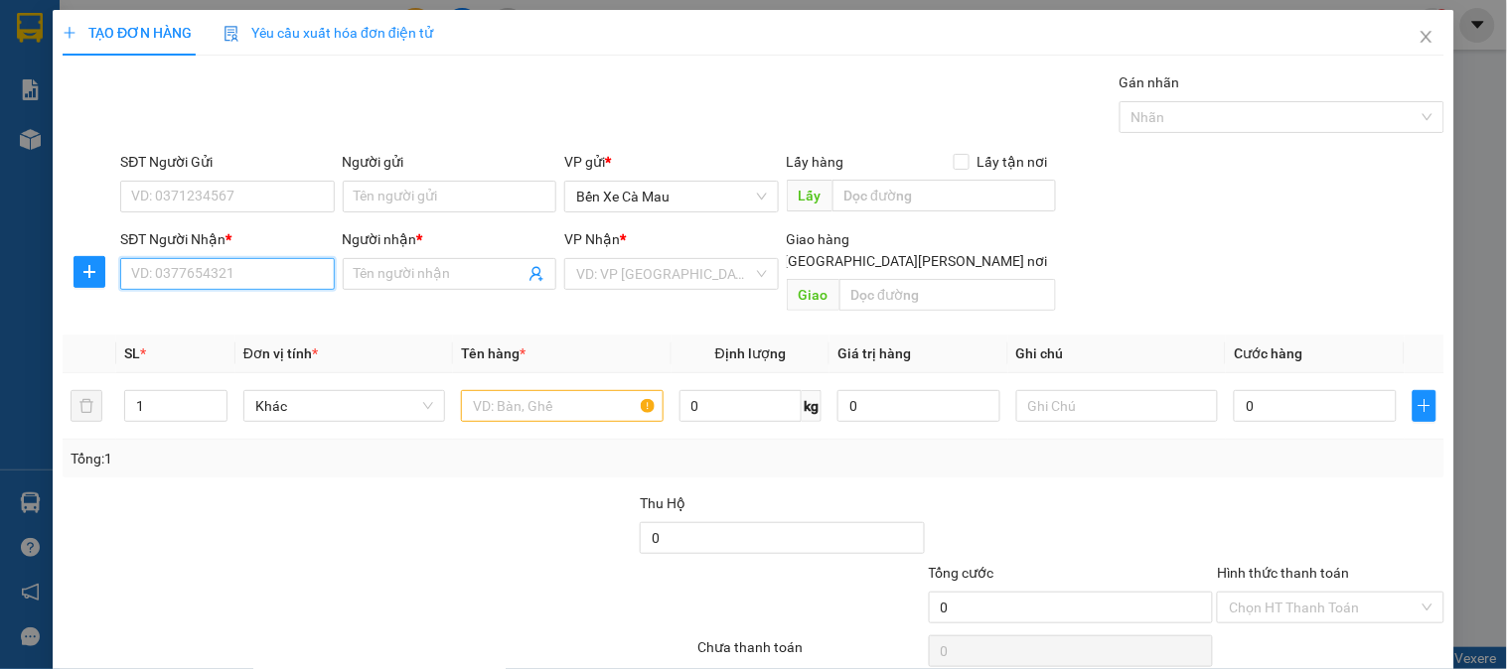
click at [145, 269] on input "SĐT Người Nhận *" at bounding box center [227, 274] width 214 height 32
drag, startPoint x: 202, startPoint y: 308, endPoint x: 882, endPoint y: 263, distance: 681.9
click at [203, 308] on div "0976855385 - LAI" at bounding box center [229, 314] width 196 height 22
type input "0976855385"
type input "LAI"
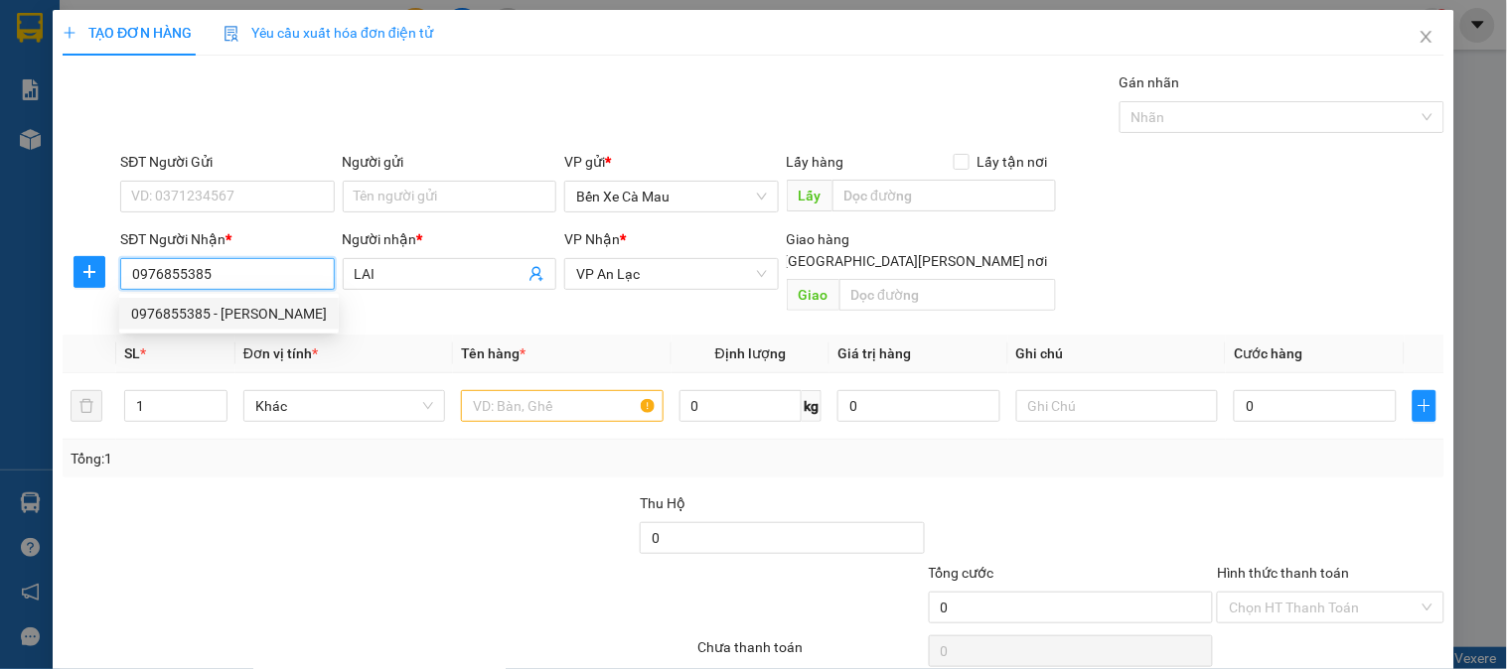
type input "50.000"
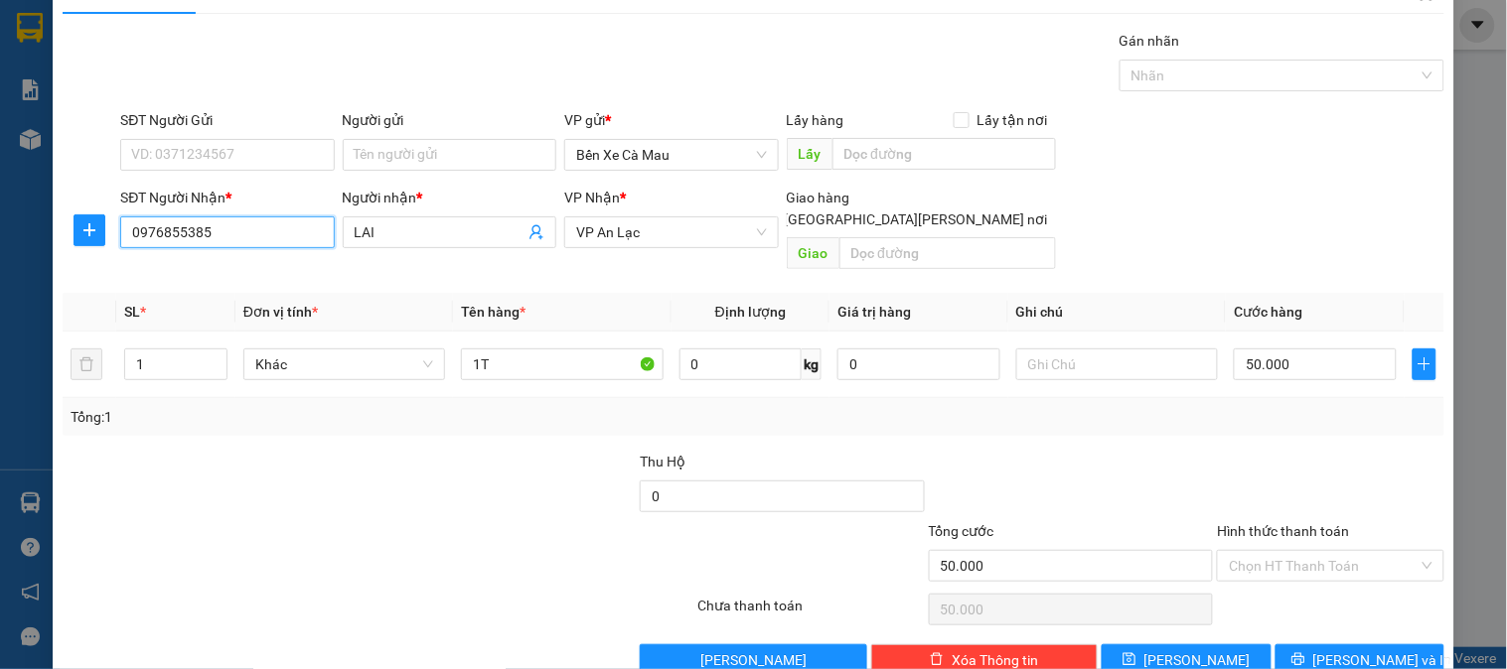
scroll to position [65, 0]
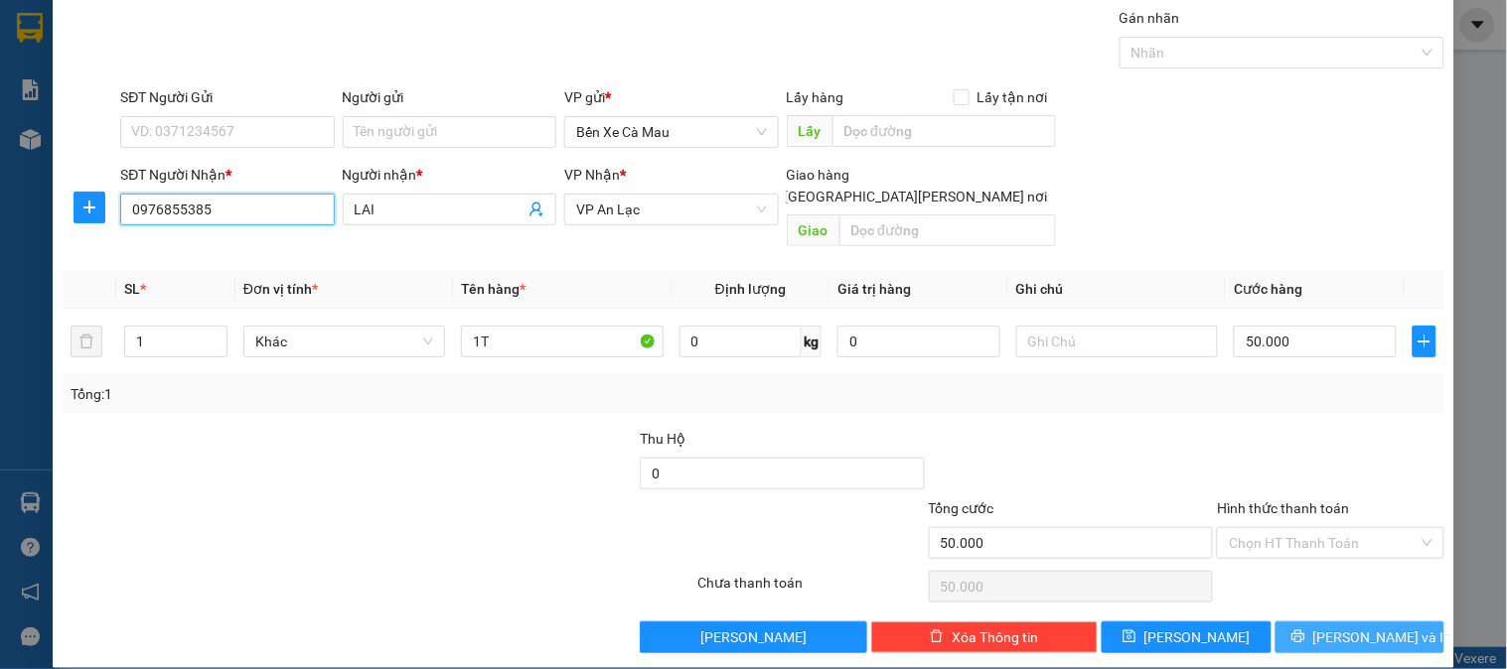
type input "0976855385"
click at [1339, 631] on button "[PERSON_NAME] và In" at bounding box center [1359, 638] width 169 height 32
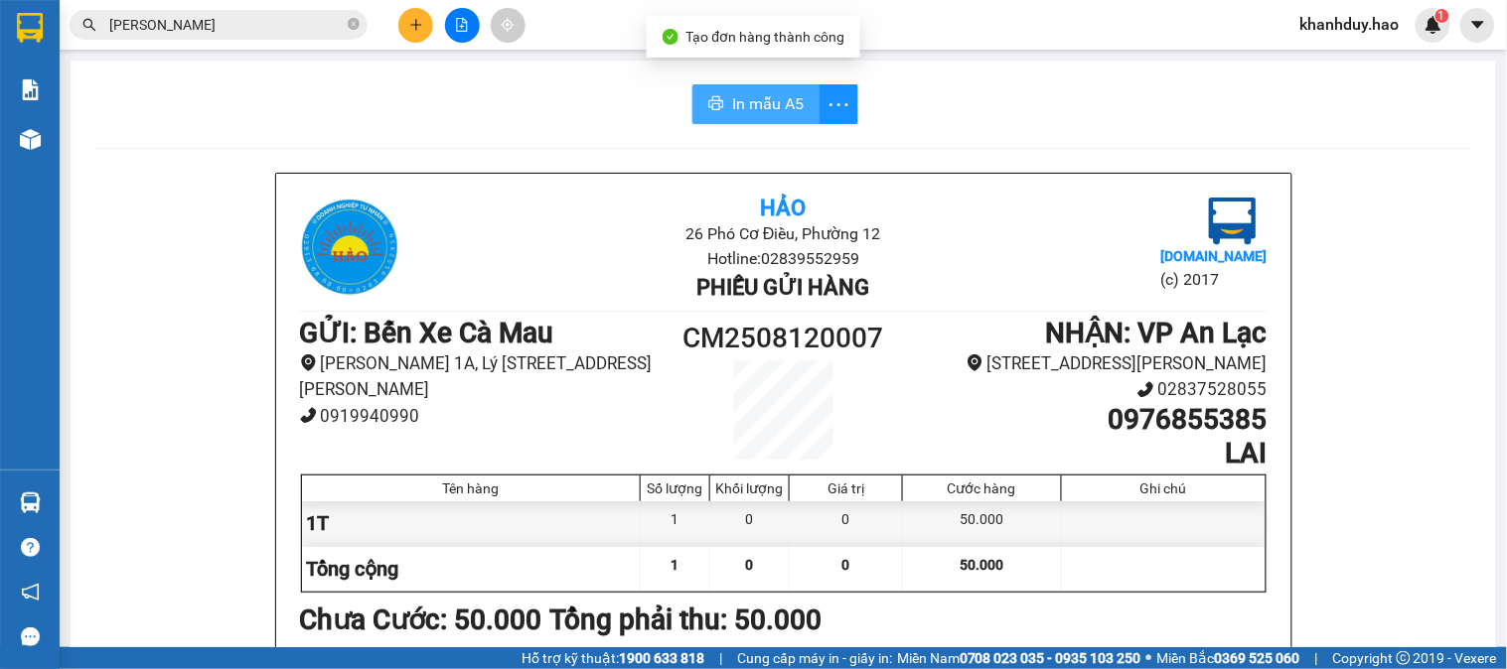
click at [732, 91] on span "In mẫu A5" at bounding box center [768, 103] width 72 height 25
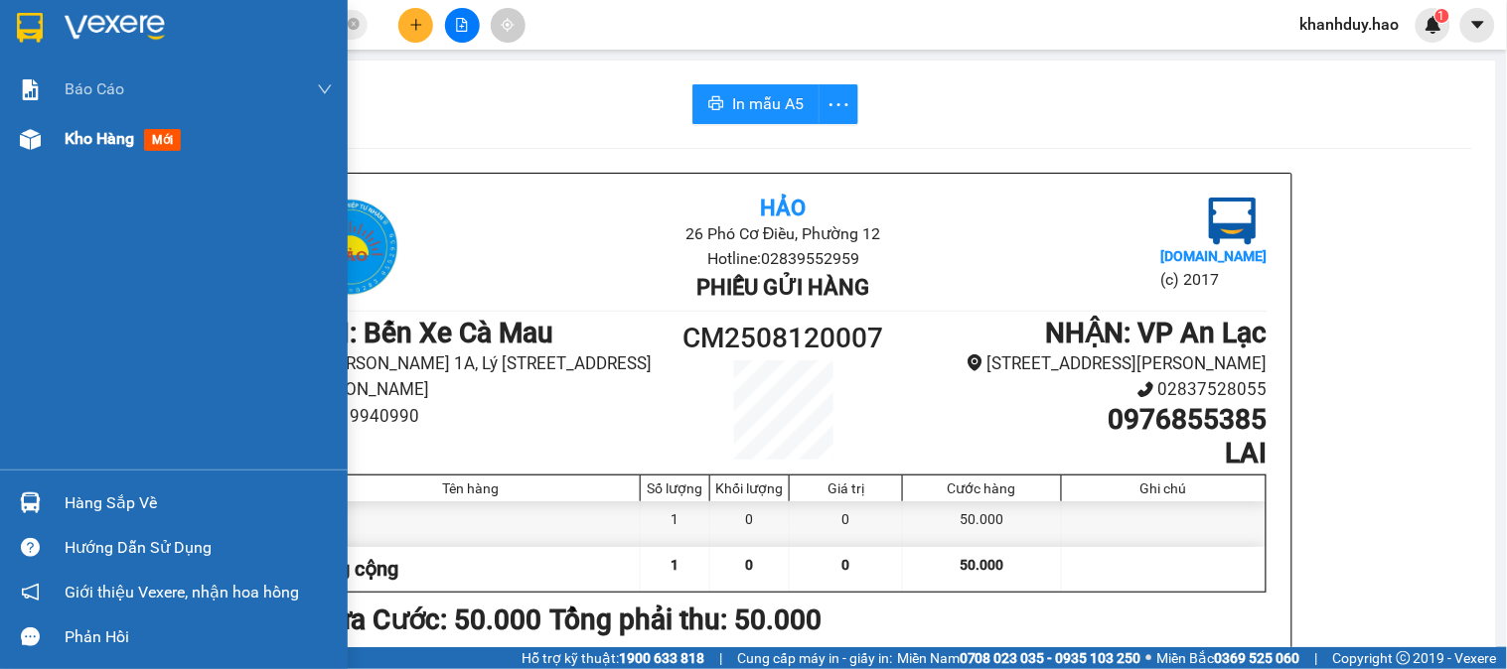
click at [31, 155] on div at bounding box center [30, 139] width 35 height 35
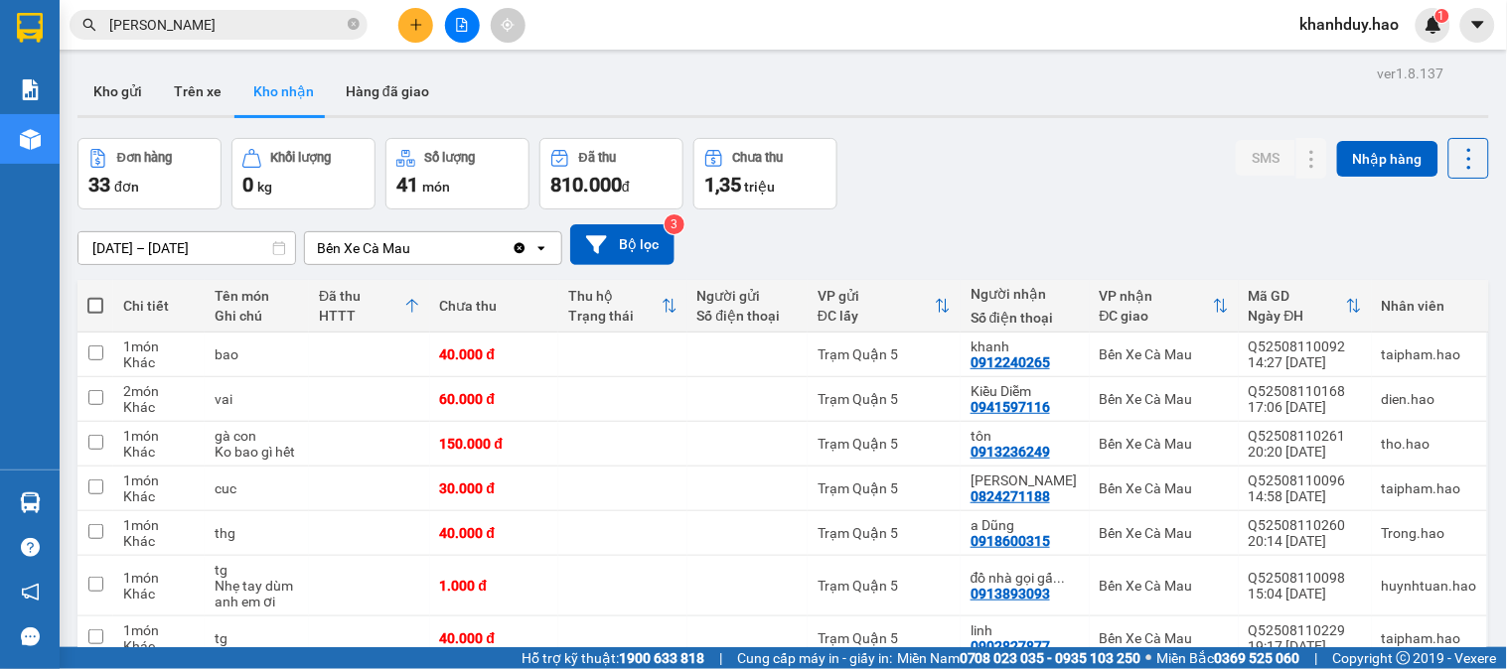
click at [201, 236] on input "12/08/2025 – 12/08/2025" at bounding box center [186, 248] width 217 height 32
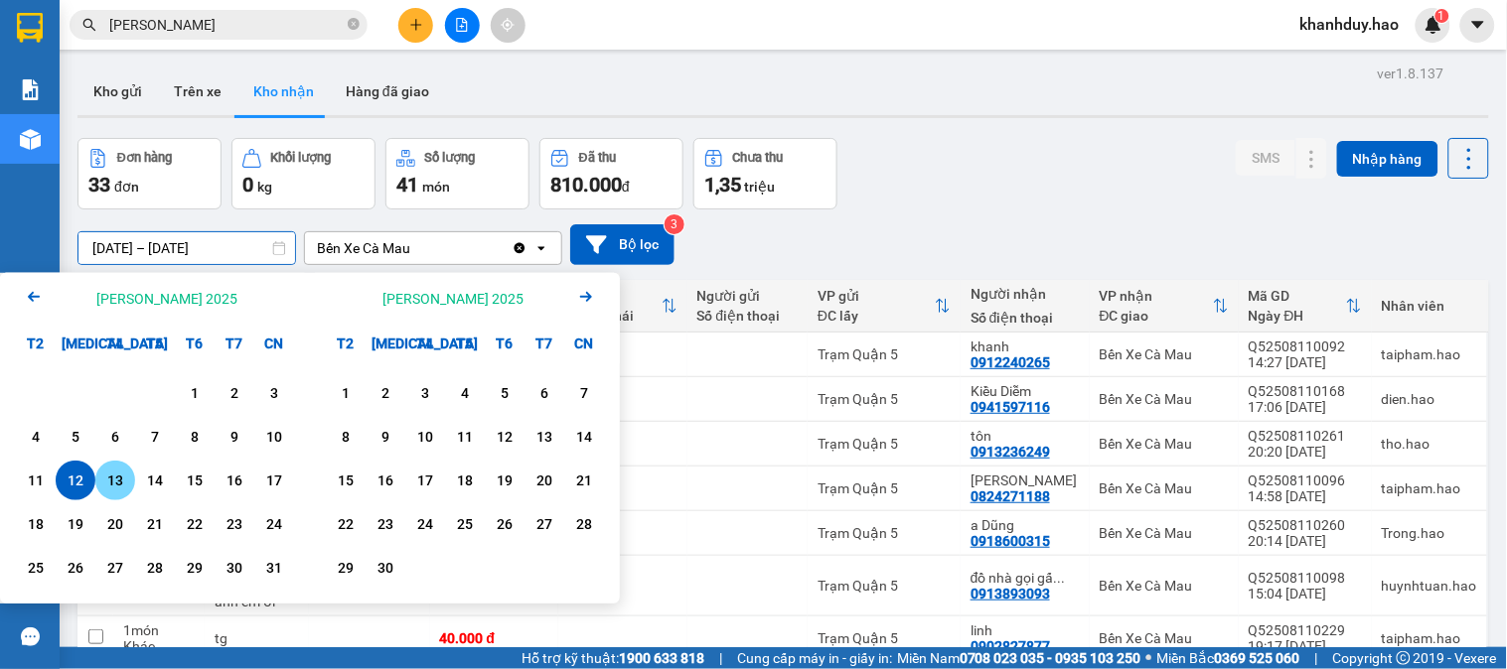
click at [119, 495] on div "13" at bounding box center [115, 481] width 40 height 40
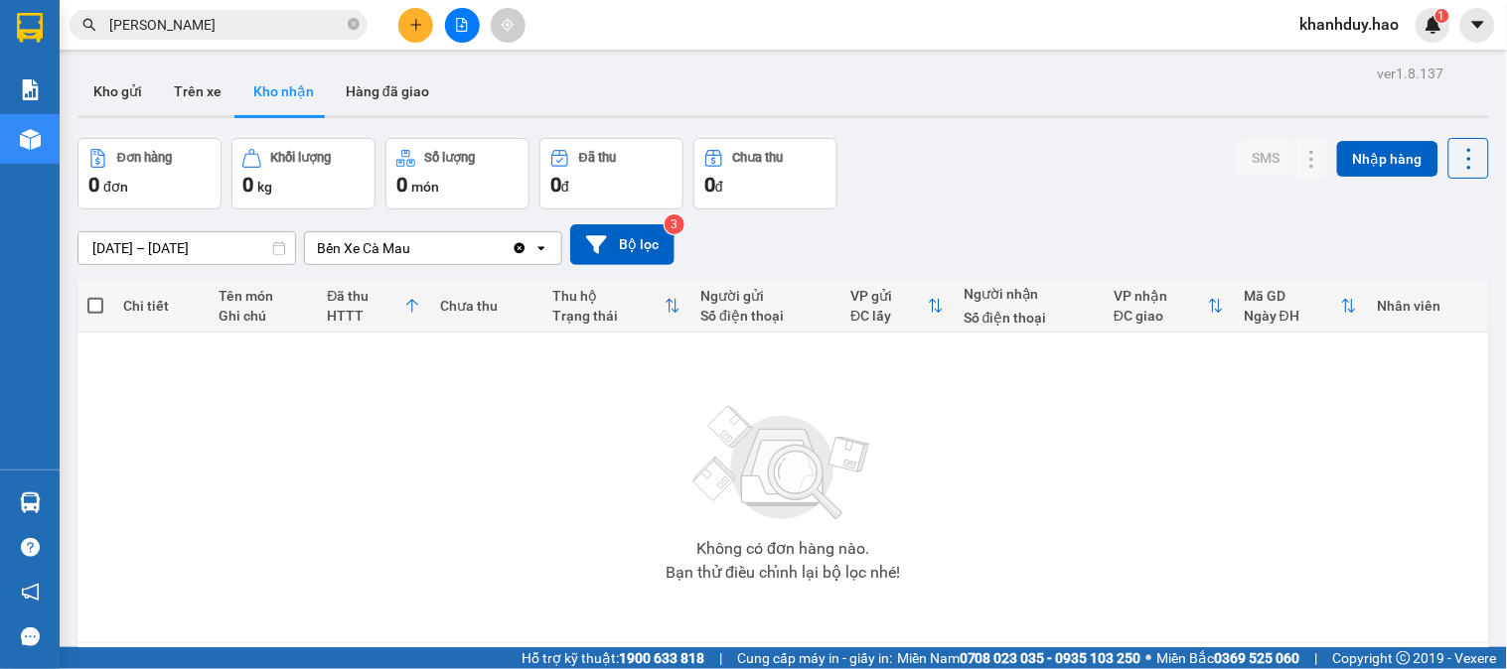
click at [170, 233] on input "13/08/2025 – 13/08/2025" at bounding box center [186, 248] width 217 height 32
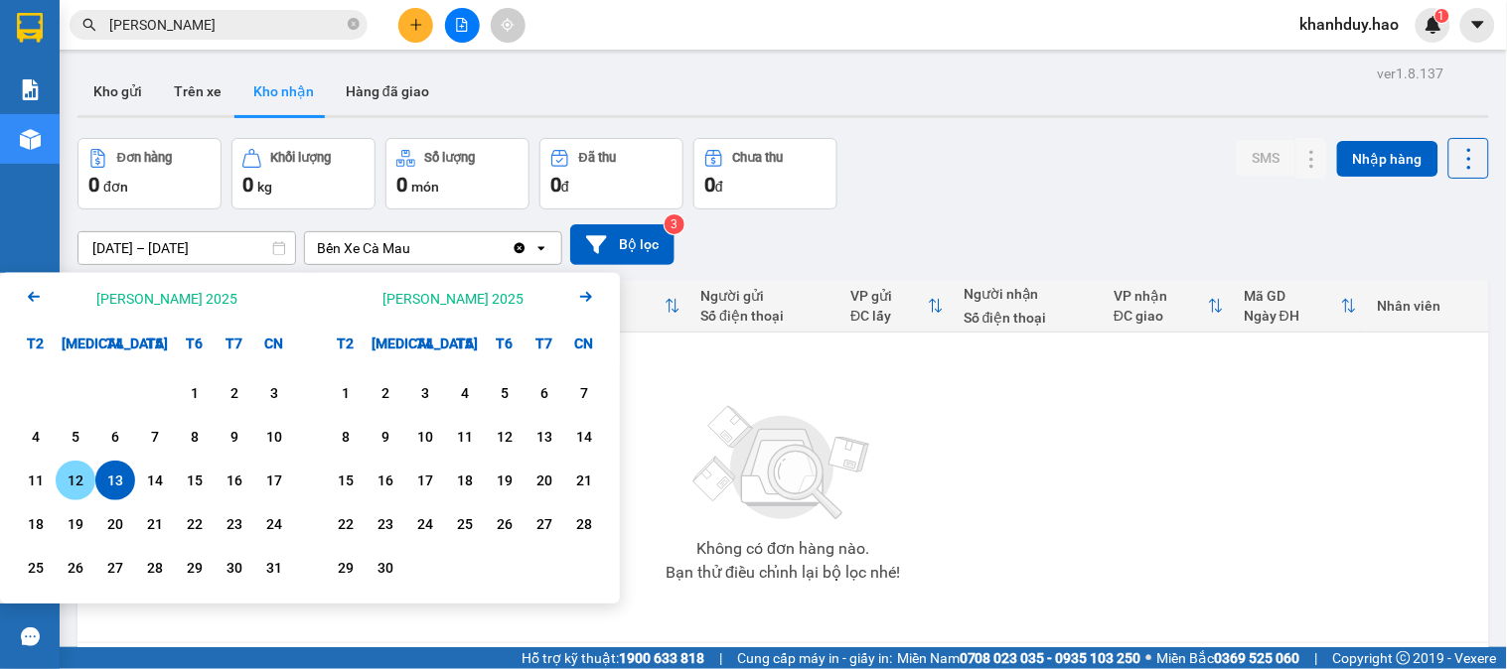
click at [79, 489] on div "12" at bounding box center [76, 481] width 28 height 24
type input "12/08/2025 – 12/08/2025"
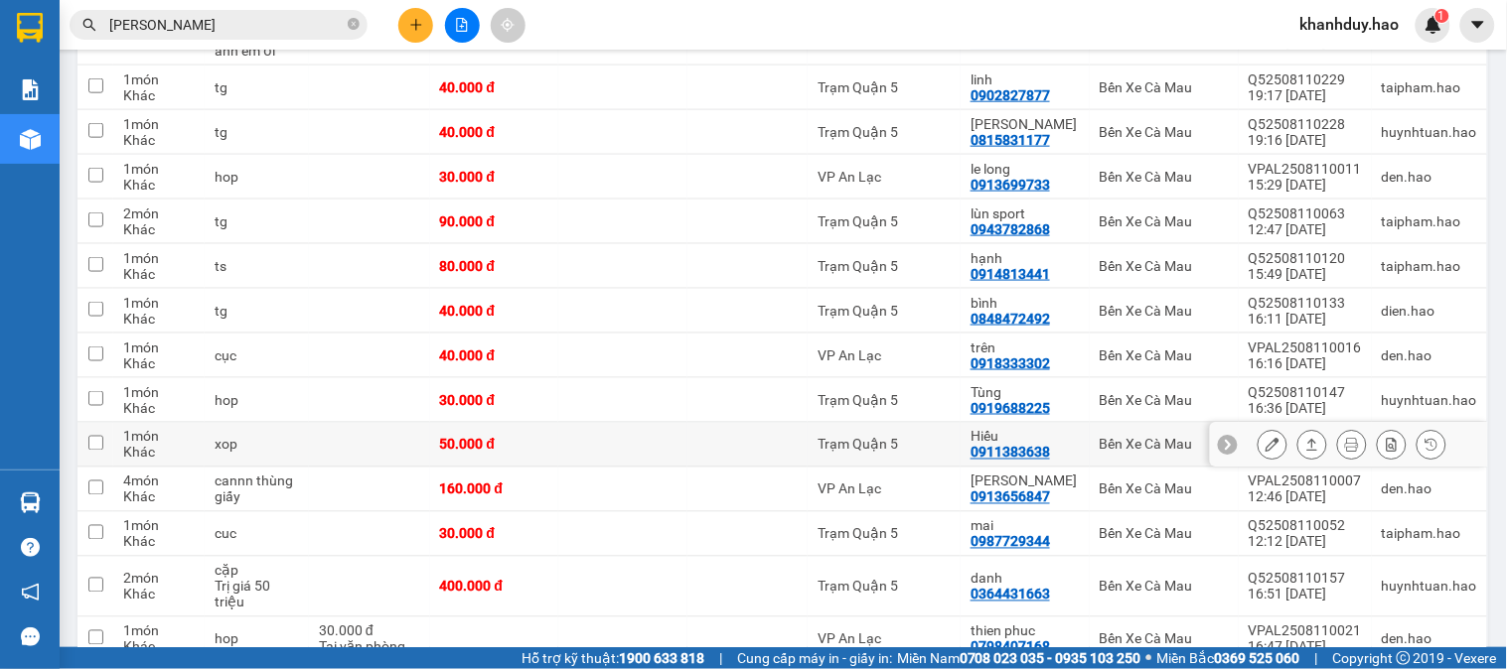
scroll to position [662, 0]
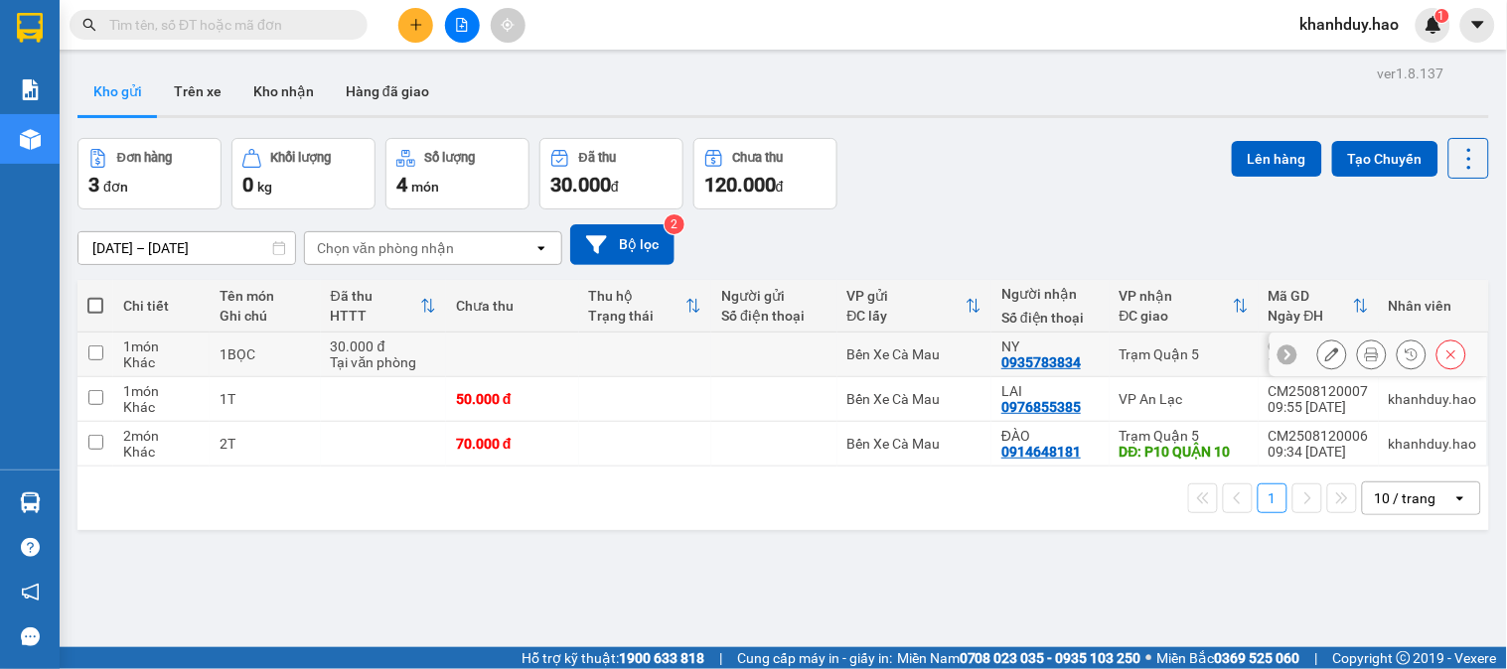
click at [1365, 355] on button at bounding box center [1372, 355] width 28 height 35
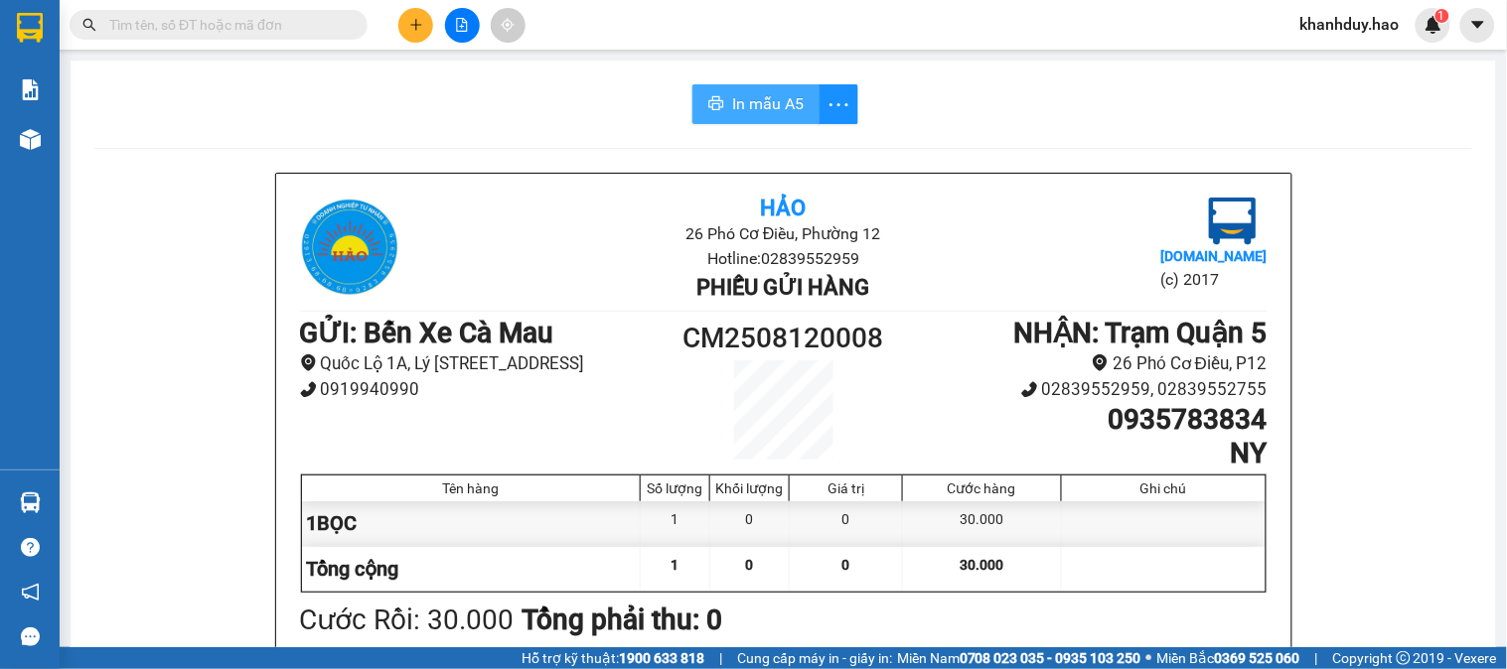
click at [766, 111] on span "In mẫu A5" at bounding box center [768, 103] width 72 height 25
drag, startPoint x: 939, startPoint y: 480, endPoint x: 460, endPoint y: 71, distance: 629.8
click at [487, 115] on div "In mẫu A5" at bounding box center [783, 104] width 1378 height 40
click at [419, 15] on button at bounding box center [415, 25] width 35 height 35
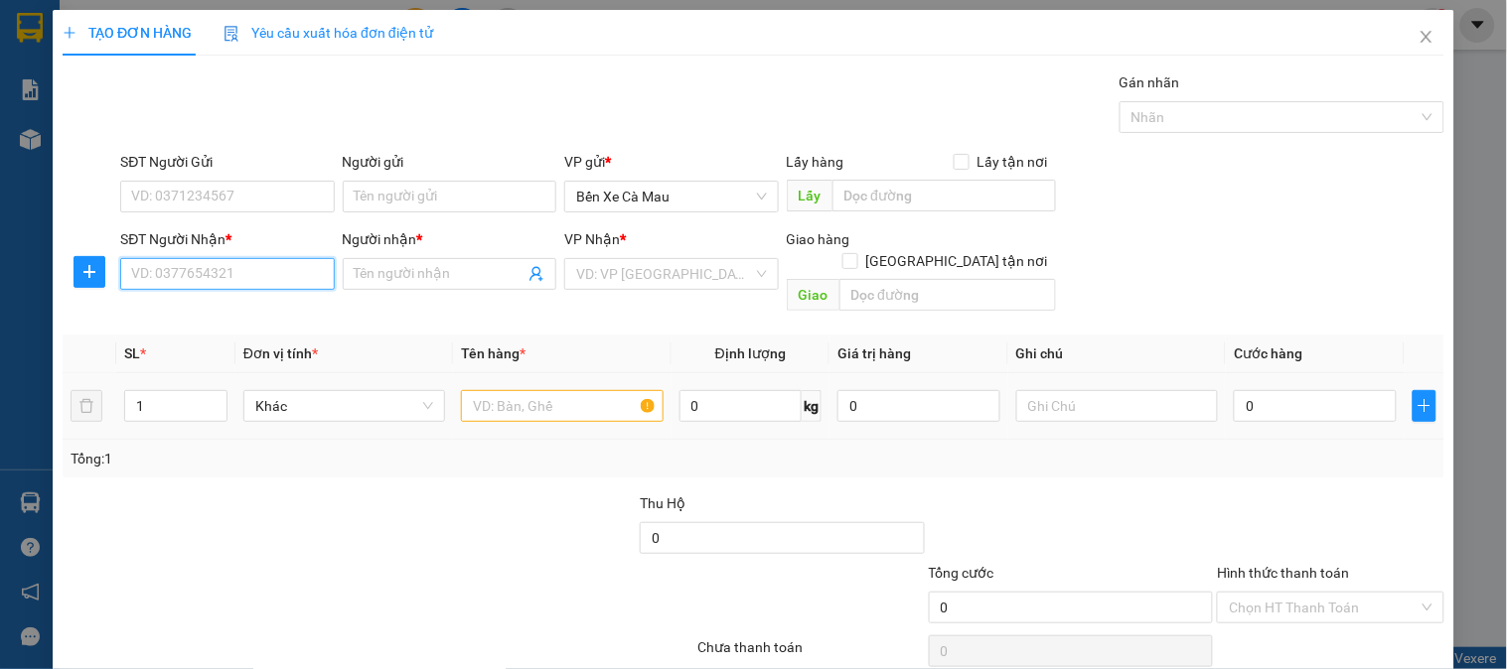
click at [197, 270] on input "SĐT Người Nhận *" at bounding box center [227, 274] width 214 height 32
type input "0702469146"
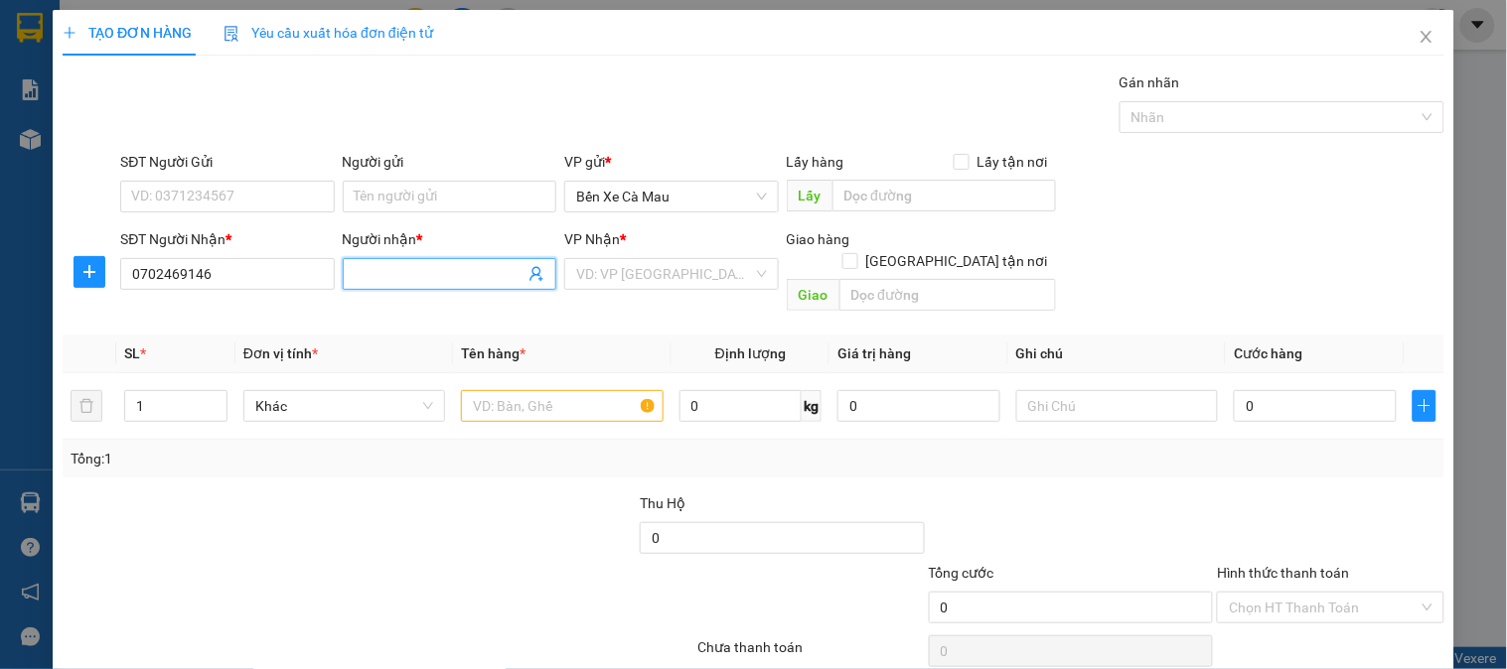
click at [343, 266] on span at bounding box center [450, 274] width 214 height 32
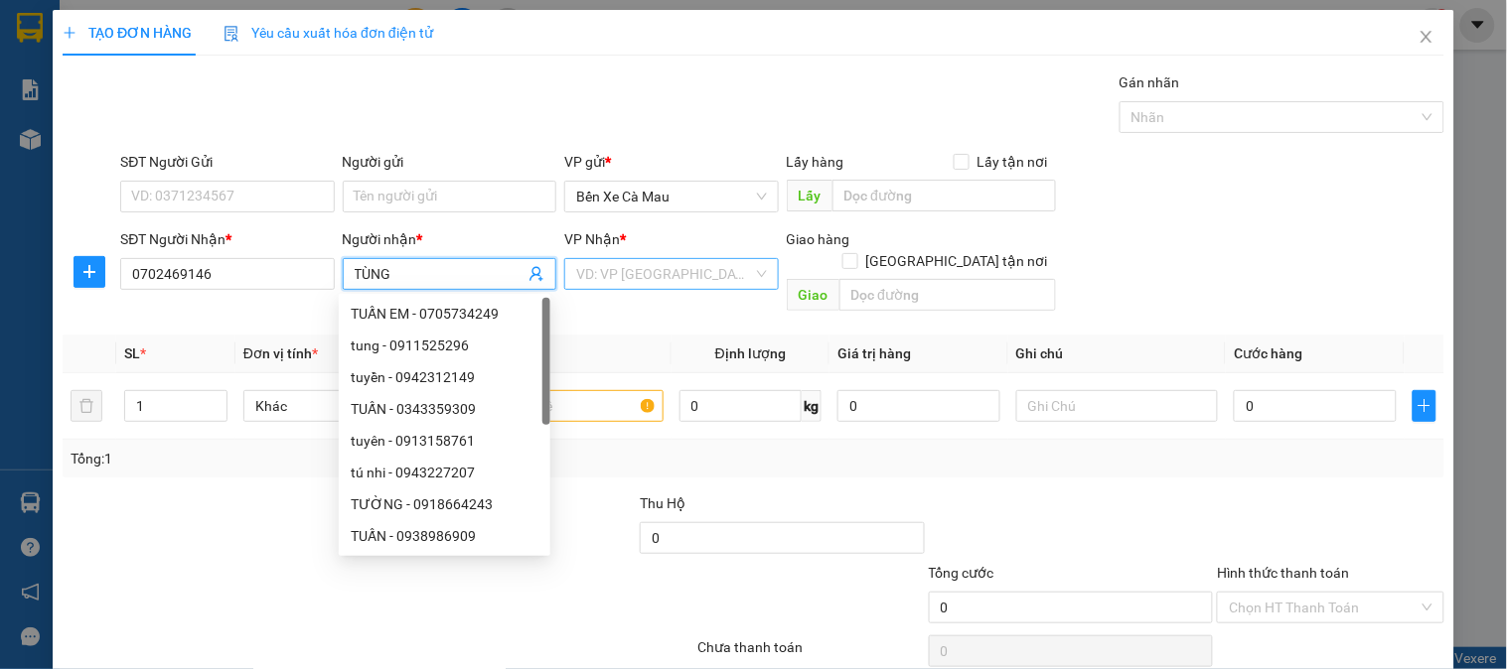
type input "TÙNG"
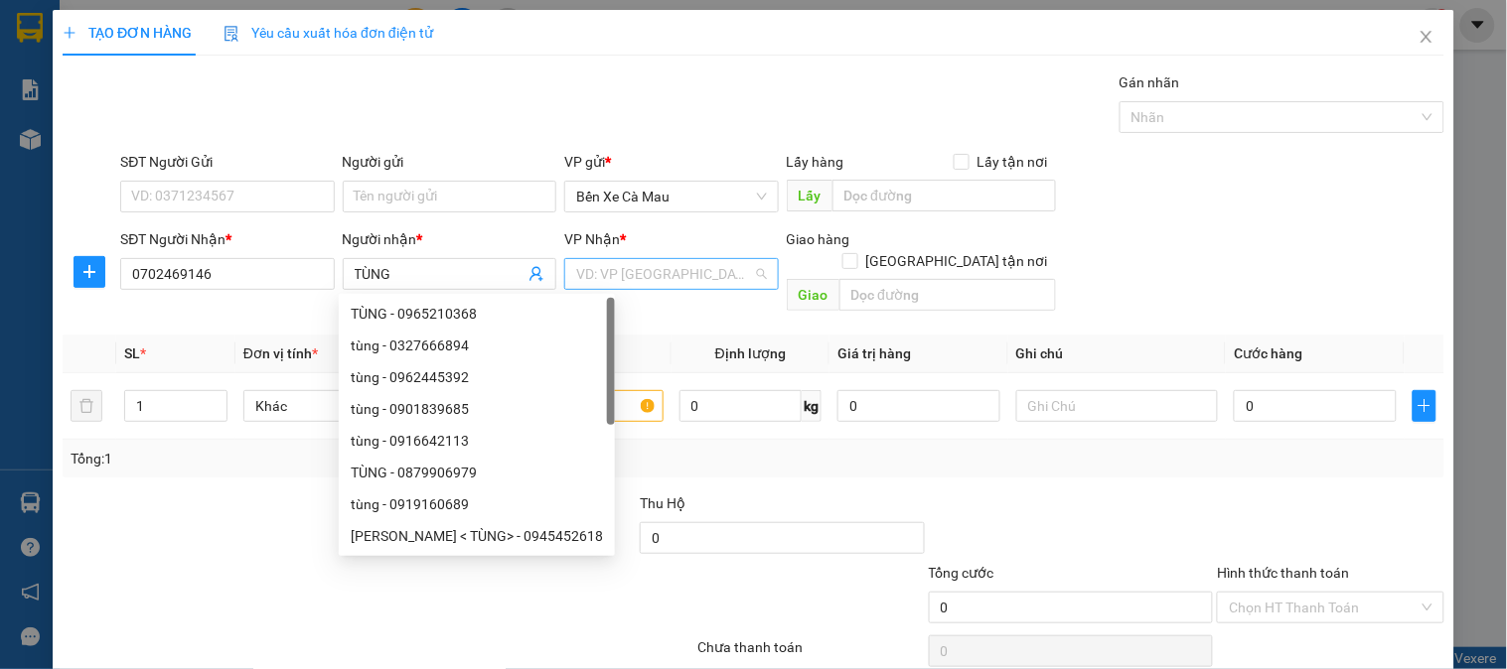
click at [711, 284] on input "search" at bounding box center [664, 274] width 176 height 30
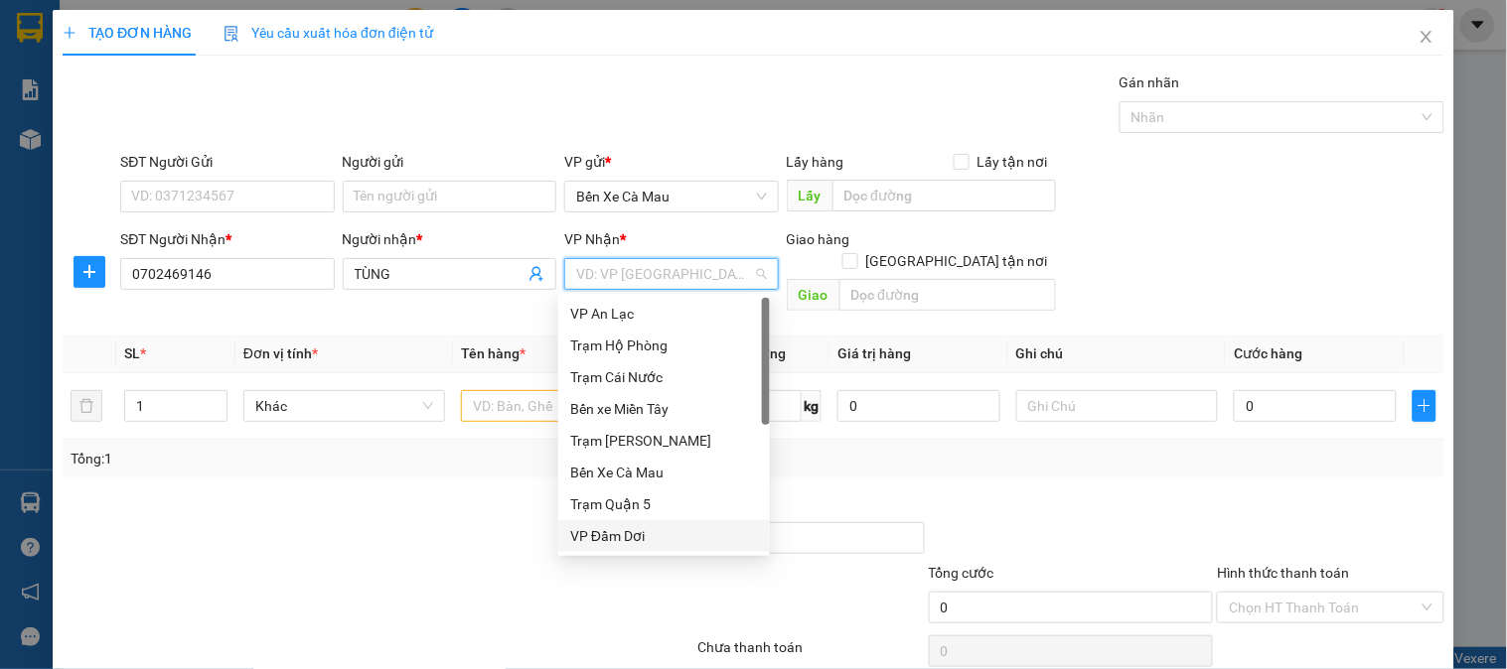
click at [678, 520] on div "VP Đầm Dơi" at bounding box center [664, 536] width 212 height 32
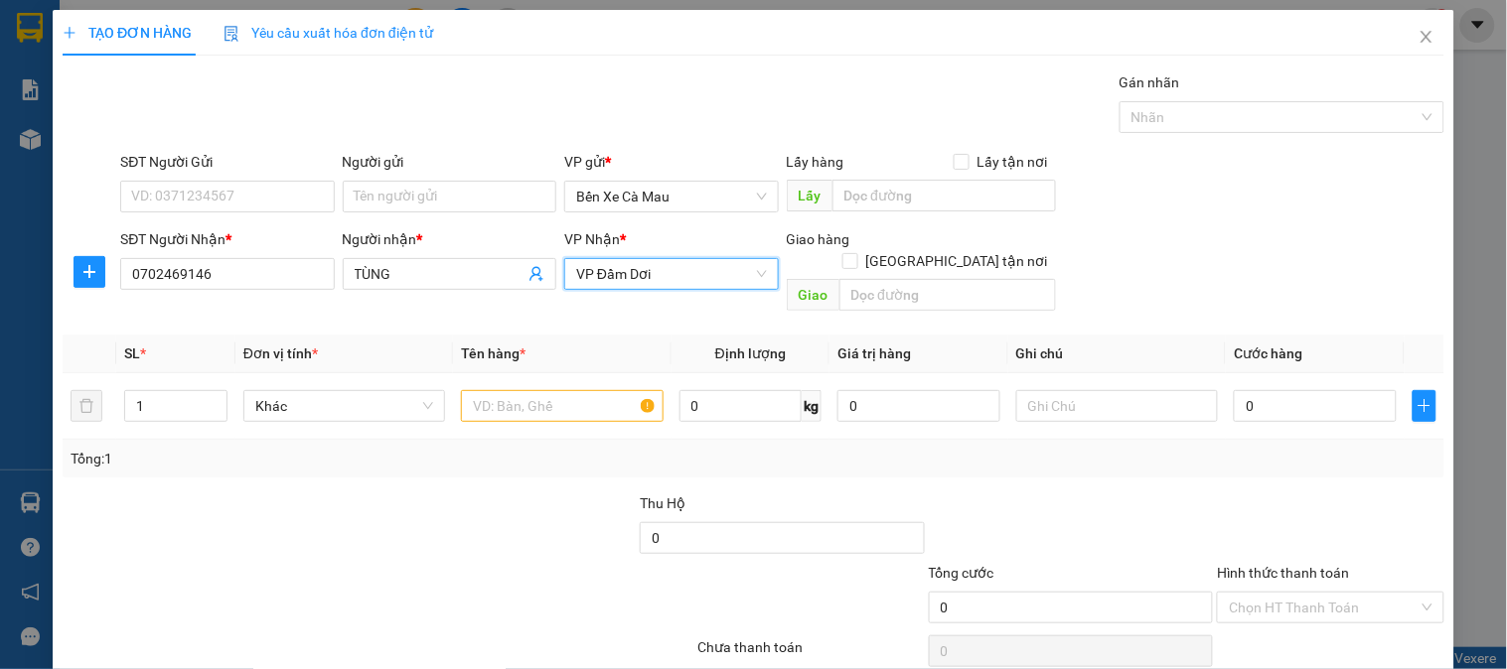
click at [638, 279] on span "VP Đầm Dơi" at bounding box center [671, 274] width 190 height 30
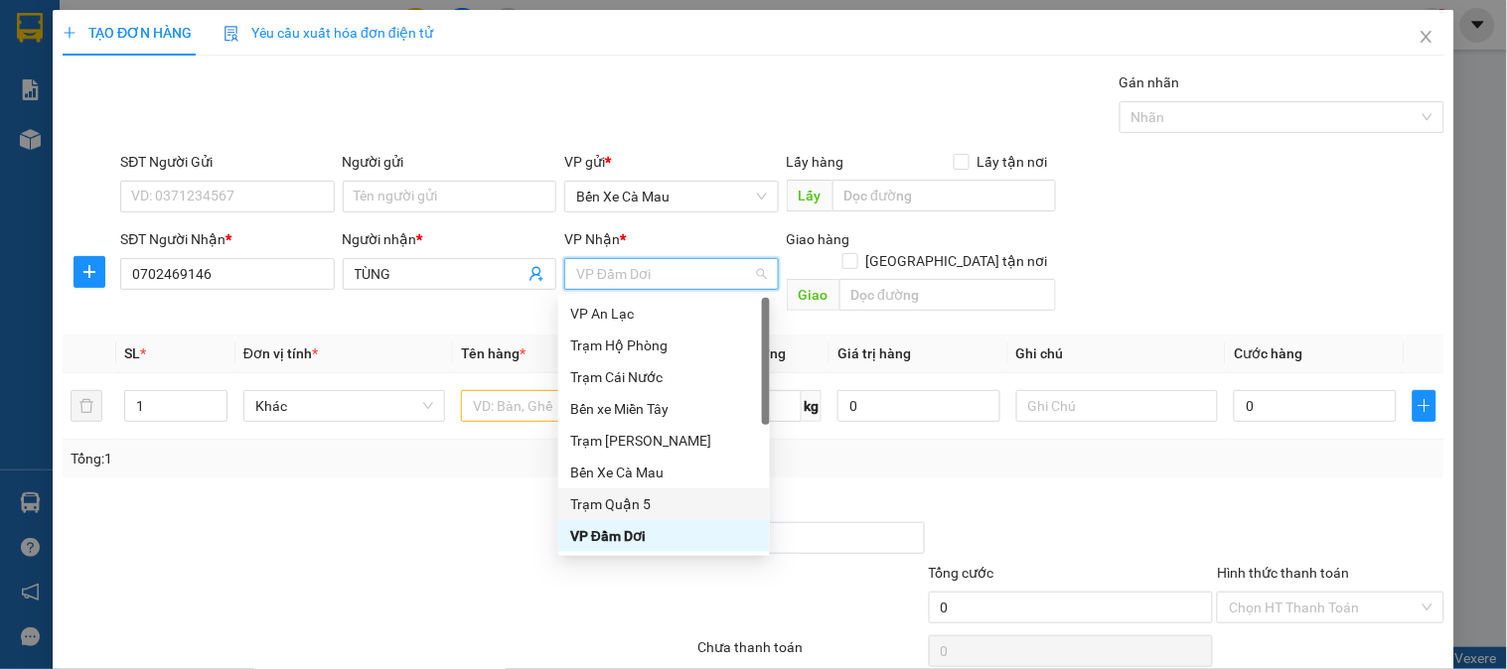
click at [629, 505] on div "Trạm Quận 5" at bounding box center [664, 505] width 188 height 22
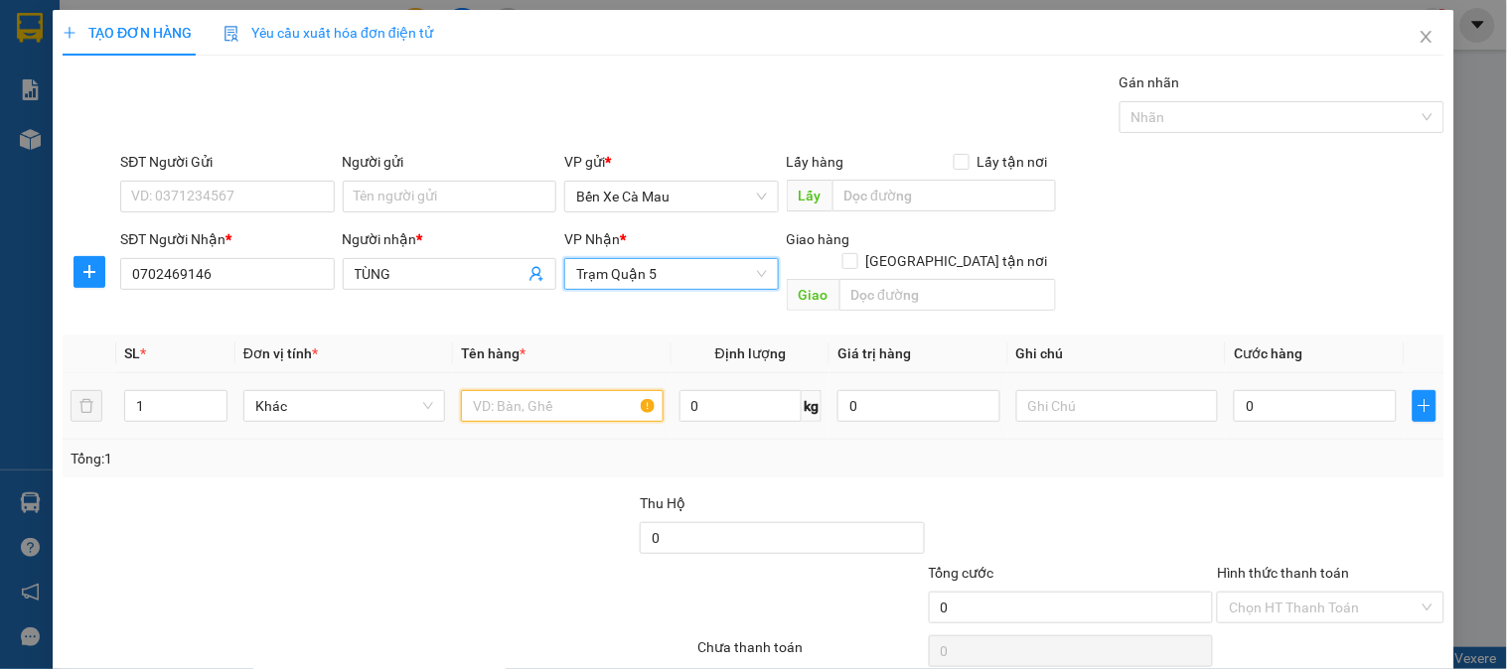
click at [529, 390] on input "text" at bounding box center [562, 406] width 202 height 32
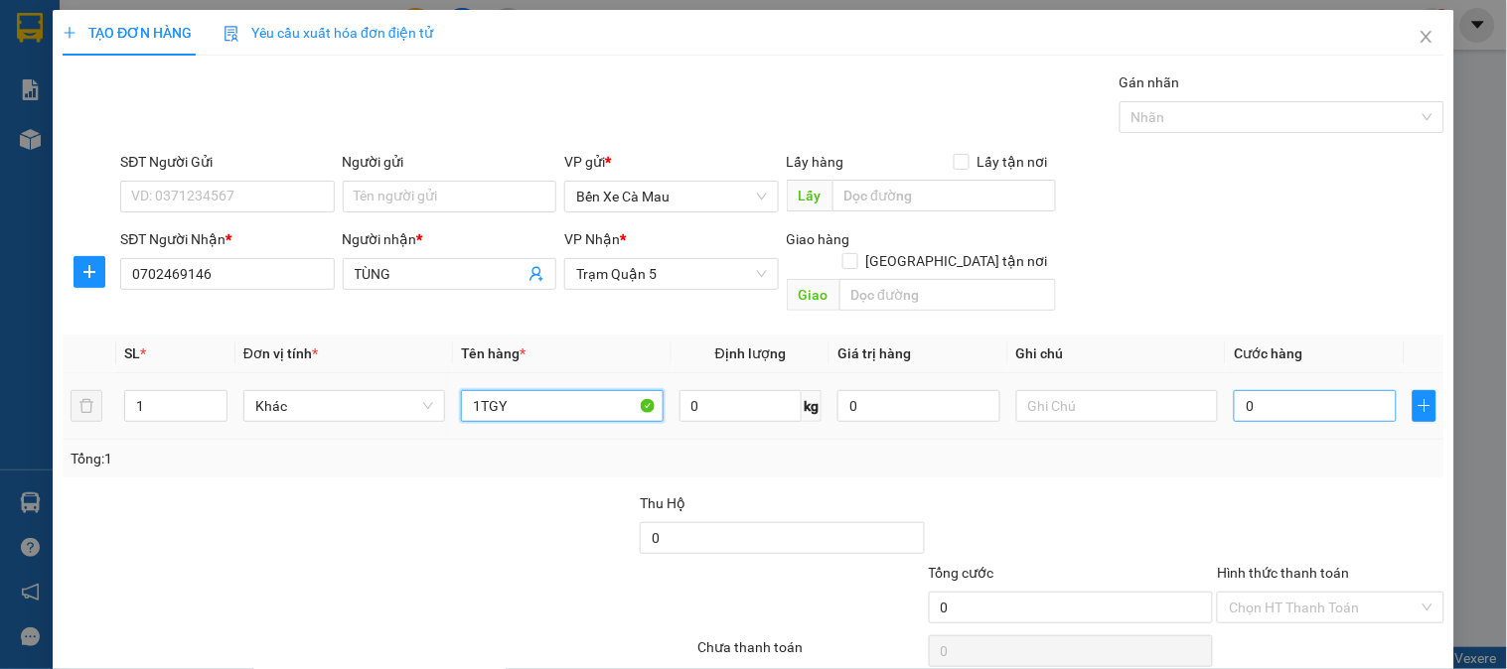
type input "1TGY"
click at [1256, 390] on input "0" at bounding box center [1315, 406] width 163 height 32
type input "3"
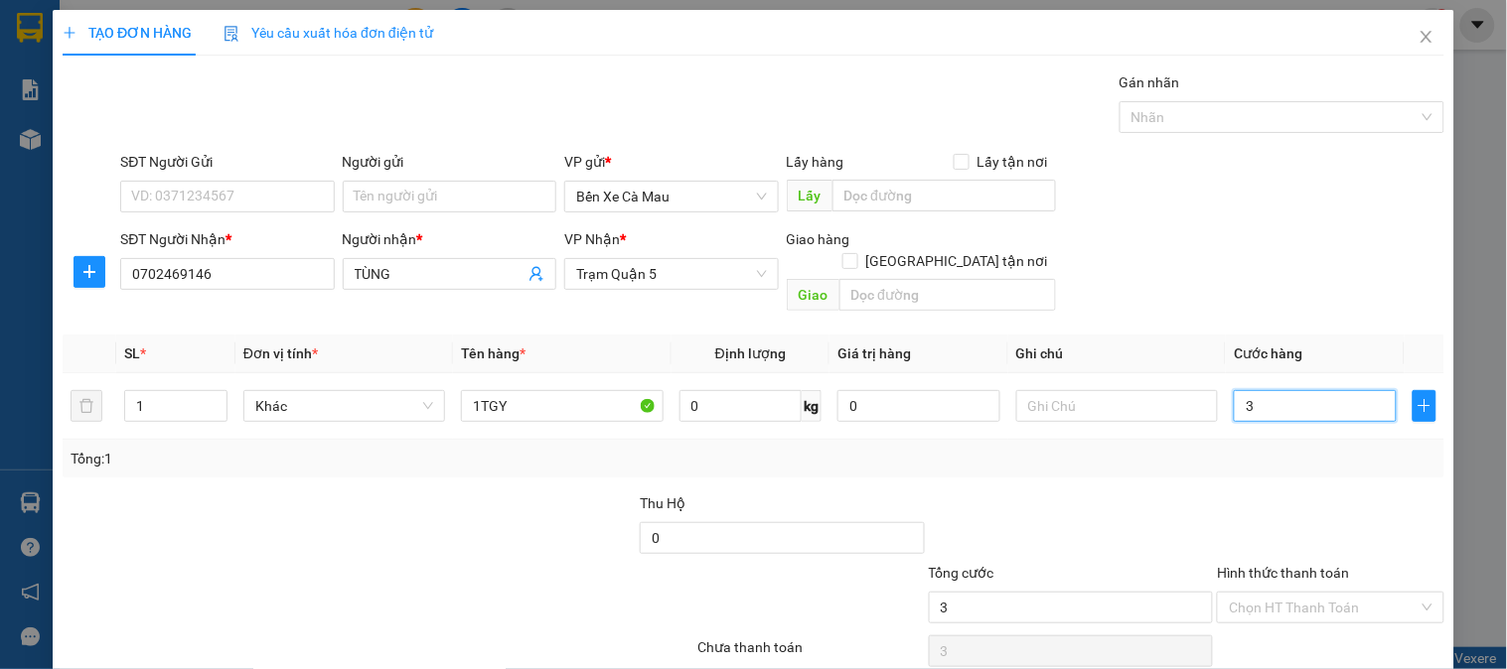
type input "30"
click at [1283, 235] on div "SĐT Người Nhận * 0702469146 Người nhận * TÙNG VP Nhận * Trạm Quận 5 Giao hàng […" at bounding box center [782, 273] width 1332 height 91
type input "30.000"
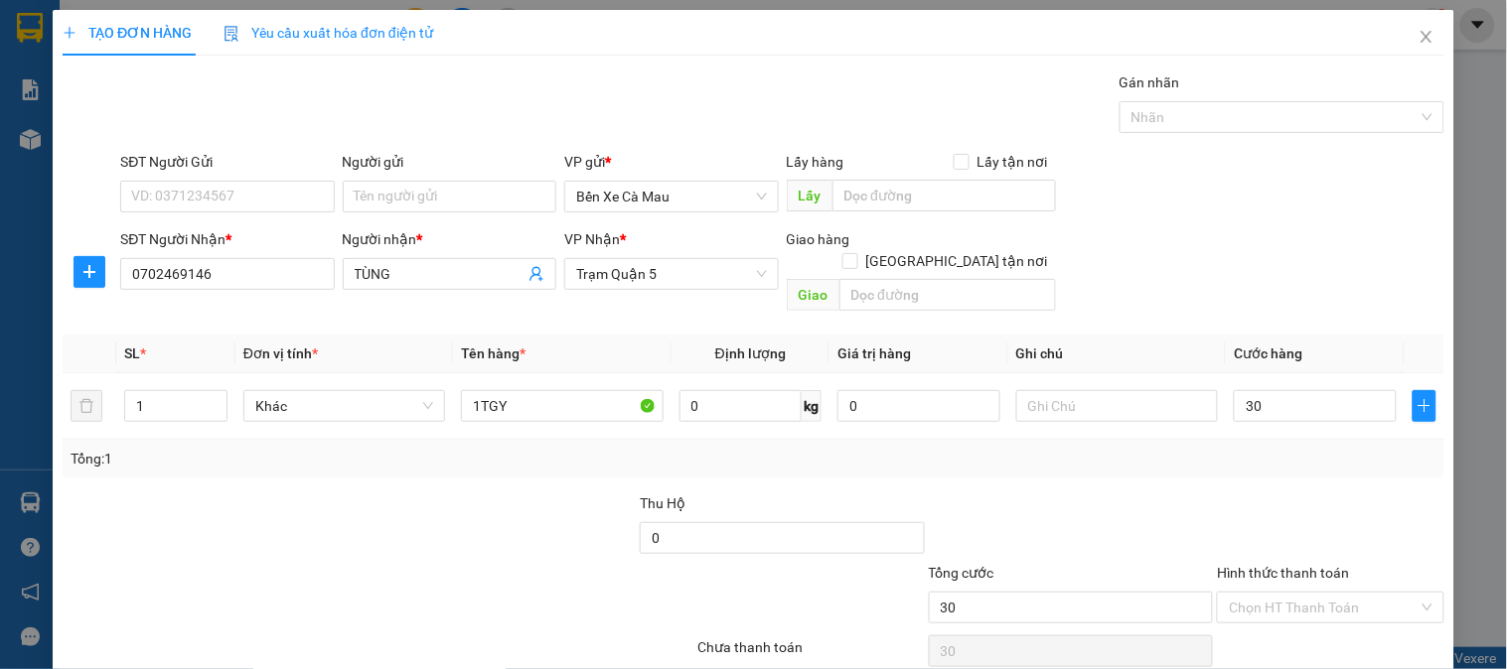
type input "30.000"
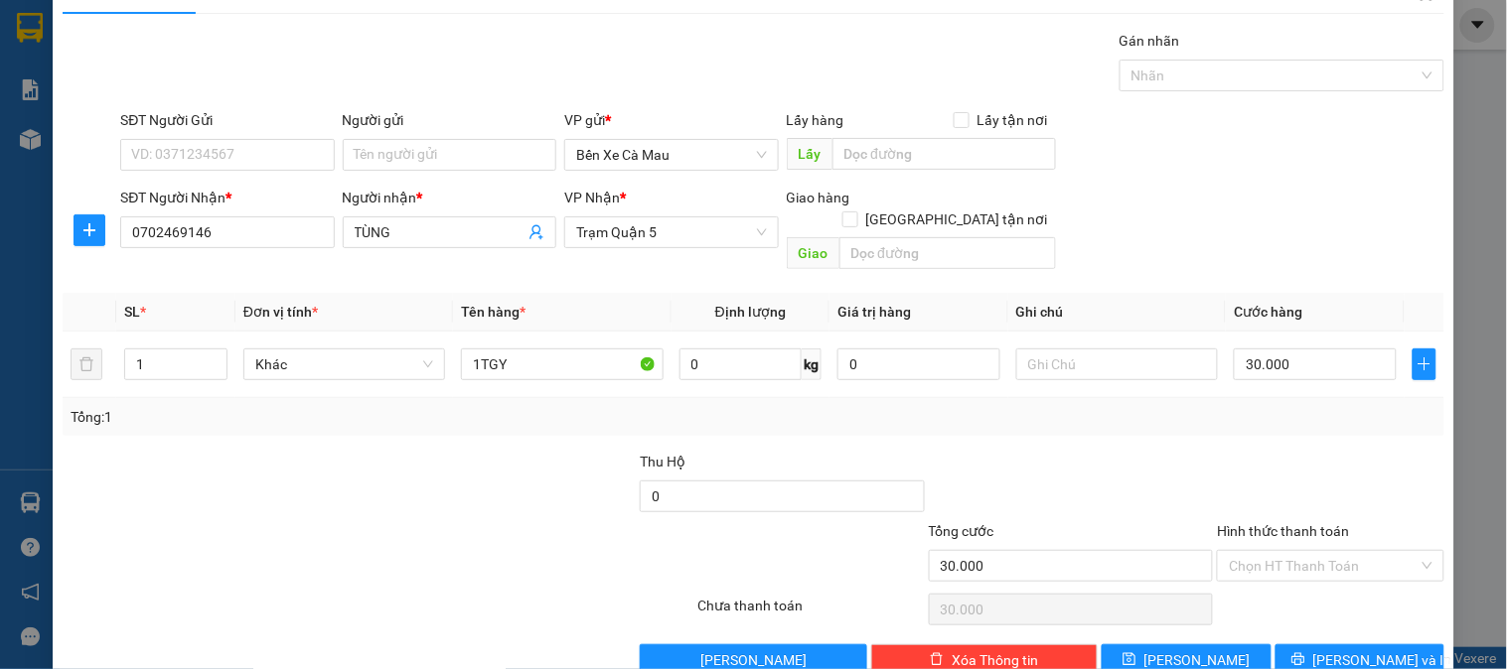
scroll to position [65, 0]
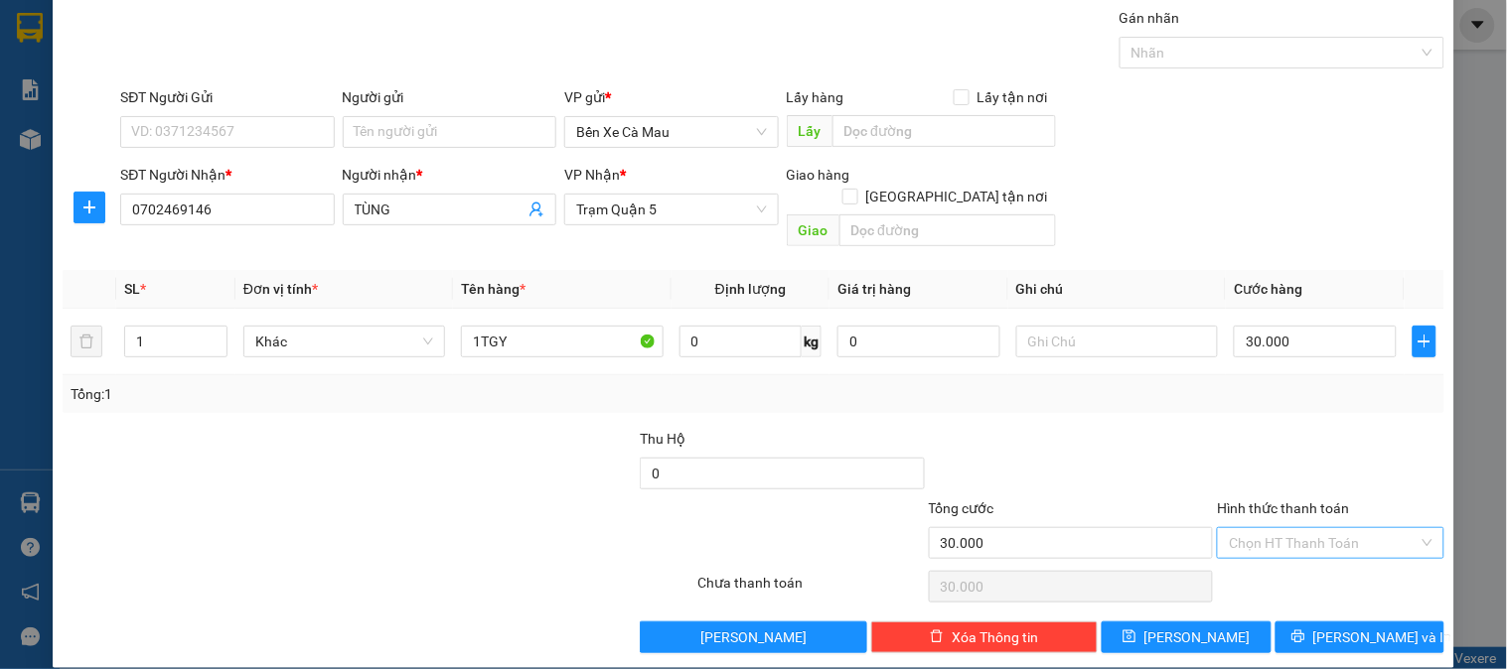
click at [1331, 530] on input "Hình thức thanh toán" at bounding box center [1323, 543] width 189 height 30
click at [1327, 567] on div "Tại văn phòng" at bounding box center [1318, 562] width 201 height 22
type input "0"
click at [1371, 627] on span "[PERSON_NAME] và In" at bounding box center [1382, 638] width 139 height 22
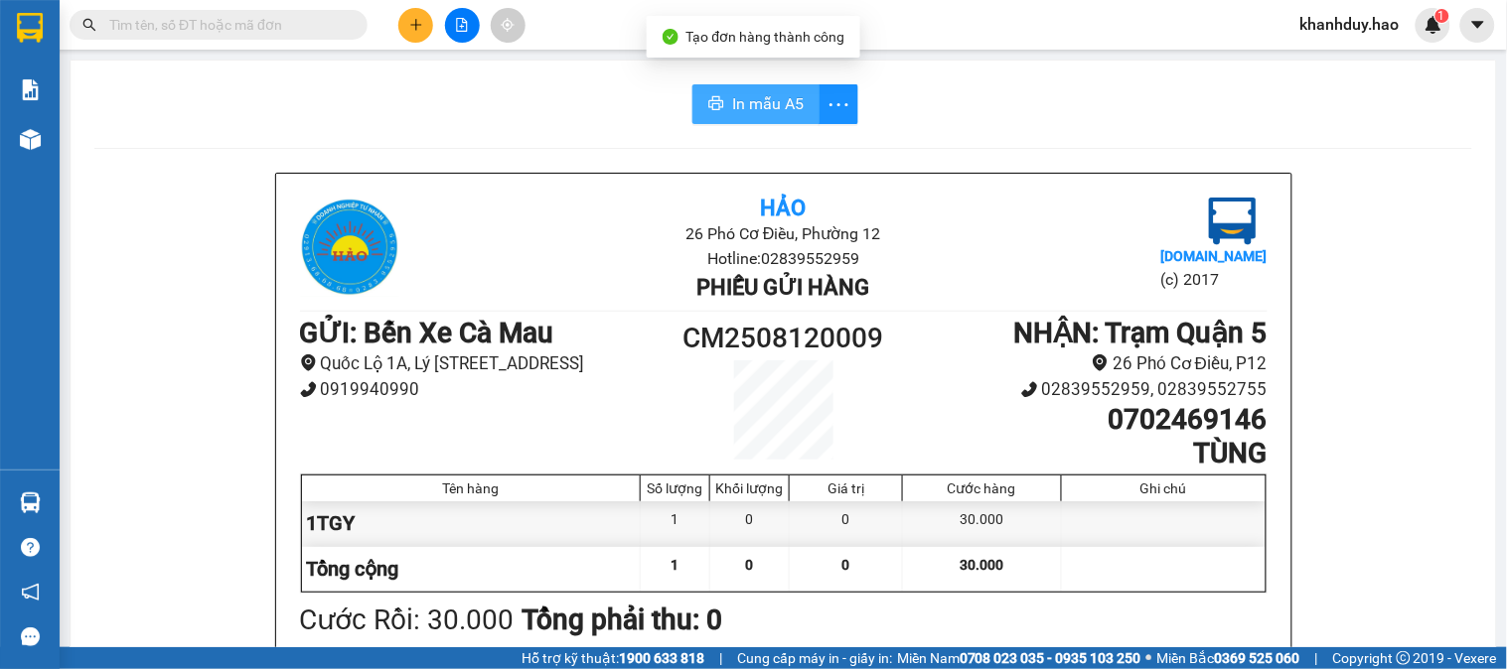
click at [773, 93] on span "In mẫu A5" at bounding box center [768, 103] width 72 height 25
click at [423, 33] on button at bounding box center [415, 25] width 35 height 35
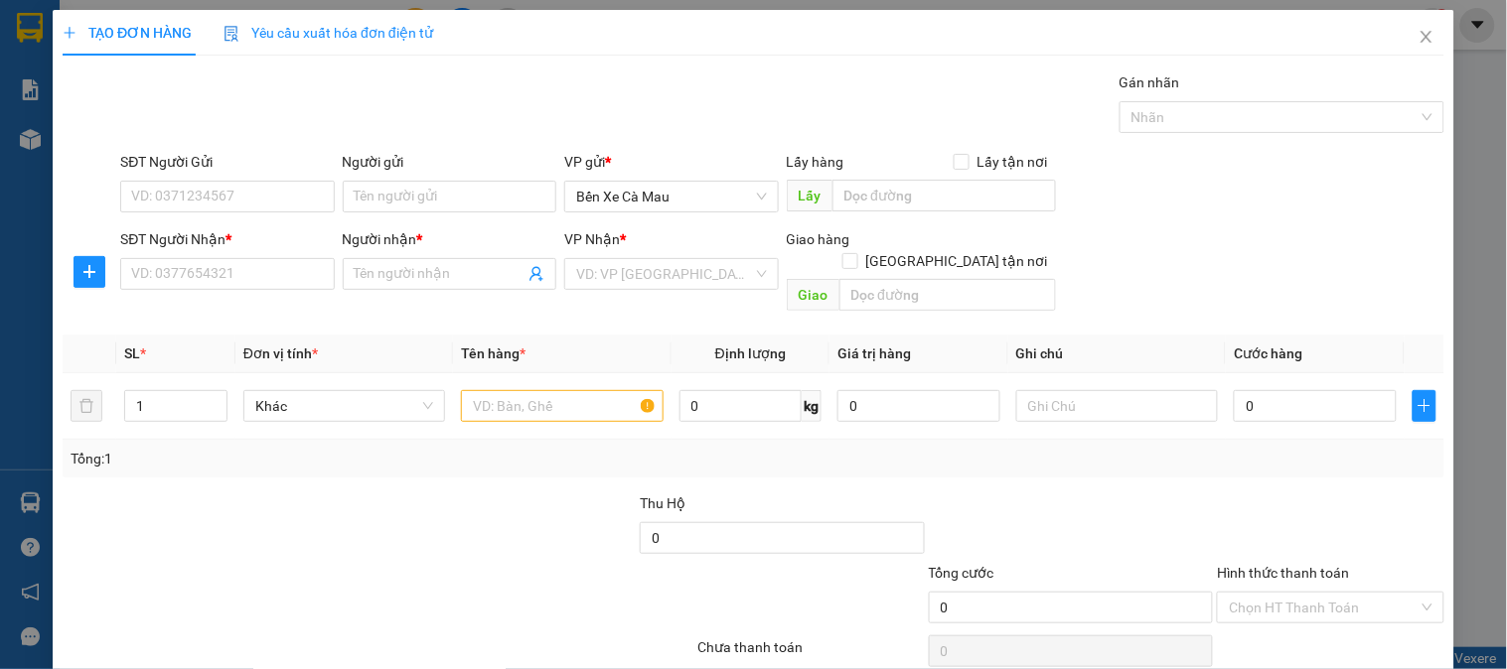
click at [283, 294] on div "SĐT Người Nhận * VD: 0377654321" at bounding box center [227, 263] width 214 height 70
click at [284, 278] on input "SĐT Người Nhận *" at bounding box center [227, 274] width 214 height 32
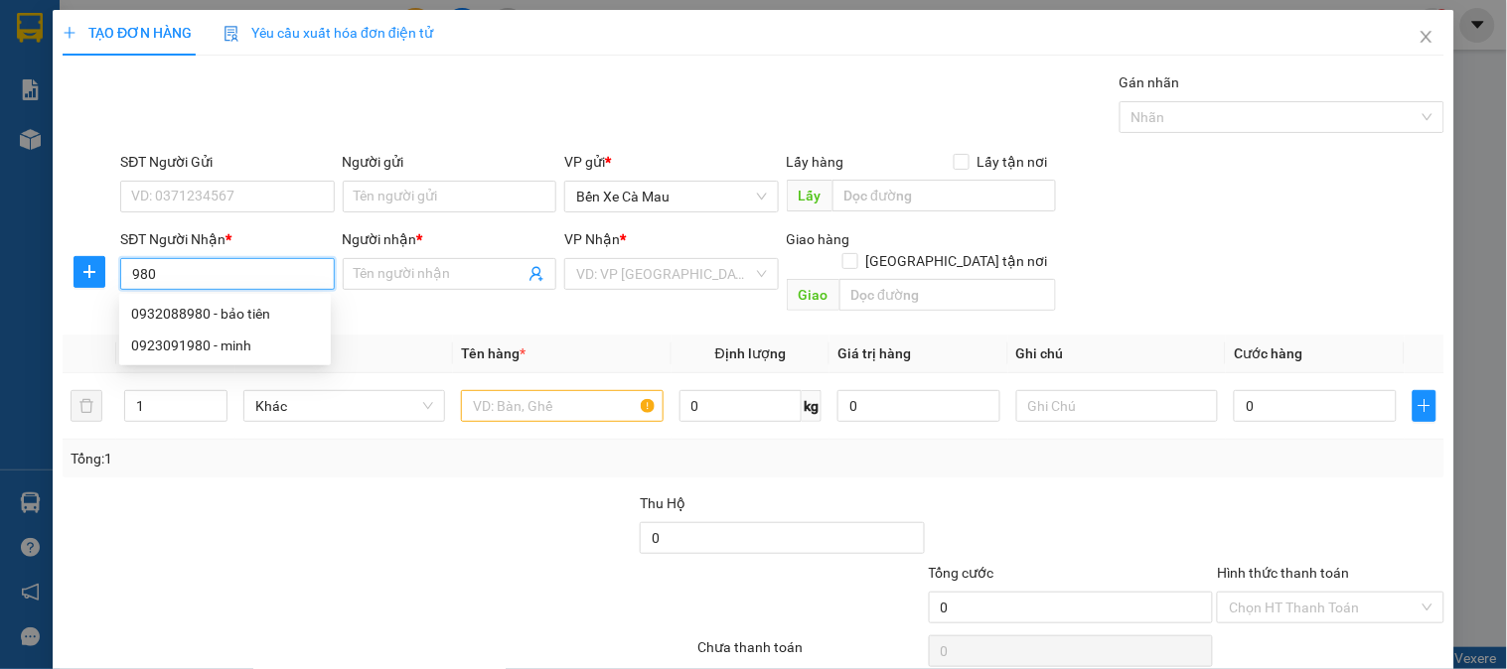
drag, startPoint x: 236, startPoint y: 312, endPoint x: 1506, endPoint y: 395, distance: 1272.2
click at [240, 312] on div "0932088980 - bảo tiên" at bounding box center [225, 314] width 188 height 22
type input "0932088980"
type input "bảo tiên"
type input "120.000"
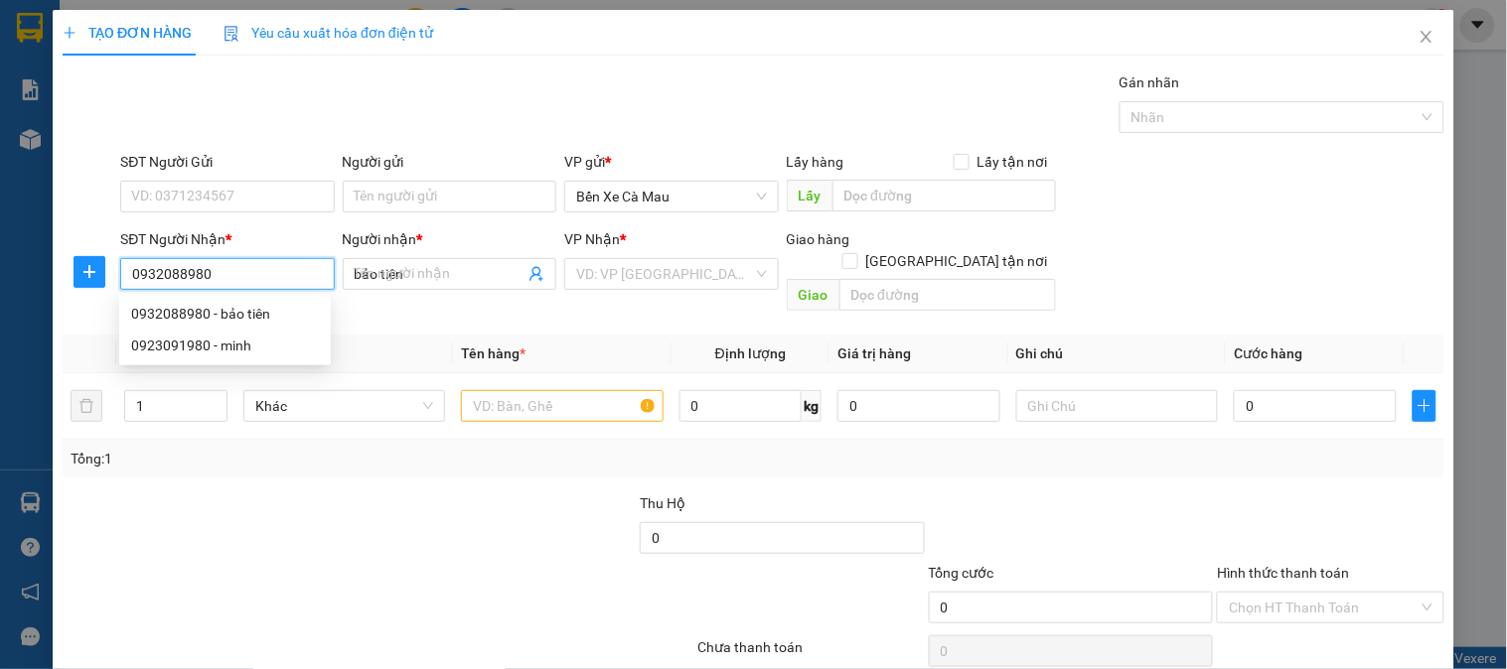
type input "120.000"
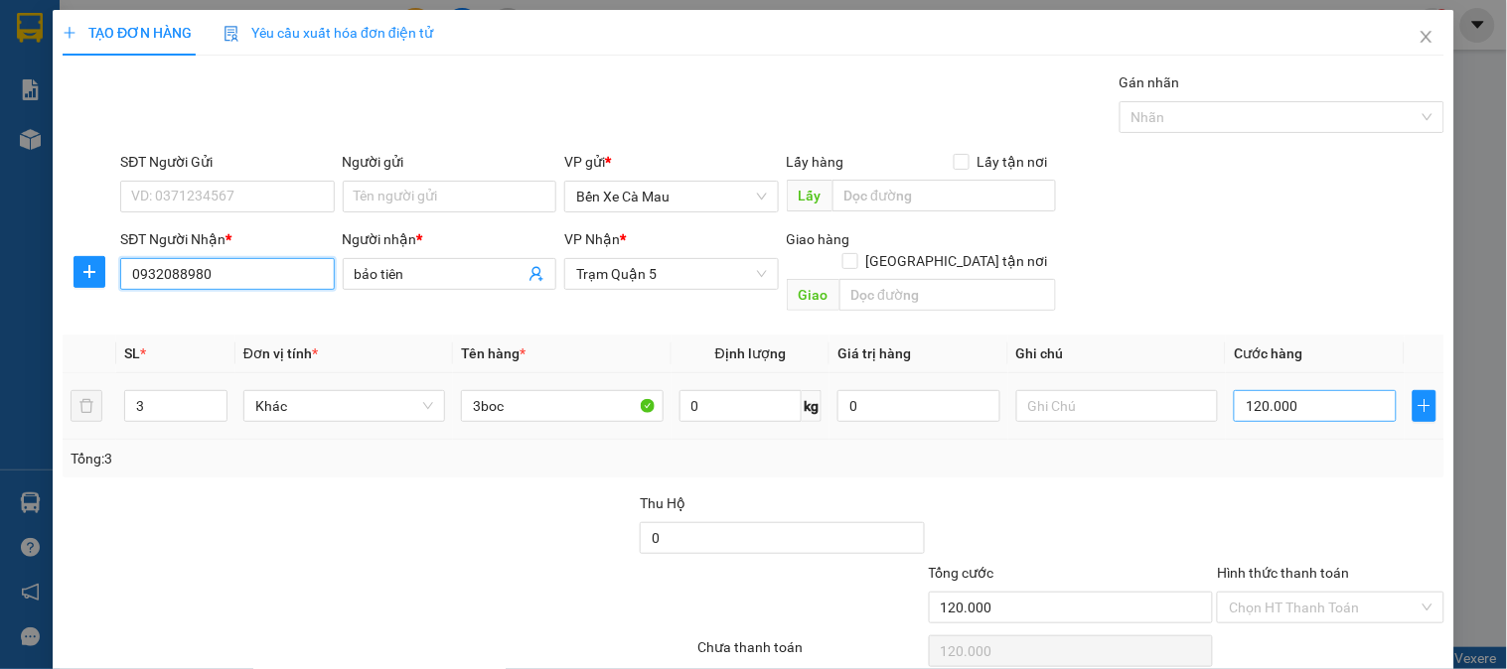
type input "0932088980"
click at [1373, 390] on input "120.000" at bounding box center [1315, 406] width 163 height 32
type input "0"
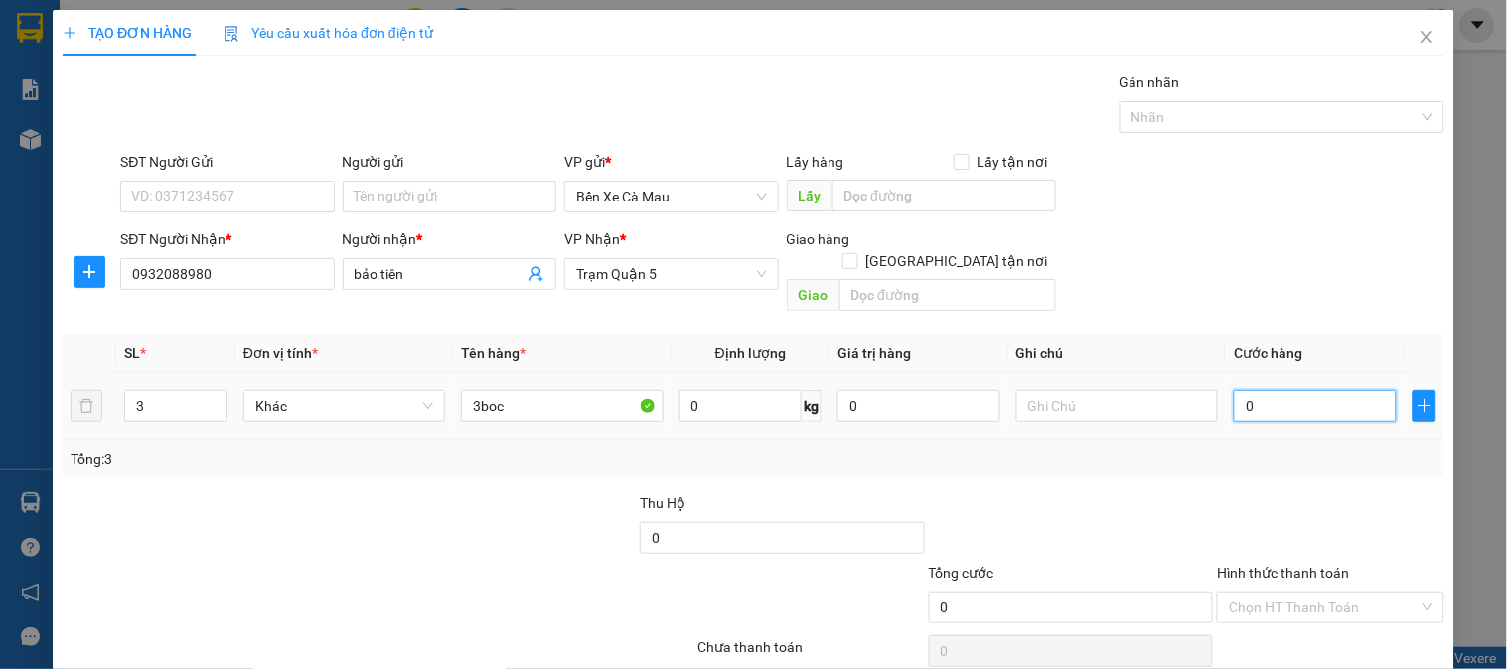
type input "4"
type input "004"
type input "40"
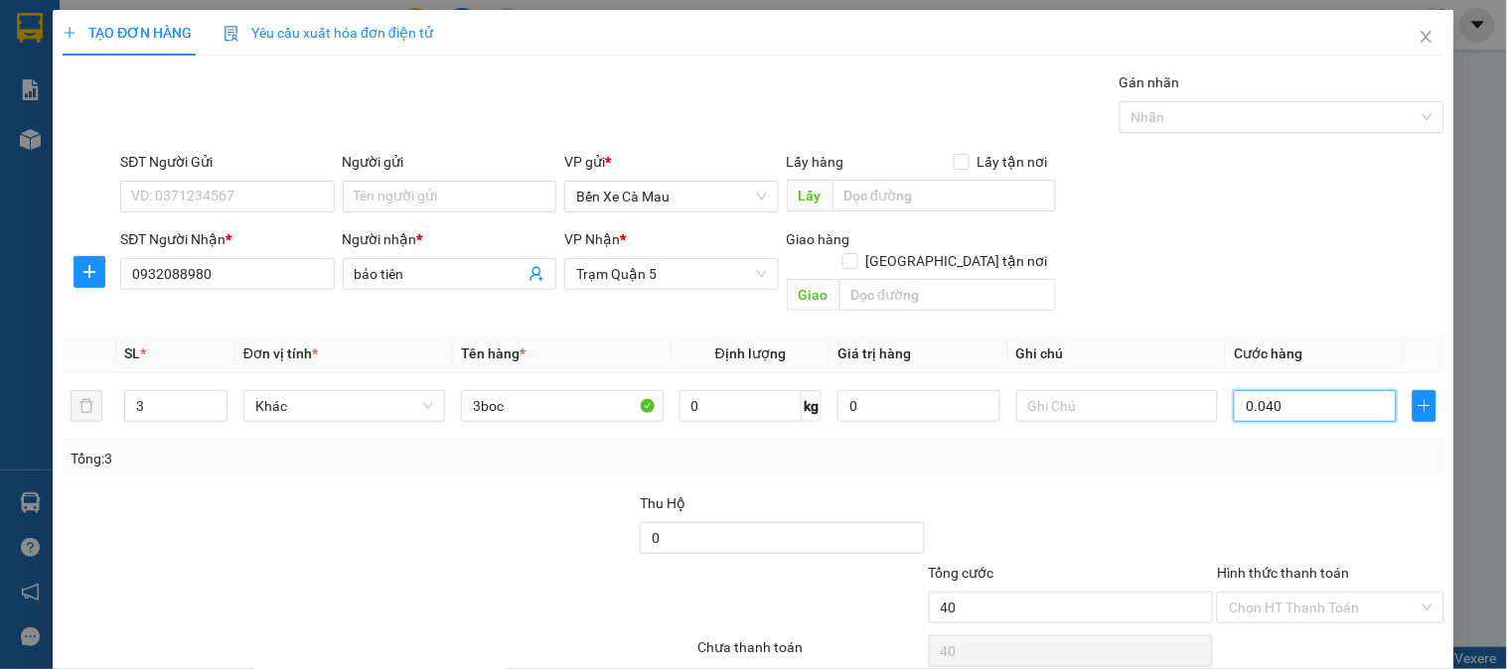
type input "0.040"
drag, startPoint x: 1329, startPoint y: 261, endPoint x: 1308, endPoint y: 263, distance: 21.0
click at [1326, 261] on div "SĐT Người Nhận * 0932088980 Người nhận * bảo tiên VP Nhận * Trạm Quận 5 Giao hà…" at bounding box center [782, 273] width 1332 height 91
type input "40.000"
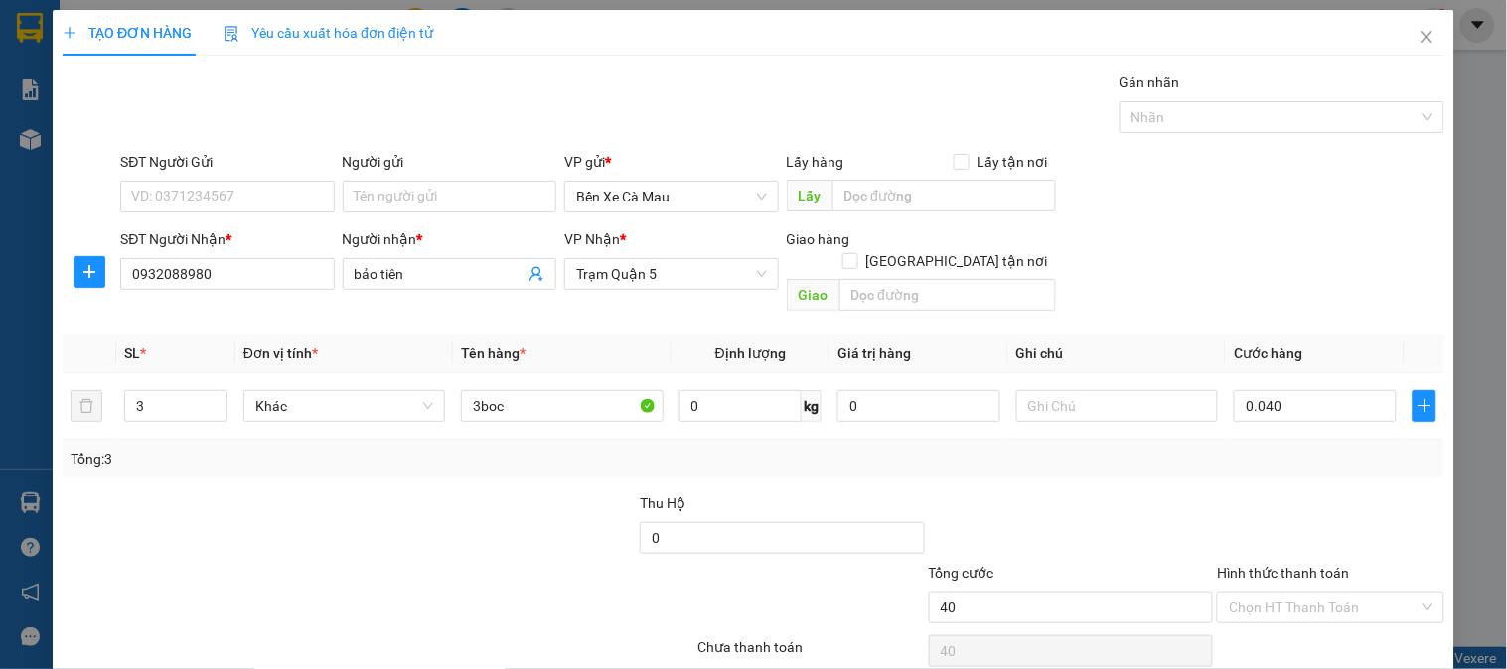
type input "40.000"
click at [151, 391] on input "number" at bounding box center [175, 406] width 101 height 30
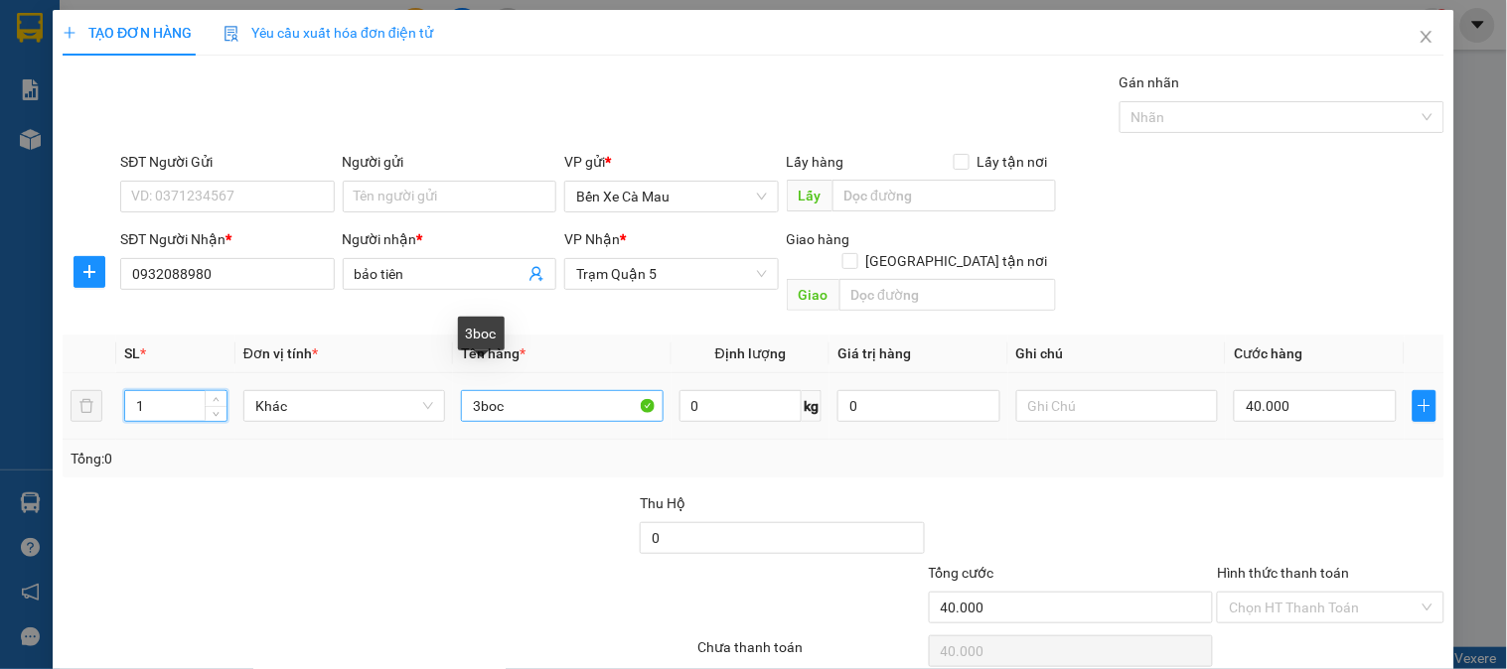
type input "1"
click at [472, 390] on input "3boc" at bounding box center [562, 406] width 202 height 32
click at [477, 390] on input "3boc" at bounding box center [562, 406] width 202 height 32
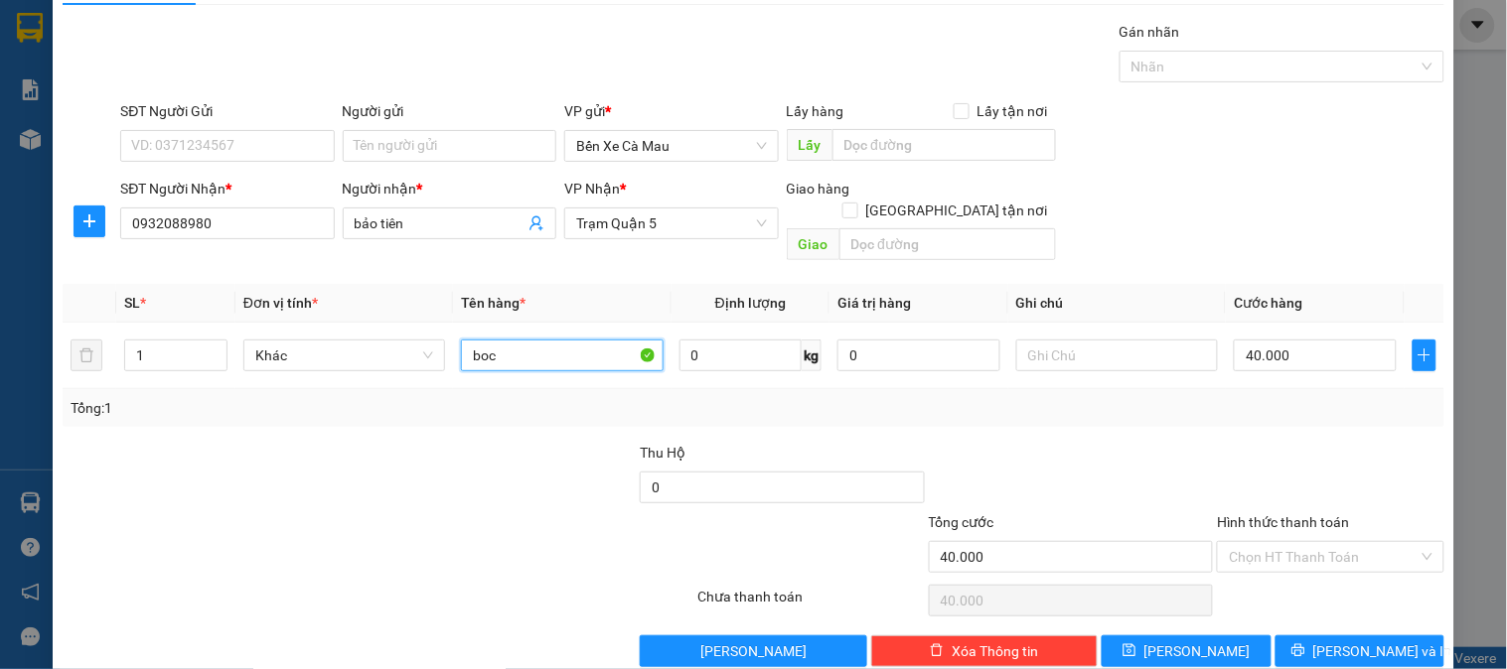
scroll to position [65, 0]
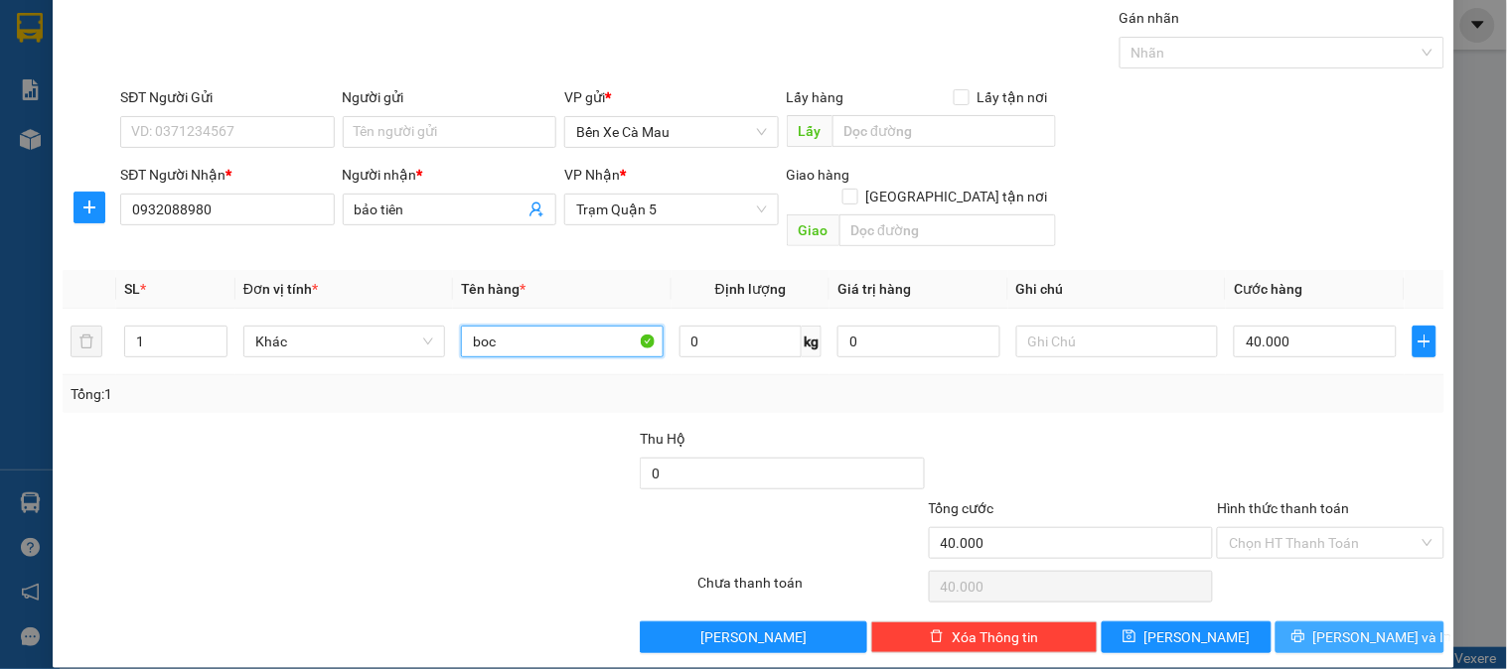
type input "boc"
click at [1384, 622] on button "[PERSON_NAME] và In" at bounding box center [1359, 638] width 169 height 32
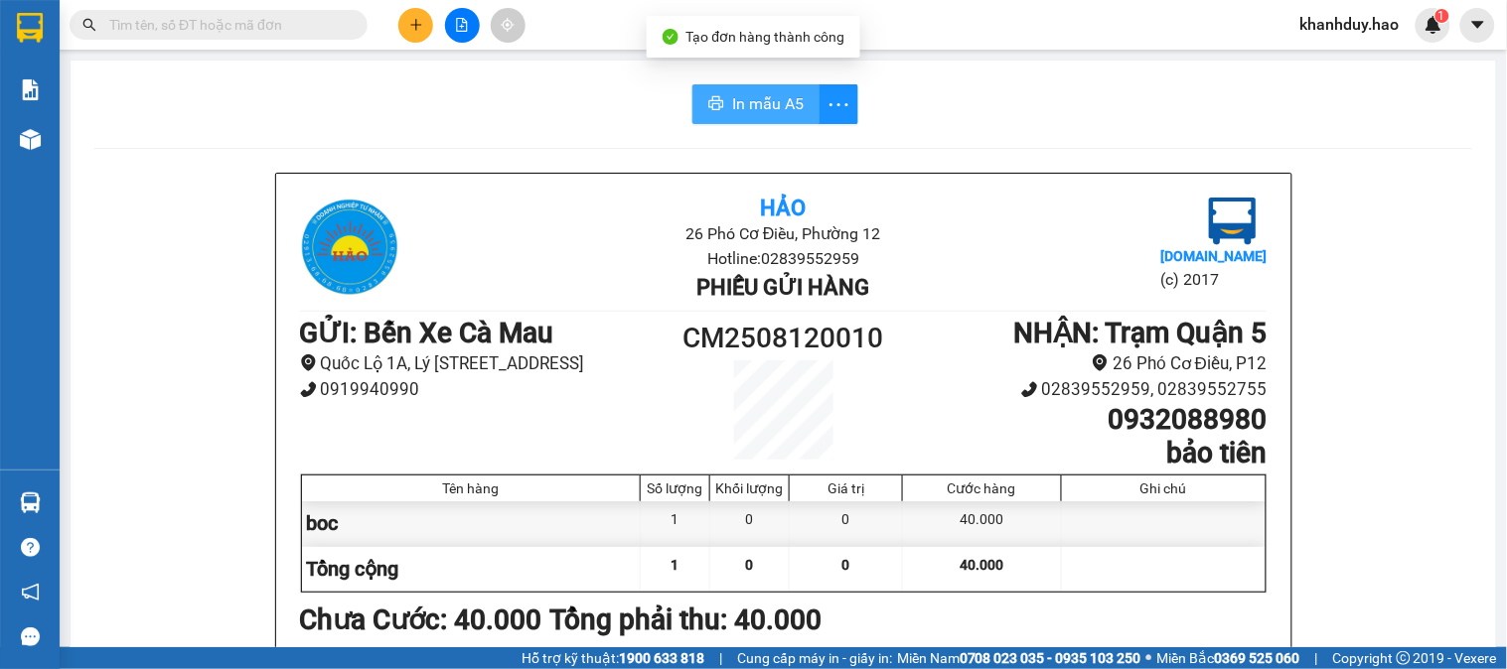
drag, startPoint x: 736, startPoint y: 81, endPoint x: 759, endPoint y: 102, distance: 30.9
click at [759, 102] on span "In mẫu A5" at bounding box center [768, 103] width 72 height 25
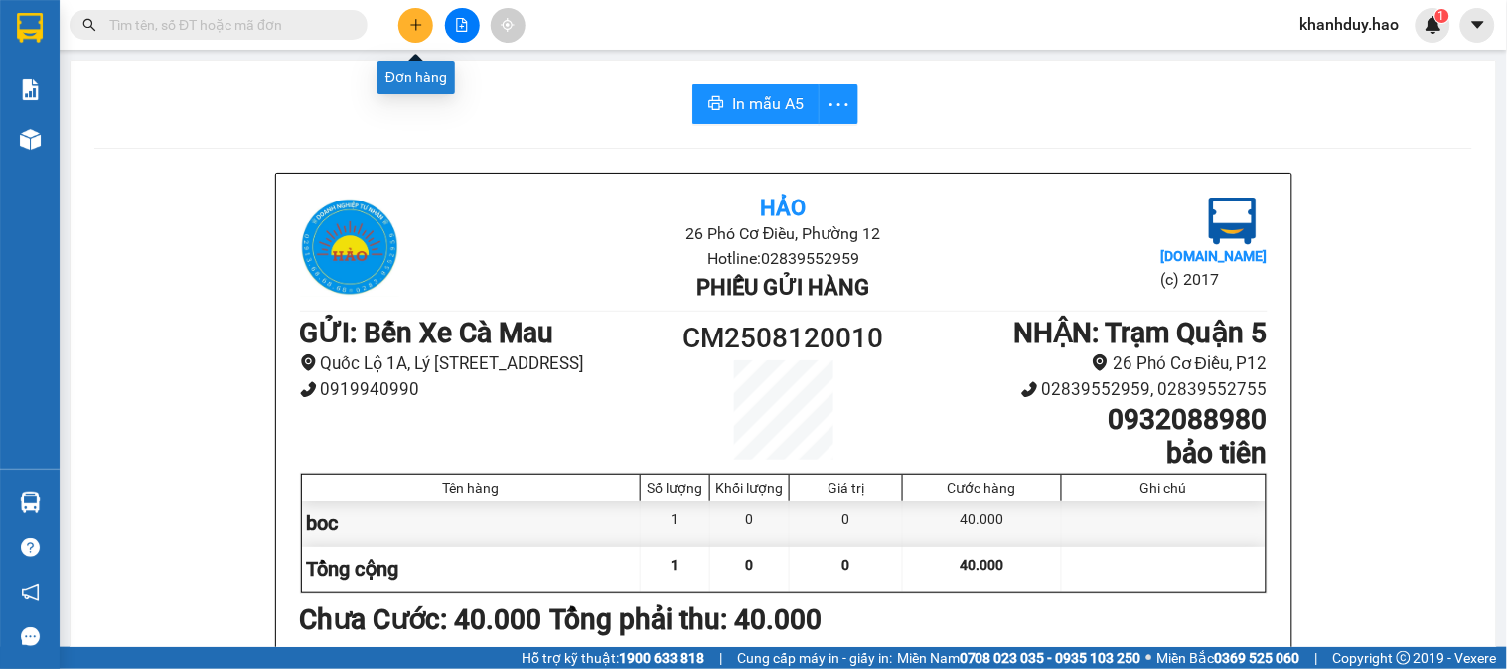
click at [428, 12] on button at bounding box center [415, 25] width 35 height 35
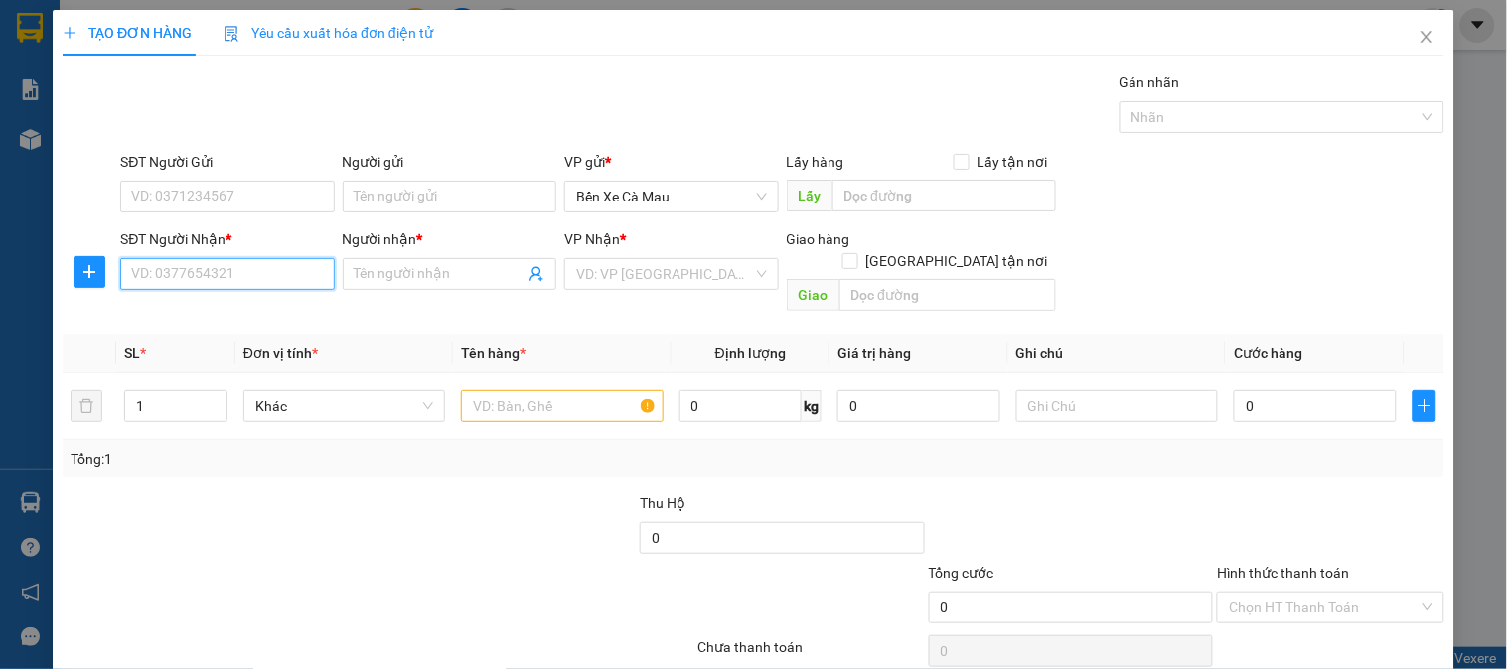
click at [244, 266] on input "SĐT Người Nhận *" at bounding box center [227, 274] width 214 height 32
drag, startPoint x: 255, startPoint y: 309, endPoint x: 1178, endPoint y: 401, distance: 927.4
click at [258, 309] on div "0913605885 - ĐÀO" at bounding box center [225, 314] width 188 height 22
type input "0913605885"
type input "ĐÀO"
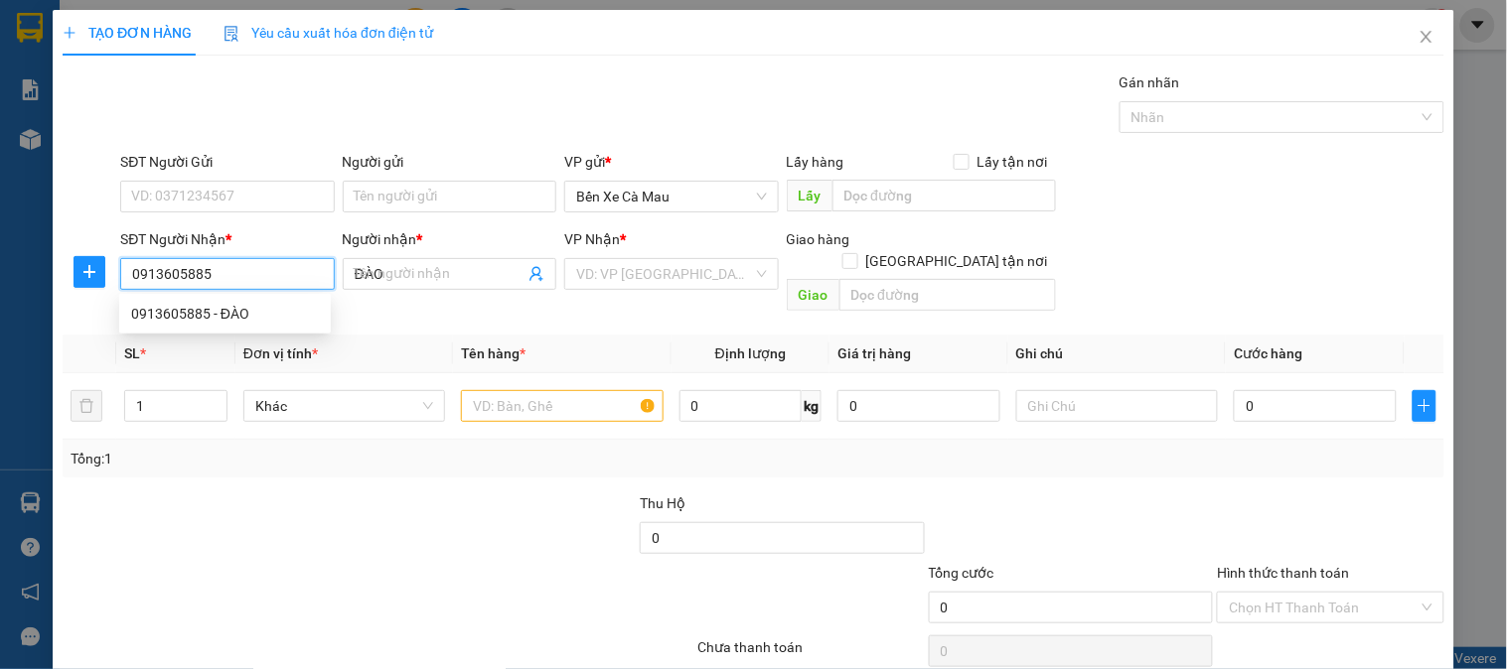
type input "50.000"
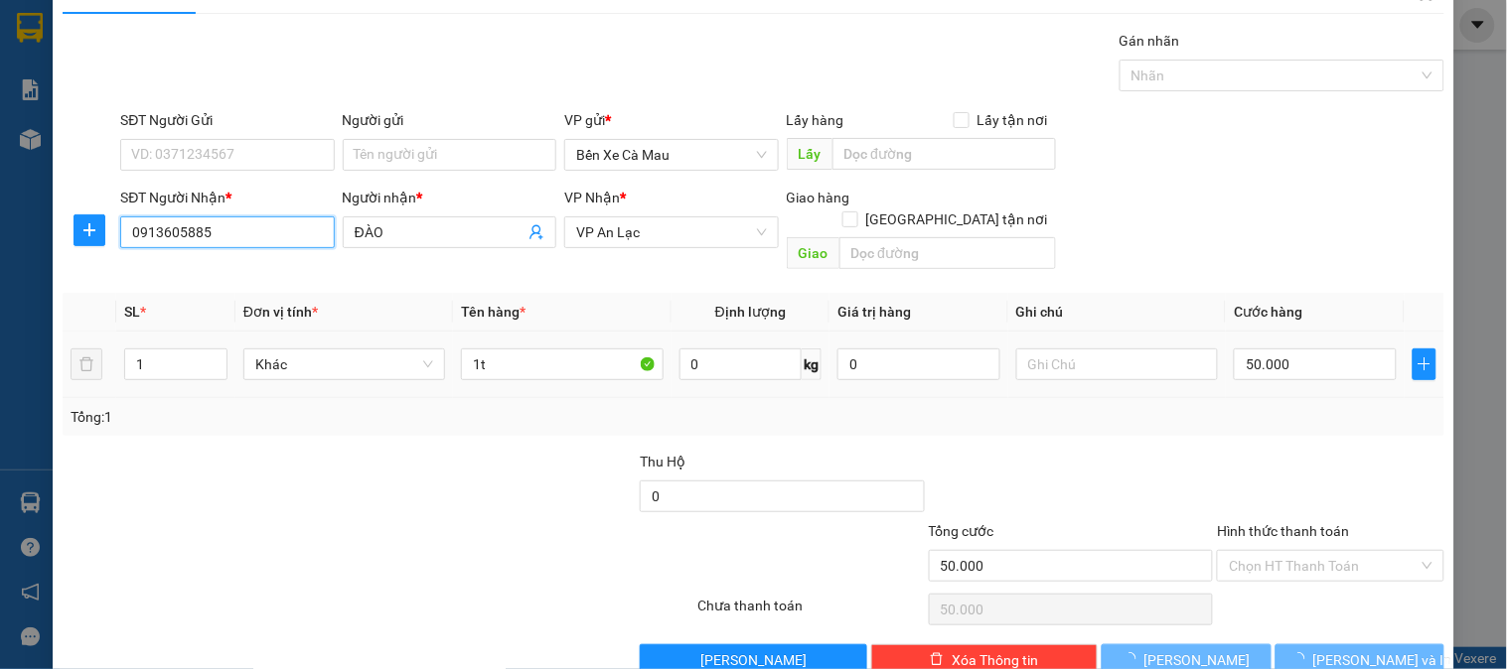
scroll to position [65, 0]
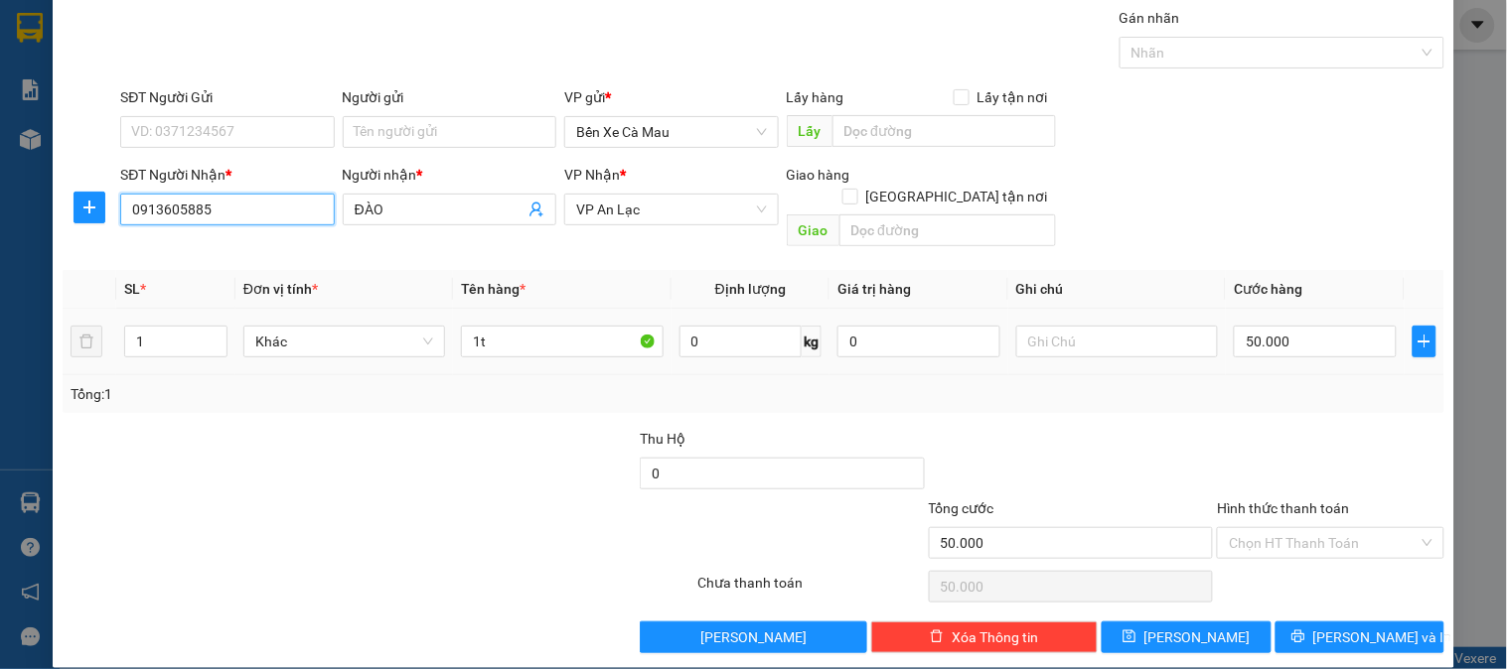
type input "0913605885"
click at [1339, 541] on div "Hình thức thanh toán Chọn HT Thanh Toán" at bounding box center [1330, 533] width 226 height 70
click at [1295, 528] on input "Hình thức thanh toán" at bounding box center [1323, 543] width 189 height 30
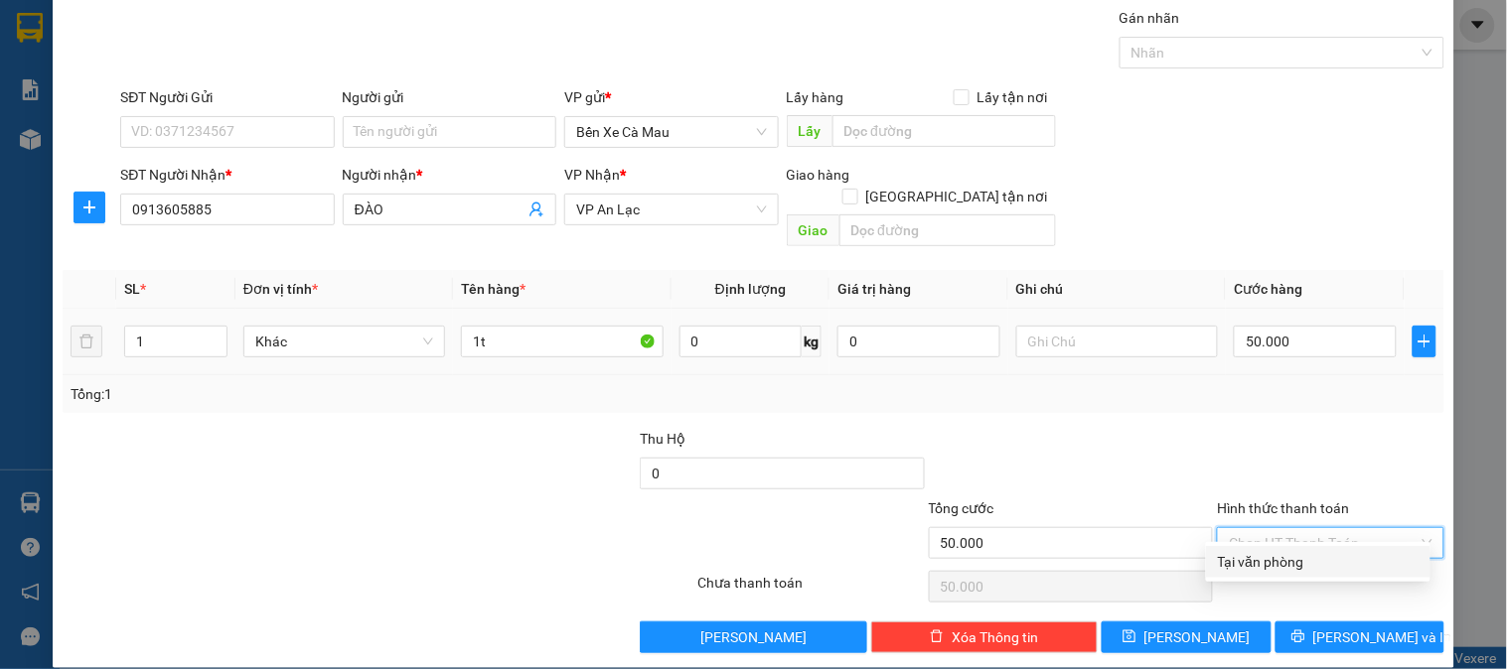
click at [1299, 553] on div "Tại văn phòng" at bounding box center [1318, 562] width 201 height 22
type input "0"
click at [1329, 598] on div "Transit Pickup Surcharge Ids Transit Deliver Surcharge Ids Transit Deliver Surc…" at bounding box center [754, 330] width 1382 height 647
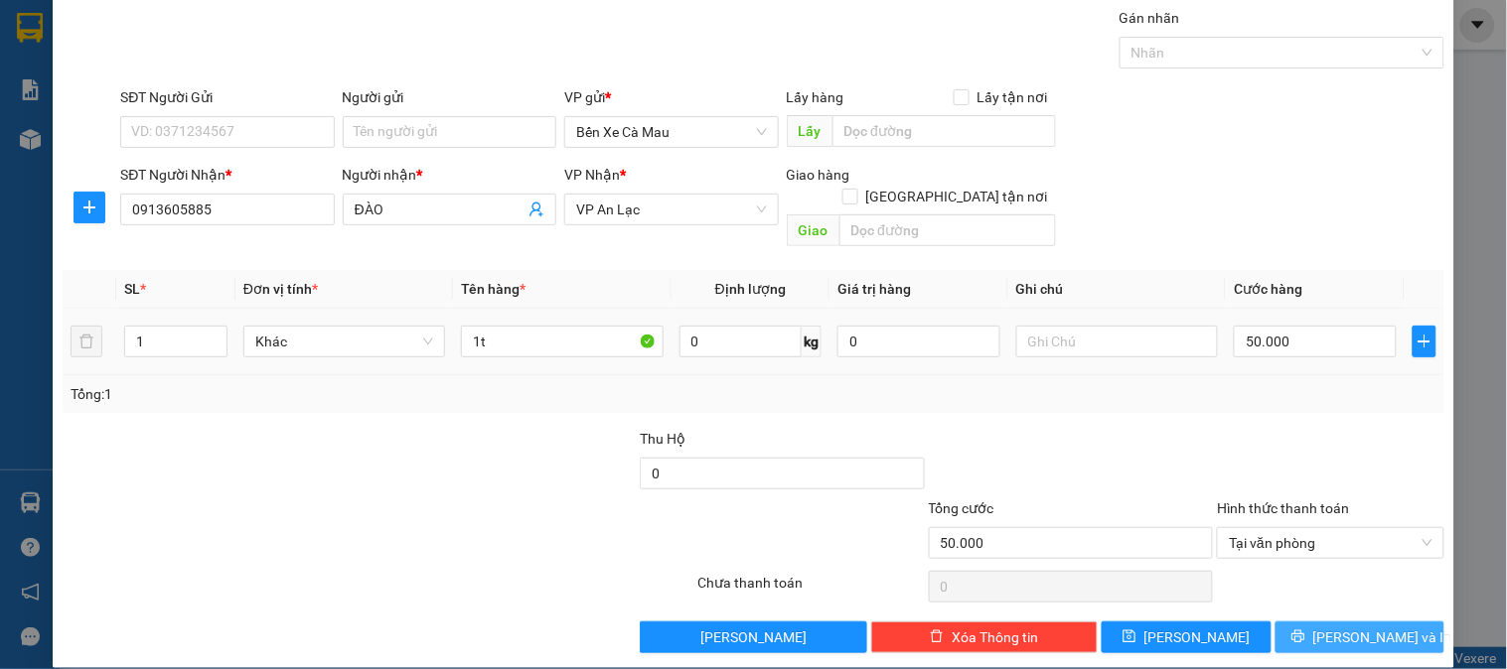
click at [1331, 627] on span "[PERSON_NAME] và In" at bounding box center [1382, 638] width 139 height 22
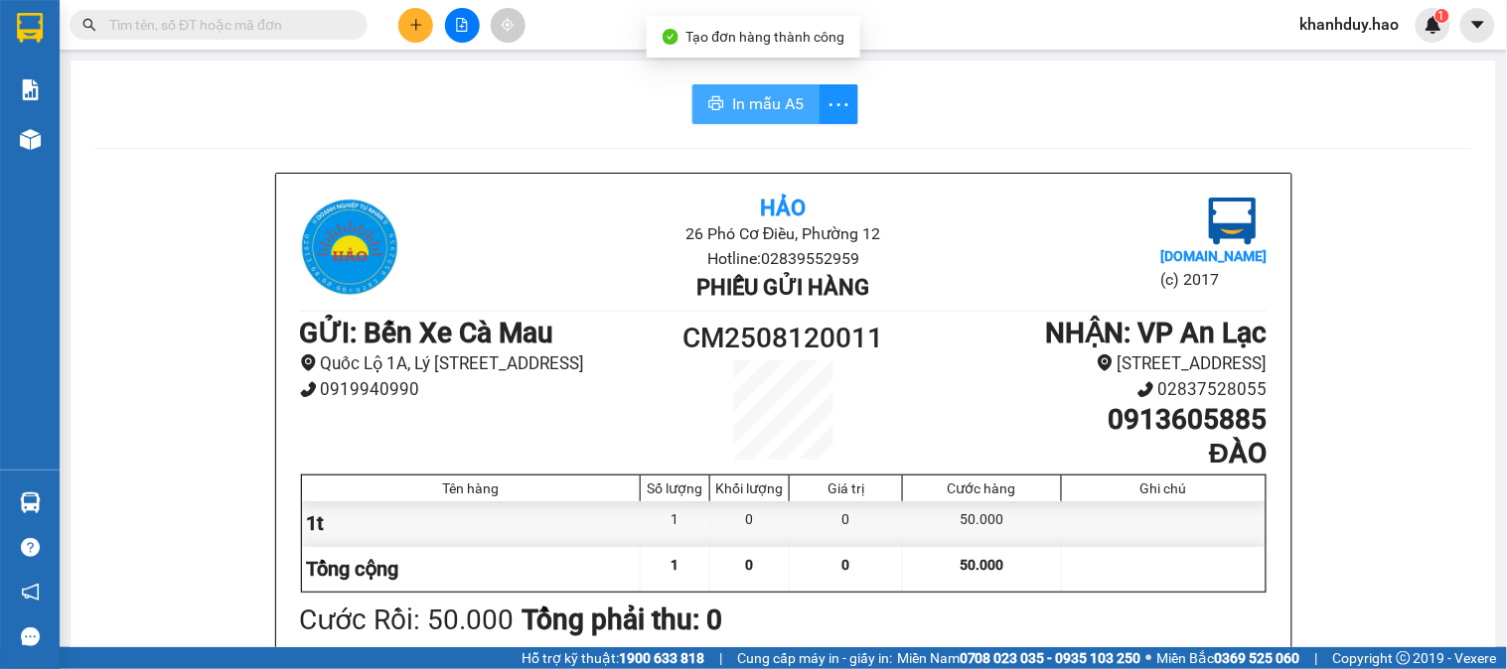
click at [702, 92] on button "In mẫu A5" at bounding box center [755, 104] width 127 height 40
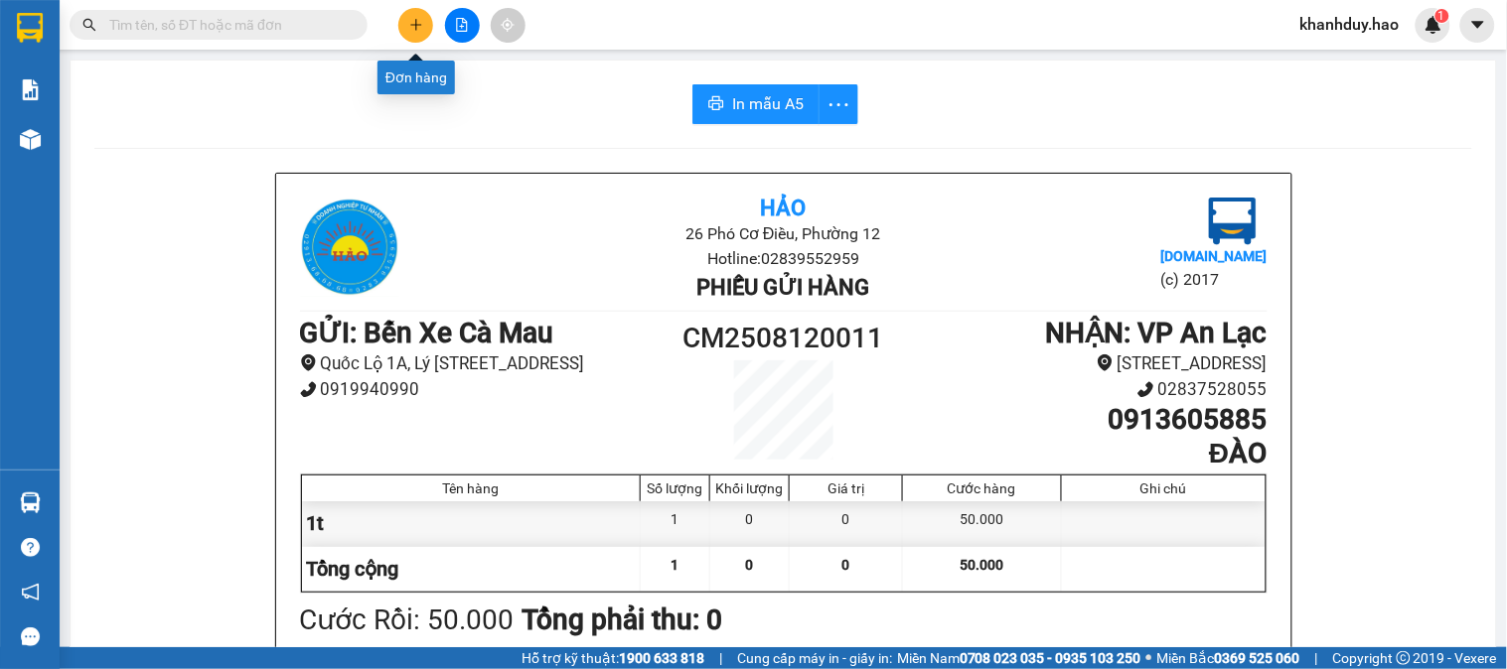
click at [419, 22] on icon "plus" at bounding box center [416, 25] width 14 height 14
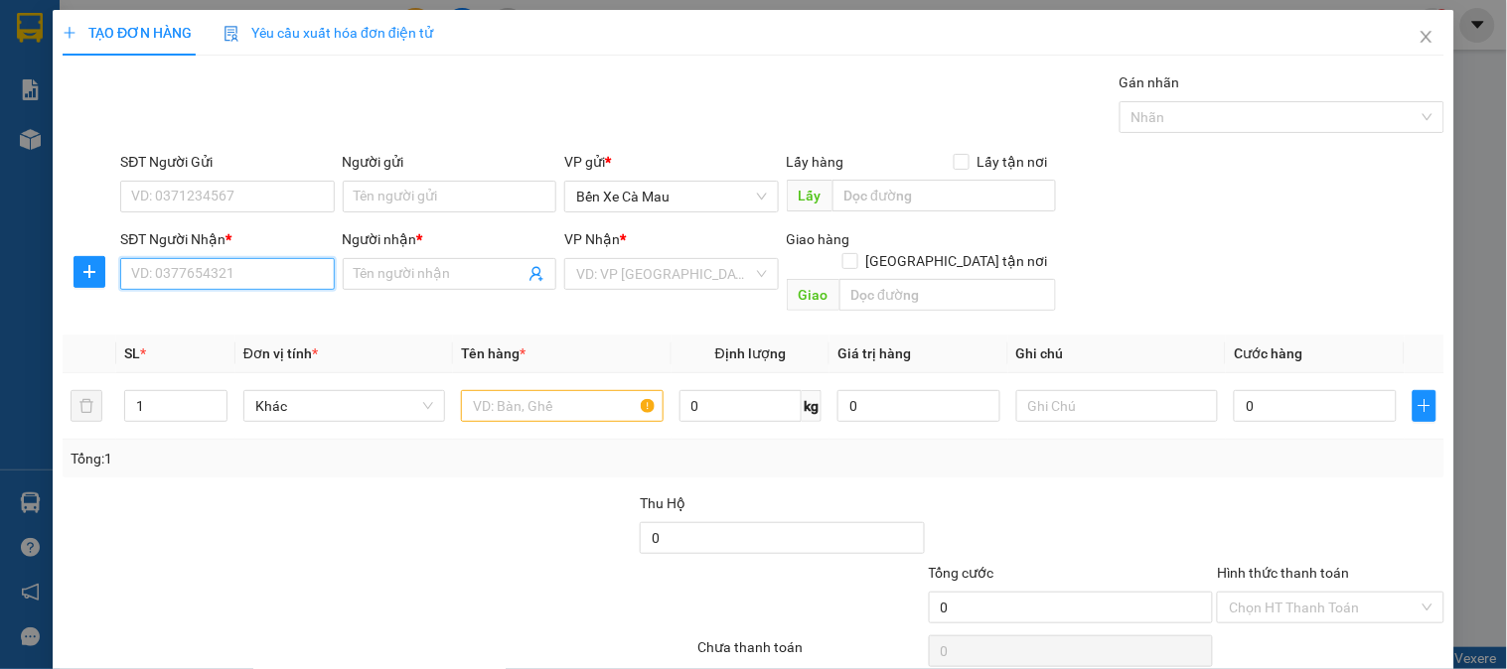
click at [213, 272] on input "SĐT Người Nhận *" at bounding box center [227, 274] width 214 height 32
type input "0938065140"
click at [449, 295] on div "Người nhận * Tên người nhận" at bounding box center [450, 263] width 214 height 70
click at [459, 273] on input "Người nhận *" at bounding box center [440, 274] width 170 height 22
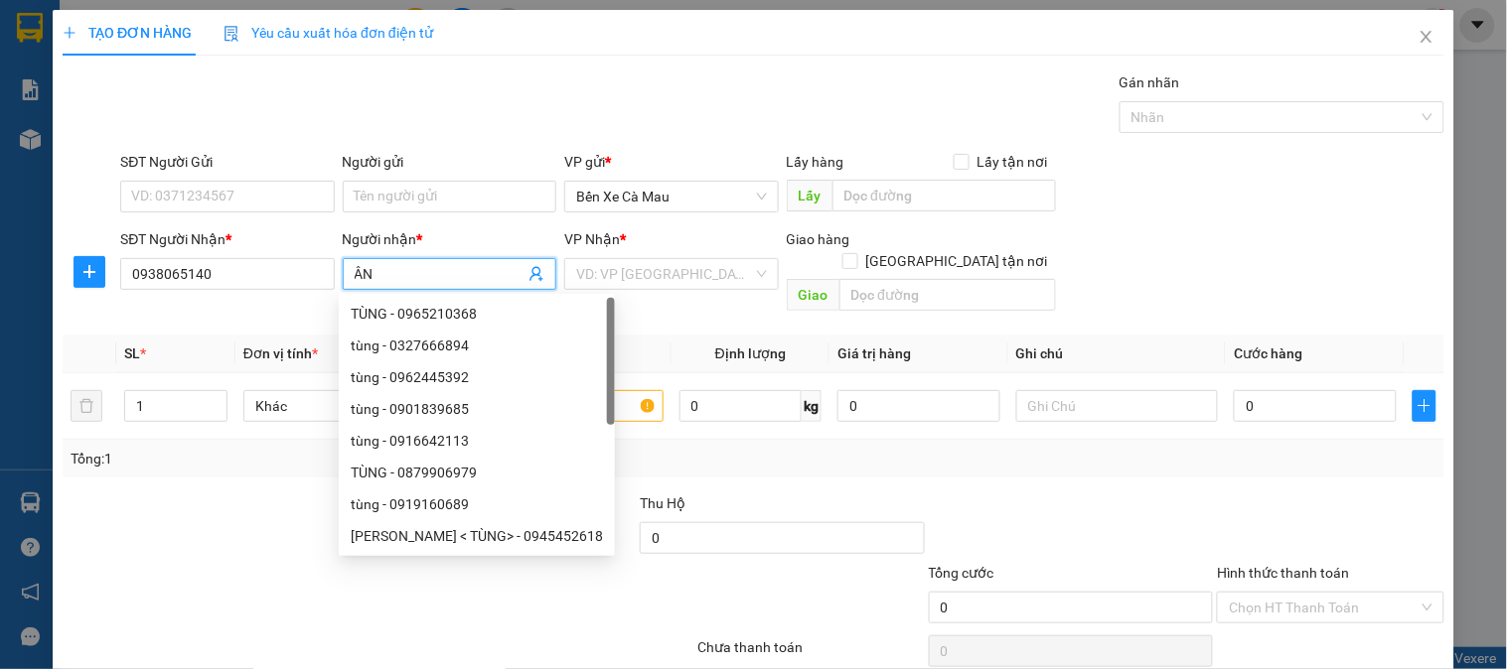
type input "Â"
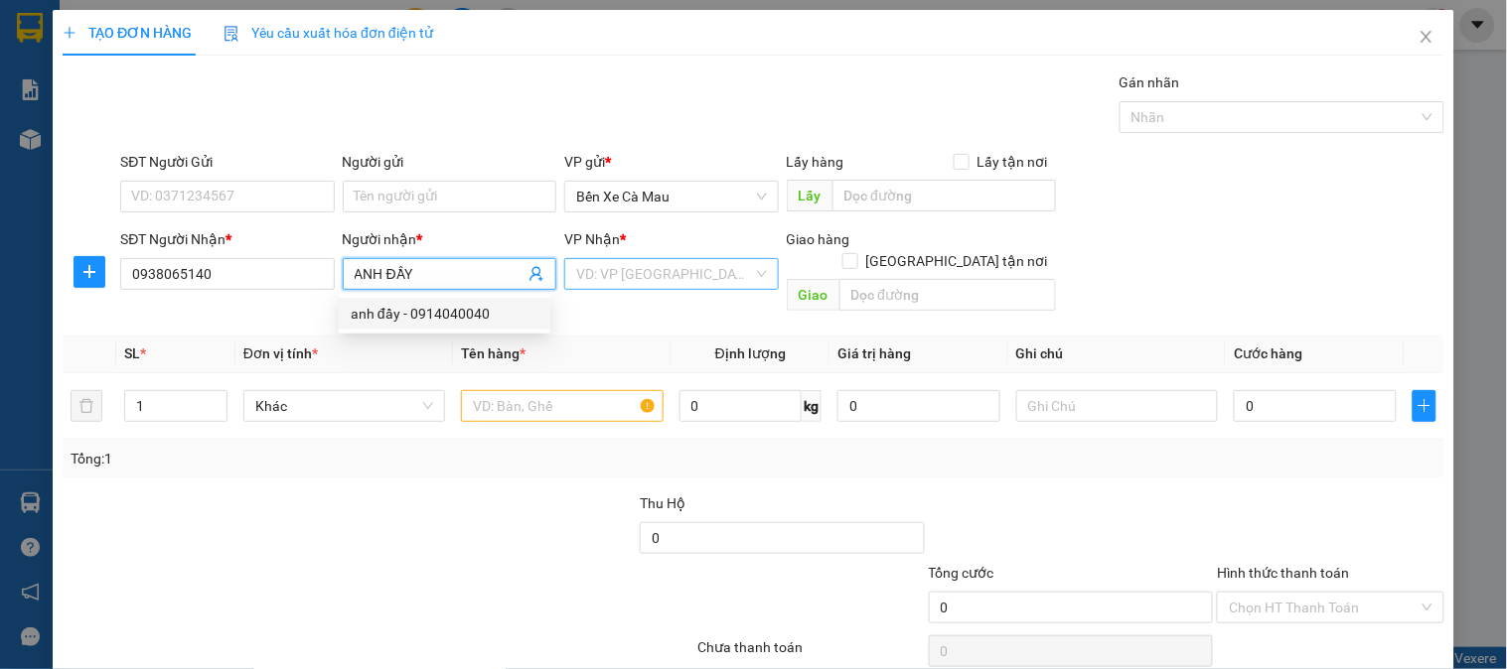
type input "ANH ĐẦY"
click at [713, 288] on input "search" at bounding box center [664, 274] width 176 height 30
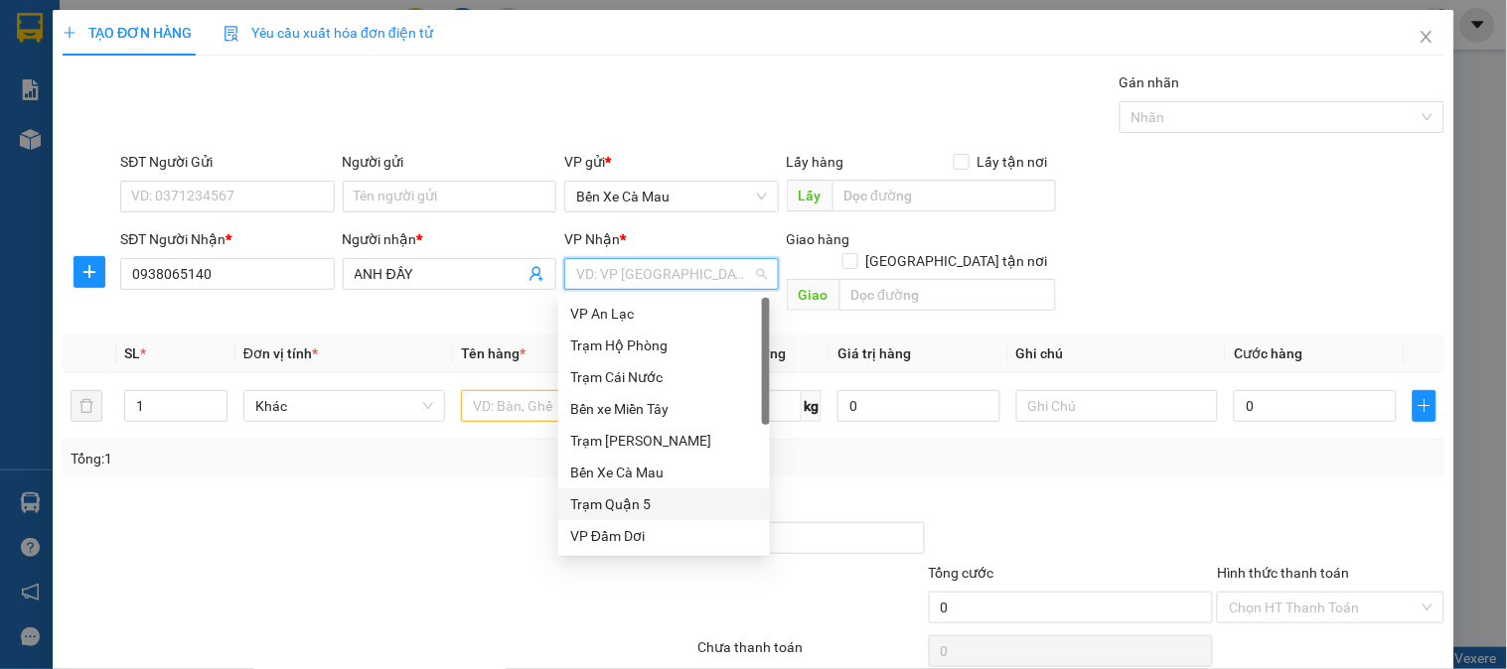
click at [642, 513] on div "Trạm Quận 5" at bounding box center [664, 505] width 188 height 22
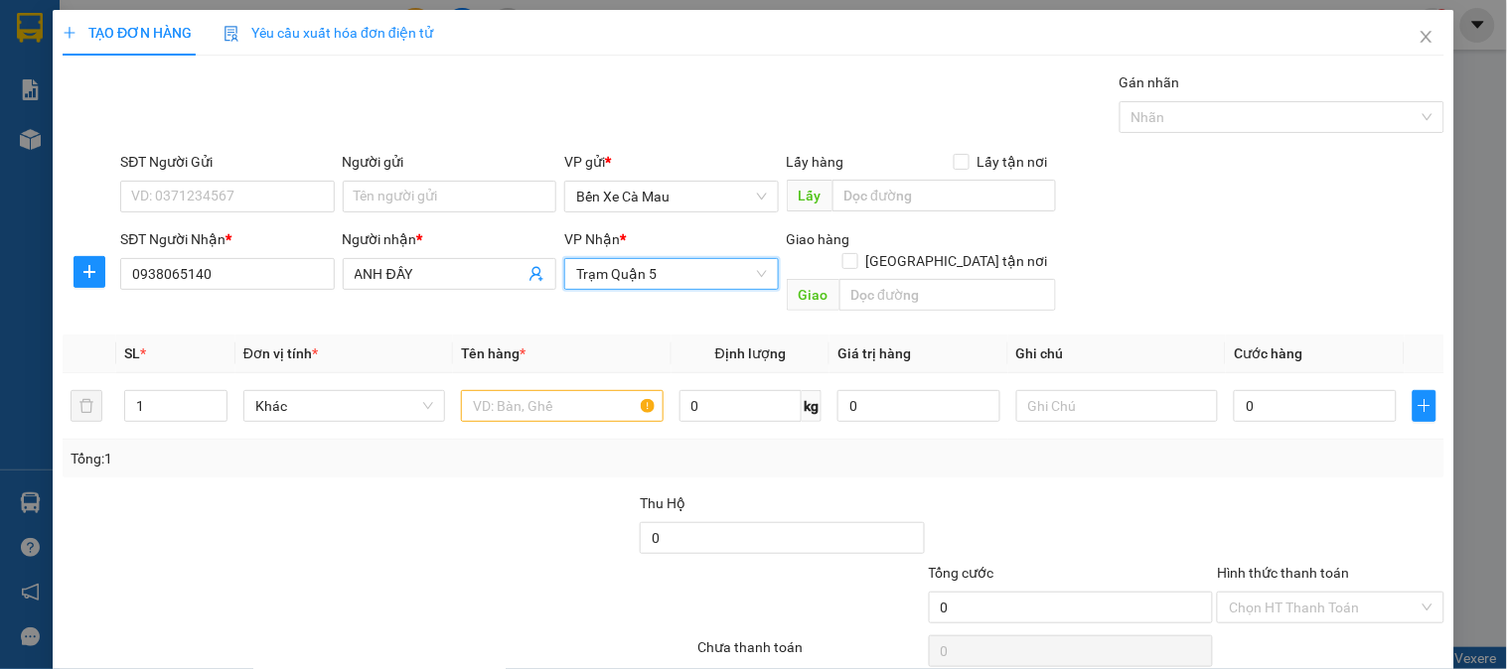
click at [633, 269] on span "Trạm Quận 5" at bounding box center [671, 274] width 190 height 30
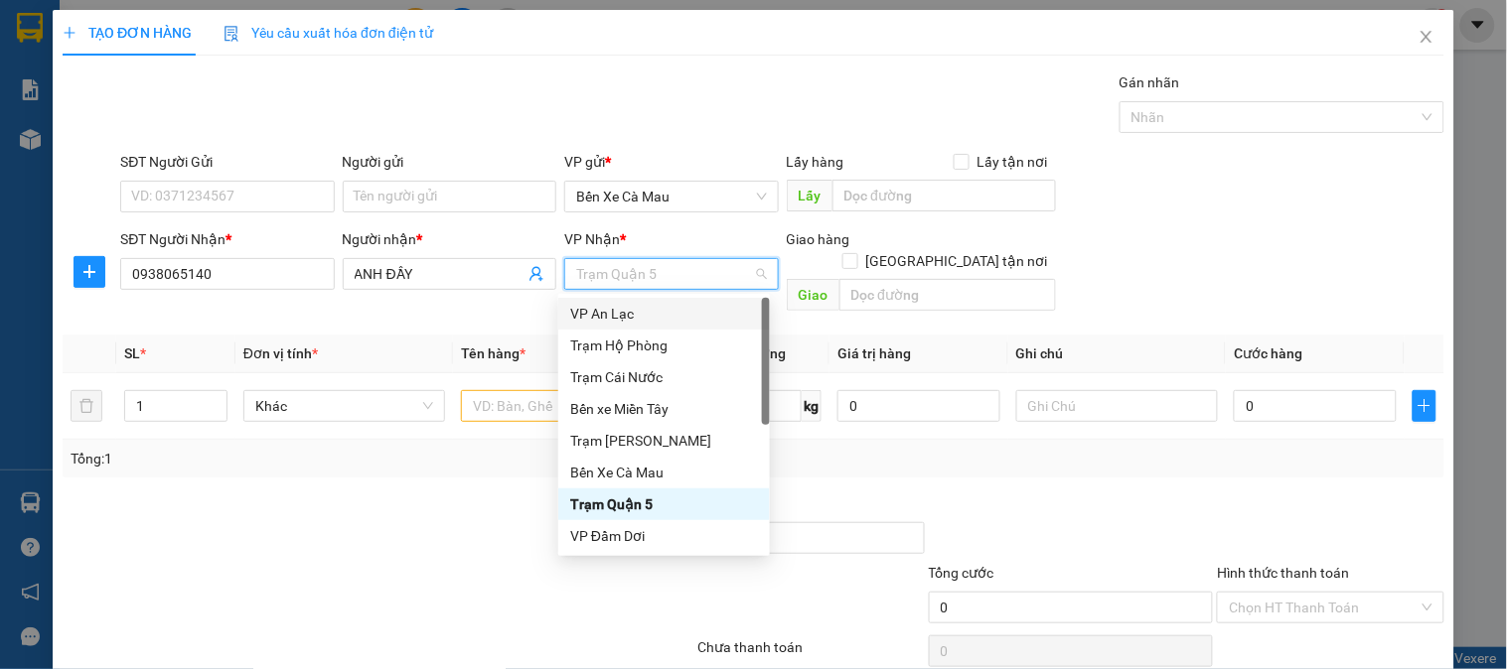
drag, startPoint x: 630, startPoint y: 314, endPoint x: 630, endPoint y: 325, distance: 10.9
click at [630, 315] on div "VP An Lạc" at bounding box center [664, 314] width 188 height 22
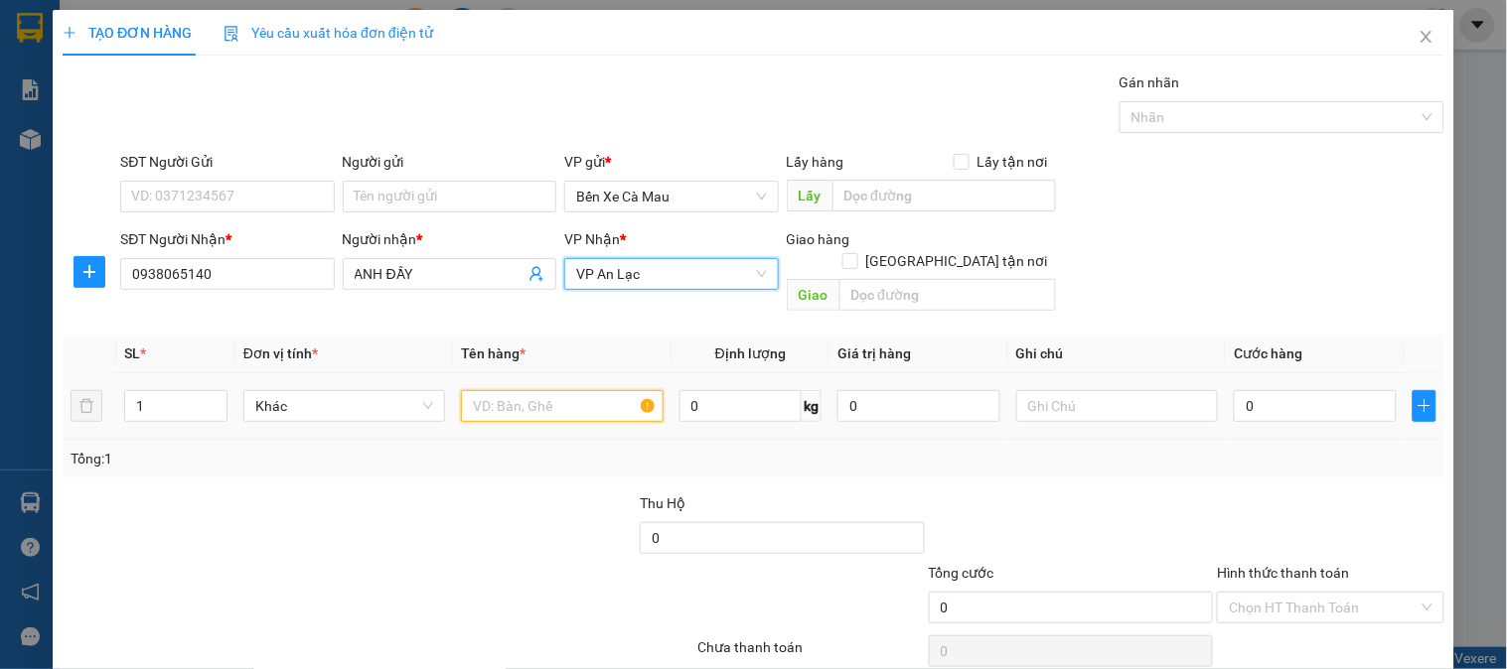
click at [566, 390] on input "text" at bounding box center [562, 406] width 202 height 32
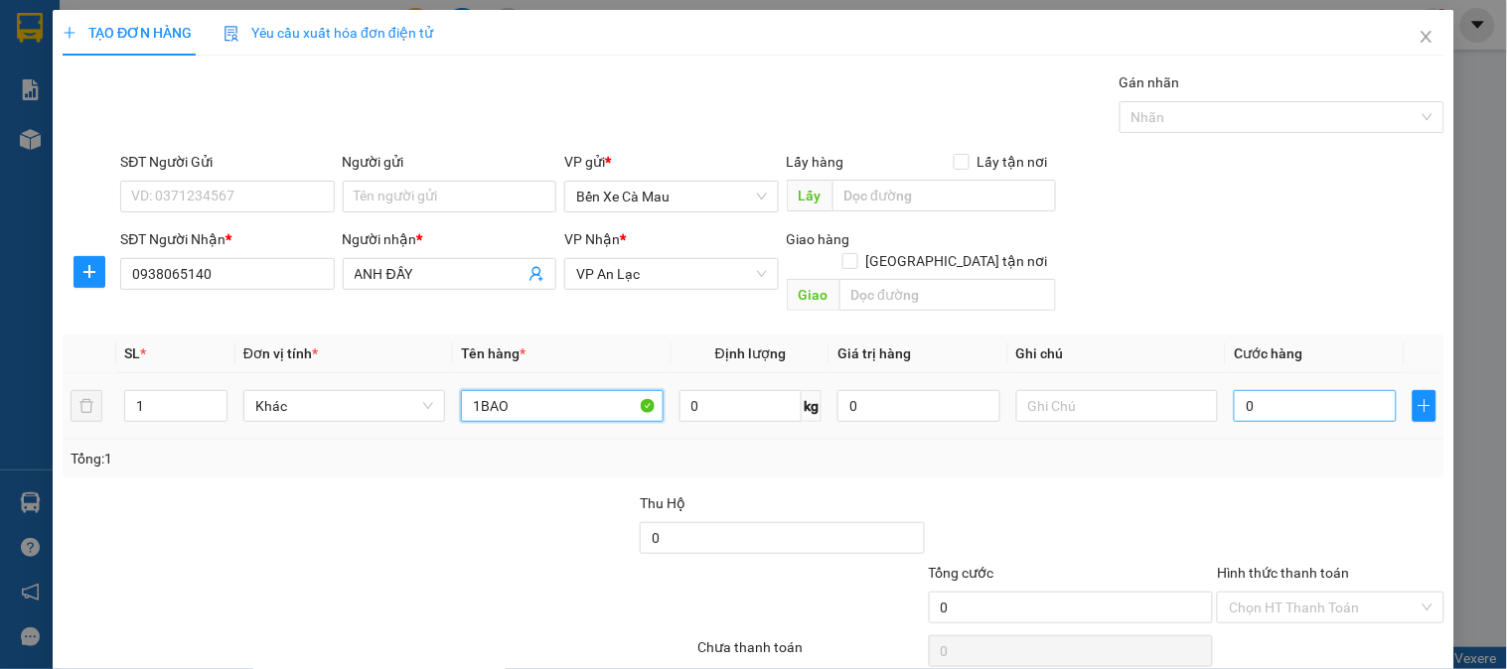
type input "1BAO"
click at [1324, 390] on input "0" at bounding box center [1315, 406] width 163 height 32
type input "7"
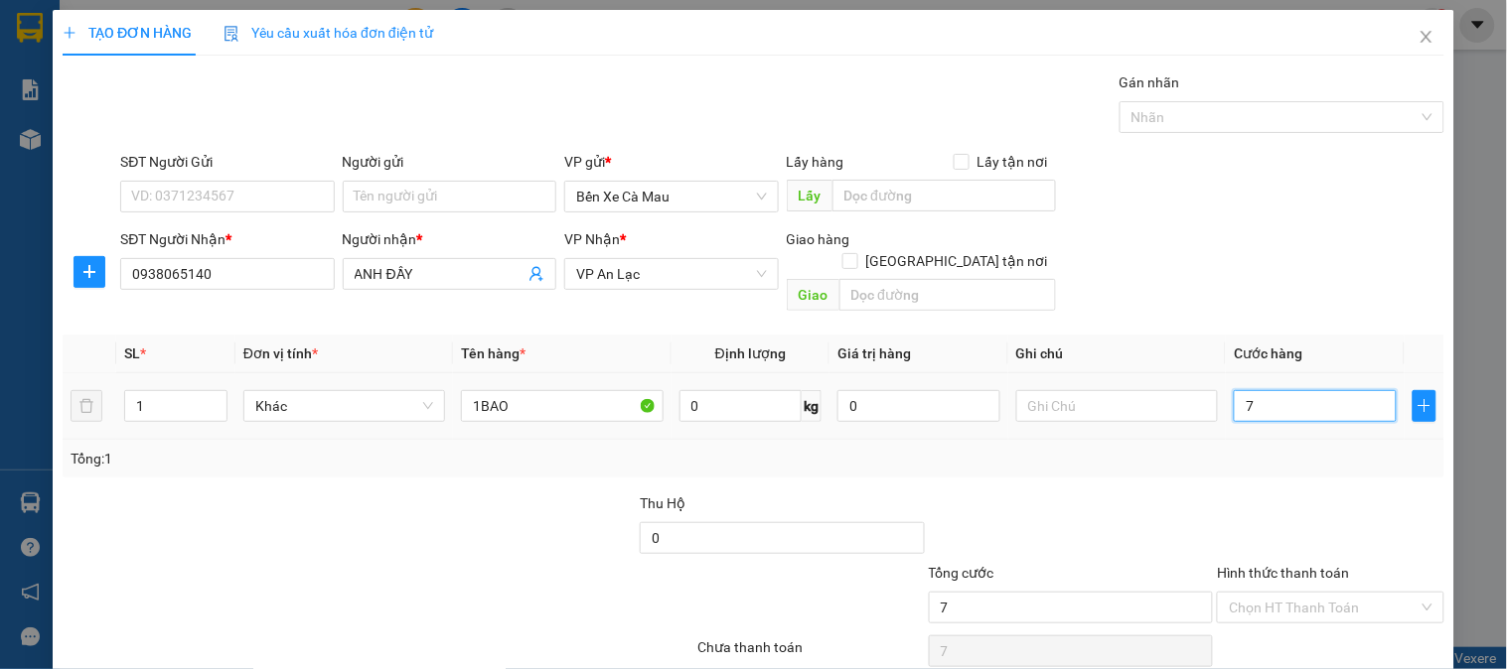
type input "70"
click at [1287, 301] on div "Transit Pickup Surcharge Ids Transit Deliver Surcharge Ids Transit Deliver Surc…" at bounding box center [754, 395] width 1382 height 647
type input "70.000"
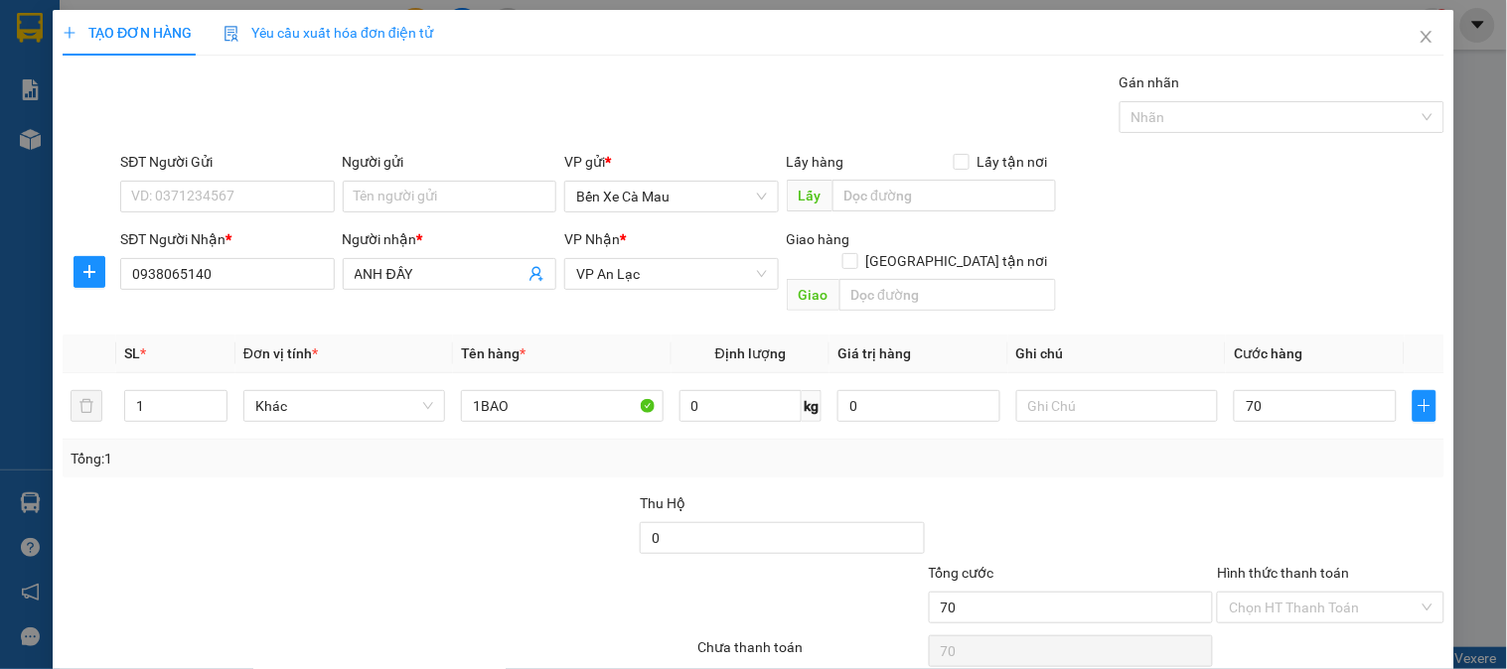
type input "70.000"
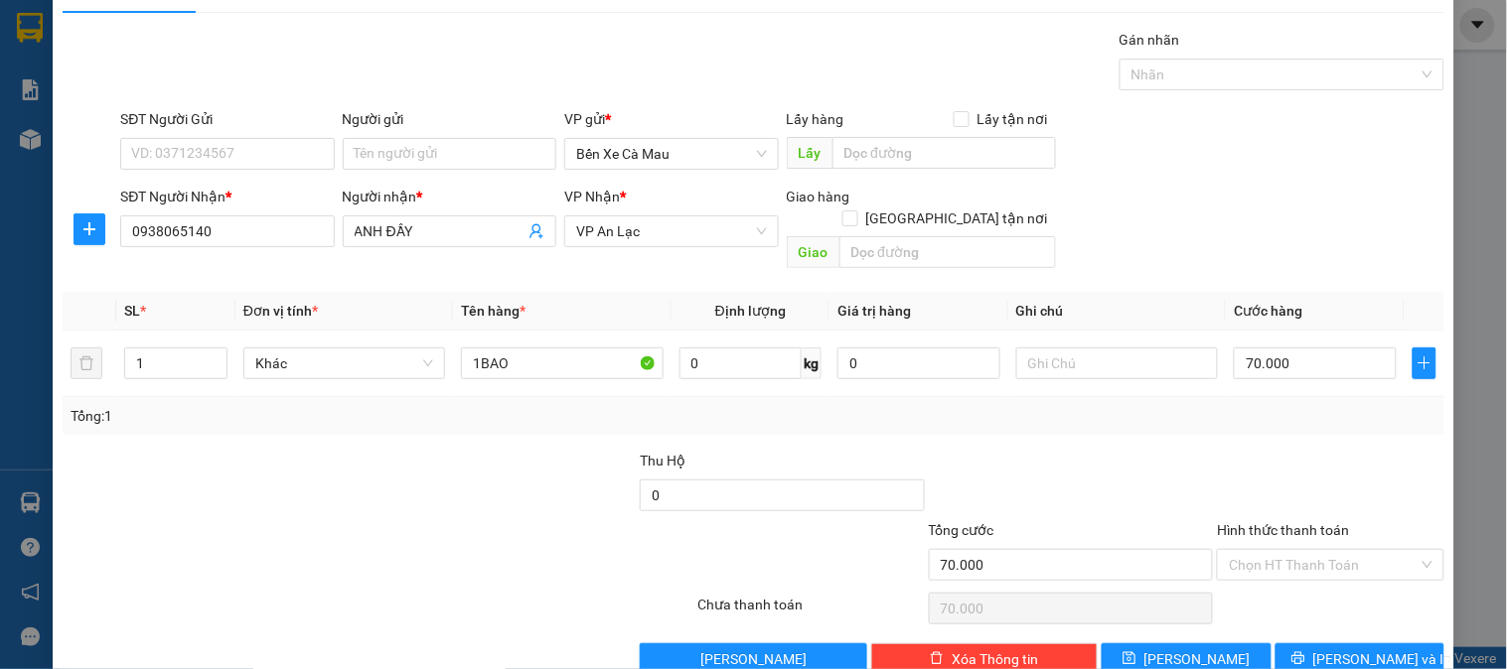
scroll to position [65, 0]
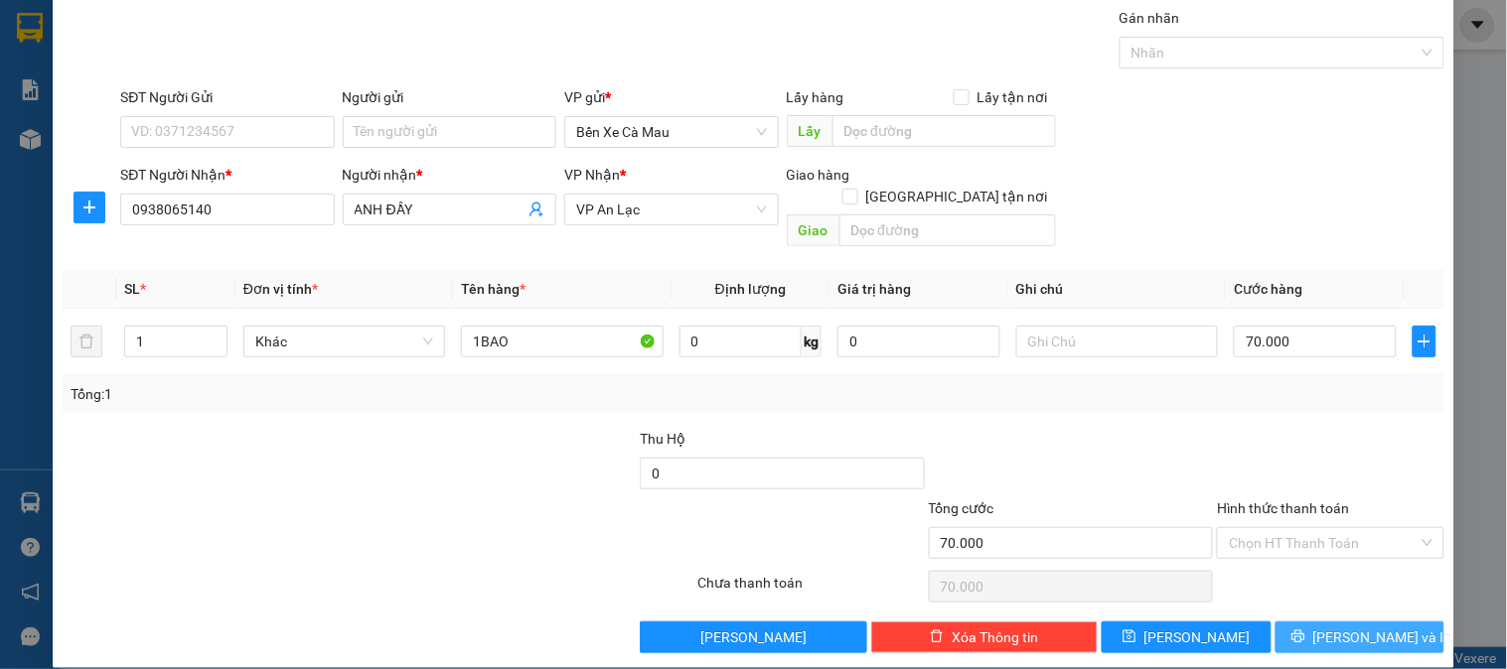
drag, startPoint x: 1272, startPoint y: 613, endPoint x: 1268, endPoint y: 591, distance: 22.2
click at [1275, 622] on button "[PERSON_NAME] và In" at bounding box center [1359, 638] width 169 height 32
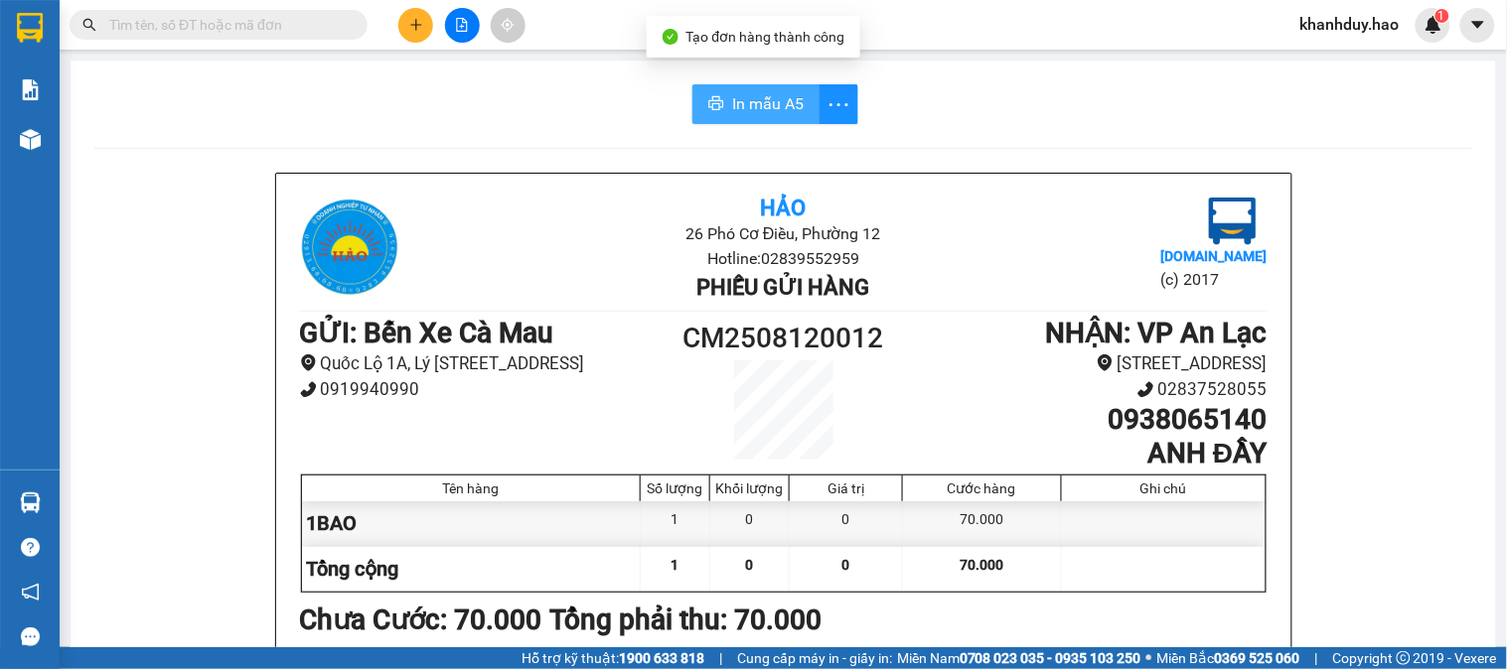
click at [773, 94] on span "In mẫu A5" at bounding box center [768, 103] width 72 height 25
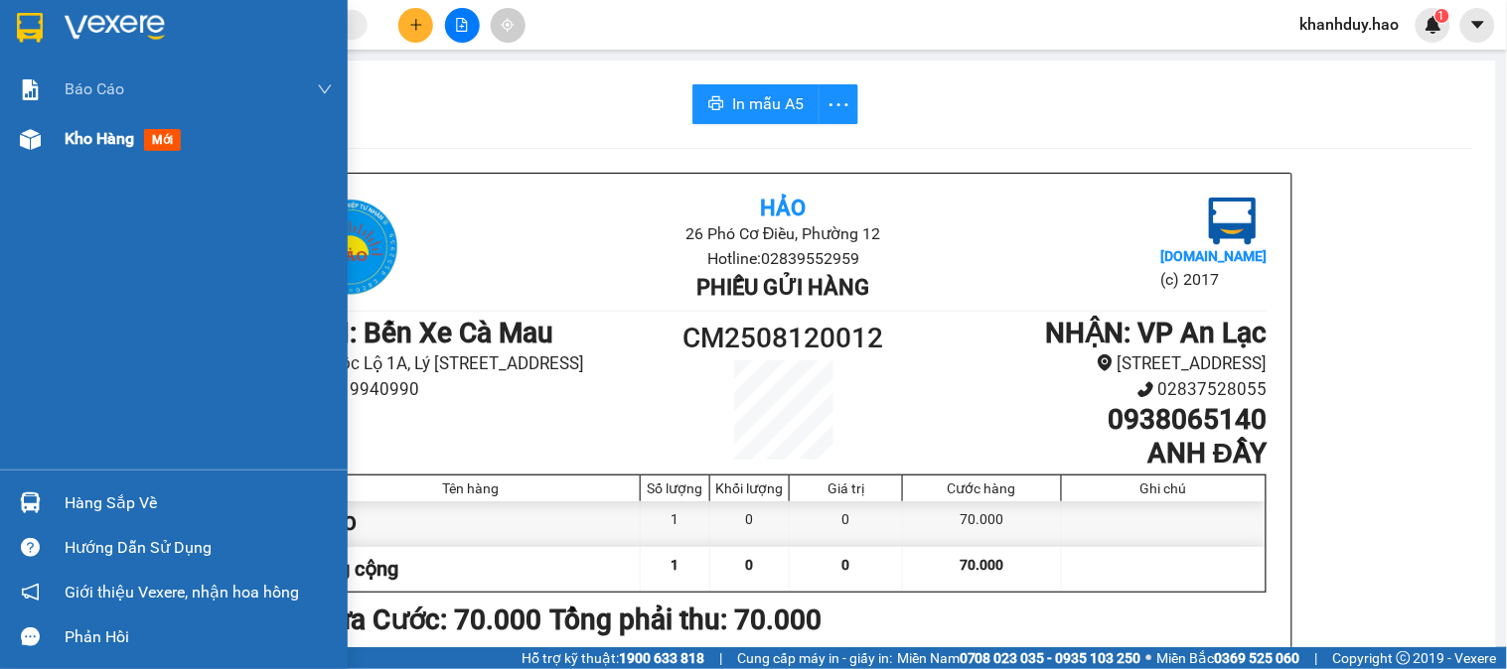
click at [65, 150] on div "Kho hàng mới" at bounding box center [127, 138] width 124 height 25
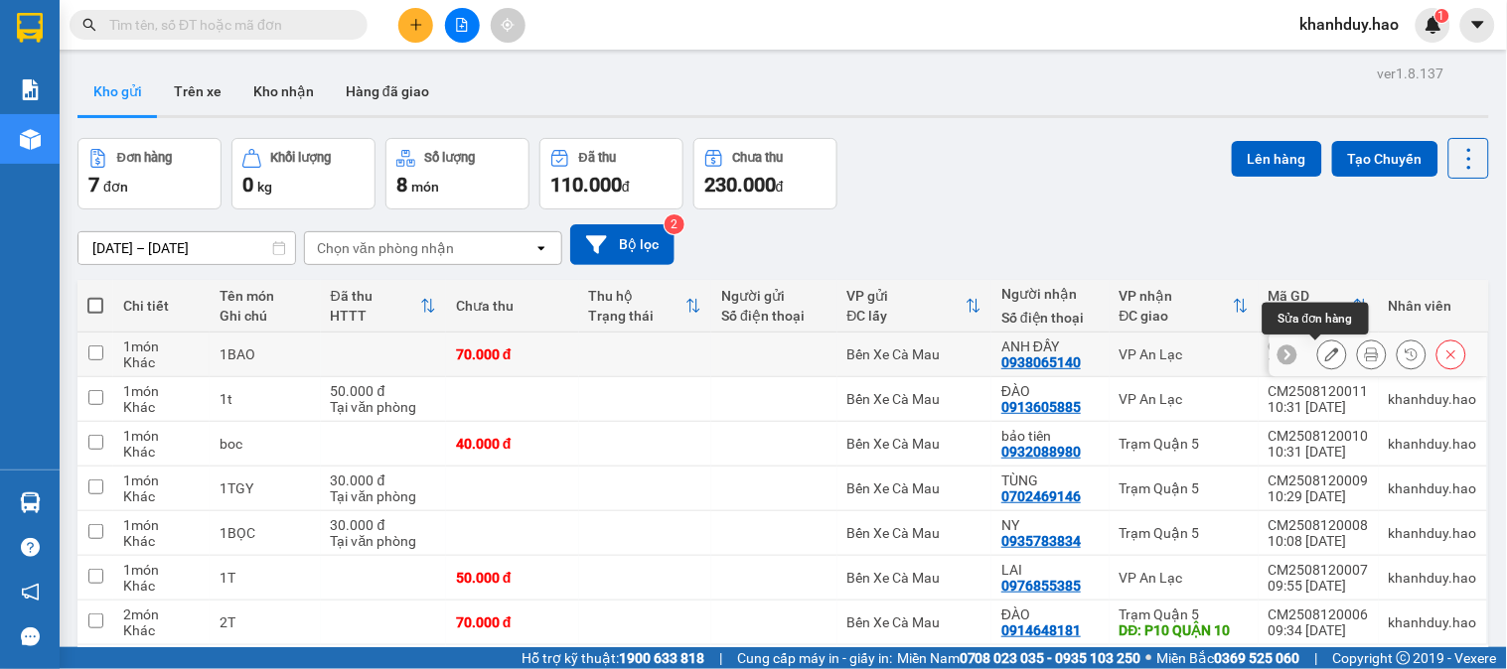
click at [1318, 345] on button at bounding box center [1332, 355] width 28 height 35
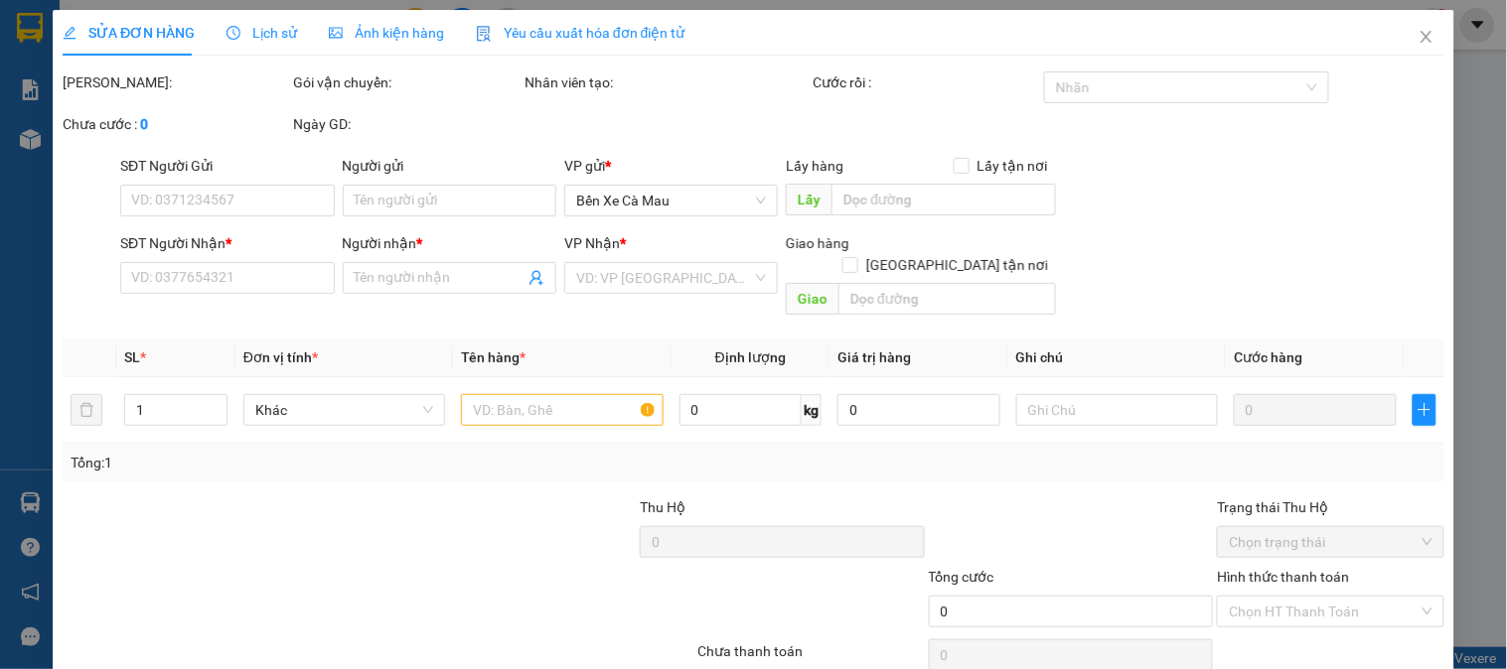
type input "0938065140"
type input "ANH ĐẦY"
type input "70.000"
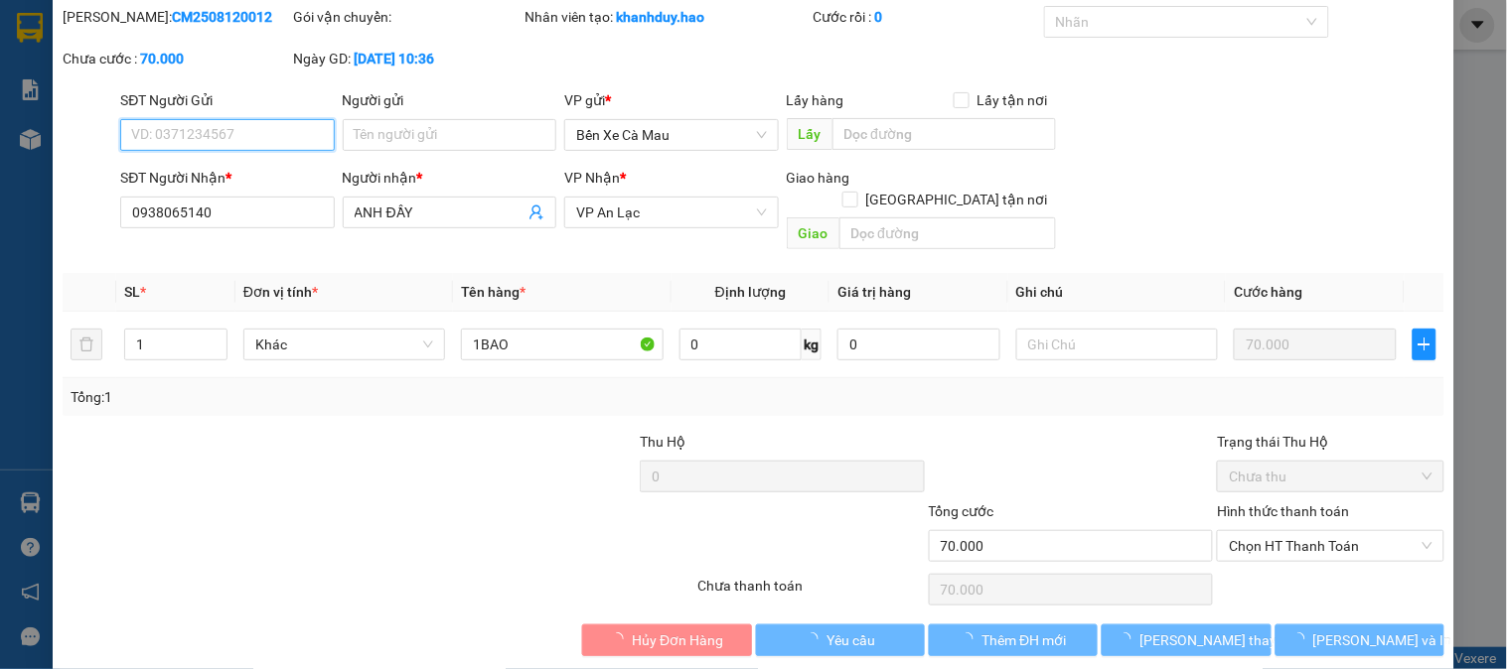
scroll to position [70, 0]
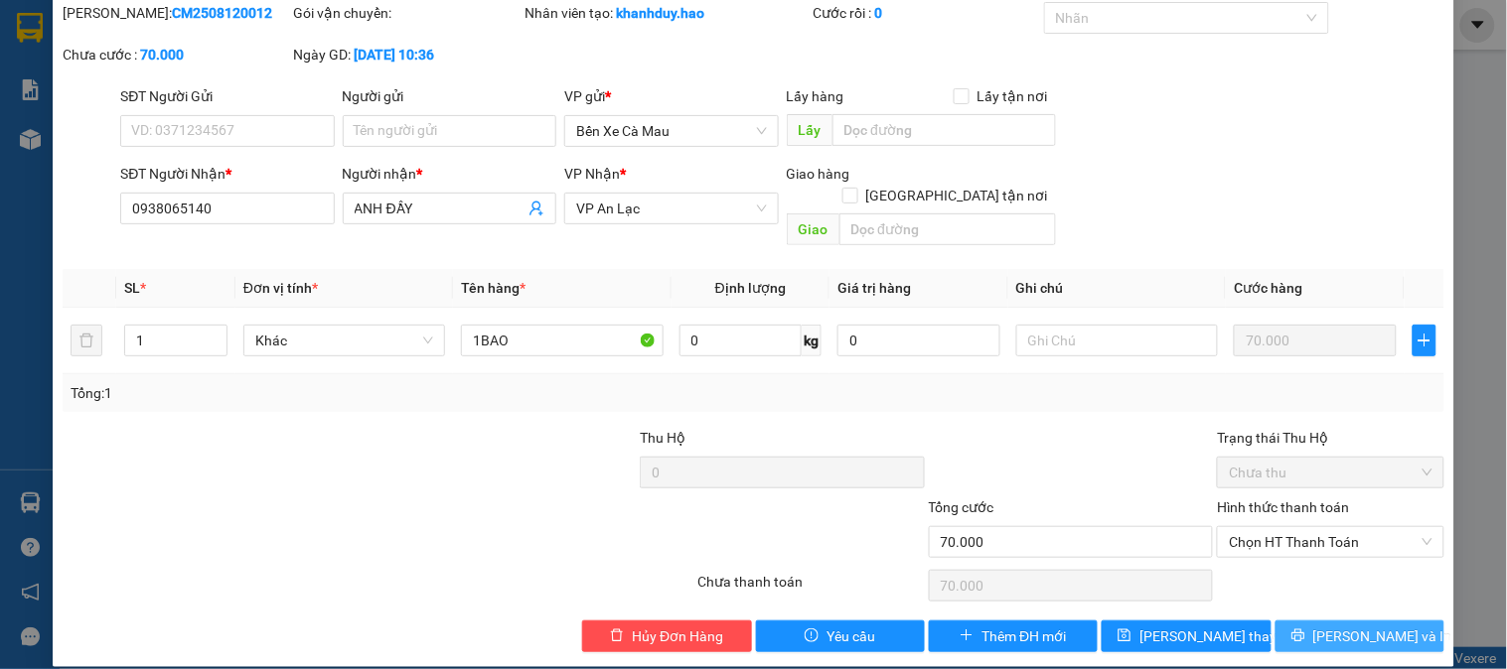
click at [1328, 621] on button "[PERSON_NAME] và In" at bounding box center [1359, 637] width 169 height 32
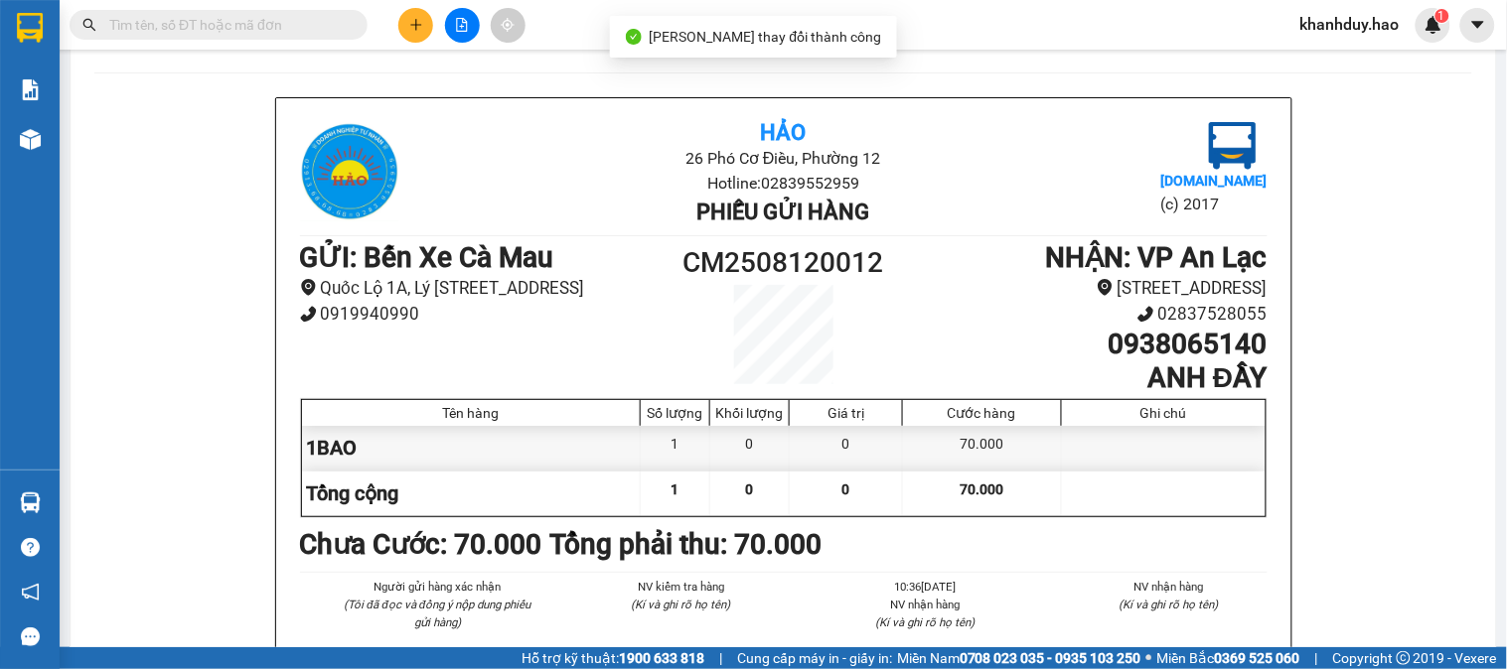
scroll to position [110, 0]
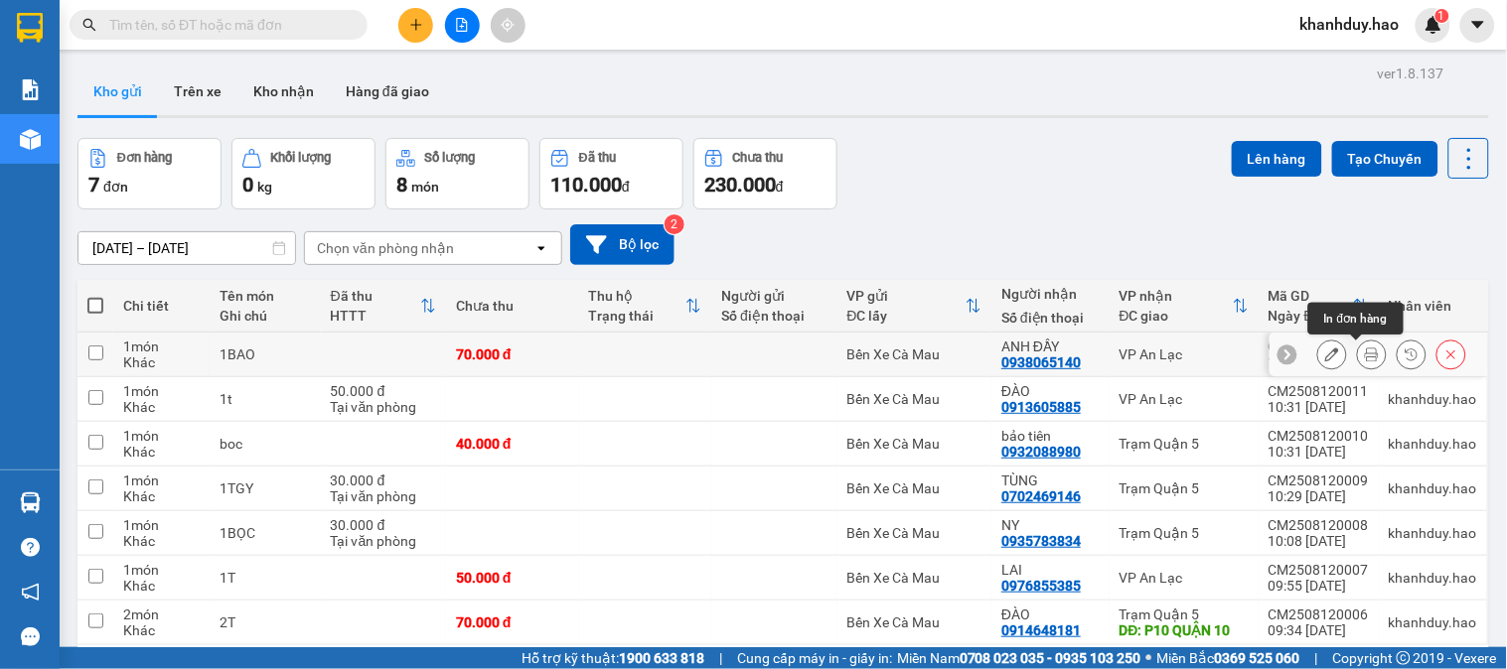
click at [1365, 362] on icon at bounding box center [1372, 355] width 14 height 14
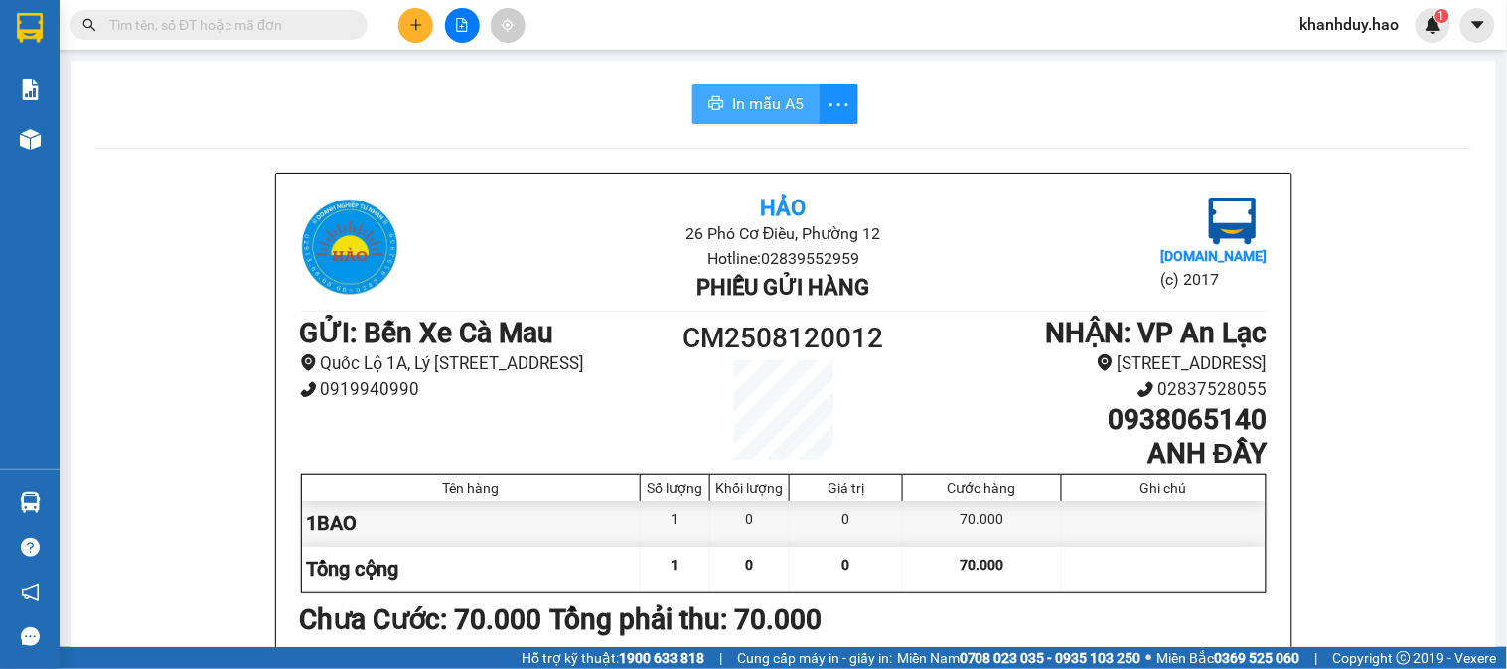
click at [735, 96] on span "In mẫu A5" at bounding box center [768, 103] width 72 height 25
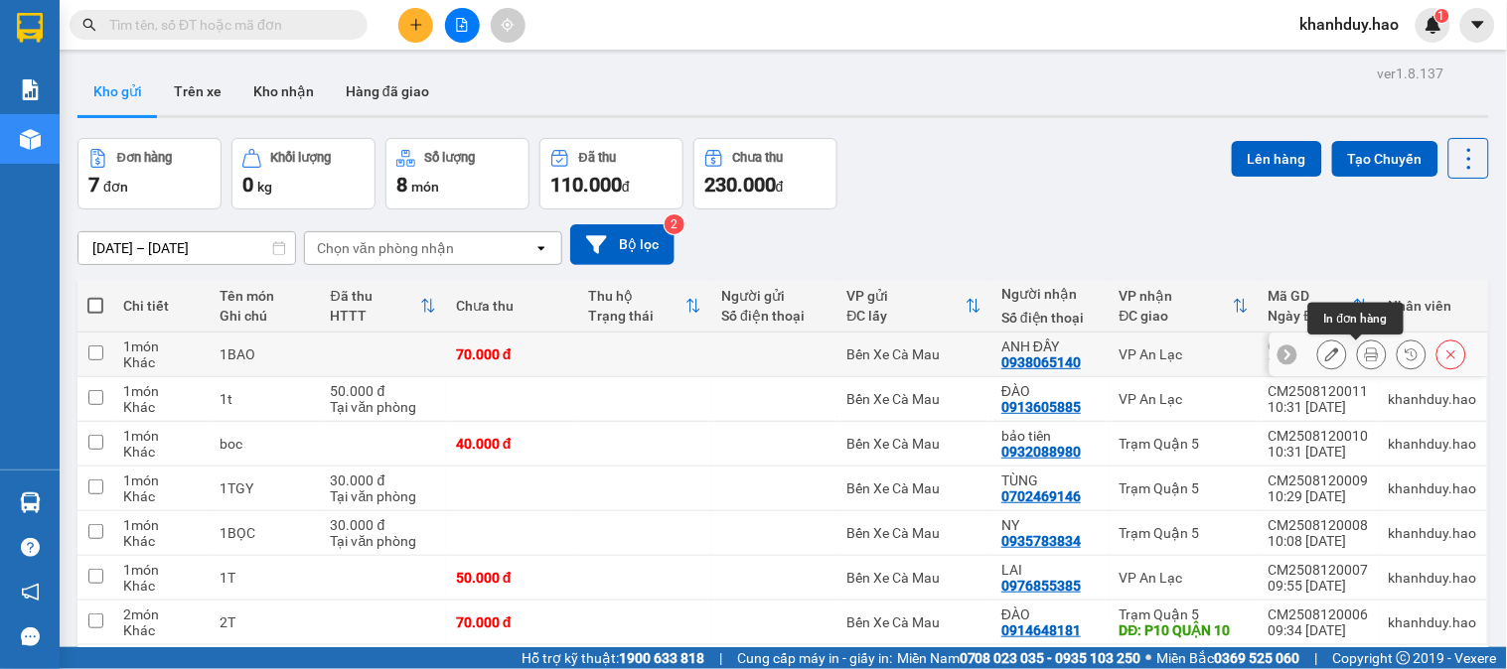
click at [1365, 353] on icon at bounding box center [1372, 355] width 14 height 14
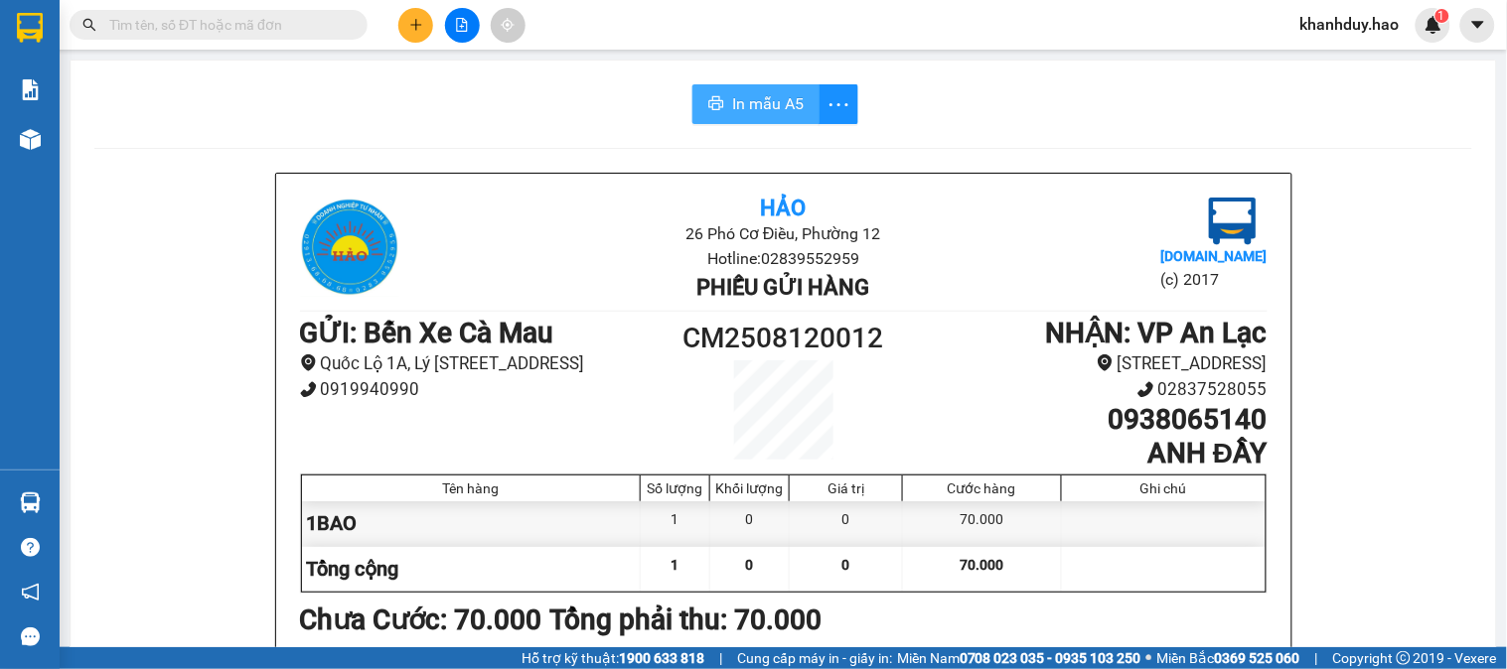
click at [788, 107] on span "In mẫu A5" at bounding box center [768, 103] width 72 height 25
click at [768, 93] on span "In mẫu A5" at bounding box center [768, 103] width 72 height 25
drag, startPoint x: 1506, startPoint y: 72, endPoint x: 1070, endPoint y: 36, distance: 437.5
click at [1080, 37] on div "Kết quả tìm kiếm ( 0 ) Bộ lọc Thuộc VP này 11/08 - 11/08 No Data khanhduy.hao 1" at bounding box center [753, 25] width 1507 height 50
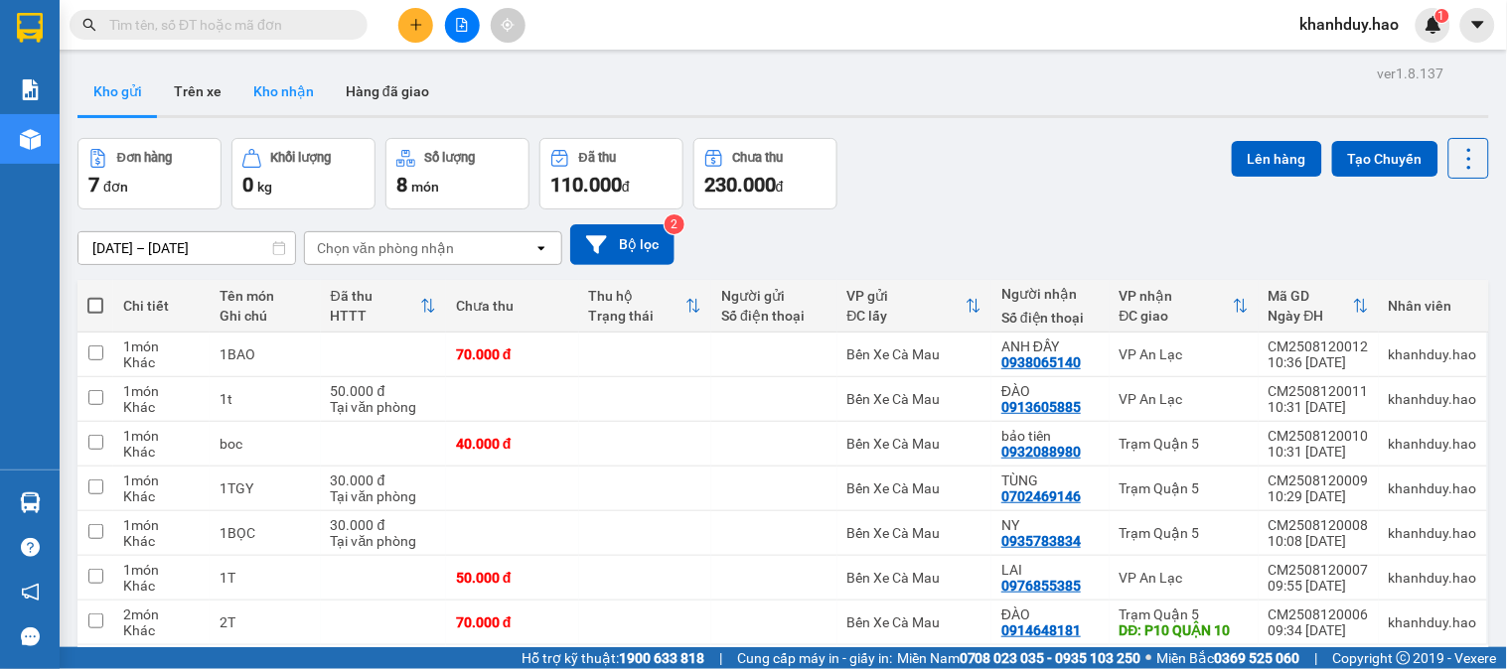
click at [244, 92] on button "Kho nhận" at bounding box center [283, 92] width 92 height 48
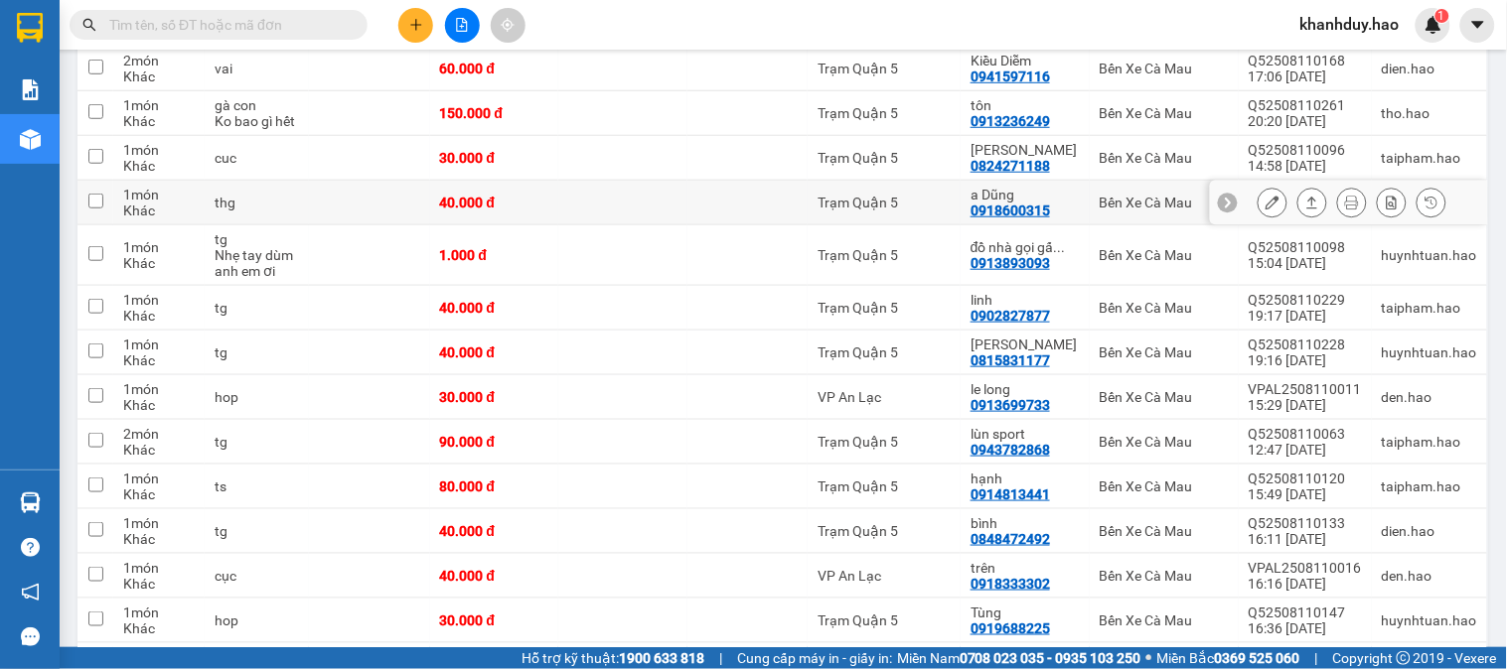
scroll to position [221, 0]
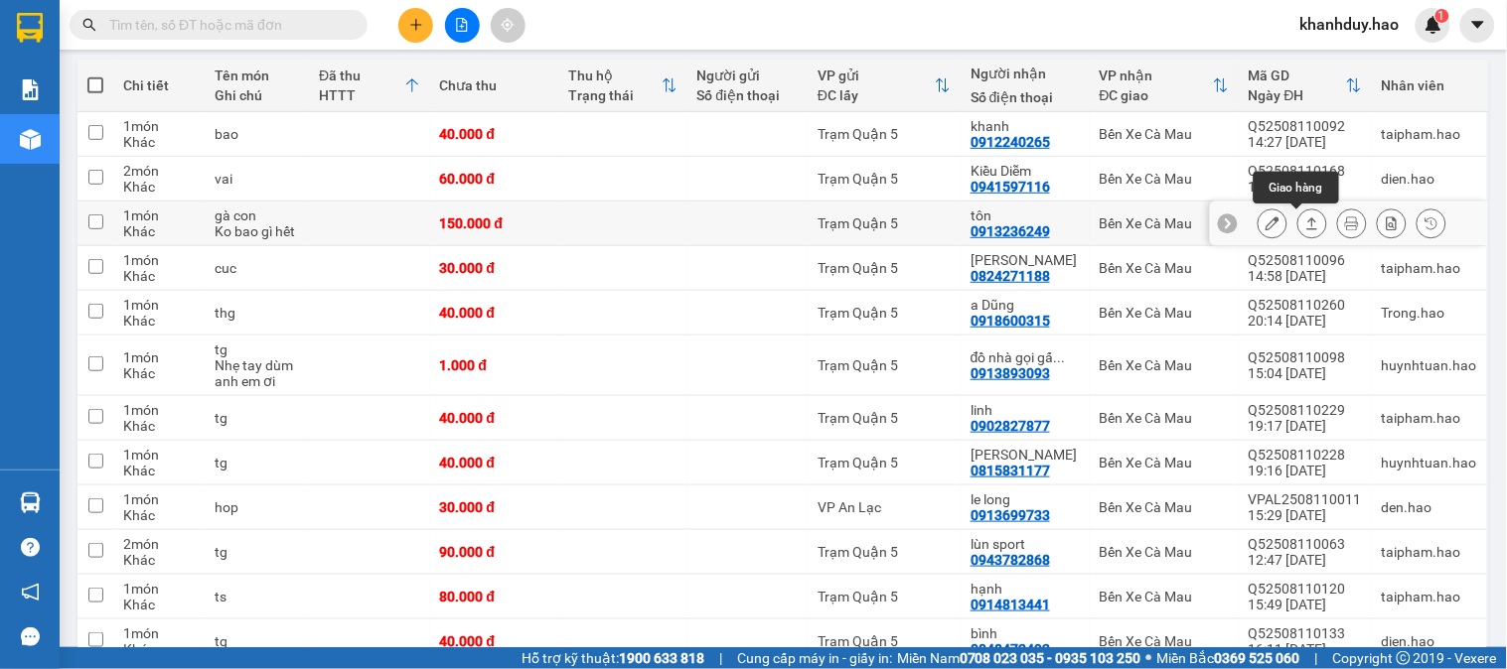
click at [1305, 224] on icon at bounding box center [1312, 224] width 14 height 14
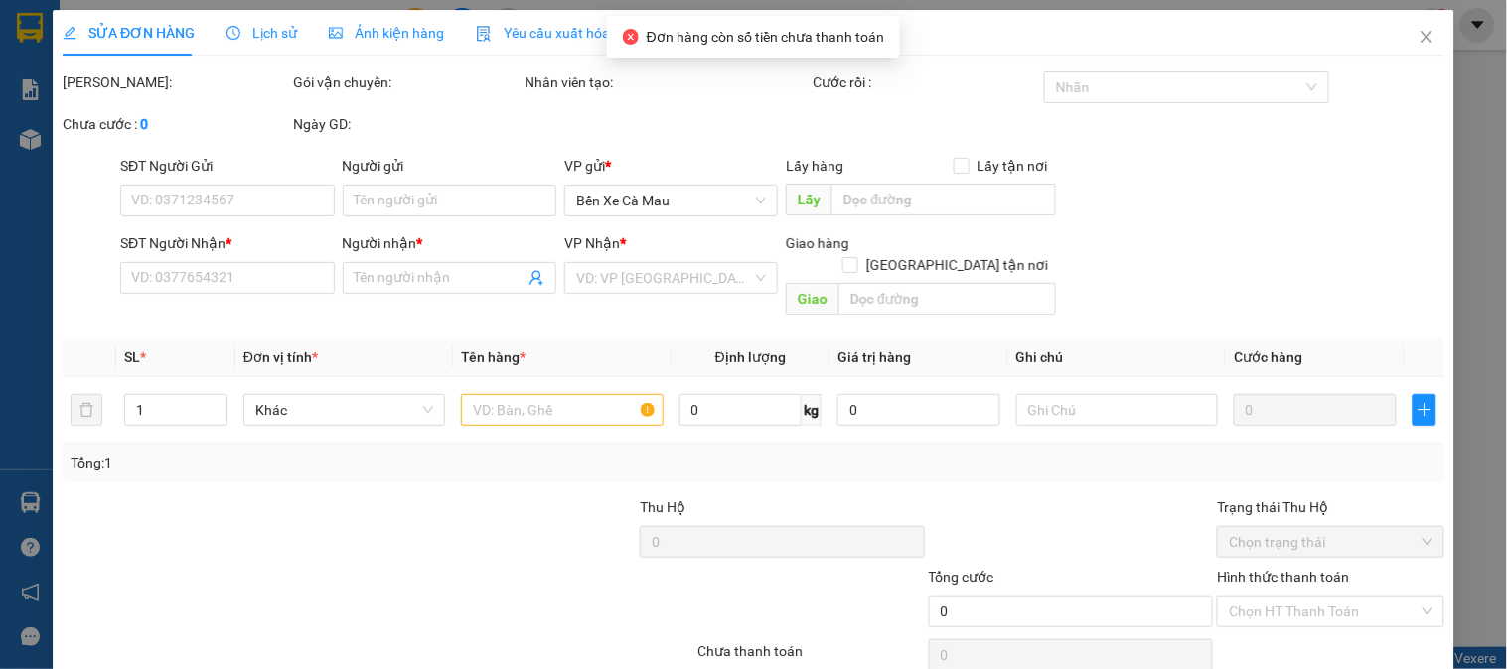
type input "0913236249"
type input "tôn"
type input "150.000"
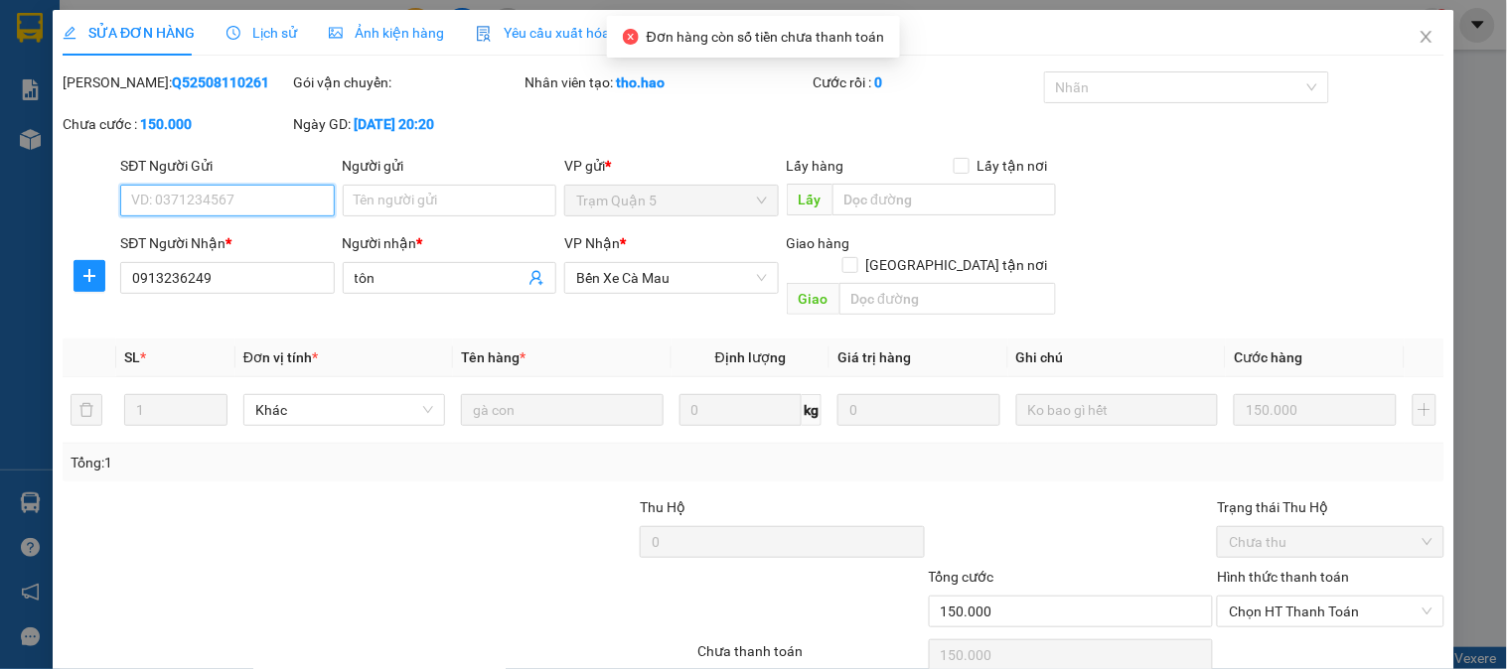
scroll to position [60, 0]
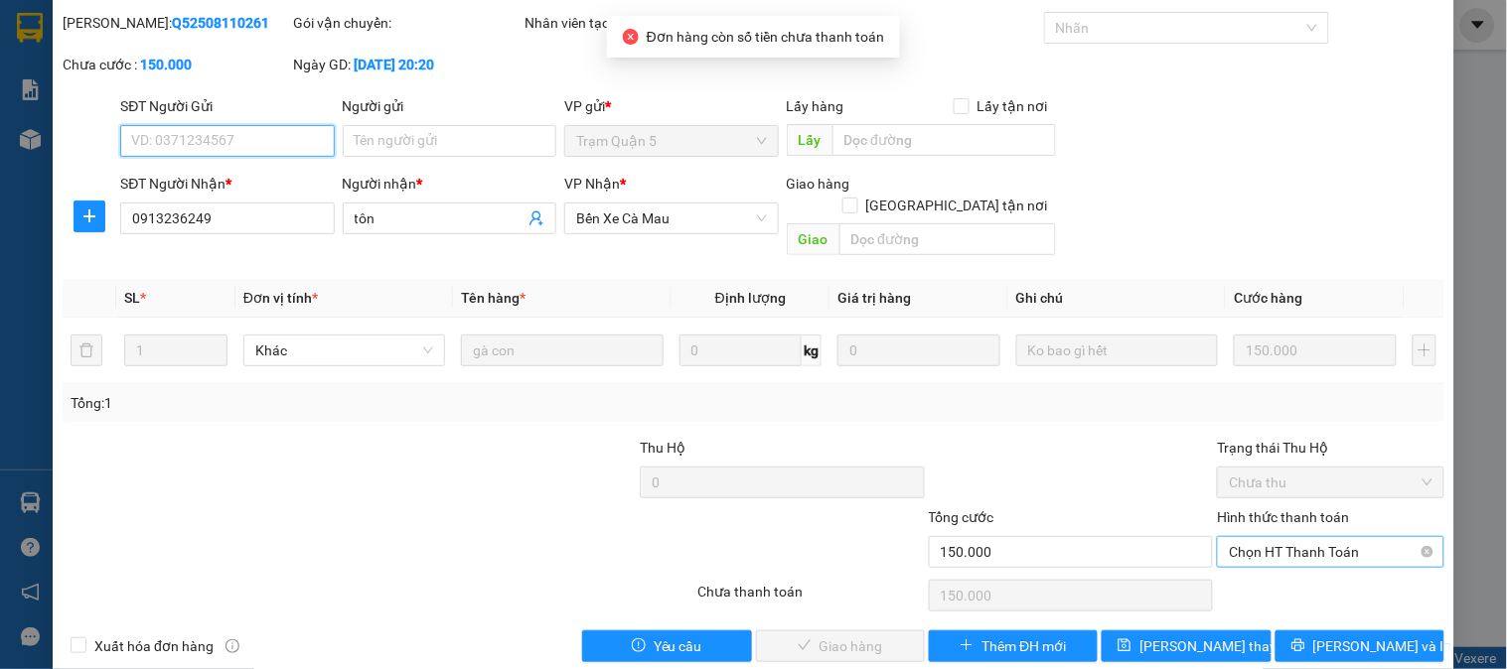
drag, startPoint x: 1314, startPoint y: 533, endPoint x: 1308, endPoint y: 547, distance: 15.1
click at [1314, 537] on span "Chọn HT Thanh Toán" at bounding box center [1330, 552] width 203 height 30
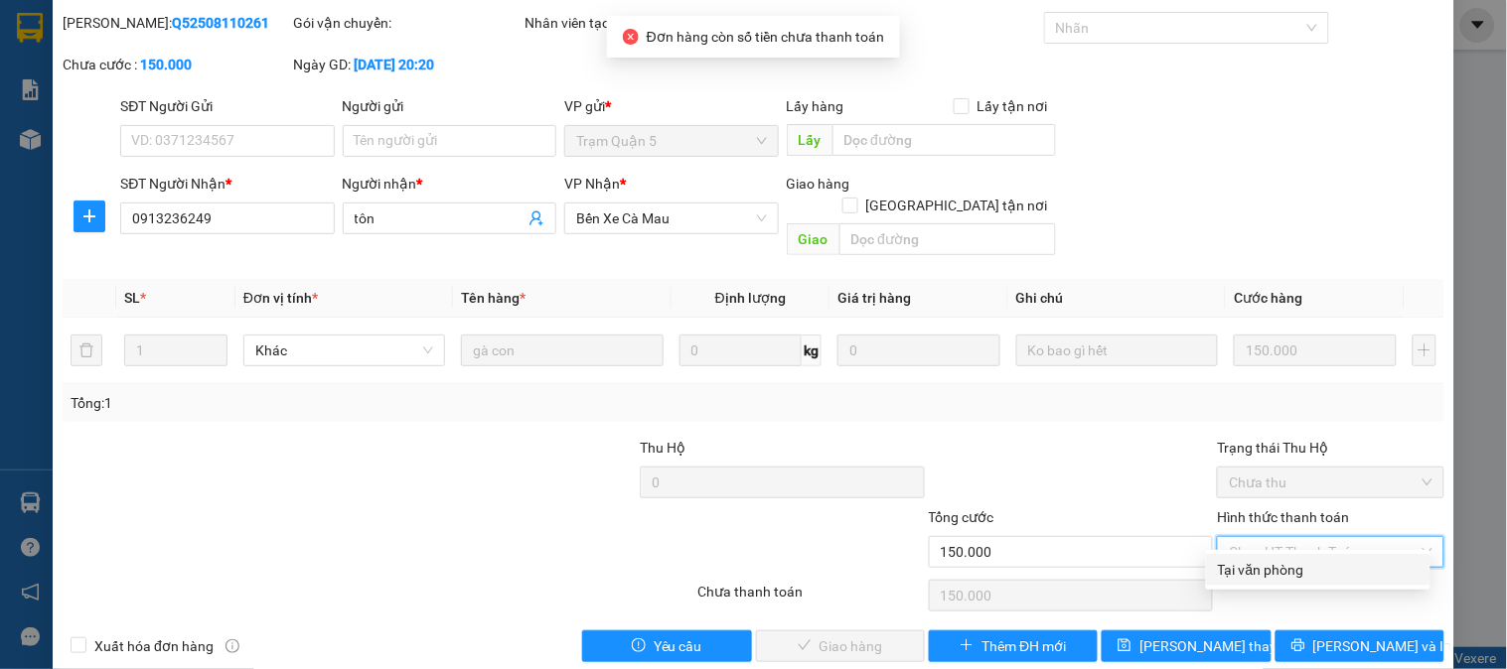
click at [1288, 567] on div "Tại văn phòng" at bounding box center [1318, 570] width 201 height 22
type input "0"
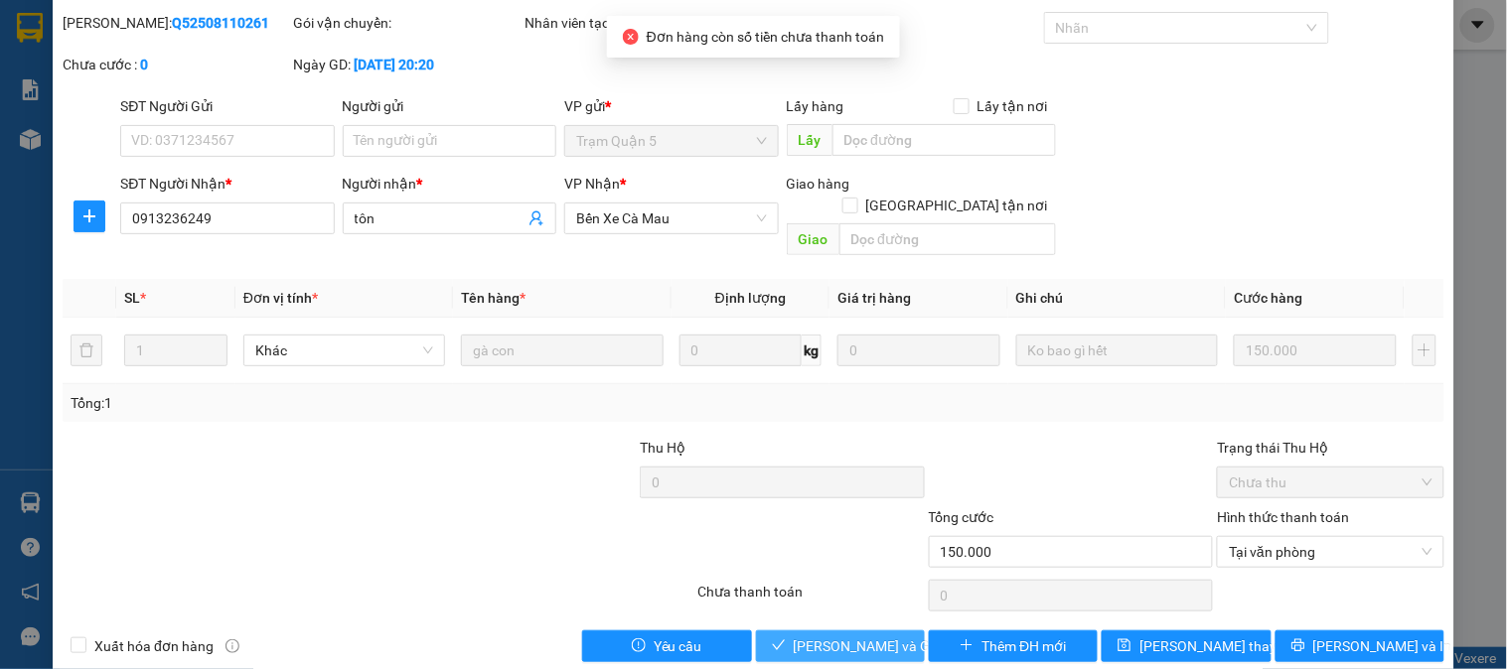
click at [840, 636] on span "[PERSON_NAME] và Giao hàng" at bounding box center [889, 647] width 191 height 22
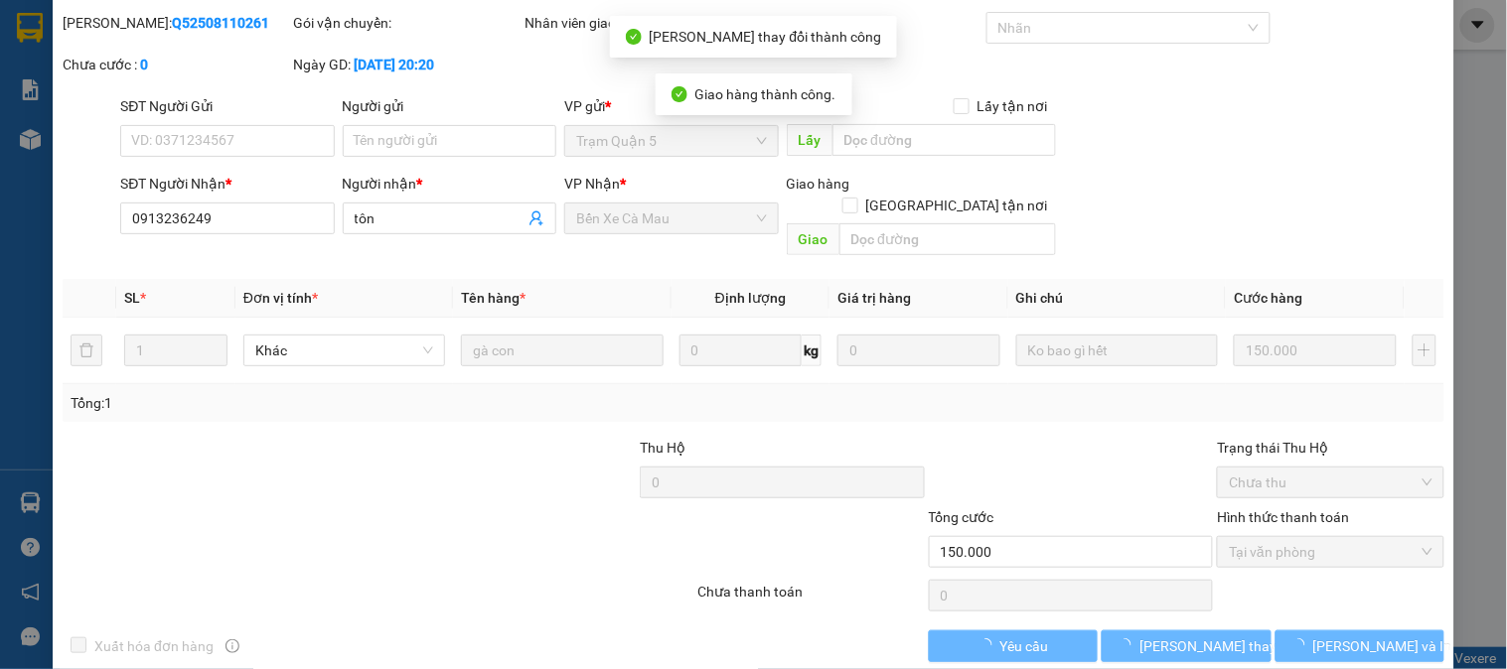
scroll to position [0, 0]
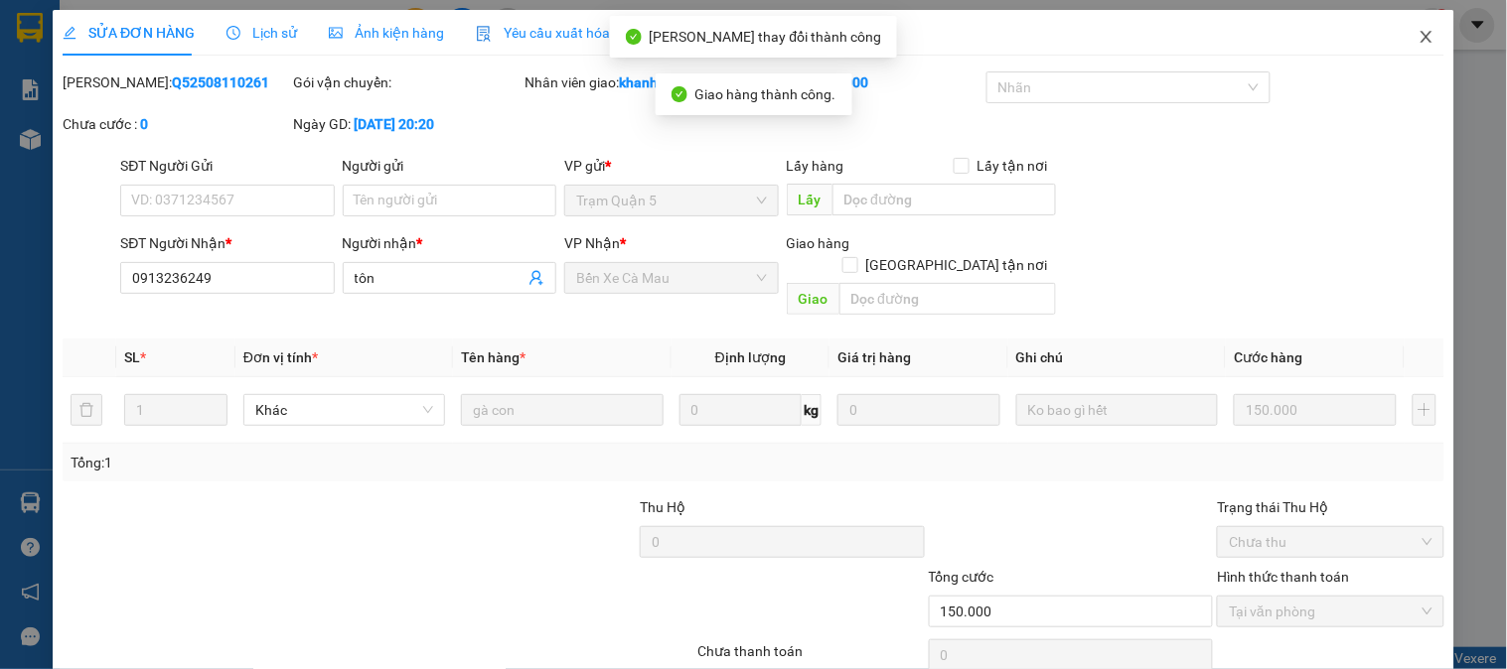
drag, startPoint x: 1391, startPoint y: 48, endPoint x: 1404, endPoint y: 40, distance: 15.2
click at [1399, 48] on span "Close" at bounding box center [1427, 38] width 56 height 56
click at [1404, 40] on div "khanhduy.hao 1" at bounding box center [1367, 25] width 166 height 35
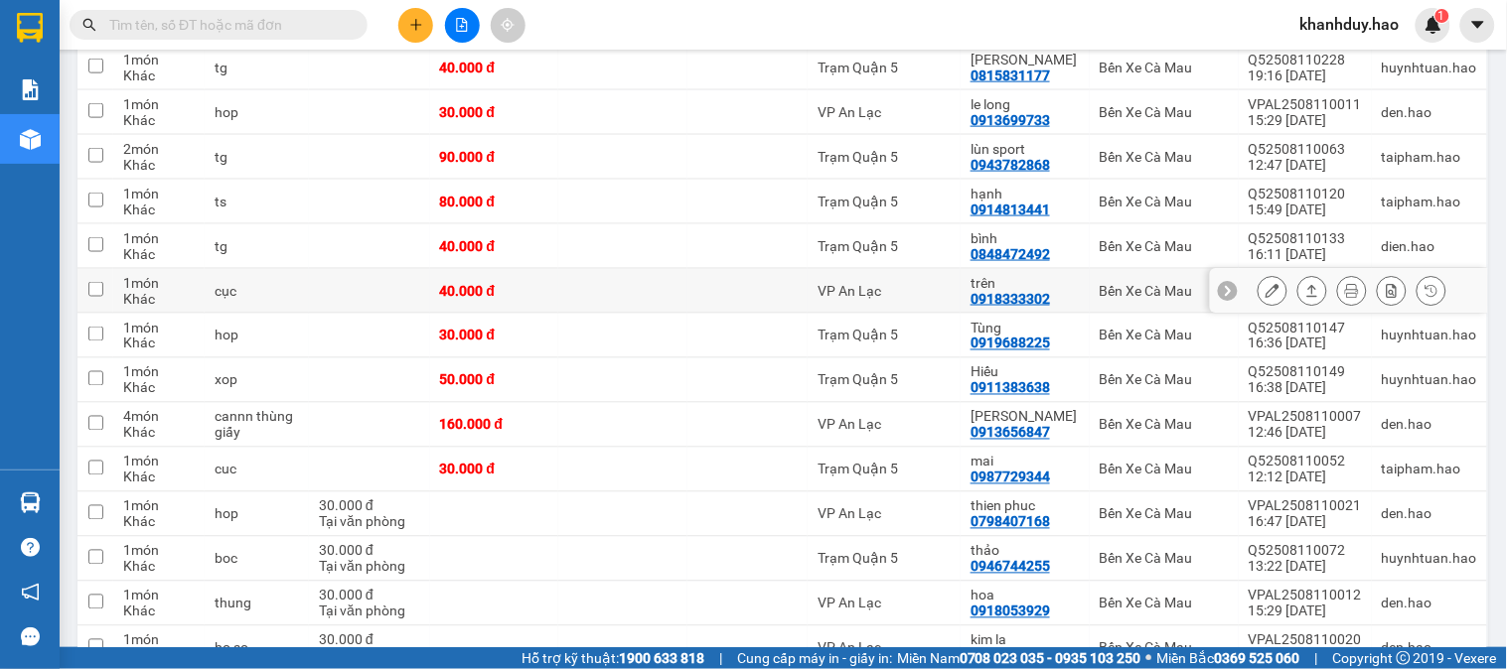
scroll to position [662, 0]
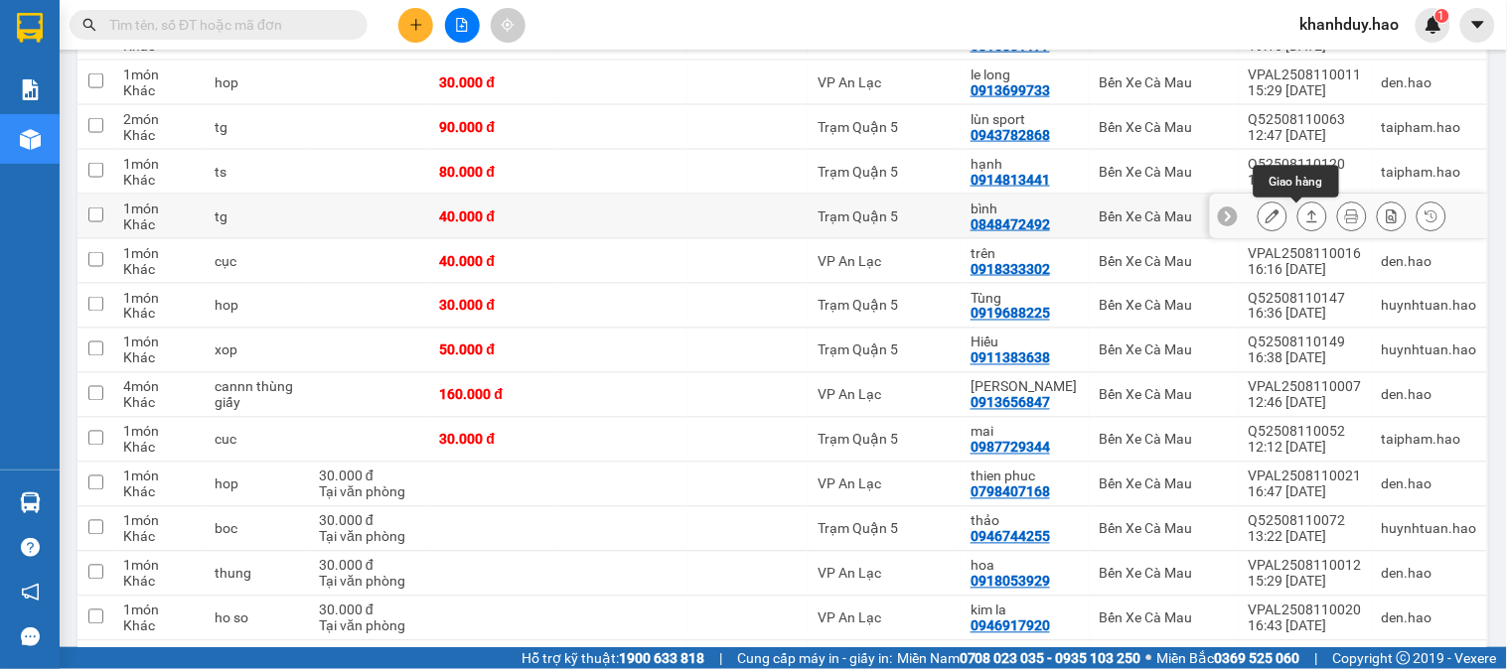
click at [1305, 220] on button at bounding box center [1312, 217] width 28 height 35
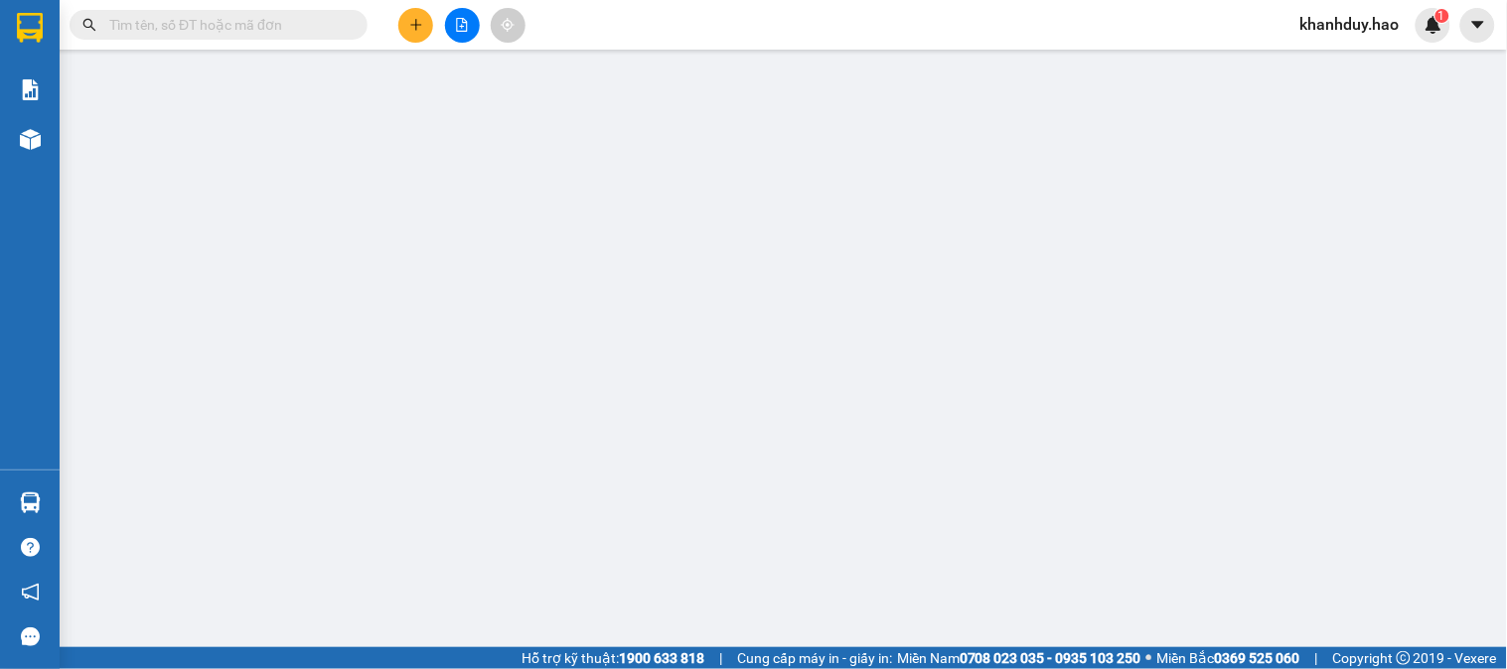
type input "0848472492"
type input "bình"
type input "40.000"
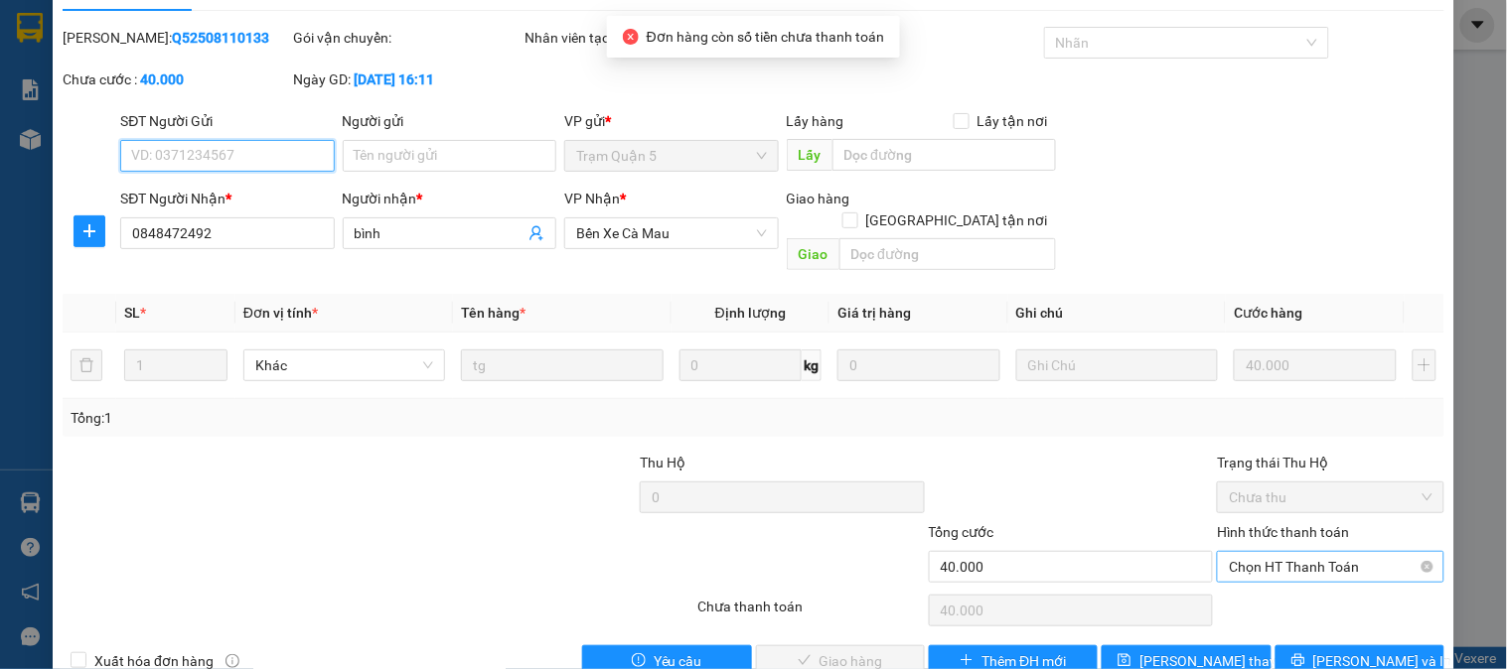
scroll to position [70, 0]
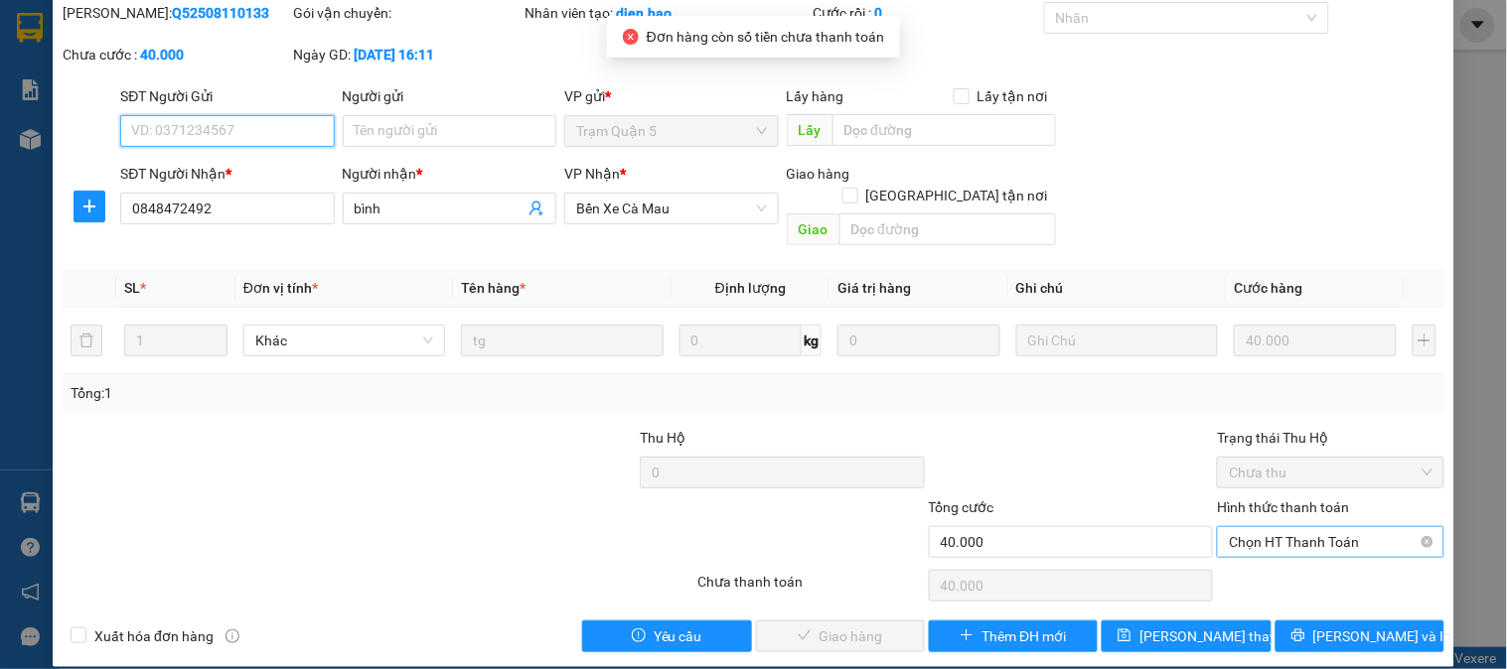
click at [1269, 527] on span "Chọn HT Thanh Toán" at bounding box center [1330, 542] width 203 height 30
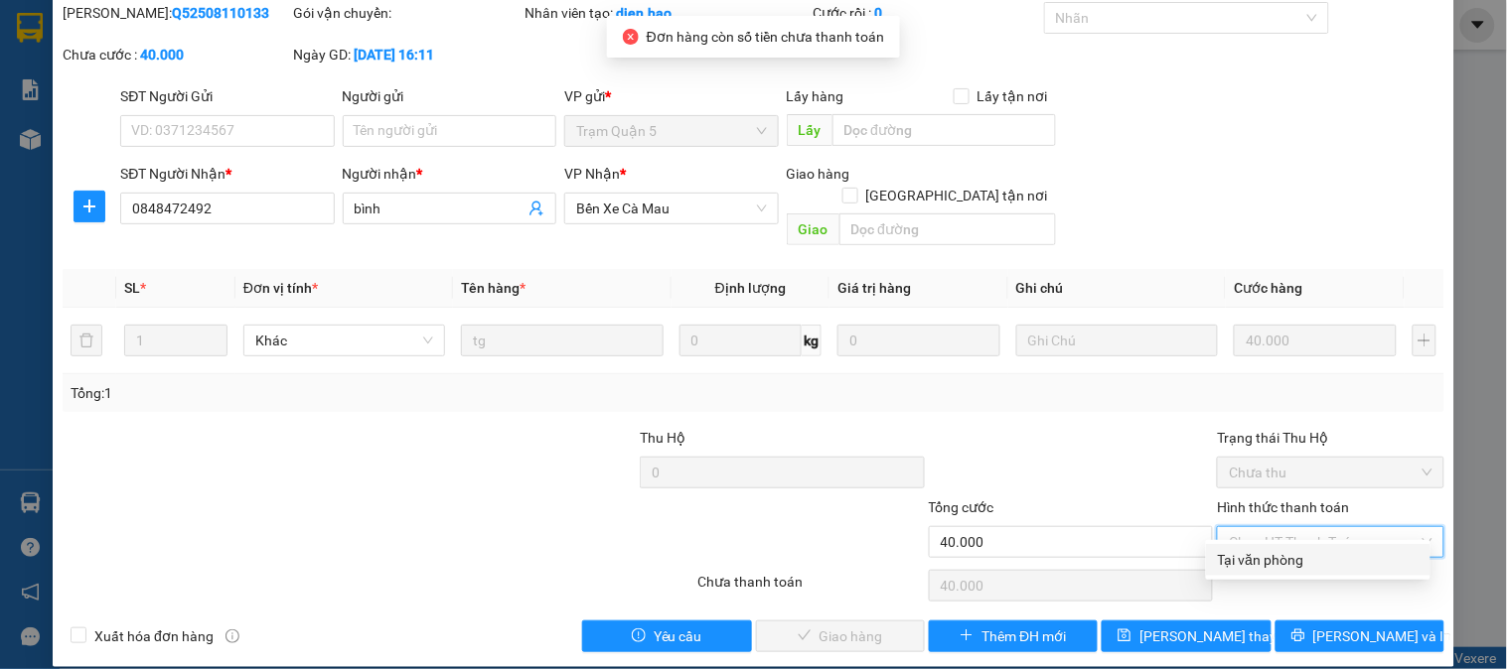
click at [1265, 562] on div "Tại văn phòng" at bounding box center [1318, 560] width 201 height 22
type input "0"
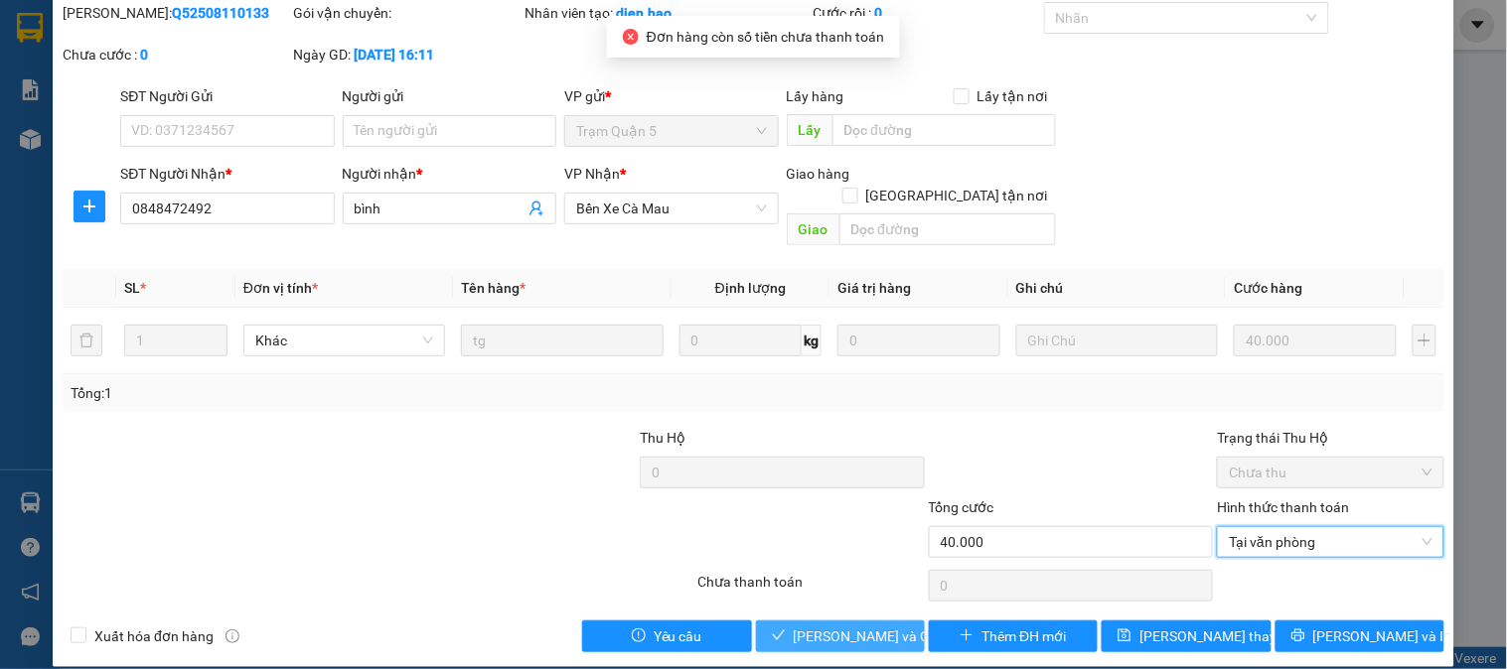
click at [795, 626] on span "[PERSON_NAME] và Giao hàng" at bounding box center [889, 637] width 191 height 22
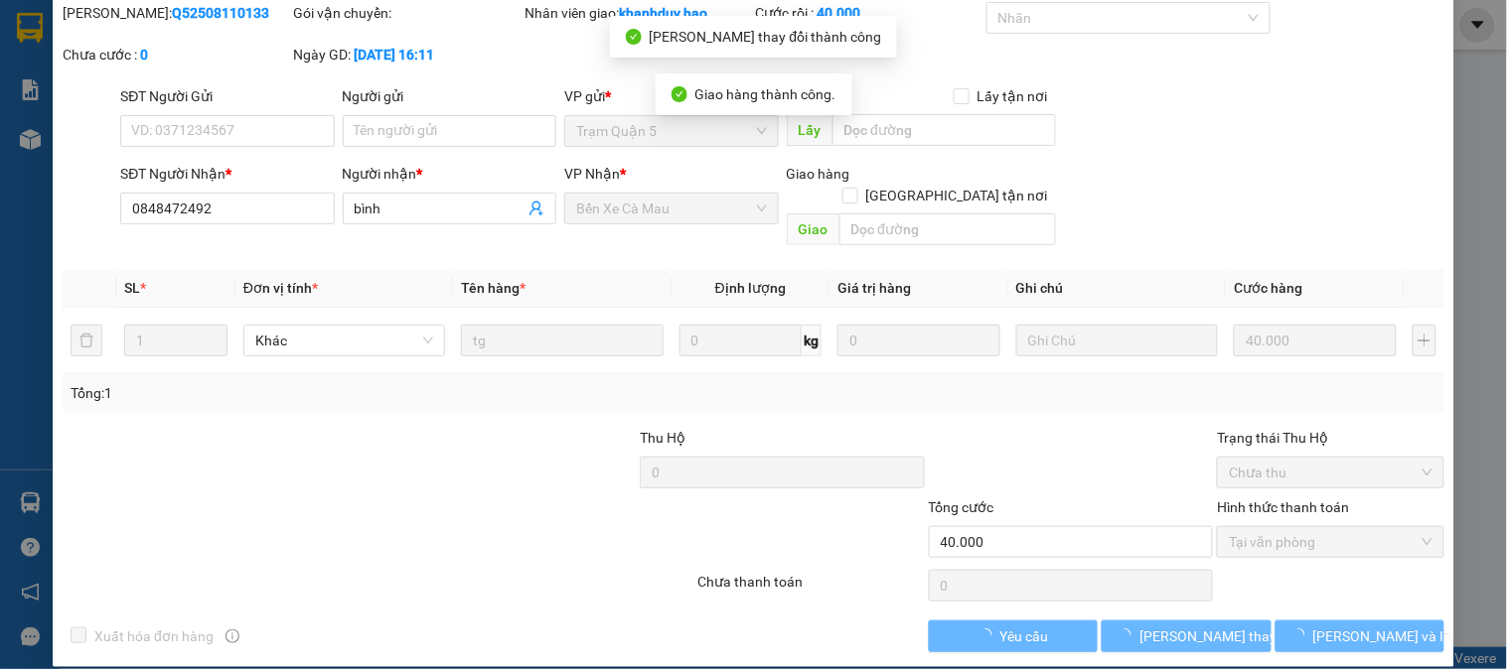
scroll to position [0, 0]
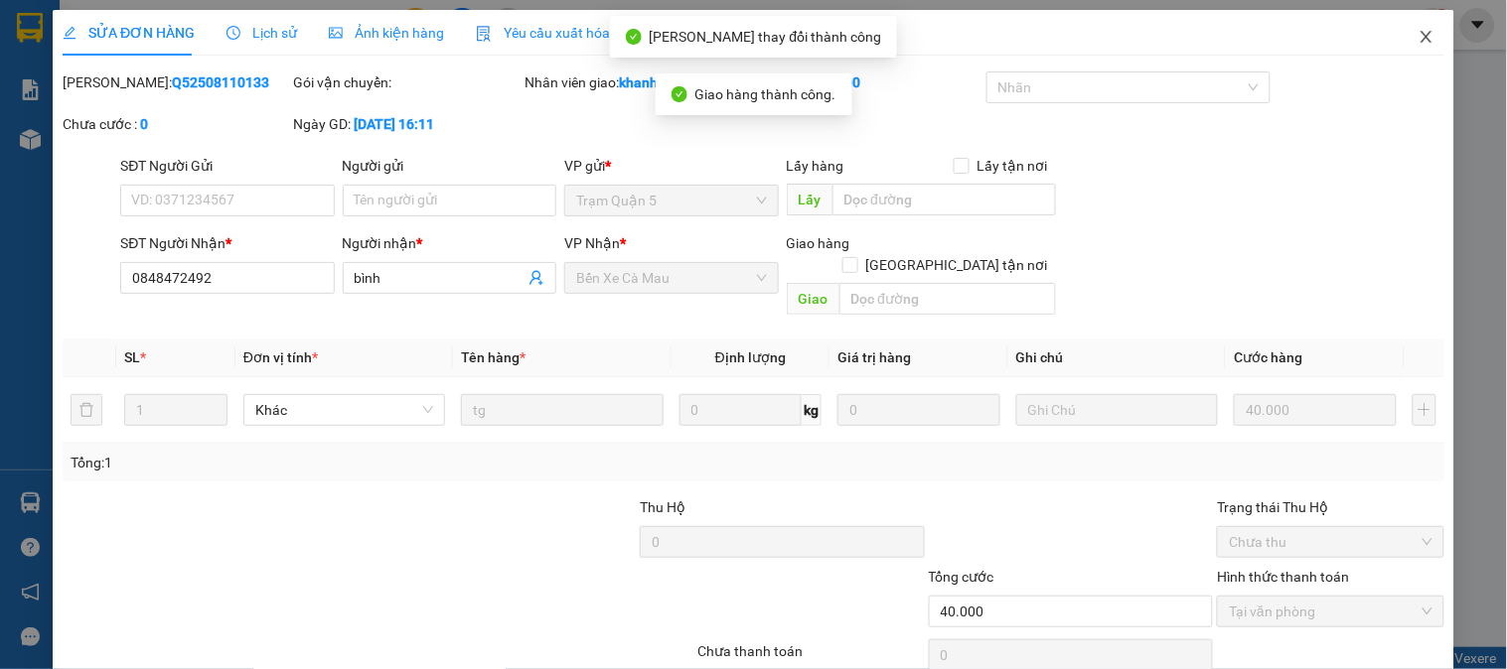
click at [1412, 23] on span "Close" at bounding box center [1427, 38] width 56 height 56
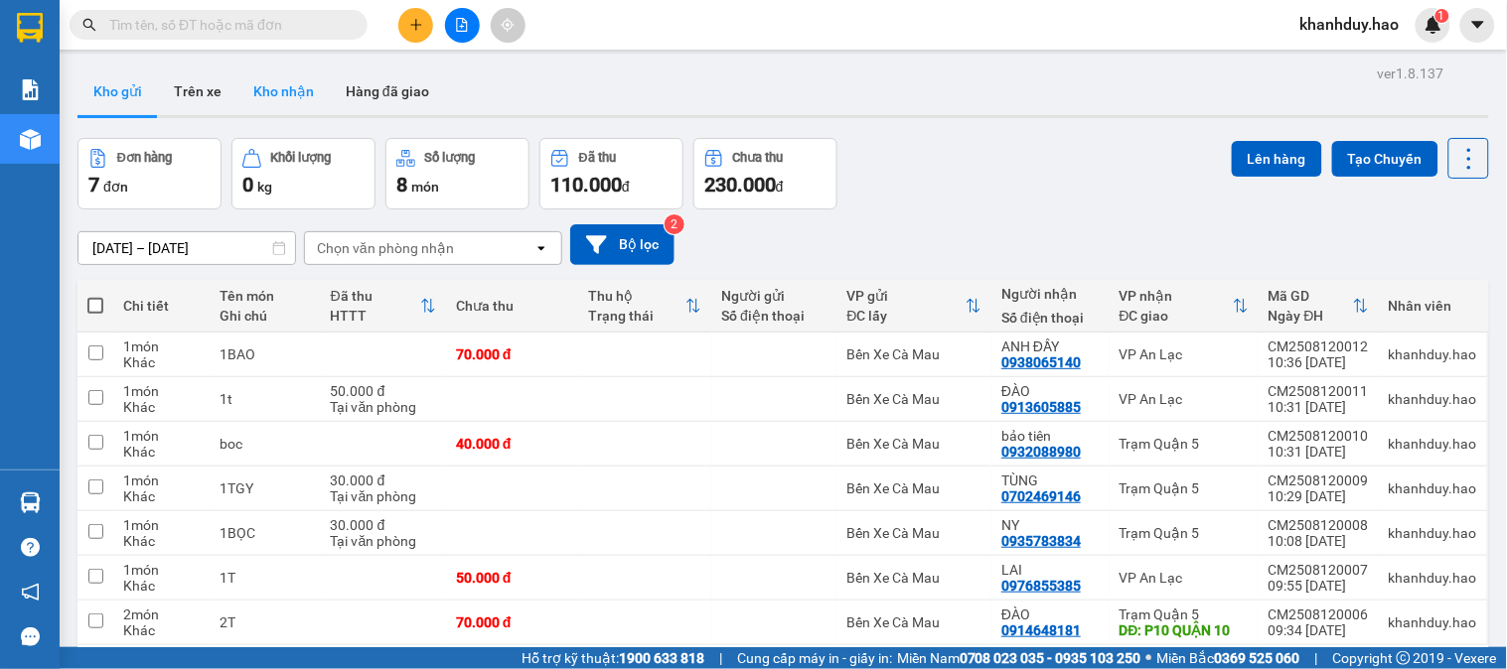
click at [281, 90] on button "Kho nhận" at bounding box center [283, 92] width 92 height 48
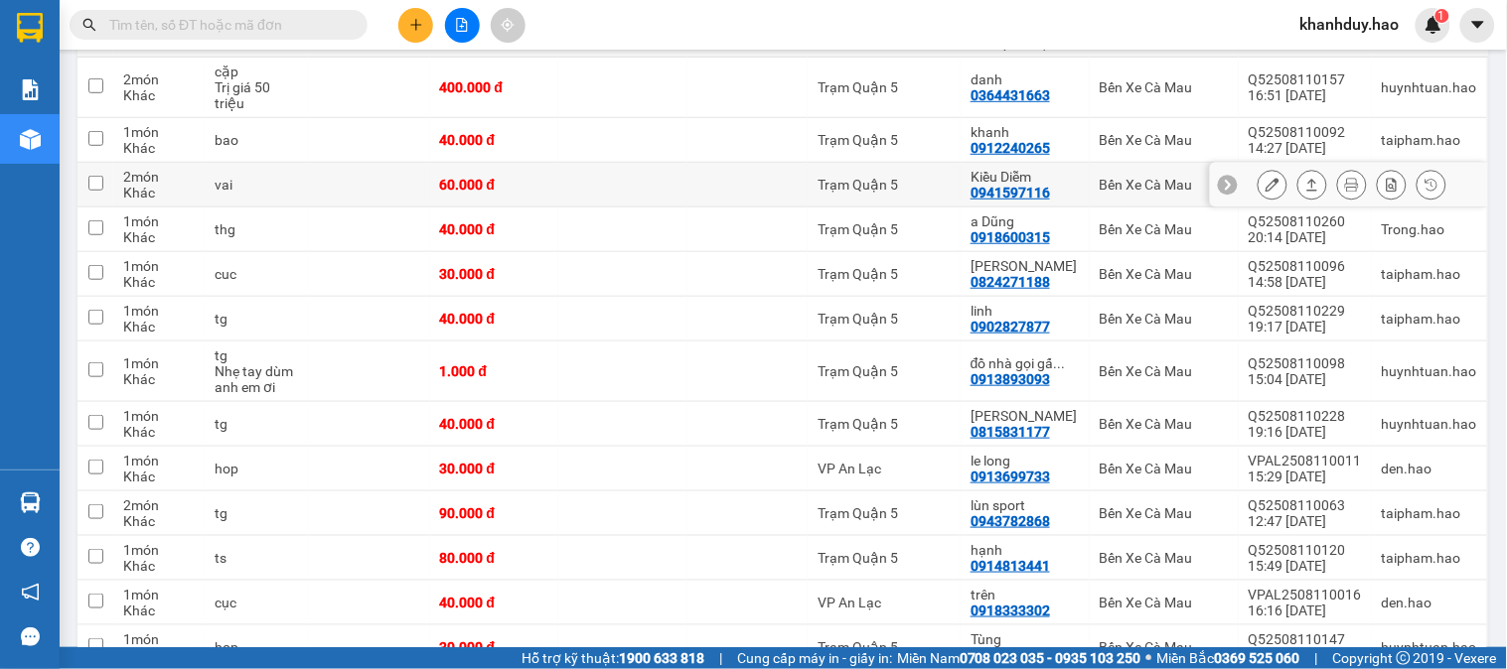
scroll to position [221, 0]
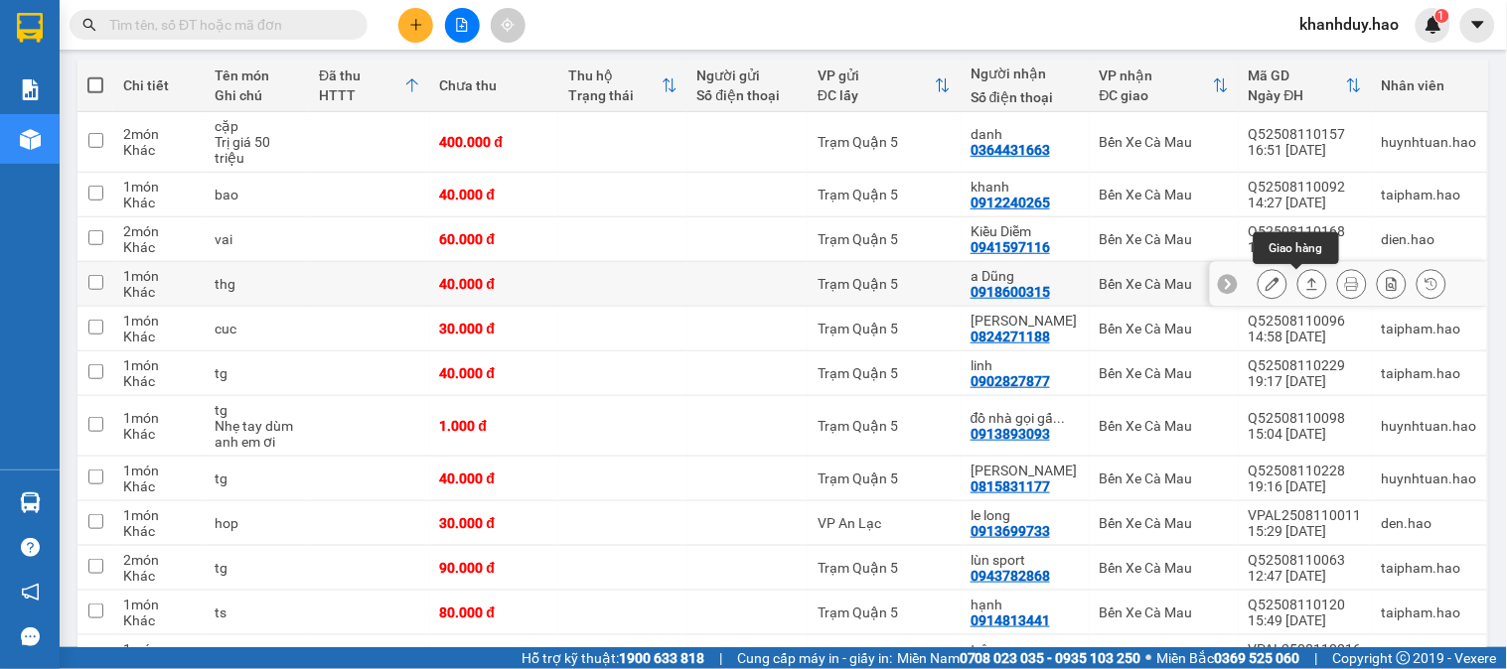
click at [1305, 284] on icon at bounding box center [1312, 284] width 14 height 14
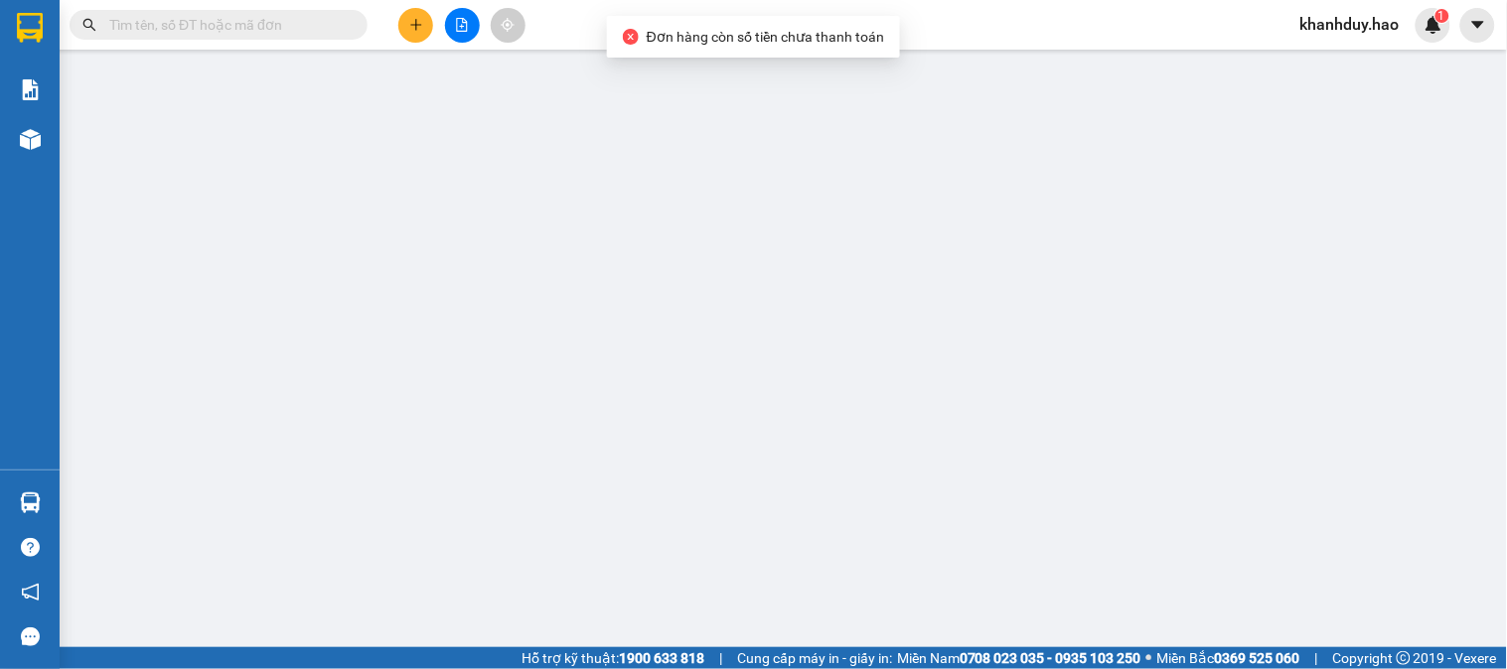
type input "0918600315"
type input "a Dũng"
type input "40.000"
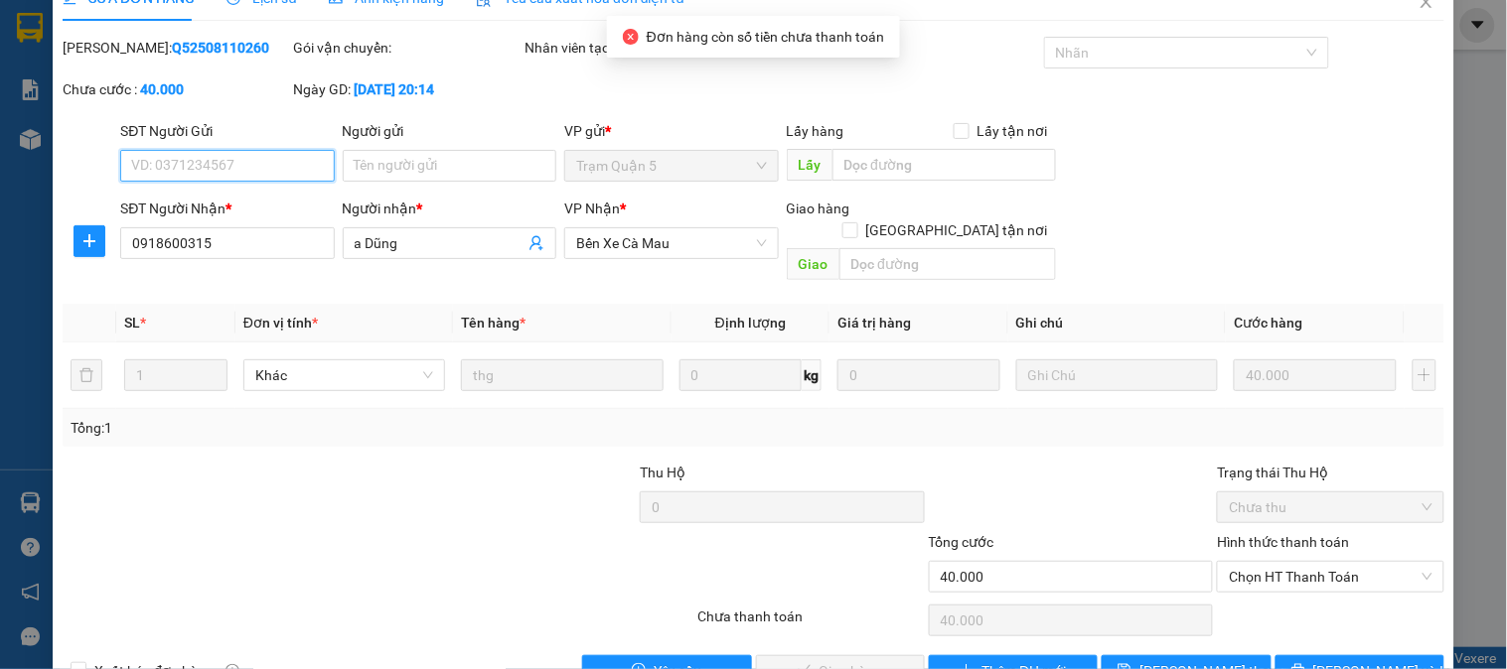
scroll to position [70, 0]
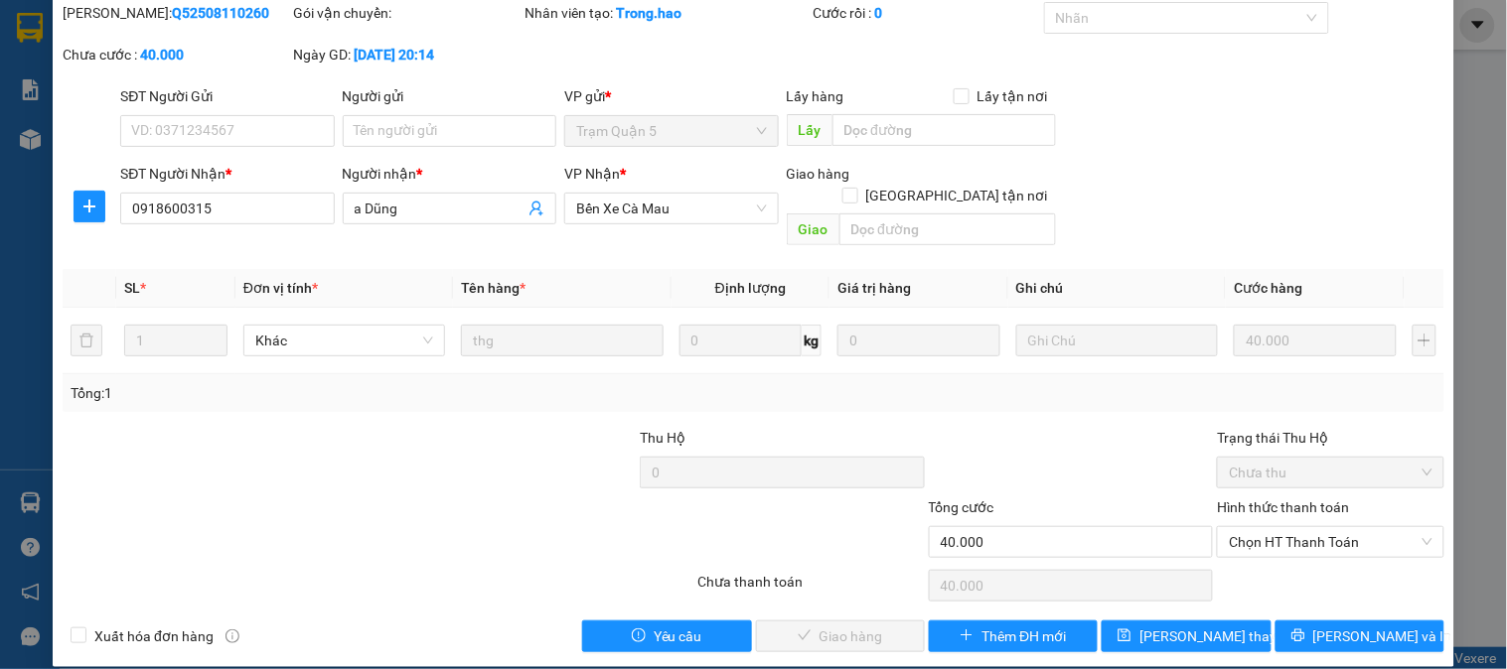
click at [1274, 502] on div "Hình thức thanh toán" at bounding box center [1330, 512] width 226 height 30
click at [1295, 566] on div "Chọn HT Thanh Toán" at bounding box center [1330, 586] width 230 height 40
click at [1309, 540] on div "Hình thức thanh toán Chọn HT Thanh Toán" at bounding box center [1330, 532] width 226 height 70
click at [1309, 527] on span "Chọn HT Thanh Toán" at bounding box center [1330, 542] width 203 height 30
click at [1285, 547] on div "Tại văn phòng" at bounding box center [1318, 560] width 224 height 32
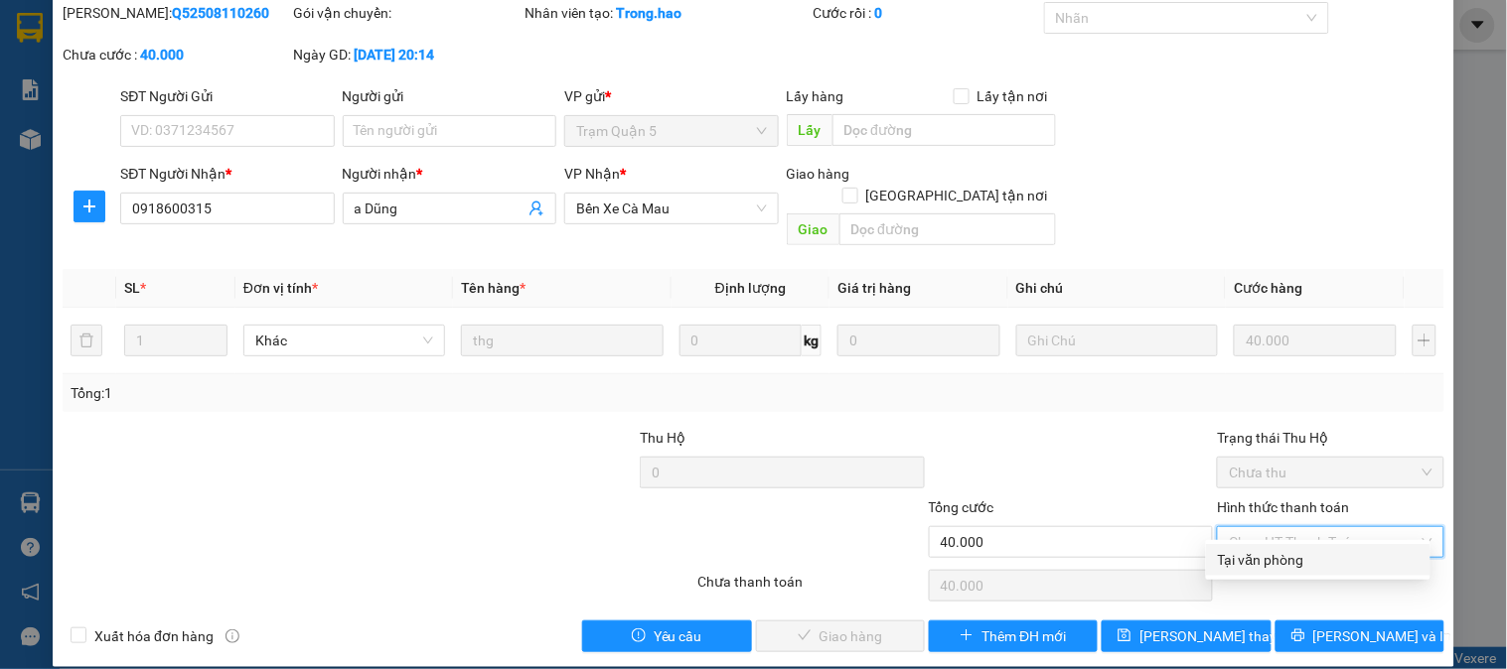
type input "0"
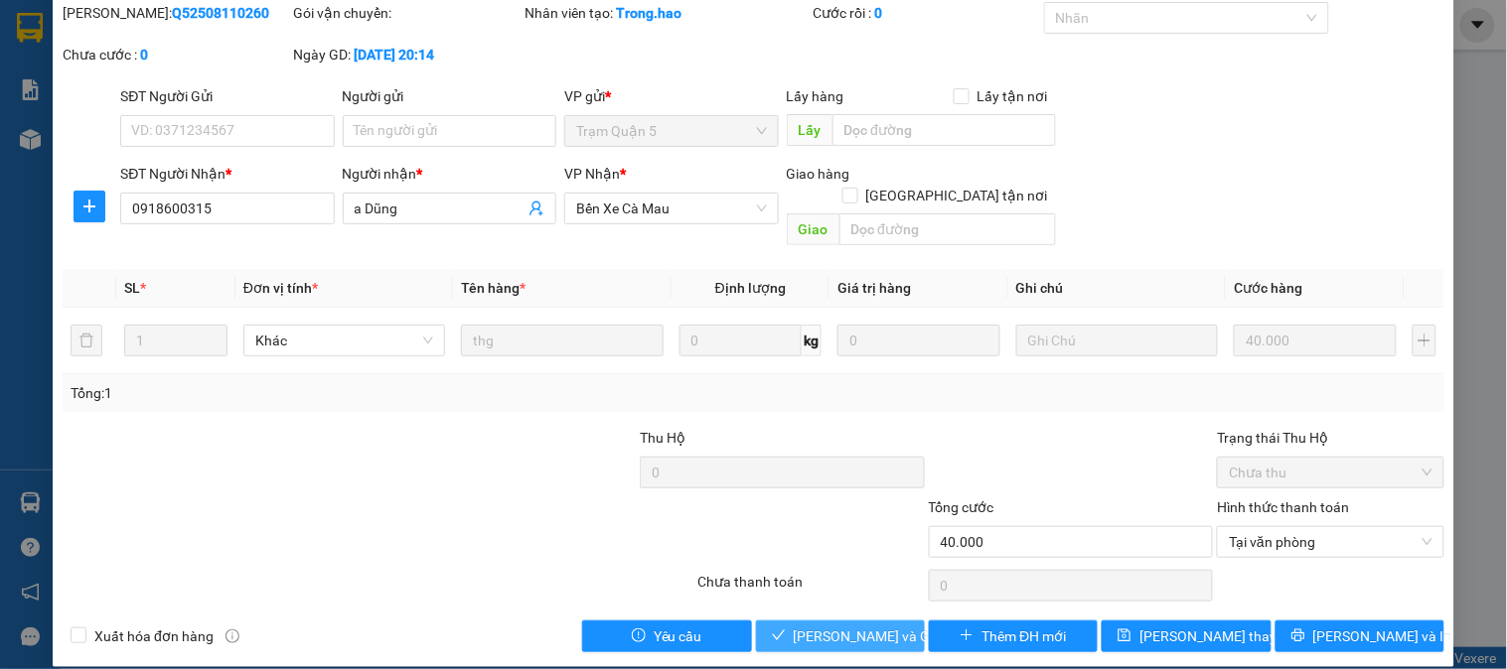
click at [881, 626] on span "[PERSON_NAME] và Giao hàng" at bounding box center [889, 637] width 191 height 22
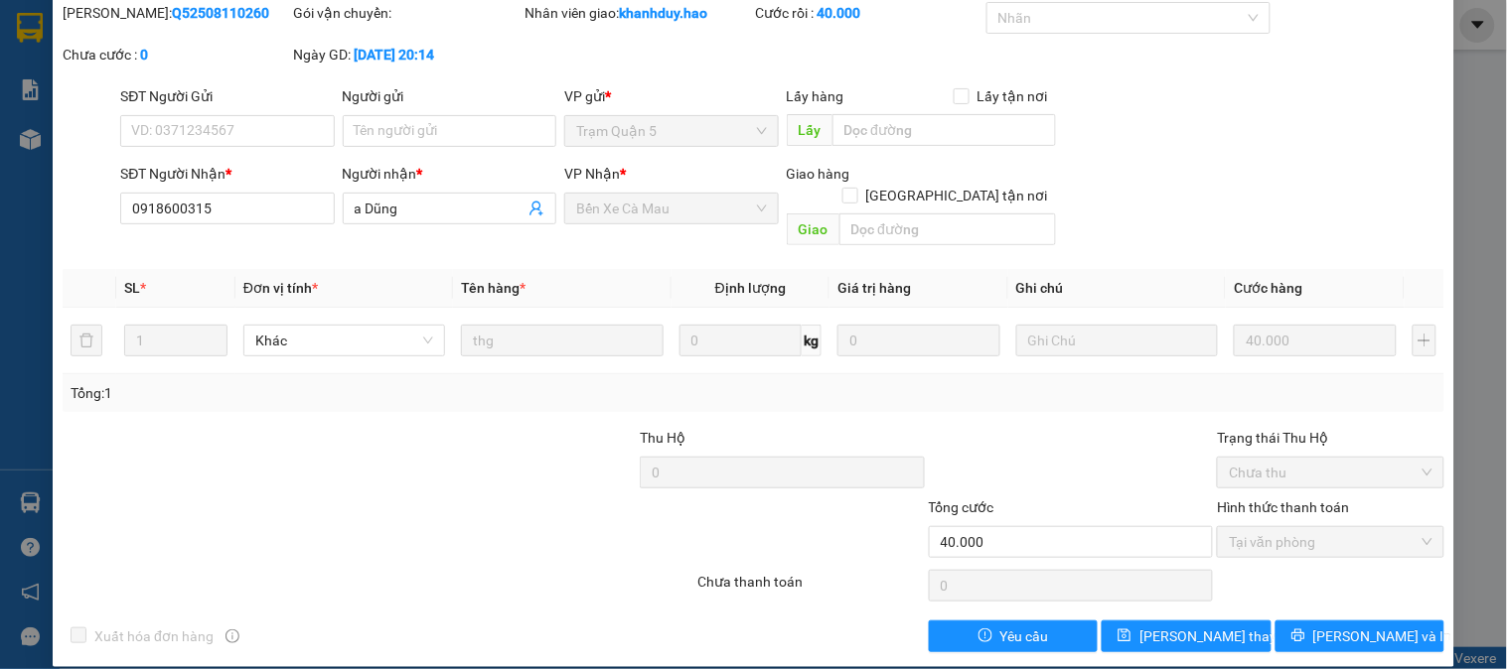
scroll to position [0, 0]
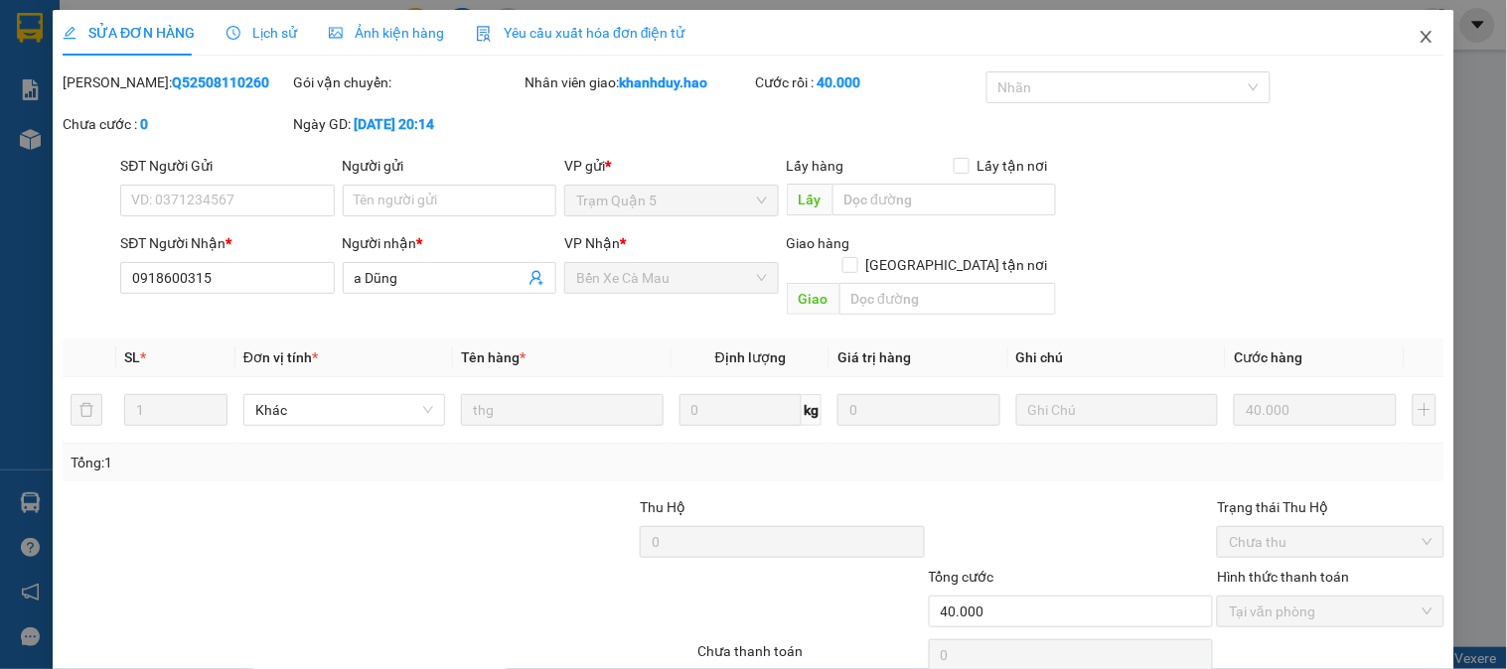
click at [1418, 42] on icon "close" at bounding box center [1426, 37] width 16 height 16
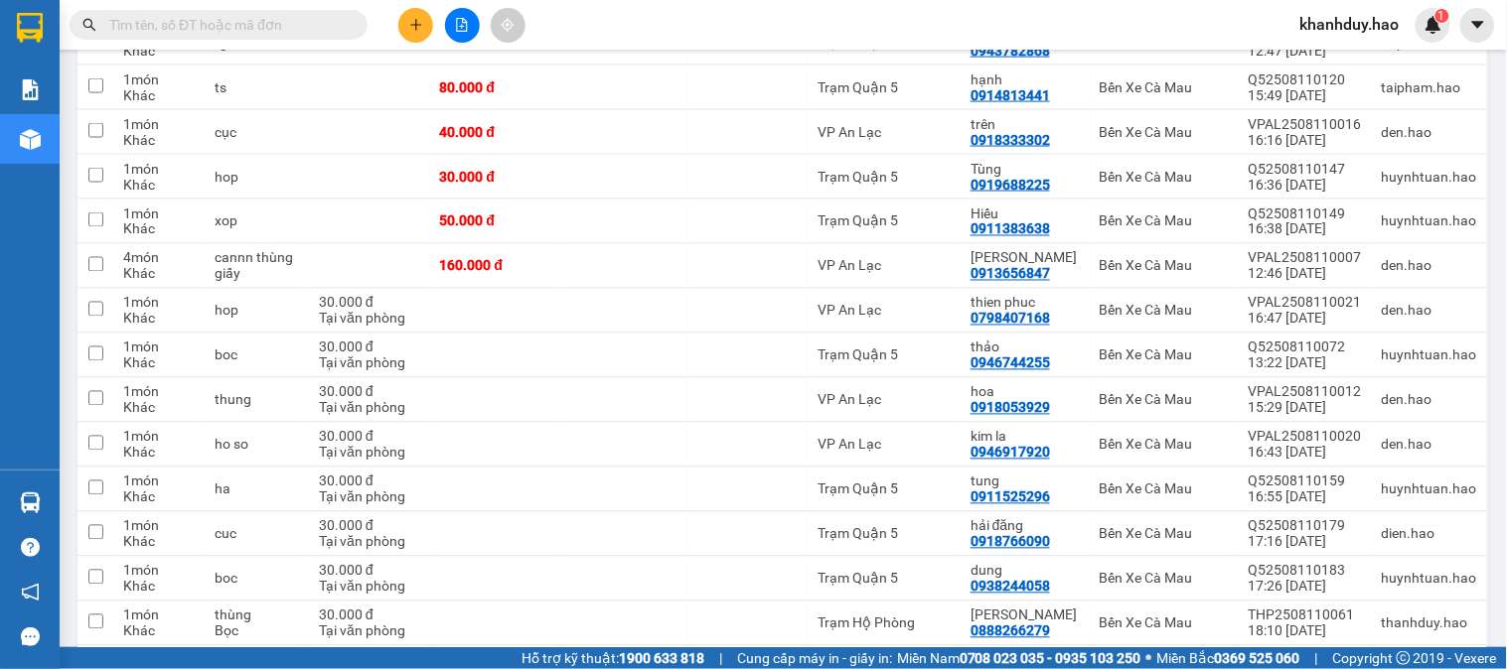
scroll to position [993, 0]
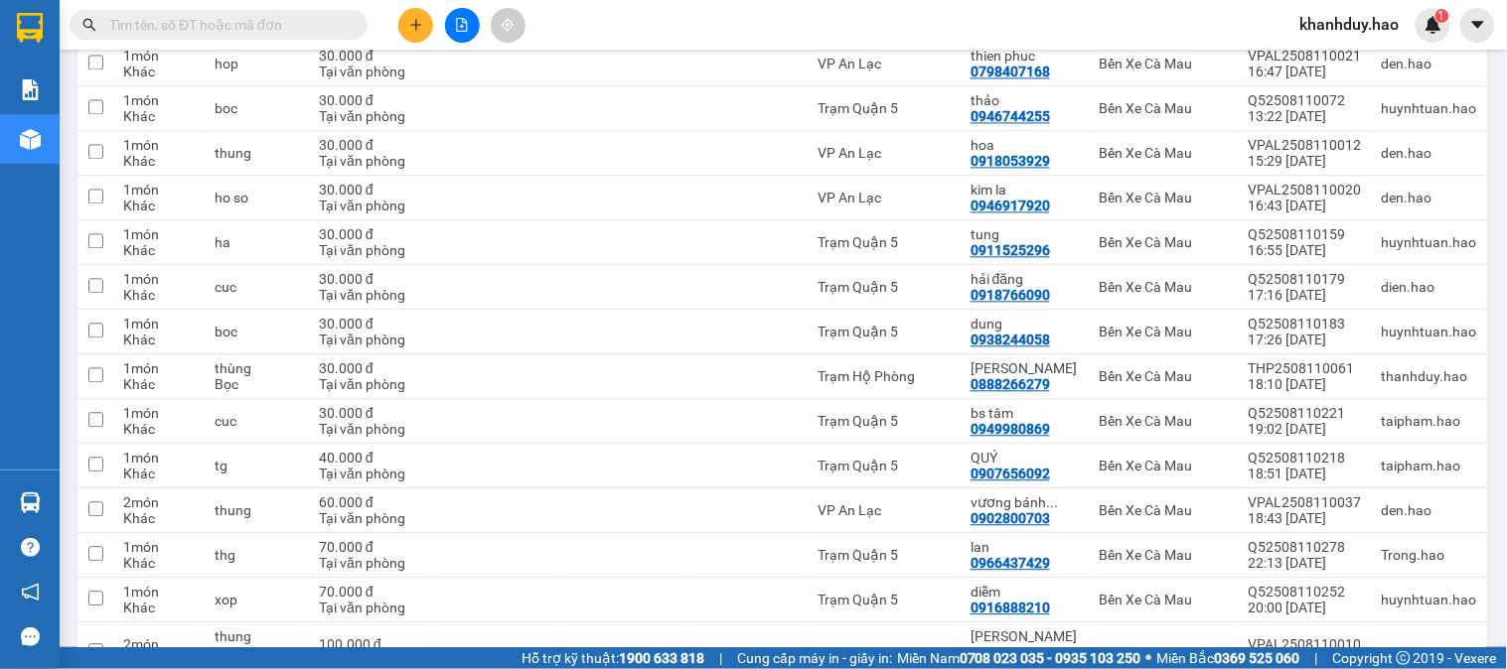
click at [199, 28] on input "text" at bounding box center [226, 25] width 234 height 22
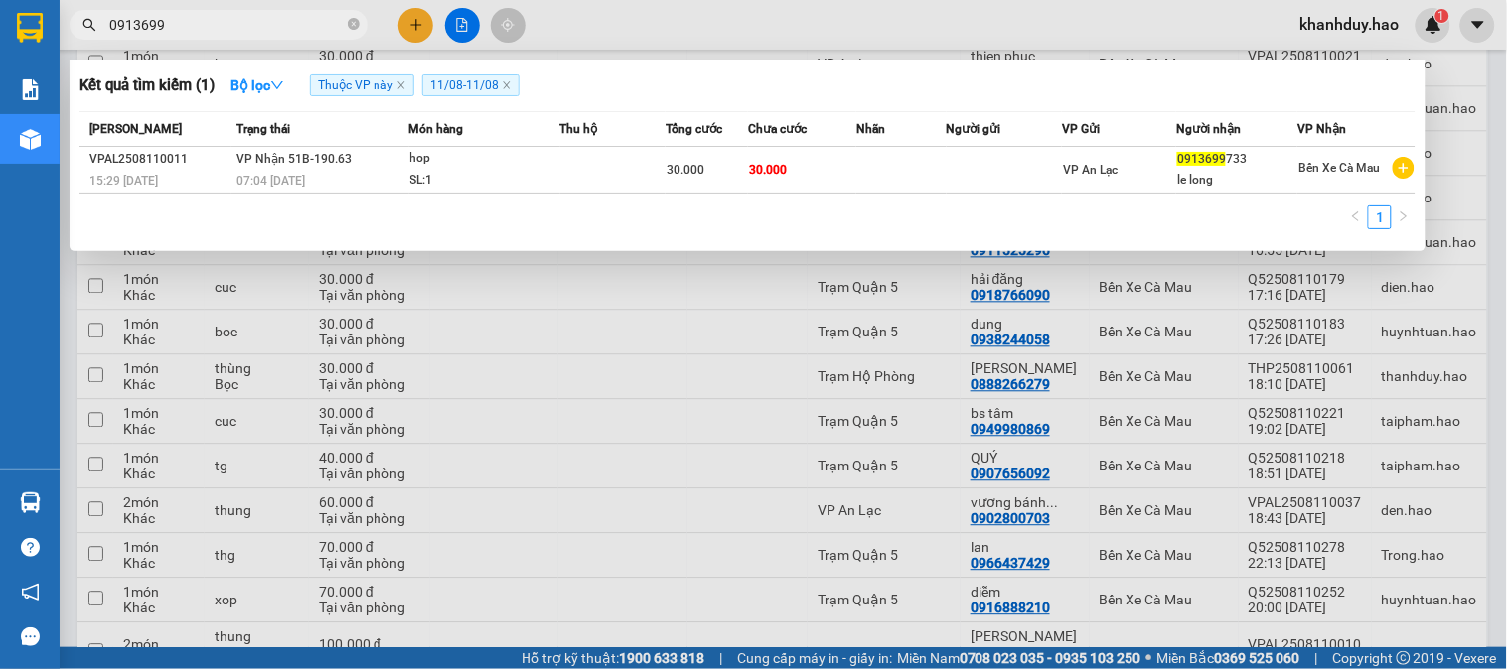
type input "0913699"
click at [830, 170] on td "30.000" at bounding box center [802, 170] width 108 height 47
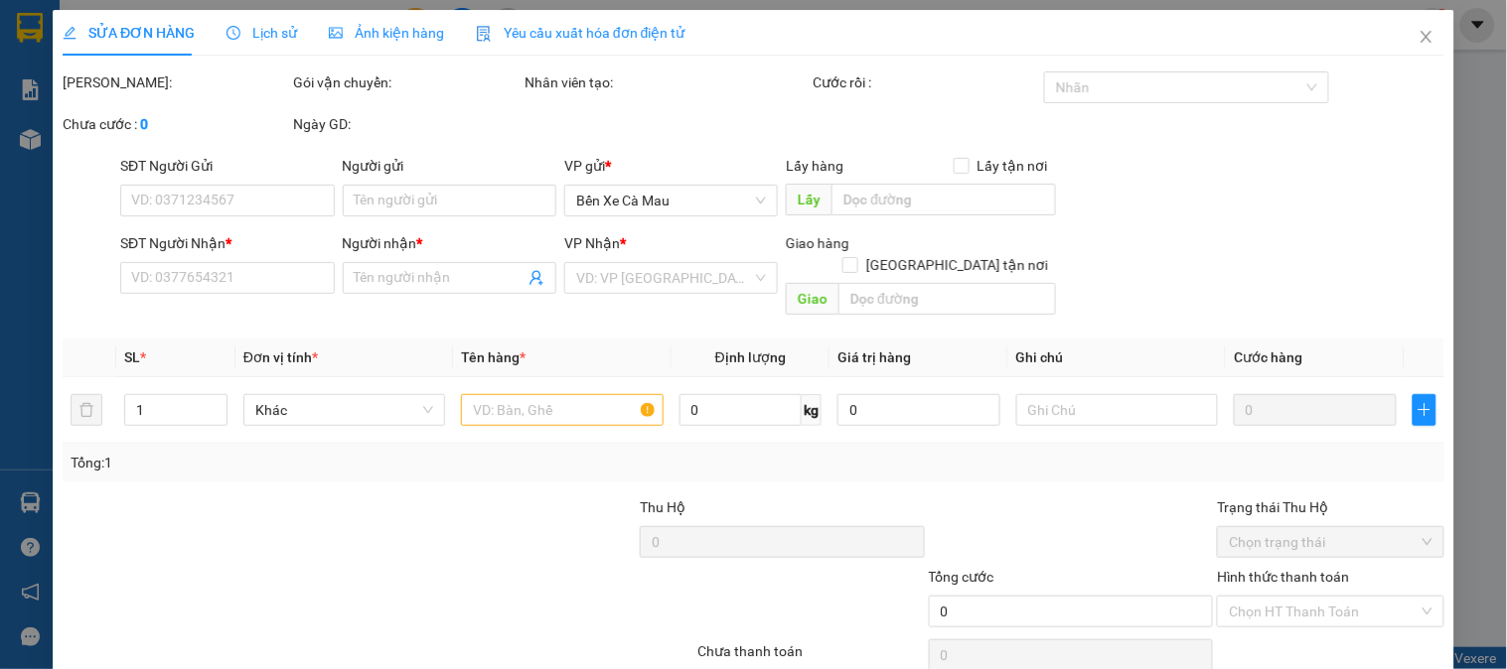
type input "0913699733"
type input "le long"
type input "30.000"
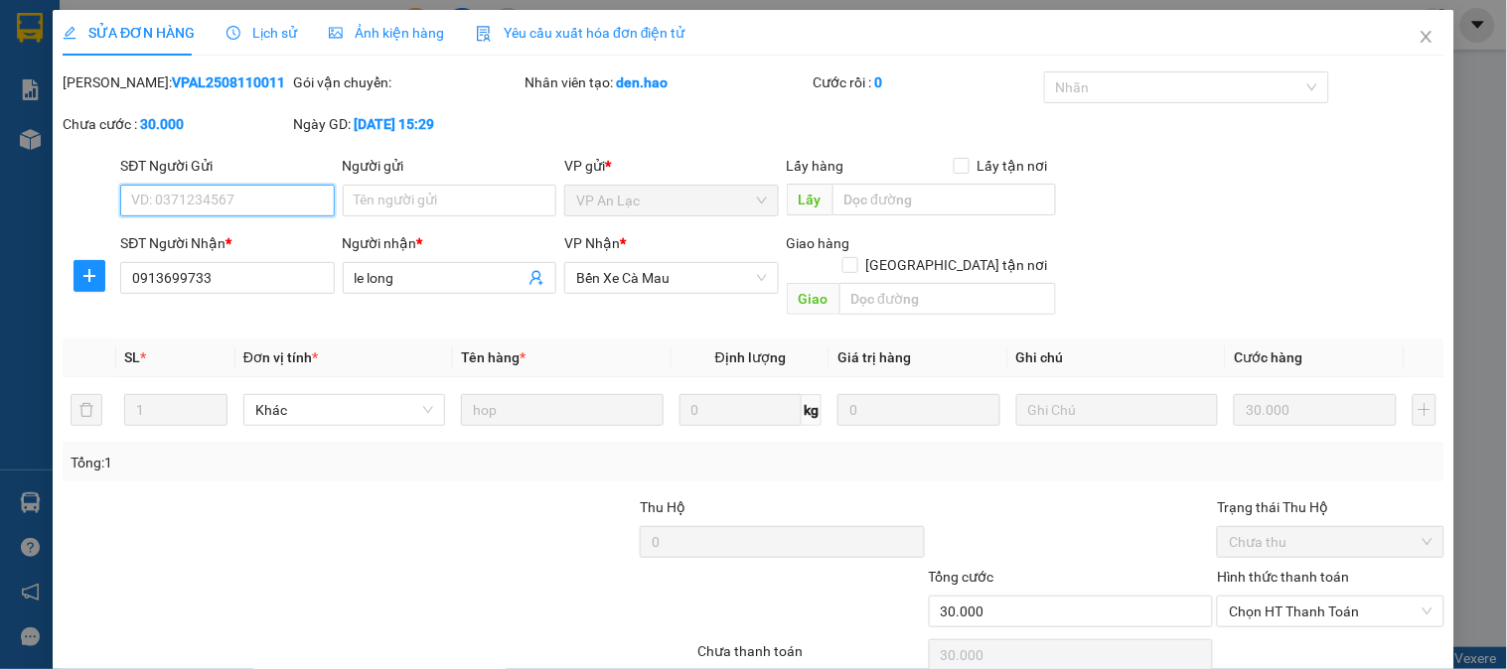
click at [428, 35] on span "Ảnh kiện hàng" at bounding box center [386, 33] width 115 height 16
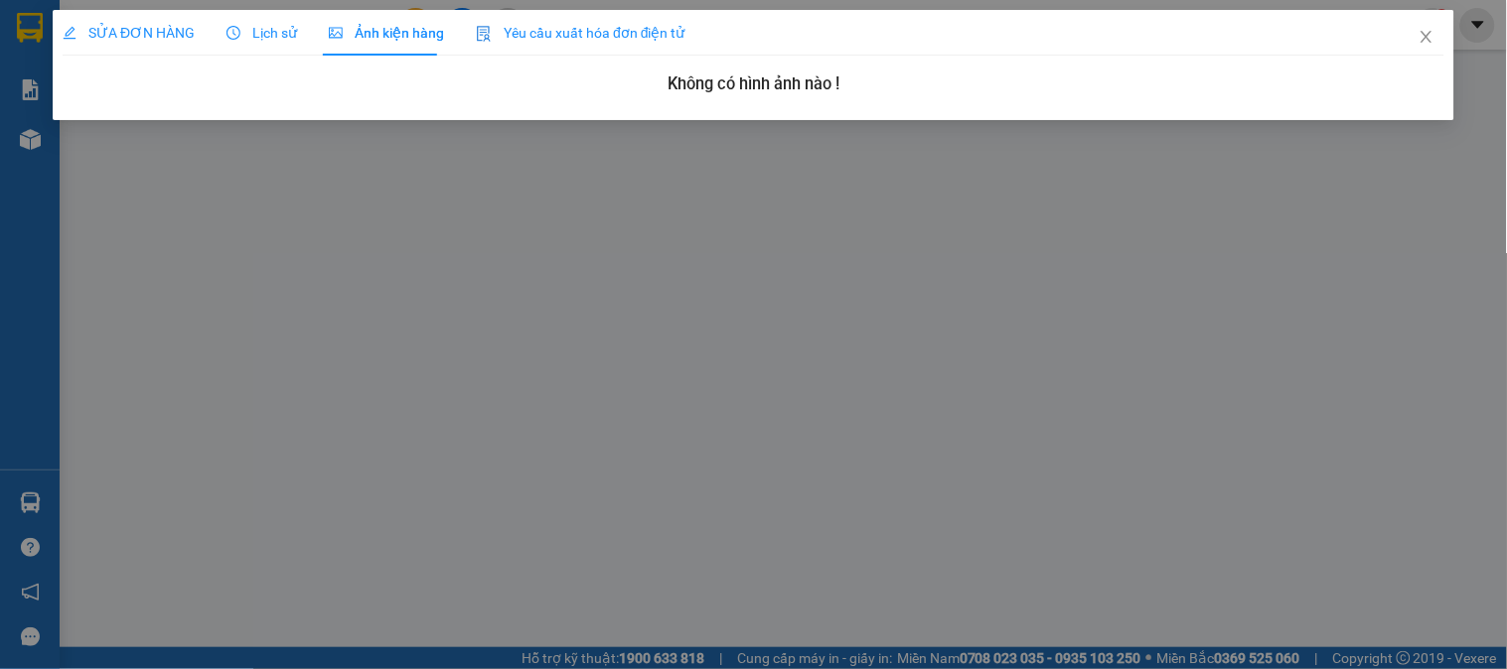
click at [175, 37] on span "SỬA ĐƠN HÀNG" at bounding box center [129, 33] width 132 height 16
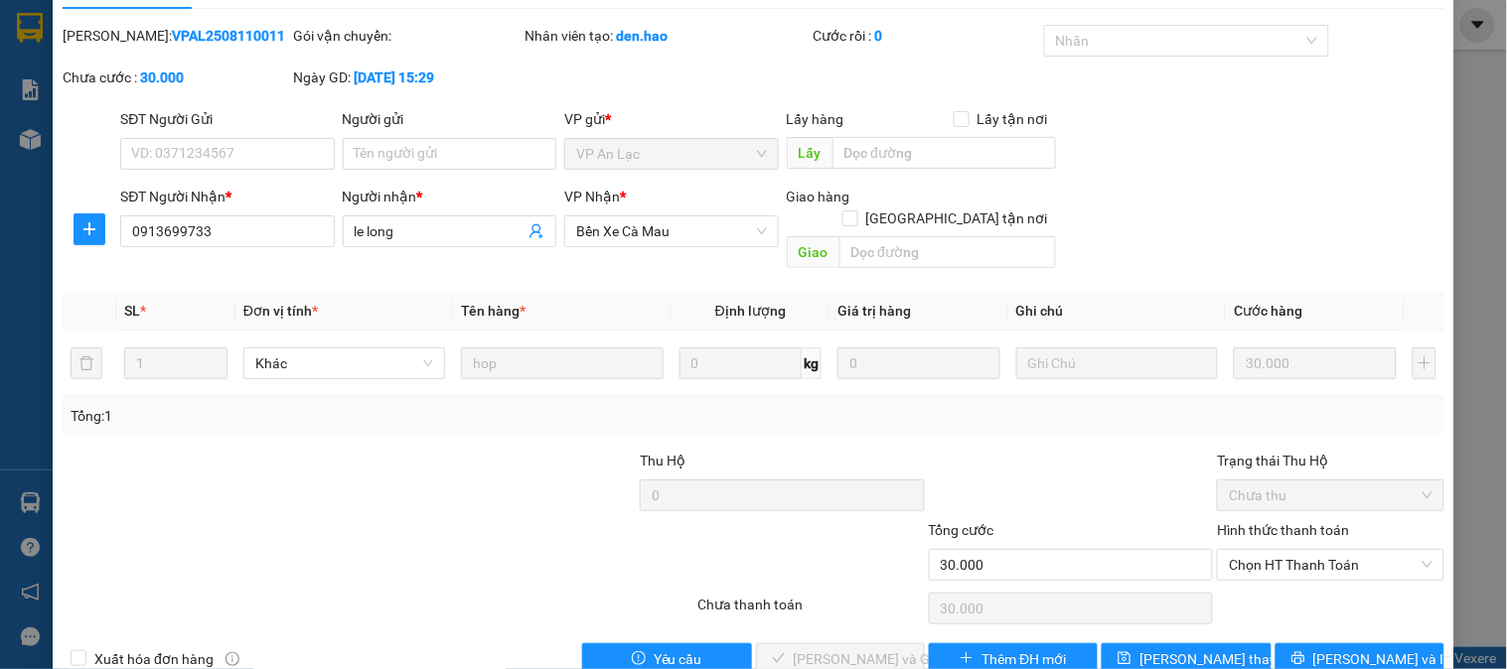
scroll to position [70, 0]
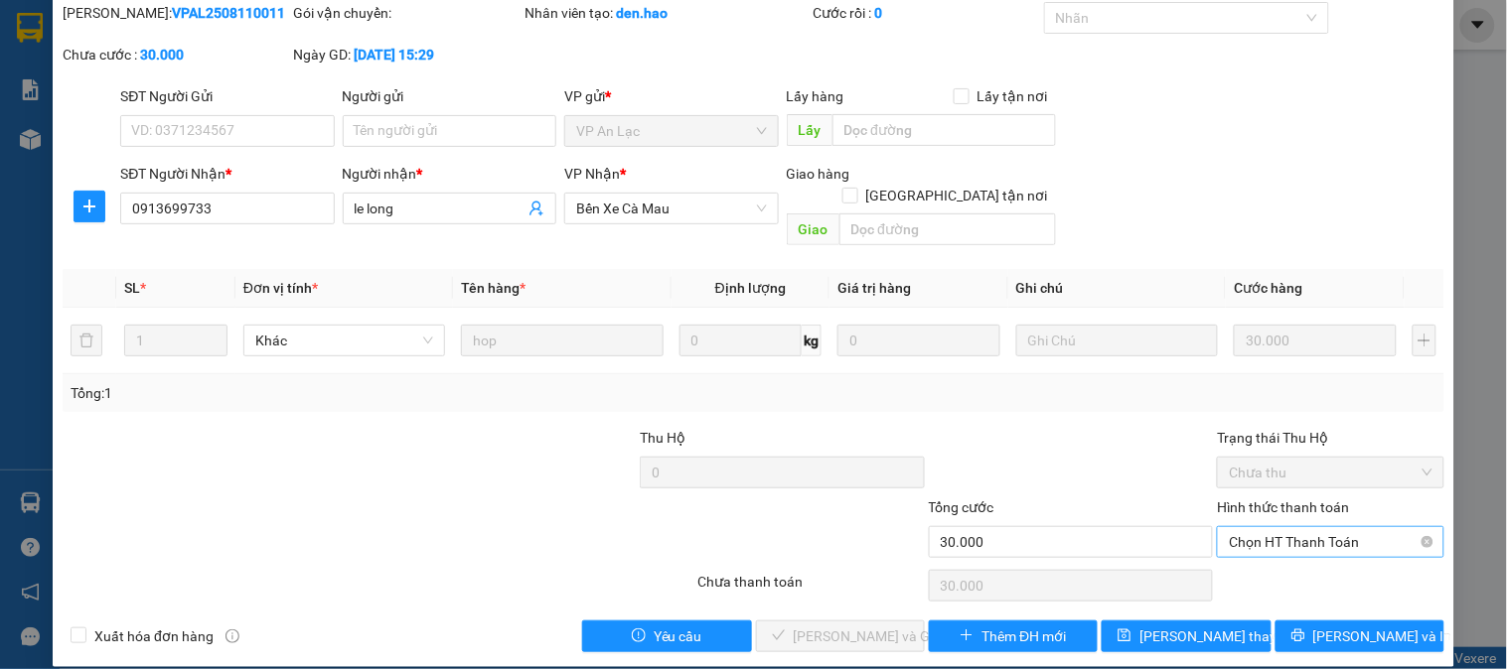
click at [1278, 533] on span "Chọn HT Thanh Toán" at bounding box center [1330, 542] width 203 height 30
click at [1278, 590] on div "Total Paid Fee 0 Total UnPaid Fee 30.000 Cash Collection Total Fee Mã ĐH: VPAL2…" at bounding box center [754, 327] width 1382 height 651
click at [1294, 538] on div "Hình thức thanh toán Chọn HT Thanh Toán" at bounding box center [1330, 532] width 226 height 70
click at [1279, 502] on div "Hình thức thanh toán" at bounding box center [1330, 512] width 226 height 30
click at [1276, 527] on span "Chọn HT Thanh Toán" at bounding box center [1330, 542] width 203 height 30
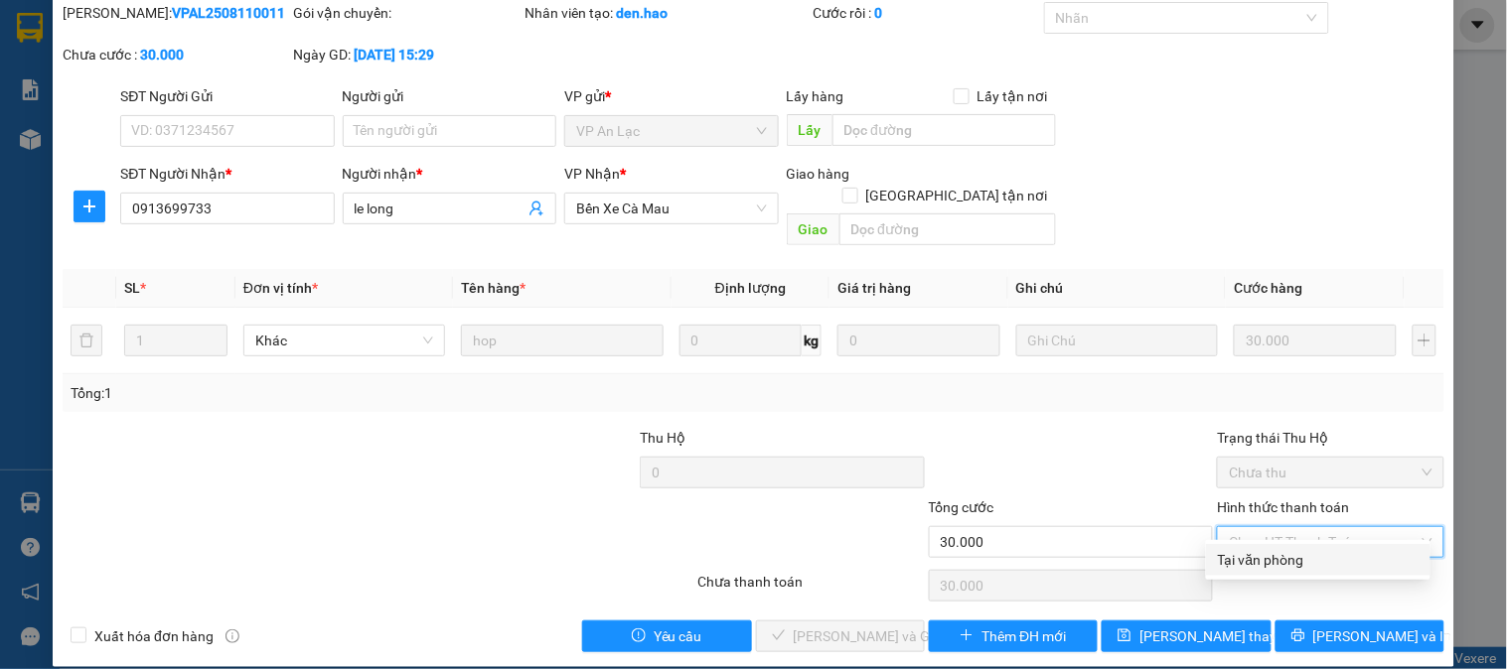
click at [1276, 549] on div "Tại văn phòng" at bounding box center [1318, 560] width 201 height 22
type input "0"
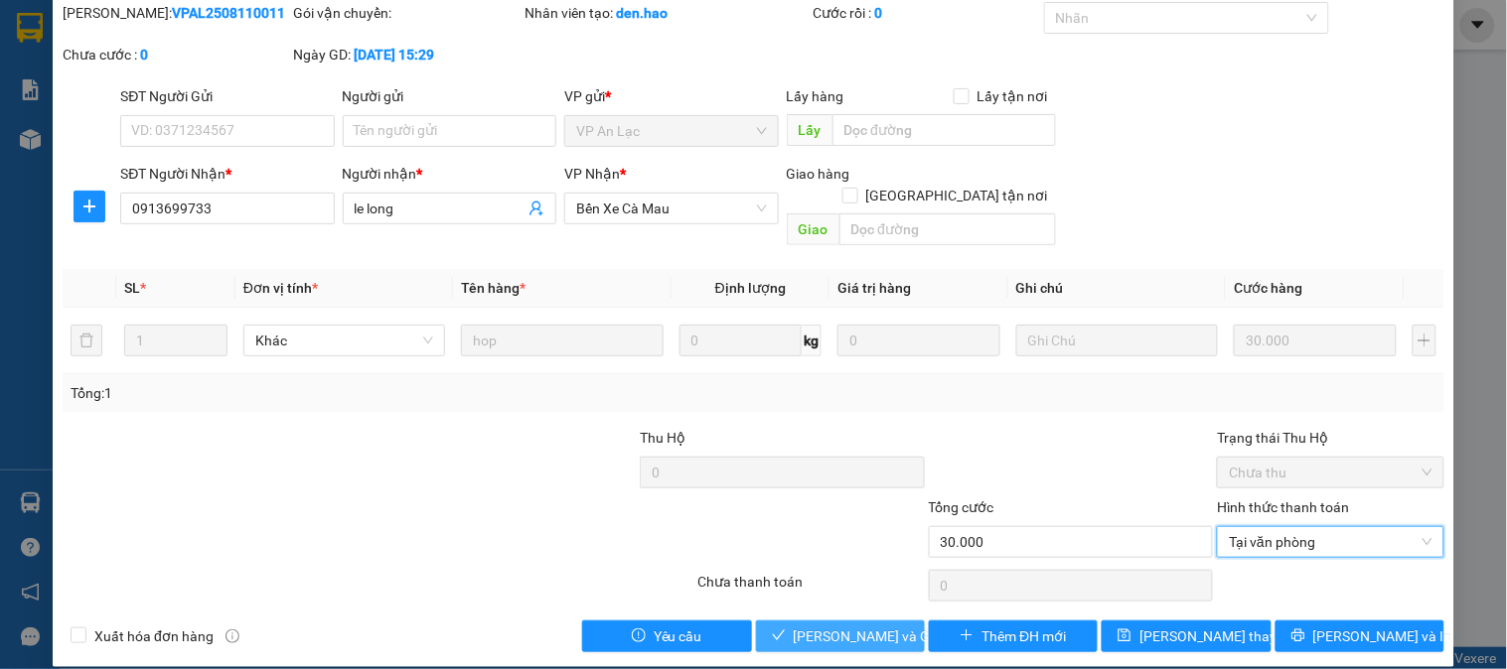
click at [829, 626] on span "[PERSON_NAME] và Giao hàng" at bounding box center [889, 637] width 191 height 22
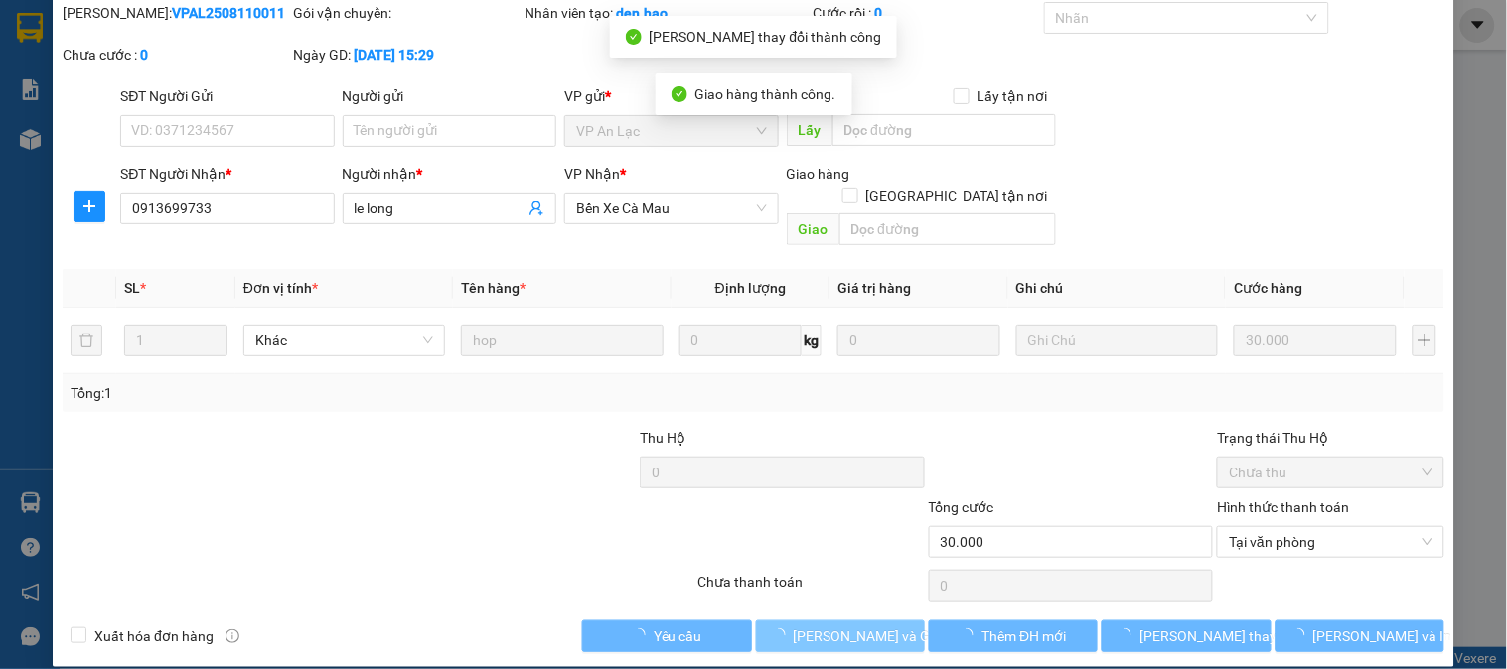
scroll to position [0, 0]
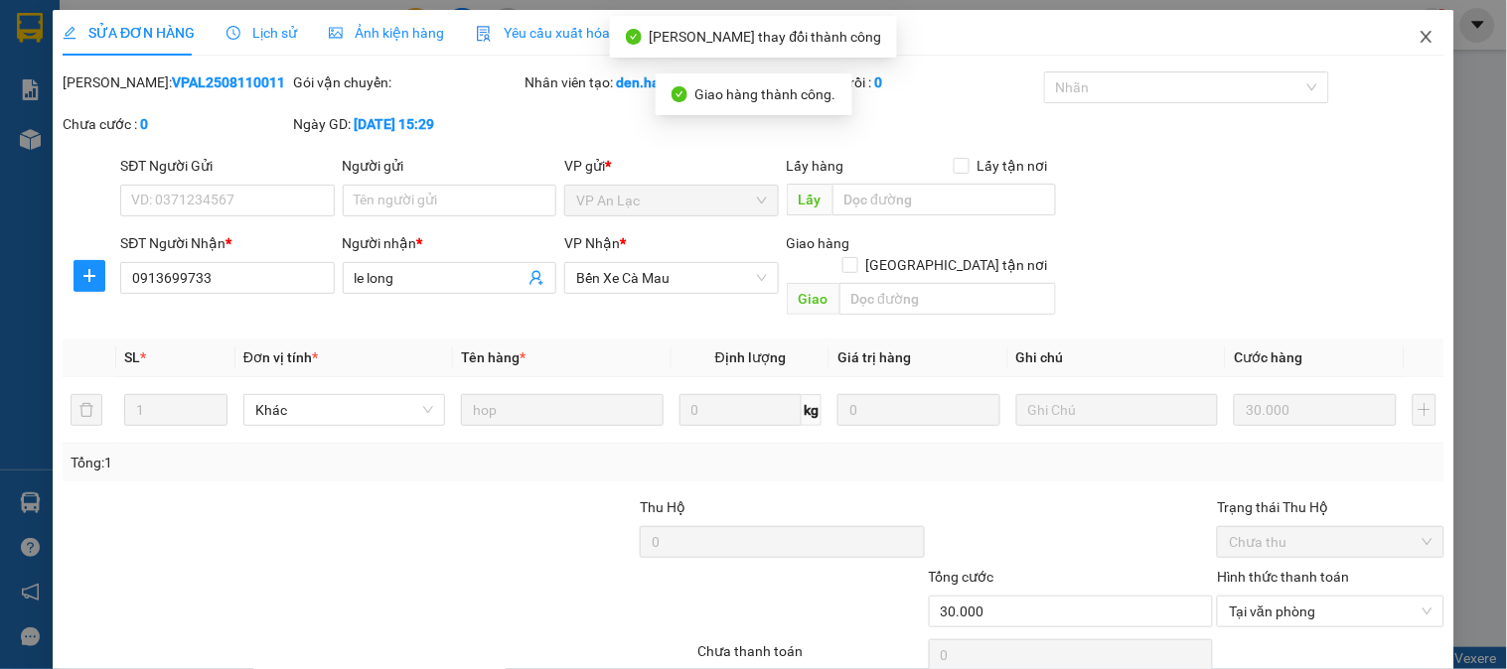
click at [1399, 31] on span "Close" at bounding box center [1427, 38] width 56 height 56
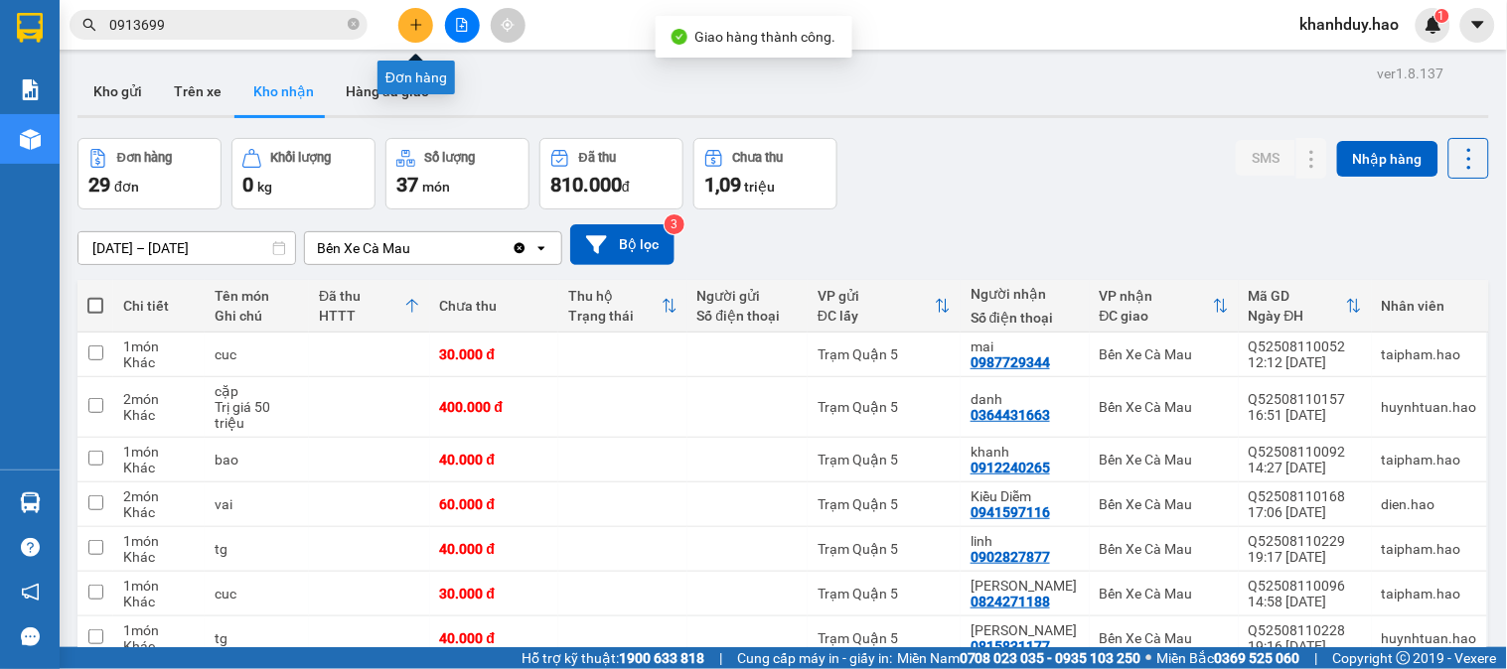
click at [420, 31] on icon "plus" at bounding box center [416, 25] width 14 height 14
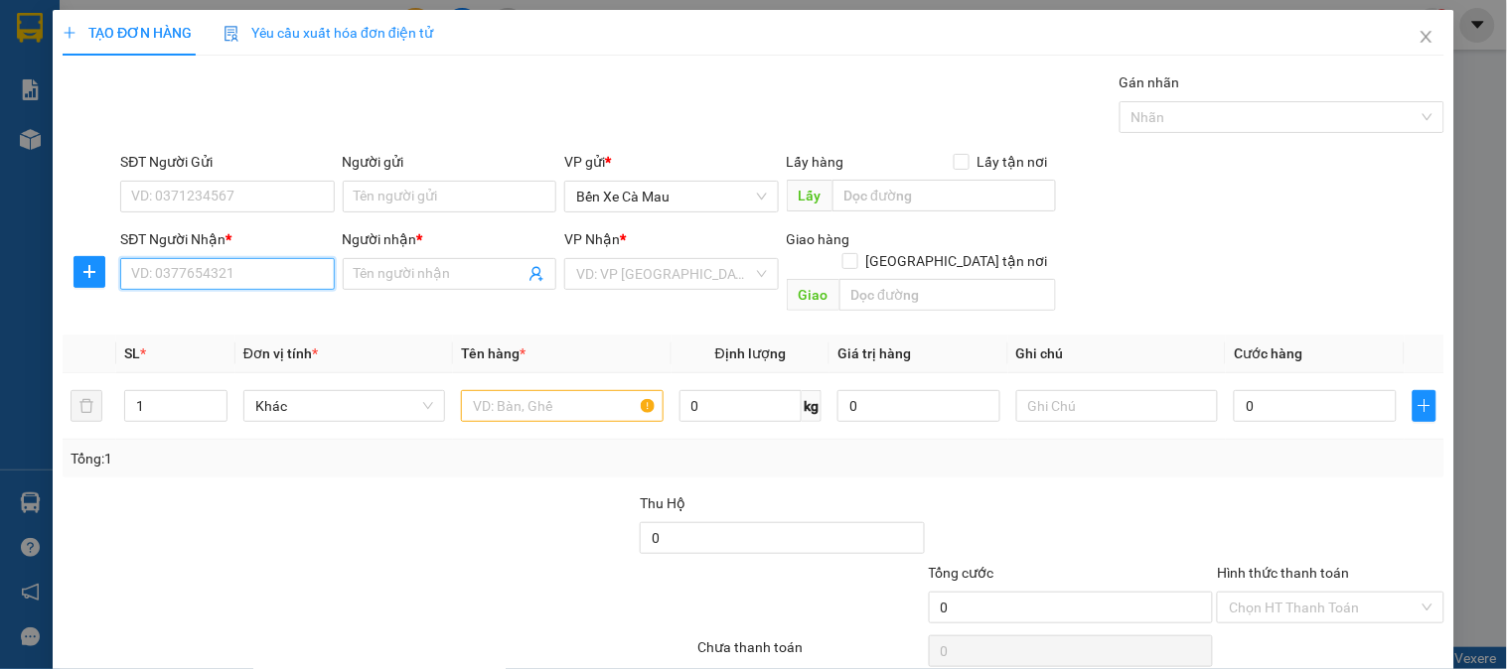
click at [260, 262] on input "SĐT Người Nhận *" at bounding box center [227, 274] width 214 height 32
click at [260, 301] on div "0948847027 - NGOAN" at bounding box center [225, 314] width 212 height 32
type input "0948847027"
type input "NGOAN"
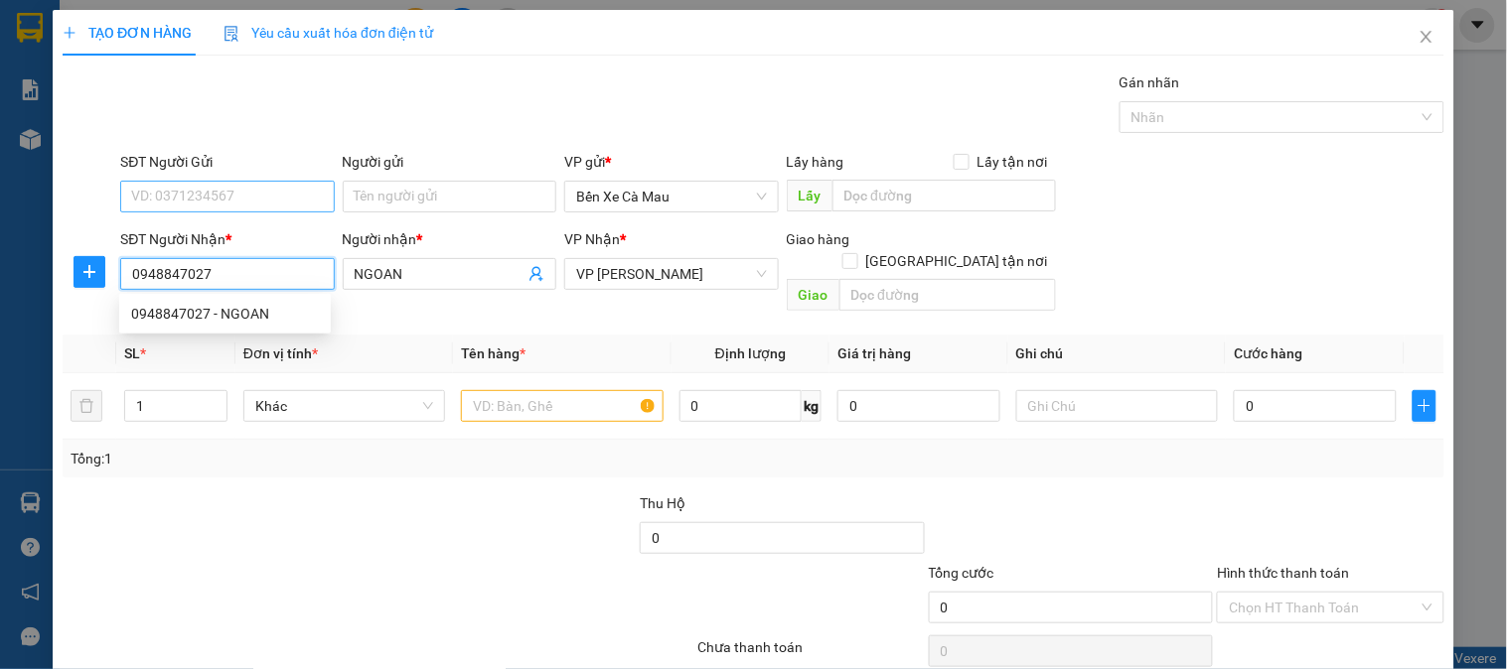
type input "50.000"
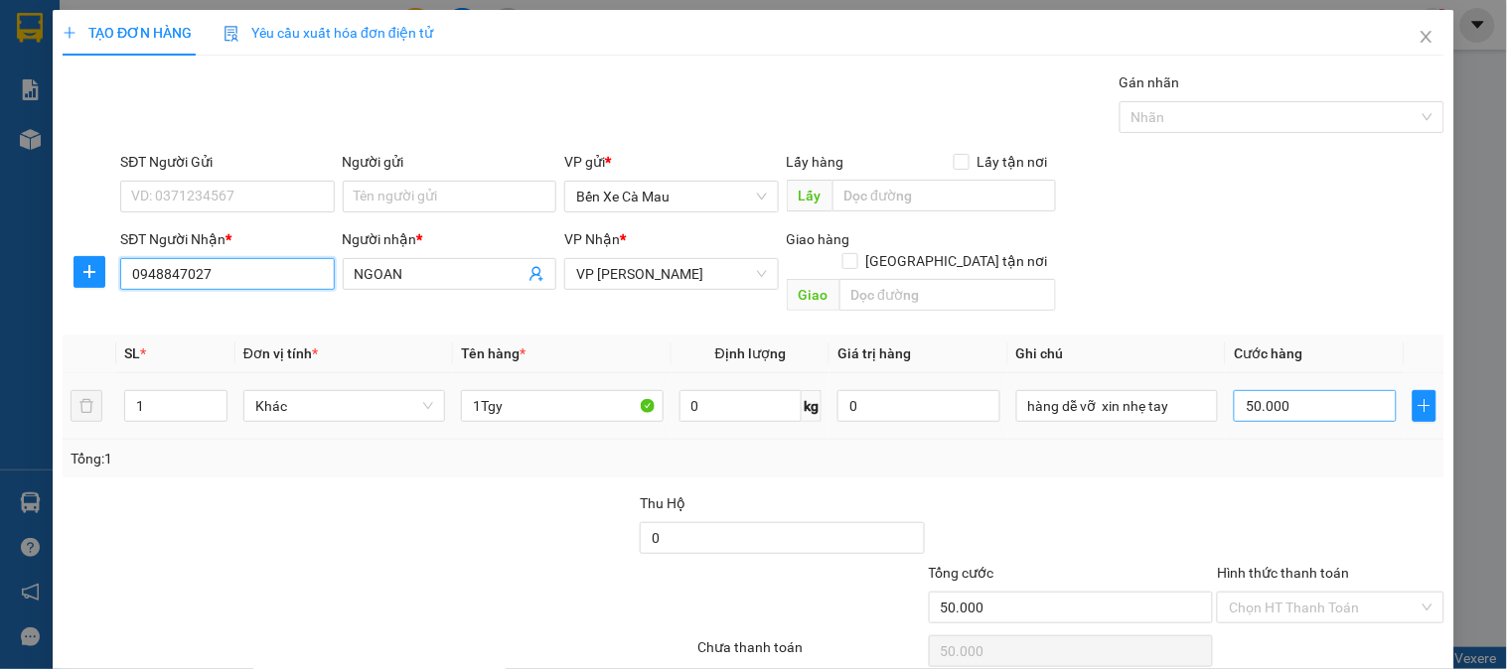
type input "0948847027"
click at [1334, 390] on input "50.000" at bounding box center [1315, 406] width 163 height 32
type input "0"
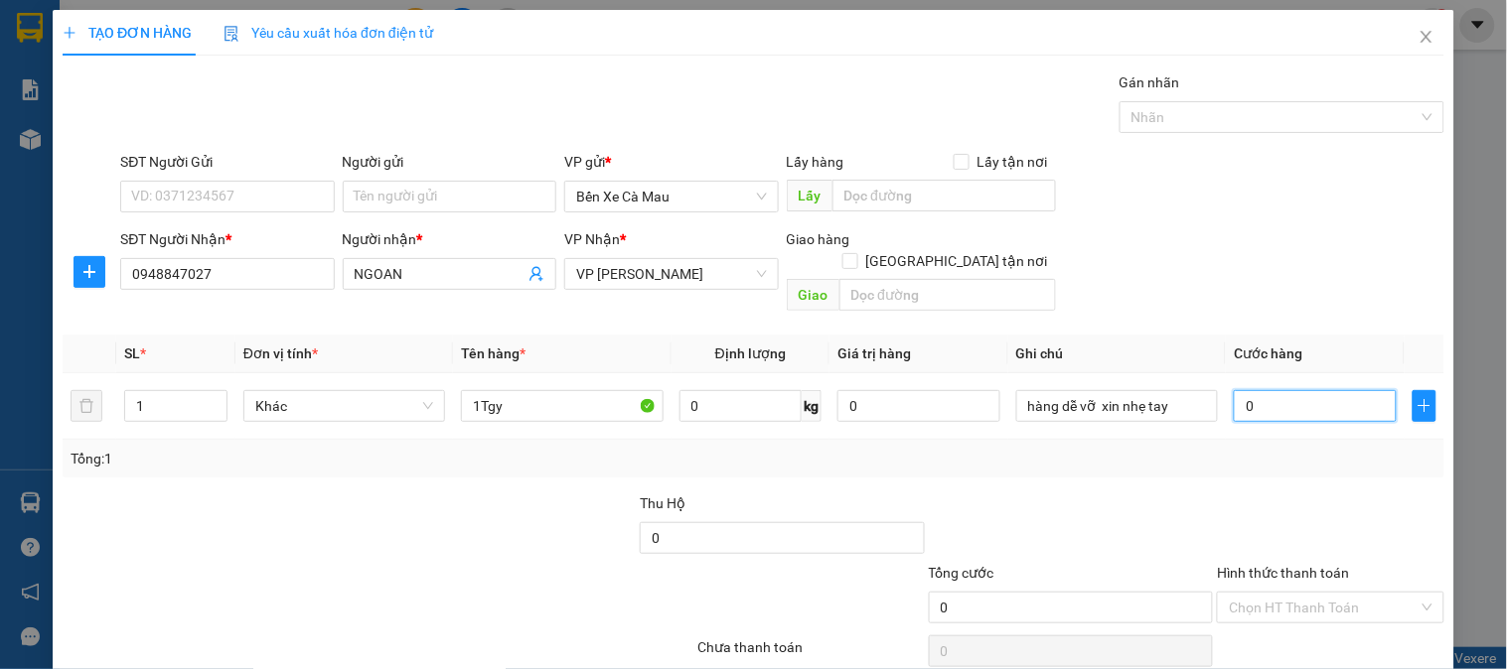
type input "8"
type input "0.080"
type input "80"
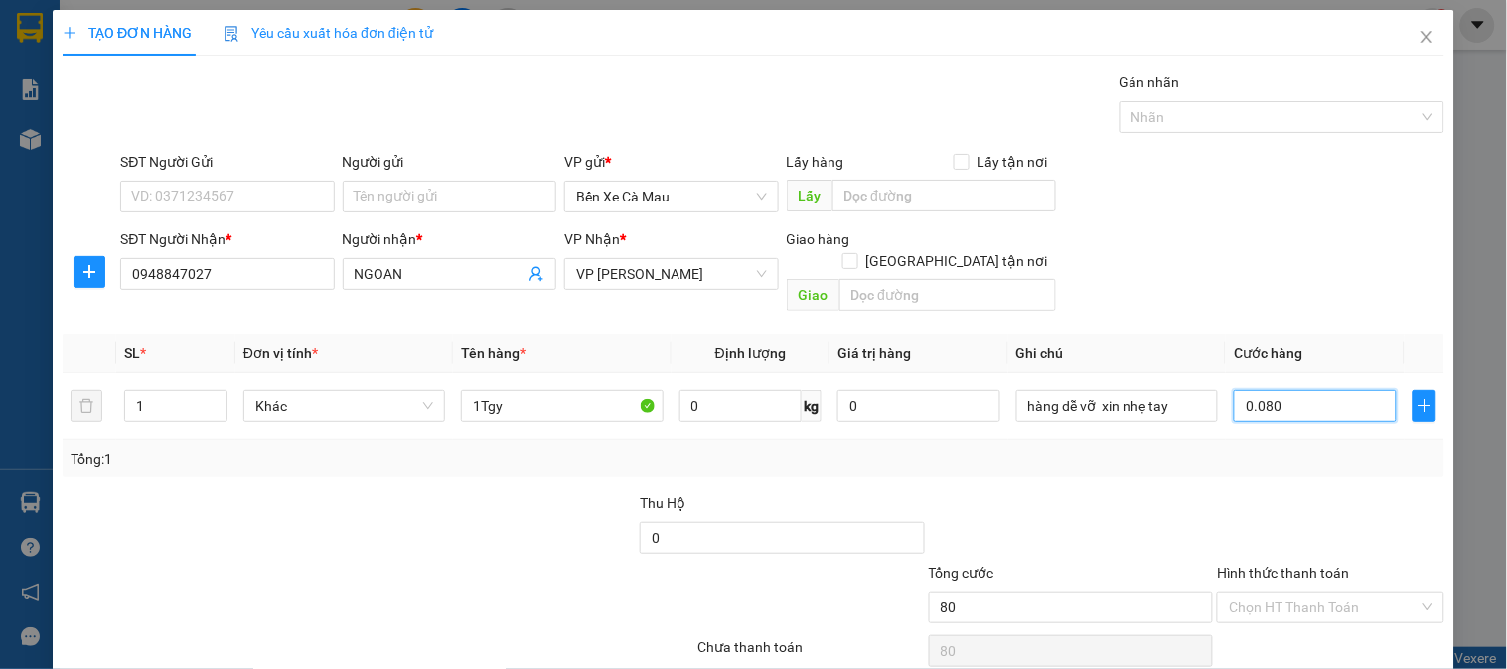
type input "00.800"
type input "800"
type input "00.800"
drag, startPoint x: 1356, startPoint y: 264, endPoint x: 899, endPoint y: 360, distance: 466.8
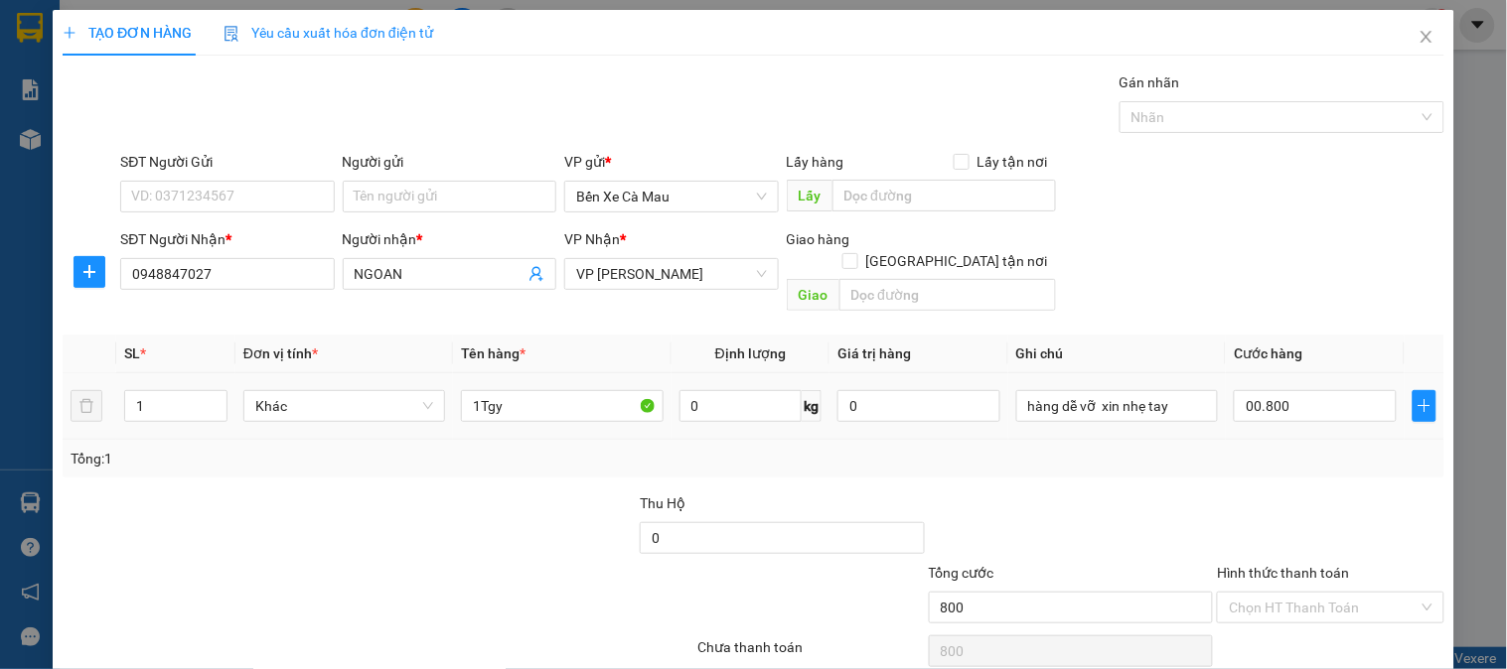
click at [1355, 264] on div "SĐT Người Nhận * 0948847027 Người nhận * NGOAN VP Nhận * VP Bạc Liêu Giao hàng …" at bounding box center [782, 273] width 1332 height 91
type input "800.000"
click at [172, 391] on input "1" at bounding box center [175, 406] width 101 height 30
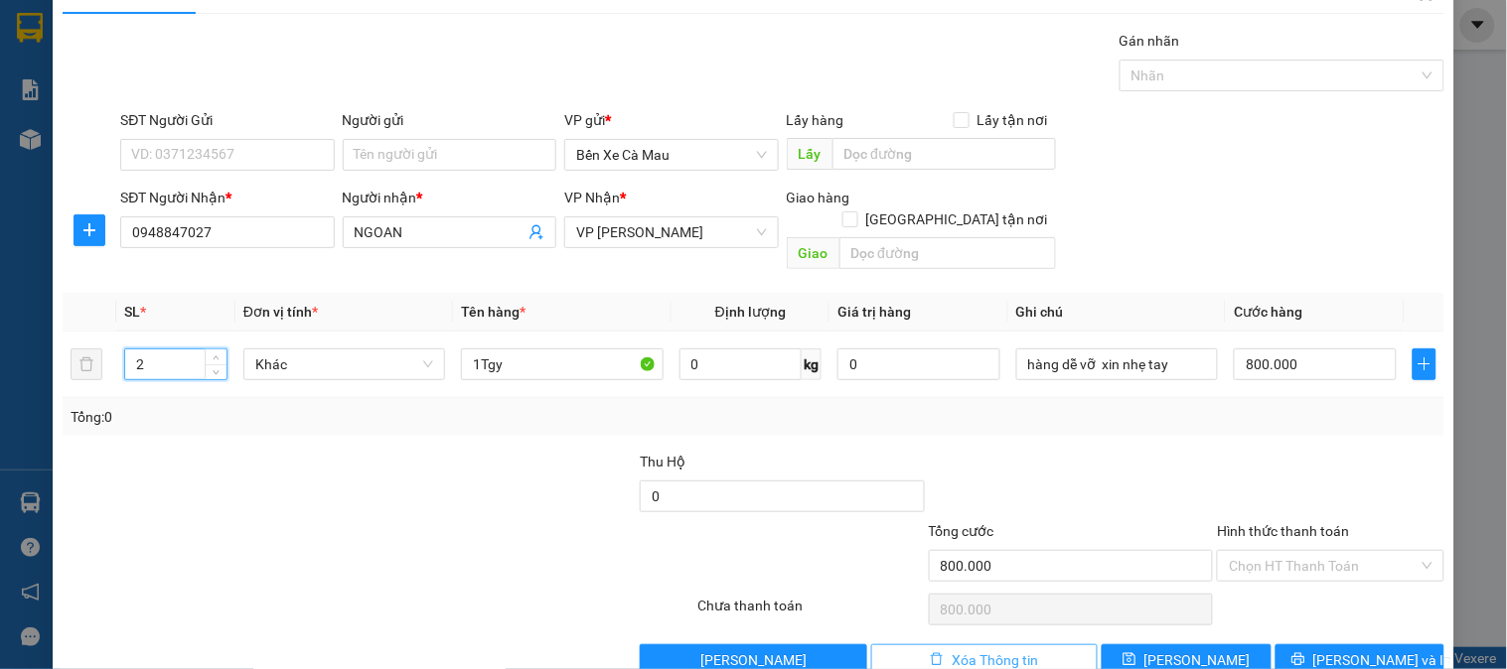
scroll to position [65, 0]
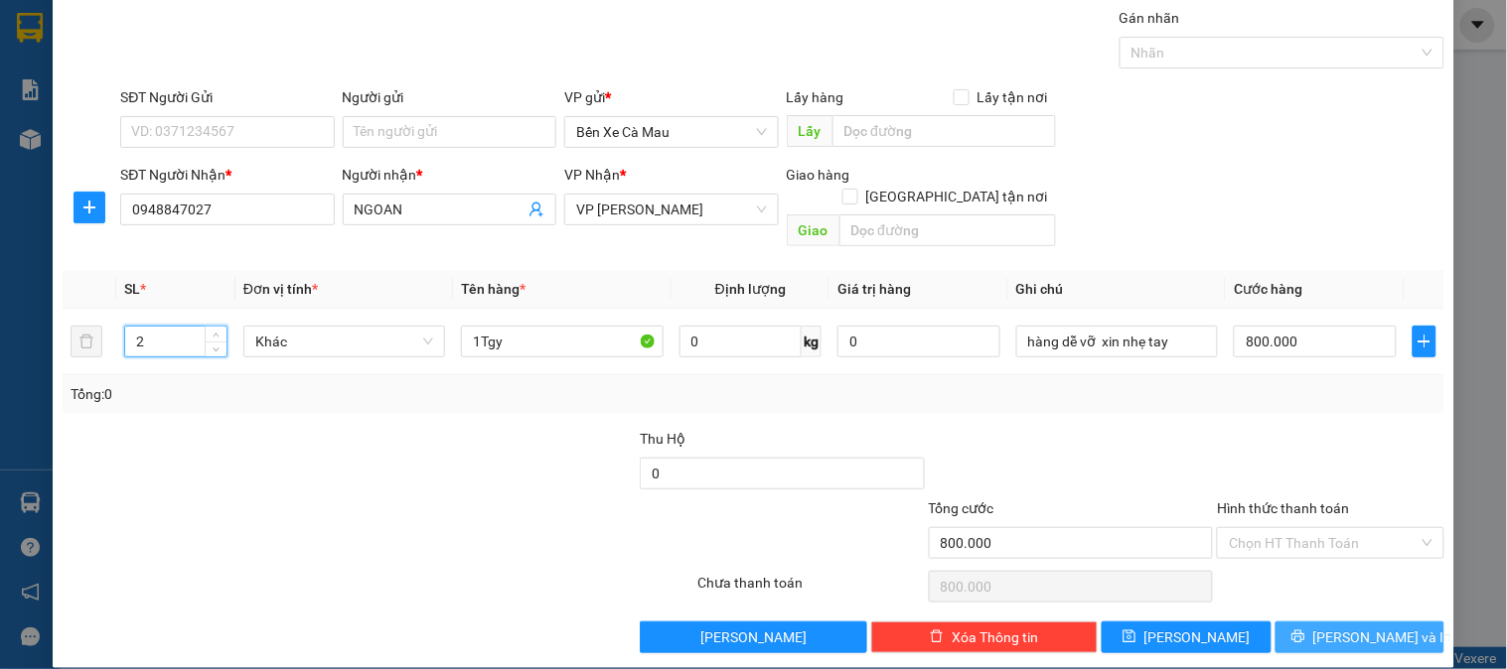
type input "2"
click at [1347, 627] on span "[PERSON_NAME] và In" at bounding box center [1382, 638] width 139 height 22
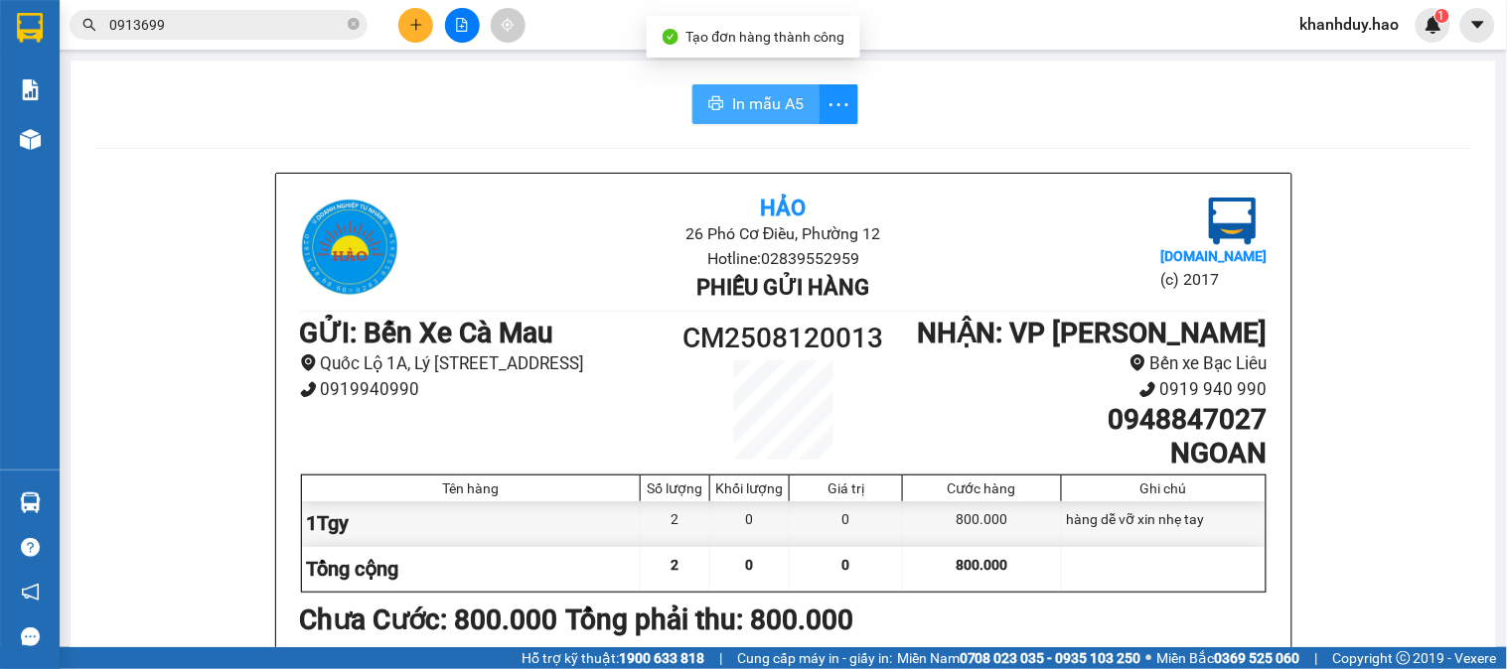
click at [776, 92] on span "In mẫu A5" at bounding box center [768, 103] width 72 height 25
click at [779, 99] on span "In mẫu A5" at bounding box center [768, 103] width 72 height 25
drag, startPoint x: 1506, startPoint y: 31, endPoint x: 1035, endPoint y: 15, distance: 471.1
click at [1506, 31] on div "khanhduy.hao 1" at bounding box center [1395, 25] width 222 height 35
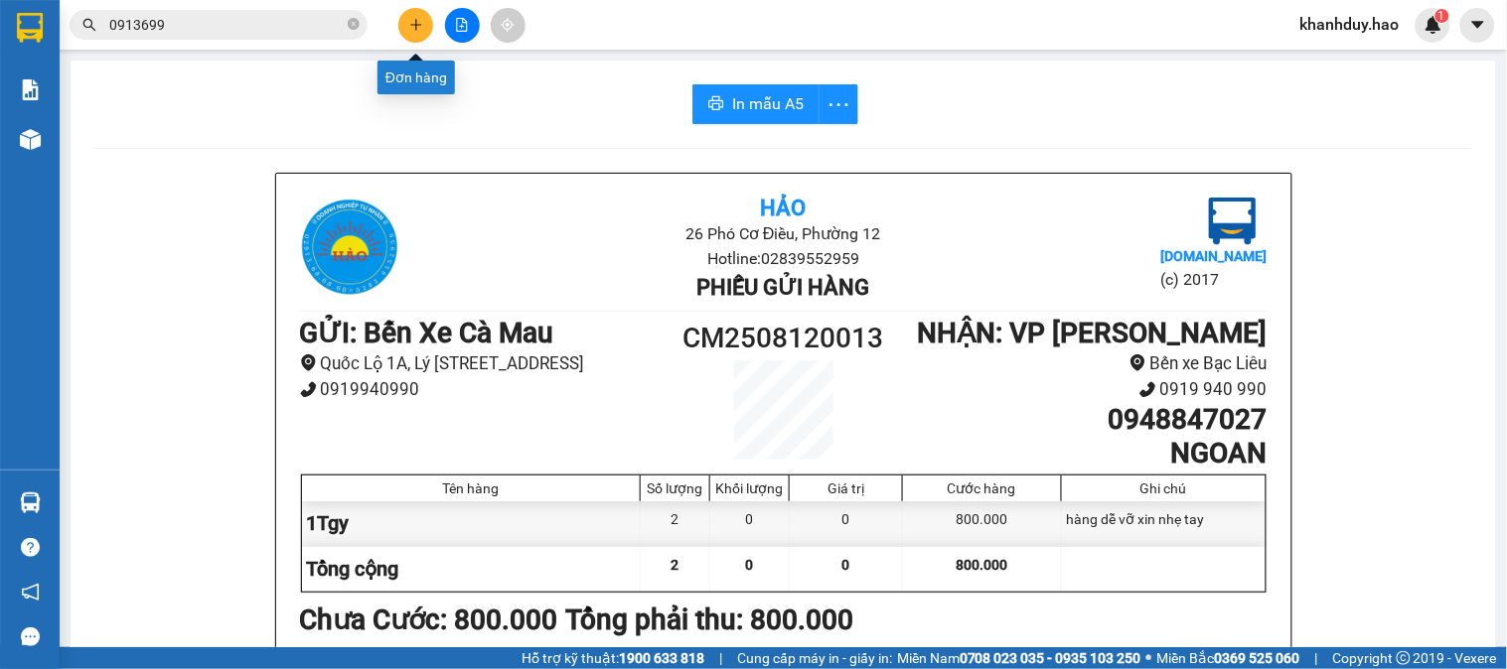
click at [422, 23] on icon "plus" at bounding box center [416, 25] width 14 height 14
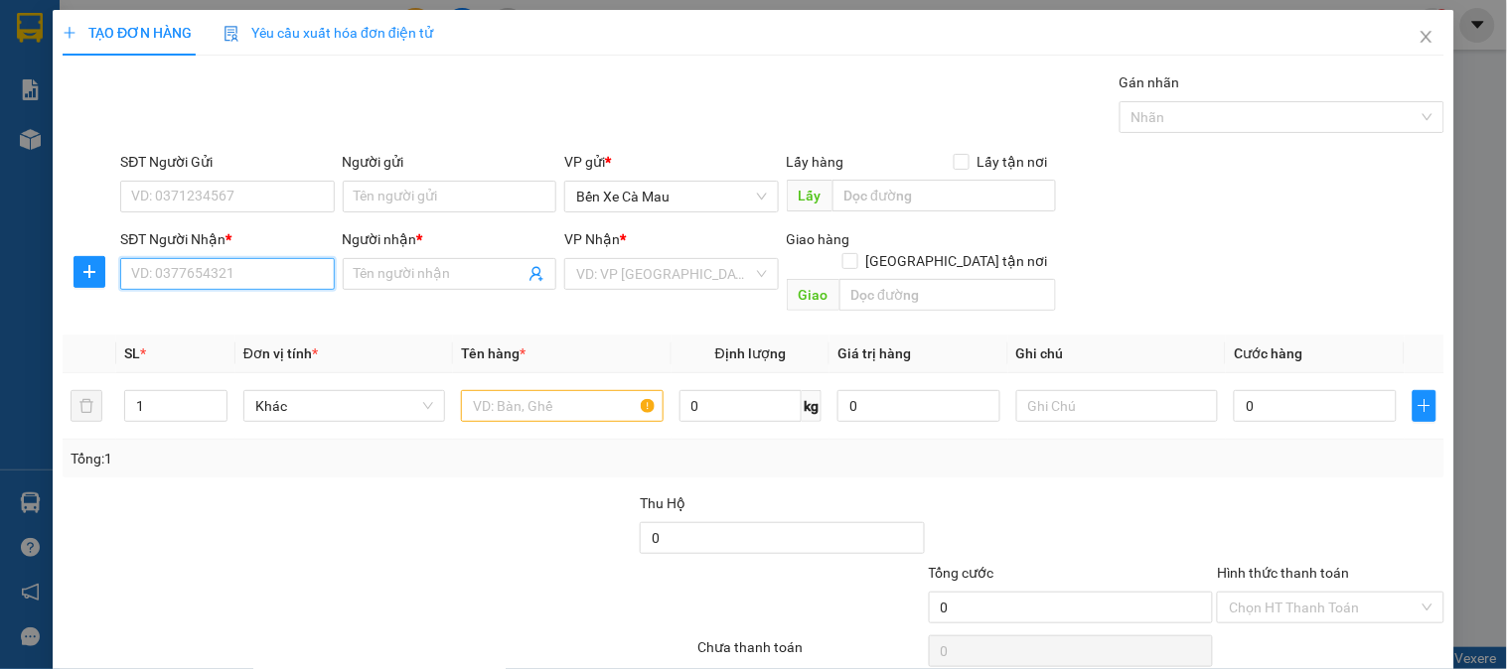
click at [142, 275] on input "SĐT Người Nhận *" at bounding box center [227, 274] width 214 height 32
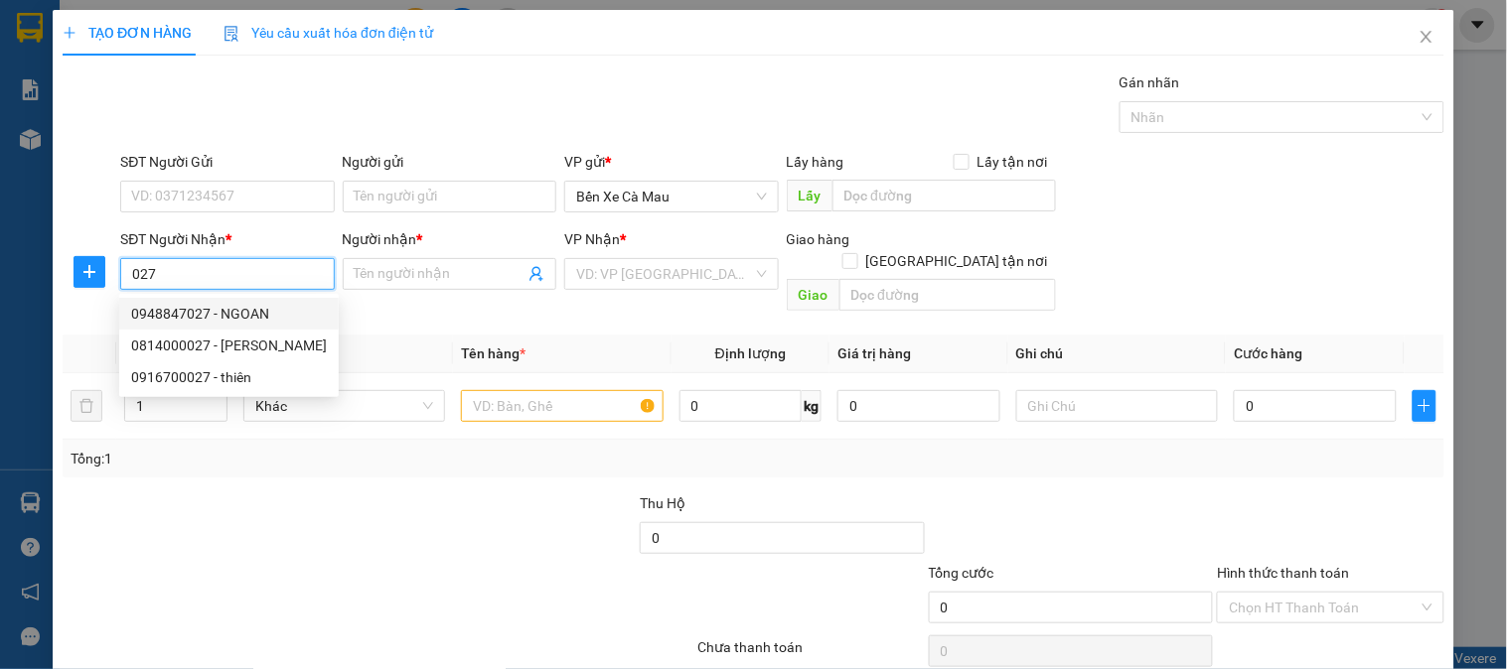
click at [273, 320] on div "0948847027 - NGOAN" at bounding box center [229, 314] width 196 height 22
type input "0948847027"
type input "NGOAN"
type input "800.000"
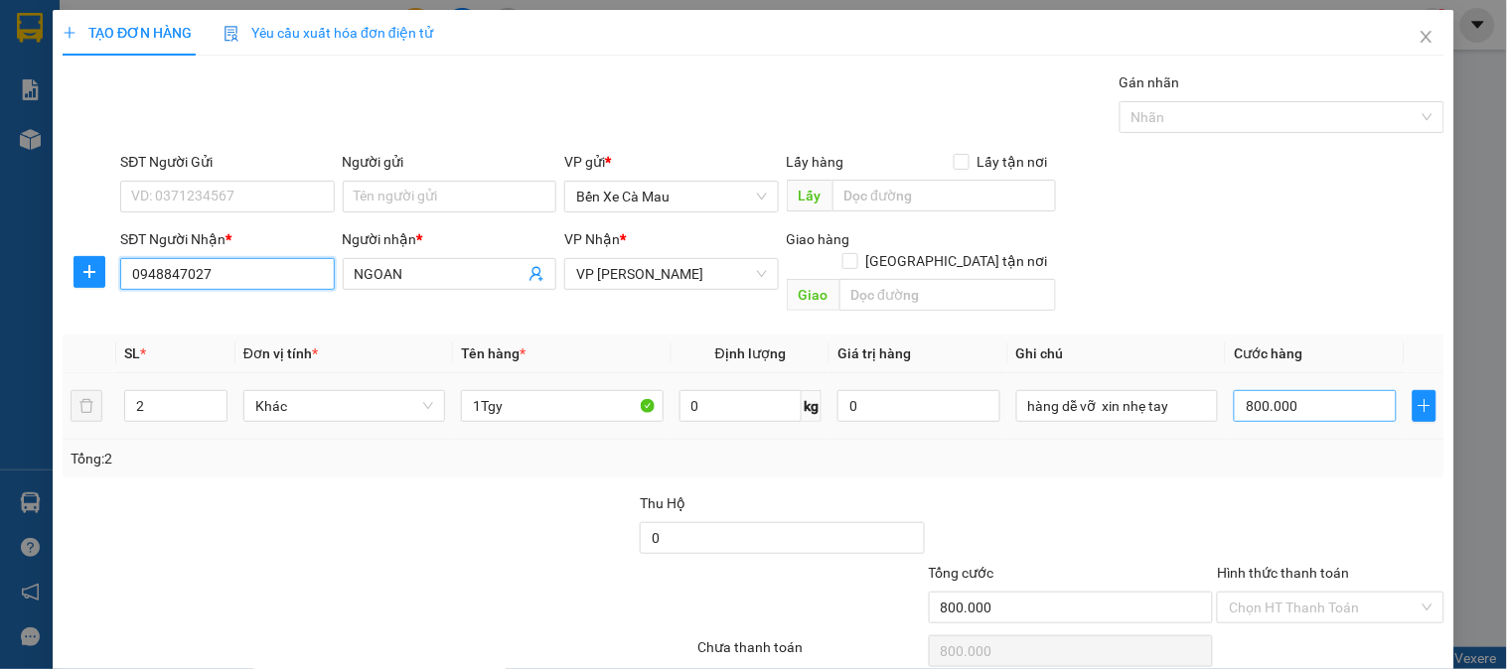
type input "0948847027"
click at [1263, 390] on input "800.000" at bounding box center [1315, 406] width 163 height 32
type input "0"
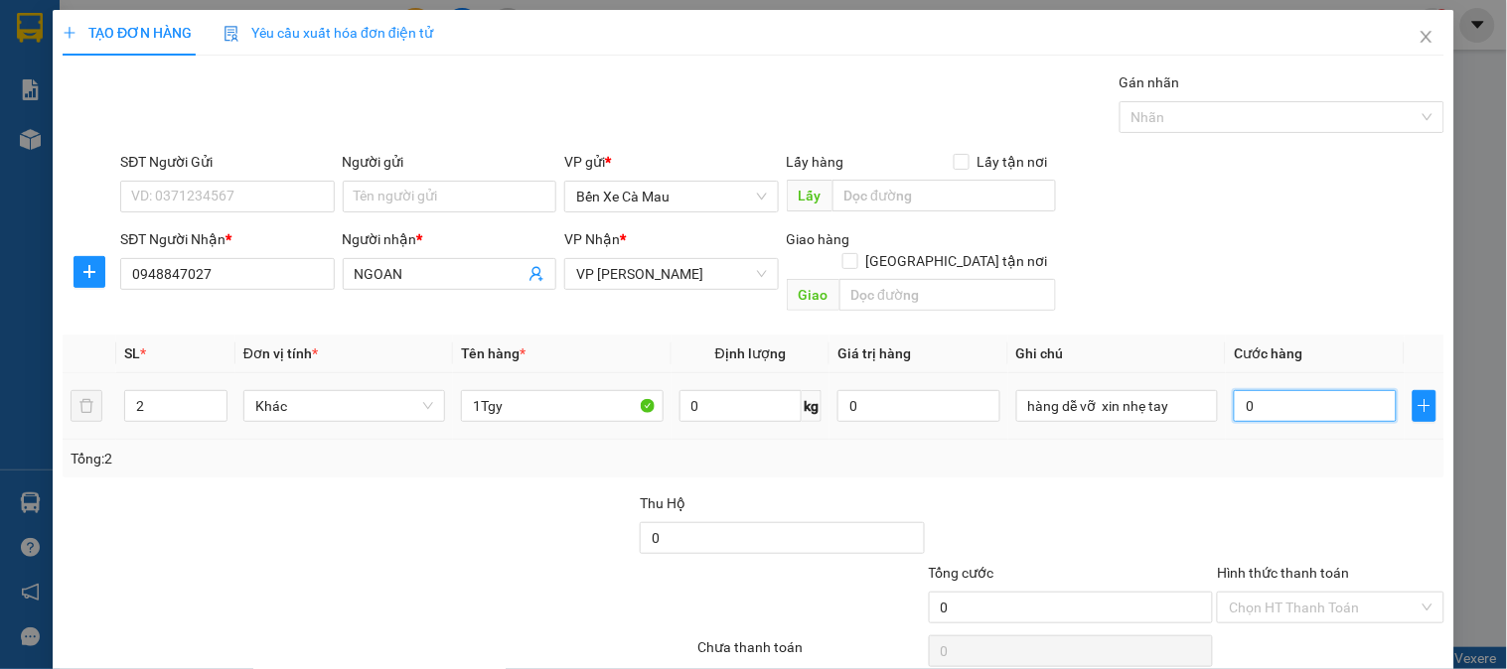
type input "8"
type input "008"
type input "80"
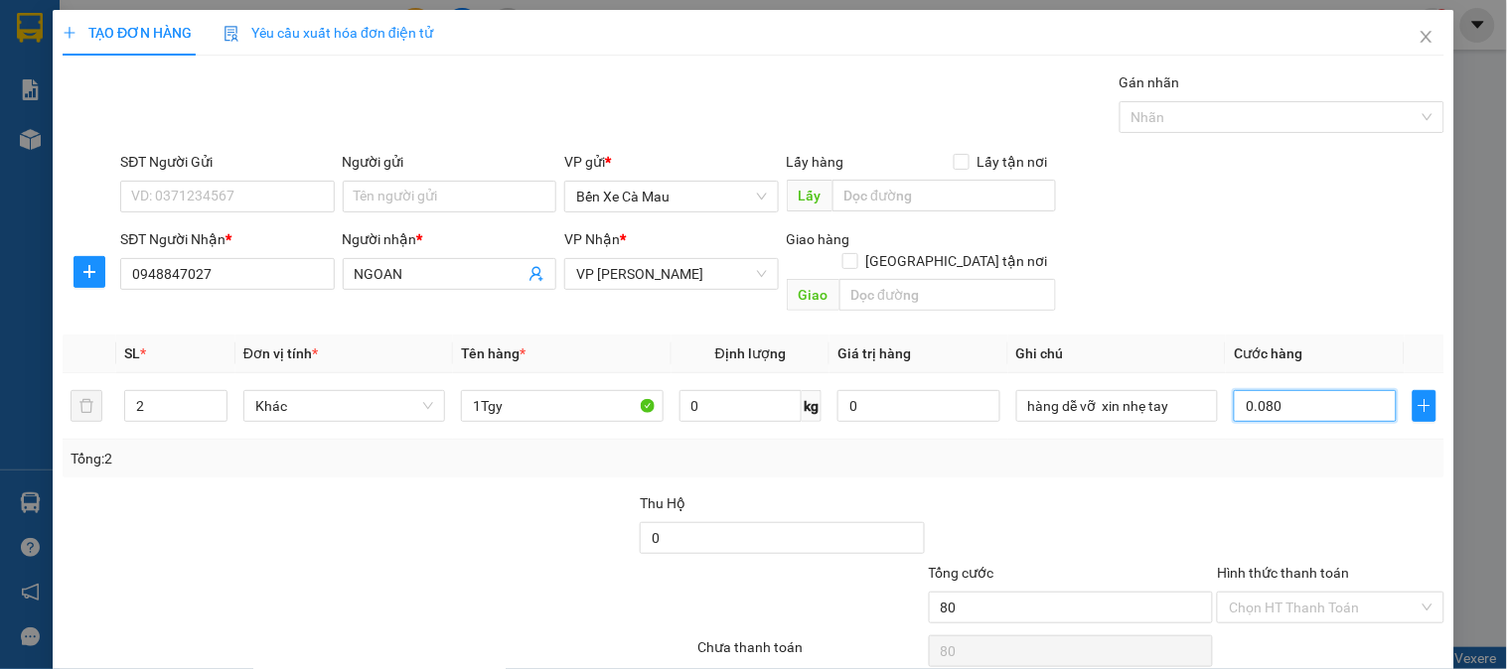
type input "0.080"
click at [1341, 292] on div "SĐT Người Nhận * 0948847027 Người nhận * NGOAN VP Nhận * VP Bạc Liêu Giao hàng …" at bounding box center [782, 273] width 1332 height 91
type input "80.000"
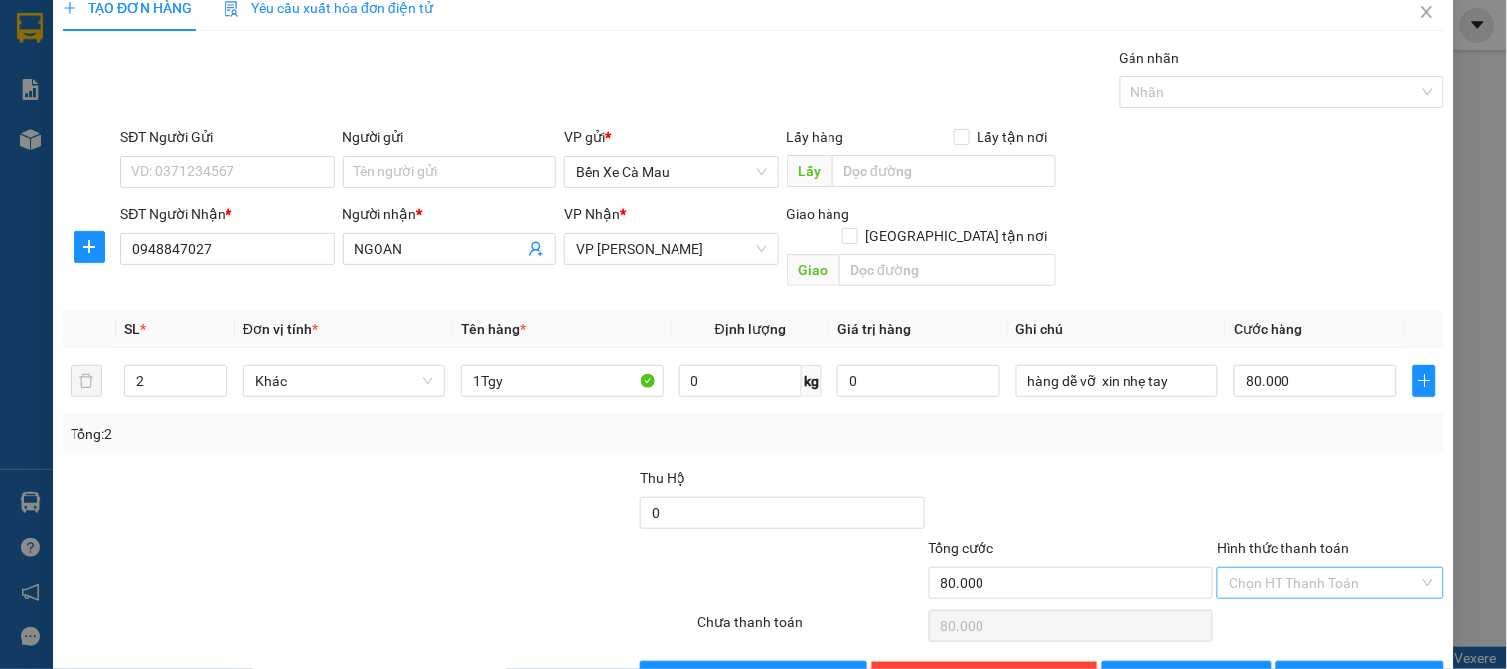
scroll to position [65, 0]
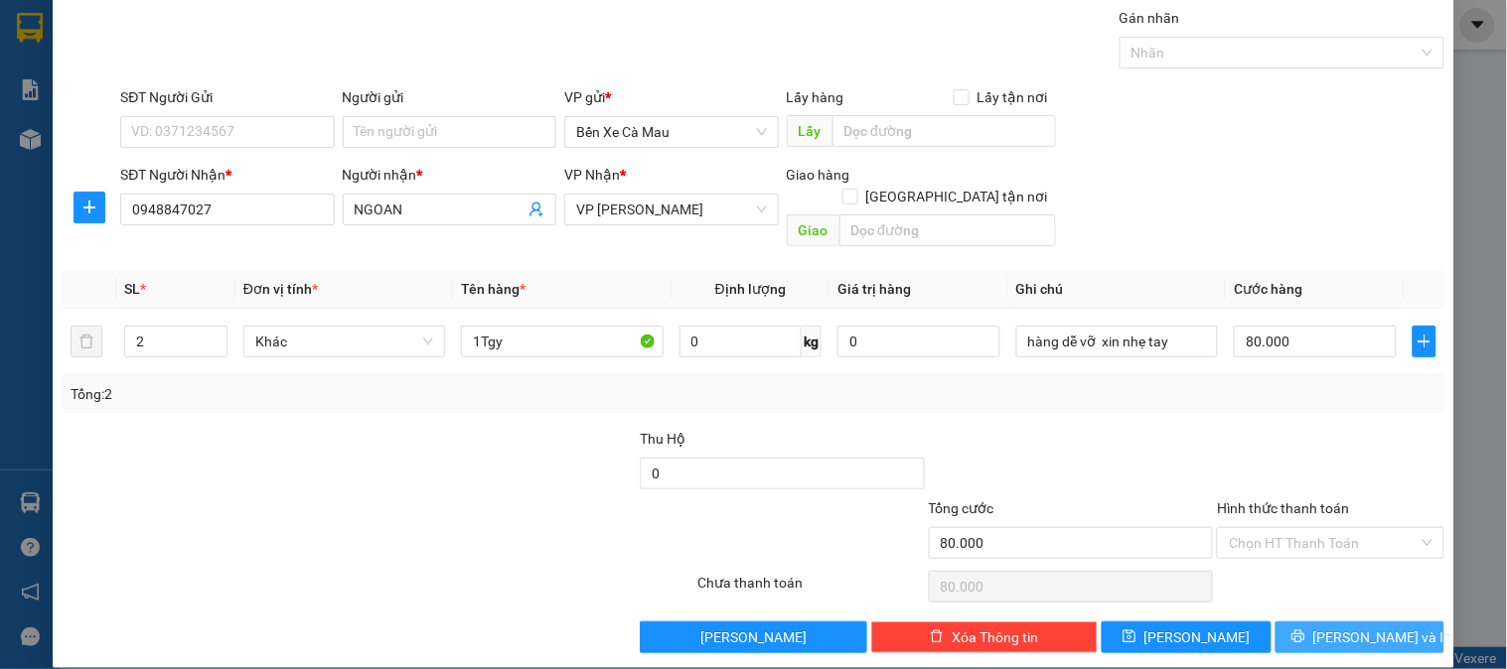
click at [1353, 627] on span "[PERSON_NAME] và In" at bounding box center [1382, 638] width 139 height 22
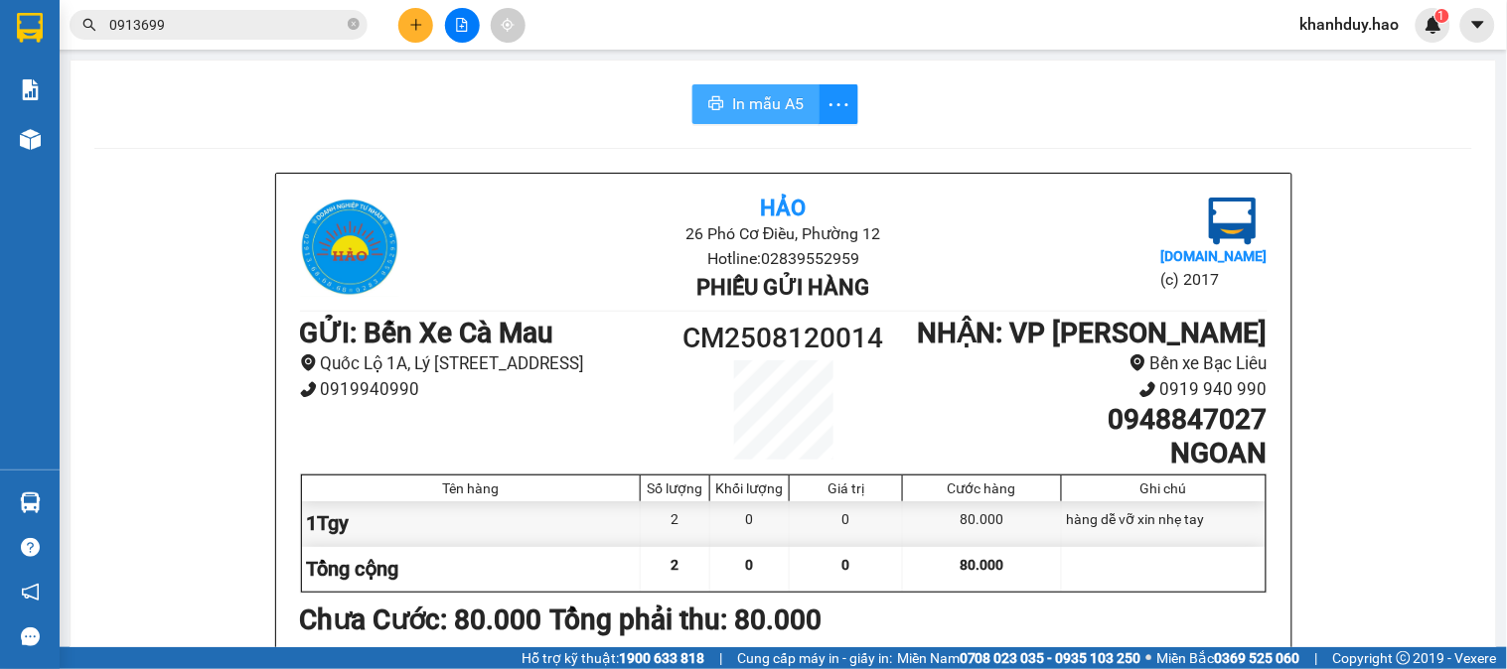
click at [790, 114] on span "In mẫu A5" at bounding box center [768, 103] width 72 height 25
click at [732, 113] on span "In mẫu A5" at bounding box center [768, 103] width 72 height 25
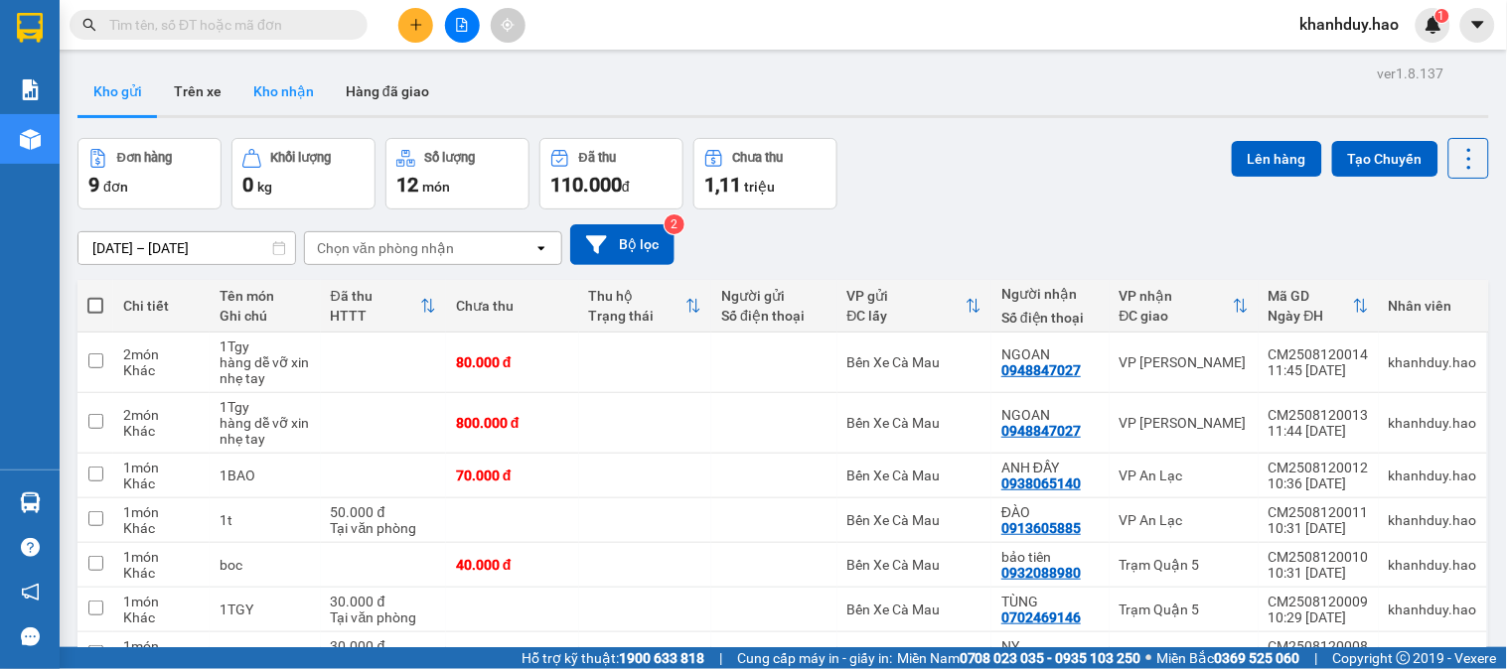
click at [282, 89] on button "Kho nhận" at bounding box center [283, 92] width 92 height 48
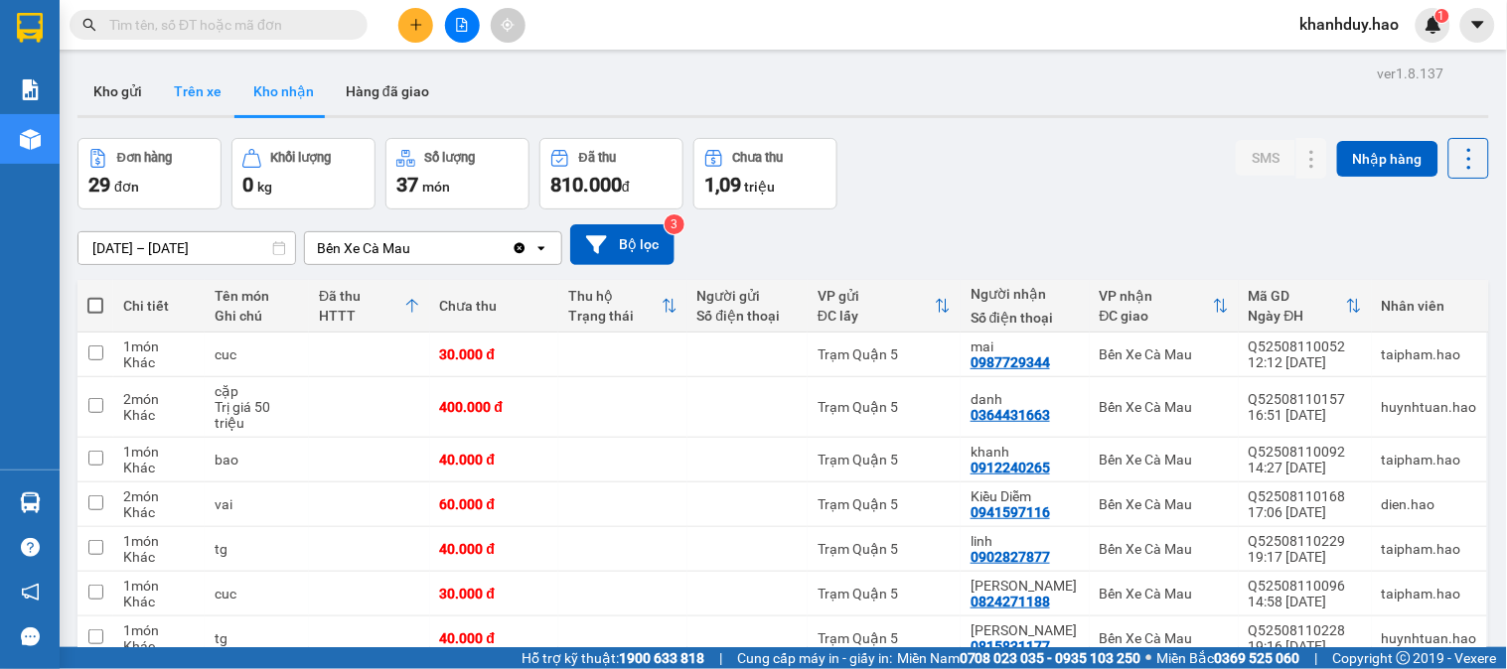
click at [184, 104] on button "Trên xe" at bounding box center [197, 92] width 79 height 48
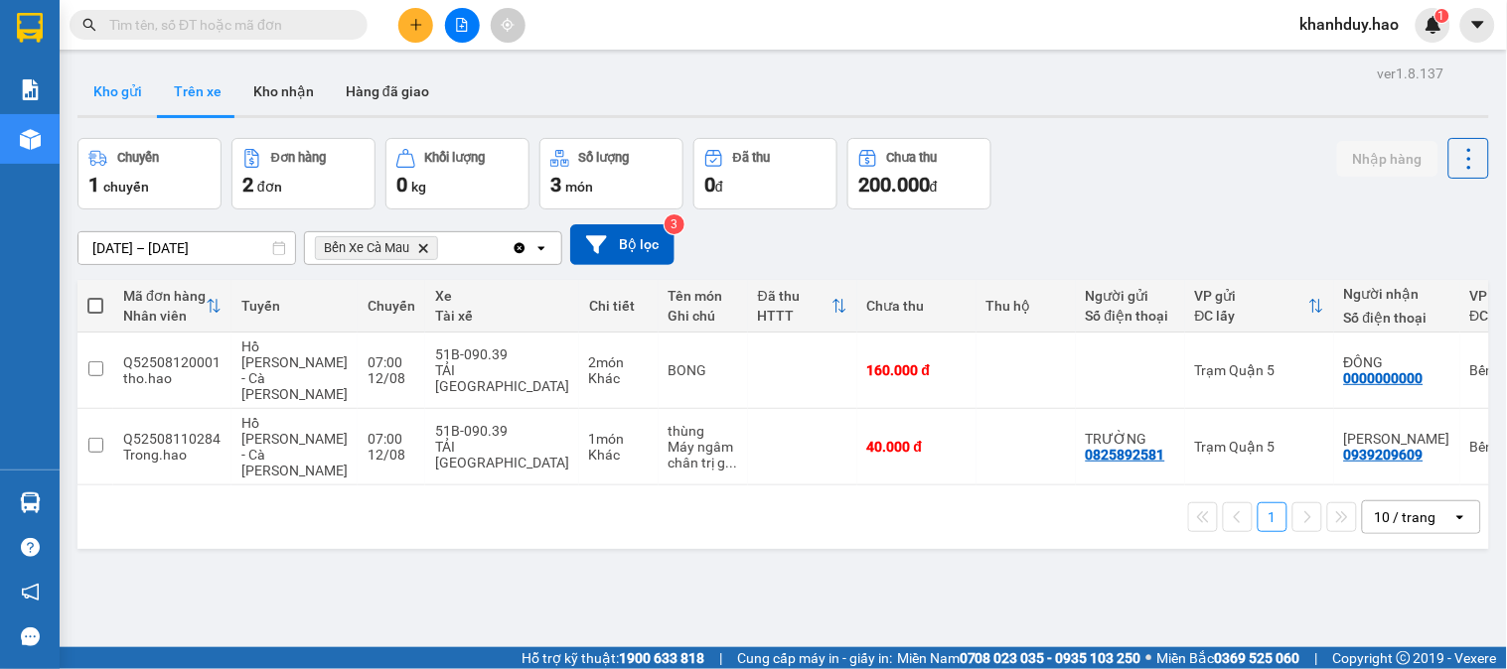
click at [113, 94] on button "Kho gửi" at bounding box center [117, 92] width 80 height 48
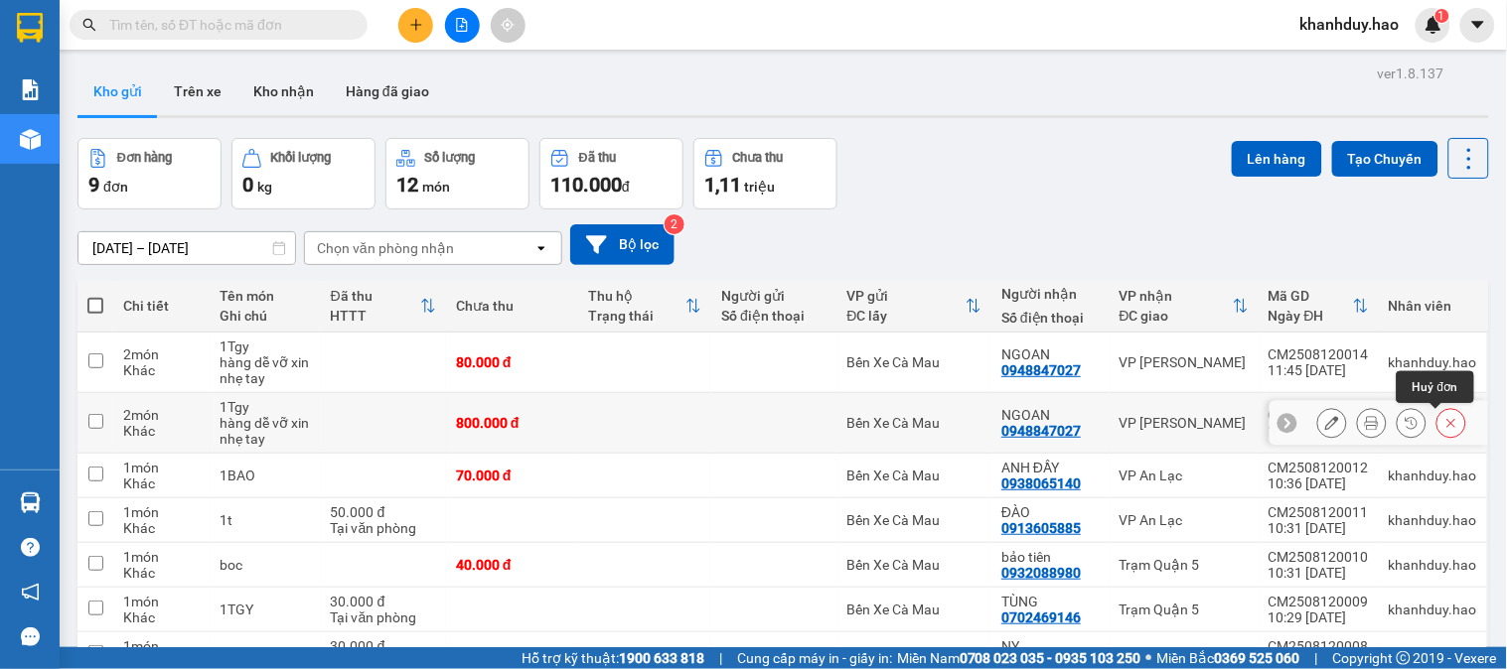
click at [1437, 433] on button at bounding box center [1451, 423] width 28 height 35
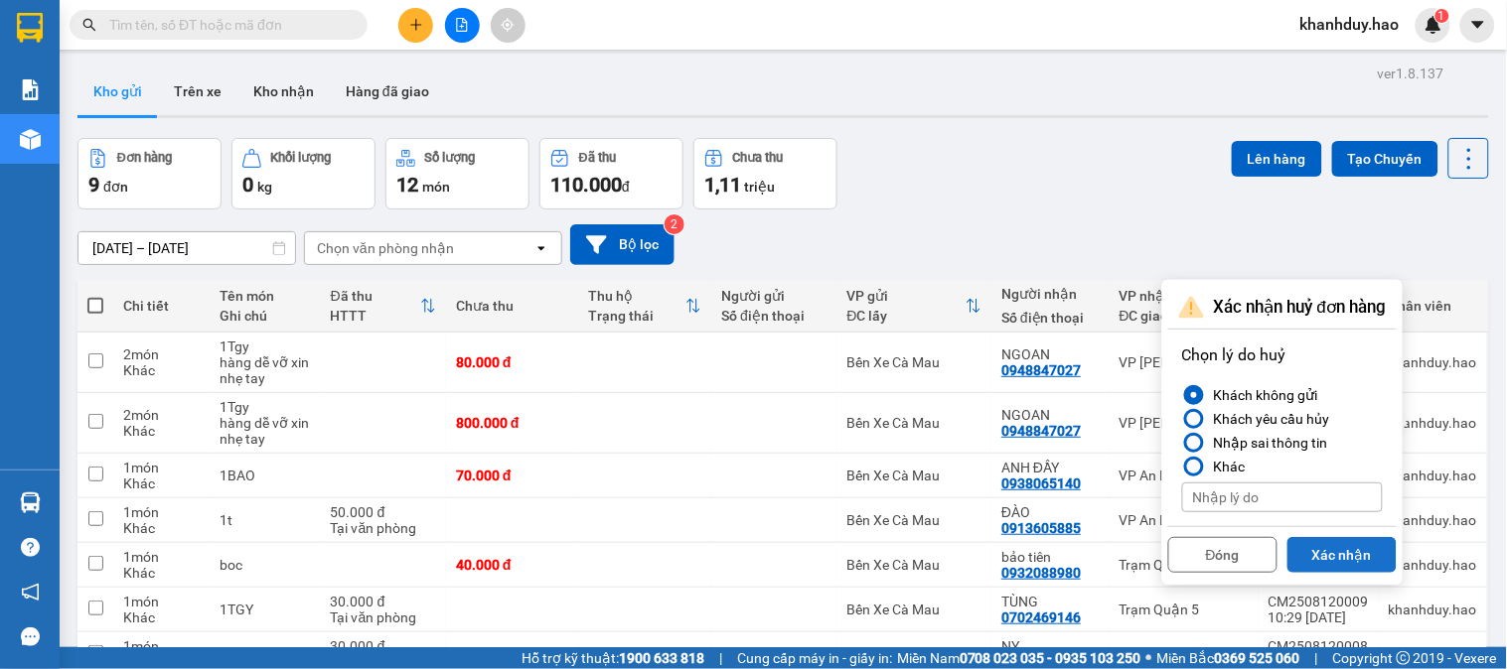
click at [1375, 560] on button "Xác nhận" at bounding box center [1341, 555] width 109 height 36
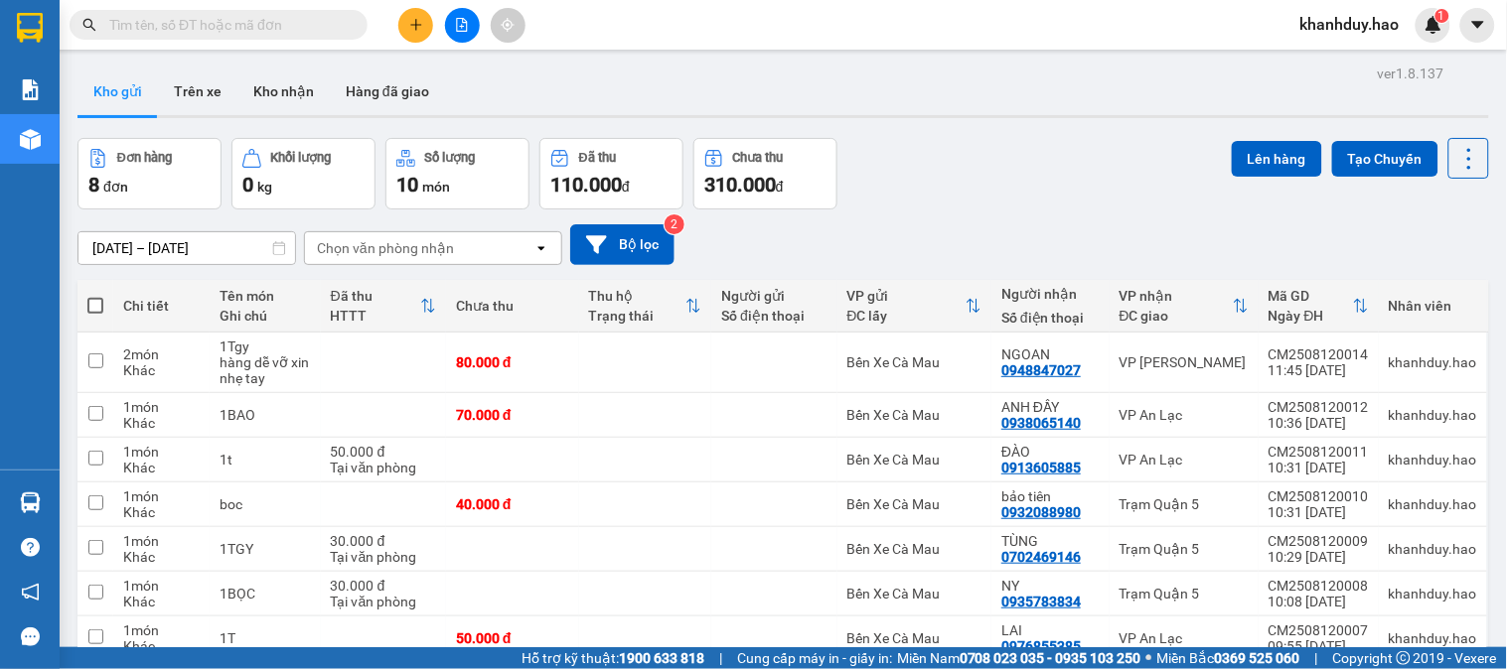
click at [205, 32] on input "text" at bounding box center [226, 25] width 234 height 22
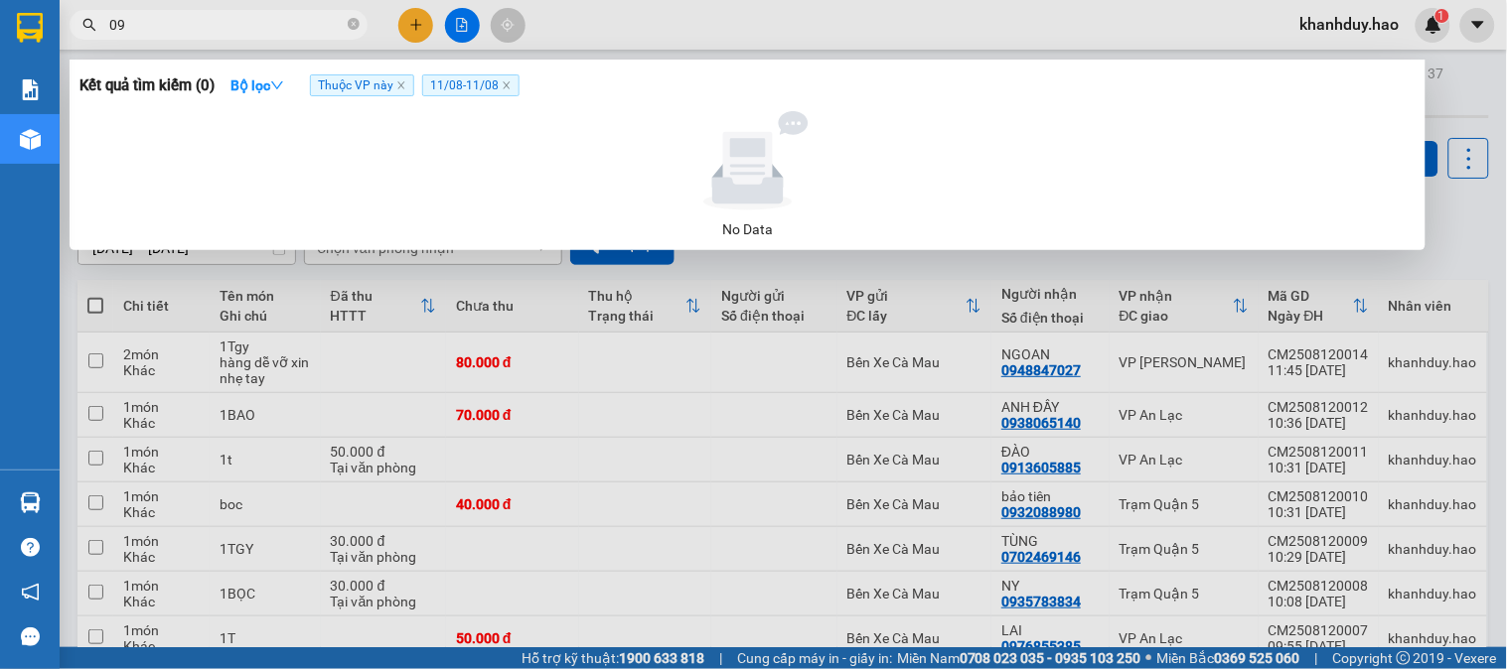
type input "0"
type input "712"
click at [511, 82] on icon "close" at bounding box center [507, 85] width 10 height 10
click at [404, 90] on icon "close" at bounding box center [401, 85] width 10 height 10
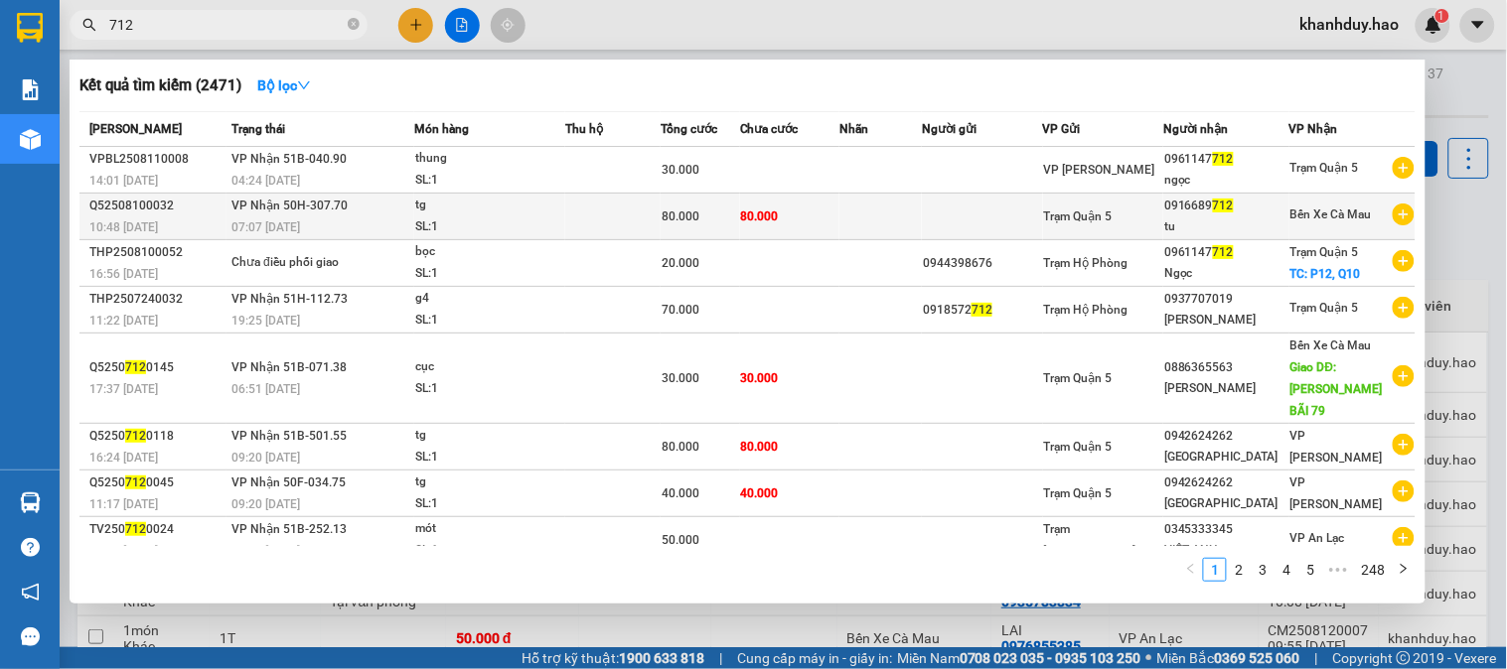
click at [868, 225] on td at bounding box center [880, 217] width 82 height 47
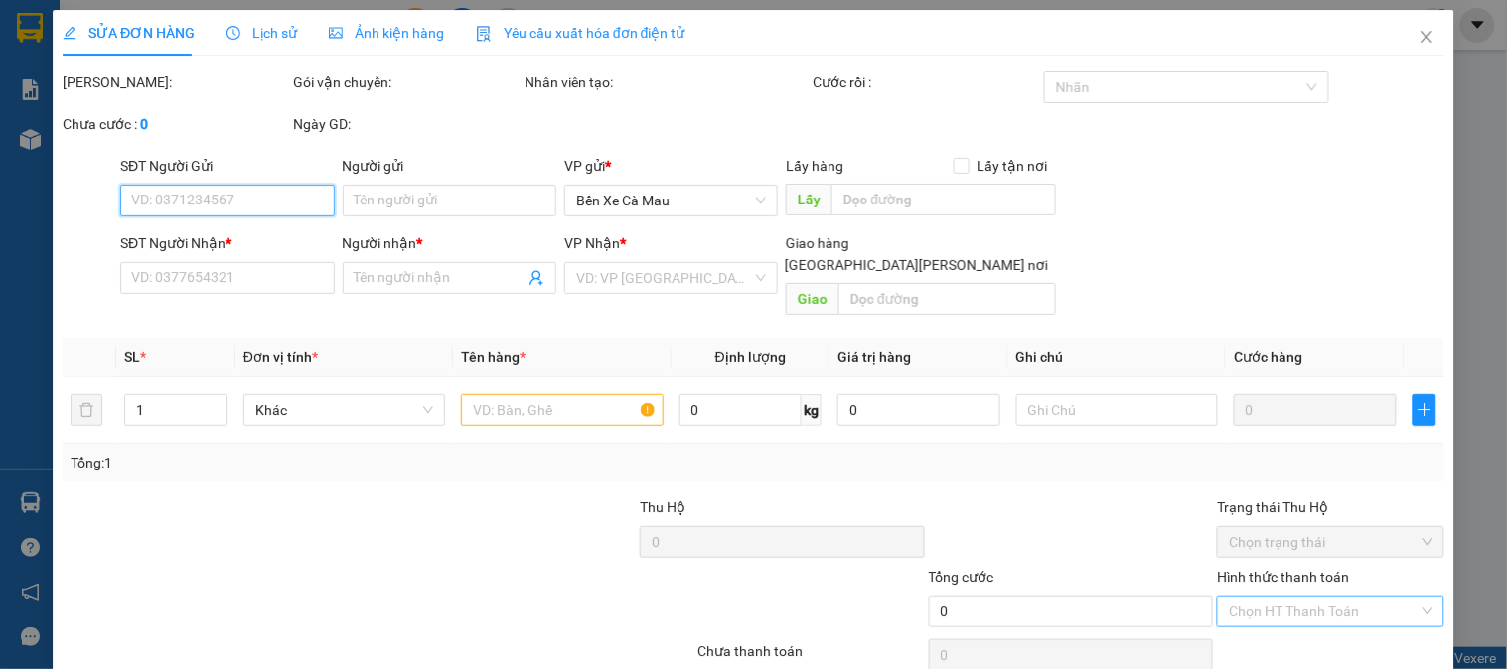
type input "0916689712"
type input "tu"
type input "80.000"
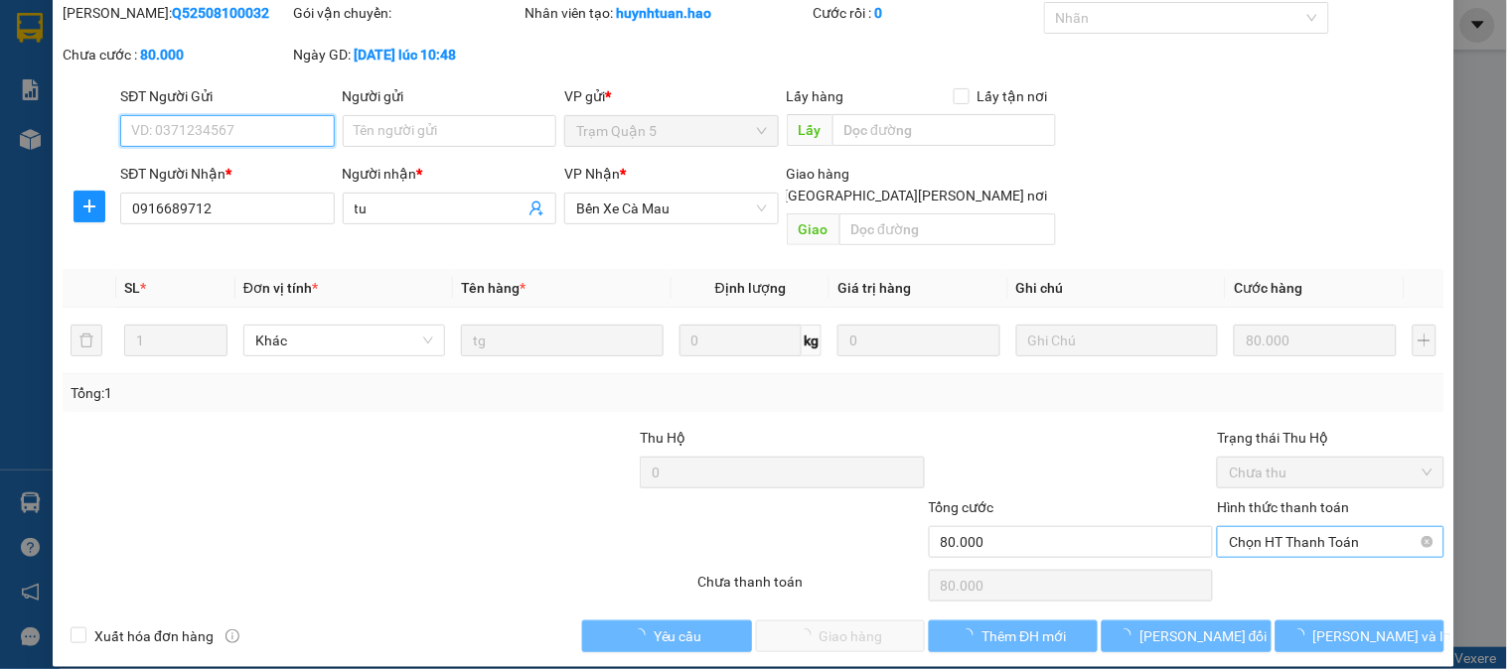
click at [1284, 527] on span "Chọn HT Thanh Toán" at bounding box center [1330, 542] width 203 height 30
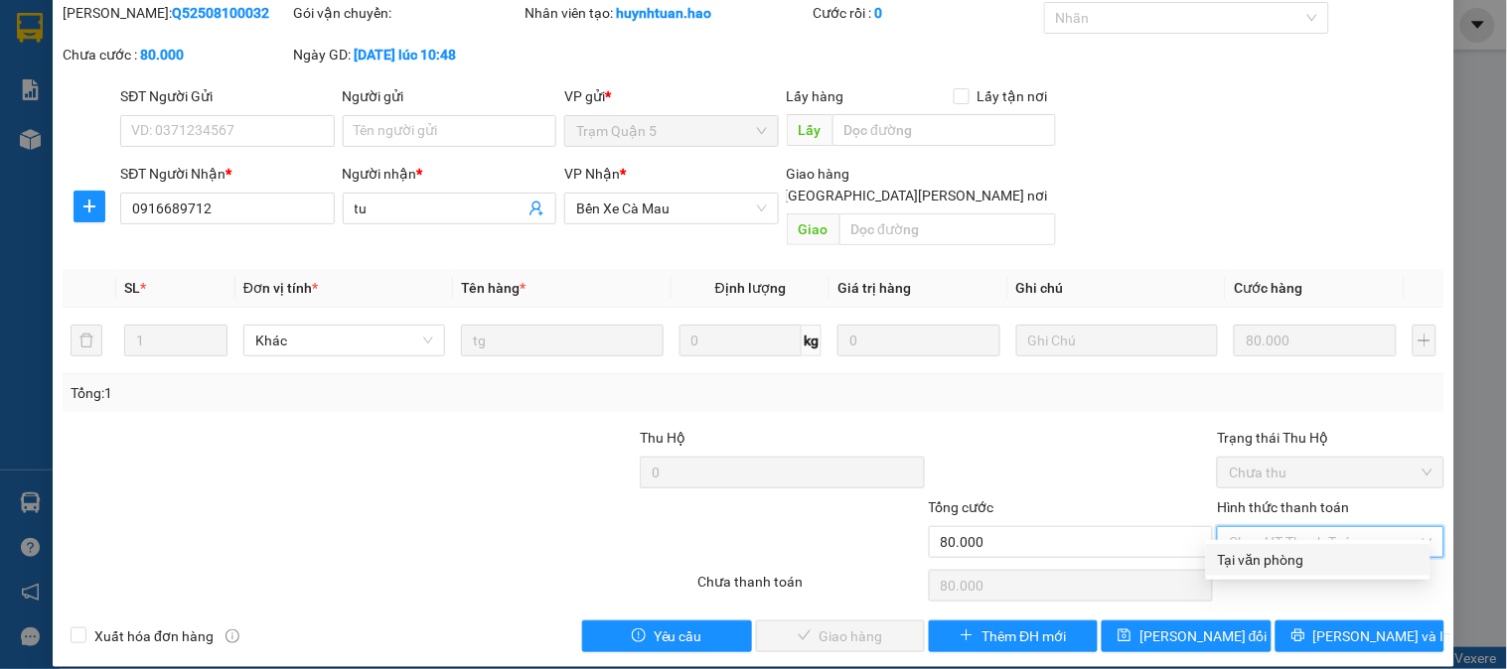
click at [1287, 559] on div "Tại văn phòng" at bounding box center [1318, 560] width 201 height 22
type input "0"
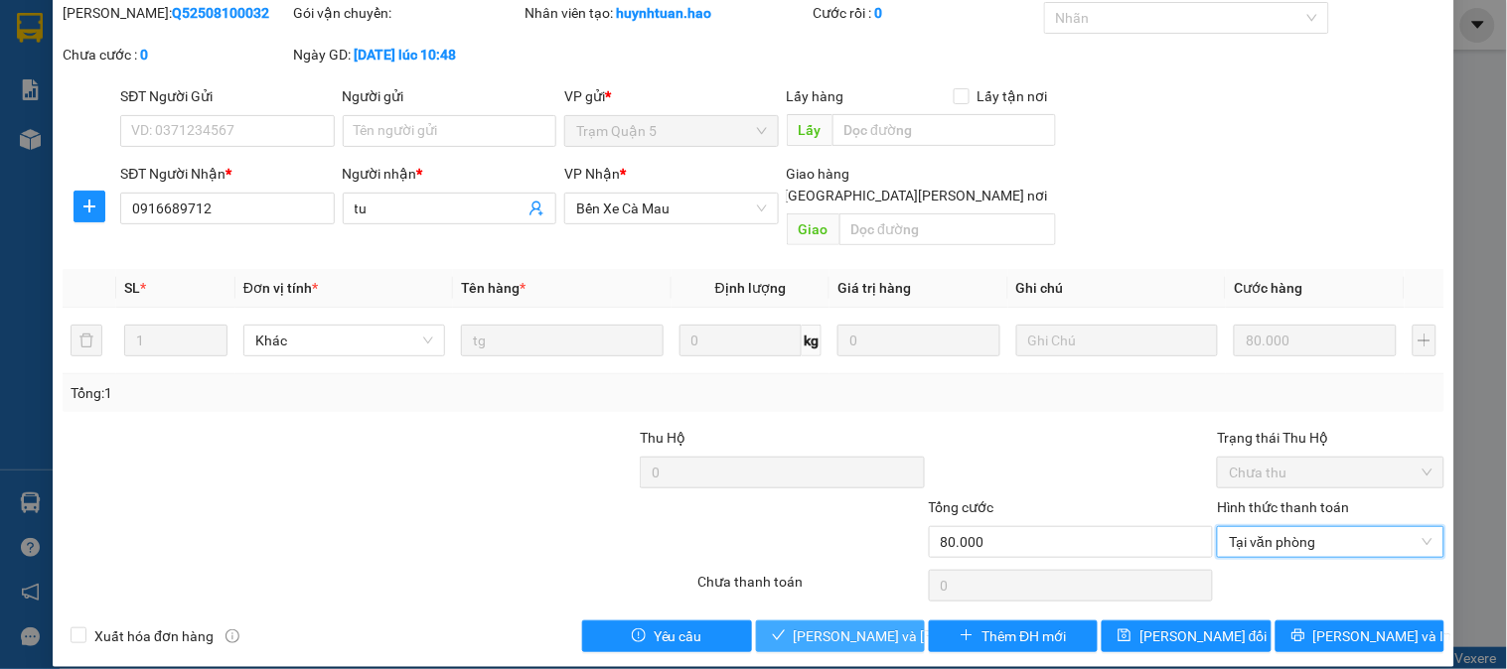
click at [832, 626] on span "[PERSON_NAME] và [PERSON_NAME] hàng" at bounding box center [928, 637] width 268 height 22
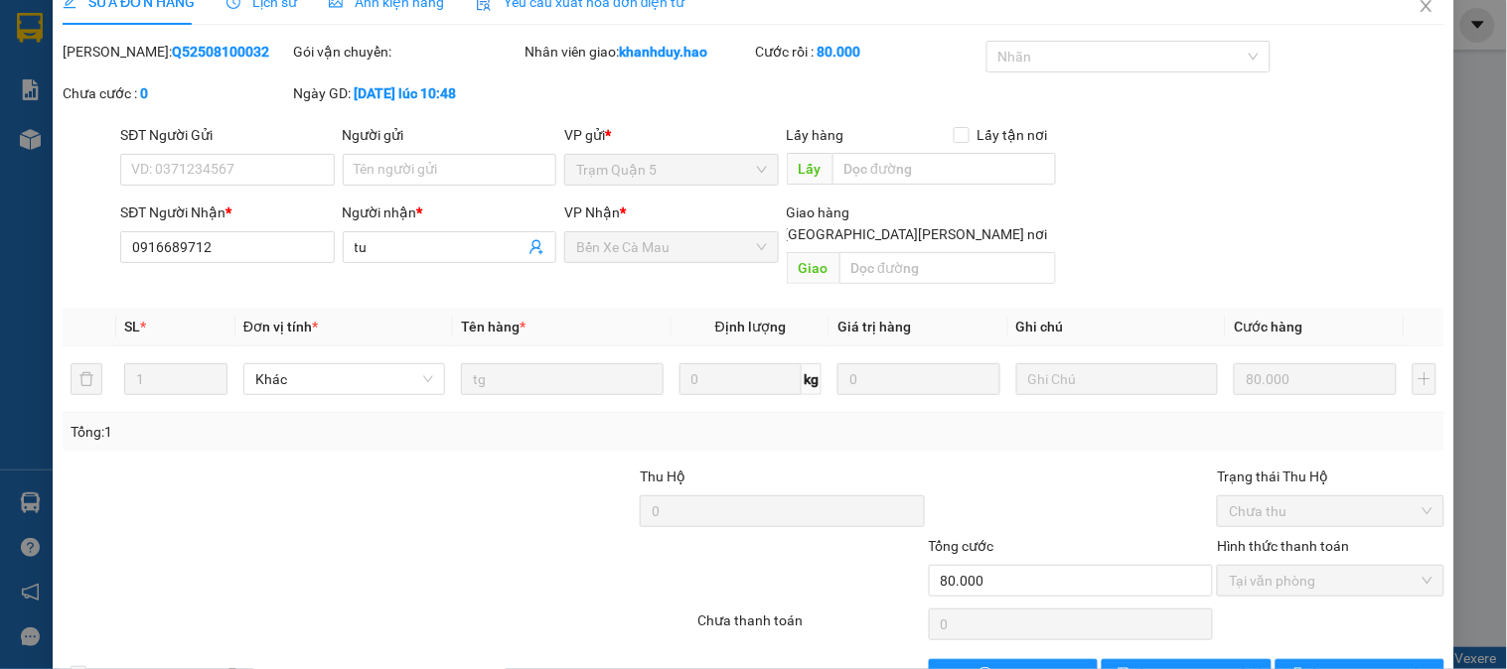
scroll to position [0, 0]
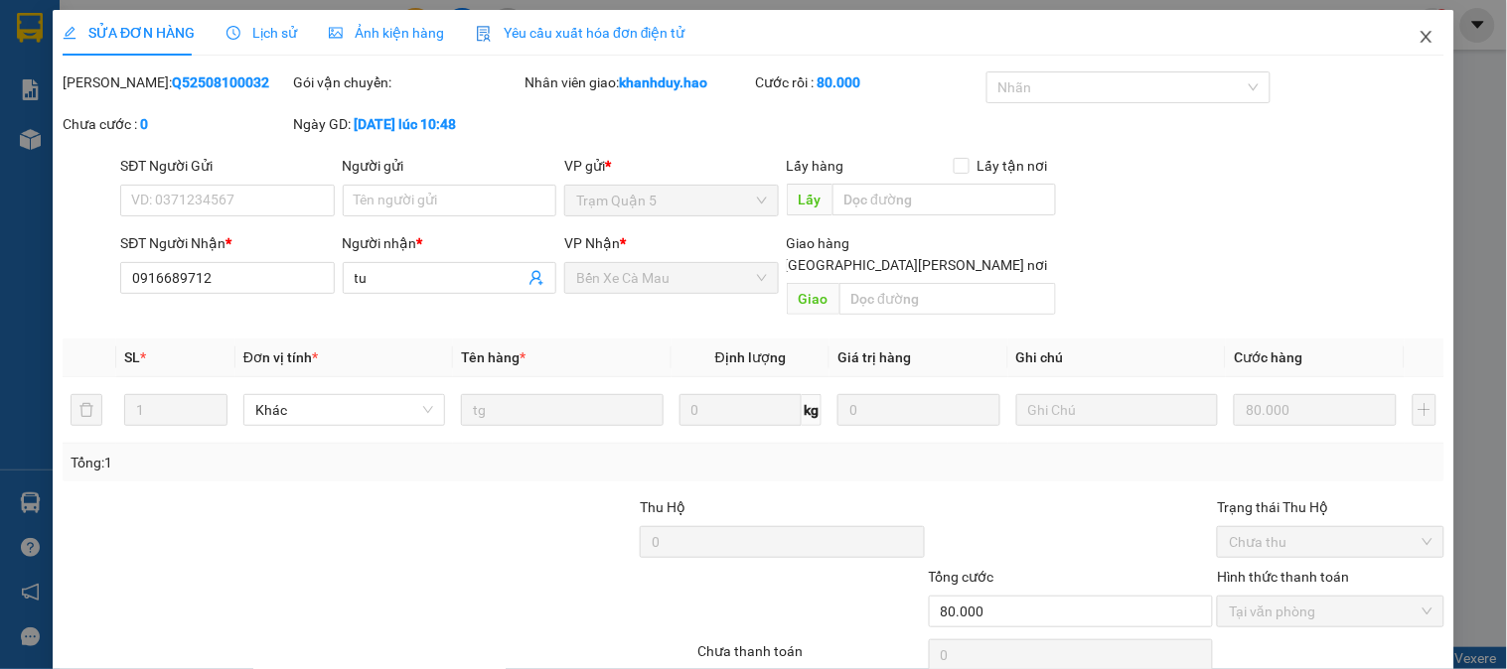
click at [1421, 37] on span "Close" at bounding box center [1427, 38] width 56 height 56
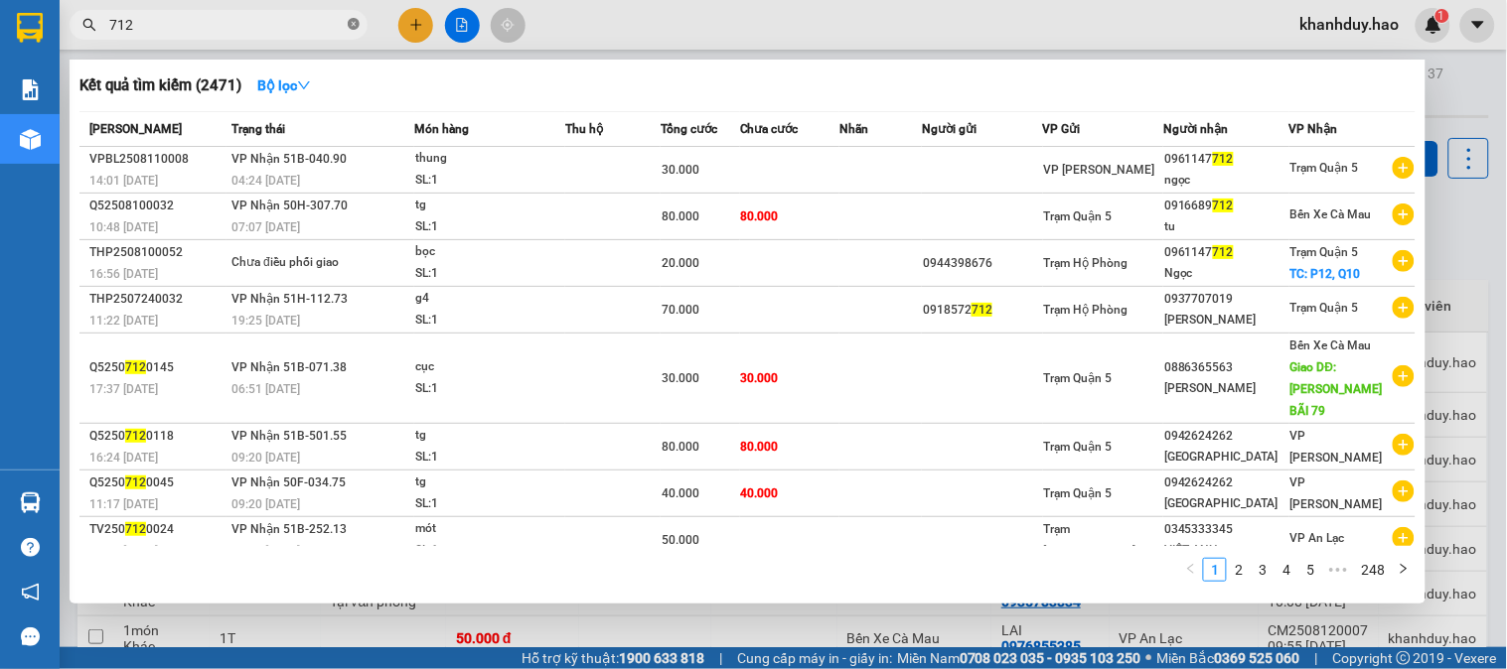
click at [353, 25] on icon "close-circle" at bounding box center [354, 24] width 12 height 12
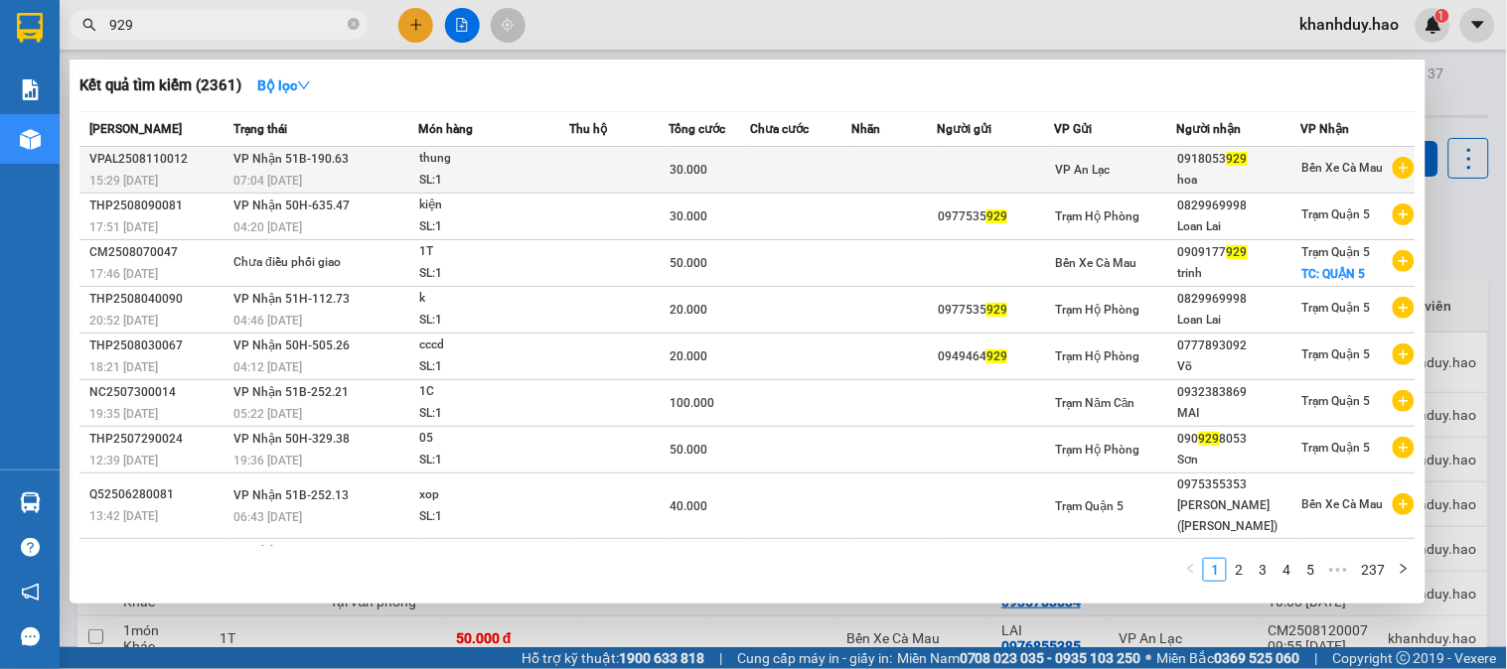
type input "929"
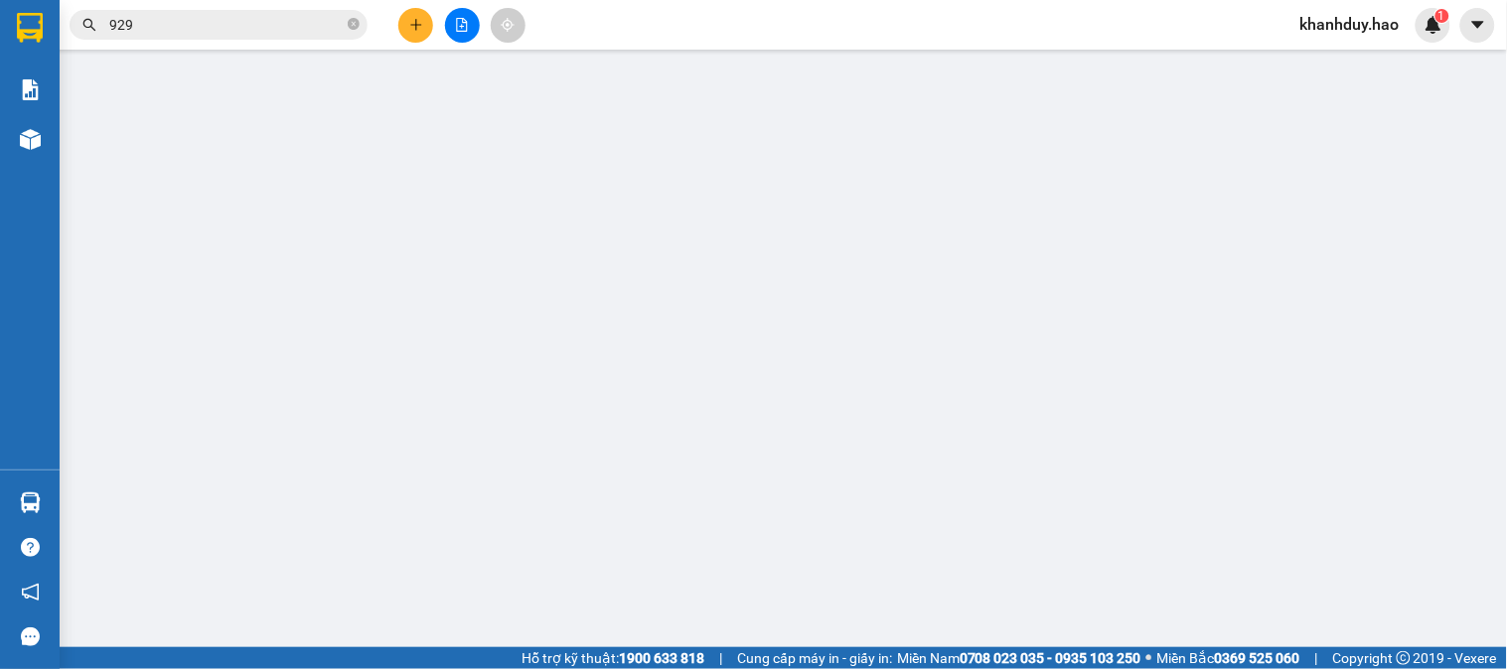
type input "0918053929"
type input "hoa"
type input "30.000"
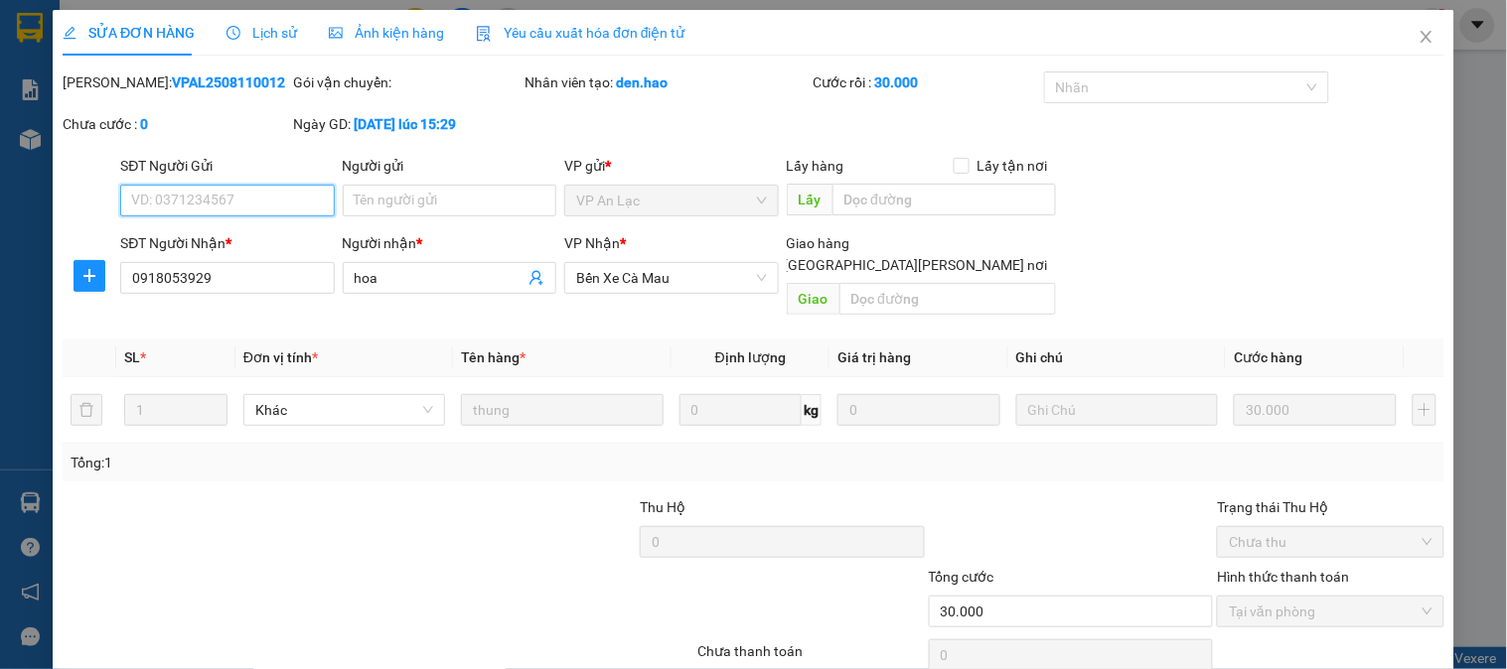
scroll to position [70, 0]
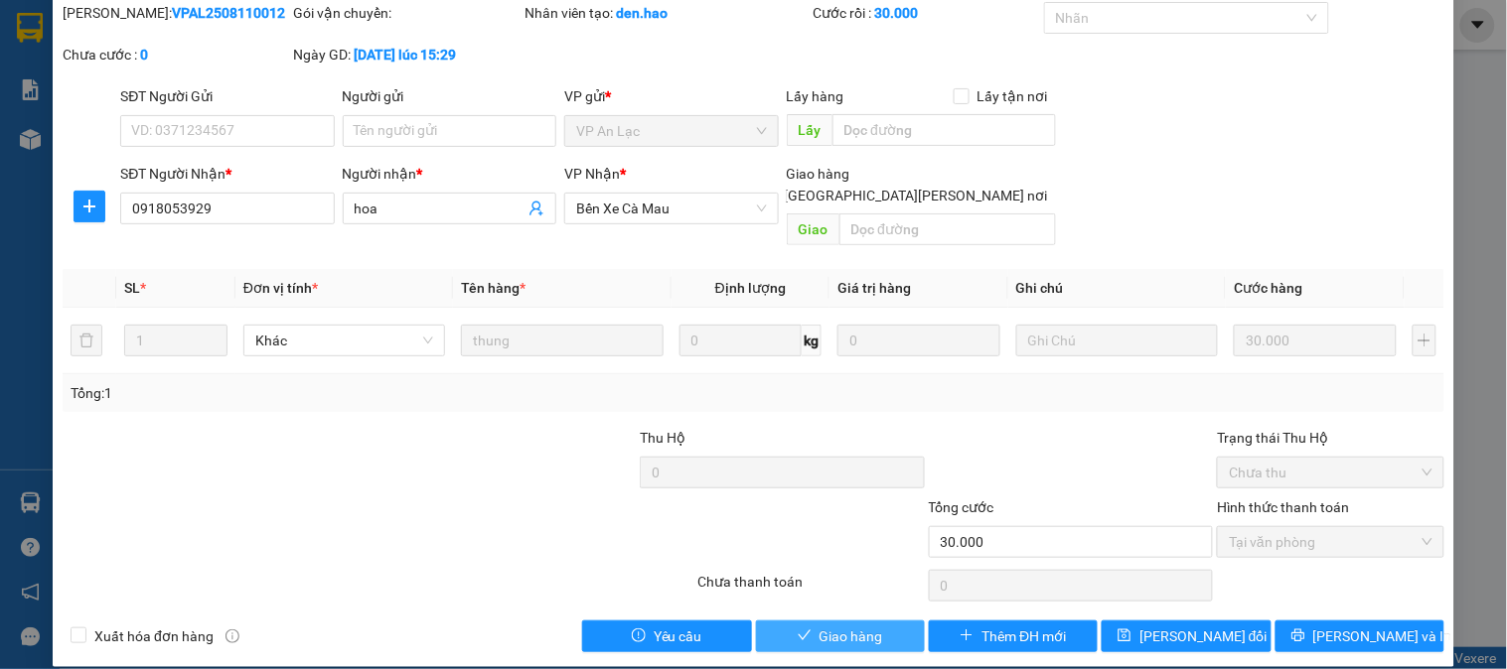
click at [826, 626] on span "Giao hàng" at bounding box center [851, 637] width 64 height 22
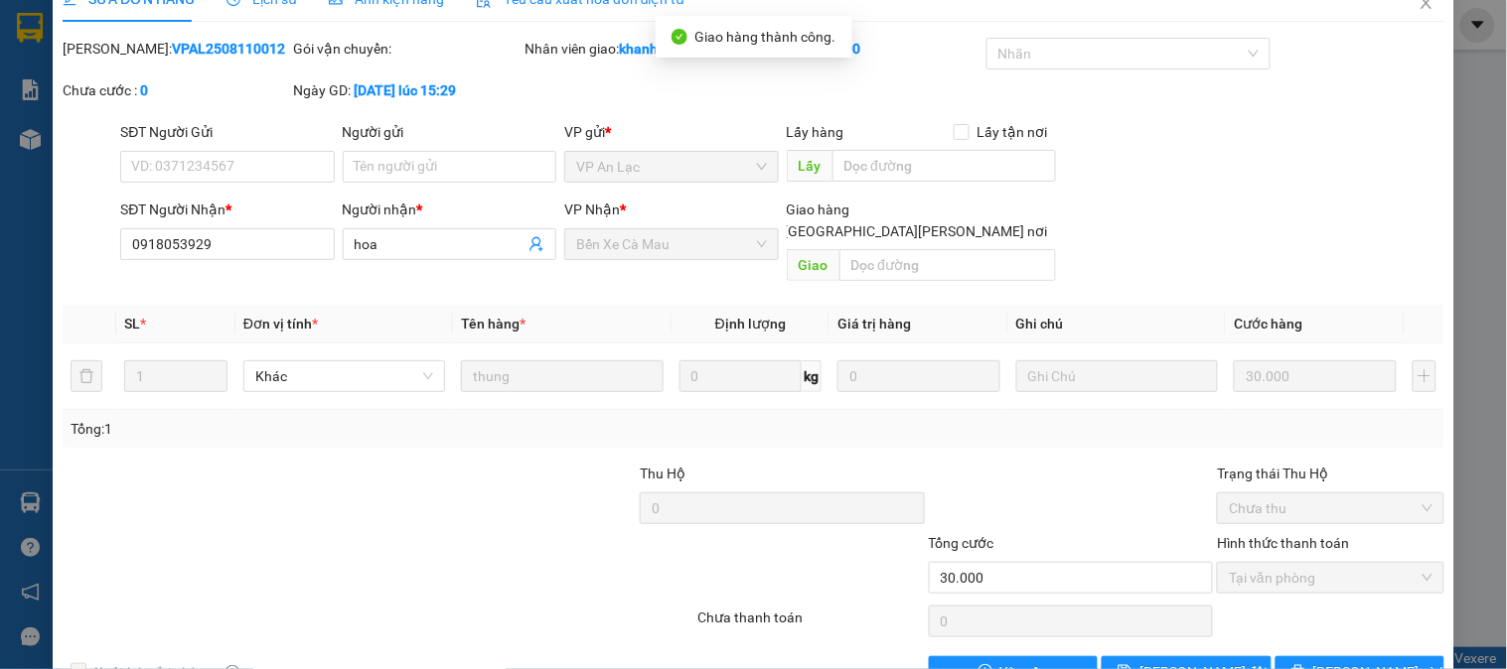
scroll to position [0, 0]
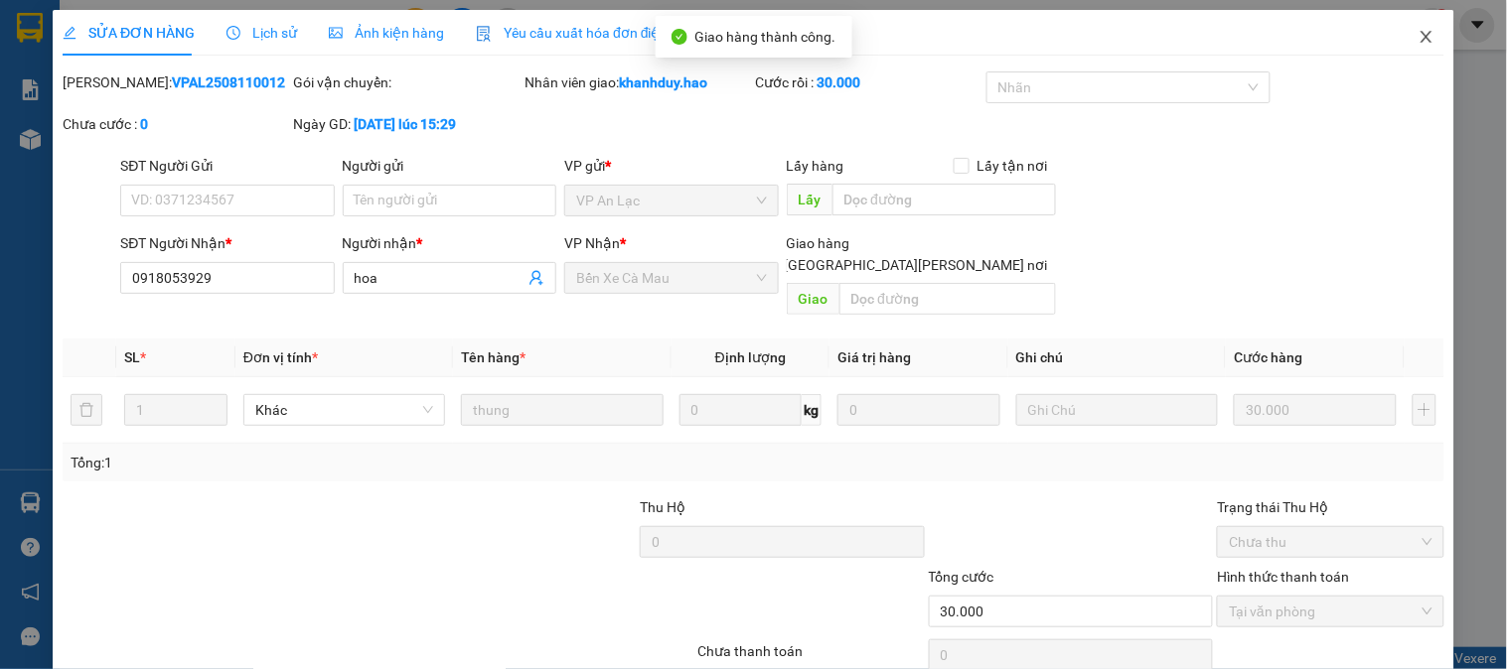
click at [1399, 35] on span "Close" at bounding box center [1427, 38] width 56 height 56
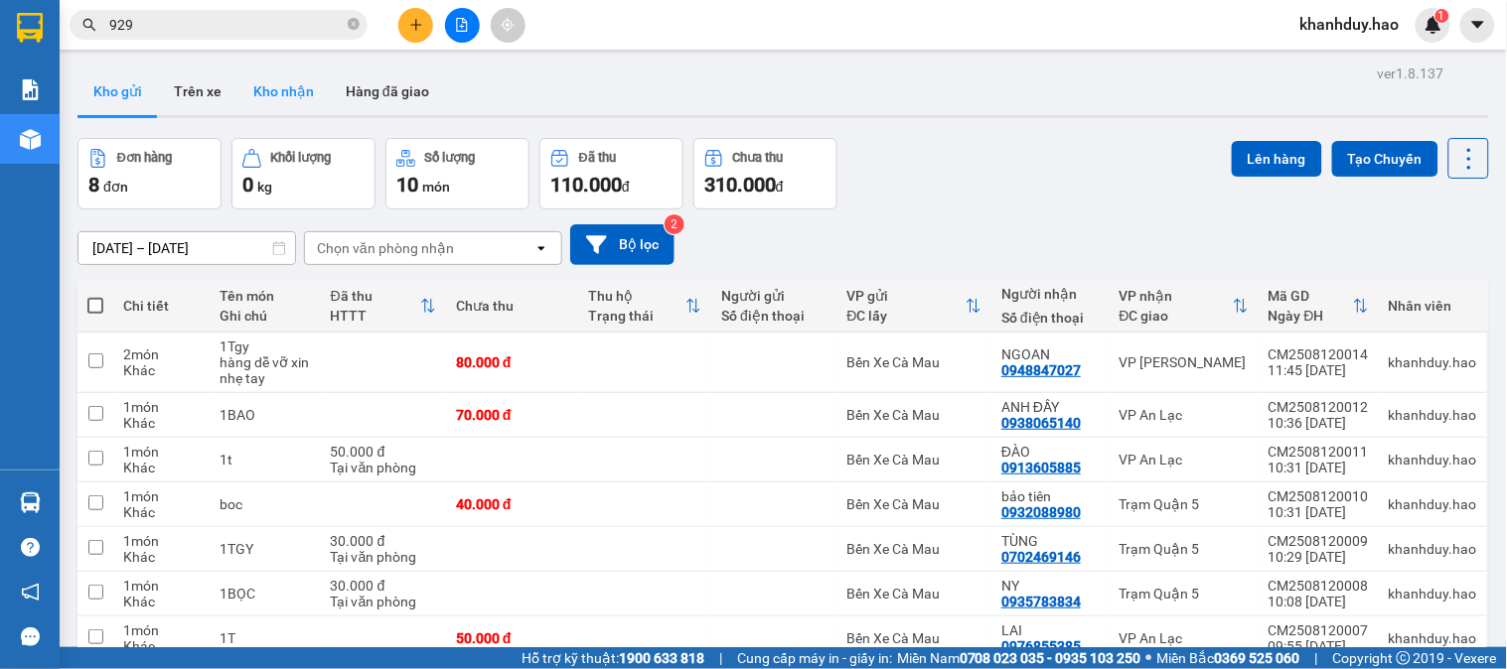
click at [251, 89] on button "Kho nhận" at bounding box center [283, 92] width 92 height 48
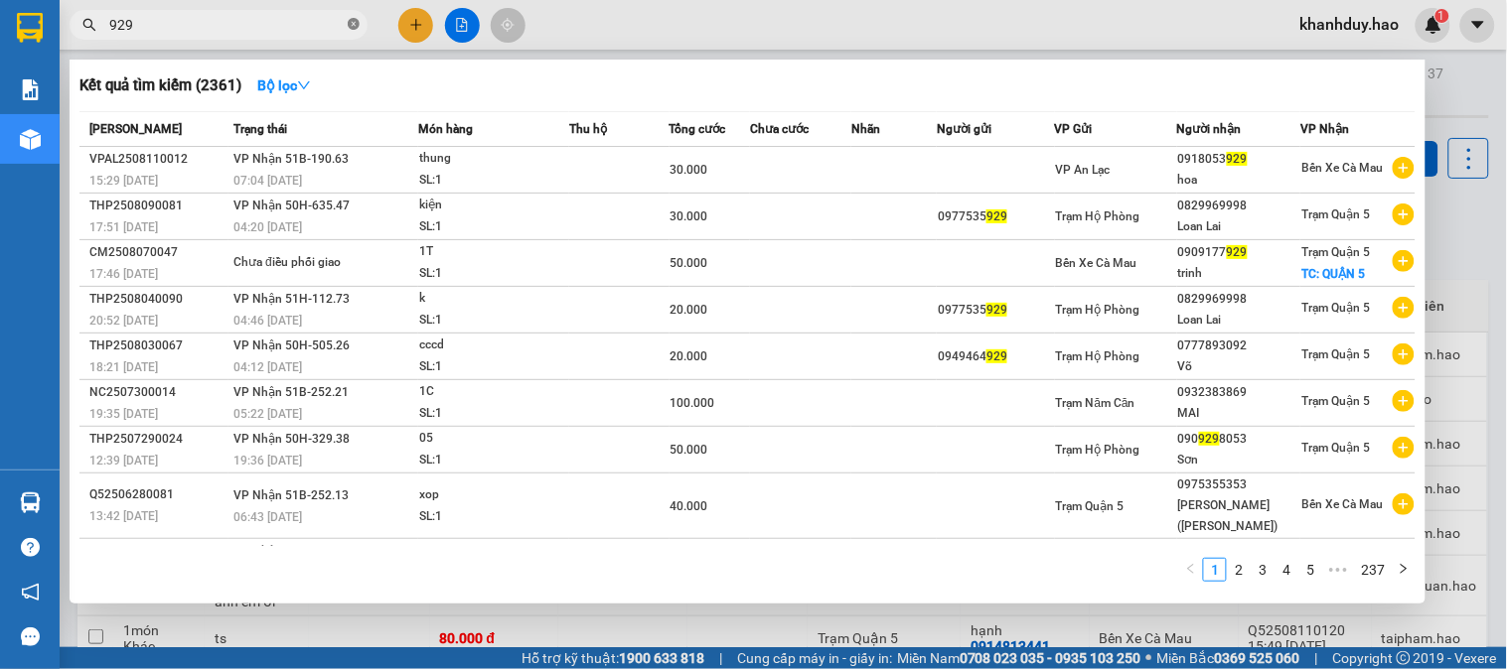
click at [352, 20] on icon "close-circle" at bounding box center [354, 24] width 12 height 12
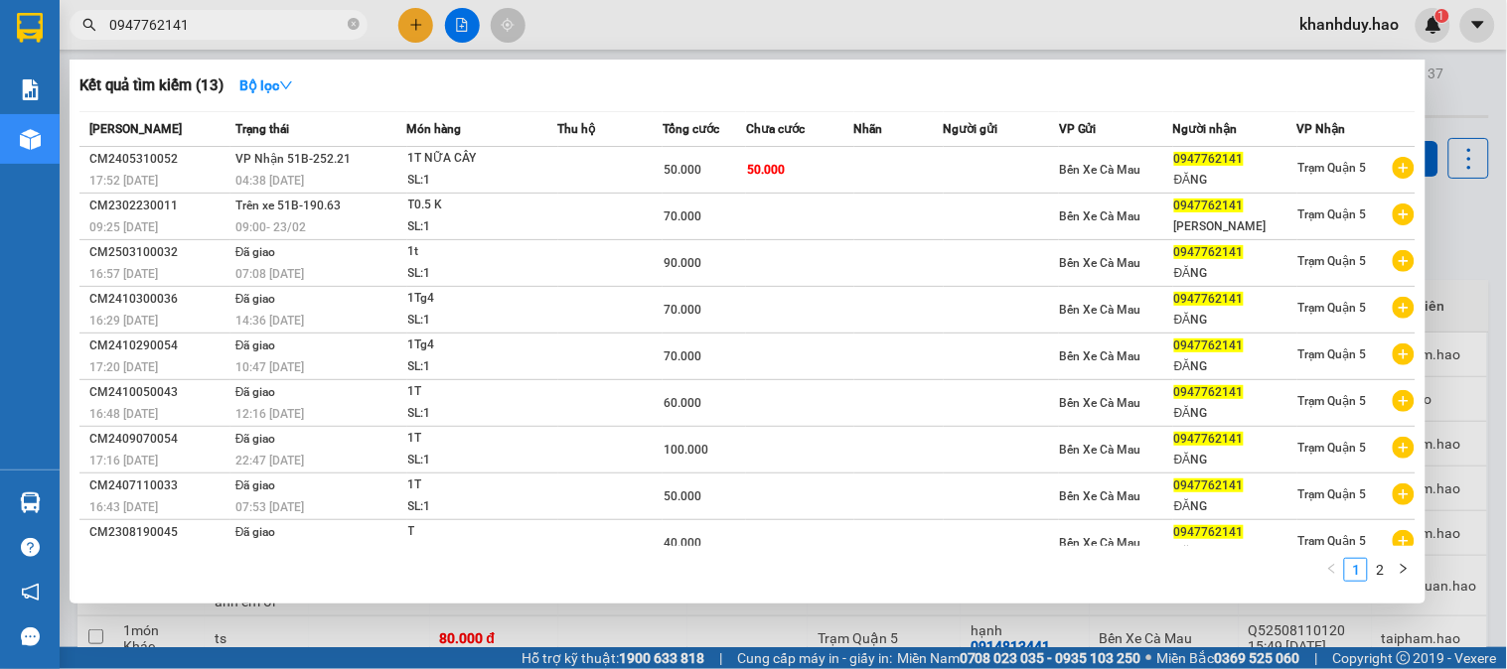
drag, startPoint x: 238, startPoint y: 22, endPoint x: 70, endPoint y: 22, distance: 168.9
click at [70, 22] on span "0947762141" at bounding box center [219, 25] width 298 height 30
type input "0947762141"
click at [353, 24] on icon "close-circle" at bounding box center [354, 24] width 12 height 12
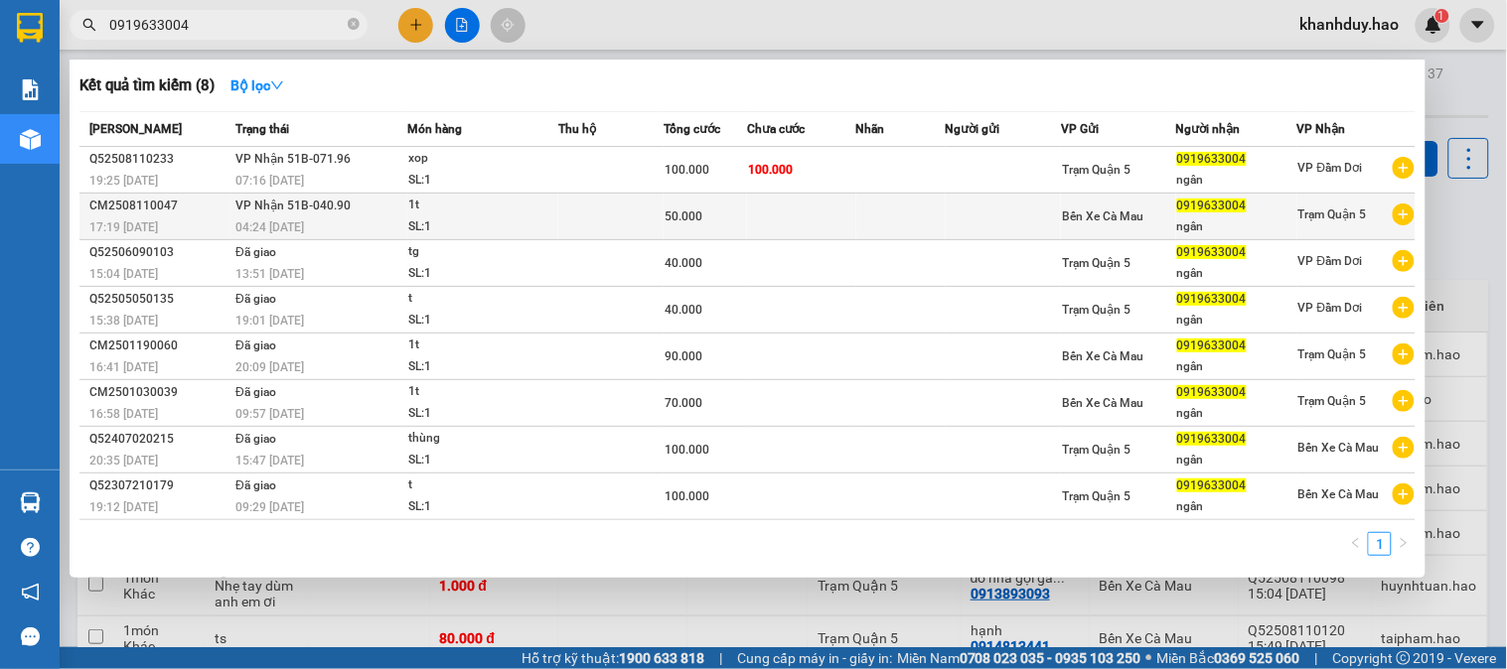
type input "0919633004"
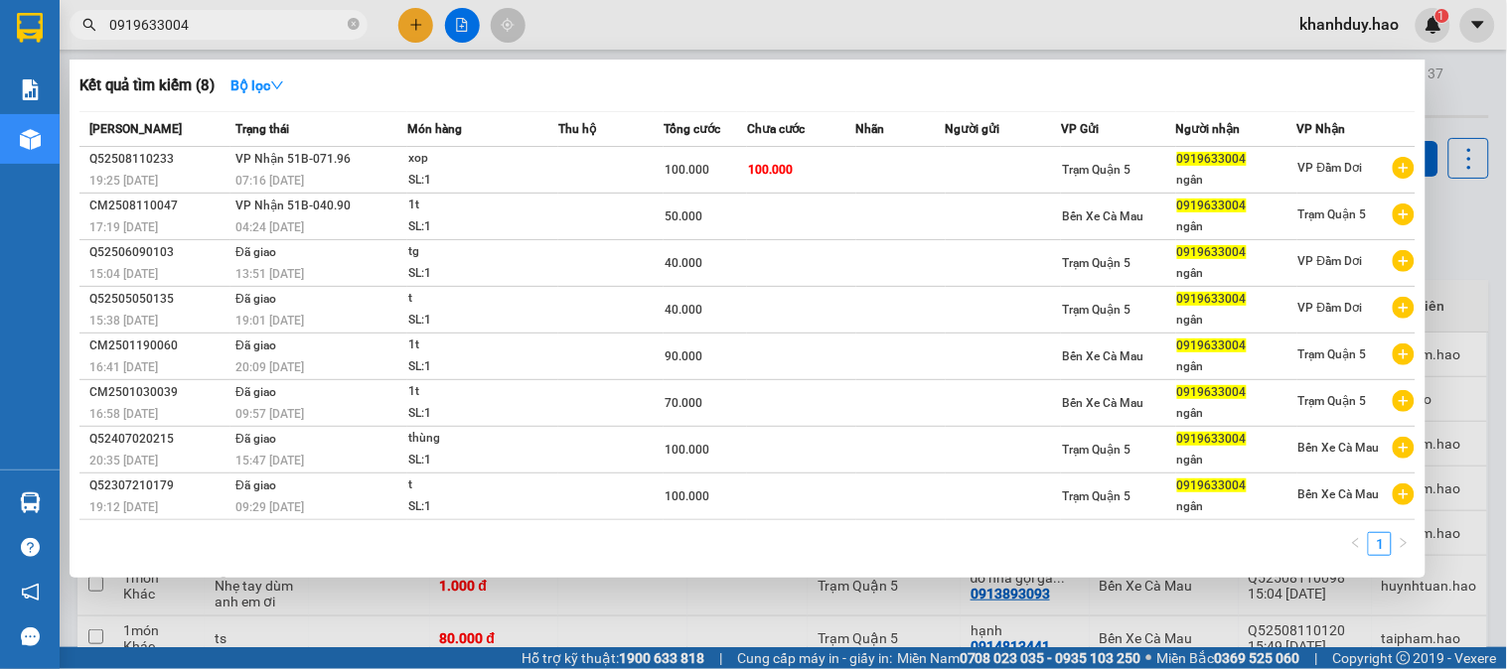
click at [480, 222] on div "SL: 1" at bounding box center [482, 228] width 149 height 22
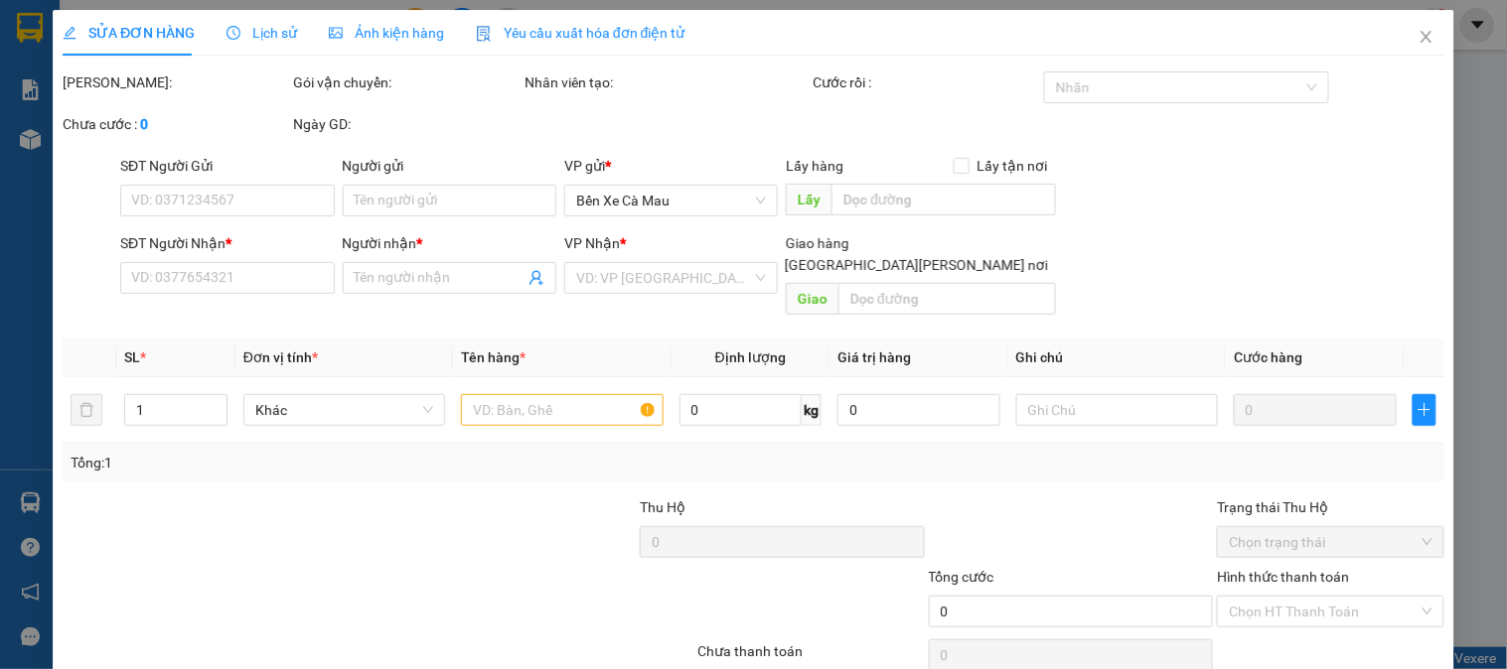
click at [388, 53] on div "Ảnh kiện hàng" at bounding box center [386, 33] width 115 height 46
type input "0919633004"
type input "ngân"
type input "50.000"
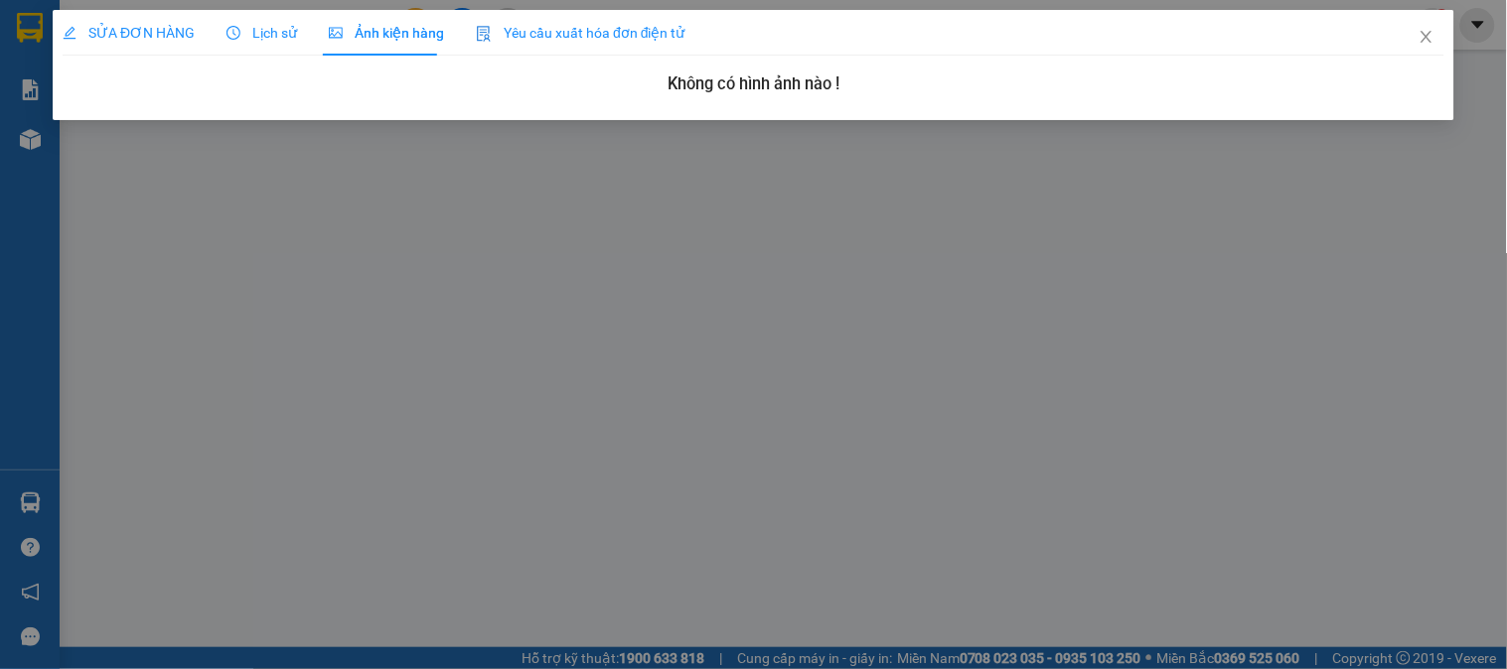
click at [284, 47] on div "Lịch sử" at bounding box center [261, 33] width 71 height 46
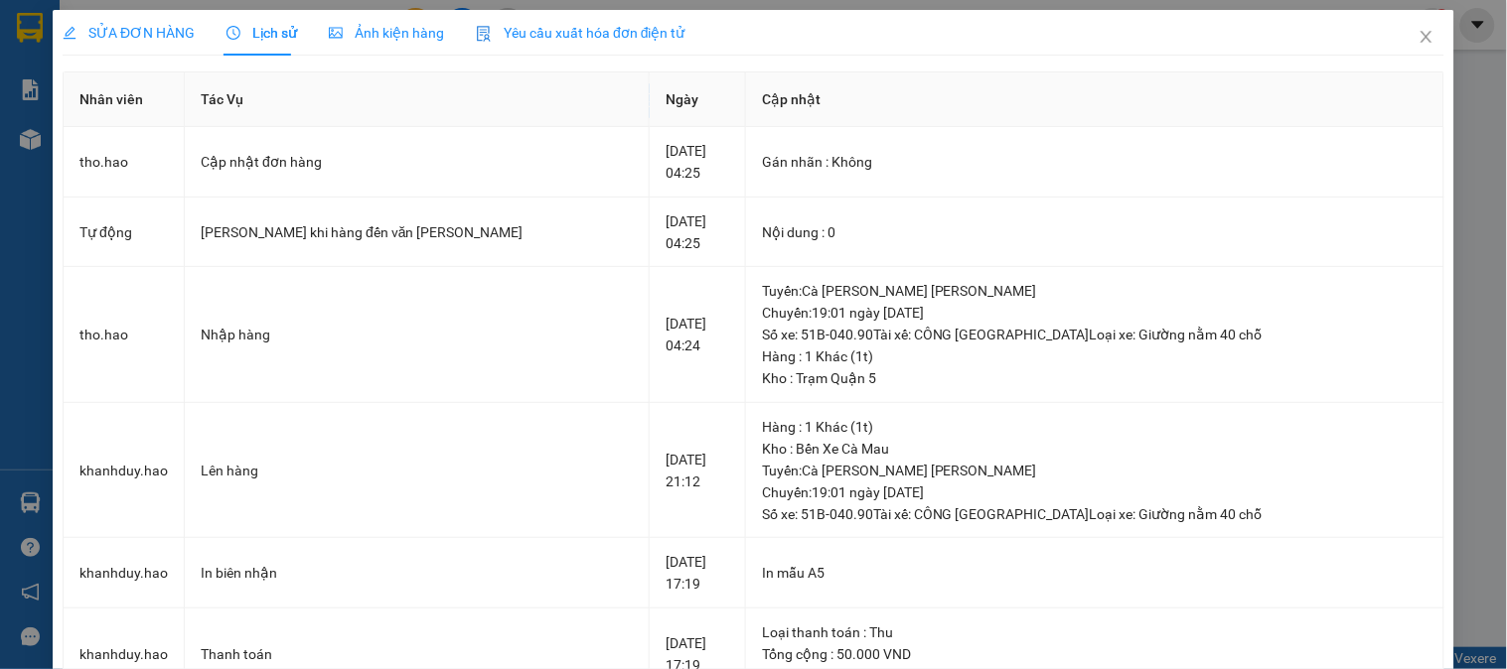
click at [143, 33] on span "SỬA ĐƠN HÀNG" at bounding box center [129, 33] width 132 height 16
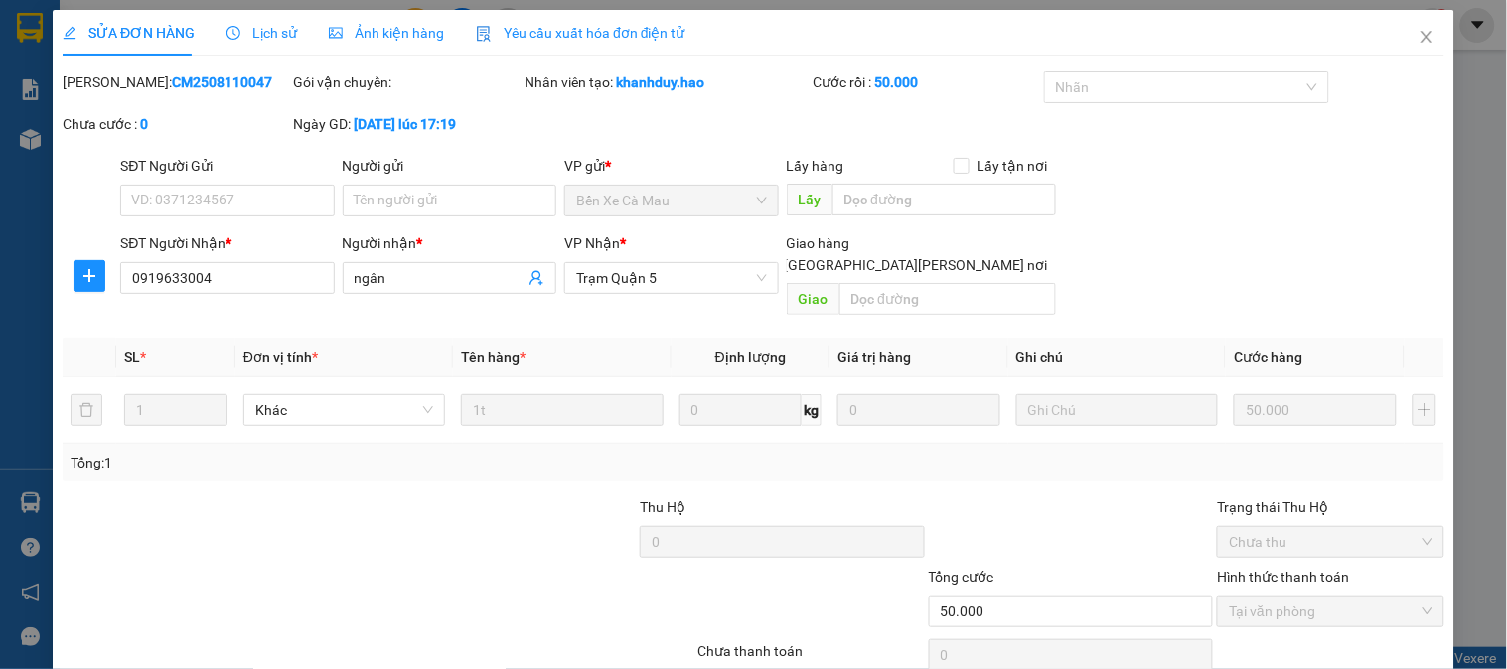
click at [266, 17] on div "Lịch sử" at bounding box center [261, 33] width 71 height 46
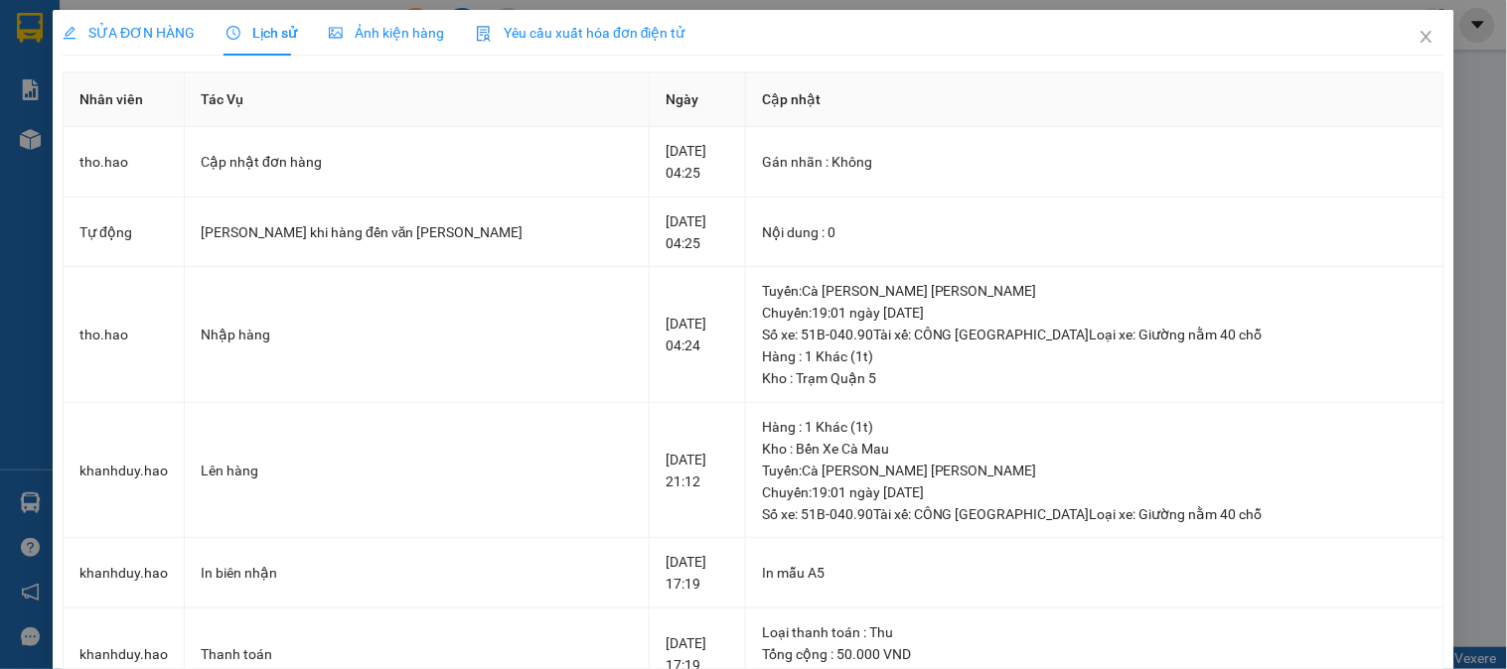
click at [602, 33] on span "Yêu cầu xuất hóa đơn điện tử" at bounding box center [581, 33] width 210 height 16
click at [568, 20] on div "Yêu cầu xuất hóa đơn điện tử" at bounding box center [581, 33] width 210 height 46
click at [141, 26] on span "SỬA ĐƠN HÀNG" at bounding box center [129, 33] width 132 height 16
click at [190, 25] on span "SỬA ĐƠN HÀNG" at bounding box center [129, 33] width 132 height 16
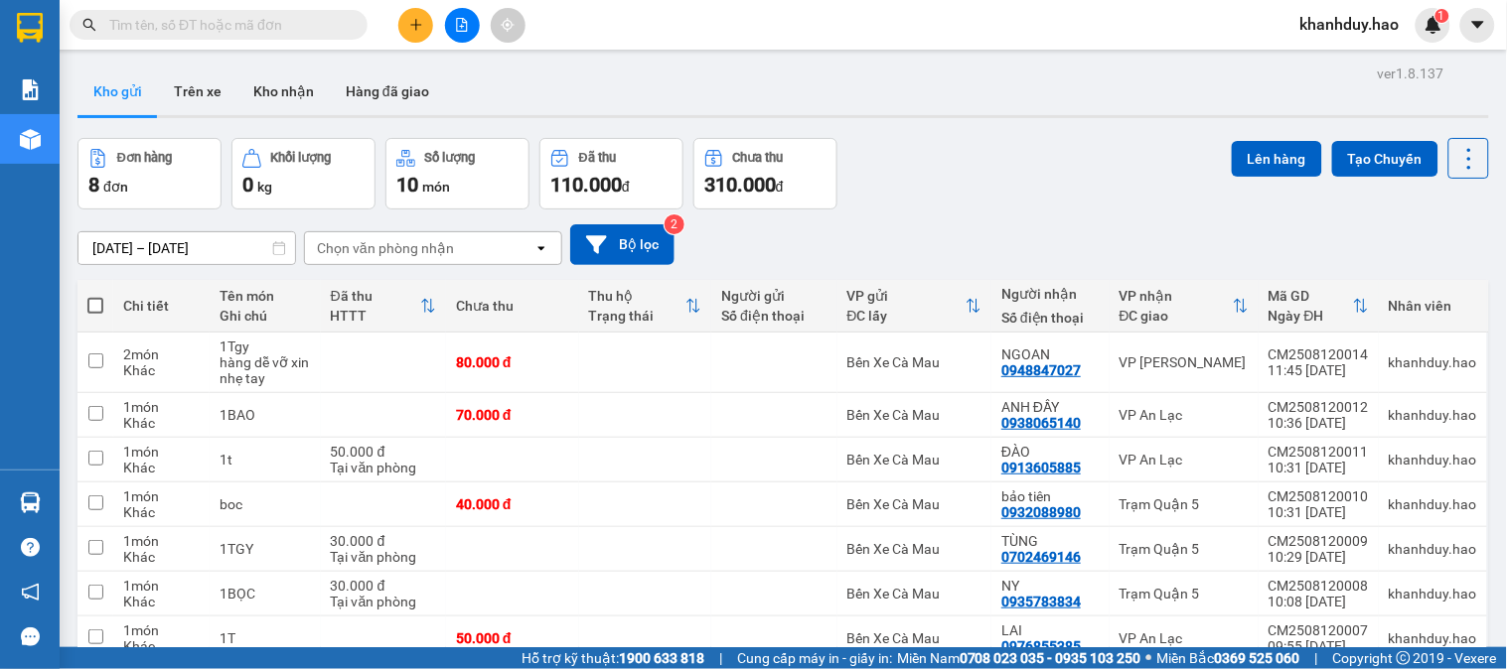
click at [269, 26] on input "text" at bounding box center [226, 25] width 234 height 22
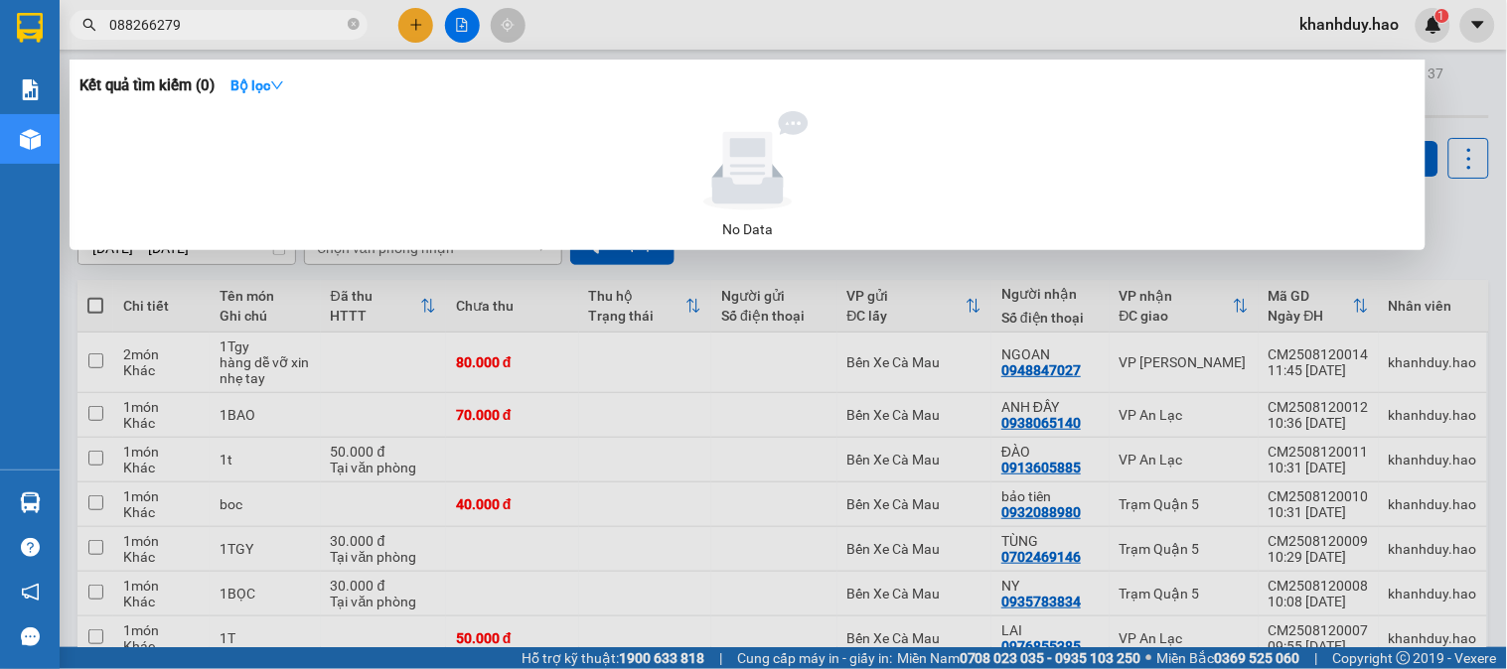
click at [119, 22] on input "088266279" at bounding box center [226, 25] width 234 height 22
click at [129, 18] on input "088266279" at bounding box center [226, 25] width 234 height 22
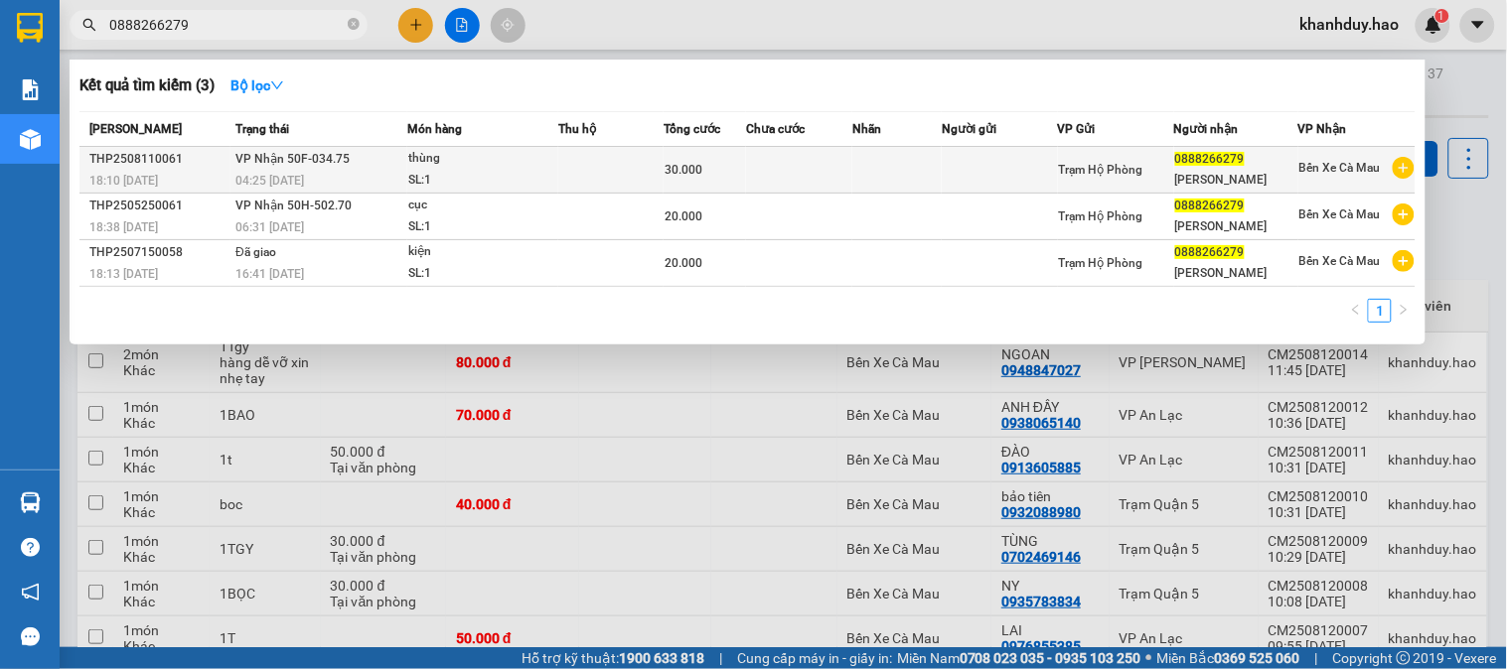
type input "0888266279"
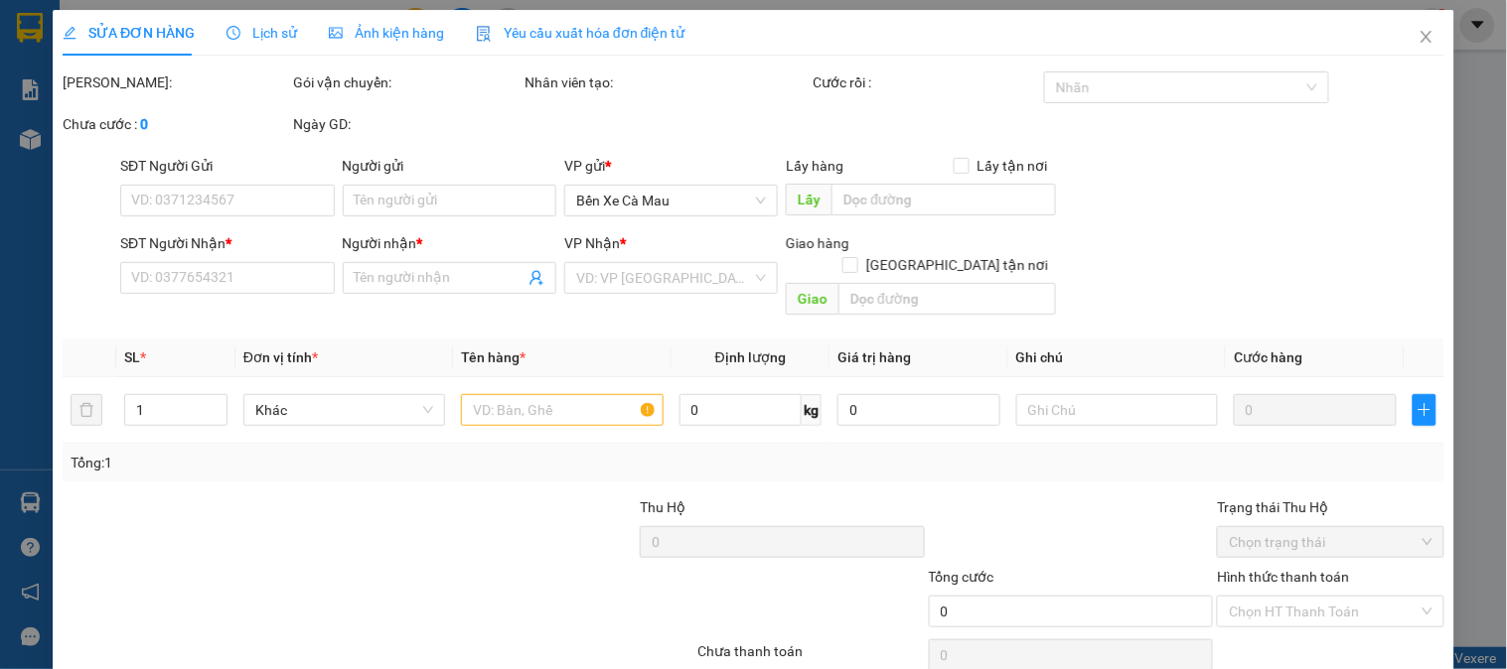
type input "0888266279"
type input "[PERSON_NAME]"
type input "30.000"
type input "0"
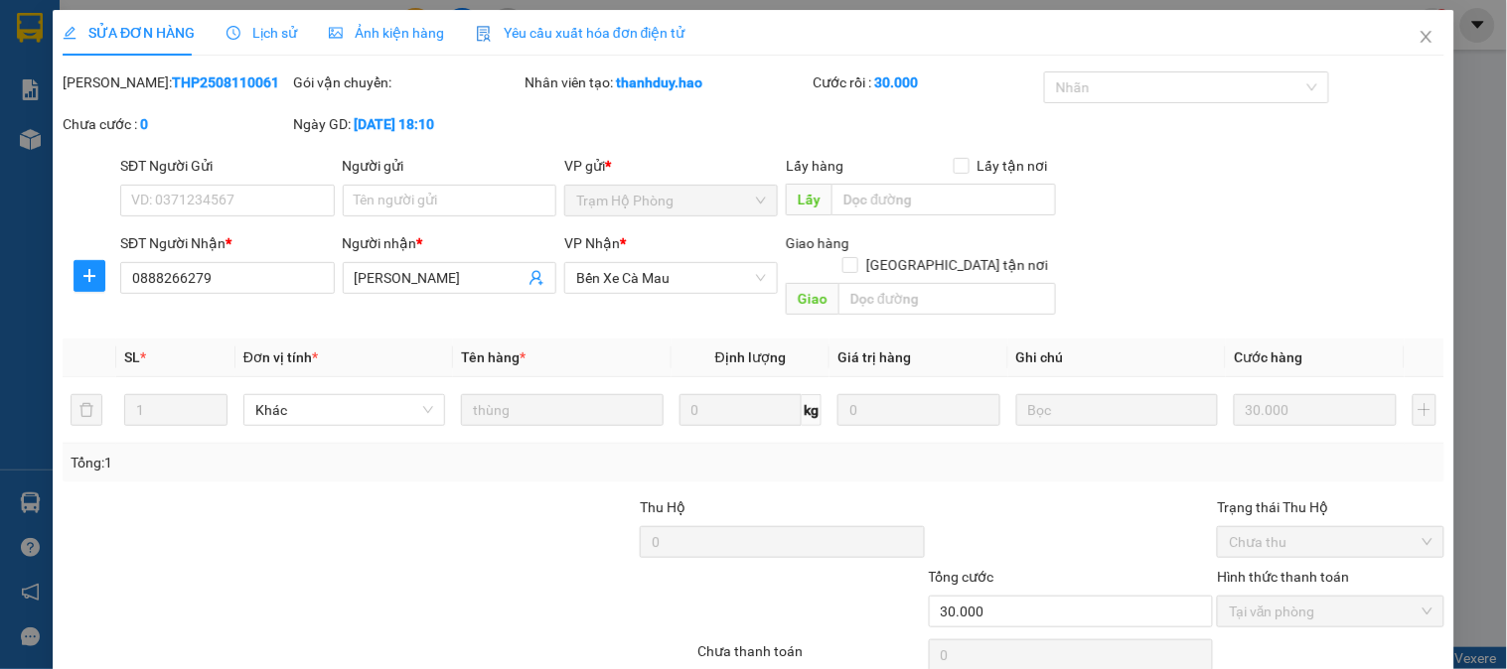
click at [329, 30] on icon "picture" at bounding box center [336, 33] width 14 height 14
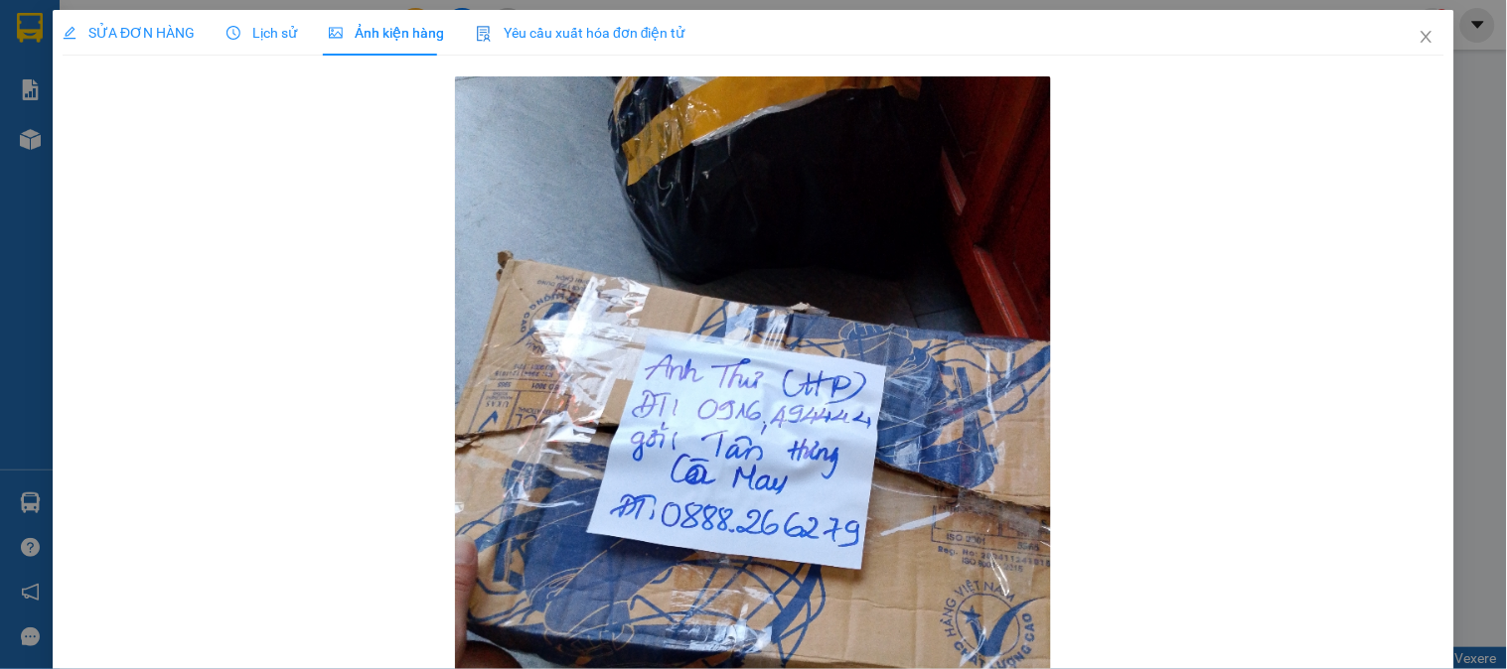
click at [184, 33] on span "SỬA ĐƠN HÀNG" at bounding box center [129, 33] width 132 height 16
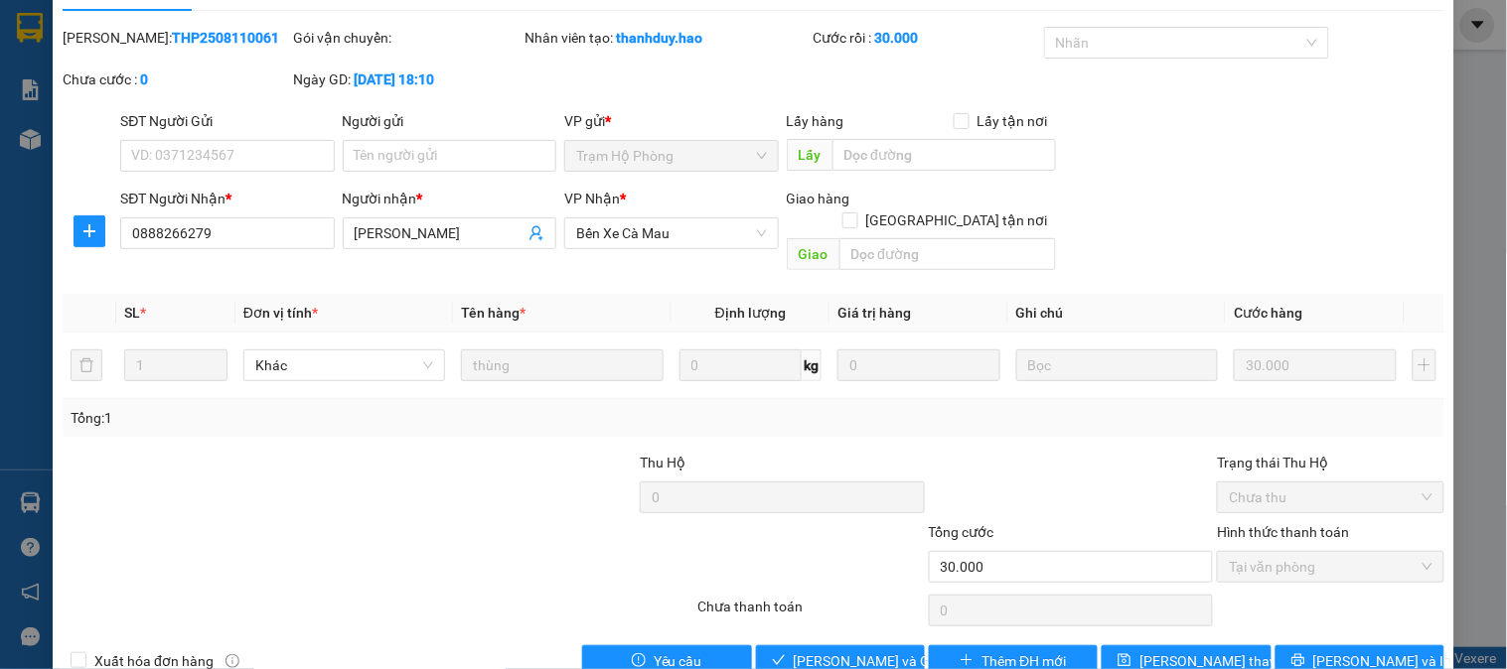
scroll to position [70, 0]
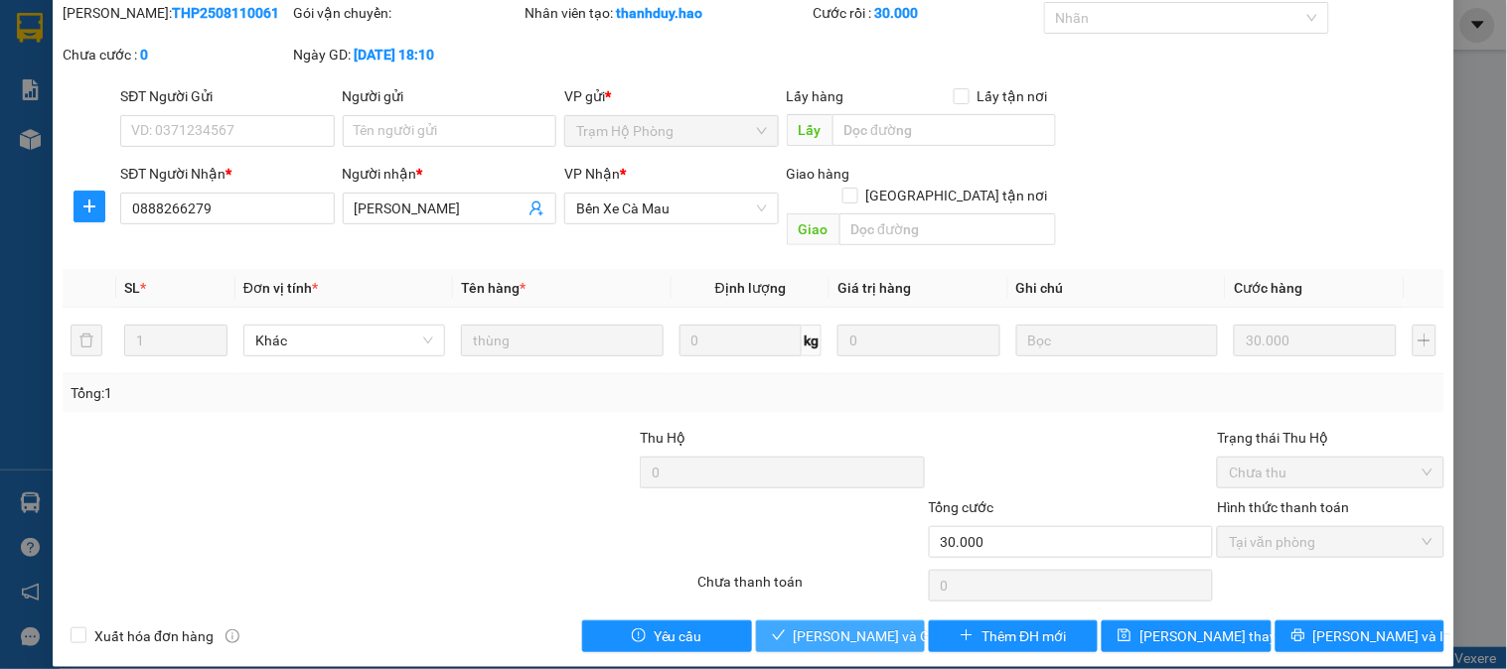
click at [844, 626] on span "[PERSON_NAME] và Giao hàng" at bounding box center [889, 637] width 191 height 22
